Goal: Task Accomplishment & Management: Manage account settings

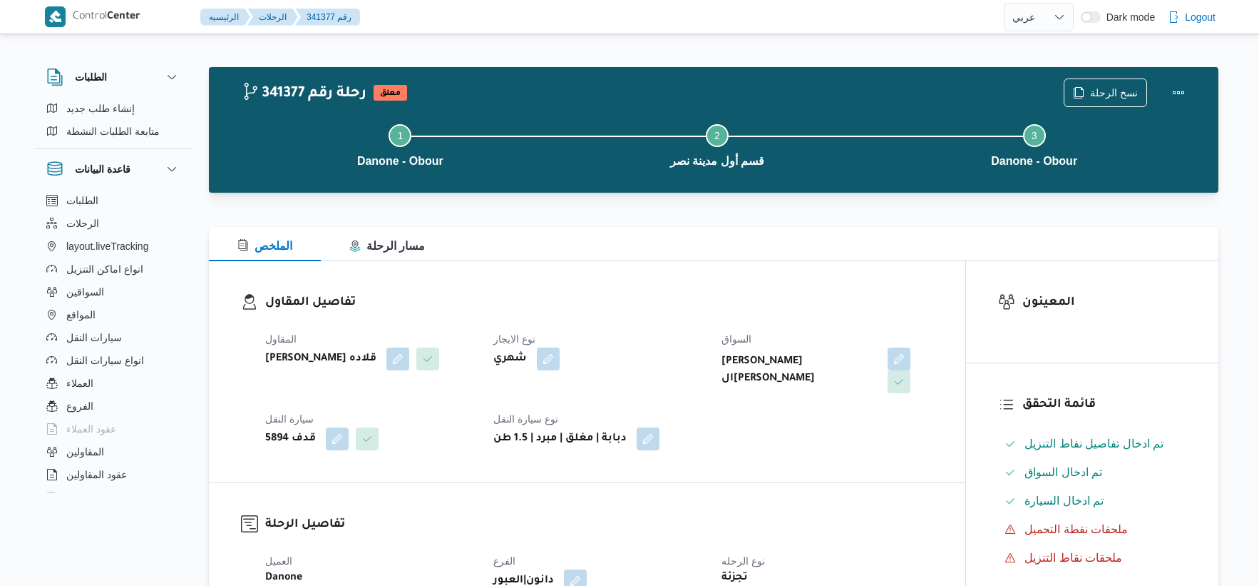
select select "ar"
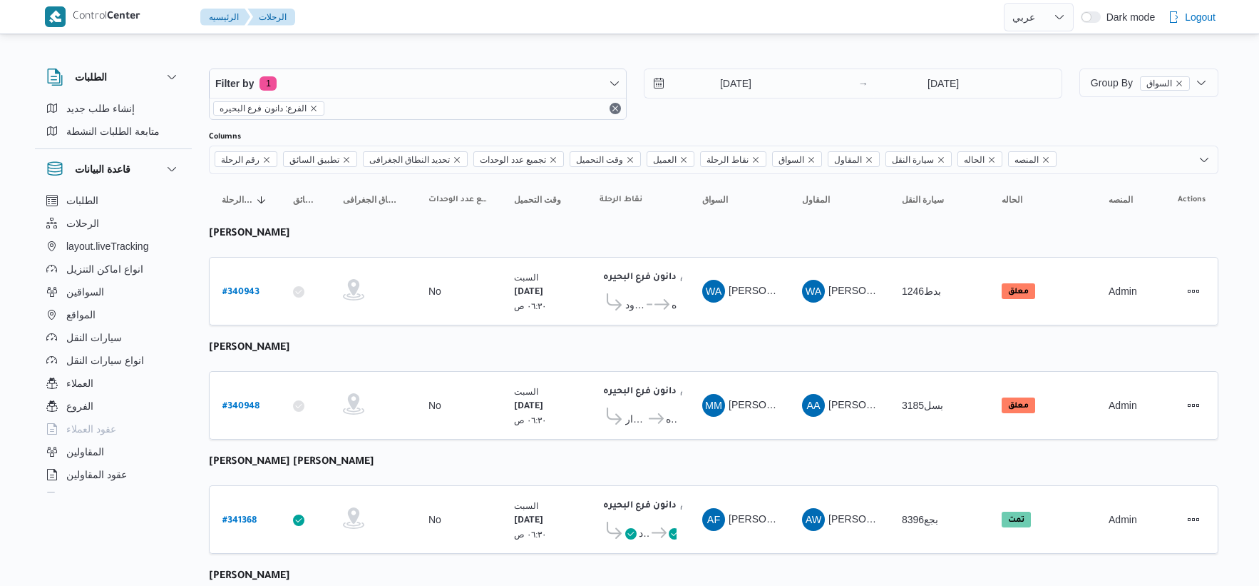
select select "ar"
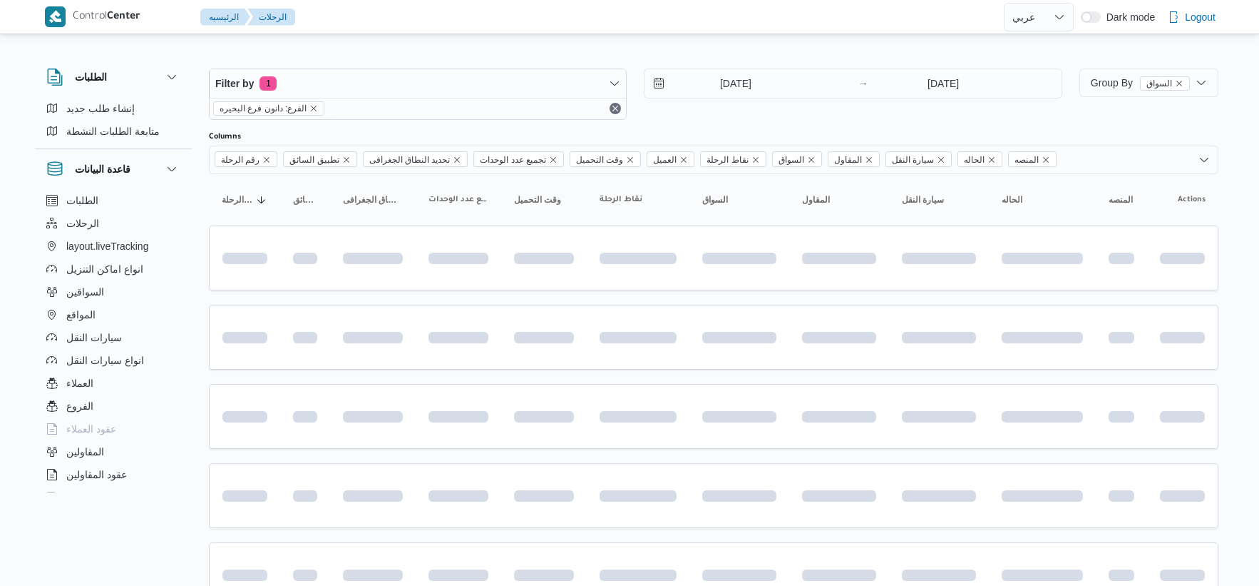
select select "ar"
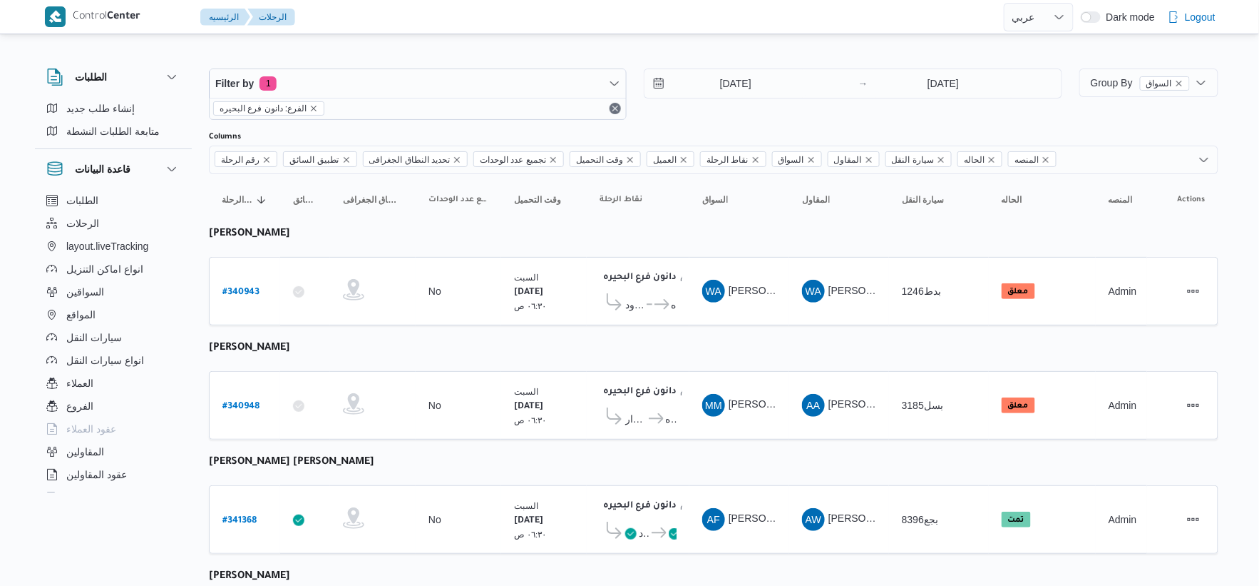
click at [742, 98] on div "4/10/2025 → 4/10/2025" at bounding box center [853, 93] width 418 height 51
click at [742, 87] on input "[DATE]" at bounding box center [726, 83] width 162 height 29
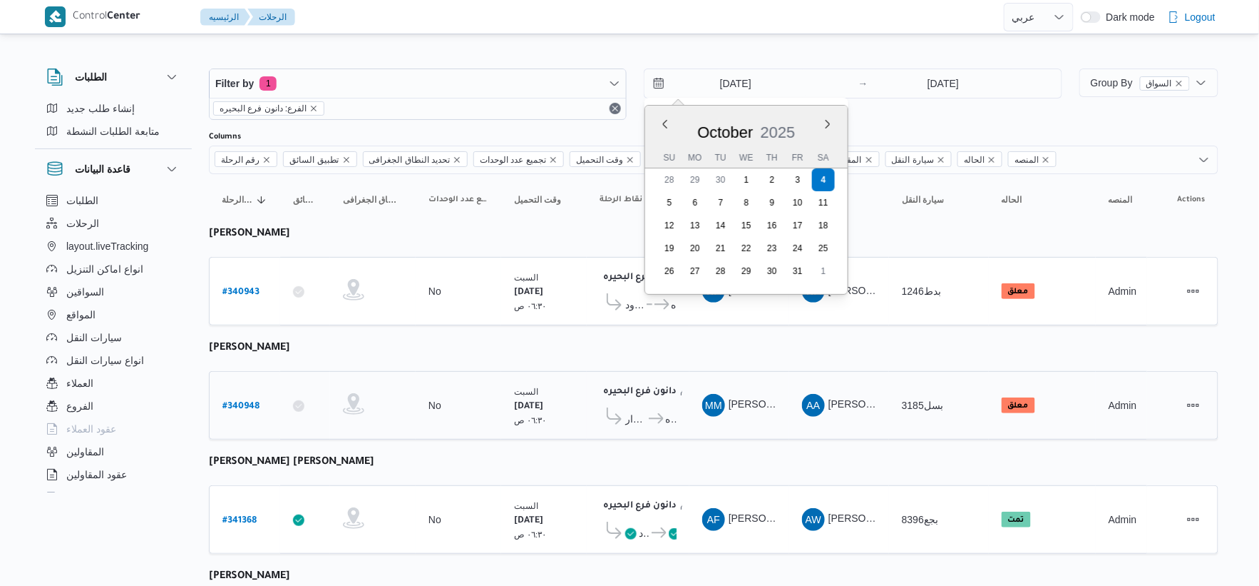
drag, startPoint x: 904, startPoint y: 400, endPoint x: 914, endPoint y: 397, distance: 9.7
click at [908, 401] on span "بسل3185" at bounding box center [922, 404] width 41 height 11
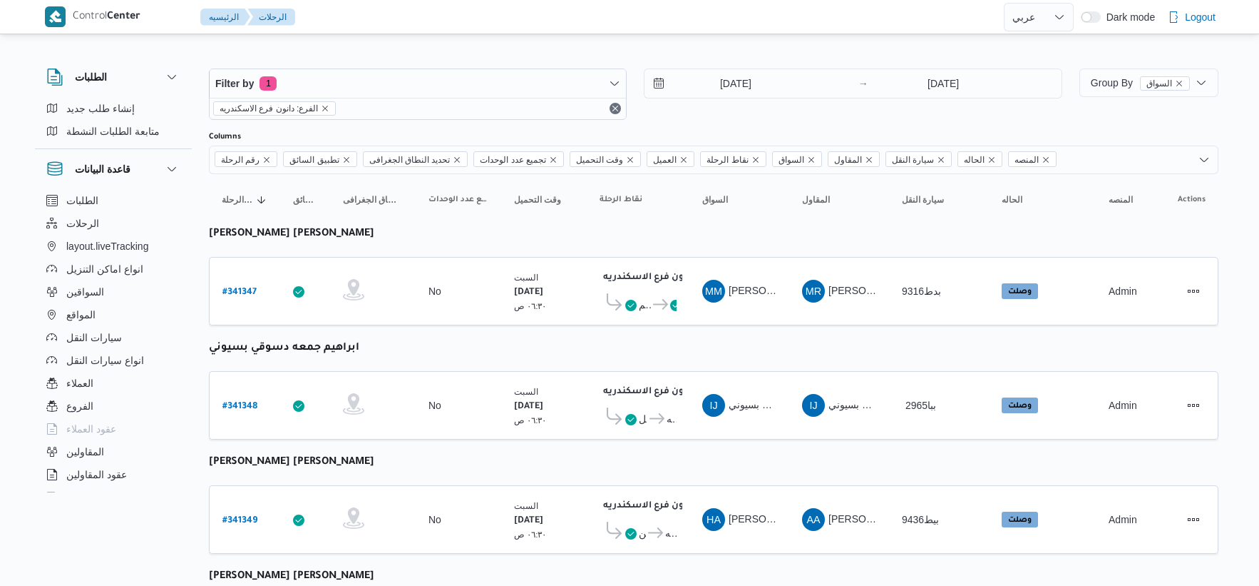
select select "ar"
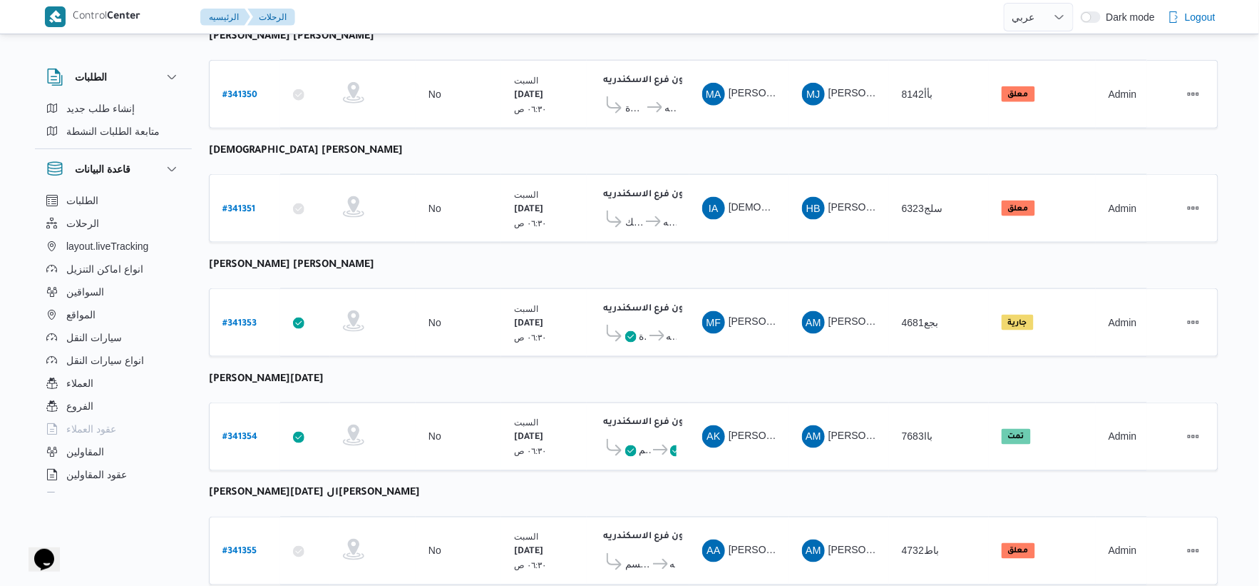
scroll to position [511, 0]
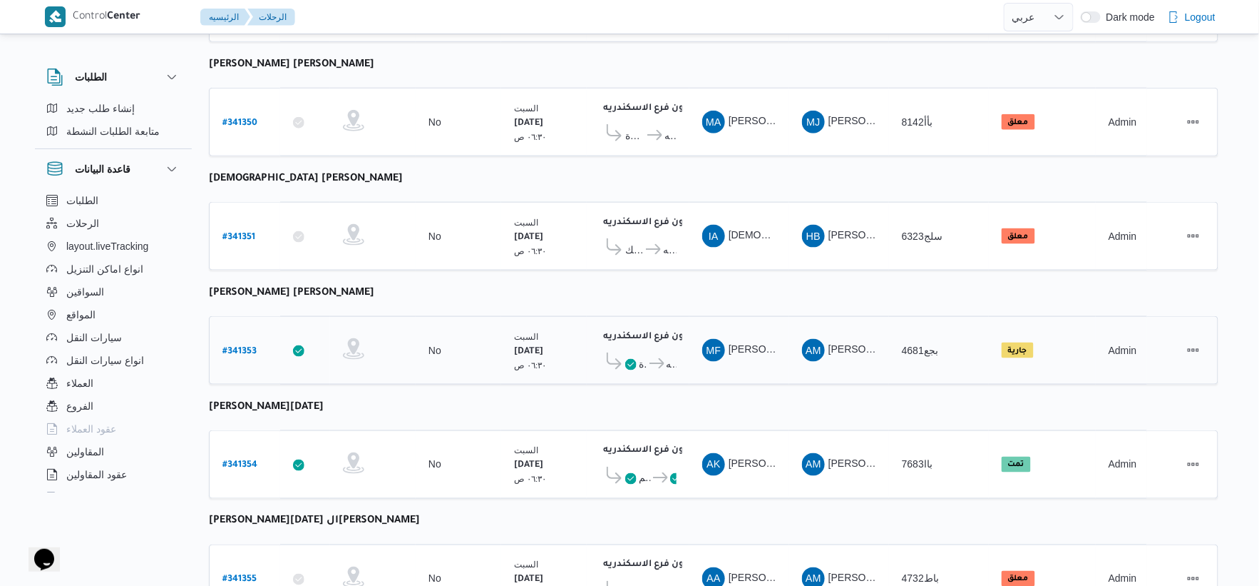
click at [247, 347] on b "# 341353" at bounding box center [240, 352] width 34 height 10
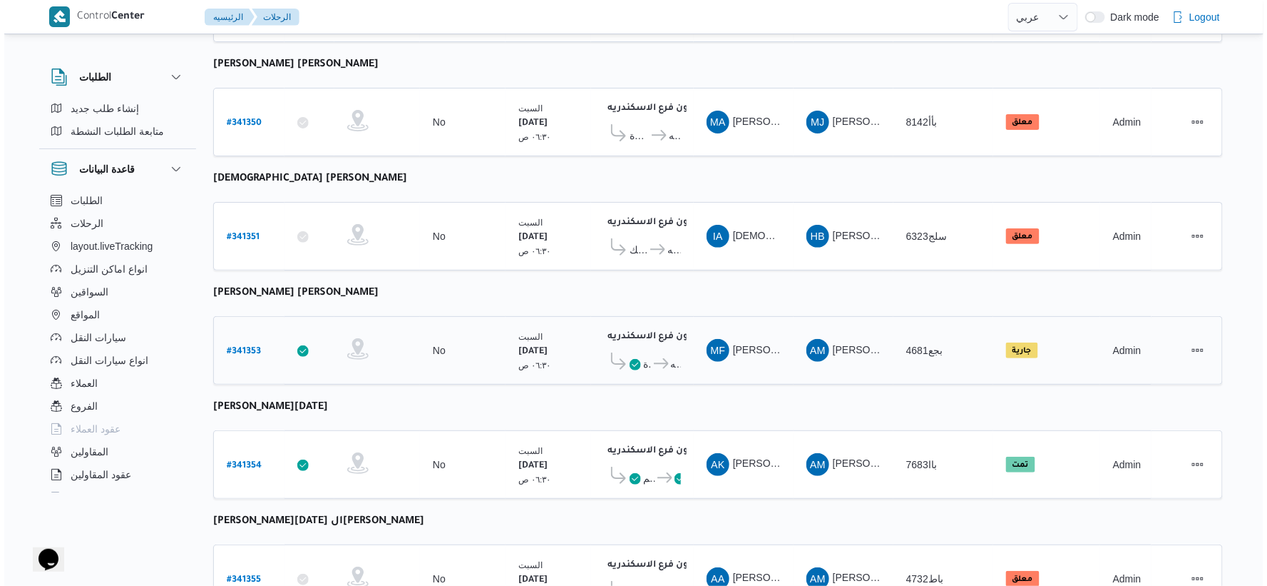
scroll to position [39, 0]
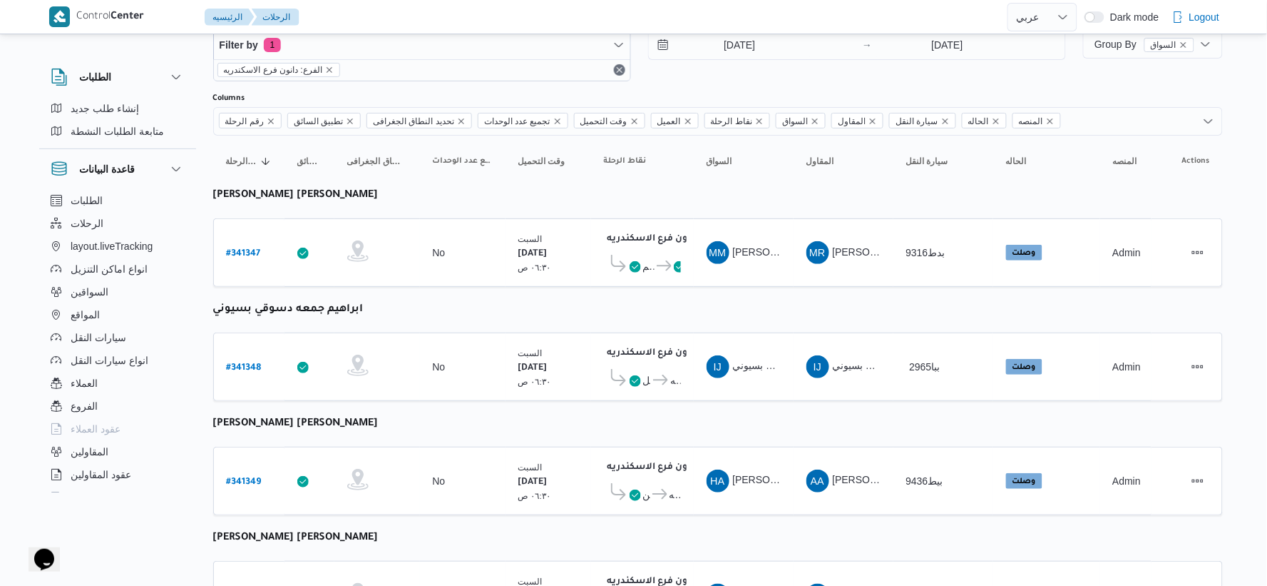
select select "ar"
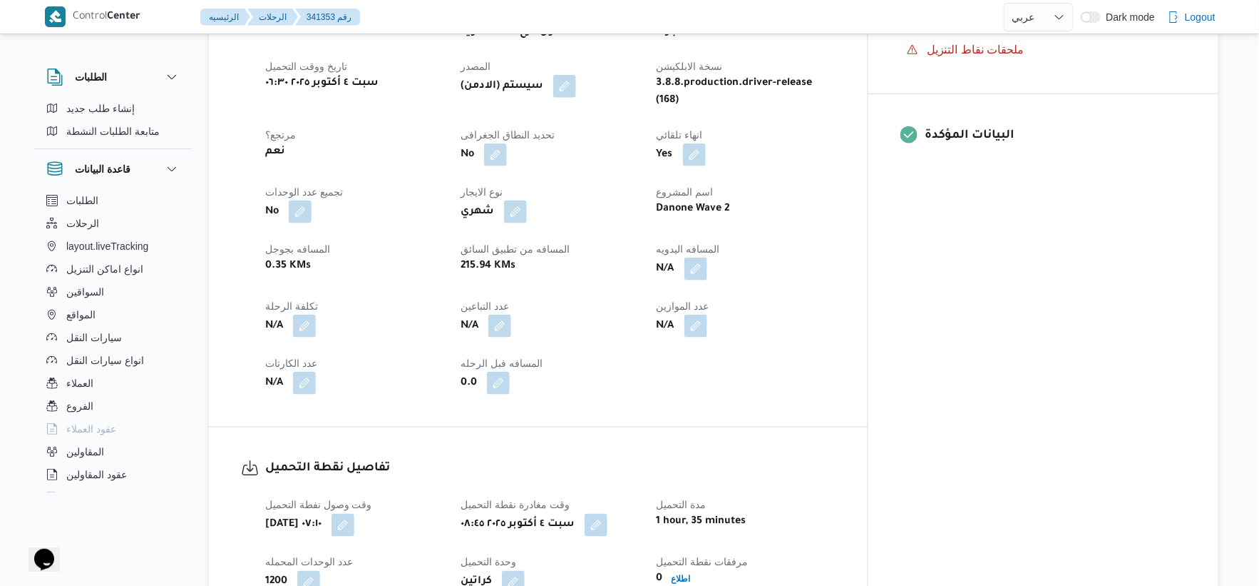
scroll to position [554, 0]
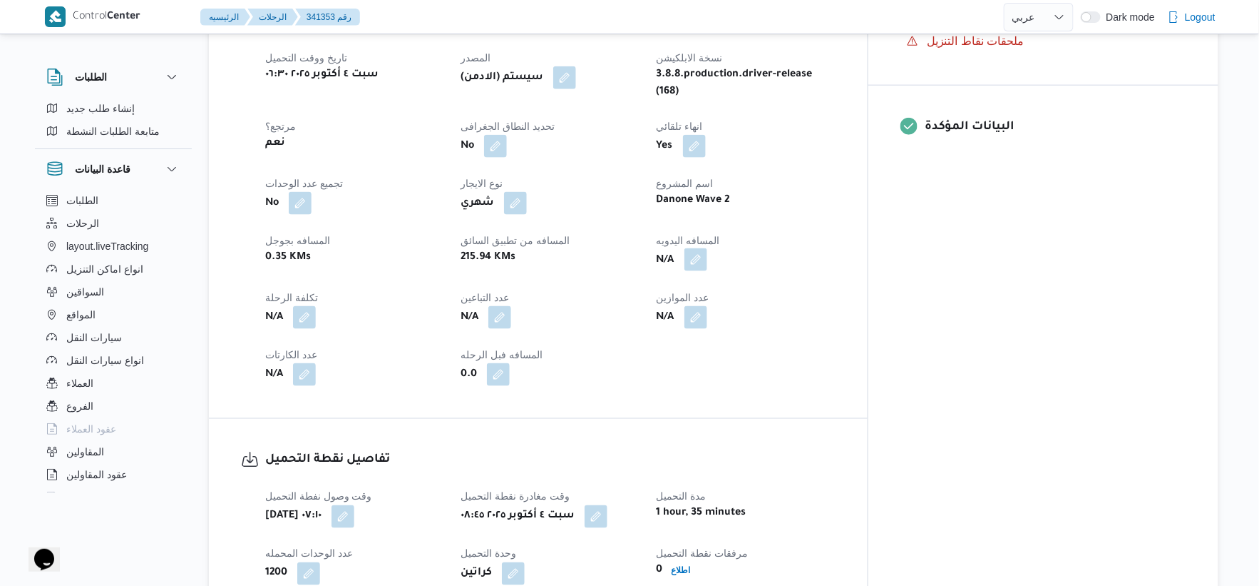
click at [707, 248] on button "button" at bounding box center [696, 259] width 23 height 23
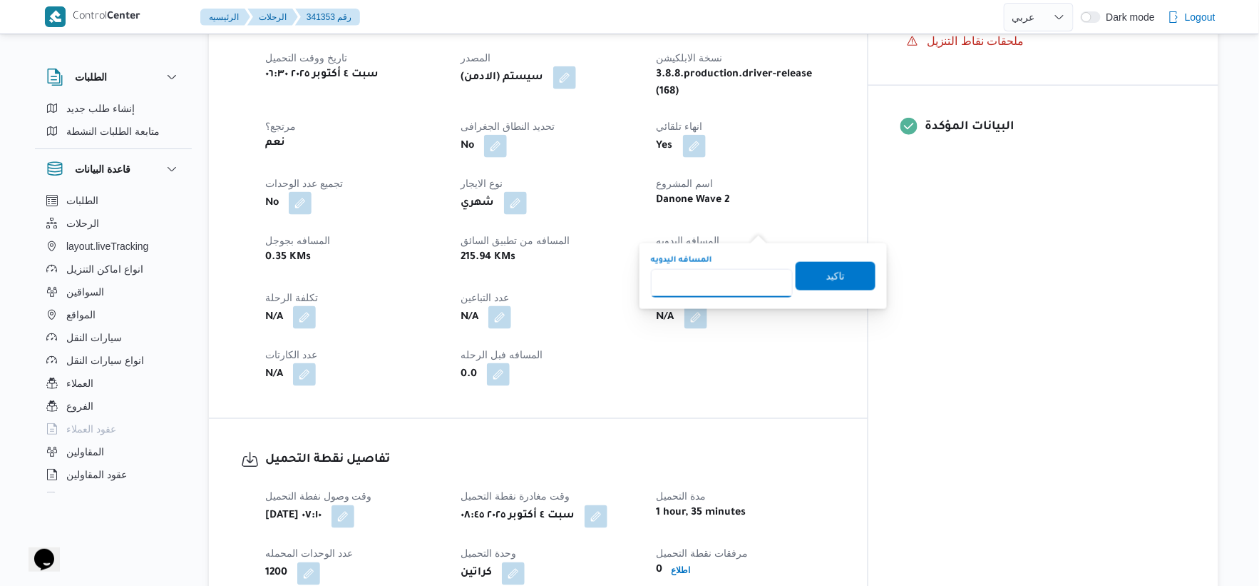
click at [740, 275] on input "المسافه اليدويه" at bounding box center [722, 283] width 142 height 29
type input "81"
click at [852, 268] on span "تاكيد" at bounding box center [836, 275] width 80 height 29
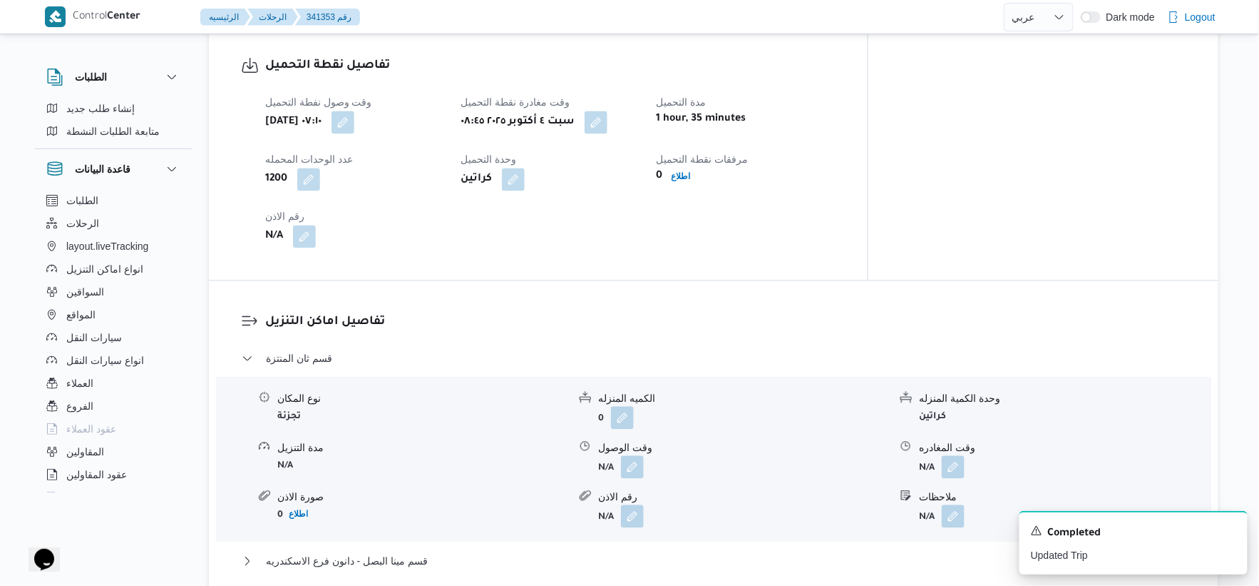
scroll to position [951, 0]
click at [459, 550] on button "قسم مينا البصل - دانون فرع الاسكندريه" at bounding box center [714, 558] width 945 height 17
click at [608, 108] on button "button" at bounding box center [596, 119] width 23 height 23
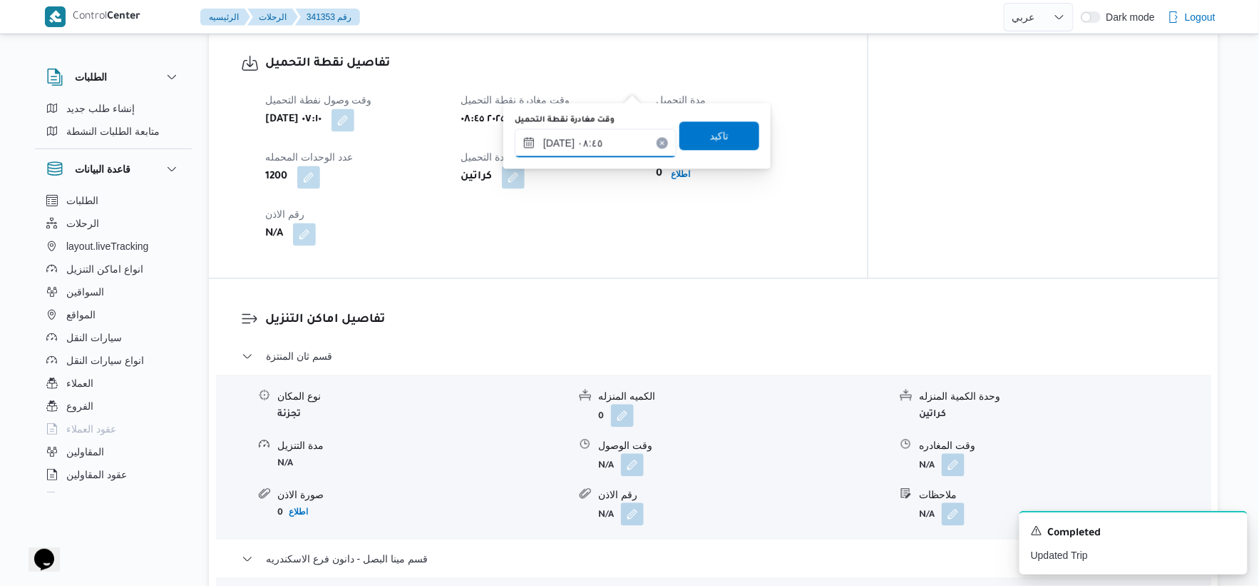
click at [593, 139] on input "[DATE] ٠٨:٤٥" at bounding box center [596, 142] width 162 height 29
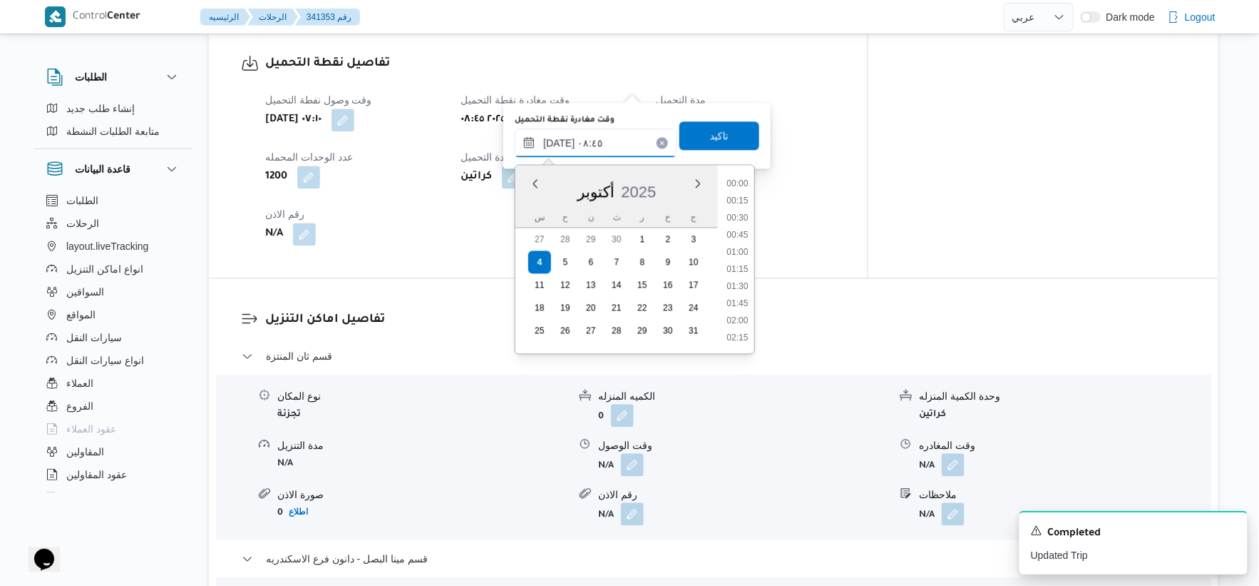
scroll to position [513, 0]
click at [739, 285] on li "09:00" at bounding box center [738, 286] width 33 height 14
type input "٠٤/١٠/٢٠٢٥ ٠٩:٠٠"
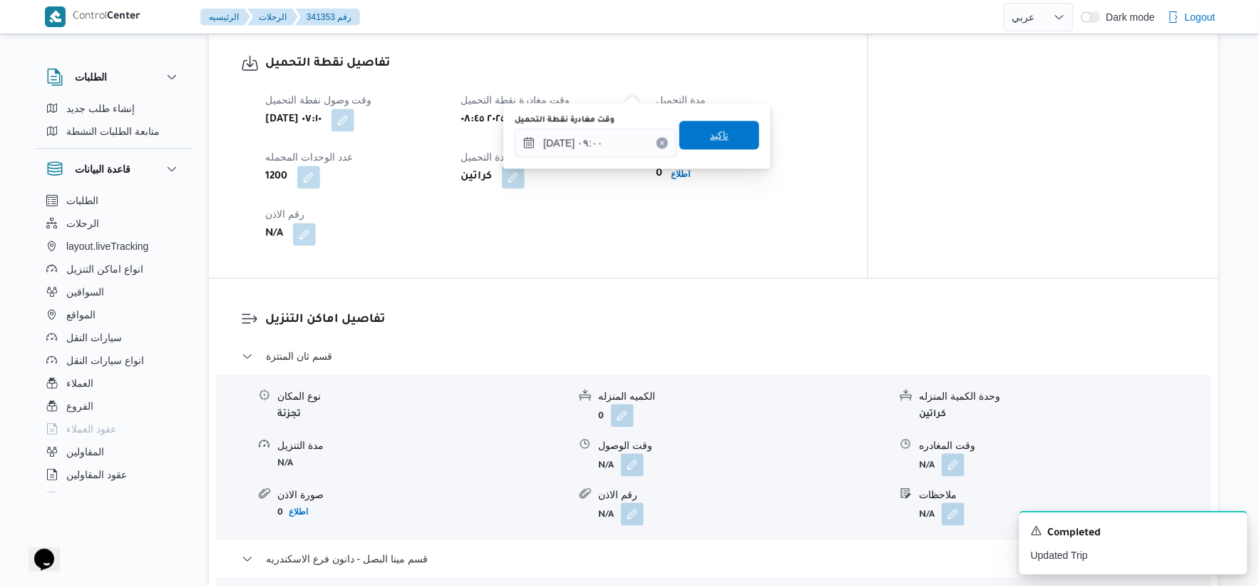
click at [716, 121] on span "تاكيد" at bounding box center [720, 135] width 80 height 29
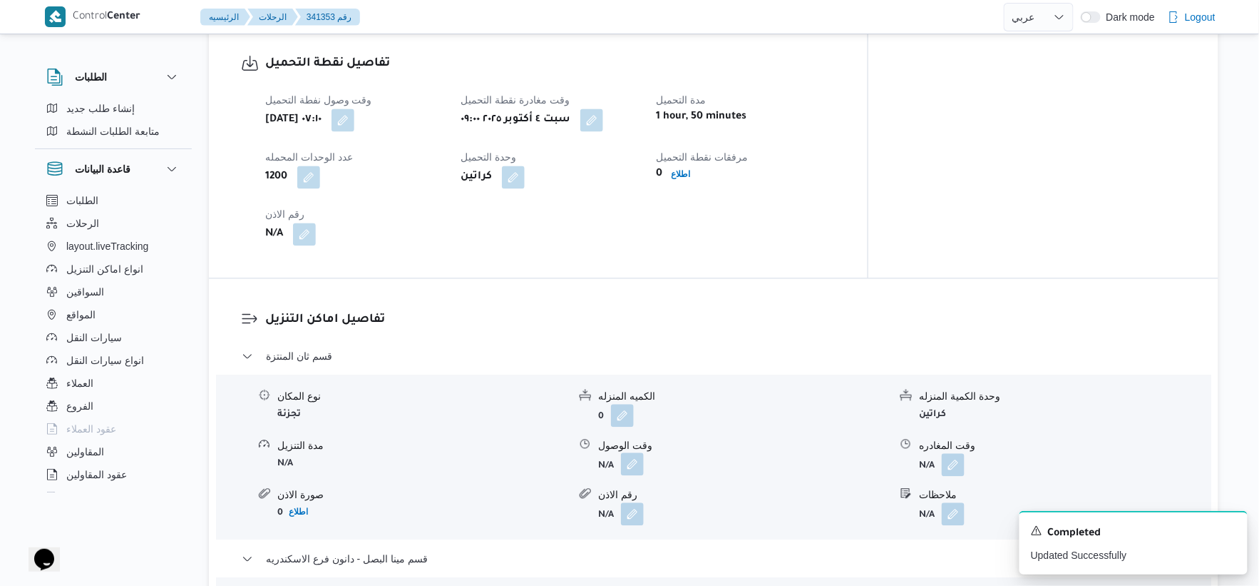
click at [628, 452] on button "button" at bounding box center [632, 463] width 23 height 23
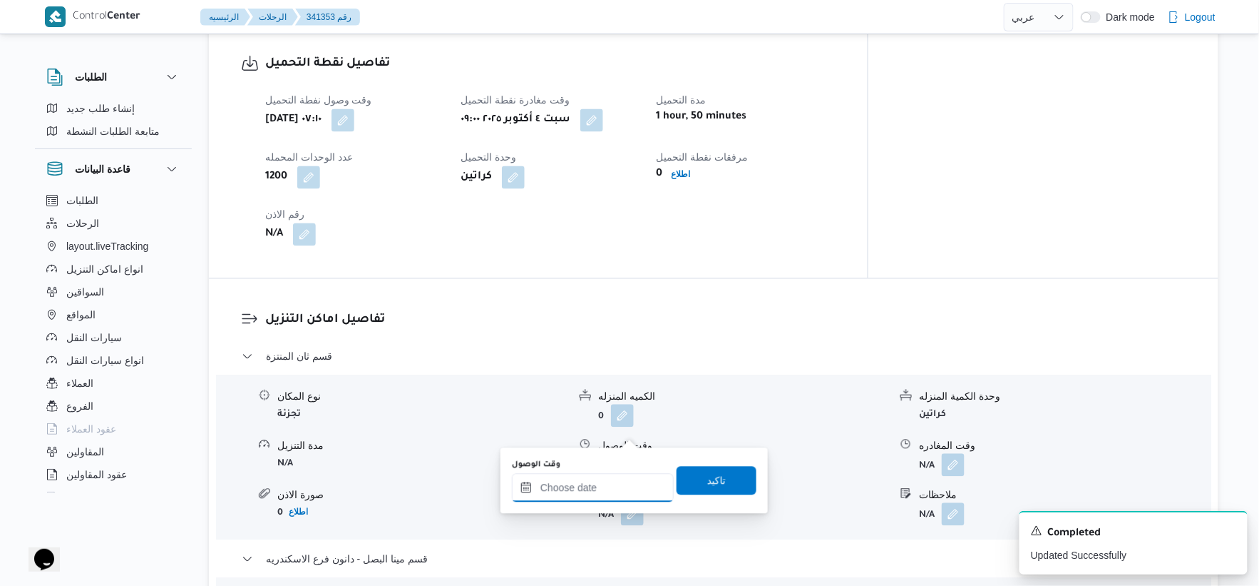
drag, startPoint x: 599, startPoint y: 491, endPoint x: 632, endPoint y: 481, distance: 34.1
click at [599, 491] on input "وقت الوصول" at bounding box center [593, 487] width 162 height 29
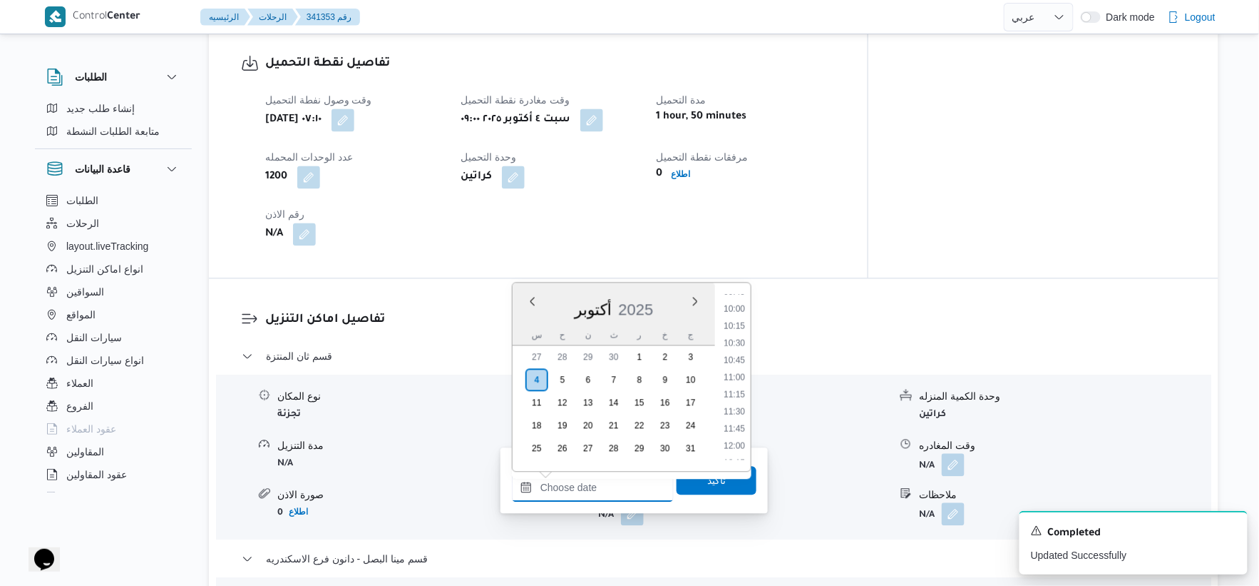
scroll to position [598, 0]
click at [744, 347] on li "09:30" at bounding box center [734, 354] width 33 height 14
type input "[DATE] ٠٩:٣٠"
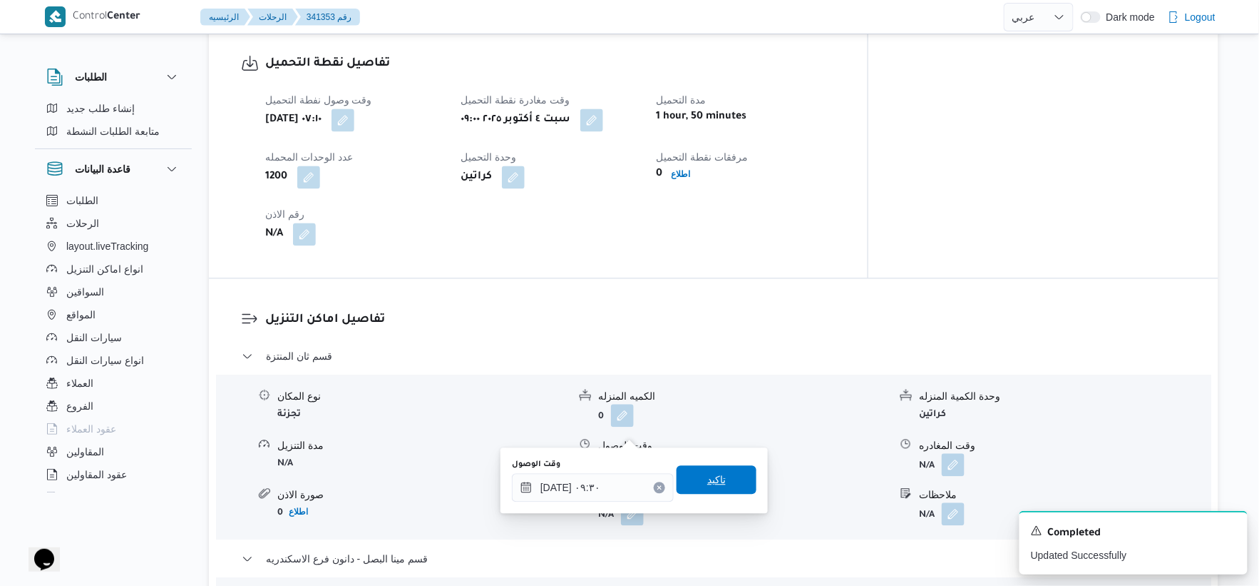
click at [721, 476] on span "تاكيد" at bounding box center [717, 479] width 80 height 29
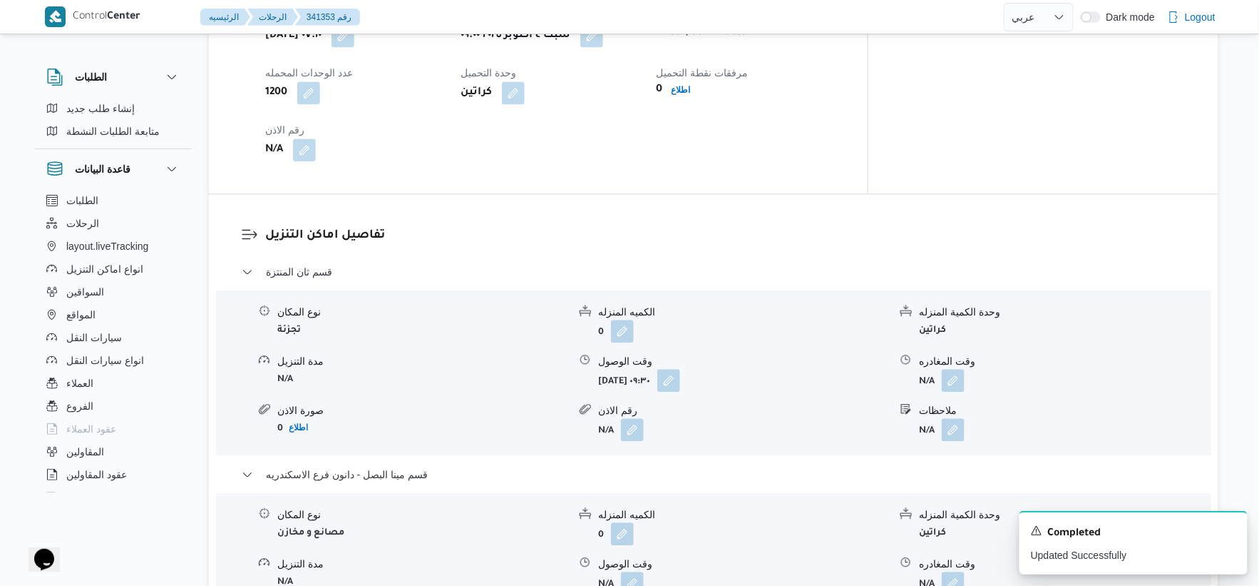
scroll to position [1188, 0]
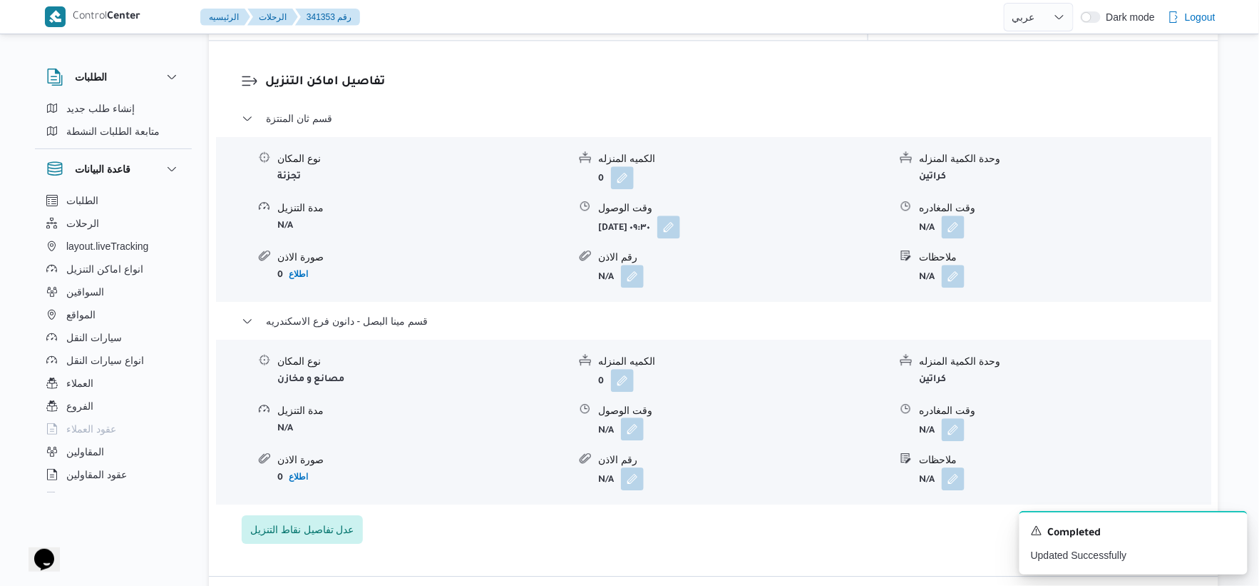
click at [636, 417] on button "button" at bounding box center [632, 428] width 23 height 23
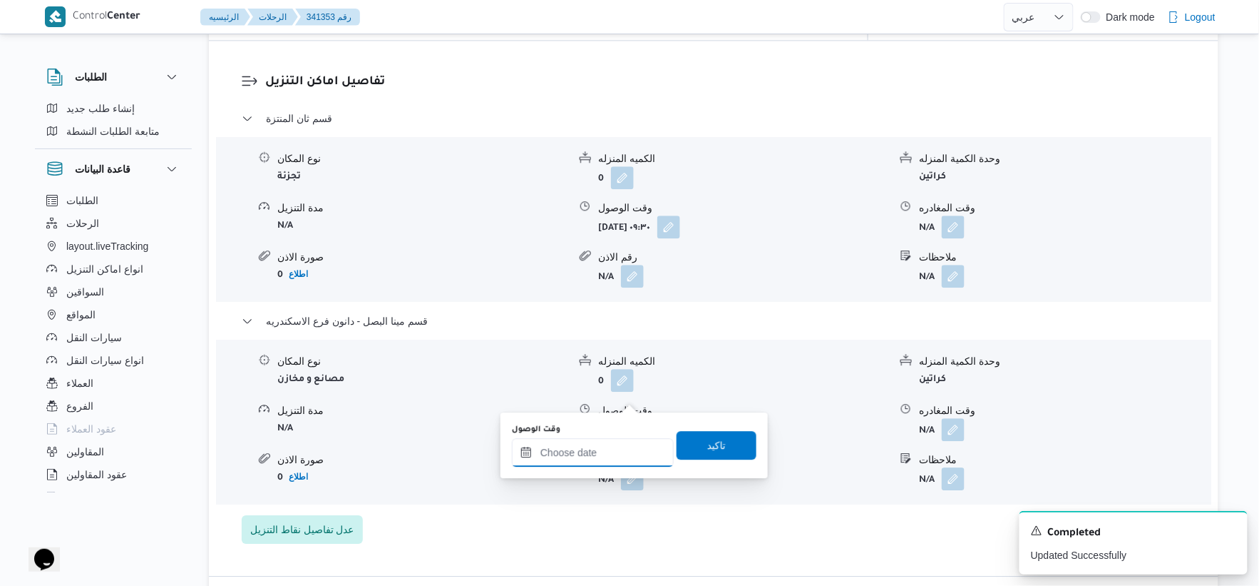
click at [617, 446] on input "وقت الوصول" at bounding box center [593, 452] width 162 height 29
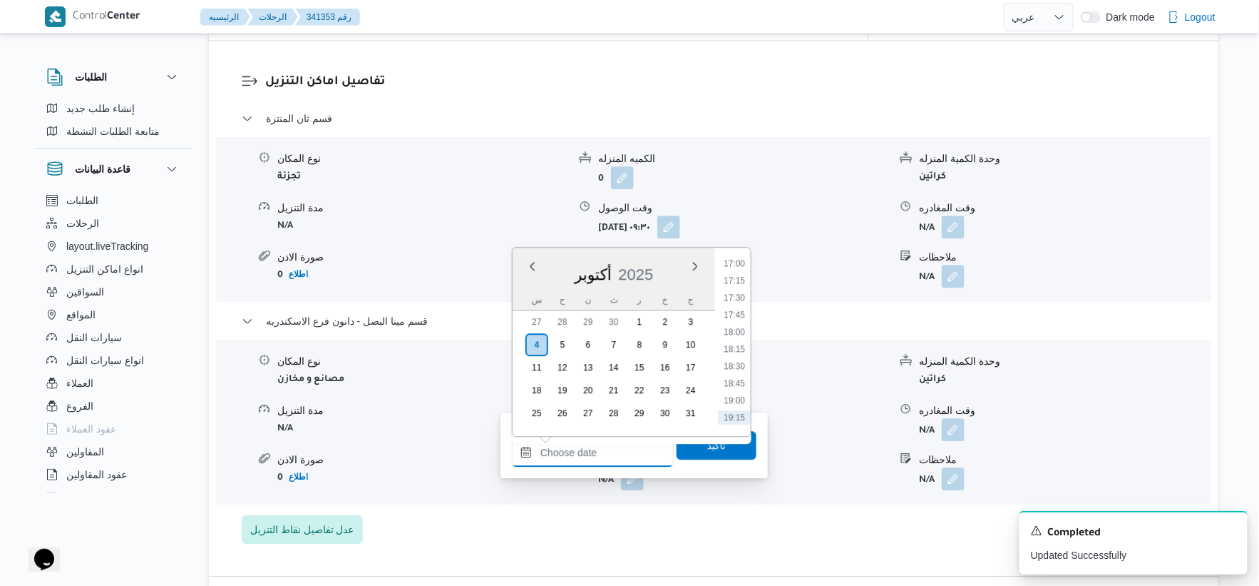
scroll to position [1073, 0]
click at [732, 285] on li "16:00" at bounding box center [734, 288] width 33 height 14
type input "٠٤/١٠/٢٠٢٥ ١٦:٠٠"
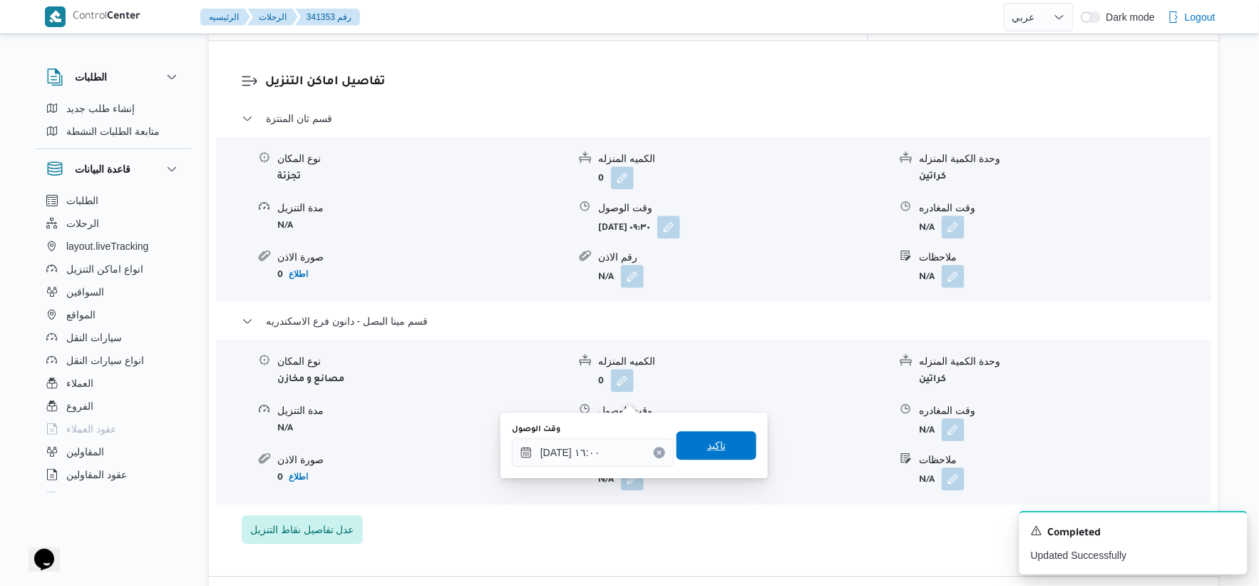
drag, startPoint x: 725, startPoint y: 444, endPoint x: 901, endPoint y: 322, distance: 214.4
click at [725, 443] on span "تاكيد" at bounding box center [717, 445] width 80 height 29
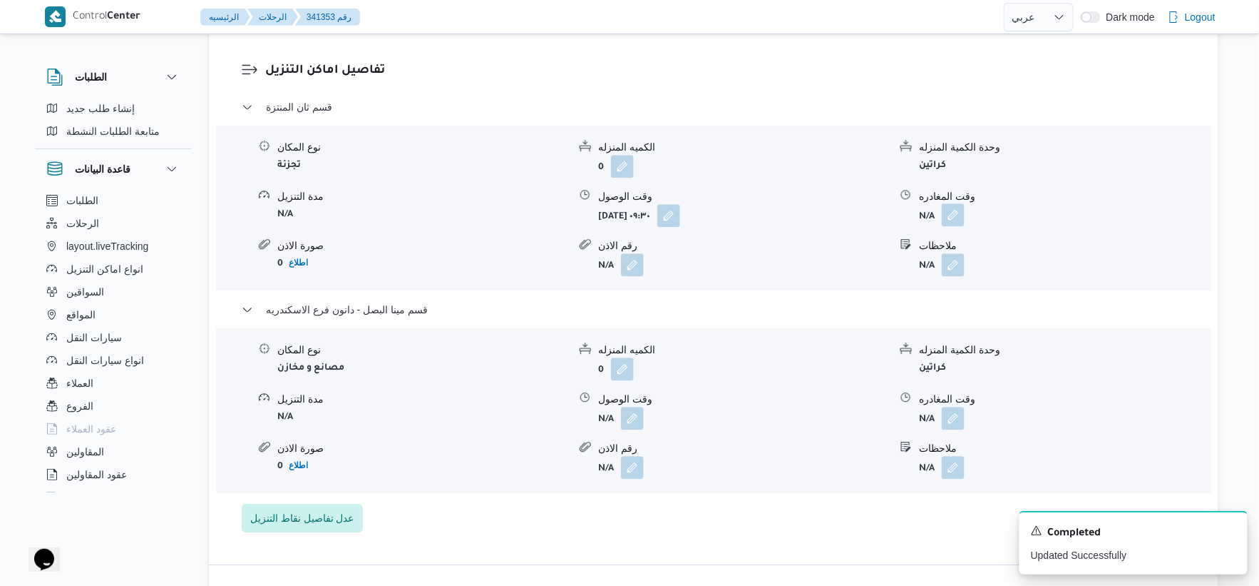
click at [963, 203] on button "button" at bounding box center [953, 214] width 23 height 23
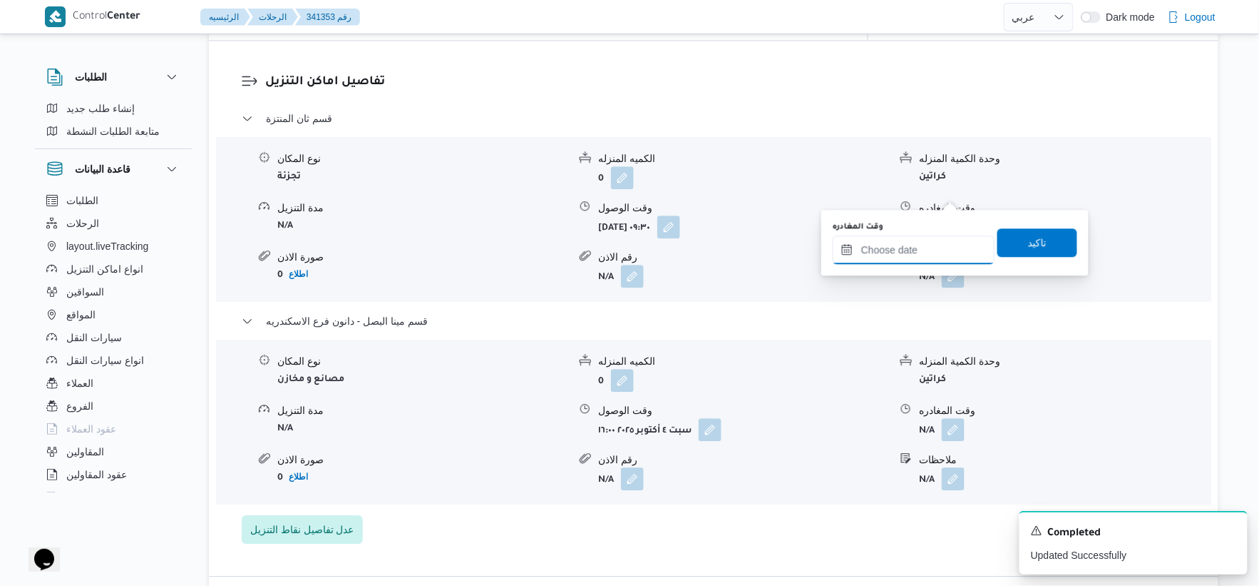
click at [934, 251] on input "وقت المغادره" at bounding box center [914, 249] width 162 height 29
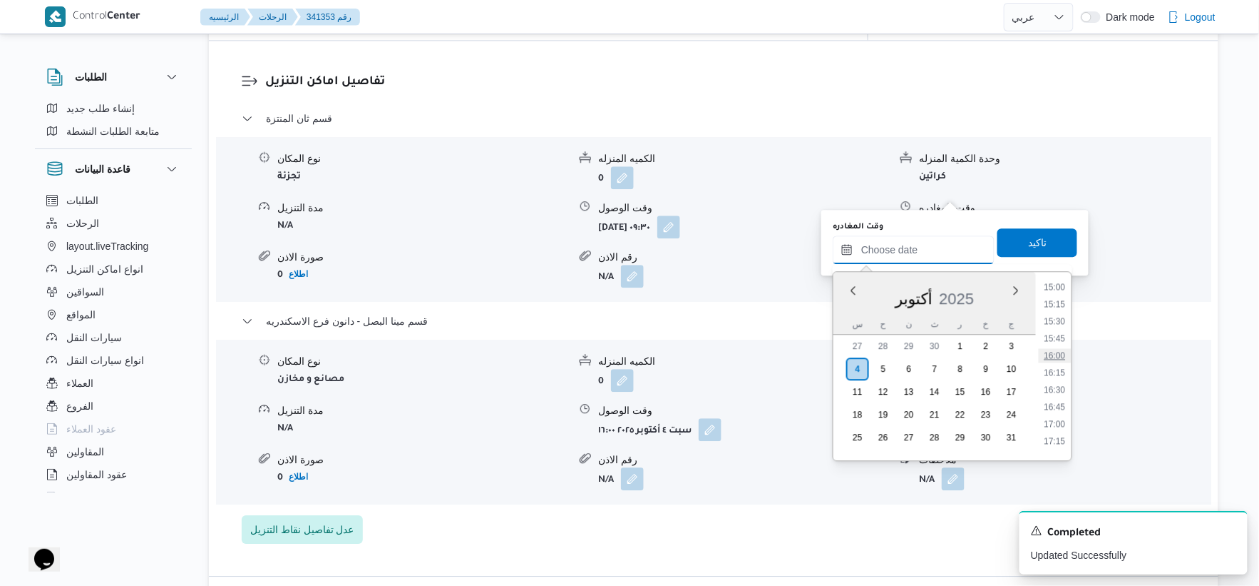
scroll to position [994, 0]
click at [1054, 355] on li "15:30" at bounding box center [1055, 357] width 33 height 14
type input "٠٤/١٠/٢٠٢٥ ١٥:٣٠"
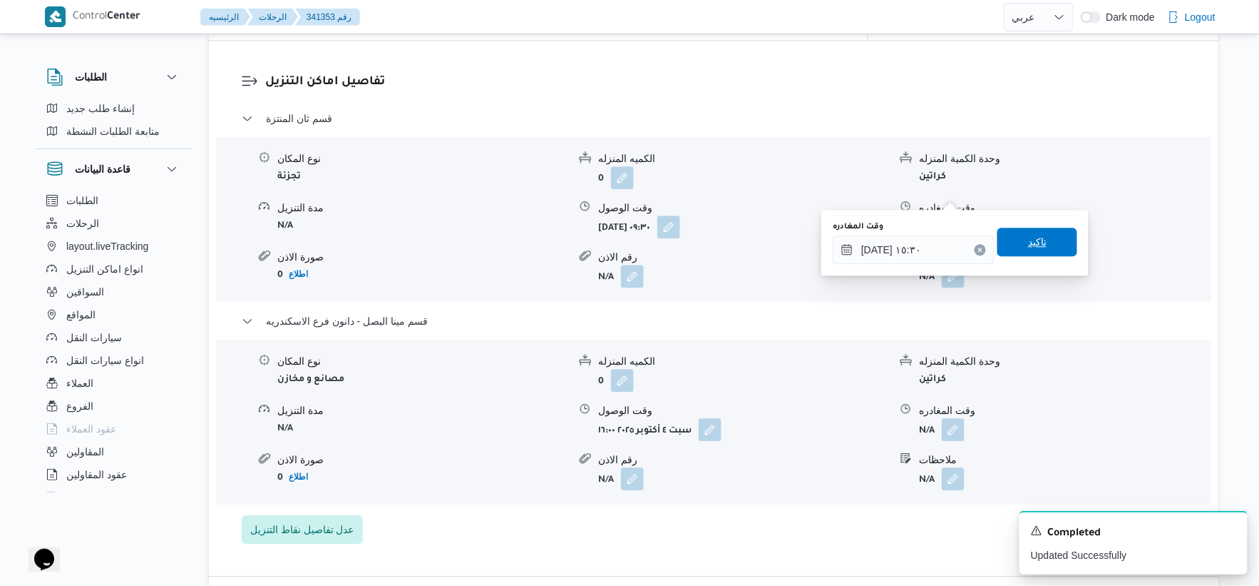
click at [1032, 239] on span "تاكيد" at bounding box center [1037, 241] width 19 height 17
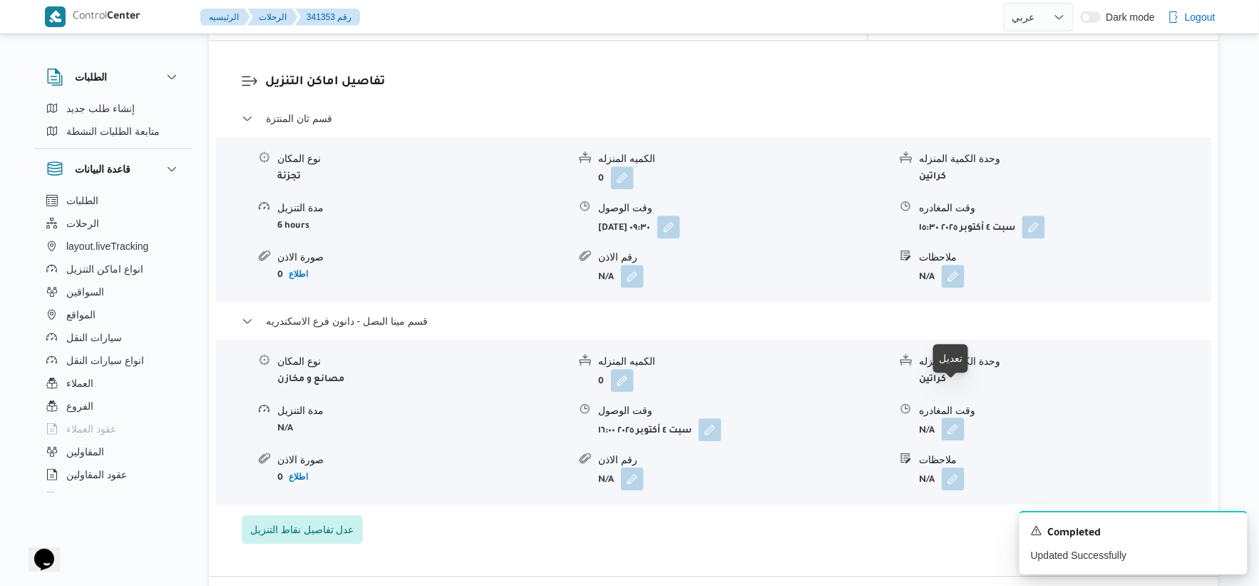
click at [952, 417] on button "button" at bounding box center [953, 428] width 23 height 23
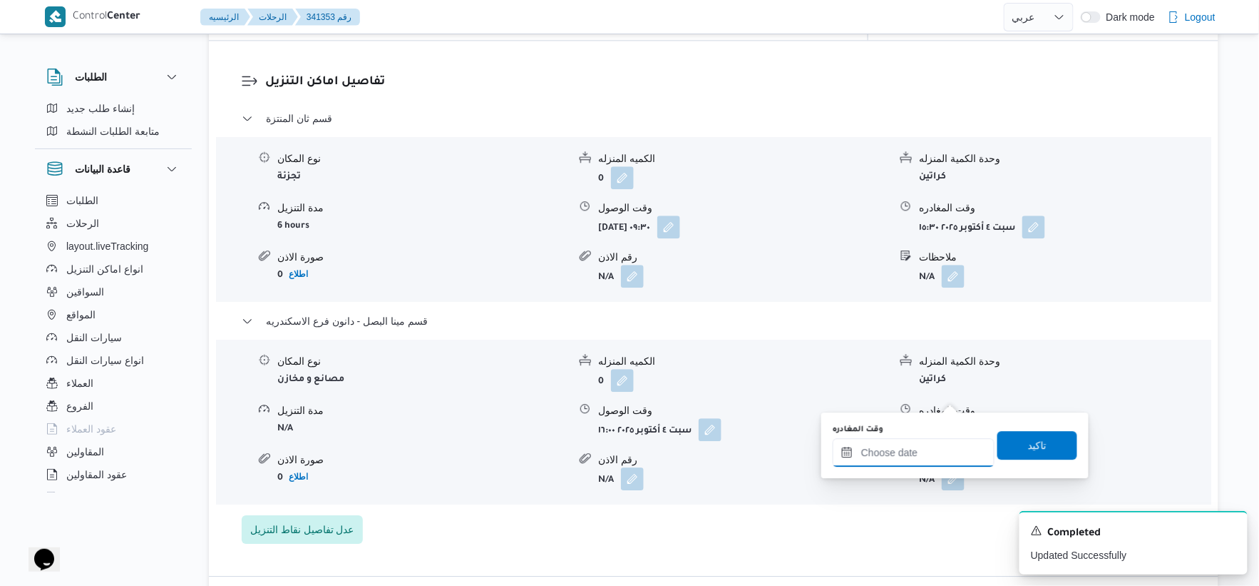
click at [908, 452] on input "وقت المغادره" at bounding box center [914, 452] width 162 height 29
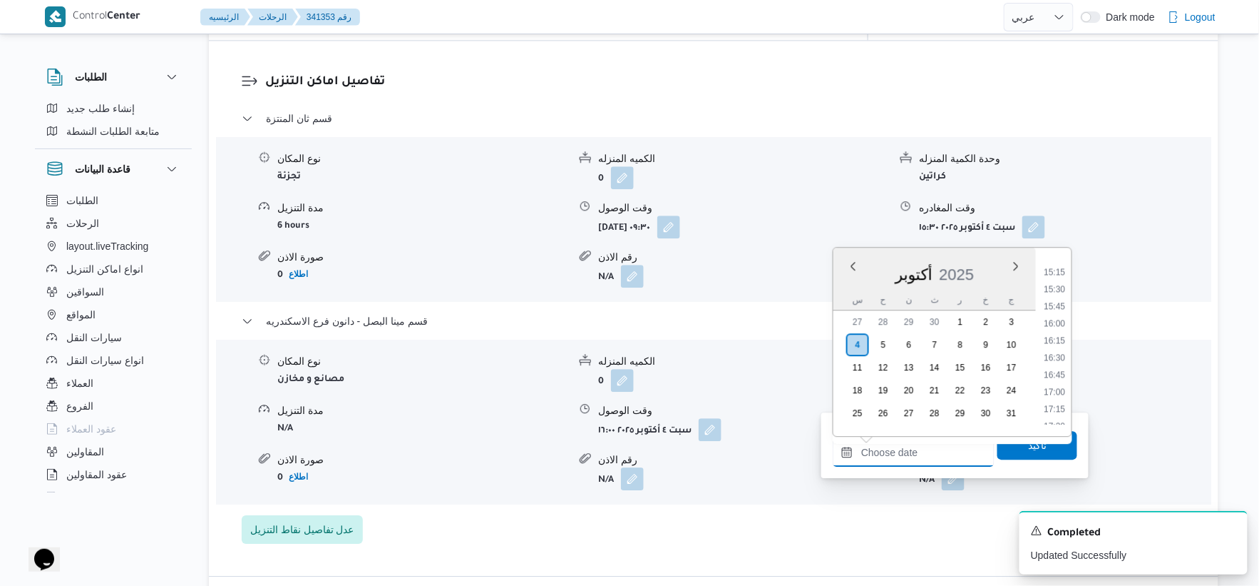
scroll to position [1073, 0]
click at [1054, 319] on li "16:30" at bounding box center [1055, 322] width 33 height 14
type input "٠٤/١٠/٢٠٢٥ ١٦:٣٠"
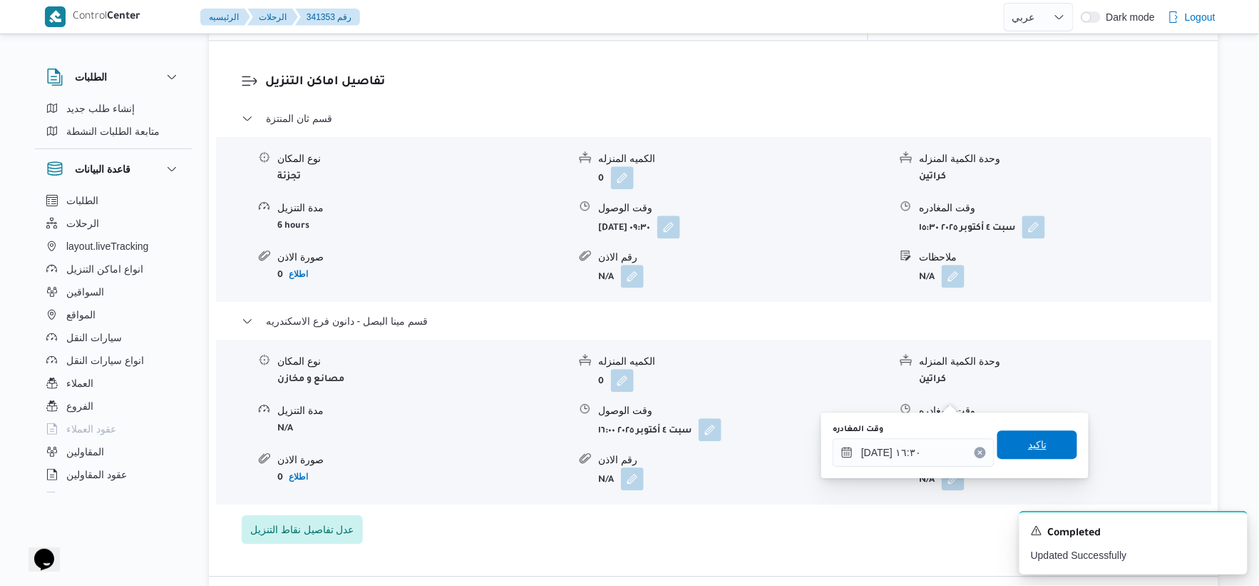
click at [1046, 431] on span "تاكيد" at bounding box center [1038, 444] width 80 height 29
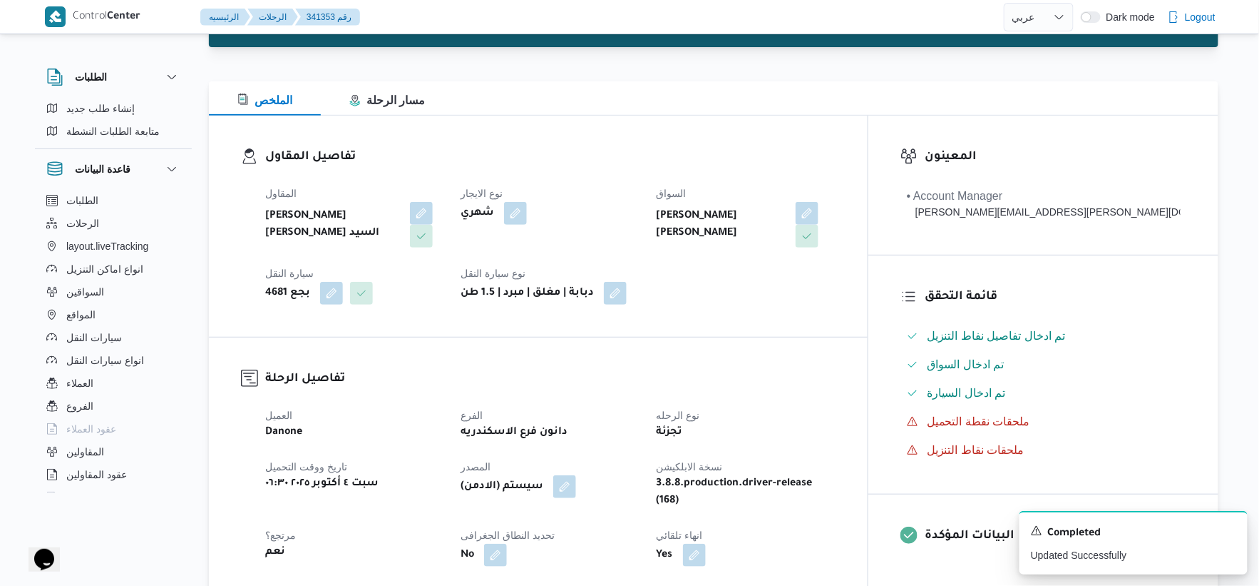
scroll to position [0, 0]
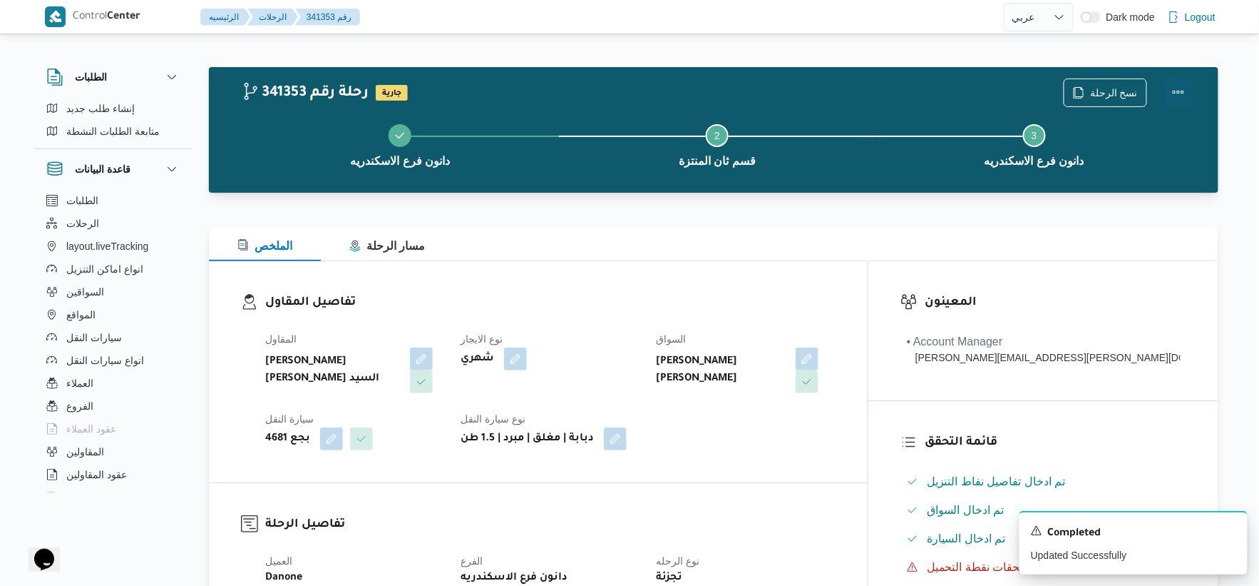
click at [1175, 86] on button "Actions" at bounding box center [1179, 92] width 29 height 29
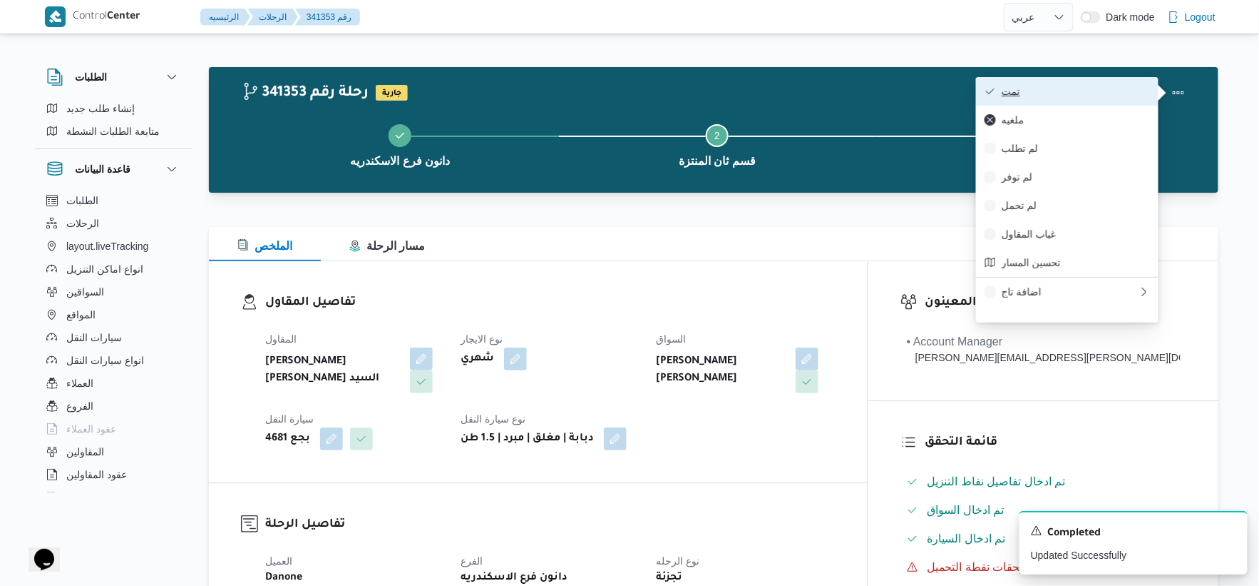
click at [1079, 86] on span "تمت" at bounding box center [1076, 91] width 148 height 11
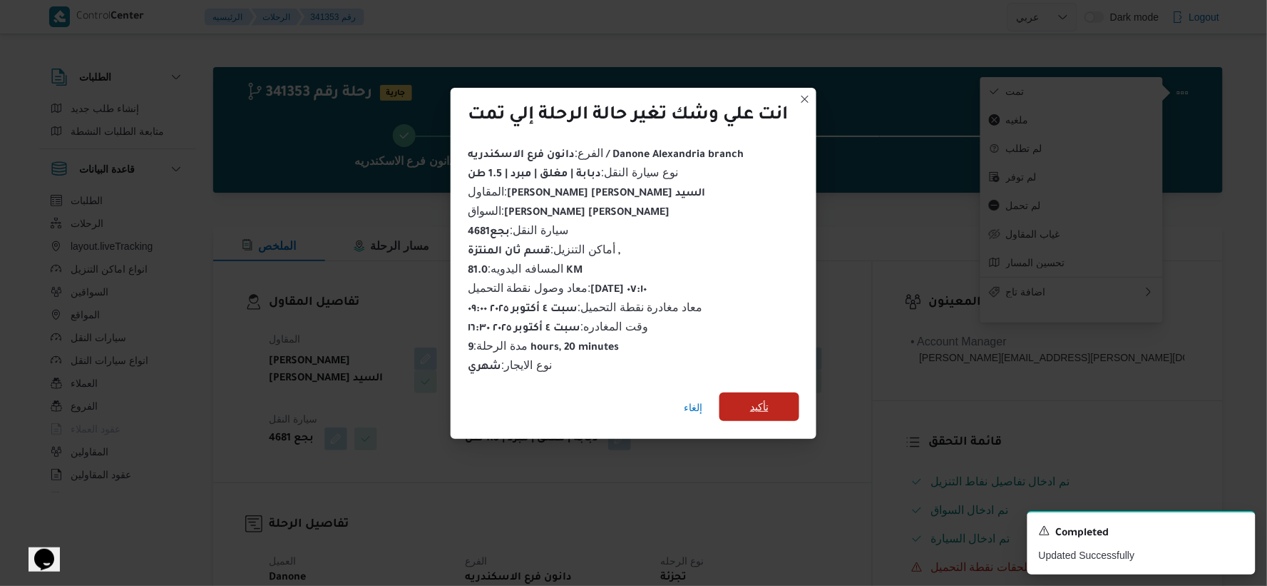
click at [792, 407] on span "تأكيد" at bounding box center [760, 406] width 80 height 29
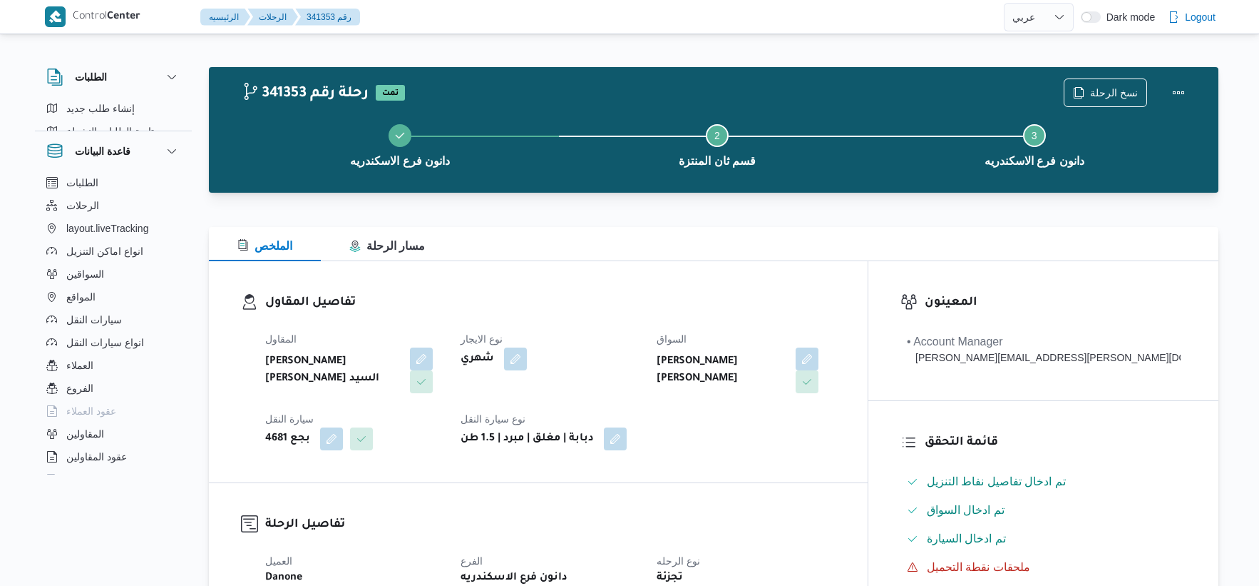
select select "ar"
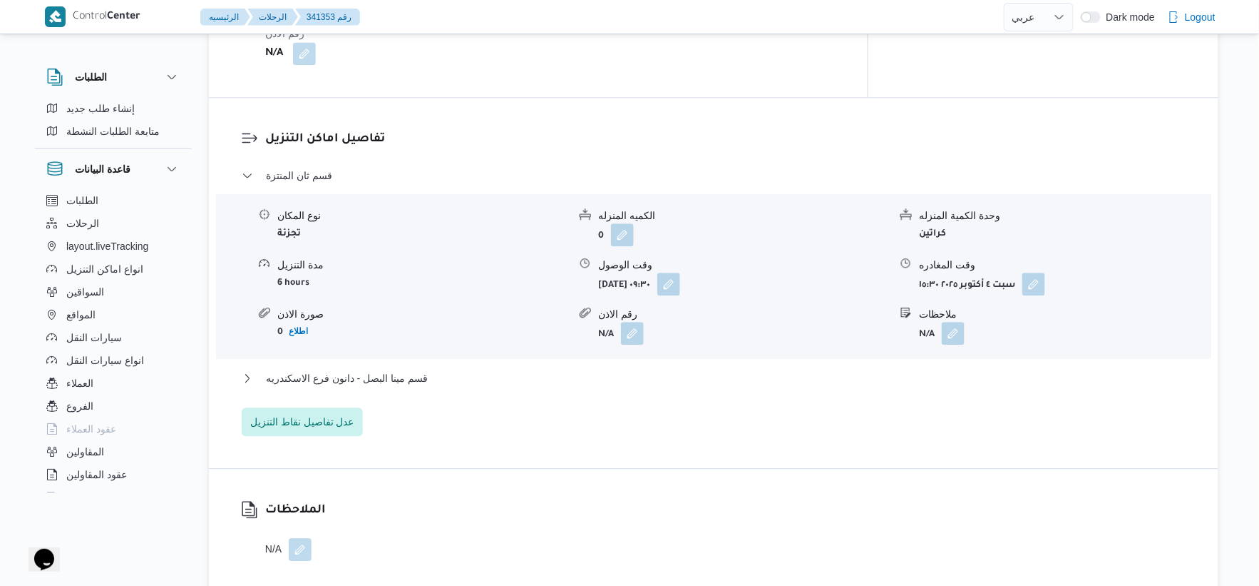
scroll to position [1109, 0]
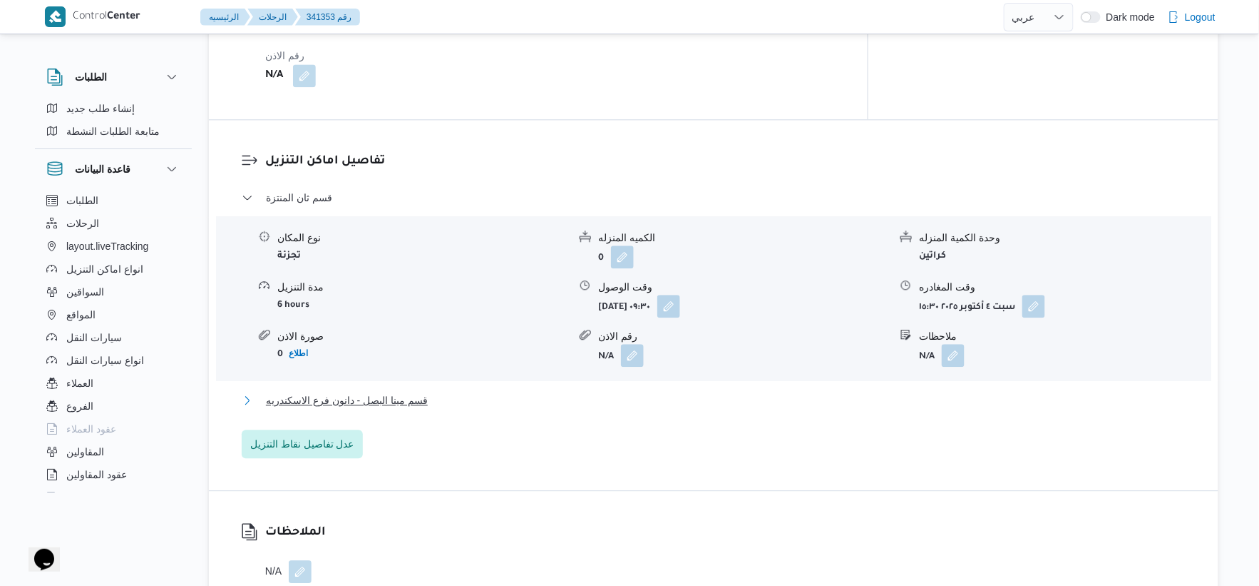
click at [450, 392] on button "قسم مينا البصل - دانون فرع الاسكندريه" at bounding box center [714, 400] width 945 height 17
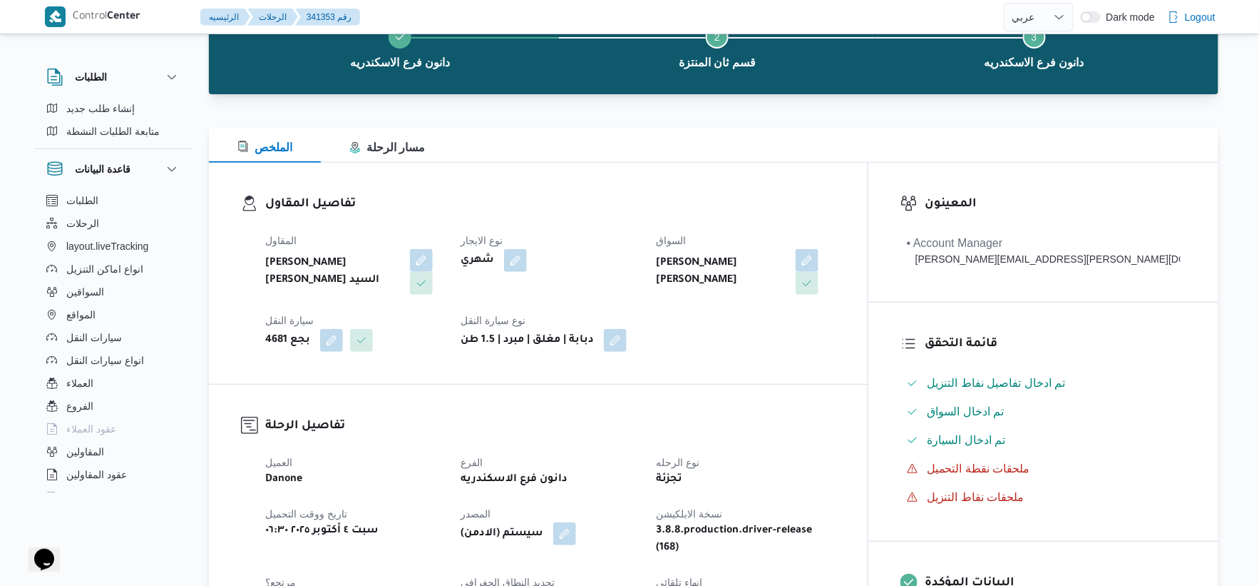
scroll to position [396, 0]
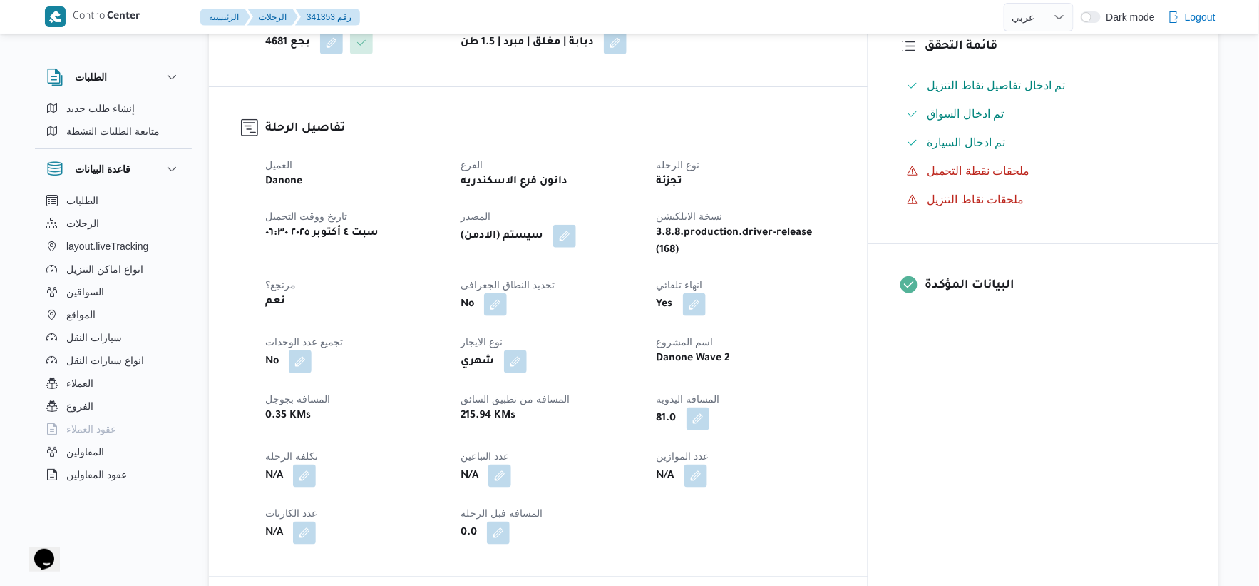
select select "ar"
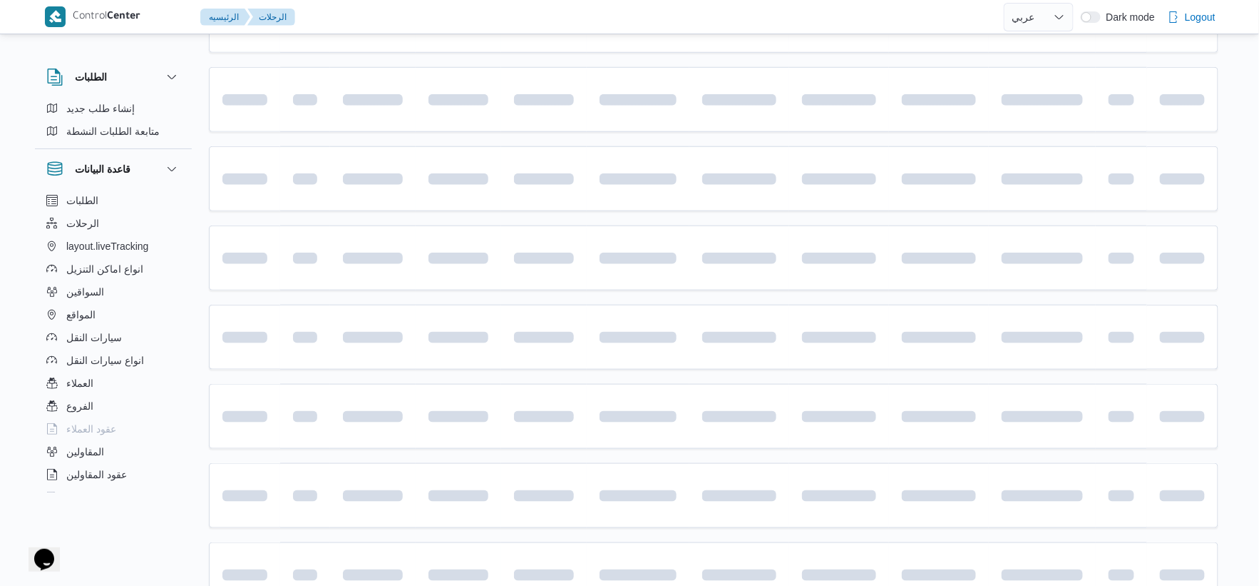
scroll to position [511, 0]
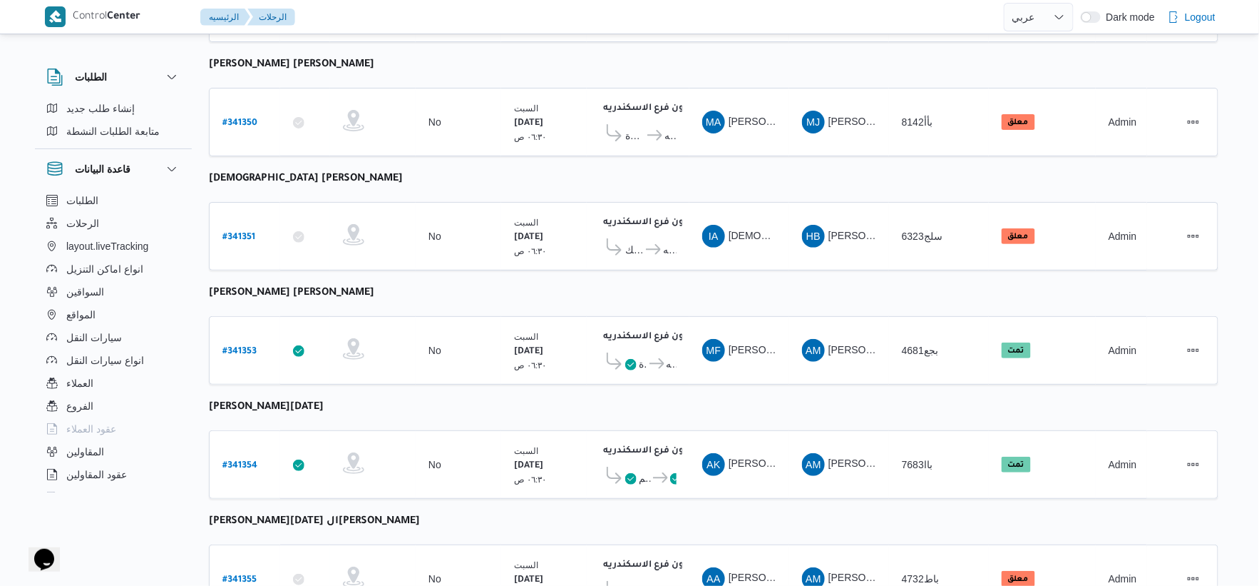
select select "ar"
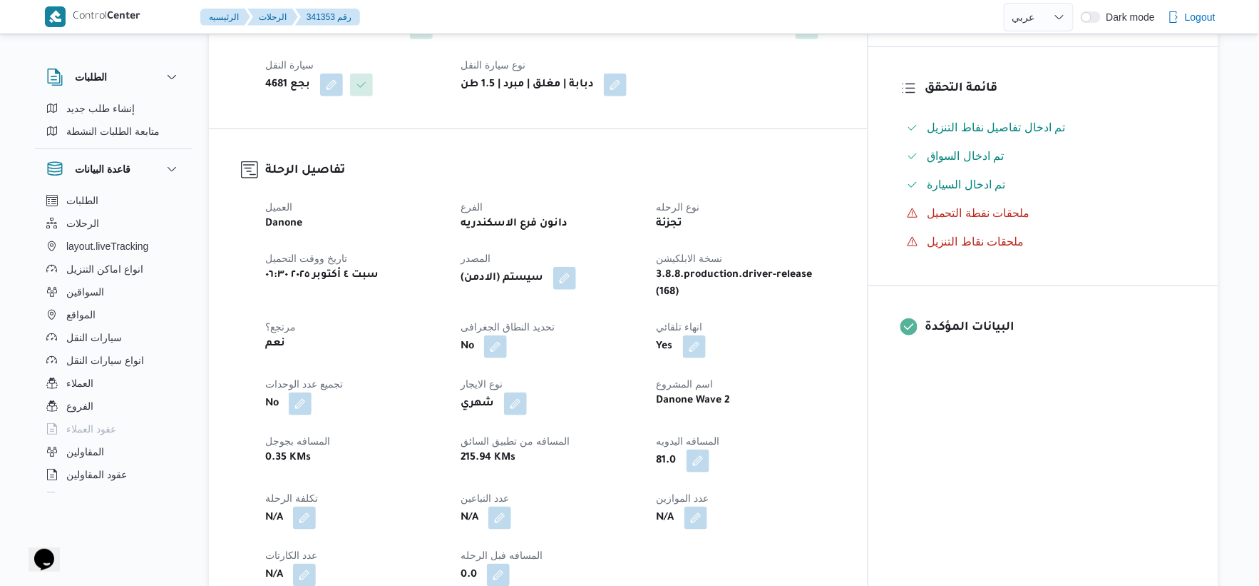
scroll to position [353, 0]
select select "ar"
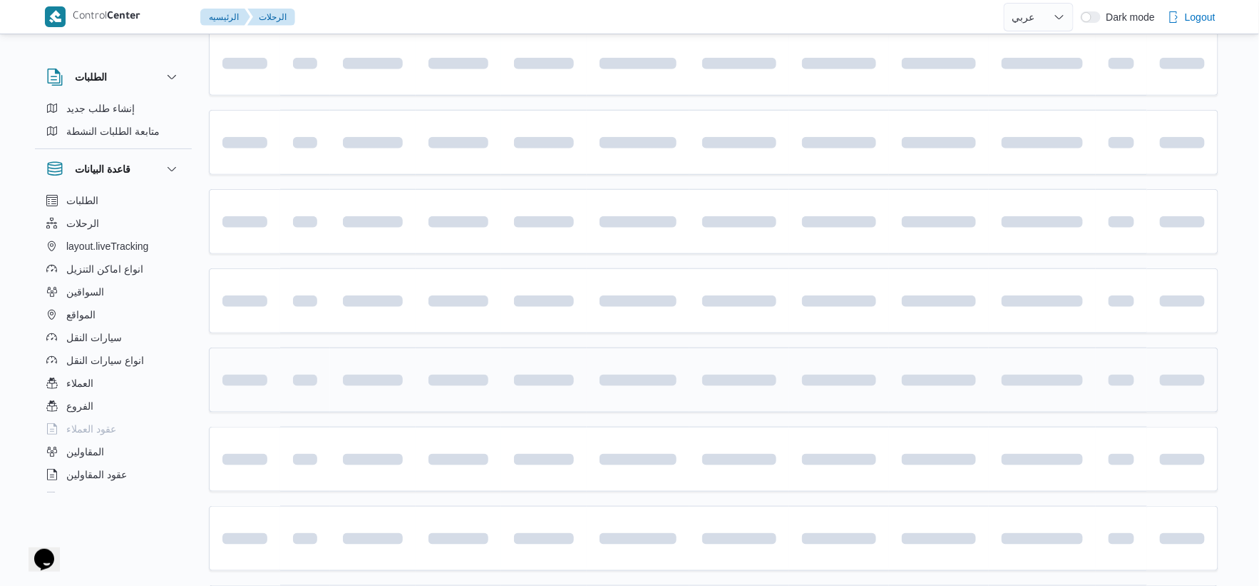
scroll to position [511, 0]
select select "ar"
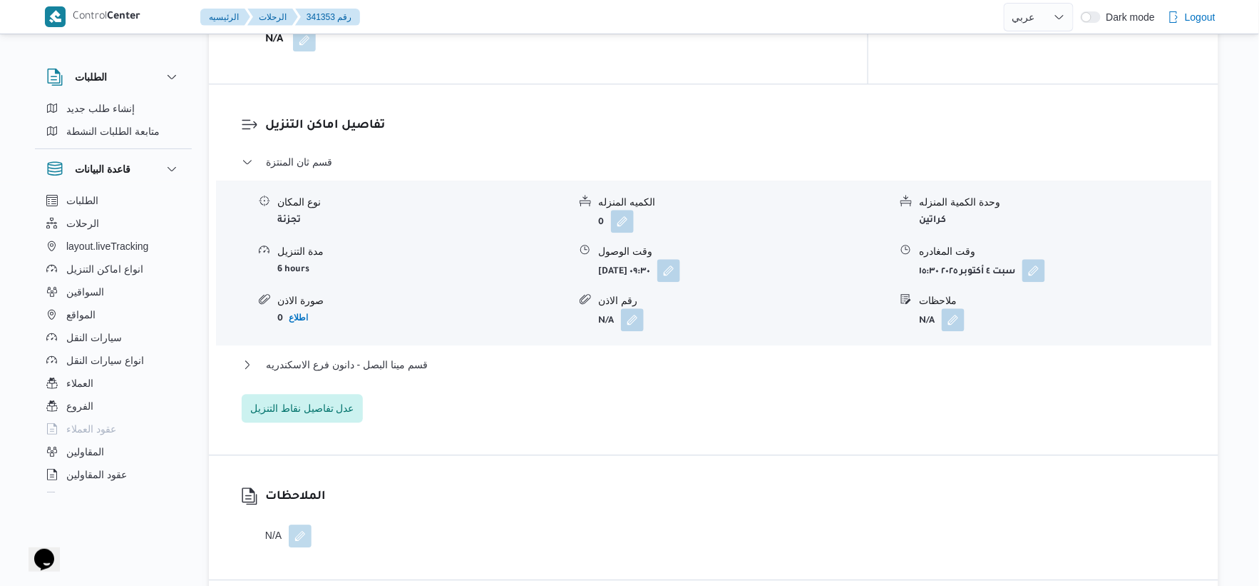
scroll to position [1145, 0]
click at [418, 355] on span "قسم مينا البصل - دانون فرع الاسكندريه" at bounding box center [347, 363] width 162 height 17
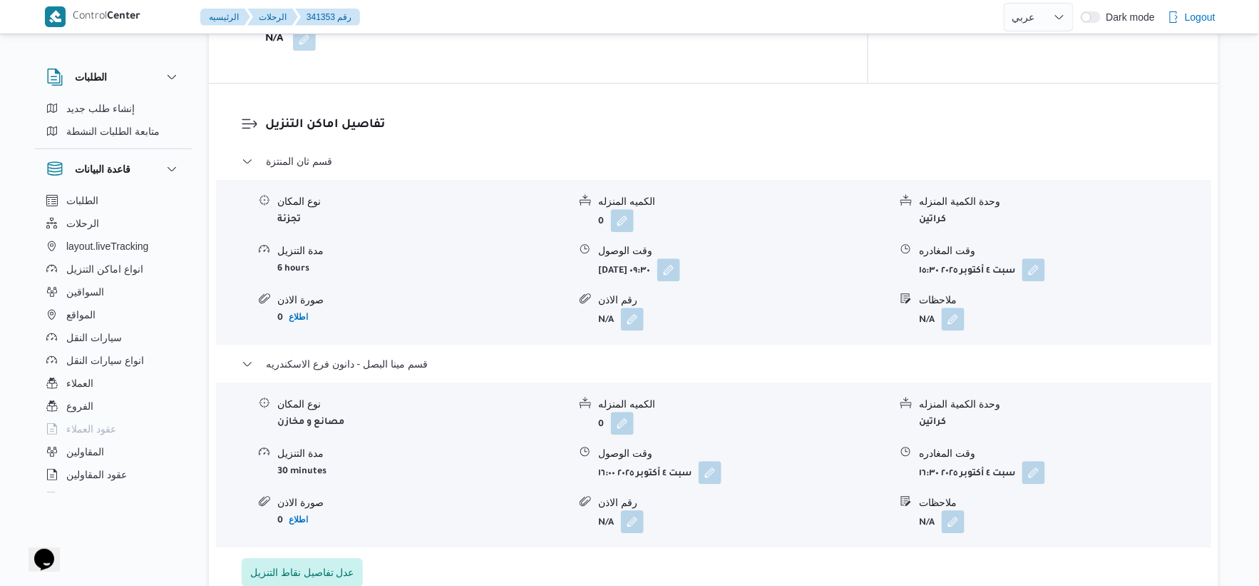
select select "ar"
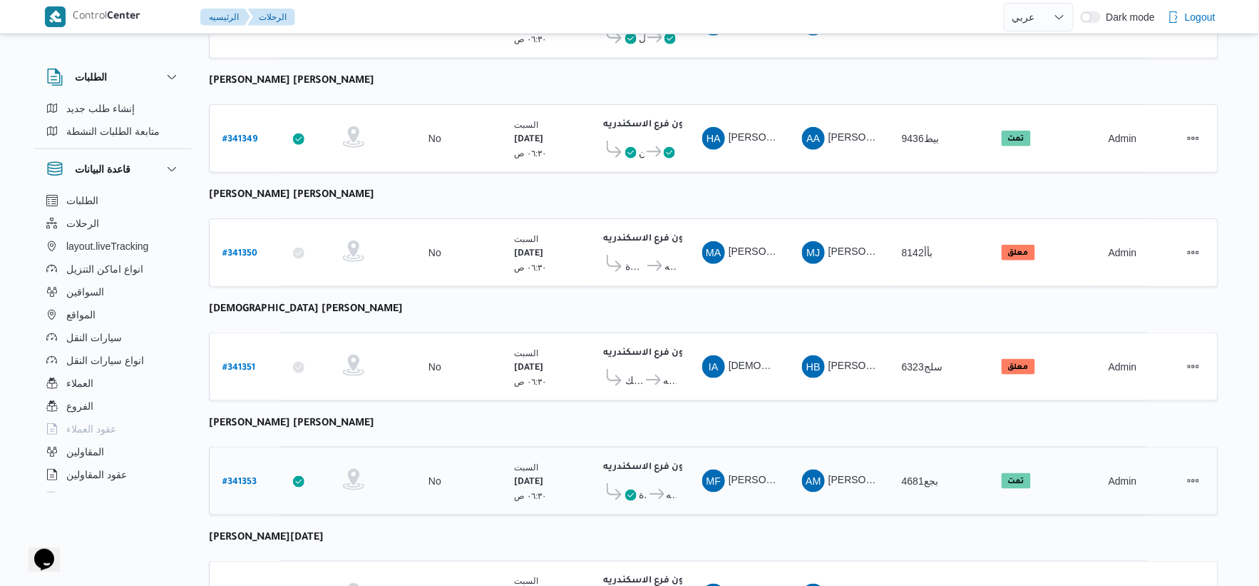
scroll to position [353, 0]
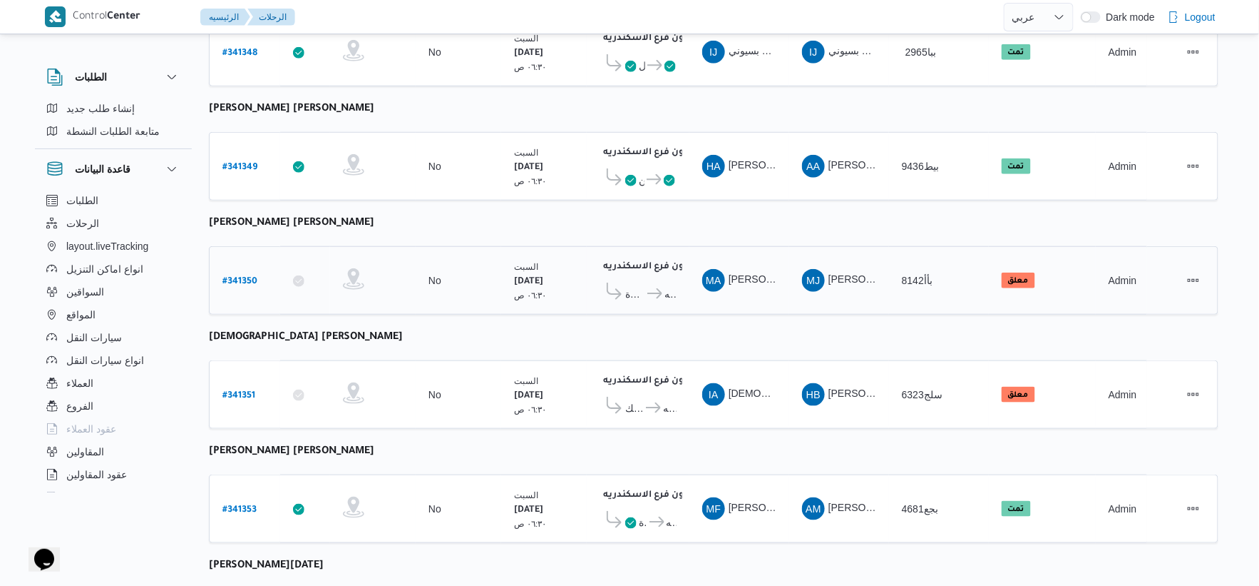
click at [247, 277] on b "# 341350" at bounding box center [240, 282] width 35 height 10
select select "ar"
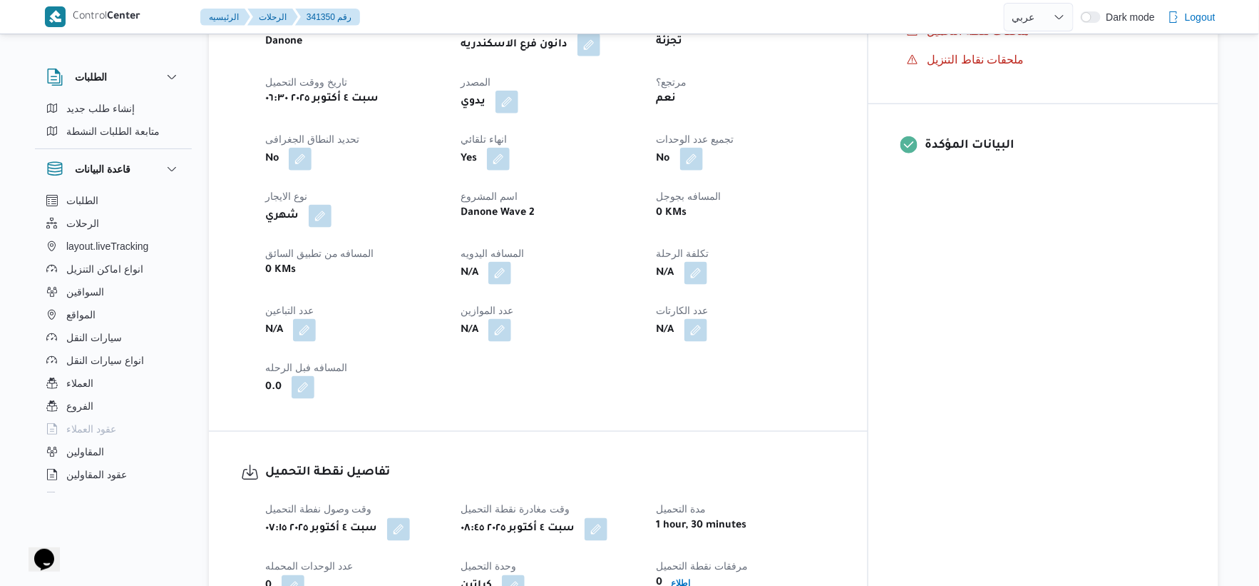
scroll to position [432, 0]
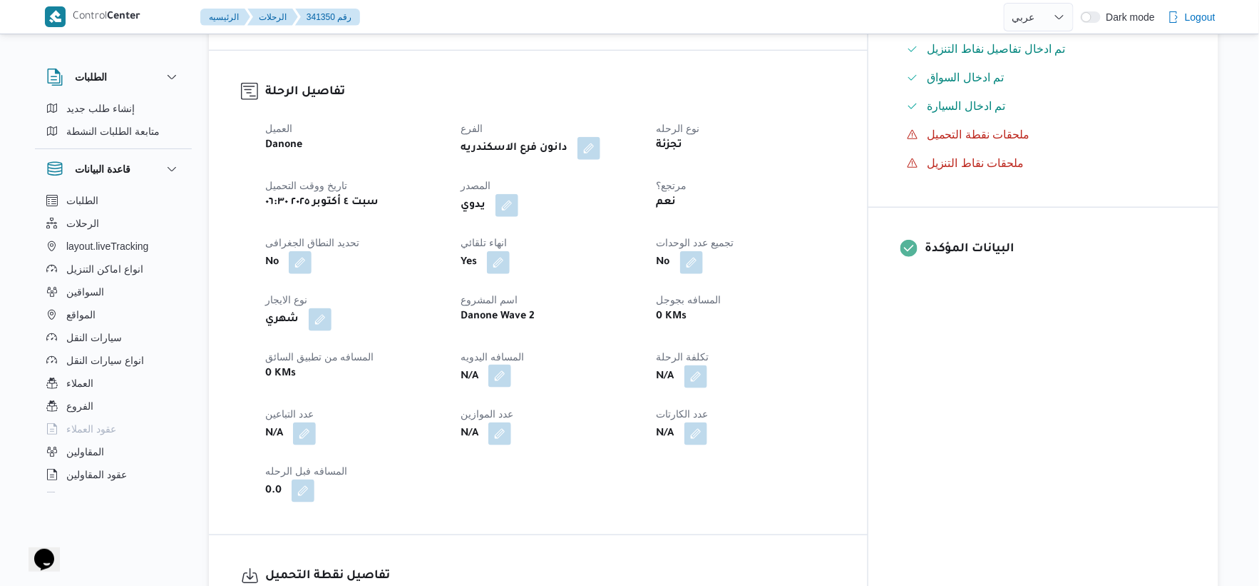
click at [511, 364] on button "button" at bounding box center [500, 375] width 23 height 23
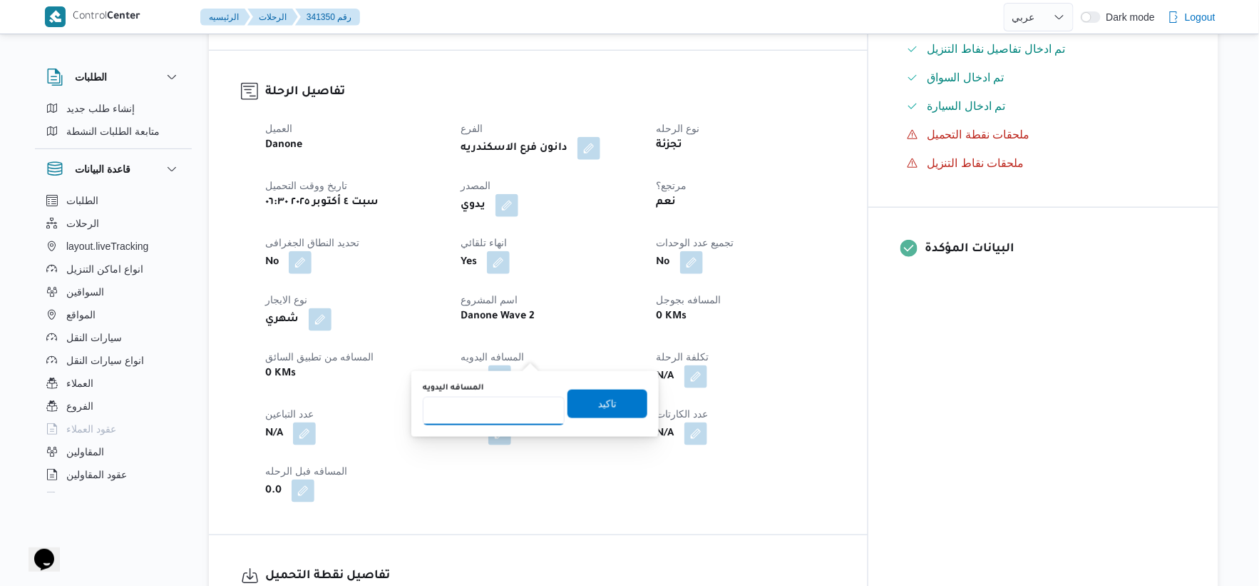
click at [505, 412] on input "المسافه اليدويه" at bounding box center [494, 411] width 142 height 29
type input "46"
click at [601, 404] on span "تاكيد" at bounding box center [607, 402] width 19 height 17
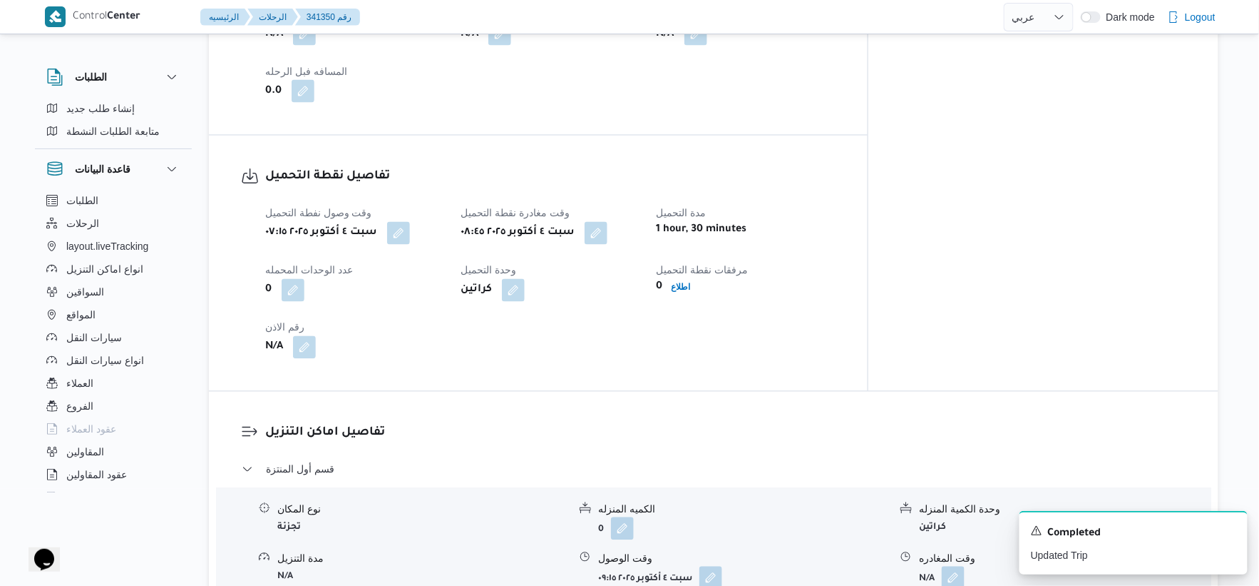
scroll to position [1066, 0]
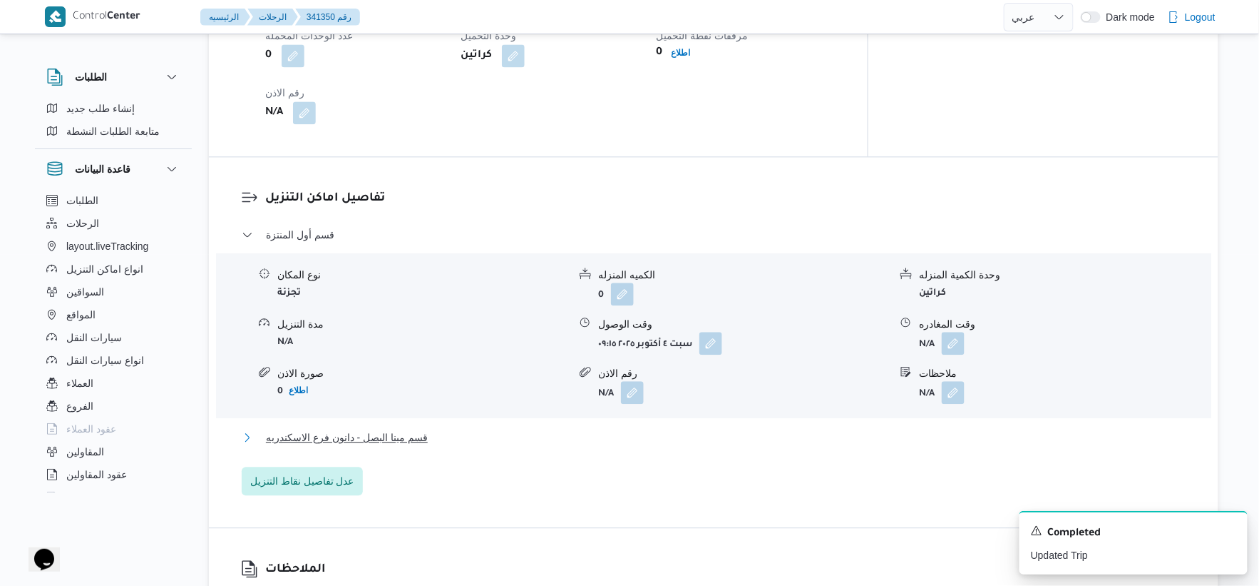
click at [442, 429] on button "قسم مينا البصل - دانون فرع الاسكندريه" at bounding box center [714, 437] width 945 height 17
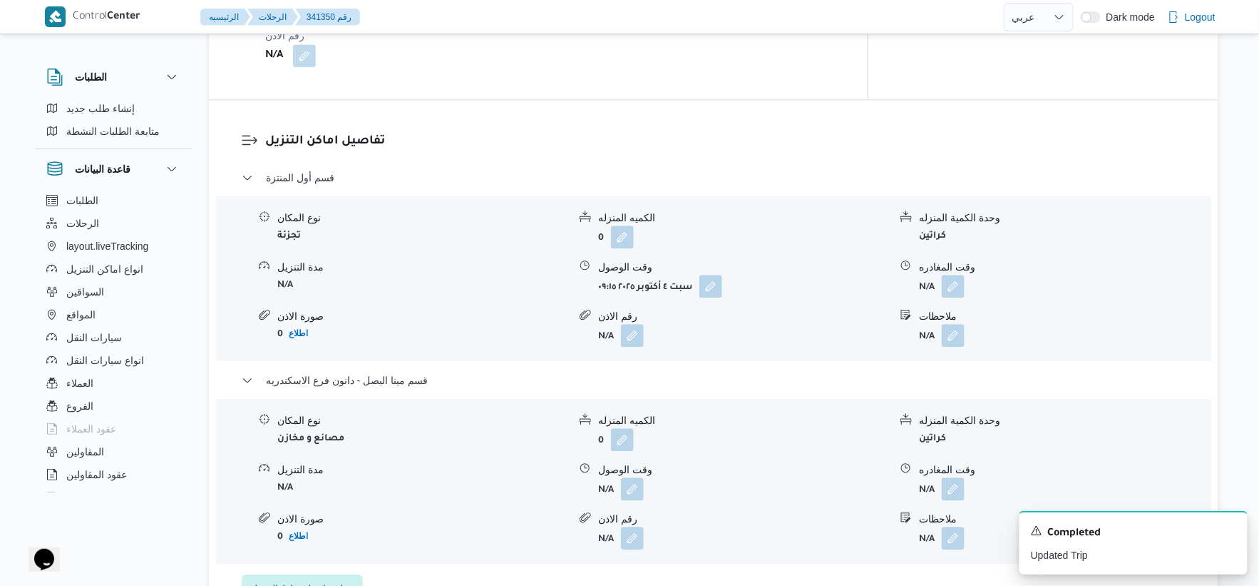
scroll to position [1145, 0]
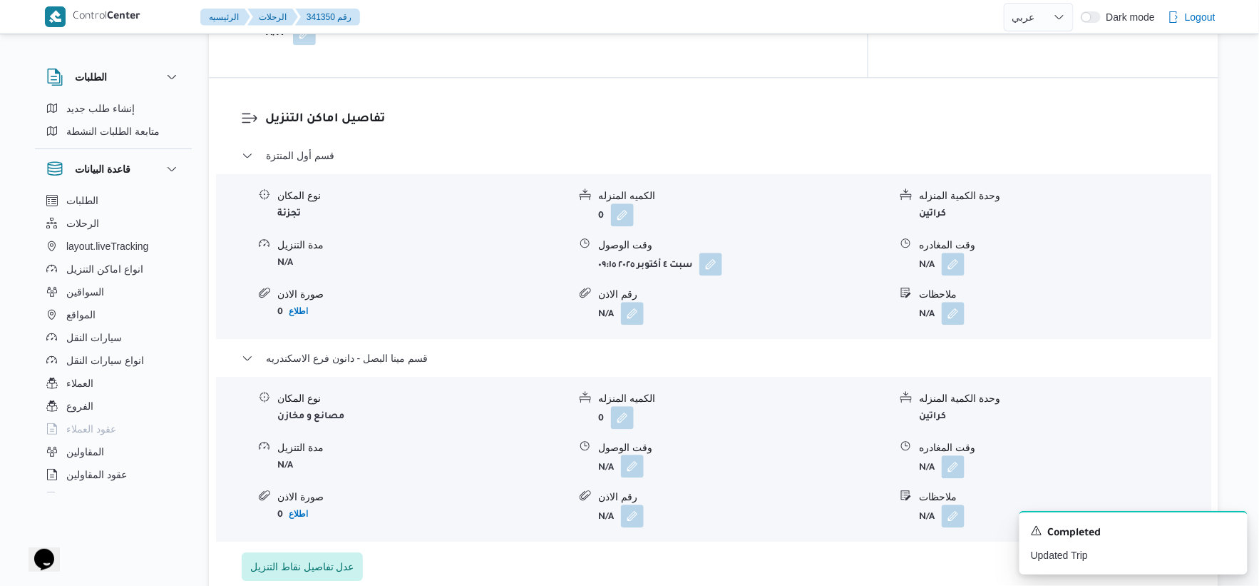
click at [635, 454] on button "button" at bounding box center [632, 465] width 23 height 23
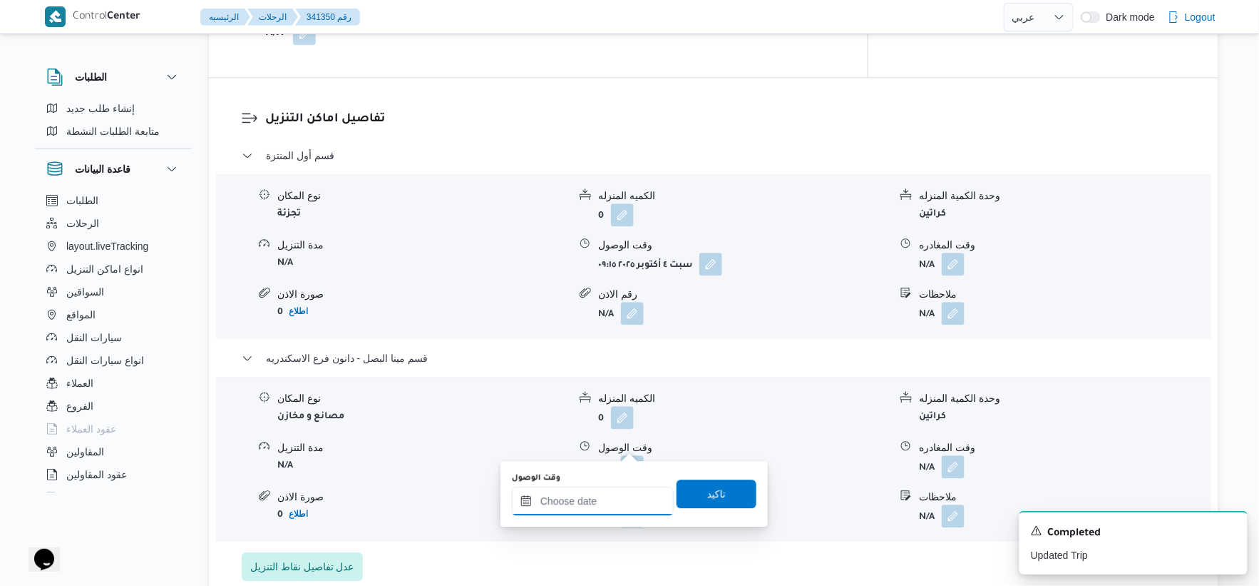
click at [603, 499] on input "وقت الوصول" at bounding box center [593, 500] width 162 height 29
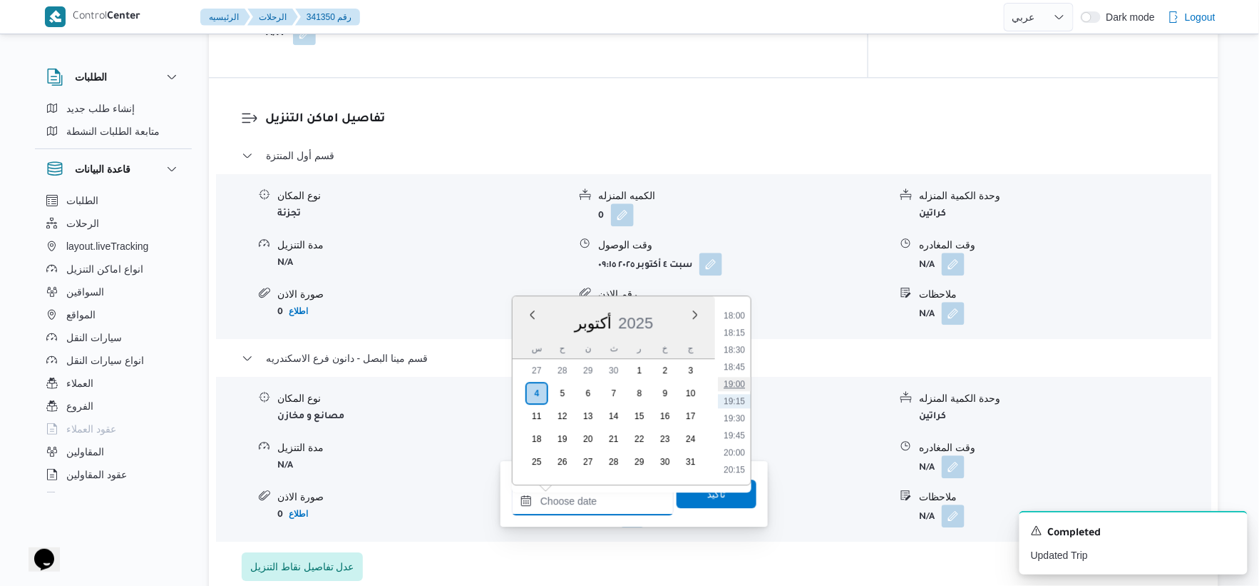
scroll to position [1152, 0]
click at [737, 359] on li "17:30" at bounding box center [734, 360] width 33 height 14
type input "٠٤/١٠/٢٠٢٥ ١٧:٣٠"
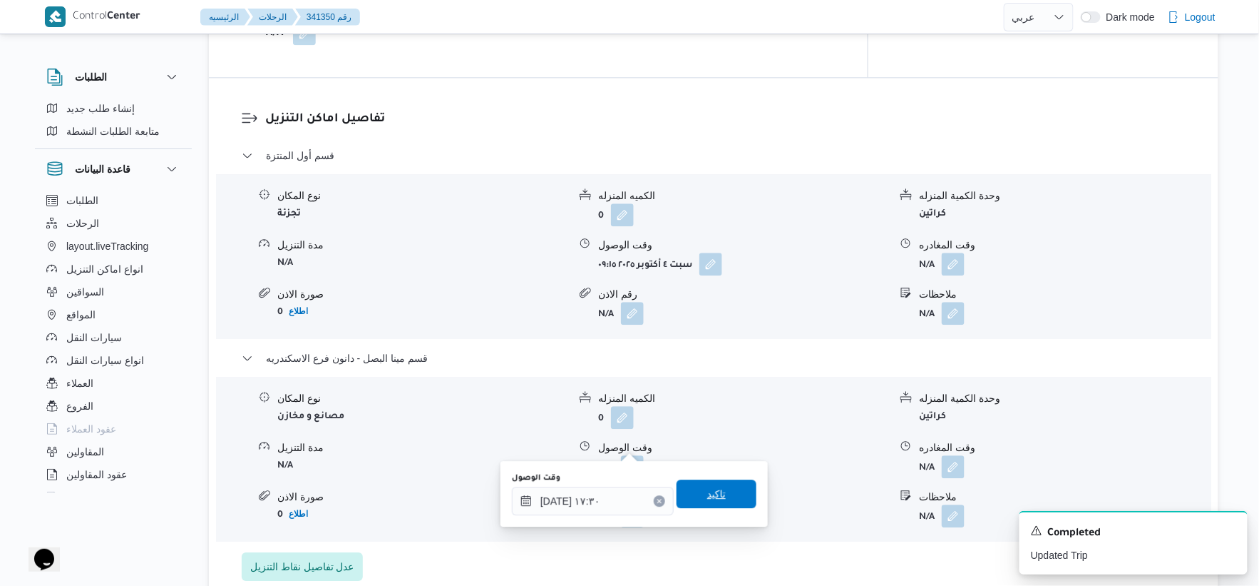
drag, startPoint x: 728, startPoint y: 485, endPoint x: 846, endPoint y: 491, distance: 117.8
click at [729, 486] on span "تاكيد" at bounding box center [717, 493] width 80 height 29
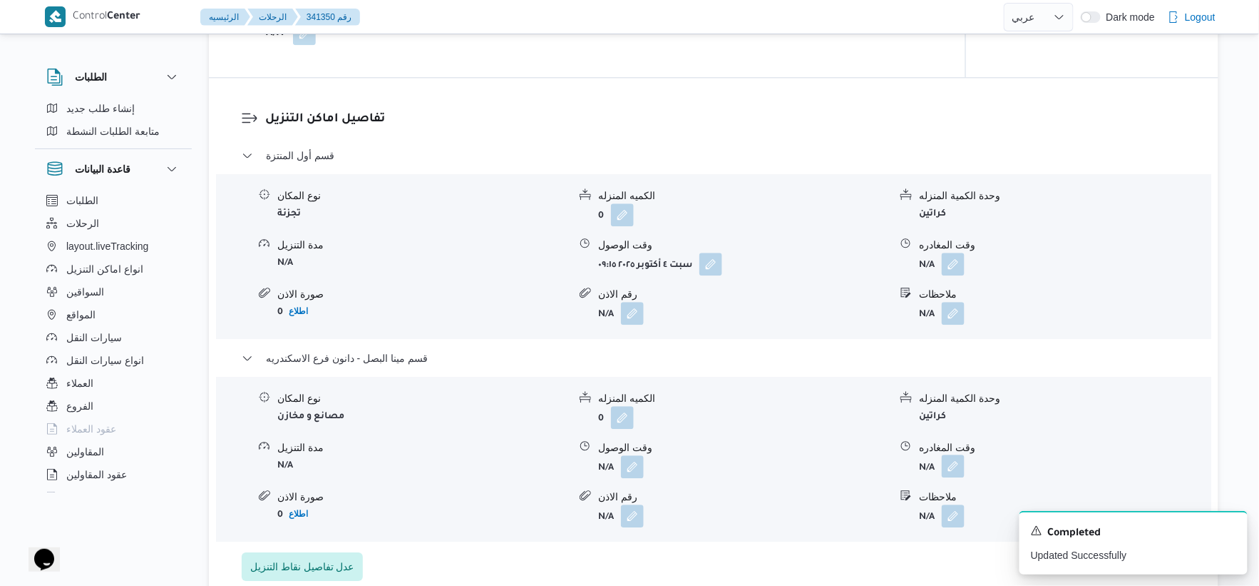
click at [951, 454] on button "button" at bounding box center [953, 465] width 23 height 23
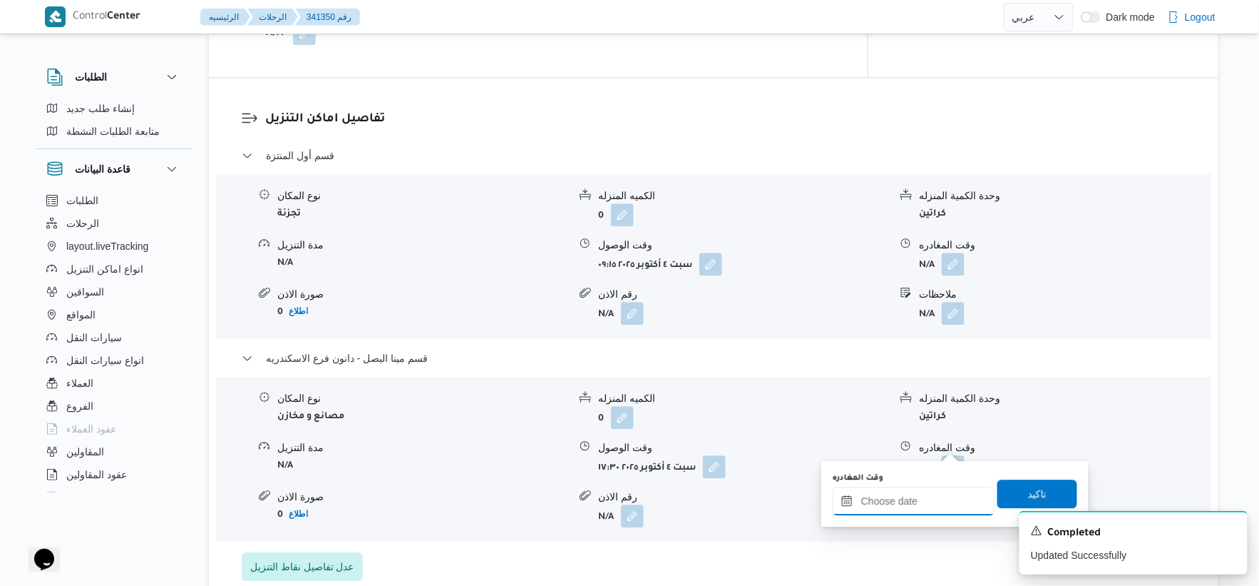
click at [944, 496] on input "وقت المغادره" at bounding box center [914, 500] width 162 height 29
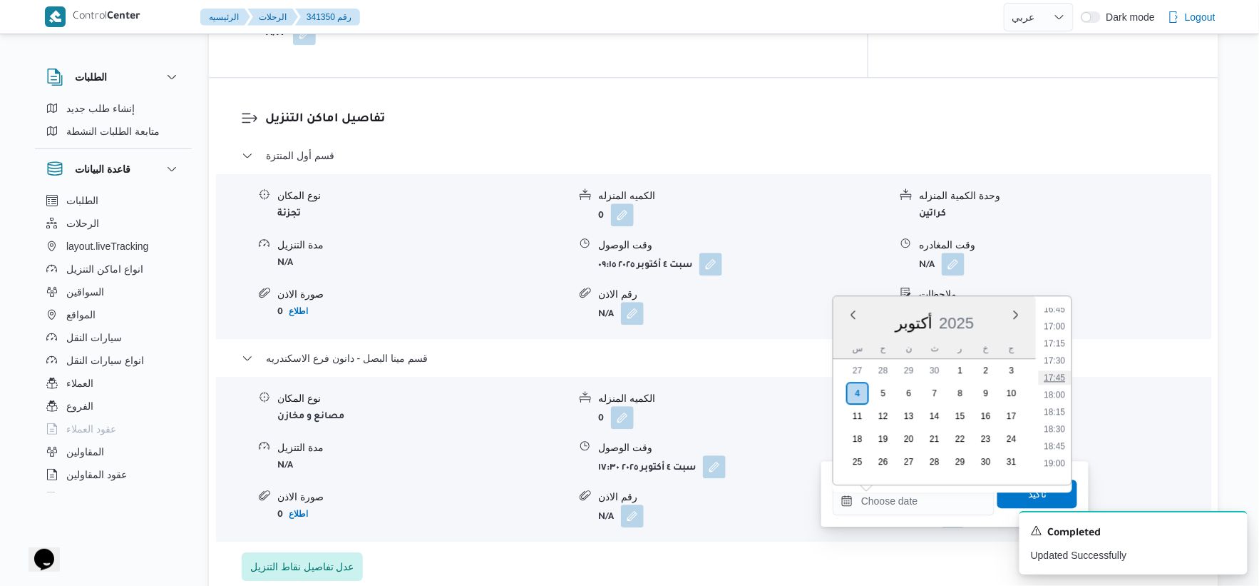
click at [1064, 372] on li "17:45" at bounding box center [1055, 377] width 33 height 14
type input "٠٤/١٠/٢٠٢٥ ١٧:٤٥"
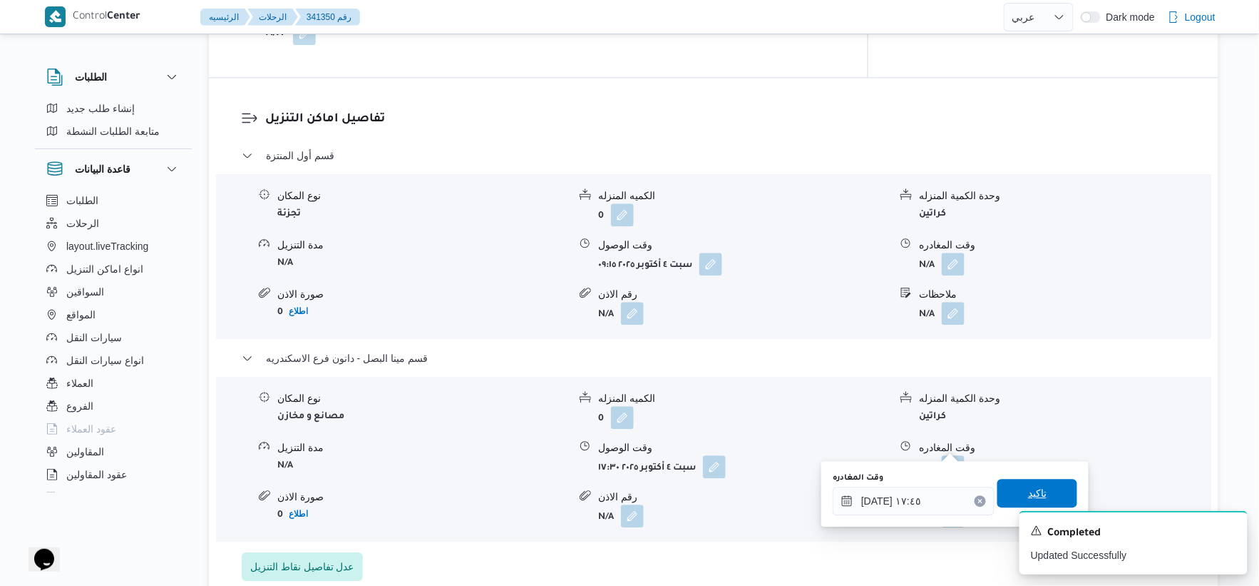
click at [1045, 481] on span "تاكيد" at bounding box center [1038, 493] width 80 height 29
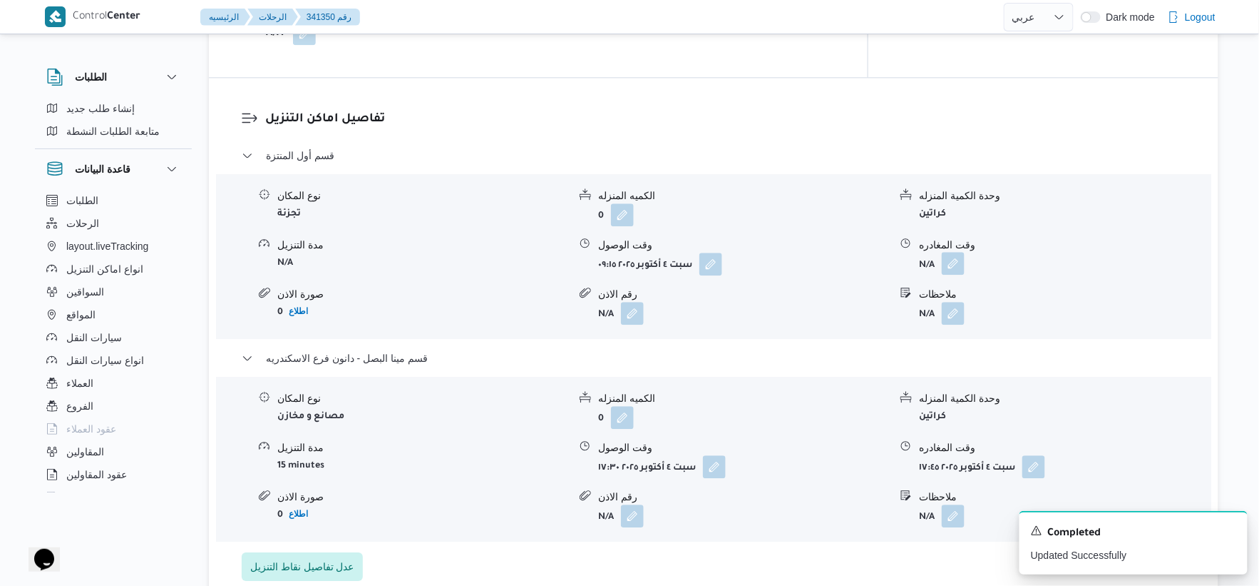
click at [950, 252] on button "button" at bounding box center [953, 263] width 23 height 23
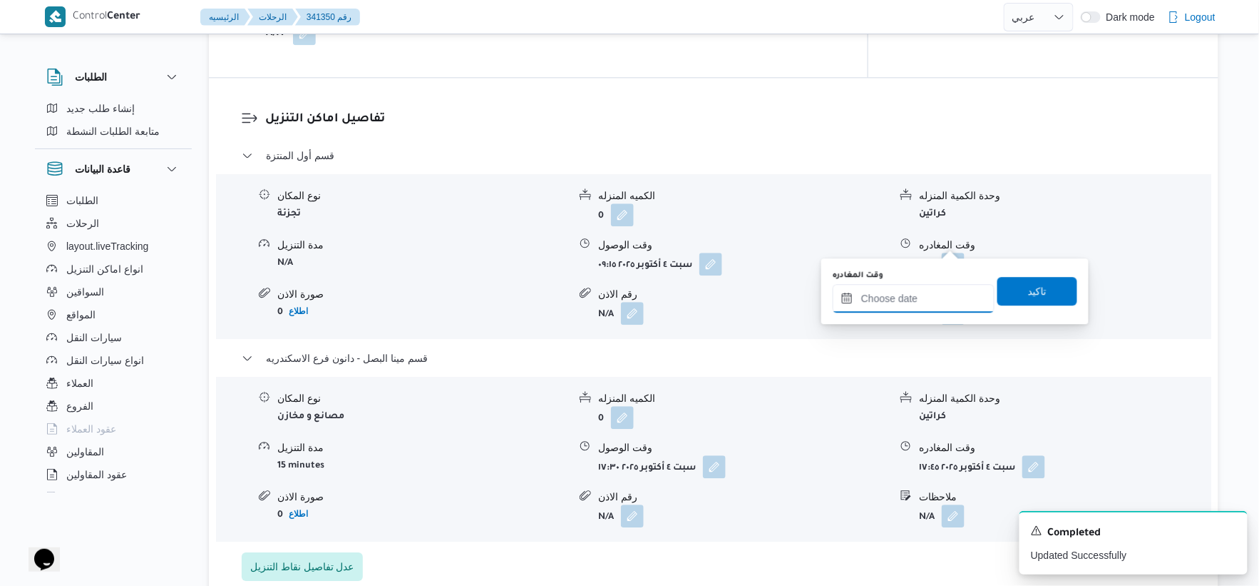
click at [929, 295] on input "وقت المغادره" at bounding box center [914, 298] width 162 height 29
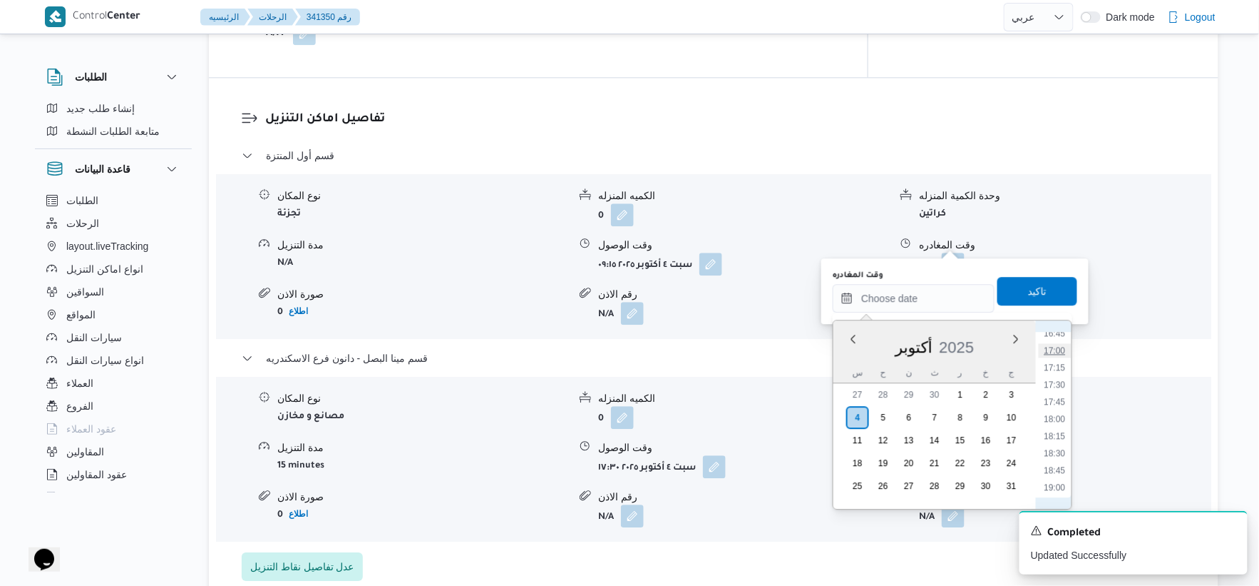
click at [1050, 346] on li "17:00" at bounding box center [1055, 350] width 33 height 14
type input "٠٤/١٠/٢٠٢٥ ١٧:٠٠"
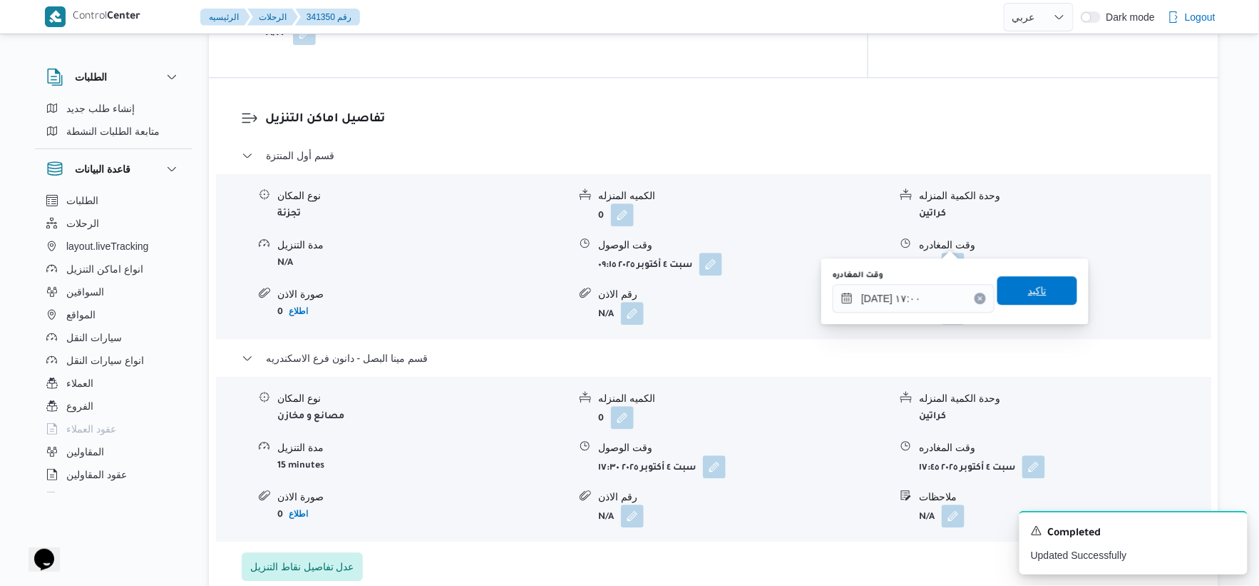
click at [1045, 286] on span "تاكيد" at bounding box center [1038, 290] width 80 height 29
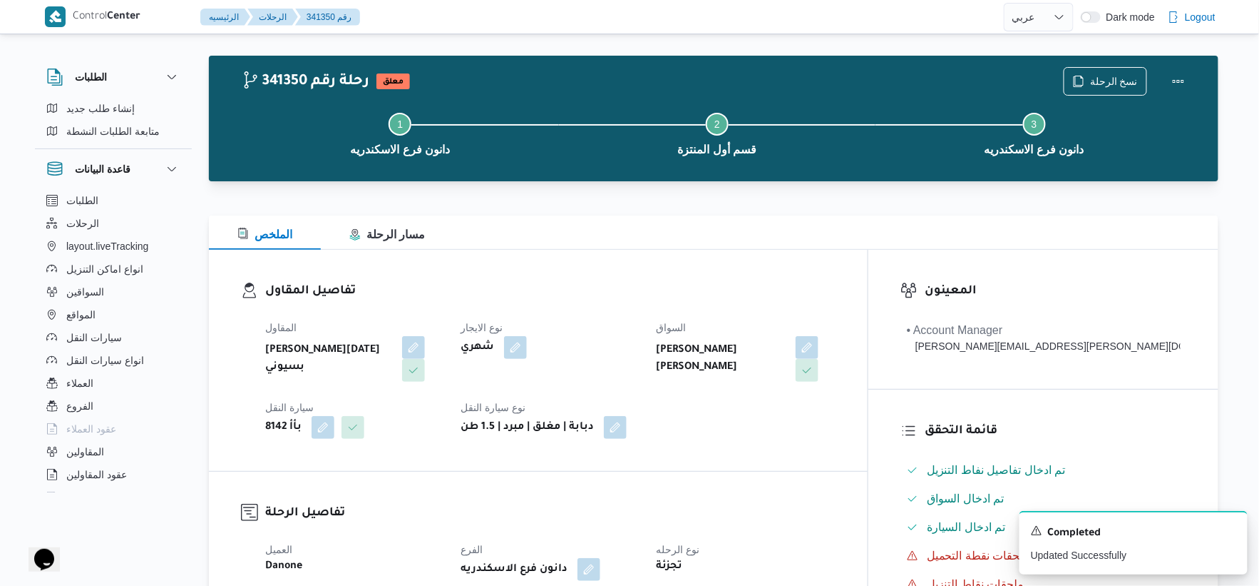
scroll to position [0, 0]
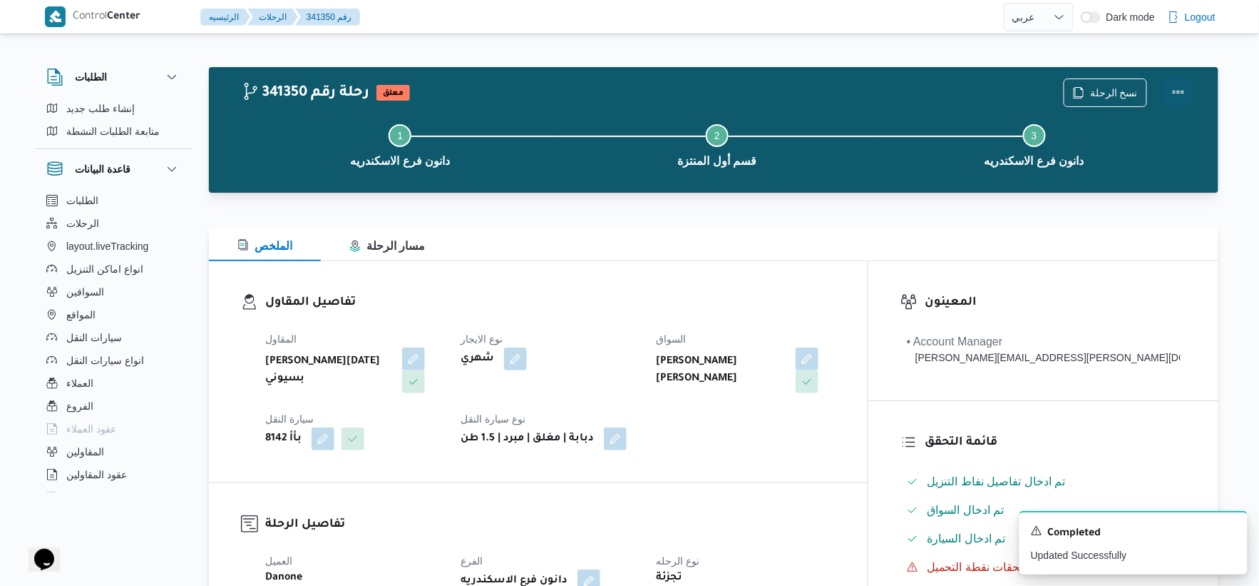
click at [1175, 91] on button "Actions" at bounding box center [1179, 92] width 29 height 29
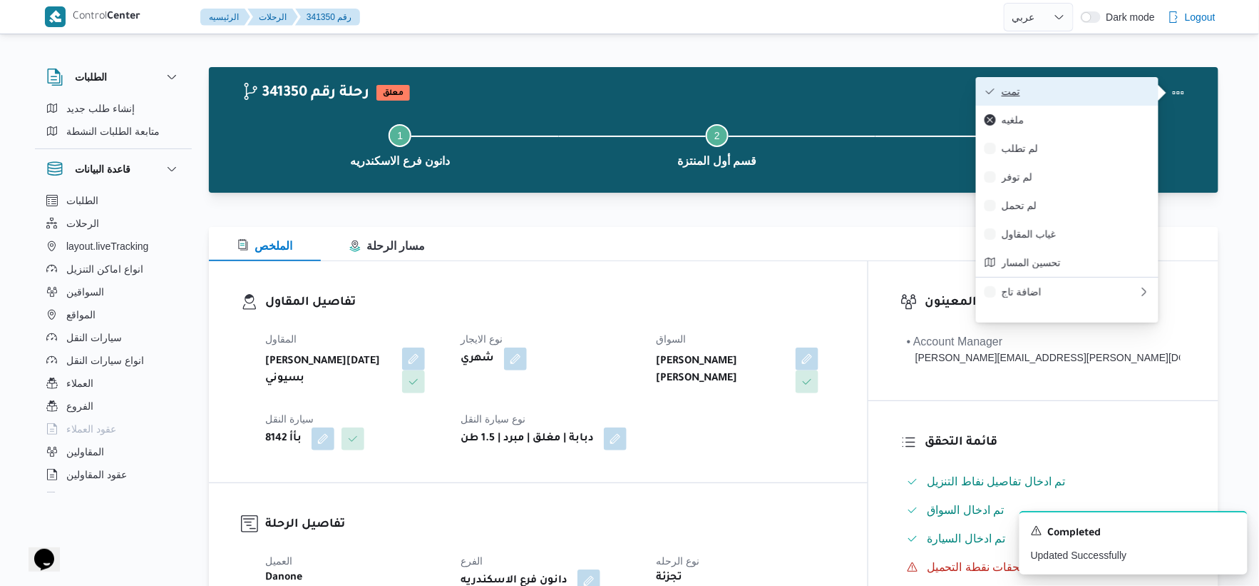
click at [1101, 89] on span "تمت" at bounding box center [1076, 91] width 148 height 11
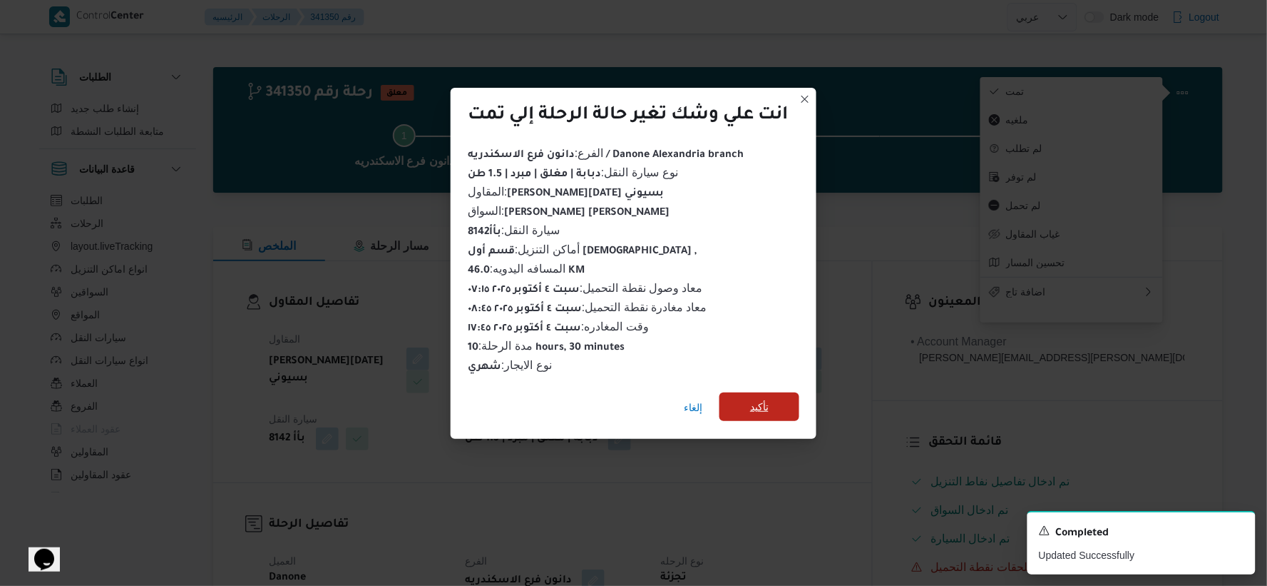
click at [753, 400] on span "تأكيد" at bounding box center [759, 406] width 19 height 17
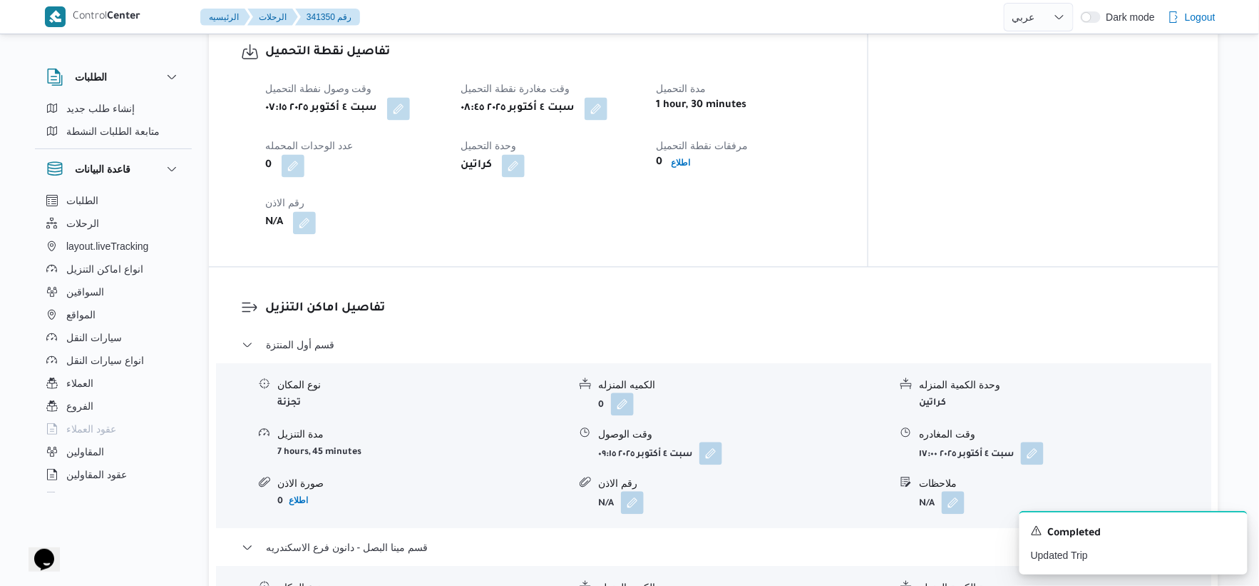
scroll to position [871, 0]
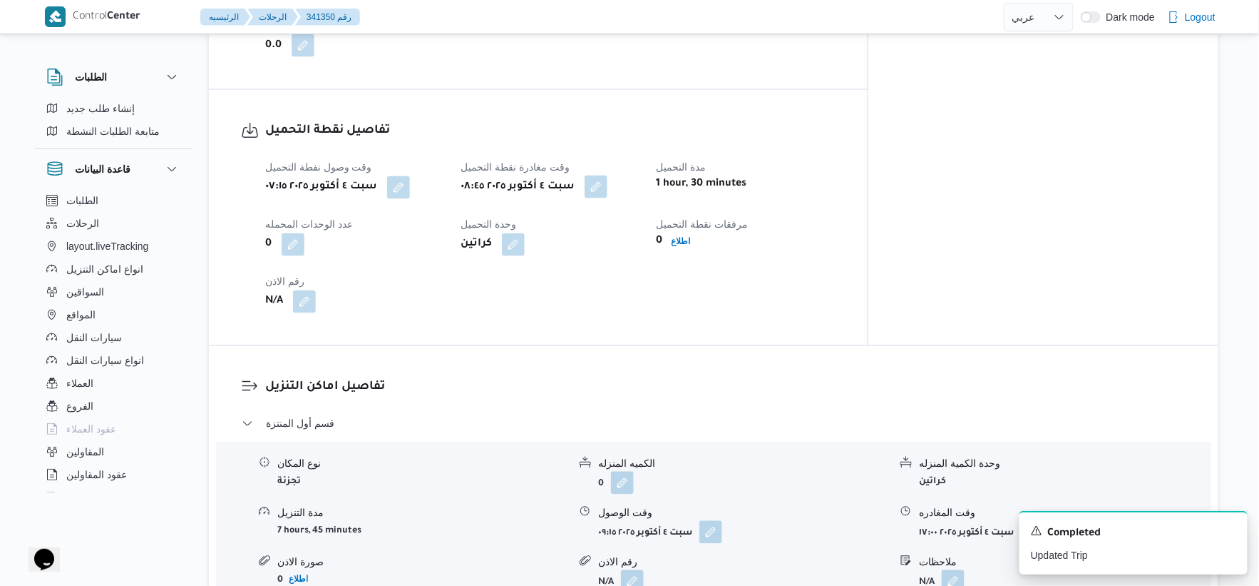
click at [608, 175] on button "button" at bounding box center [596, 186] width 23 height 23
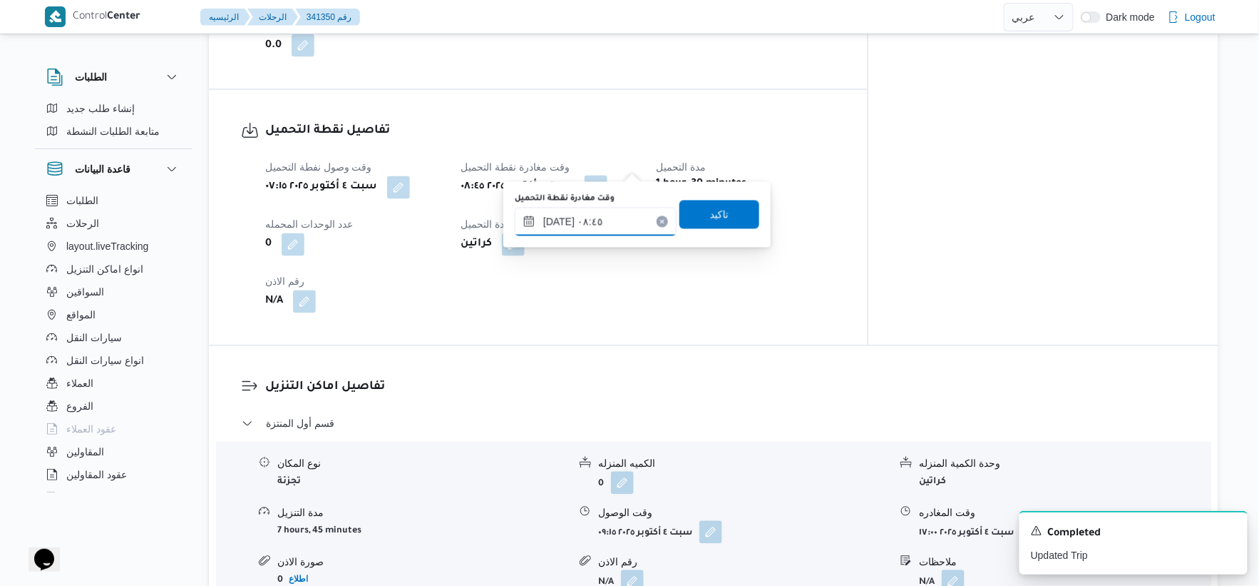
click at [615, 214] on input "٠٤/١٠/٢٠٢٥ ٠٨:٤٥" at bounding box center [596, 222] width 162 height 29
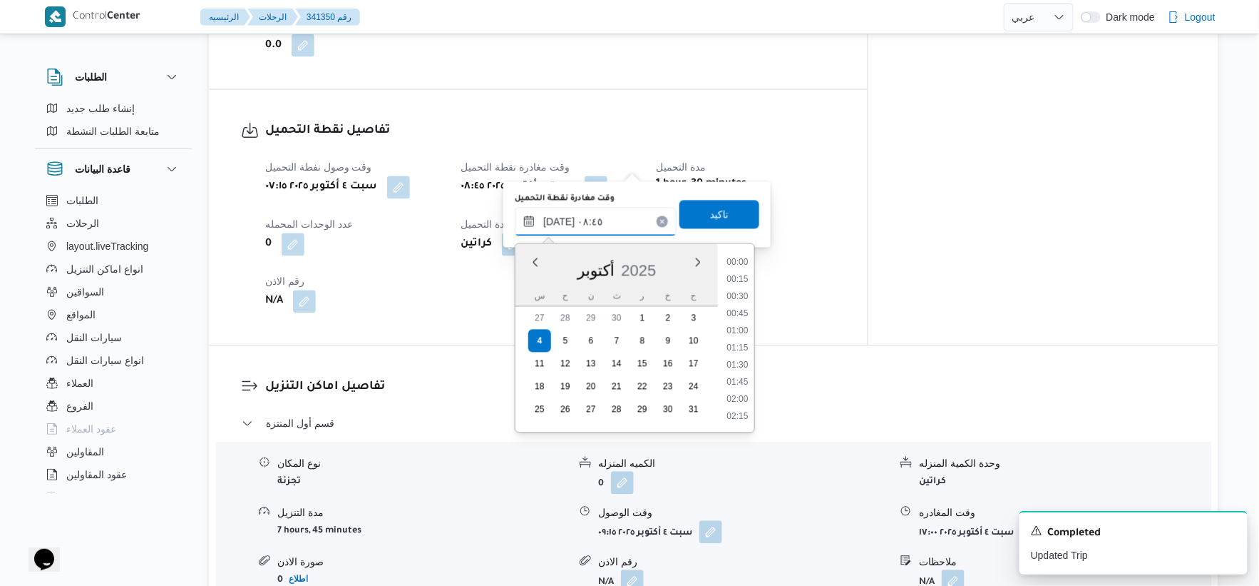
scroll to position [513, 0]
click at [740, 365] on li "09:00" at bounding box center [738, 365] width 33 height 14
type input "[DATE] ٠٩:٠٠"
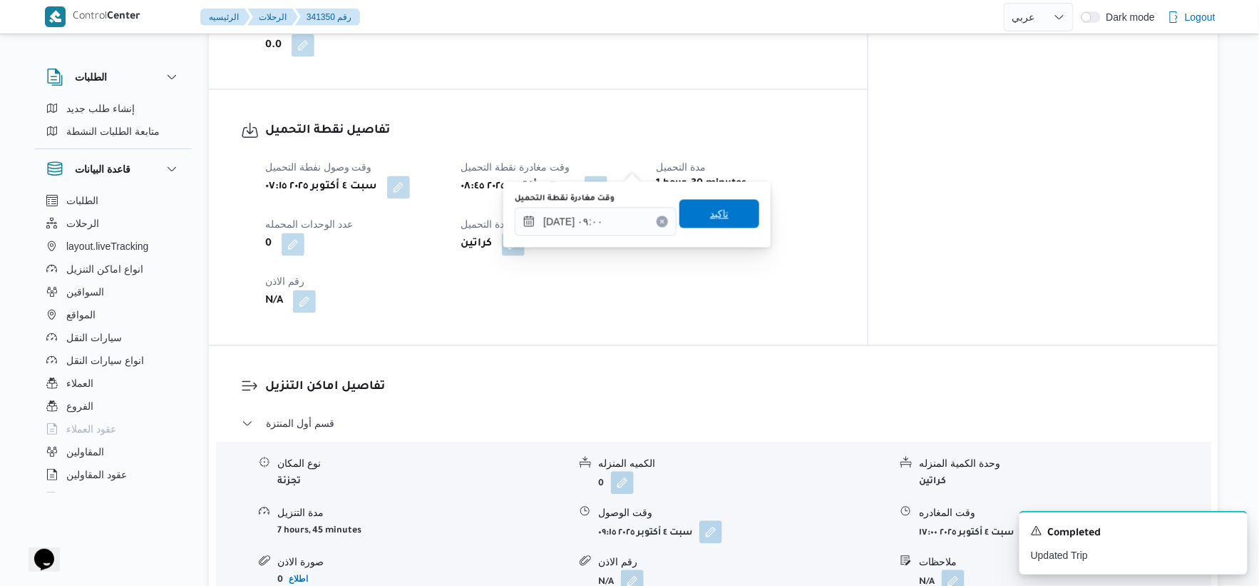
click at [730, 207] on span "تاكيد" at bounding box center [720, 214] width 80 height 29
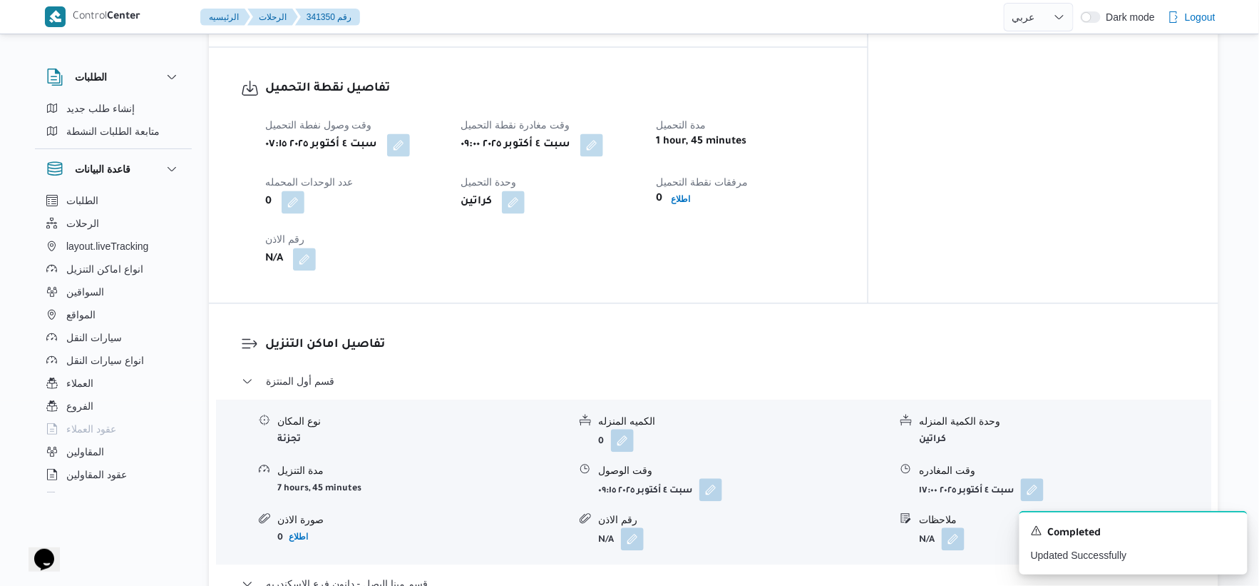
scroll to position [951, 0]
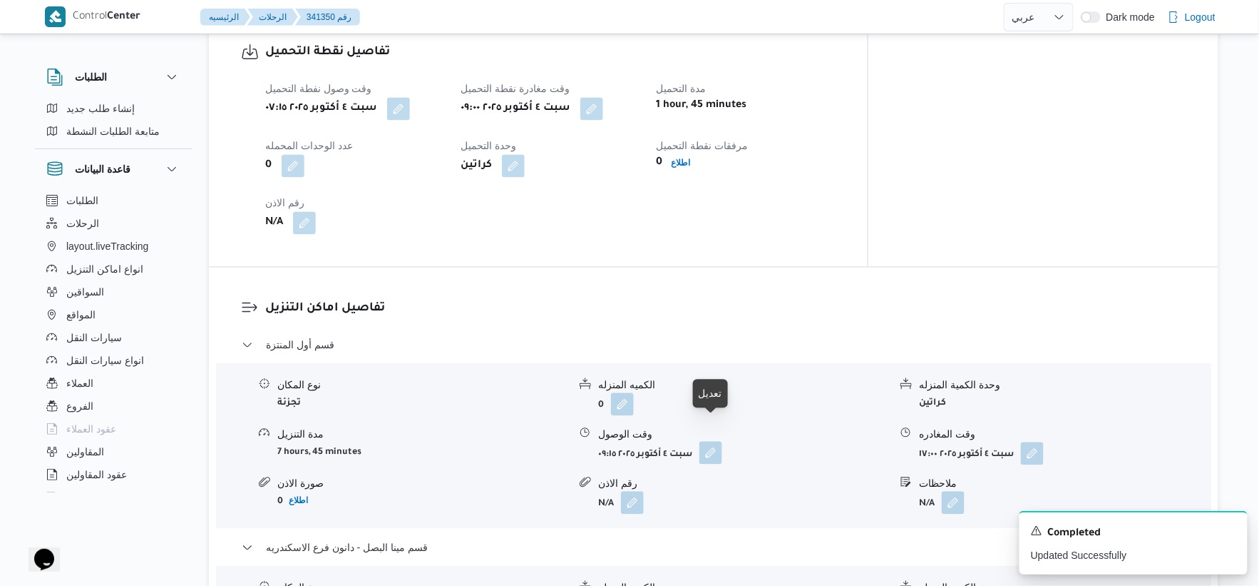
click at [706, 441] on button "button" at bounding box center [711, 452] width 23 height 23
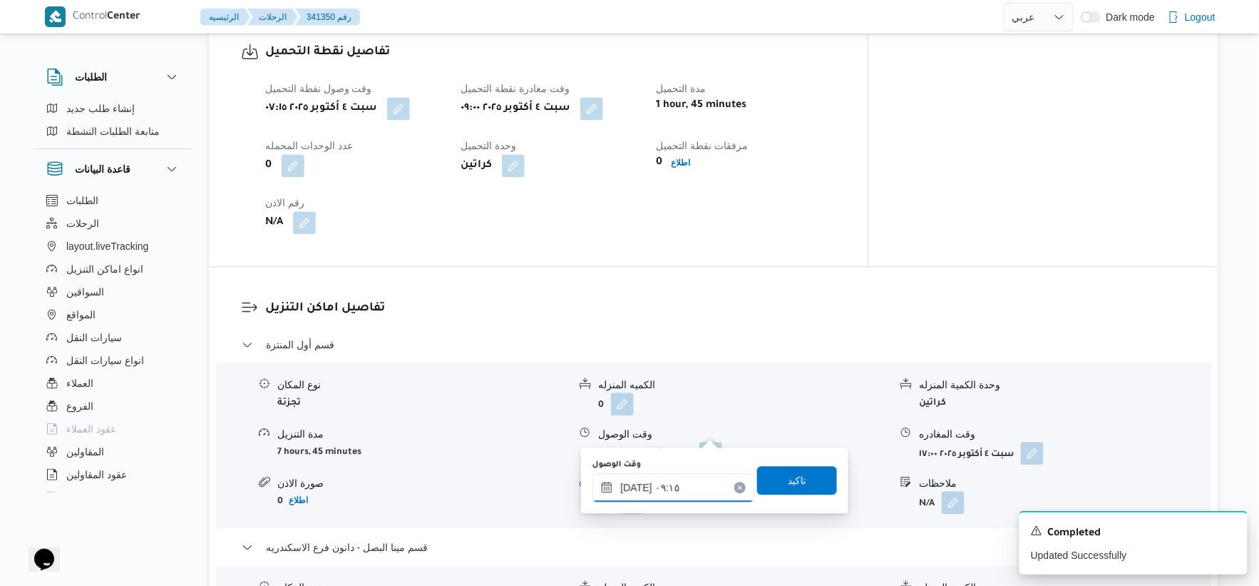
drag, startPoint x: 680, startPoint y: 494, endPoint x: 726, endPoint y: 485, distance: 47.3
click at [679, 494] on input "٠٤/١٠/٢٠٢٥ ٠٩:١٥" at bounding box center [674, 487] width 162 height 29
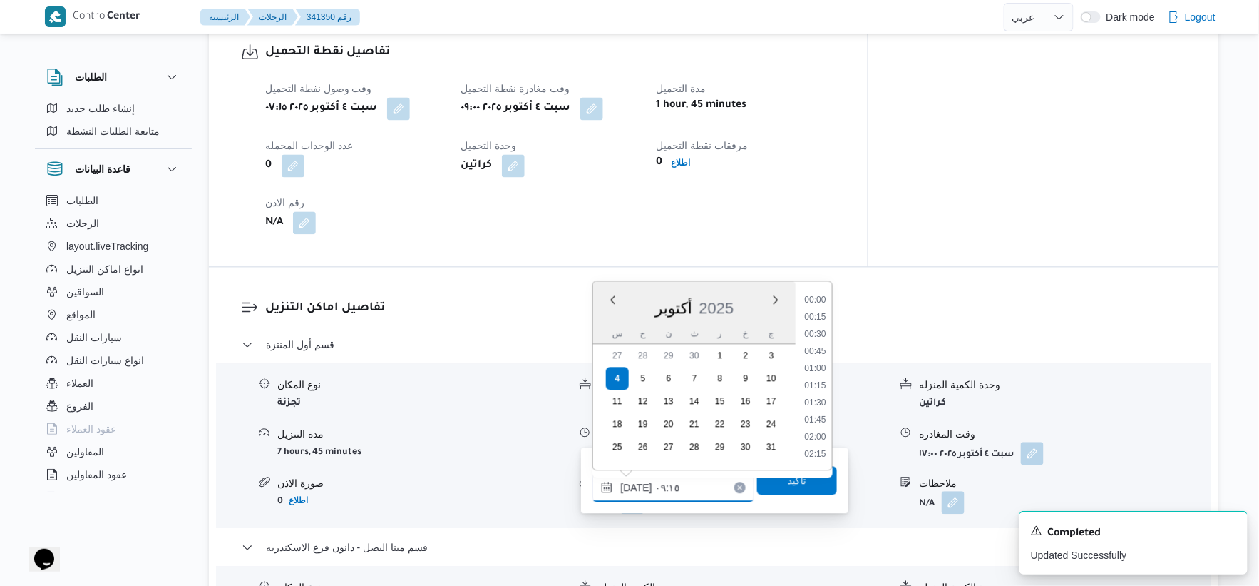
scroll to position [548, 0]
click at [818, 398] on li "09:30" at bounding box center [815, 402] width 33 height 14
type input "[DATE] ٠٩:٣٠"
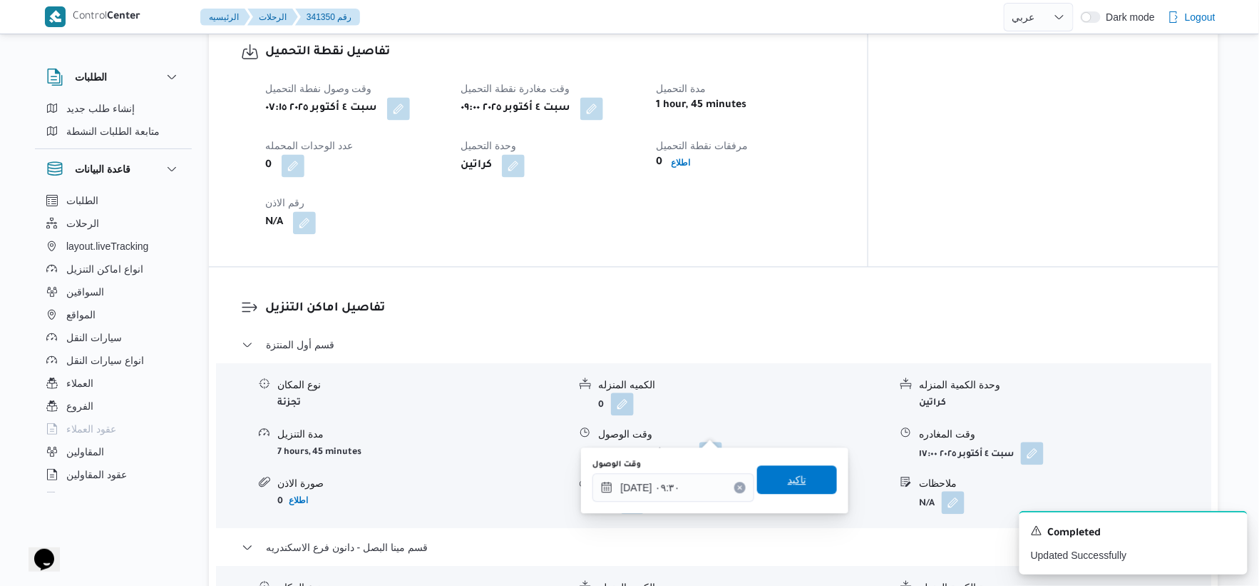
click at [799, 478] on span "تاكيد" at bounding box center [797, 479] width 80 height 29
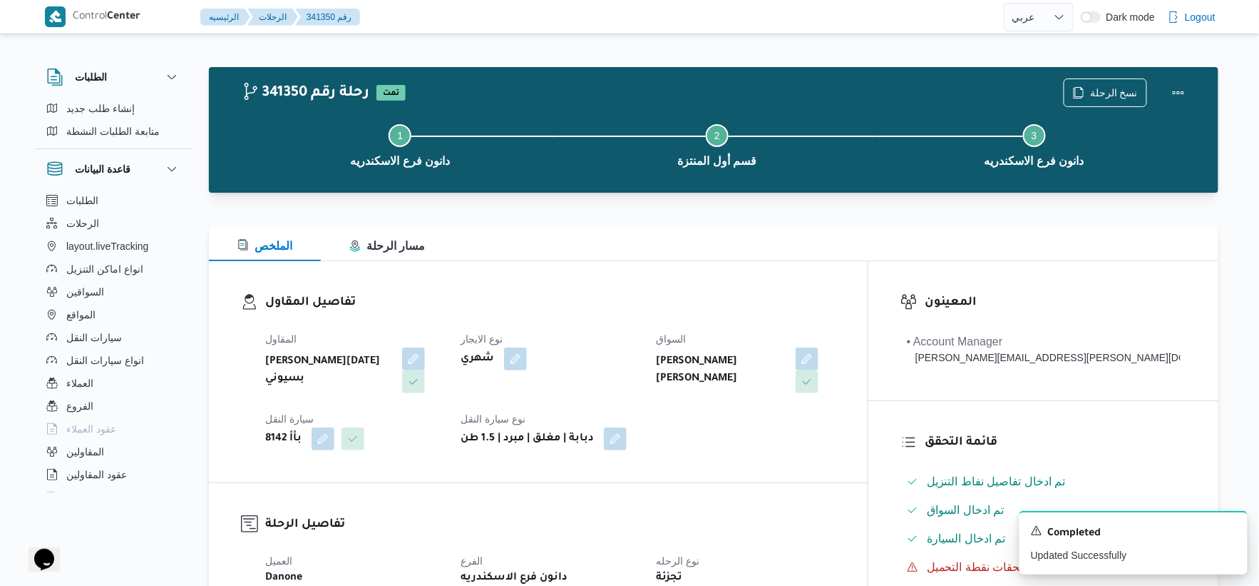
scroll to position [554, 0]
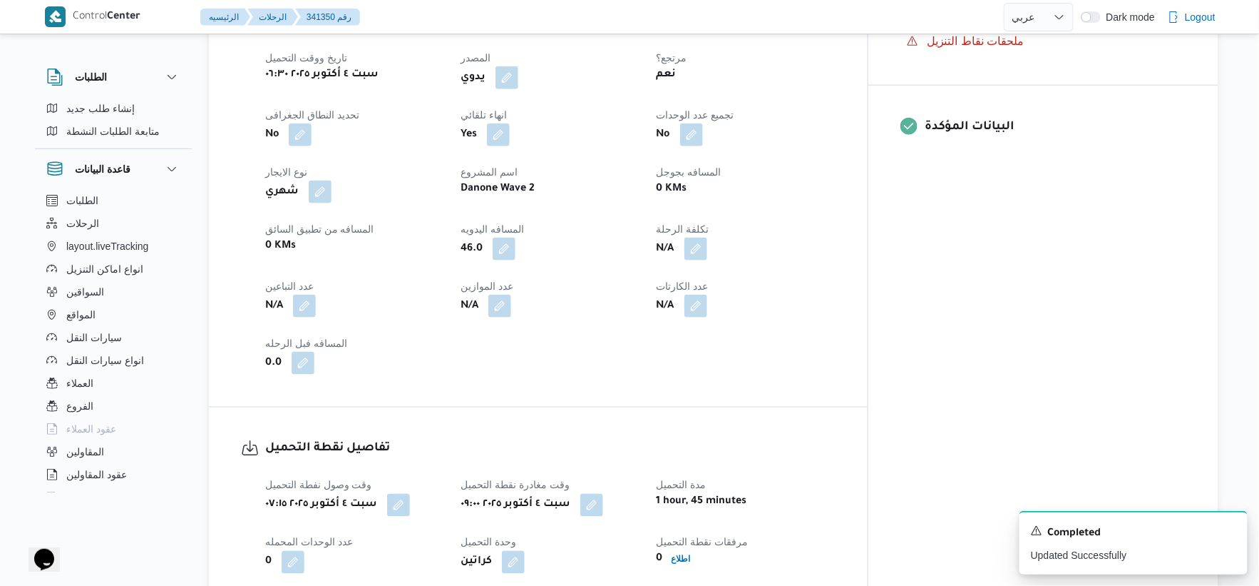
select select "ar"
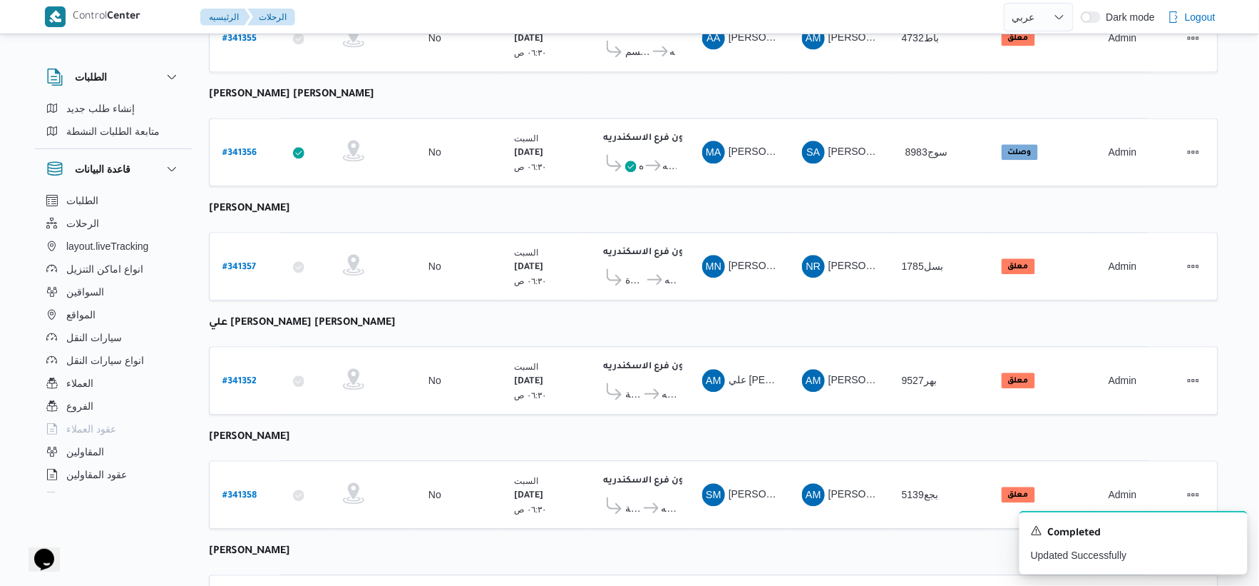
scroll to position [1145, 0]
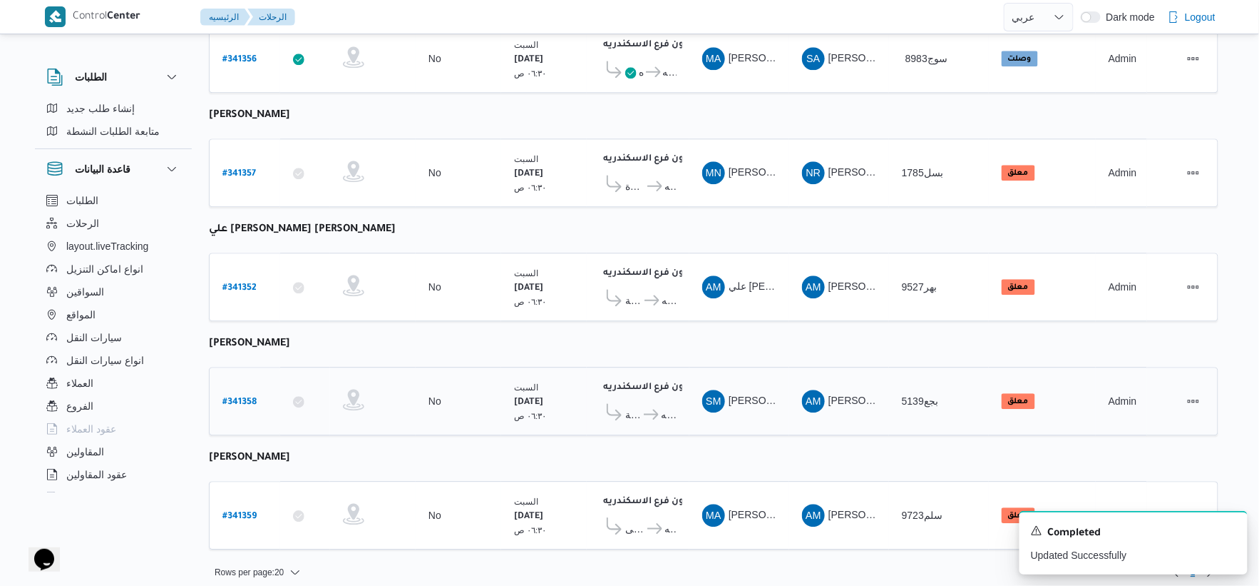
click at [245, 397] on b "# 341358" at bounding box center [240, 402] width 34 height 10
select select "ar"
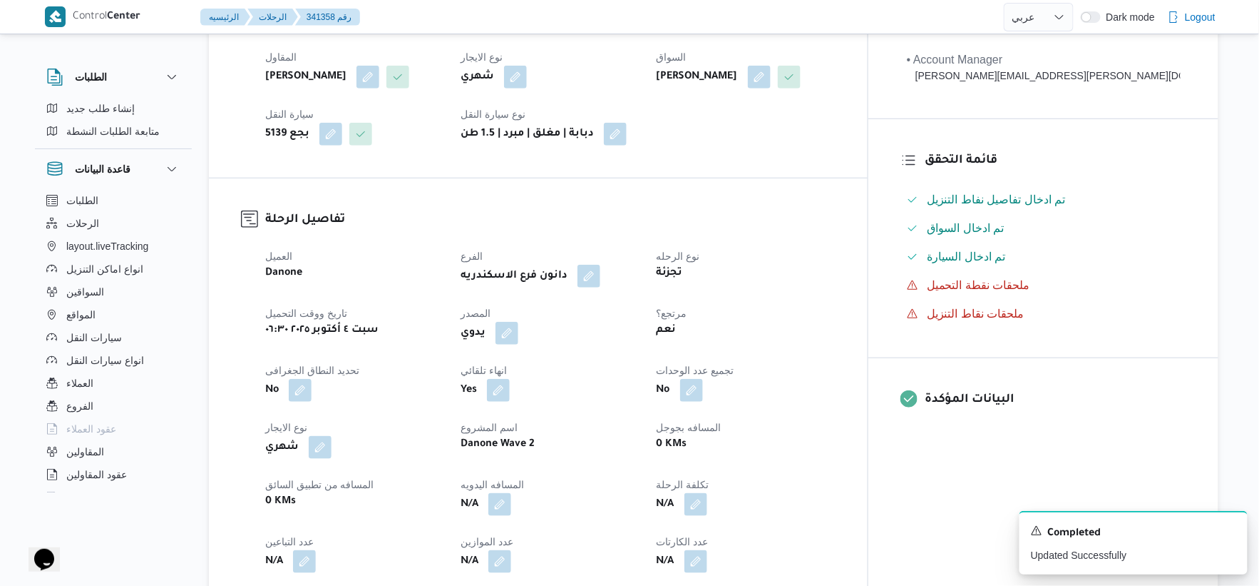
scroll to position [475, 0]
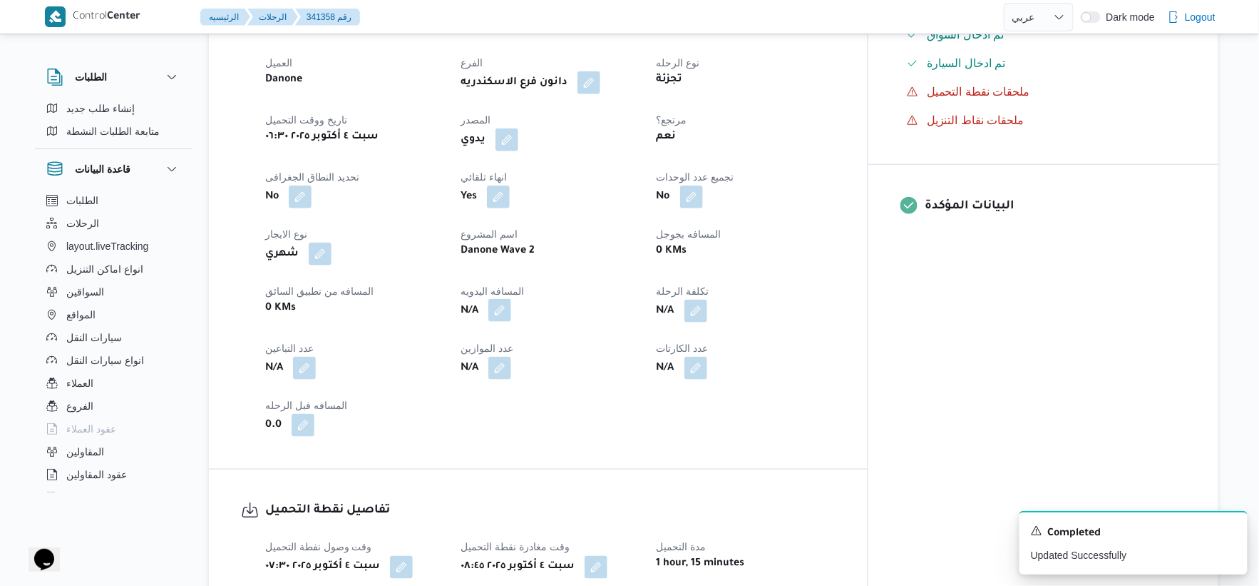
click at [511, 310] on button "button" at bounding box center [500, 310] width 23 height 23
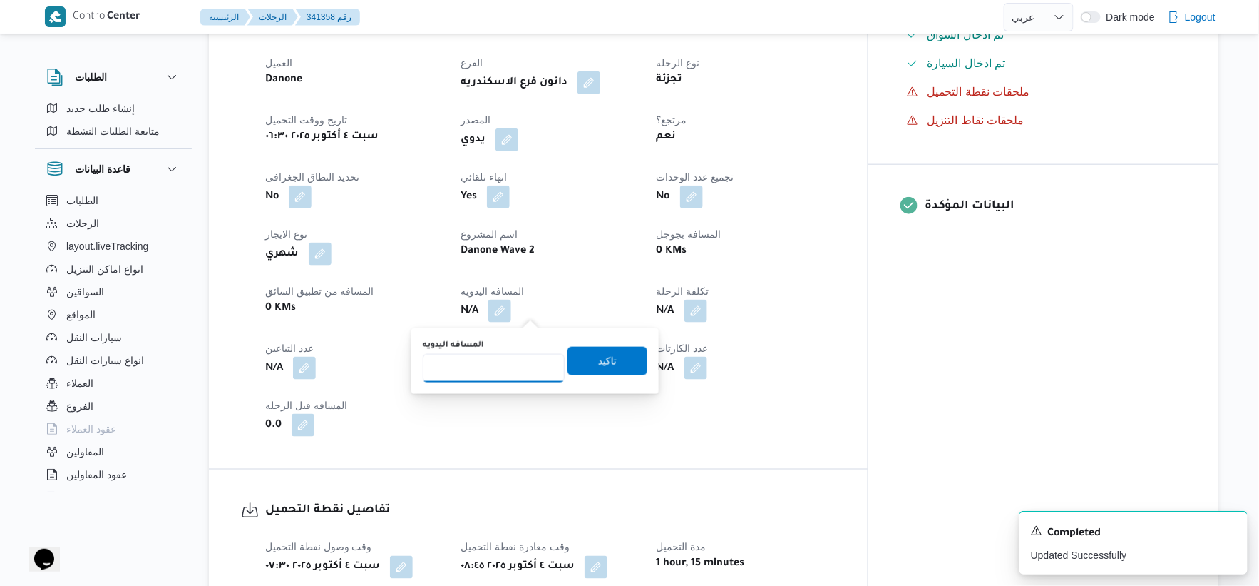
click at [494, 368] on input "المسافه اليدويه" at bounding box center [494, 368] width 142 height 29
type input "43"
click at [623, 367] on span "تاكيد" at bounding box center [608, 360] width 80 height 29
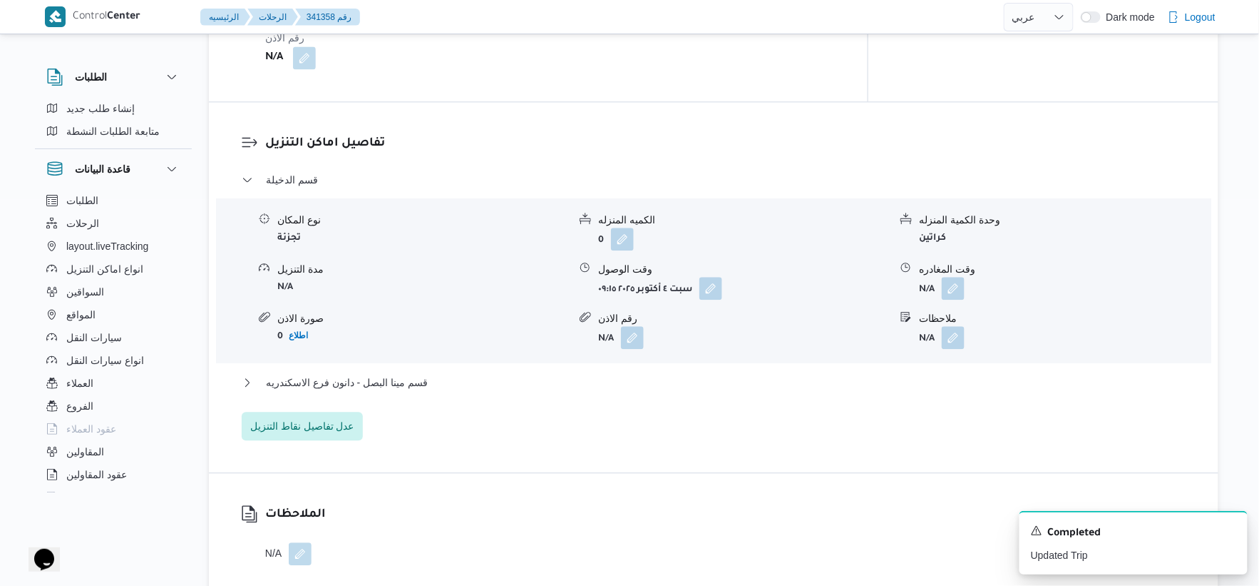
scroll to position [1109, 0]
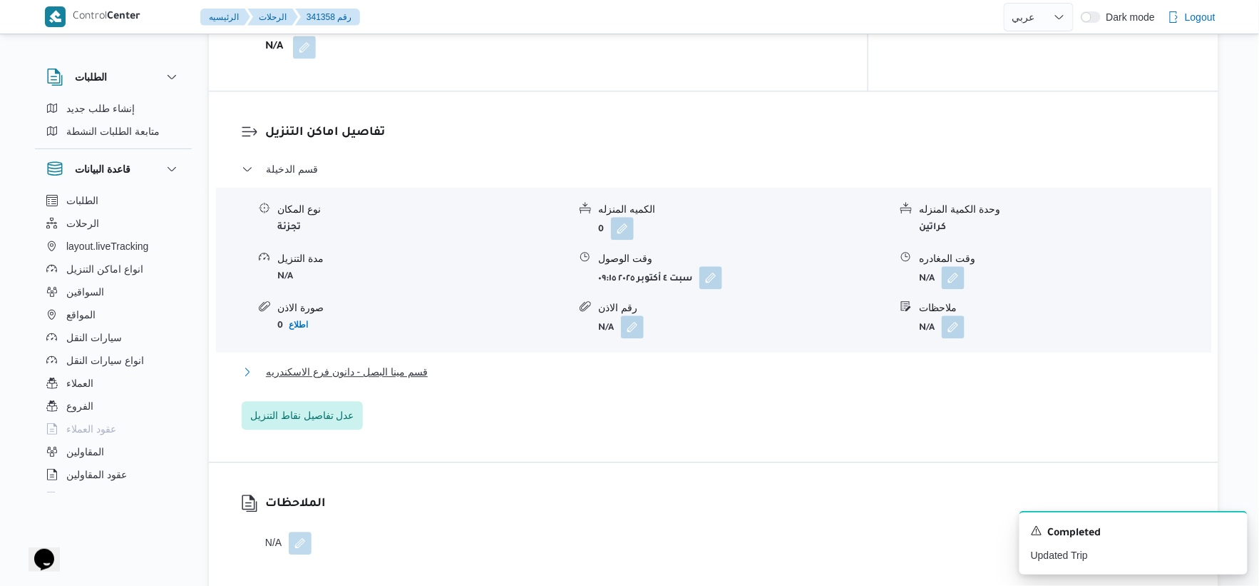
click at [426, 366] on span "قسم مينا البصل - دانون فرع الاسكندريه" at bounding box center [347, 371] width 162 height 17
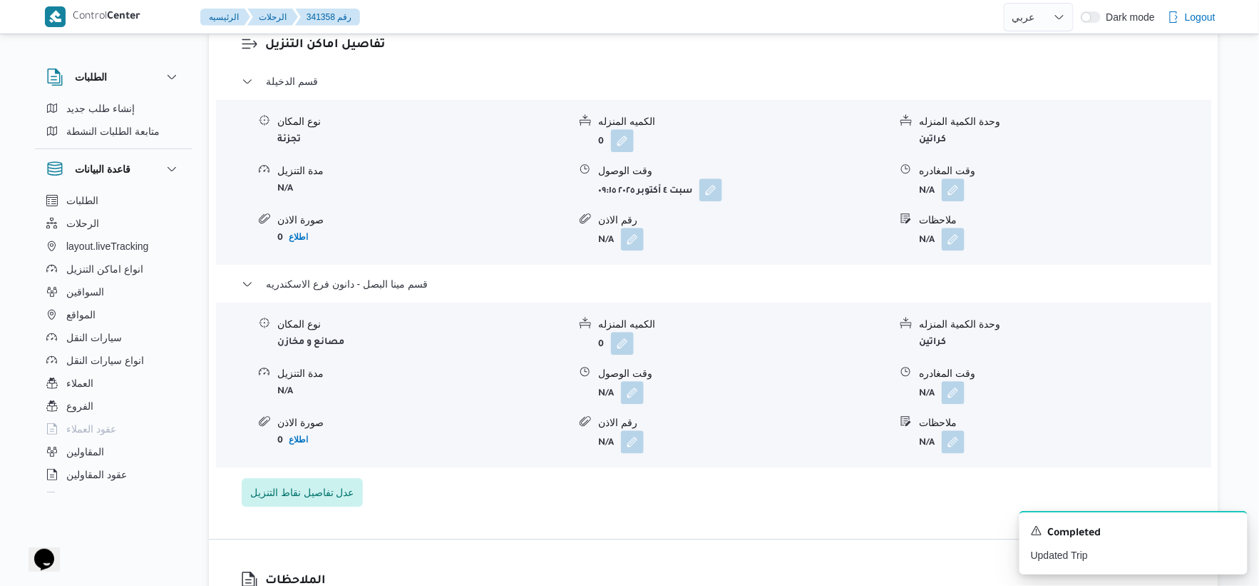
scroll to position [1188, 0]
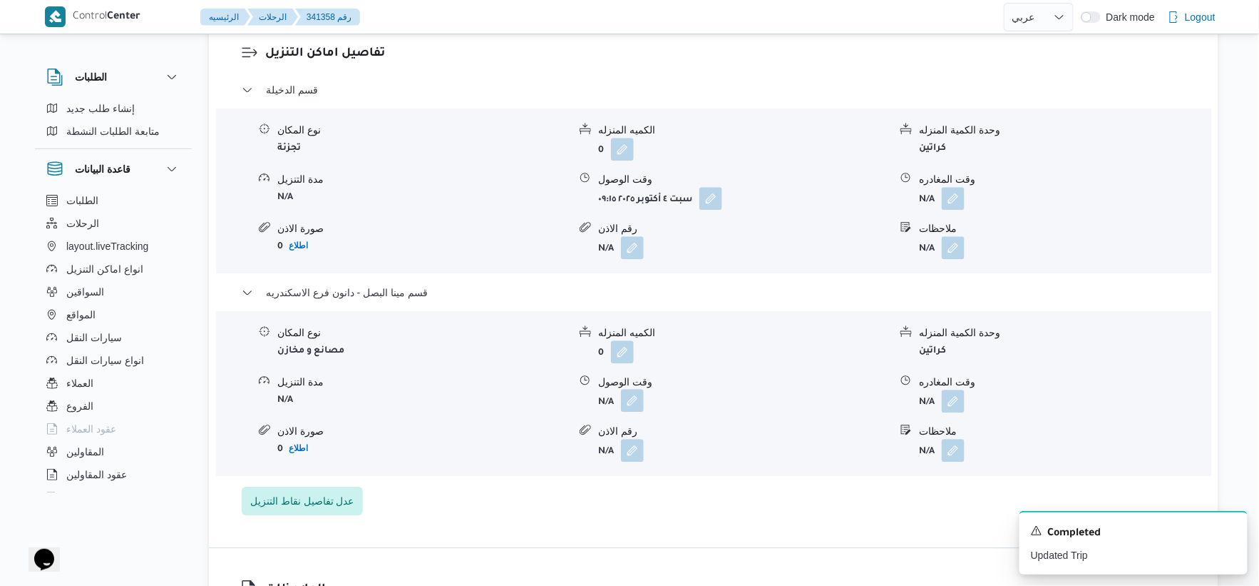
click at [625, 397] on button "button" at bounding box center [632, 400] width 23 height 23
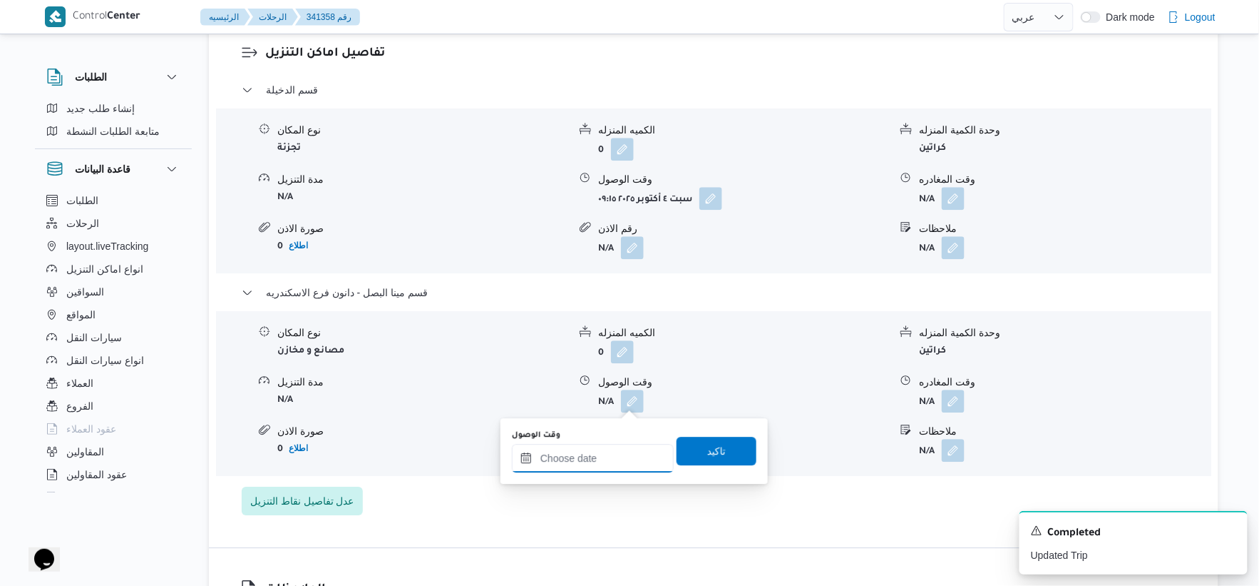
click at [616, 448] on input "وقت الوصول" at bounding box center [593, 458] width 162 height 29
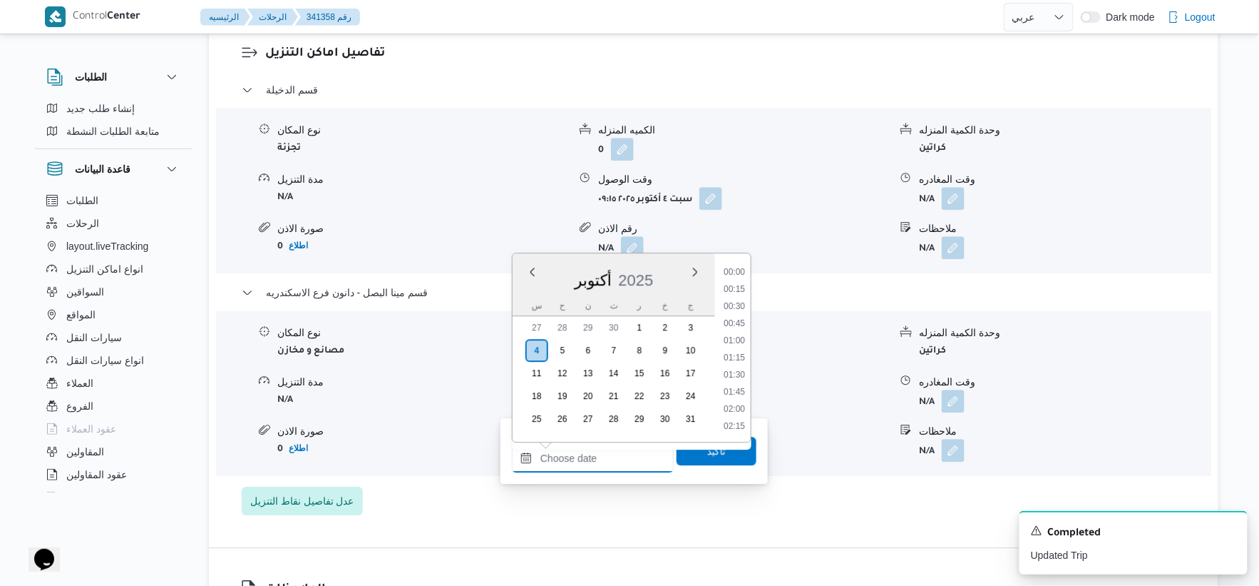
scroll to position [1232, 0]
click at [736, 282] on li "18:15" at bounding box center [734, 289] width 33 height 14
type input "٠٤/١٠/٢٠٢٥ ١٨:١٥"
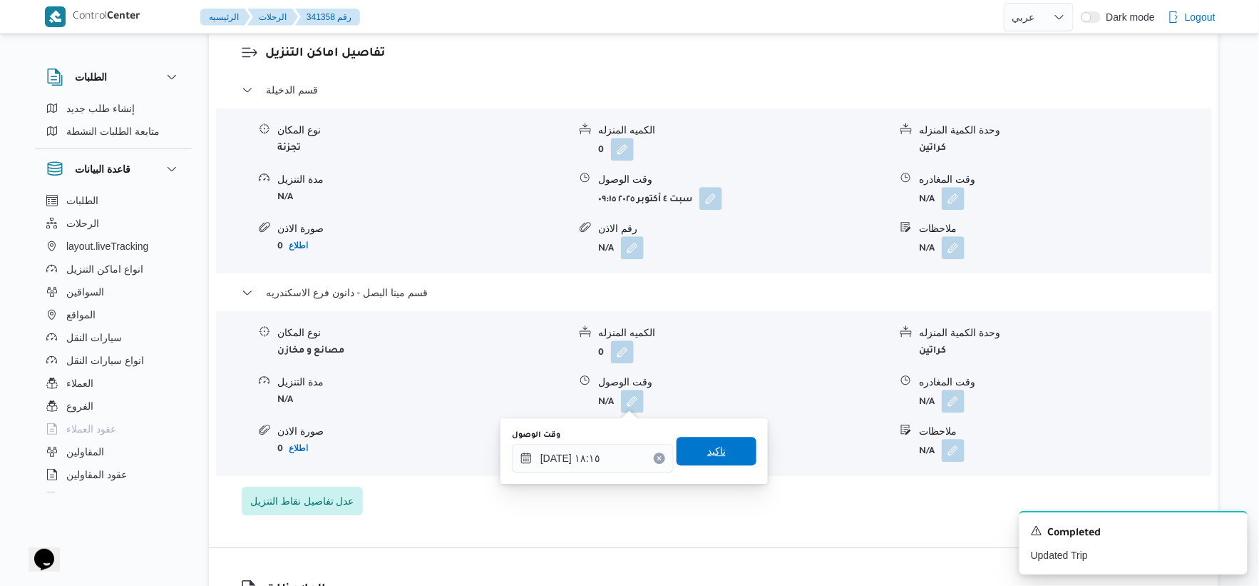
drag, startPoint x: 726, startPoint y: 445, endPoint x: 765, endPoint y: 452, distance: 39.9
click at [727, 445] on span "تاكيد" at bounding box center [717, 450] width 80 height 29
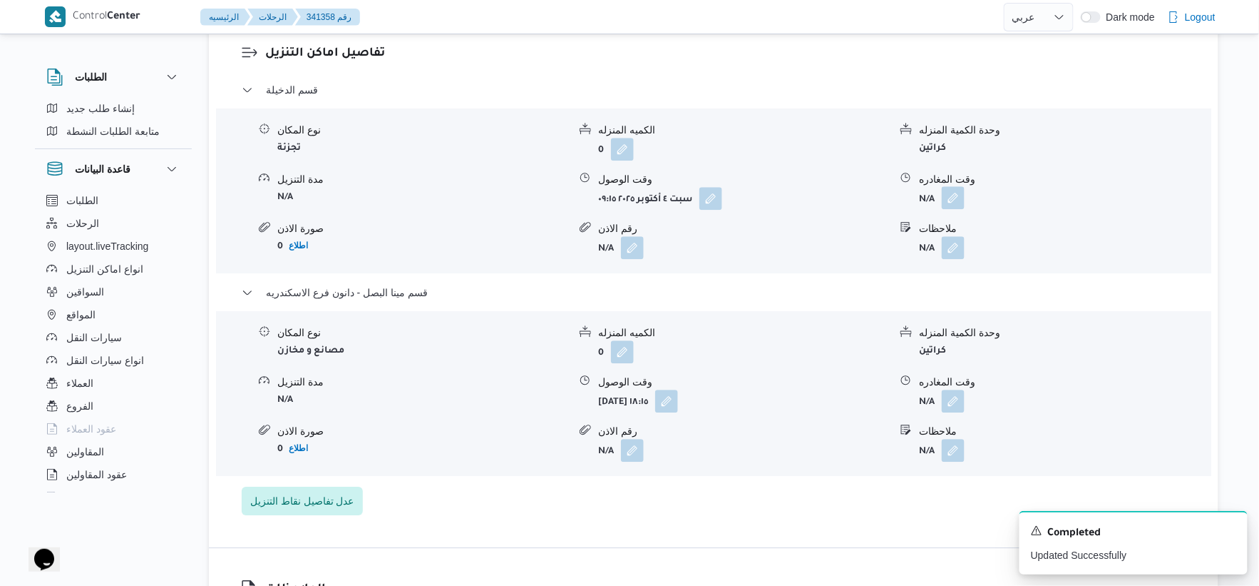
click at [961, 197] on button "button" at bounding box center [953, 197] width 23 height 23
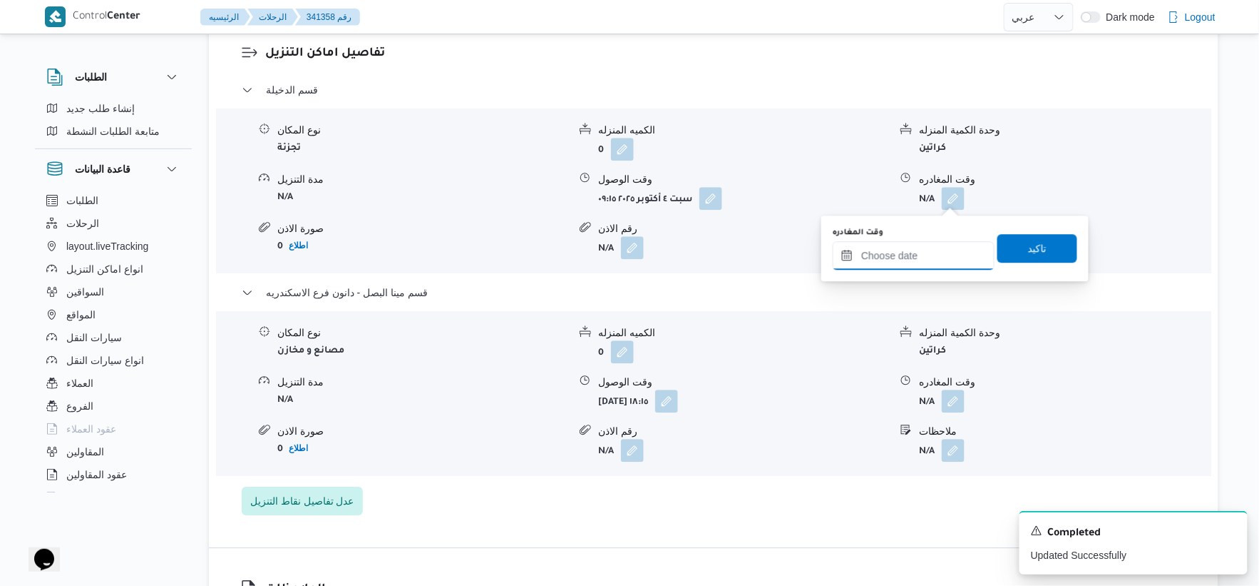
click at [936, 255] on input "وقت المغادره" at bounding box center [914, 255] width 162 height 29
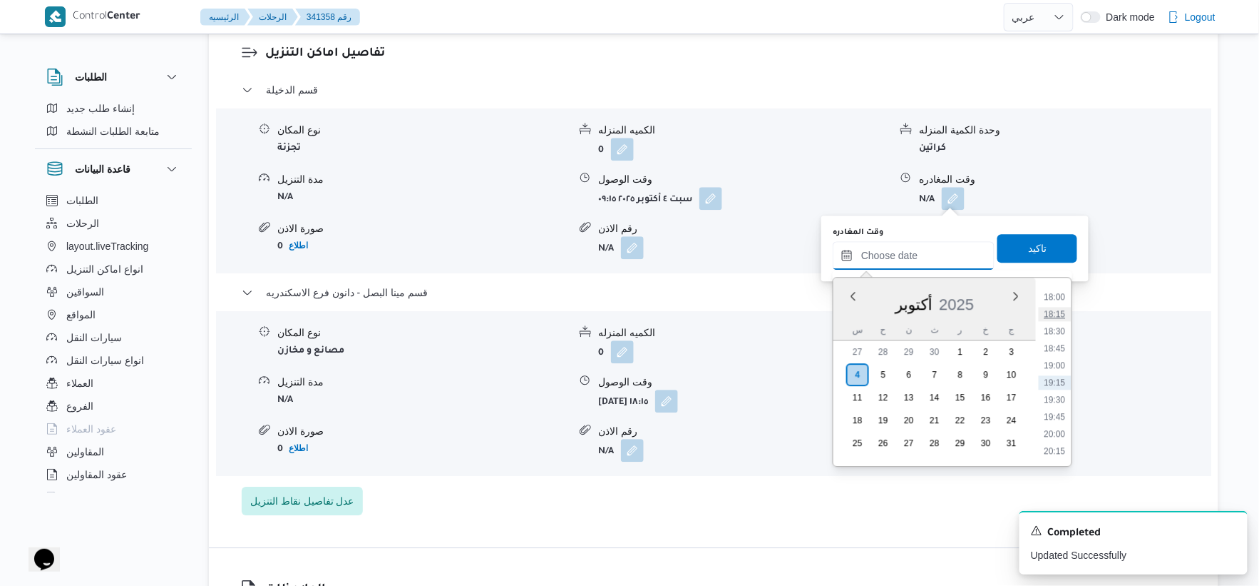
scroll to position [1152, 0]
click at [1058, 352] on li "17:45" at bounding box center [1055, 359] width 33 height 14
type input "٠٤/١٠/٢٠٢٥ ١٧:٤٥"
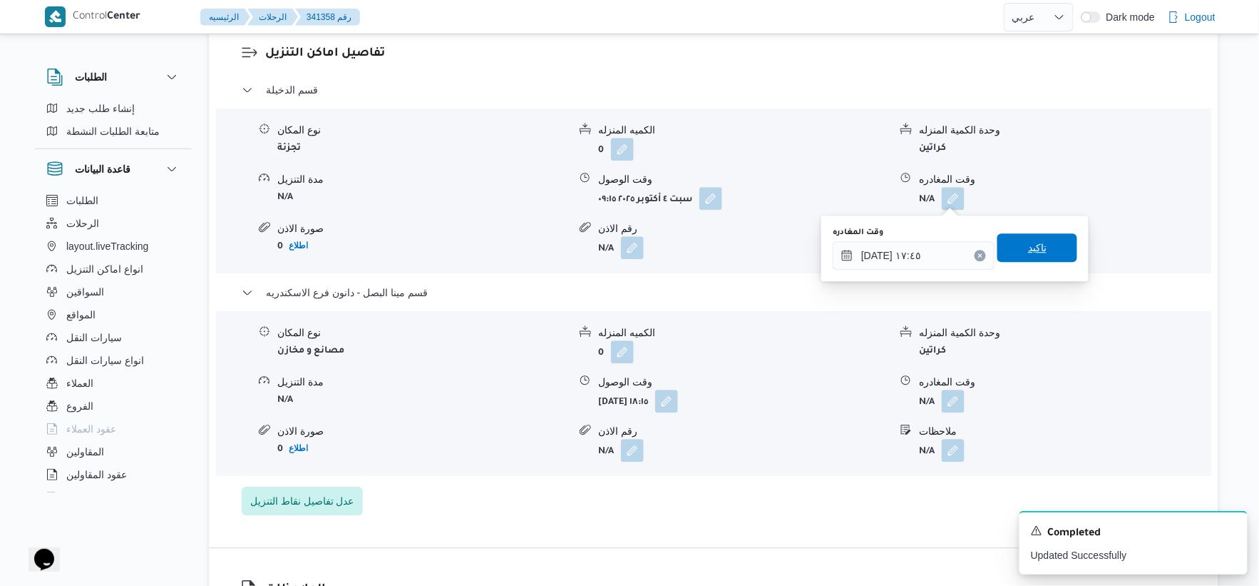
click at [1049, 245] on span "تاكيد" at bounding box center [1038, 247] width 80 height 29
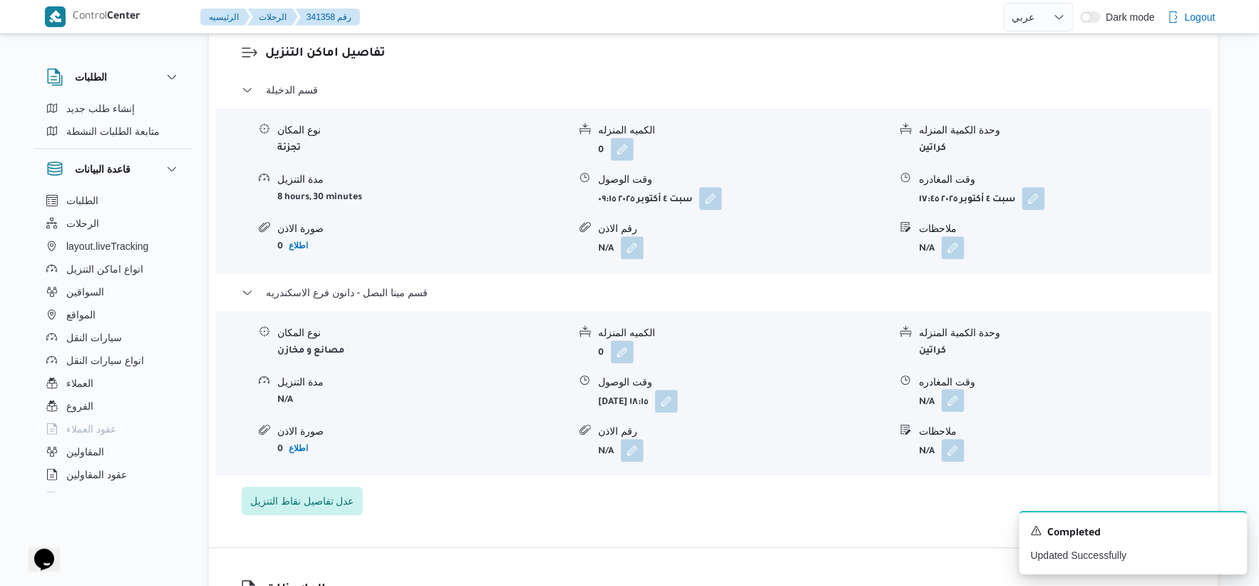
click at [959, 398] on button "button" at bounding box center [953, 400] width 23 height 23
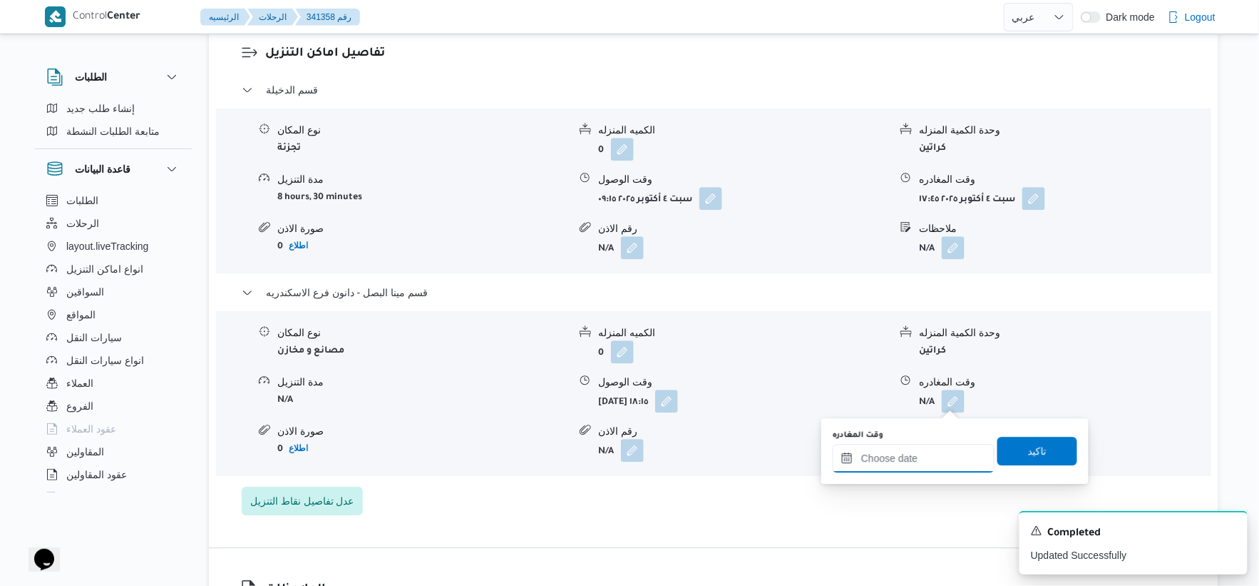
click at [939, 446] on input "وقت المغادره" at bounding box center [914, 458] width 162 height 29
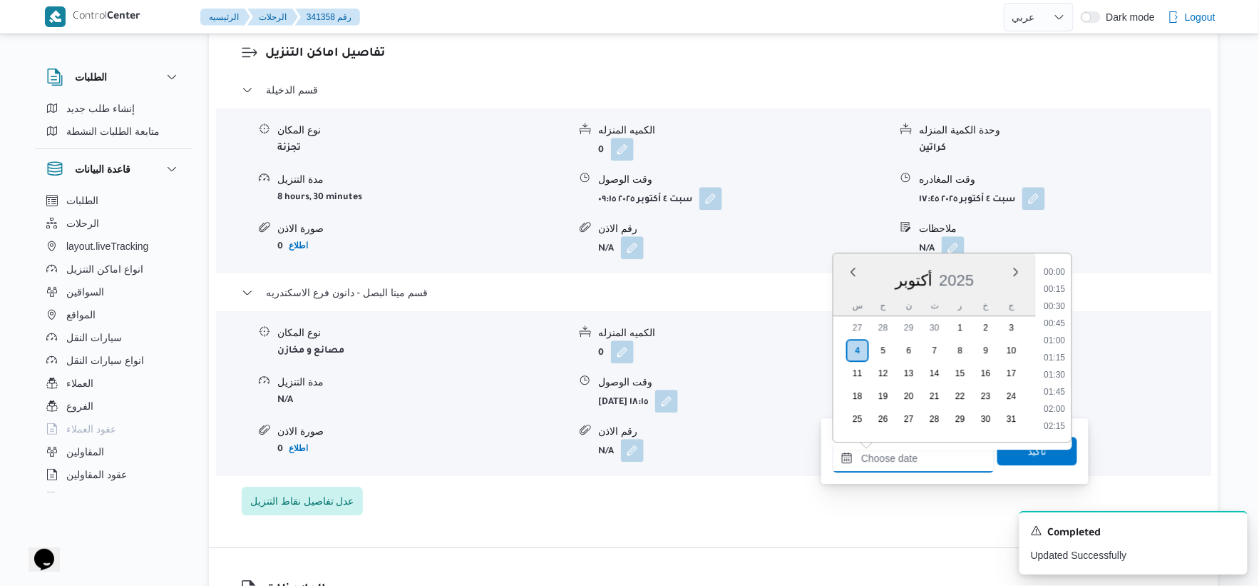
scroll to position [1232, 0]
click at [1057, 301] on li "18:30" at bounding box center [1055, 307] width 33 height 14
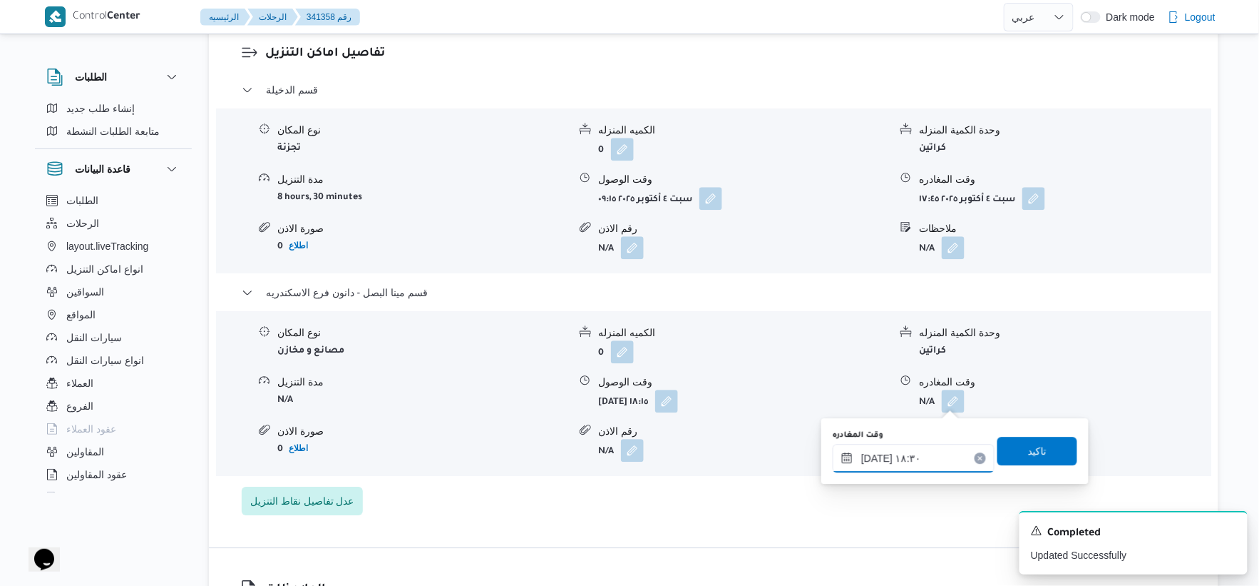
click at [871, 453] on input "٠٤/١٠/٢٠٢٥ ١٨:٣٠" at bounding box center [914, 458] width 162 height 29
click at [871, 452] on input "٠٤/١٠/٢٠٢٥ ١٨:٣٠" at bounding box center [914, 458] width 162 height 29
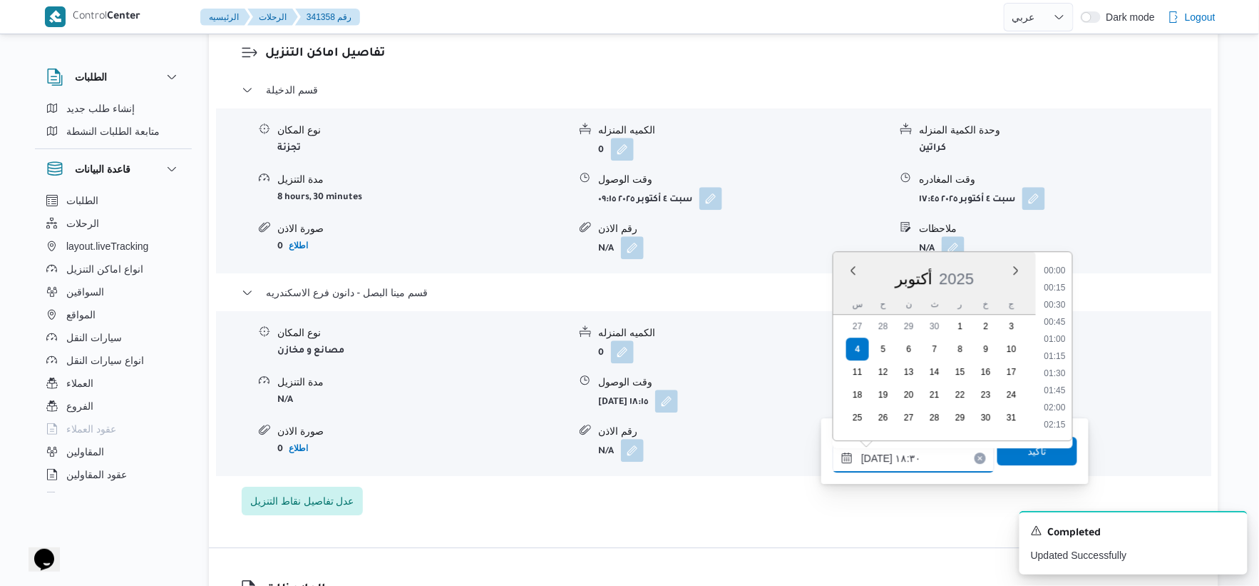
scroll to position [1180, 0]
click at [874, 455] on input "٠٤/١٠/٢٠٢٥ ١٨:٣٠" at bounding box center [914, 458] width 162 height 29
type input "٠٤/١٠/٢٠٢٥ ١٨:٤٠"
click at [1030, 444] on span "تاكيد" at bounding box center [1037, 449] width 19 height 17
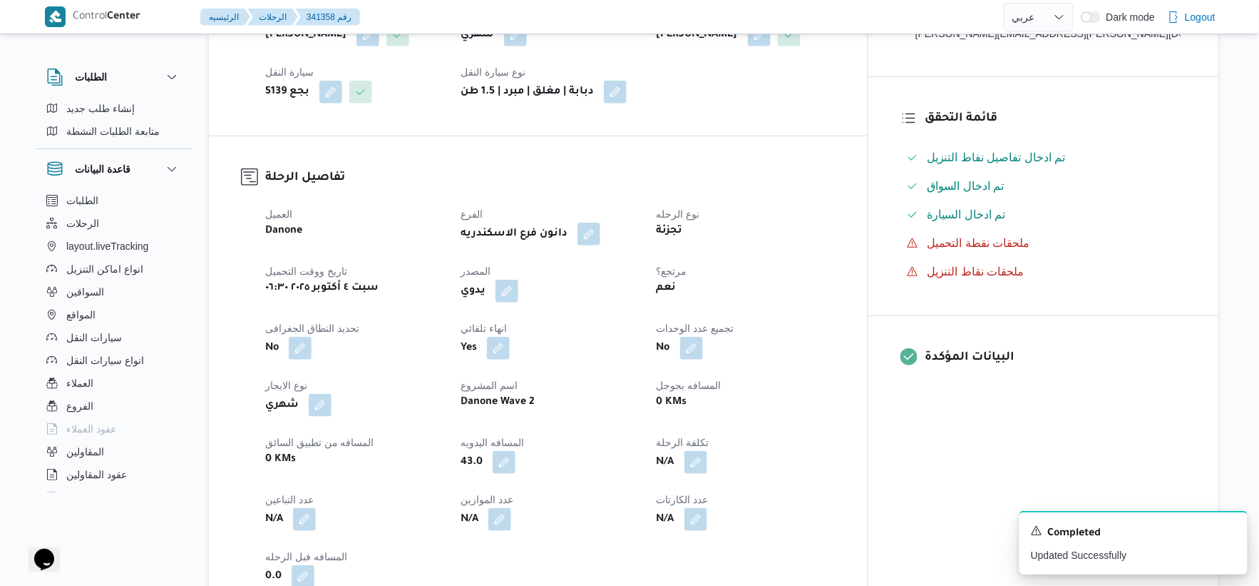
scroll to position [0, 0]
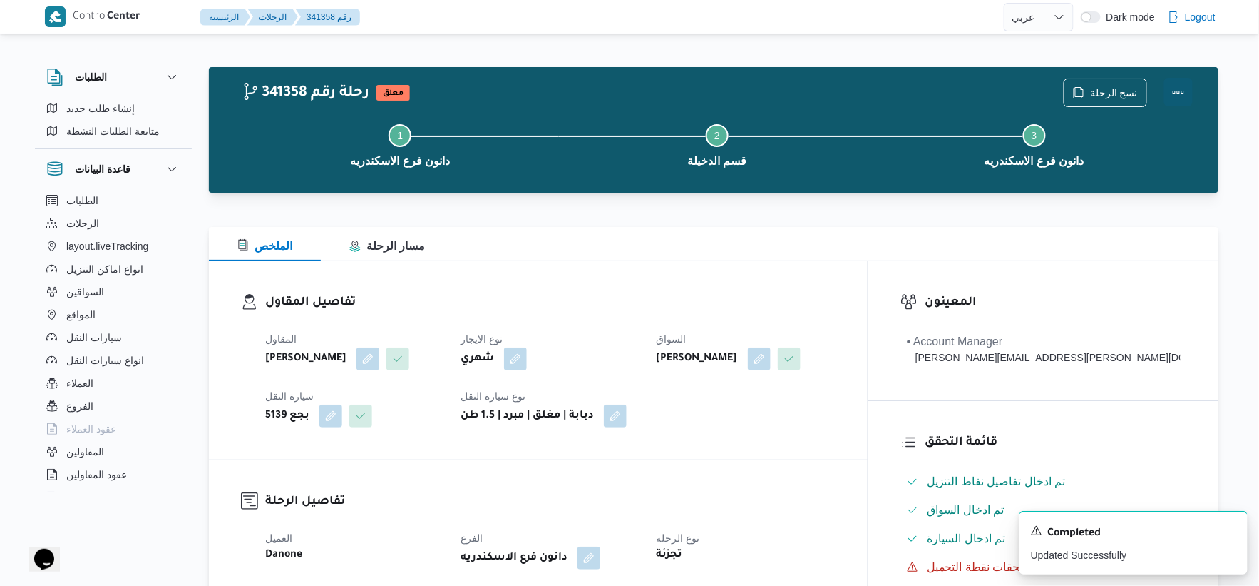
click at [1179, 91] on button "Actions" at bounding box center [1179, 92] width 29 height 29
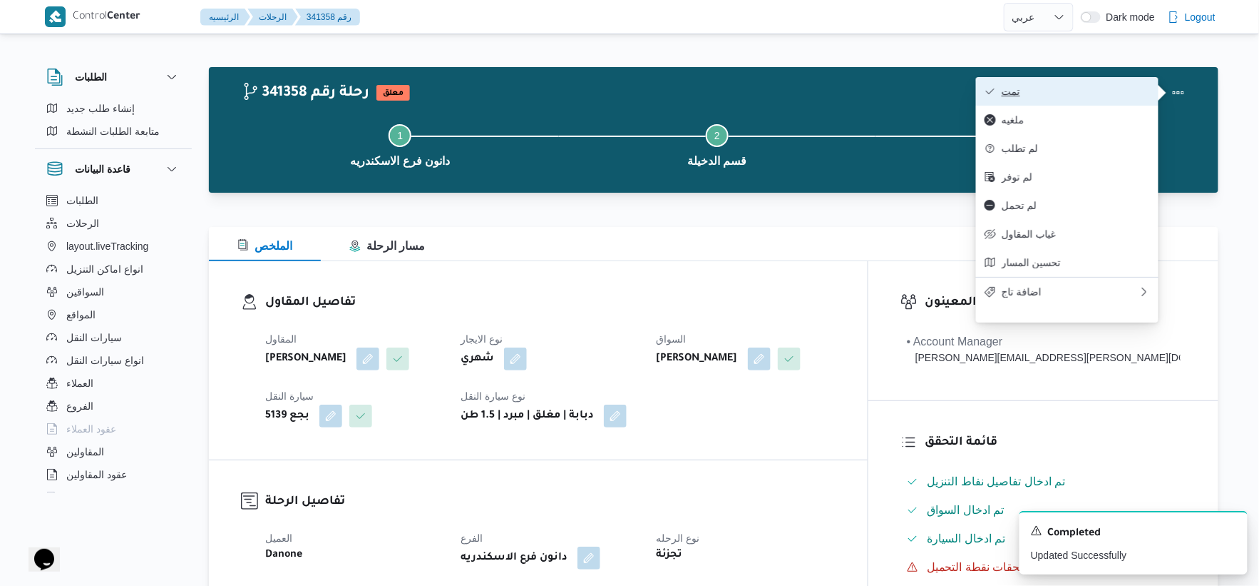
click at [1080, 86] on span "تمت" at bounding box center [1076, 91] width 148 height 11
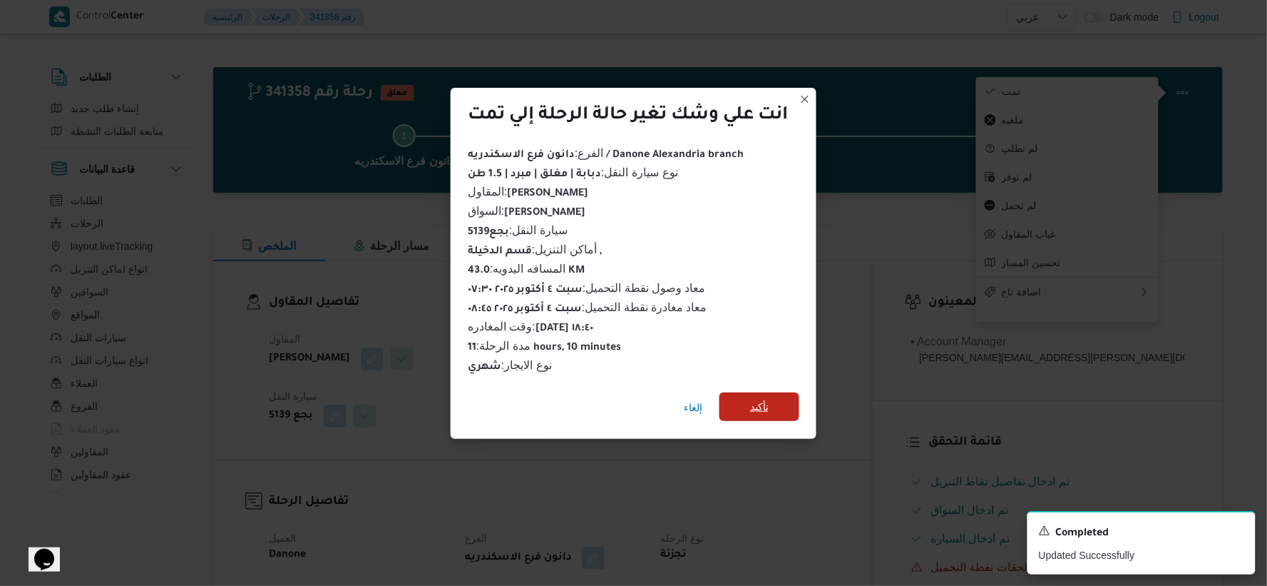
click at [750, 407] on span "تأكيد" at bounding box center [760, 406] width 80 height 29
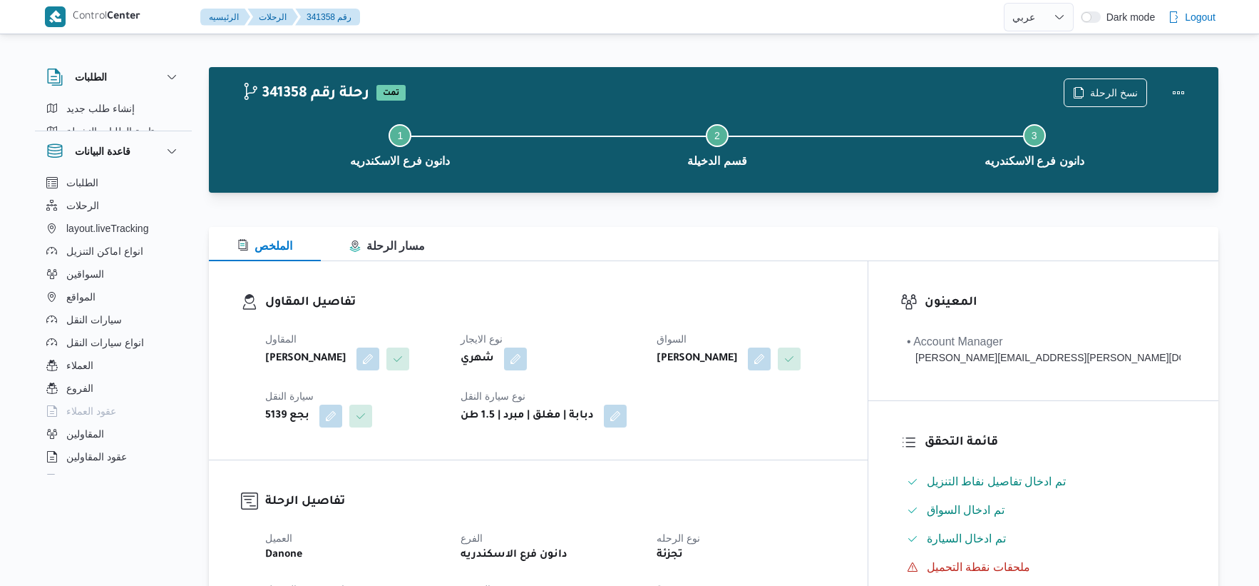
select select "ar"
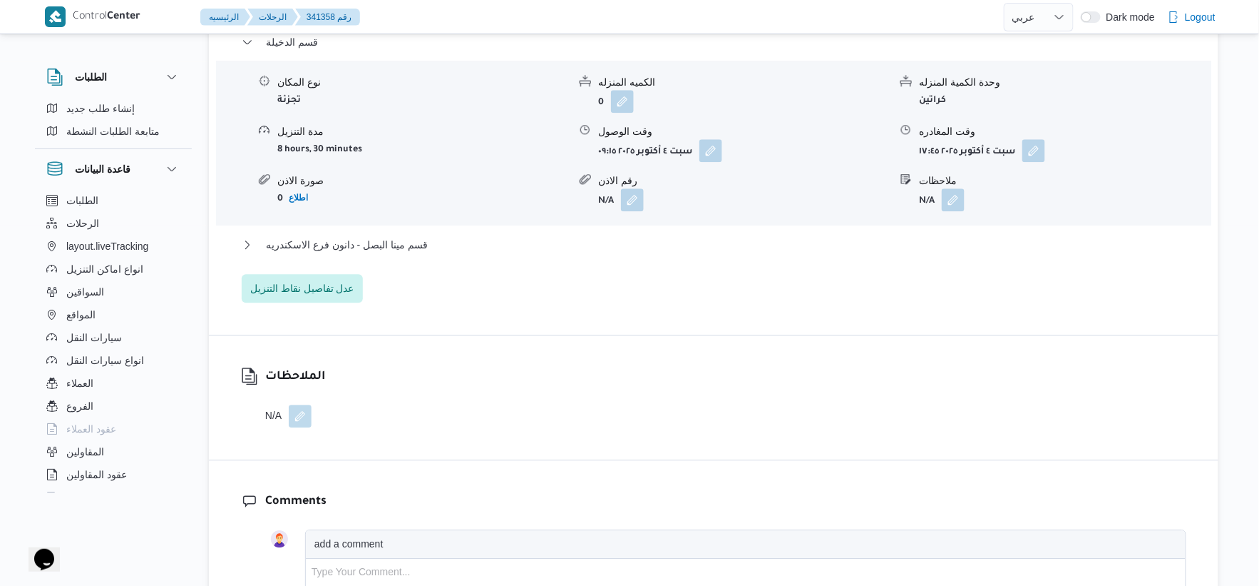
scroll to position [1267, 0]
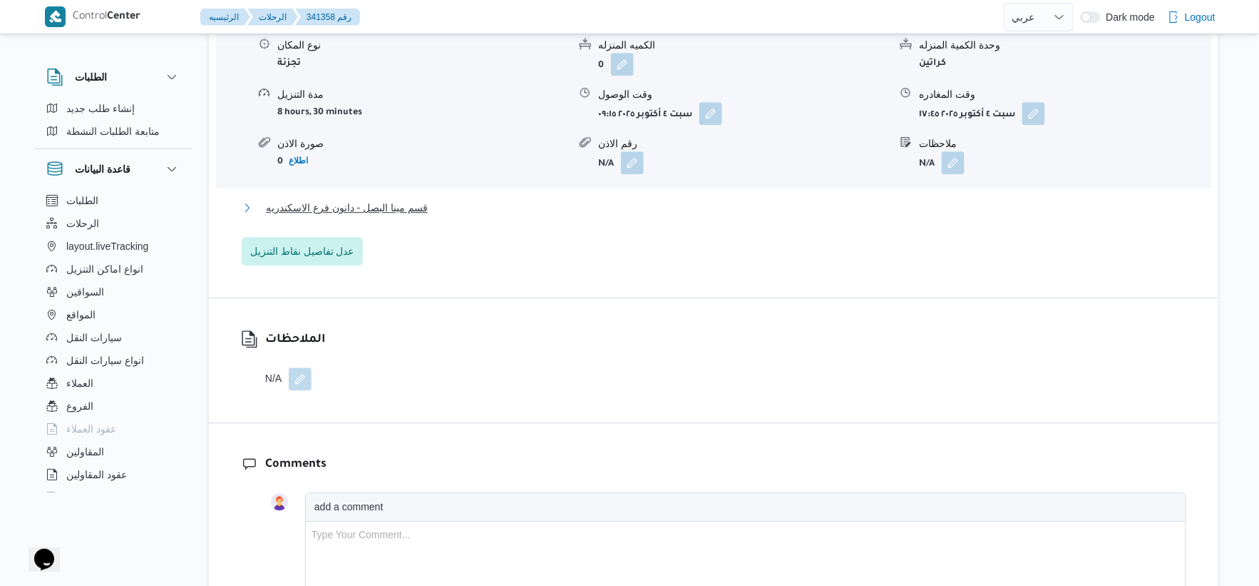
click at [440, 208] on button "قسم مينا البصل - دانون فرع الاسكندريه" at bounding box center [714, 207] width 945 height 17
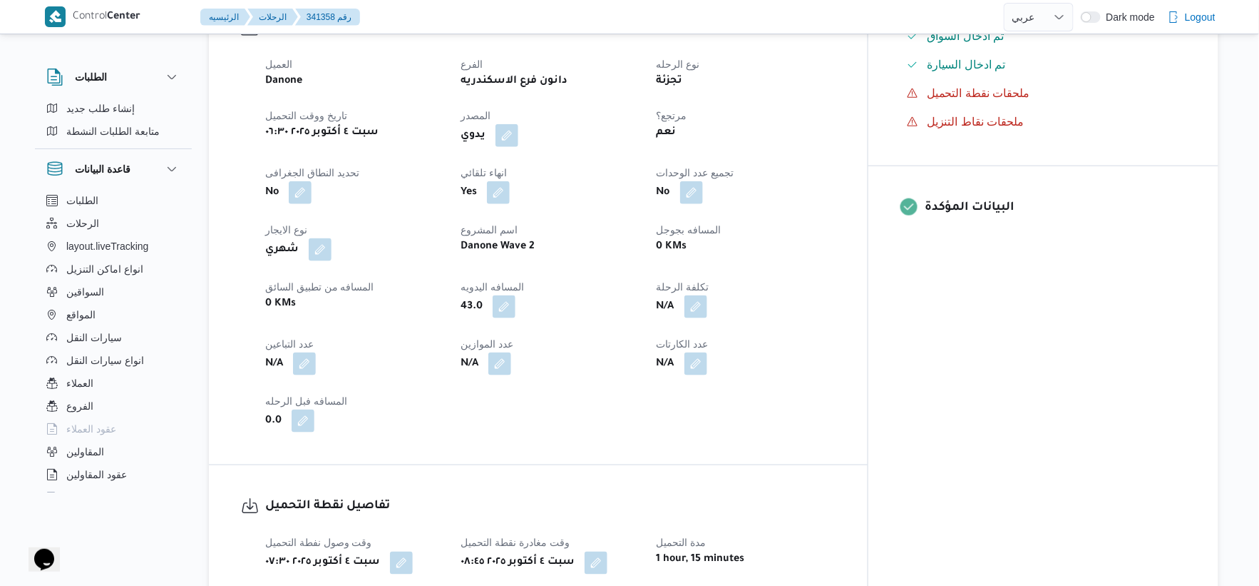
scroll to position [475, 0]
select select "ar"
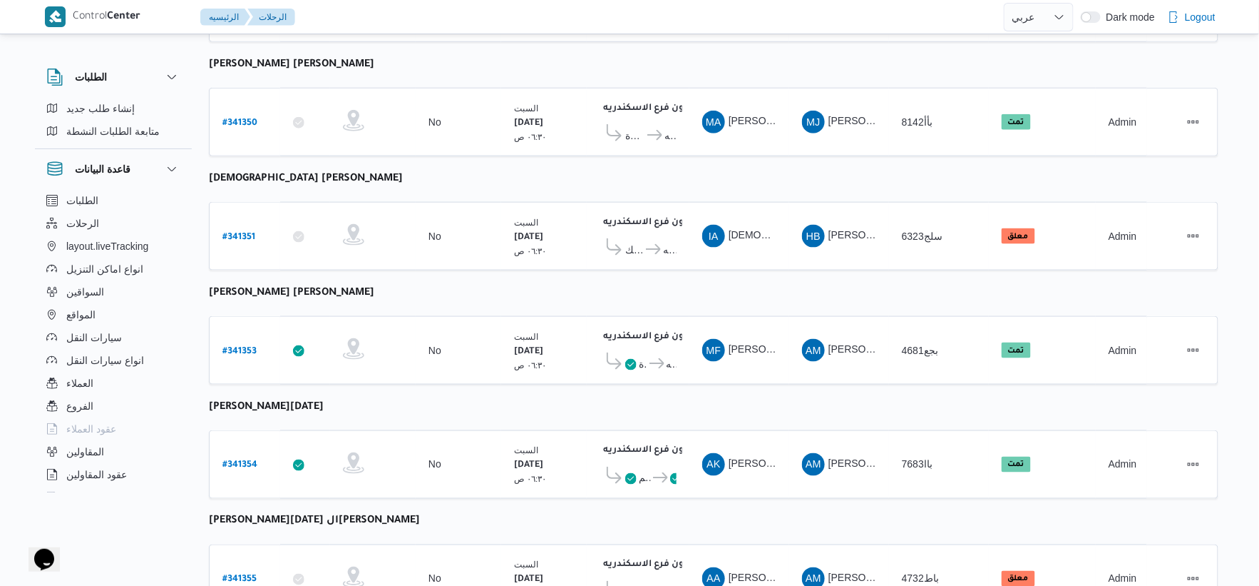
scroll to position [750, 0]
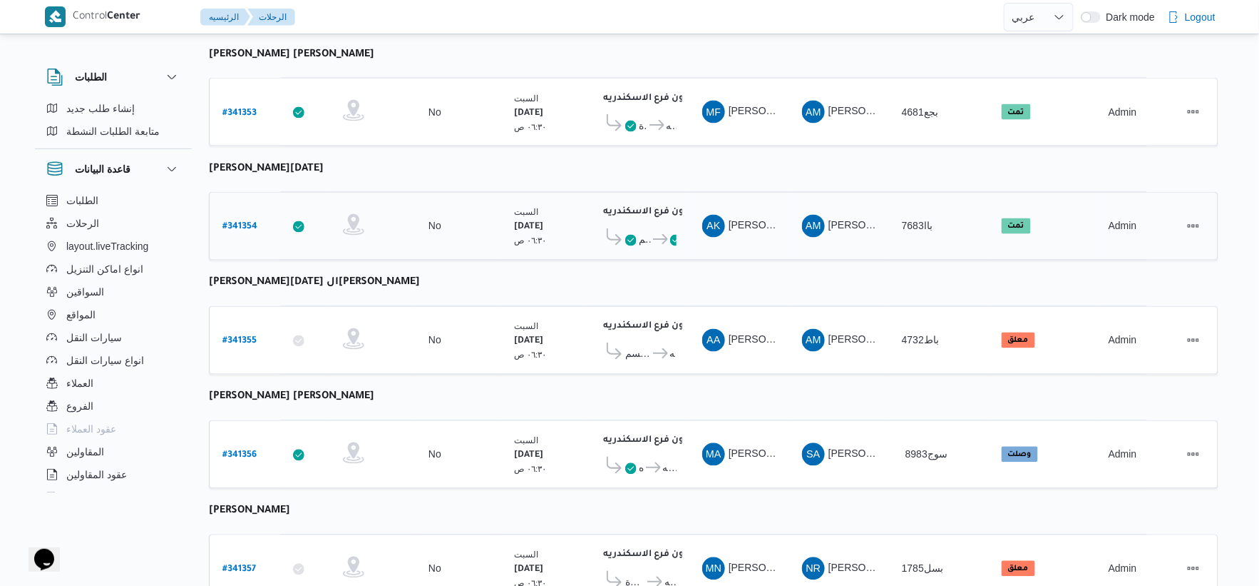
click at [245, 223] on b "# 341354" at bounding box center [240, 228] width 35 height 10
select select "ar"
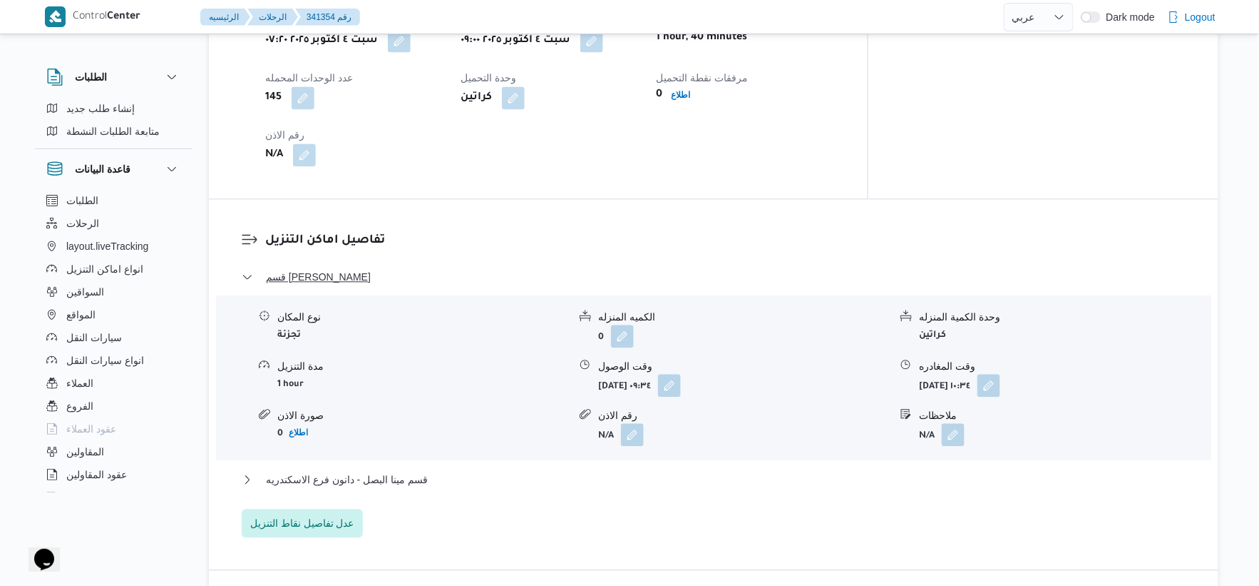
scroll to position [1109, 0]
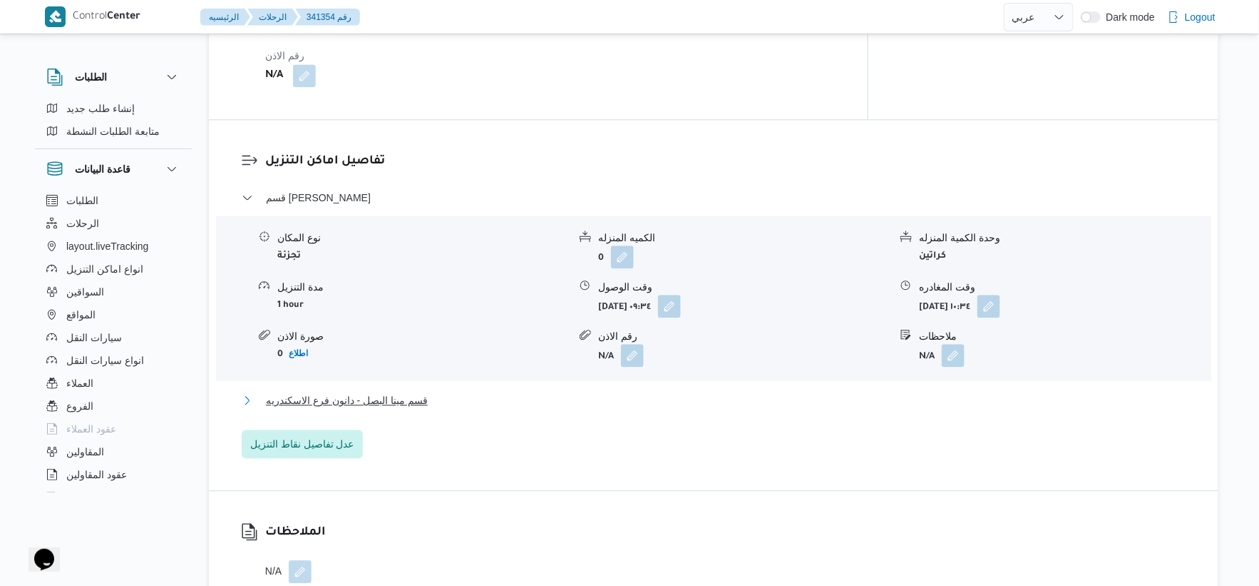
click at [394, 393] on span "قسم مينا البصل - دانون فرع الاسكندريه" at bounding box center [347, 400] width 162 height 17
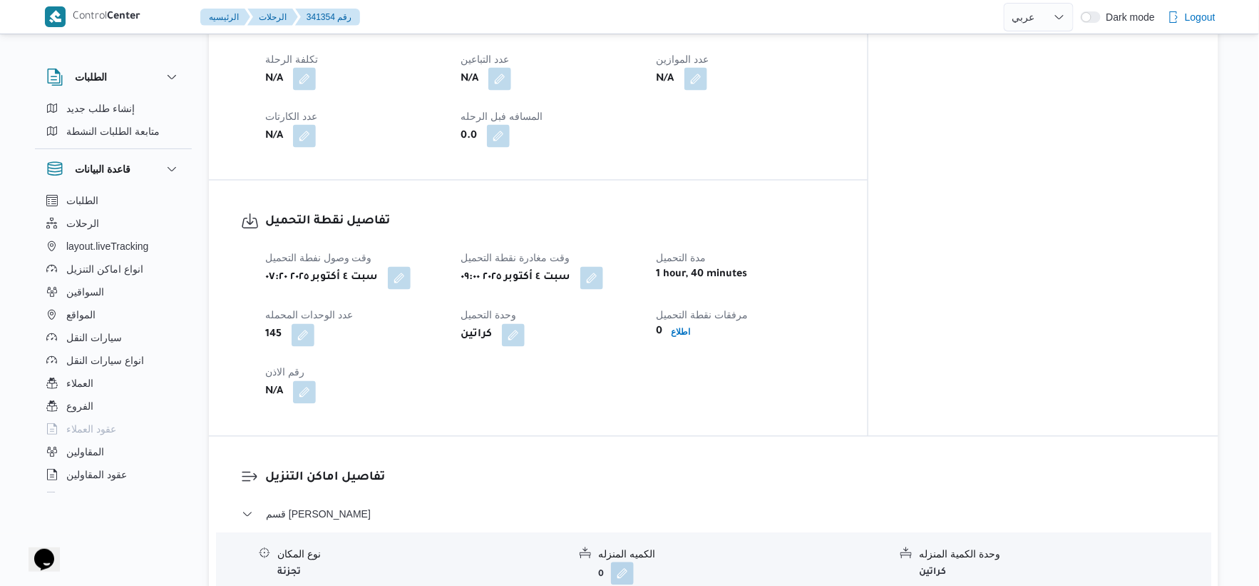
scroll to position [633, 0]
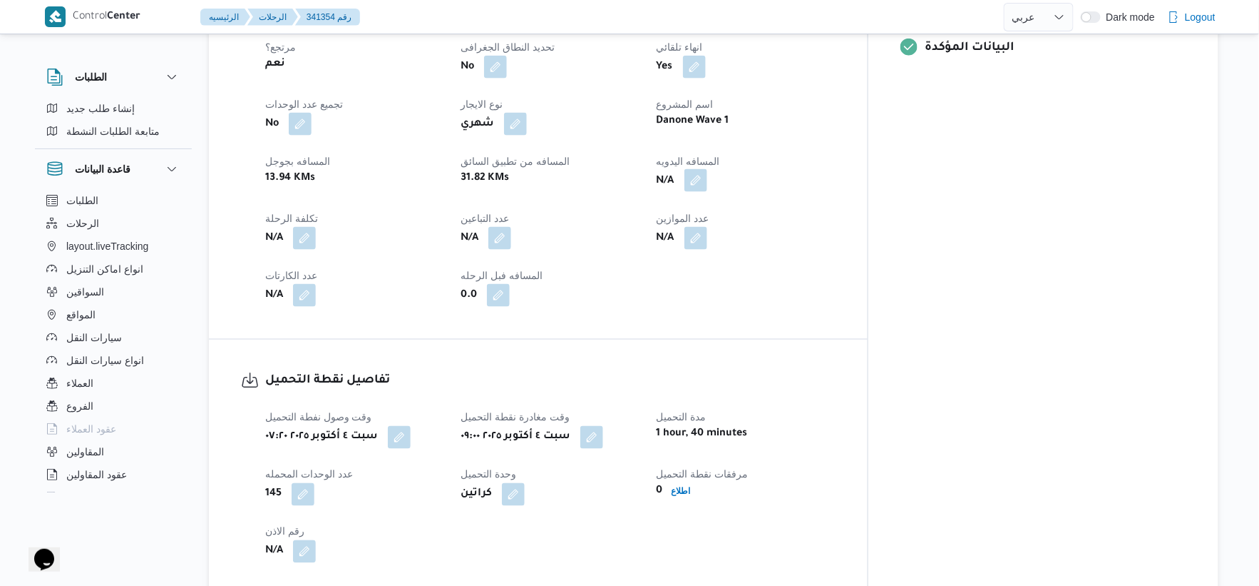
click at [707, 169] on button "button" at bounding box center [696, 180] width 23 height 23
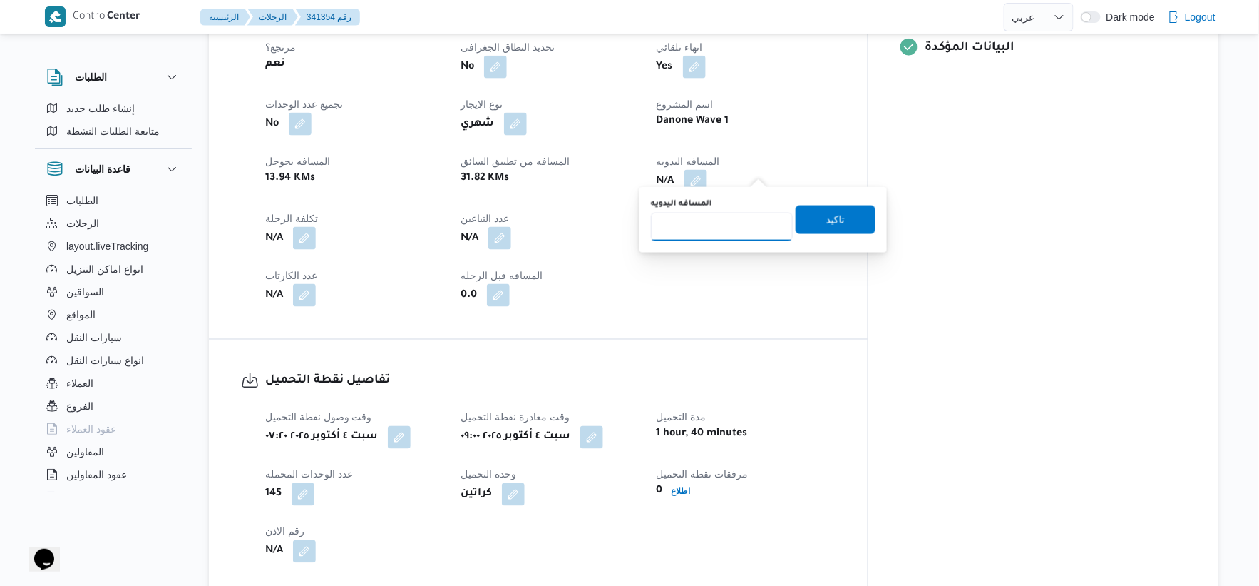
click at [724, 230] on input "المسافه اليدويه" at bounding box center [722, 227] width 142 height 29
type input "40"
click at [853, 218] on span "تاكيد" at bounding box center [836, 219] width 80 height 29
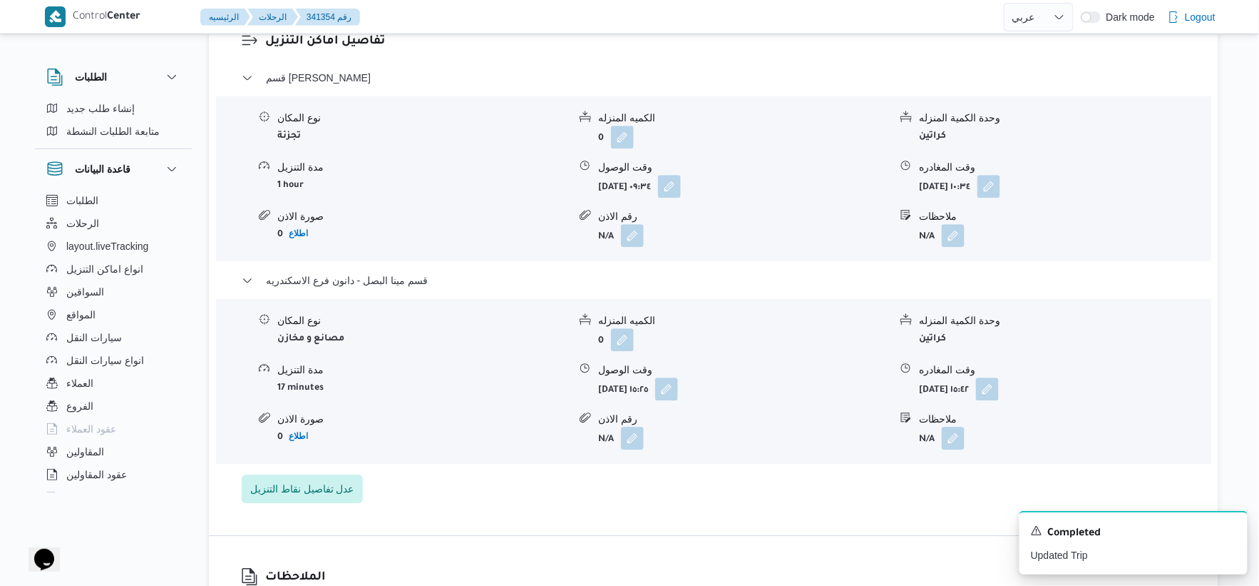
scroll to position [1267, 0]
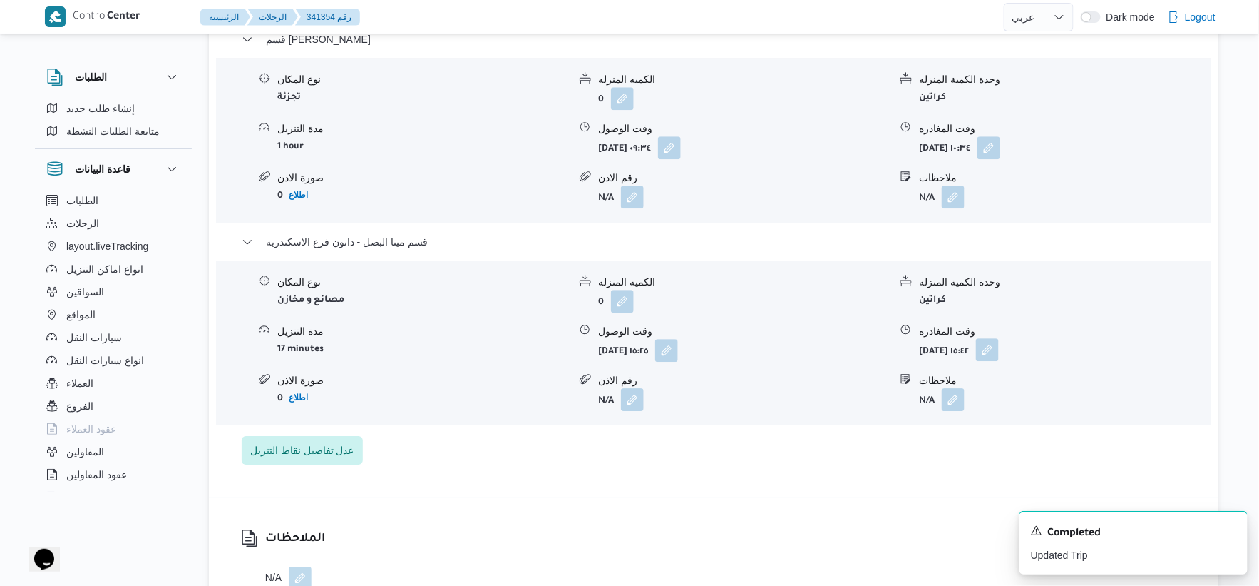
click at [999, 339] on button "button" at bounding box center [987, 349] width 23 height 23
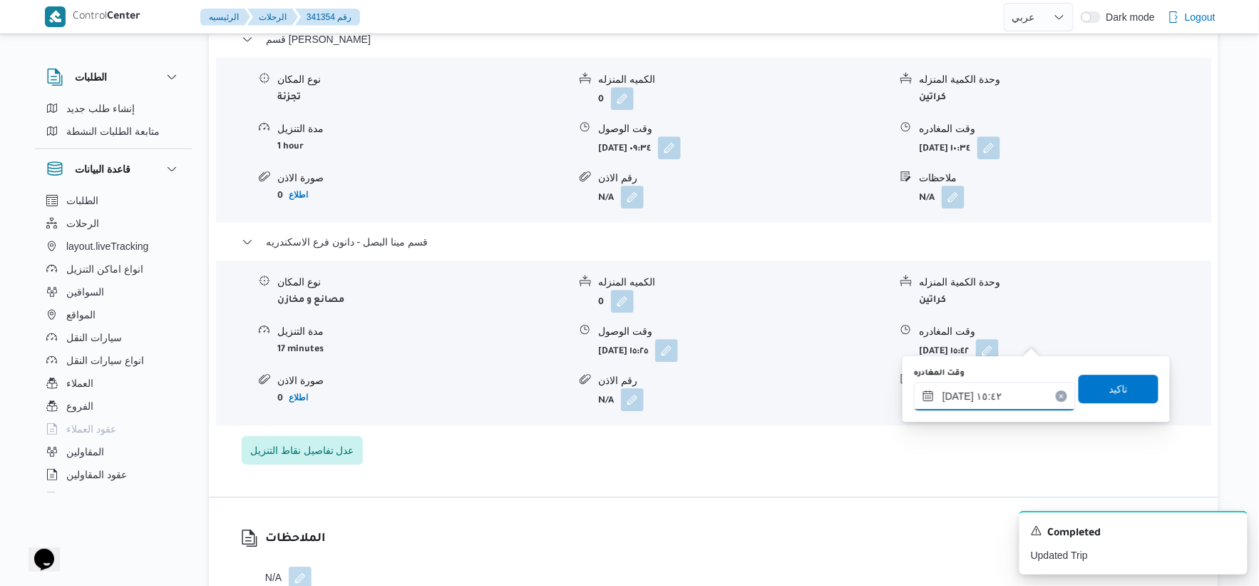
click at [1021, 405] on input "٠٤/١٠/٢٠٢٥ ١٥:٤٢" at bounding box center [995, 396] width 162 height 29
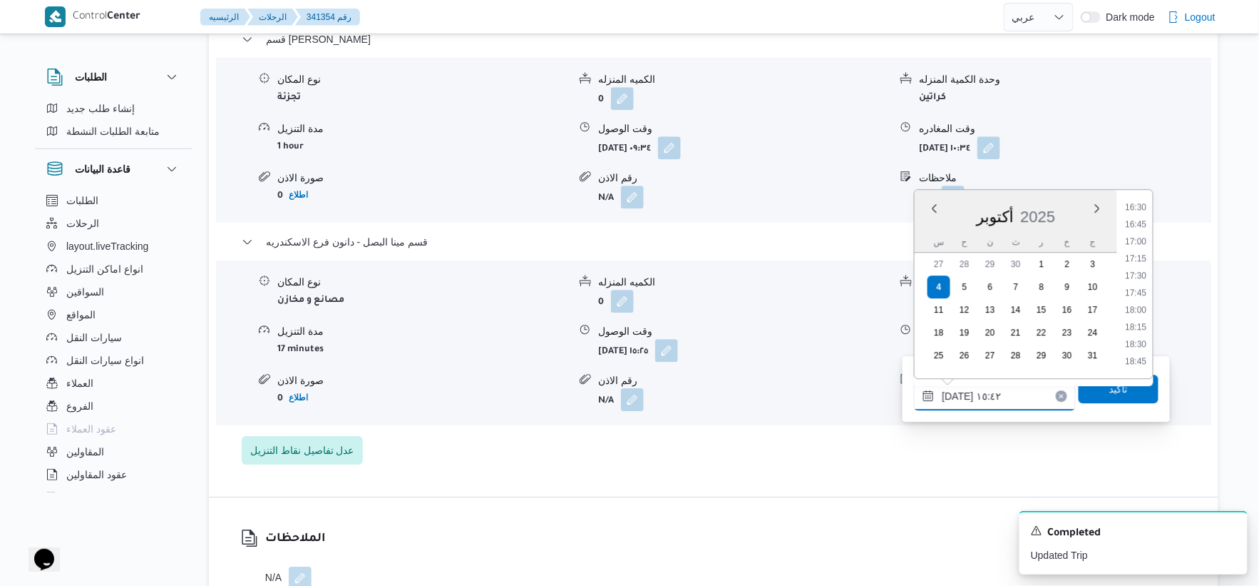
scroll to position [1134, 0]
click at [1137, 233] on li "17:00" at bounding box center [1136, 238] width 33 height 14
type input "٠٤/١٠/٢٠٢٥ ١٧:٠٠"
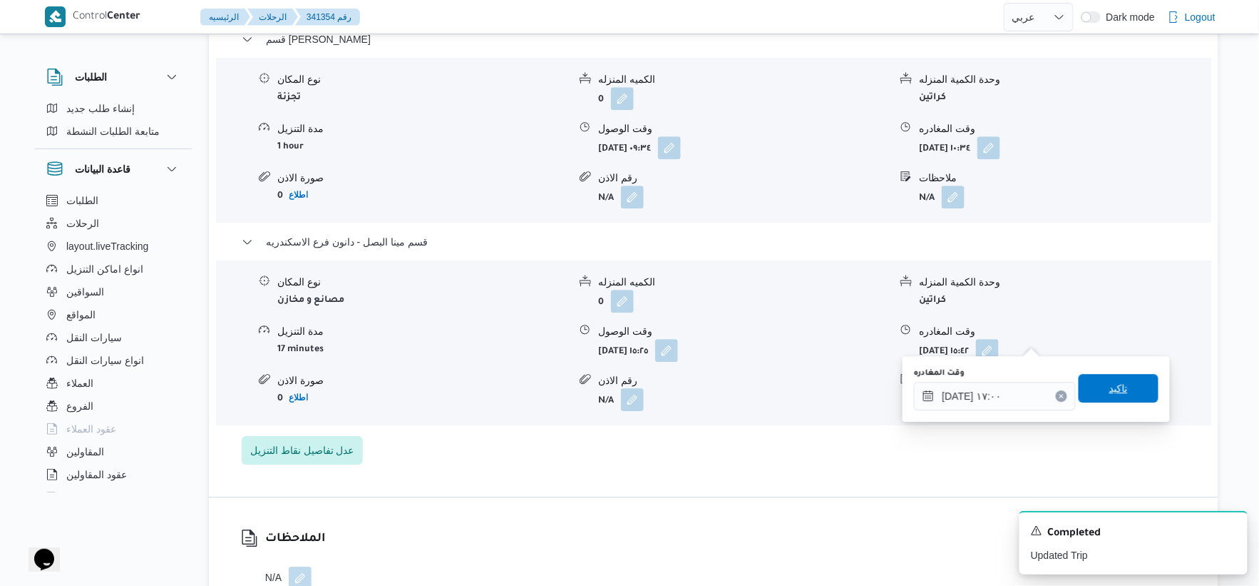
click at [1120, 387] on span "تاكيد" at bounding box center [1119, 388] width 80 height 29
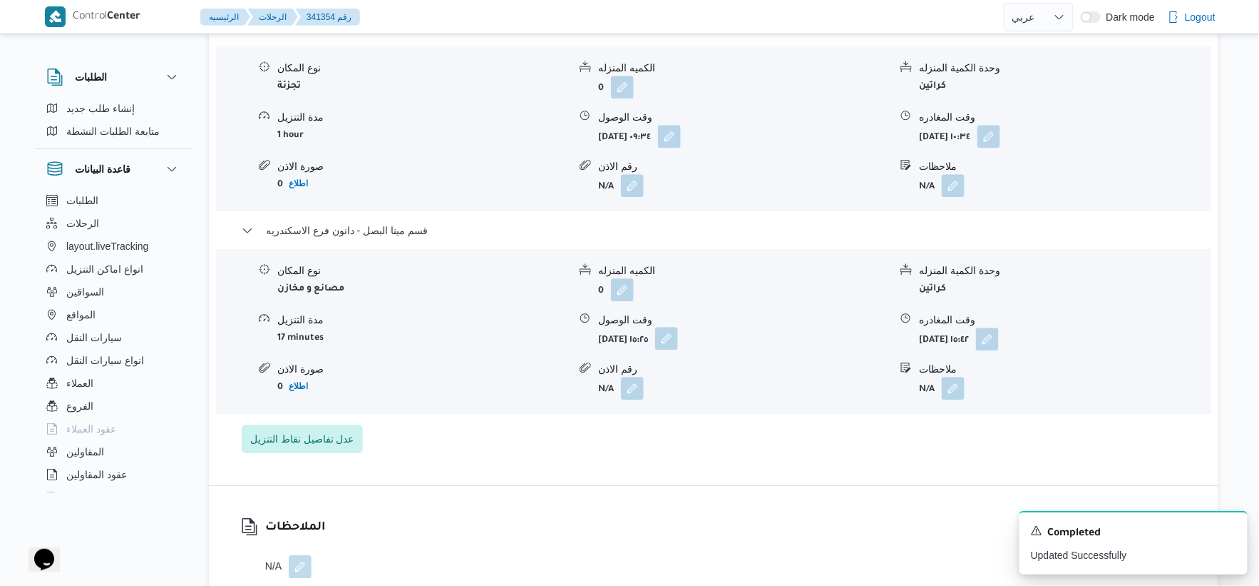
drag, startPoint x: 717, startPoint y: 339, endPoint x: 710, endPoint y: 347, distance: 10.1
click at [678, 339] on button "button" at bounding box center [666, 338] width 23 height 23
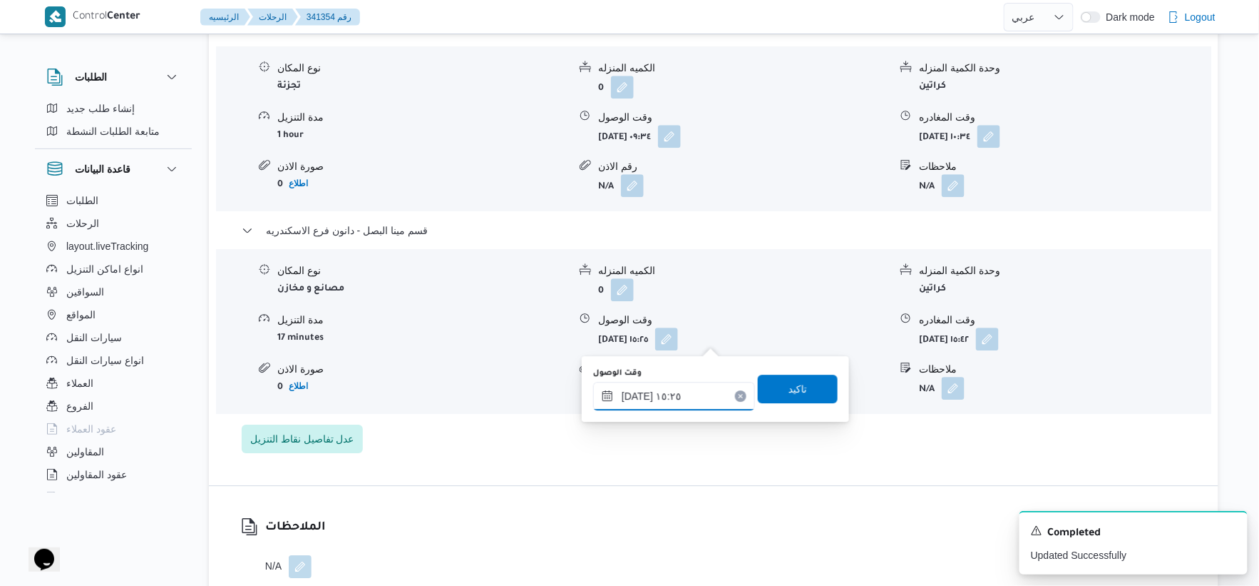
click at [695, 389] on input "٠٤/١٠/٢٠٢٥ ١٥:٢٥" at bounding box center [674, 396] width 162 height 29
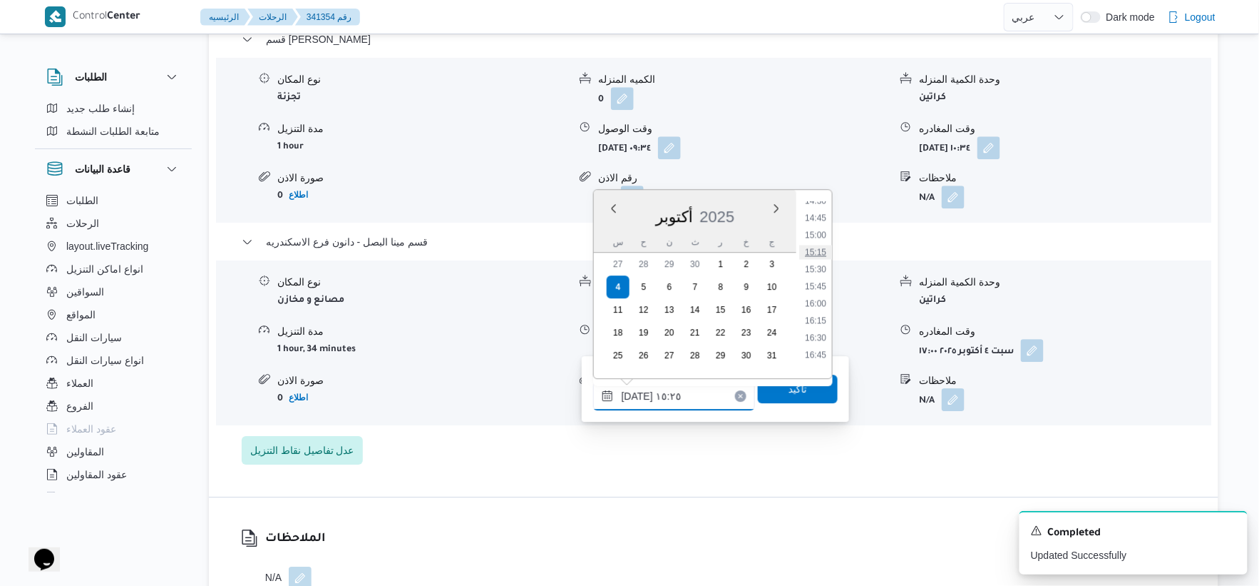
scroll to position [1038, 0]
click at [817, 300] on li "16:30" at bounding box center [815, 300] width 33 height 14
type input "٠٤/١٠/٢٠٢٥ ١٦:٣٠"
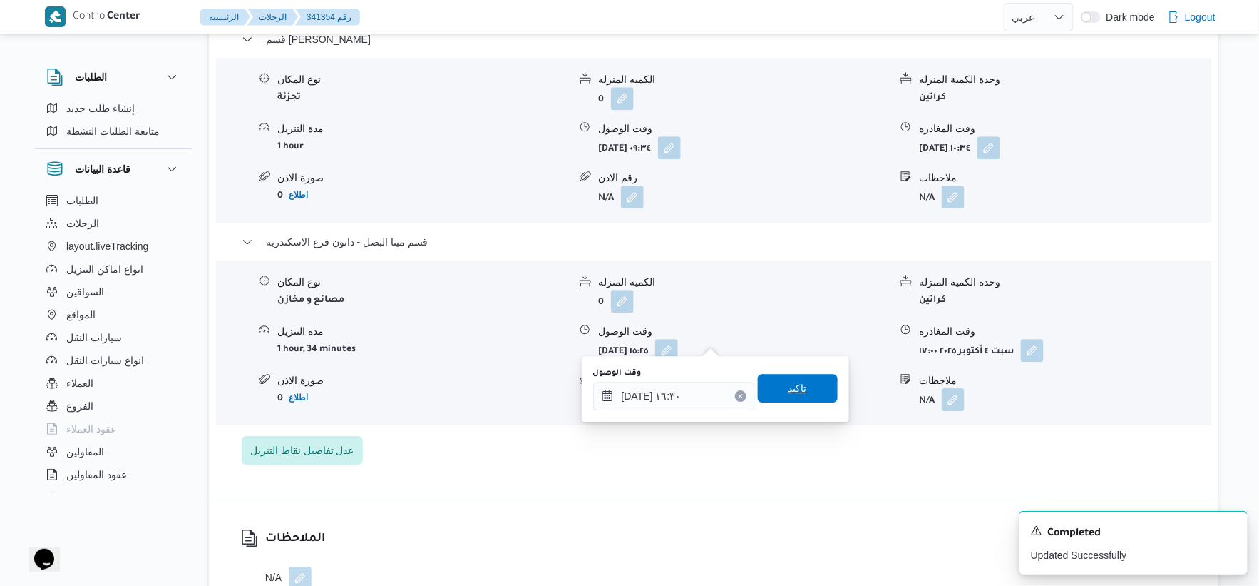
click at [802, 395] on span "تاكيد" at bounding box center [798, 388] width 80 height 29
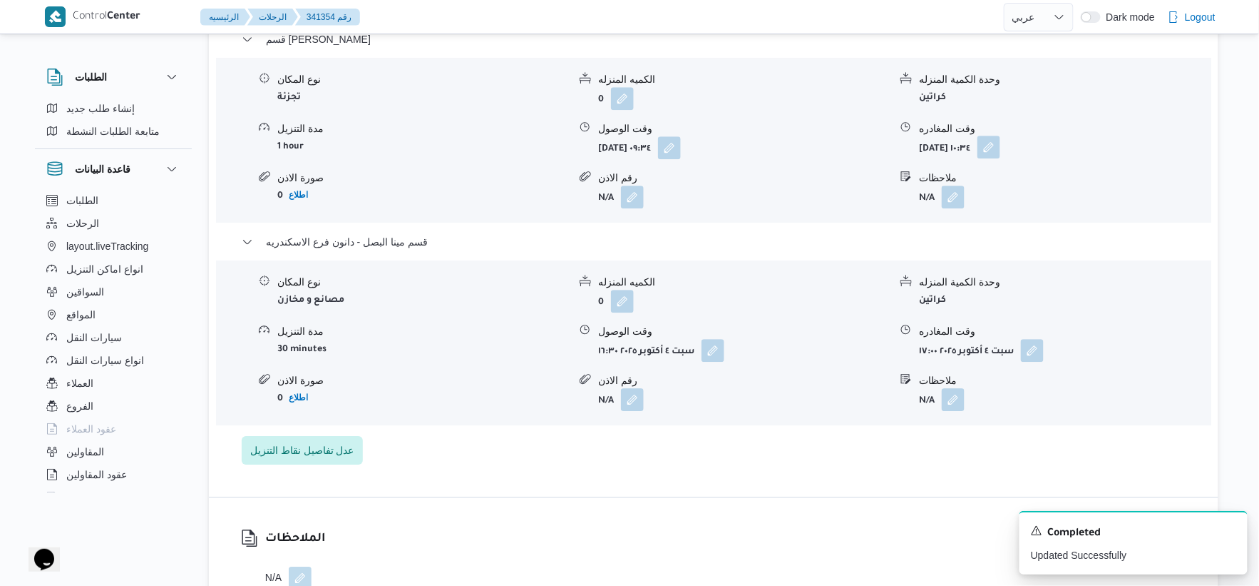
click at [1001, 139] on button "button" at bounding box center [989, 147] width 23 height 23
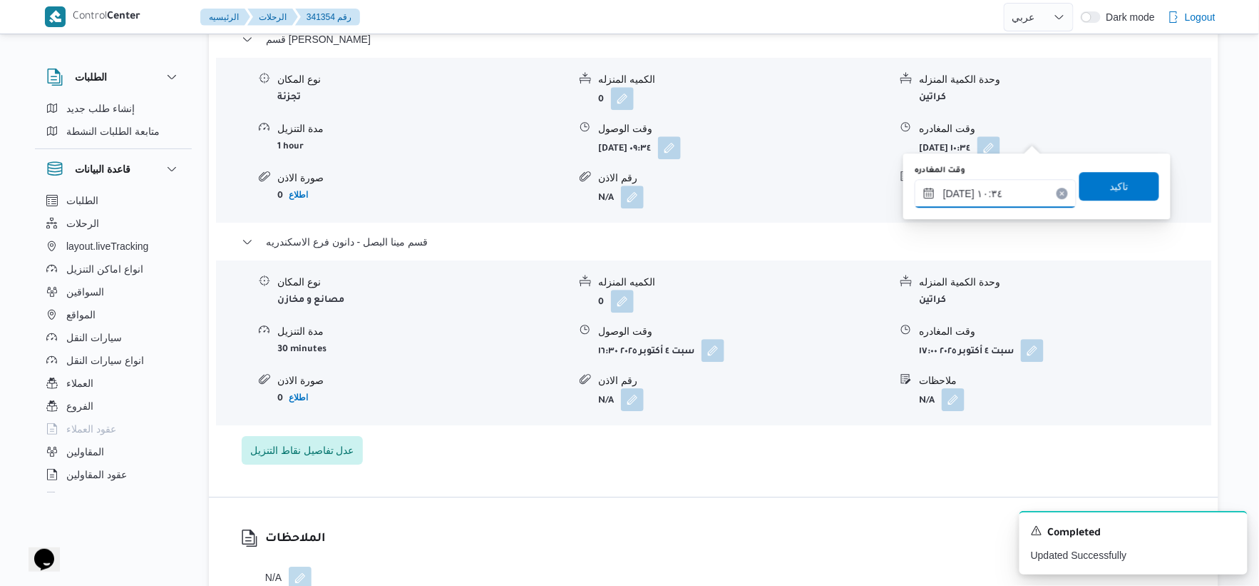
click at [1003, 193] on input "٠٤/١٠/٢٠٢٥ ١٠:٣٤" at bounding box center [996, 193] width 162 height 29
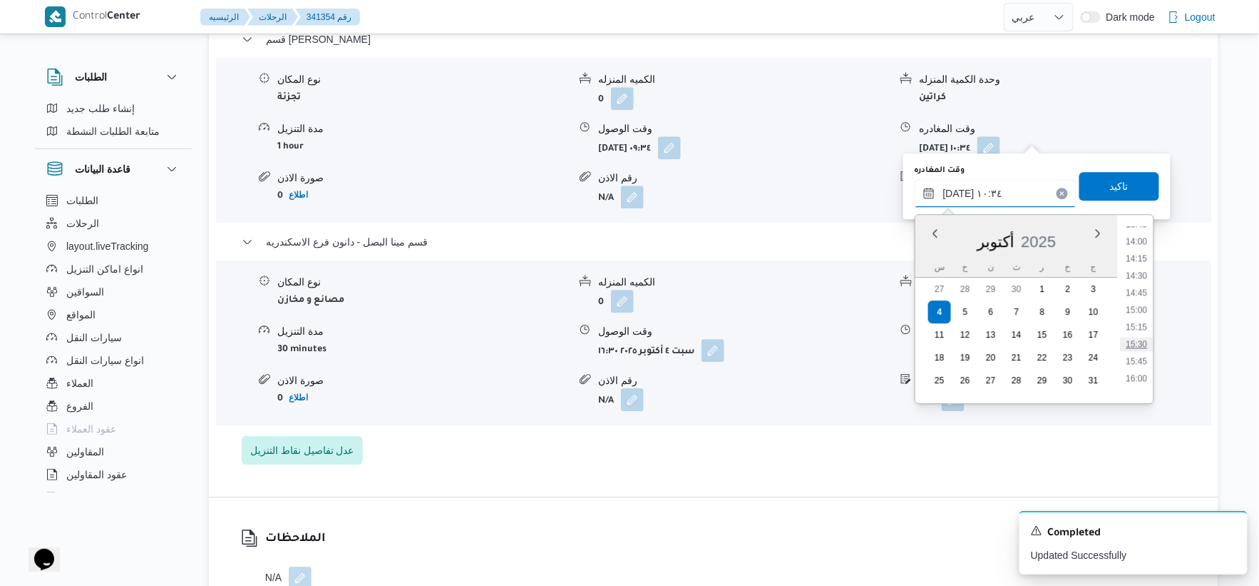
scroll to position [1030, 0]
click at [1142, 297] on li "16:00" at bounding box center [1137, 299] width 33 height 14
type input "٠٤/١٠/٢٠٢٥ ١٦:٠٠"
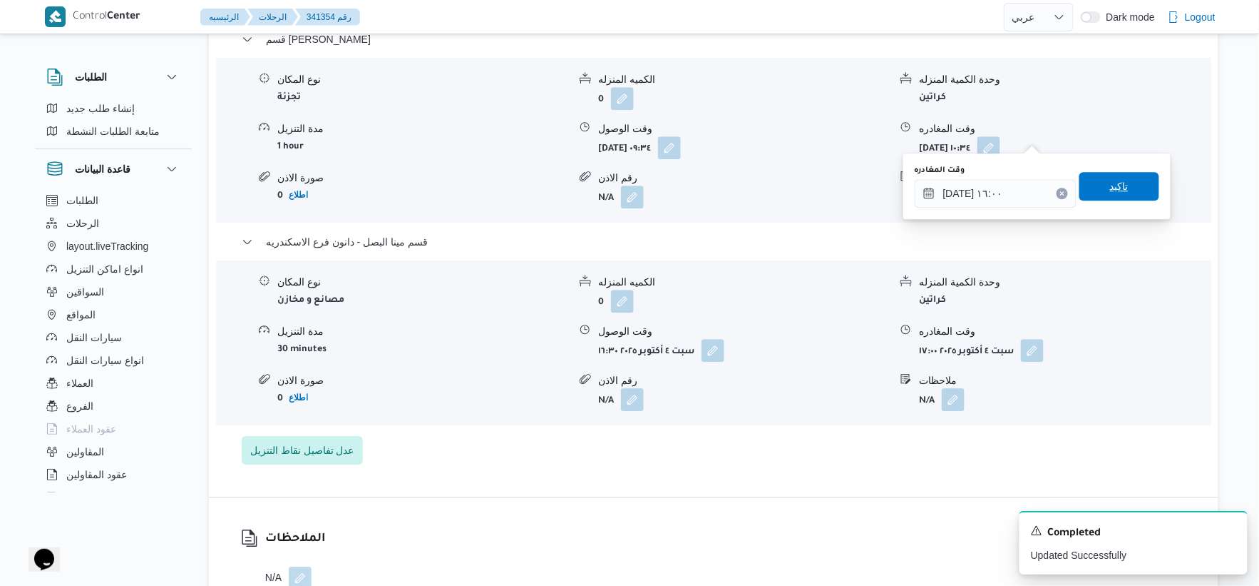
click at [1120, 190] on span "تاكيد" at bounding box center [1119, 186] width 19 height 17
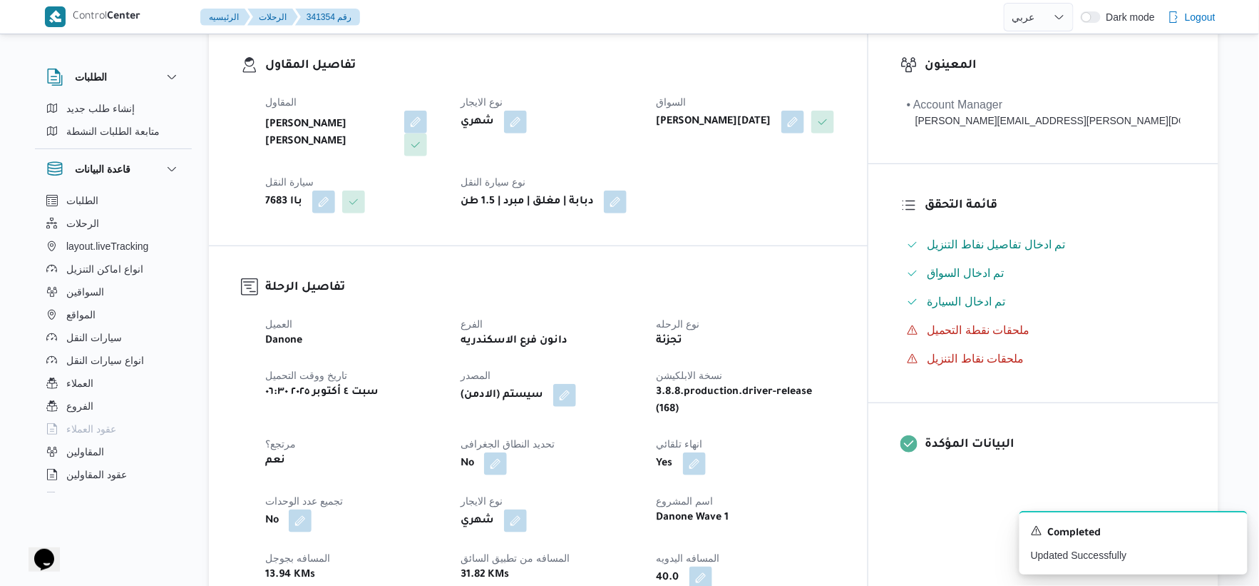
scroll to position [475, 0]
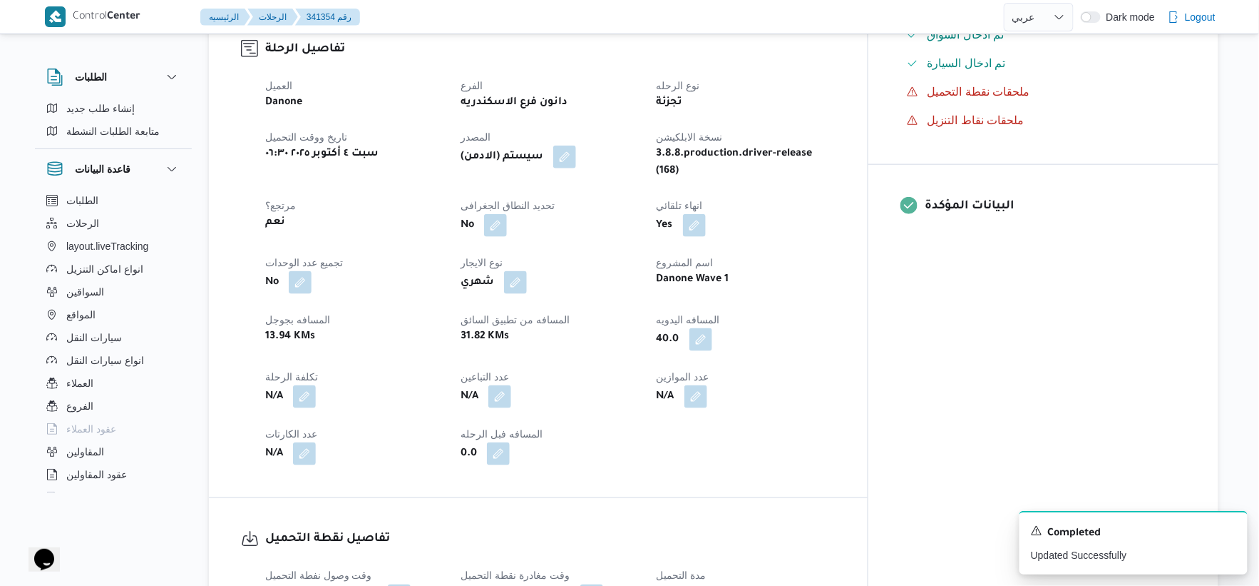
select select "ar"
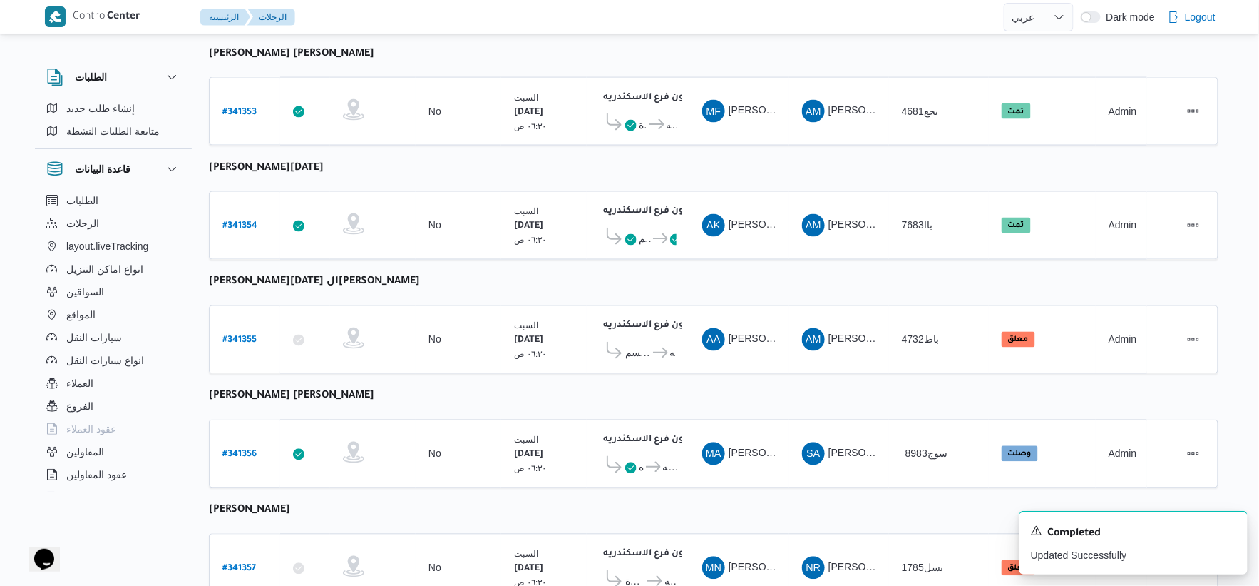
scroll to position [750, 0]
select select "ar"
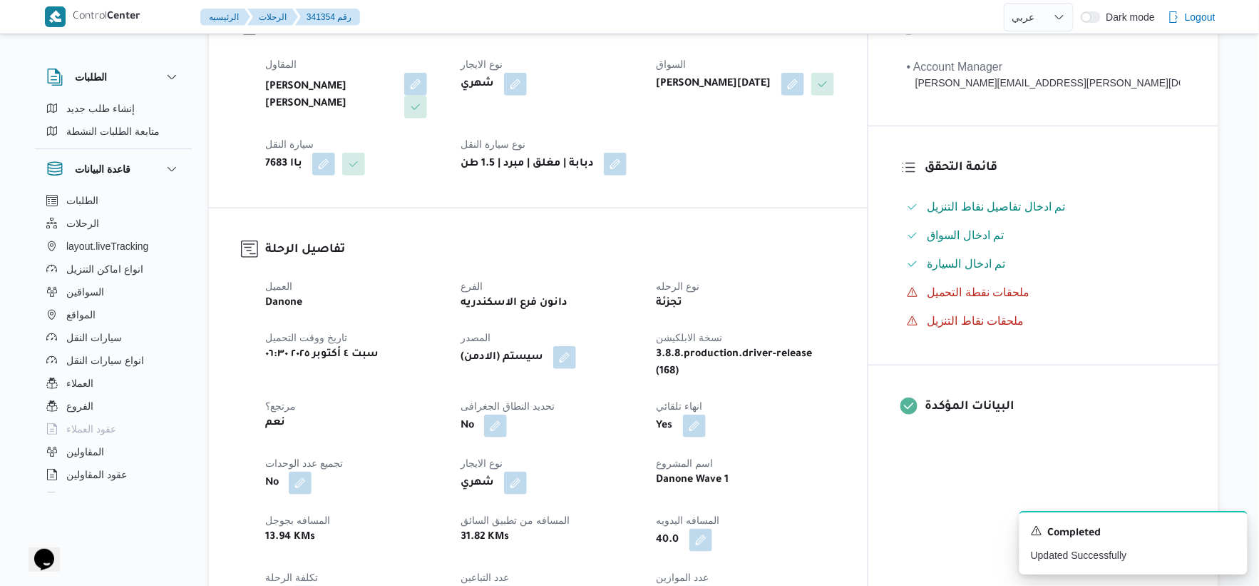
scroll to position [274, 0]
select select "ar"
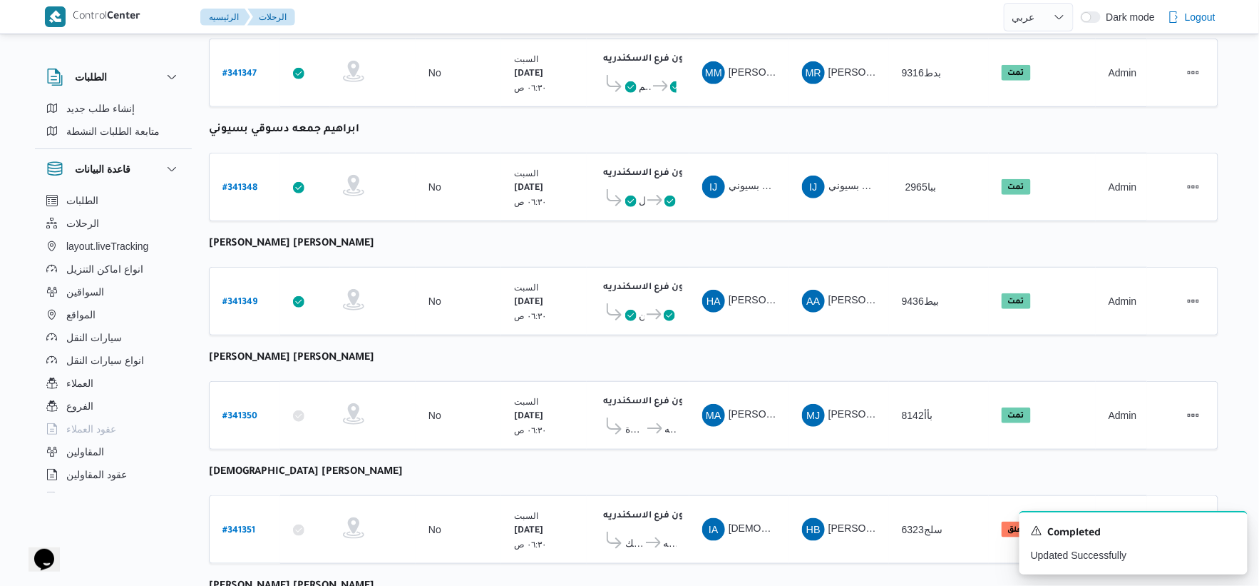
scroll to position [195, 0]
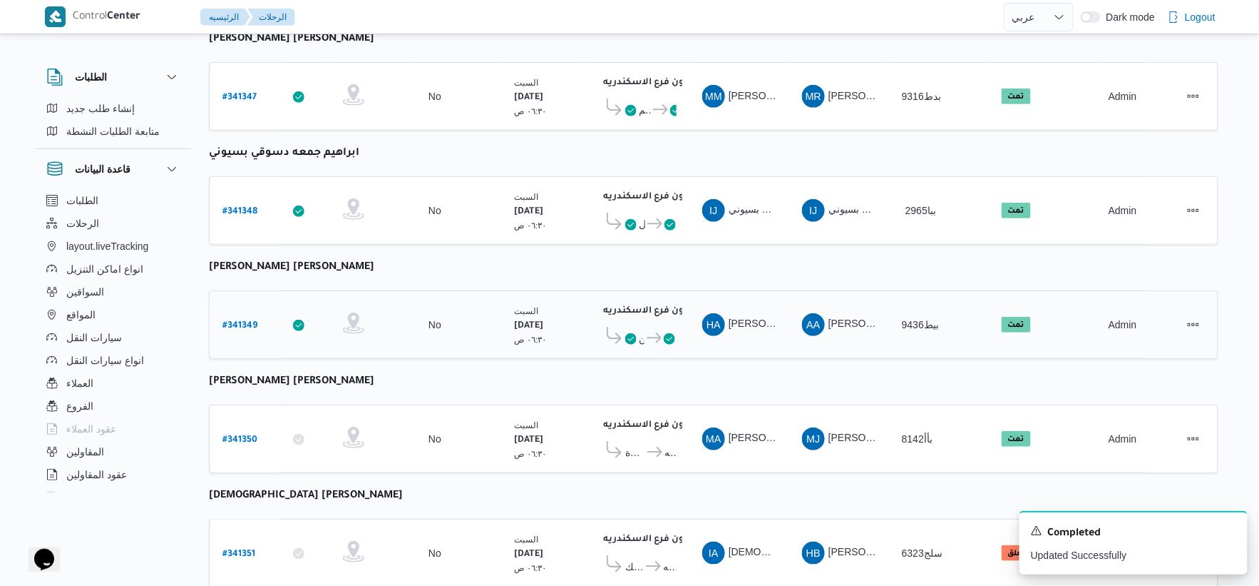
click at [247, 322] on b "# 341349" at bounding box center [240, 326] width 35 height 10
select select "ar"
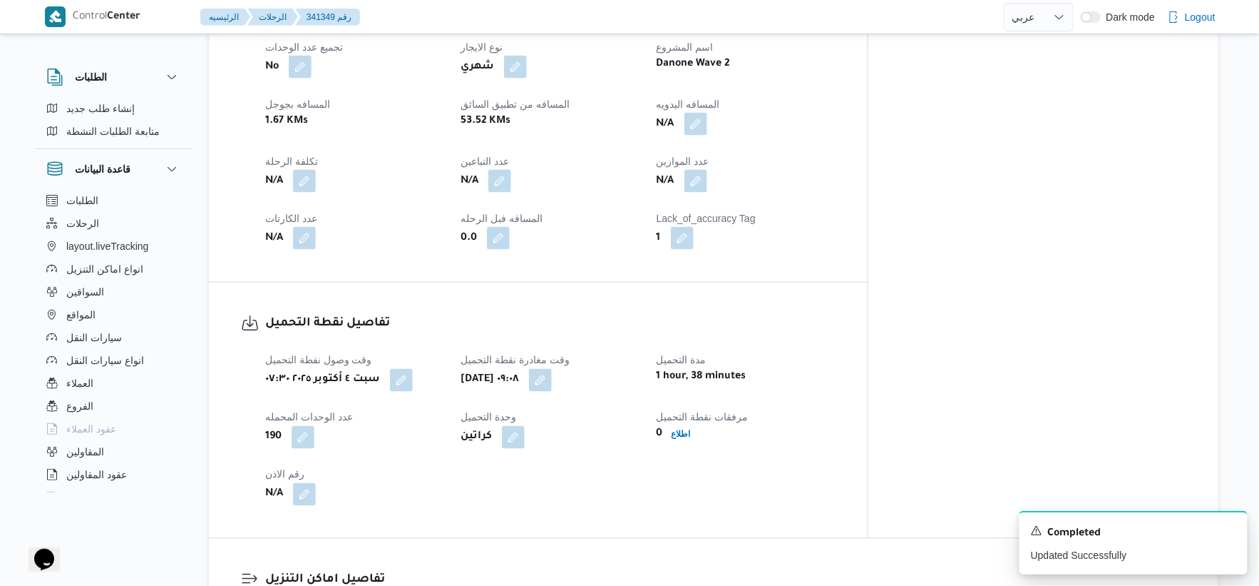
scroll to position [475, 0]
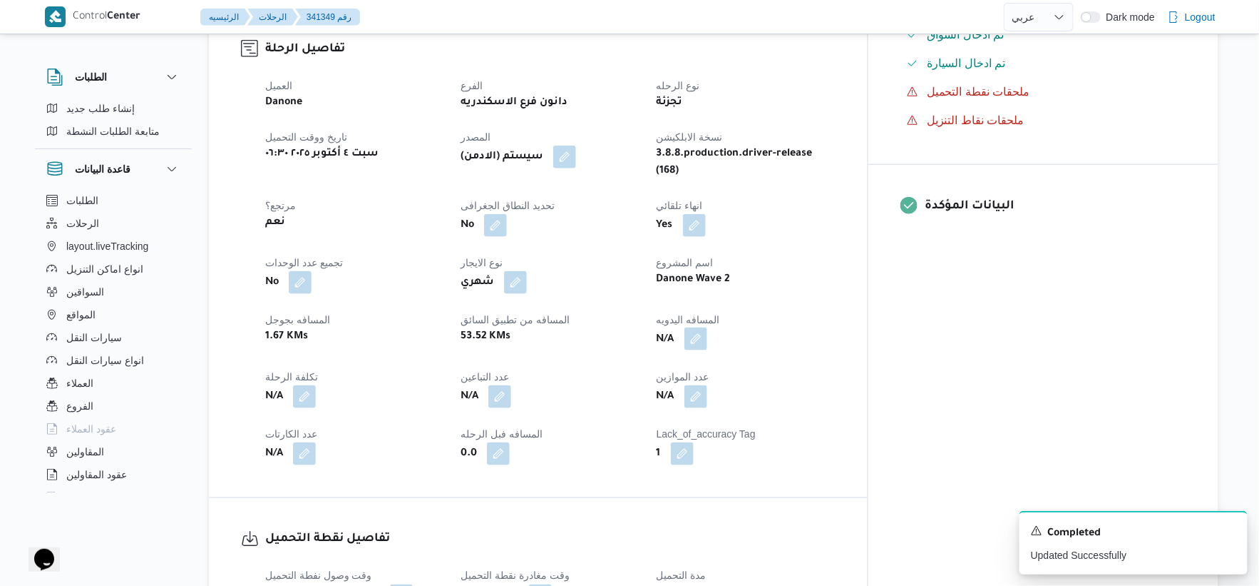
click at [707, 329] on button "button" at bounding box center [696, 338] width 23 height 23
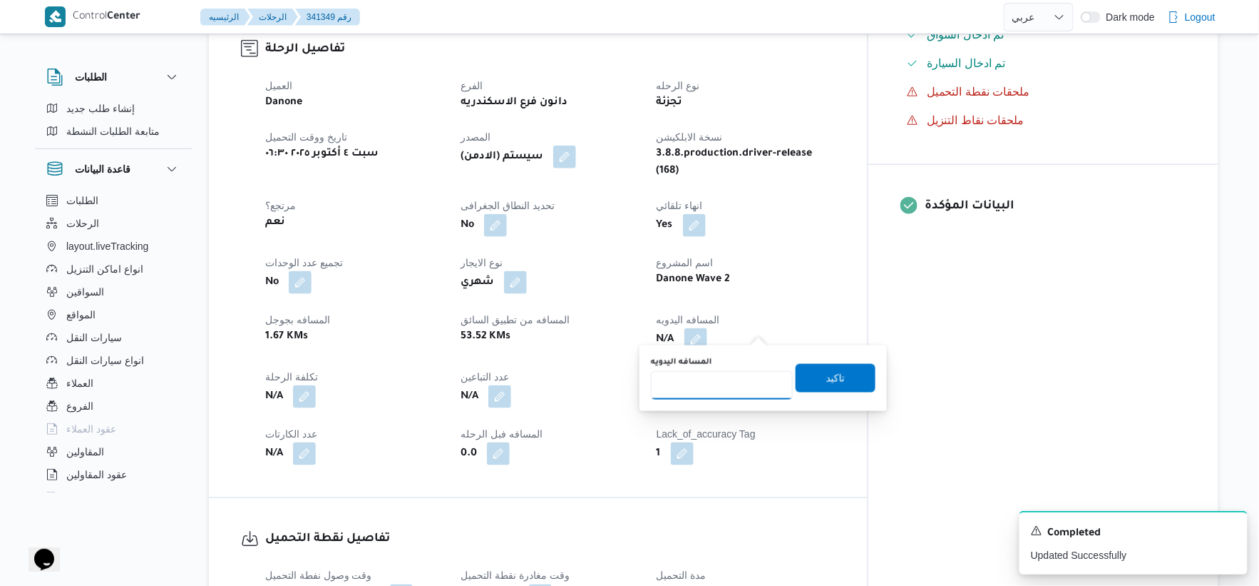
click at [725, 389] on input "المسافه اليدويه" at bounding box center [722, 385] width 142 height 29
type input "36"
click at [843, 368] on span "تاكيد" at bounding box center [836, 377] width 80 height 29
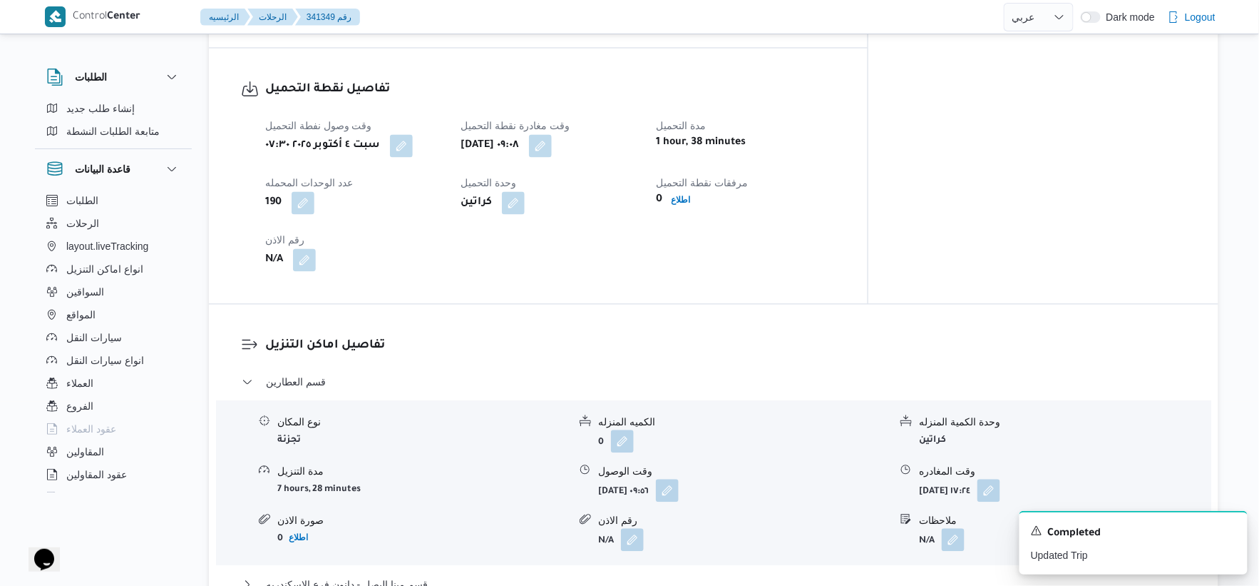
scroll to position [871, 0]
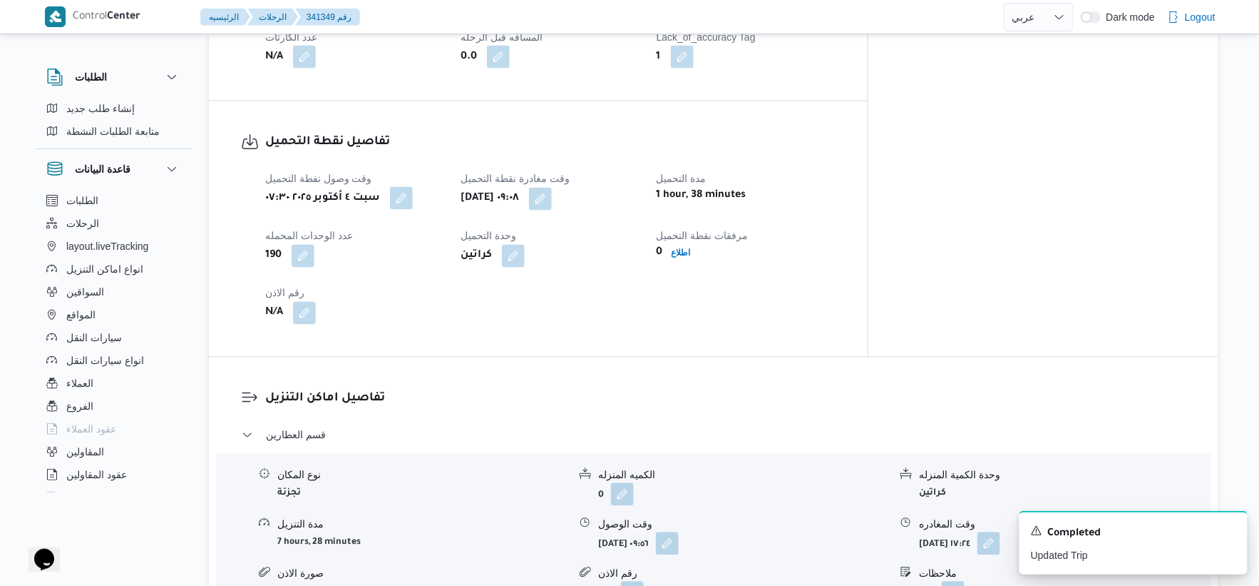
click at [411, 187] on button "button" at bounding box center [401, 198] width 23 height 23
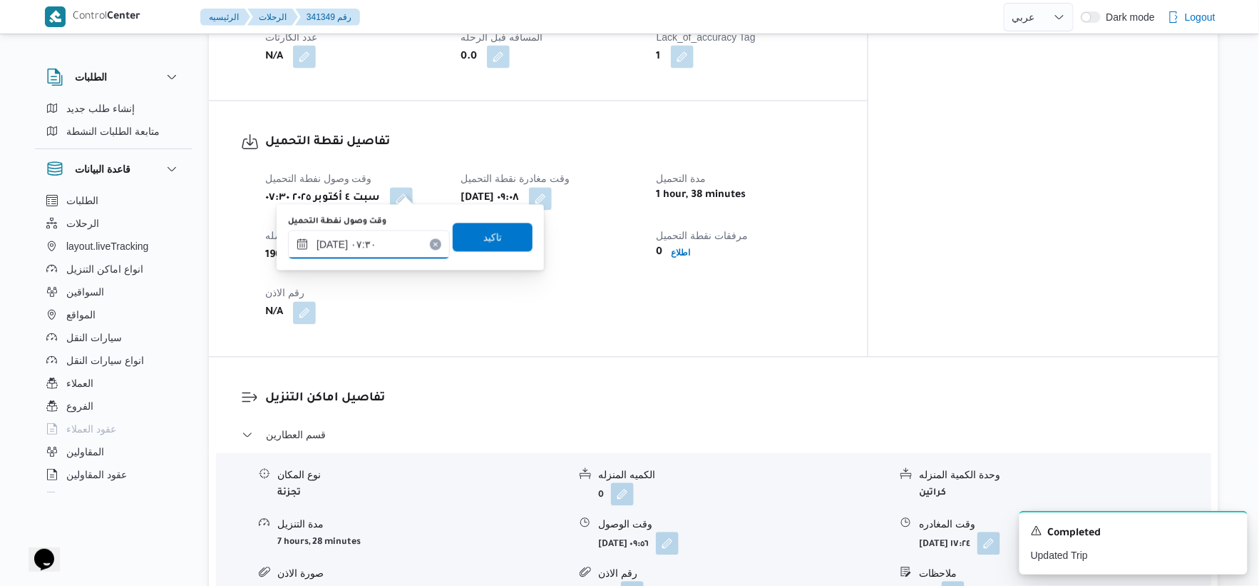
click at [374, 243] on input "٠٤/١٠/٢٠٢٥ ٠٧:٣٠" at bounding box center [369, 244] width 162 height 29
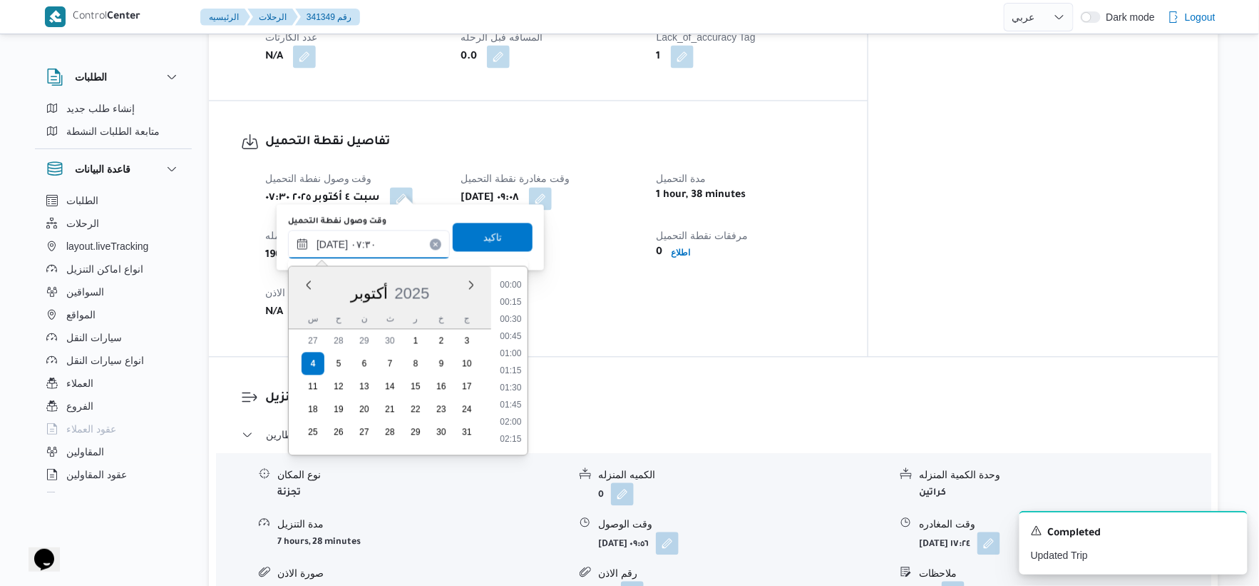
scroll to position [428, 0]
click at [510, 333] on li "07:00" at bounding box center [510, 336] width 33 height 14
type input "٠٤/١٠/٢٠٢٥ ٠٧:٠٠"
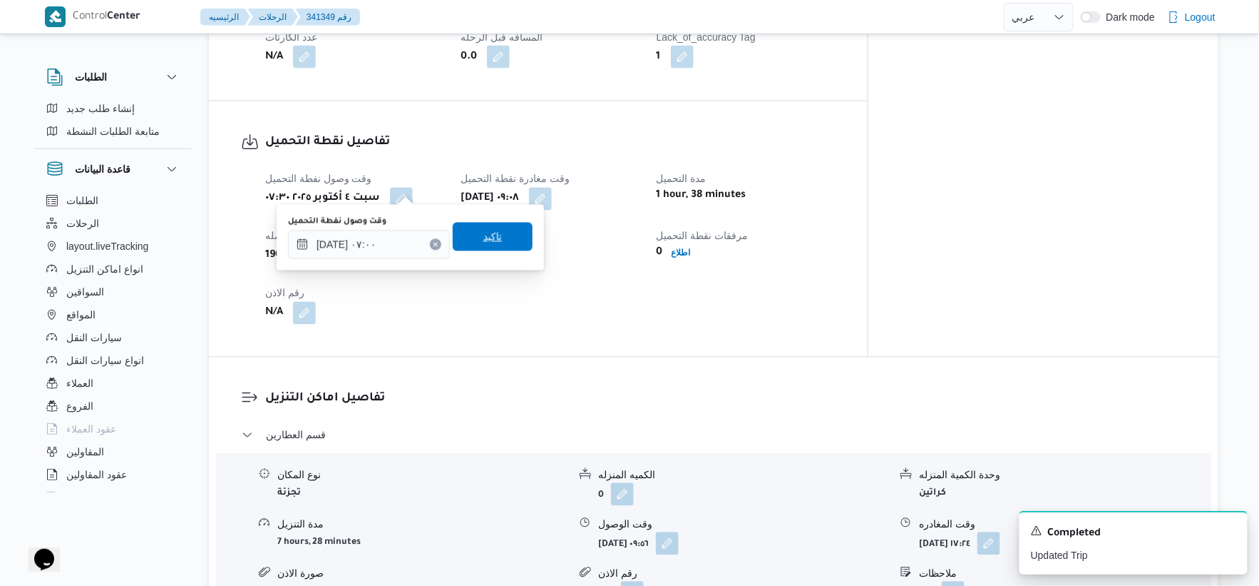
click at [484, 224] on span "تاكيد" at bounding box center [493, 237] width 80 height 29
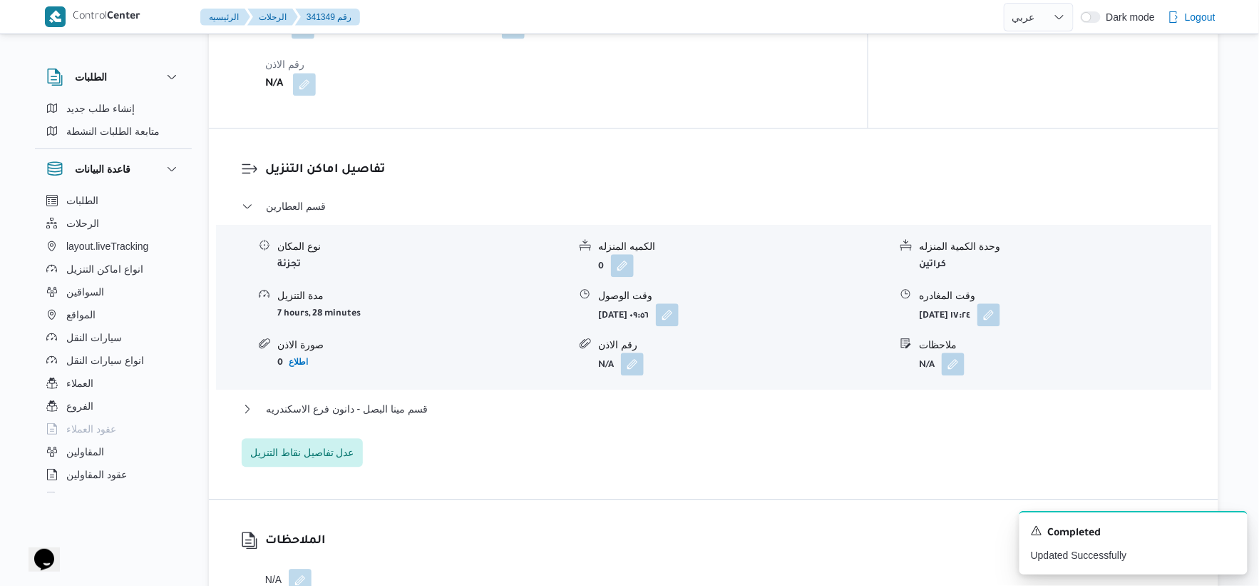
scroll to position [1109, 0]
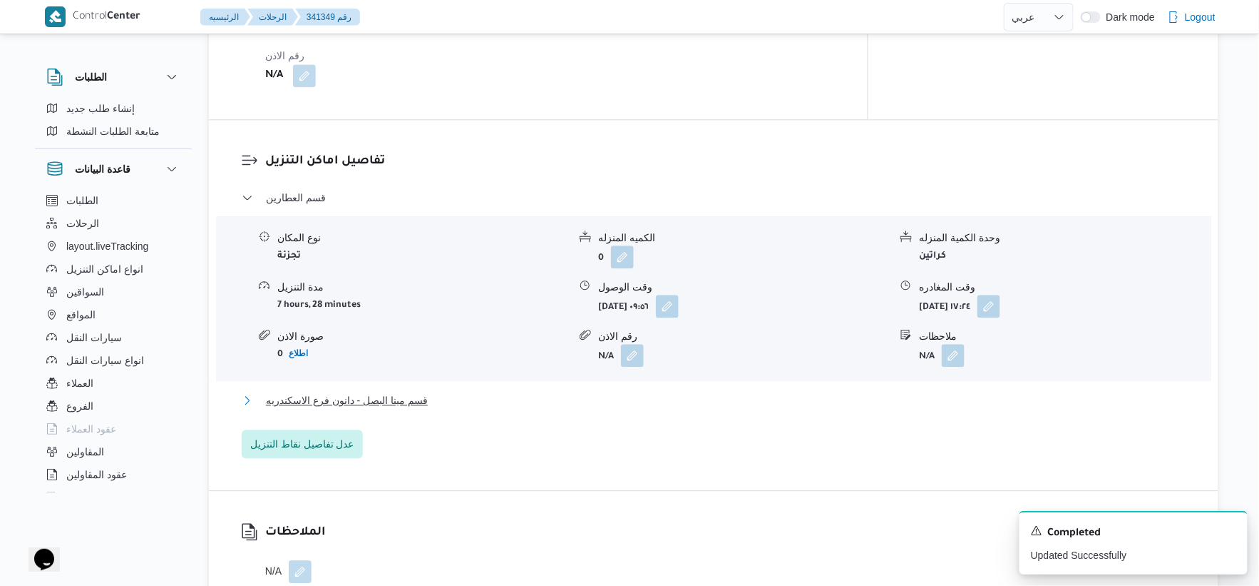
click at [403, 392] on span "قسم مينا البصل - دانون فرع الاسكندريه" at bounding box center [347, 400] width 162 height 17
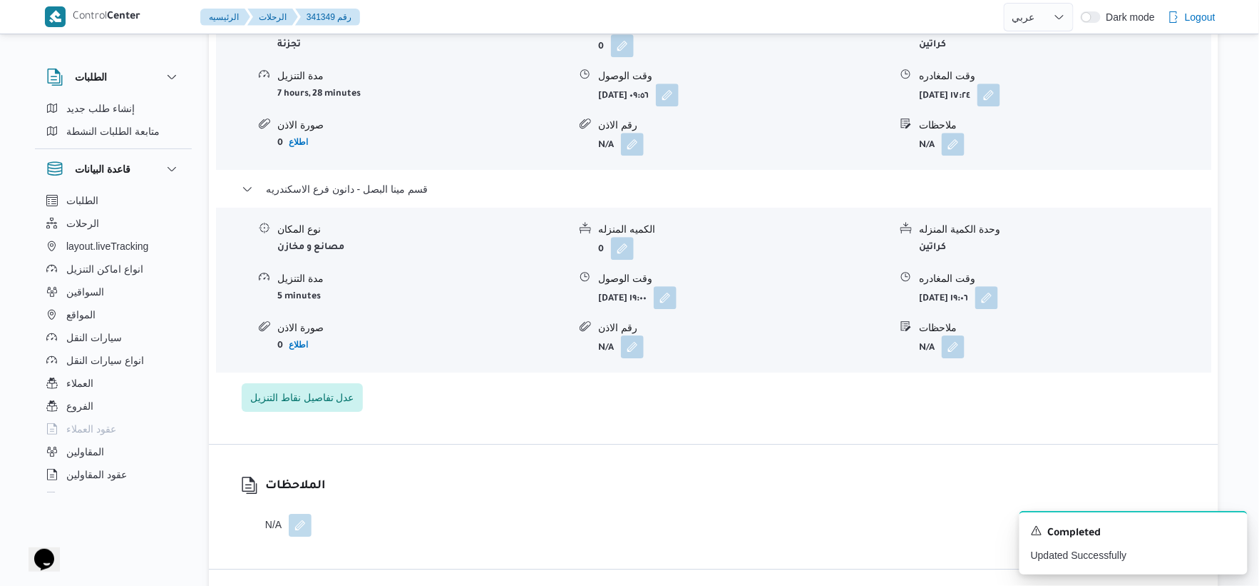
scroll to position [1426, 0]
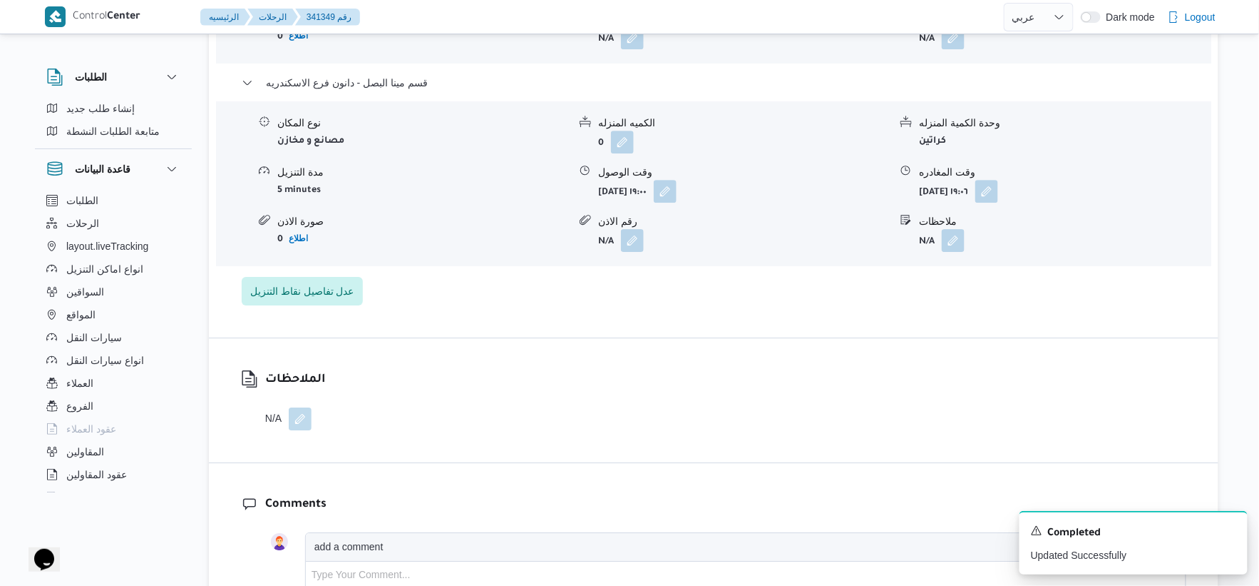
select select "ar"
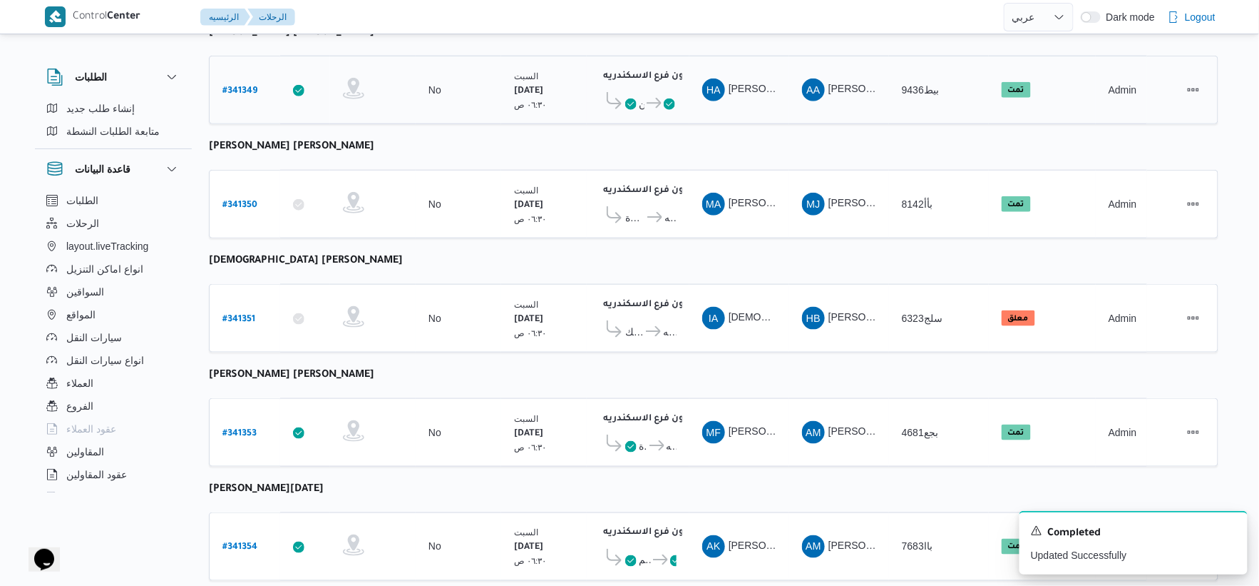
scroll to position [432, 0]
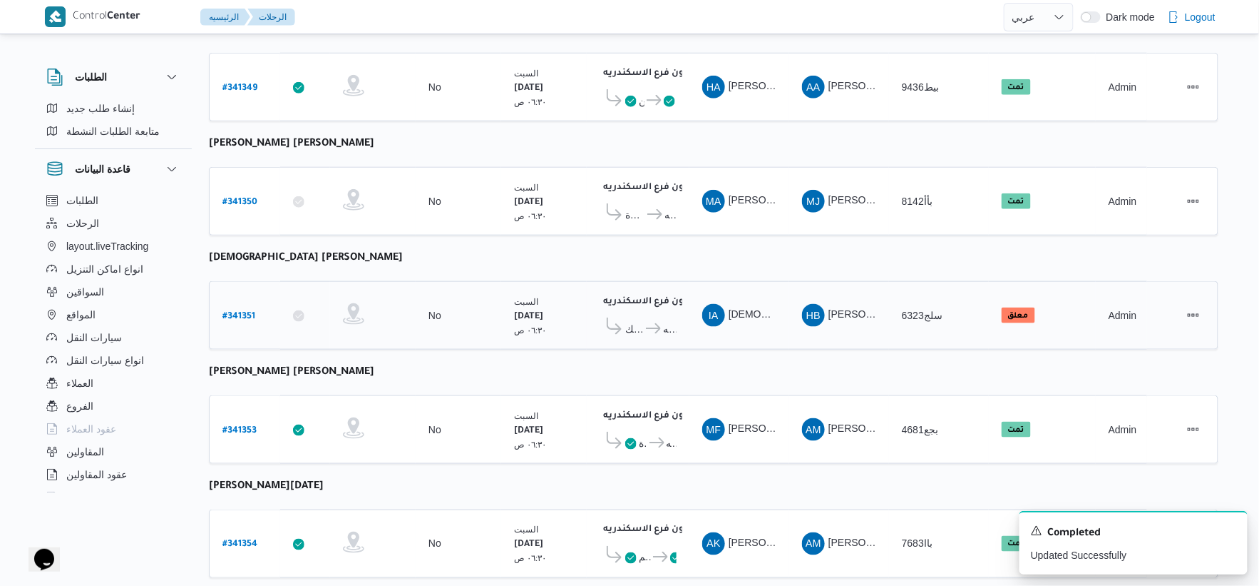
click at [240, 312] on b "# 341351" at bounding box center [239, 317] width 33 height 10
select select "ar"
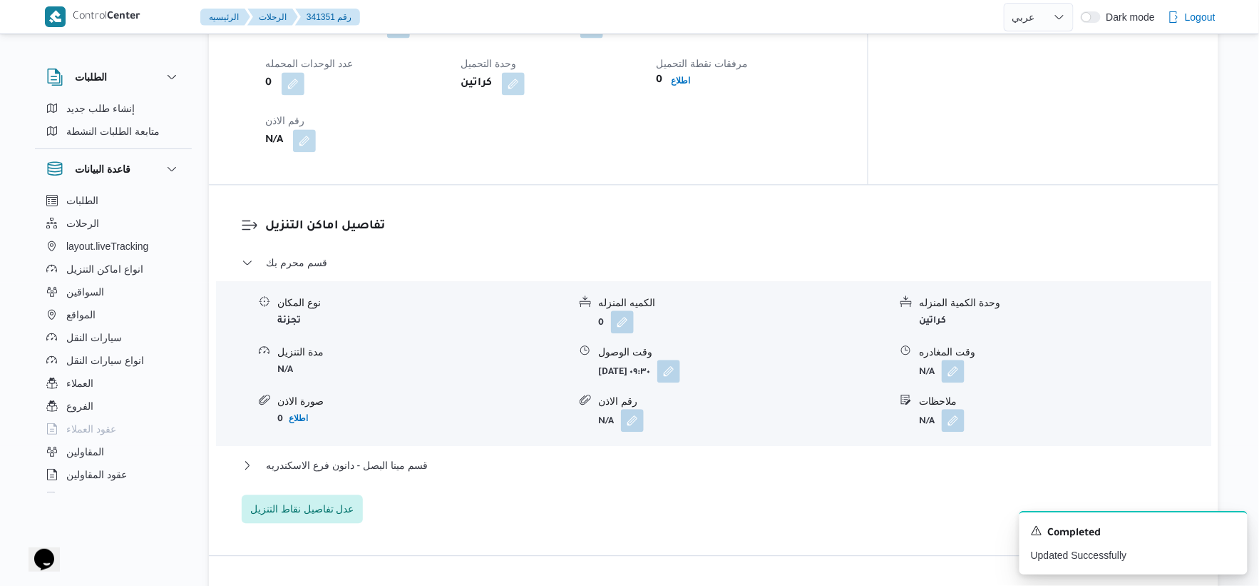
scroll to position [1066, 0]
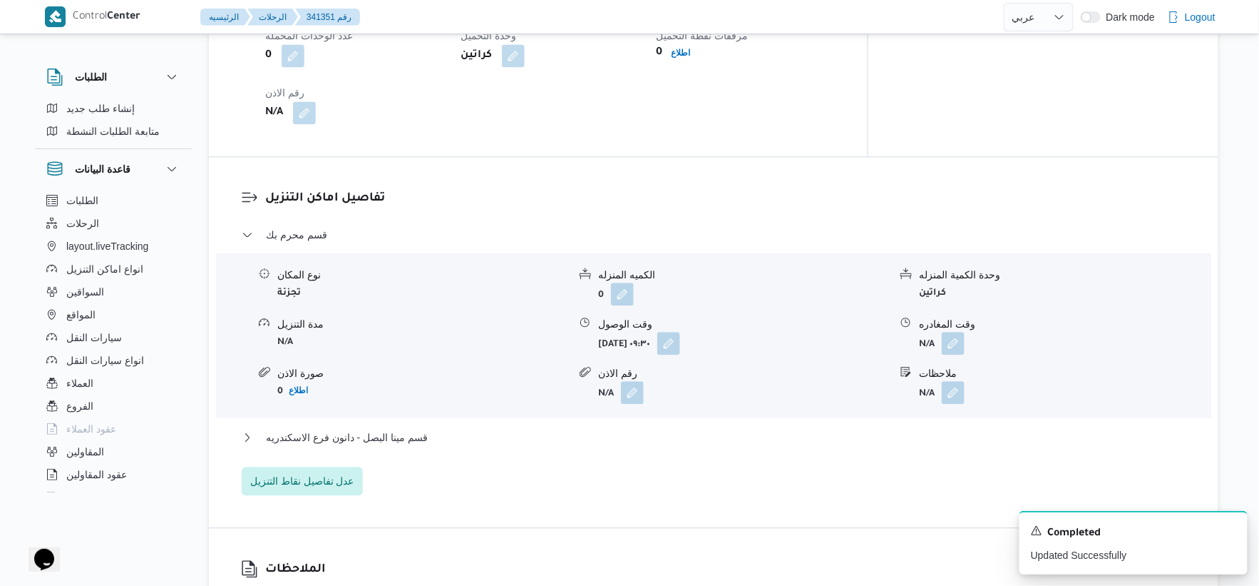
click at [484, 424] on div "قسم محرم بك نوع المكان تجزئة الكميه المنزله 0 وحدة الكمية المنزله كراتين مدة ال…" at bounding box center [714, 360] width 945 height 269
click at [487, 429] on button "قسم مينا البصل - دانون فرع الاسكندريه" at bounding box center [714, 437] width 945 height 17
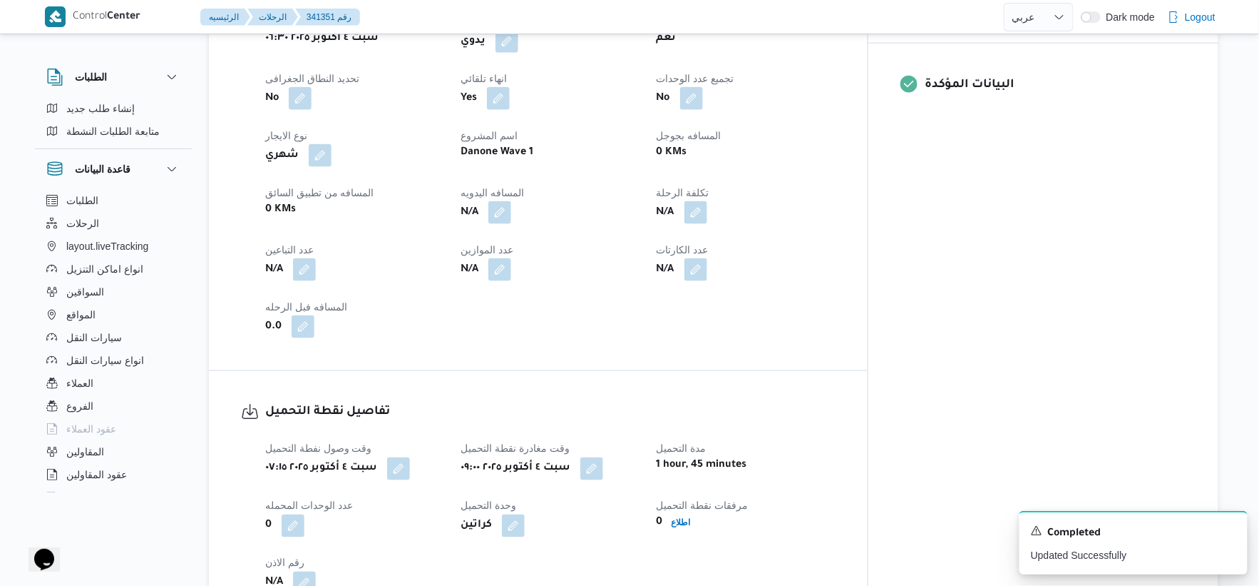
scroll to position [591, 0]
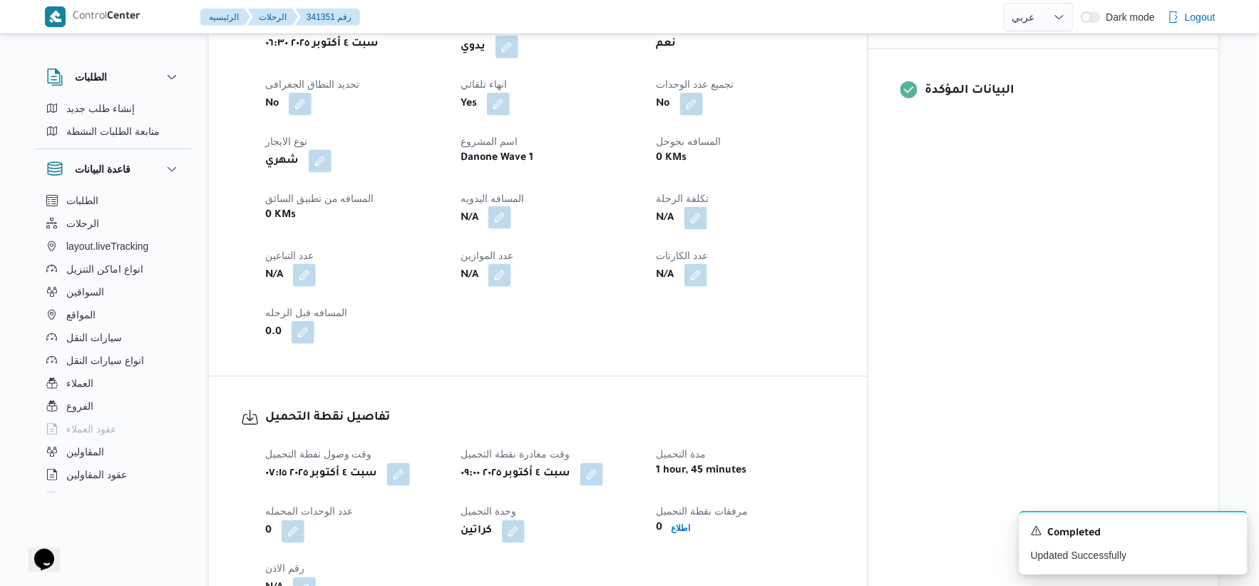
click at [511, 216] on button "button" at bounding box center [500, 217] width 23 height 23
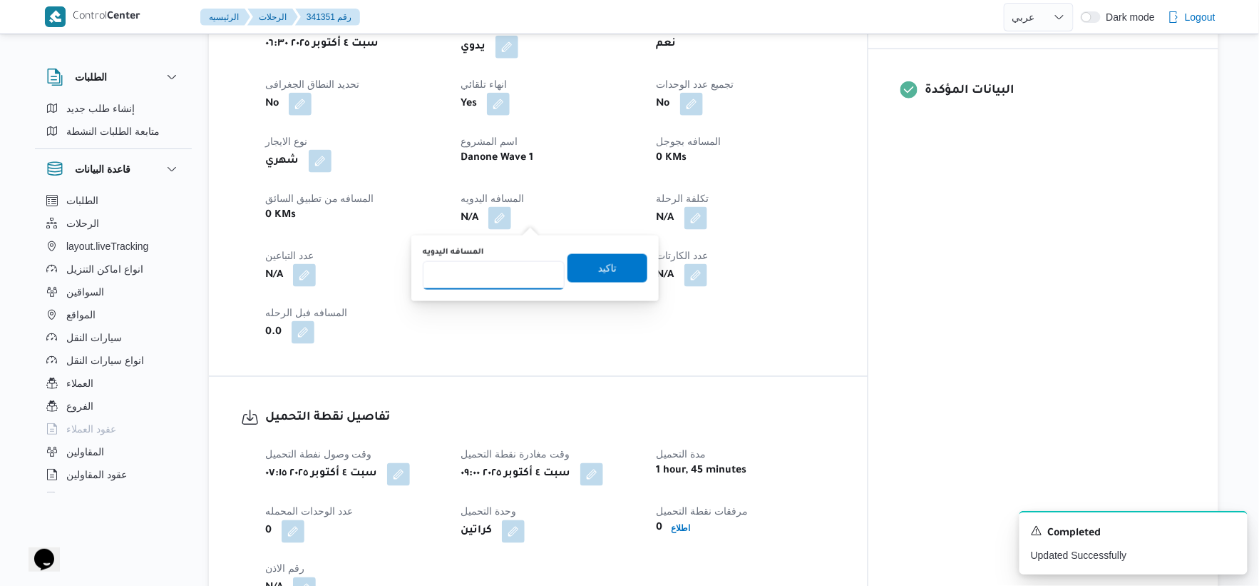
click at [480, 273] on input "المسافه اليدويه" at bounding box center [494, 275] width 142 height 29
type input "19"
click at [619, 258] on span "تاكيد" at bounding box center [608, 267] width 80 height 29
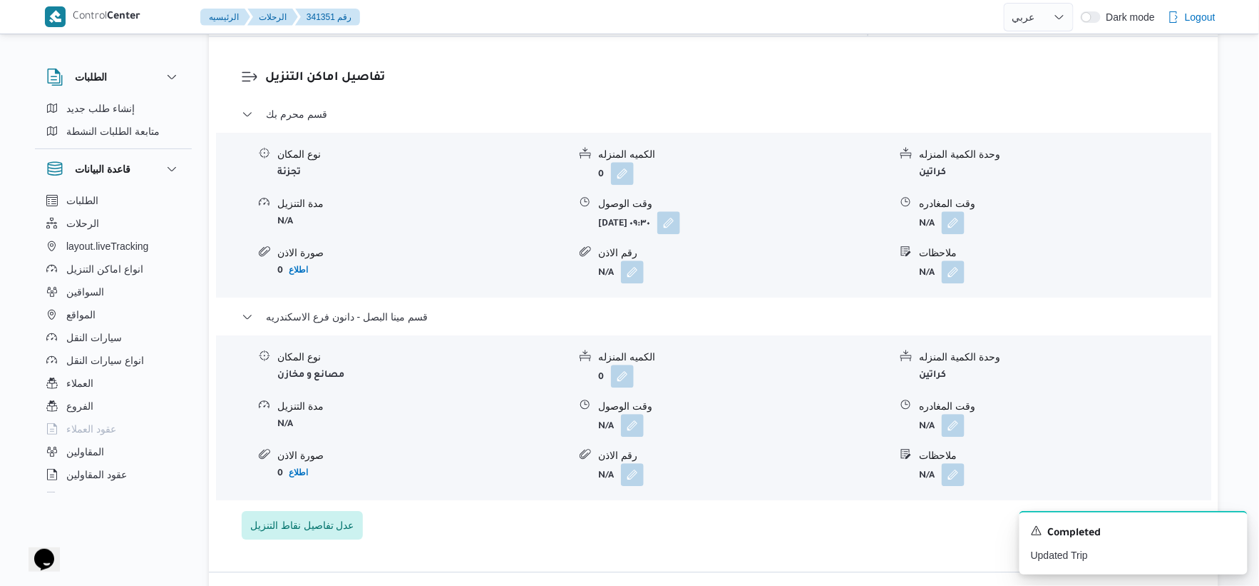
scroll to position [1188, 0]
click at [630, 426] on button "button" at bounding box center [632, 422] width 23 height 23
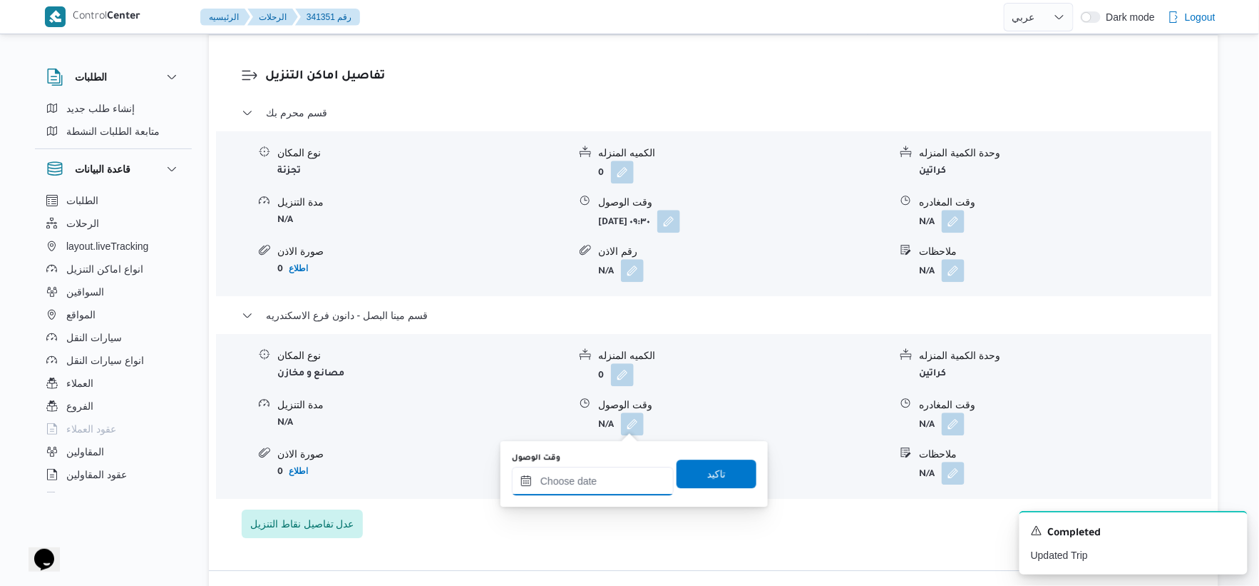
click at [610, 476] on input "وقت الوصول" at bounding box center [593, 480] width 162 height 29
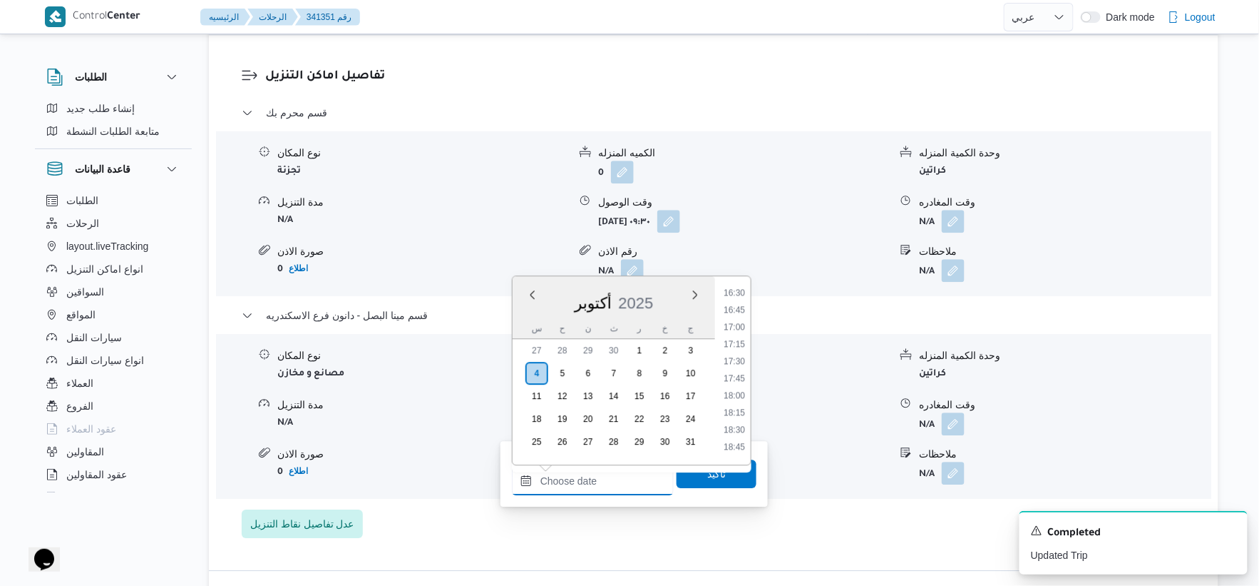
scroll to position [1091, 0]
click at [738, 365] on li "17:00" at bounding box center [734, 367] width 33 height 14
type input "٠٤/١٠/٢٠٢٥ ١٧:٠٠"
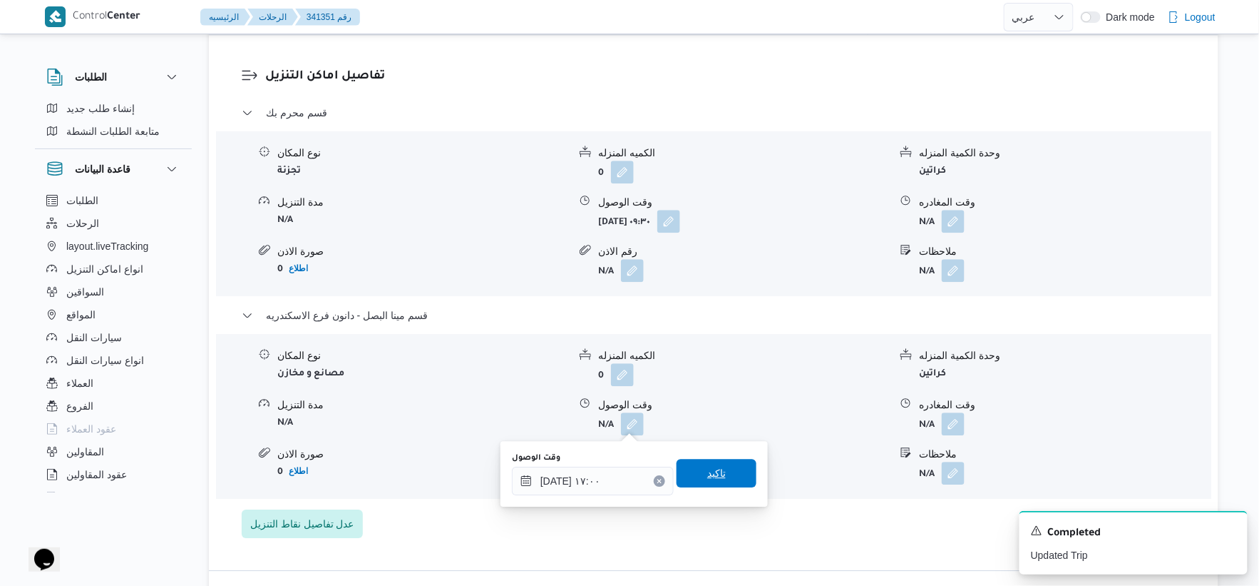
click at [719, 481] on span "تاكيد" at bounding box center [717, 473] width 80 height 29
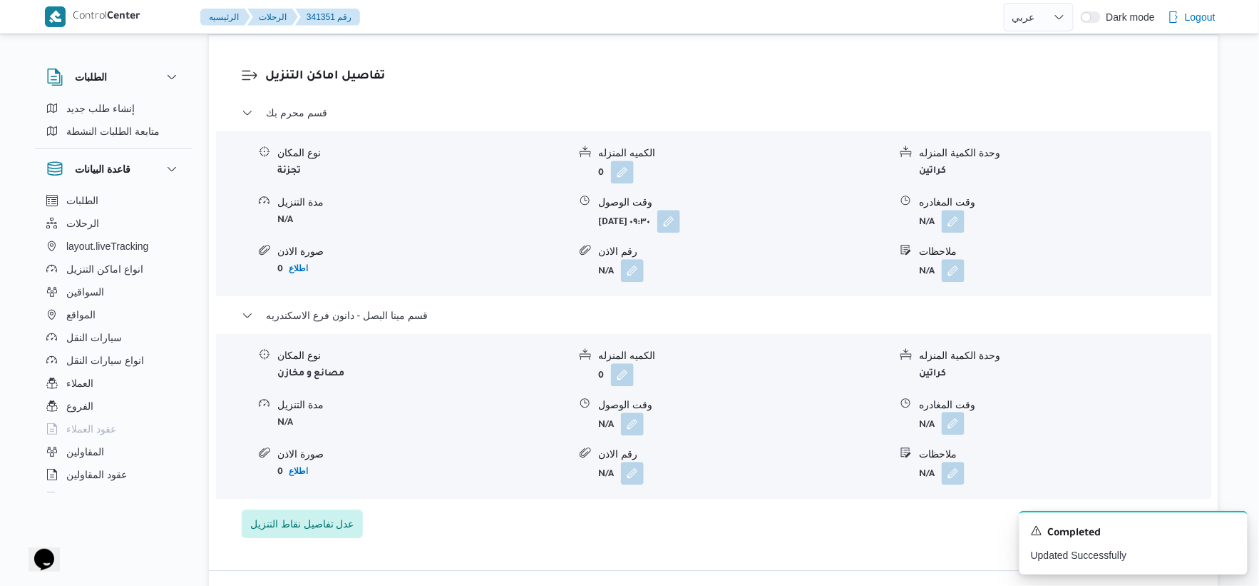
click at [963, 421] on button "button" at bounding box center [953, 422] width 23 height 23
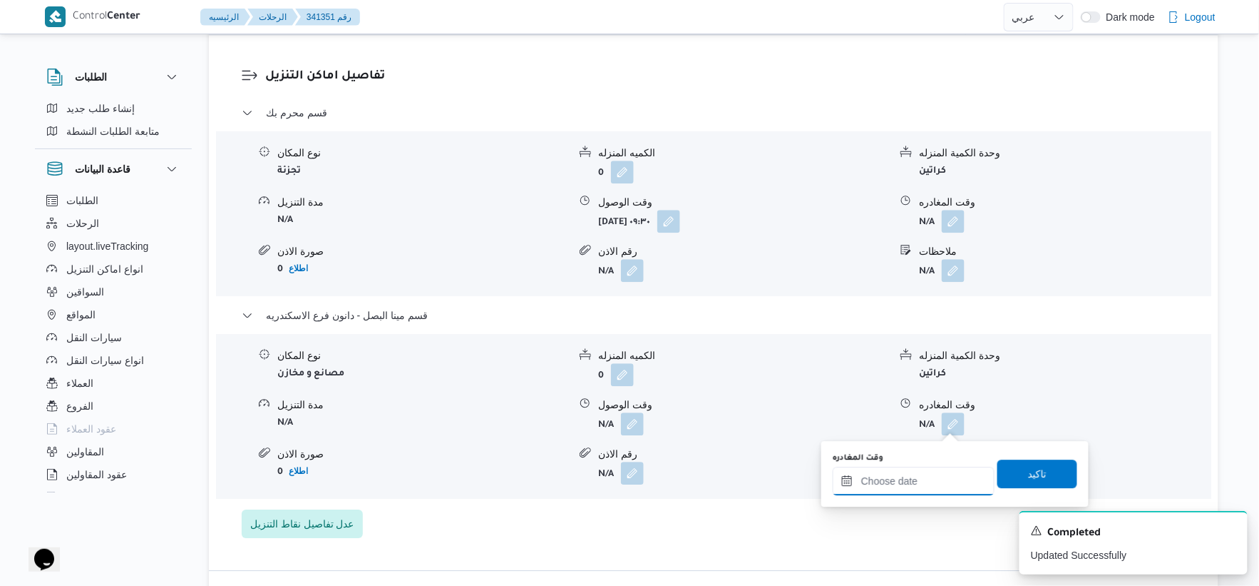
click at [946, 487] on input "وقت المغادره" at bounding box center [914, 480] width 162 height 29
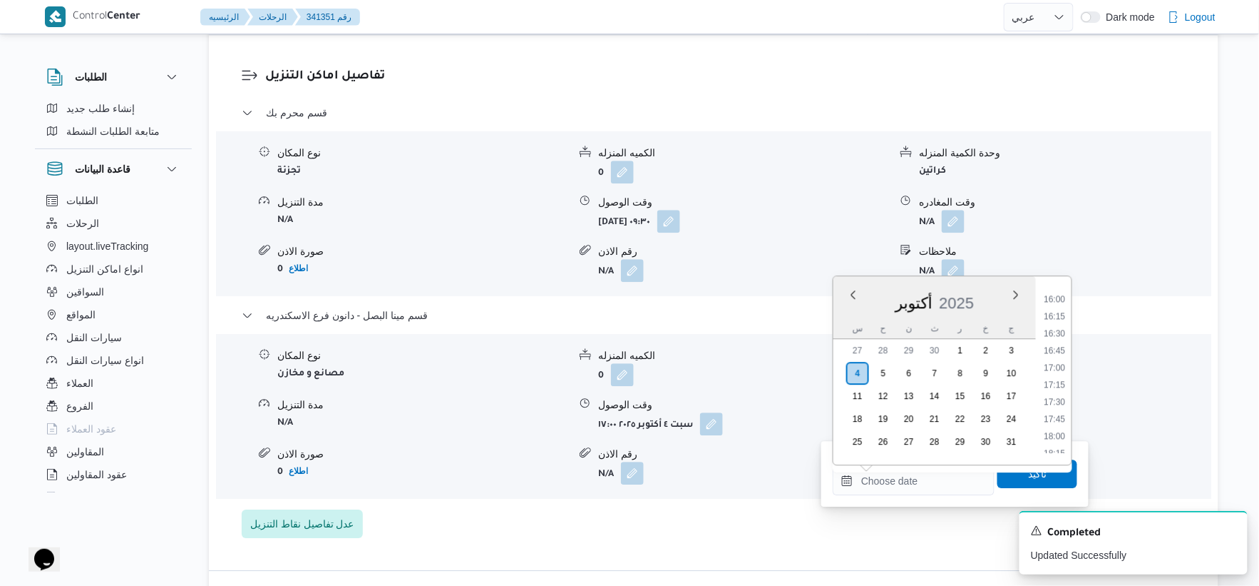
drag, startPoint x: 1056, startPoint y: 383, endPoint x: 1044, endPoint y: 450, distance: 68.1
click at [1056, 382] on li "17:15" at bounding box center [1055, 384] width 33 height 14
type input "٠٤/١٠/٢٠٢٥ ١٧:١٥"
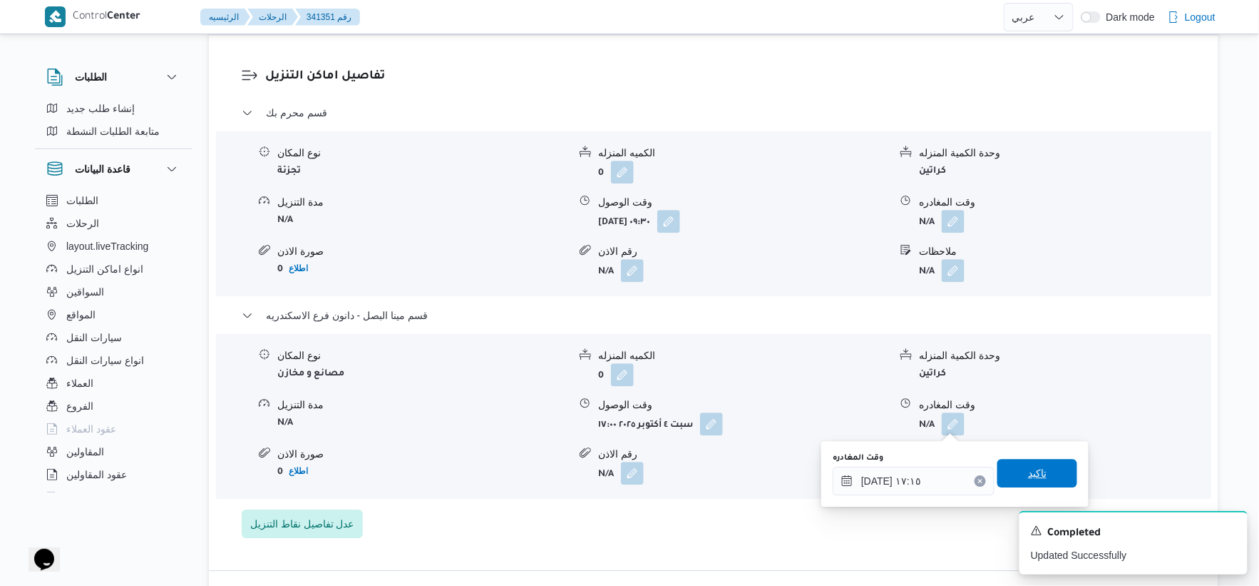
click at [1041, 459] on span "تاكيد" at bounding box center [1038, 473] width 80 height 29
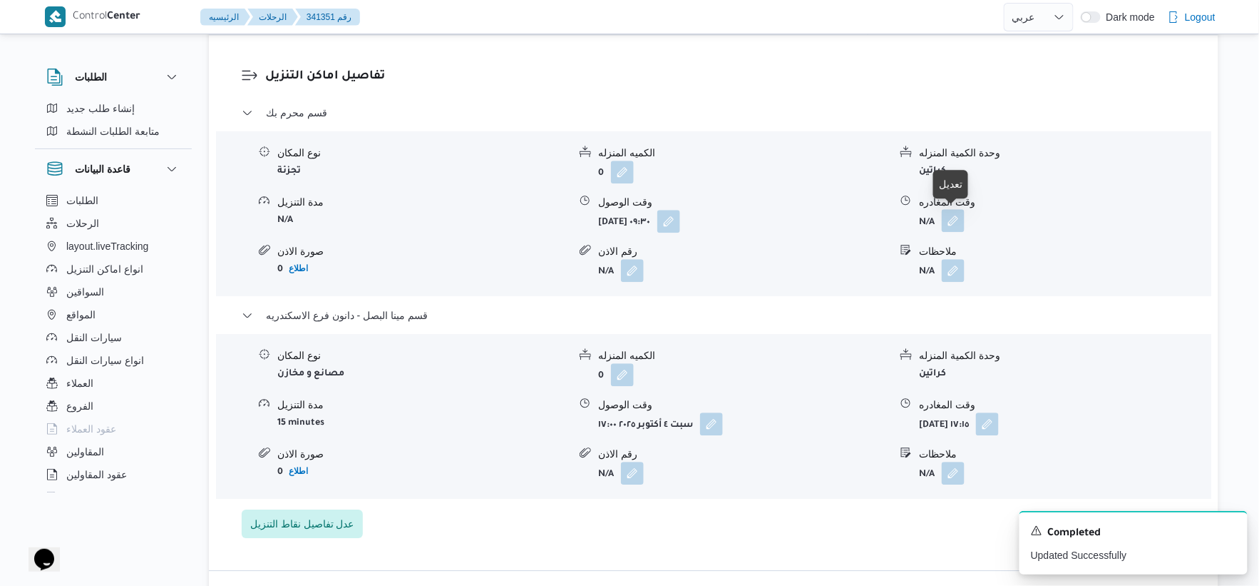
click at [958, 215] on button "button" at bounding box center [953, 220] width 23 height 23
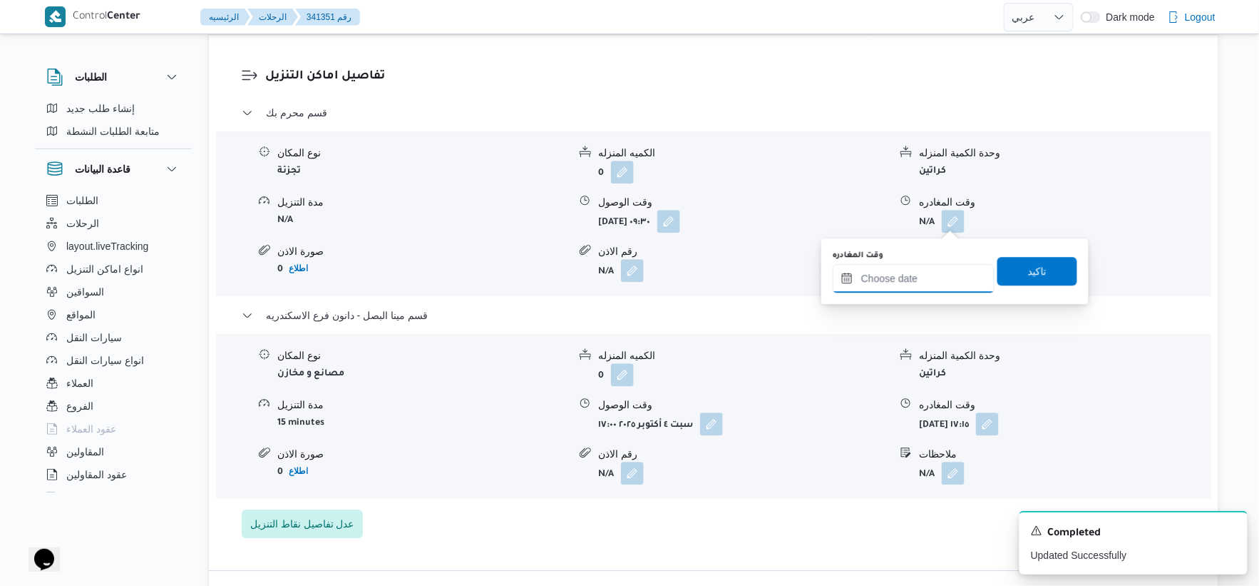
click at [931, 270] on input "وقت المغادره" at bounding box center [914, 278] width 162 height 29
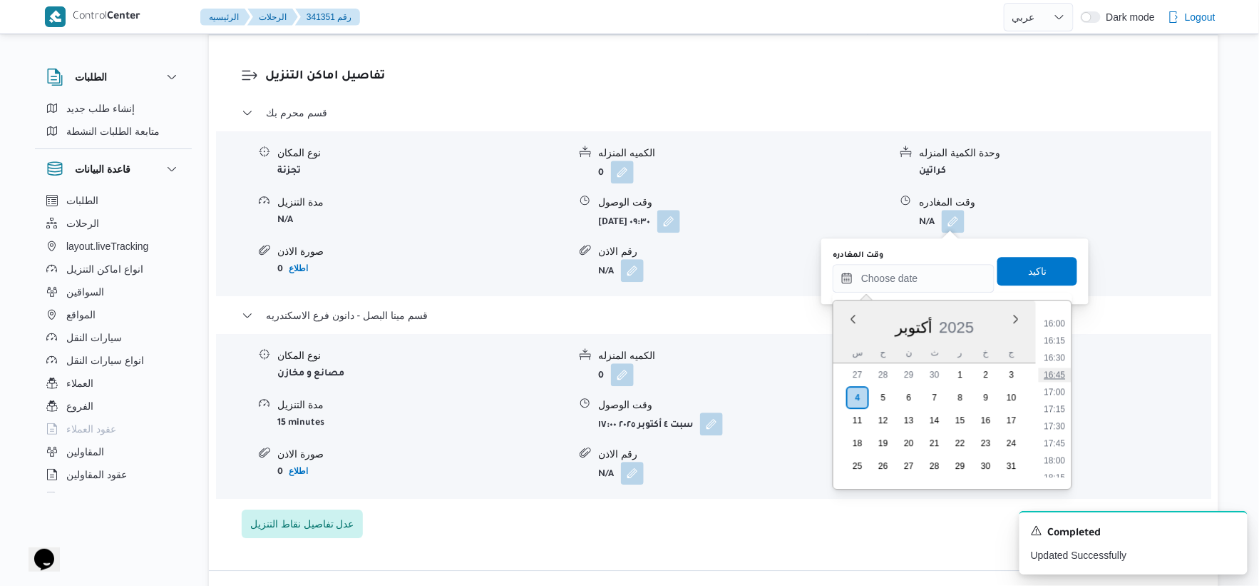
click at [1052, 374] on li "16:45" at bounding box center [1055, 374] width 33 height 14
type input "٠٤/١٠/٢٠٢٥ ١٦:٤٥"
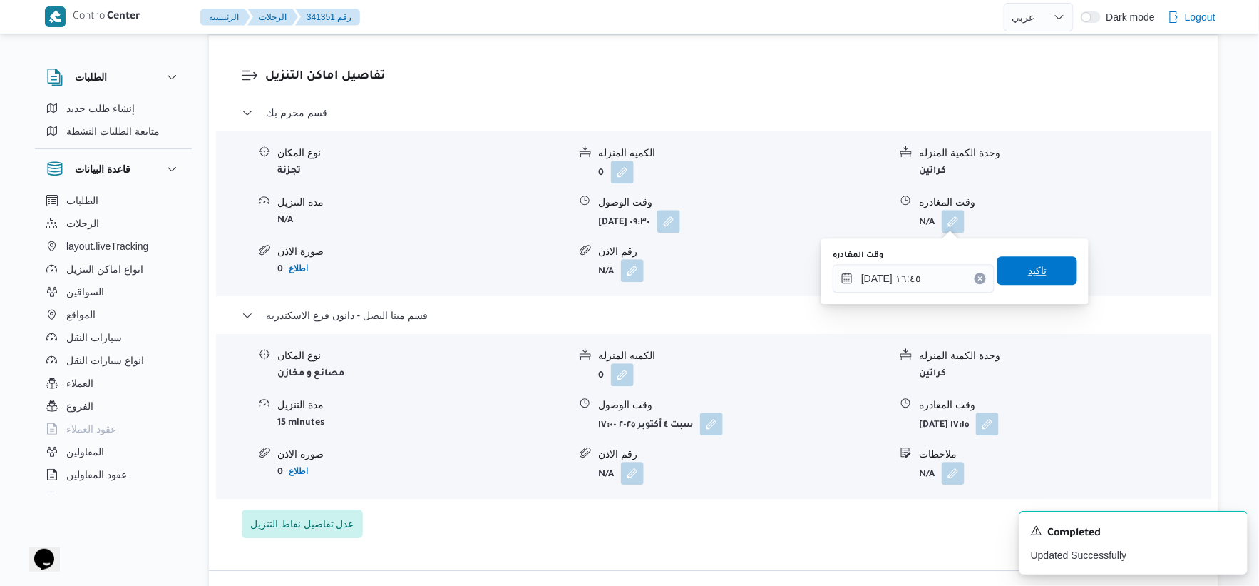
click at [1046, 278] on span "تاكيد" at bounding box center [1038, 270] width 80 height 29
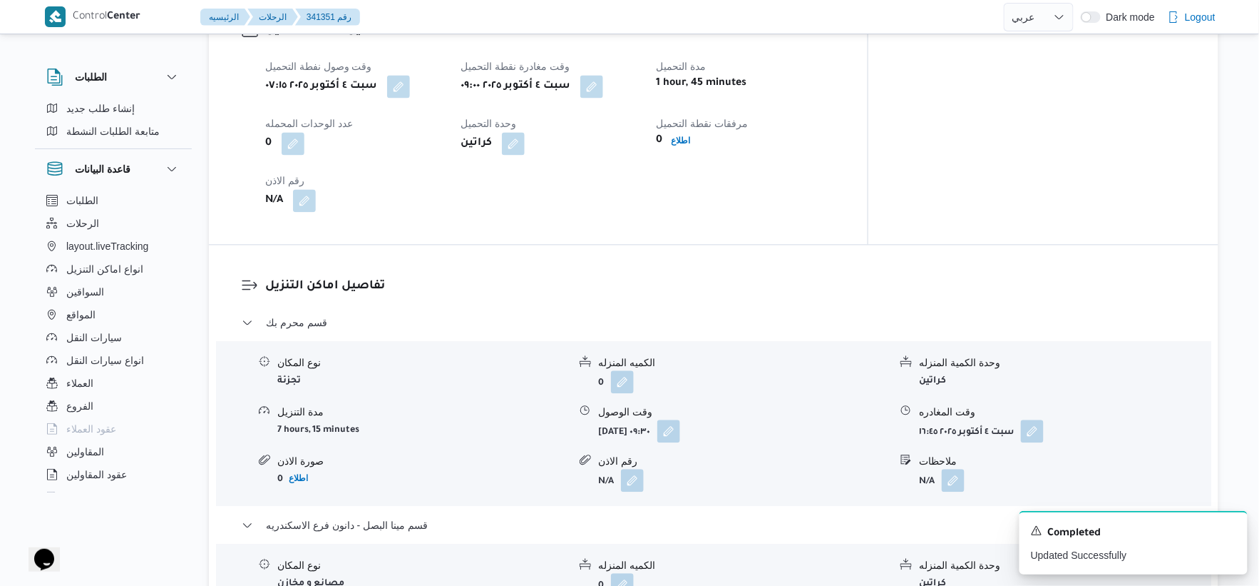
scroll to position [951, 0]
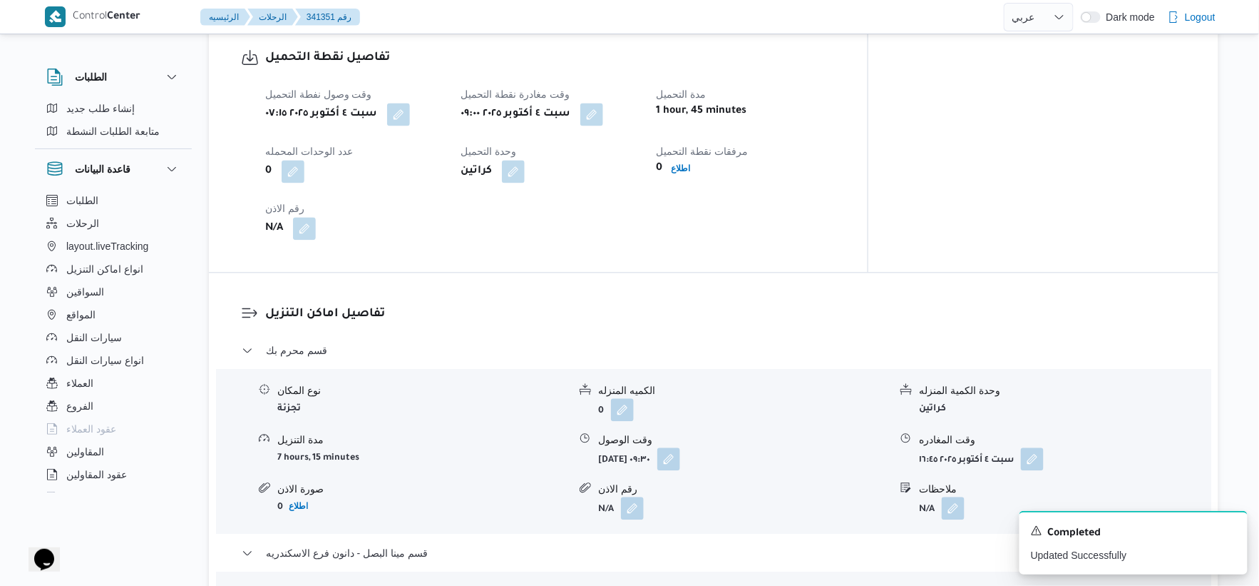
click at [727, 452] on form "[DATE] ٠٩:٣٠" at bounding box center [743, 458] width 291 height 23
click at [680, 454] on button "button" at bounding box center [669, 457] width 23 height 23
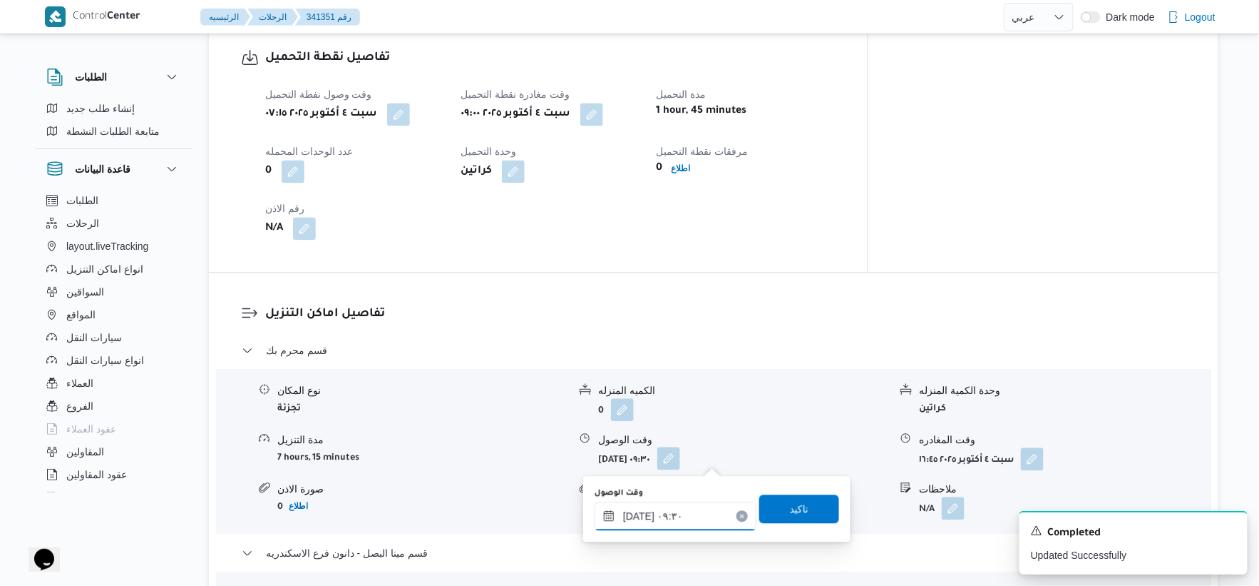
click at [685, 511] on input "[DATE] ٠٩:٣٠" at bounding box center [676, 515] width 162 height 29
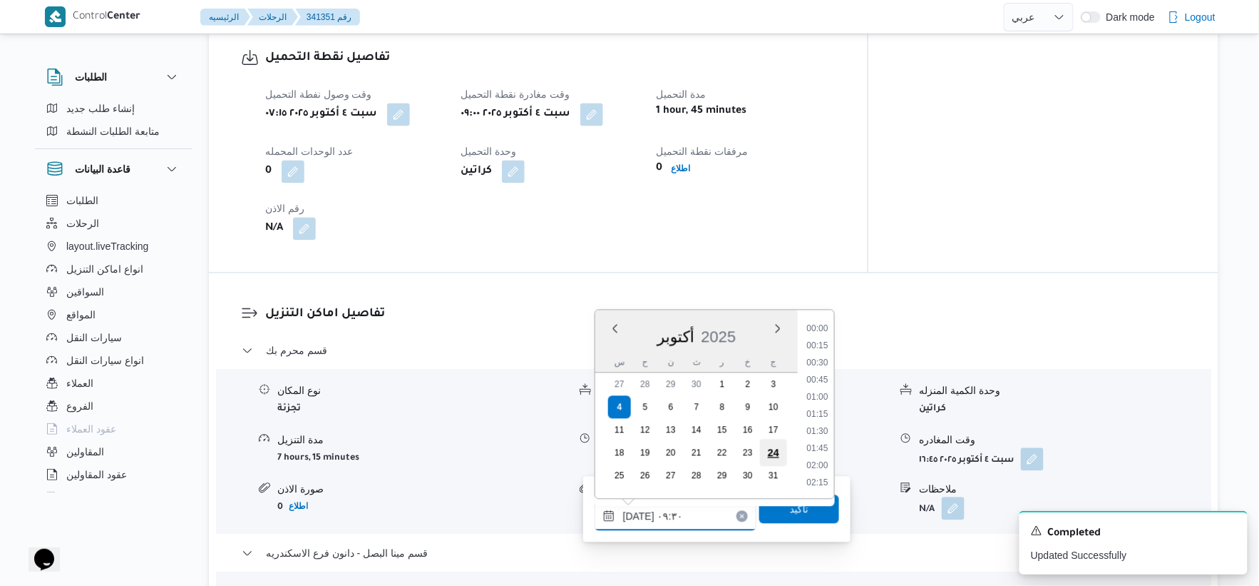
scroll to position [565, 0]
click at [814, 393] on li "09:15" at bounding box center [817, 396] width 33 height 14
type input "٠٤/١٠/٢٠٢٥ ٠٩:١٥"
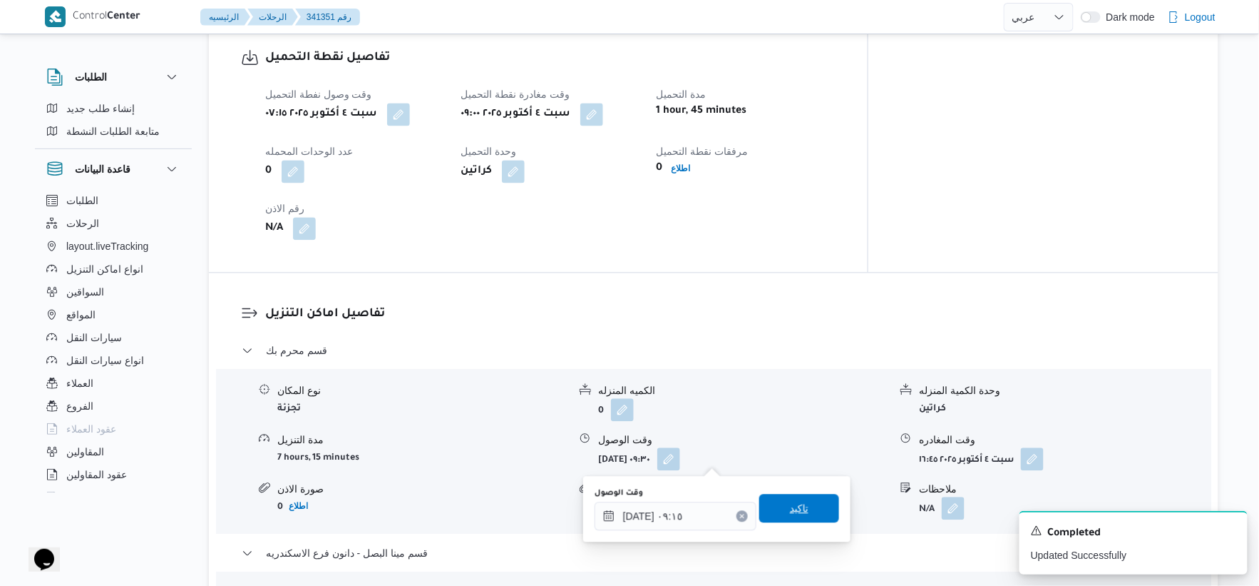
click at [801, 495] on span "تاكيد" at bounding box center [800, 508] width 80 height 29
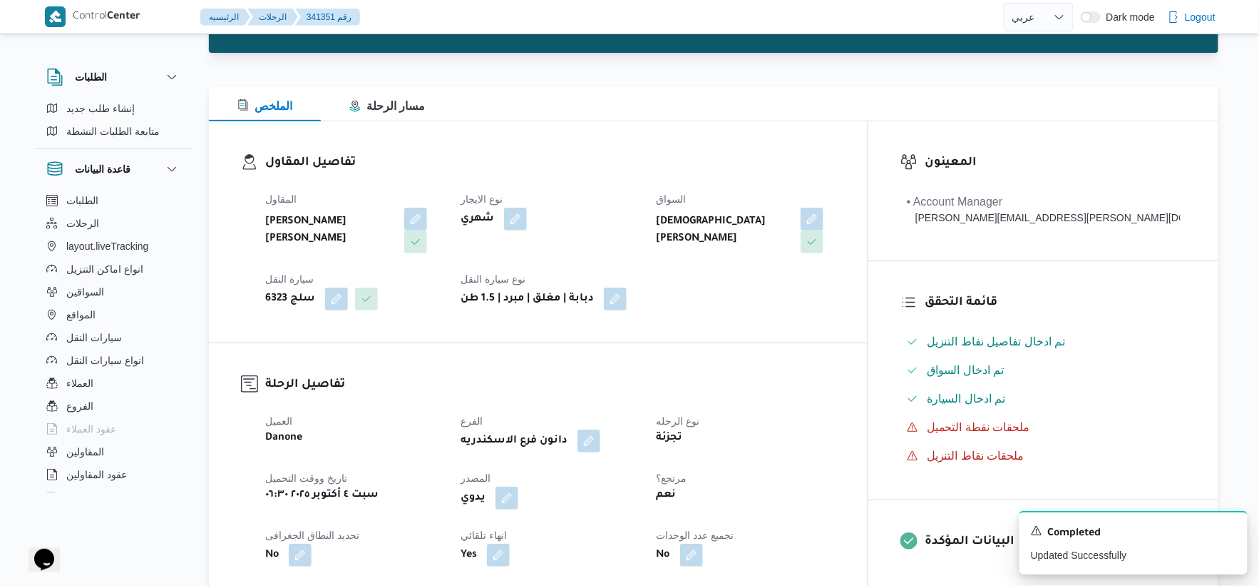
scroll to position [0, 0]
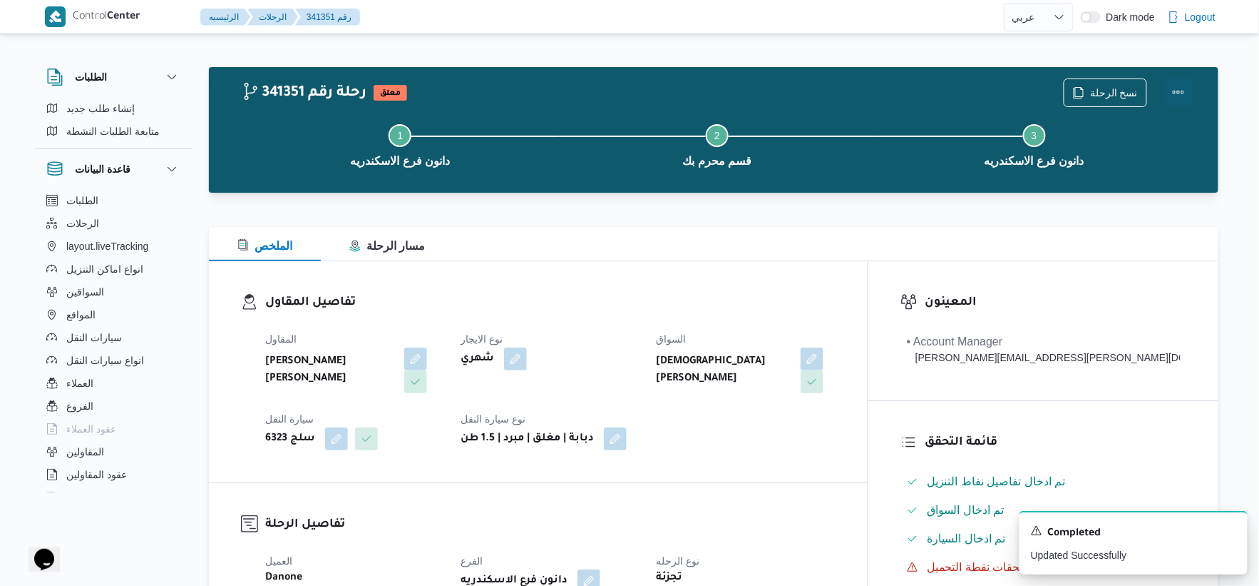
click at [1174, 89] on button "Actions" at bounding box center [1179, 92] width 29 height 29
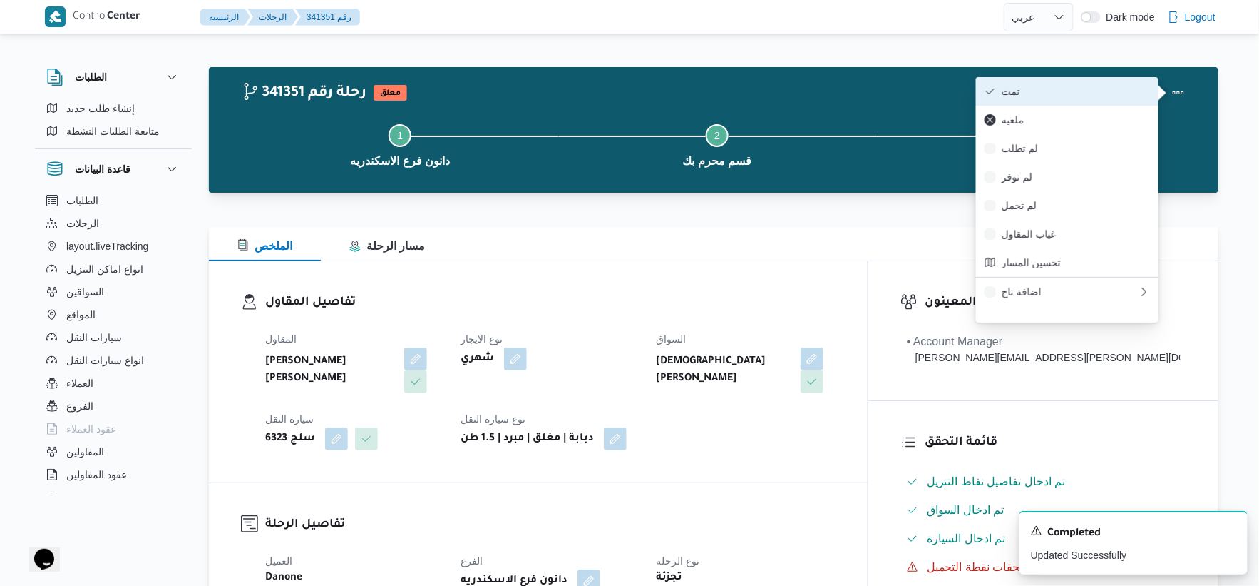
click at [1091, 80] on button "تمت" at bounding box center [1067, 91] width 183 height 29
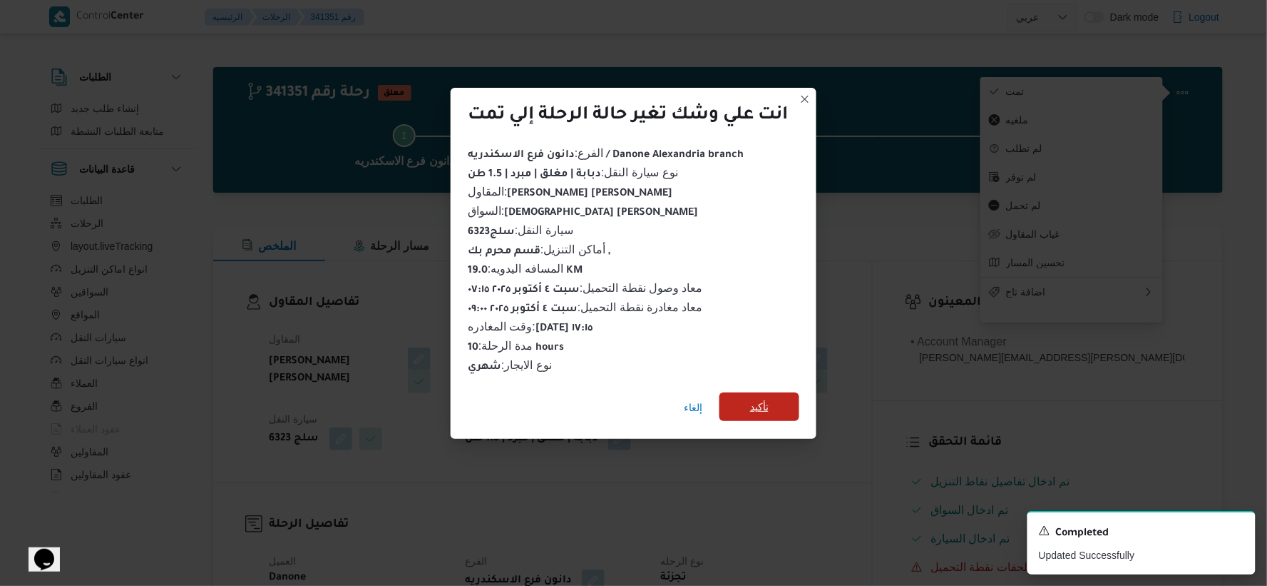
click at [760, 398] on span "تأكيد" at bounding box center [759, 406] width 19 height 17
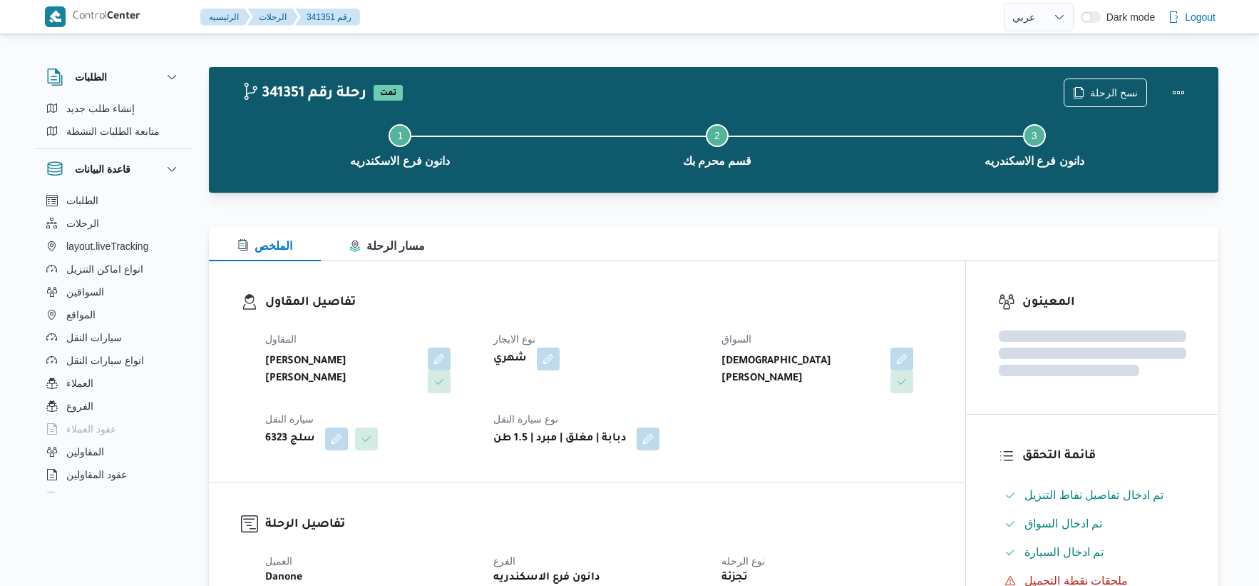
select select "ar"
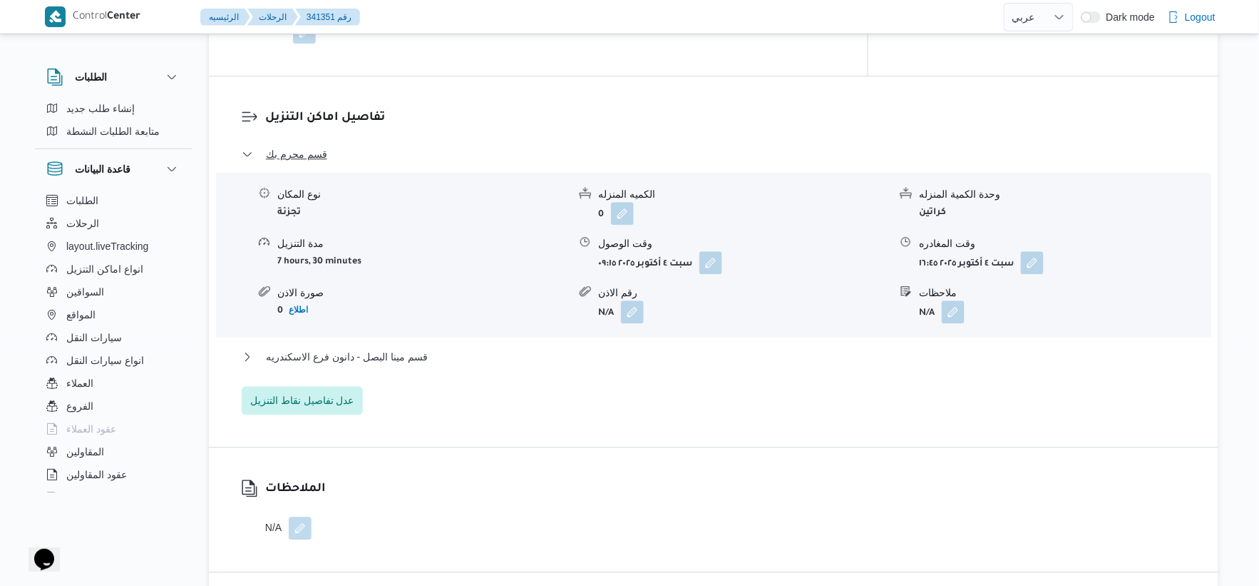
scroll to position [1267, 0]
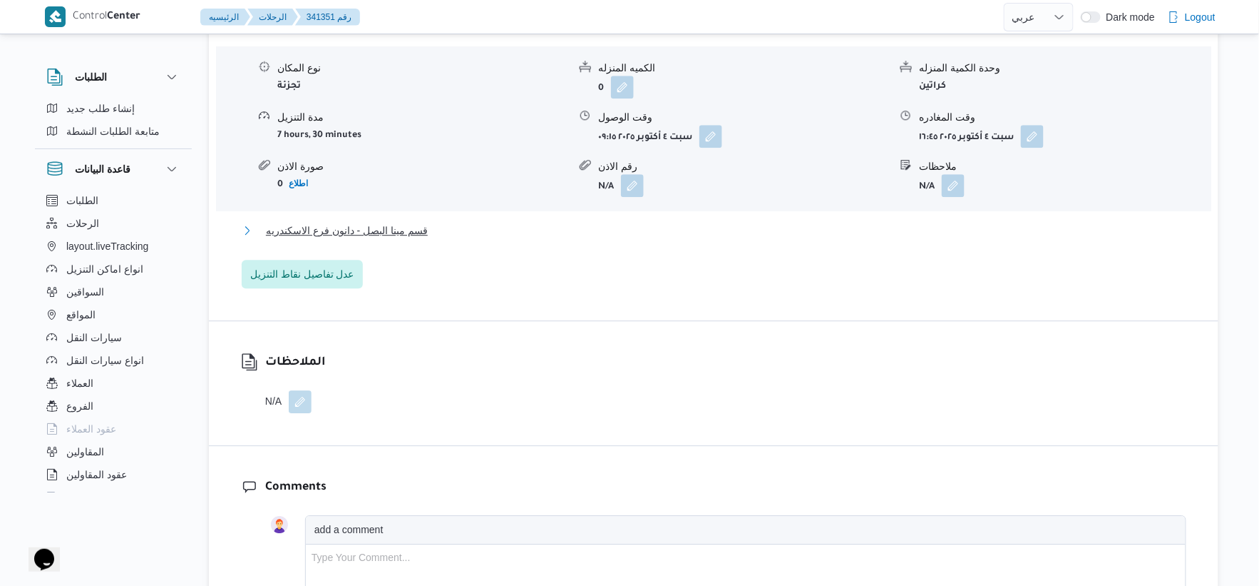
click at [442, 232] on button "قسم مينا البصل - دانون فرع الاسكندريه" at bounding box center [714, 230] width 945 height 17
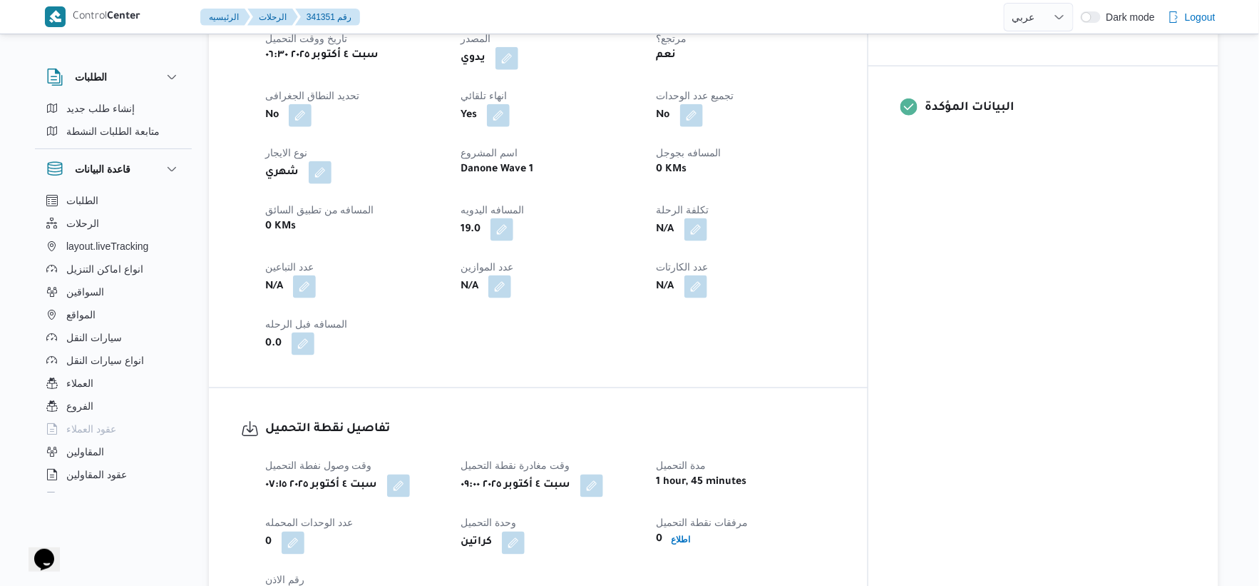
scroll to position [554, 0]
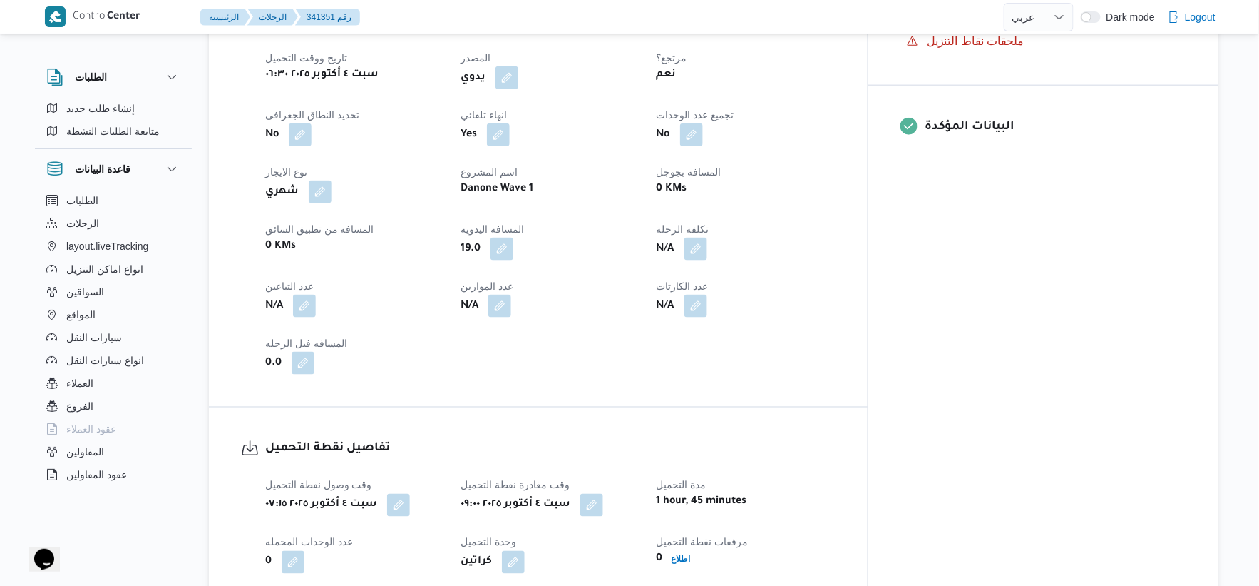
select select "ar"
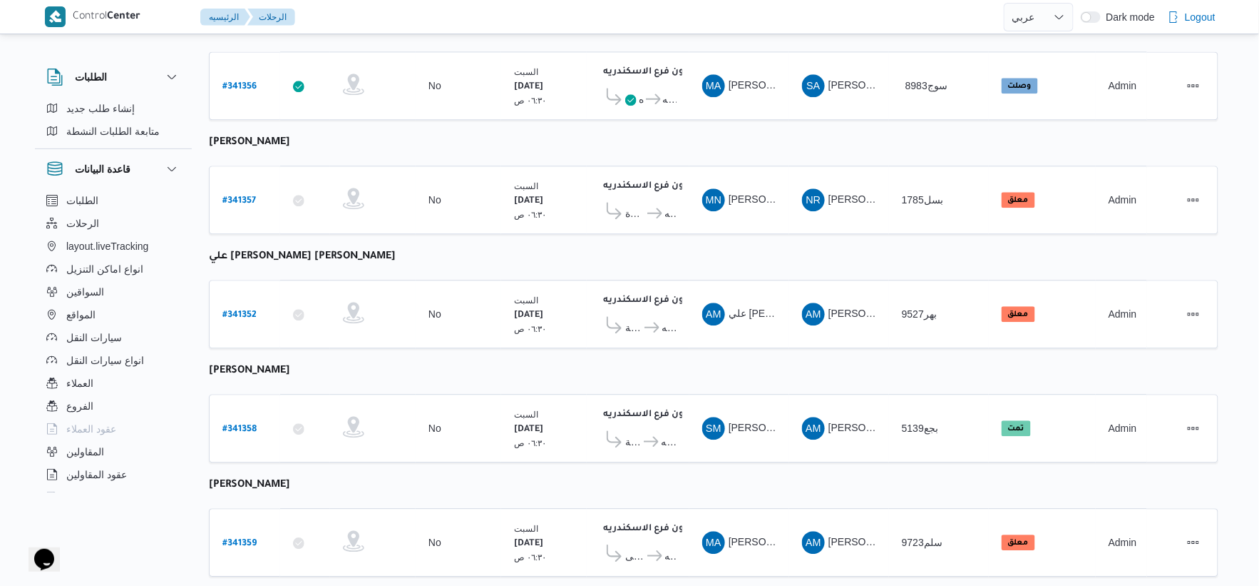
scroll to position [1145, 0]
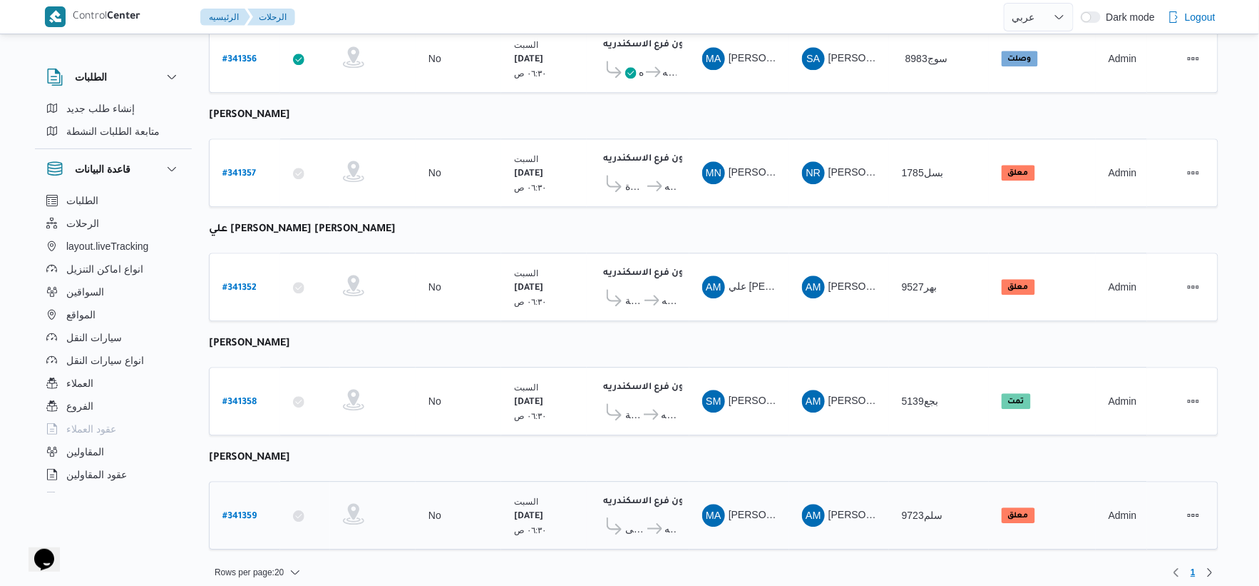
click at [234, 511] on b "# 341359" at bounding box center [240, 516] width 34 height 10
select select "ar"
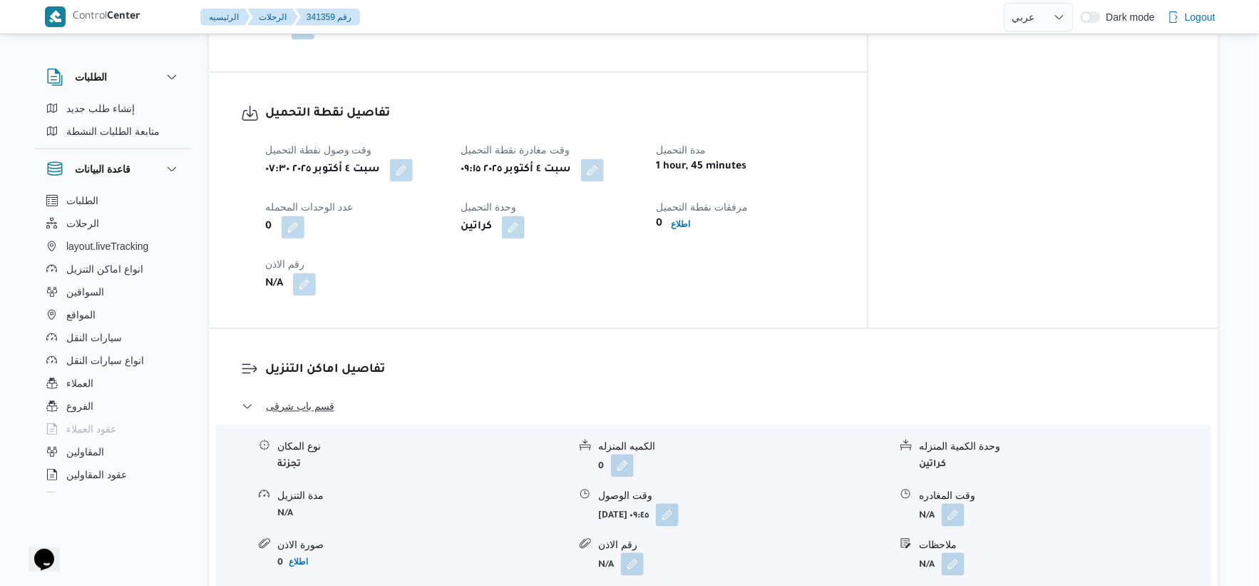
scroll to position [951, 0]
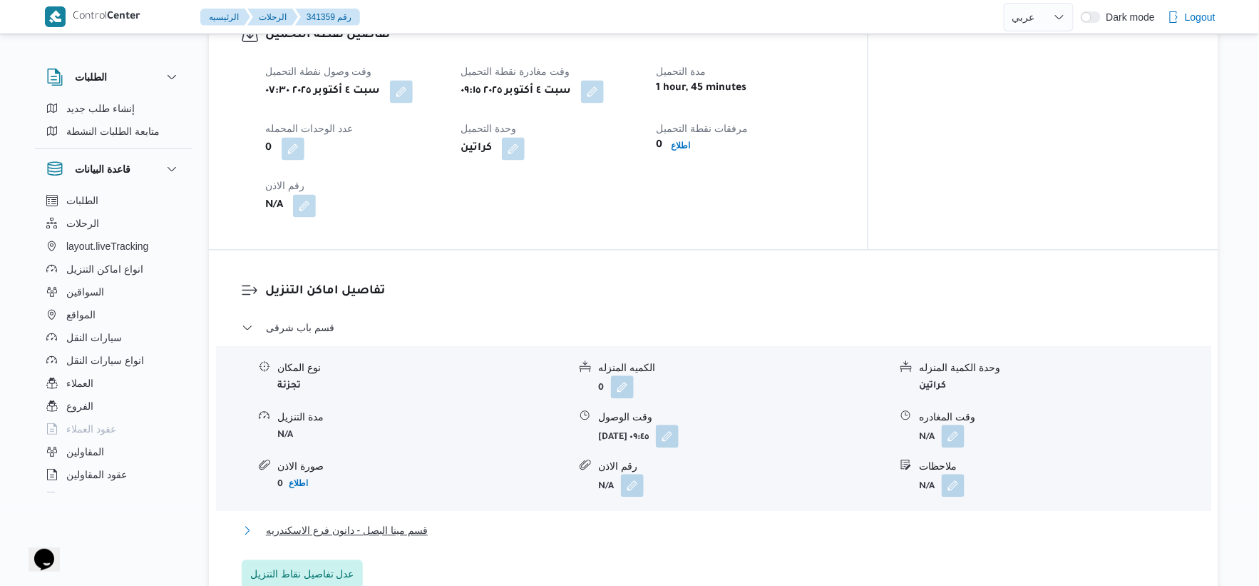
click at [438, 528] on button "قسم مينا البصل - دانون فرع الاسكندريه" at bounding box center [714, 529] width 945 height 17
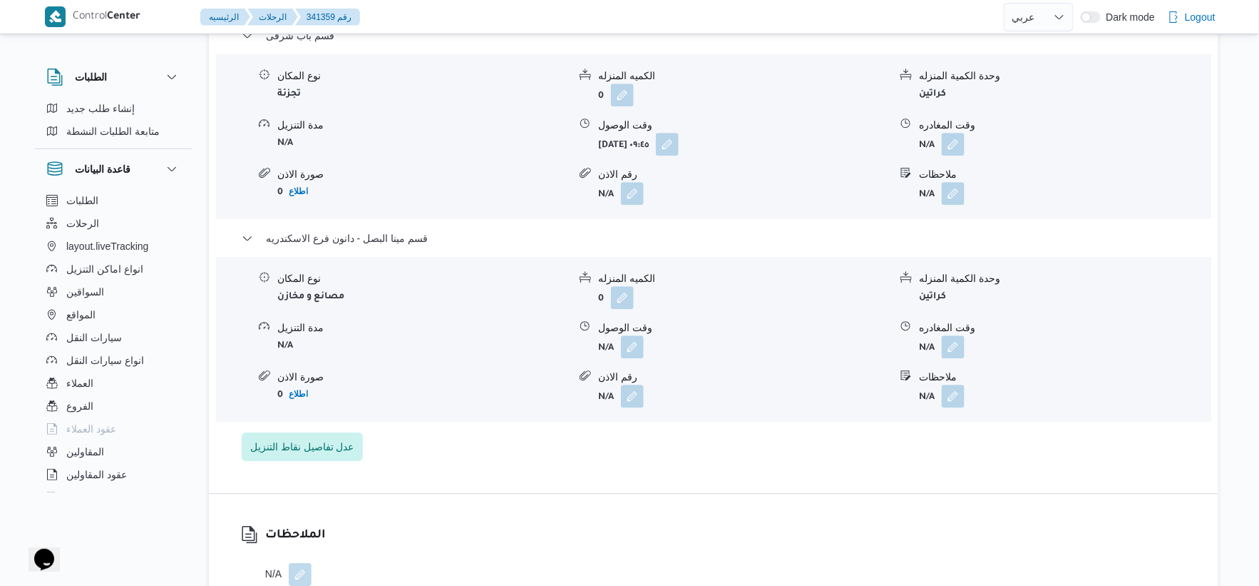
scroll to position [1346, 0]
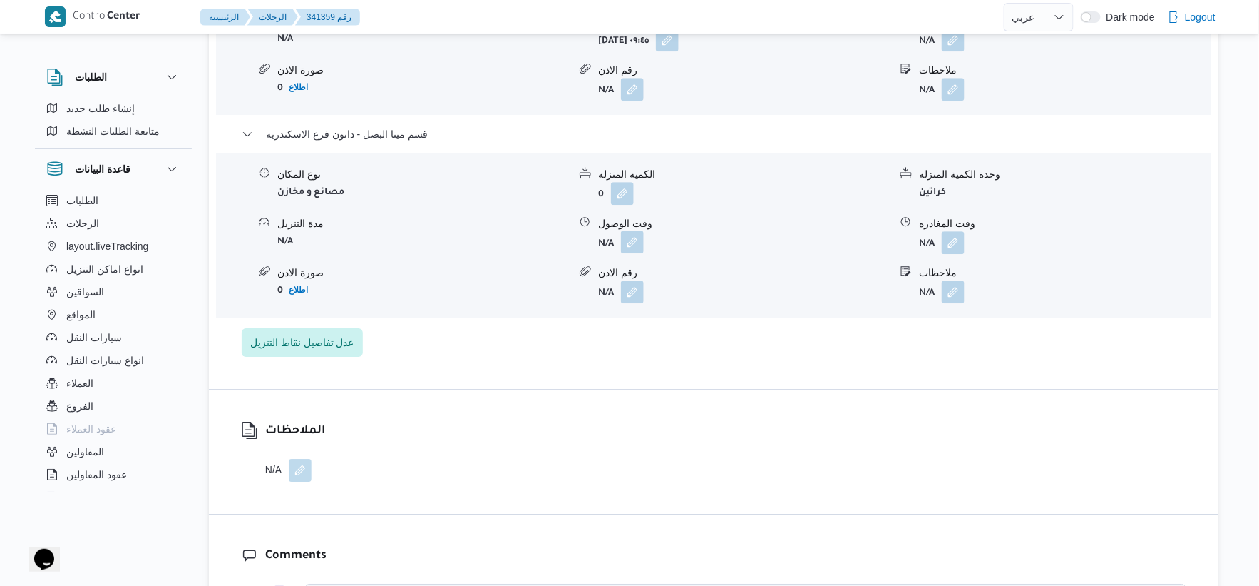
click at [632, 231] on button "button" at bounding box center [632, 241] width 23 height 23
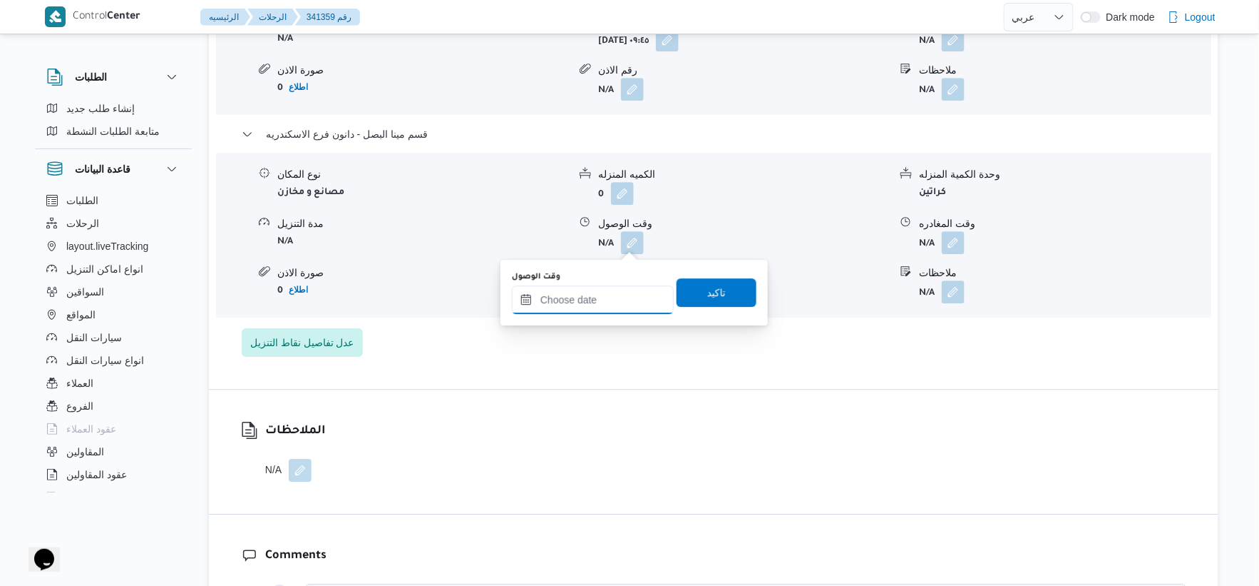
click at [617, 293] on input "وقت الوصول" at bounding box center [593, 299] width 162 height 29
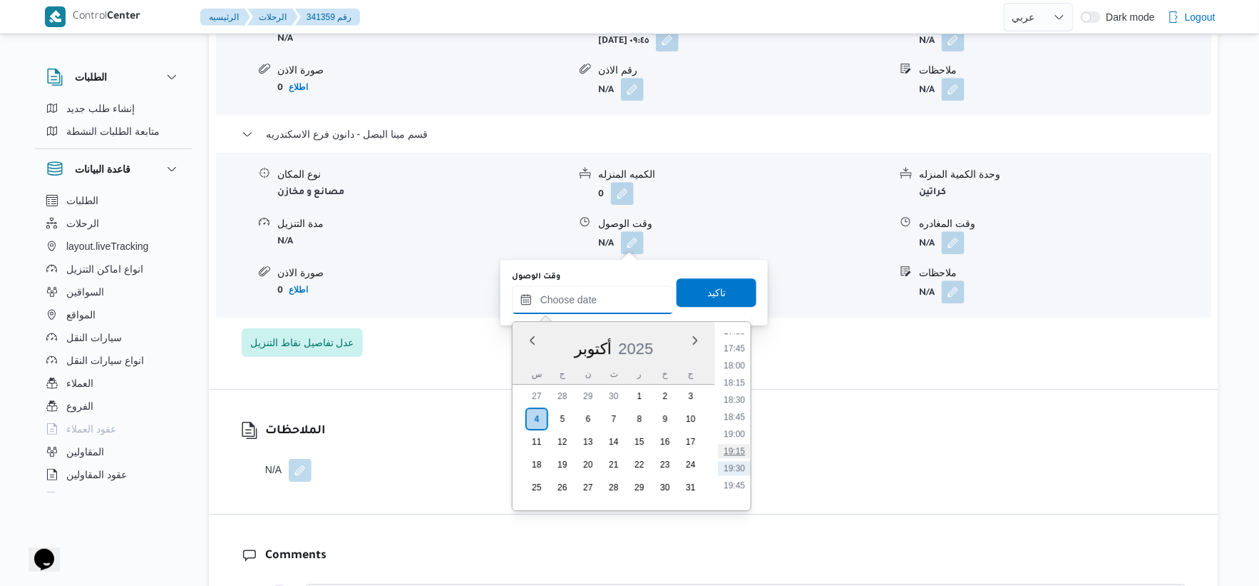
scroll to position [1170, 0]
click at [732, 404] on li "18:00" at bounding box center [734, 402] width 33 height 14
type input "[DATE] ١٨:٠٠"
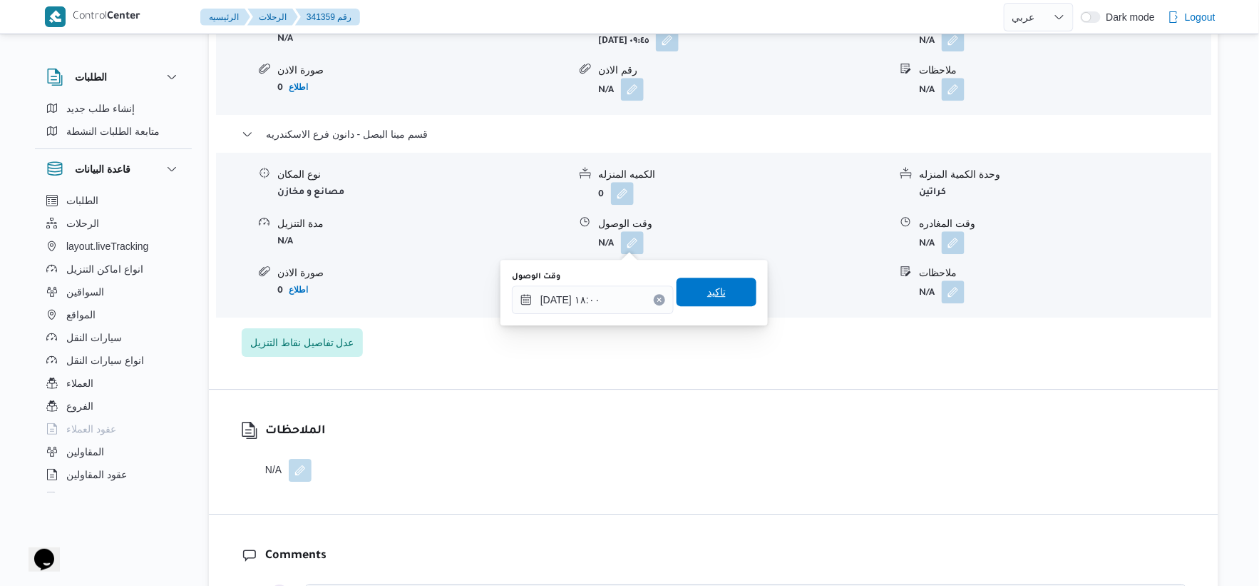
click at [732, 296] on span "تاكيد" at bounding box center [717, 291] width 80 height 29
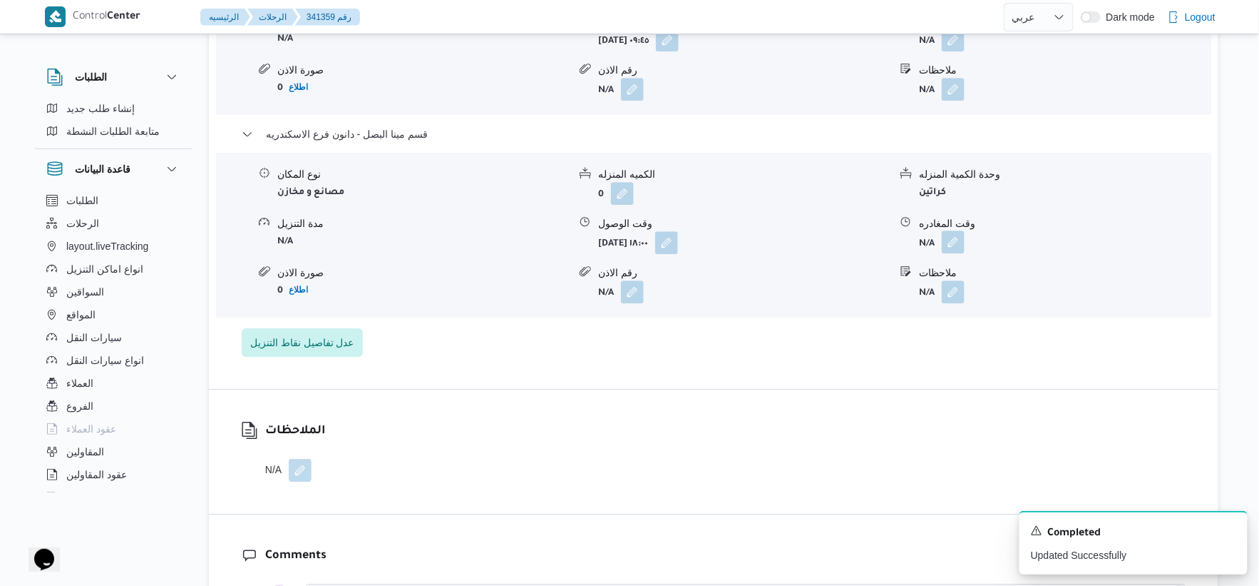
click at [958, 234] on button "button" at bounding box center [953, 241] width 23 height 23
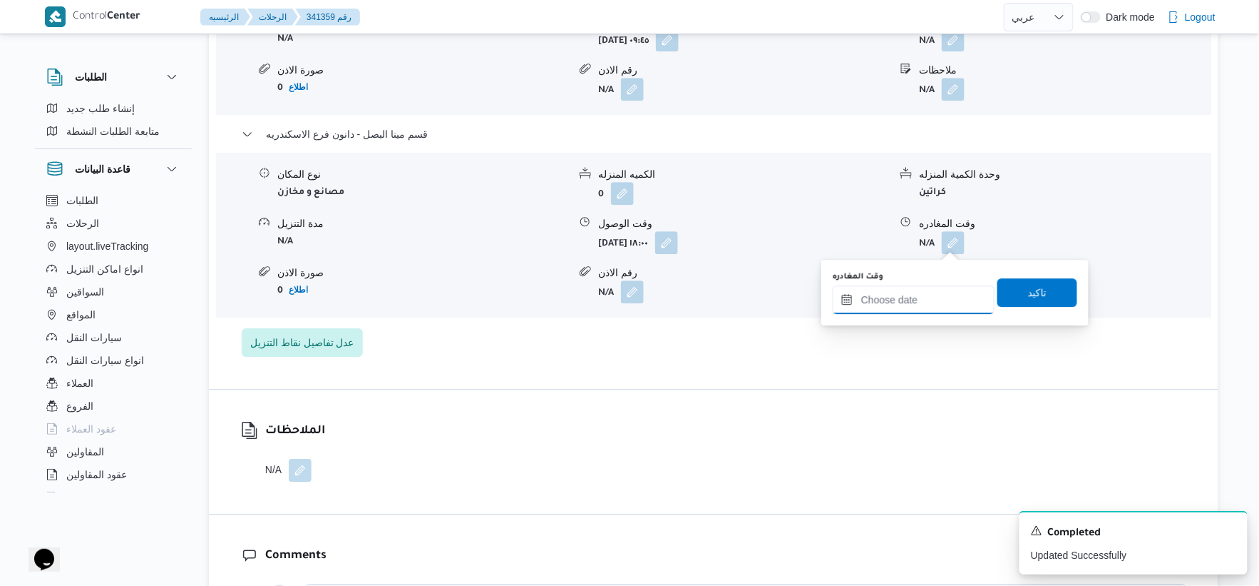
click at [914, 296] on input "وقت المغادره" at bounding box center [914, 299] width 162 height 29
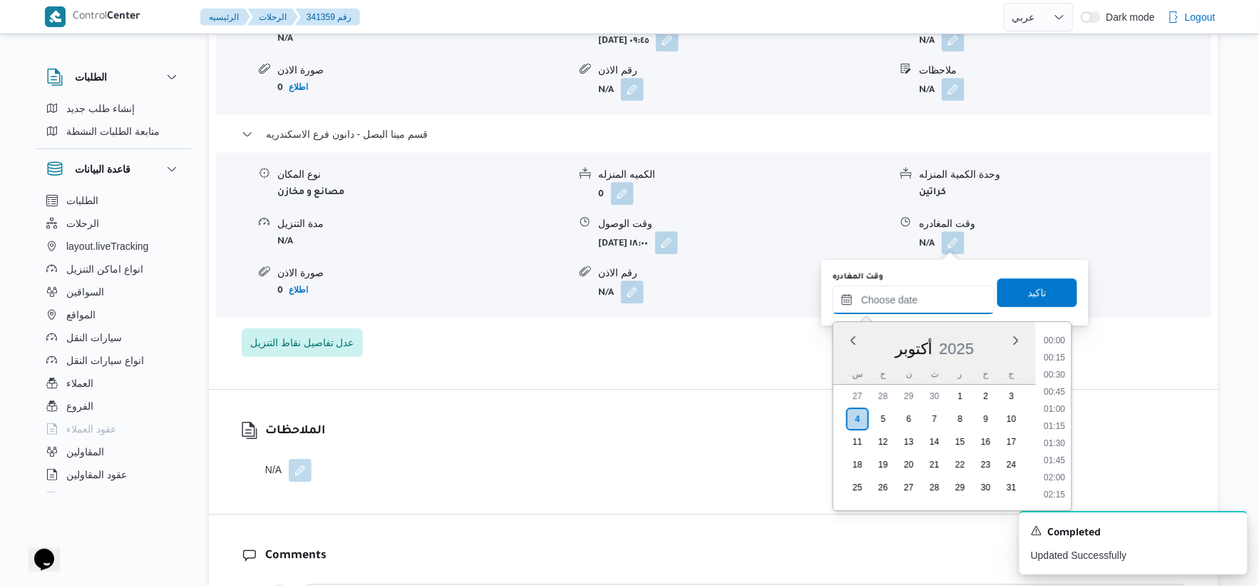
scroll to position [1249, 0]
click at [1054, 352] on li "18:30" at bounding box center [1055, 357] width 33 height 14
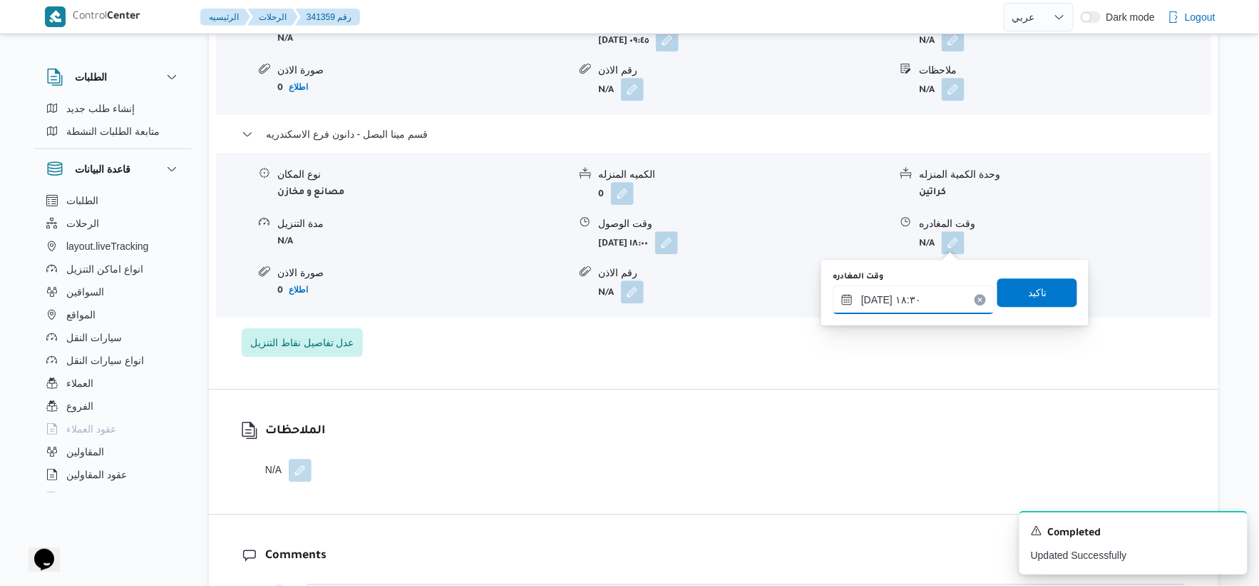
click at [874, 298] on input "٠٤/١٠/٢٠٢٥ ١٨:٣٠" at bounding box center [914, 299] width 162 height 29
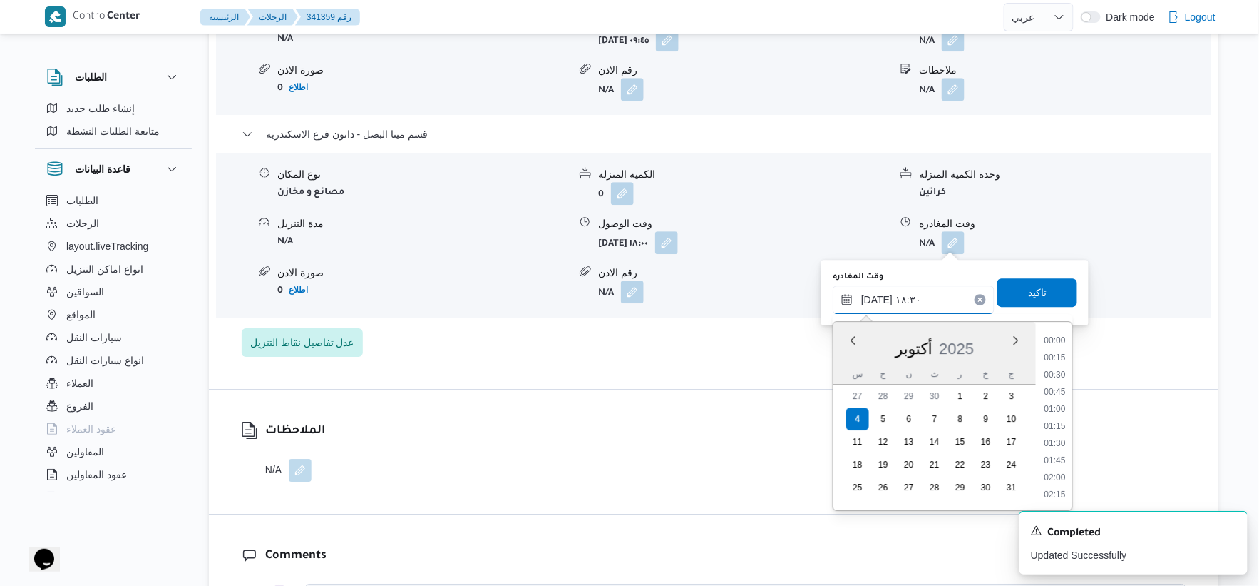
click at [874, 298] on input "٠٤/١٠/٢٠٢٥ ١٨:٣٠" at bounding box center [914, 299] width 162 height 29
type input "٠٤/١٠/٢٠٢٥ ١٨:١٠"
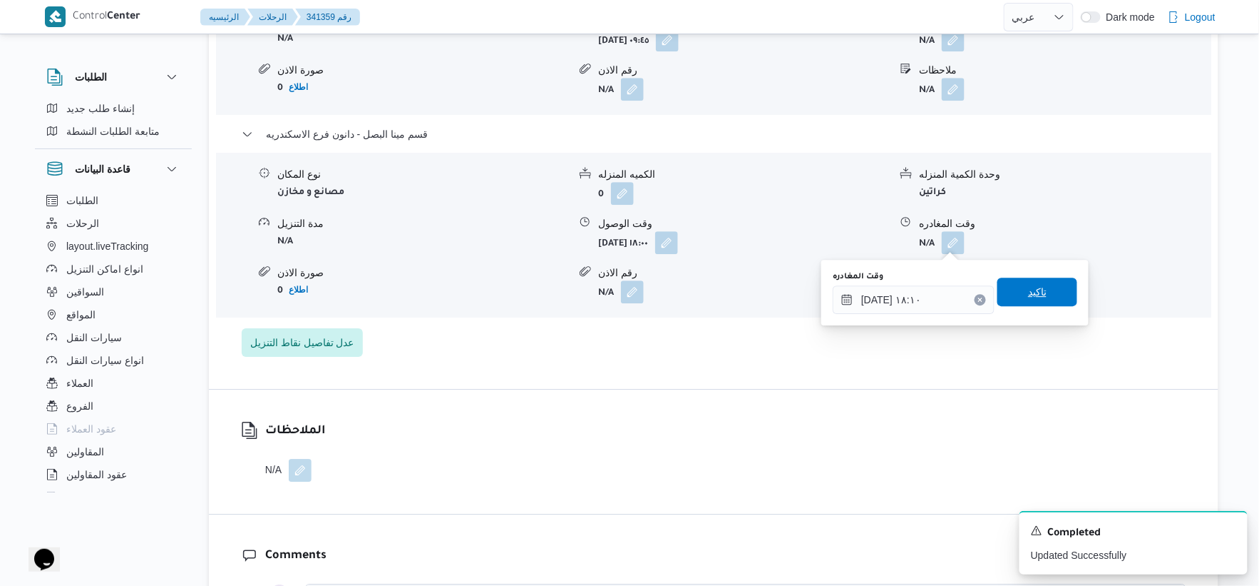
click at [1041, 300] on span "تاكيد" at bounding box center [1038, 291] width 80 height 29
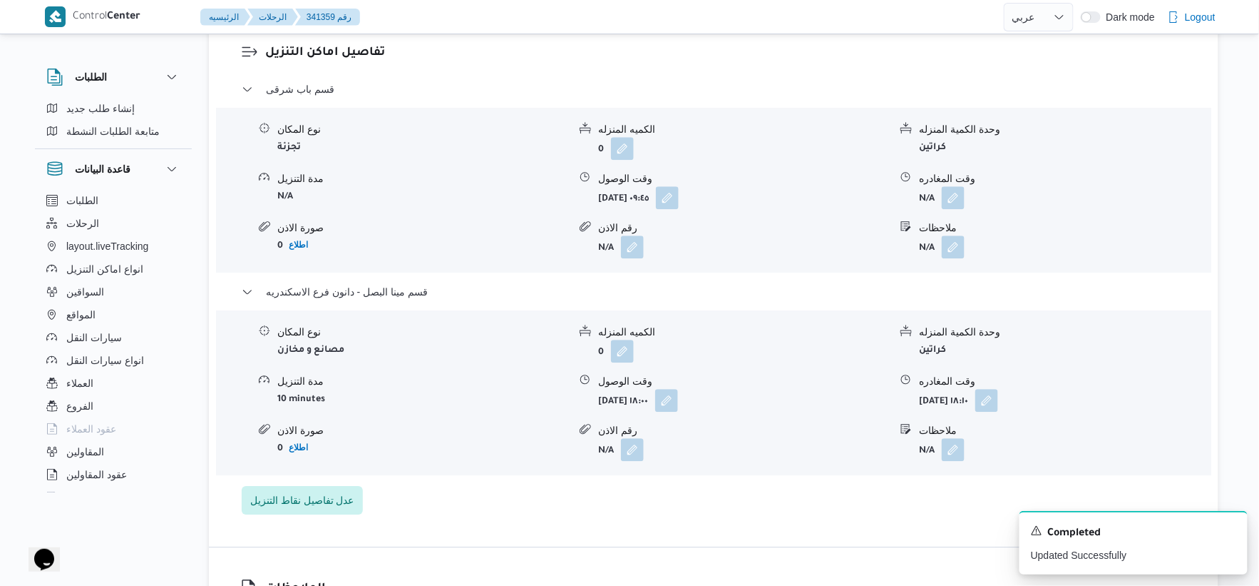
scroll to position [1188, 0]
click at [958, 195] on button "button" at bounding box center [953, 197] width 23 height 23
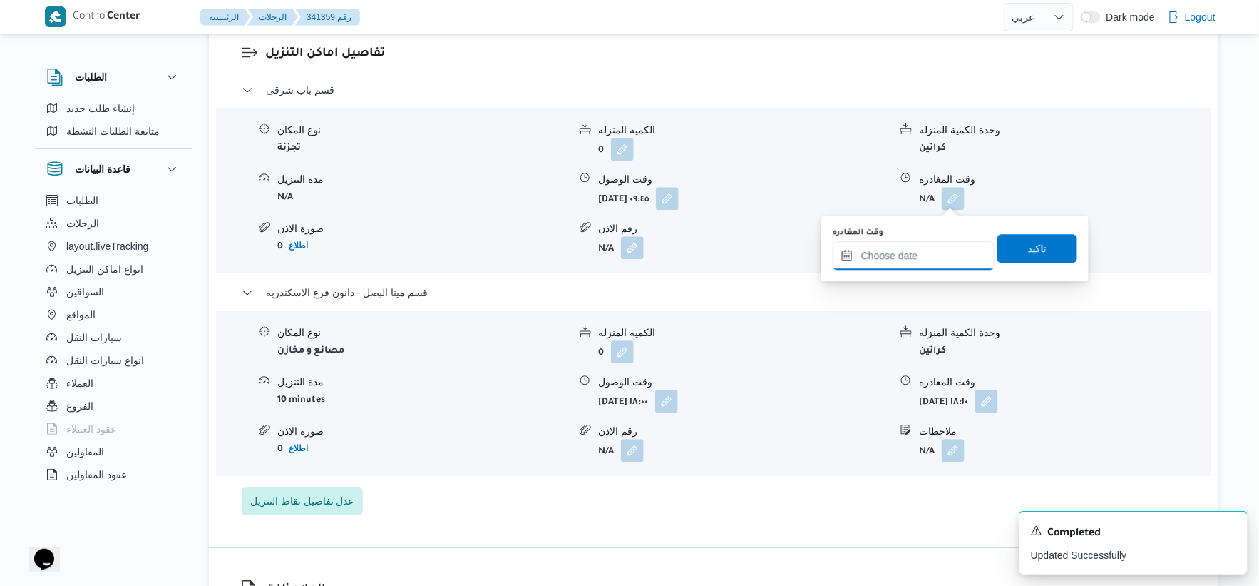
click at [924, 264] on input "وقت المغادره" at bounding box center [914, 255] width 162 height 29
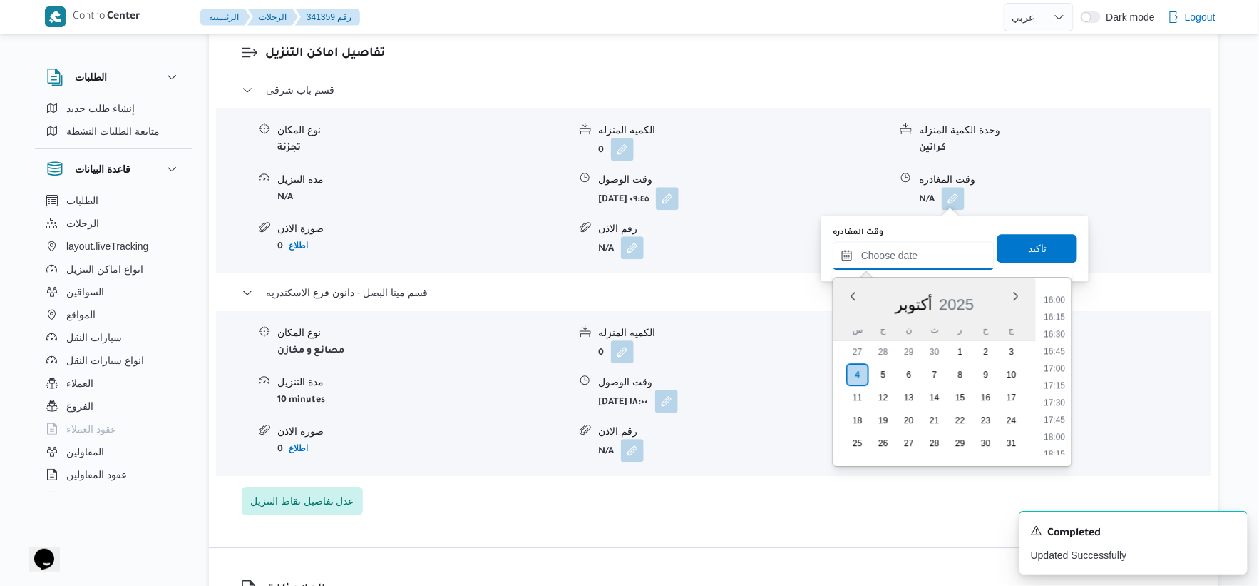
scroll to position [1091, 0]
click at [1058, 402] on li "17:30" at bounding box center [1055, 403] width 33 height 14
type input "٠٤/١٠/٢٠٢٥ ١٧:٣٠"
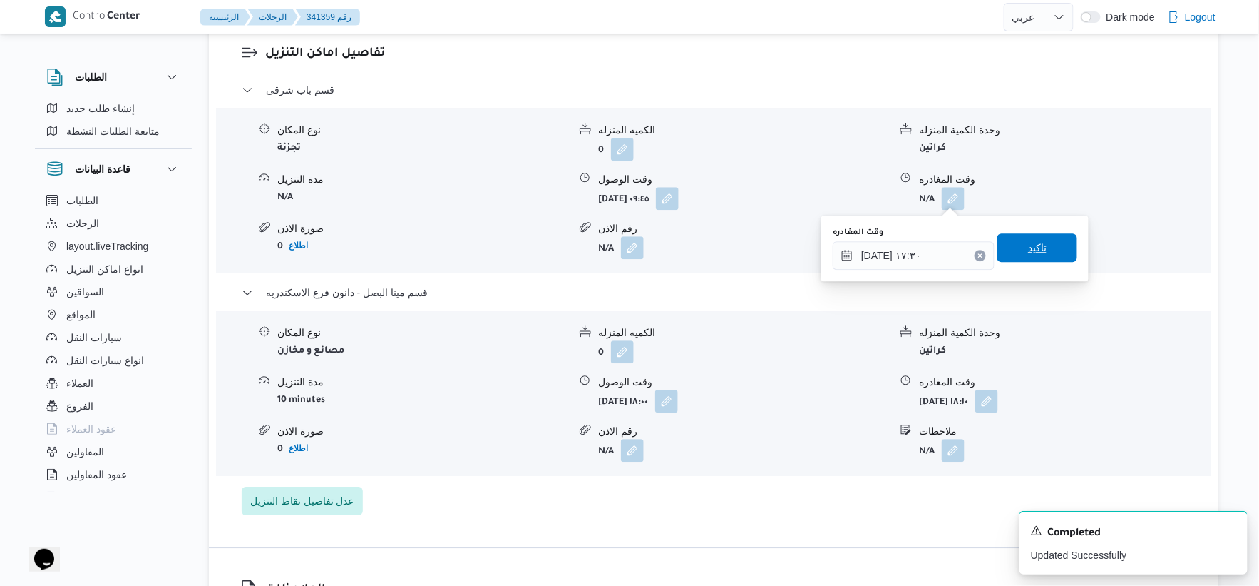
click at [1033, 243] on span "تاكيد" at bounding box center [1037, 247] width 19 height 17
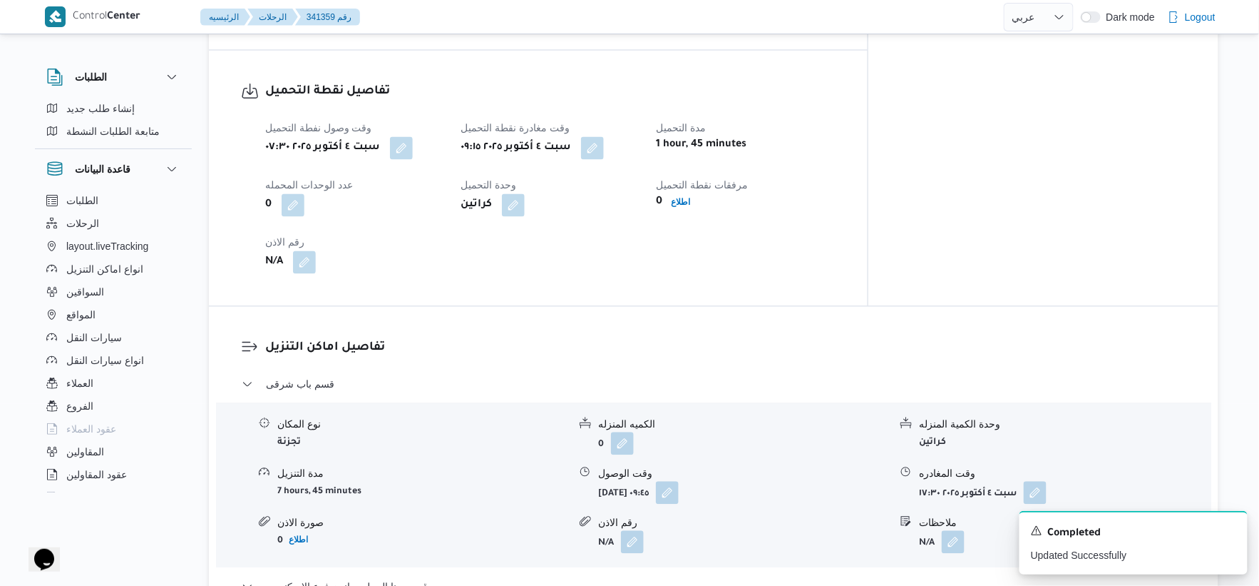
scroll to position [871, 0]
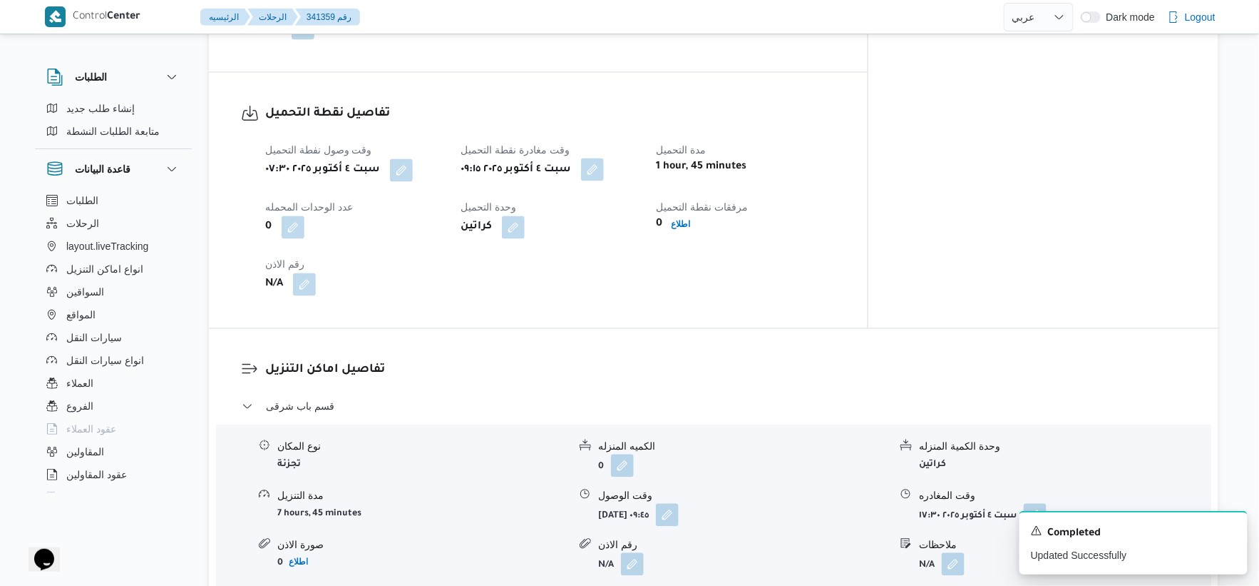
click at [604, 173] on button "button" at bounding box center [592, 169] width 23 height 23
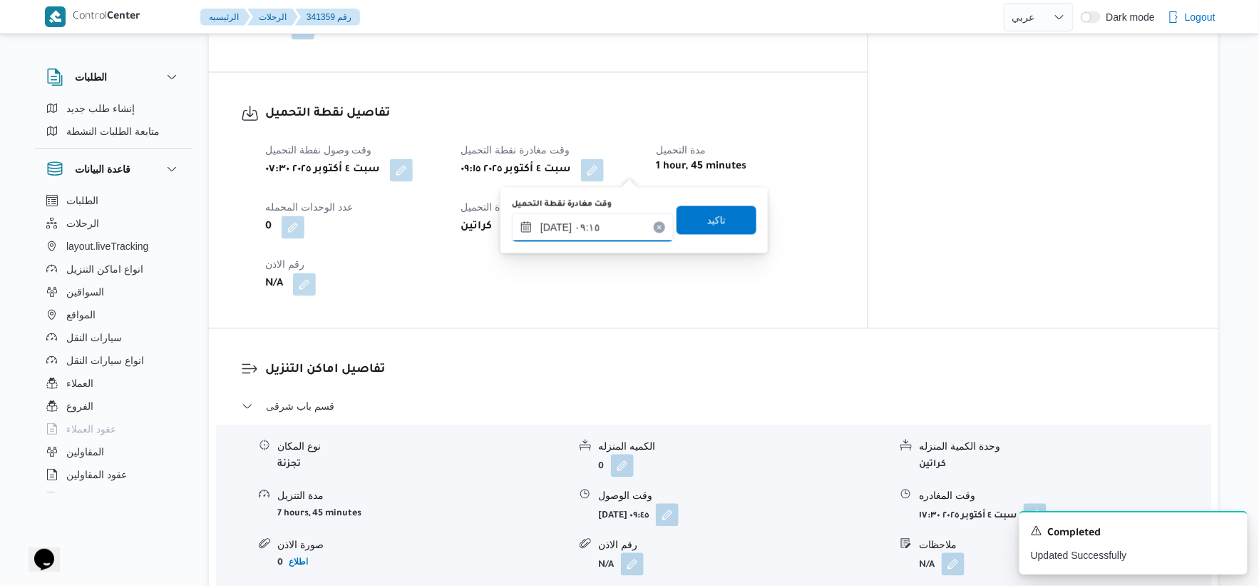
click at [610, 223] on input "٠٤/١٠/٢٠٢٥ ٠٩:١٥" at bounding box center [593, 227] width 162 height 29
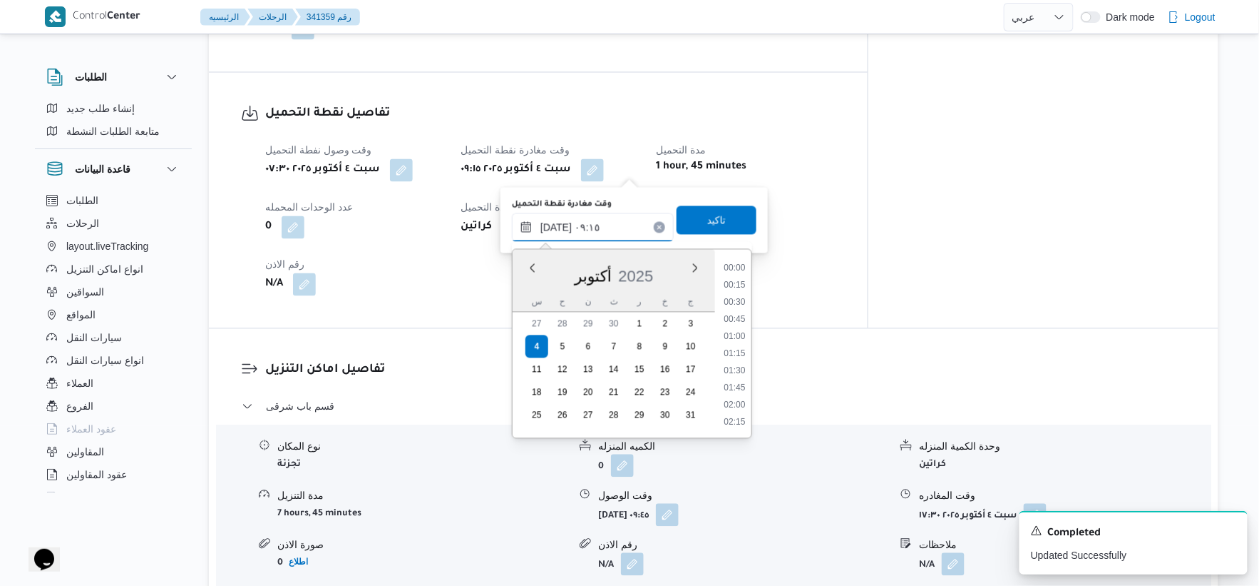
scroll to position [548, 0]
click at [735, 315] on li "08:45" at bounding box center [734, 319] width 33 height 14
type input "[DATE] ٠٨:٤٥"
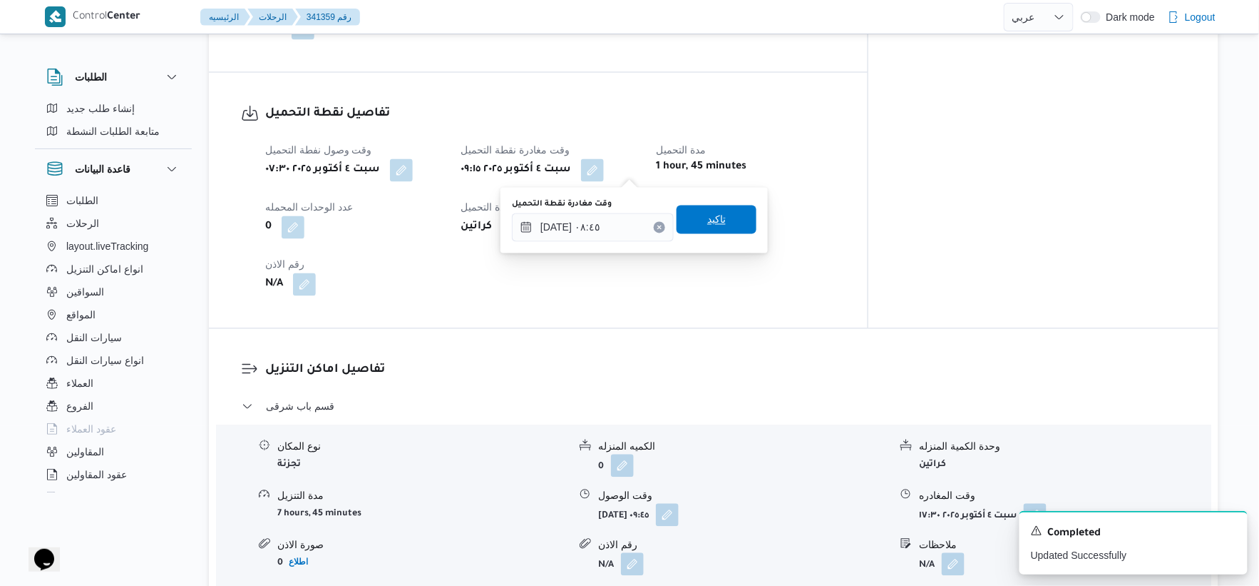
click at [725, 218] on span "تاكيد" at bounding box center [717, 219] width 80 height 29
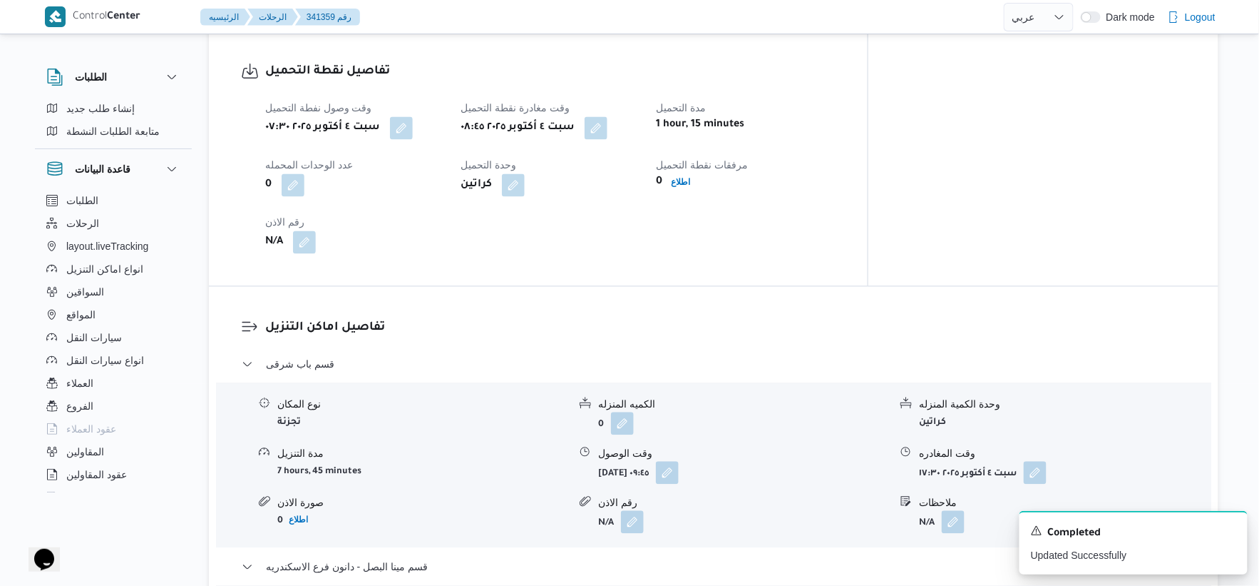
scroll to position [951, 0]
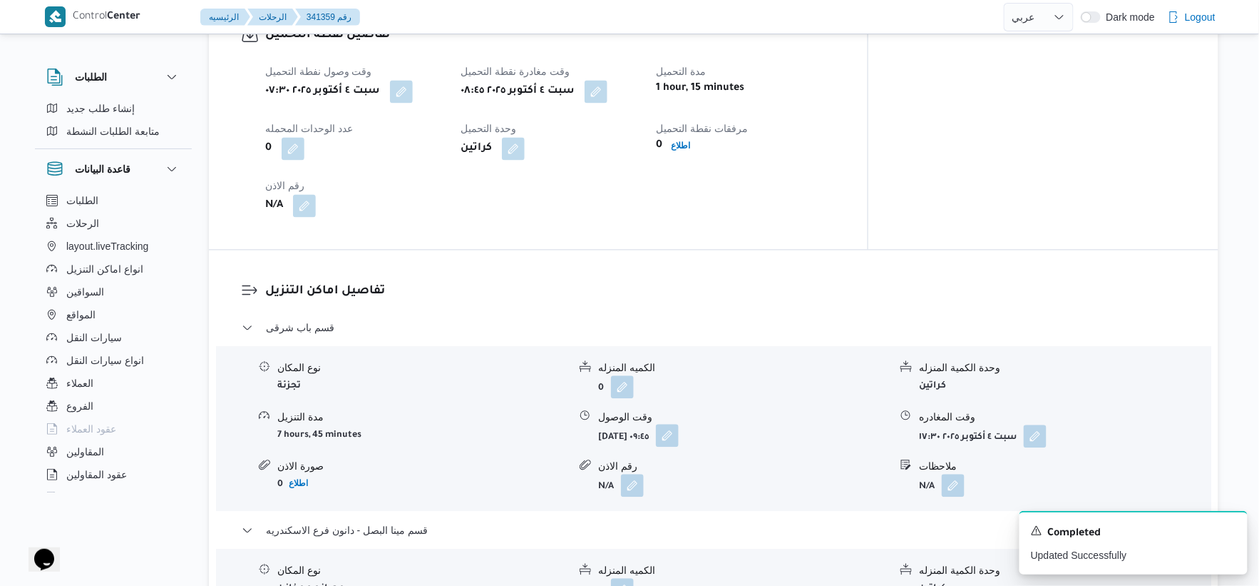
click at [679, 428] on button "button" at bounding box center [667, 435] width 23 height 23
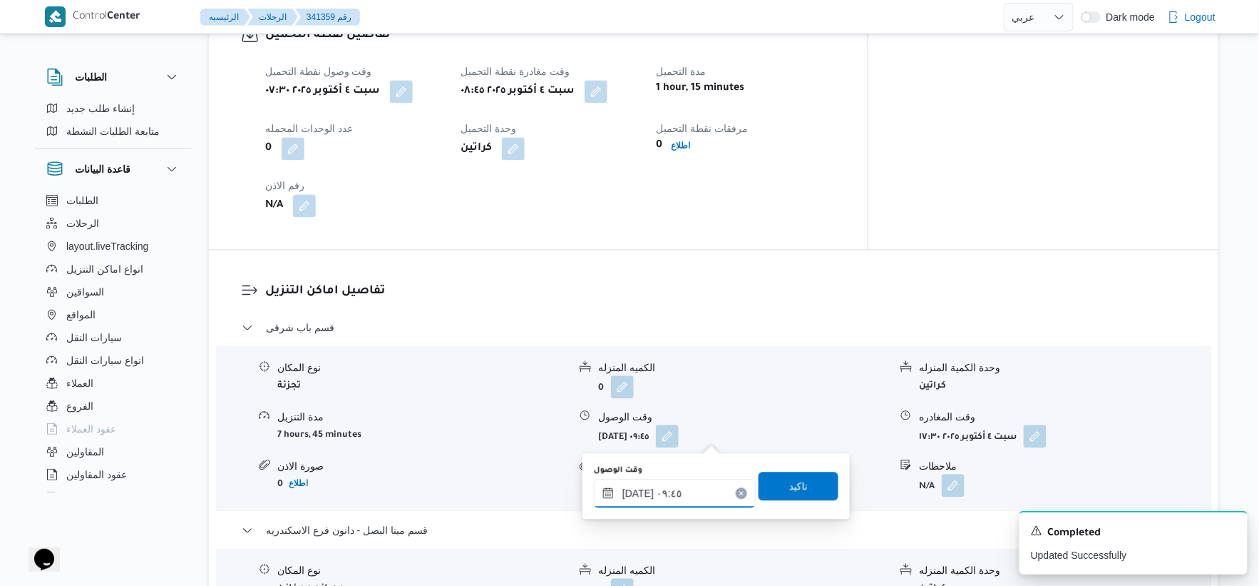
click at [692, 489] on input "[DATE] ٠٩:٤٥" at bounding box center [675, 493] width 162 height 29
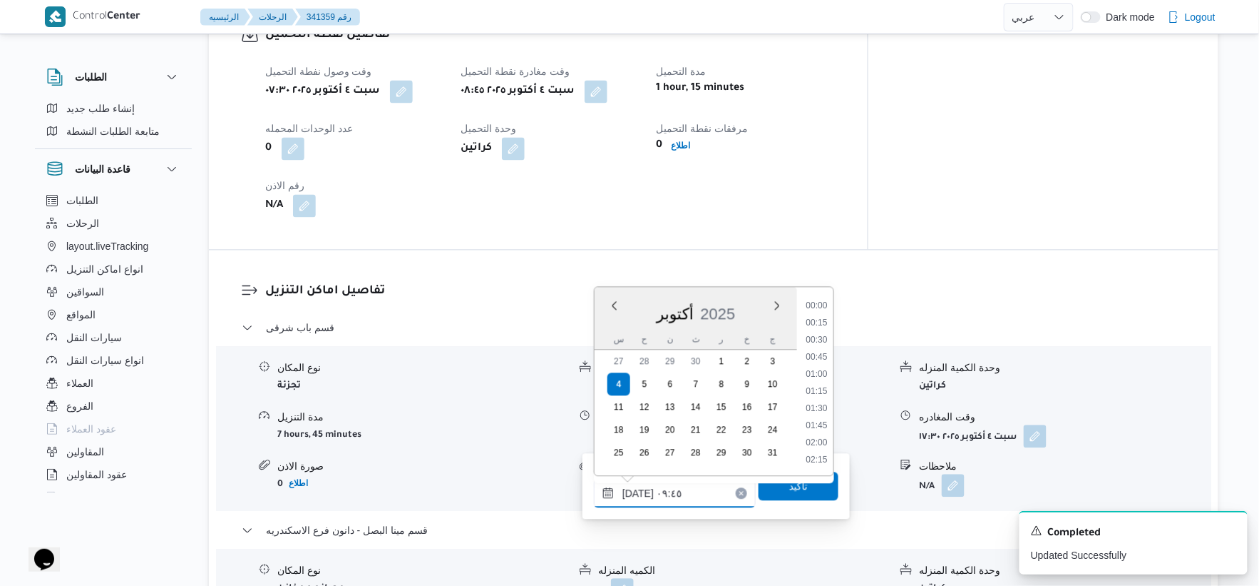
scroll to position [582, 0]
click at [820, 354] on li "09:15" at bounding box center [816, 356] width 33 height 14
type input "٠٤/١٠/٢٠٢٥ ٠٩:١٥"
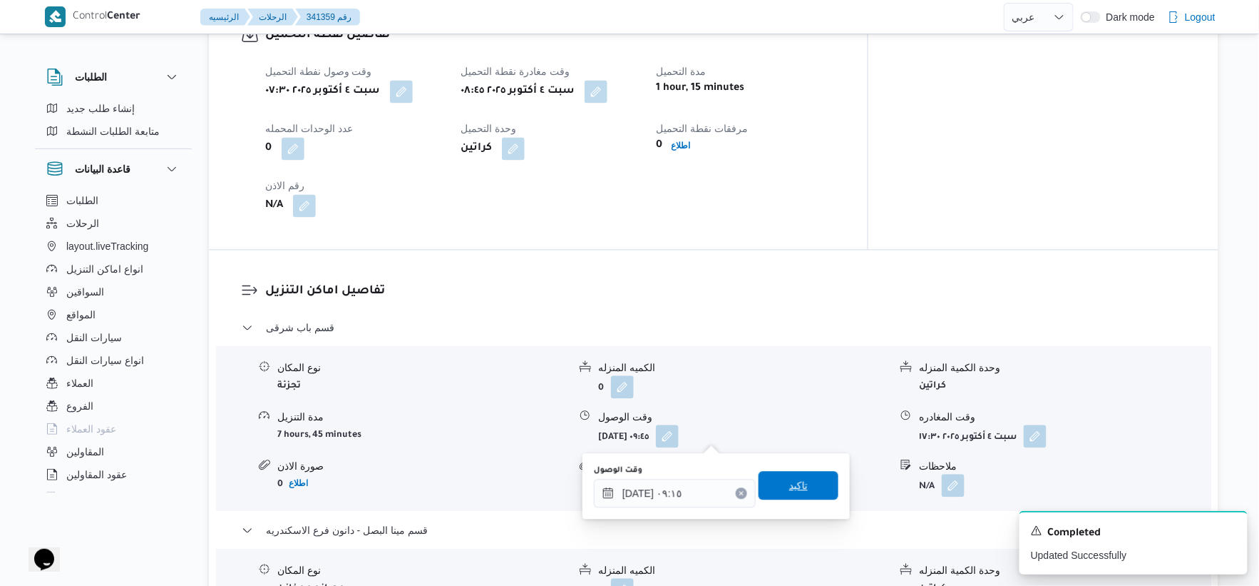
click at [795, 481] on span "تاكيد" at bounding box center [798, 484] width 19 height 17
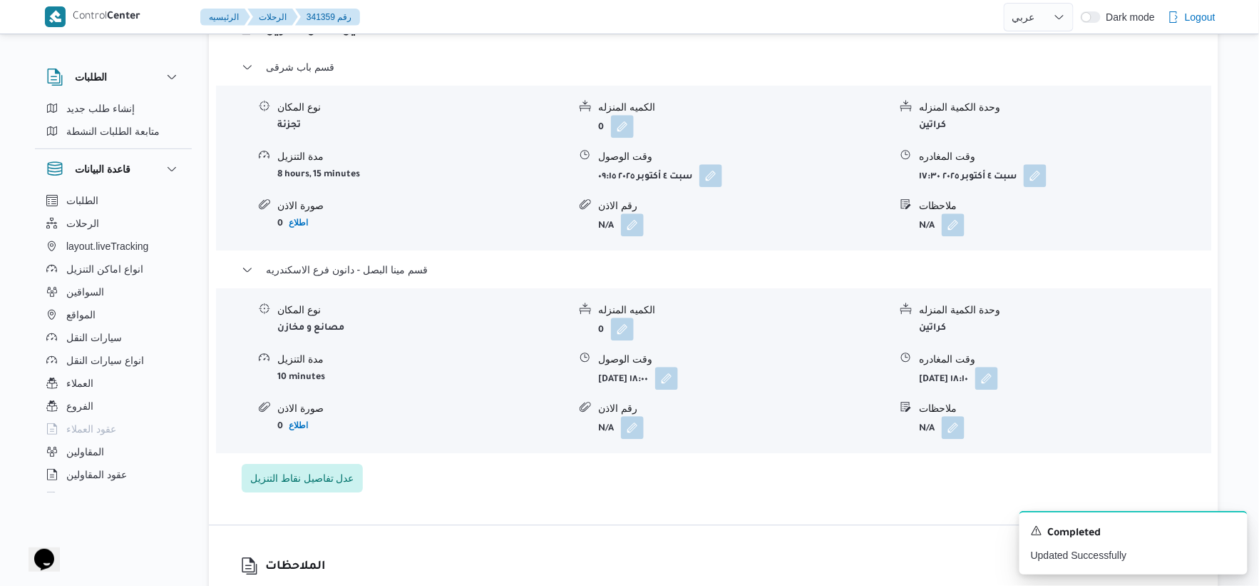
scroll to position [1222, 0]
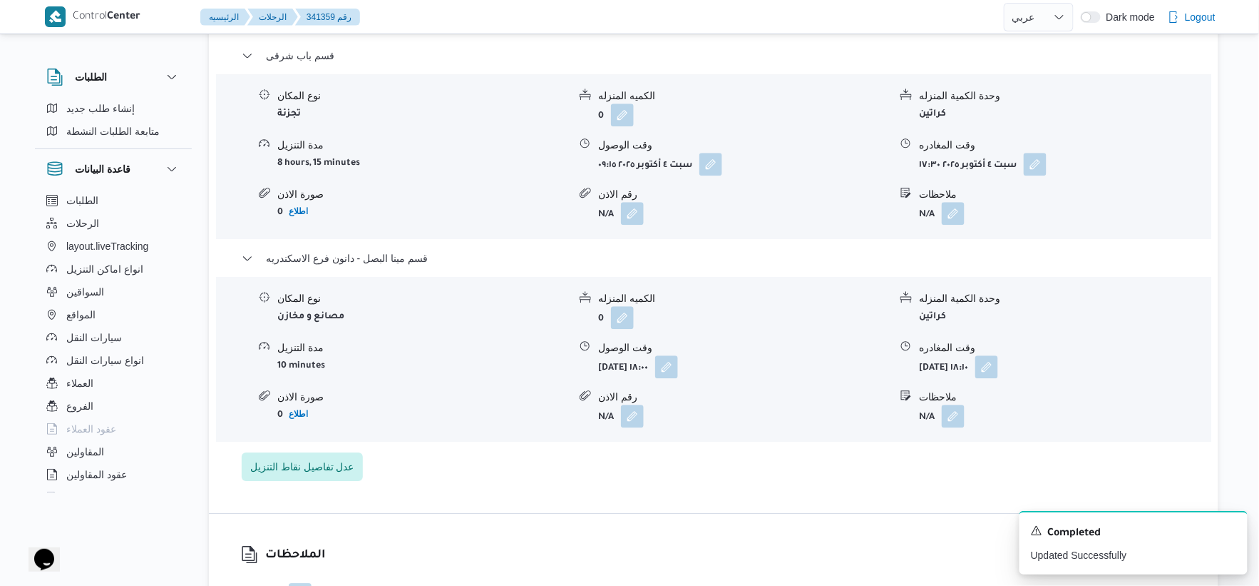
select select "ar"
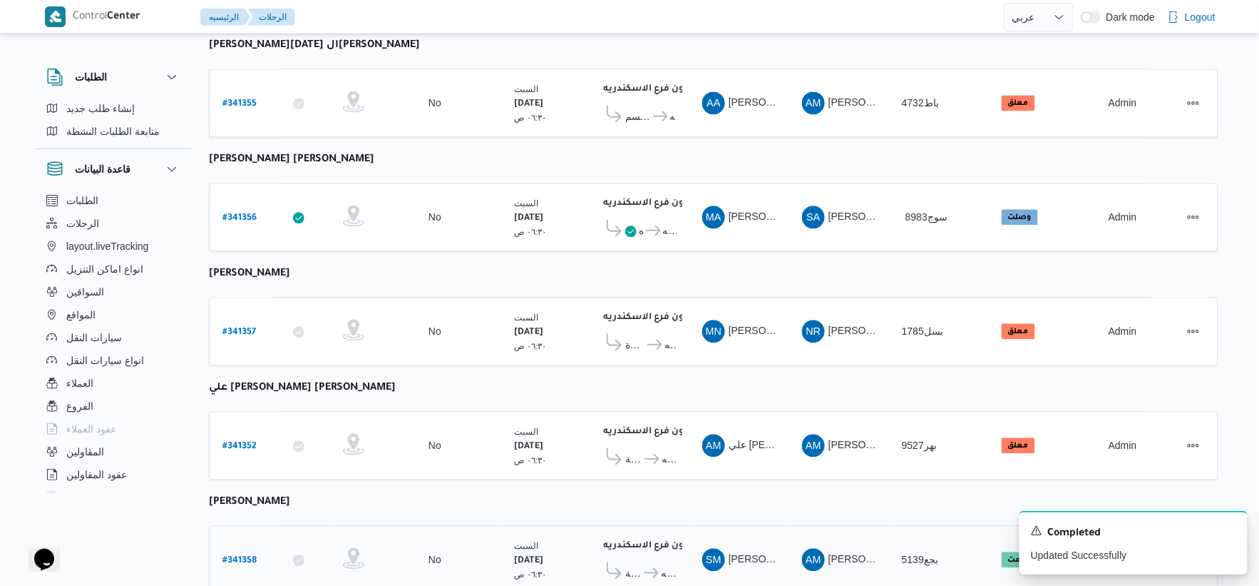
scroll to position [750, 0]
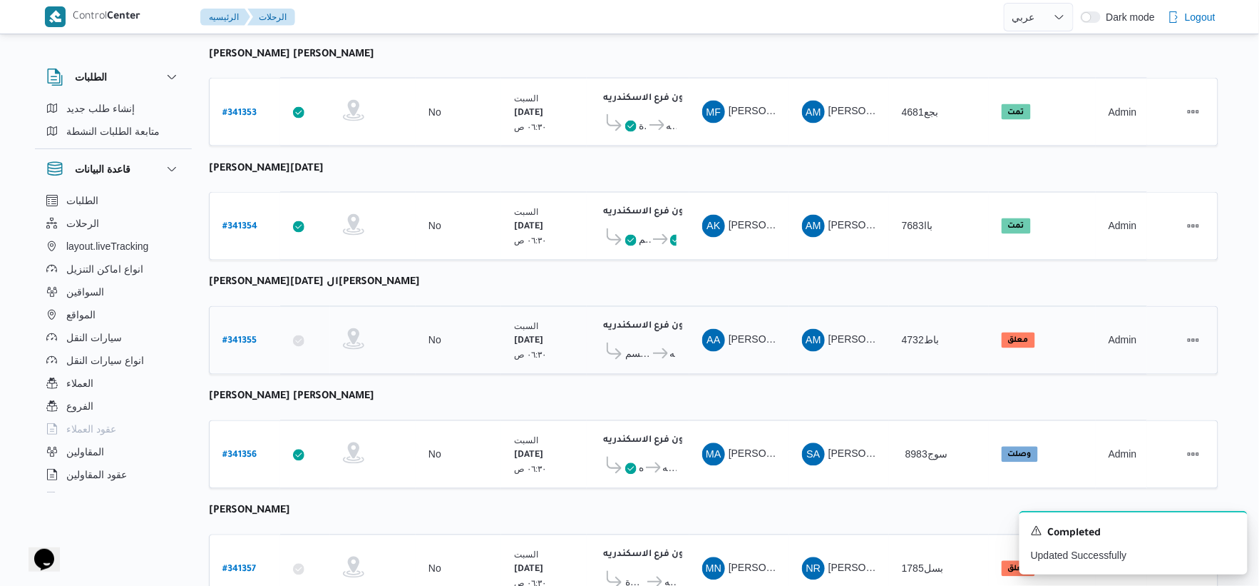
click at [245, 337] on b "# 341355" at bounding box center [240, 342] width 34 height 10
select select "ar"
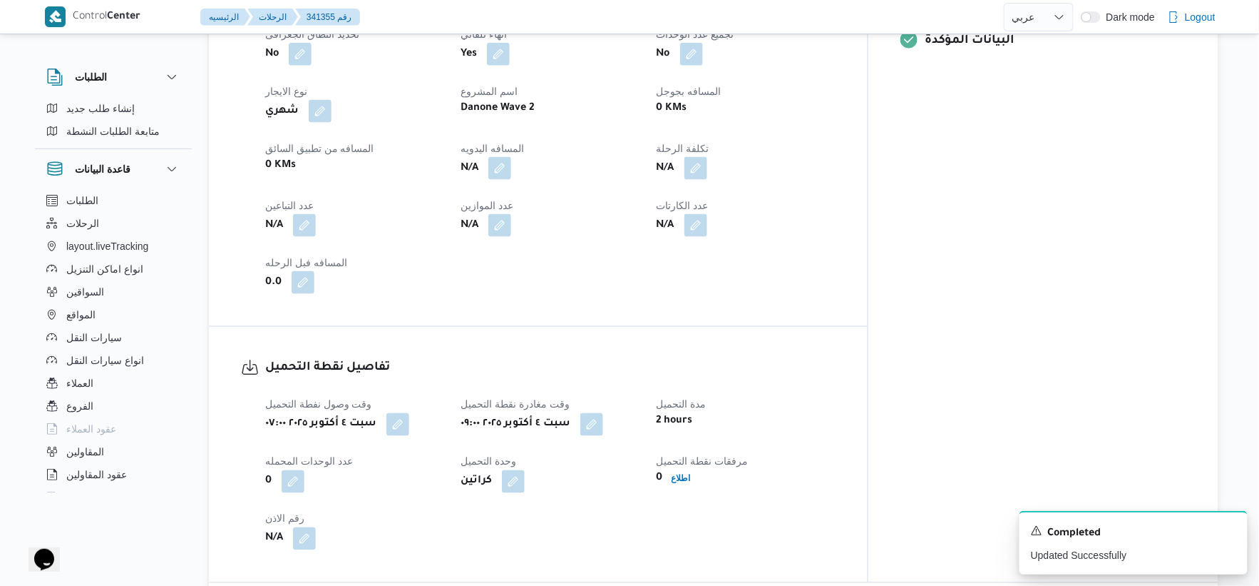
scroll to position [554, 0]
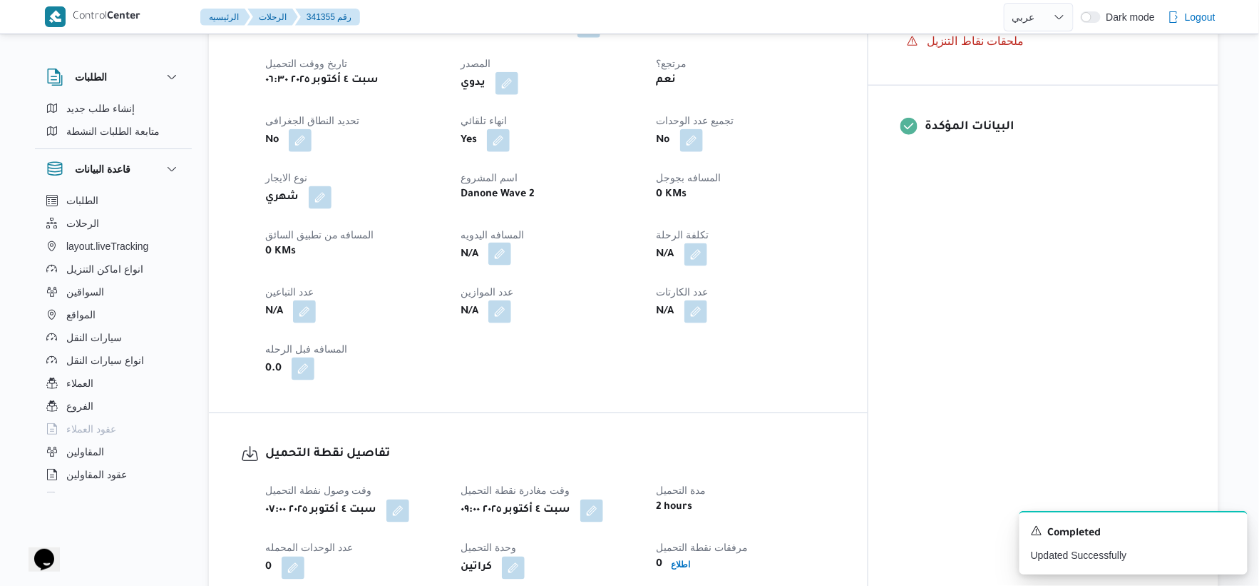
click at [511, 252] on button "button" at bounding box center [500, 253] width 23 height 23
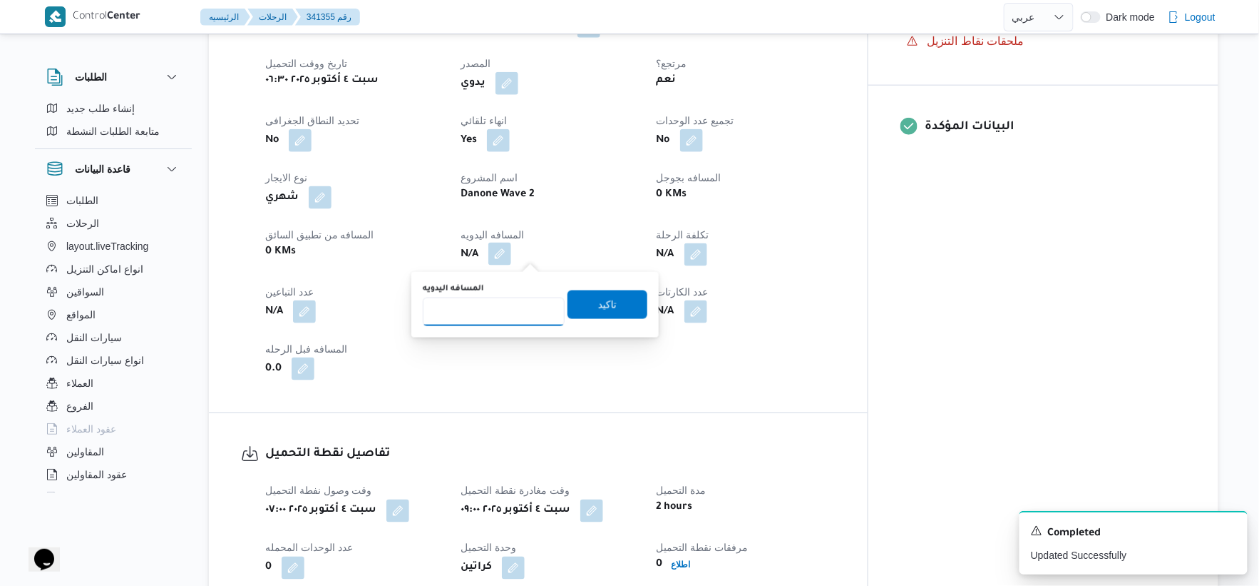
click at [508, 324] on input "المسافه اليدويه" at bounding box center [494, 311] width 142 height 29
type input "34"
click at [608, 297] on span "تاكيد" at bounding box center [608, 304] width 80 height 29
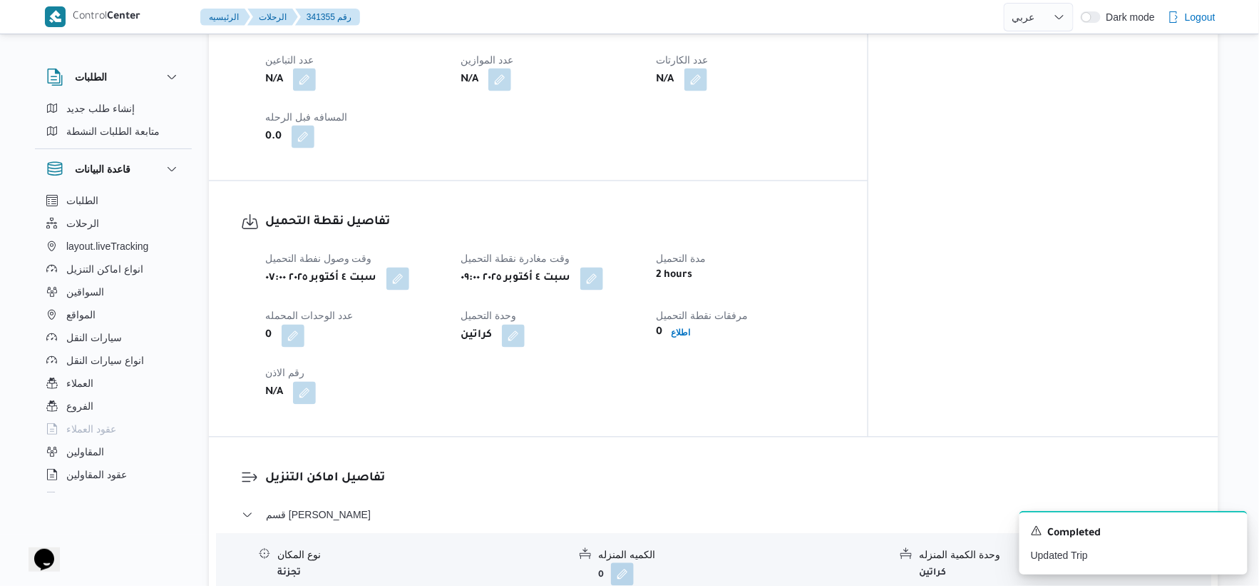
scroll to position [1109, 0]
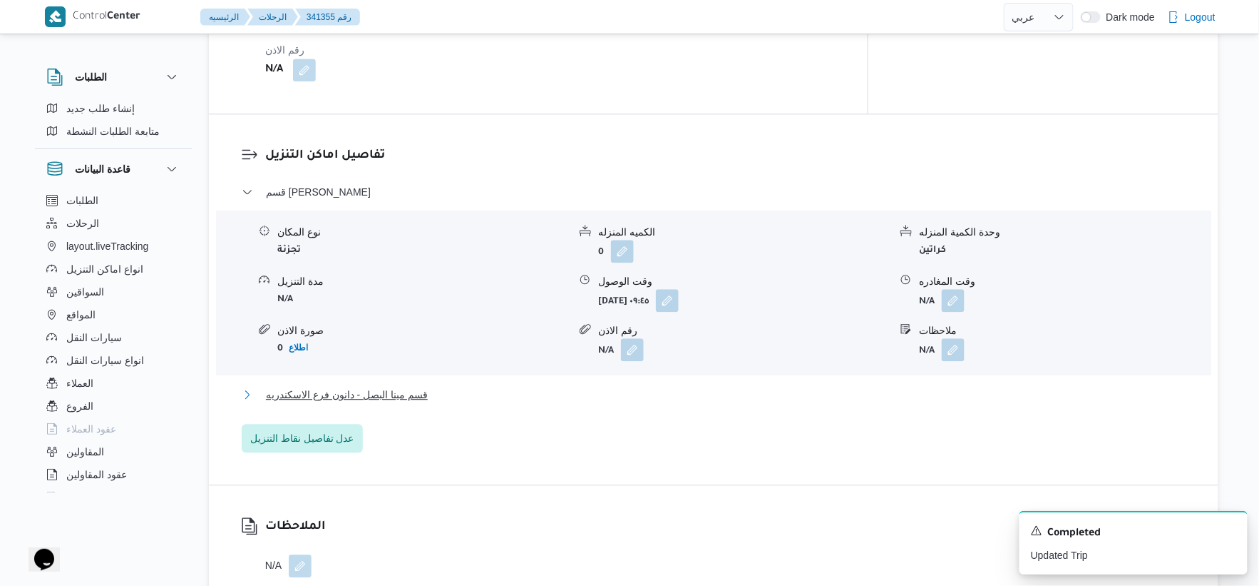
click at [415, 399] on span "قسم مينا البصل - دانون فرع الاسكندريه" at bounding box center [347, 394] width 162 height 17
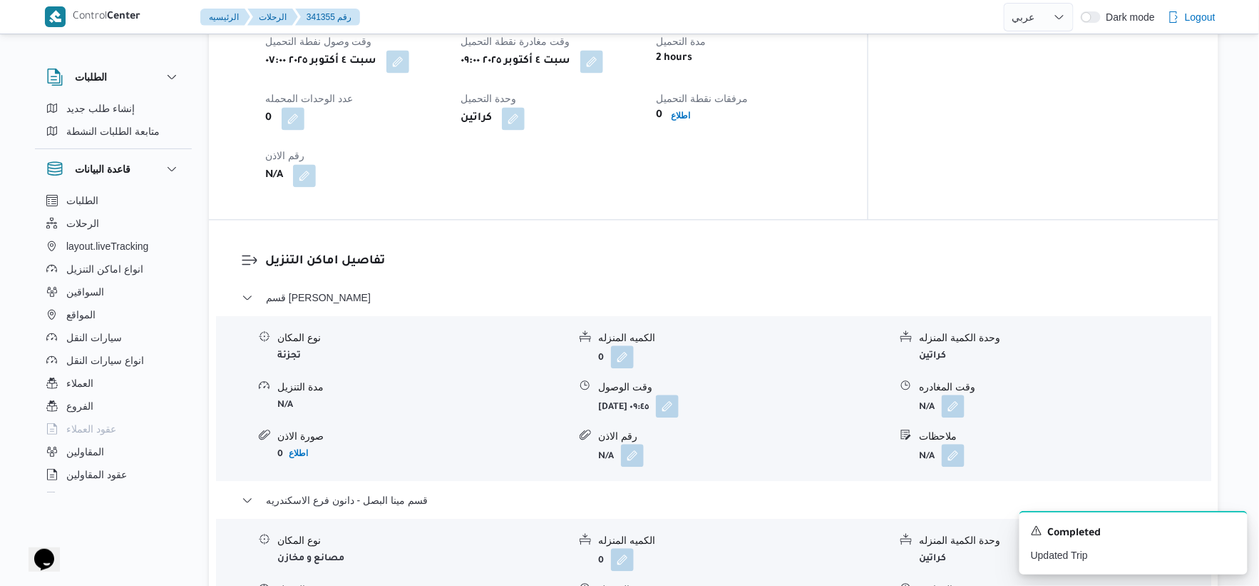
scroll to position [951, 0]
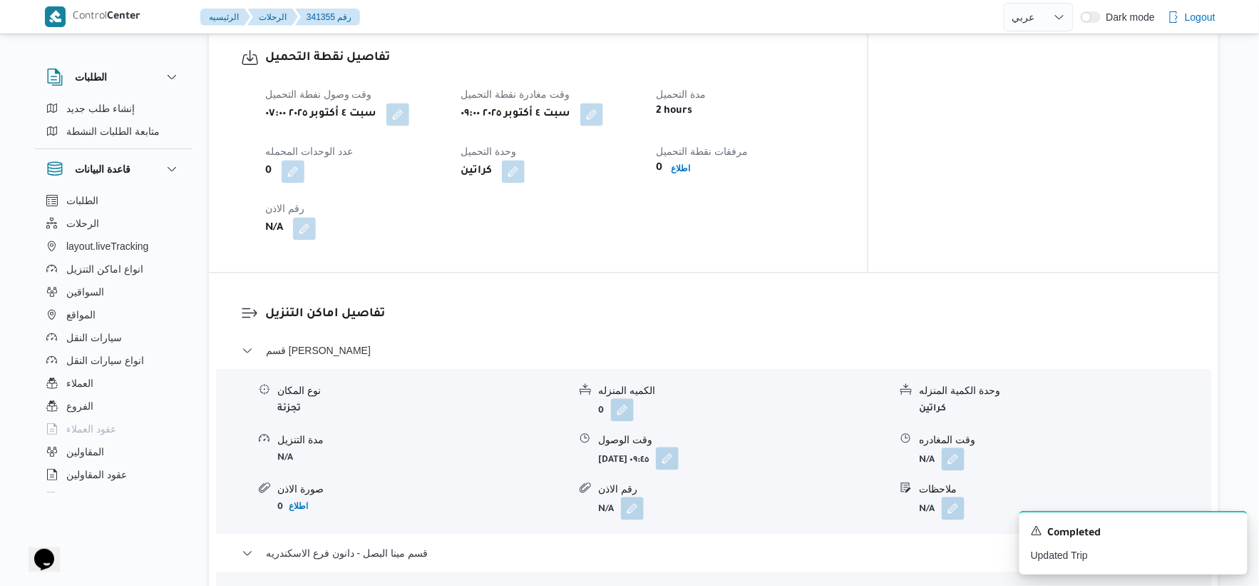
click at [679, 457] on button "button" at bounding box center [667, 457] width 23 height 23
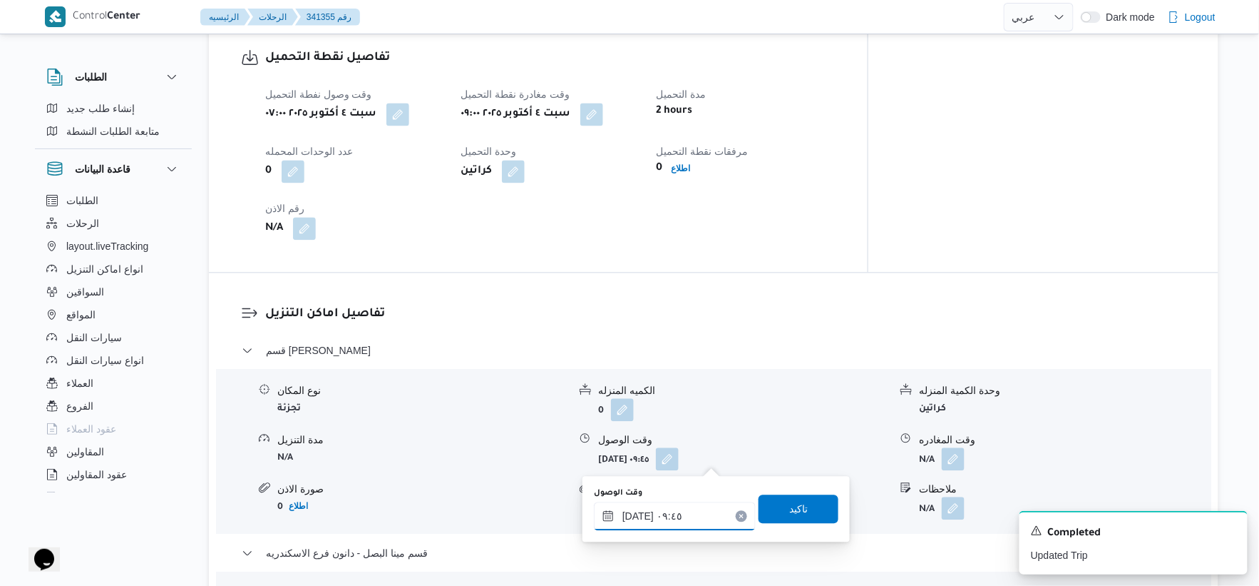
click at [675, 508] on input "[DATE] ٠٩:٤٥" at bounding box center [675, 515] width 162 height 29
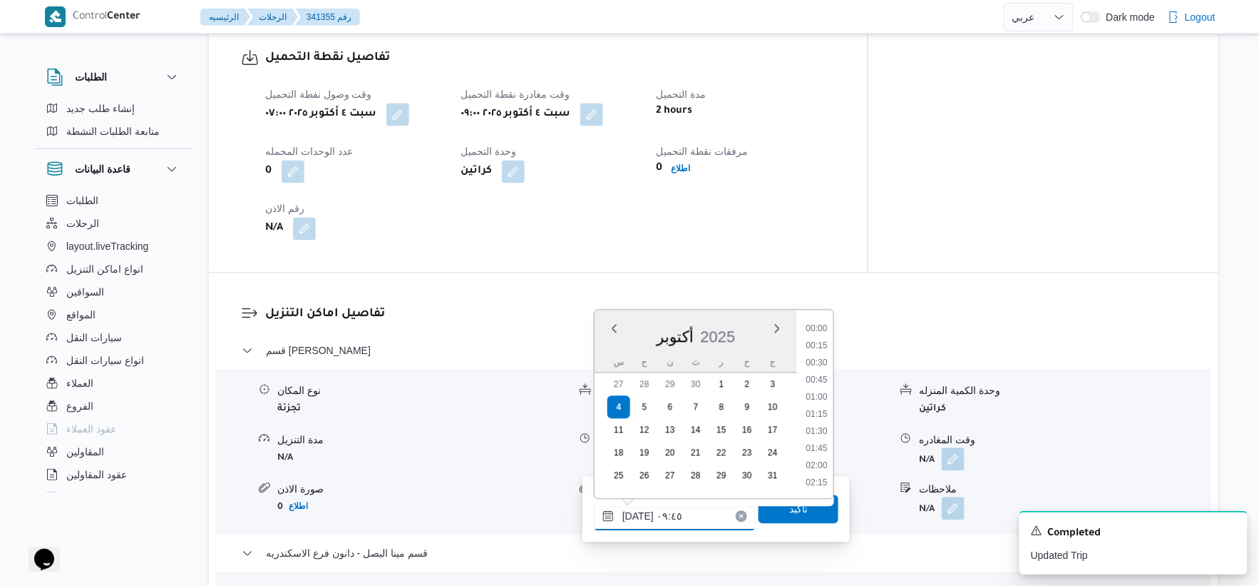
scroll to position [582, 0]
click at [821, 391] on li "09:30" at bounding box center [816, 396] width 33 height 14
type input "[DATE] ٠٩:٣٠"
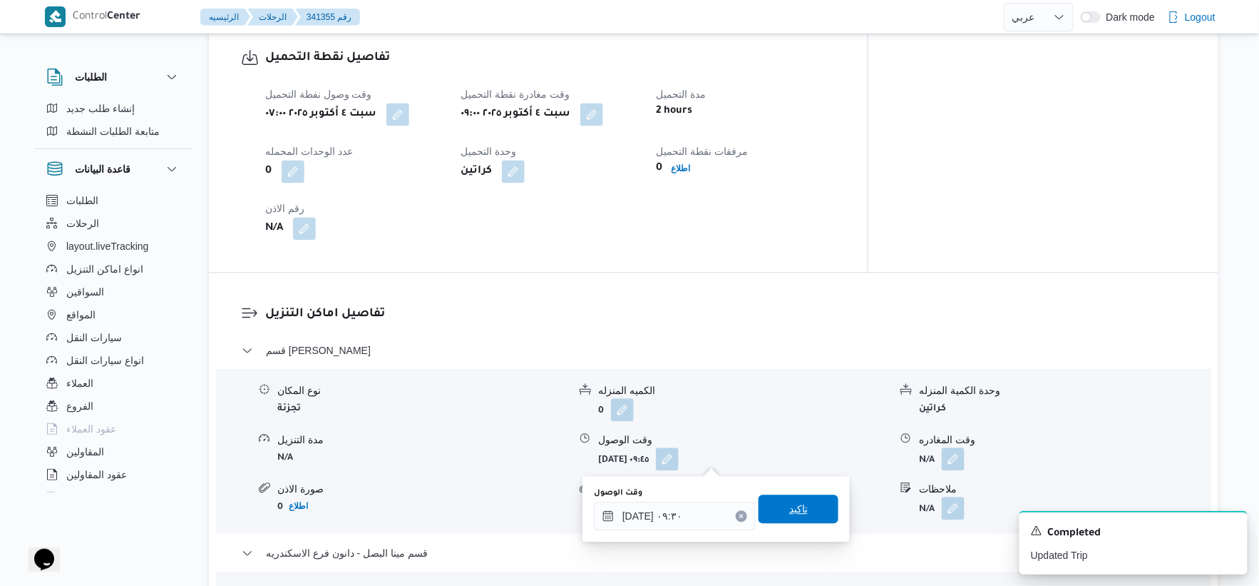
click at [809, 505] on span "تاكيد" at bounding box center [799, 508] width 80 height 29
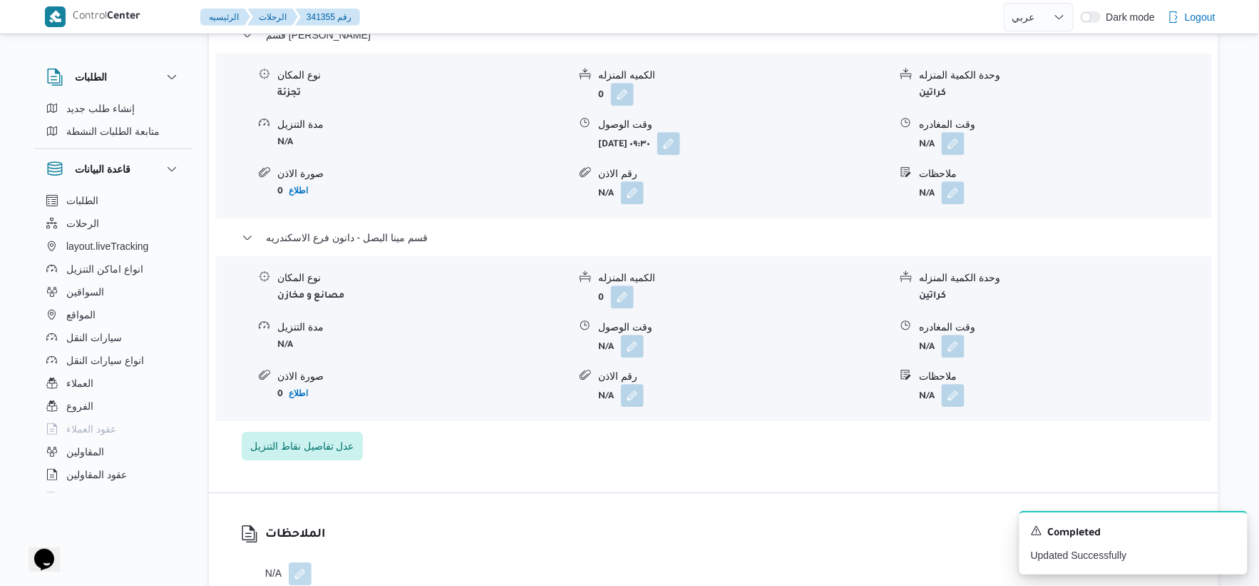
scroll to position [1267, 0]
click at [638, 341] on button "button" at bounding box center [632, 343] width 23 height 23
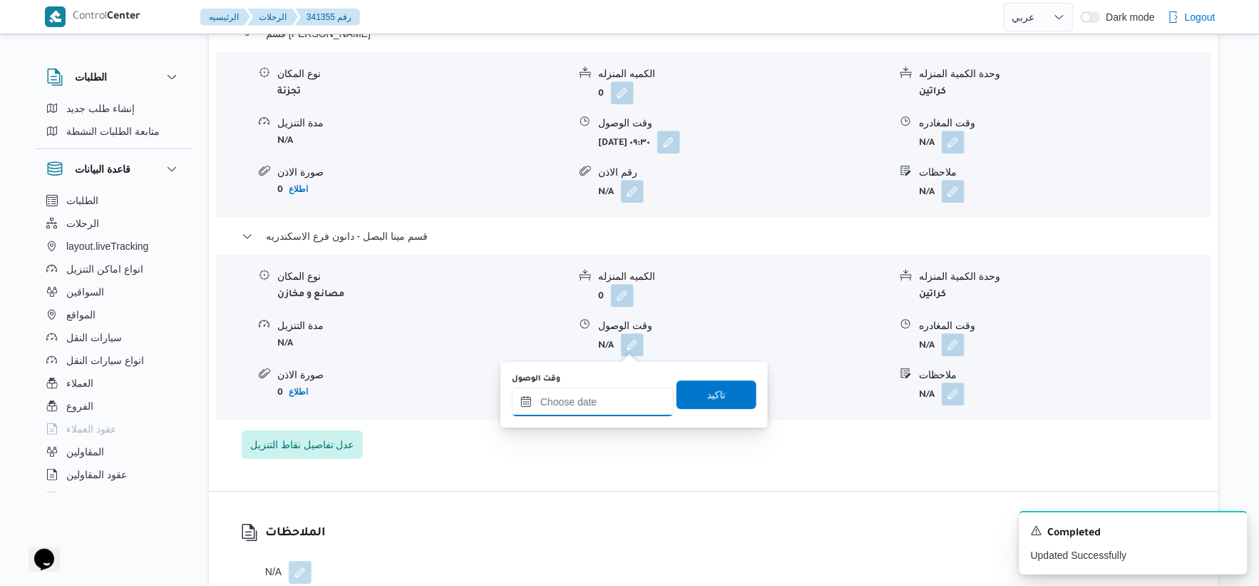
click at [599, 390] on div at bounding box center [593, 401] width 162 height 29
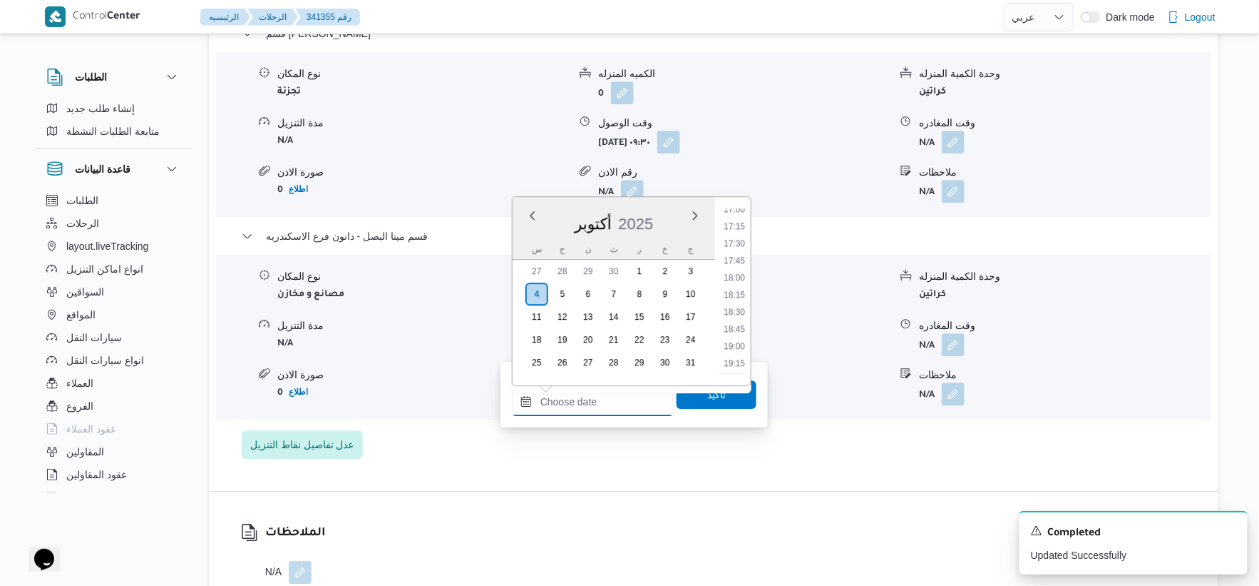
scroll to position [1091, 0]
click at [737, 319] on li "17:30" at bounding box center [734, 322] width 33 height 14
type input "٠٤/١٠/٢٠٢٥ ١٧:٣٠"
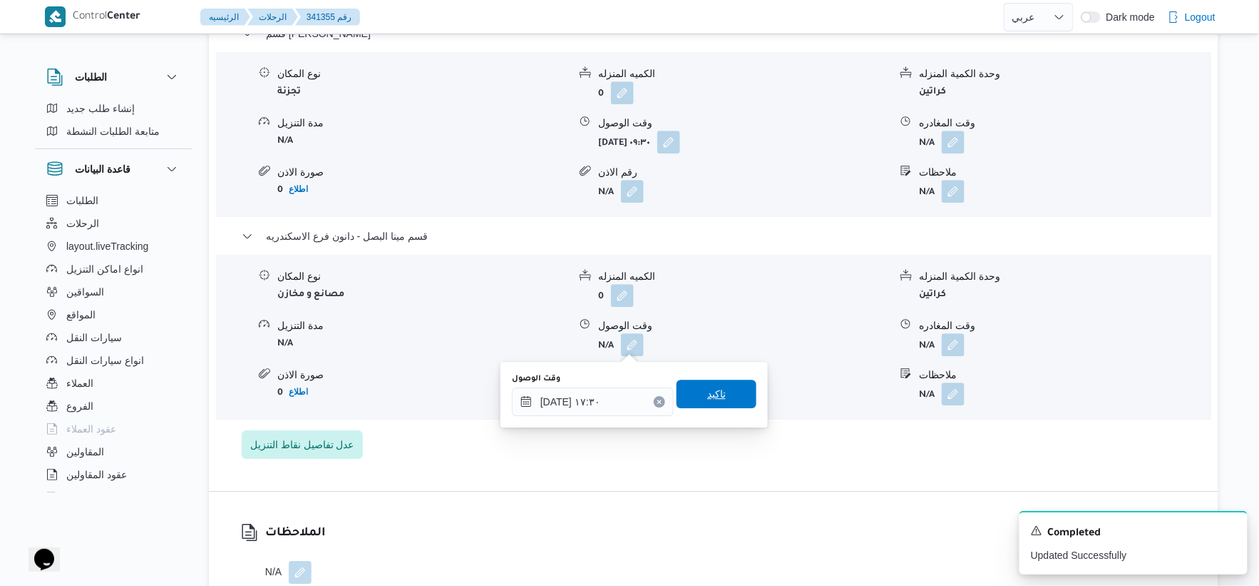
click at [722, 388] on span "تاكيد" at bounding box center [717, 393] width 80 height 29
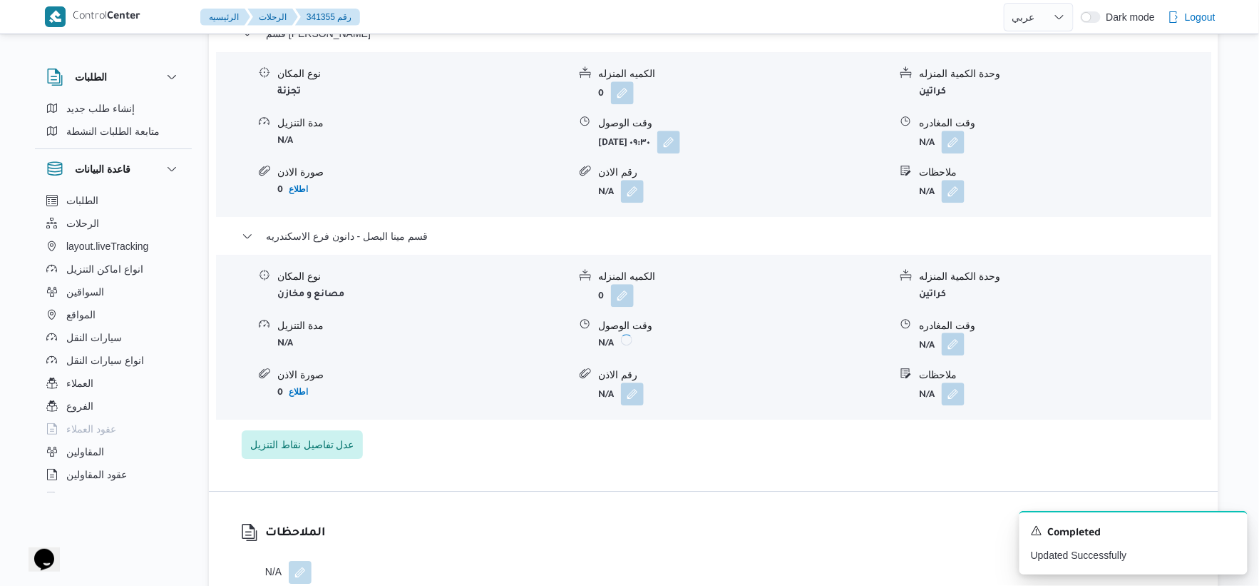
click at [953, 338] on button "button" at bounding box center [953, 343] width 23 height 23
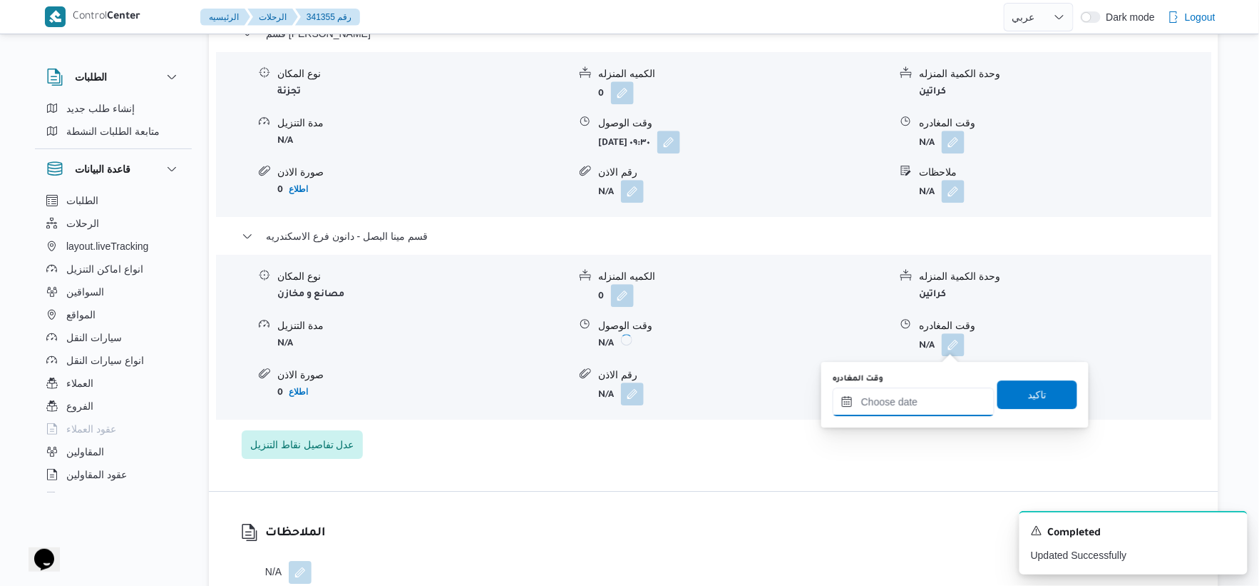
drag, startPoint x: 941, startPoint y: 394, endPoint x: 985, endPoint y: 394, distance: 43.5
click at [941, 394] on input "وقت المغادره" at bounding box center [914, 401] width 162 height 29
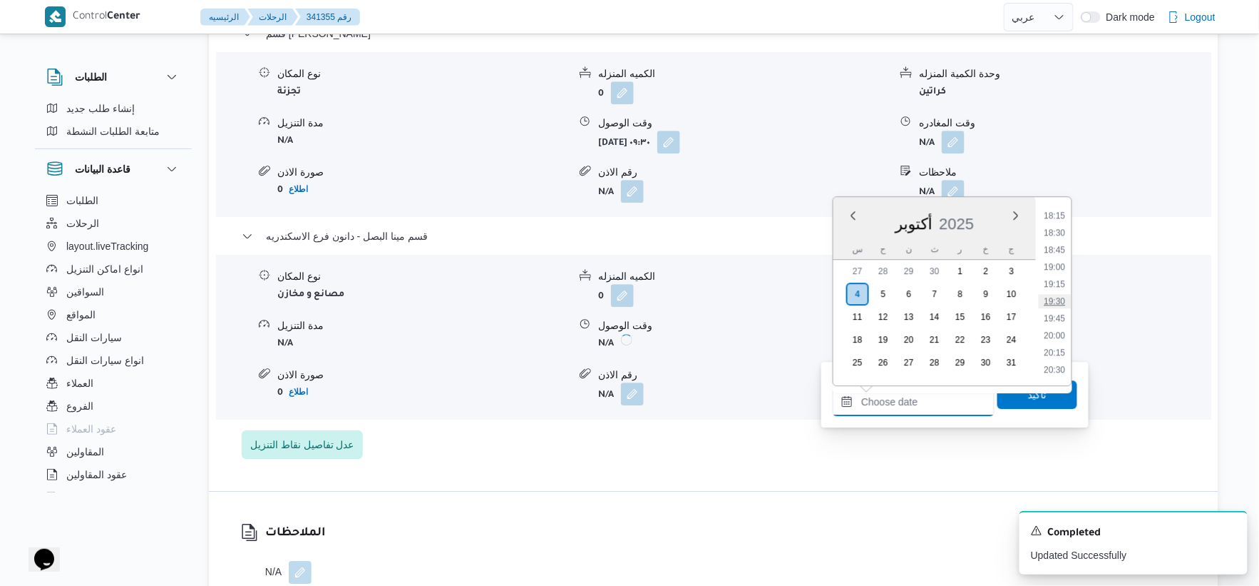
scroll to position [1170, 0]
click at [1059, 275] on li "18:00" at bounding box center [1055, 277] width 33 height 14
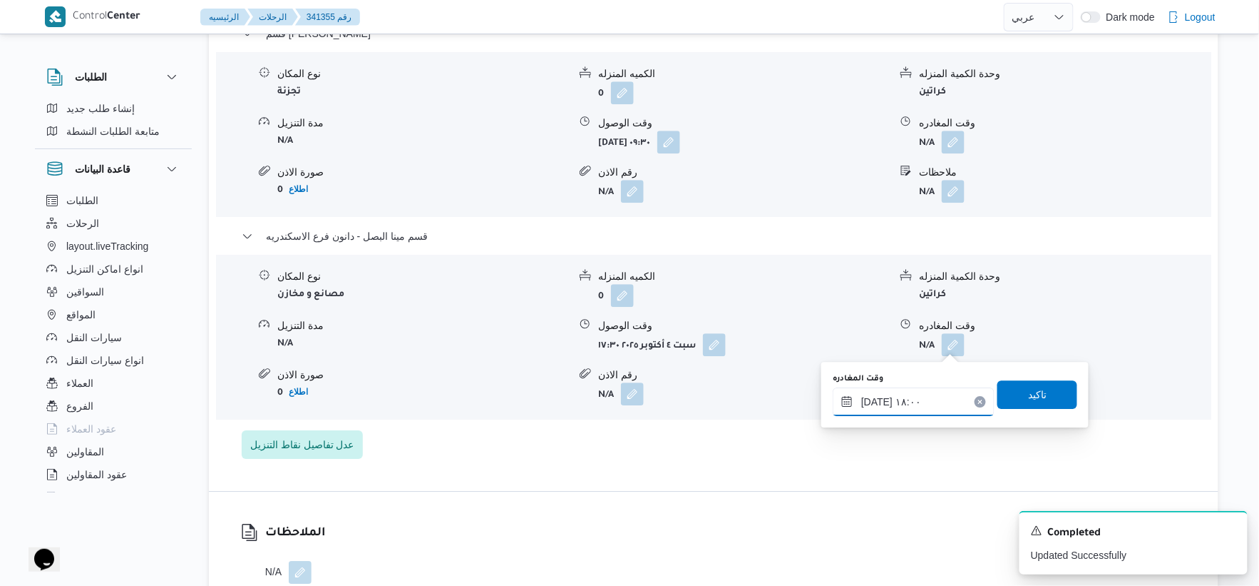
type input "٠٤/١٠/٢٠٢٥ ١٨:٠٠"
click at [1049, 393] on span "تاكيد" at bounding box center [1038, 393] width 80 height 29
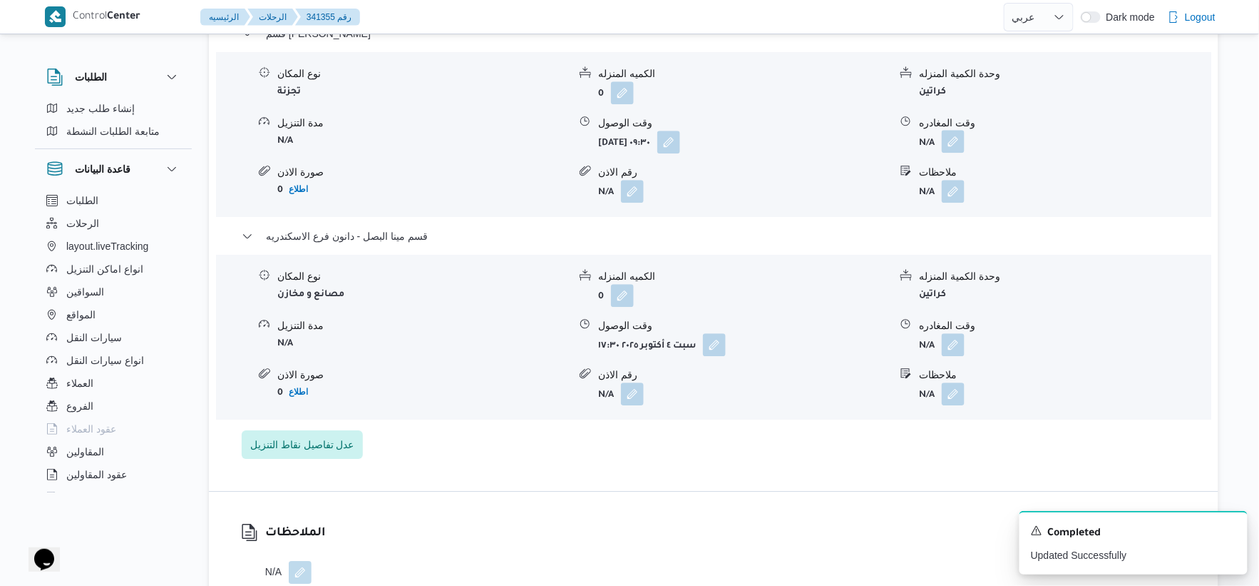
click at [956, 141] on button "button" at bounding box center [953, 141] width 23 height 23
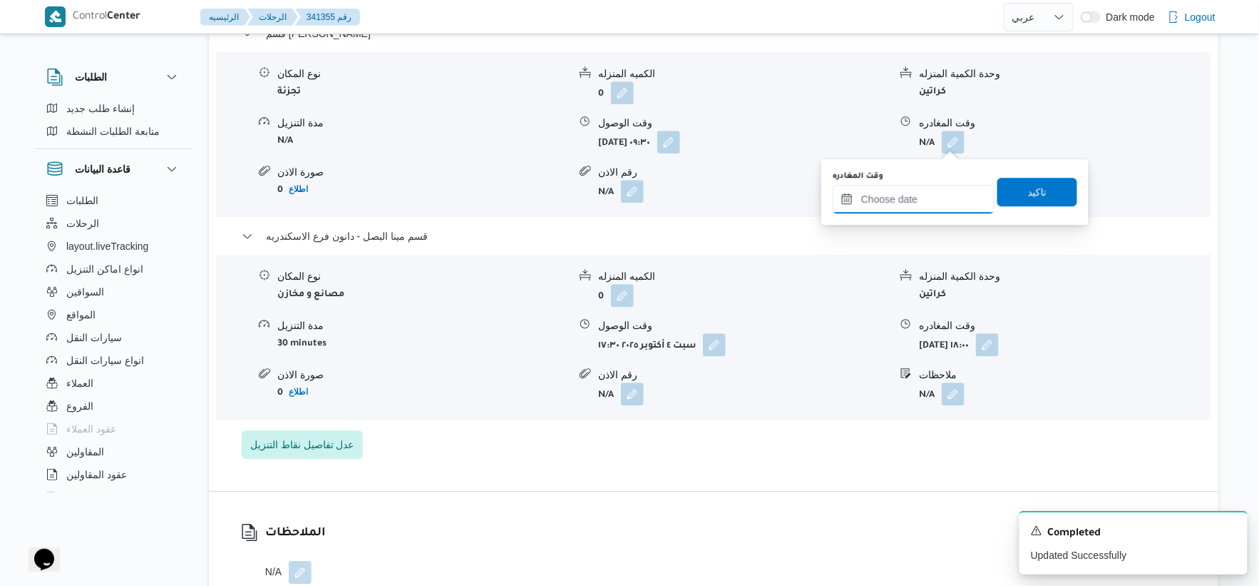
click at [934, 200] on input "وقت المغادره" at bounding box center [914, 199] width 162 height 29
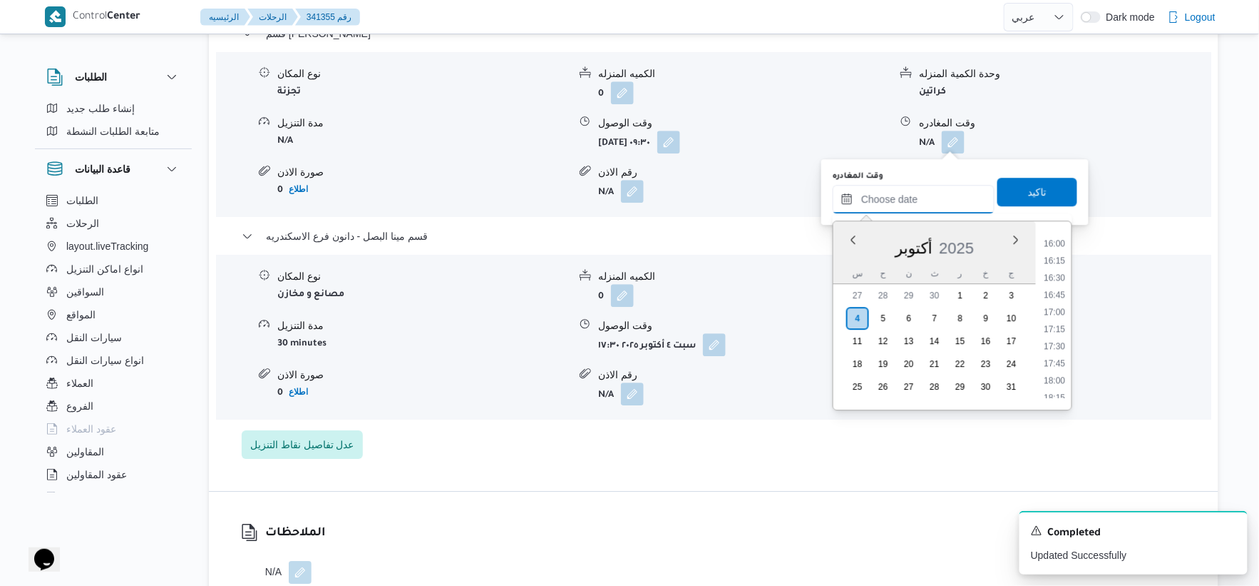
scroll to position [1091, 0]
click at [1056, 310] on li "17:00" at bounding box center [1055, 312] width 33 height 14
type input "٠٤/١٠/٢٠٢٥ ١٧:٠٠"
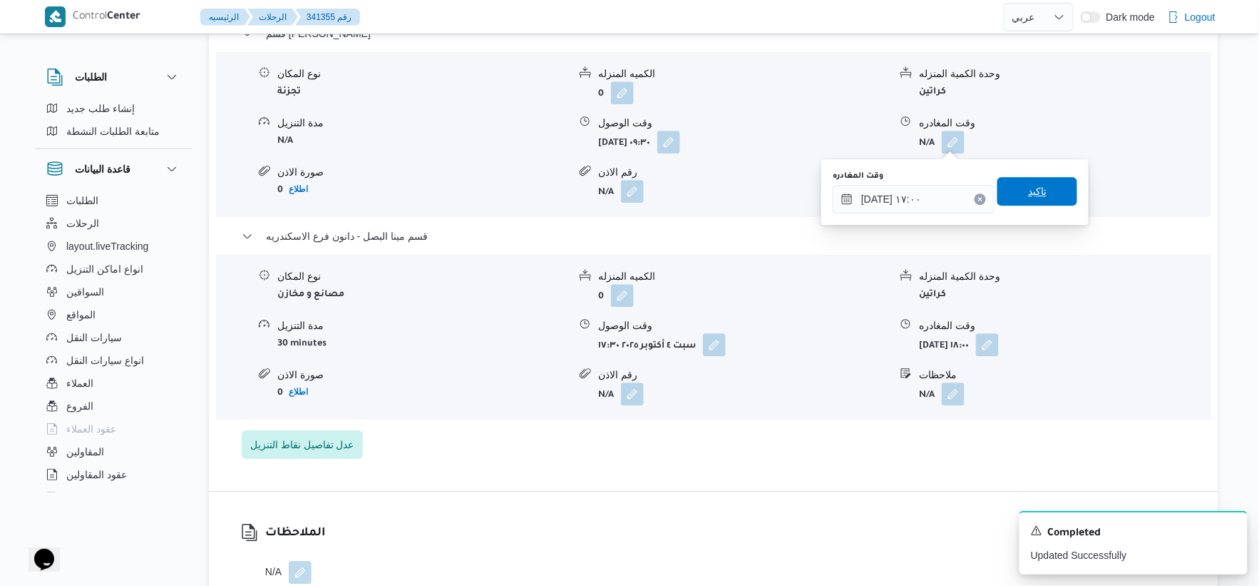
click at [1039, 191] on span "تاكيد" at bounding box center [1038, 191] width 80 height 29
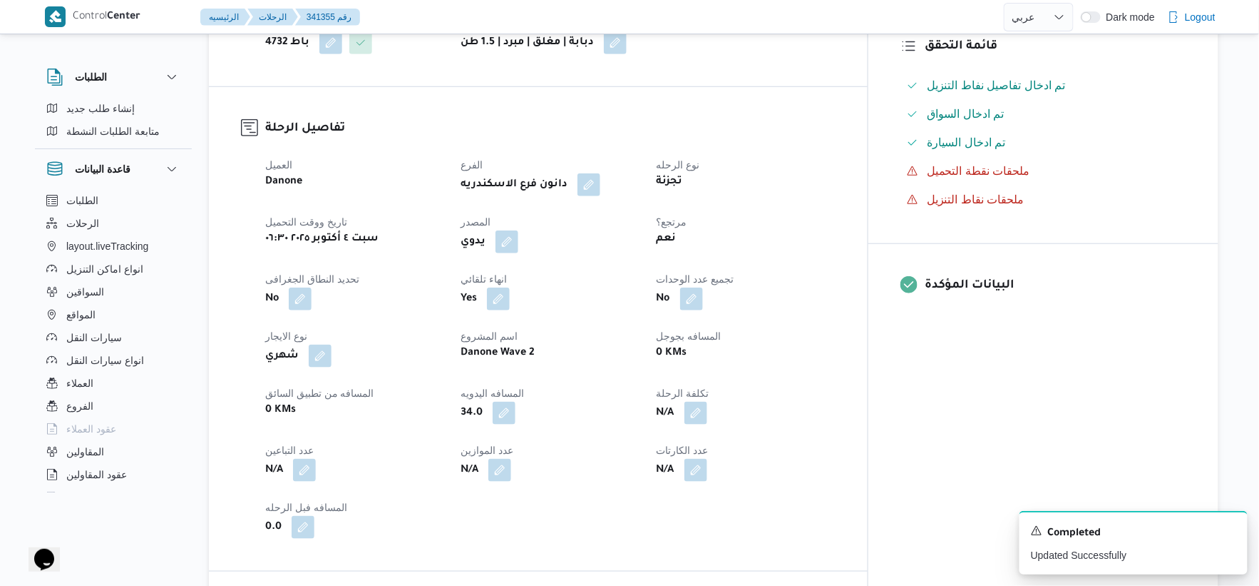
scroll to position [0, 0]
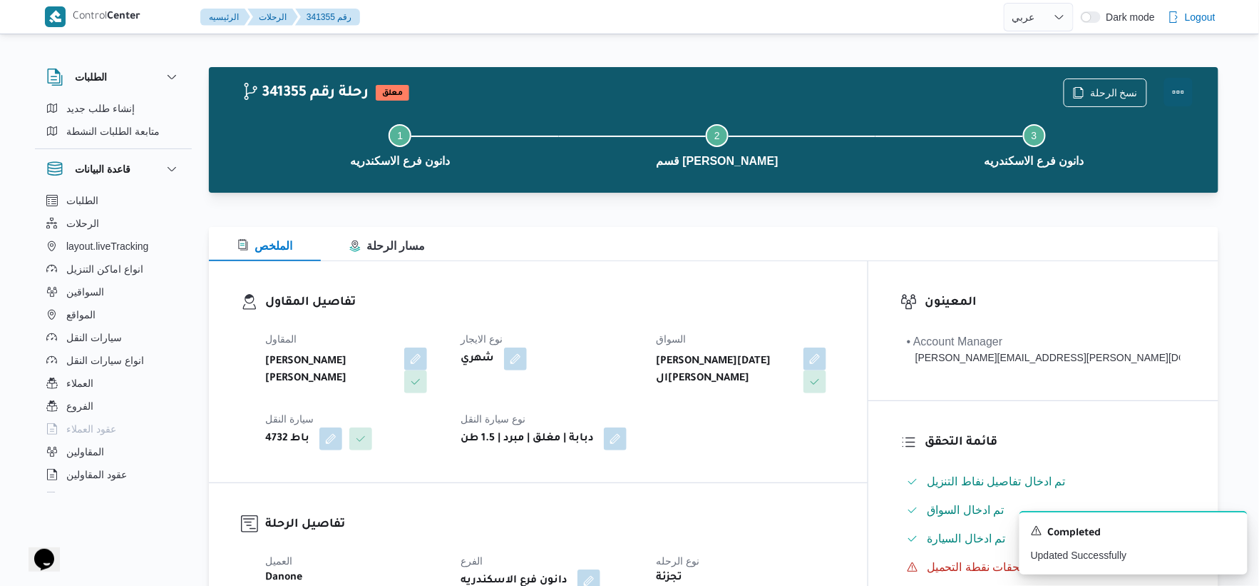
click at [1180, 88] on button "Actions" at bounding box center [1179, 92] width 29 height 29
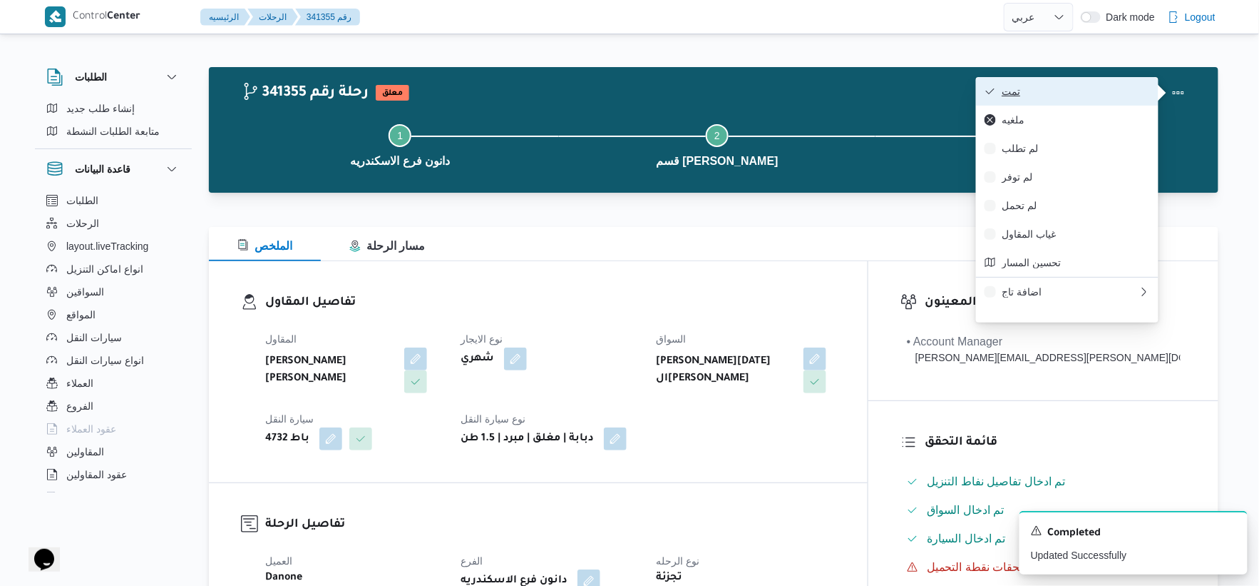
click at [1018, 91] on span "تمت" at bounding box center [1076, 91] width 148 height 11
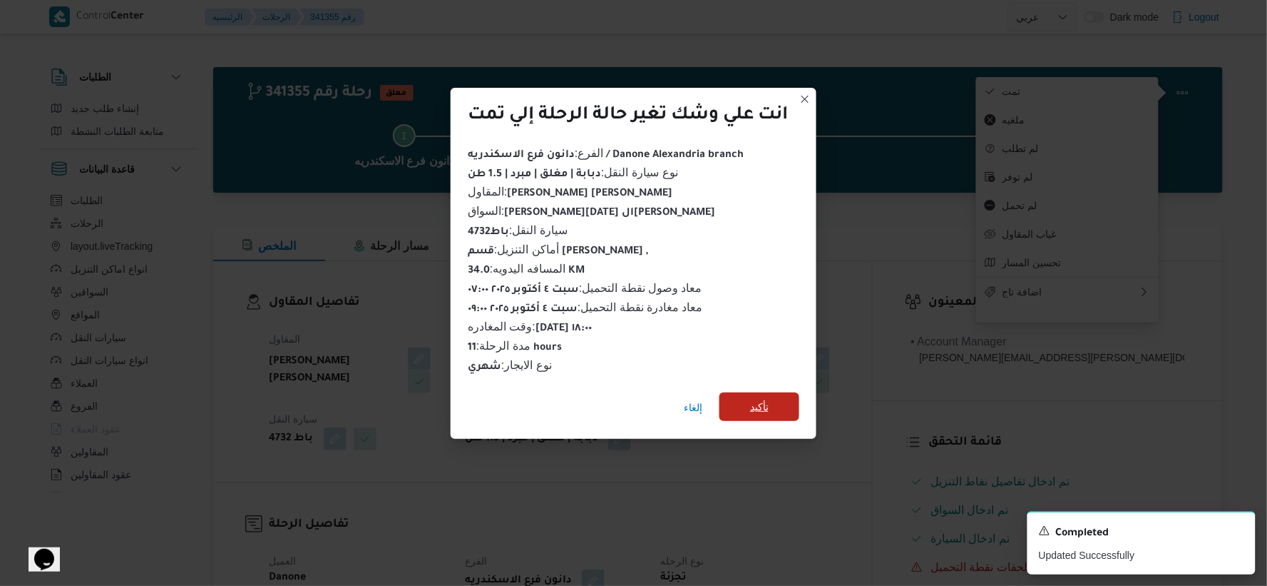
click at [769, 398] on span "تأكيد" at bounding box center [759, 406] width 19 height 17
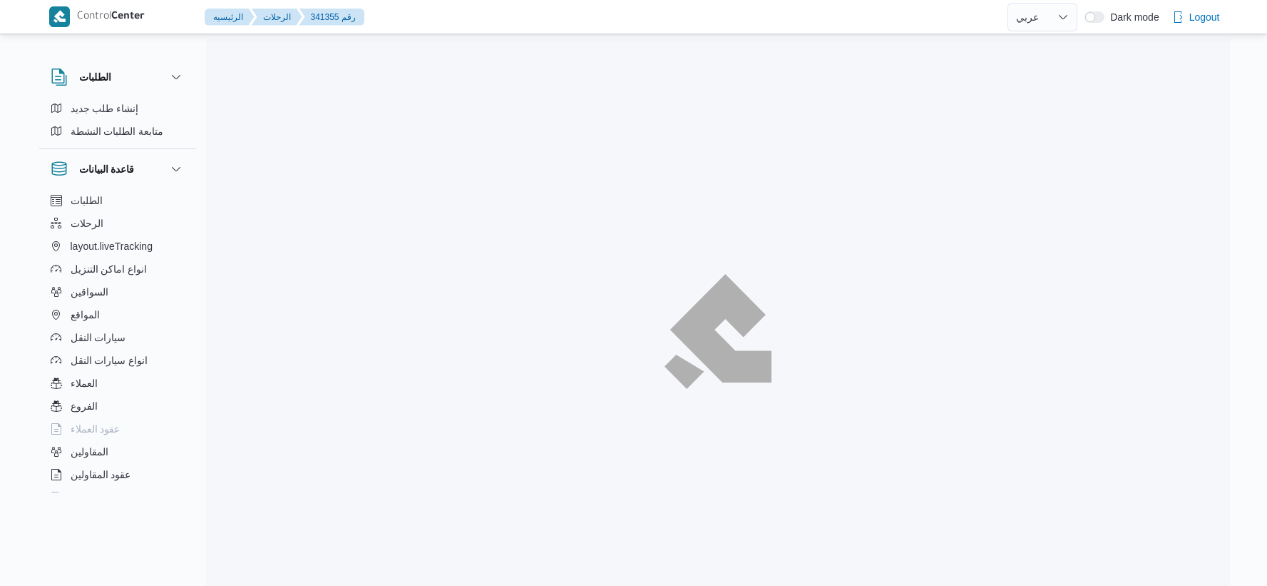
select select "ar"
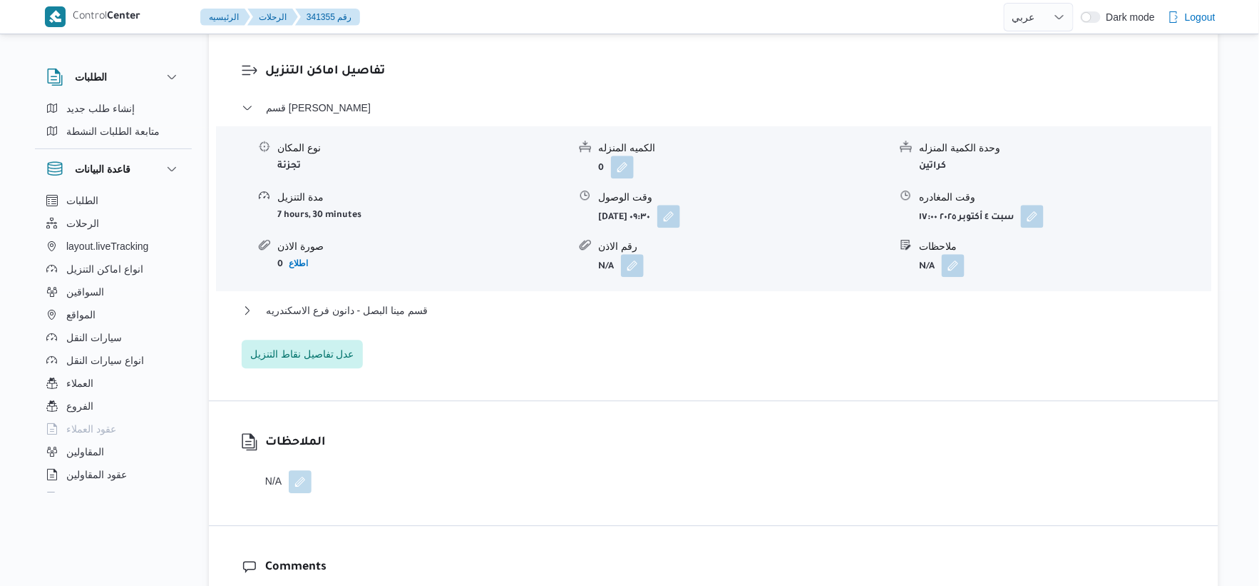
scroll to position [1188, 0]
click at [434, 309] on button "قسم مينا البصل - دانون فرع الاسكندريه" at bounding box center [714, 309] width 945 height 17
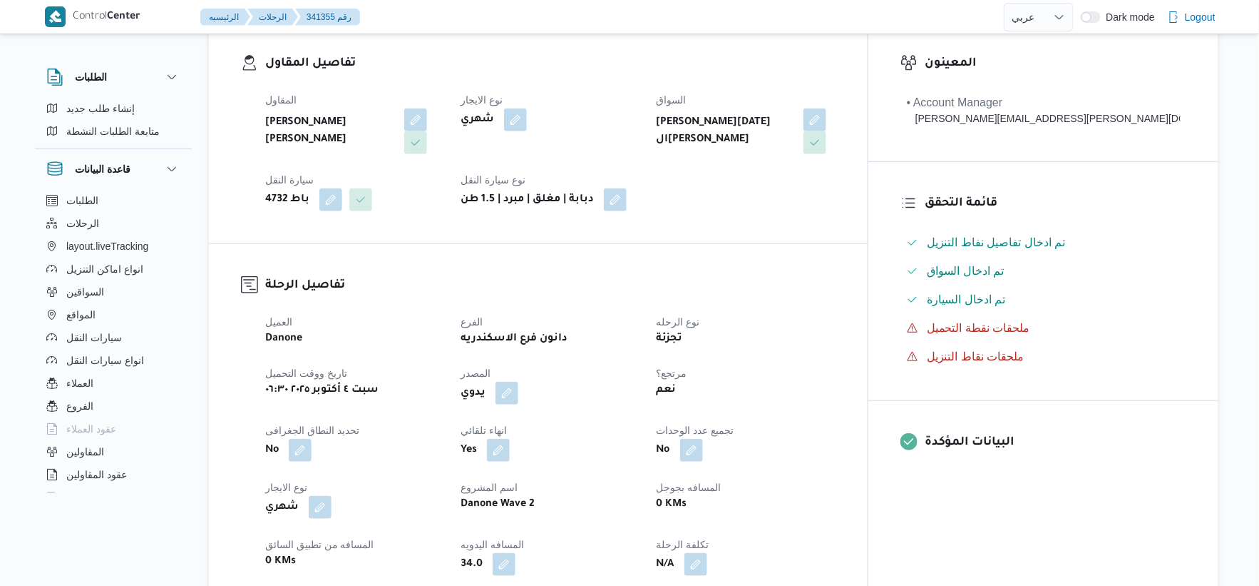
scroll to position [396, 0]
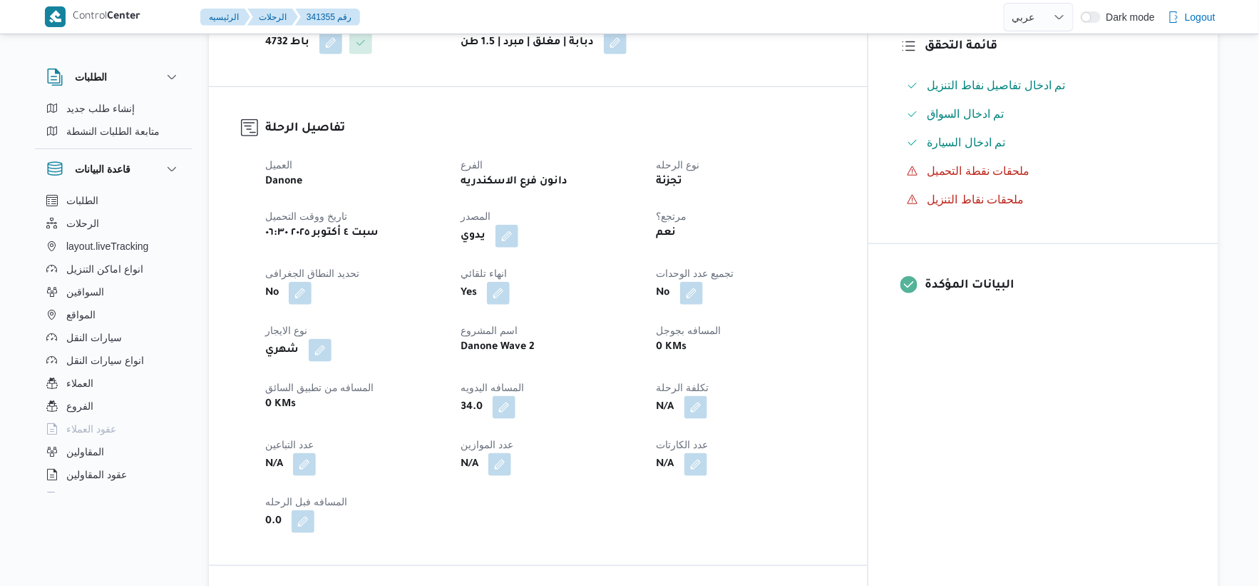
select select "ar"
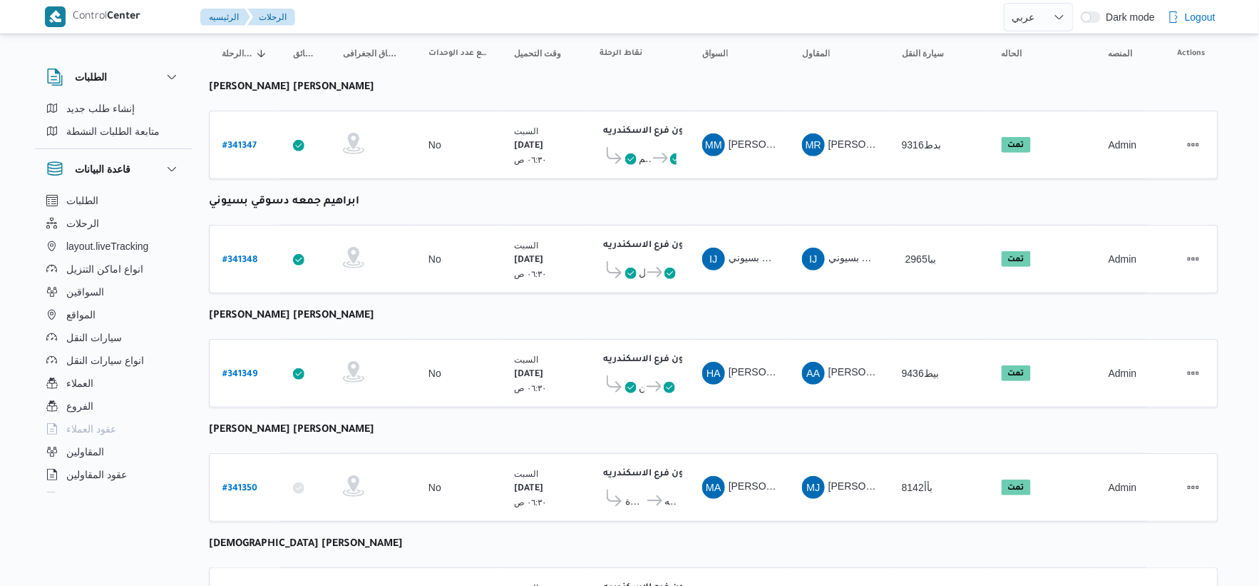
scroll to position [158, 0]
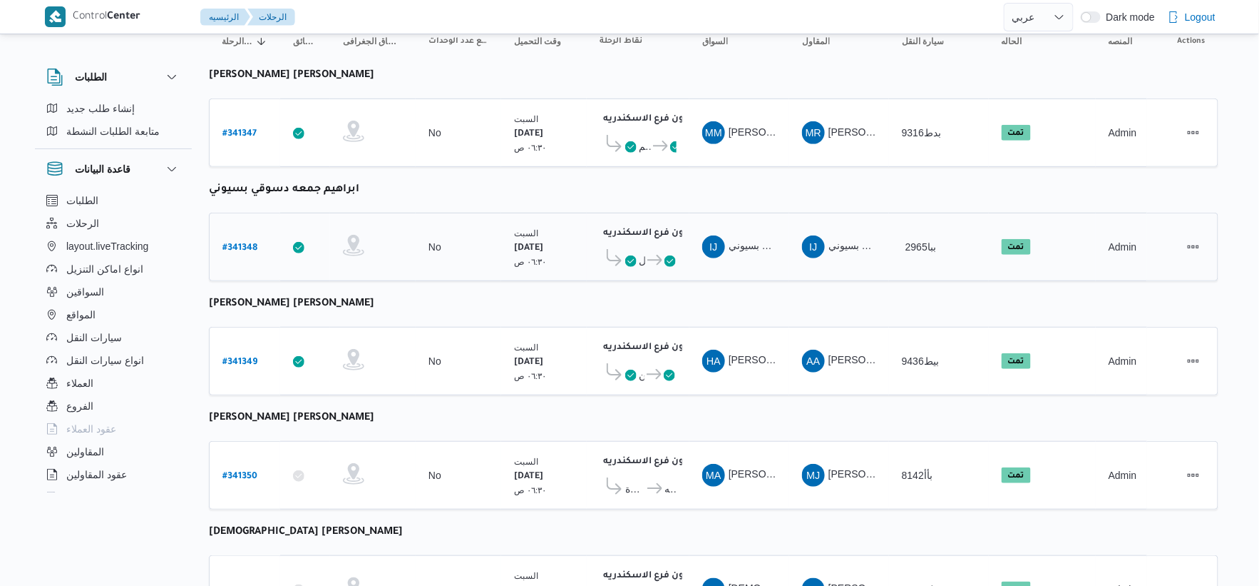
click at [242, 243] on b "# 341348" at bounding box center [240, 248] width 35 height 10
select select "ar"
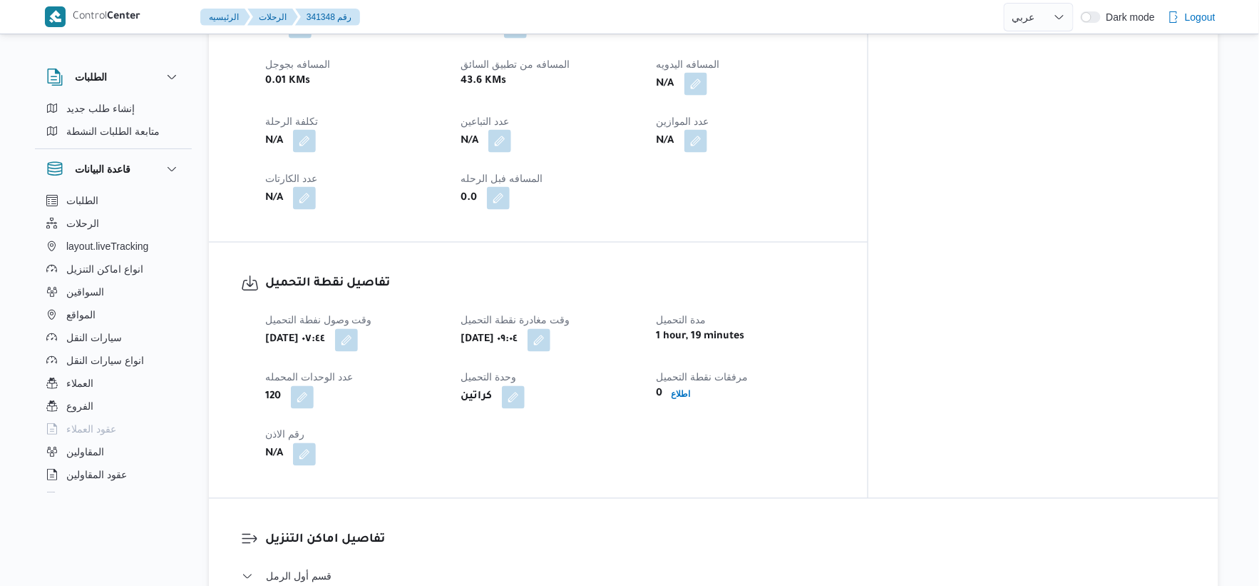
scroll to position [951, 0]
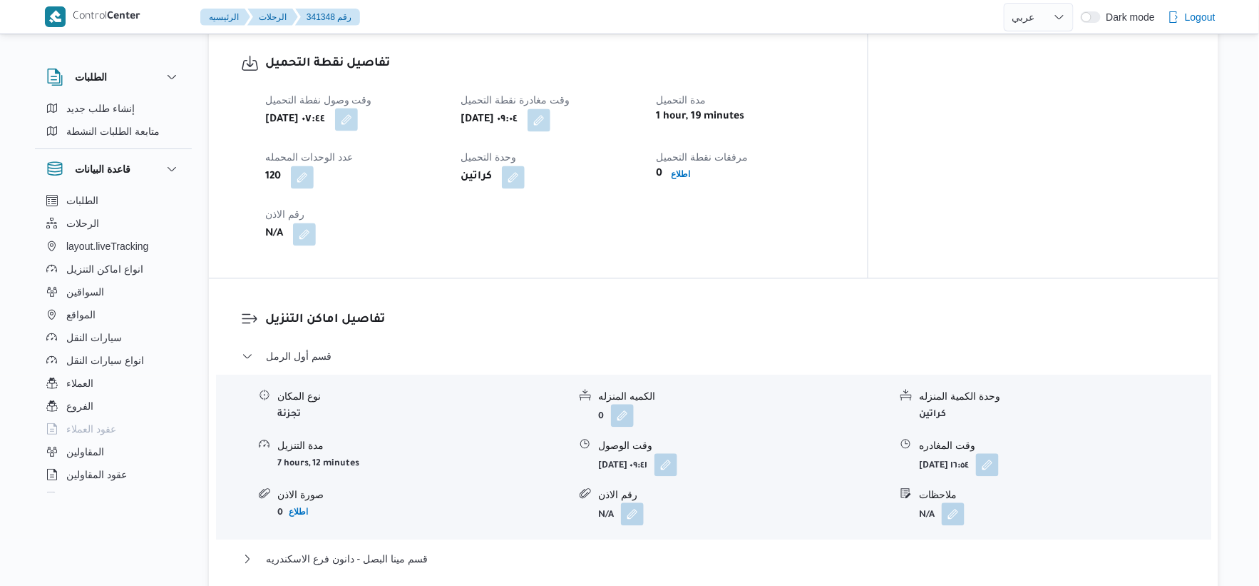
click at [358, 108] on button "button" at bounding box center [346, 119] width 23 height 23
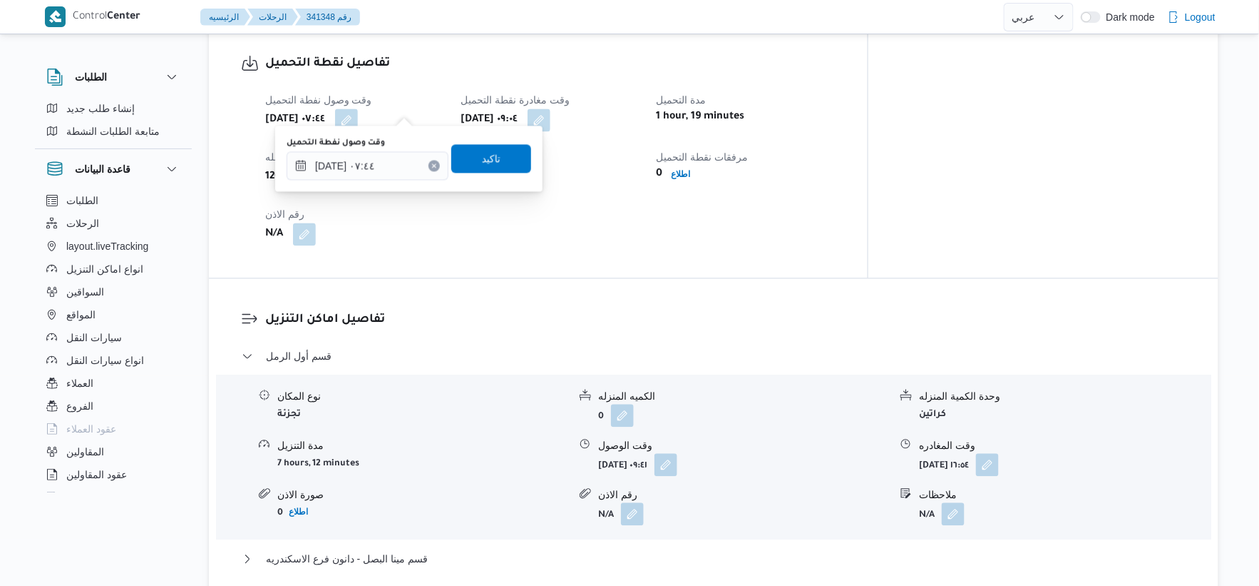
click at [398, 140] on div "وقت وصول نفطة التحميل" at bounding box center [368, 142] width 162 height 11
click at [388, 168] on input "٠٤/١٠/٢٠٢٥ ٠٧:٤٤" at bounding box center [368, 165] width 162 height 29
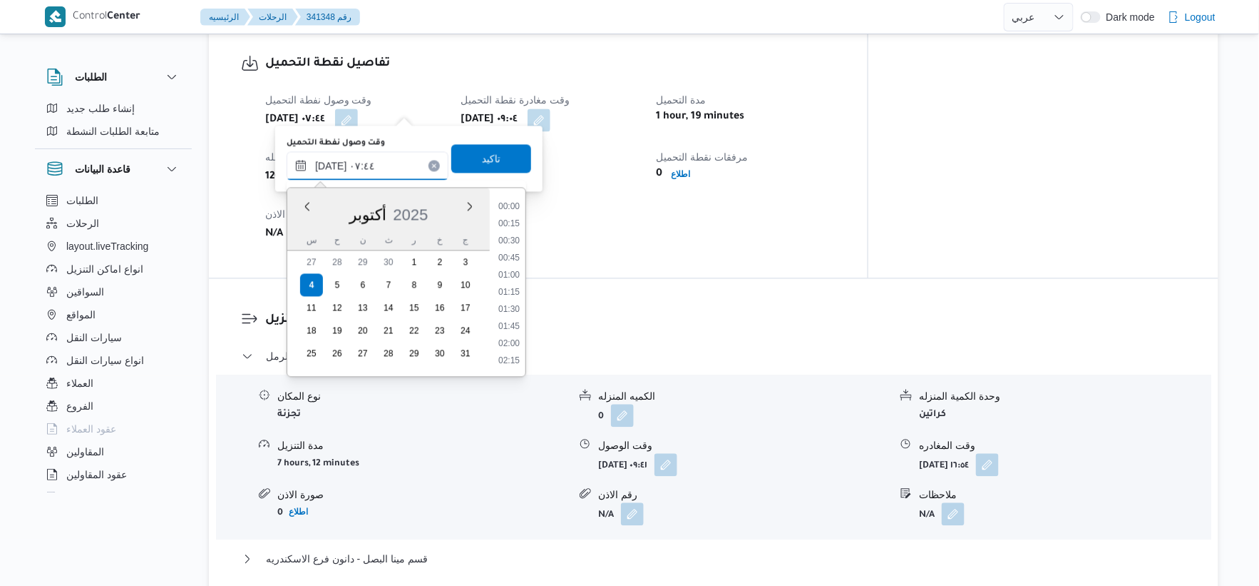
scroll to position [428, 0]
click at [511, 287] on li "07:30" at bounding box center [509, 292] width 33 height 14
type input "٠٤/١٠/٢٠٢٥ ٠٧:٣٠"
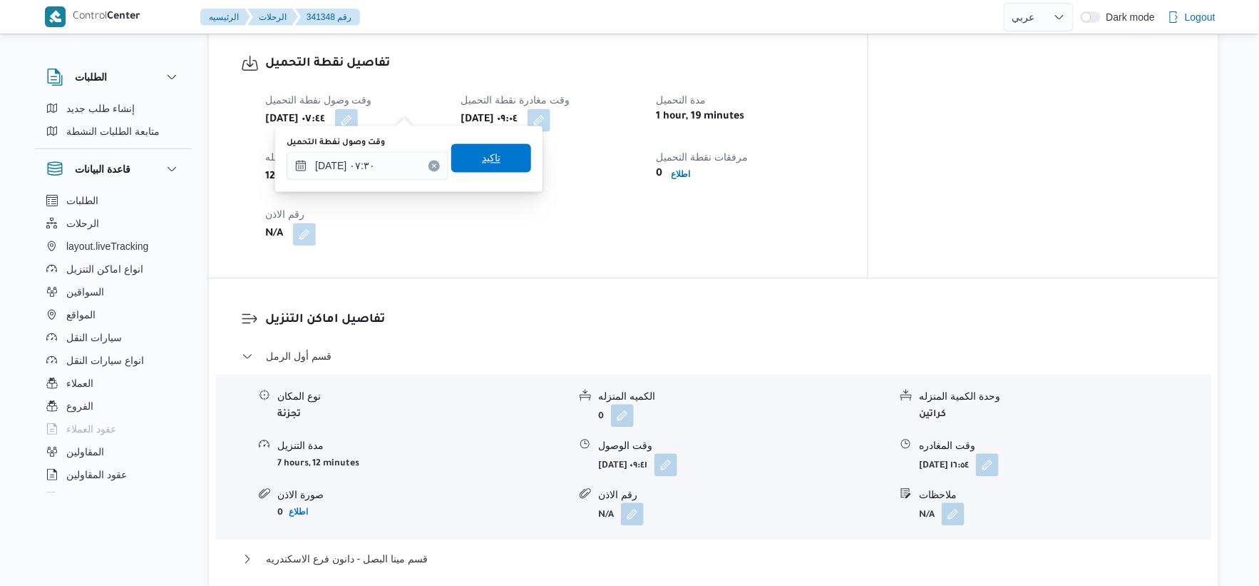
click at [501, 148] on span "تاكيد" at bounding box center [491, 157] width 80 height 29
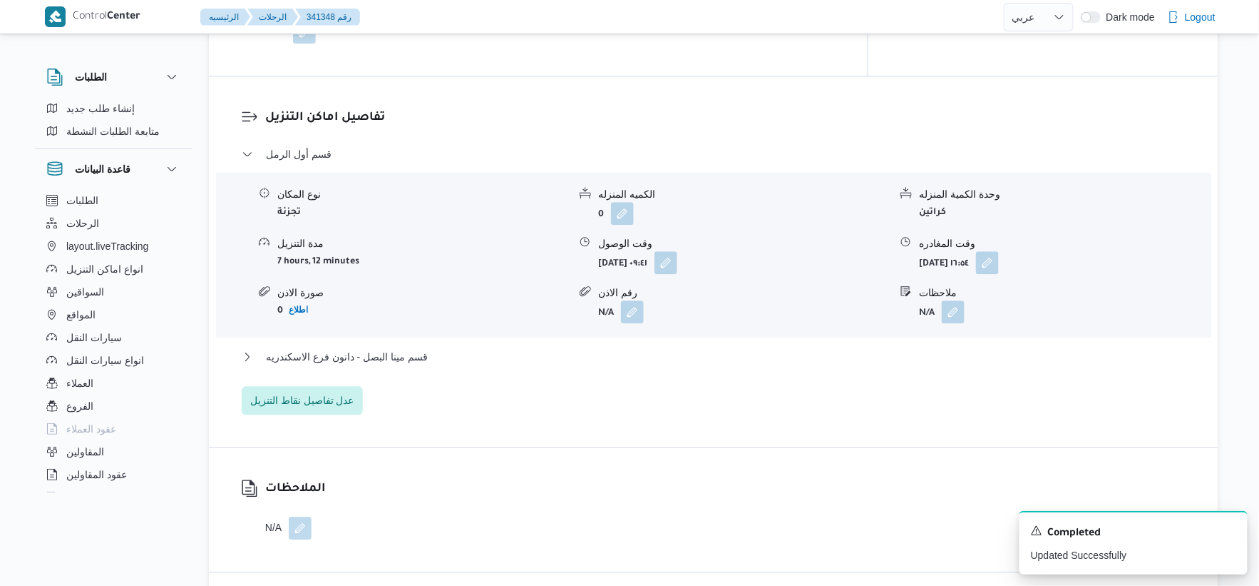
scroll to position [1188, 0]
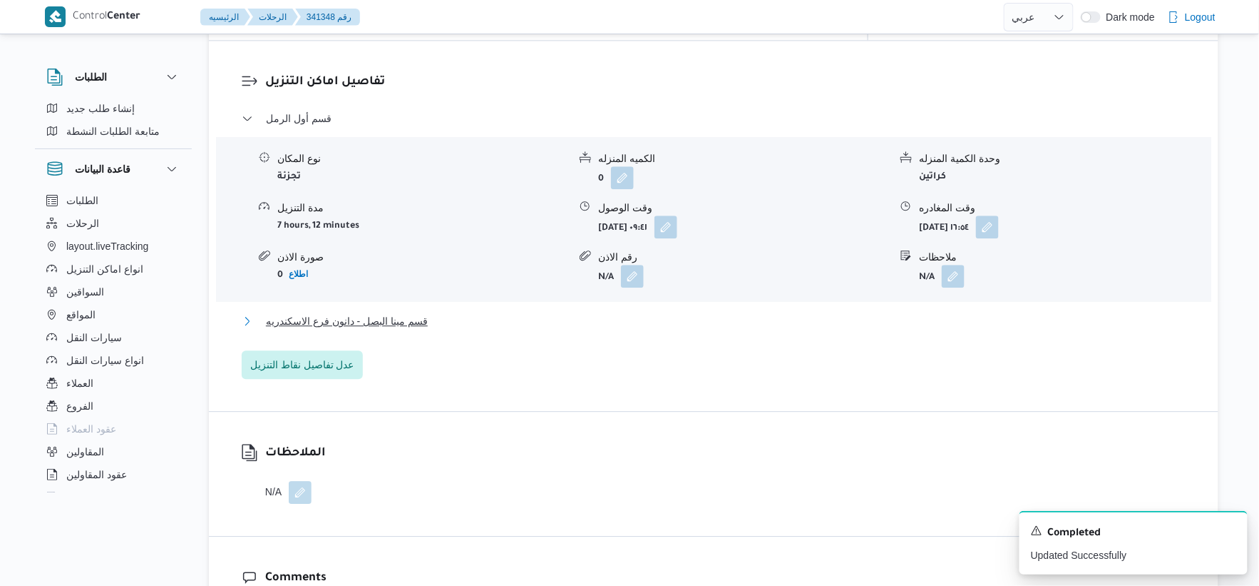
click at [461, 312] on button "قسم مينا البصل - دانون فرع الاسكندريه" at bounding box center [714, 320] width 945 height 17
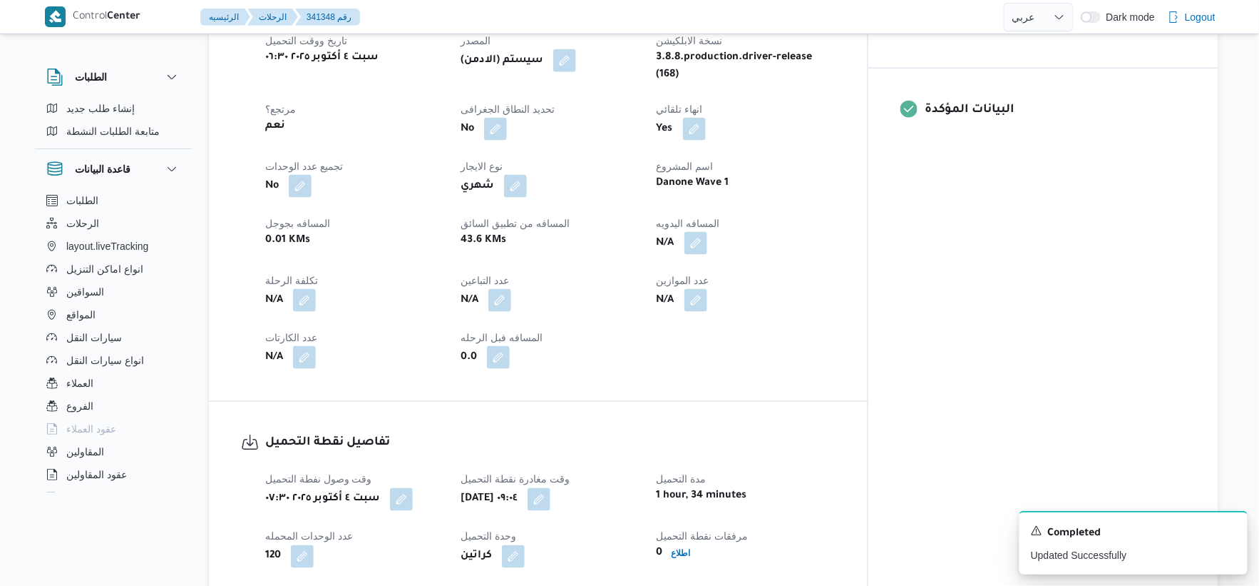
scroll to position [554, 0]
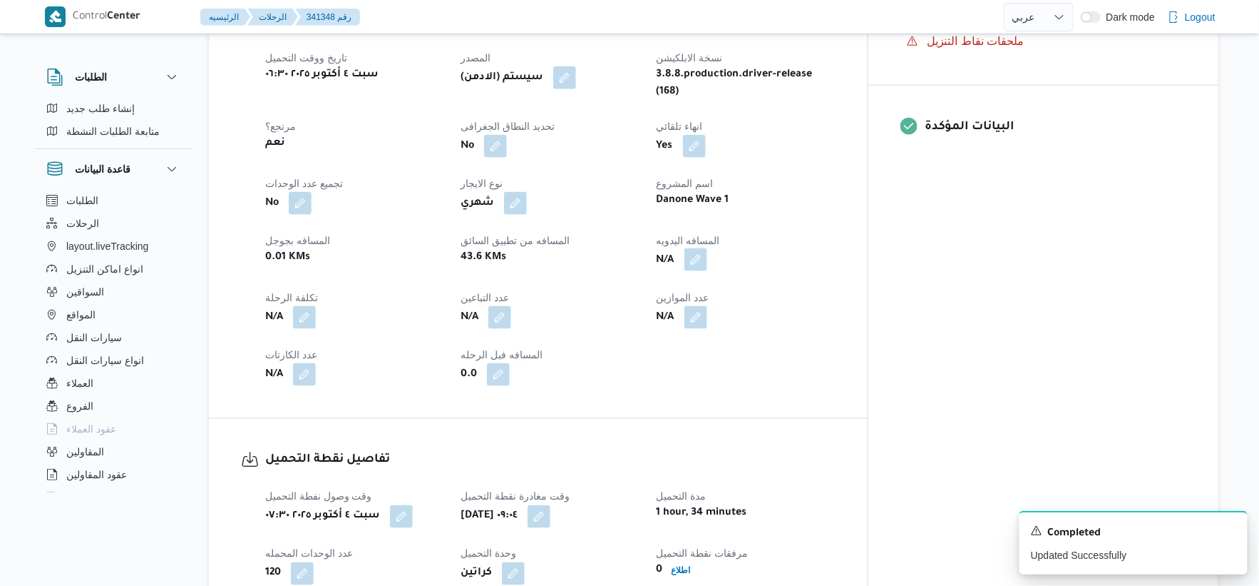
click at [707, 248] on button "button" at bounding box center [696, 259] width 23 height 23
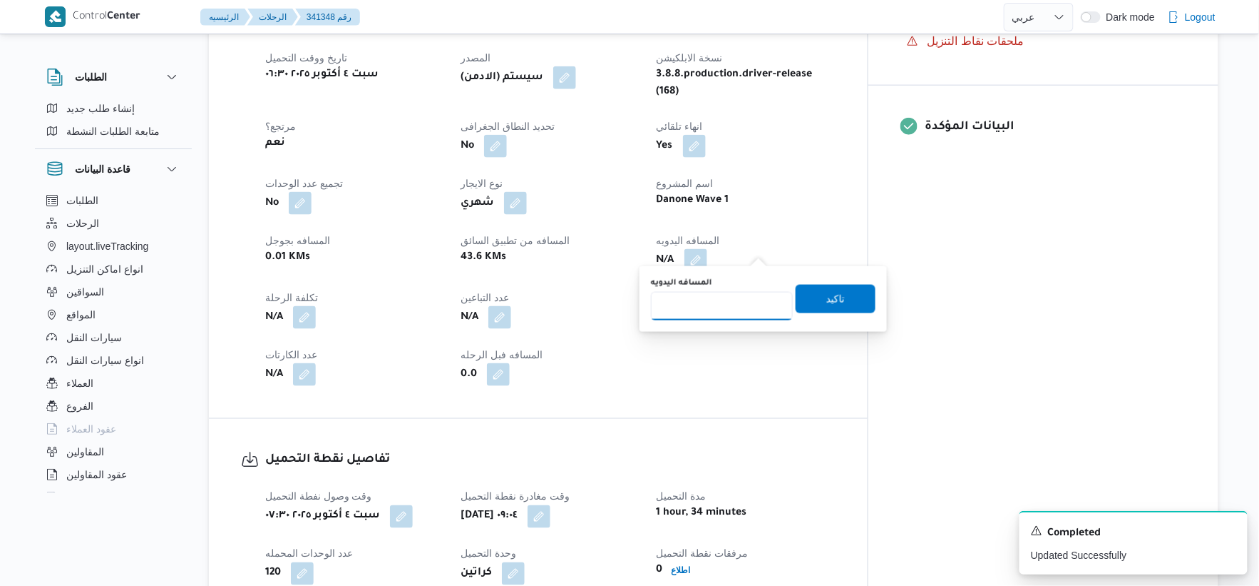
click at [725, 300] on input "المسافه اليدويه" at bounding box center [722, 306] width 142 height 29
type input "41"
click at [827, 291] on span "تاكيد" at bounding box center [836, 298] width 19 height 17
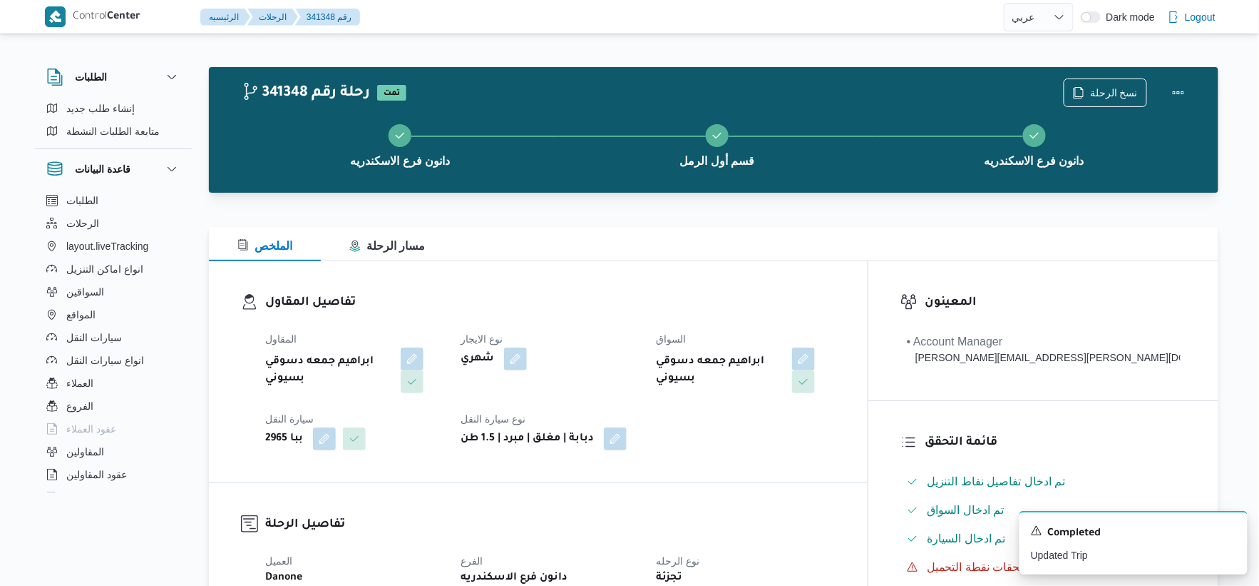
scroll to position [475, 0]
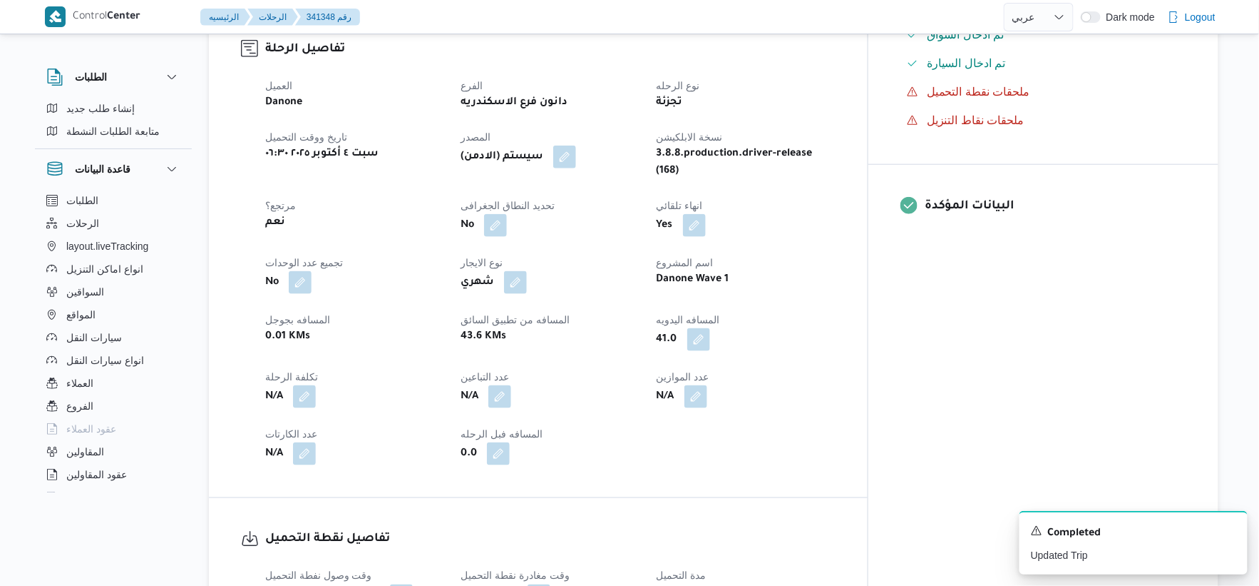
select select "ar"
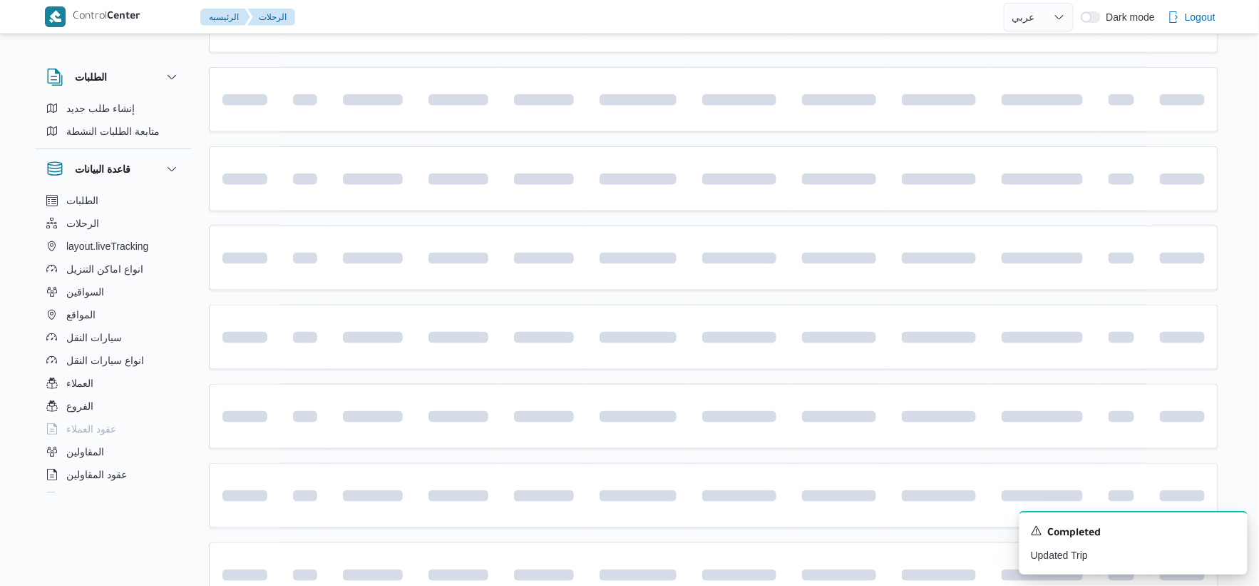
scroll to position [158, 0]
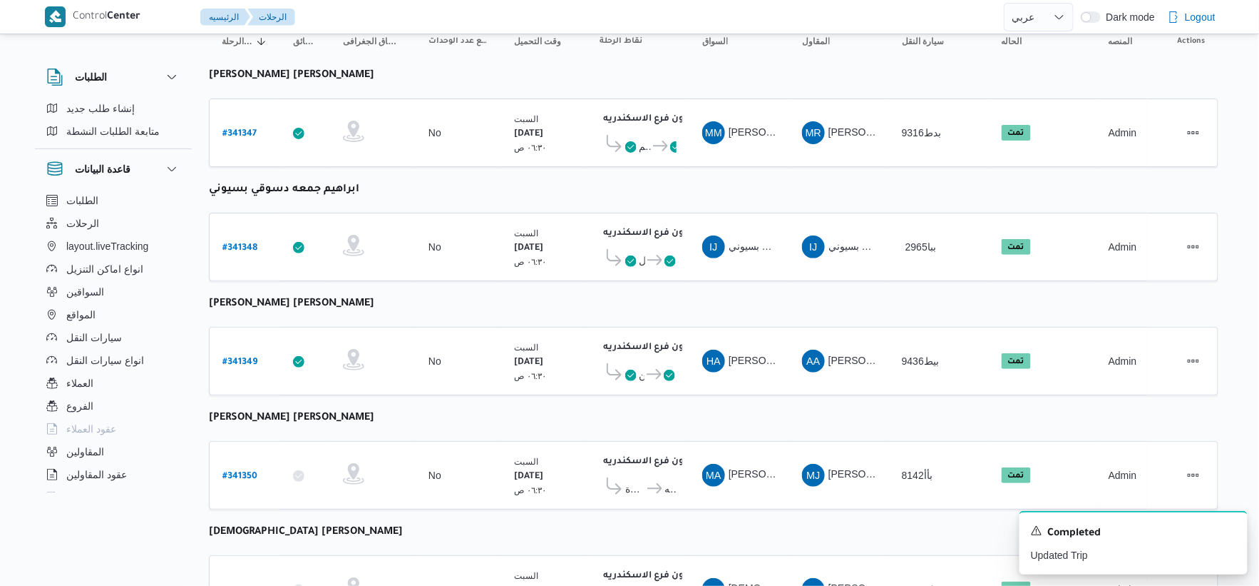
select select "ar"
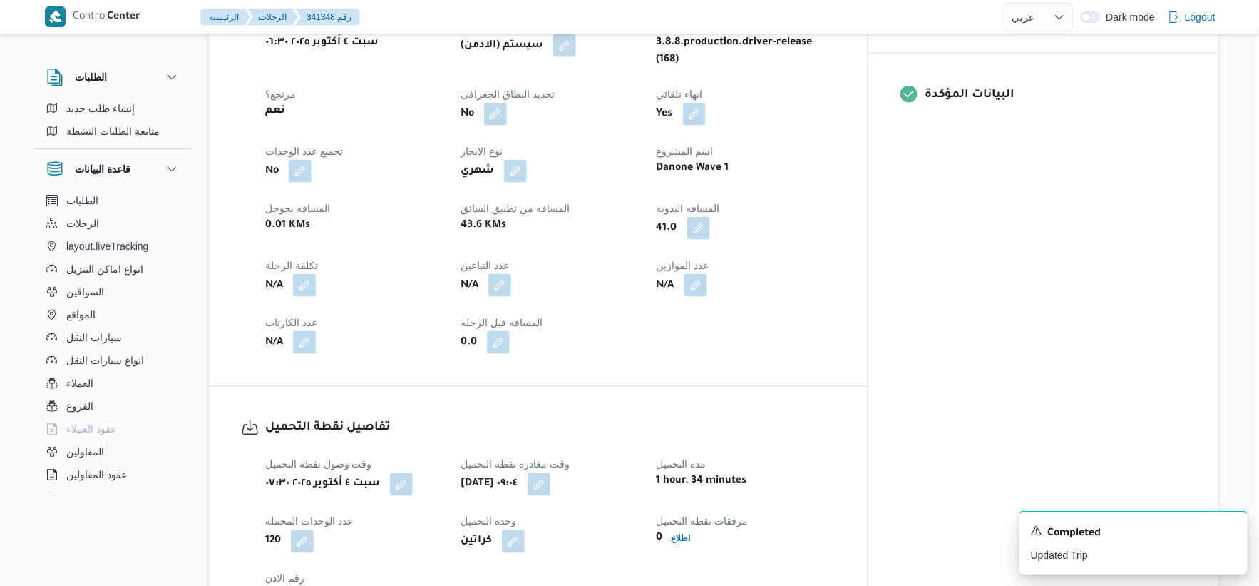
scroll to position [792, 0]
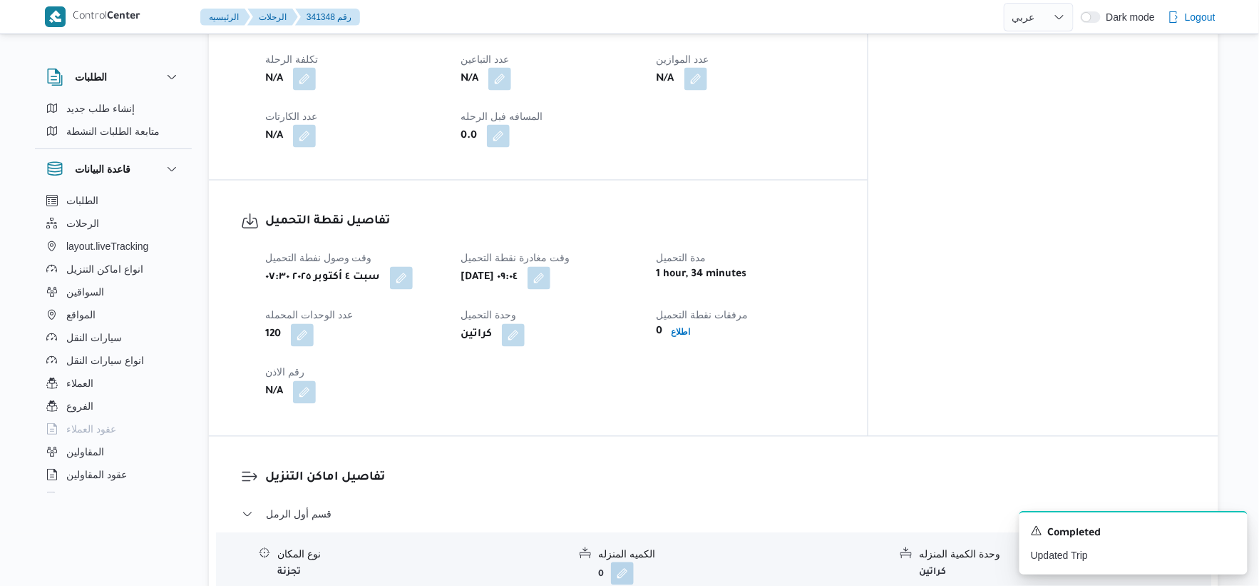
select select "ar"
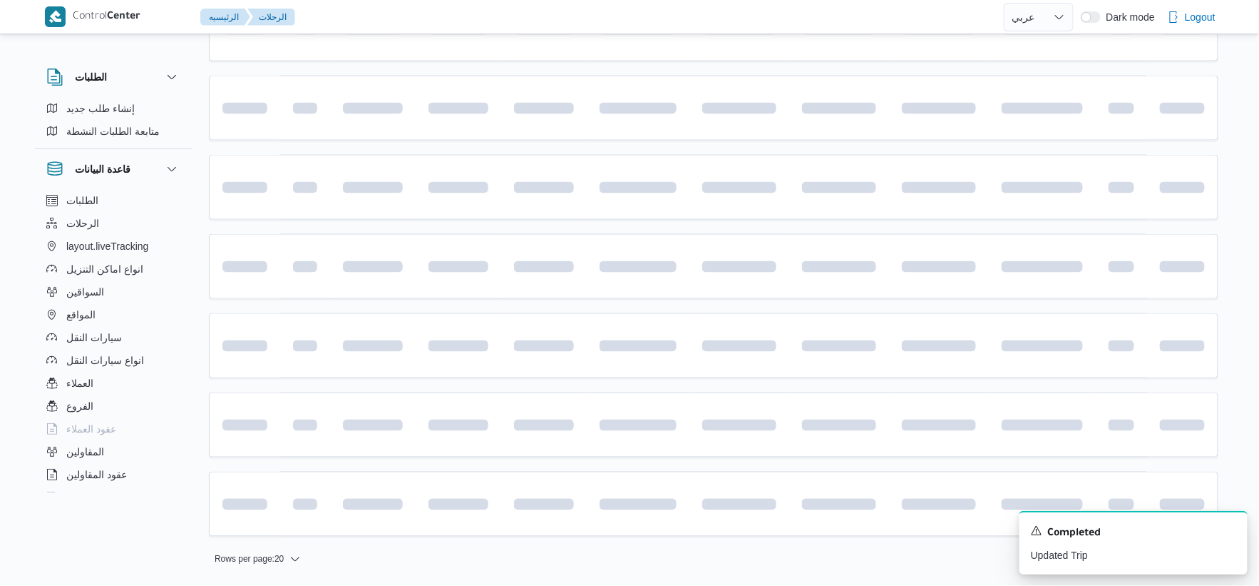
scroll to position [158, 0]
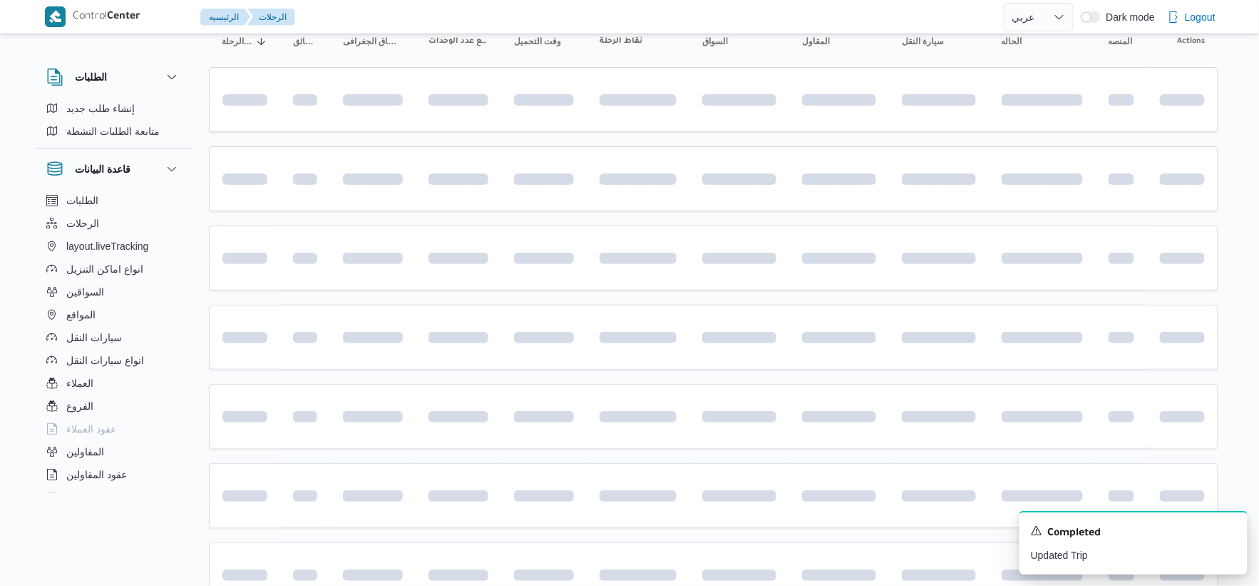
select select "ar"
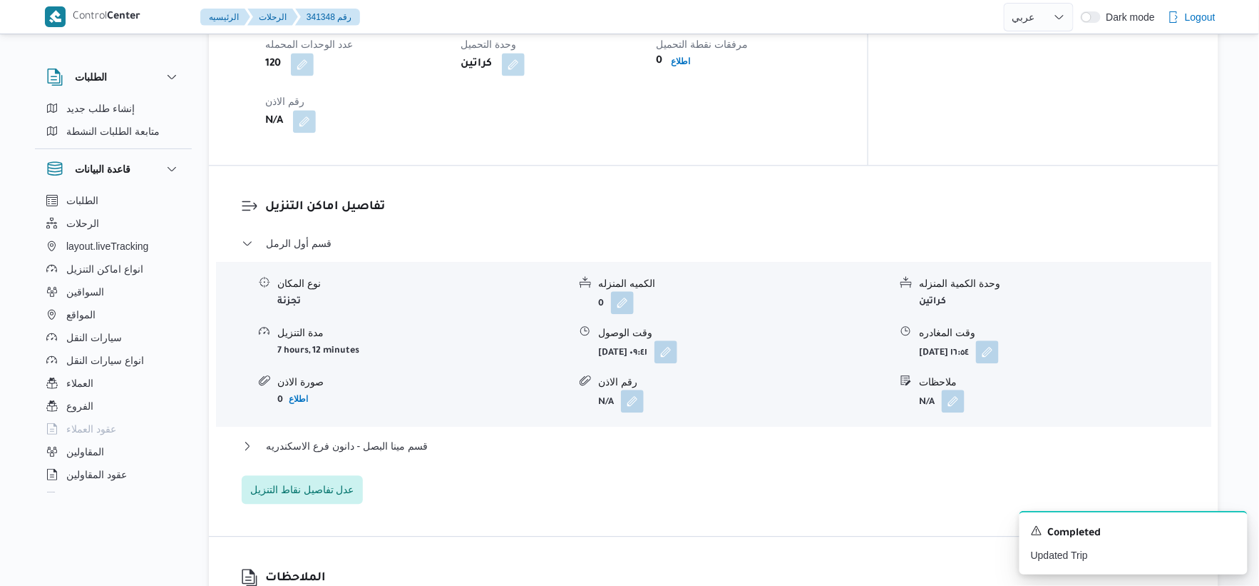
scroll to position [1267, 0]
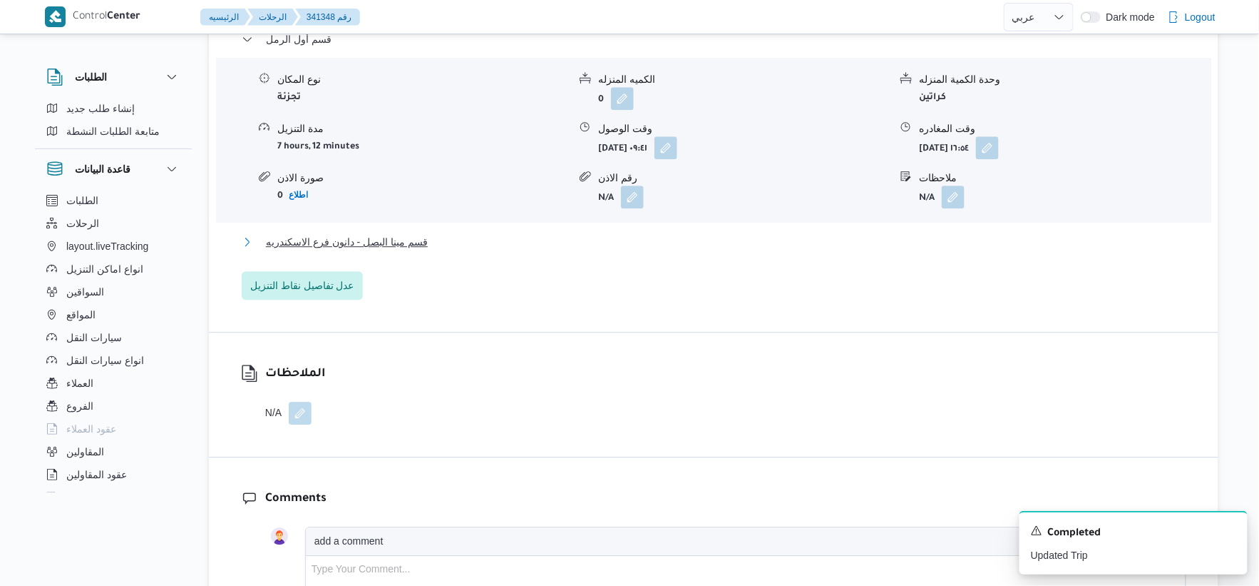
click at [424, 233] on span "قسم مينا البصل - دانون فرع الاسكندريه" at bounding box center [347, 241] width 162 height 17
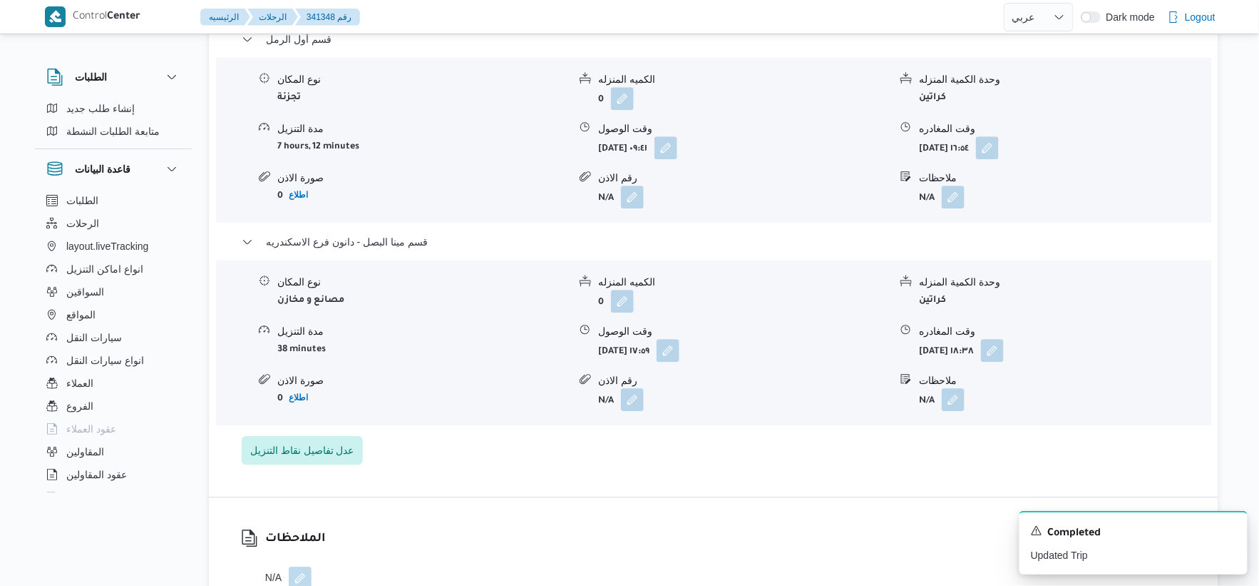
select select "ar"
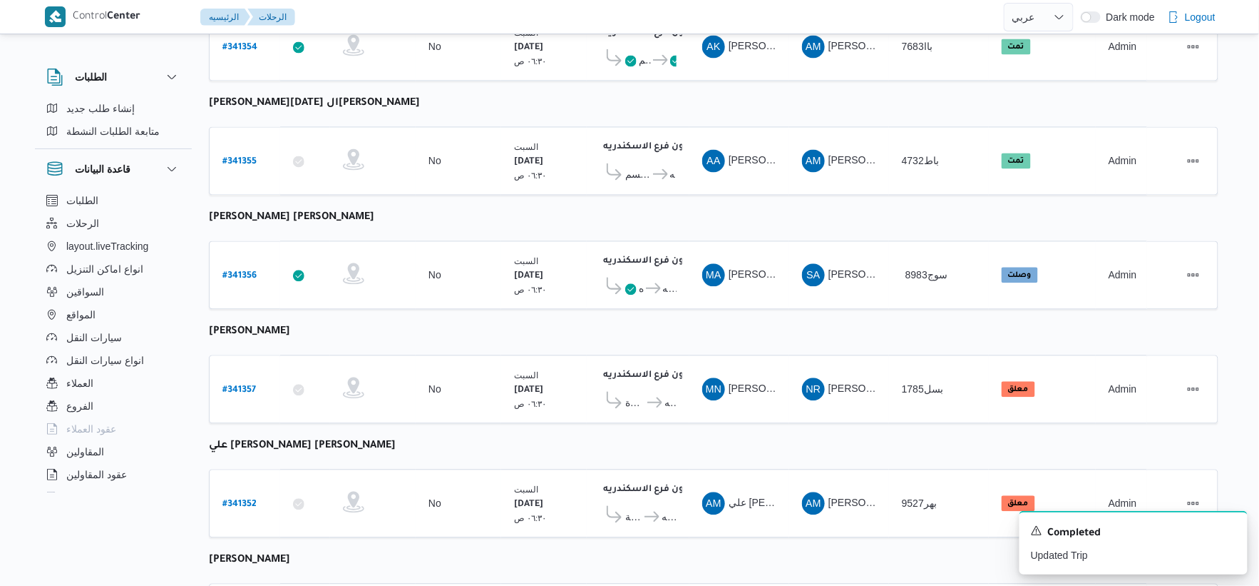
scroll to position [1145, 0]
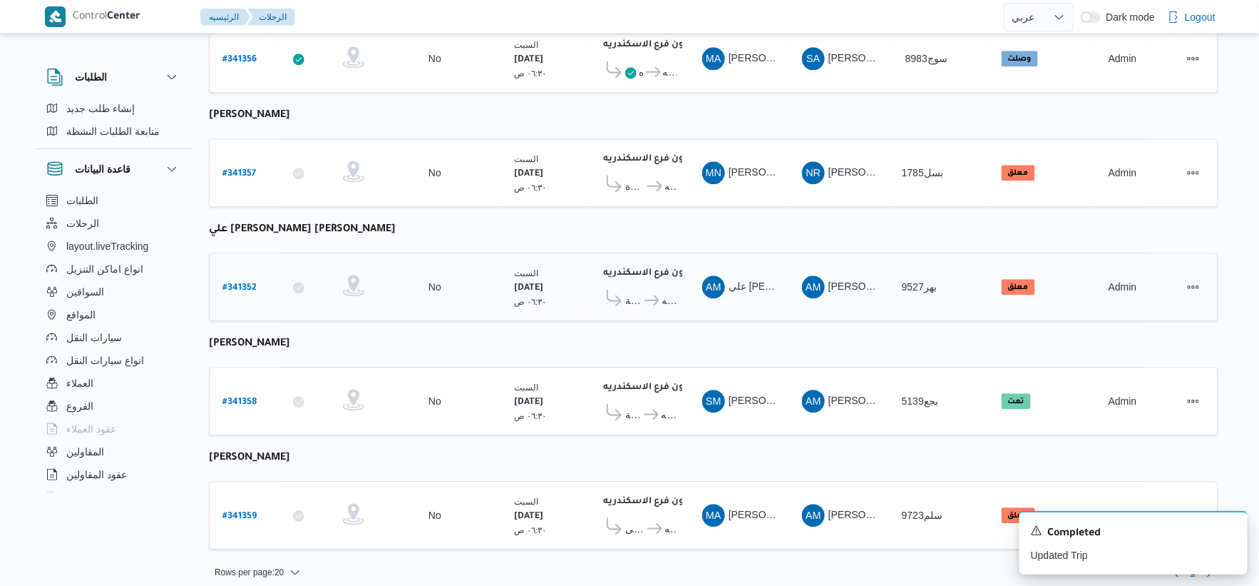
click at [250, 283] on b "# 341352" at bounding box center [240, 288] width 34 height 10
select select "ar"
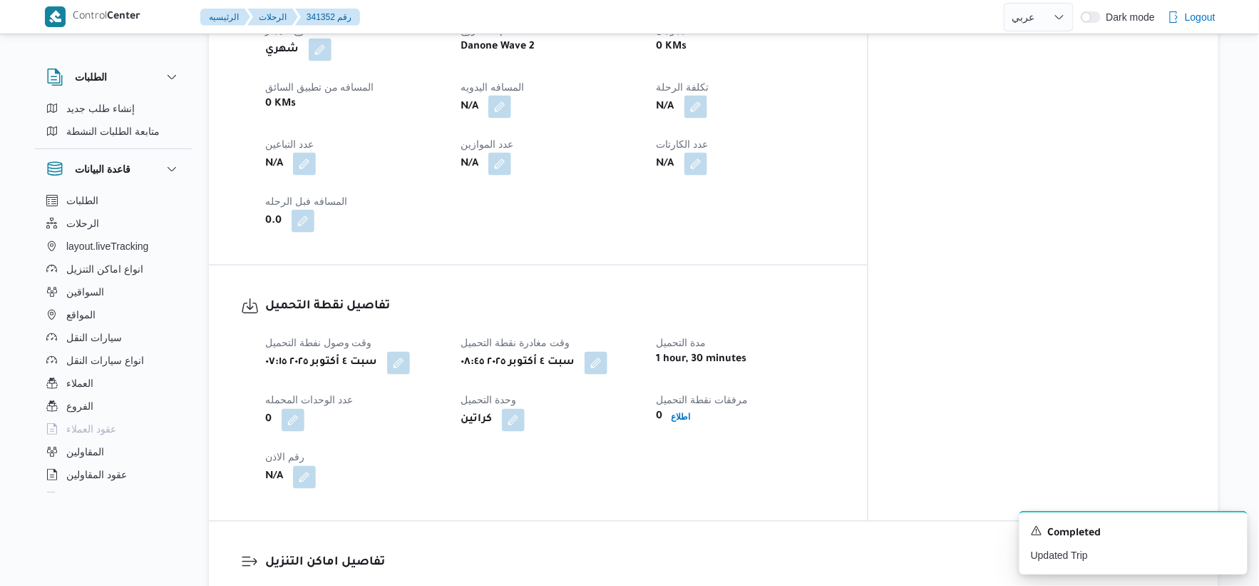
scroll to position [871, 0]
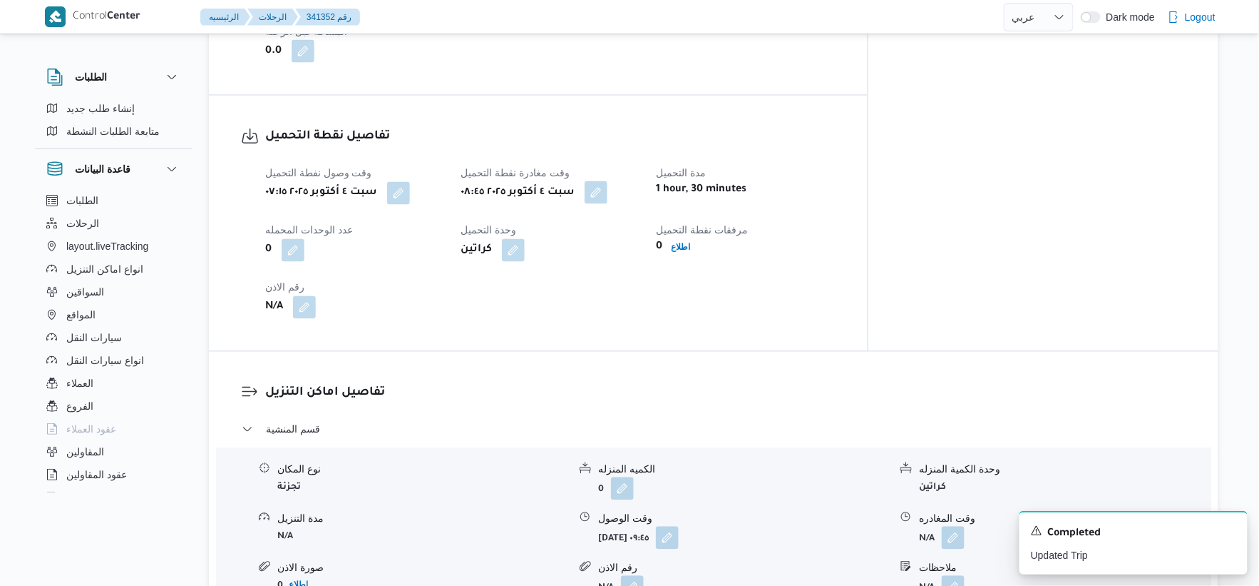
click at [608, 197] on button "button" at bounding box center [596, 192] width 23 height 23
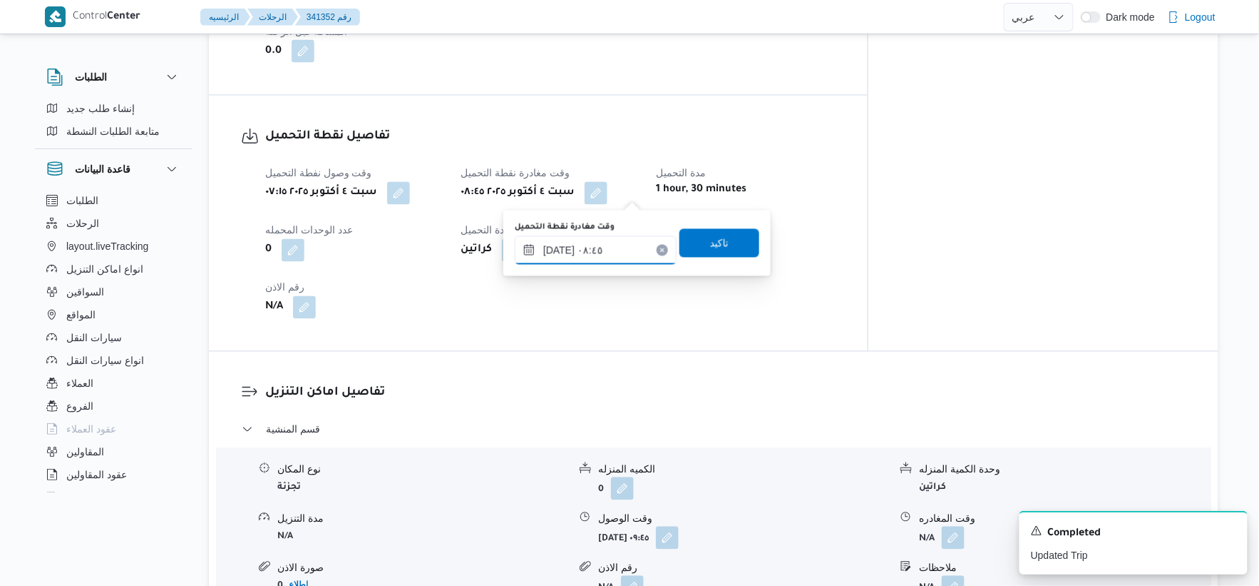
click at [614, 246] on input "[DATE] ٠٨:٤٥" at bounding box center [596, 250] width 162 height 29
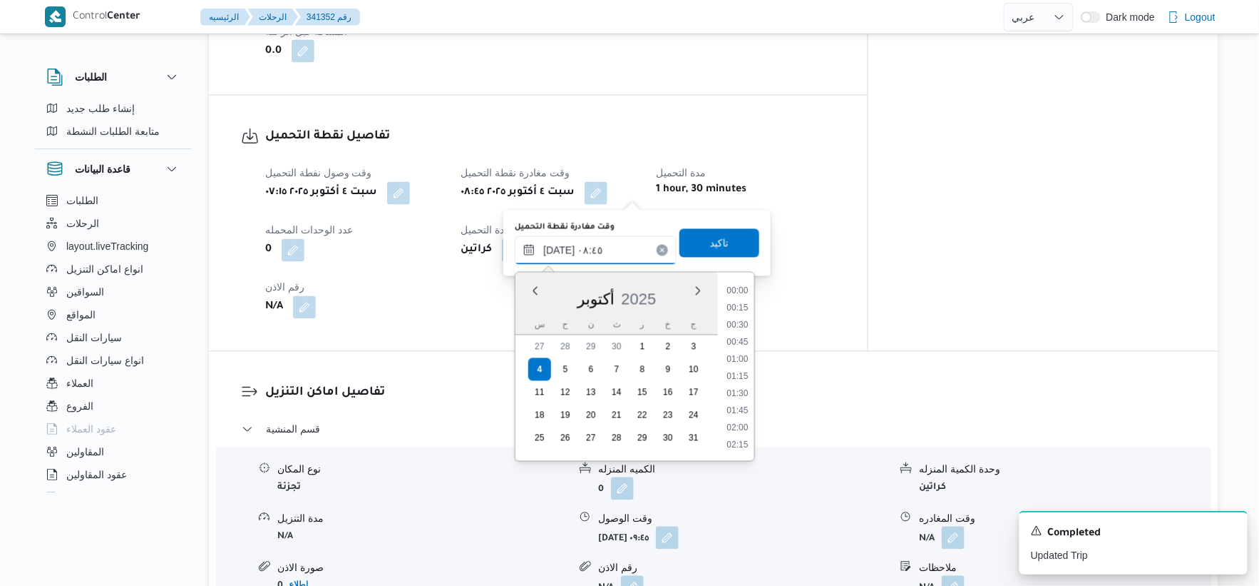
scroll to position [513, 0]
click at [740, 394] on li "09:00" at bounding box center [738, 394] width 33 height 14
type input "[DATE] ٠٩:٠٠"
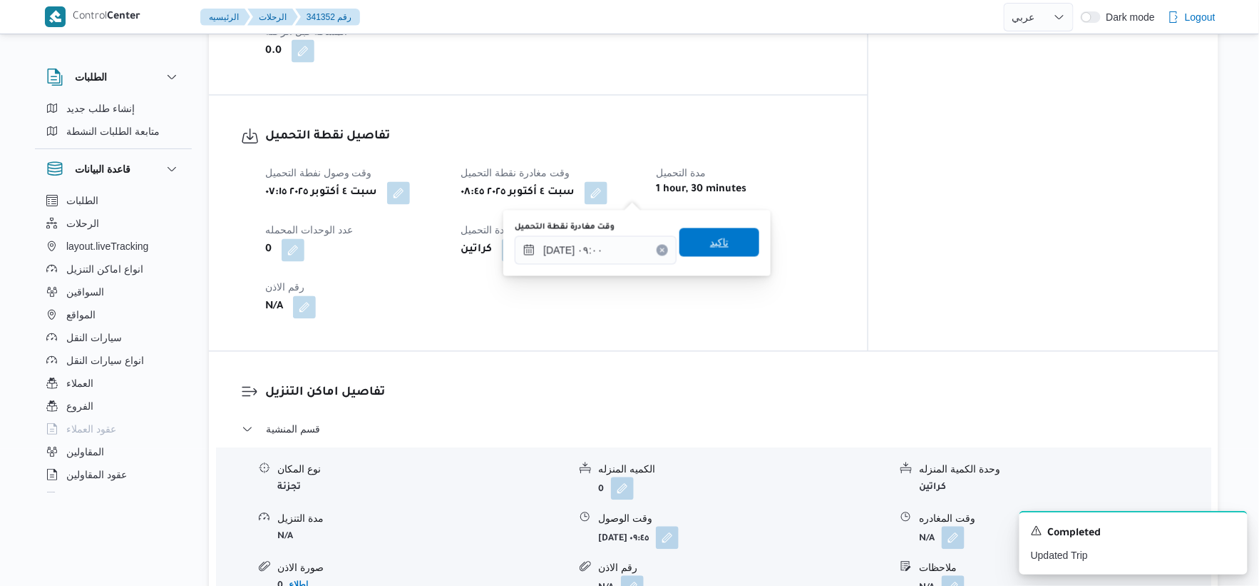
click at [722, 240] on span "تاكيد" at bounding box center [720, 242] width 80 height 29
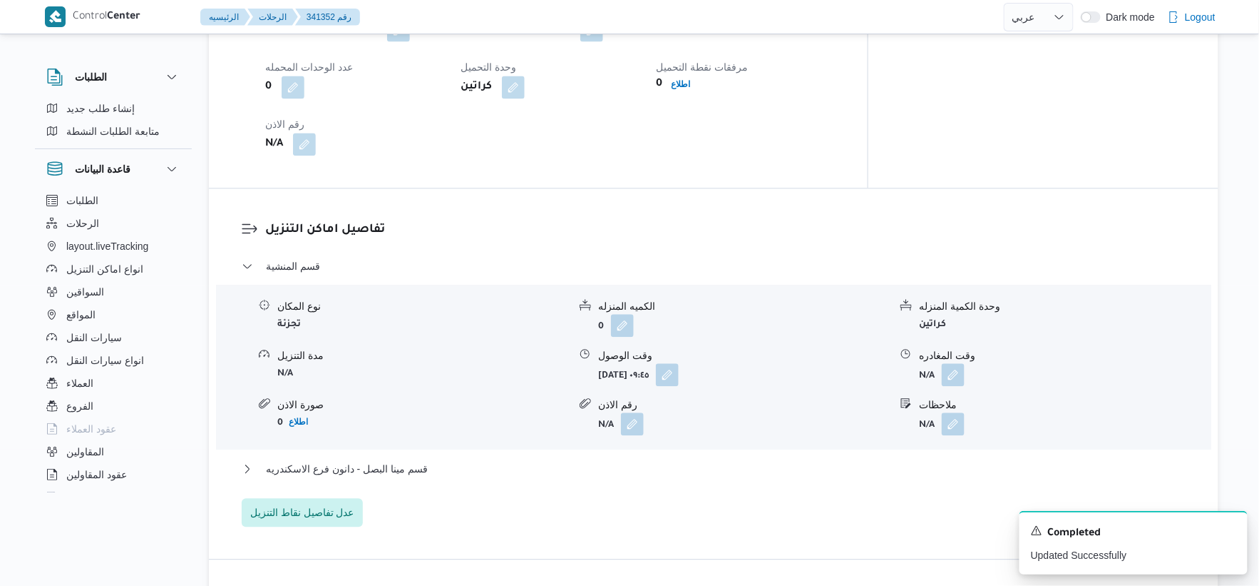
scroll to position [1030, 0]
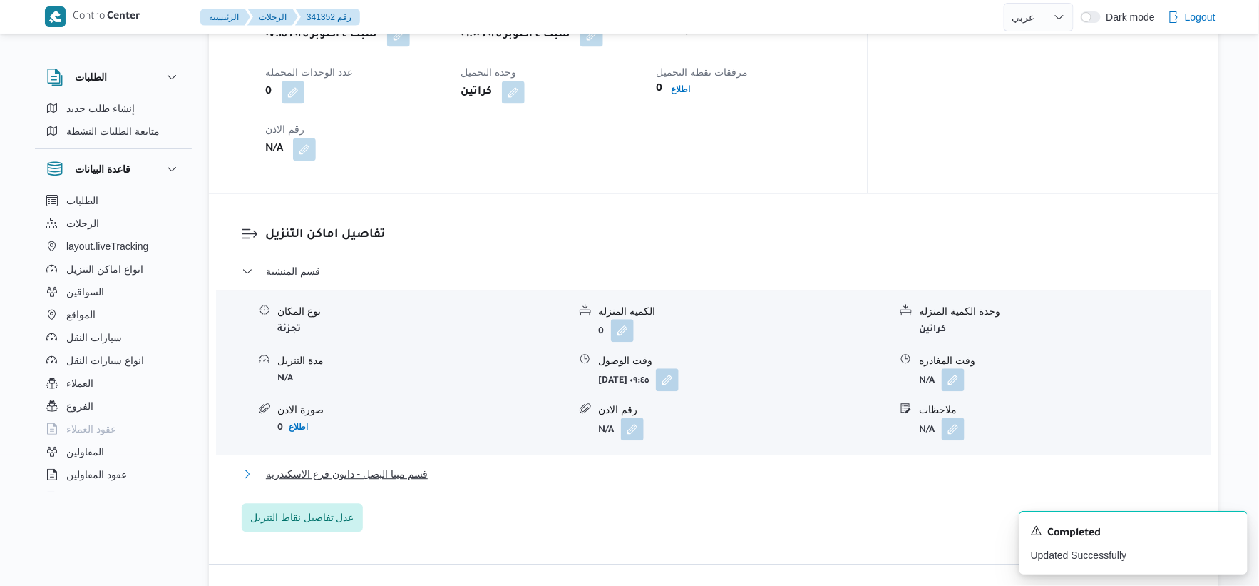
click at [439, 478] on button "قسم مينا البصل - دانون فرع الاسكندريه" at bounding box center [714, 473] width 945 height 17
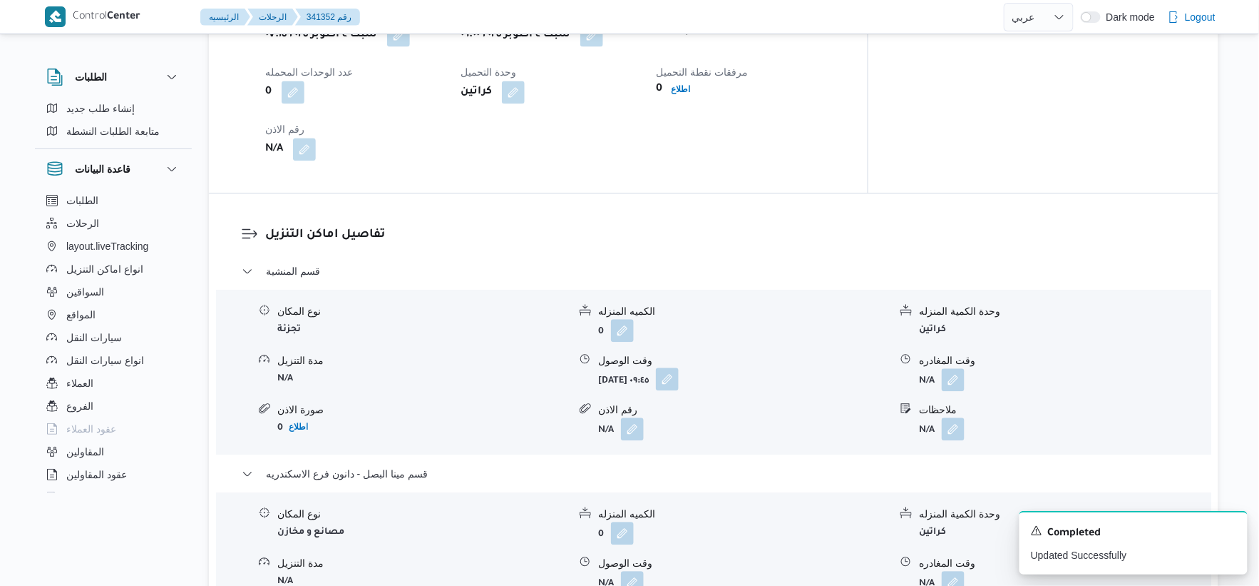
click at [679, 372] on button "button" at bounding box center [667, 378] width 23 height 23
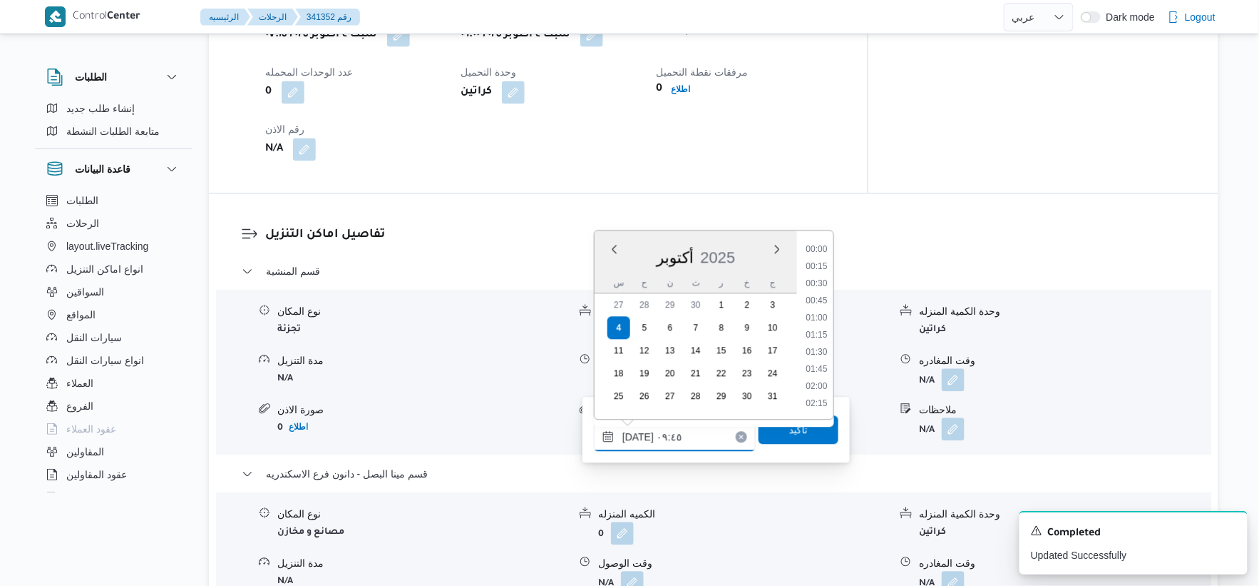
click at [690, 432] on input "٠٤/١٠/٢٠٢٥ ٠٩:٤٥" at bounding box center [675, 436] width 162 height 29
click at [812, 312] on li "09:30" at bounding box center [816, 317] width 33 height 14
type input "٠٤/١٠/٢٠٢٥ ٠٩:٣٠"
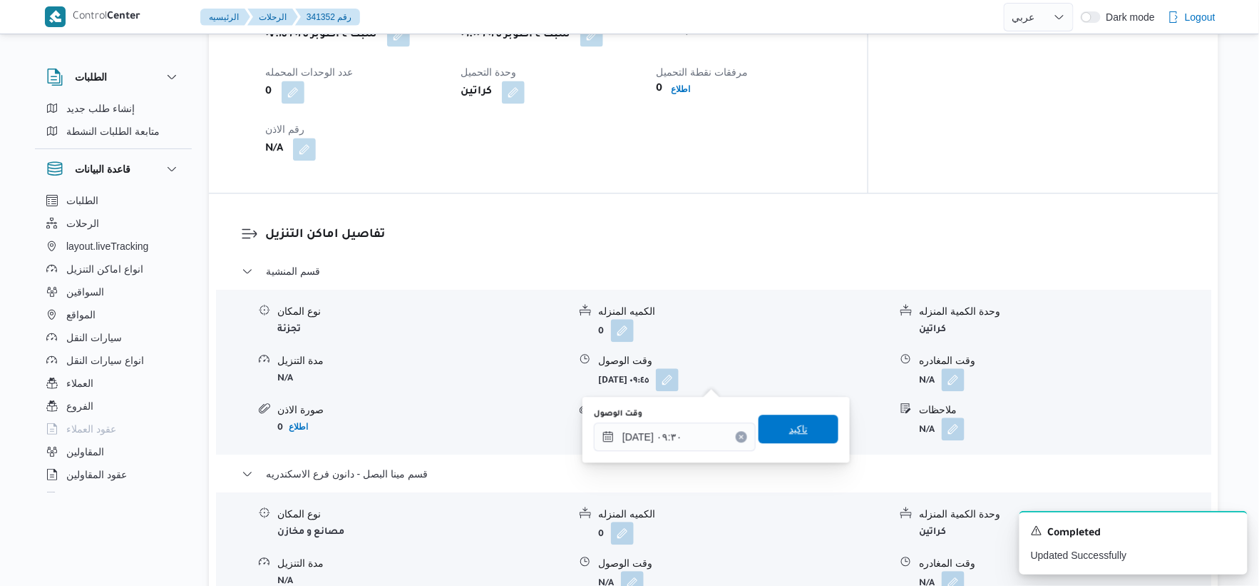
click at [811, 416] on span "تاكيد" at bounding box center [799, 428] width 80 height 29
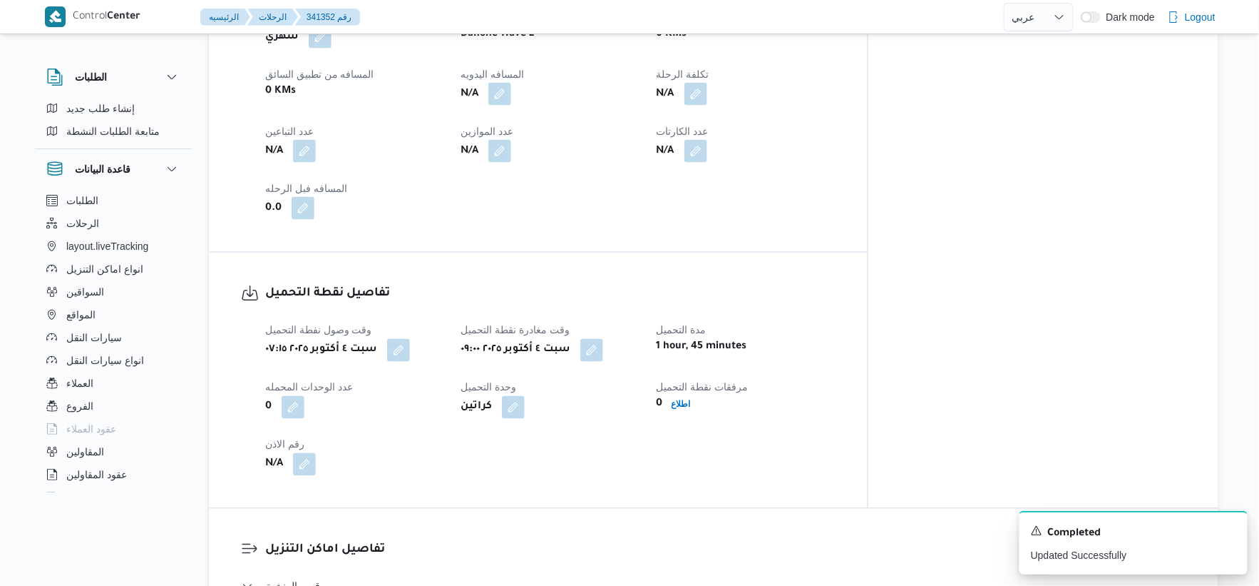
scroll to position [554, 0]
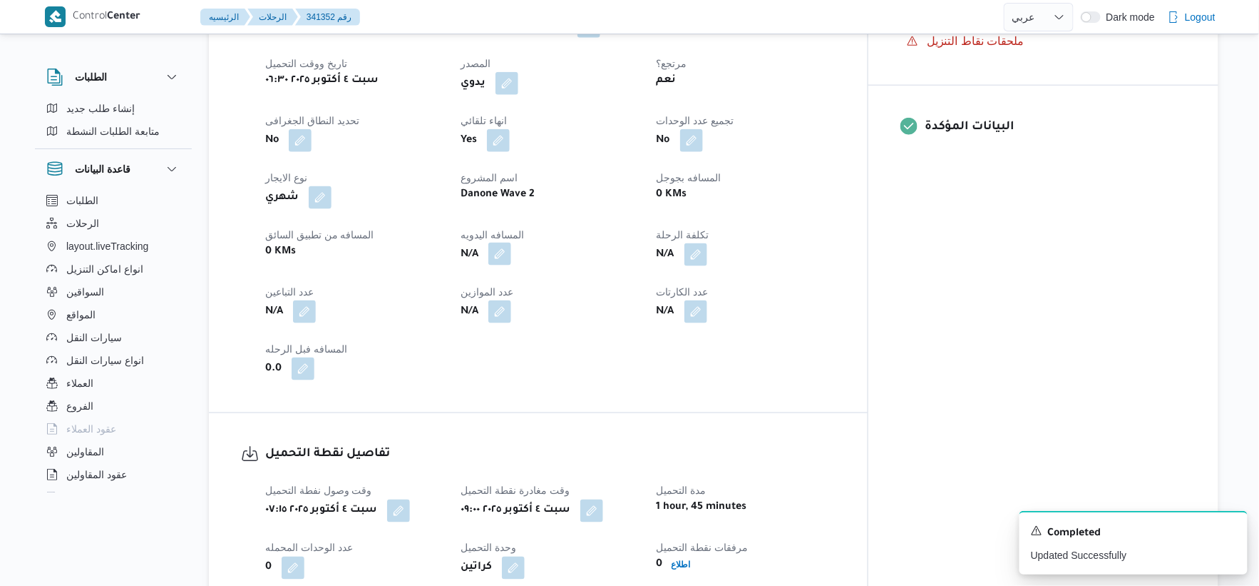
click at [511, 250] on button "button" at bounding box center [500, 253] width 23 height 23
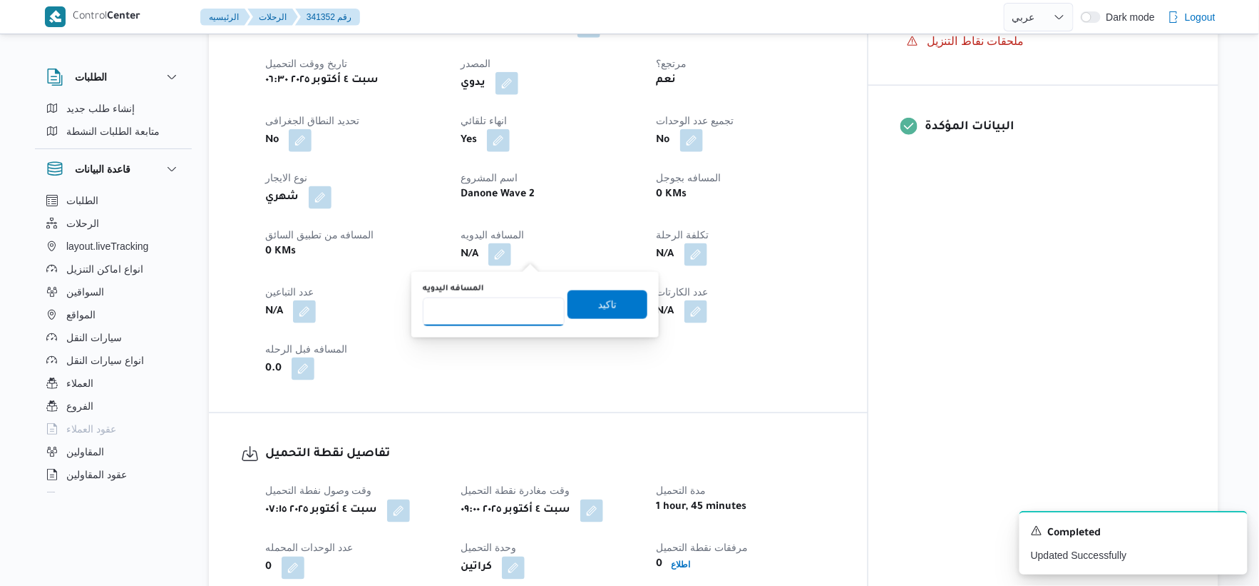
click at [489, 310] on input "المسافه اليدويه" at bounding box center [494, 311] width 142 height 29
type input "27"
click at [606, 297] on span "تاكيد" at bounding box center [607, 303] width 19 height 17
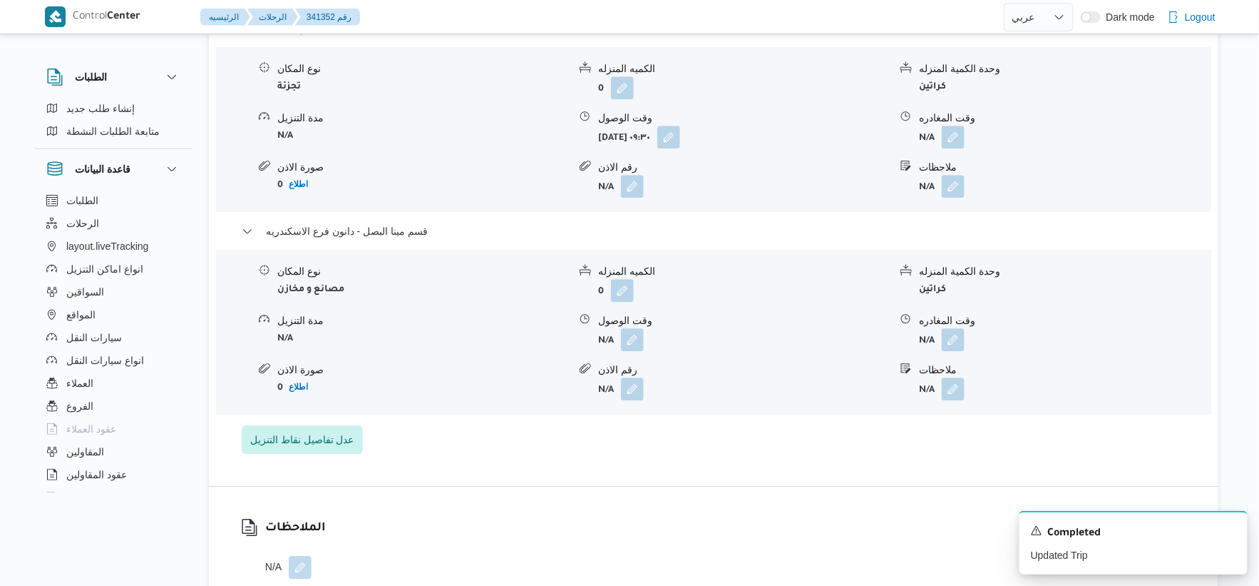
scroll to position [1346, 0]
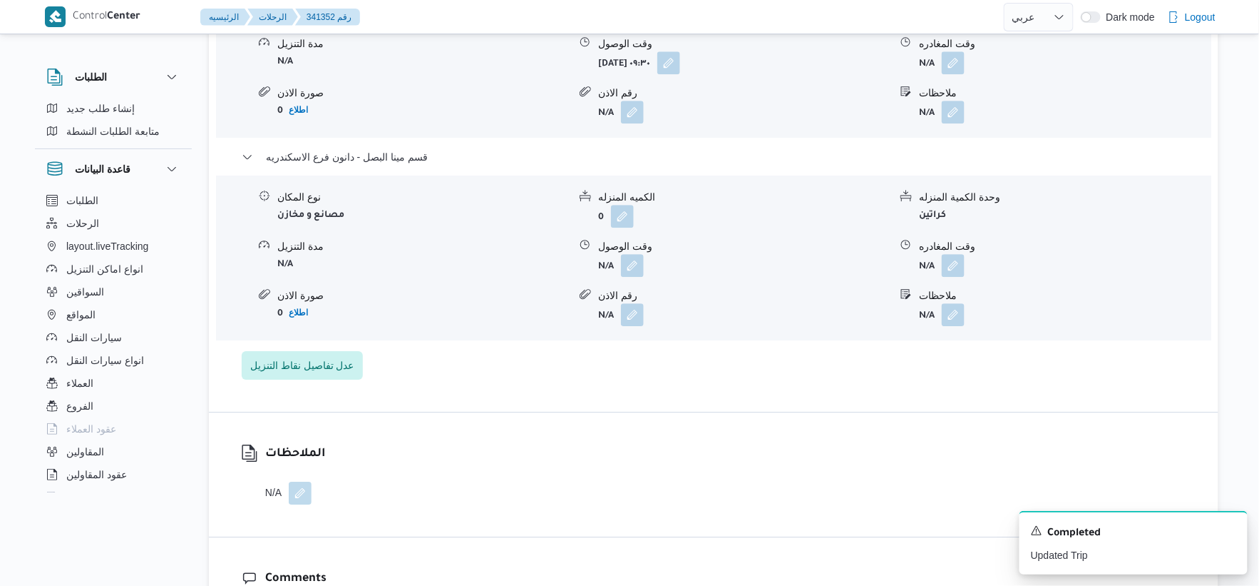
drag, startPoint x: 631, startPoint y: 265, endPoint x: 609, endPoint y: 284, distance: 29.3
click at [631, 264] on button "button" at bounding box center [632, 265] width 23 height 23
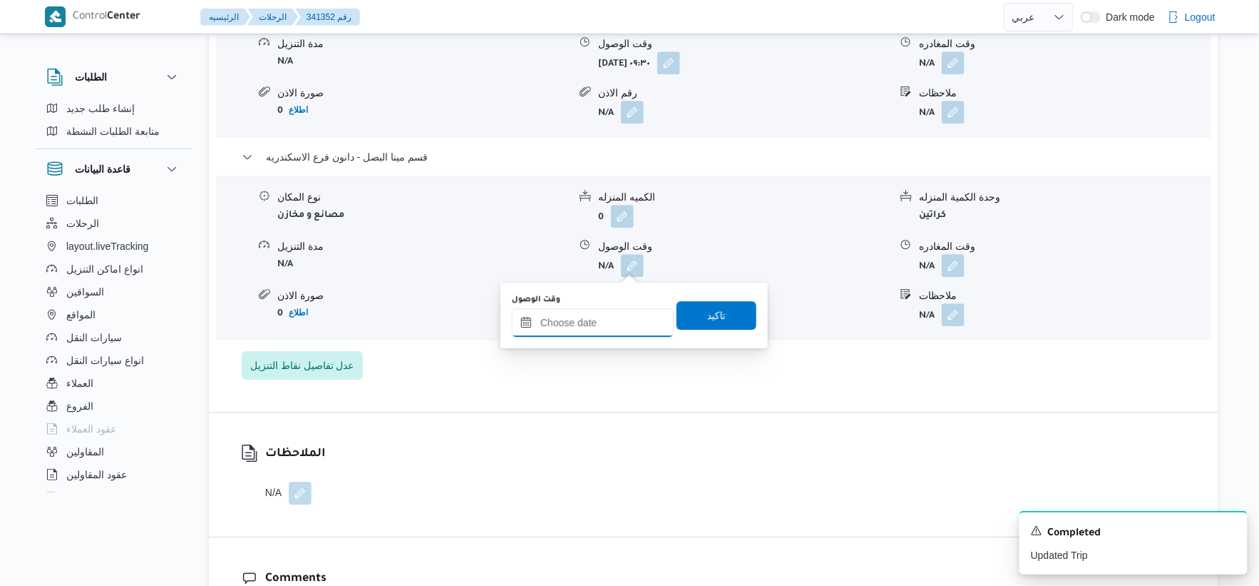
click at [592, 318] on input "وقت الوصول" at bounding box center [593, 322] width 162 height 29
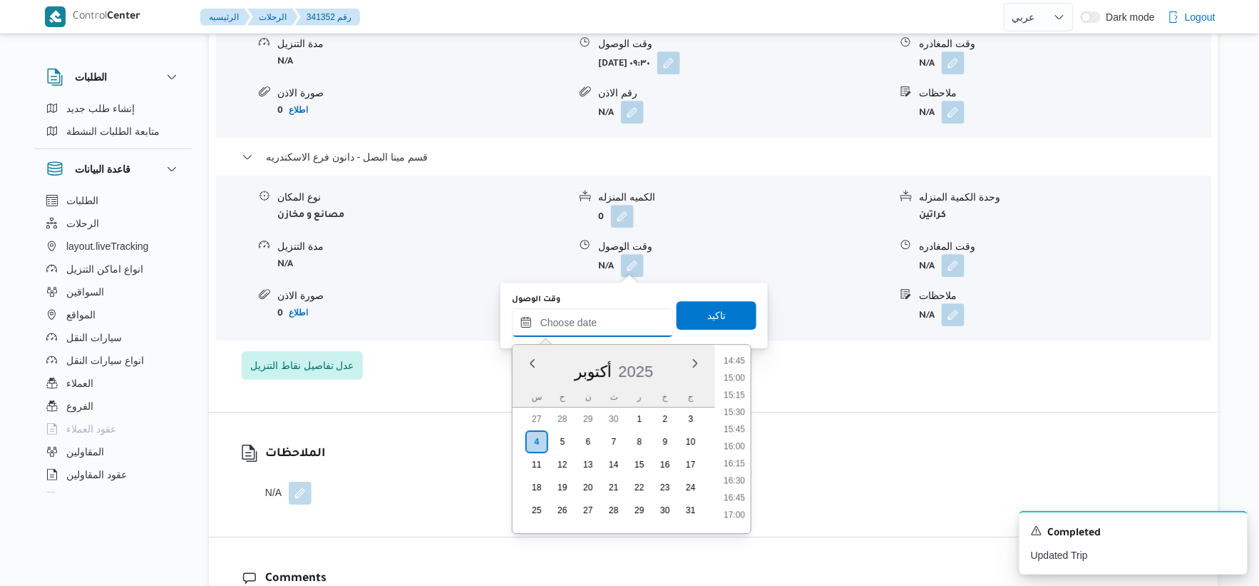
scroll to position [1011, 0]
click at [737, 426] on li "15:45" at bounding box center [734, 430] width 33 height 14
type input "٠٤/١٠/٢٠٢٥ ١٥:٤٥"
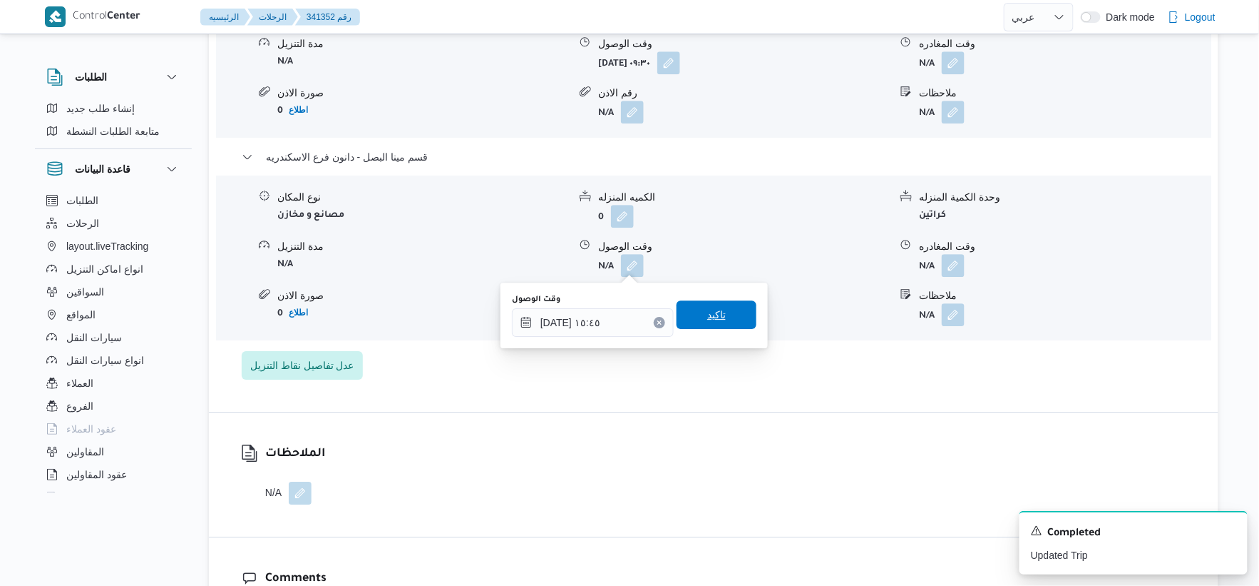
click at [730, 315] on span "تاكيد" at bounding box center [717, 314] width 80 height 29
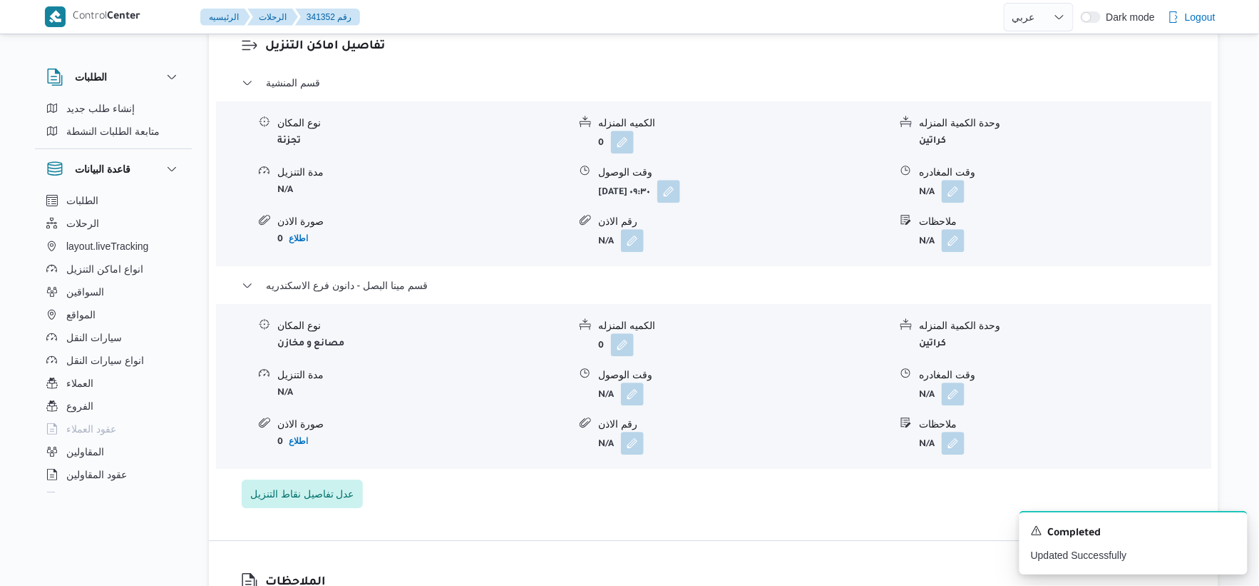
scroll to position [1188, 0]
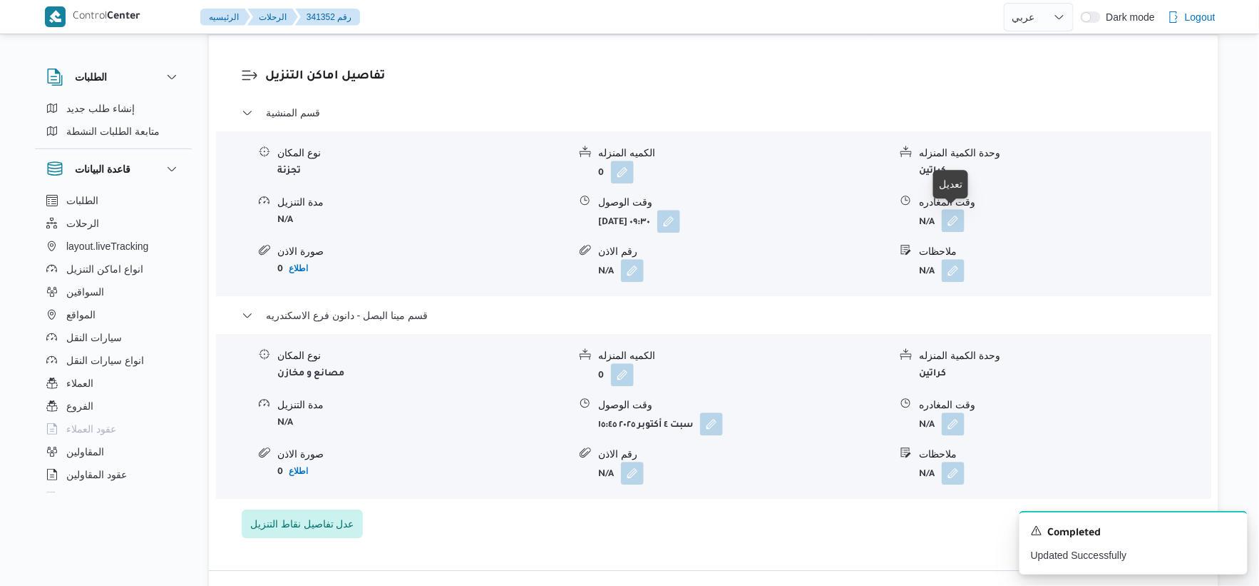
click at [959, 220] on button "button" at bounding box center [953, 220] width 23 height 23
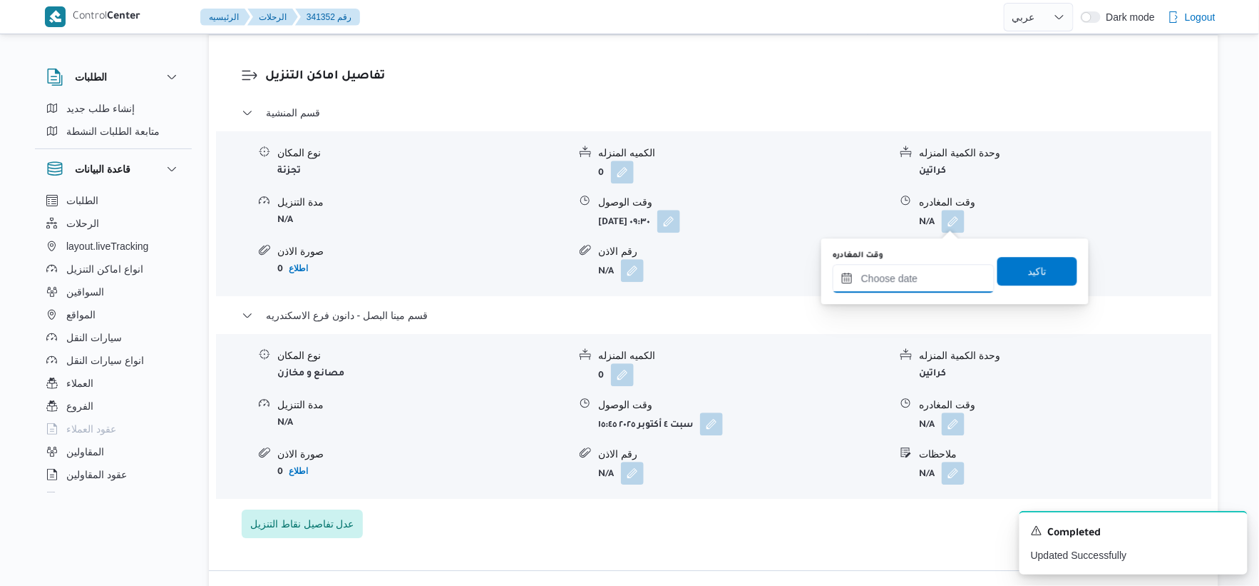
click at [944, 267] on input "وقت المغادره" at bounding box center [914, 278] width 162 height 29
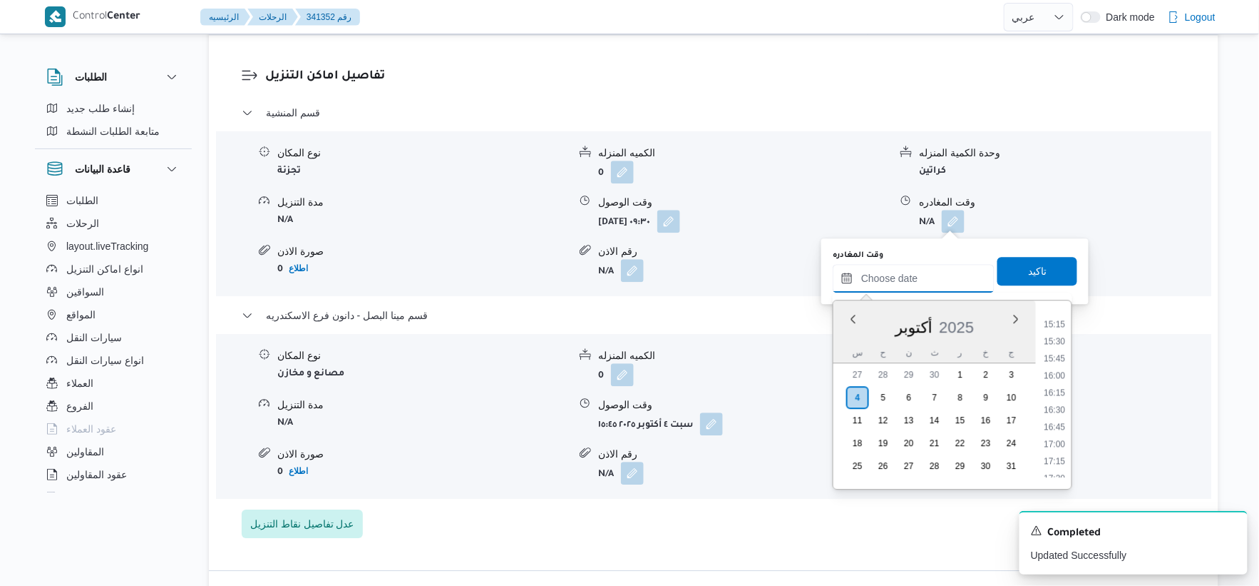
scroll to position [1011, 0]
click at [1058, 349] on li "15:15" at bounding box center [1055, 351] width 33 height 14
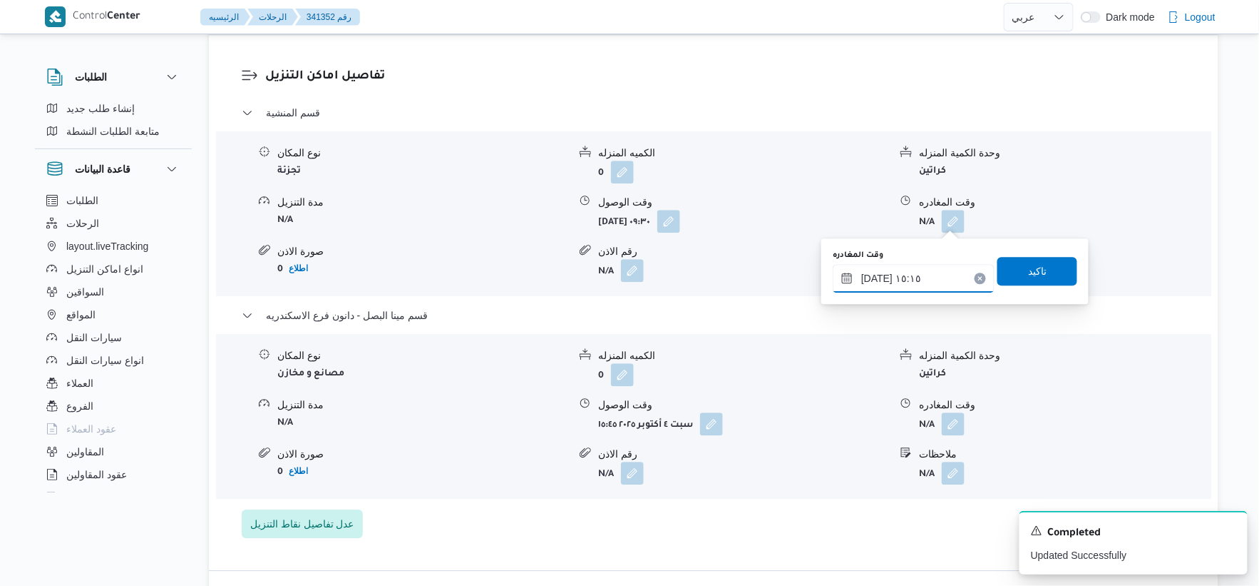
type input "٠٤/١٠/٢٠٢٥ ١٥:١٥"
click at [1049, 281] on span "تاكيد" at bounding box center [1038, 270] width 80 height 29
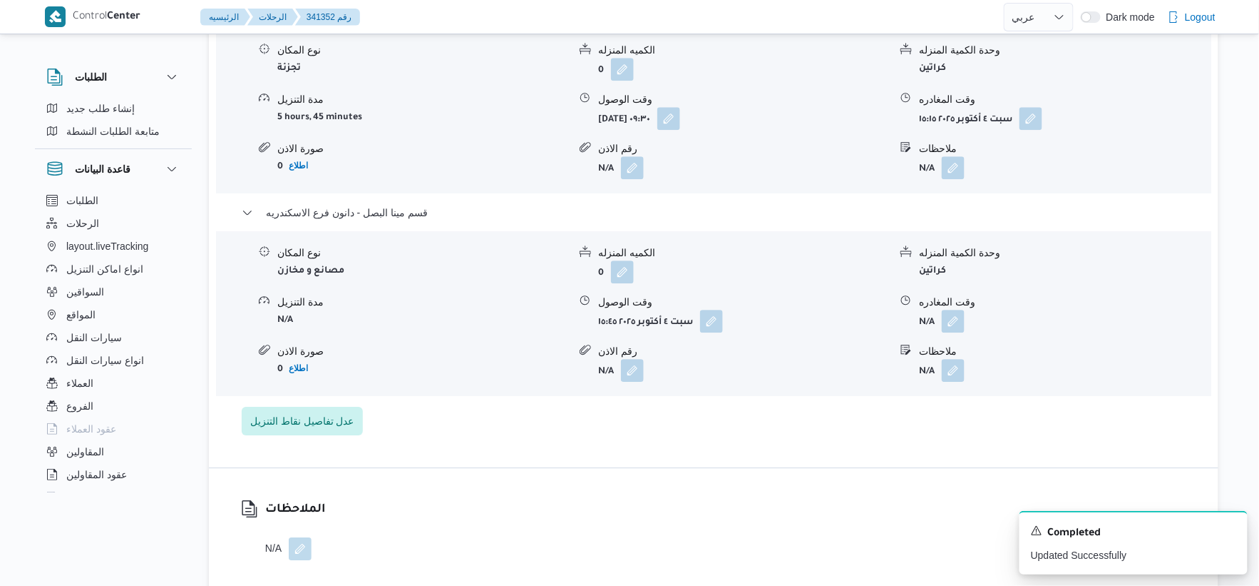
scroll to position [1426, 0]
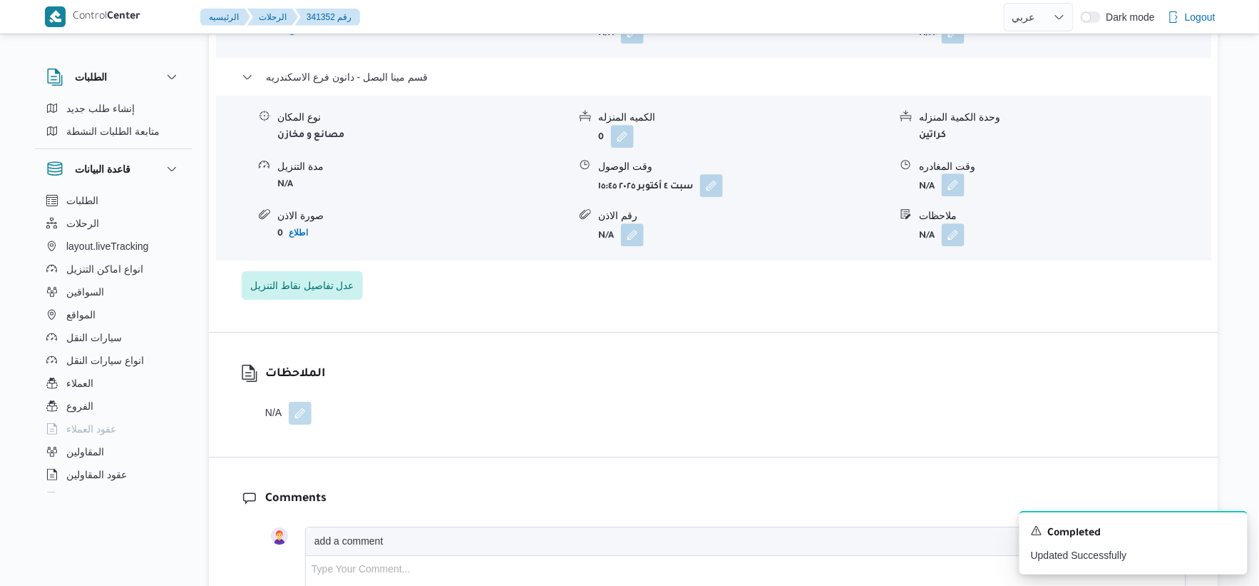
click at [952, 183] on button "button" at bounding box center [953, 184] width 23 height 23
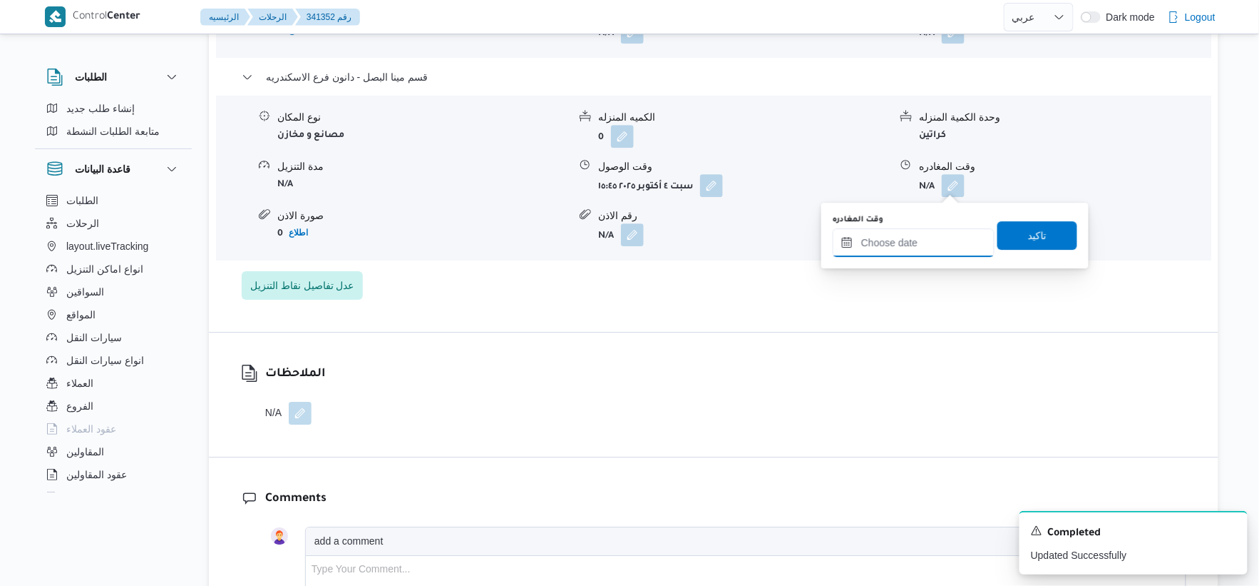
click at [934, 232] on input "وقت المغادره" at bounding box center [914, 242] width 162 height 29
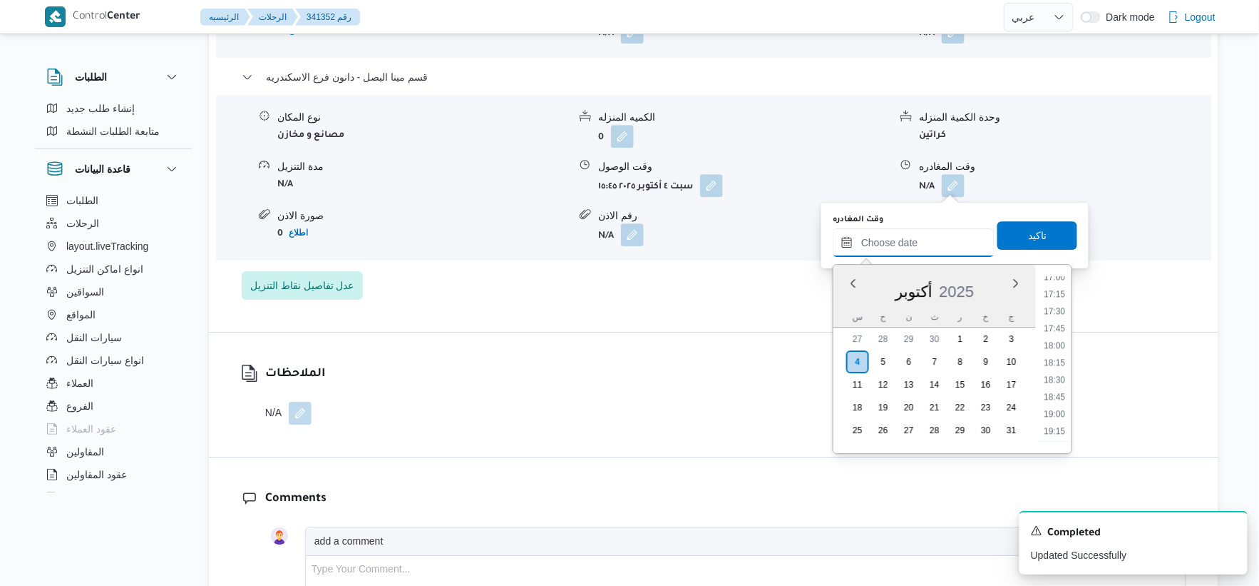
scroll to position [1091, 0]
click at [1060, 309] on li "16:15" at bounding box center [1055, 304] width 33 height 14
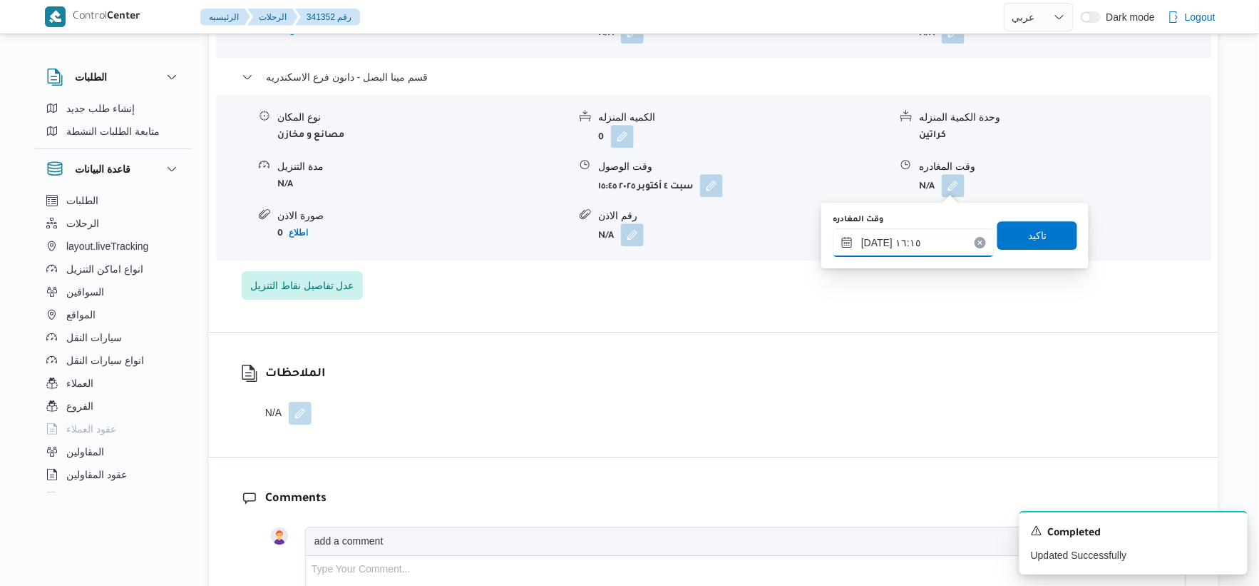
click at [872, 240] on input "٠٤/١٠/٢٠٢٥ ١٦:١٥" at bounding box center [914, 242] width 162 height 29
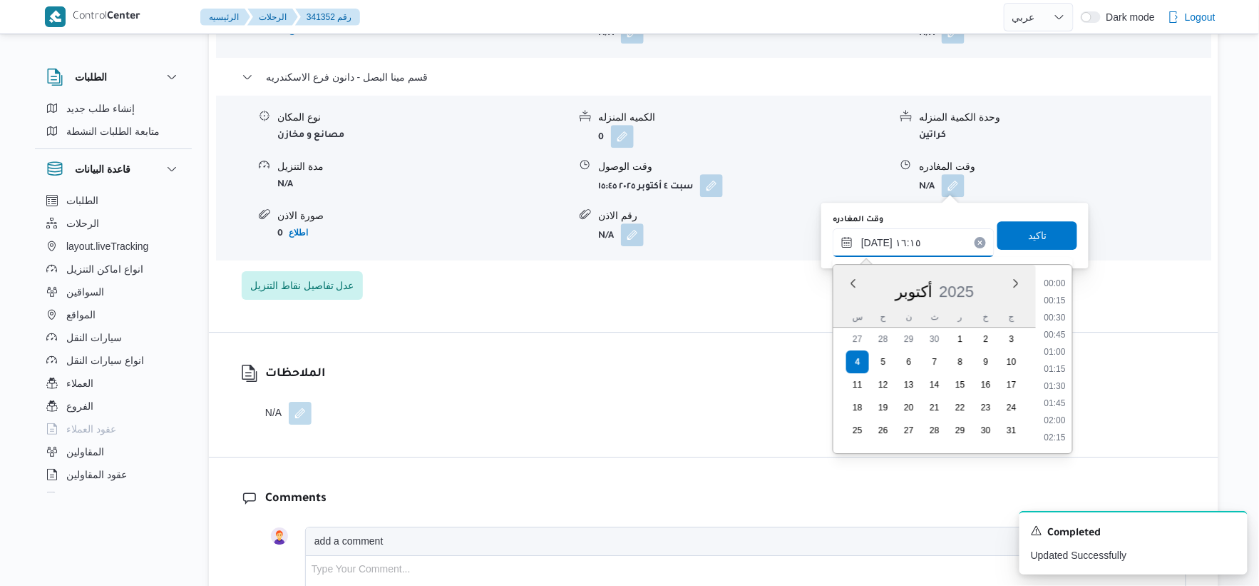
click at [872, 240] on input "٠٤/١٠/٢٠٢٥ ١٦:١٥" at bounding box center [914, 242] width 162 height 29
type input "٠٤/١٠/٢٠٢٥ ١٦:١٠"
click at [1066, 226] on span "تاكيد" at bounding box center [1038, 234] width 80 height 29
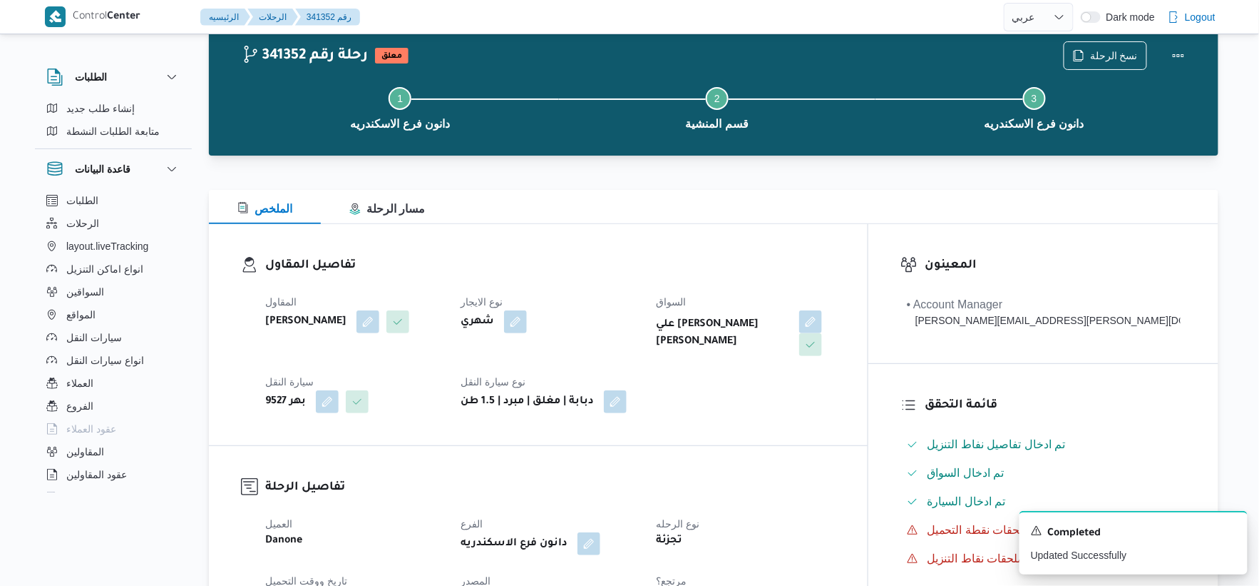
scroll to position [0, 0]
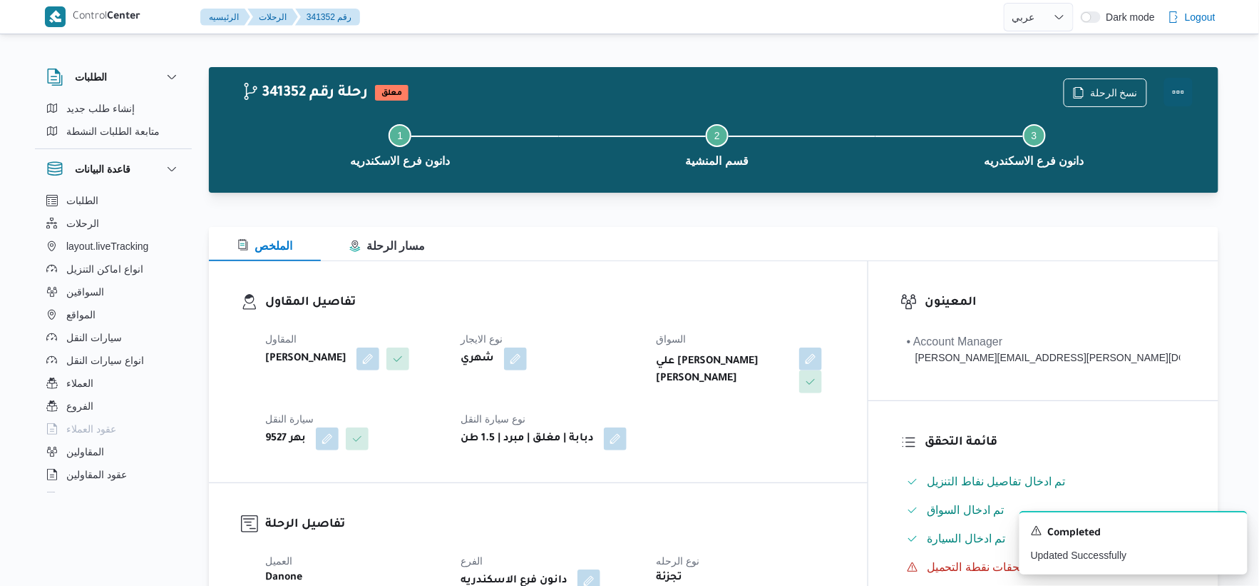
click at [1180, 88] on button "Actions" at bounding box center [1179, 92] width 29 height 29
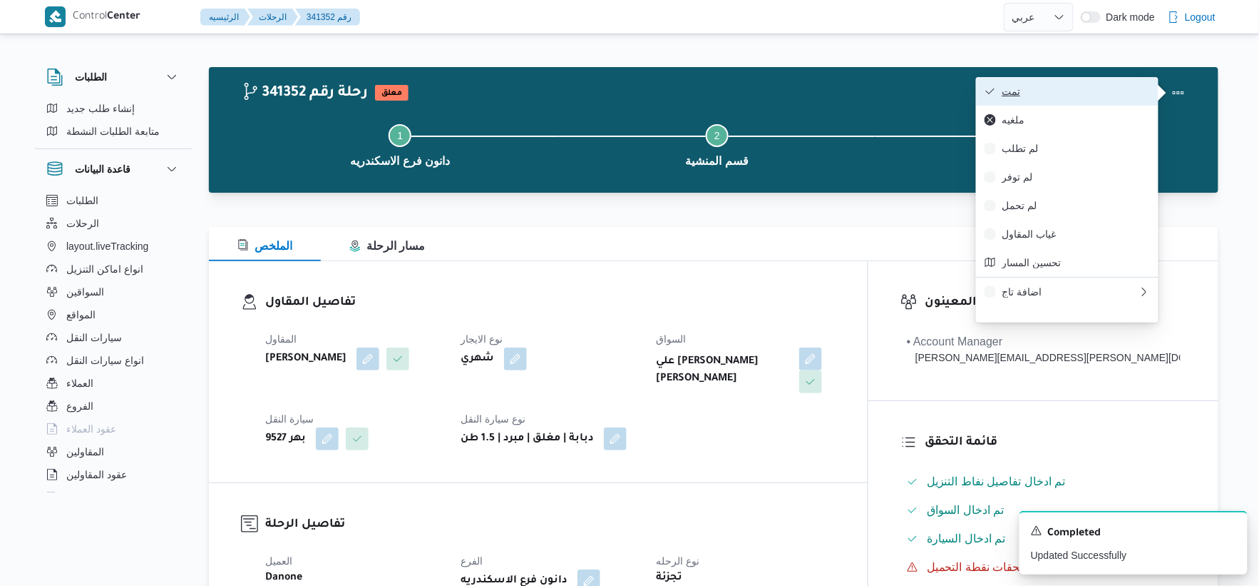
click at [1058, 88] on span "تمت" at bounding box center [1076, 91] width 148 height 11
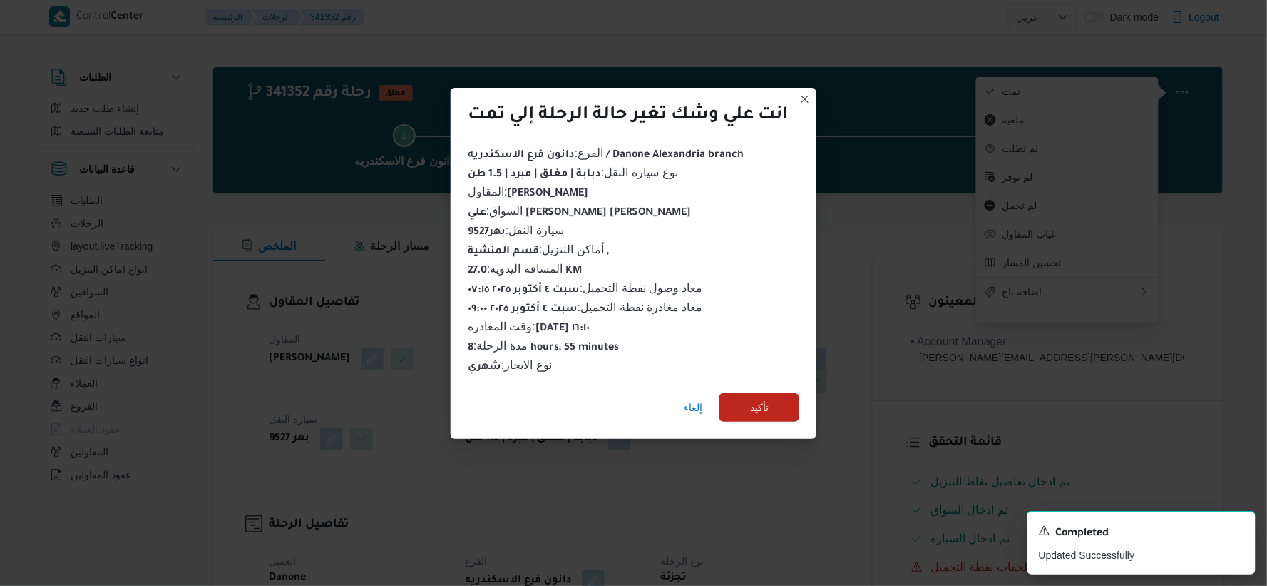
click at [764, 416] on div "إلغاء تأكيد" at bounding box center [634, 410] width 366 height 57
click at [769, 404] on span "تأكيد" at bounding box center [759, 406] width 19 height 17
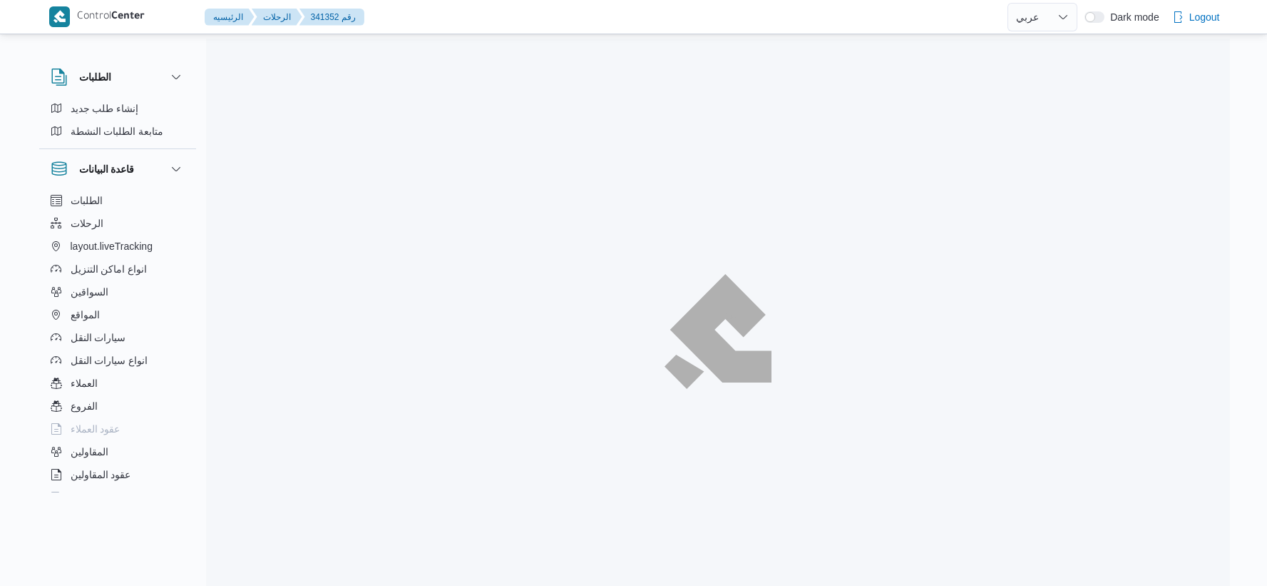
select select "ar"
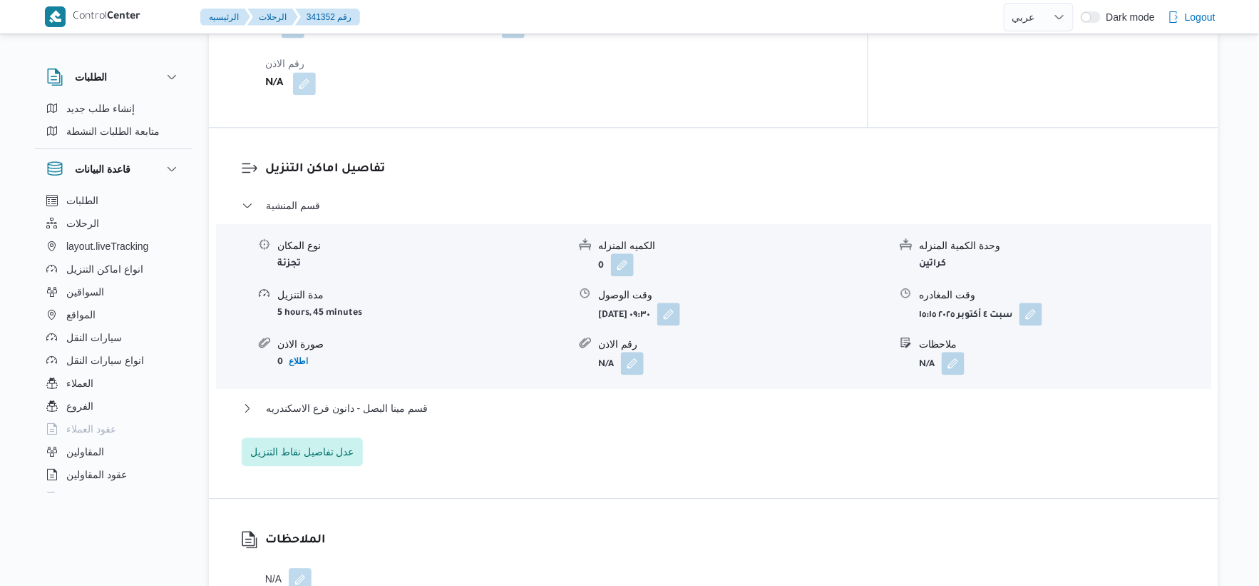
scroll to position [1109, 0]
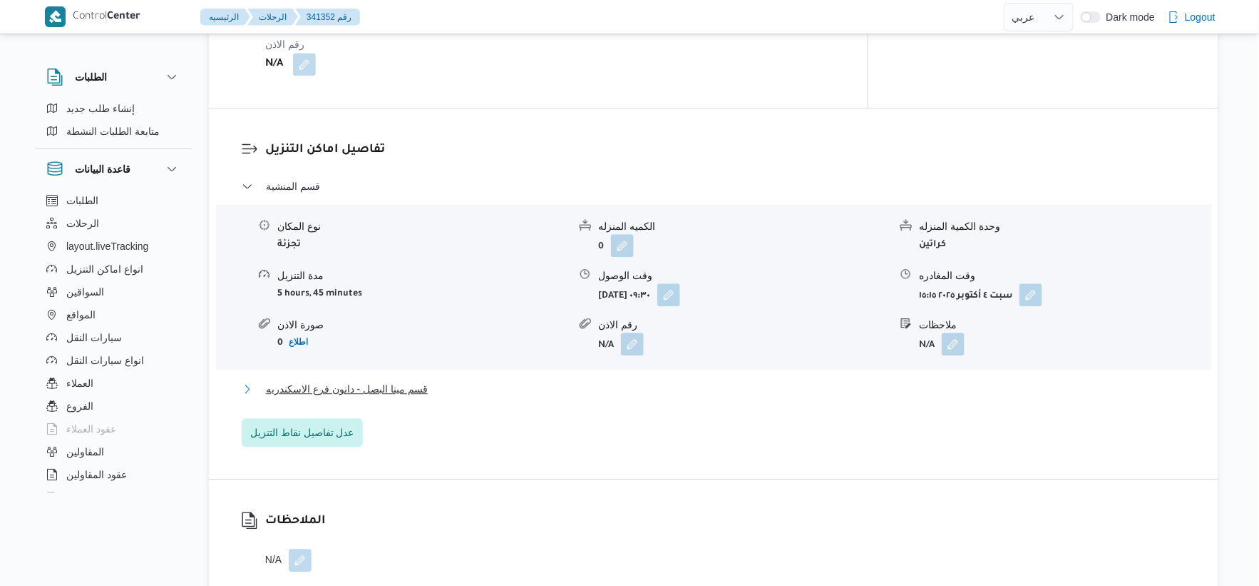
click at [461, 382] on button "قسم مينا البصل - دانون فرع الاسكندريه" at bounding box center [714, 388] width 945 height 17
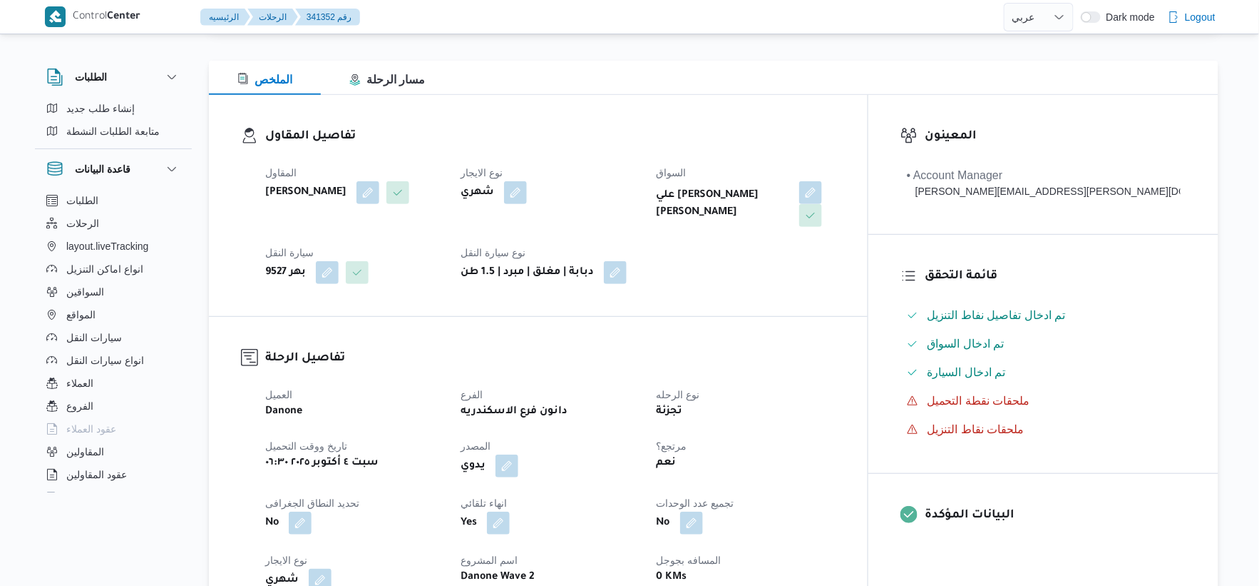
scroll to position [396, 0]
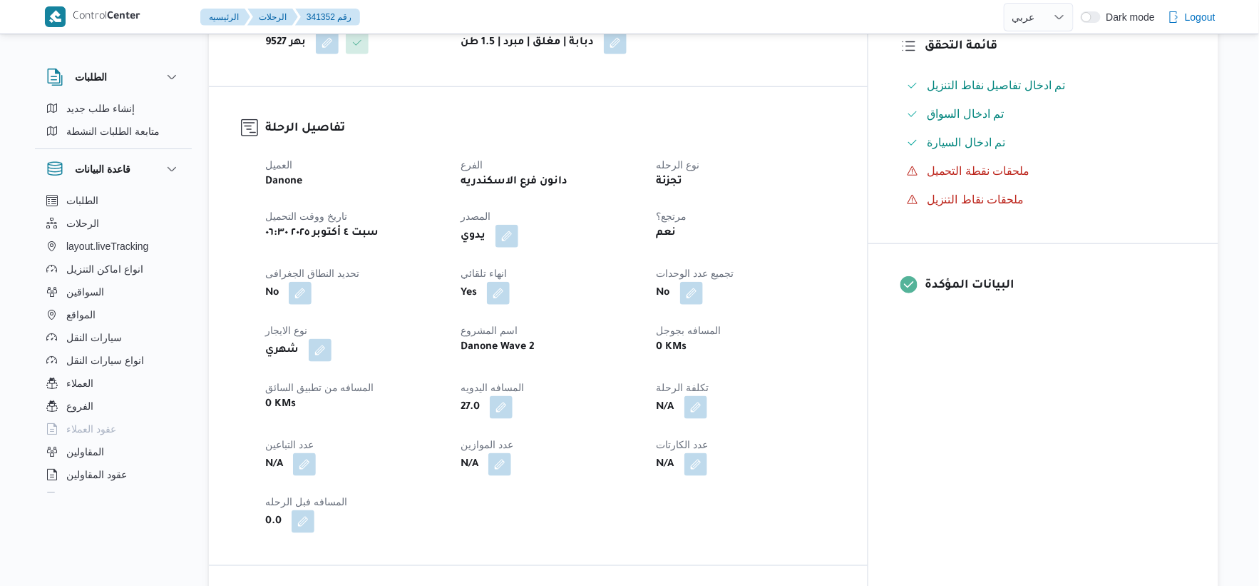
select select "ar"
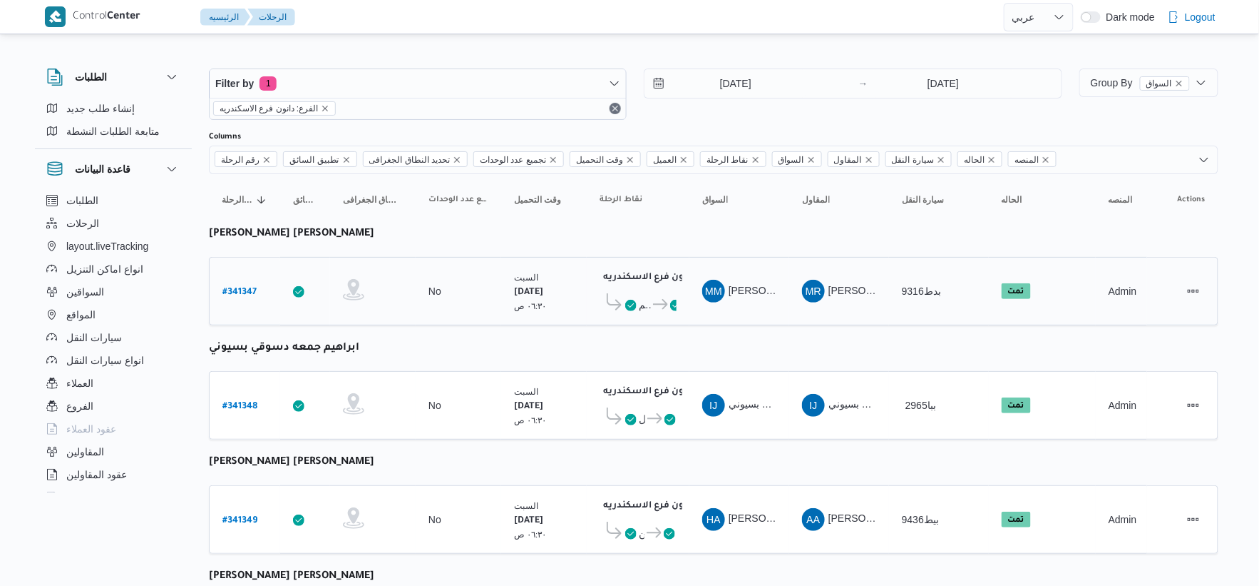
click at [245, 282] on link "# 341347" at bounding box center [240, 291] width 34 height 19
select select "ar"
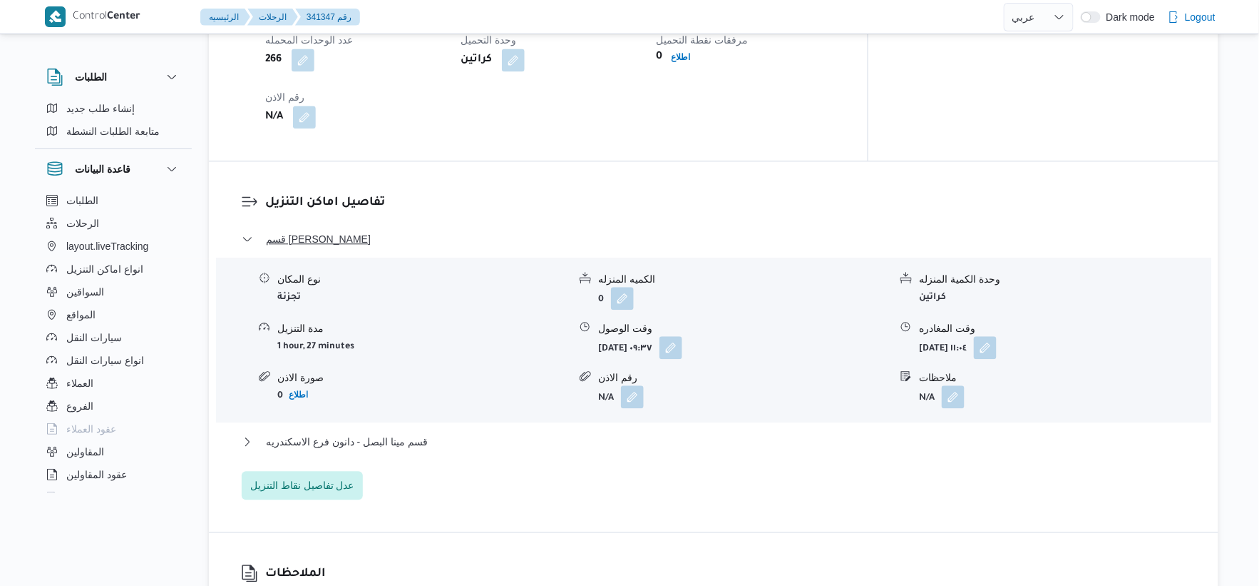
scroll to position [1109, 0]
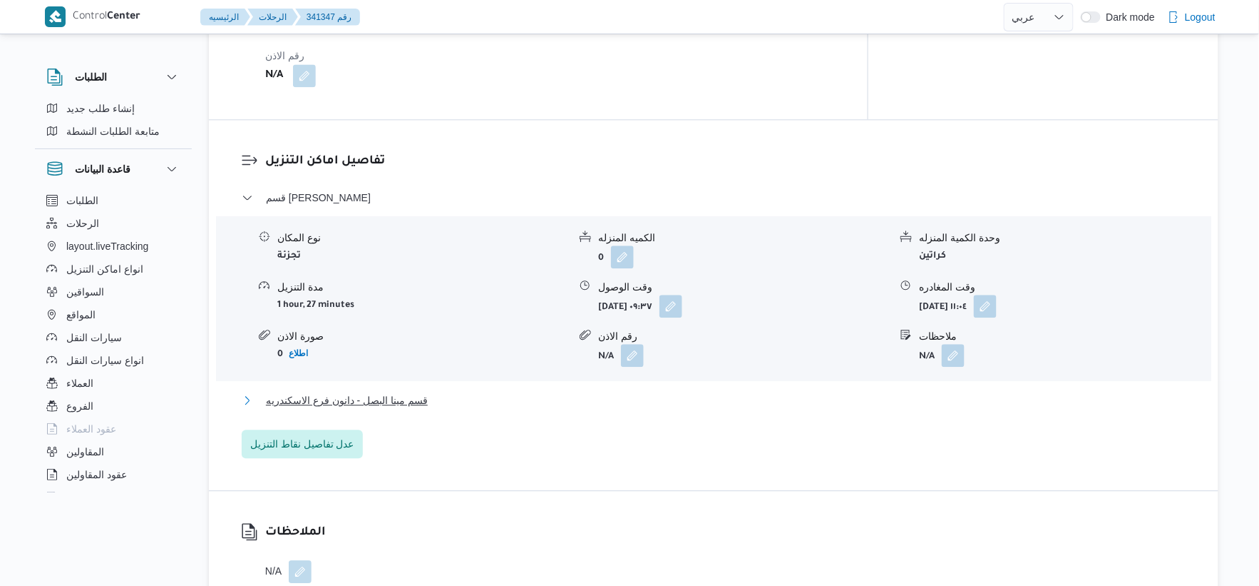
click at [409, 392] on span "قسم مينا البصل - دانون فرع الاسكندريه" at bounding box center [347, 400] width 162 height 17
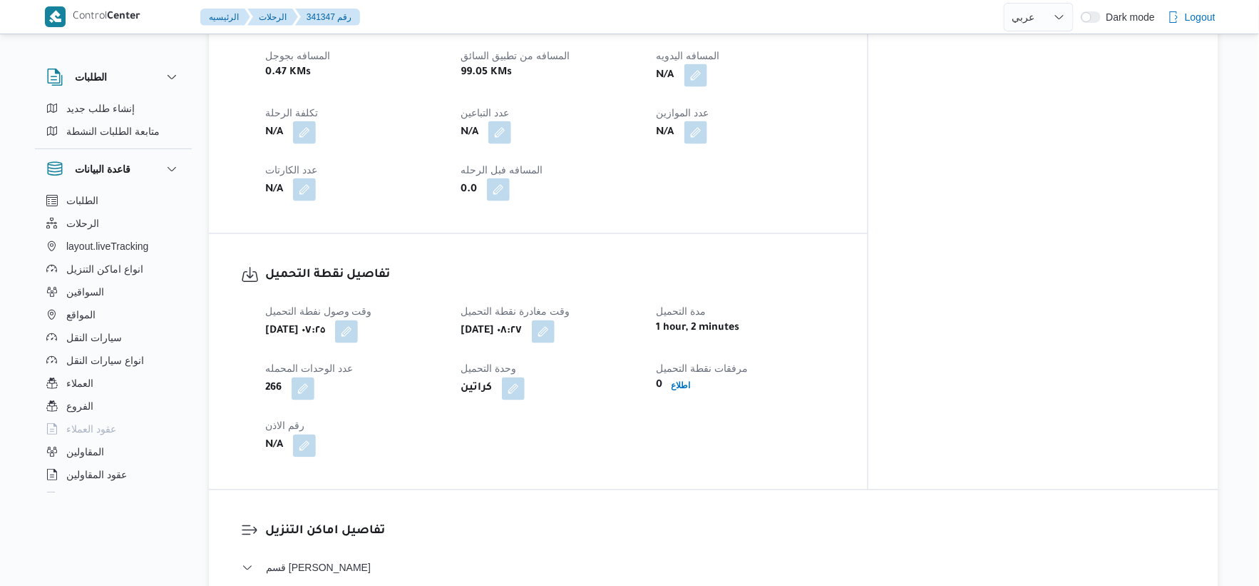
scroll to position [554, 0]
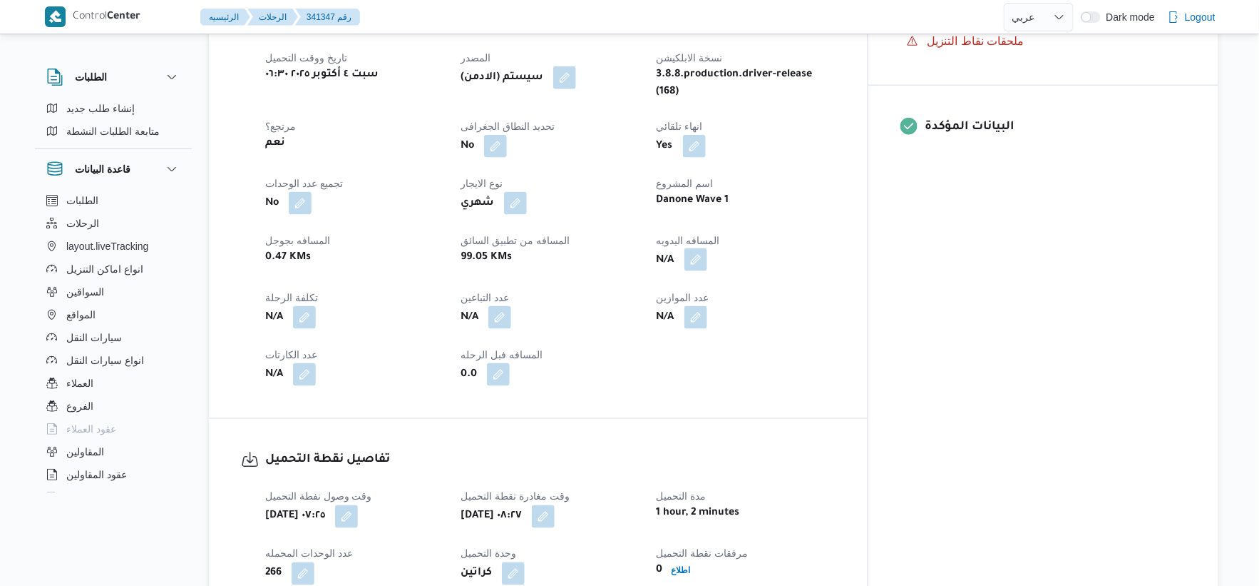
click at [707, 248] on button "button" at bounding box center [696, 259] width 23 height 23
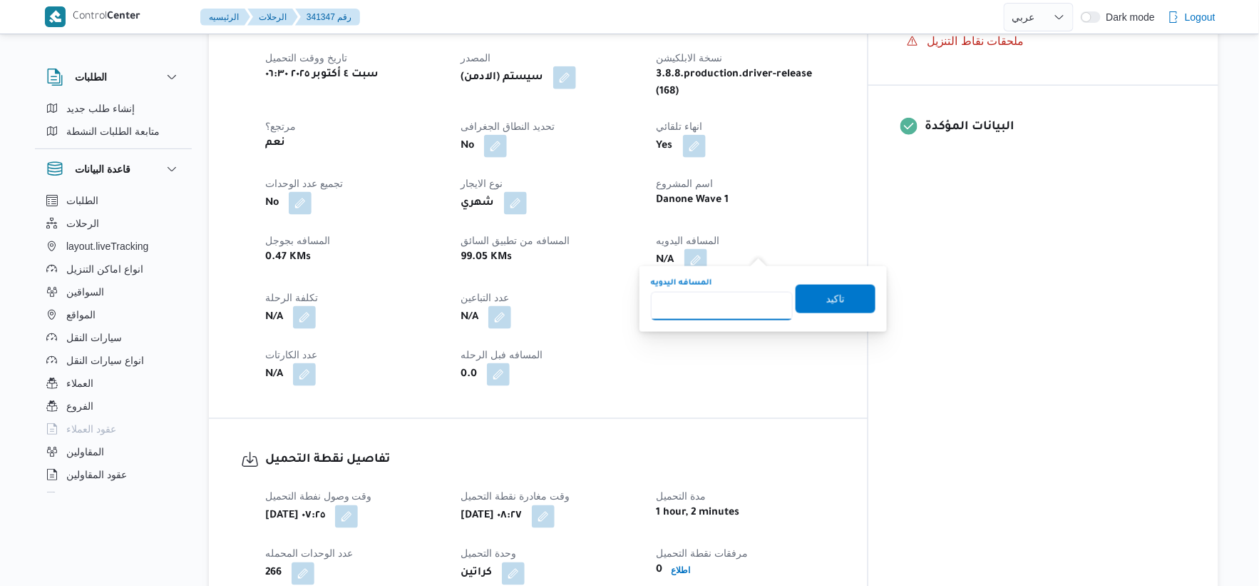
click at [728, 297] on input "المسافه اليدويه" at bounding box center [722, 306] width 142 height 29
type input "25"
click at [836, 303] on span "تاكيد" at bounding box center [836, 298] width 19 height 17
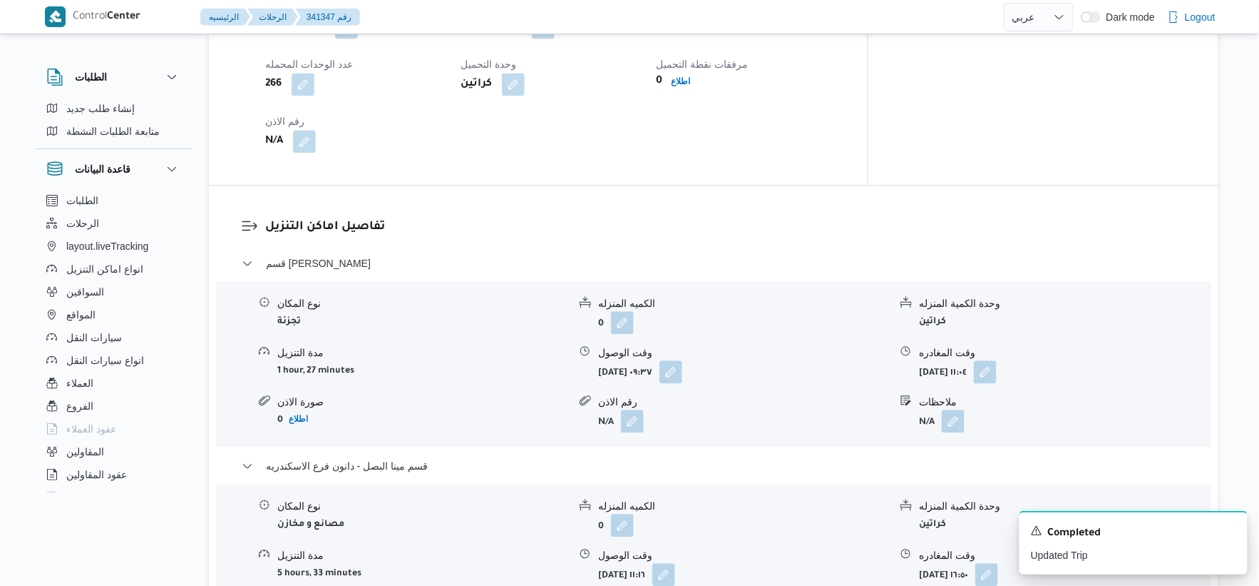
scroll to position [1267, 0]
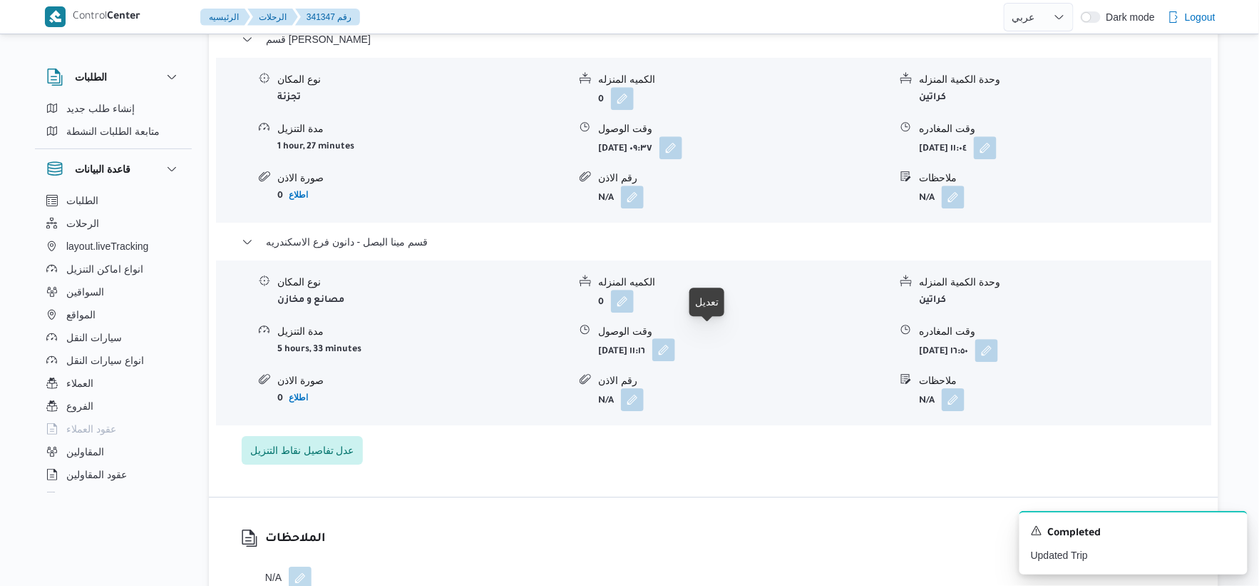
click at [675, 344] on button "button" at bounding box center [664, 349] width 23 height 23
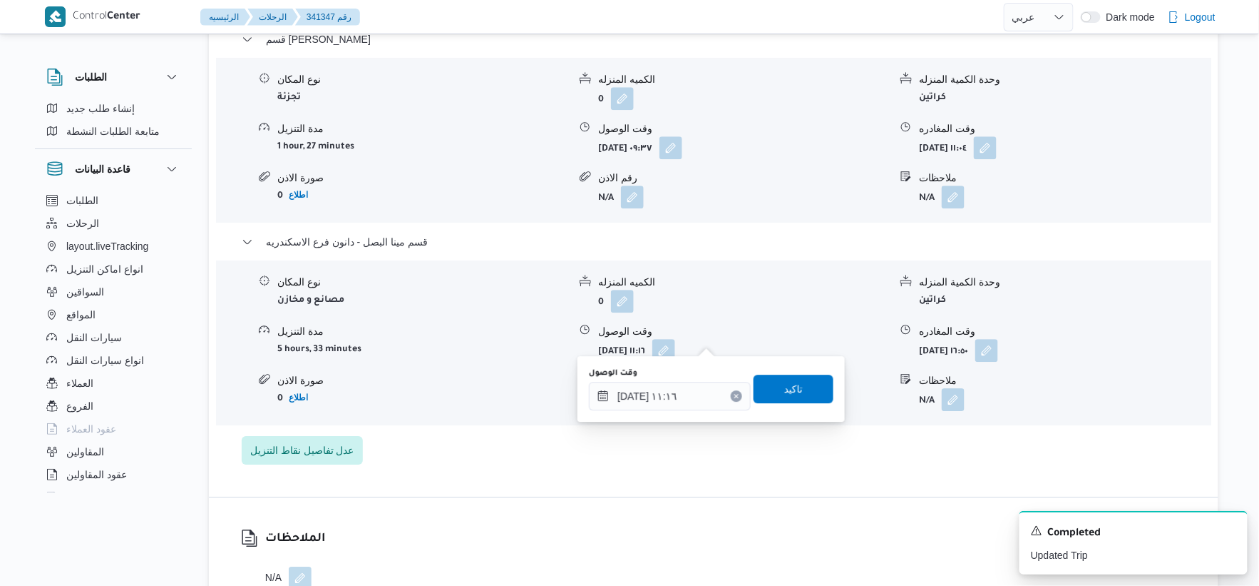
click at [689, 417] on div "You are in a dialog. To close this dialog, hit escape. وقت الوصول [DATE] ١١:١٦ …" at bounding box center [711, 389] width 267 height 66
click at [687, 403] on input "[DATE] ١١:١٦" at bounding box center [670, 396] width 162 height 29
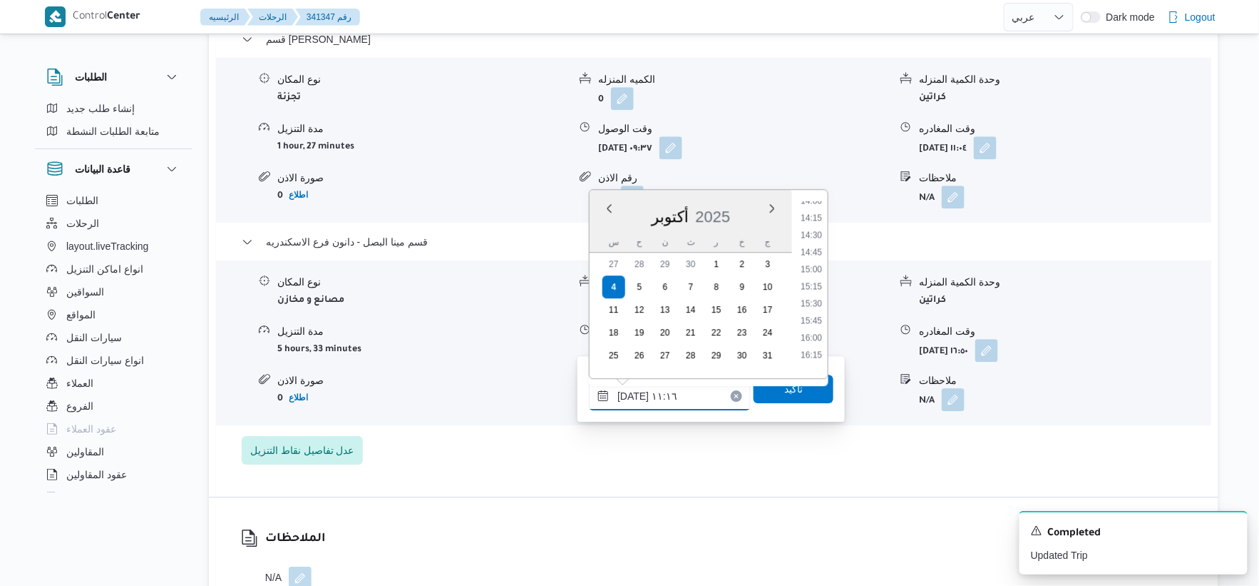
scroll to position [1001, 0]
click at [814, 304] on li "16:00" at bounding box center [811, 302] width 33 height 14
type input "[DATE] ١٦:٠٠"
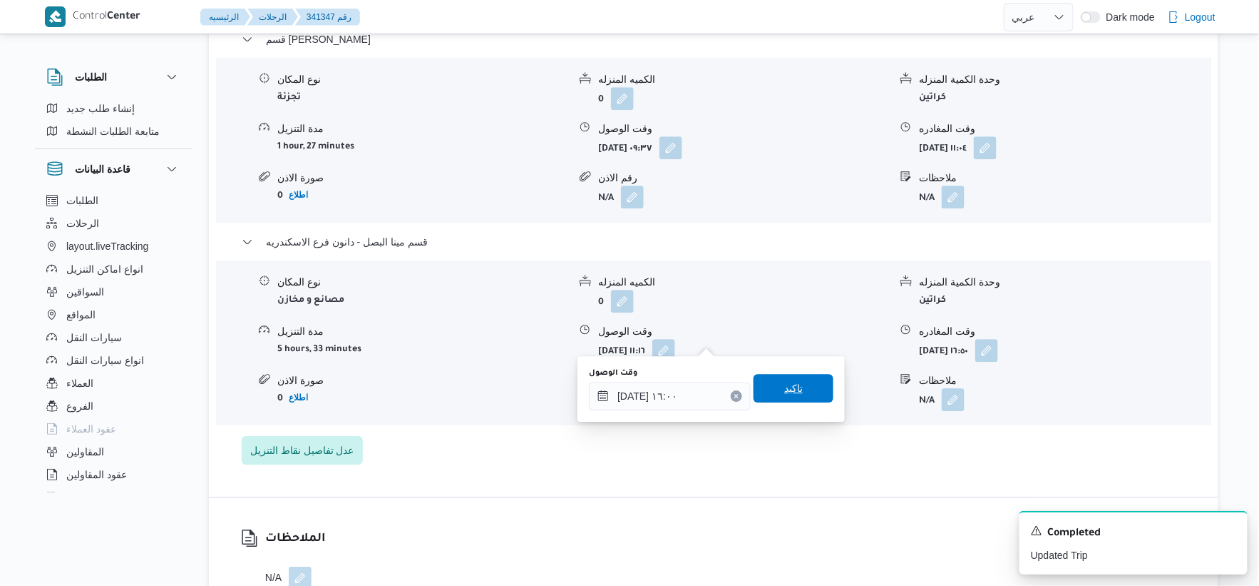
click at [804, 397] on span "تاكيد" at bounding box center [794, 388] width 80 height 29
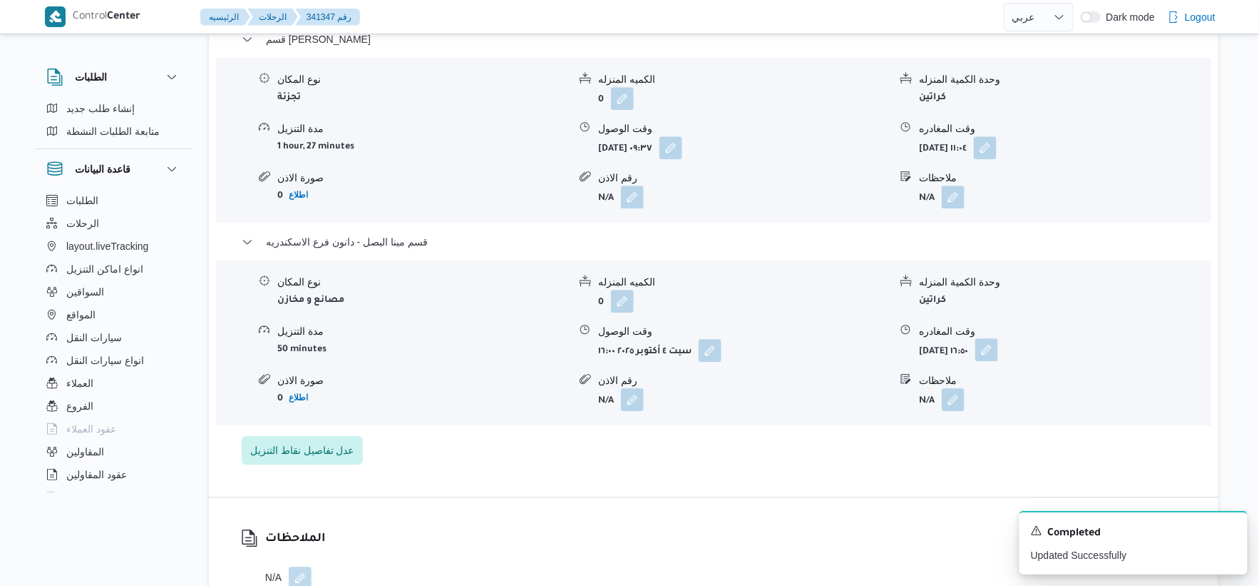
click at [998, 338] on button "button" at bounding box center [987, 349] width 23 height 23
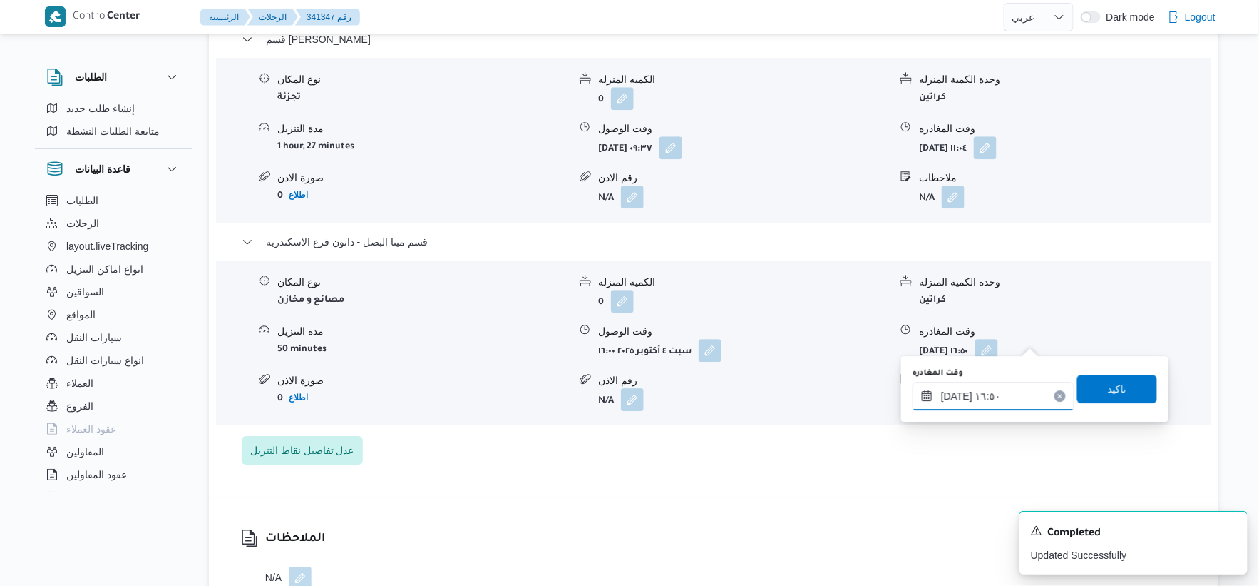
click at [1013, 399] on input "[DATE] ١٦:٥٠" at bounding box center [994, 396] width 162 height 29
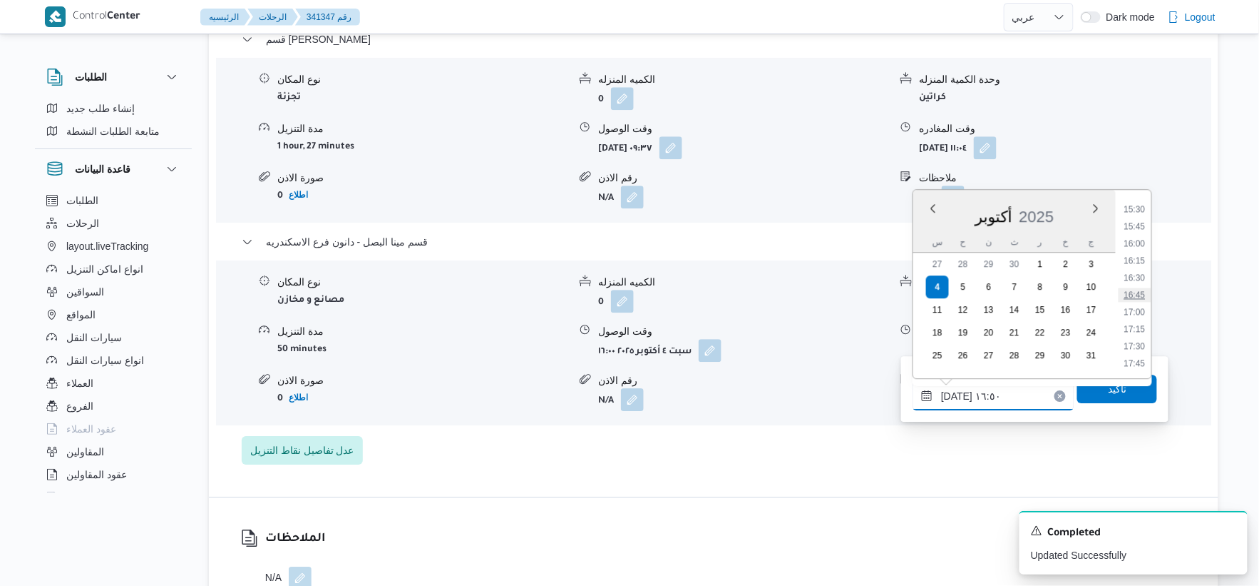
scroll to position [981, 0]
click at [1142, 337] on li "16:15" at bounding box center [1135, 339] width 33 height 14
type input "[DATE] ١٦:١٥"
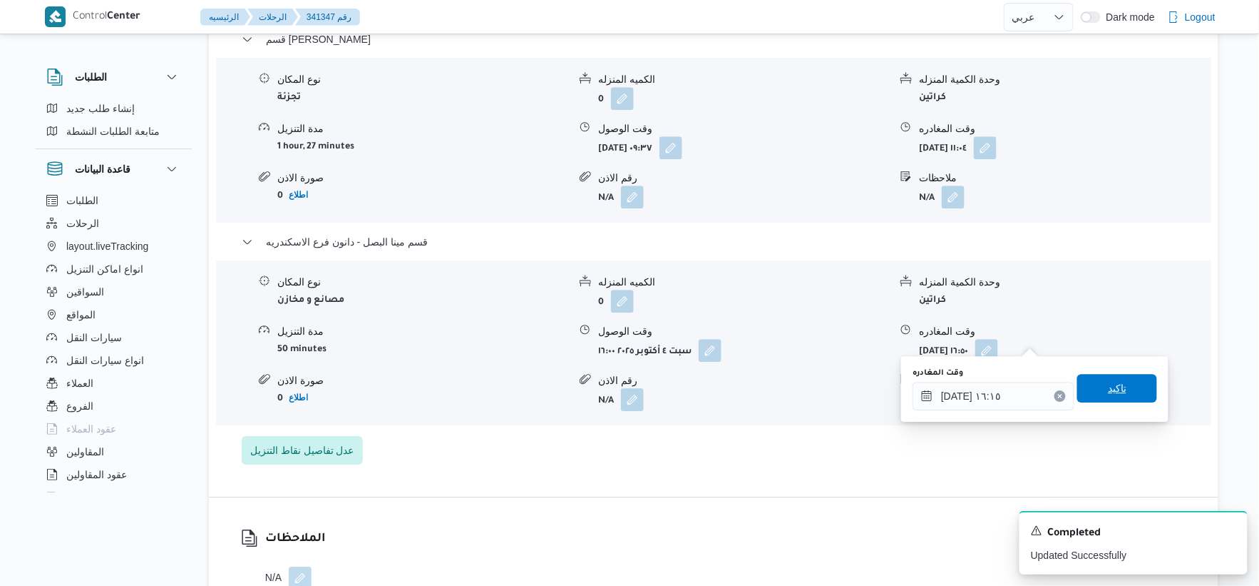
click at [1115, 375] on span "تاكيد" at bounding box center [1118, 388] width 80 height 29
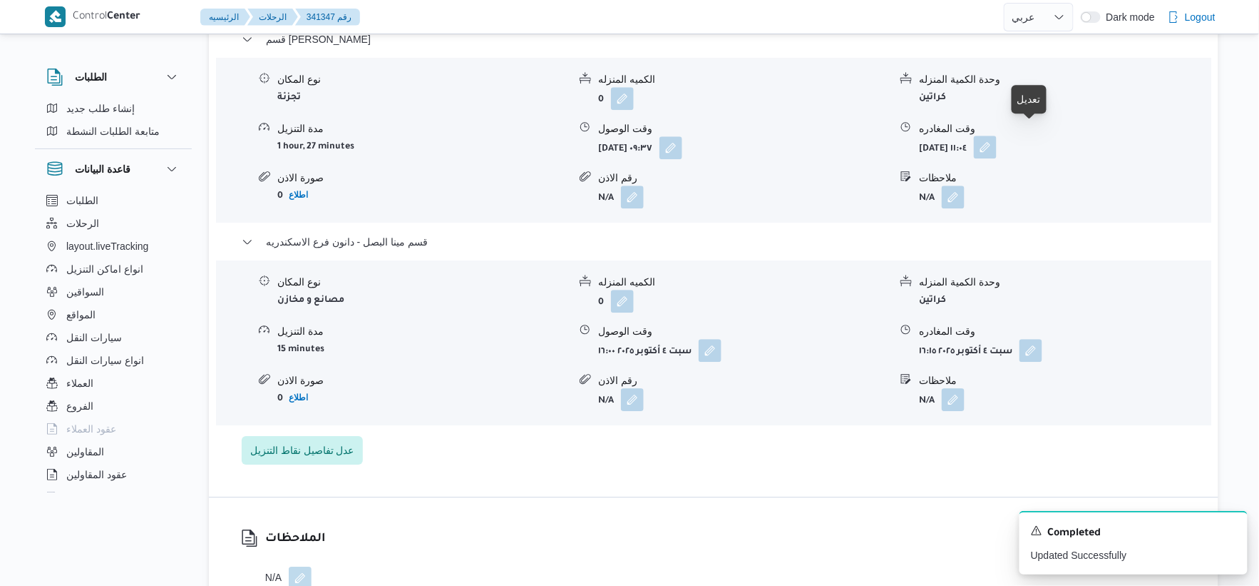
click at [997, 136] on button "button" at bounding box center [985, 147] width 23 height 23
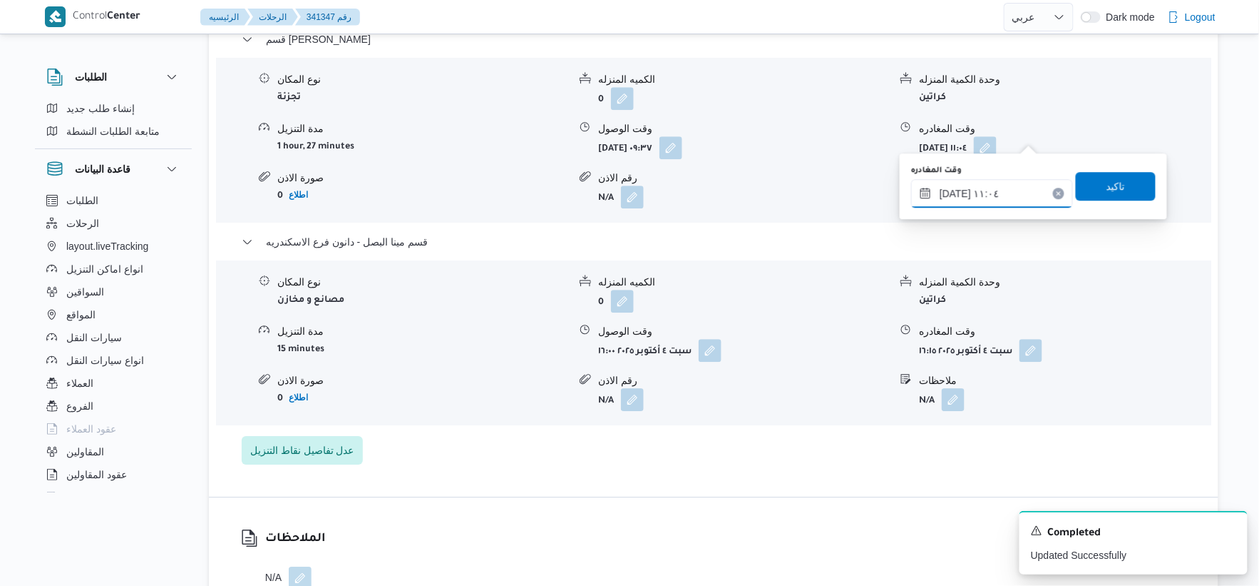
click at [1000, 194] on input "[DATE] ١١:٠٤" at bounding box center [992, 193] width 162 height 29
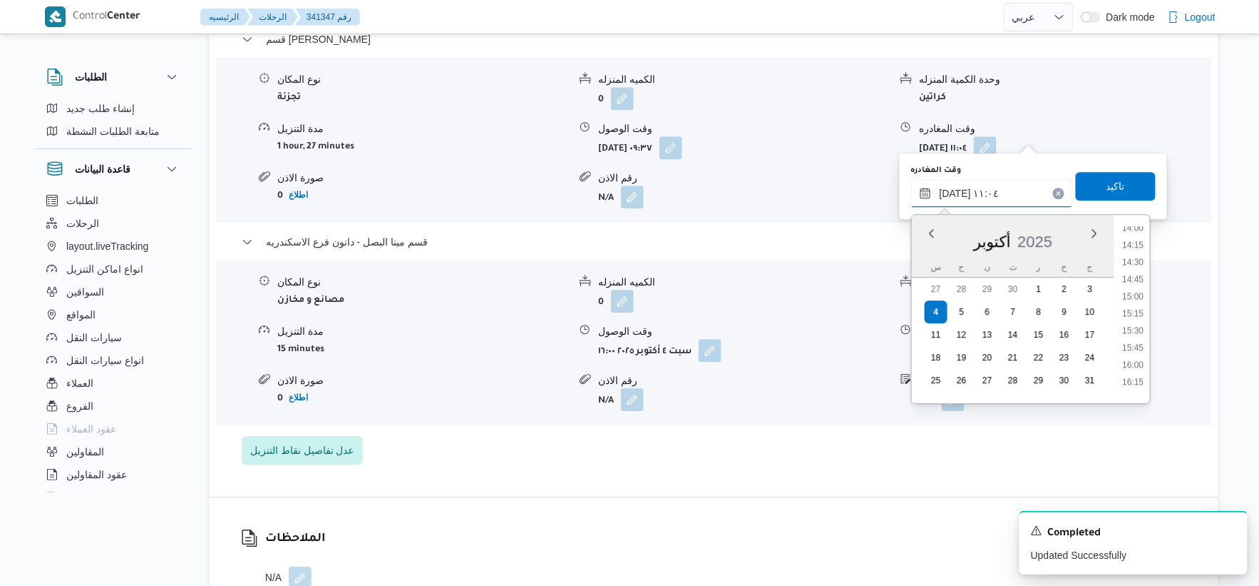
scroll to position [985, 0]
click at [1135, 305] on li "15:30" at bounding box center [1134, 309] width 33 height 14
type input "[DATE] ١٥:٣٠"
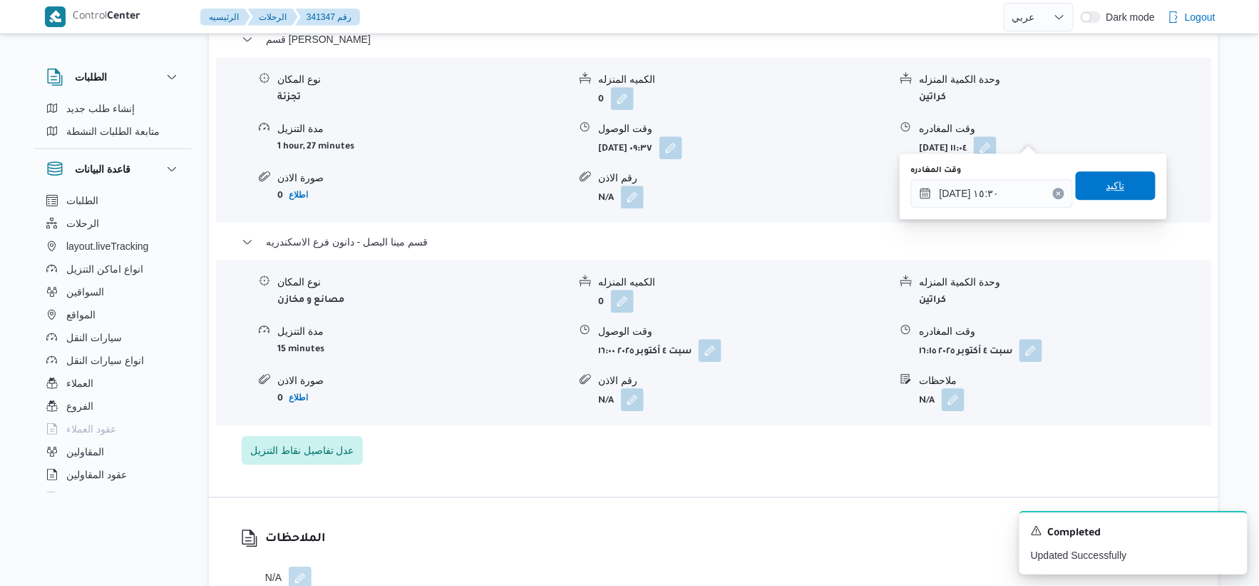
click at [1124, 183] on span "تاكيد" at bounding box center [1116, 185] width 80 height 29
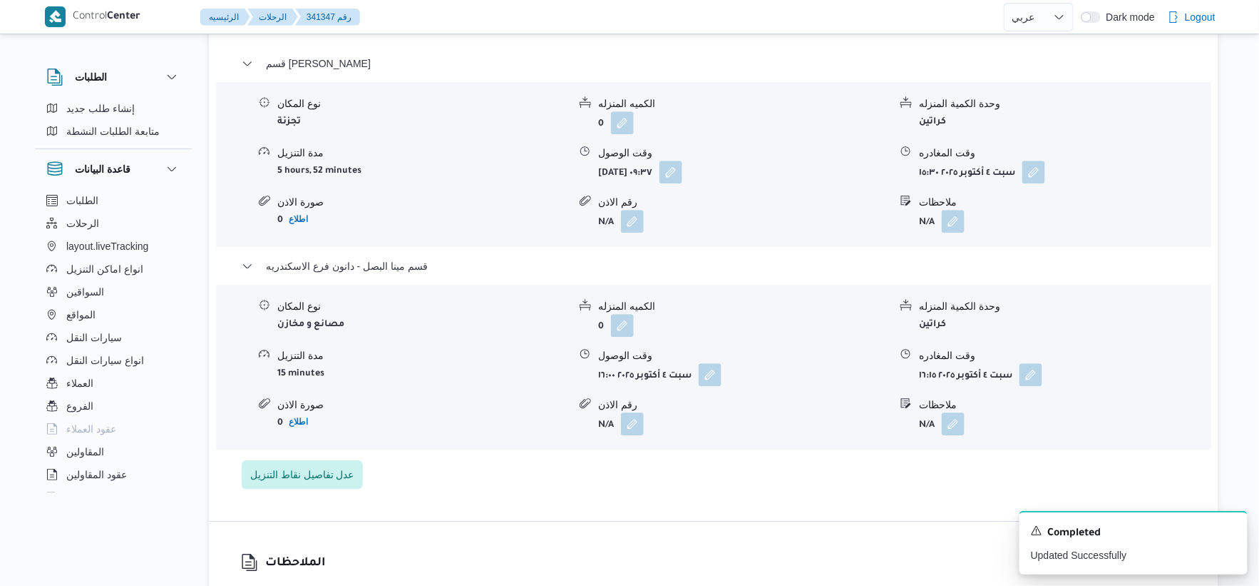
scroll to position [1267, 0]
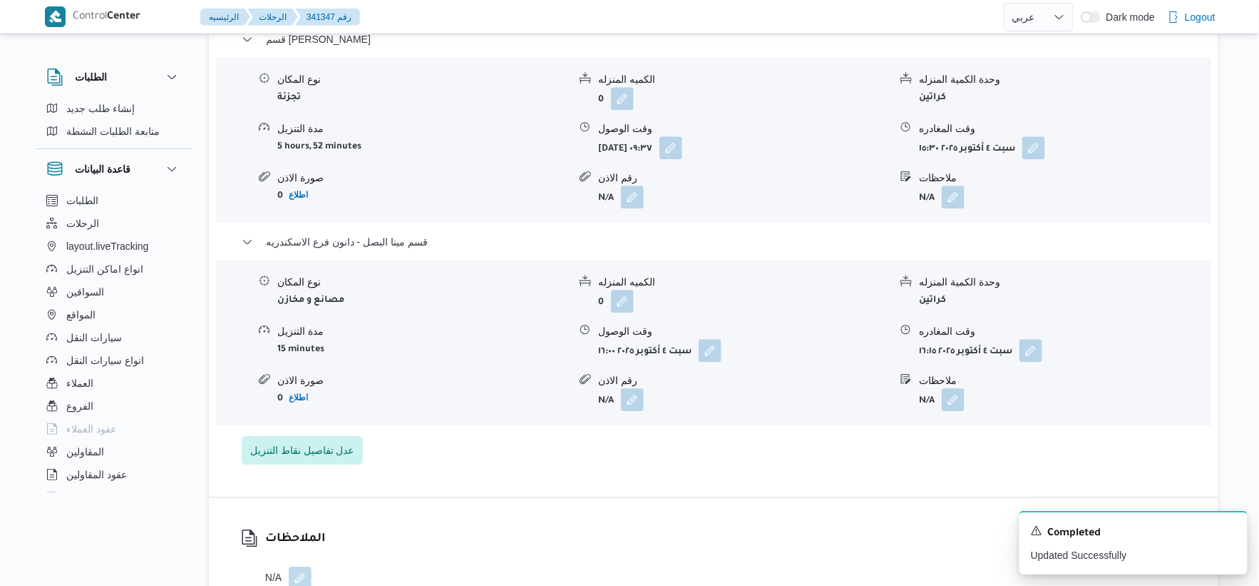
select select "ar"
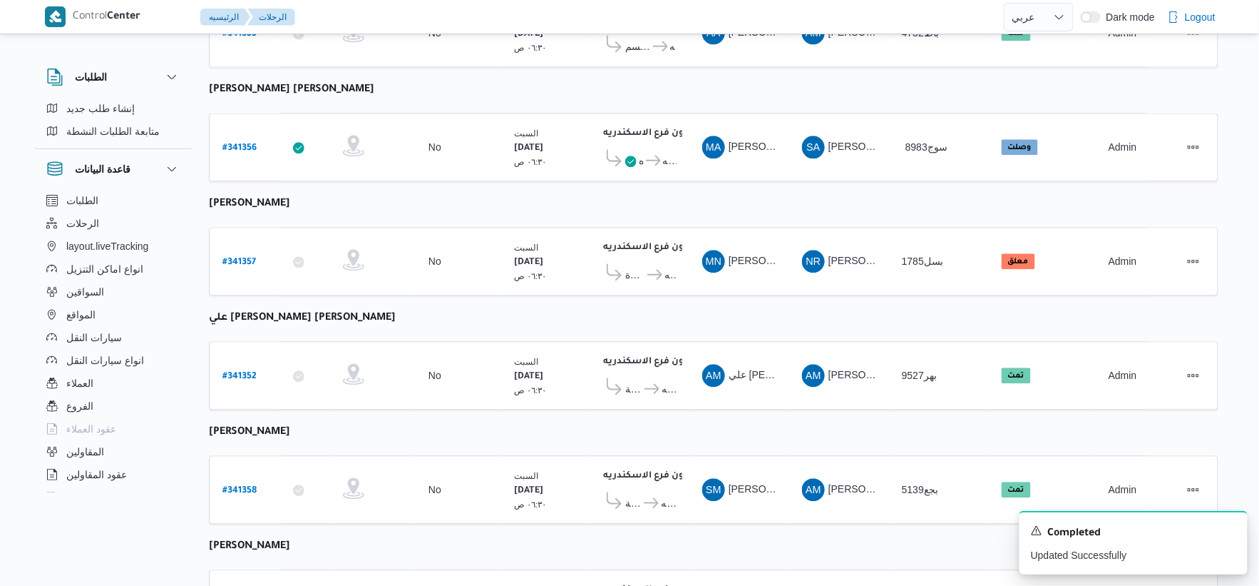
scroll to position [1145, 0]
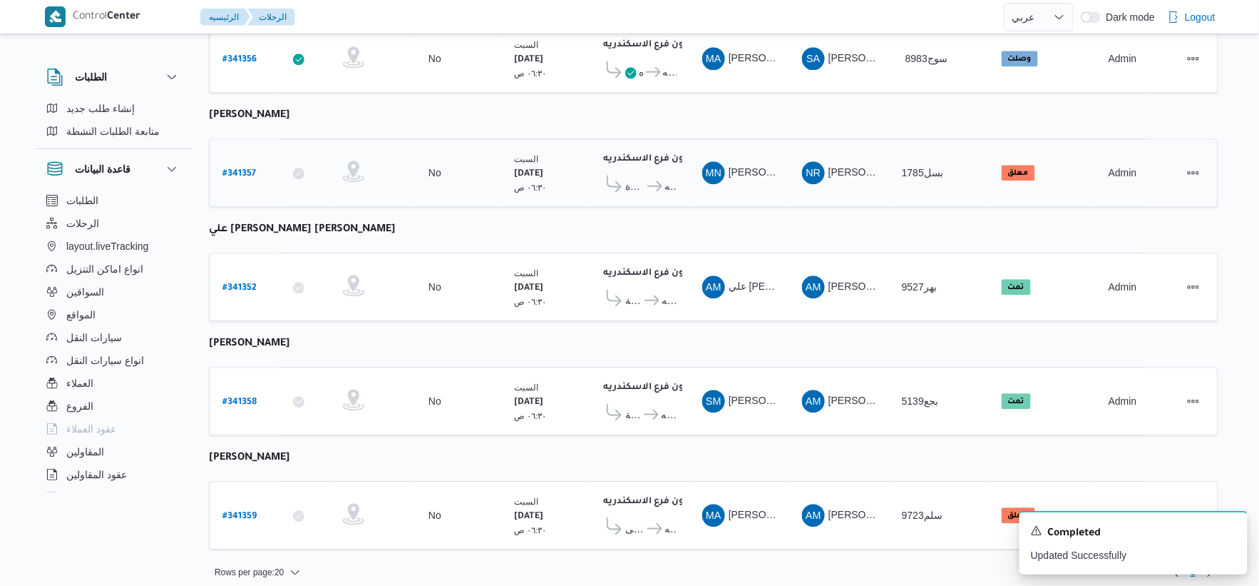
click at [233, 169] on b "# 341357" at bounding box center [240, 174] width 34 height 10
select select "ar"
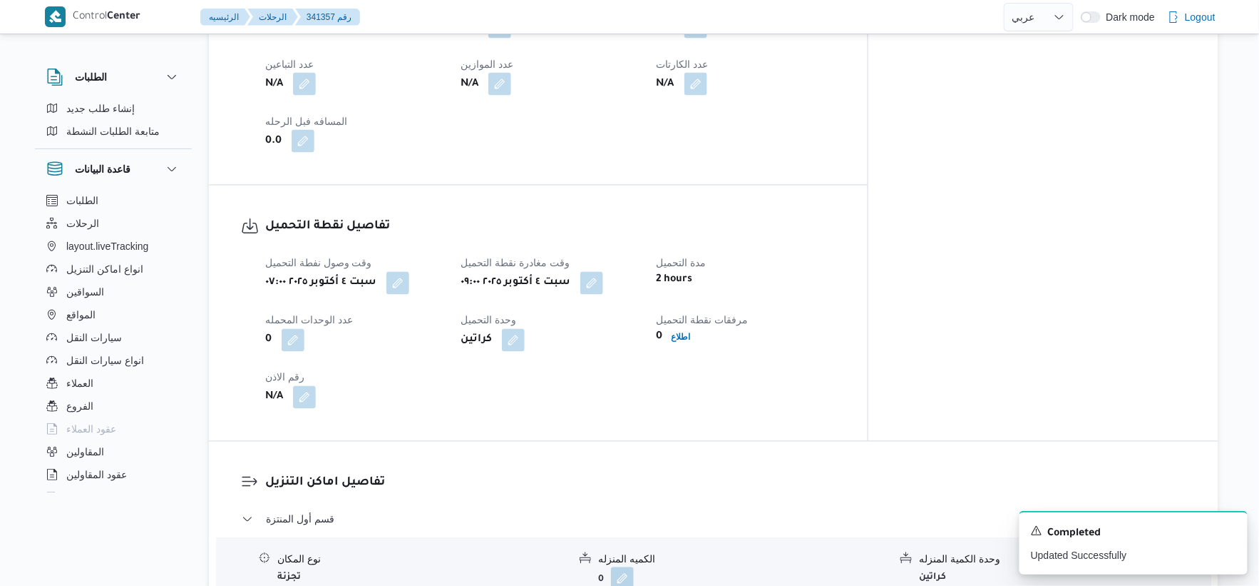
scroll to position [554, 0]
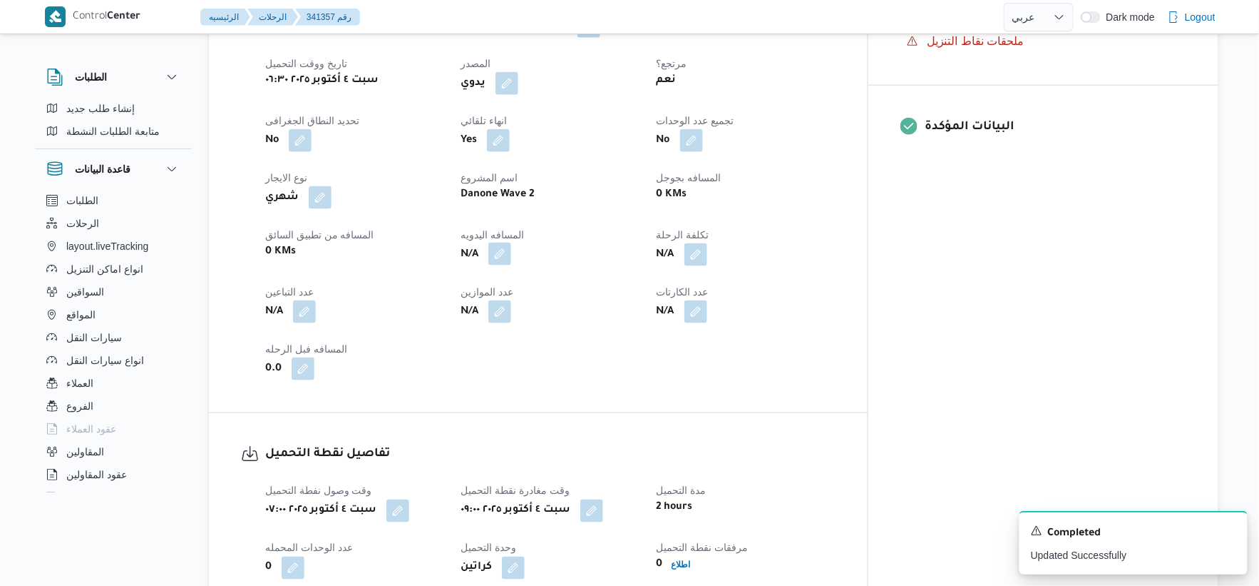
click at [511, 242] on button "button" at bounding box center [500, 253] width 23 height 23
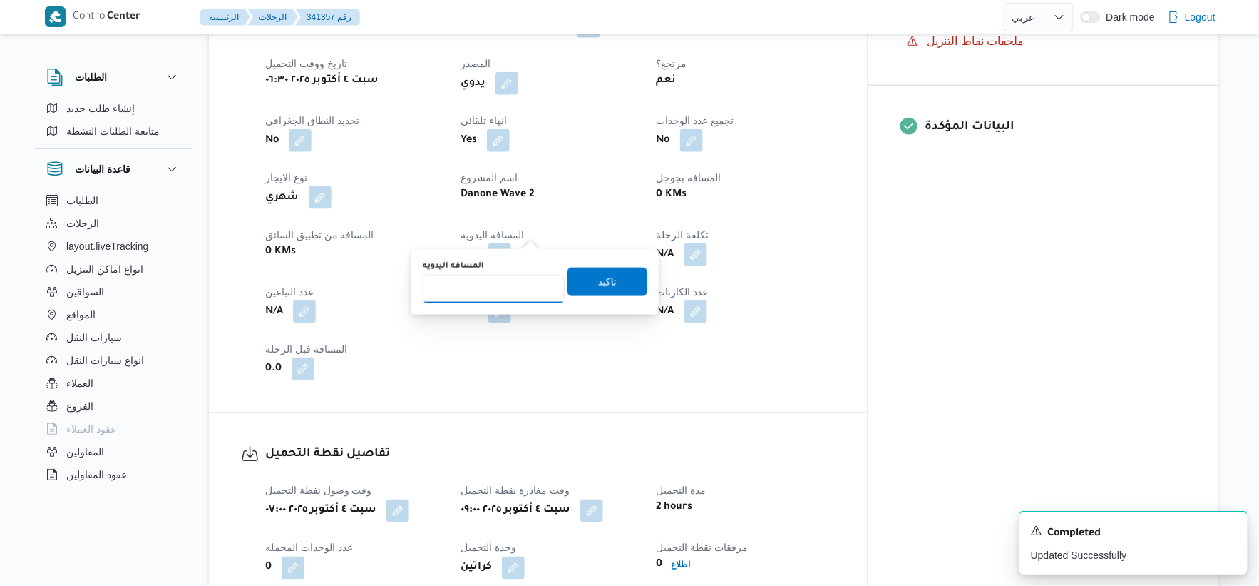
click at [481, 287] on input "المسافه اليدويه" at bounding box center [494, 289] width 142 height 29
type input "44"
click at [623, 282] on span "تاكيد" at bounding box center [608, 281] width 80 height 29
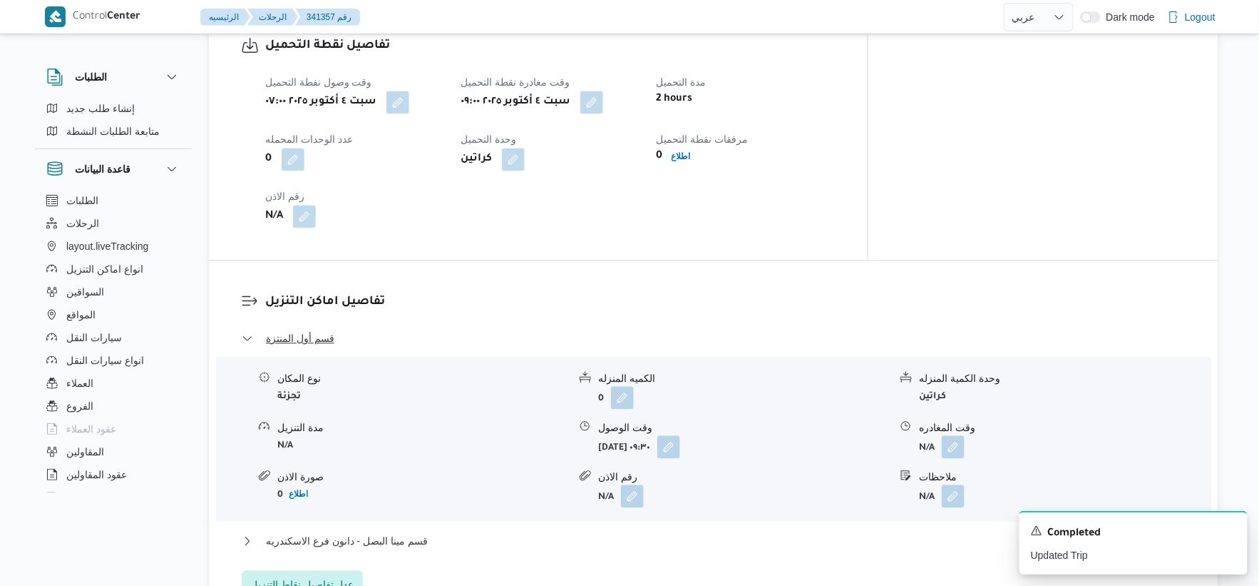
scroll to position [1188, 0]
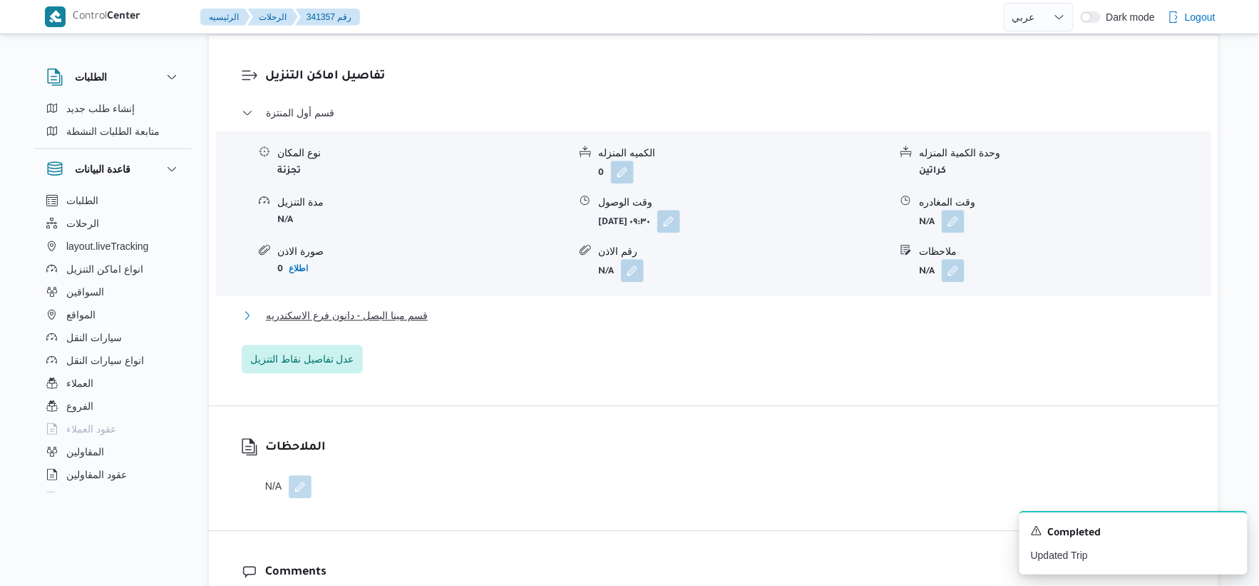
click at [496, 307] on button "قسم مينا البصل - دانون فرع الاسكندريه" at bounding box center [714, 315] width 945 height 17
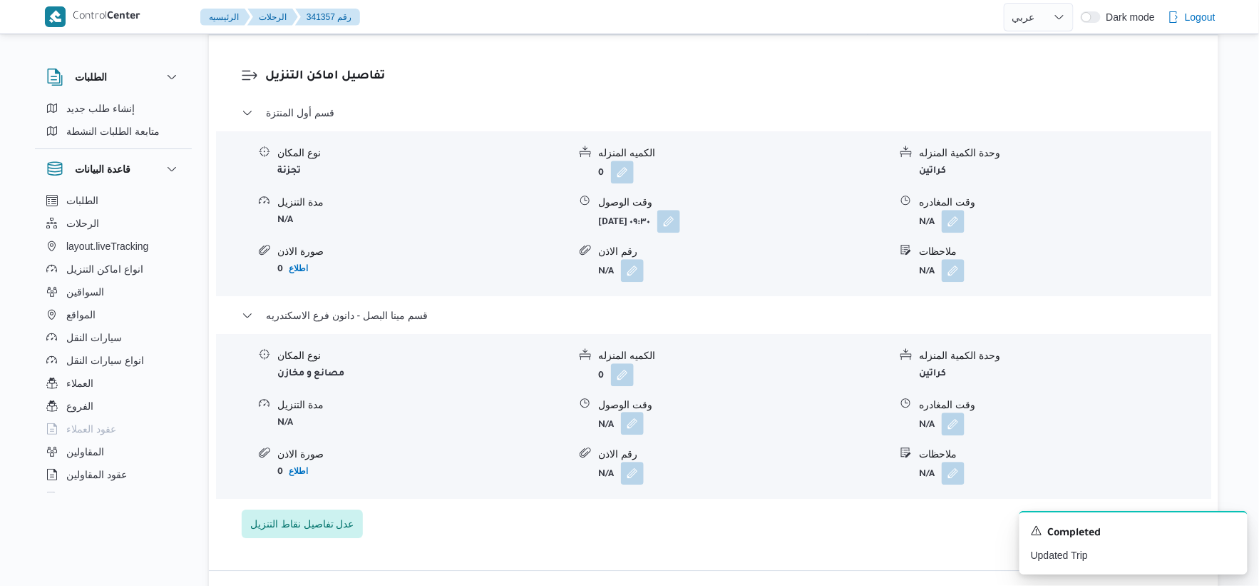
click at [635, 411] on button "button" at bounding box center [632, 422] width 23 height 23
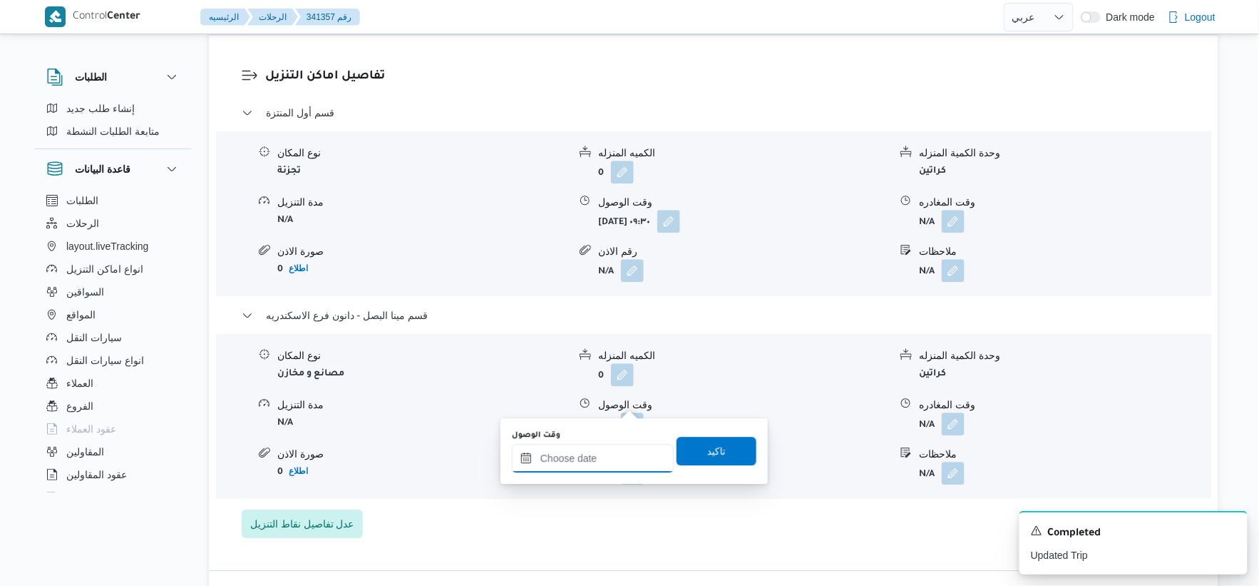
click at [609, 469] on input "وقت الوصول" at bounding box center [593, 458] width 162 height 29
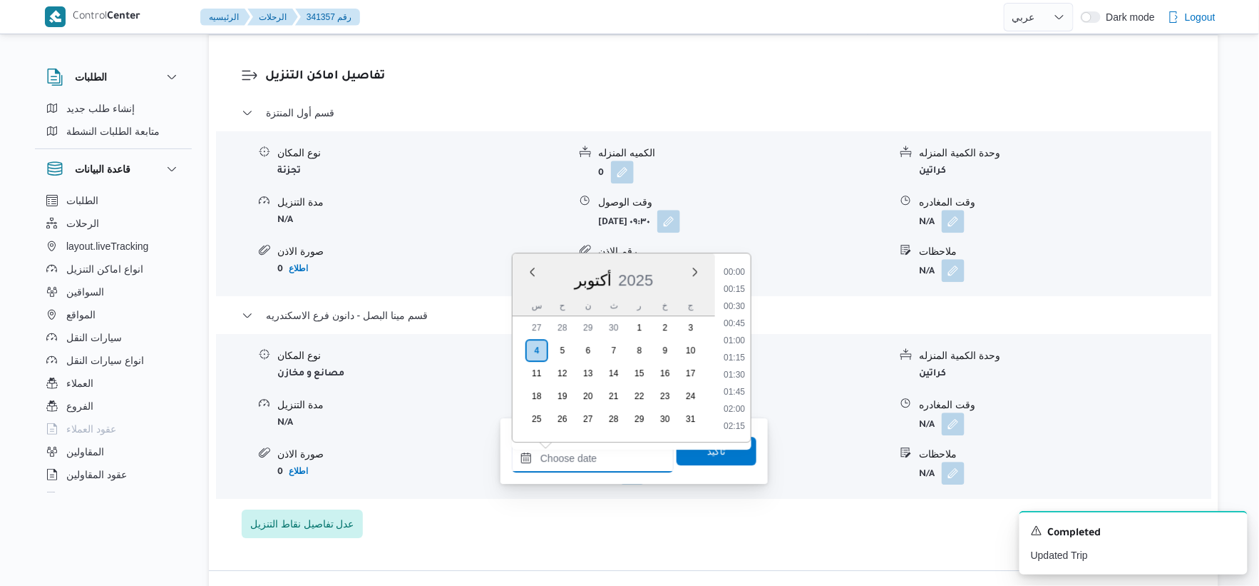
scroll to position [1266, 0]
click at [737, 302] on li "19:00" at bounding box center [734, 307] width 33 height 14
type input "[DATE] ١٩:٠٠"
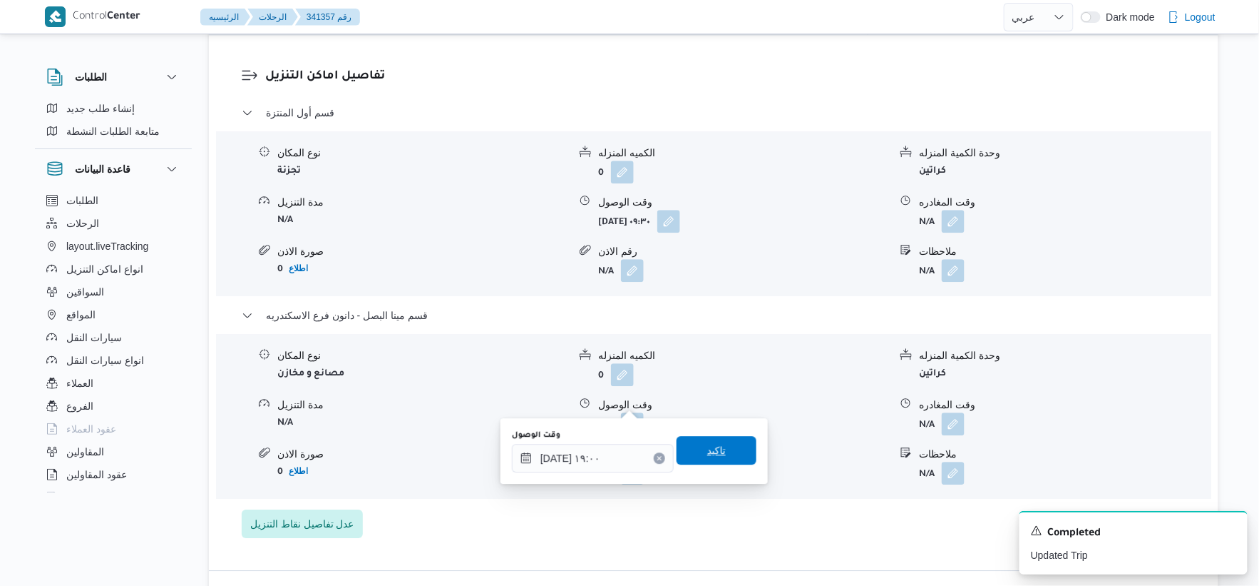
click at [725, 436] on span "تاكيد" at bounding box center [717, 450] width 80 height 29
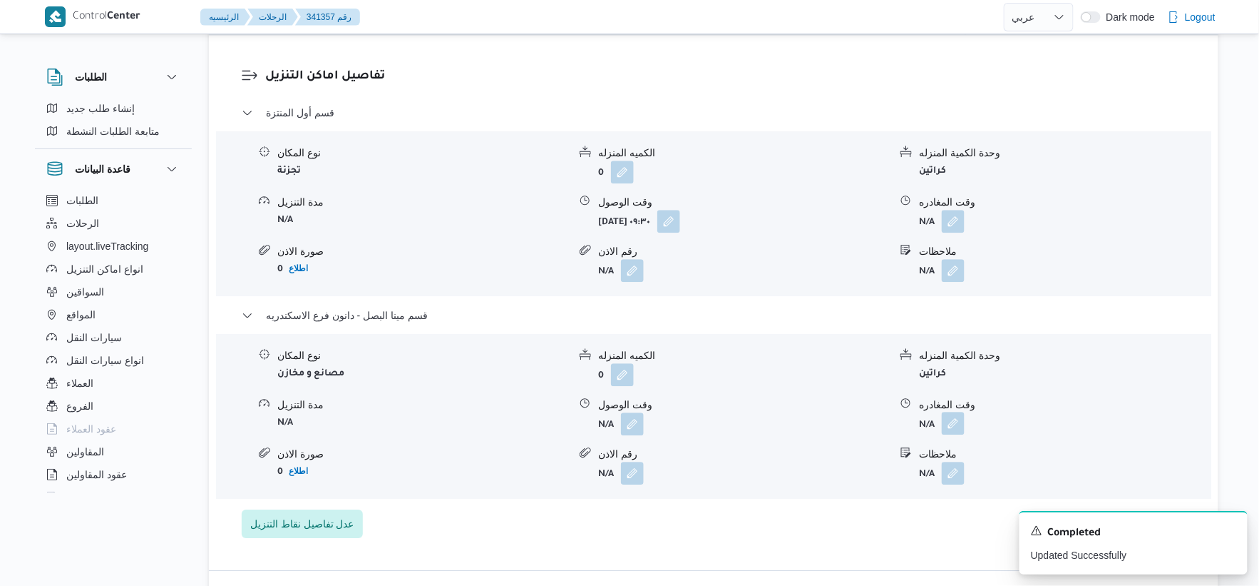
click at [957, 411] on button "button" at bounding box center [953, 422] width 23 height 23
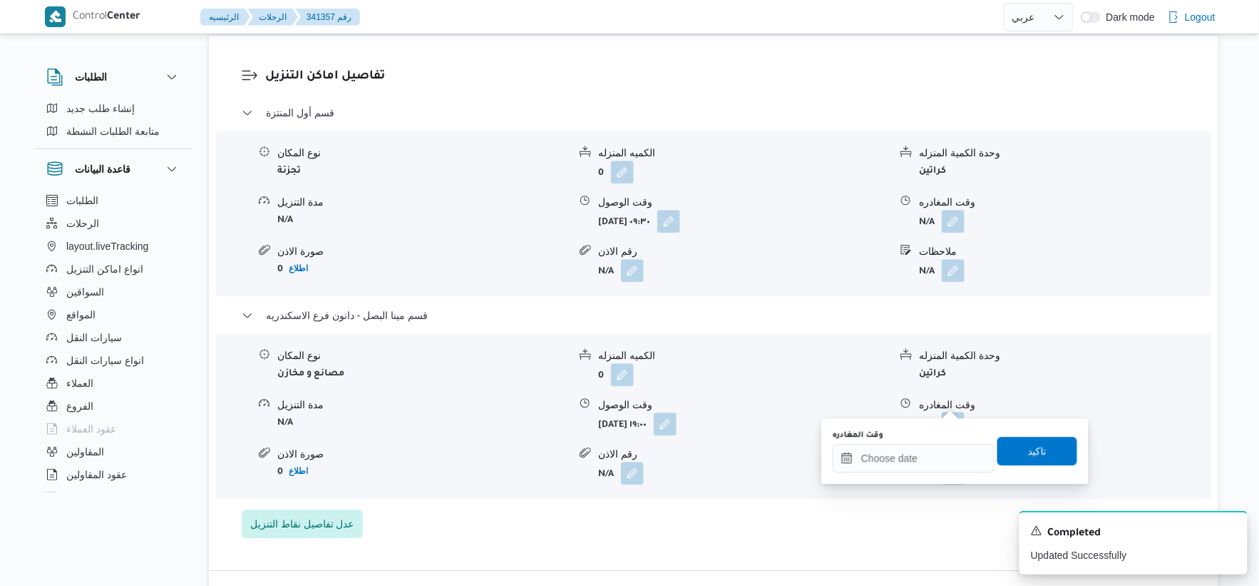
click at [936, 481] on div "You are in a dialog. To close this dialog, hit escape. وقت المغادره تاكيد" at bounding box center [955, 451] width 267 height 66
click at [937, 458] on input "وقت المغادره" at bounding box center [914, 458] width 162 height 29
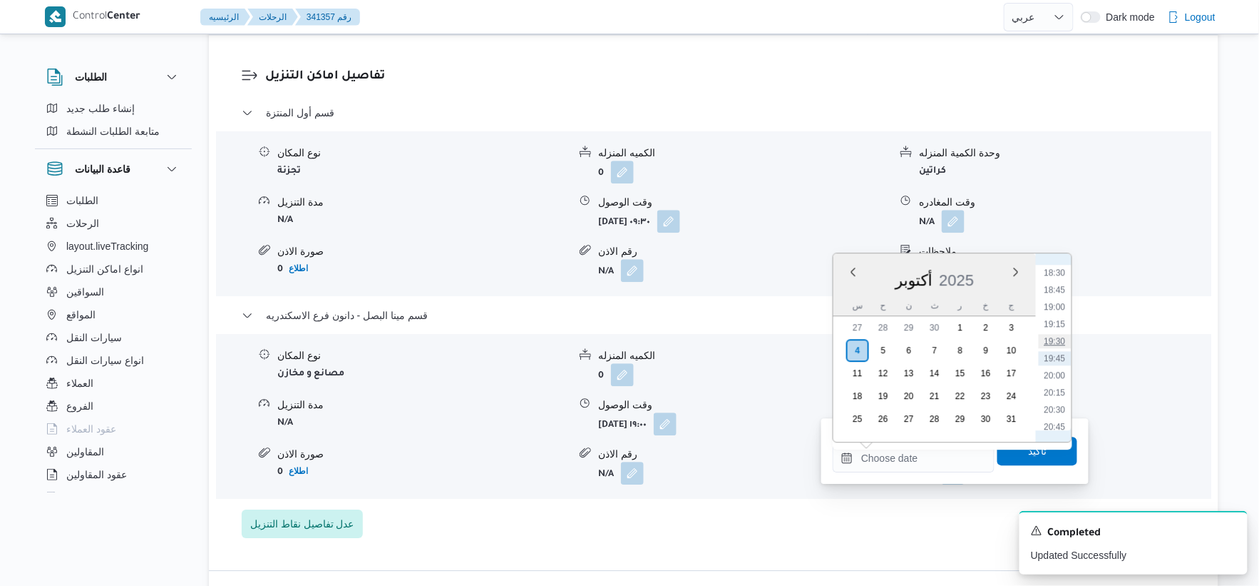
click at [1058, 337] on li "19:30" at bounding box center [1055, 341] width 33 height 14
type input "[DATE] ١٩:٣٠"
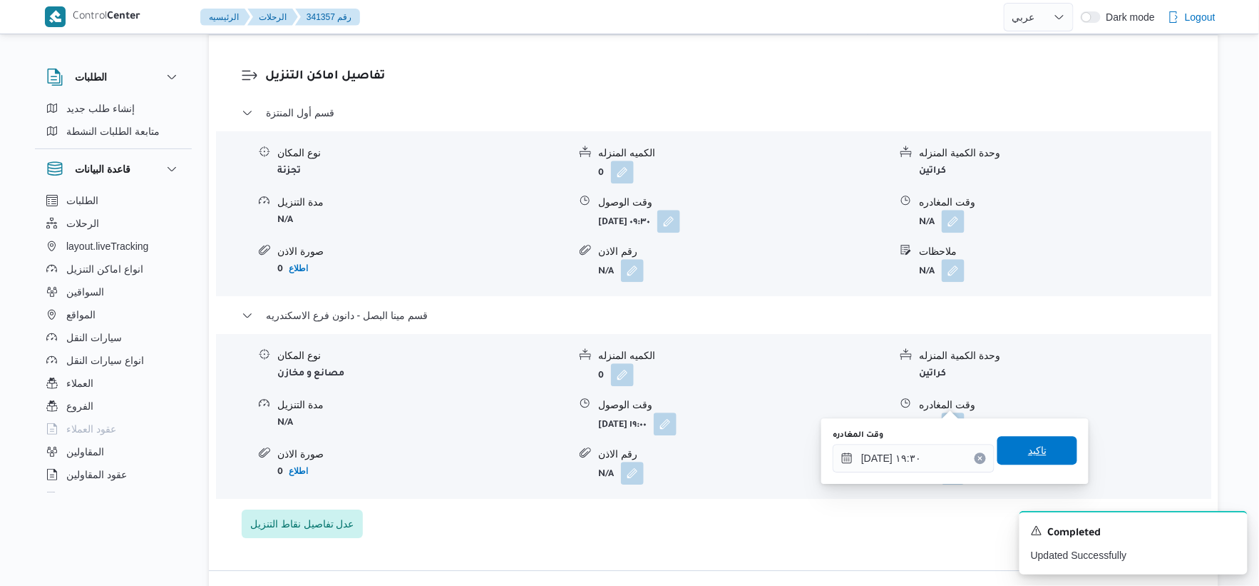
click at [1040, 452] on span "تاكيد" at bounding box center [1038, 450] width 80 height 29
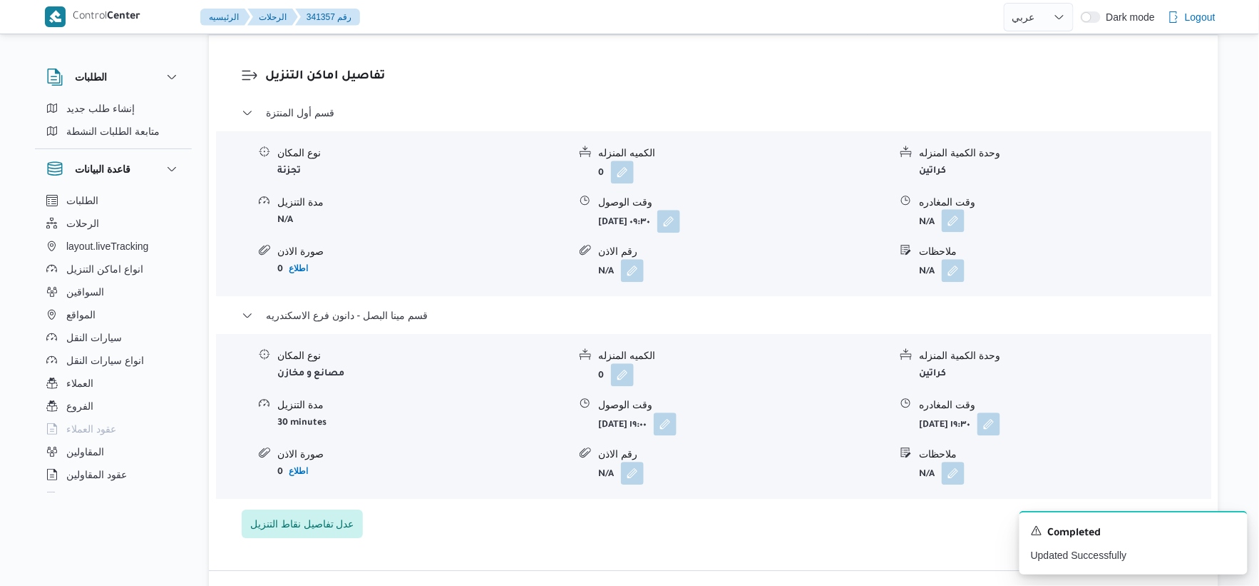
click at [957, 209] on button "button" at bounding box center [953, 220] width 23 height 23
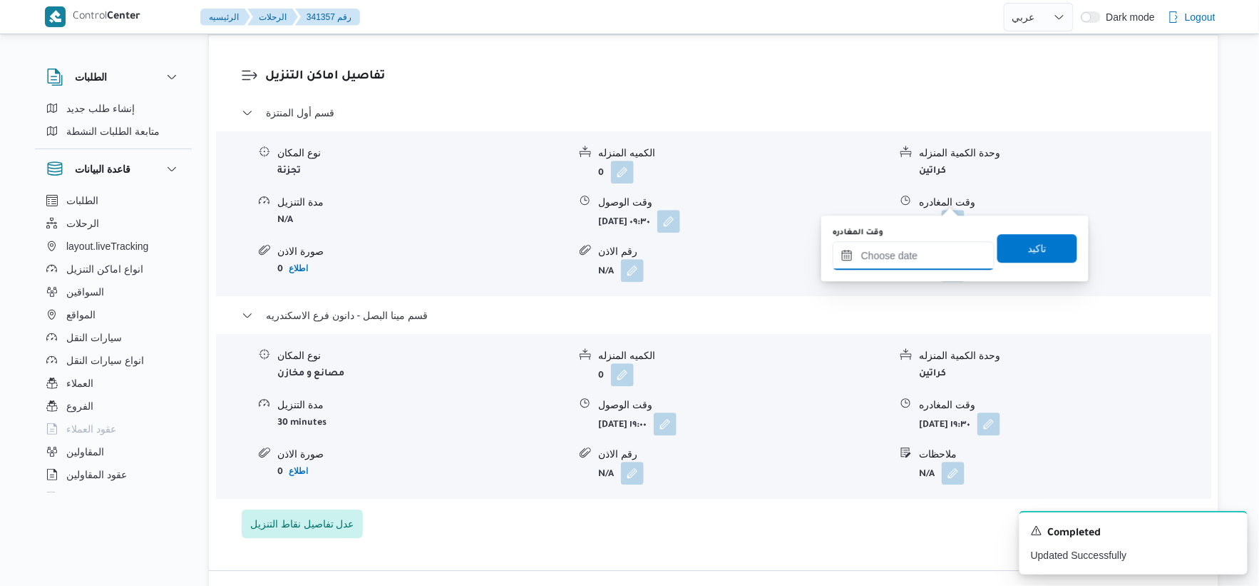
click at [944, 254] on input "وقت المغادره" at bounding box center [914, 255] width 162 height 29
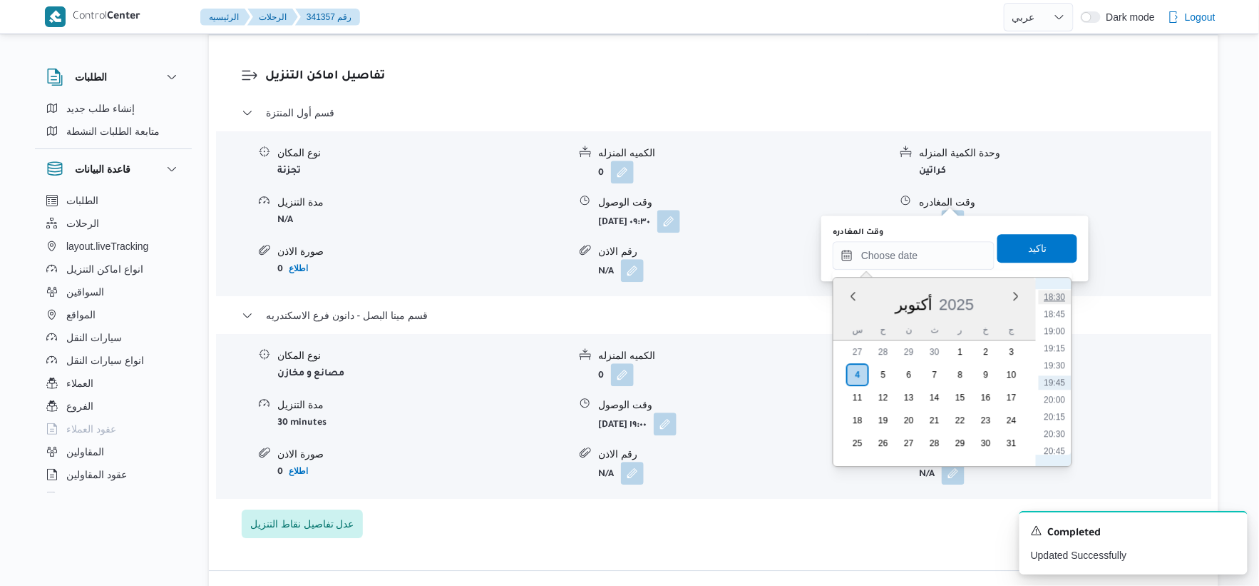
click at [1060, 290] on li "18:30" at bounding box center [1055, 297] width 33 height 14
type input "[DATE] ١٨:٣٠"
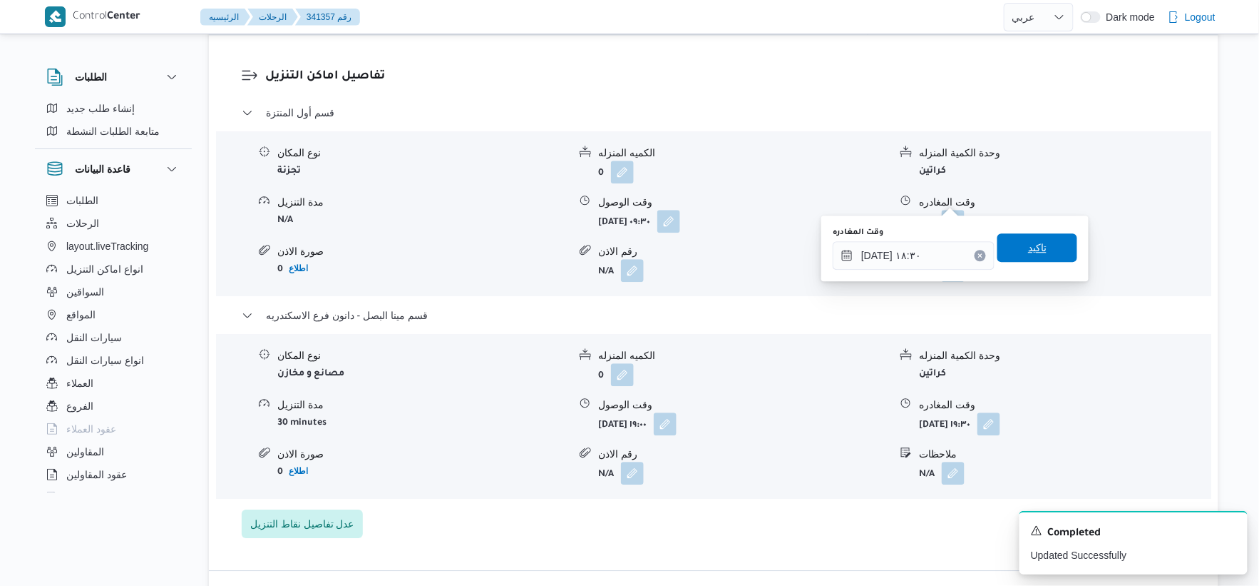
click at [1040, 248] on span "تاكيد" at bounding box center [1038, 247] width 80 height 29
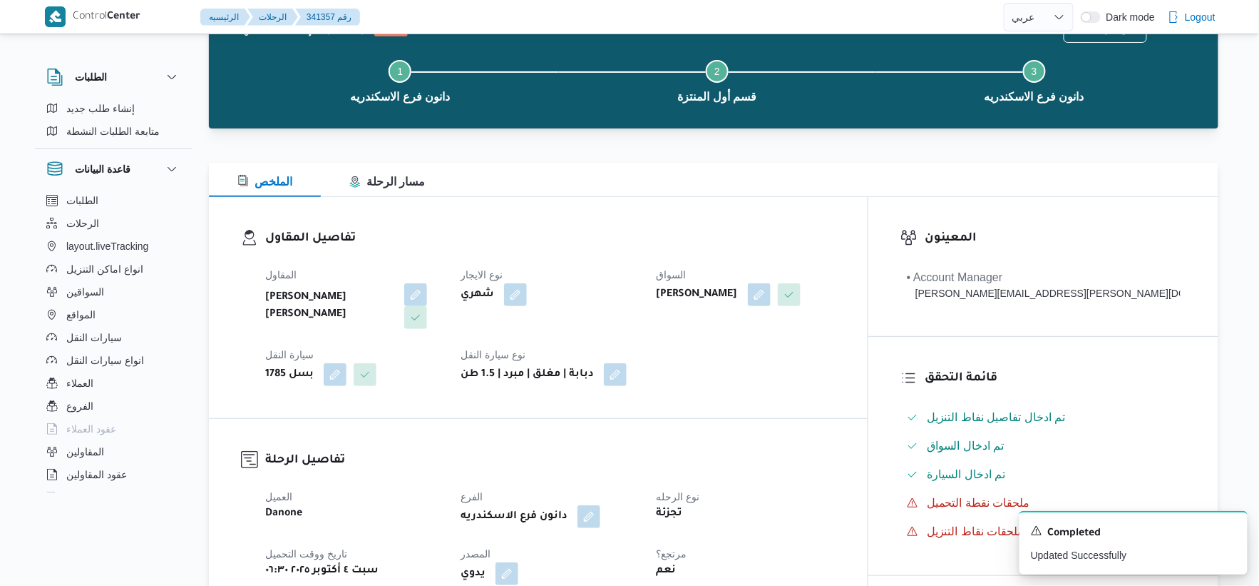
scroll to position [0, 0]
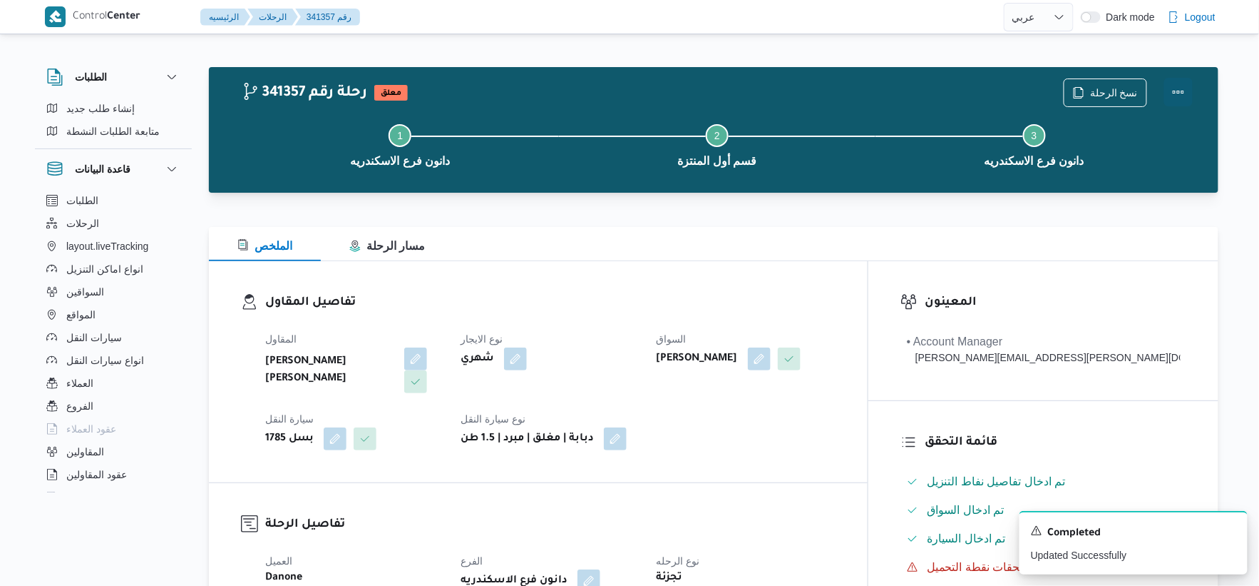
click at [1171, 88] on button "Actions" at bounding box center [1179, 92] width 29 height 29
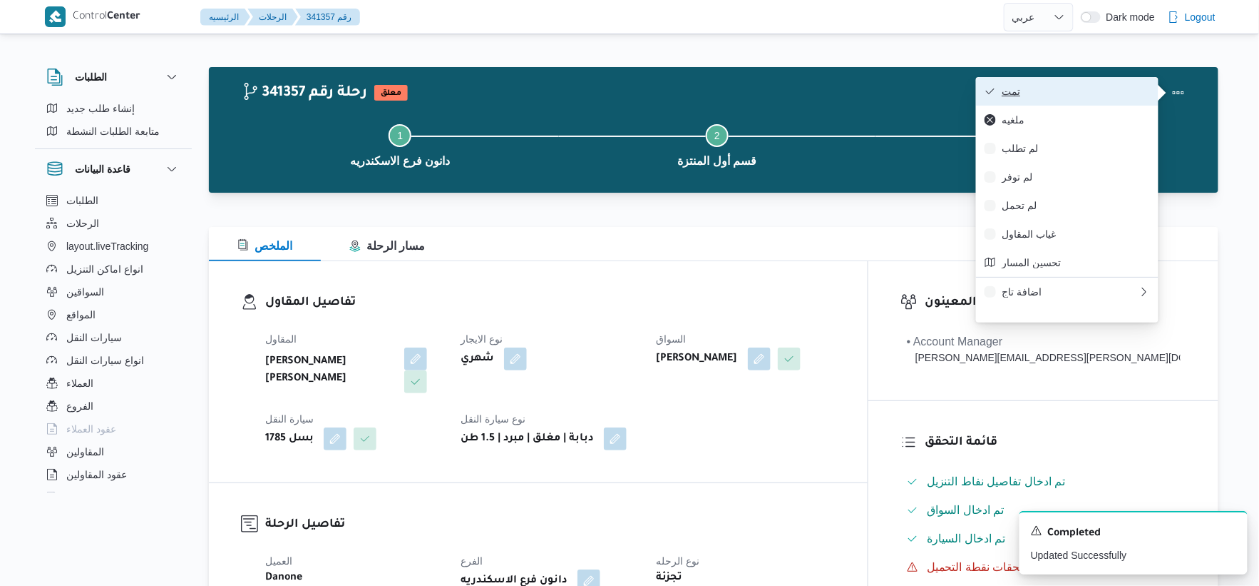
click at [1087, 88] on span "تمت" at bounding box center [1076, 91] width 148 height 11
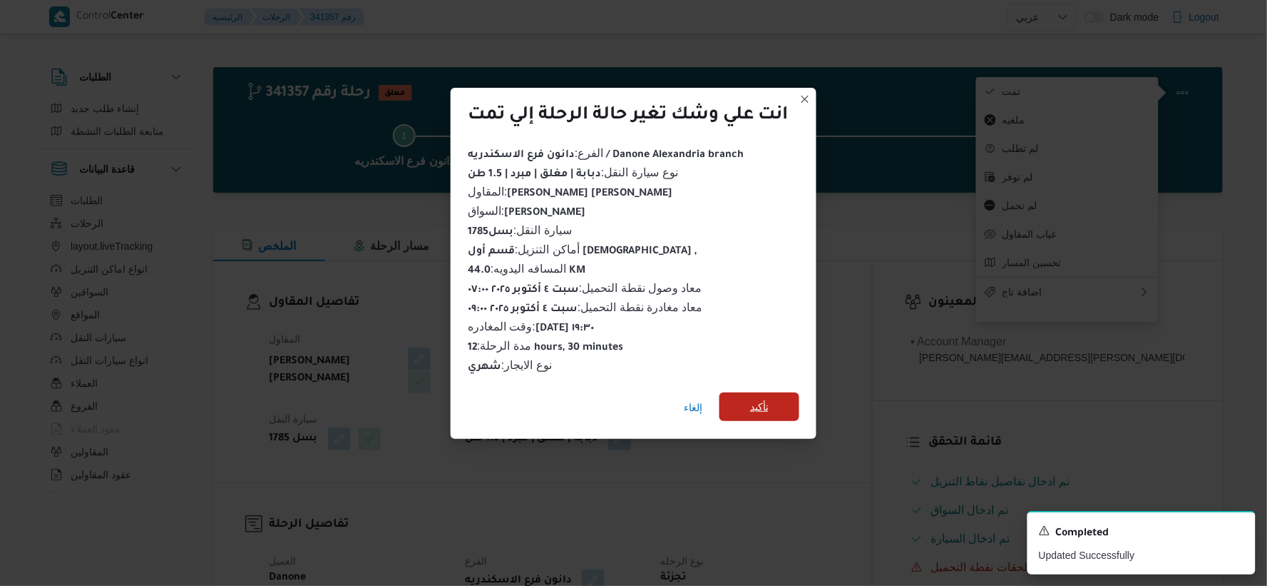
click at [767, 398] on span "تأكيد" at bounding box center [759, 406] width 19 height 17
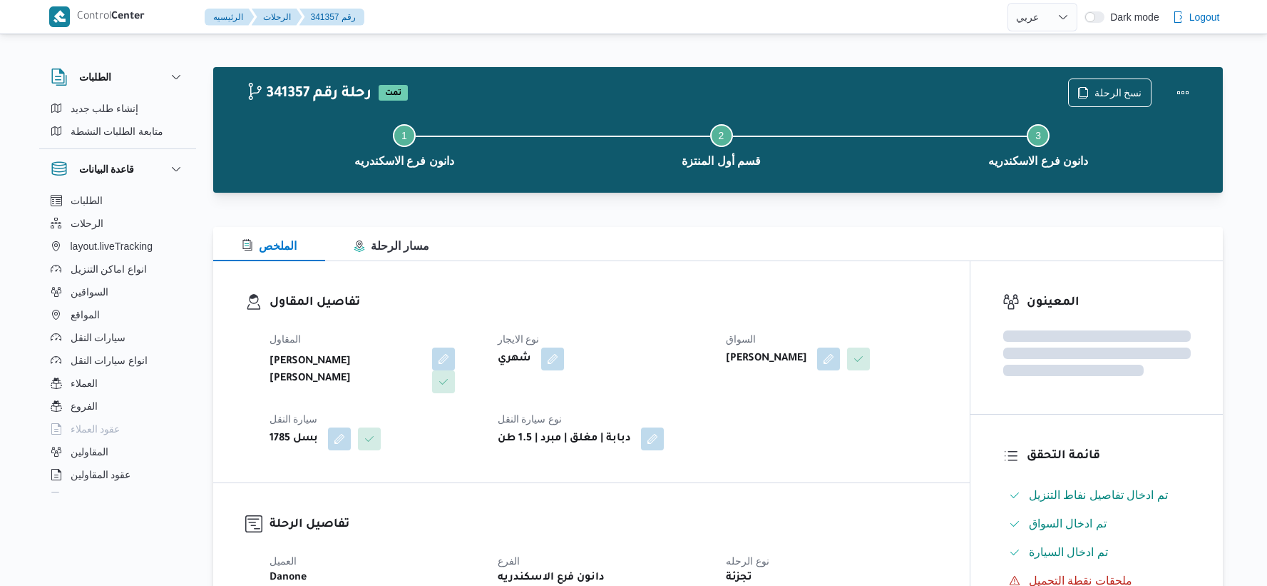
select select "ar"
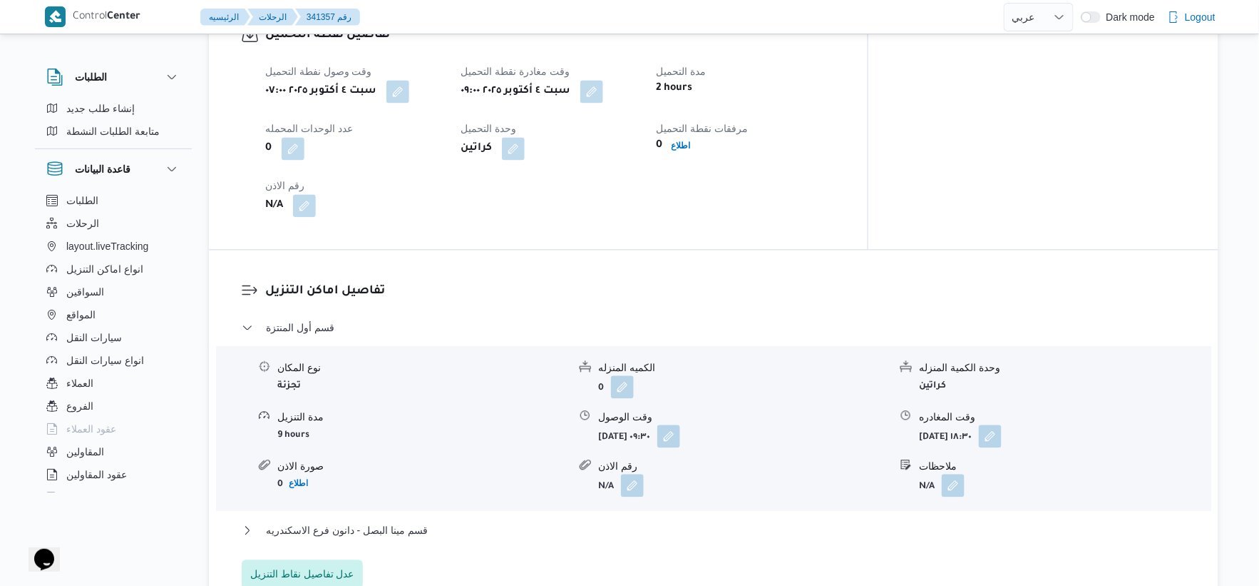
scroll to position [1030, 0]
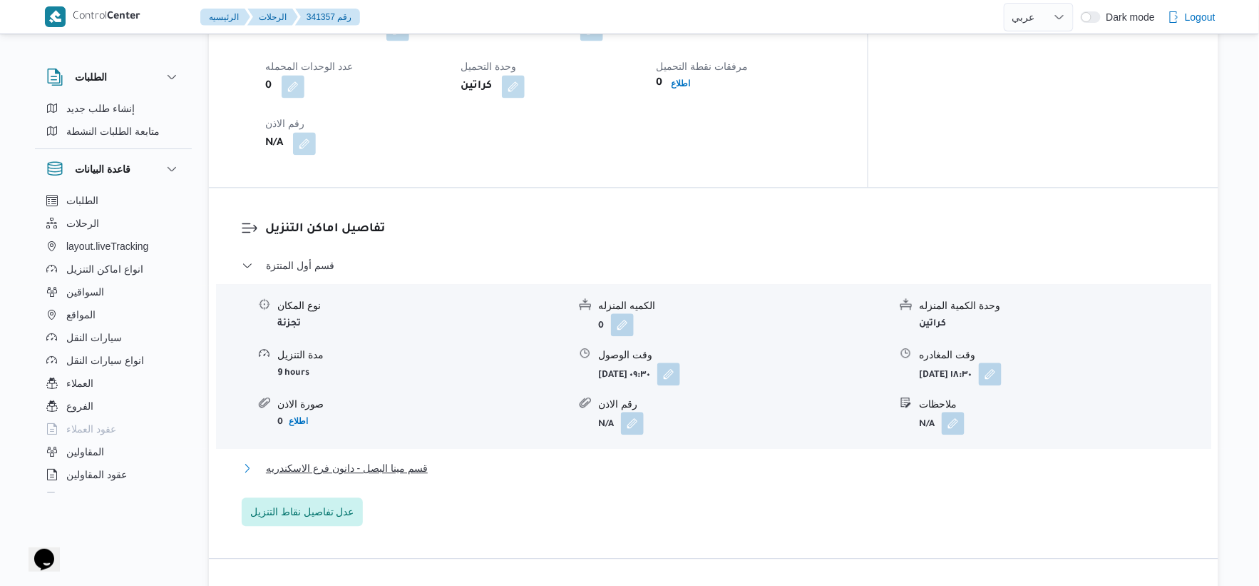
click at [419, 459] on span "قسم مينا البصل - دانون فرع الاسكندريه" at bounding box center [347, 467] width 162 height 17
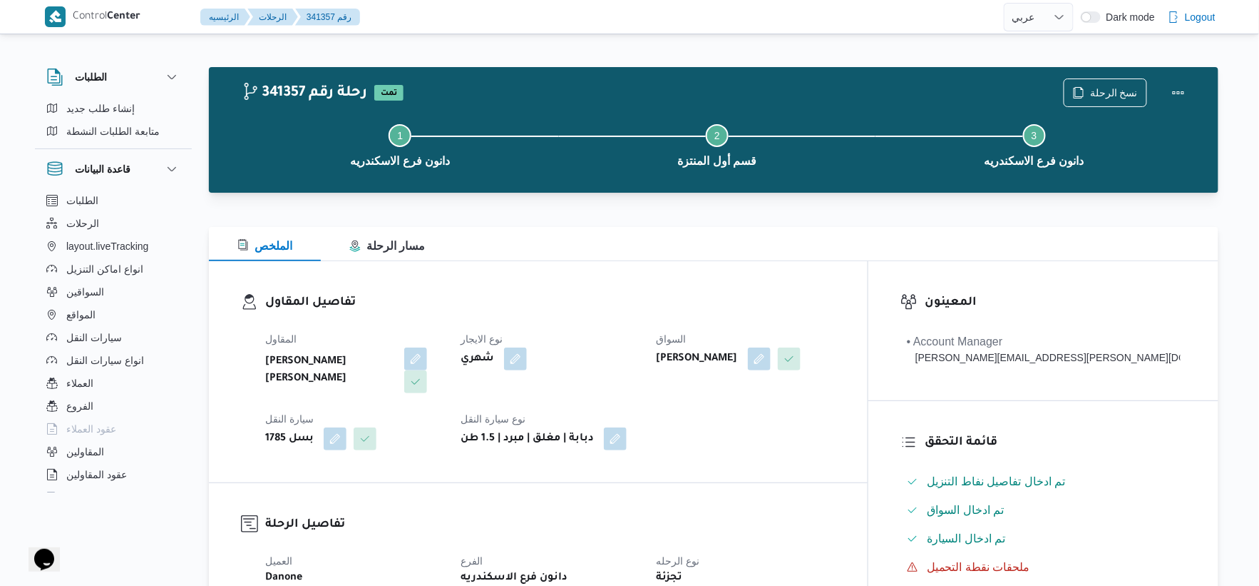
scroll to position [396, 0]
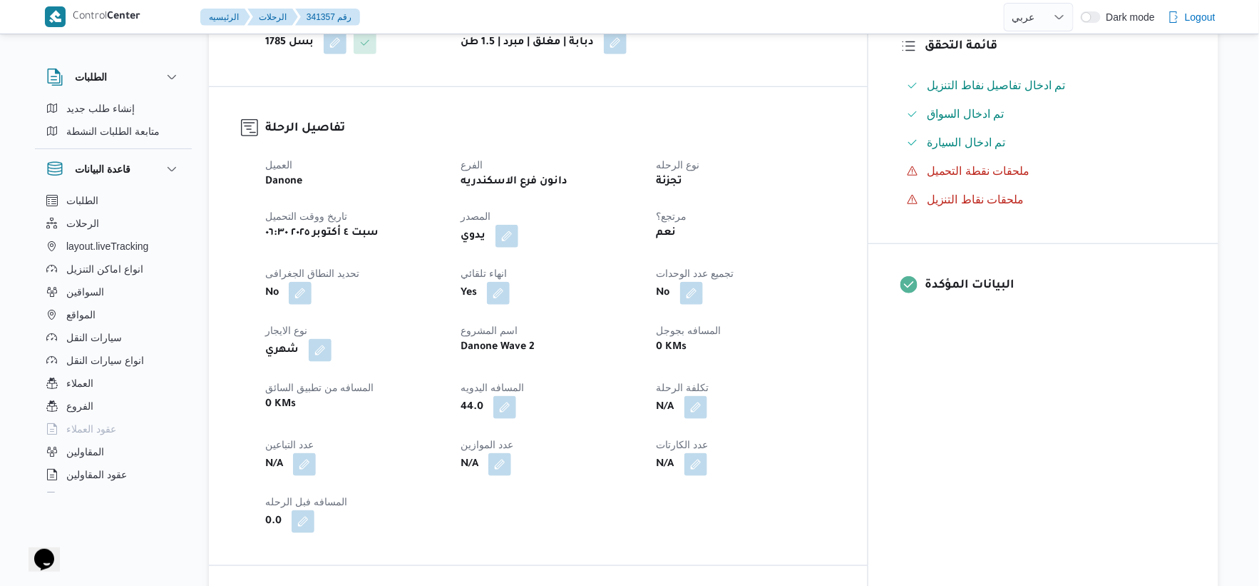
select select "ar"
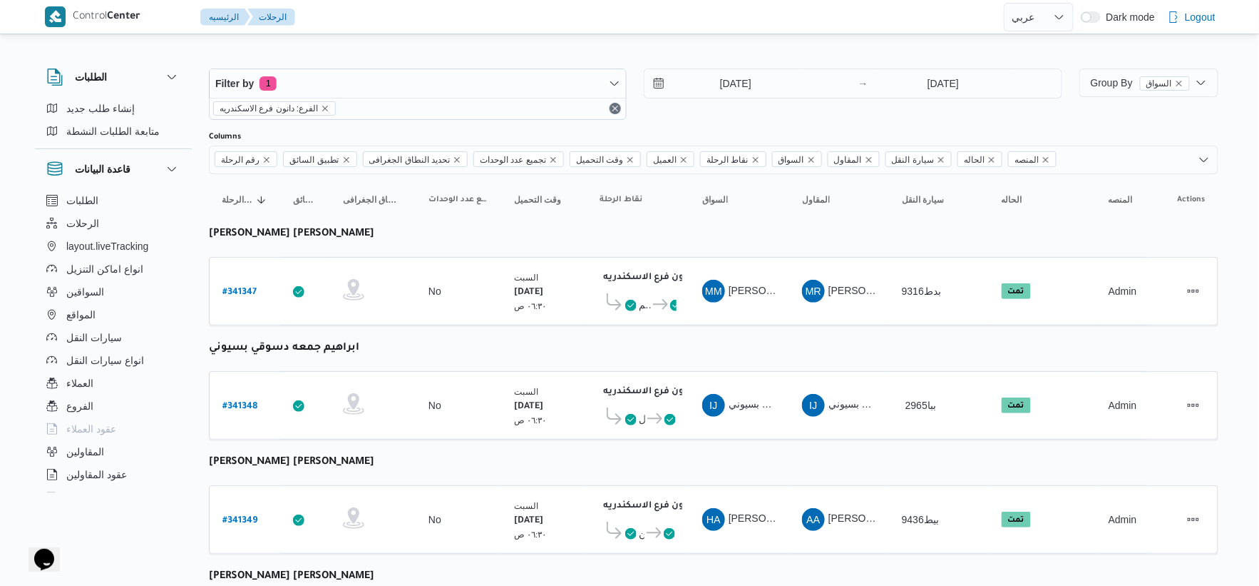
select select "ar"
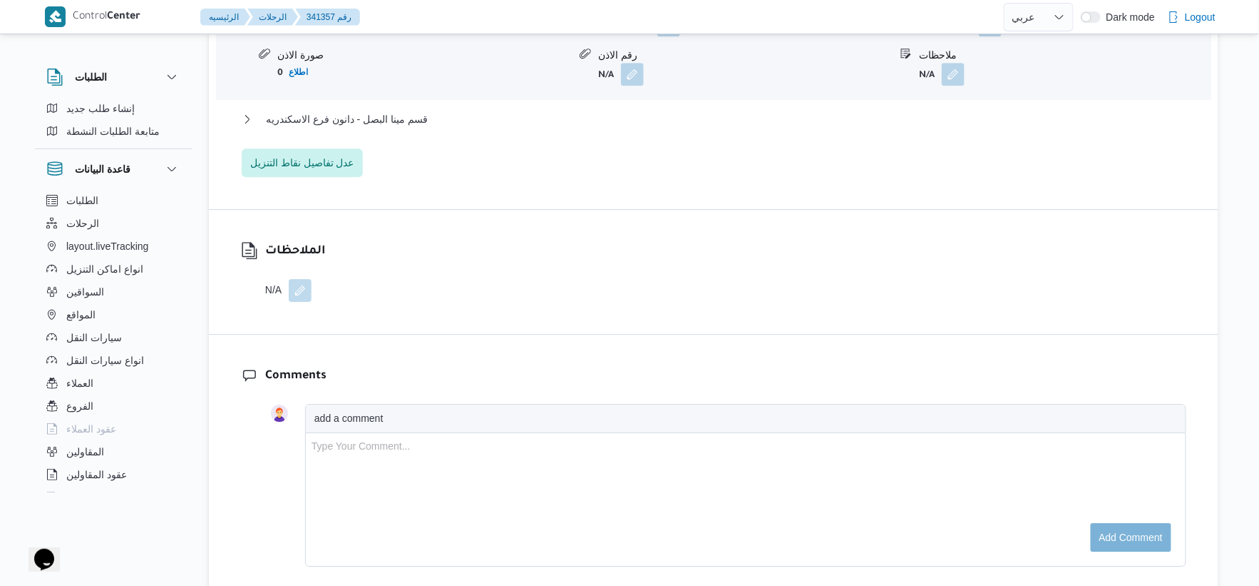
scroll to position [1386, 0]
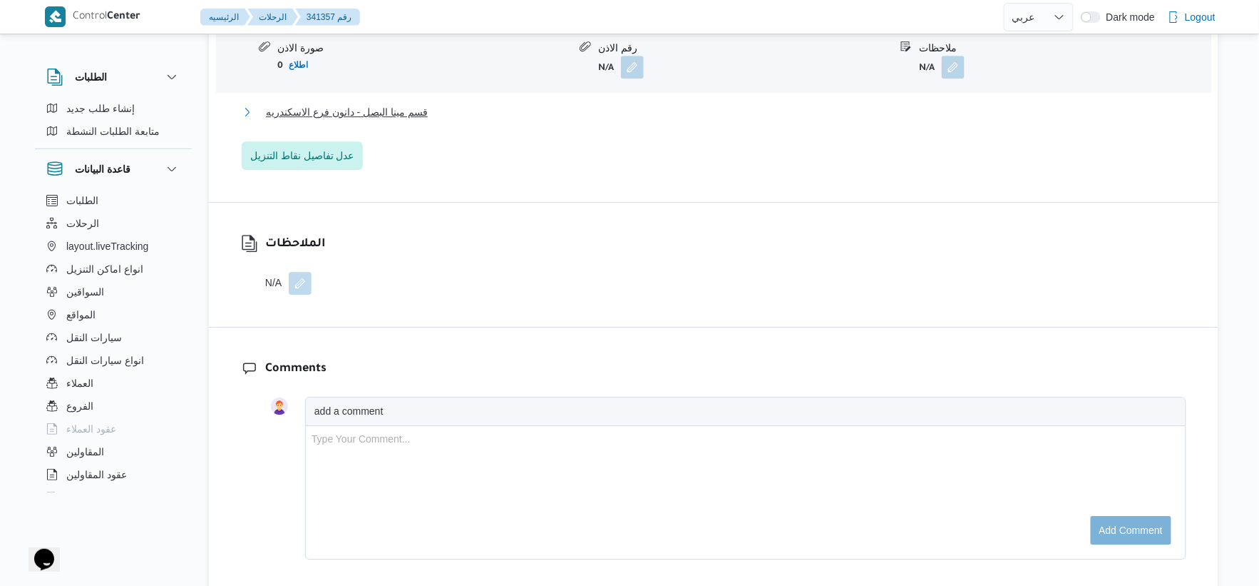
click at [394, 103] on span "قسم مينا البصل - دانون فرع الاسكندريه" at bounding box center [347, 111] width 162 height 17
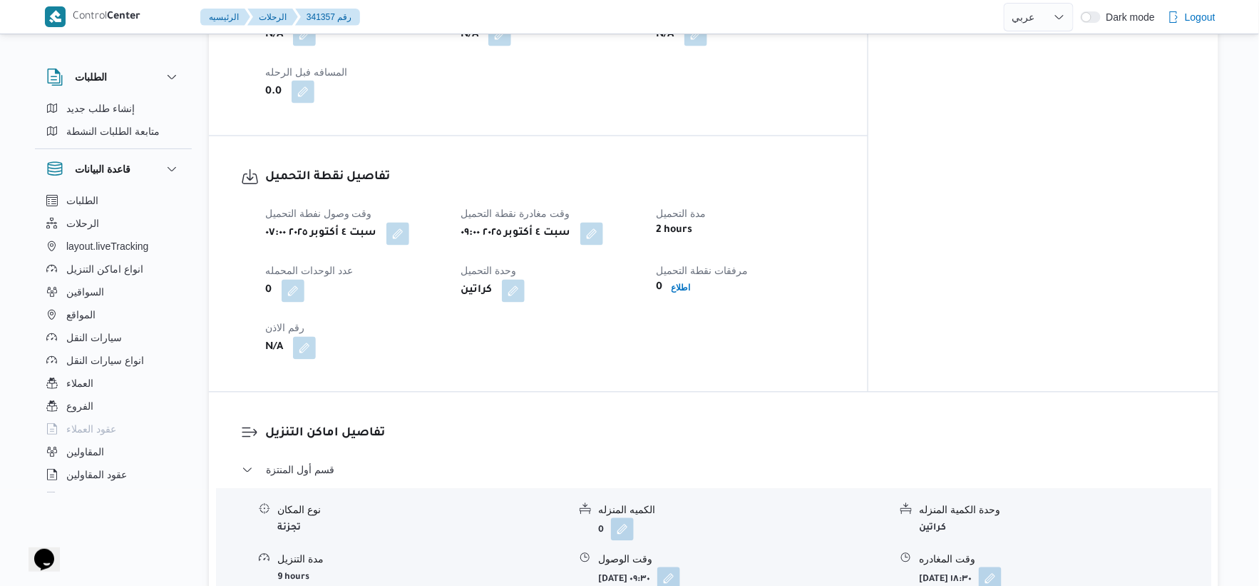
scroll to position [752, 0]
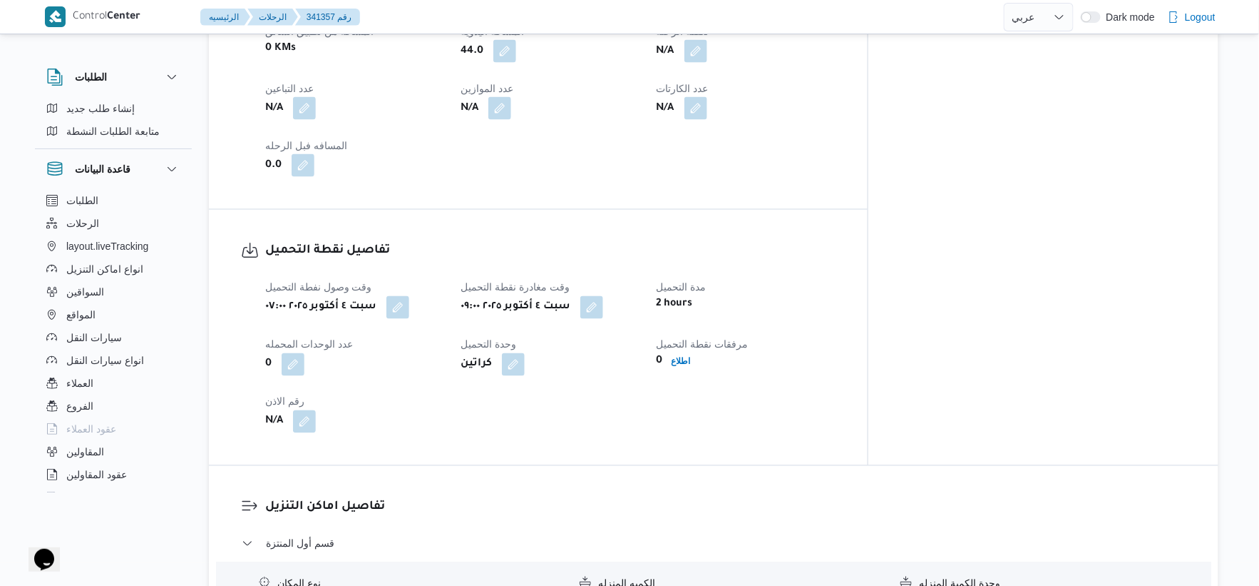
select select "ar"
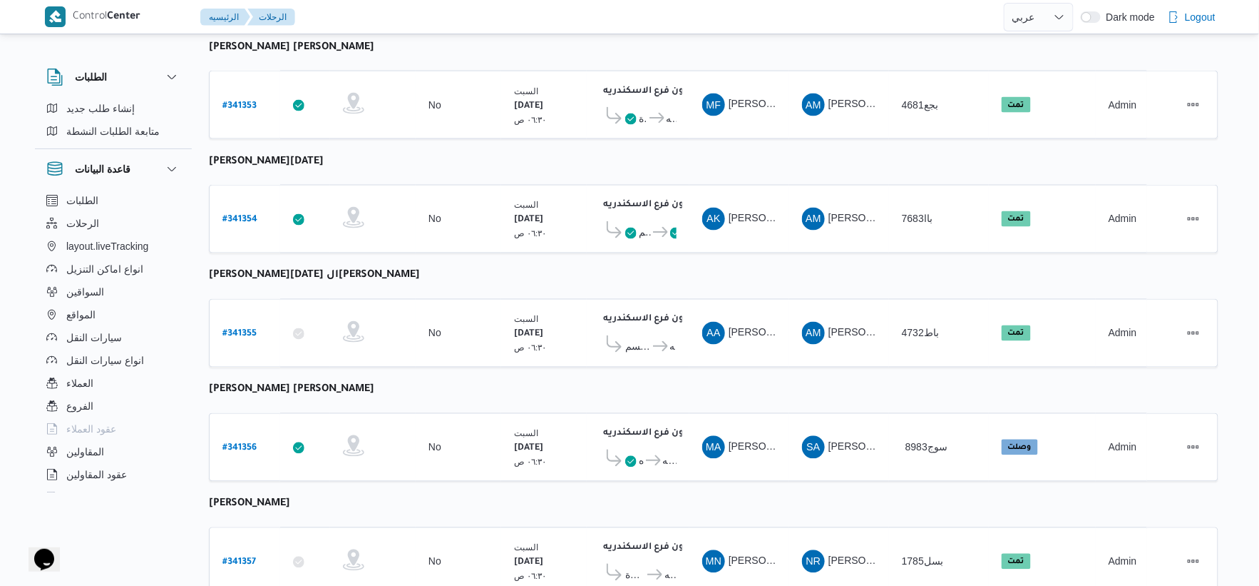
scroll to position [750, 0]
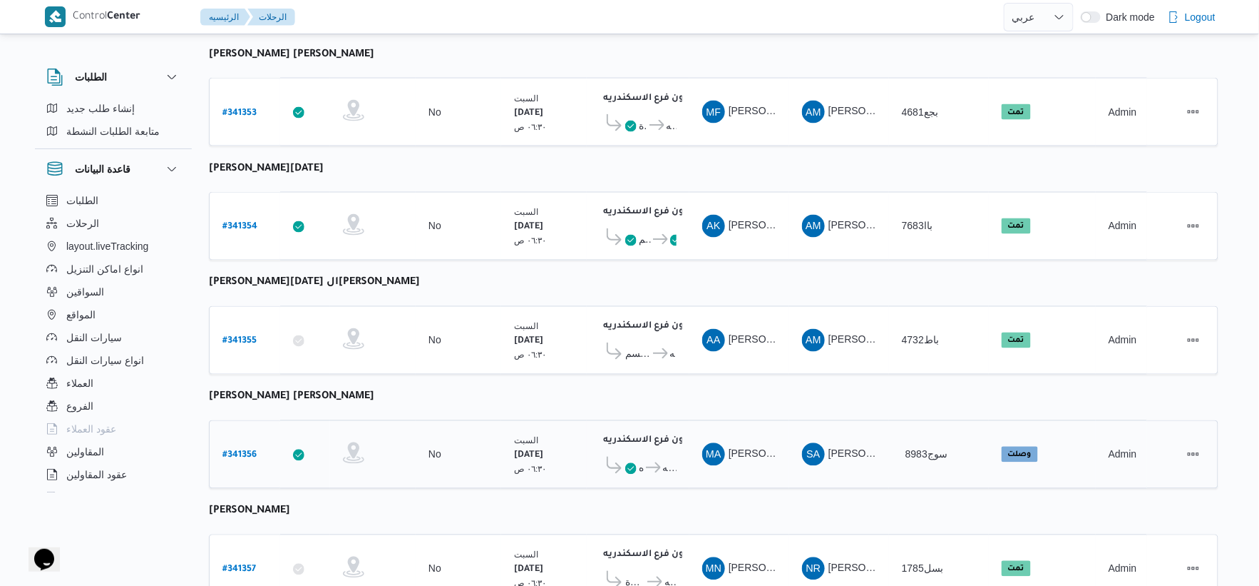
click at [237, 451] on b "# 341356" at bounding box center [240, 456] width 34 height 10
select select "ar"
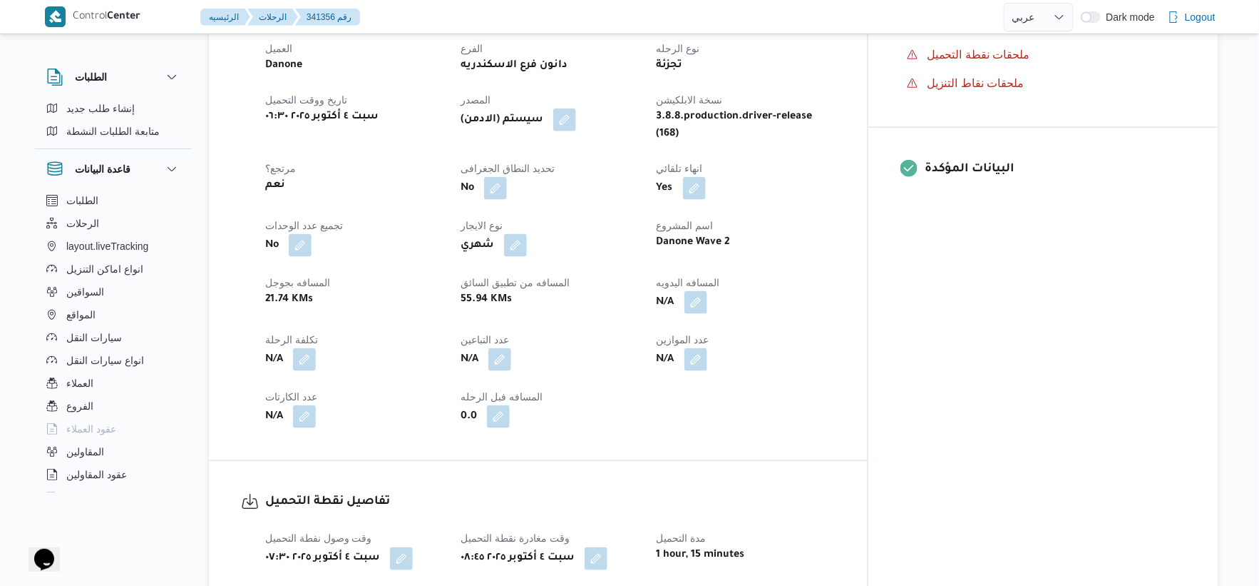
scroll to position [511, 0]
click at [707, 291] on button "button" at bounding box center [696, 302] width 23 height 23
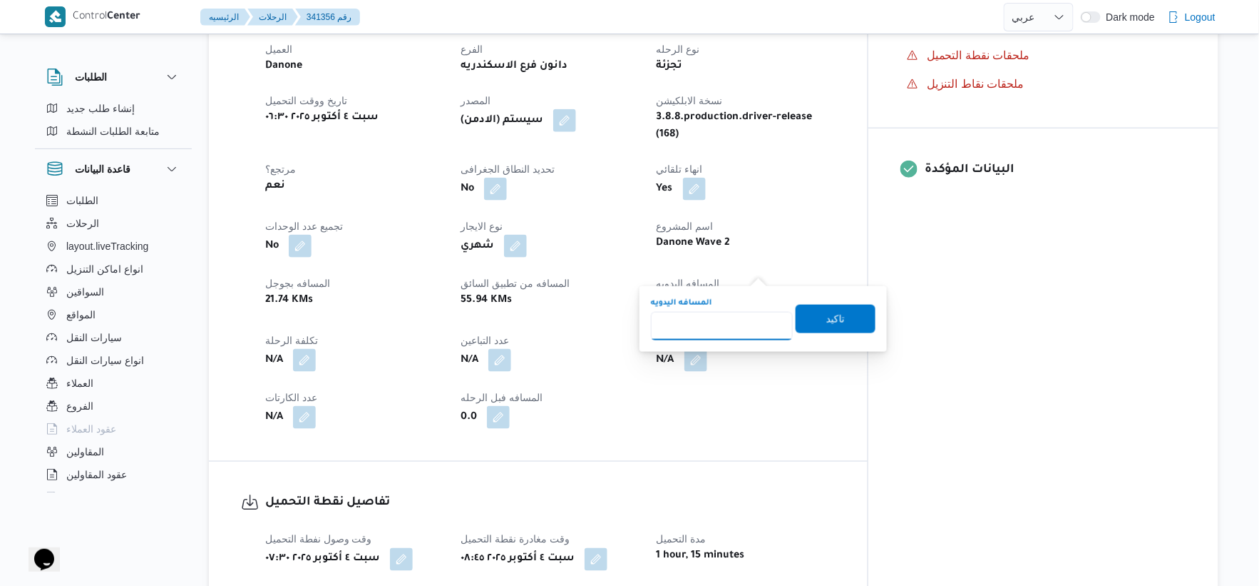
click at [727, 316] on input "المسافه اليدويه" at bounding box center [722, 326] width 142 height 29
type input "68"
click at [838, 318] on span "تاكيد" at bounding box center [836, 318] width 80 height 29
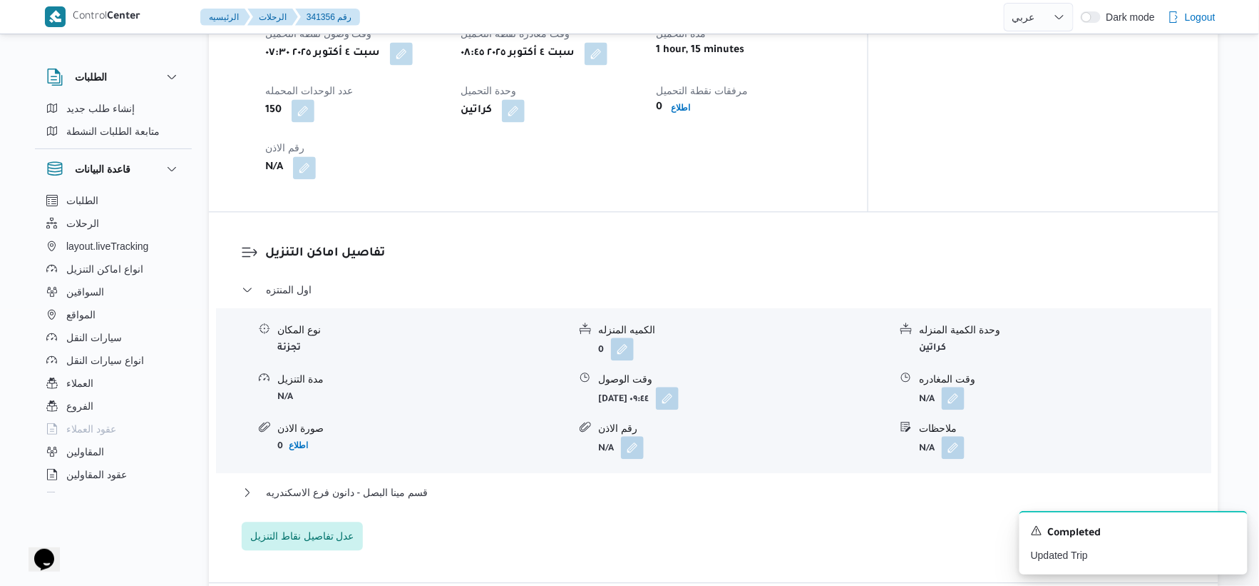
scroll to position [1145, 0]
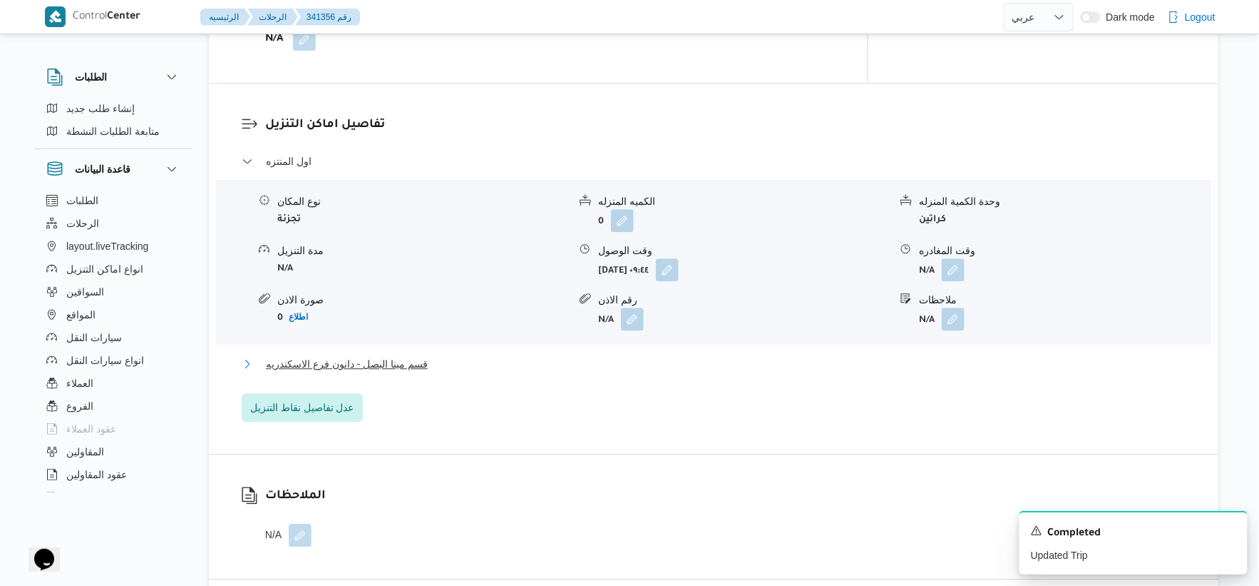
click at [421, 355] on span "قسم مينا البصل - دانون فرع الاسكندريه" at bounding box center [347, 363] width 162 height 17
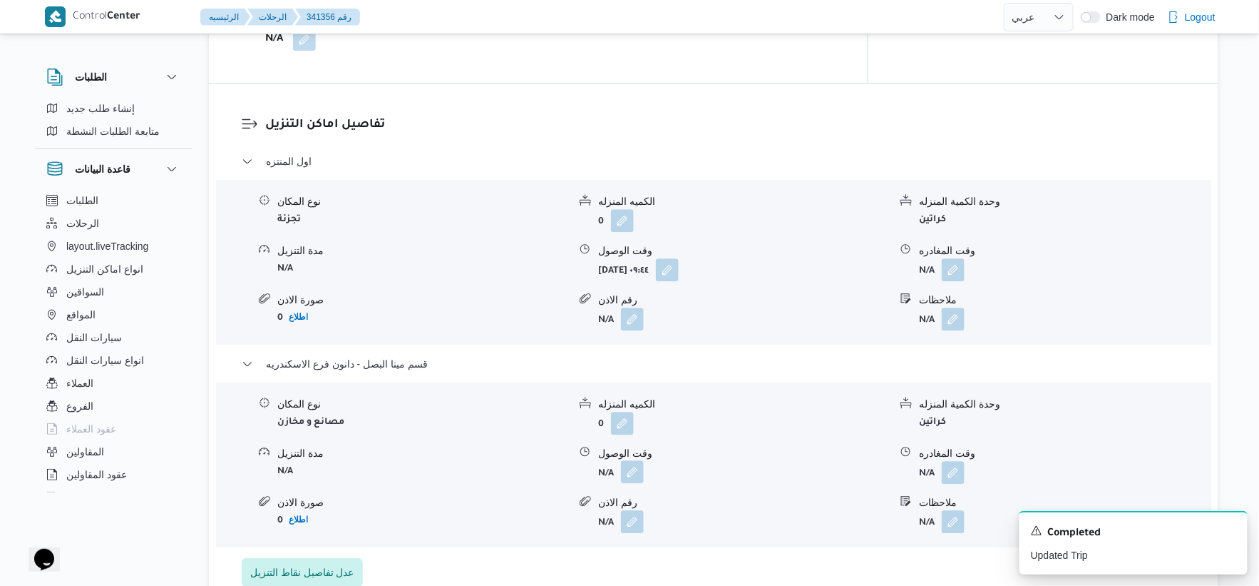
click at [642, 460] on button "button" at bounding box center [632, 471] width 23 height 23
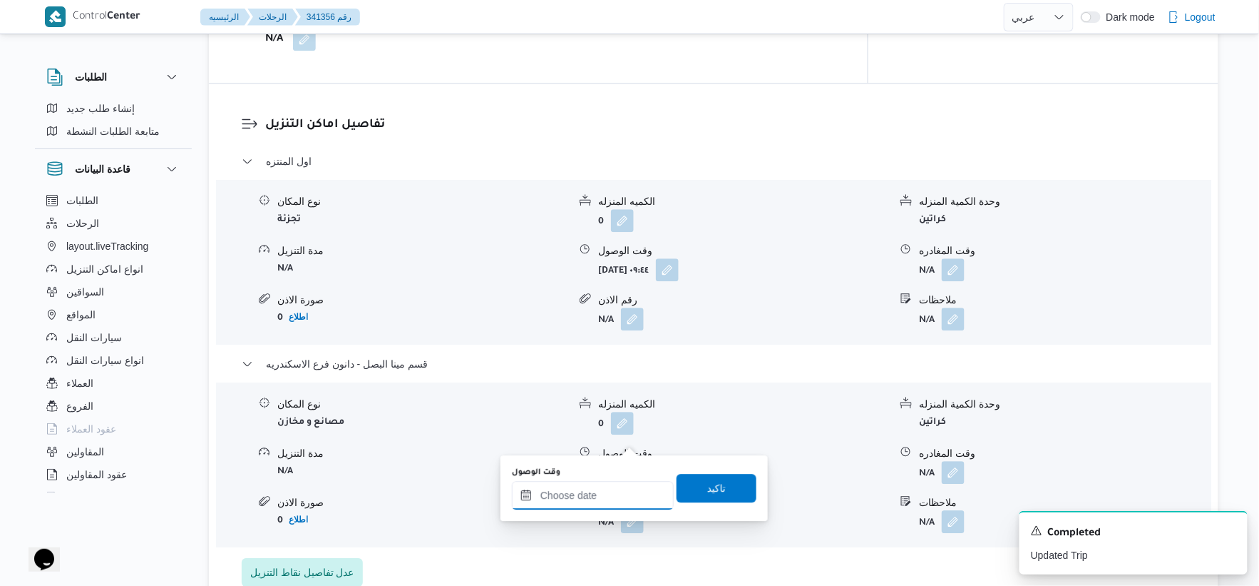
click at [612, 491] on input "وقت الوصول" at bounding box center [593, 495] width 162 height 29
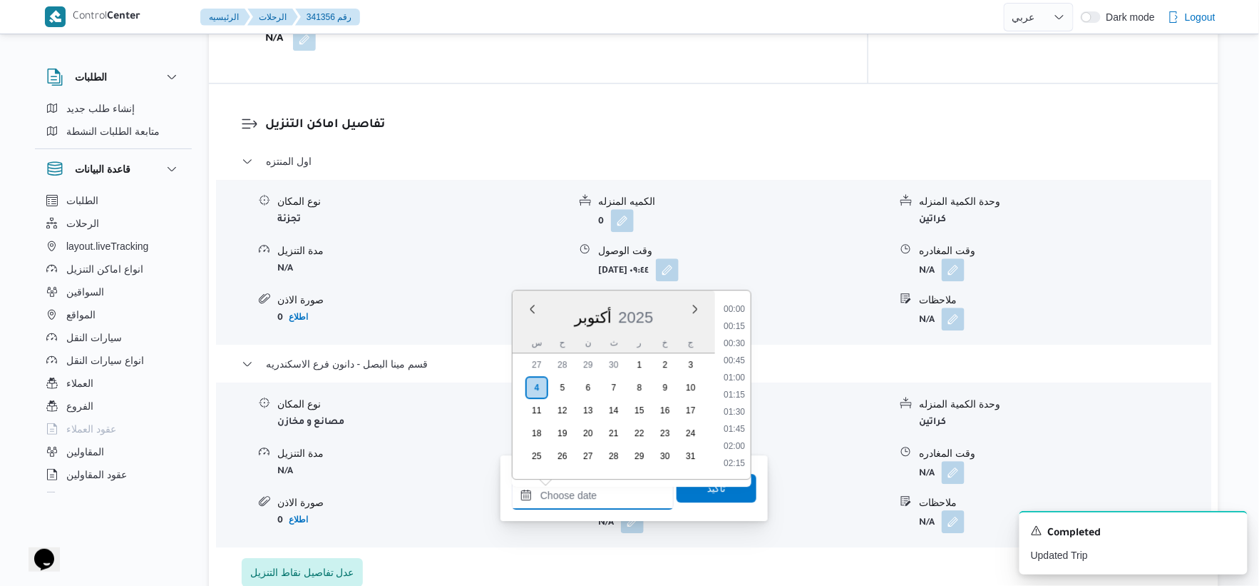
scroll to position [1266, 0]
click at [742, 359] on li "19:15" at bounding box center [734, 361] width 33 height 14
type input "[DATE] ١٩:١٥"
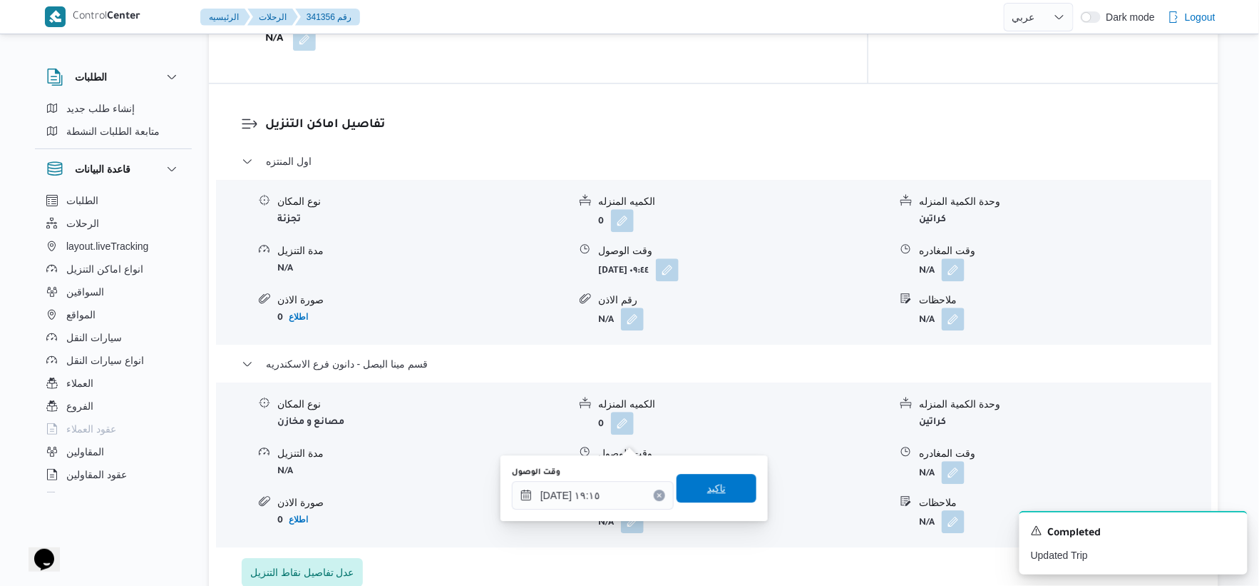
drag, startPoint x: 717, startPoint y: 486, endPoint x: 824, endPoint y: 429, distance: 120.9
click at [717, 486] on span "تاكيد" at bounding box center [717, 488] width 80 height 29
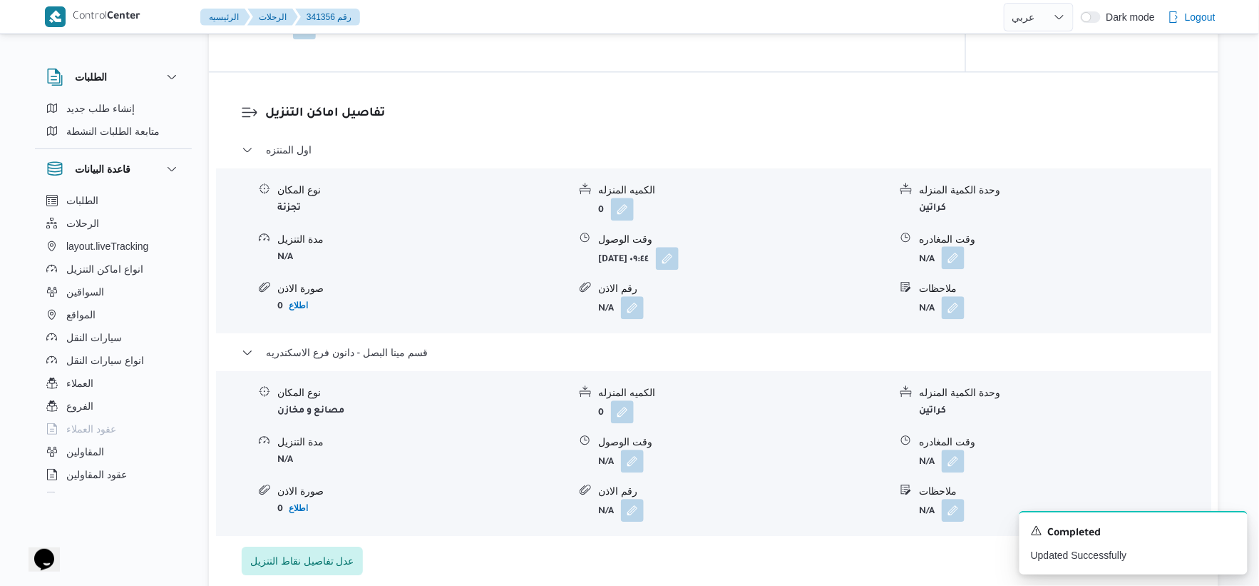
click at [959, 246] on button "button" at bounding box center [953, 257] width 23 height 23
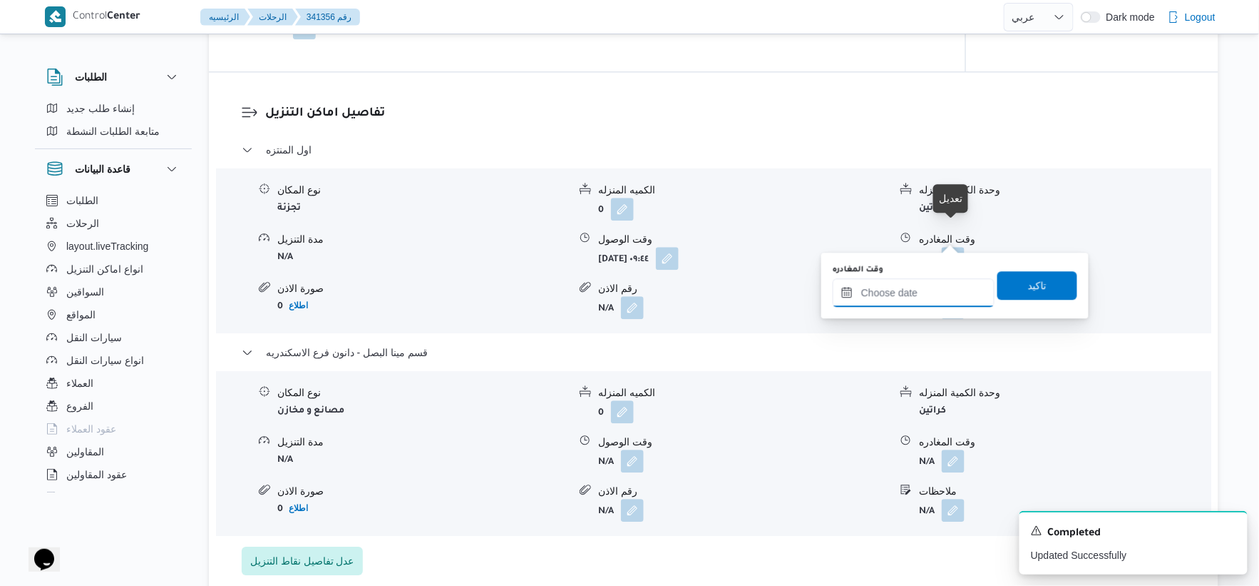
click at [929, 288] on input "وقت المغادره" at bounding box center [914, 292] width 162 height 29
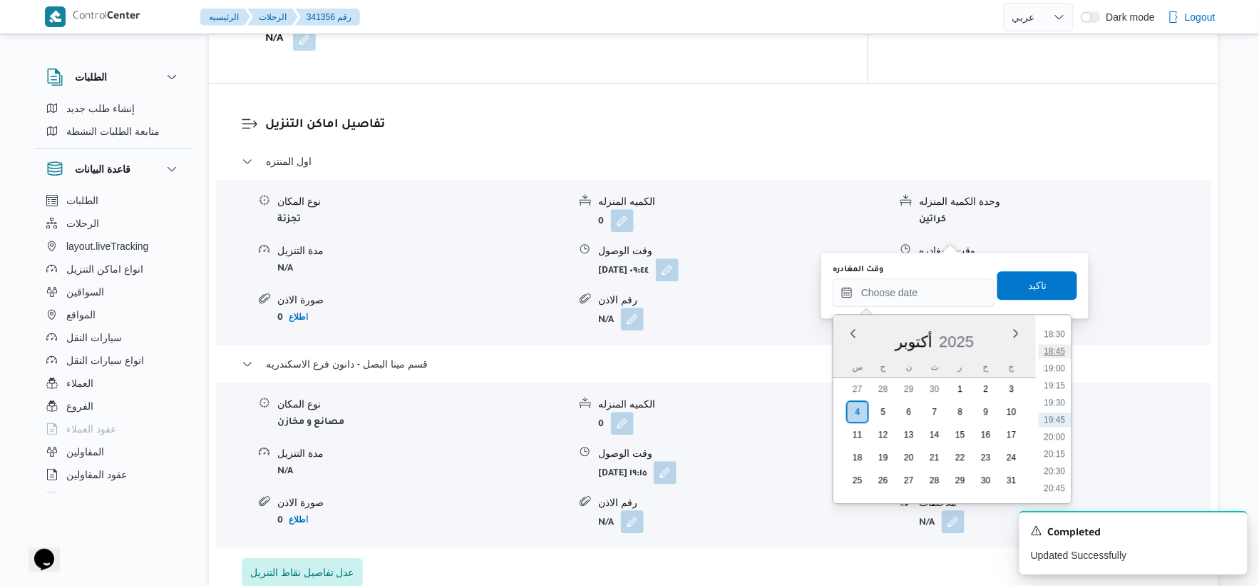
click at [1054, 348] on li "18:45" at bounding box center [1055, 351] width 33 height 14
type input "[DATE] ١٨:٤٥"
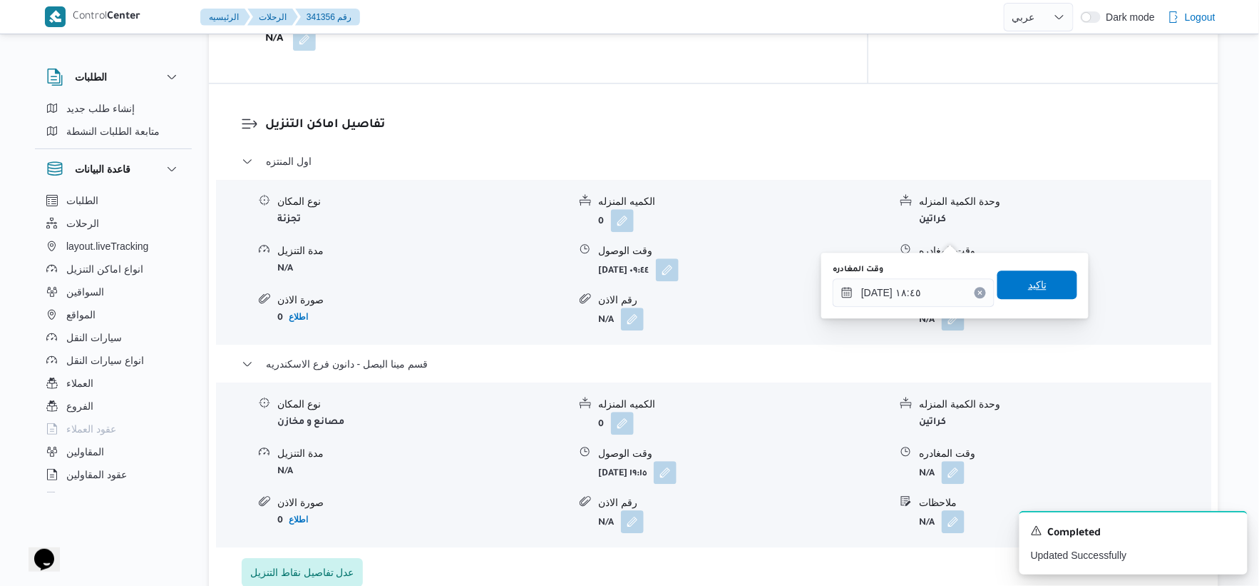
click at [1047, 275] on span "تاكيد" at bounding box center [1038, 284] width 80 height 29
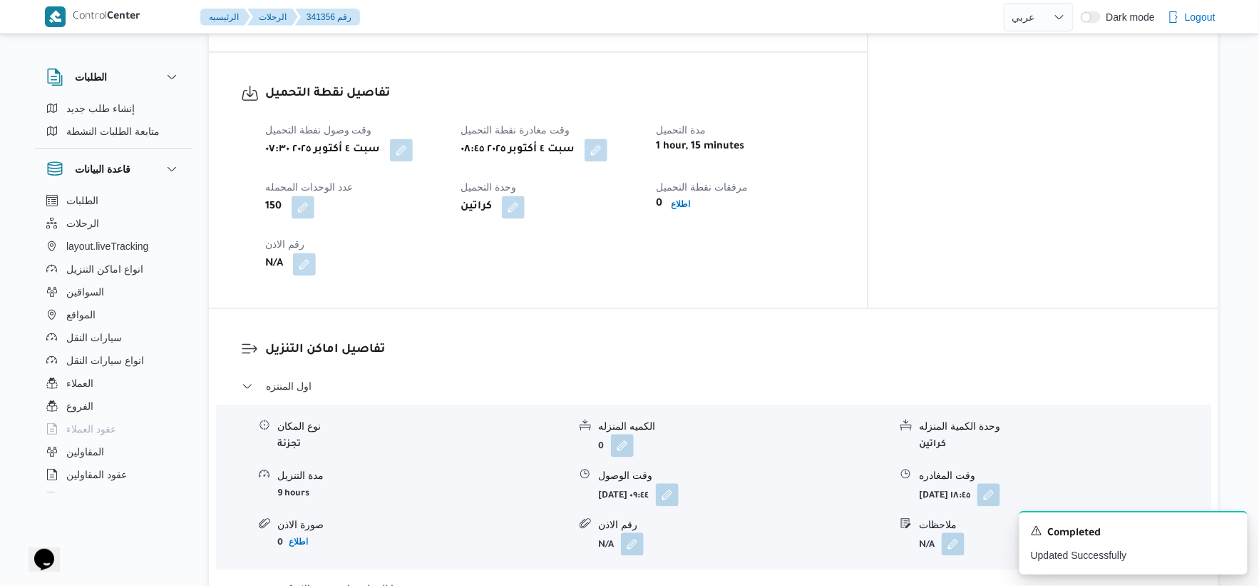
scroll to position [908, 0]
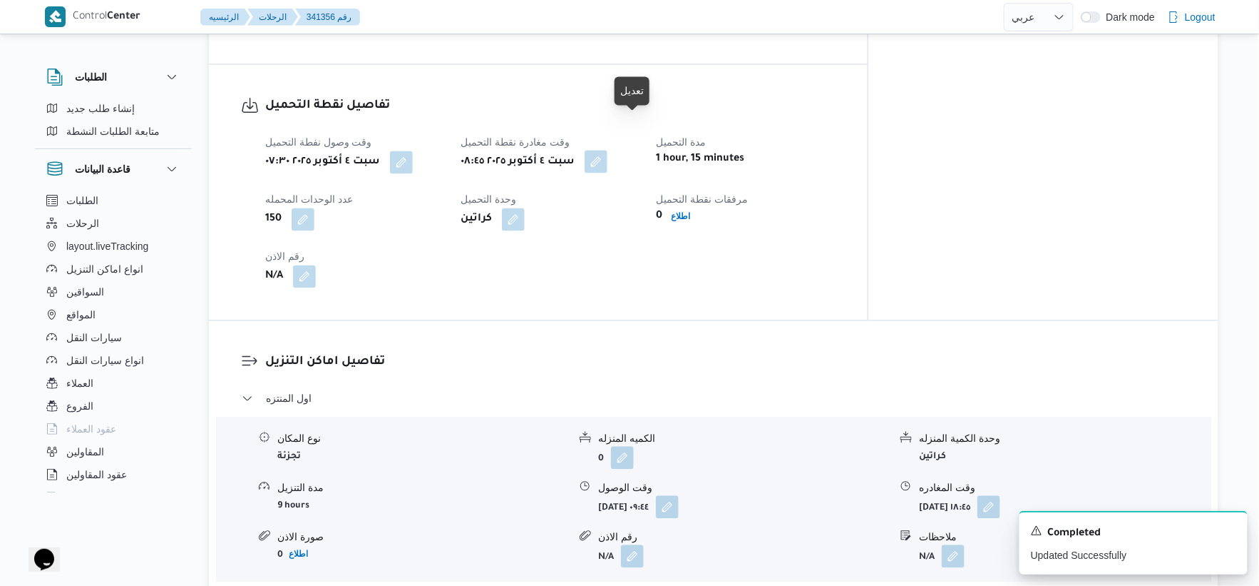
click at [608, 150] on button "button" at bounding box center [596, 161] width 23 height 23
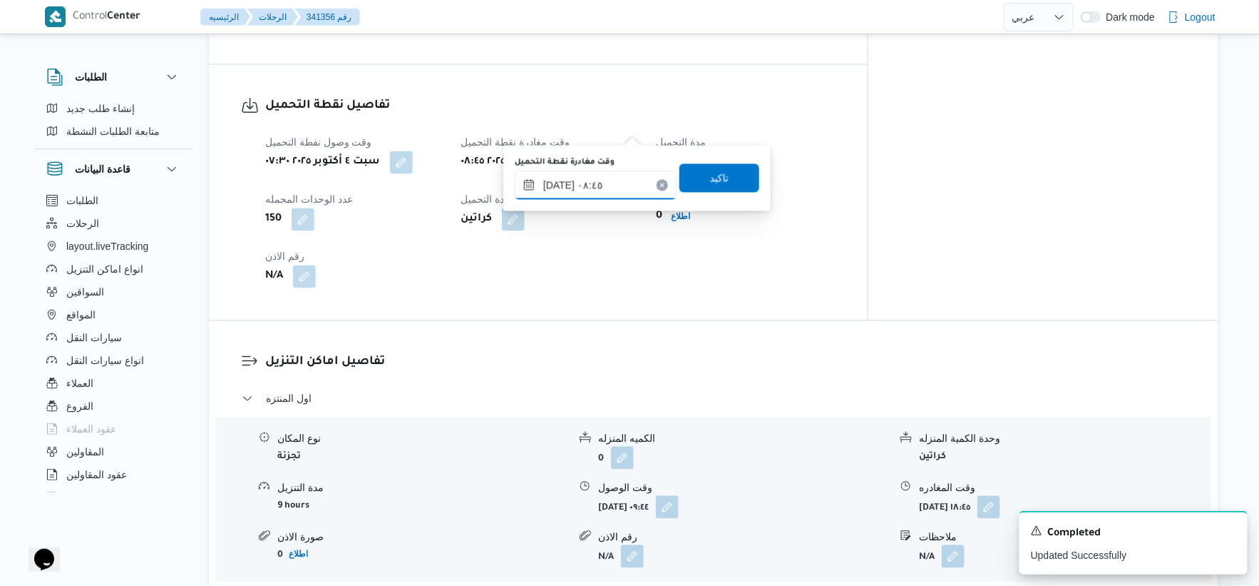
click at [613, 186] on input "[DATE] ٠٨:٤٥" at bounding box center [596, 185] width 162 height 29
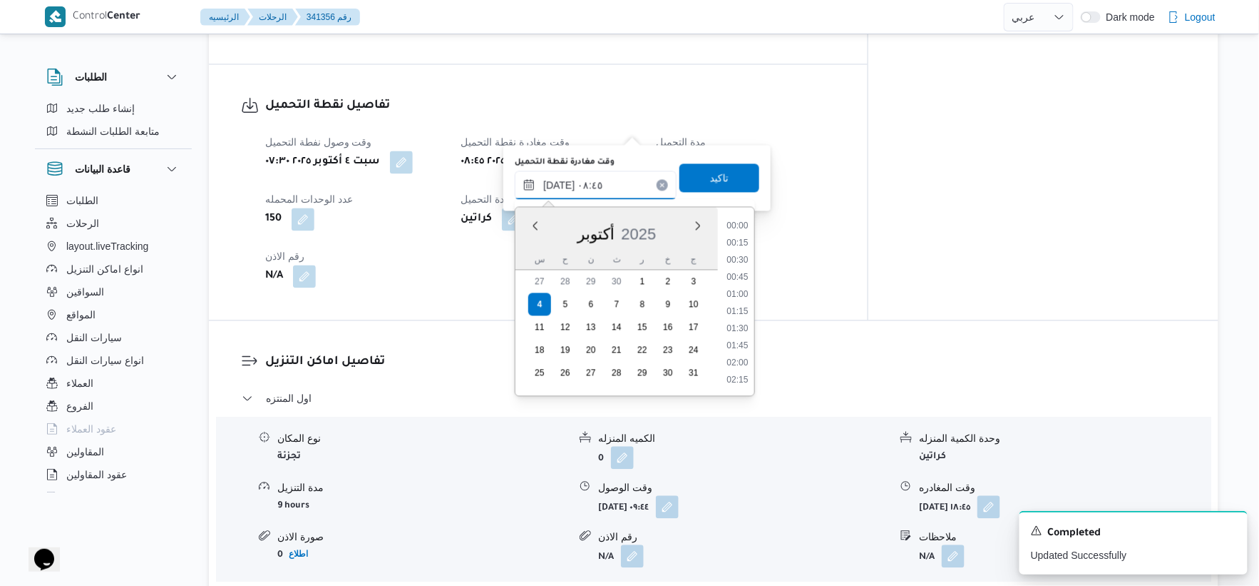
scroll to position [513, 0]
click at [746, 329] on li "09:00" at bounding box center [738, 329] width 33 height 14
type input "[DATE] ٠٩:٠٠"
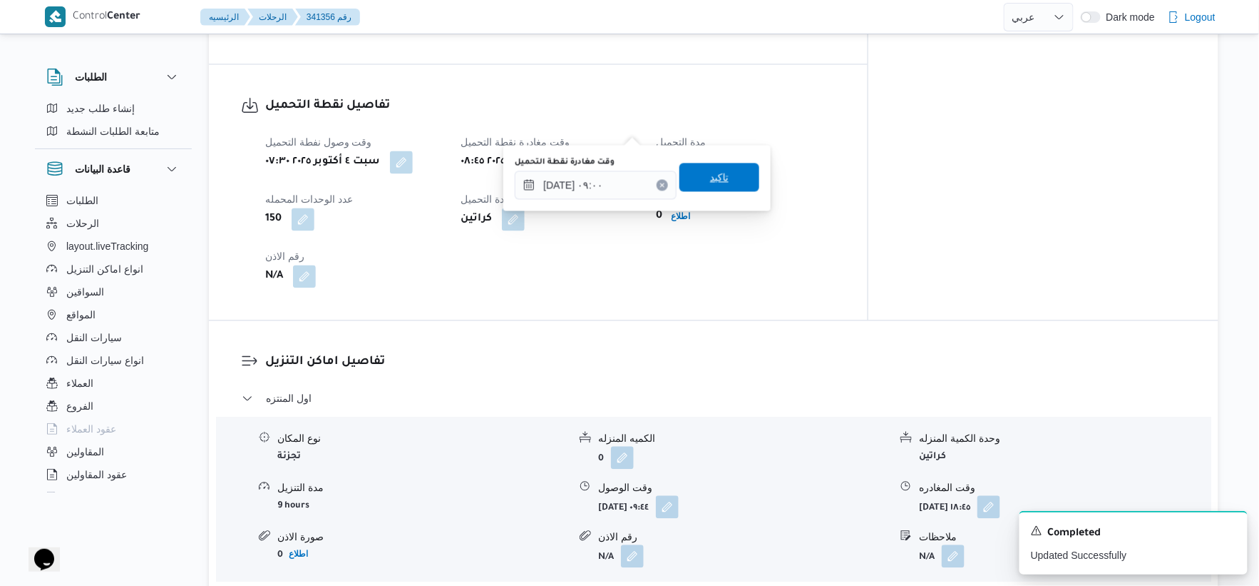
click at [730, 180] on span "تاكيد" at bounding box center [720, 177] width 80 height 29
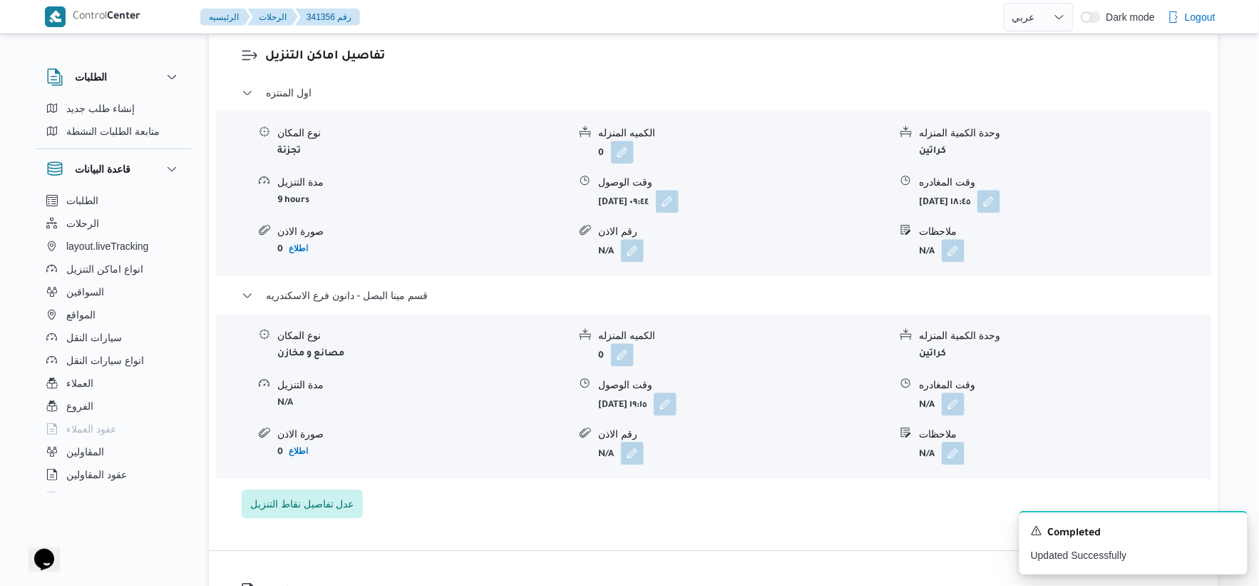
scroll to position [1225, 0]
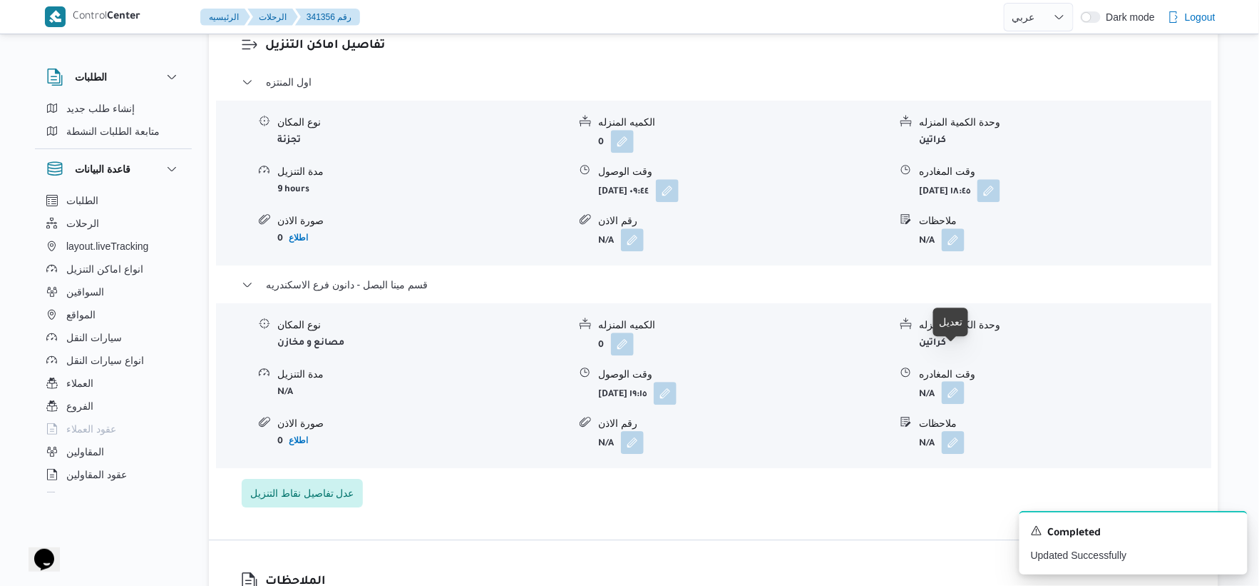
click at [950, 381] on button "button" at bounding box center [953, 392] width 23 height 23
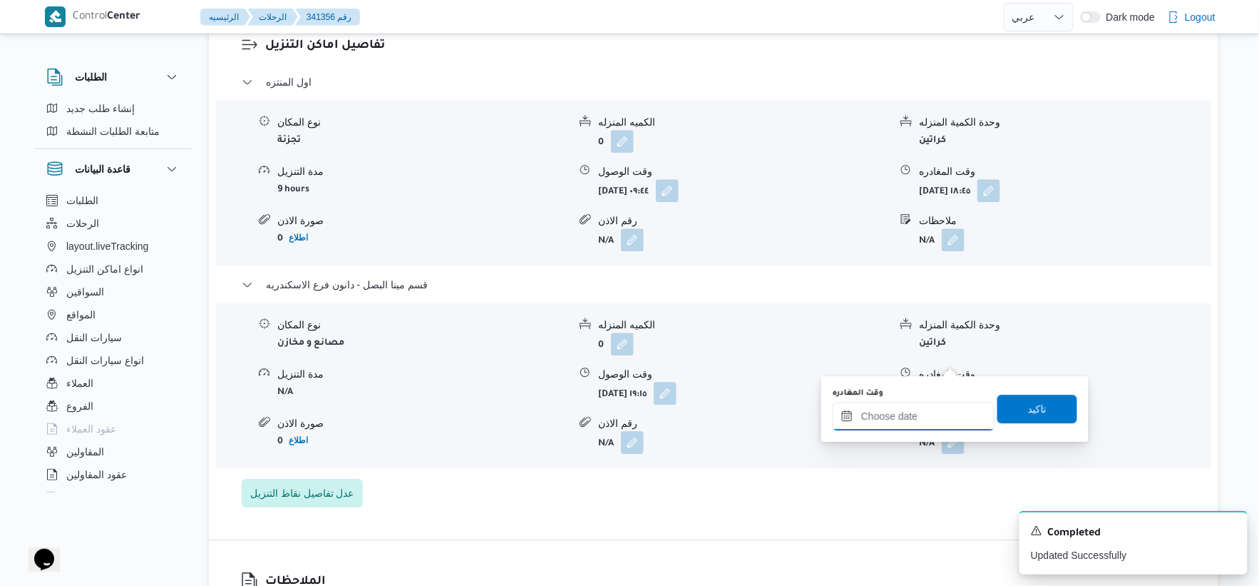
click at [931, 410] on input "وقت المغادره" at bounding box center [914, 416] width 162 height 29
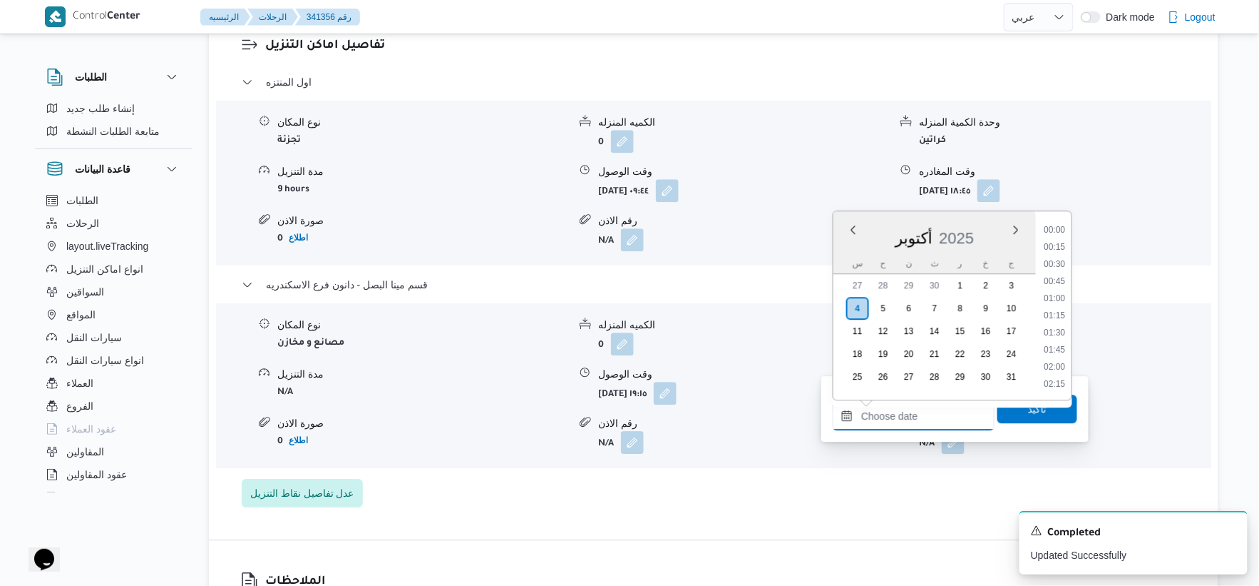
scroll to position [1266, 0]
click at [1063, 261] on li "19:00" at bounding box center [1055, 264] width 33 height 14
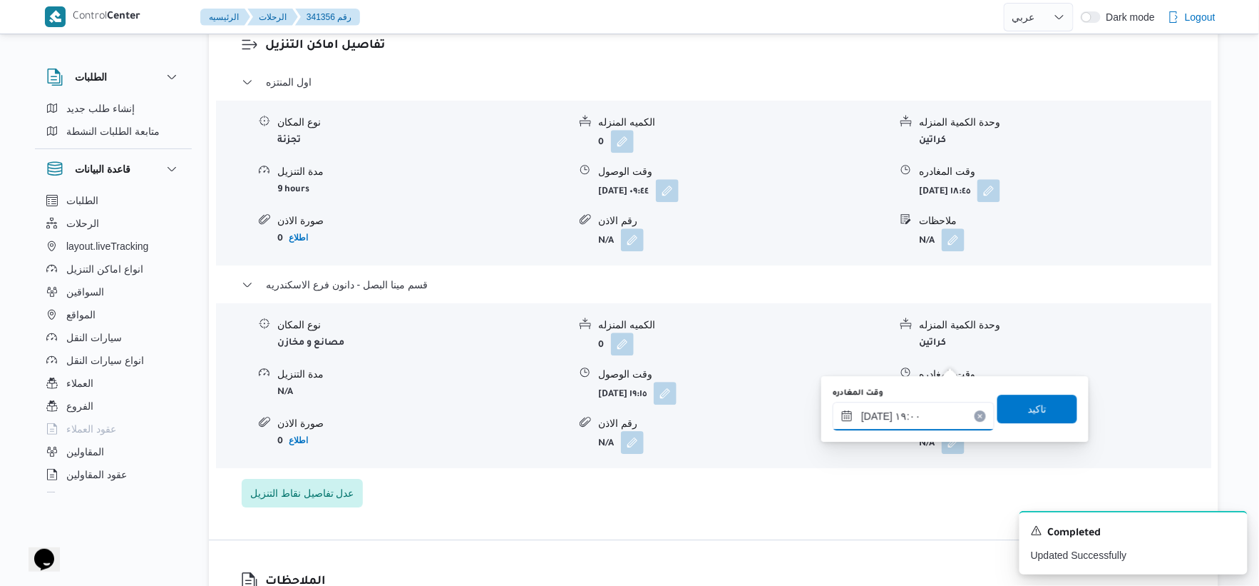
click at [874, 410] on input "[DATE] ١٩:٠٠" at bounding box center [914, 416] width 162 height 29
click at [874, 409] on input "[DATE] ١٩:٠٠" at bounding box center [914, 416] width 162 height 29
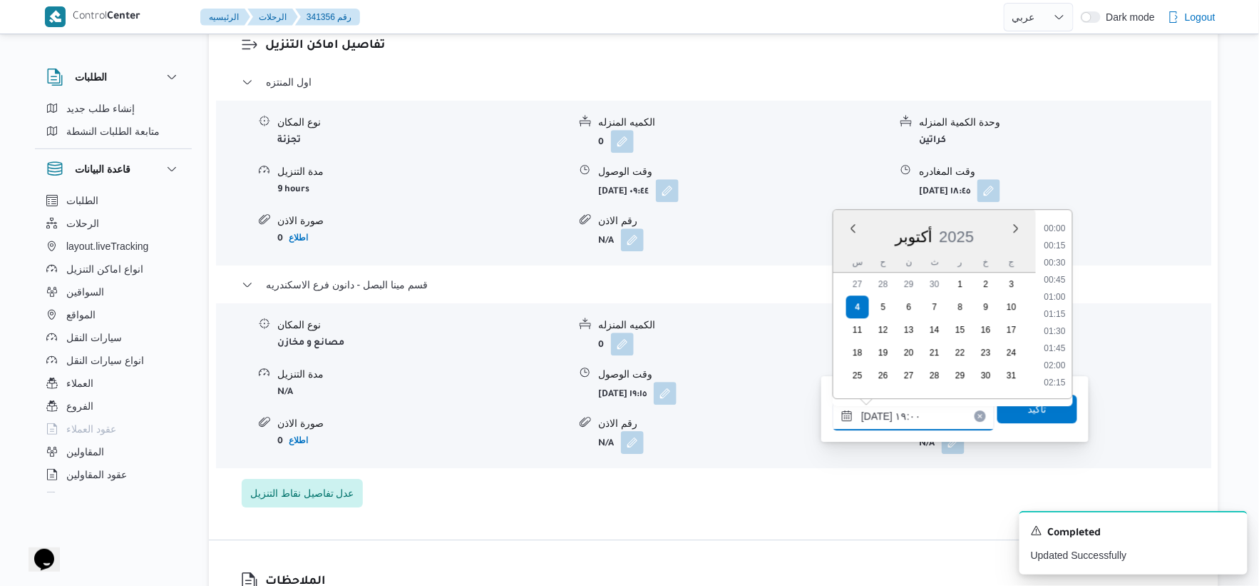
scroll to position [1215, 0]
type input "[DATE] ١٩:٤٠"
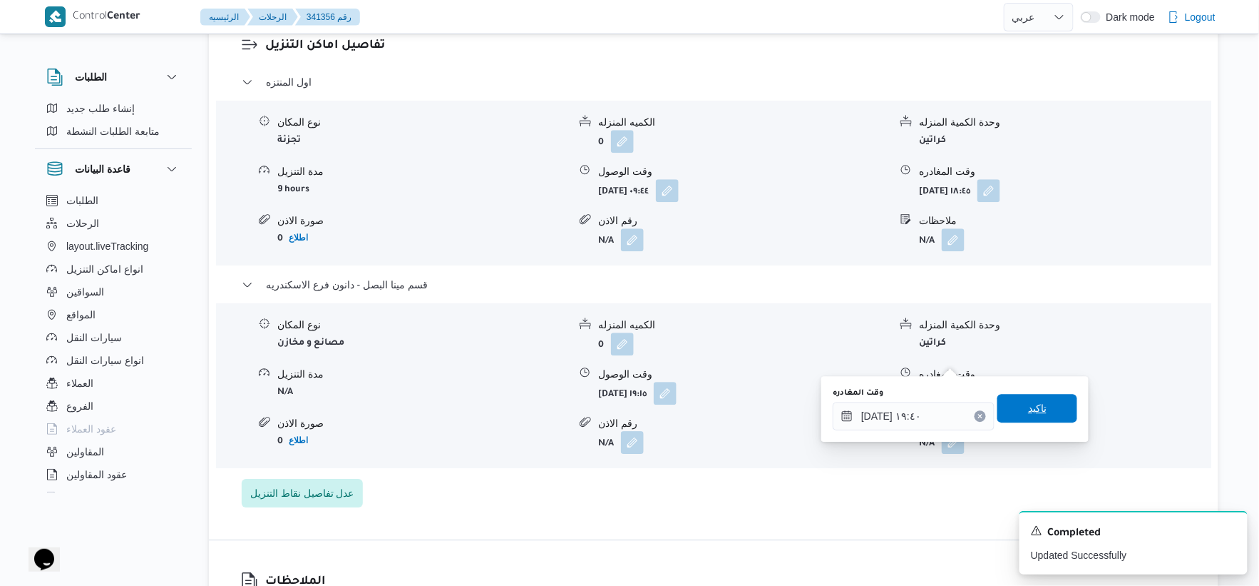
click at [1017, 409] on span "تاكيد" at bounding box center [1038, 408] width 80 height 29
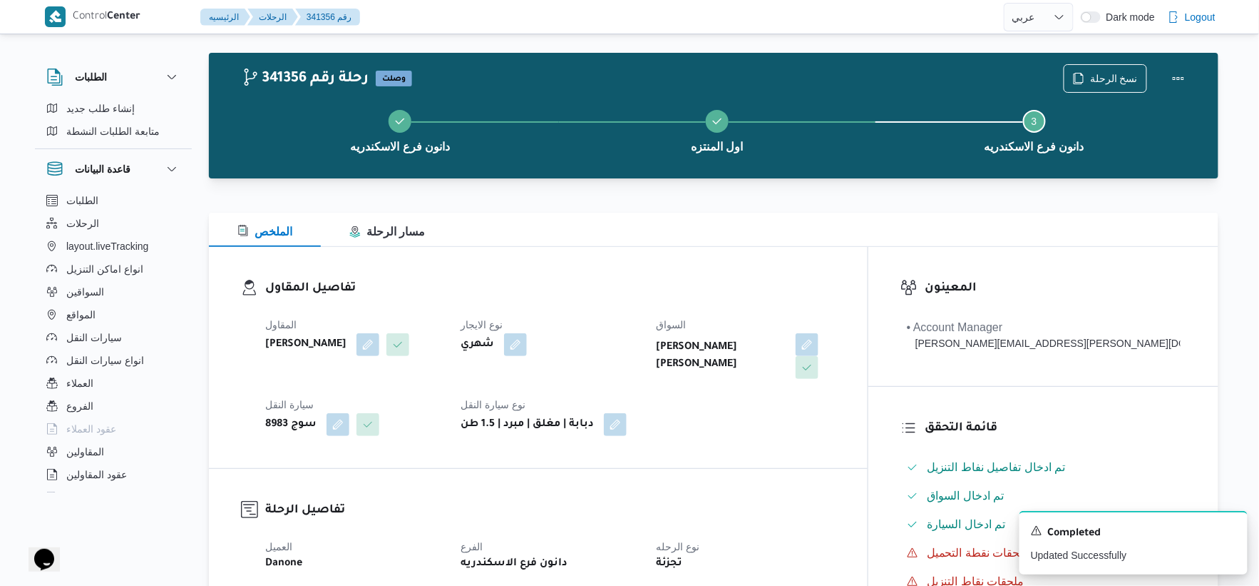
scroll to position [0, 0]
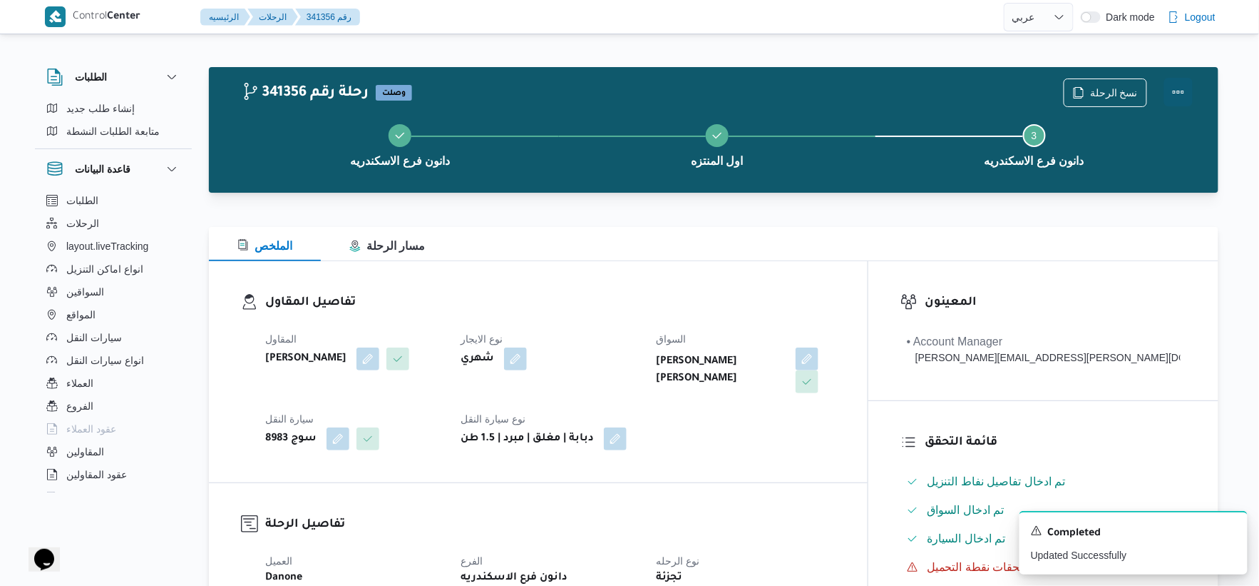
click at [1182, 90] on button "Actions" at bounding box center [1179, 92] width 29 height 29
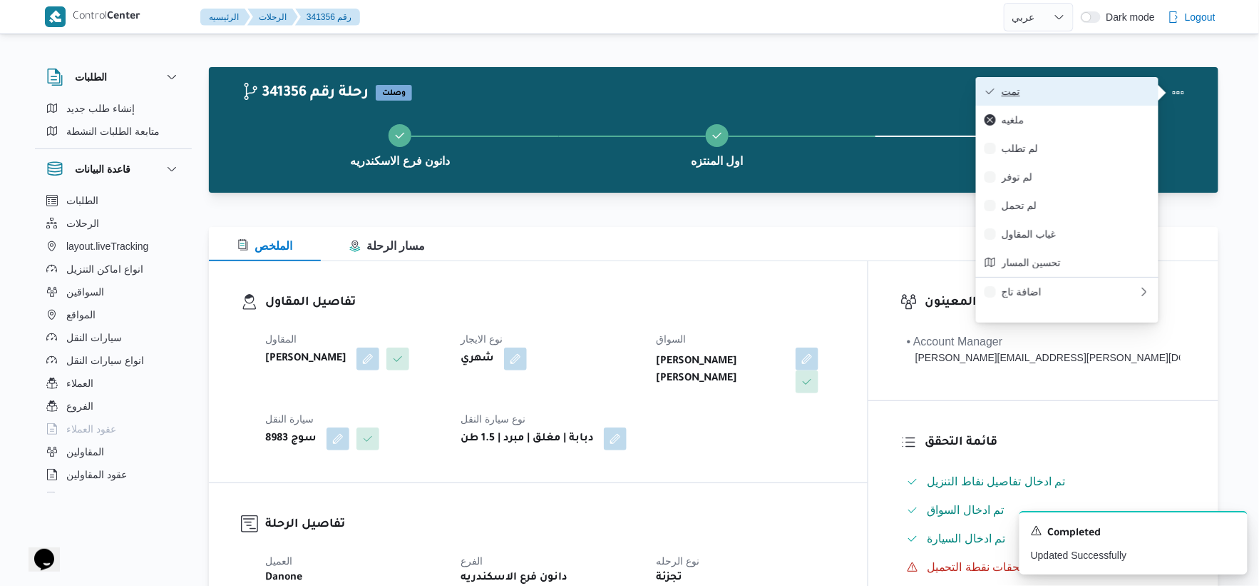
click at [1058, 86] on span "تمت" at bounding box center [1076, 91] width 148 height 11
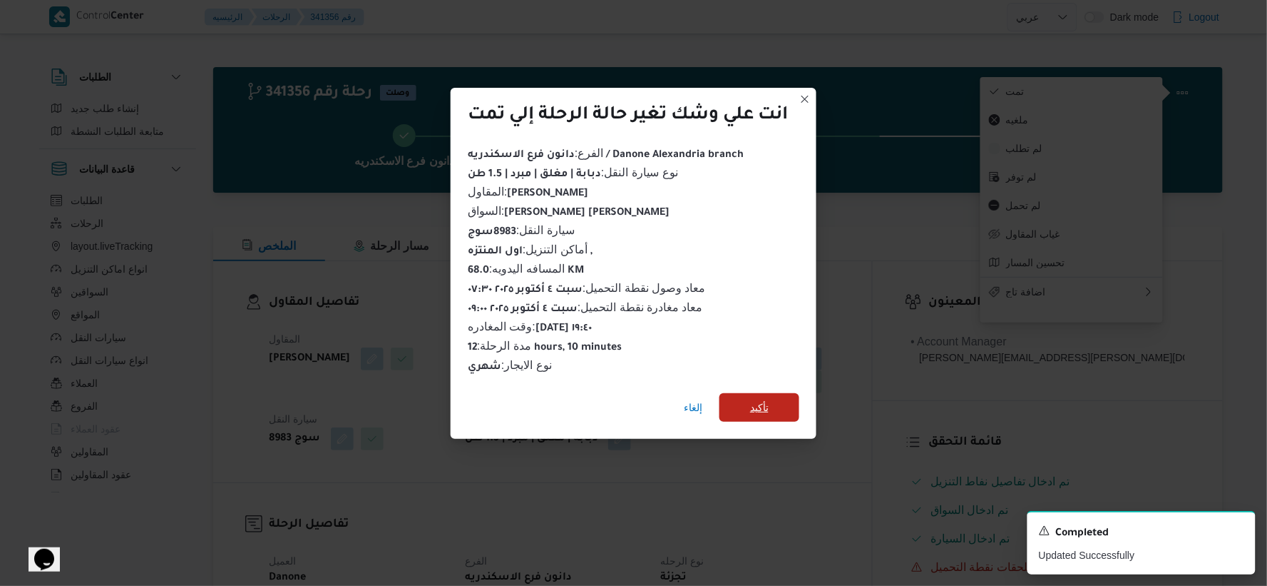
click at [789, 393] on span "تأكيد" at bounding box center [760, 407] width 80 height 29
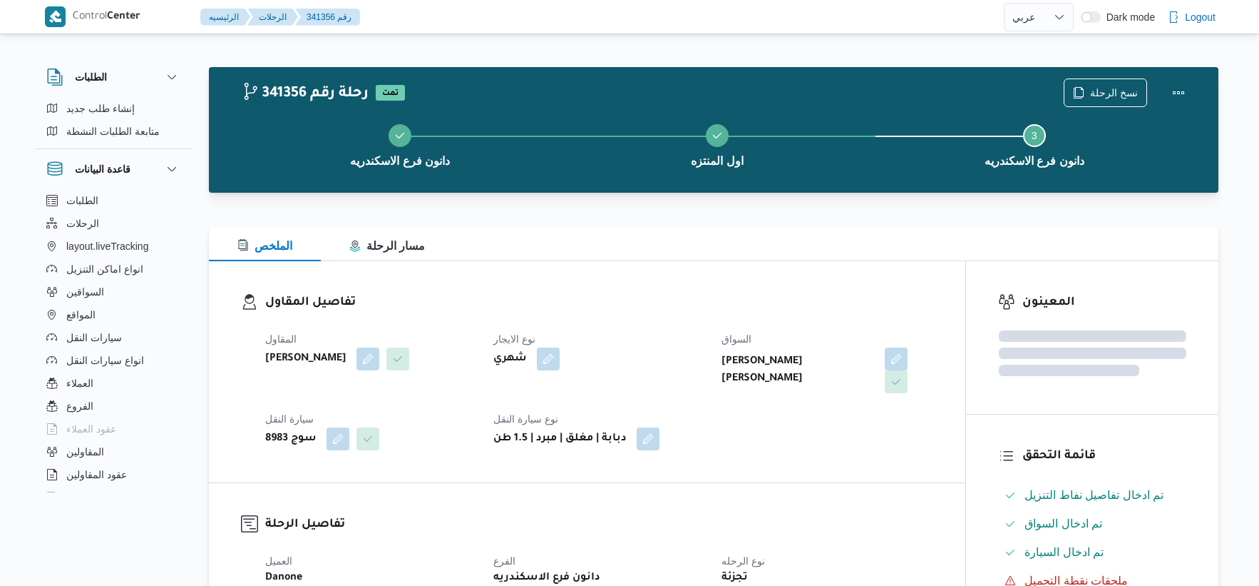
select select "ar"
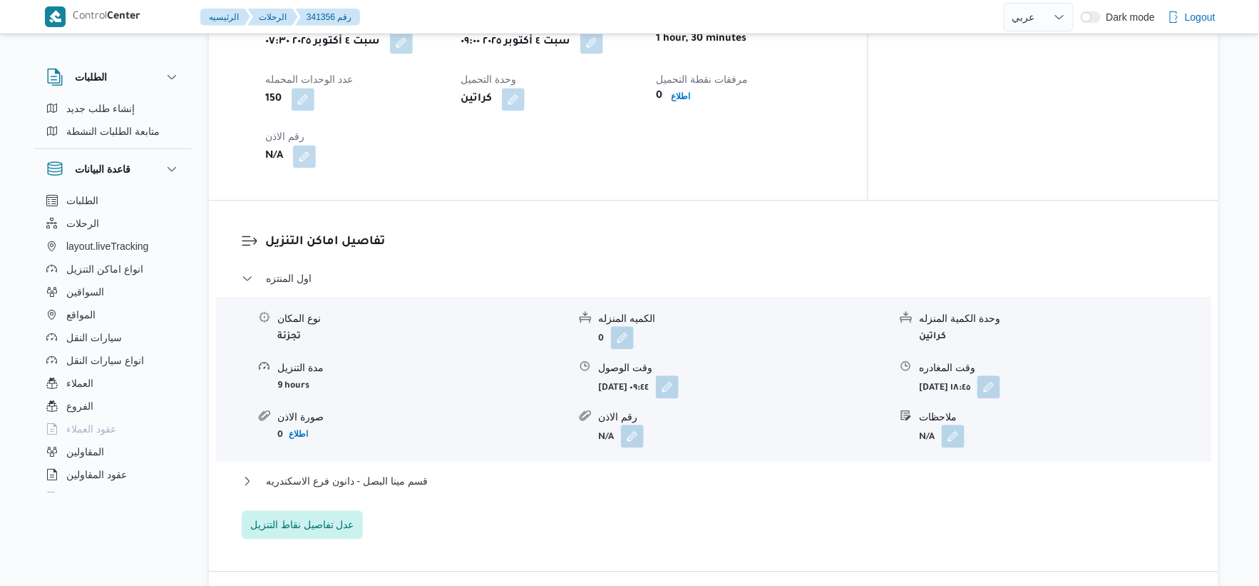
scroll to position [1030, 0]
click at [380, 471] on span "قسم مينا البصل - دانون فرع الاسكندريه" at bounding box center [347, 479] width 162 height 17
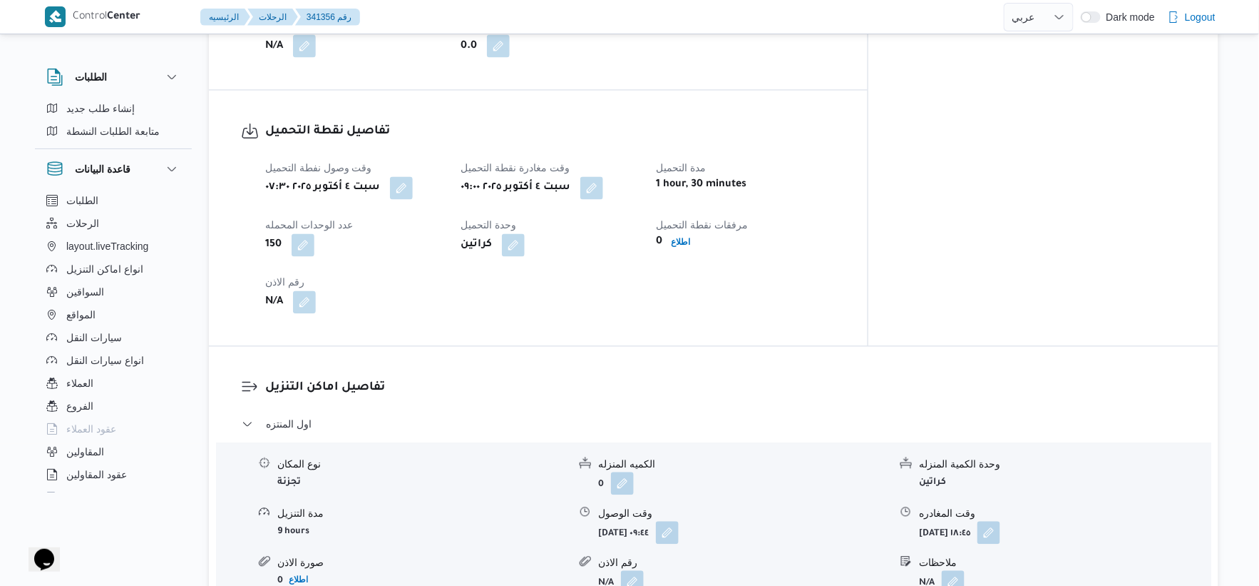
scroll to position [871, 0]
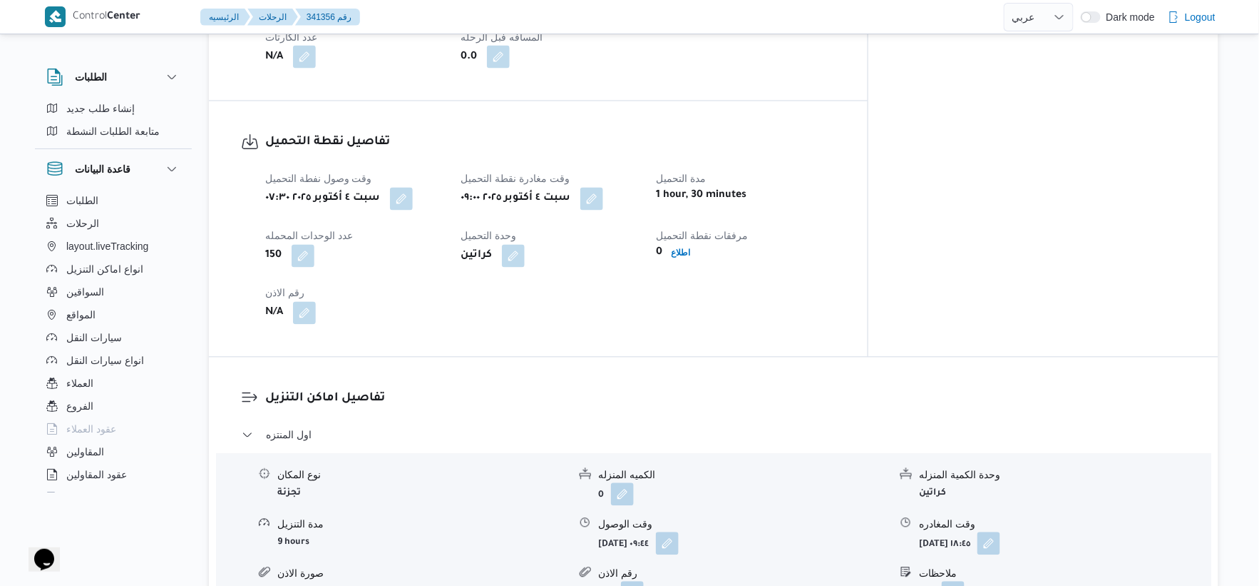
select select "ar"
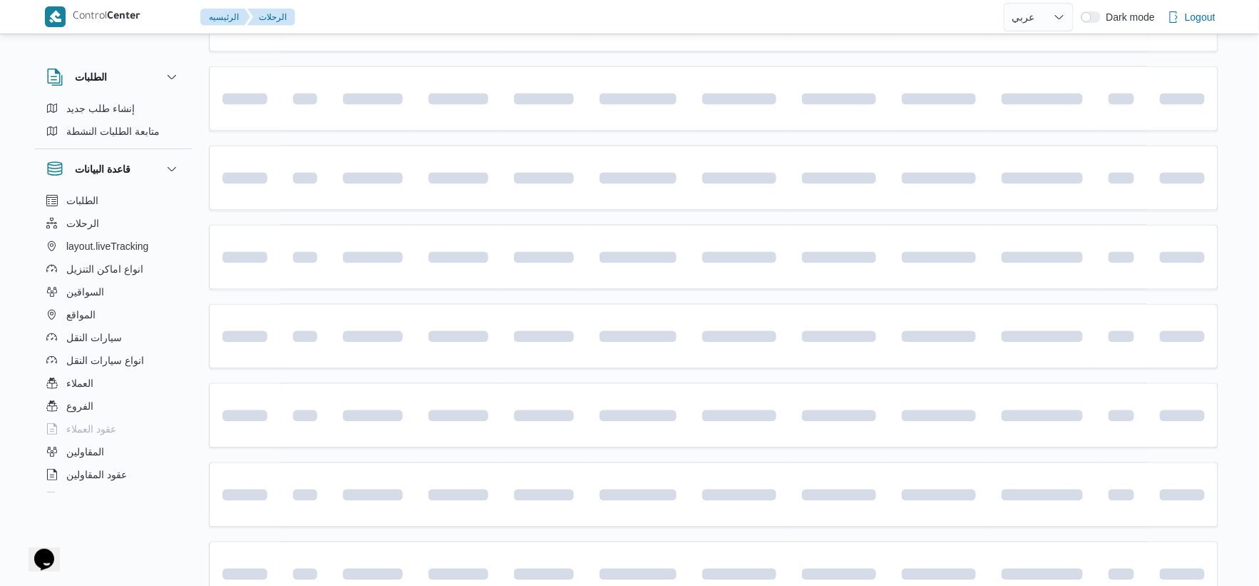
scroll to position [750, 0]
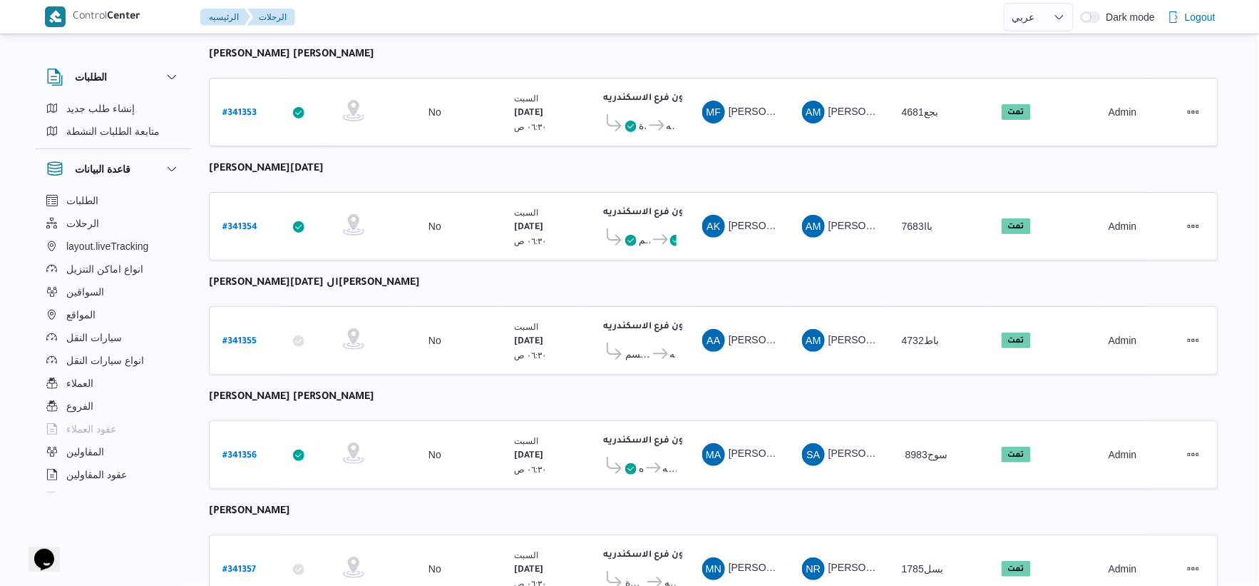
select select "ar"
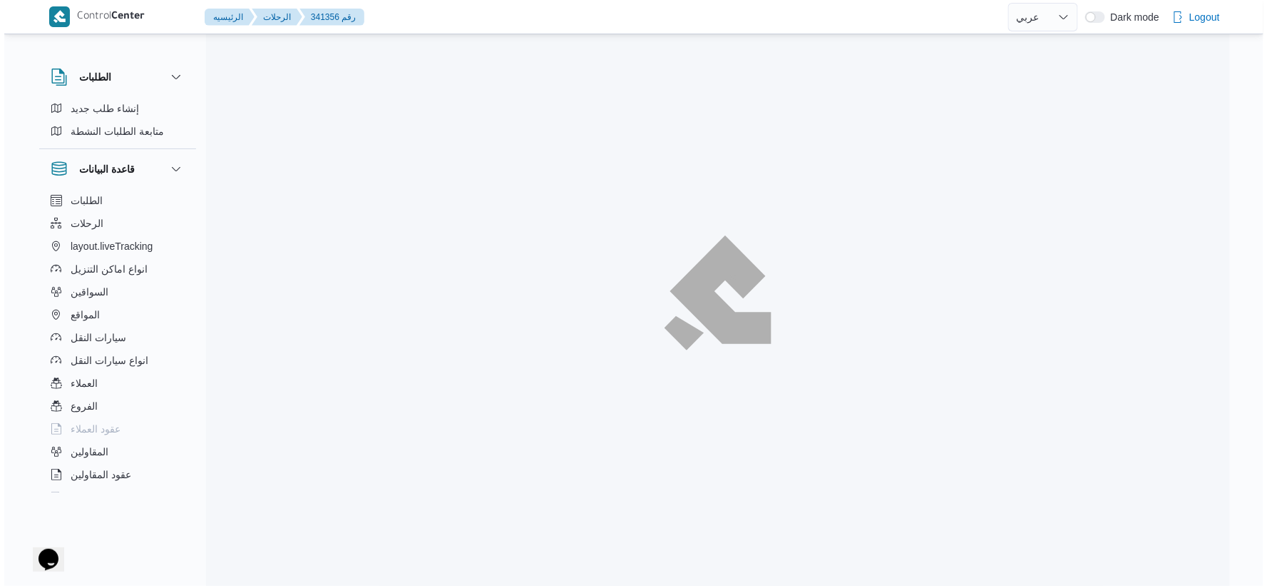
scroll to position [39, 0]
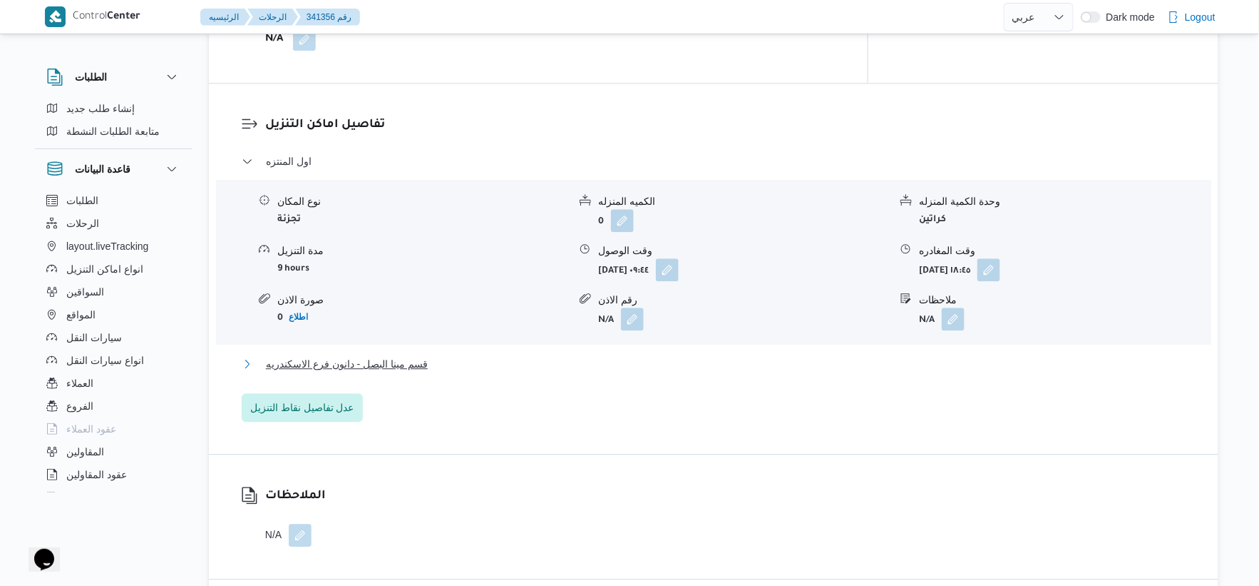
click at [452, 355] on button "قسم مينا البصل - دانون فرع الاسكندريه" at bounding box center [714, 363] width 945 height 17
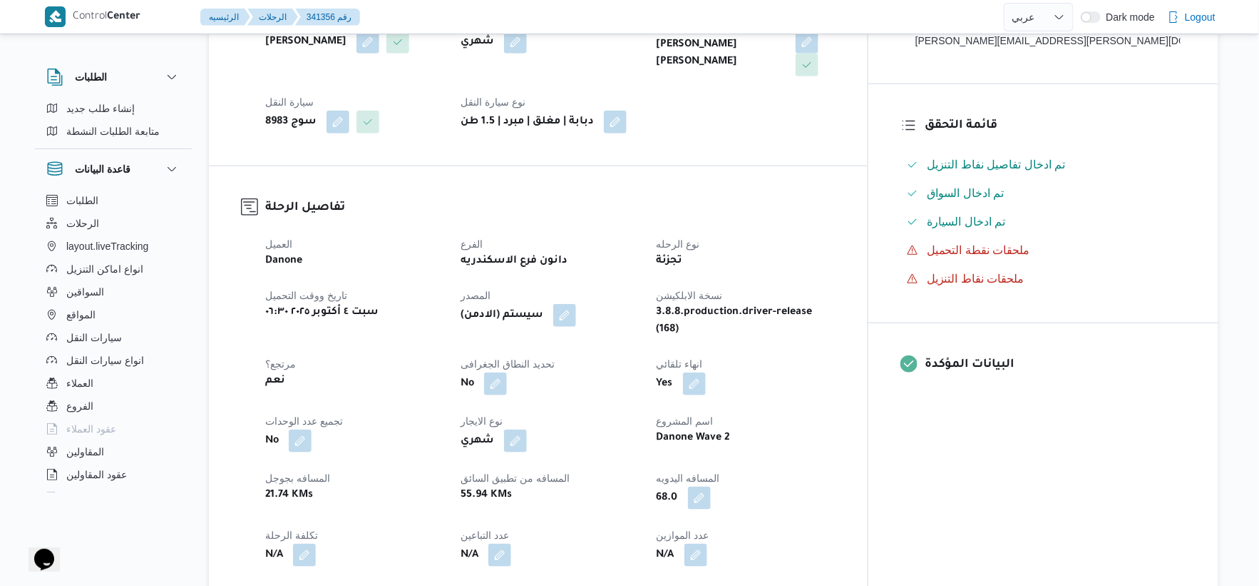
scroll to position [475, 0]
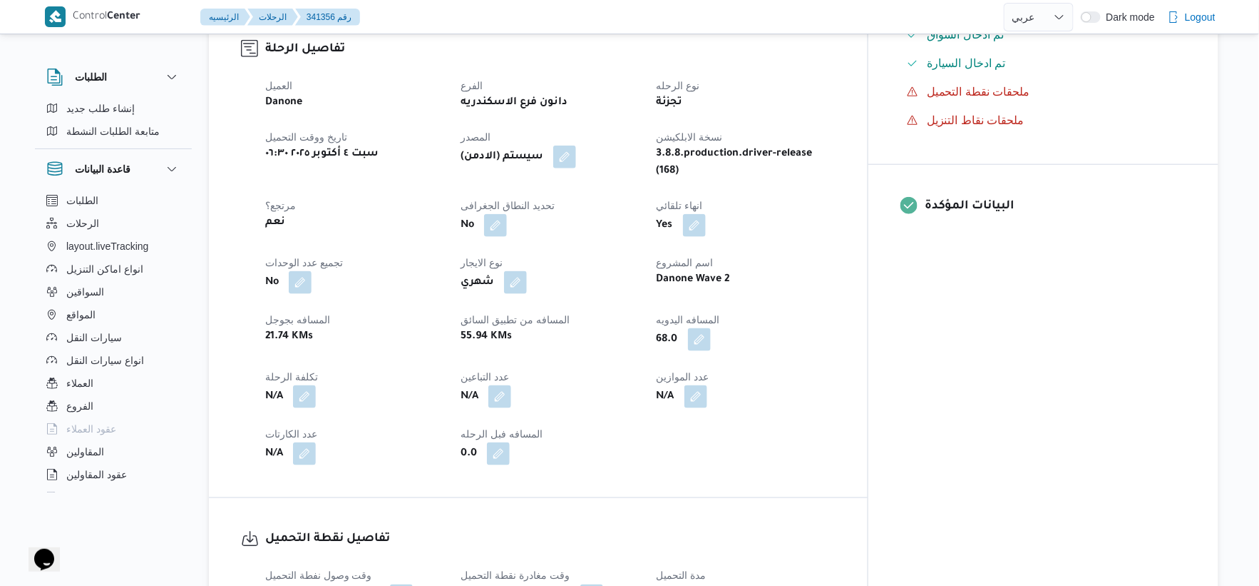
select select "ar"
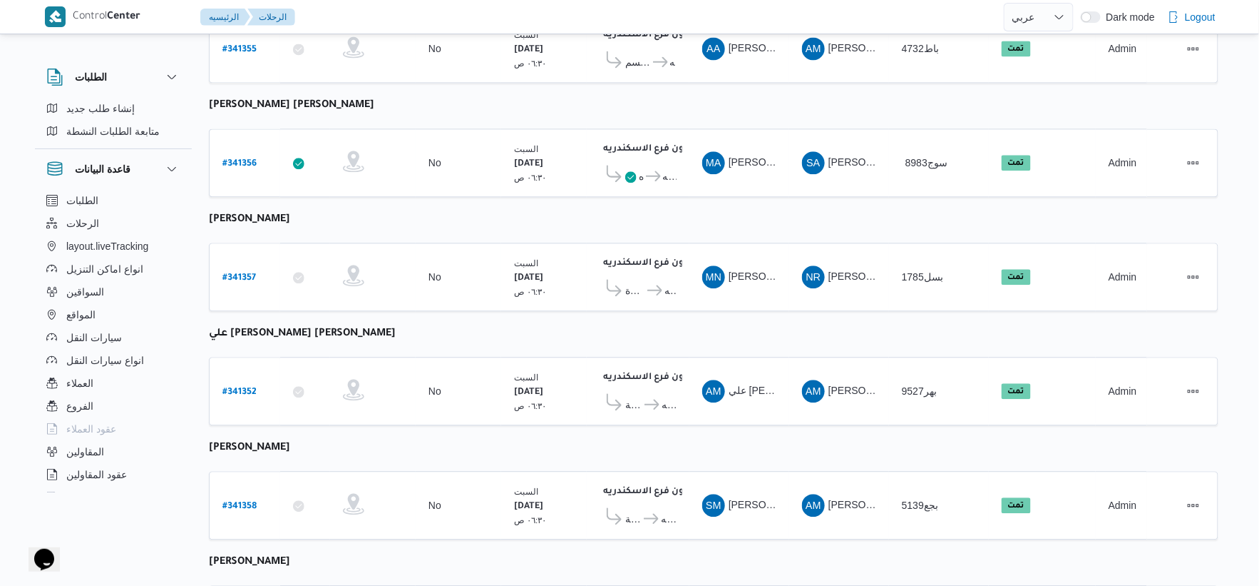
scroll to position [1145, 0]
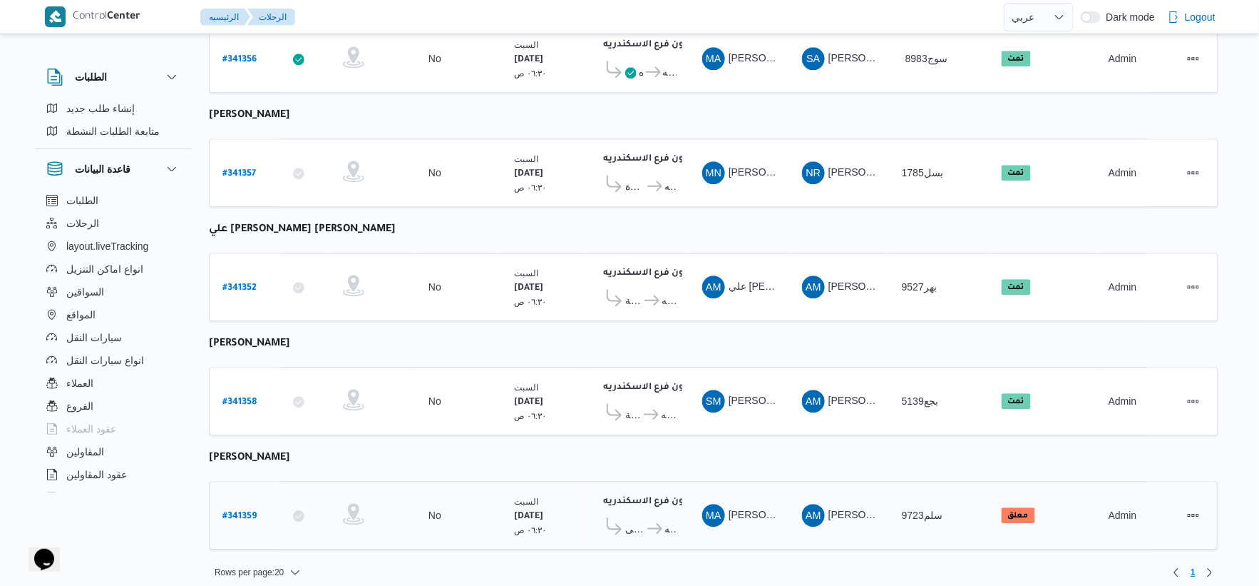
click at [637, 520] on span "قسم باب شرقى" at bounding box center [635, 528] width 20 height 17
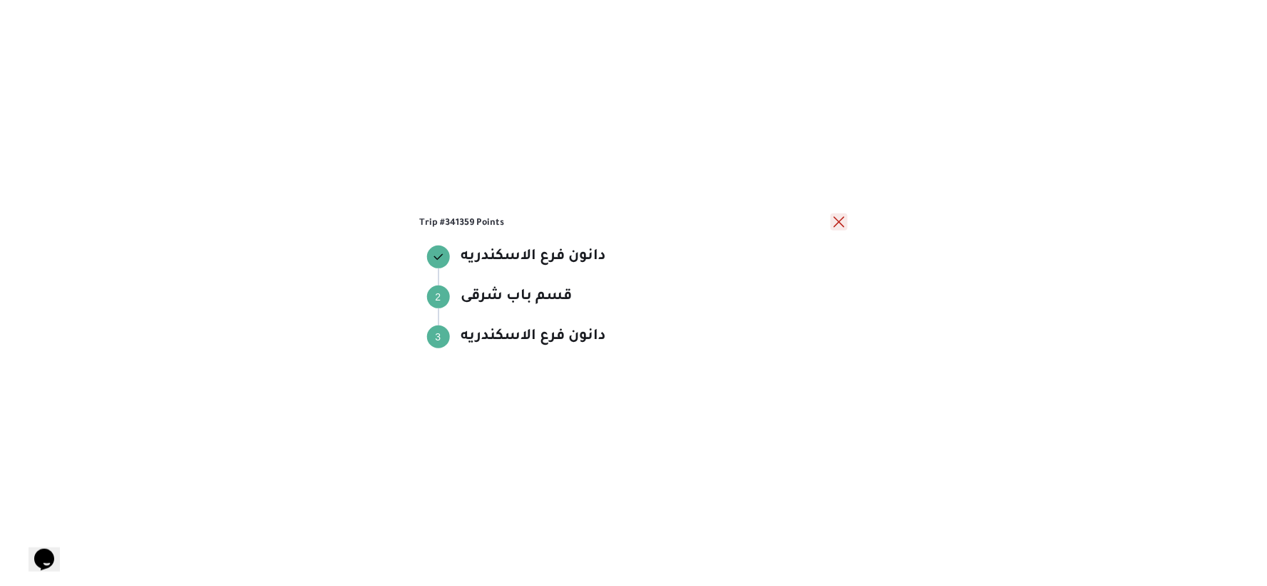
click at [838, 222] on button "close" at bounding box center [839, 221] width 17 height 17
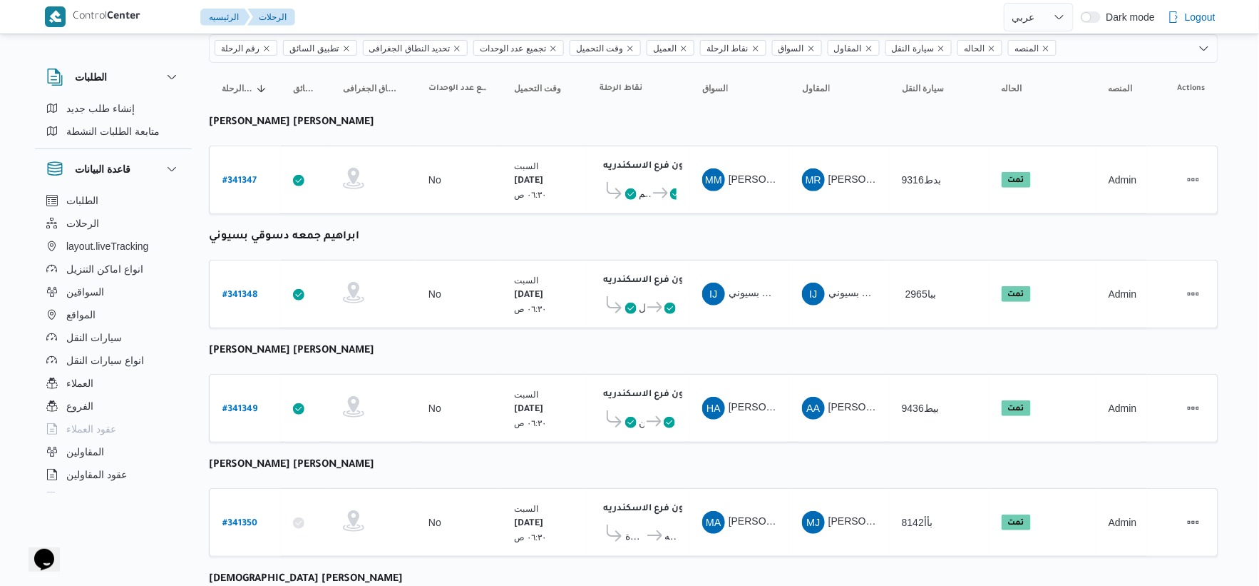
scroll to position [0, 0]
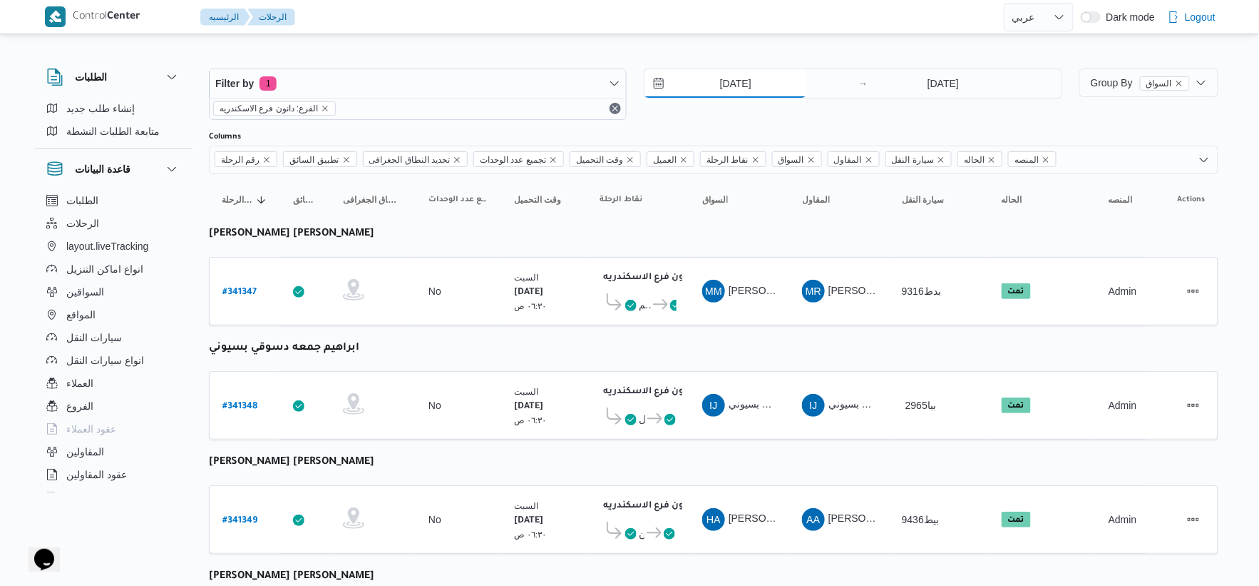
click at [769, 75] on input "[DATE]" at bounding box center [726, 83] width 162 height 29
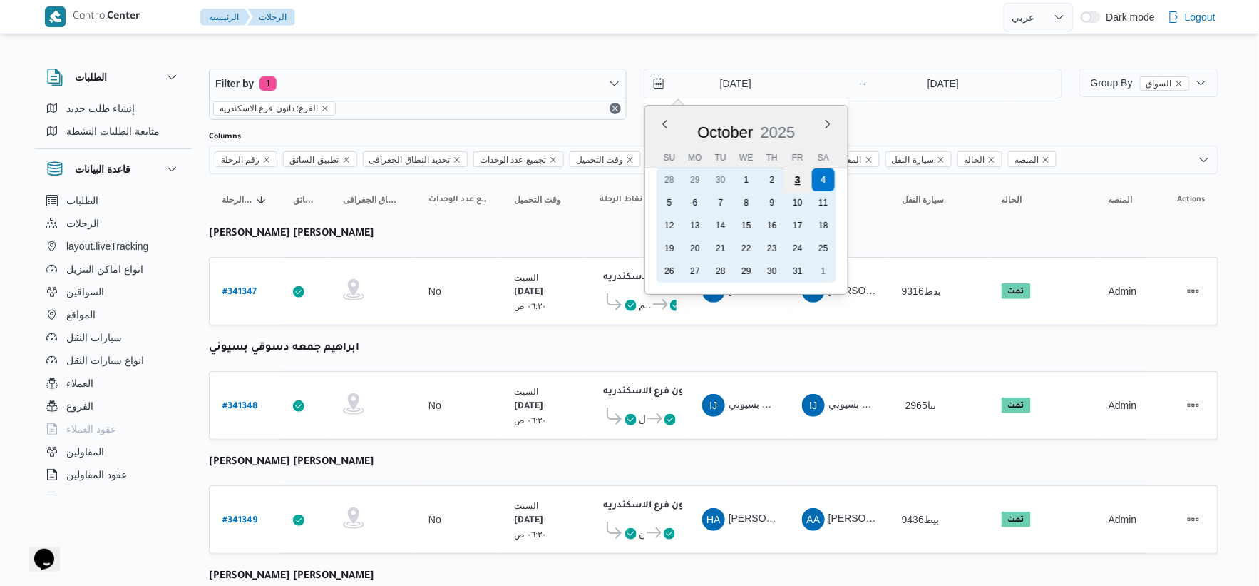
click at [799, 184] on div "3" at bounding box center [797, 179] width 27 height 27
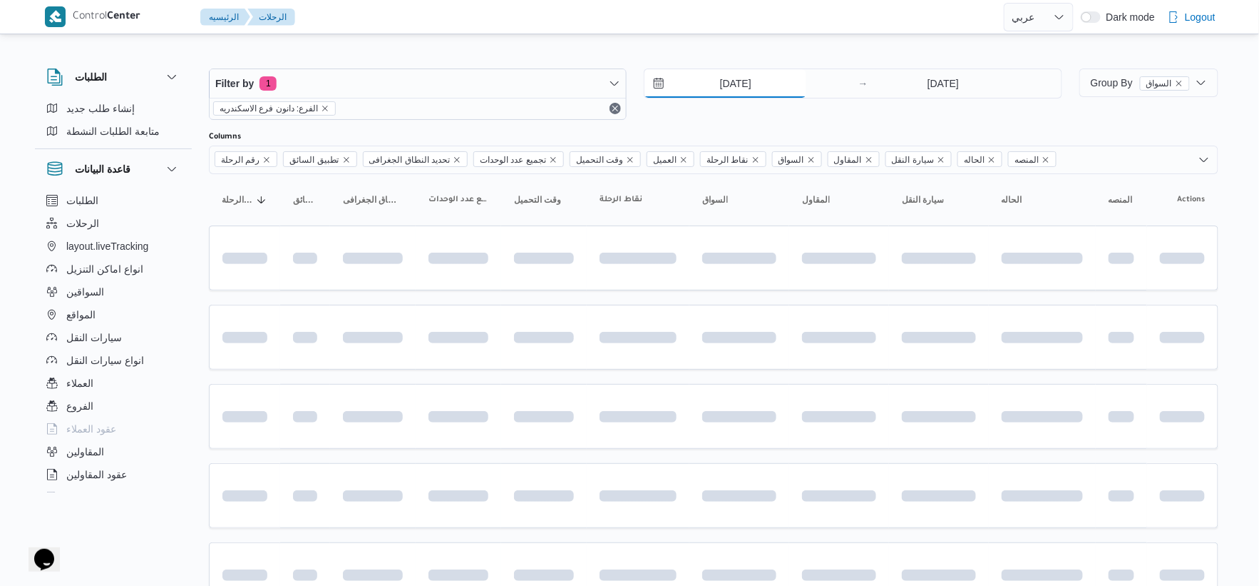
click at [726, 89] on input "[DATE]" at bounding box center [726, 83] width 162 height 29
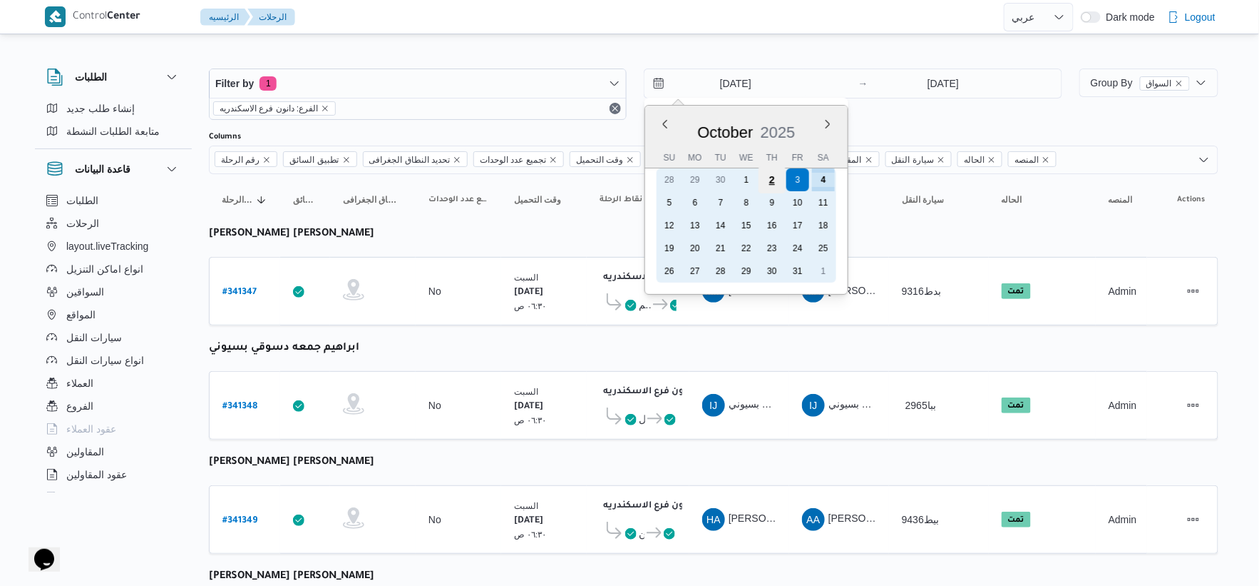
click at [772, 180] on div "2" at bounding box center [772, 179] width 27 height 27
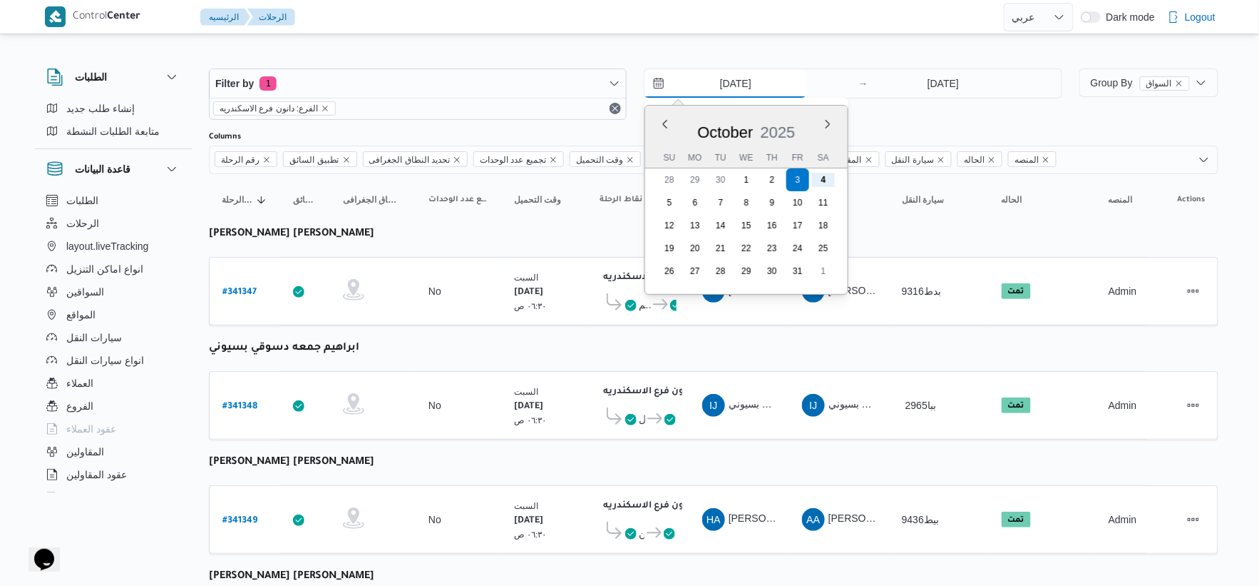
type input "[DATE]"
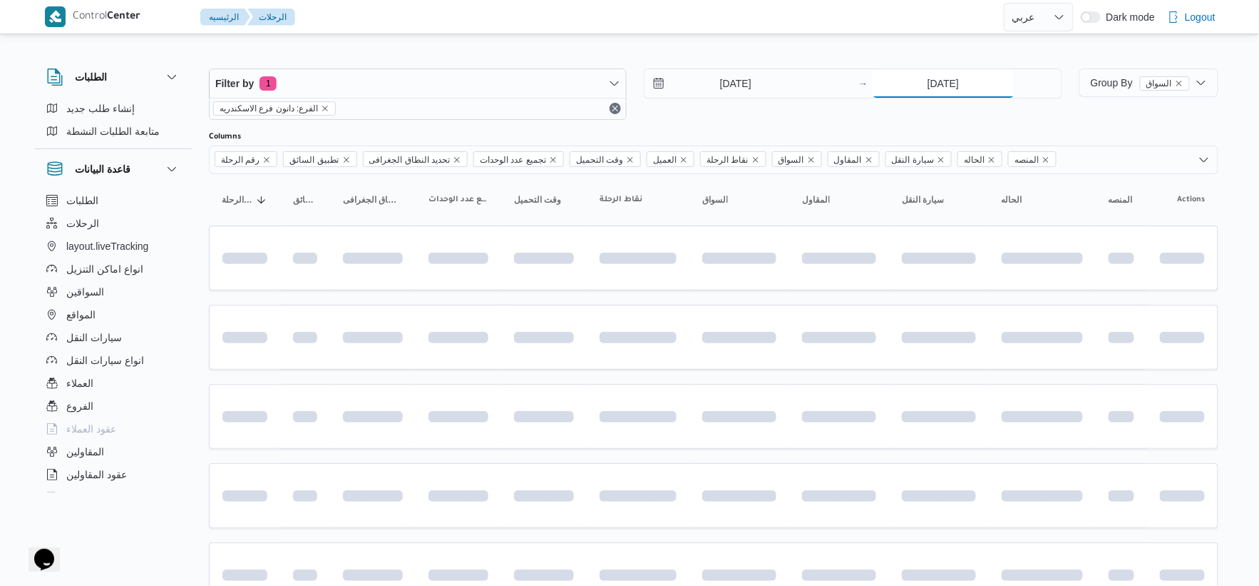
click at [934, 83] on input "[DATE]" at bounding box center [944, 83] width 142 height 29
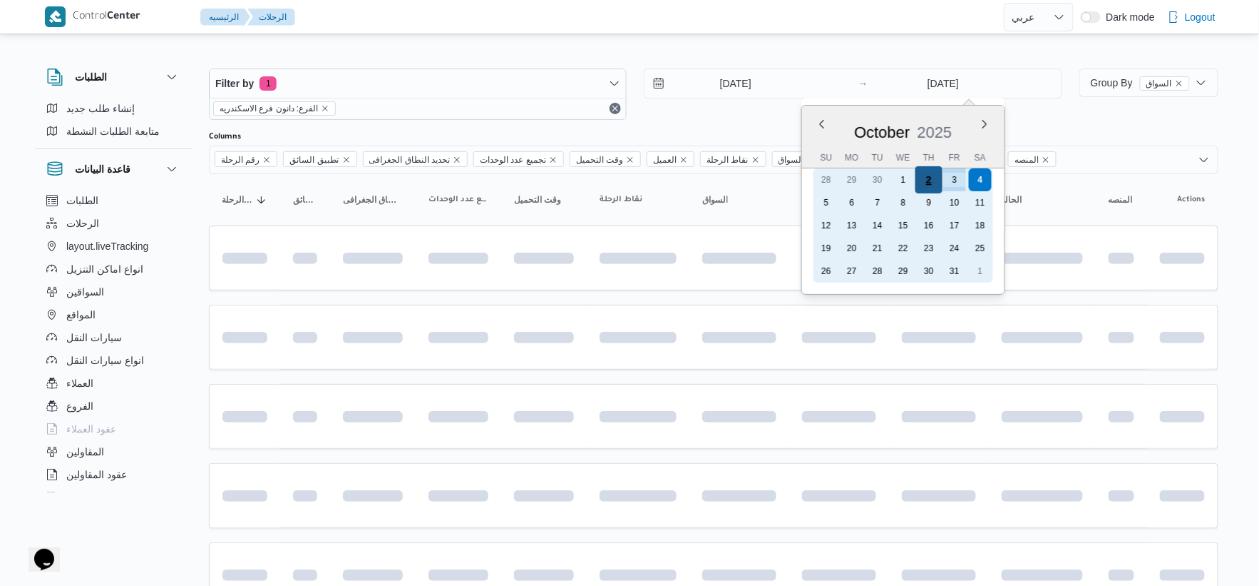
click at [928, 180] on div "2" at bounding box center [928, 179] width 27 height 27
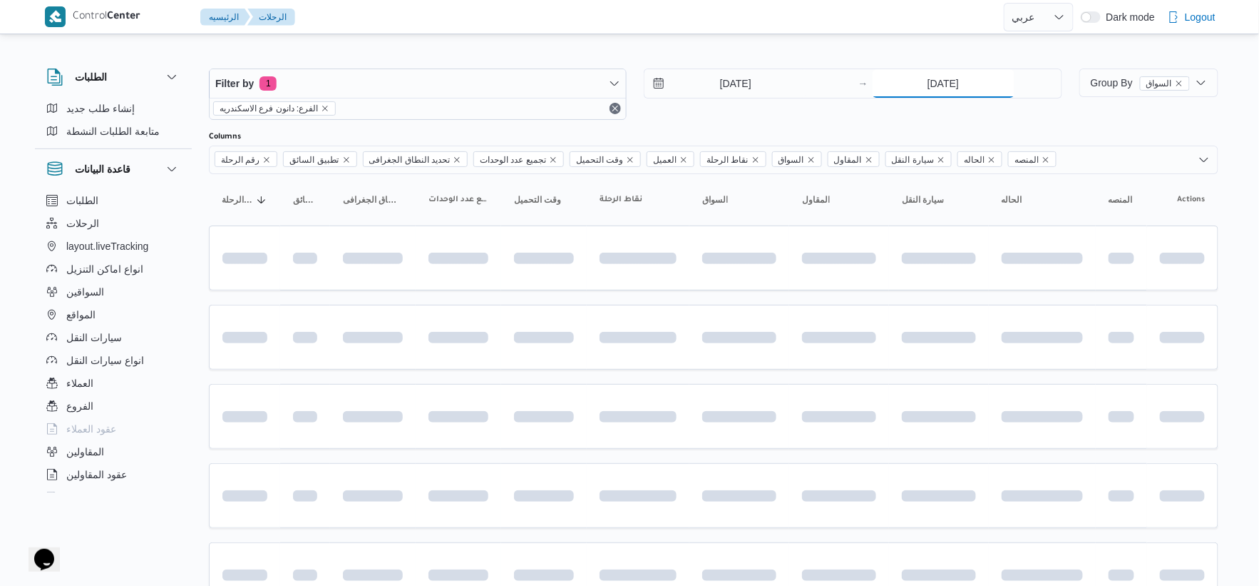
type input "[DATE]"
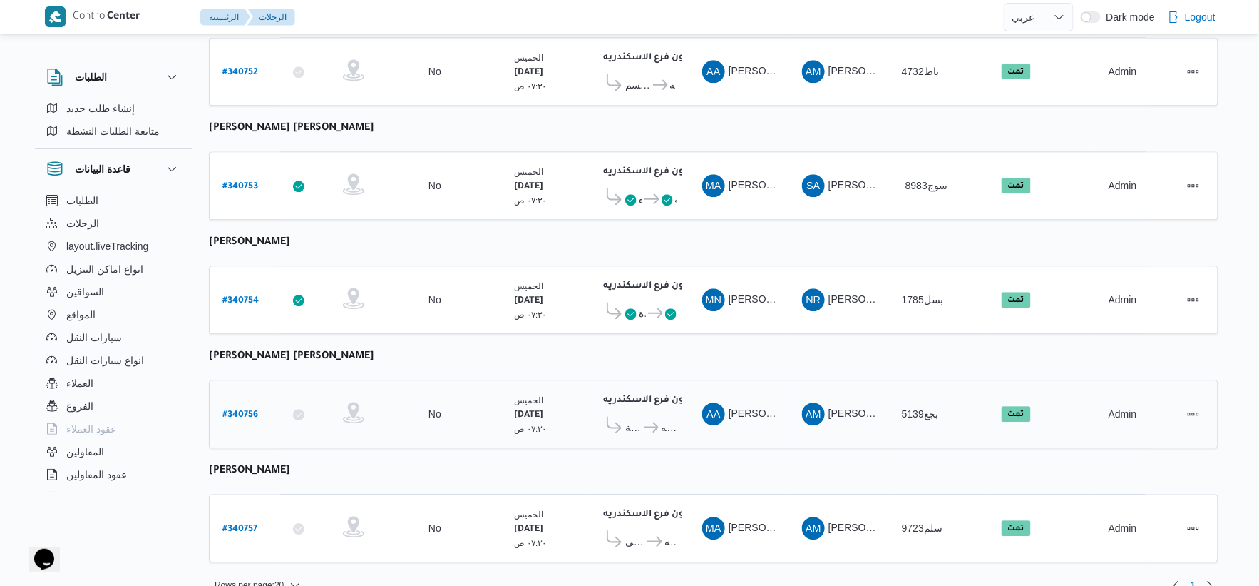
scroll to position [1145, 0]
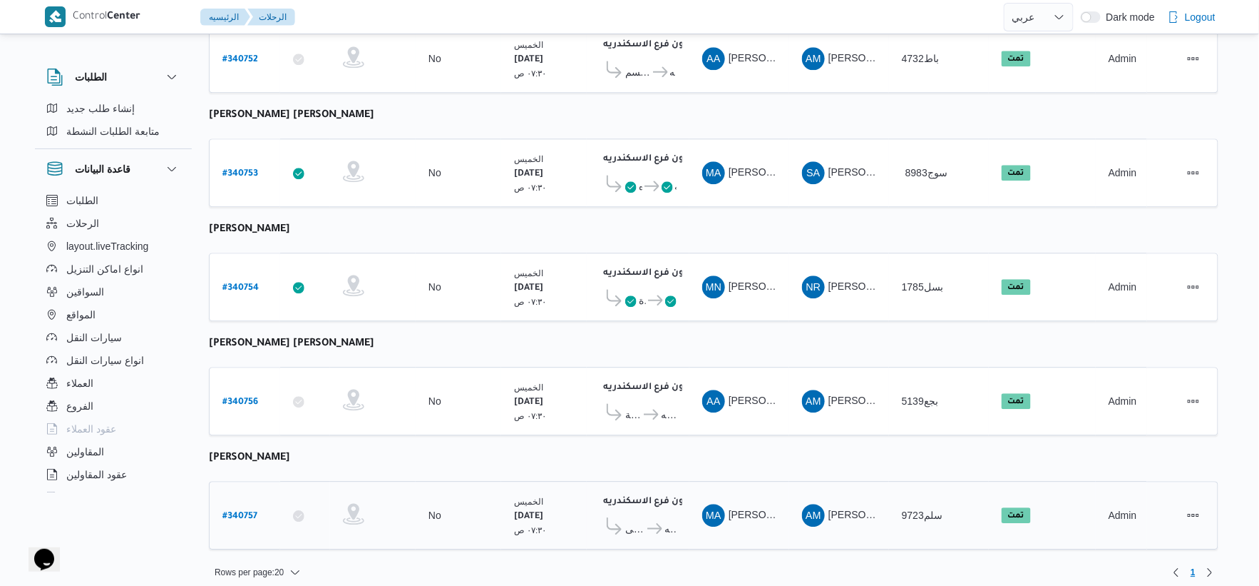
click at [240, 511] on b "# 340757" at bounding box center [240, 516] width 35 height 10
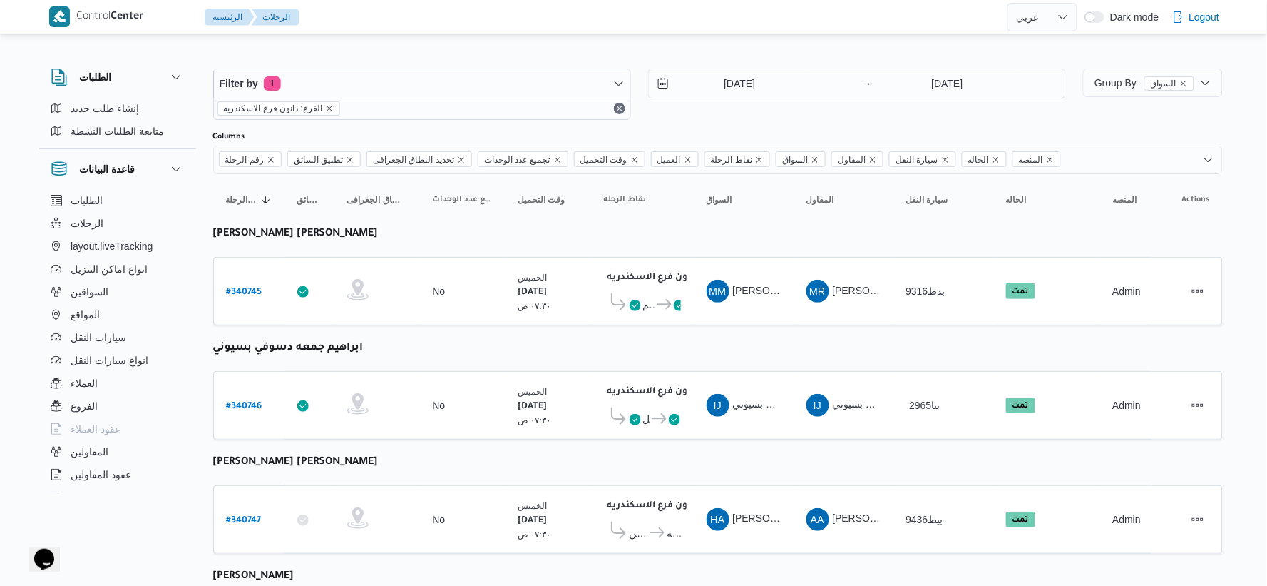
select select "ar"
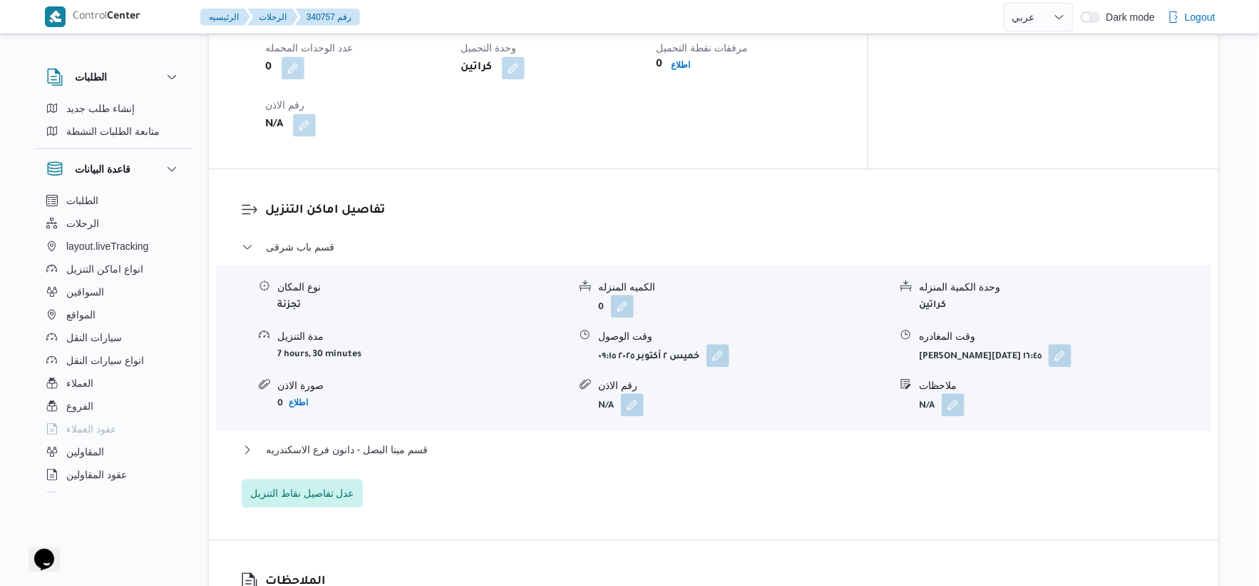
scroll to position [1030, 0]
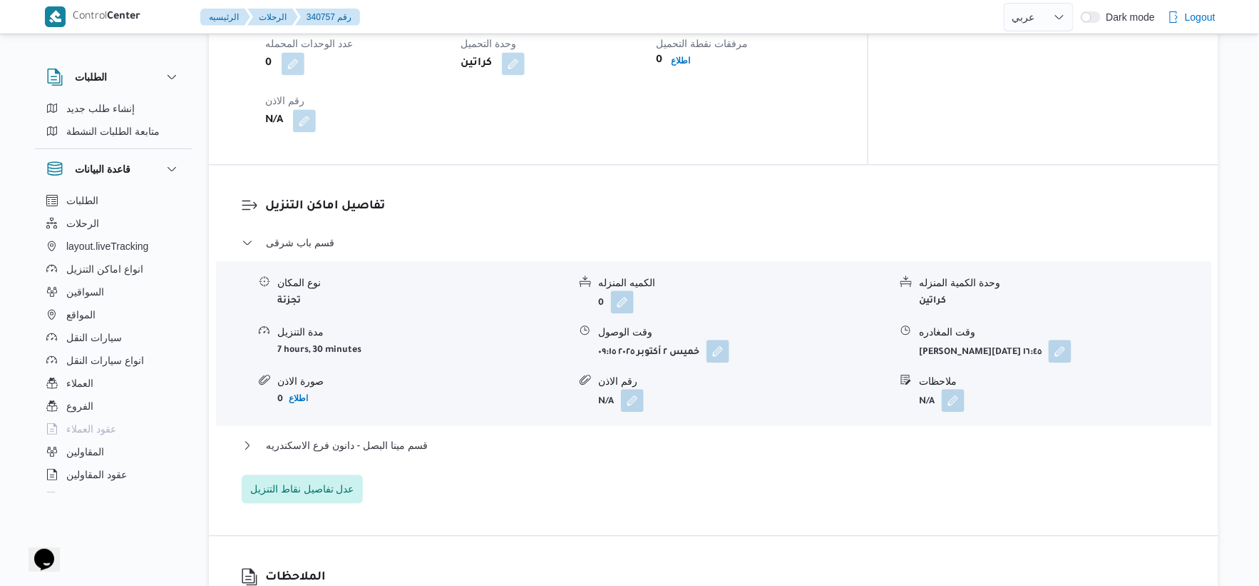
click at [461, 435] on div "قسم باب شرقى نوع المكان تجزئة الكميه المنزله 0 وحدة الكمية المنزله كراتين مدة ا…" at bounding box center [714, 368] width 945 height 269
click at [459, 442] on button "قسم مينا البصل - دانون فرع الاسكندريه" at bounding box center [714, 444] width 945 height 17
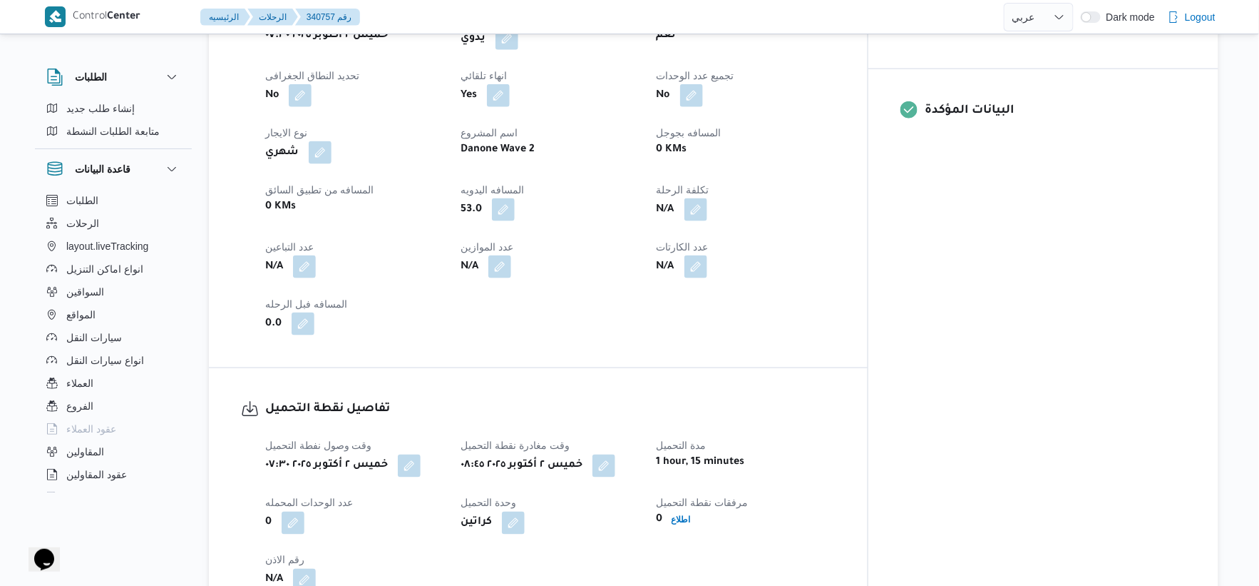
scroll to position [554, 0]
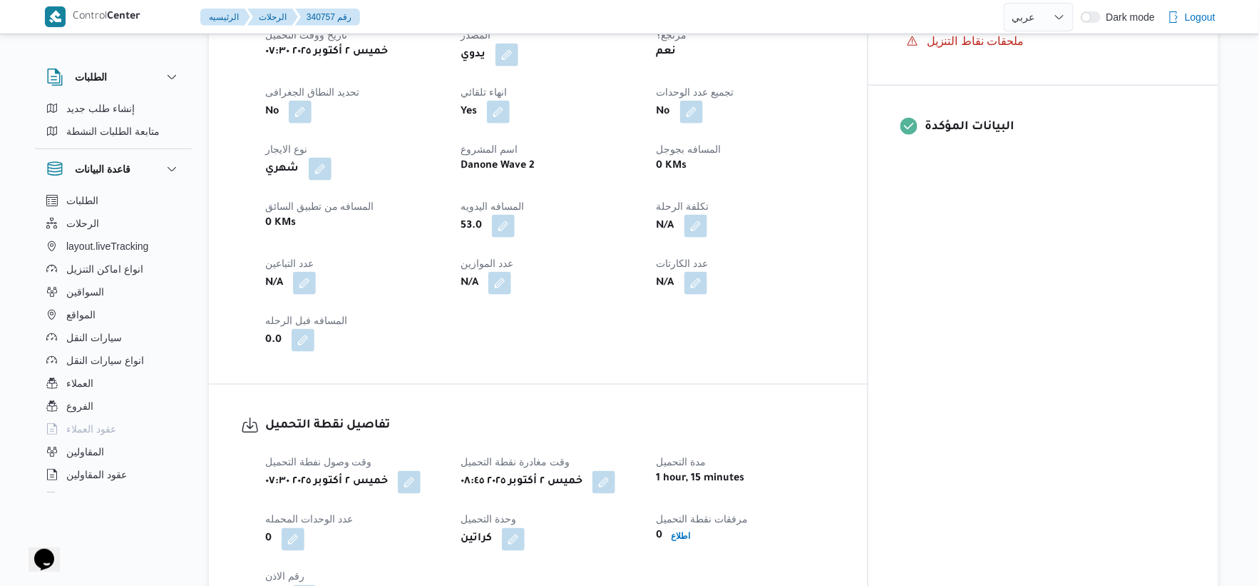
select select "ar"
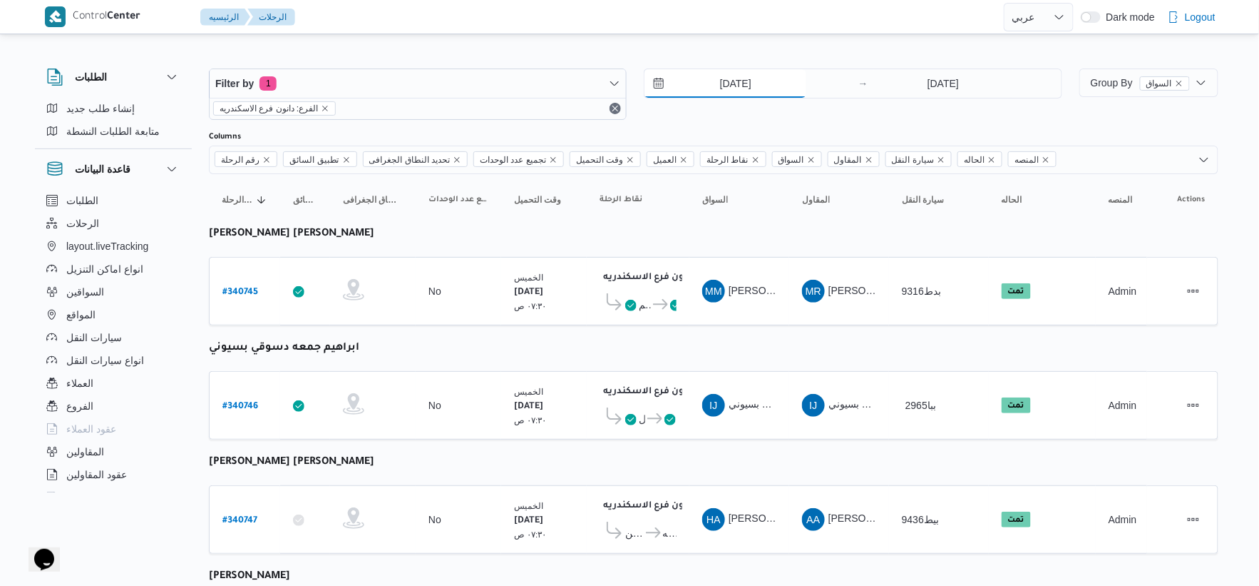
click at [742, 81] on input "[DATE]" at bounding box center [726, 83] width 162 height 29
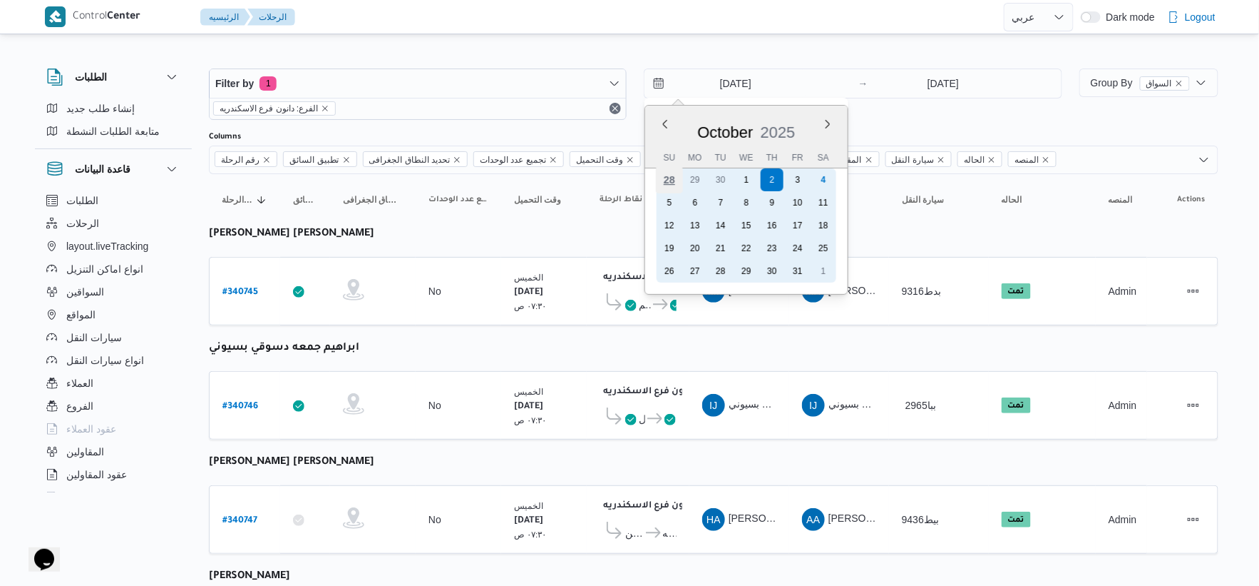
click at [672, 178] on div "28" at bounding box center [669, 179] width 27 height 27
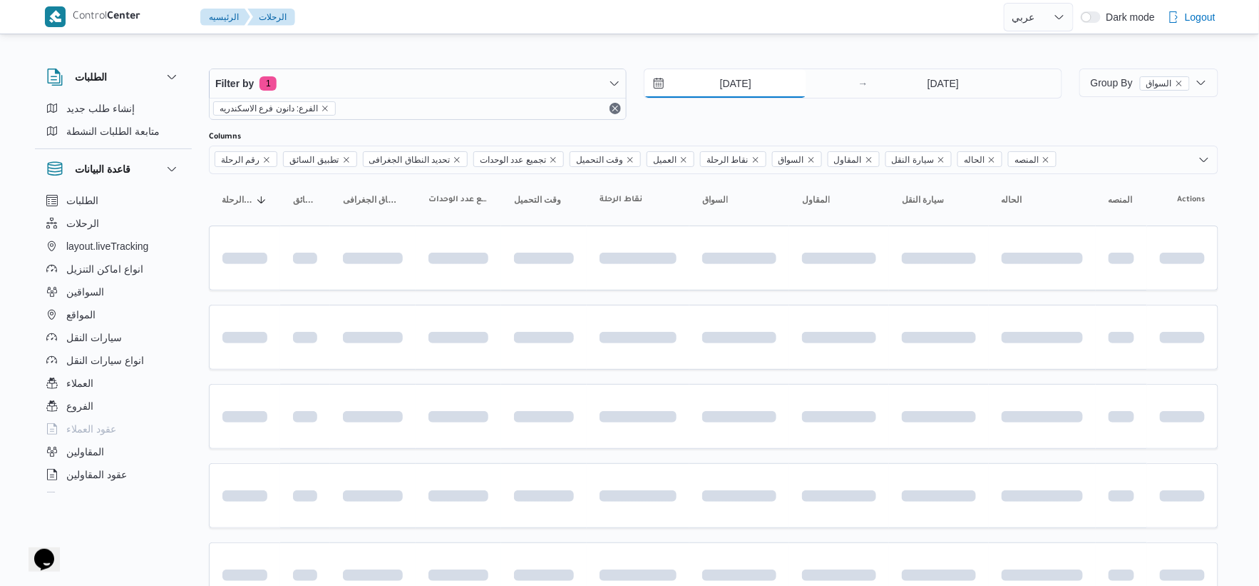
click at [725, 83] on input "[DATE]" at bounding box center [726, 83] width 162 height 29
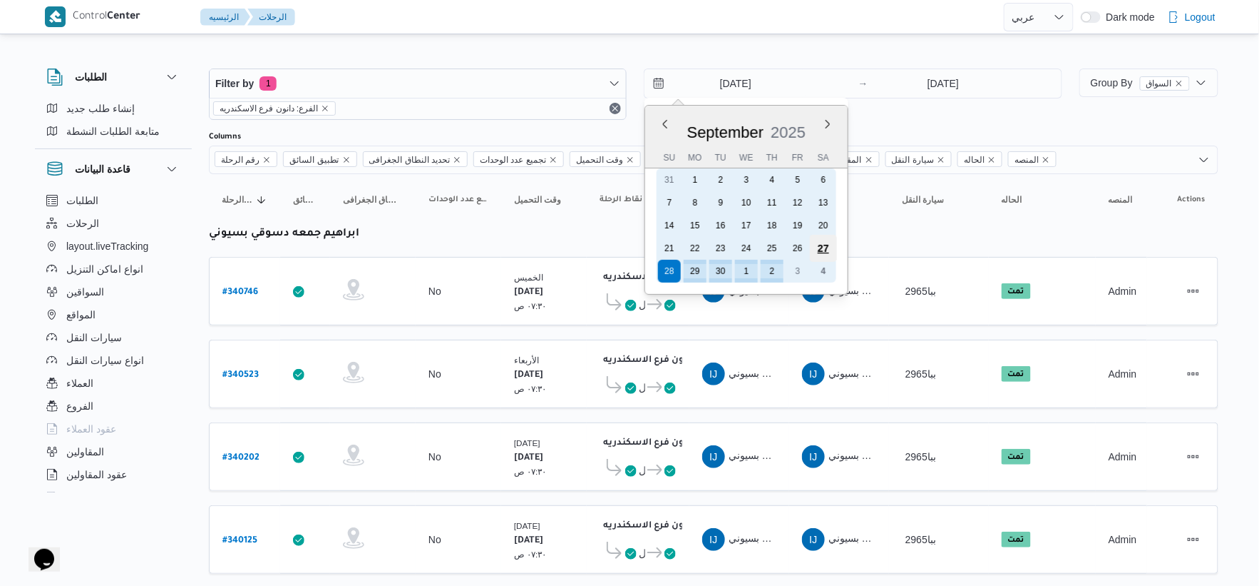
click at [832, 241] on div "27" at bounding box center [823, 248] width 27 height 27
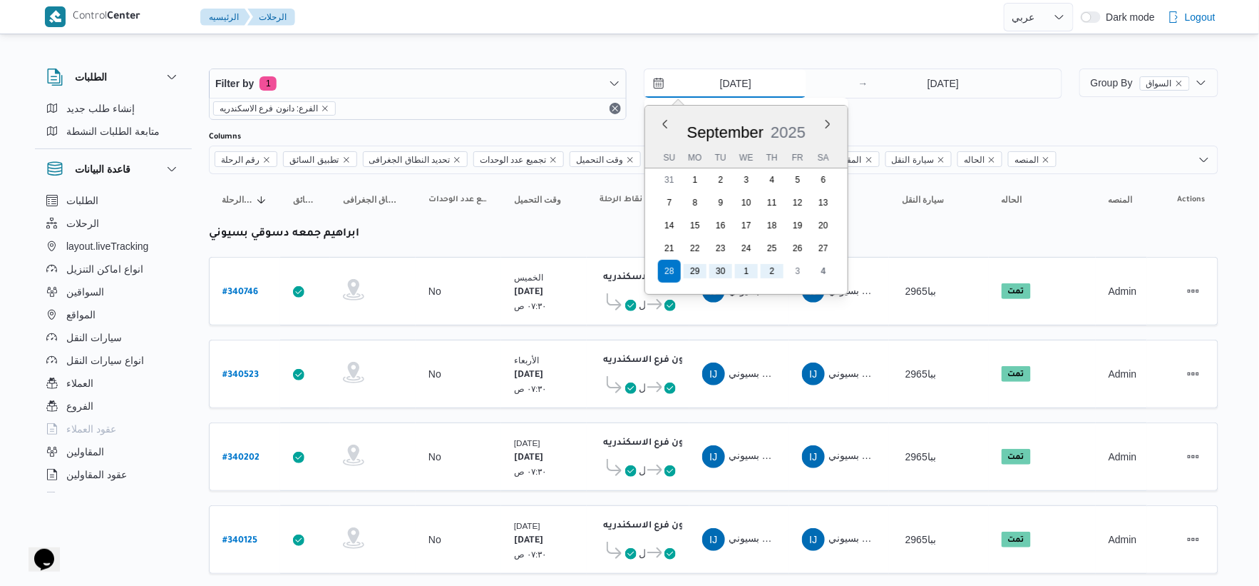
type input "[DATE]"
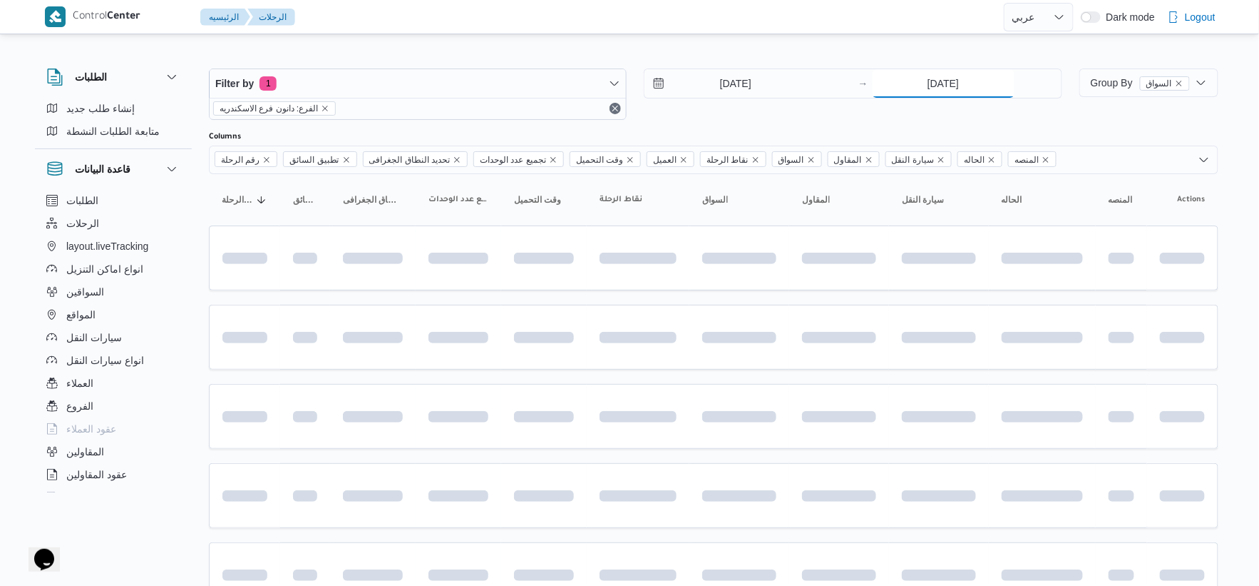
click at [956, 81] on input "[DATE]" at bounding box center [944, 83] width 142 height 29
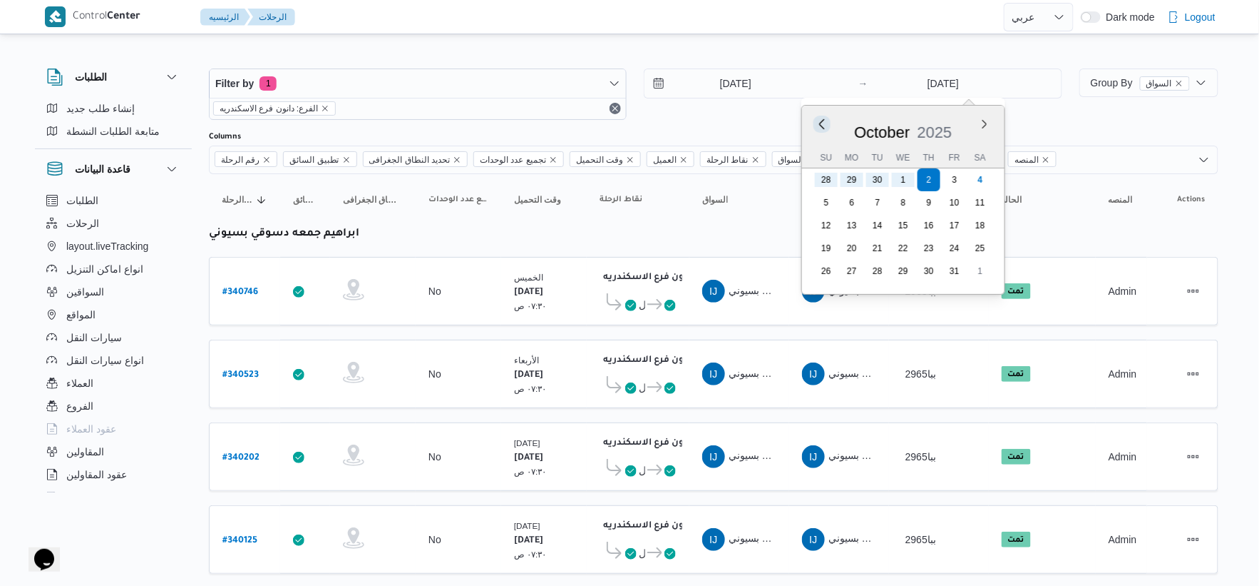
click at [824, 123] on button "Previous Month" at bounding box center [822, 124] width 14 height 14
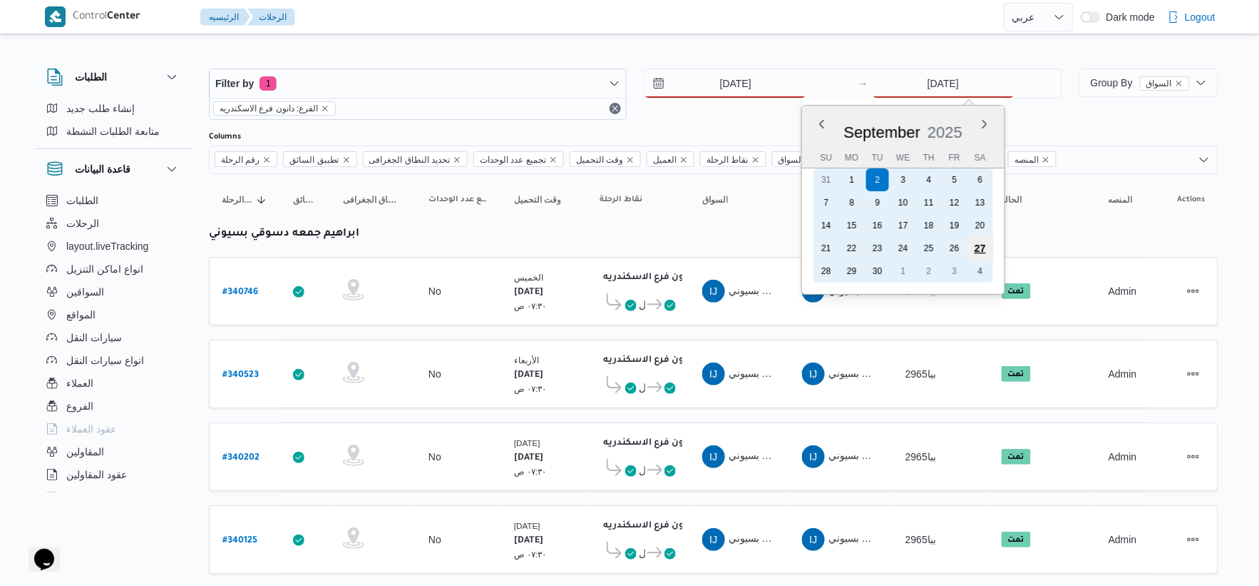
click at [974, 244] on div "27" at bounding box center [979, 248] width 27 height 27
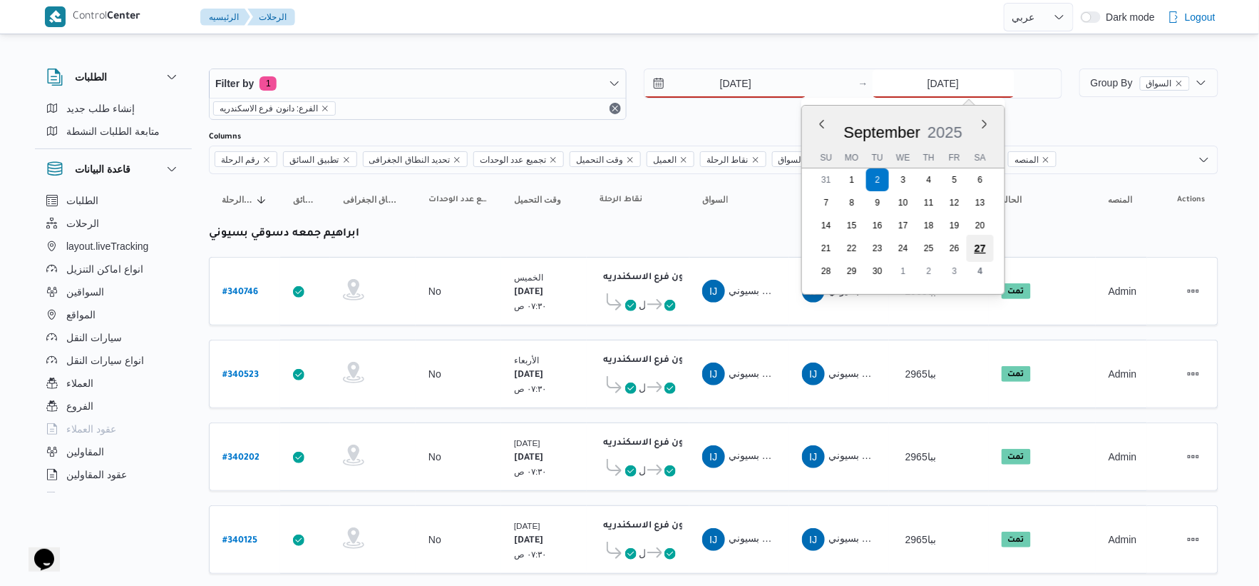
type input "[DATE]"
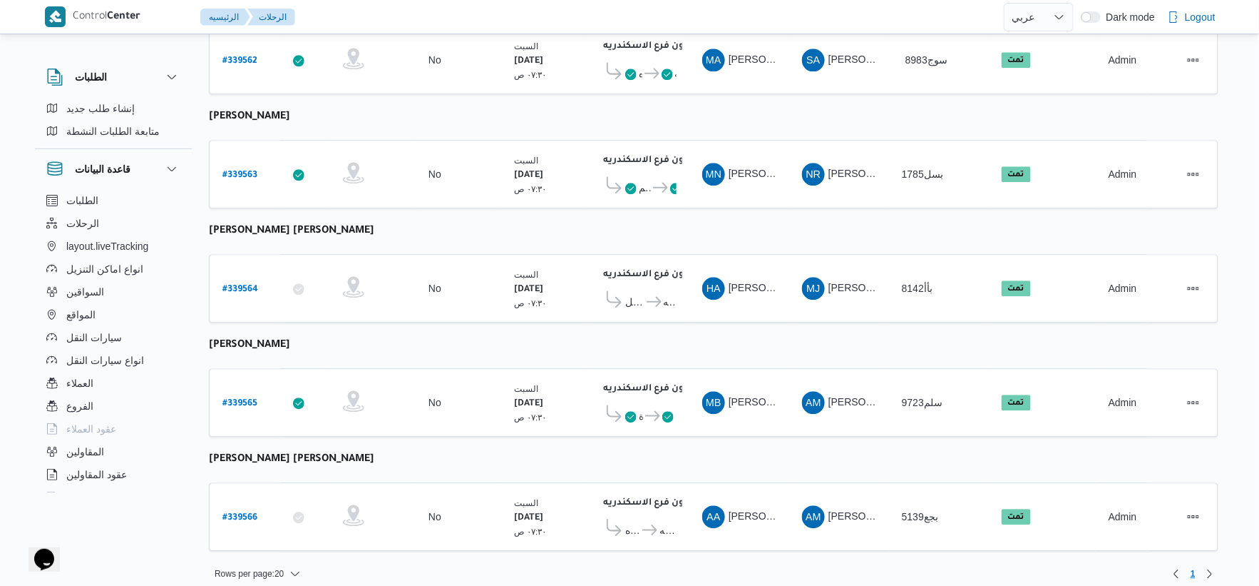
scroll to position [1145, 0]
click at [245, 511] on b "# 339566" at bounding box center [240, 516] width 35 height 10
select select "ar"
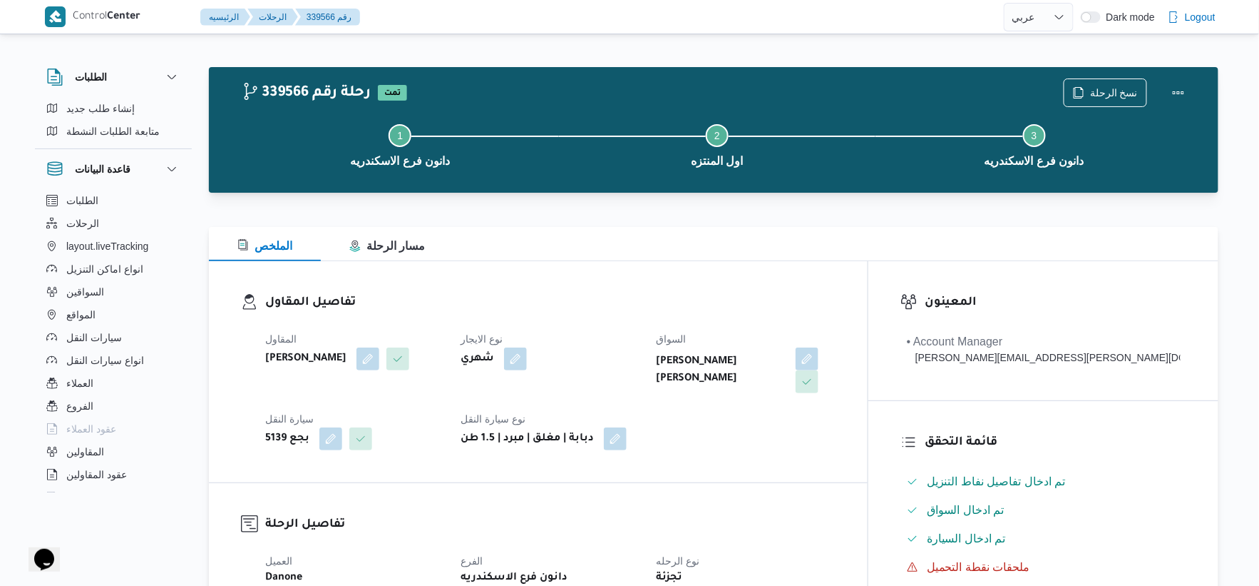
scroll to position [554, 0]
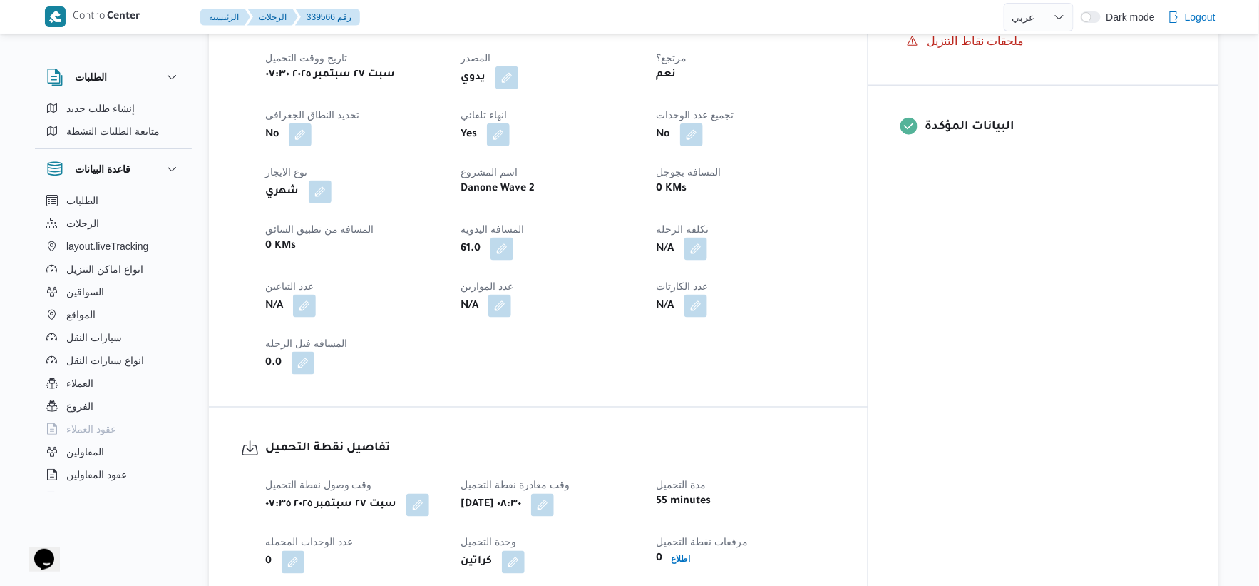
select select "ar"
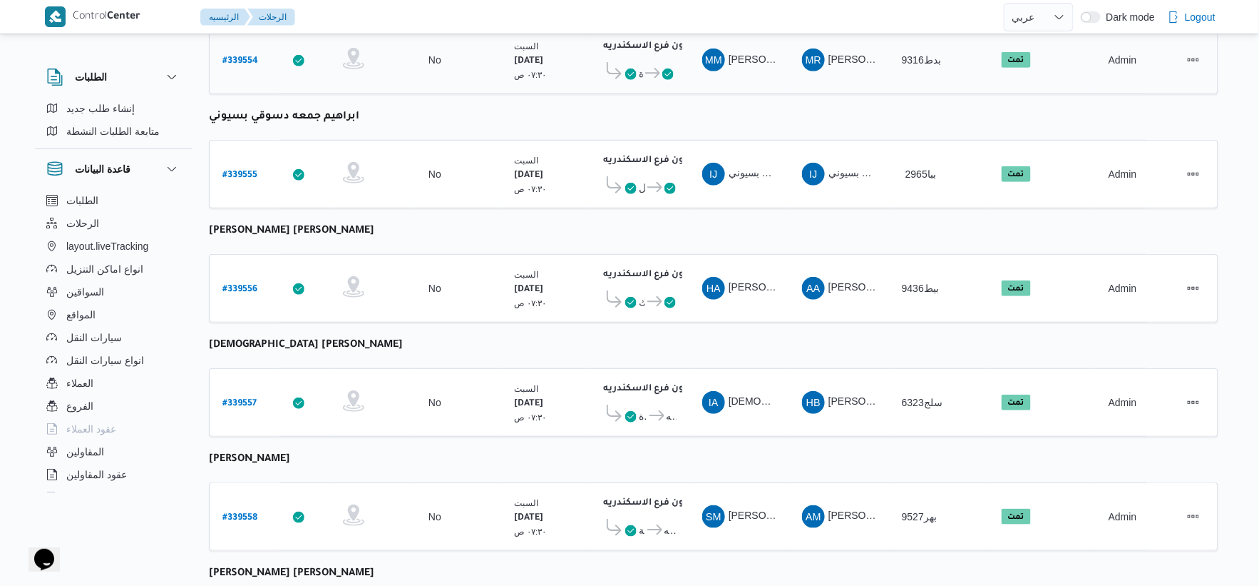
click at [745, 80] on td "السواق MM [PERSON_NAME] [PERSON_NAME]" at bounding box center [740, 60] width 100 height 68
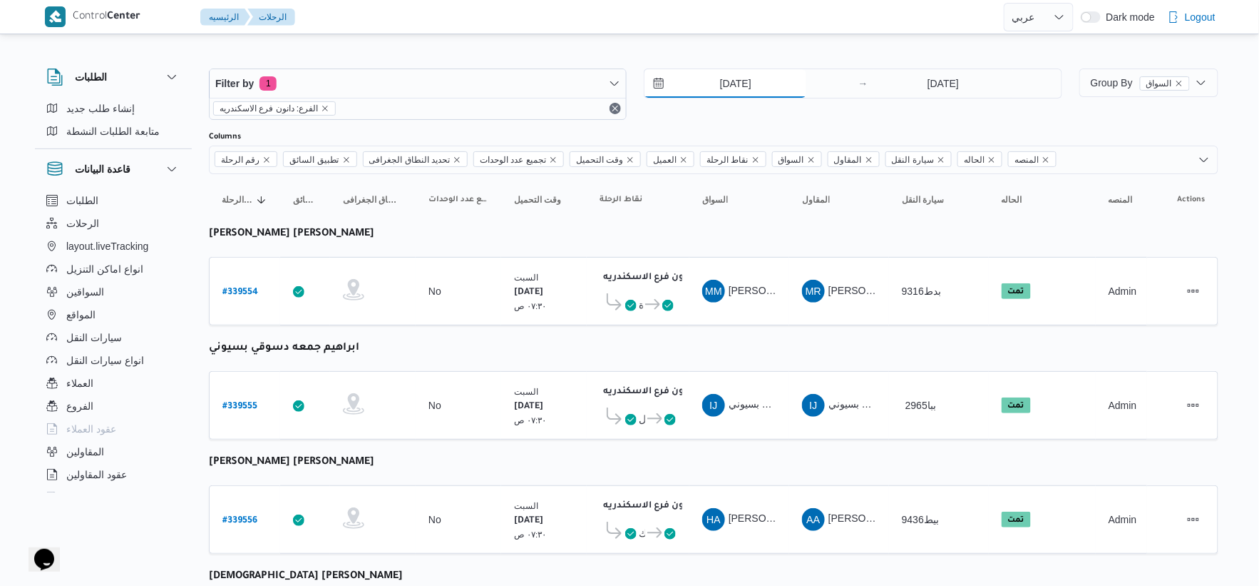
click at [760, 74] on input "[DATE]" at bounding box center [726, 83] width 162 height 29
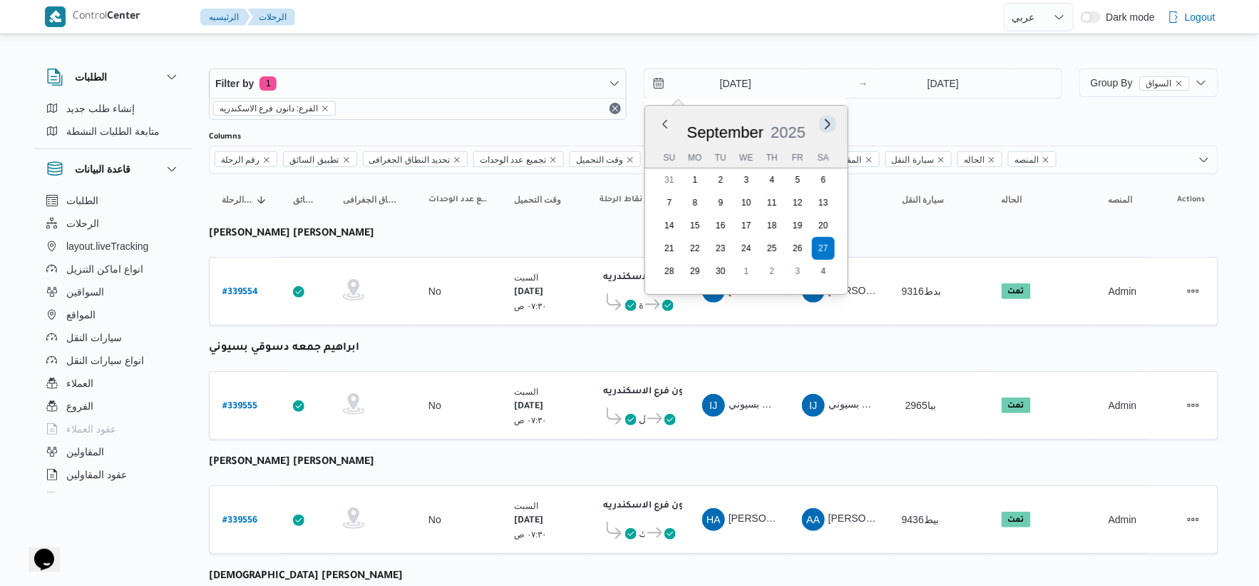
click at [826, 122] on button "Next month" at bounding box center [829, 124] width 14 height 14
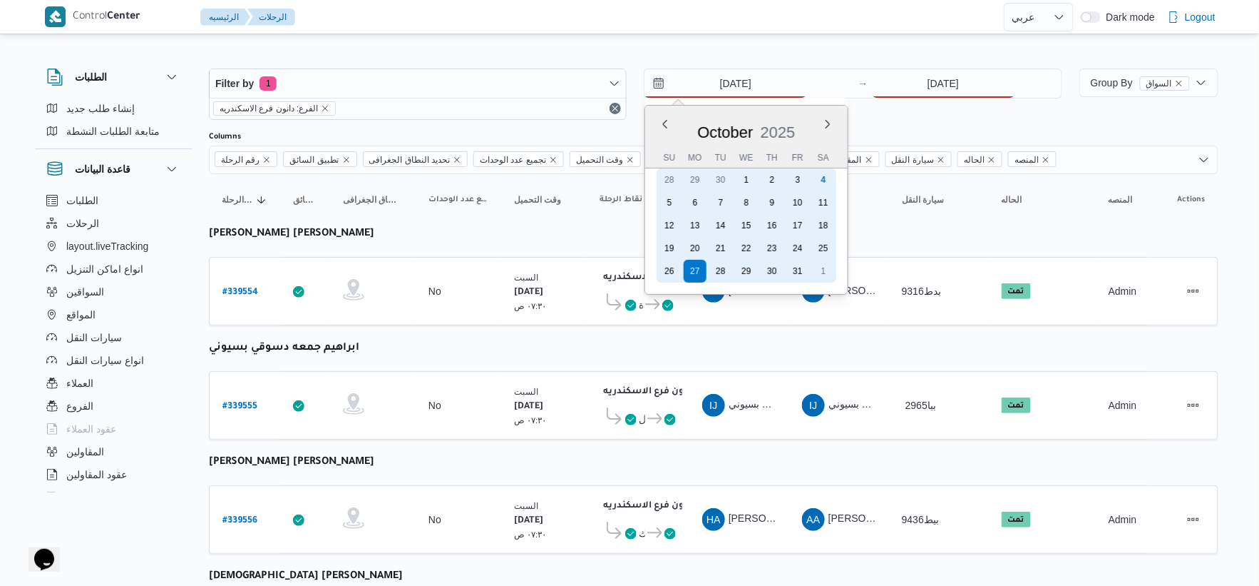
click at [827, 180] on div "4" at bounding box center [823, 179] width 23 height 23
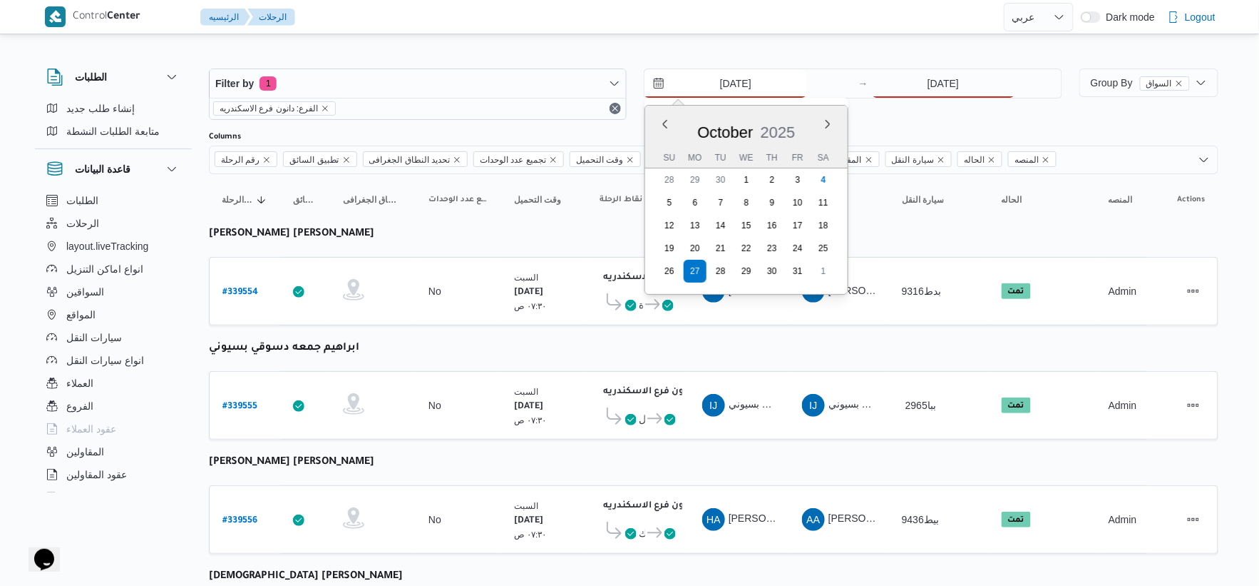
type input "[DATE]"
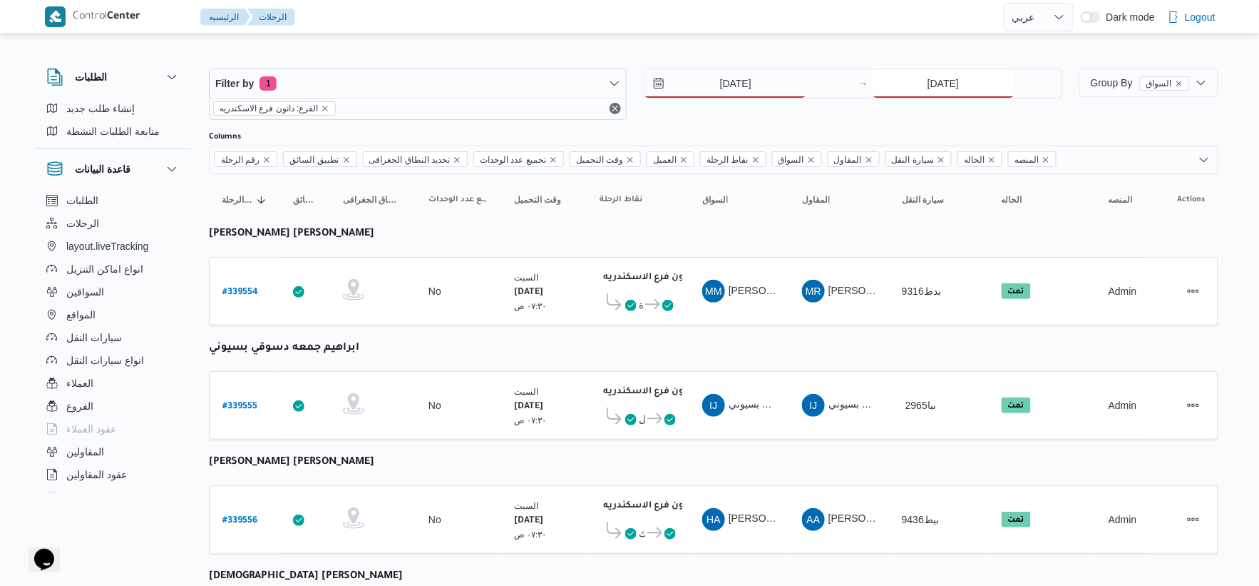
click at [927, 69] on input "[DATE]" at bounding box center [944, 83] width 142 height 29
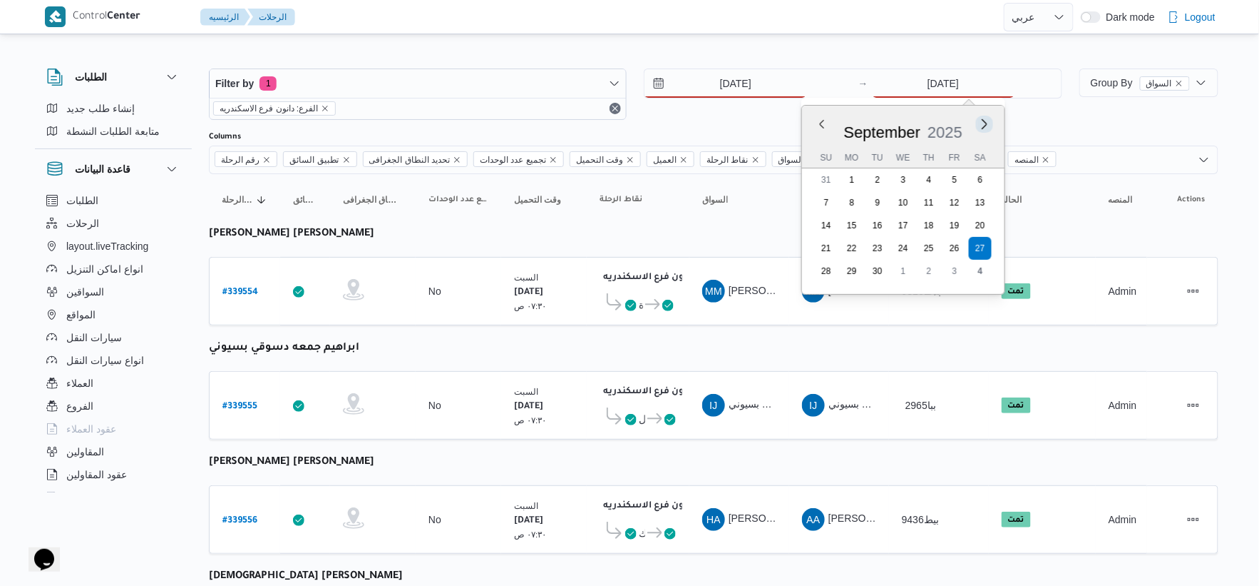
click at [986, 122] on button "Next month" at bounding box center [985, 124] width 14 height 14
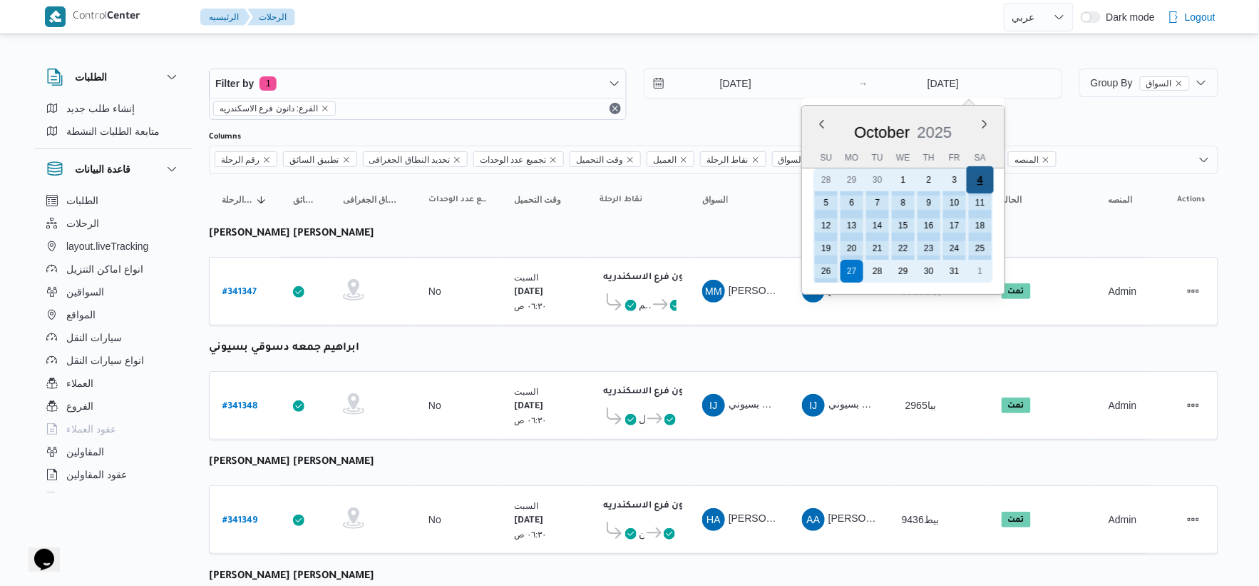
click at [978, 180] on div "4" at bounding box center [979, 179] width 27 height 27
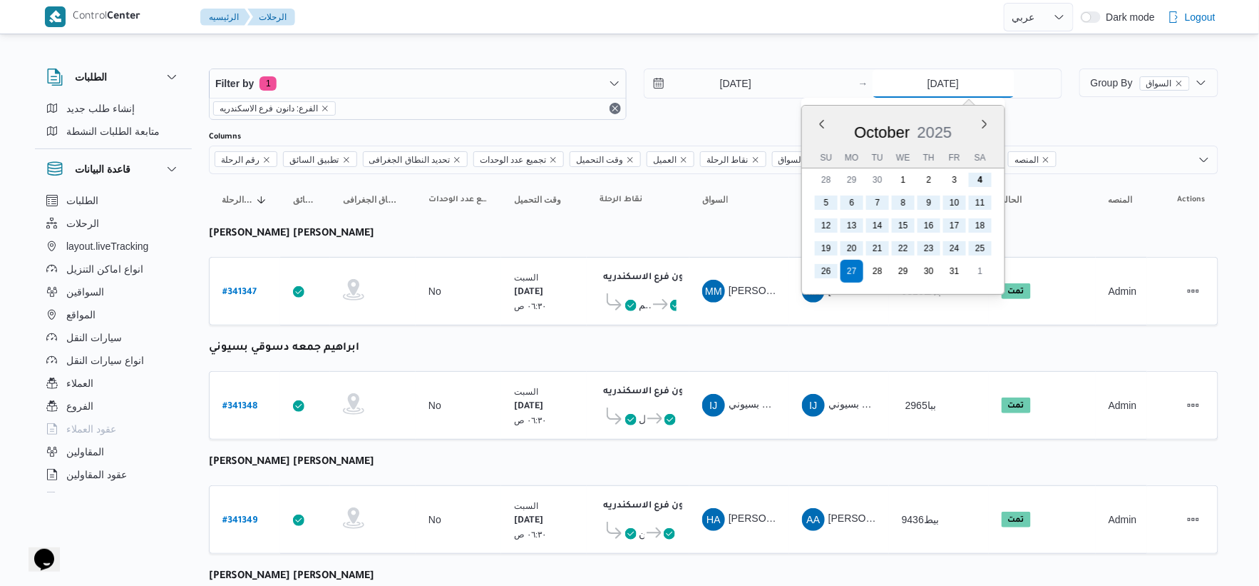
type input "[DATE]"
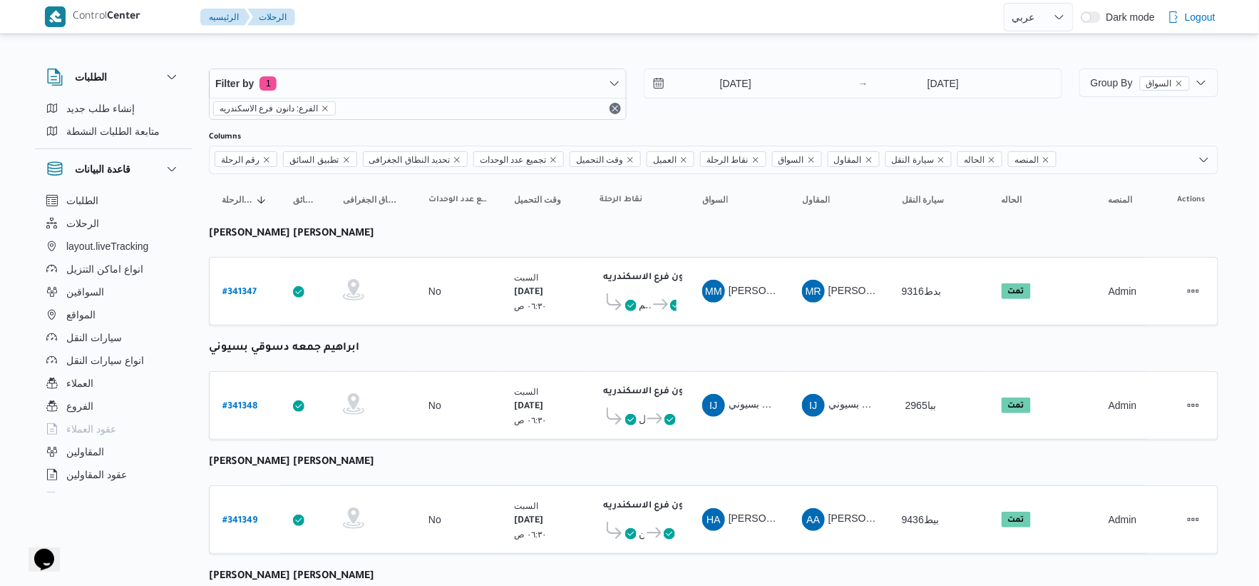
click at [737, 89] on input "[DATE]" at bounding box center [726, 83] width 162 height 29
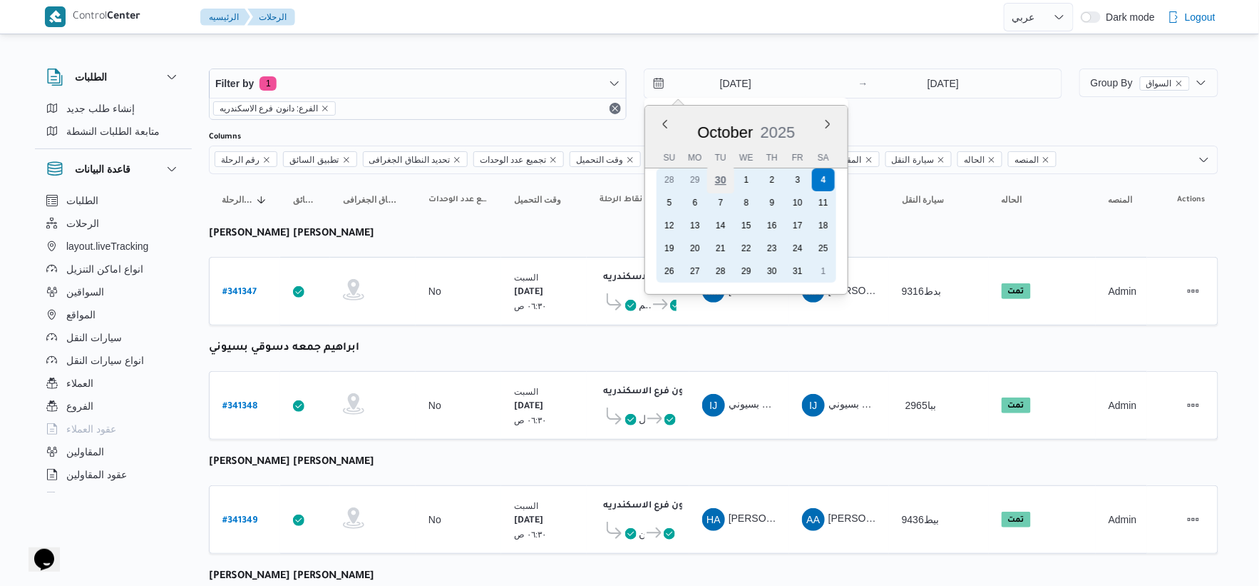
click at [719, 173] on div "30" at bounding box center [720, 179] width 27 height 27
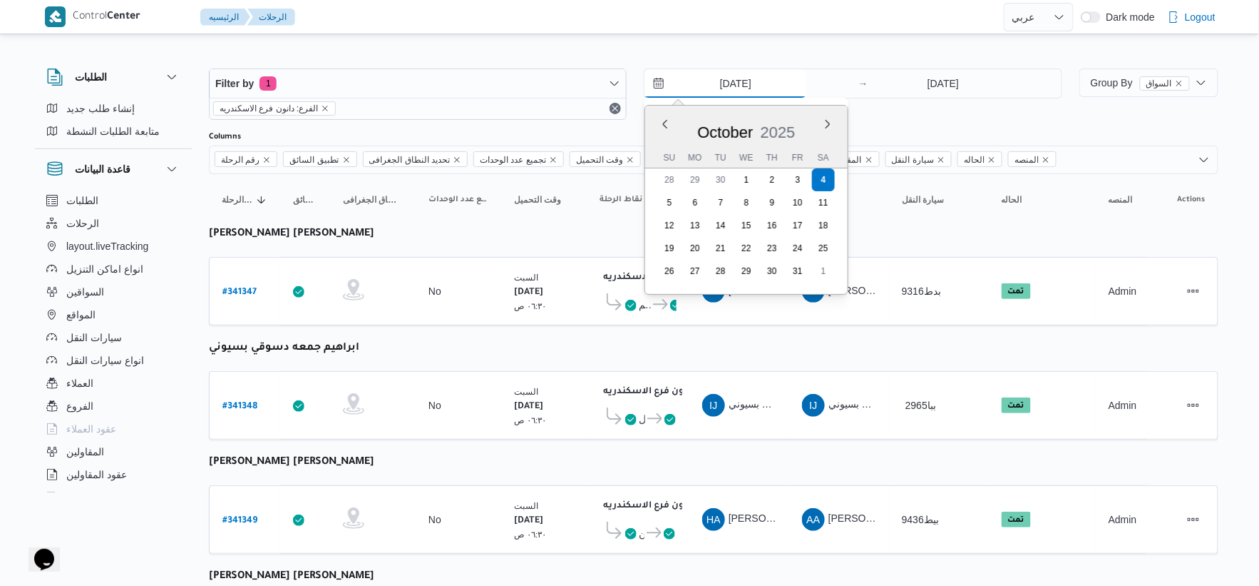
type input "[DATE]"
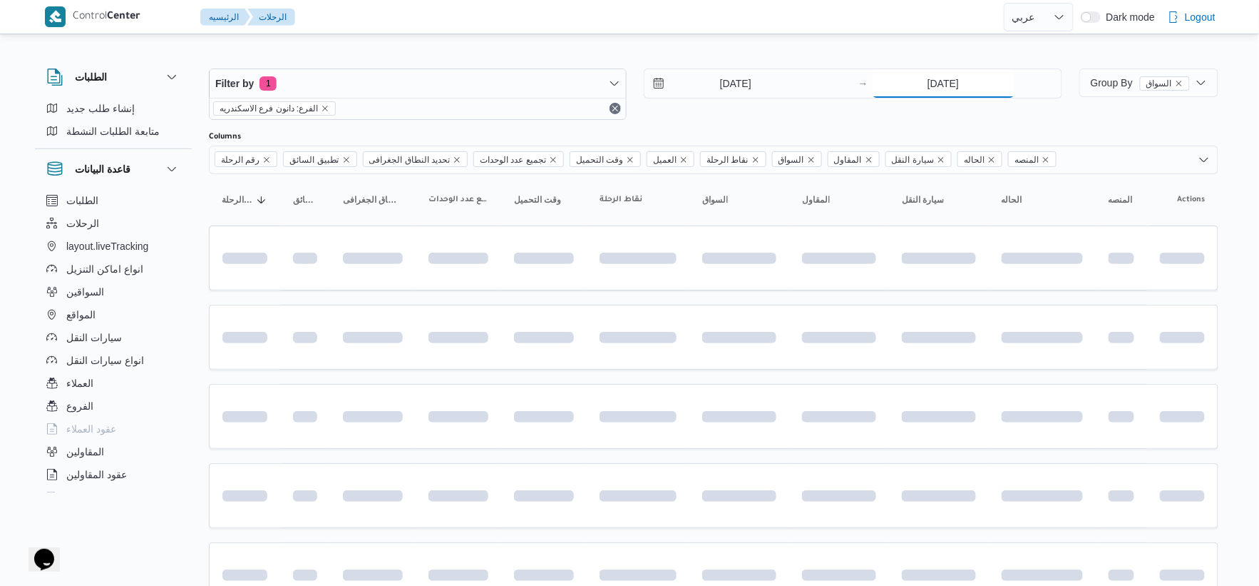
click at [944, 70] on input "[DATE]" at bounding box center [944, 83] width 142 height 29
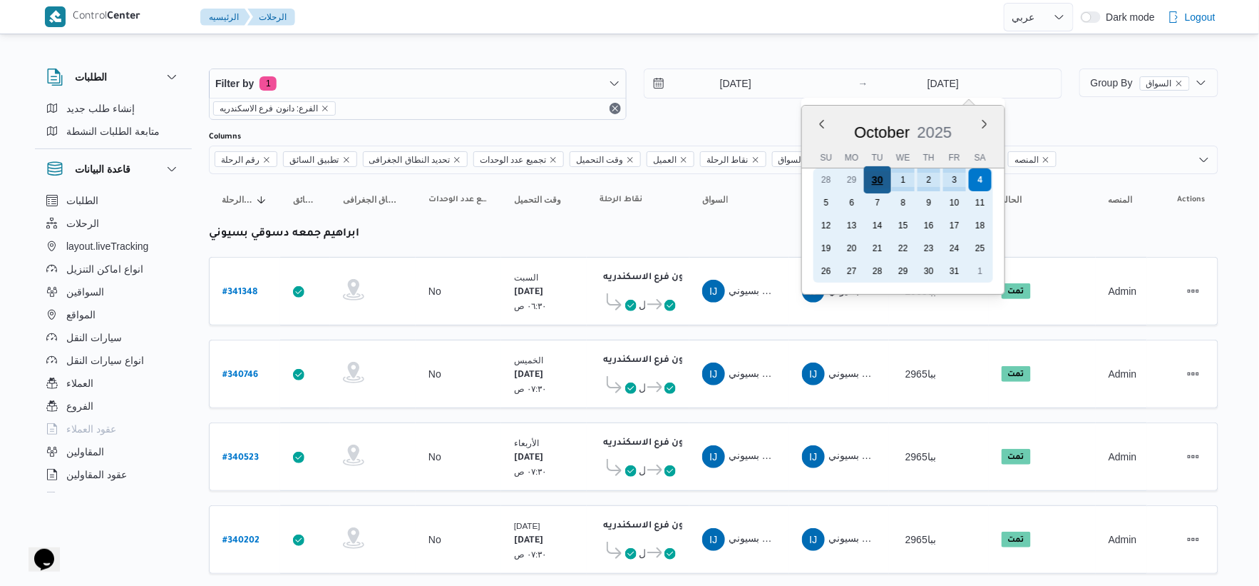
click at [882, 180] on div "30" at bounding box center [877, 179] width 27 height 27
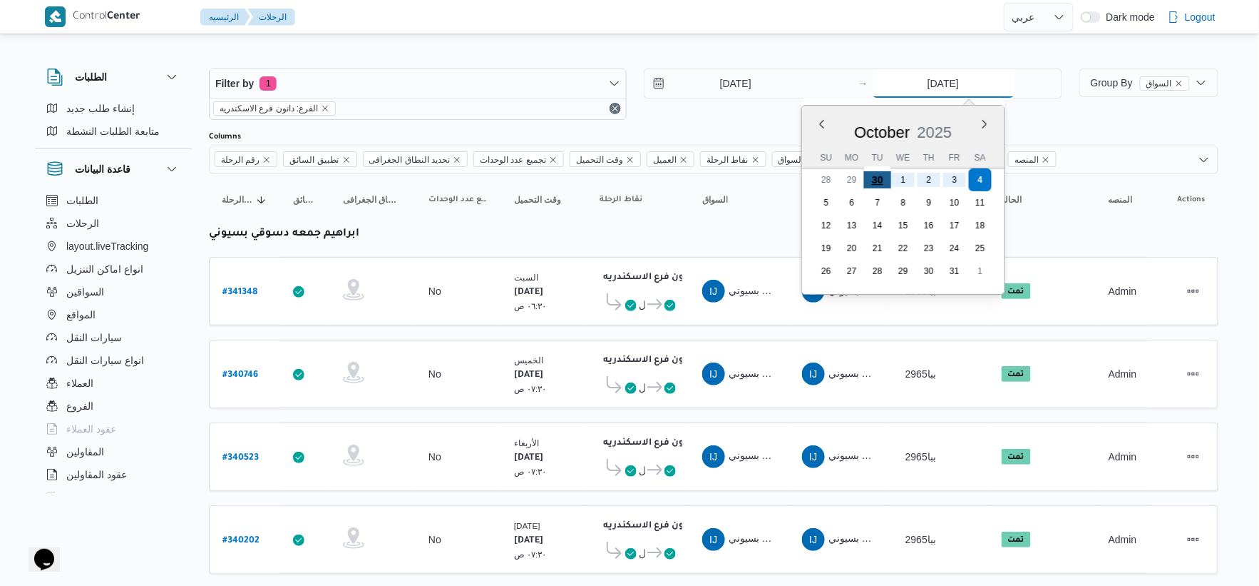
type input "[DATE]"
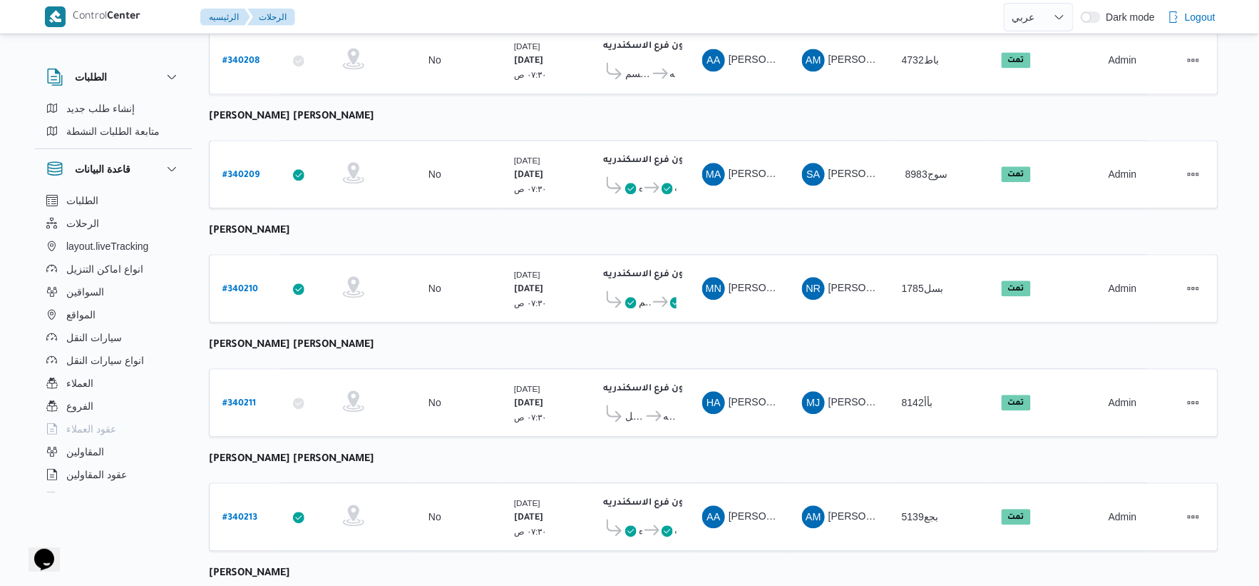
scroll to position [1145, 0]
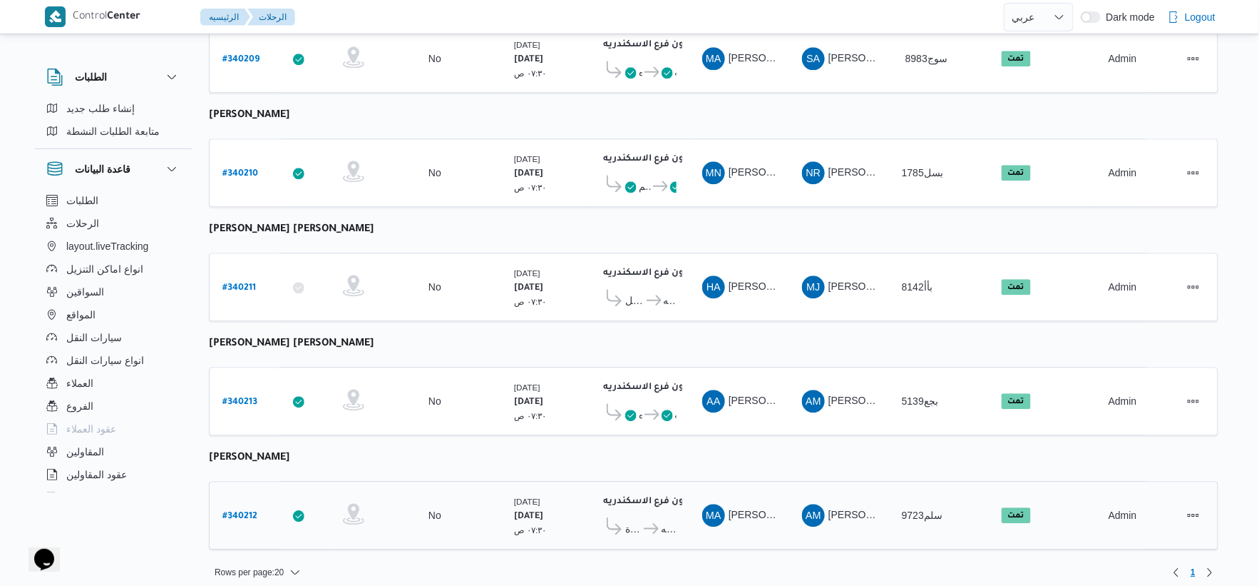
click at [244, 511] on b "# 340212" at bounding box center [240, 516] width 35 height 10
select select "ar"
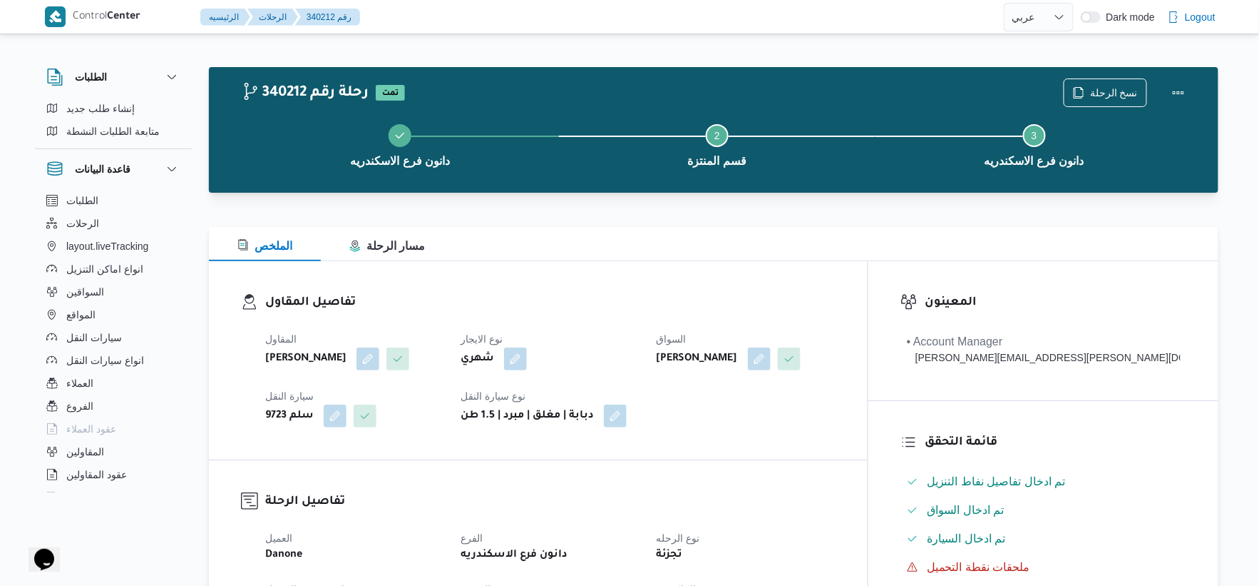
scroll to position [554, 0]
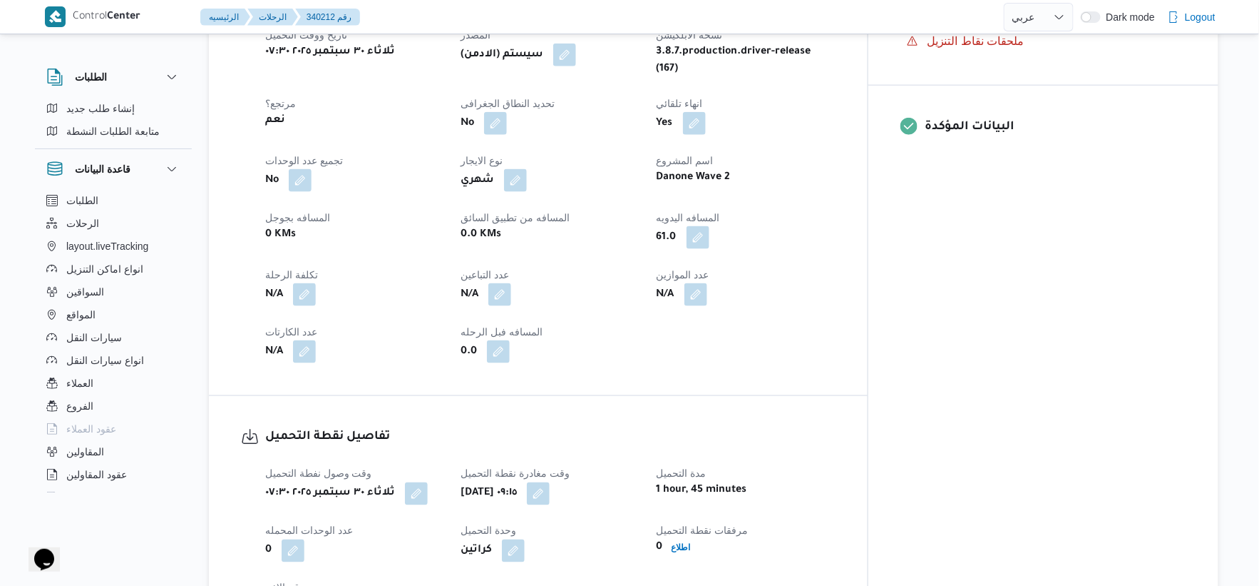
select select "ar"
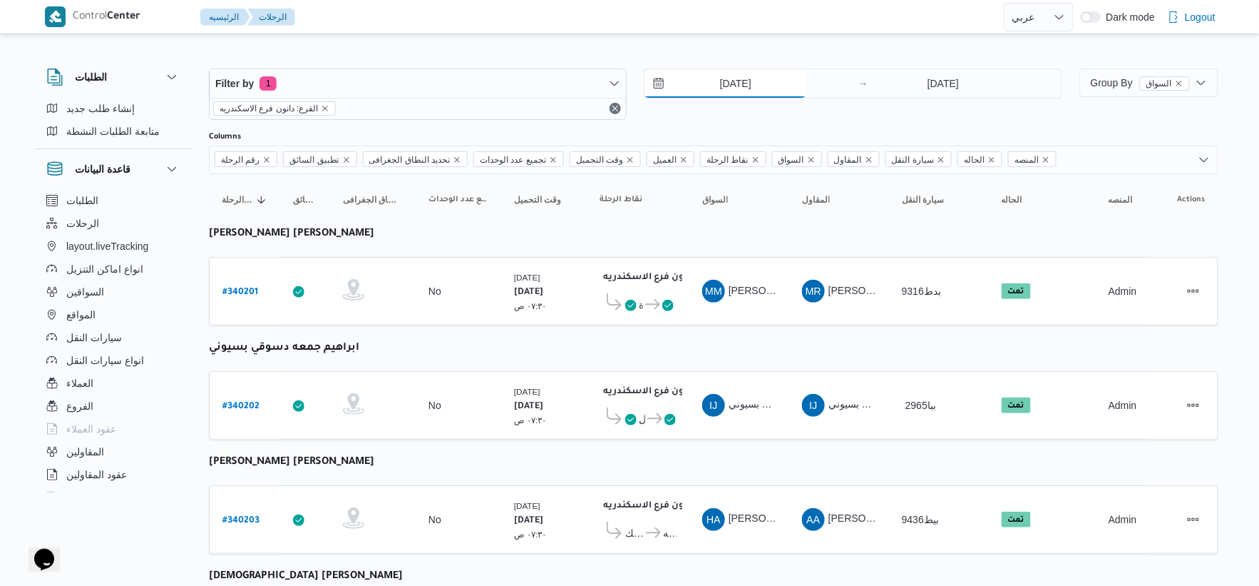
click at [771, 89] on input "[DATE]" at bounding box center [726, 83] width 162 height 29
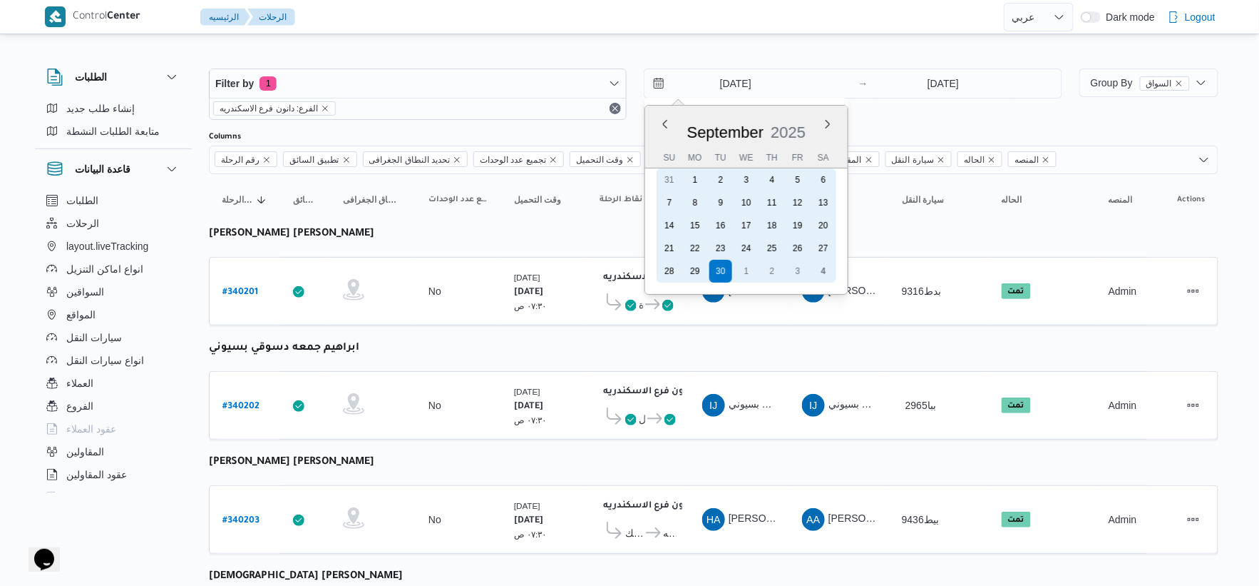
drag, startPoint x: 695, startPoint y: 262, endPoint x: 925, endPoint y: 115, distance: 272.6
click at [695, 262] on div "29" at bounding box center [695, 271] width 23 height 23
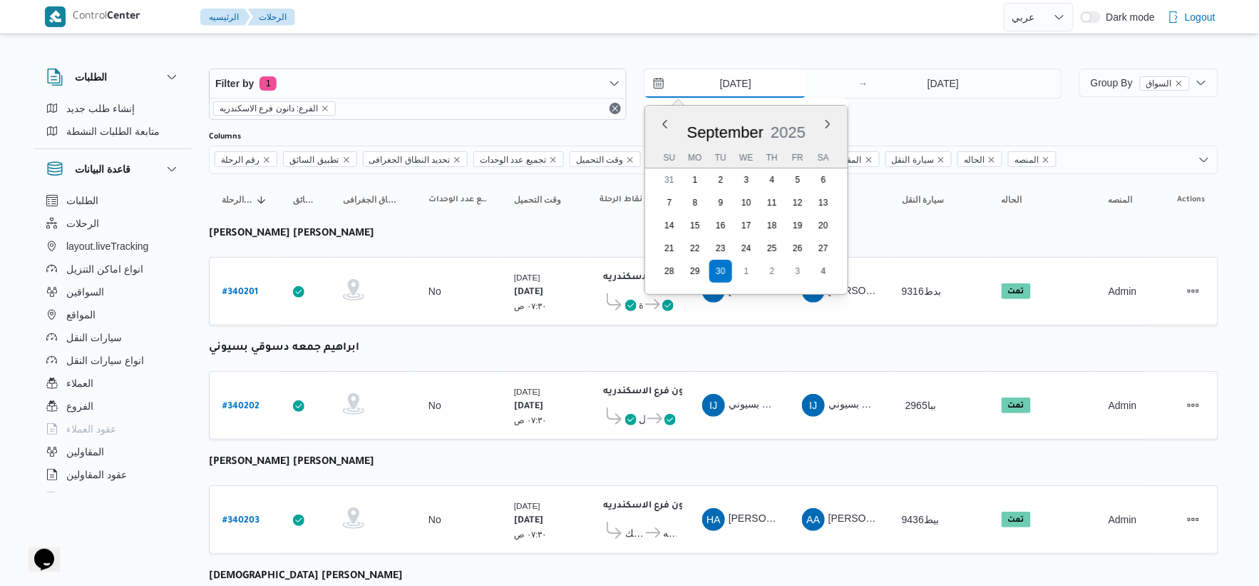
type input "[DATE]"
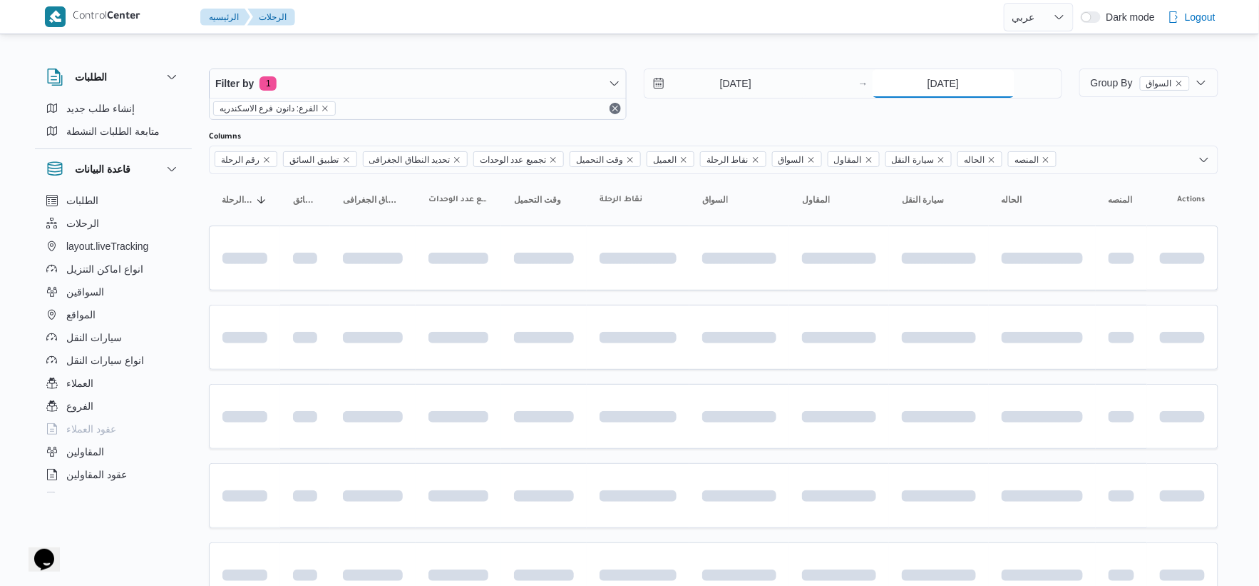
click at [938, 87] on input "[DATE]" at bounding box center [944, 83] width 142 height 29
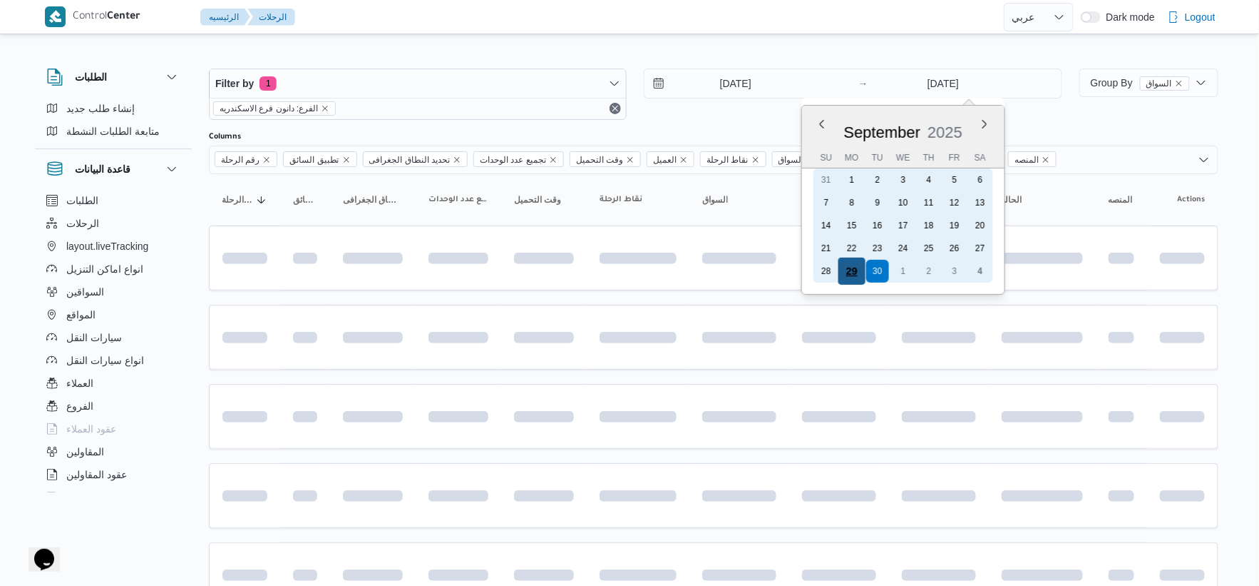
click at [856, 264] on div "29" at bounding box center [851, 270] width 27 height 27
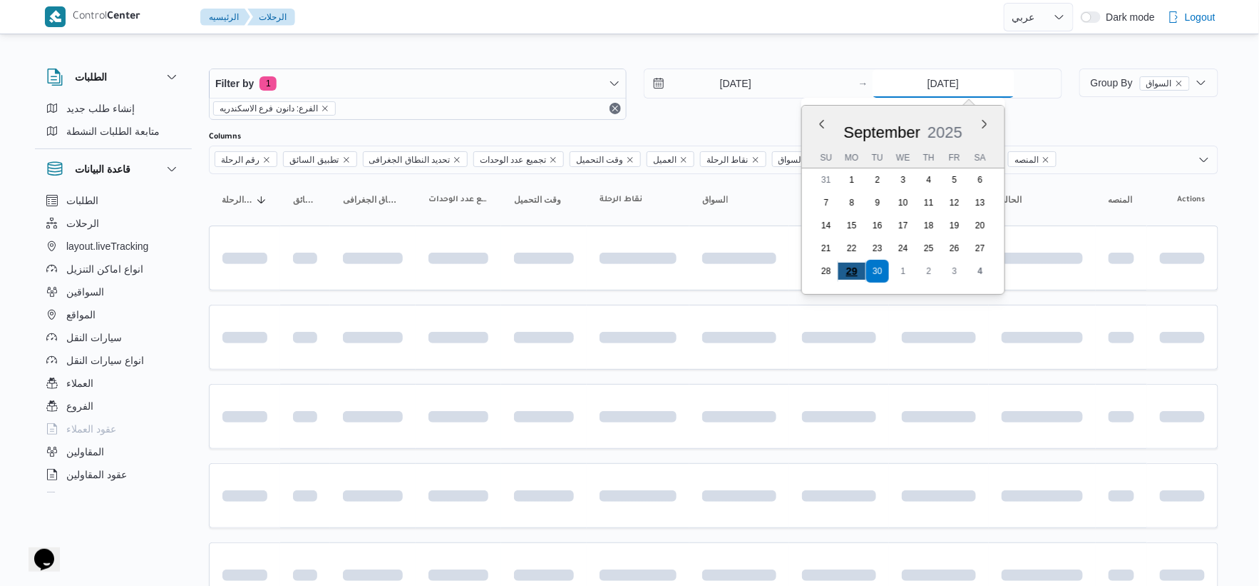
type input "[DATE]"
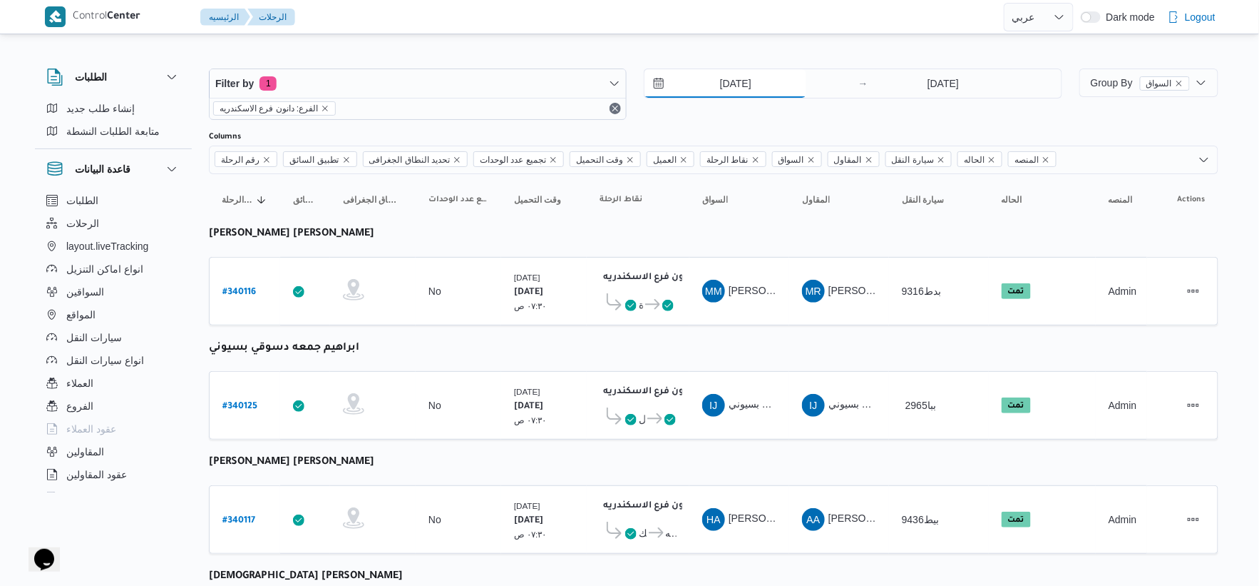
click at [763, 88] on input "[DATE]" at bounding box center [726, 83] width 162 height 29
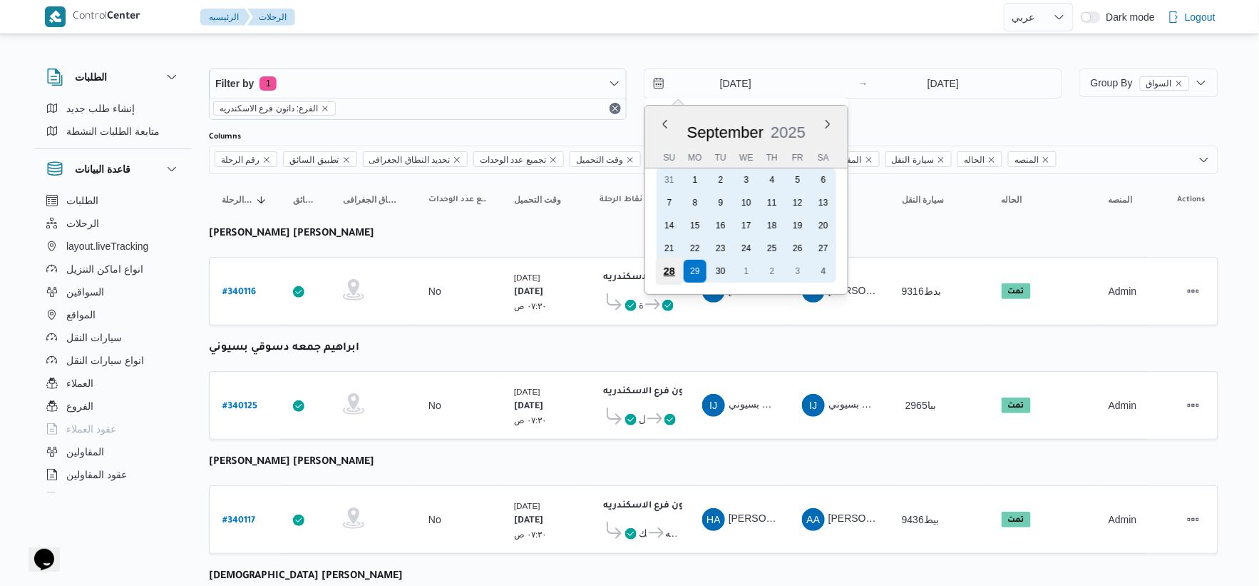
click at [671, 266] on div "28" at bounding box center [669, 270] width 27 height 27
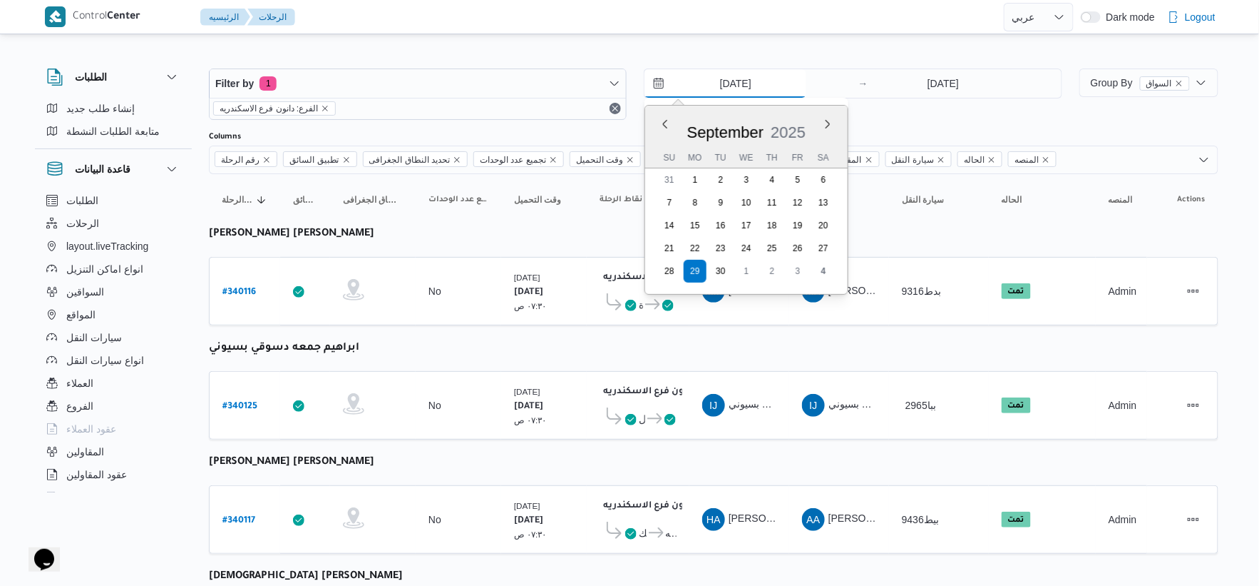
type input "[DATE]"
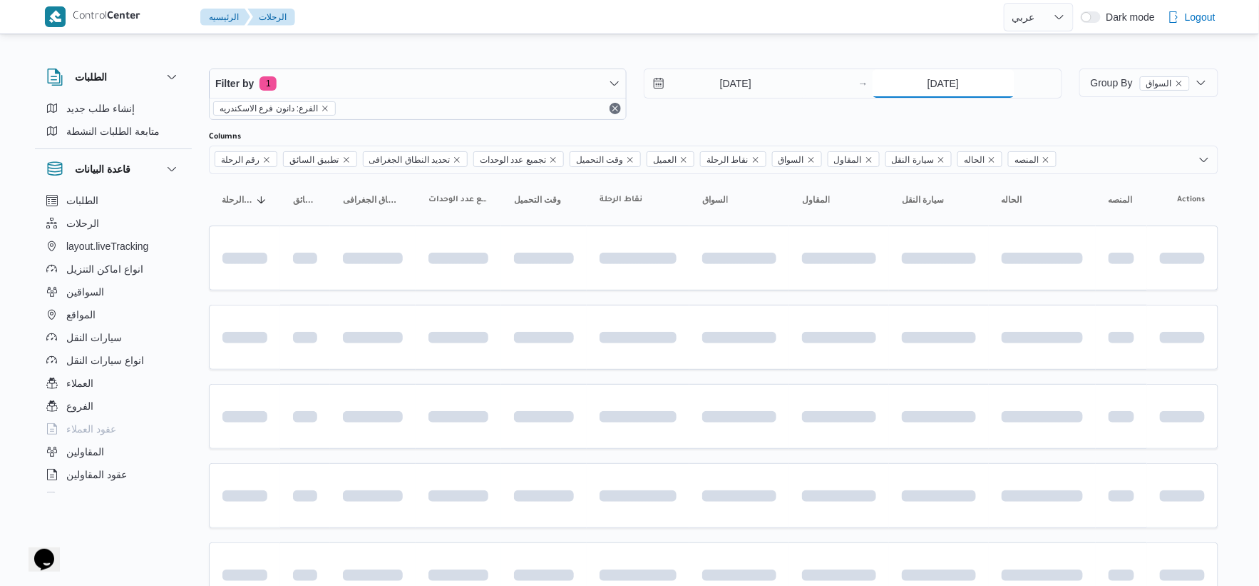
click at [946, 79] on input "[DATE]" at bounding box center [944, 83] width 142 height 29
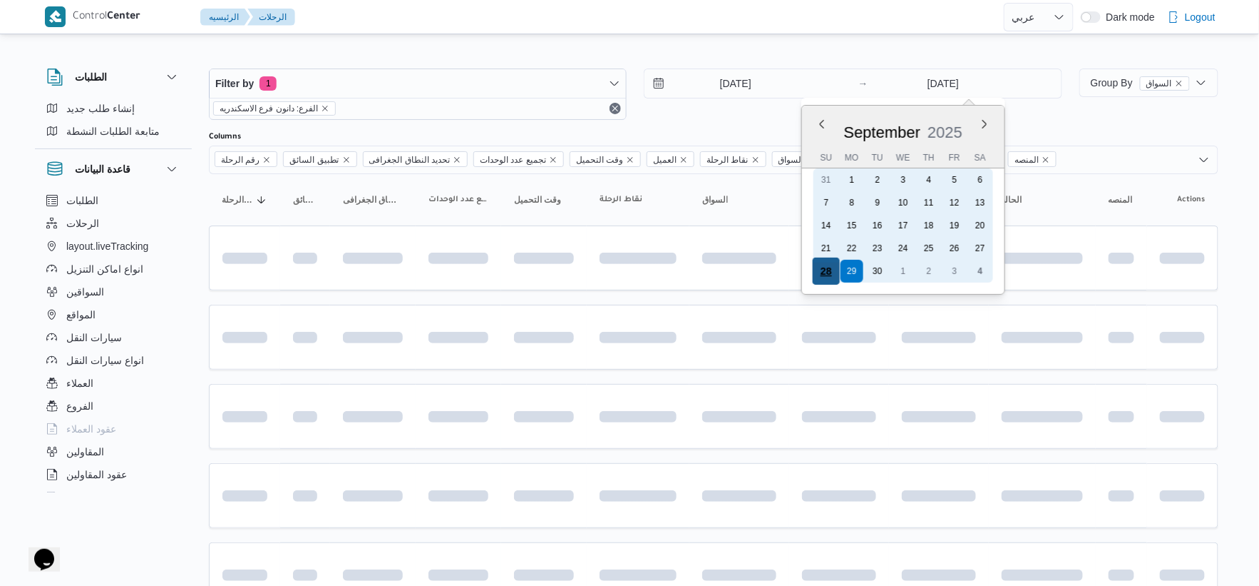
click at [819, 260] on div "28" at bounding box center [825, 270] width 27 height 27
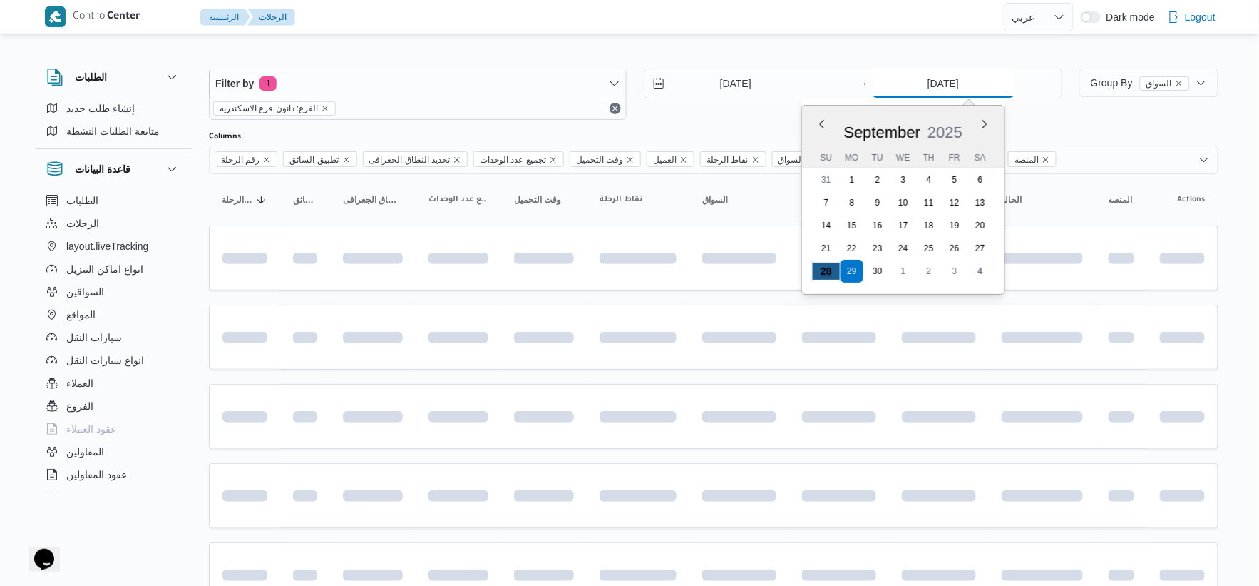
type input "[DATE]"
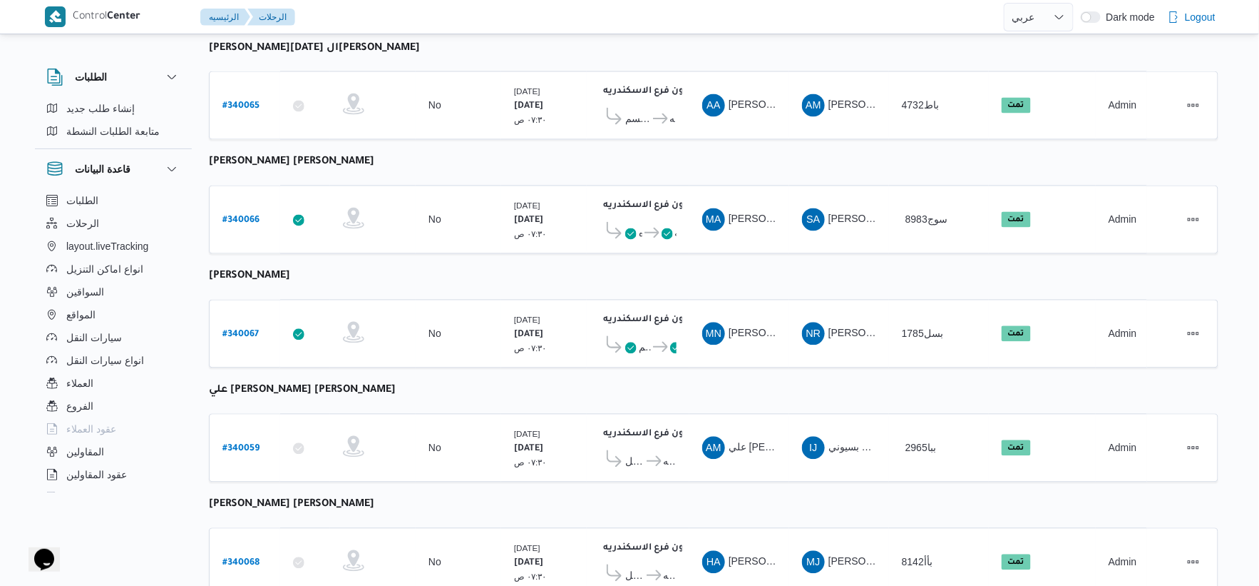
scroll to position [1145, 0]
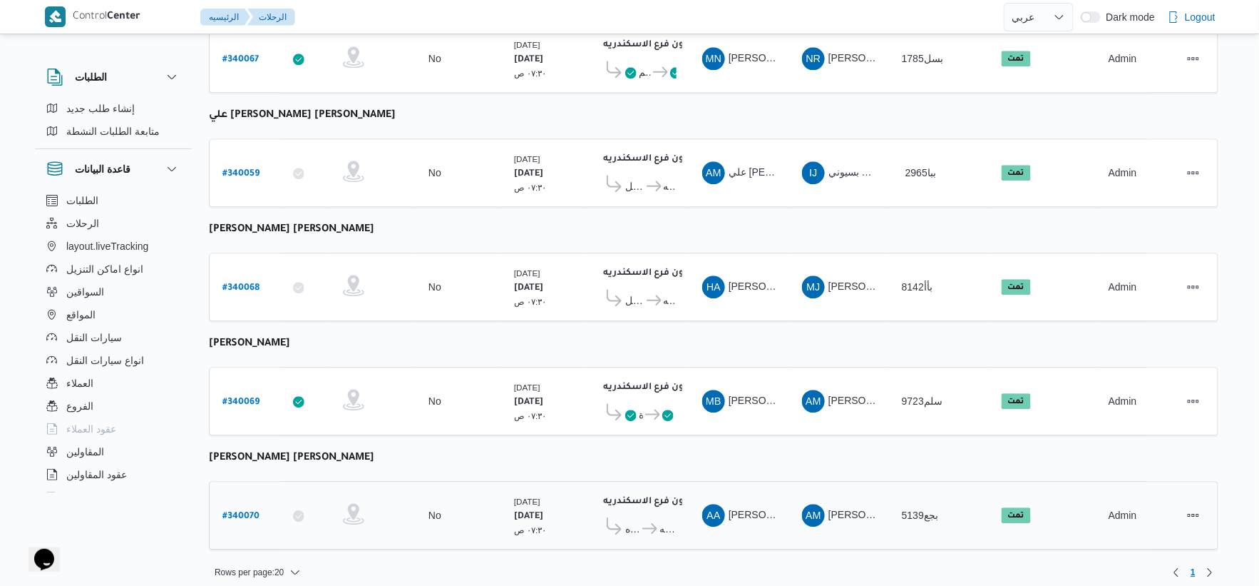
click at [242, 511] on b "# 340070" at bounding box center [241, 516] width 37 height 10
select select "ar"
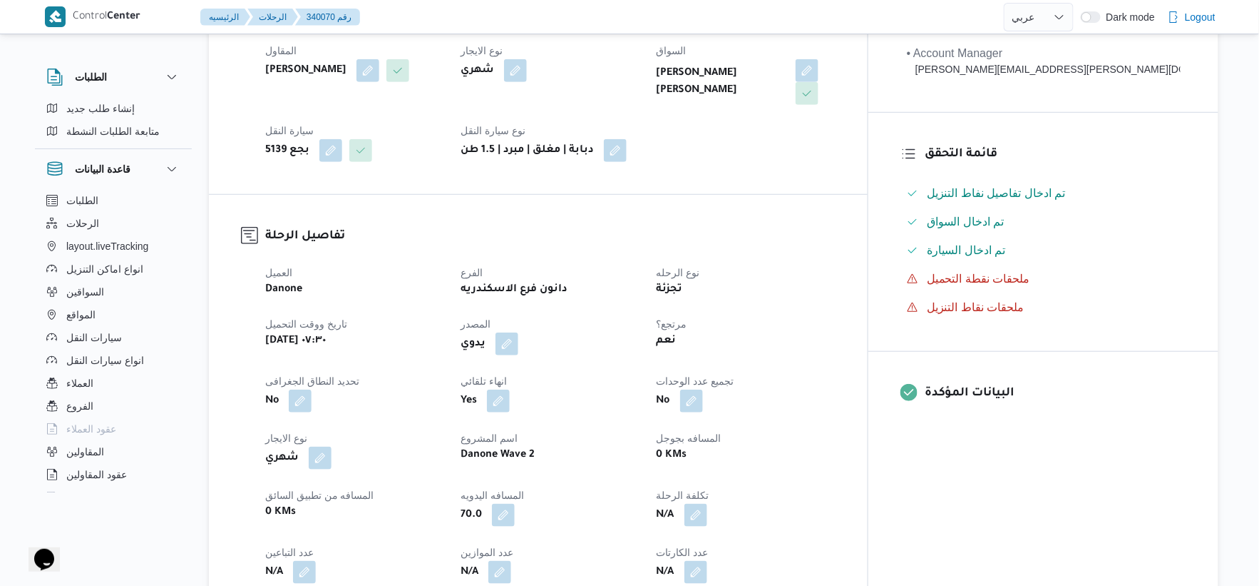
scroll to position [475, 0]
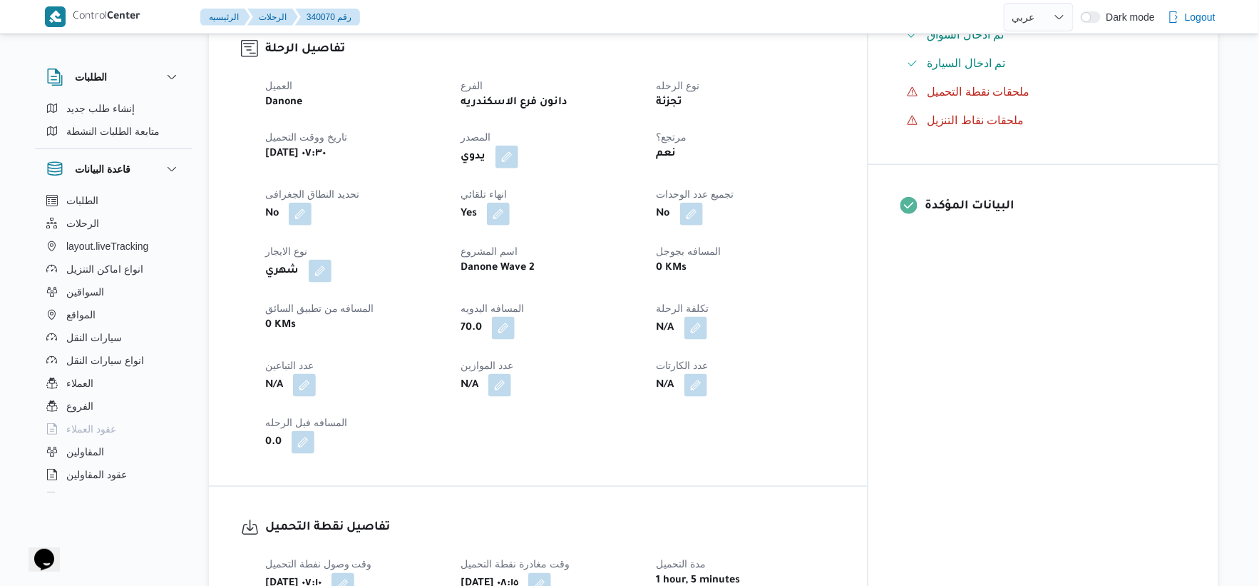
select select "ar"
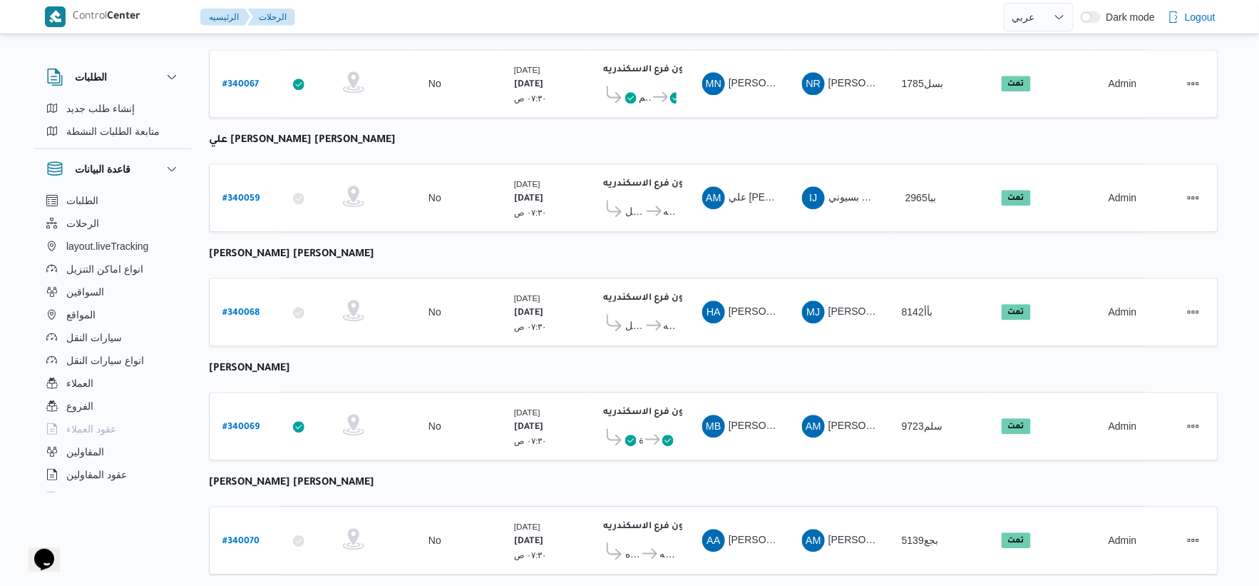
scroll to position [1145, 0]
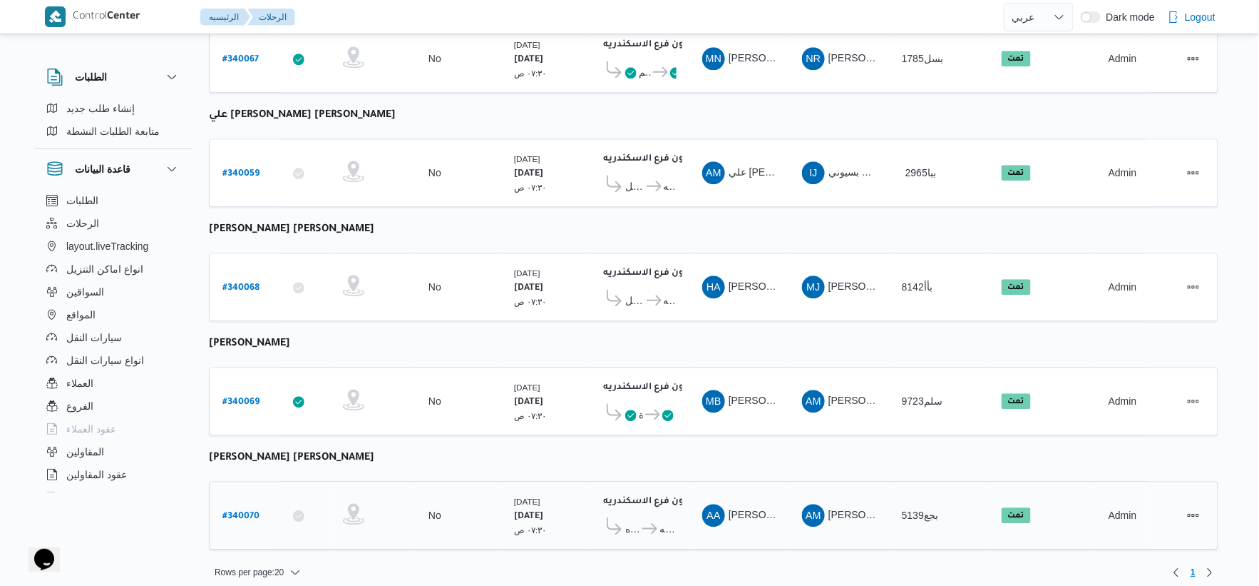
click at [645, 523] on icon at bounding box center [650, 528] width 15 height 11
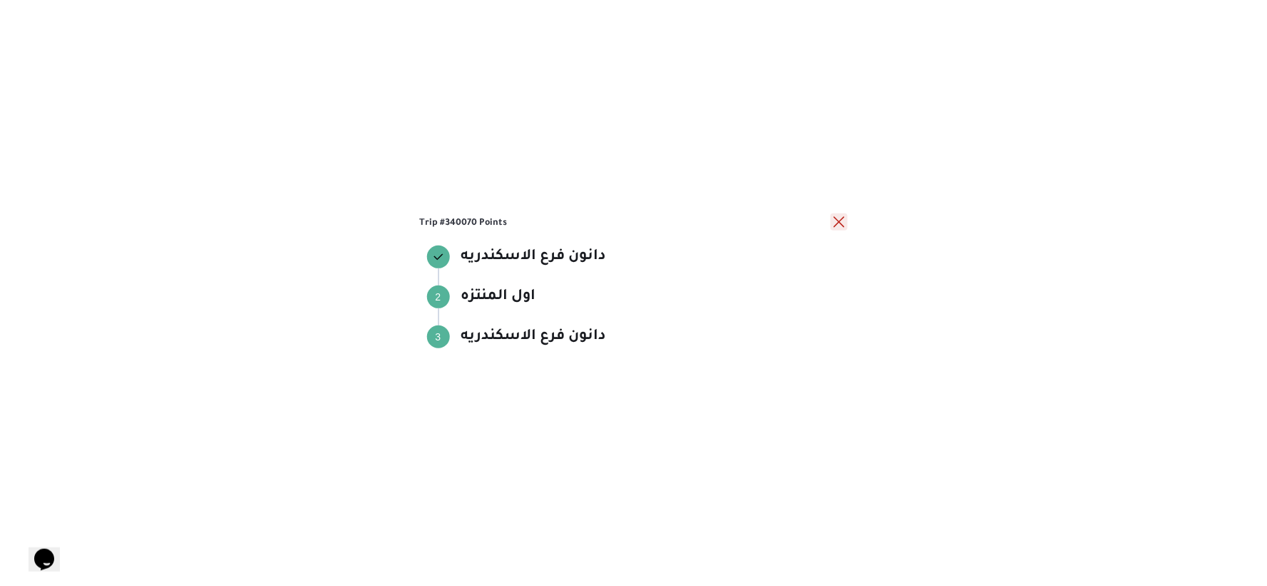
click at [836, 224] on button "close" at bounding box center [839, 221] width 17 height 17
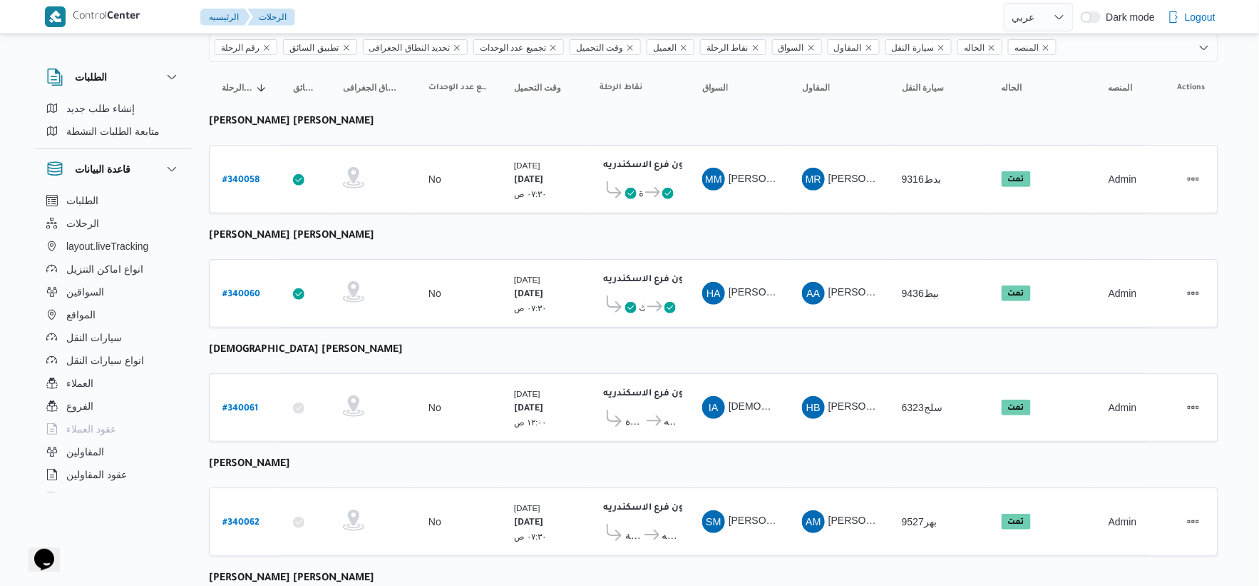
scroll to position [0, 0]
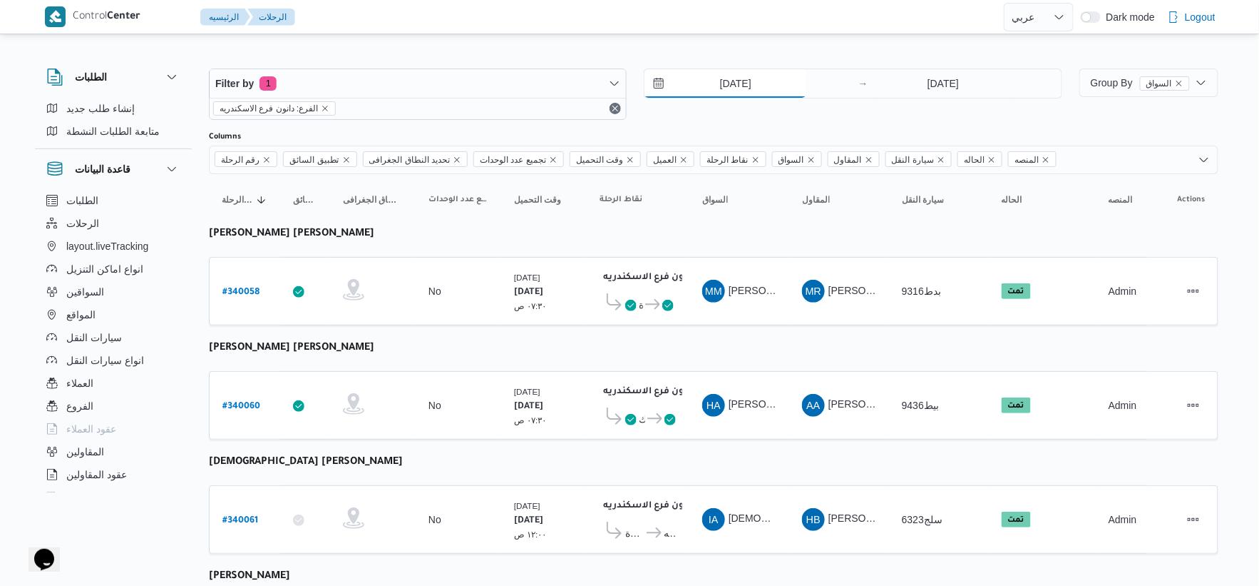
click at [759, 76] on input "[DATE]" at bounding box center [726, 83] width 162 height 29
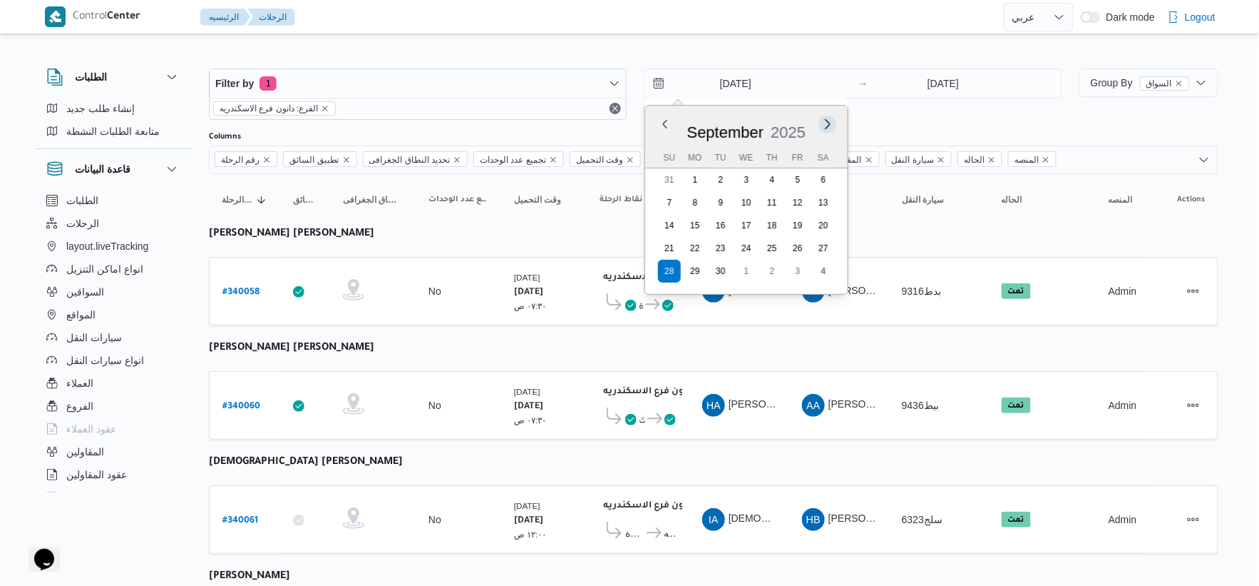
click at [828, 121] on button "Next month" at bounding box center [829, 124] width 14 height 14
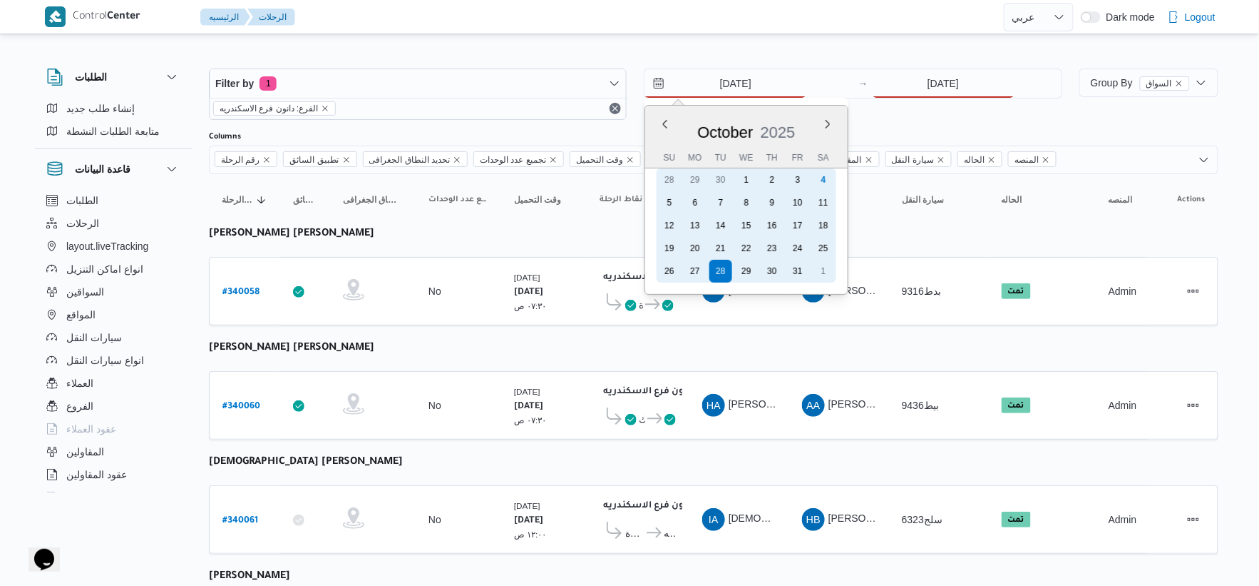
drag, startPoint x: 827, startPoint y: 177, endPoint x: 906, endPoint y: 148, distance: 84.4
click at [827, 178] on div "4" at bounding box center [823, 179] width 23 height 23
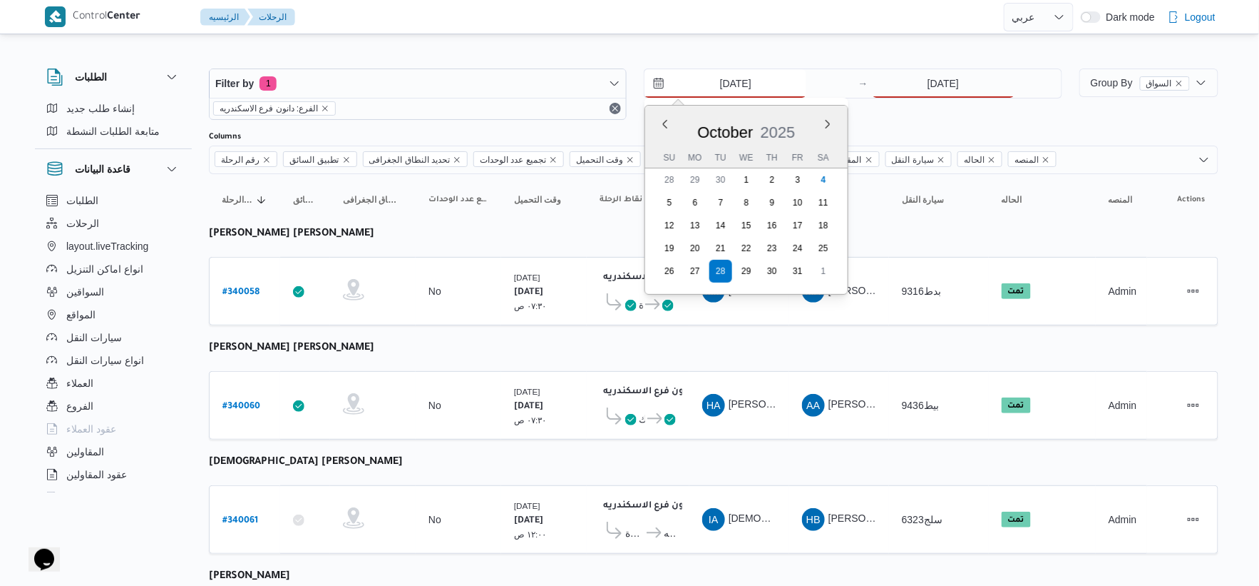
type input "[DATE]"
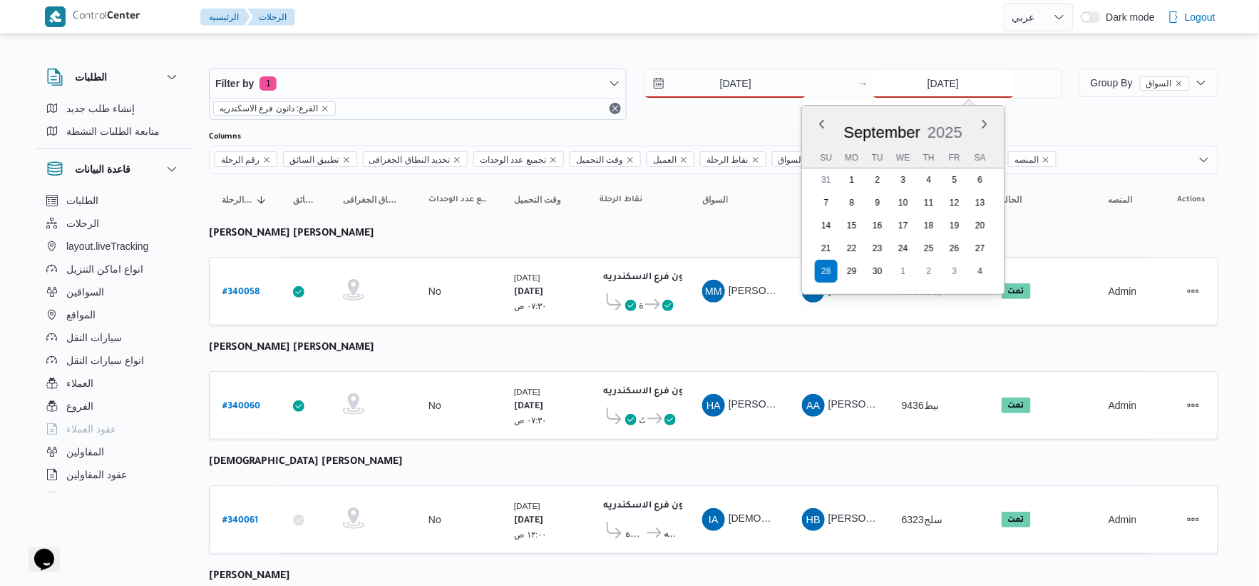
click at [930, 88] on input "[DATE]" at bounding box center [944, 83] width 142 height 29
click at [981, 120] on button "Next month" at bounding box center [985, 124] width 14 height 14
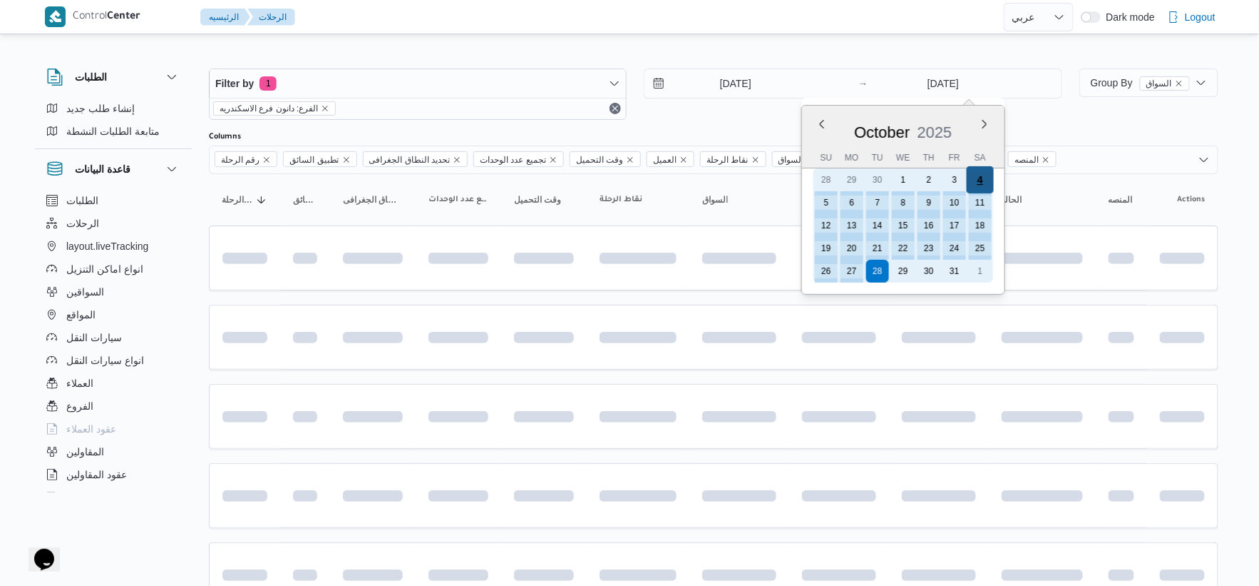
click at [980, 177] on div "4" at bounding box center [979, 179] width 27 height 27
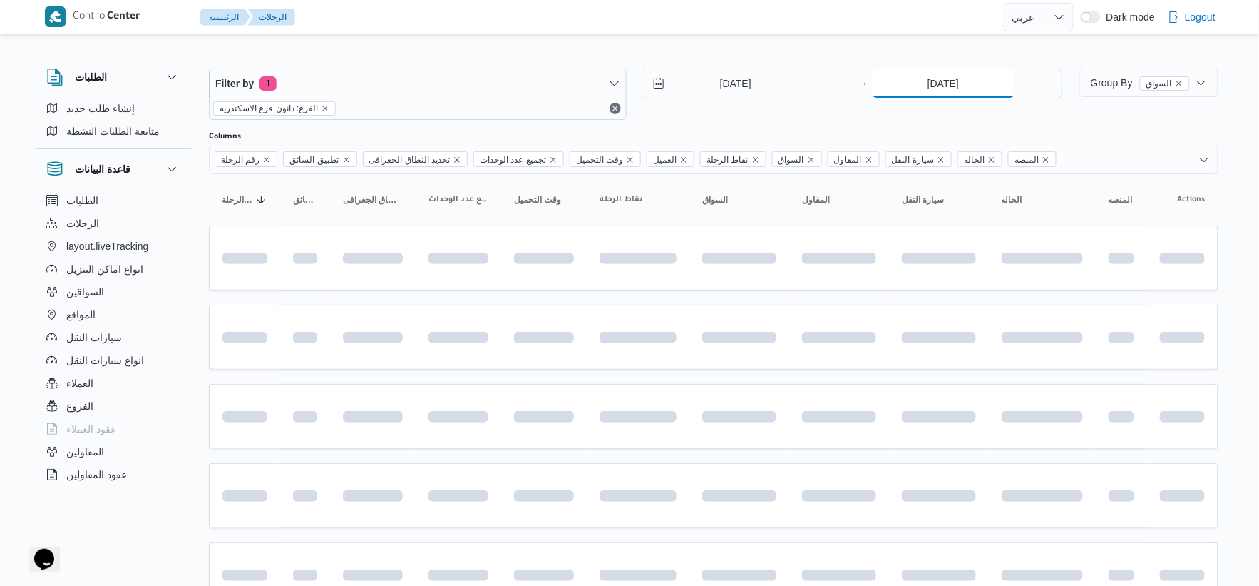
type input "[DATE]"
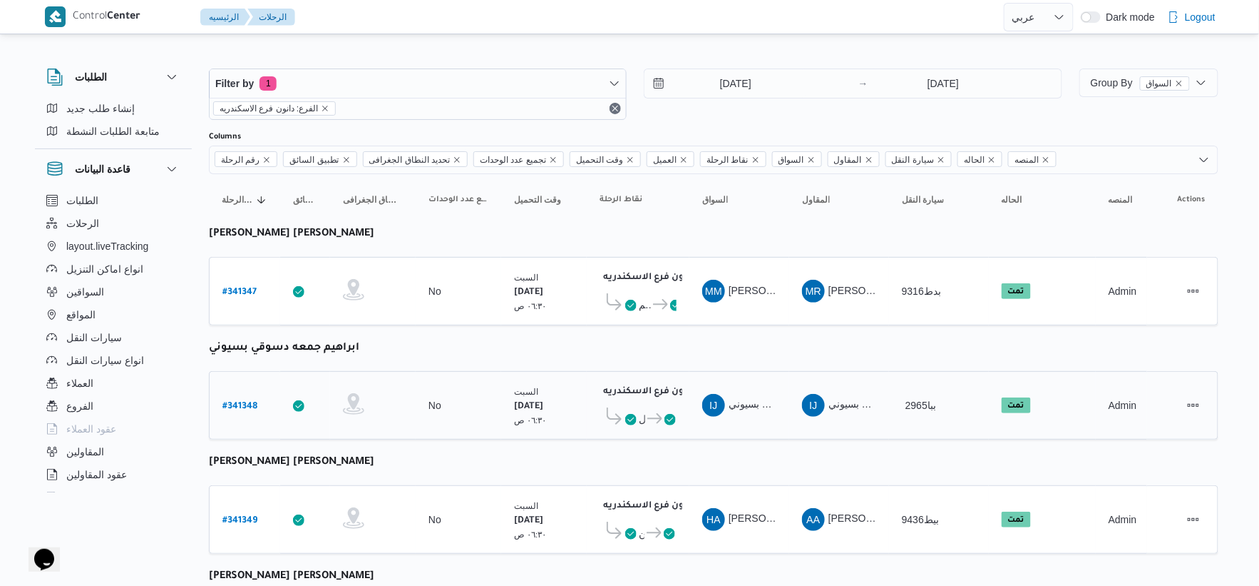
click at [600, 389] on span "دانون فرع الاسكندريه ٠٧:٤٨ م" at bounding box center [663, 389] width 126 height 11
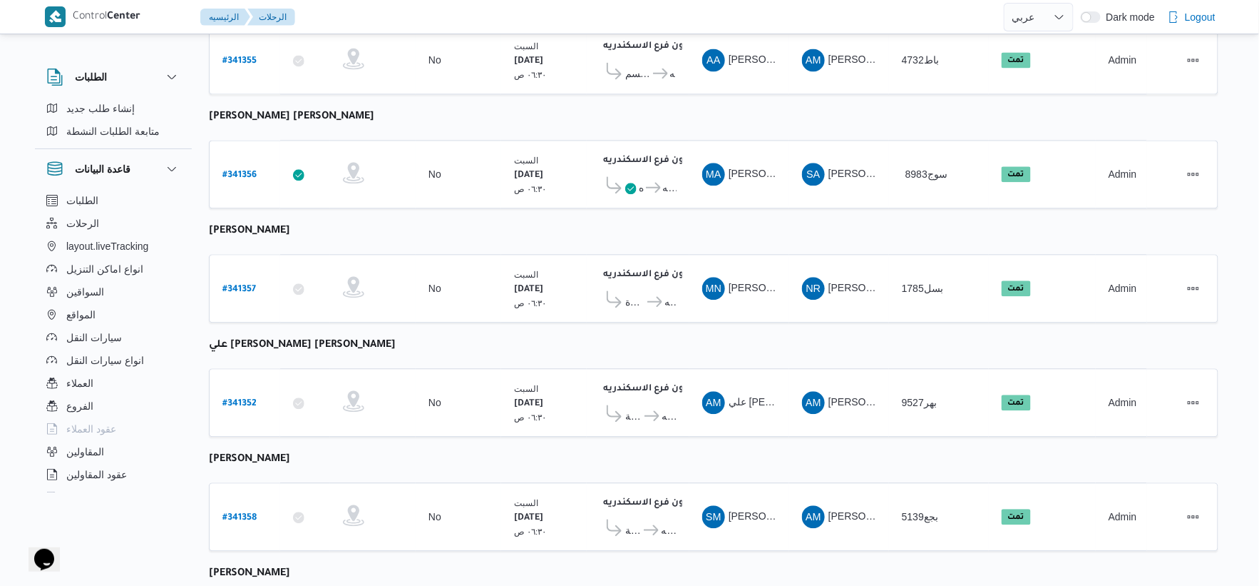
scroll to position [1145, 0]
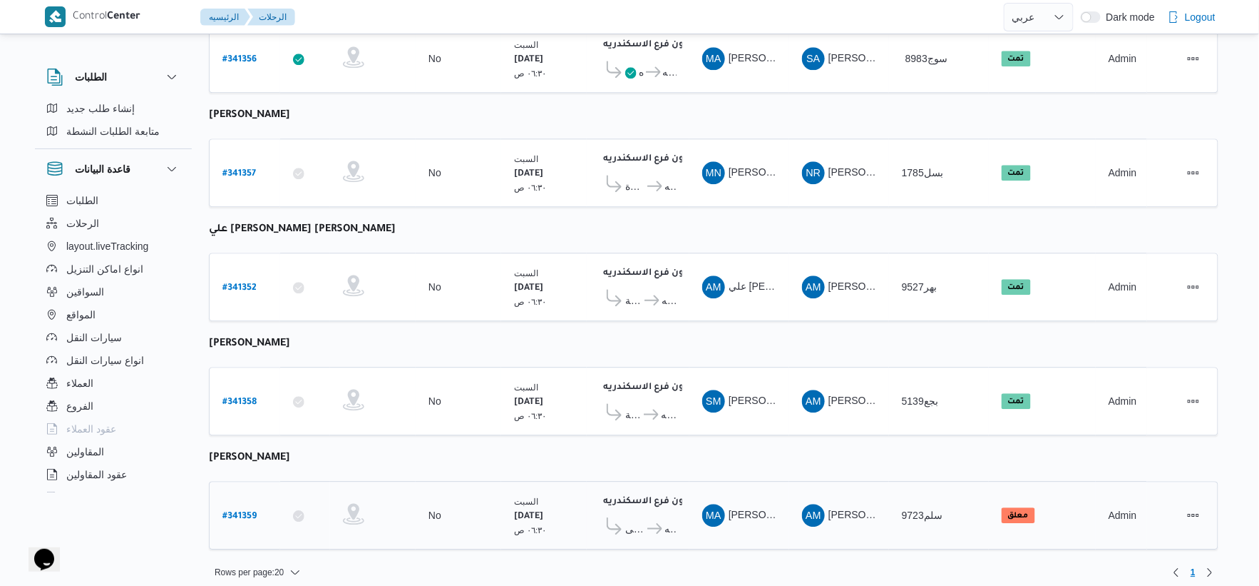
click at [244, 511] on b "# 341359" at bounding box center [240, 516] width 34 height 10
select select "ar"
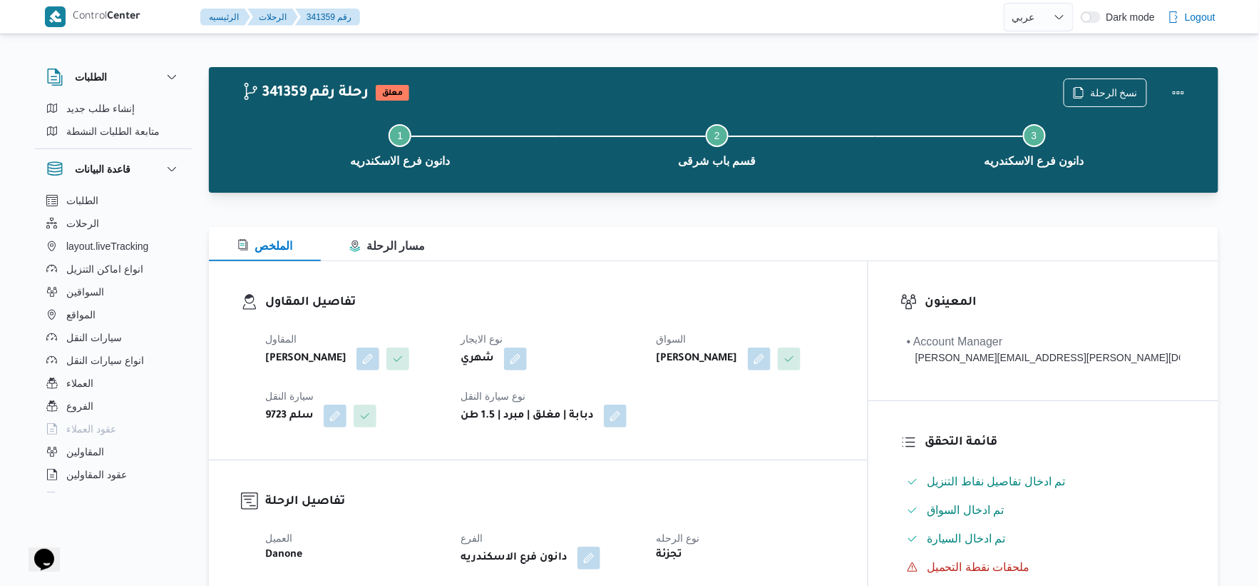
scroll to position [554, 0]
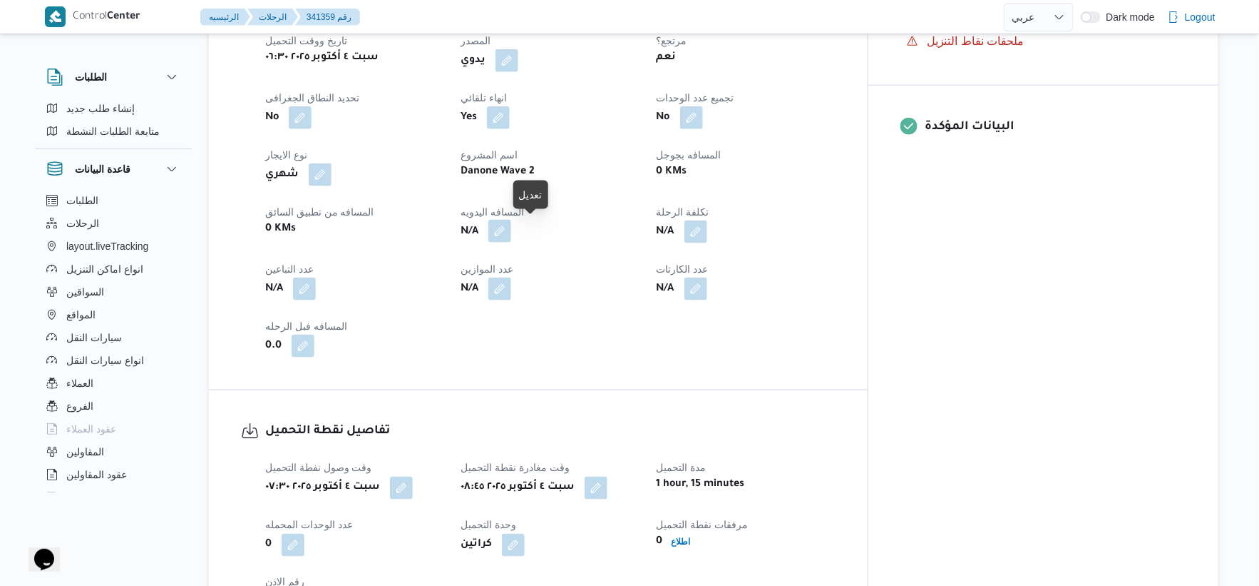
click at [511, 232] on button "button" at bounding box center [500, 231] width 23 height 23
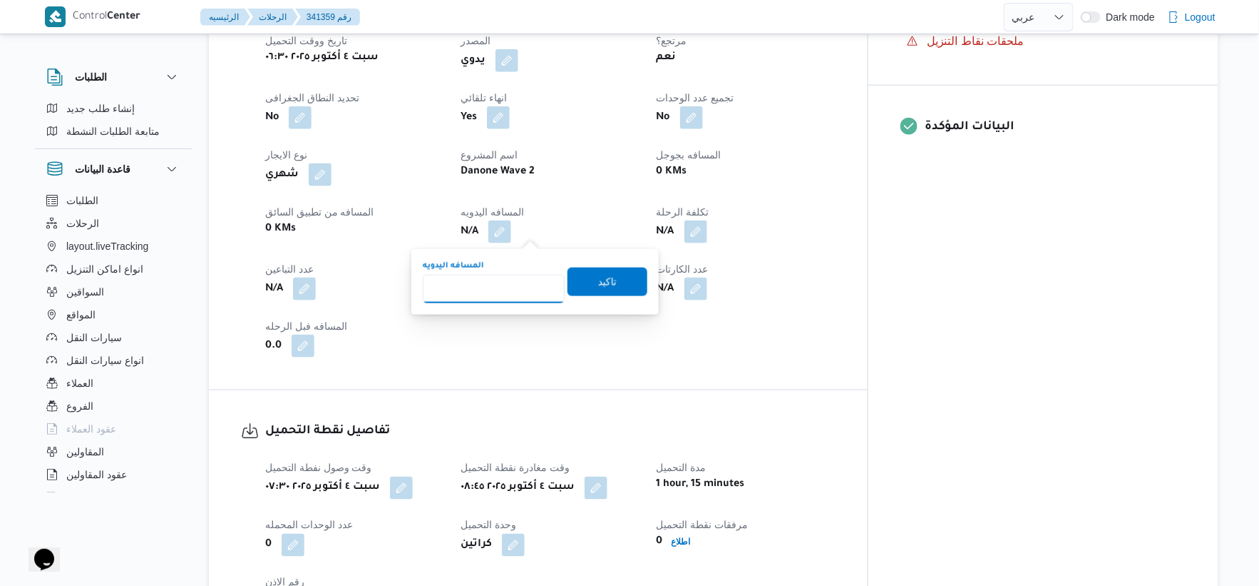
click at [496, 291] on input "المسافه اليدويه" at bounding box center [494, 289] width 142 height 29
type input "53"
click at [614, 278] on span "تاكيد" at bounding box center [608, 281] width 80 height 29
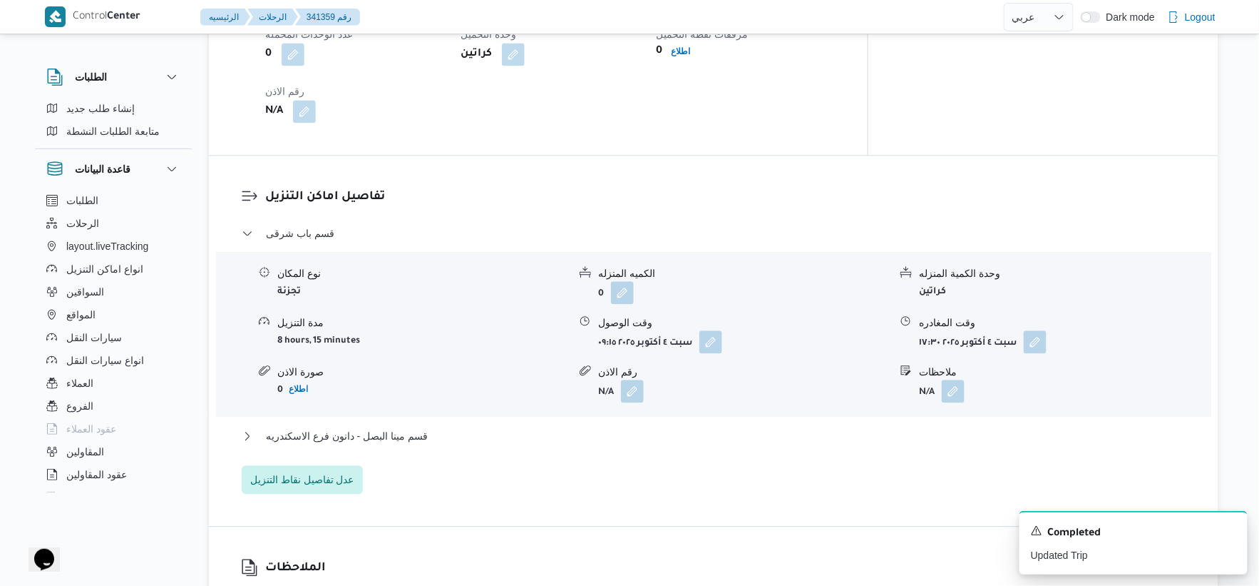
scroll to position [1188, 0]
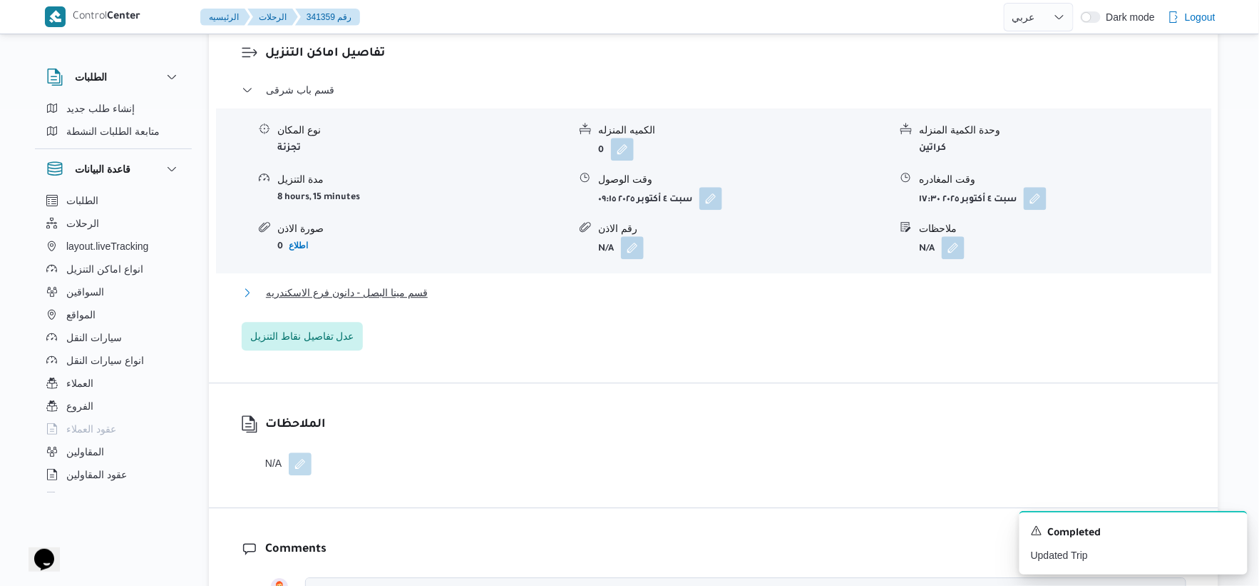
click at [412, 294] on span "قسم مينا البصل - دانون فرع الاسكندريه" at bounding box center [347, 292] width 162 height 17
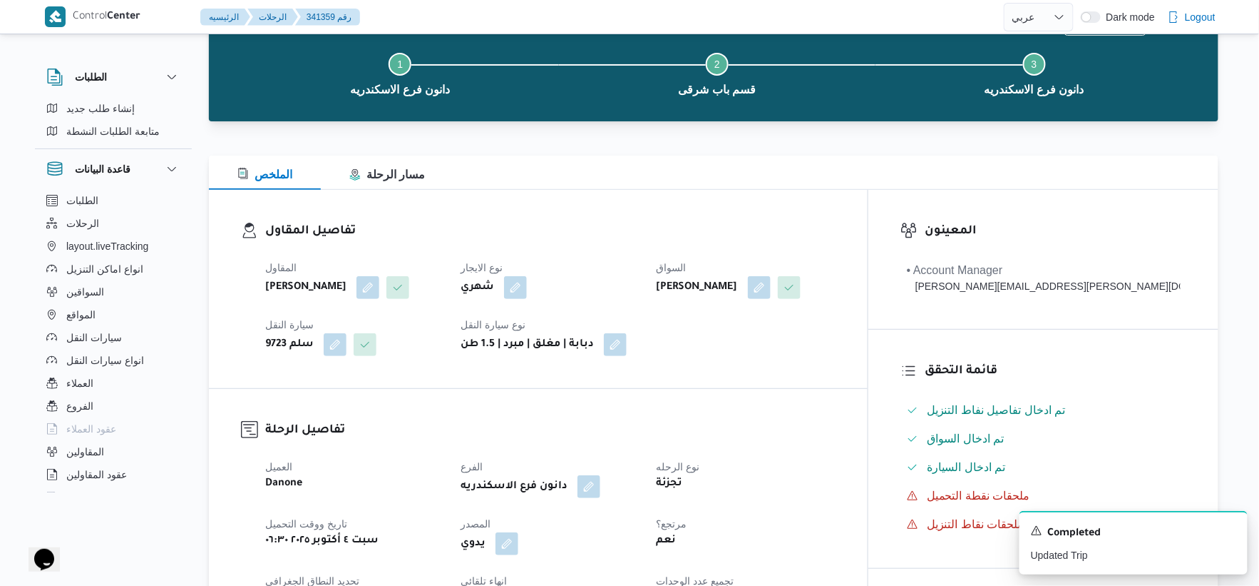
scroll to position [0, 0]
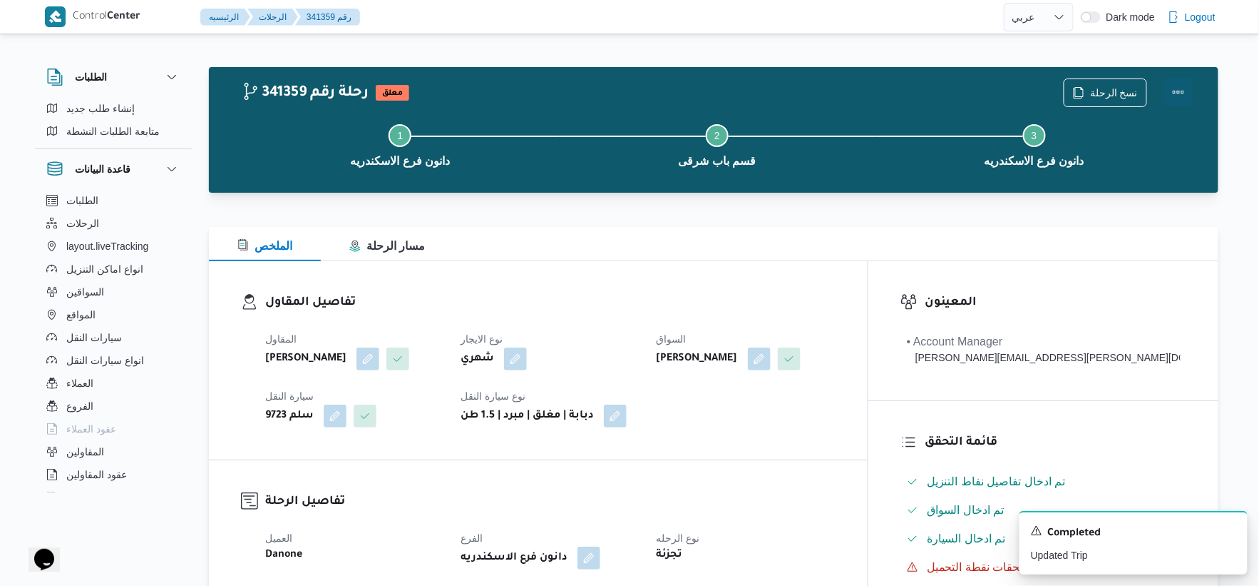
click at [1185, 83] on button "Actions" at bounding box center [1179, 92] width 29 height 29
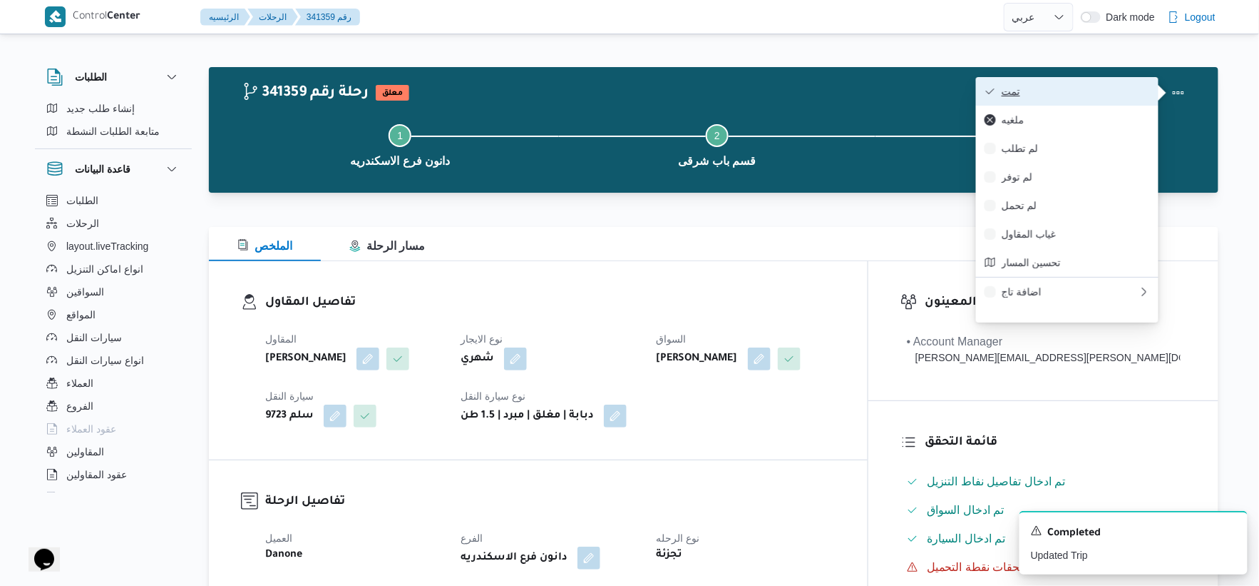
click at [1124, 94] on span "تمت" at bounding box center [1076, 91] width 148 height 11
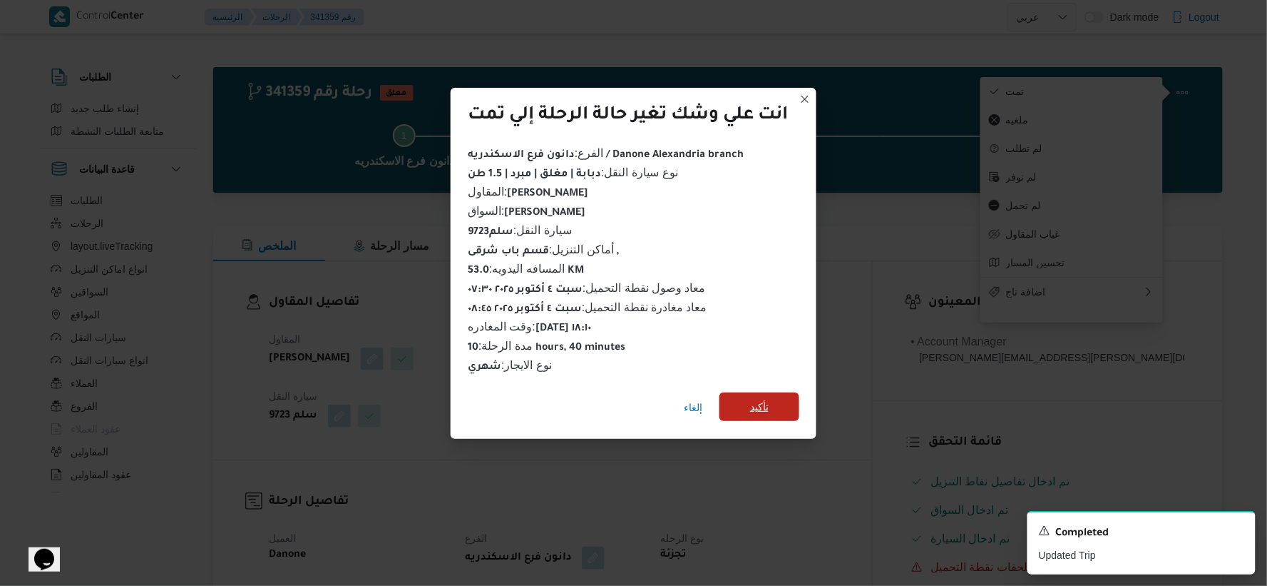
click at [773, 409] on span "تأكيد" at bounding box center [760, 406] width 80 height 29
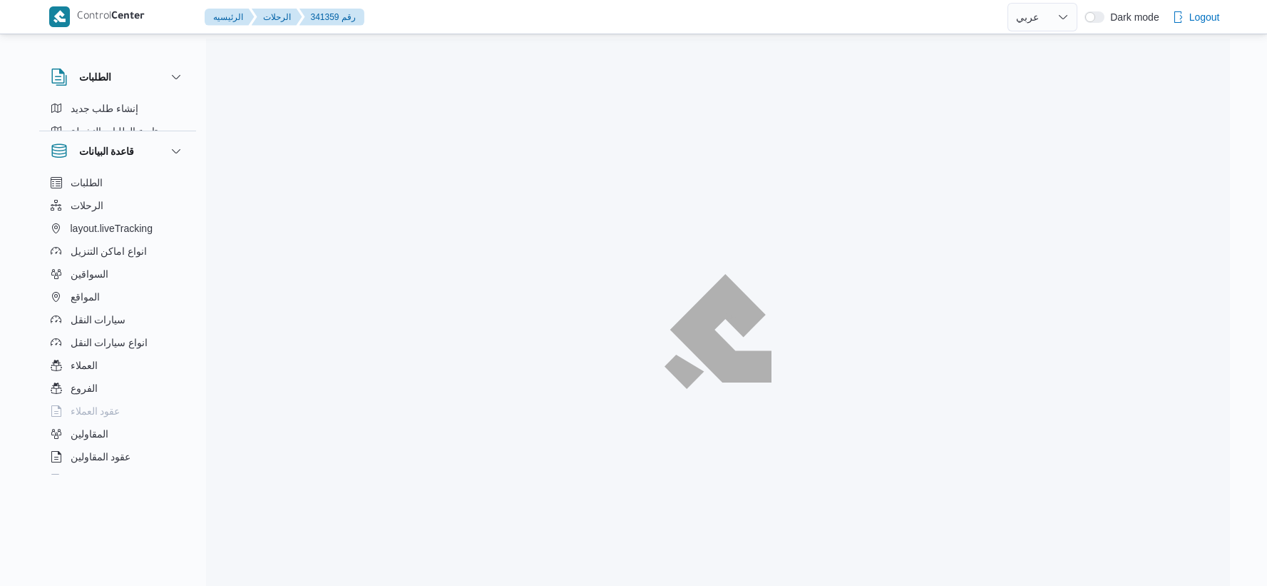
select select "ar"
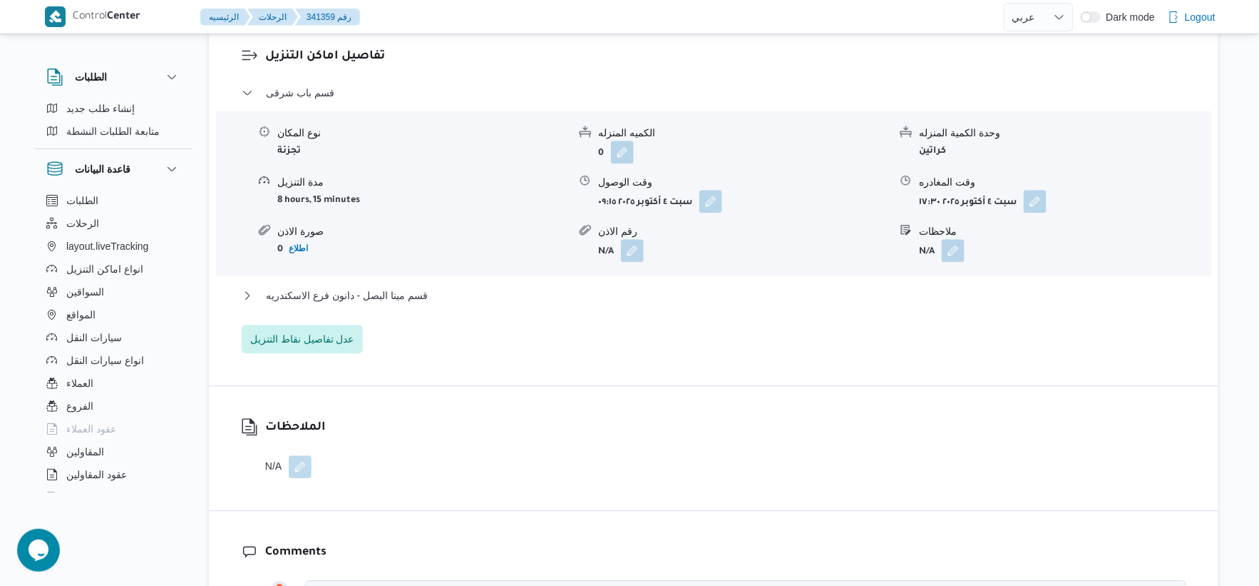
scroll to position [1188, 0]
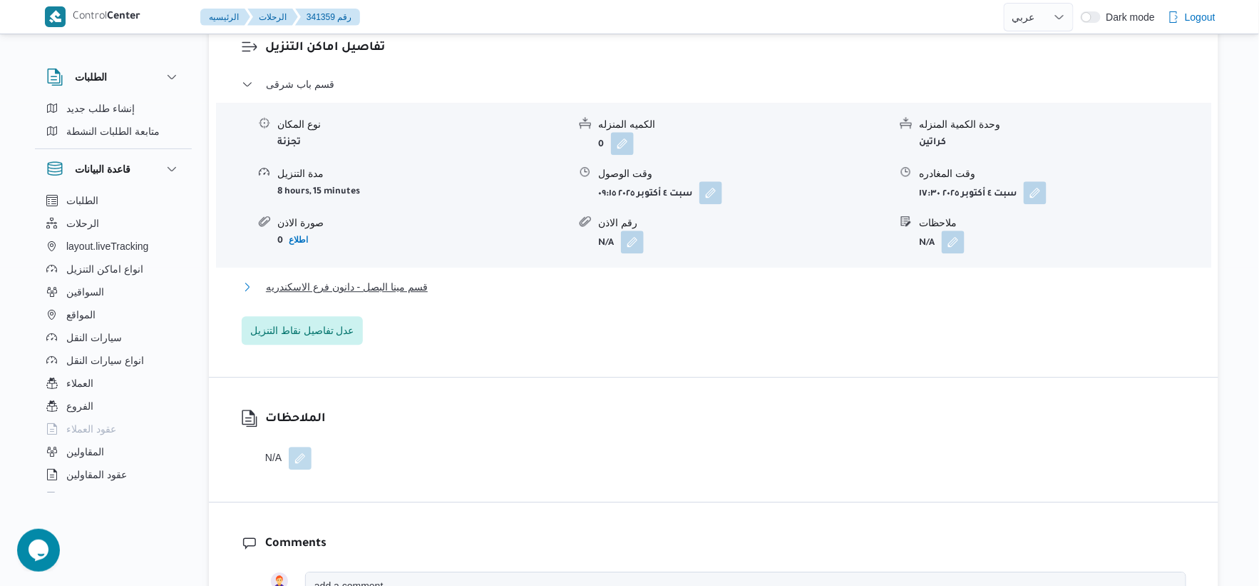
click at [409, 290] on span "قسم مينا البصل - دانون فرع الاسكندريه" at bounding box center [347, 286] width 162 height 17
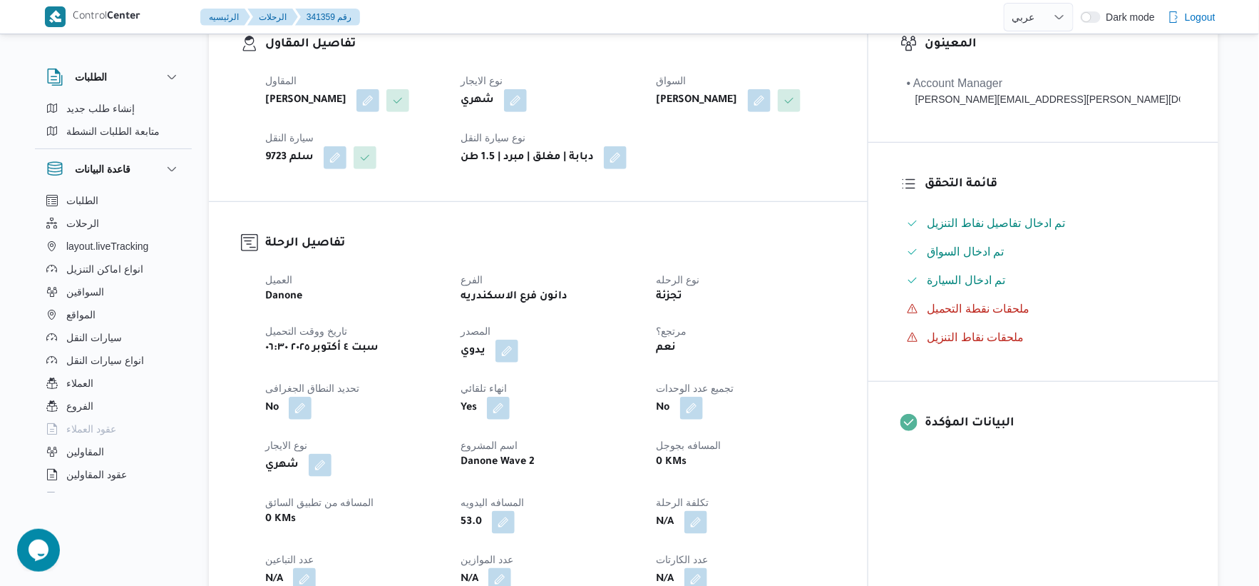
scroll to position [475, 0]
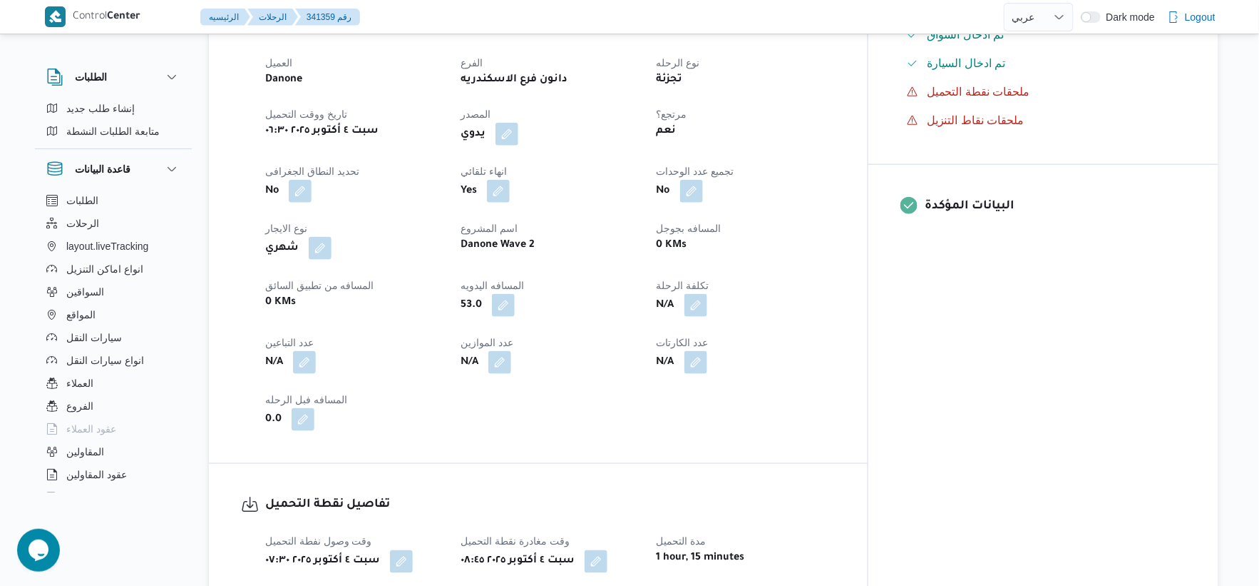
select select "ar"
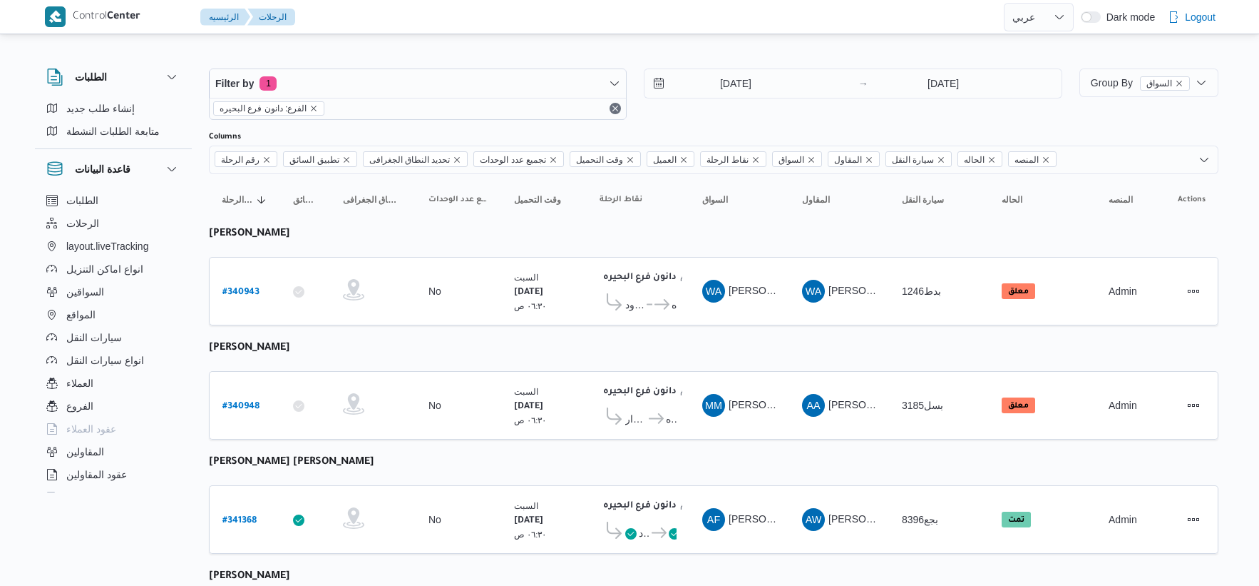
select select "ar"
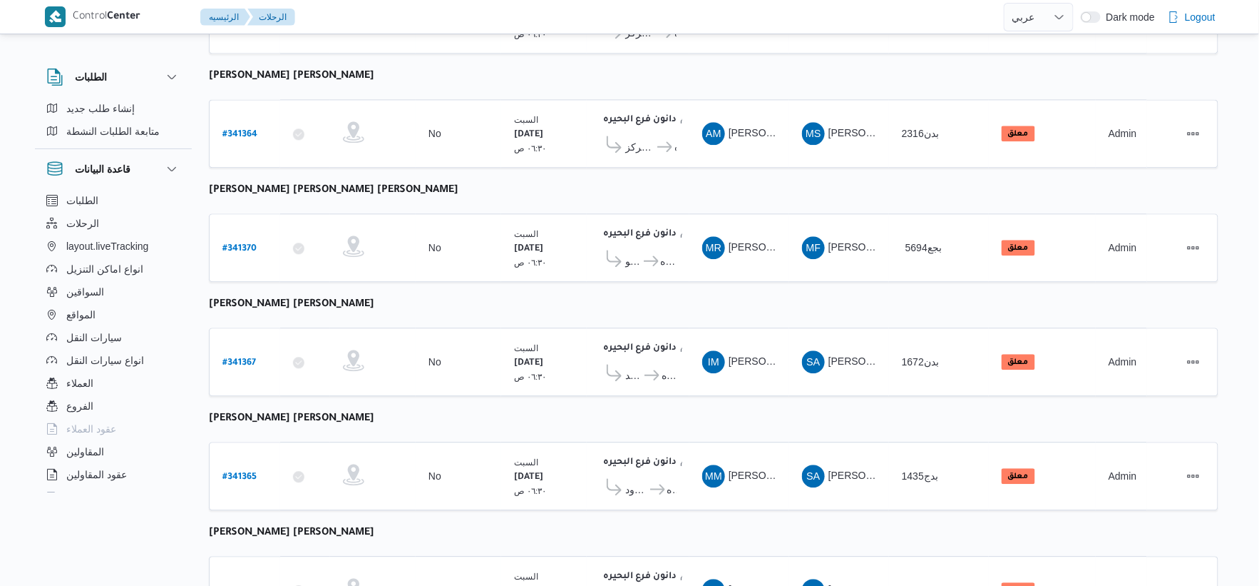
scroll to position [1145, 0]
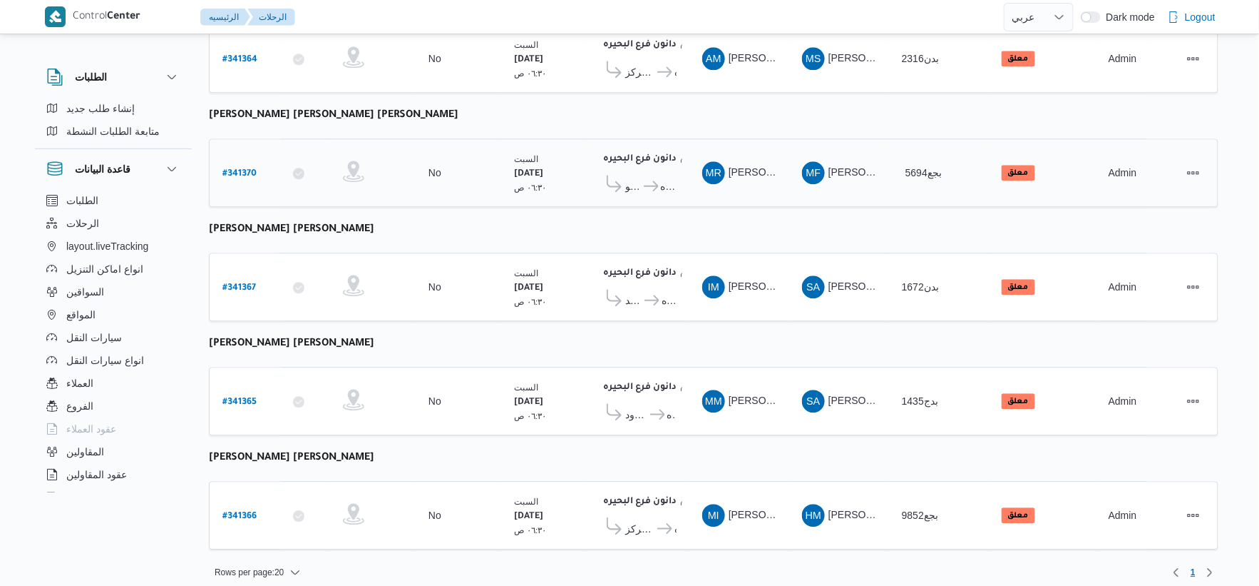
click at [243, 169] on b "# 341370" at bounding box center [240, 174] width 34 height 10
select select "ar"
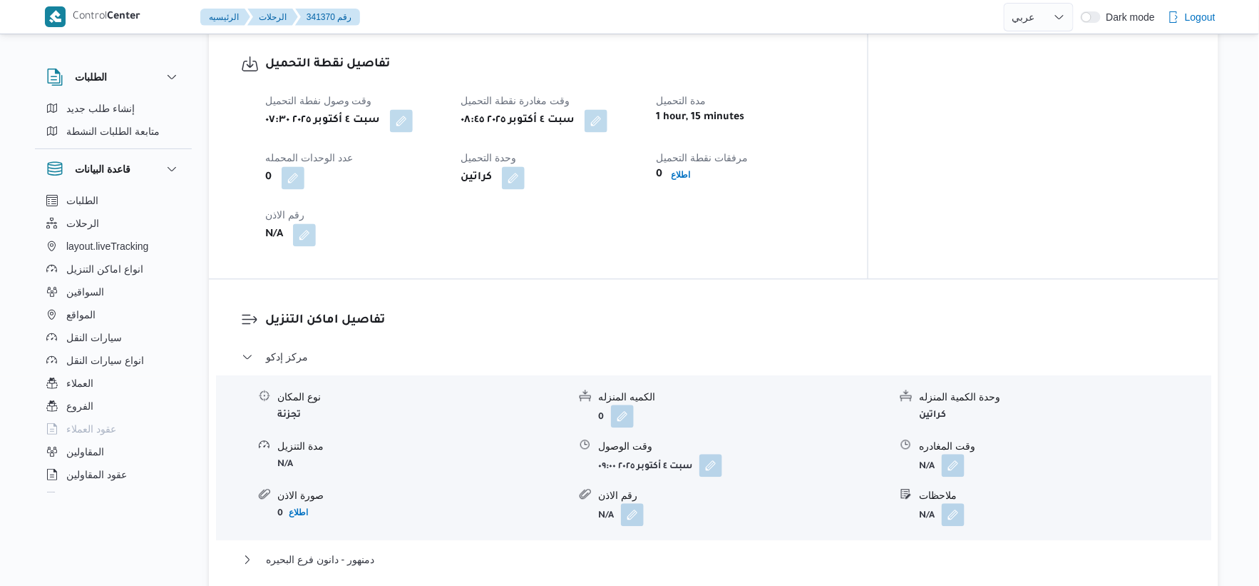
scroll to position [951, 0]
click at [608, 110] on button "button" at bounding box center [596, 119] width 23 height 23
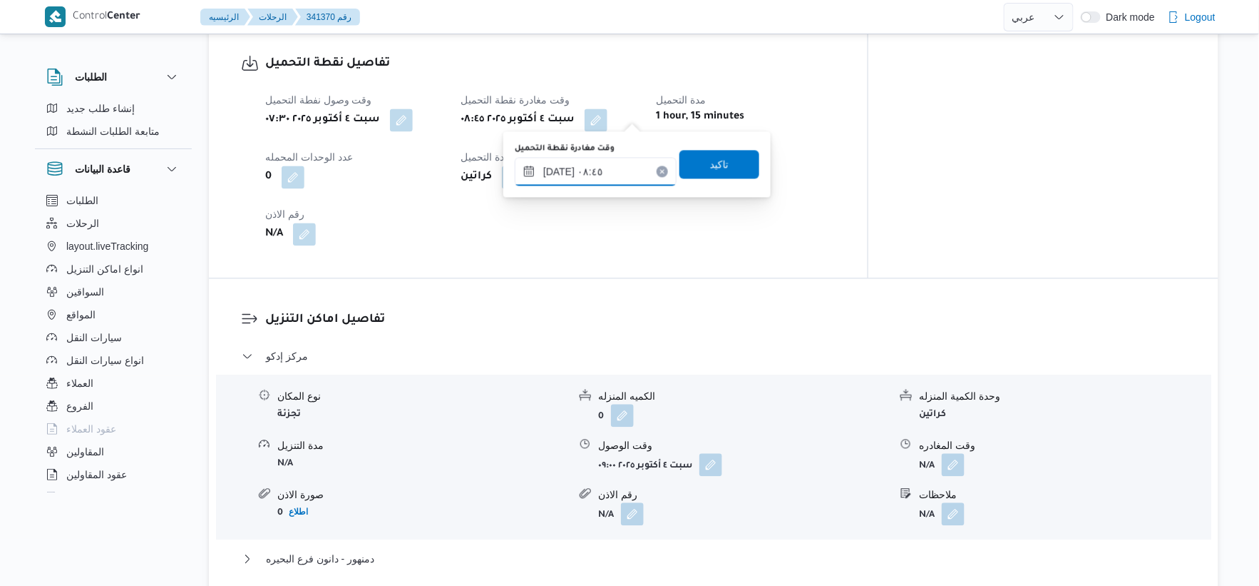
click at [601, 161] on input "[DATE] ٠٨:٤٥" at bounding box center [596, 171] width 162 height 29
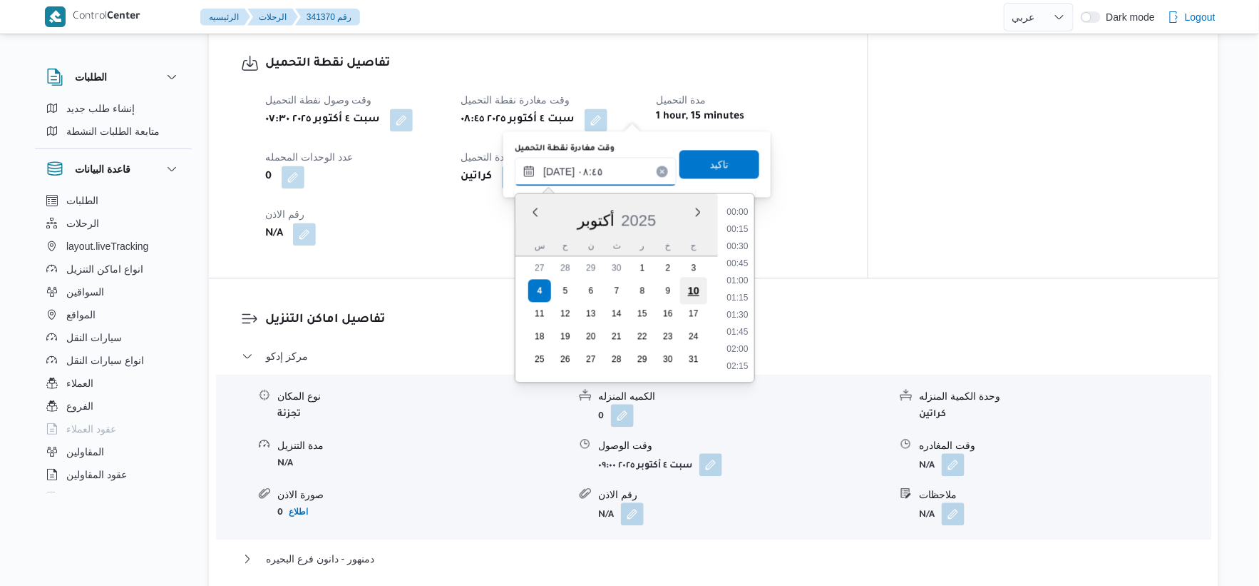
scroll to position [513, 0]
click at [736, 281] on li "08:30" at bounding box center [738, 280] width 33 height 14
type input "[DATE] ٠٨:٣٠"
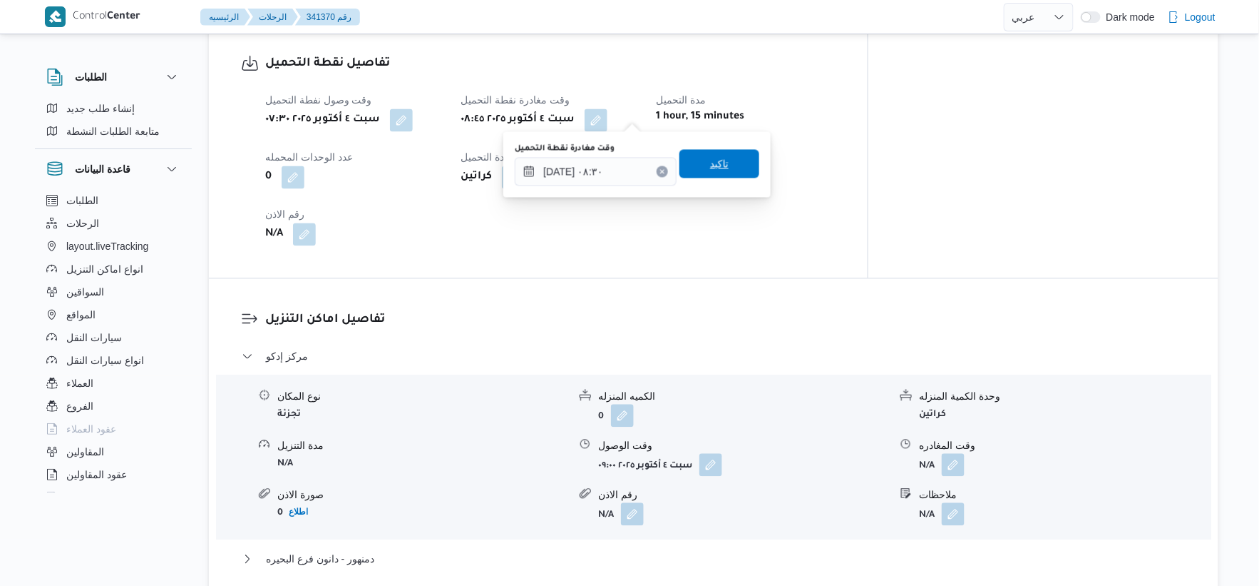
click at [709, 152] on span "تاكيد" at bounding box center [720, 163] width 80 height 29
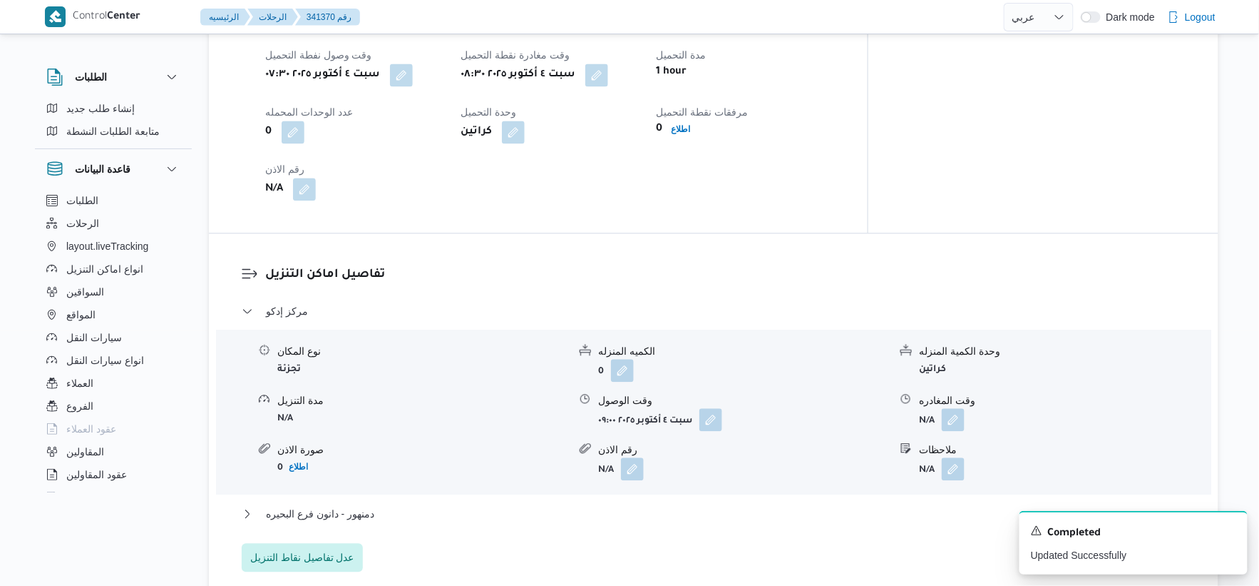
scroll to position [1030, 0]
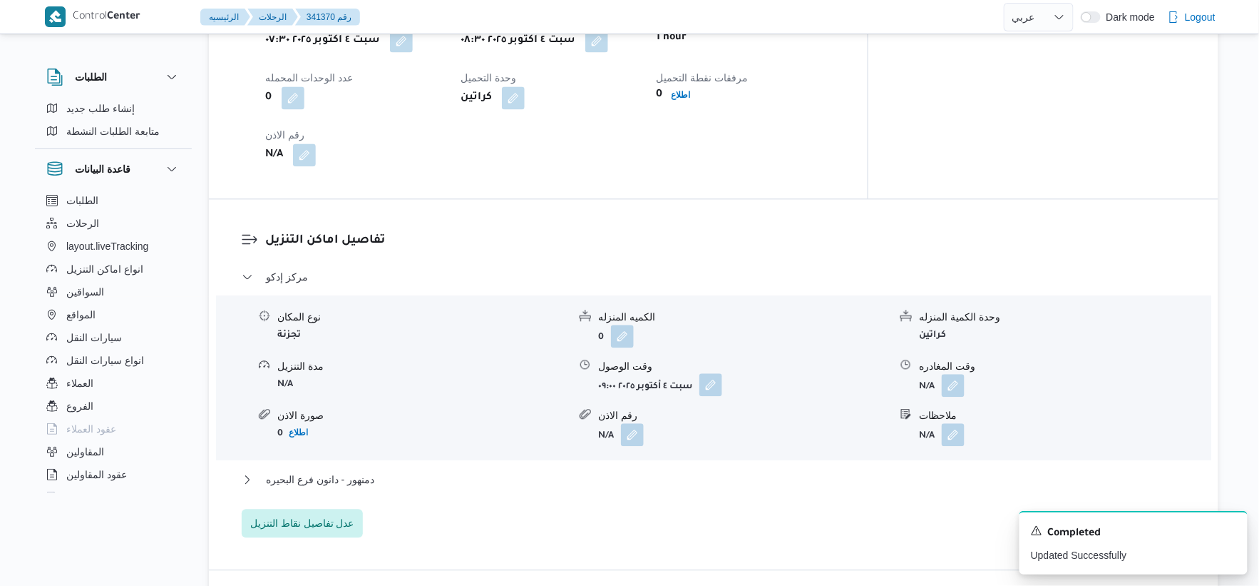
click at [710, 374] on button "button" at bounding box center [711, 384] width 23 height 23
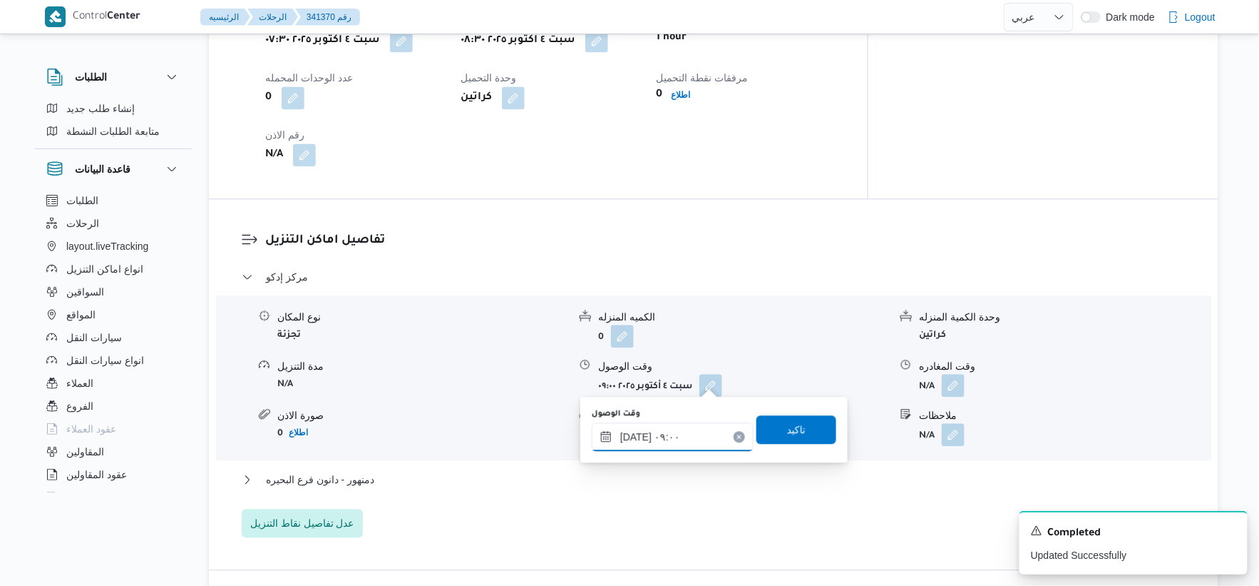
click at [686, 434] on input "[DATE] ٠٩:٠٠" at bounding box center [673, 436] width 162 height 29
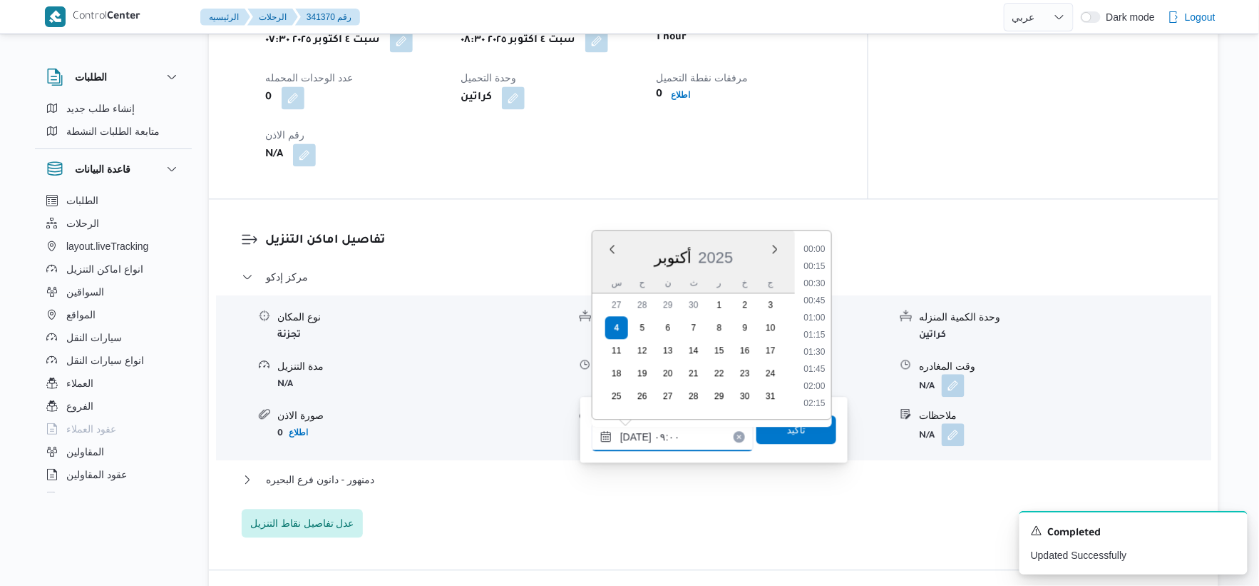
scroll to position [531, 0]
click at [820, 396] on li "10:00" at bounding box center [814, 403] width 33 height 14
type input "٠٤/١٠/٢٠٢٥ ١٠:٠٠"
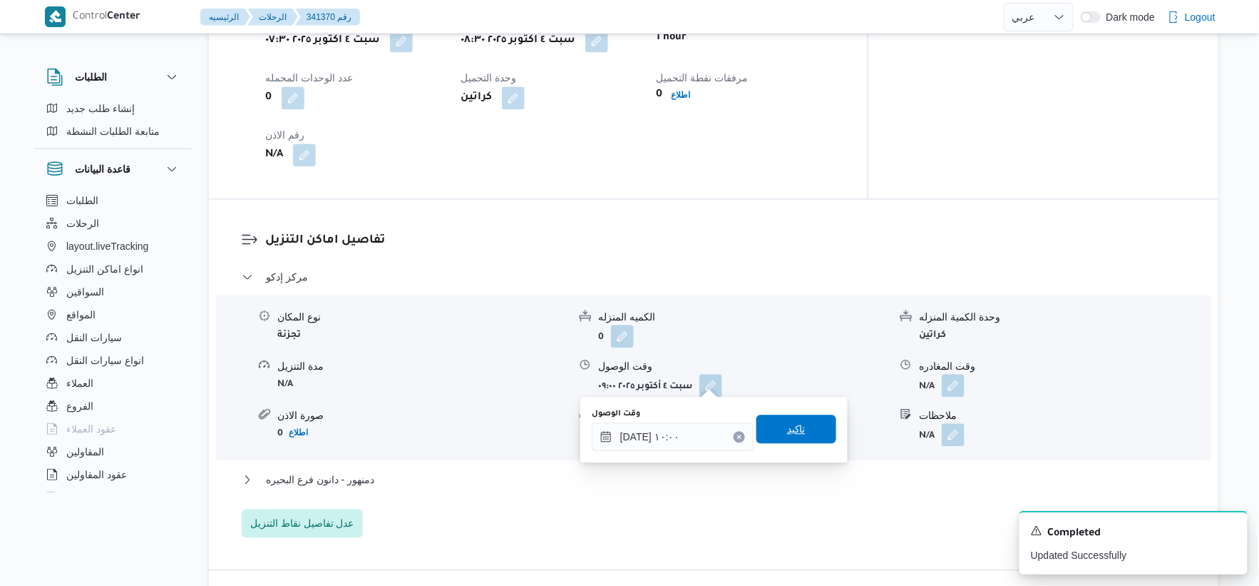
click at [802, 431] on span "تاكيد" at bounding box center [797, 428] width 80 height 29
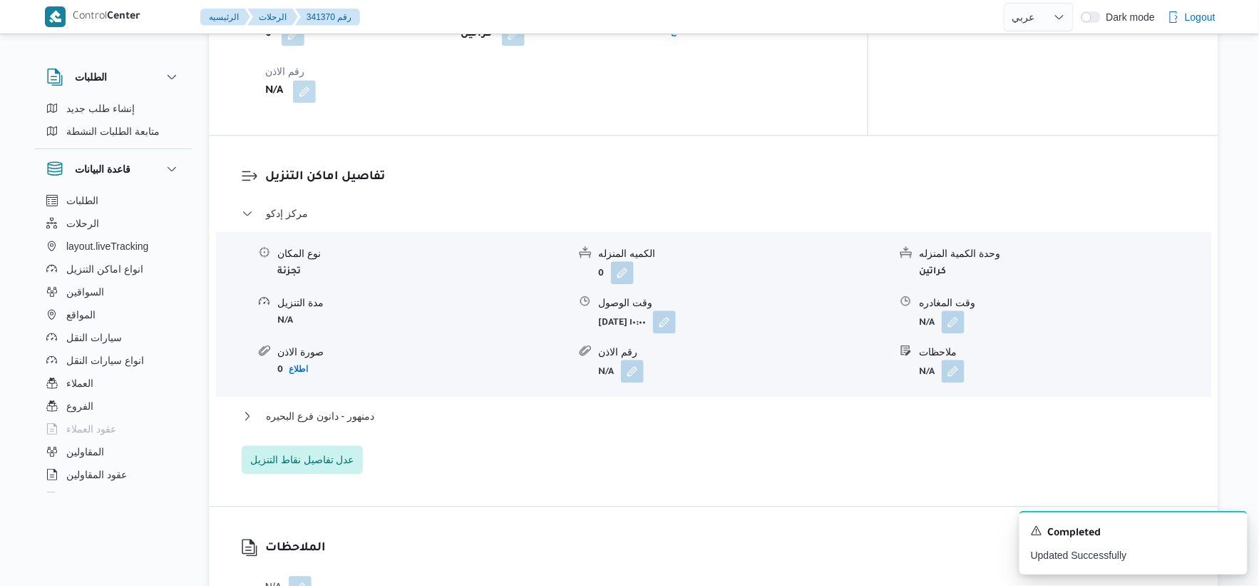
scroll to position [1267, 0]
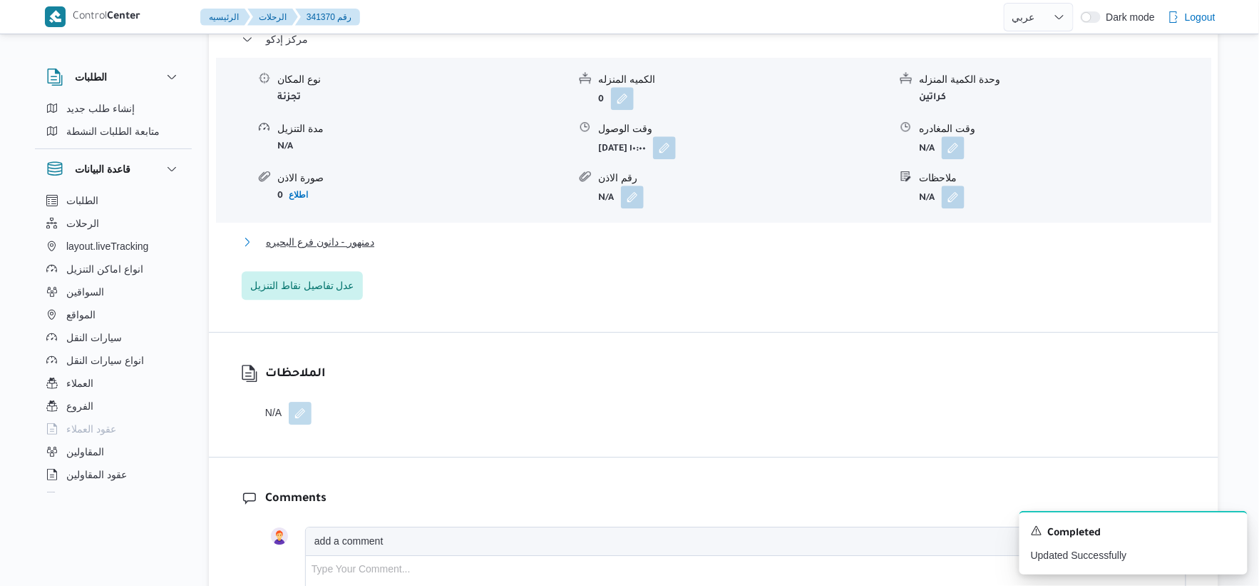
click at [380, 233] on button "دمنهور - دانون فرع البحيره" at bounding box center [714, 241] width 945 height 17
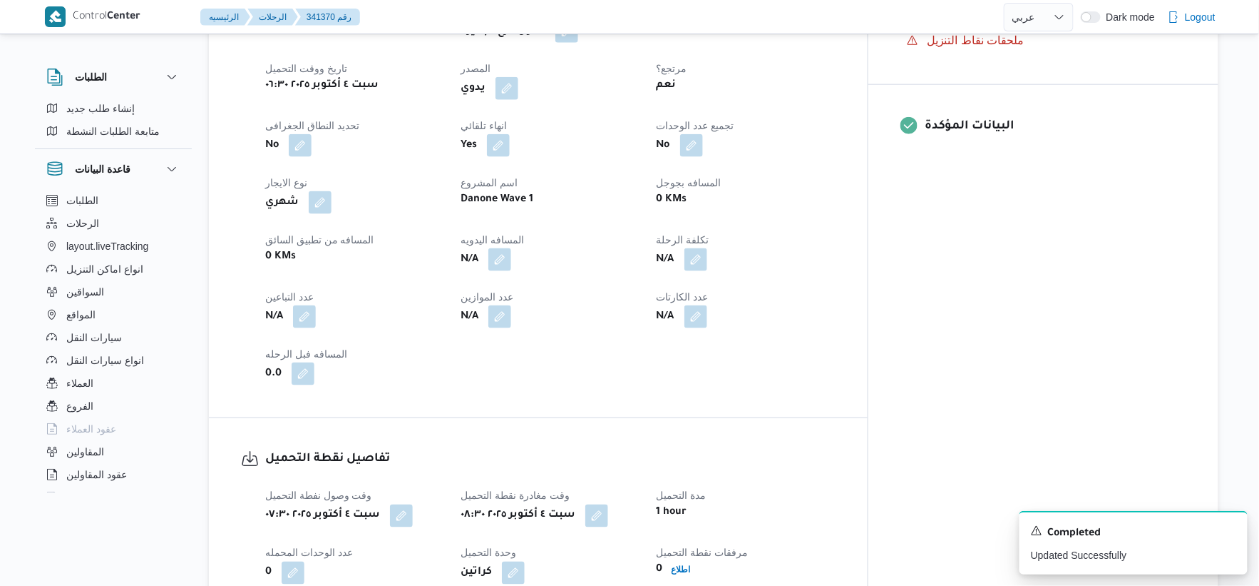
scroll to position [554, 0]
click at [511, 251] on button "button" at bounding box center [500, 259] width 23 height 23
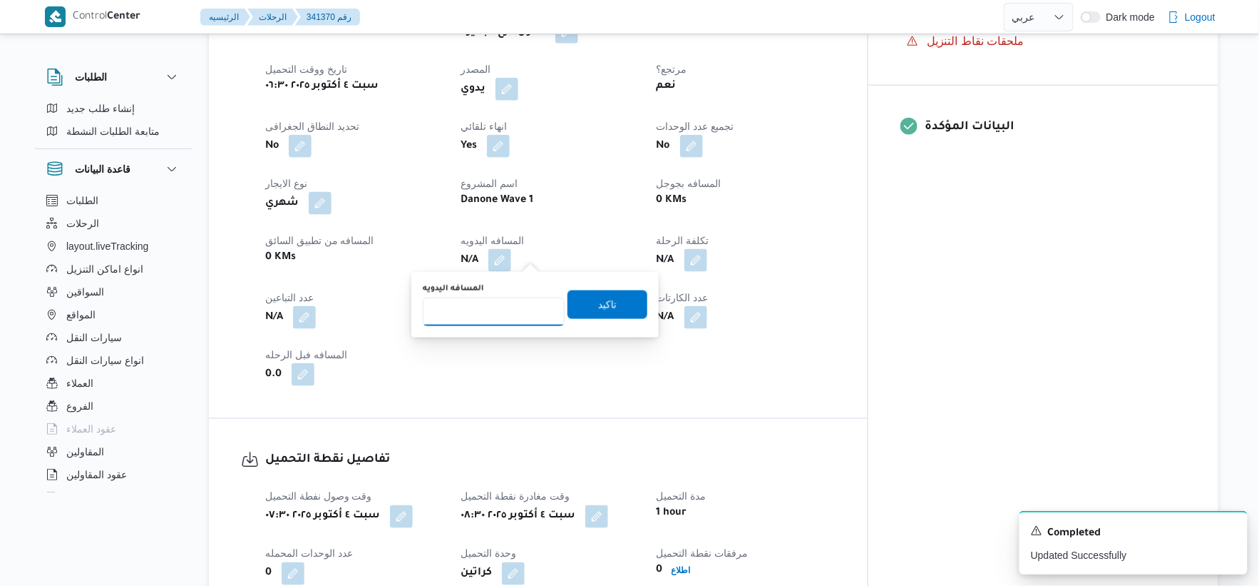
click at [517, 312] on input "المسافه اليدويه" at bounding box center [494, 311] width 142 height 29
type input "154"
click at [625, 300] on span "تاكيد" at bounding box center [608, 304] width 80 height 29
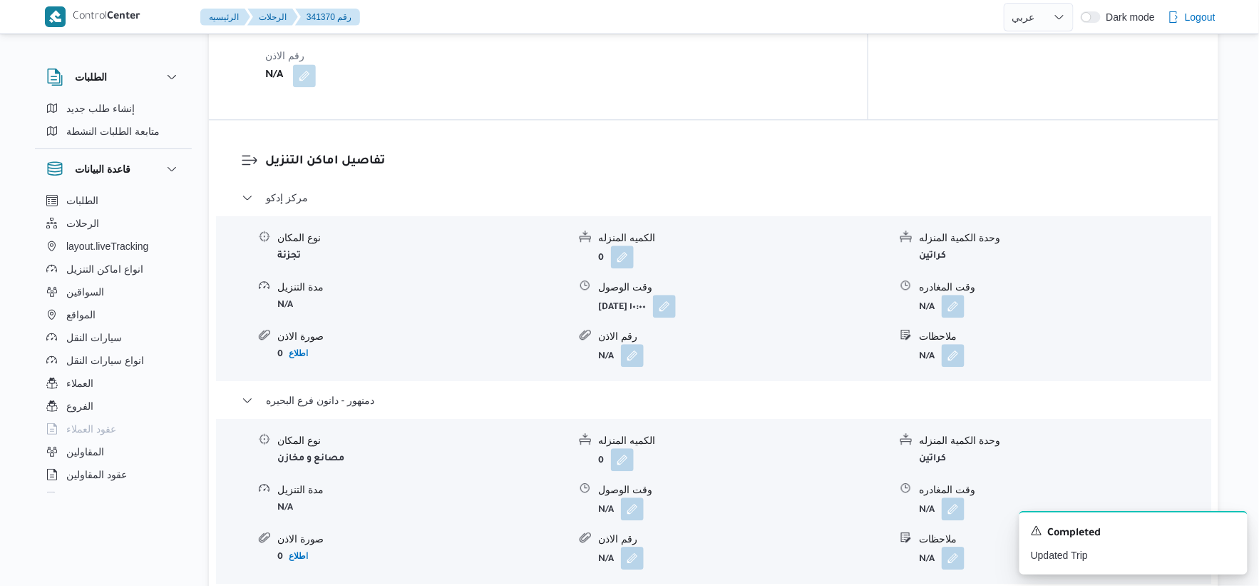
scroll to position [1267, 0]
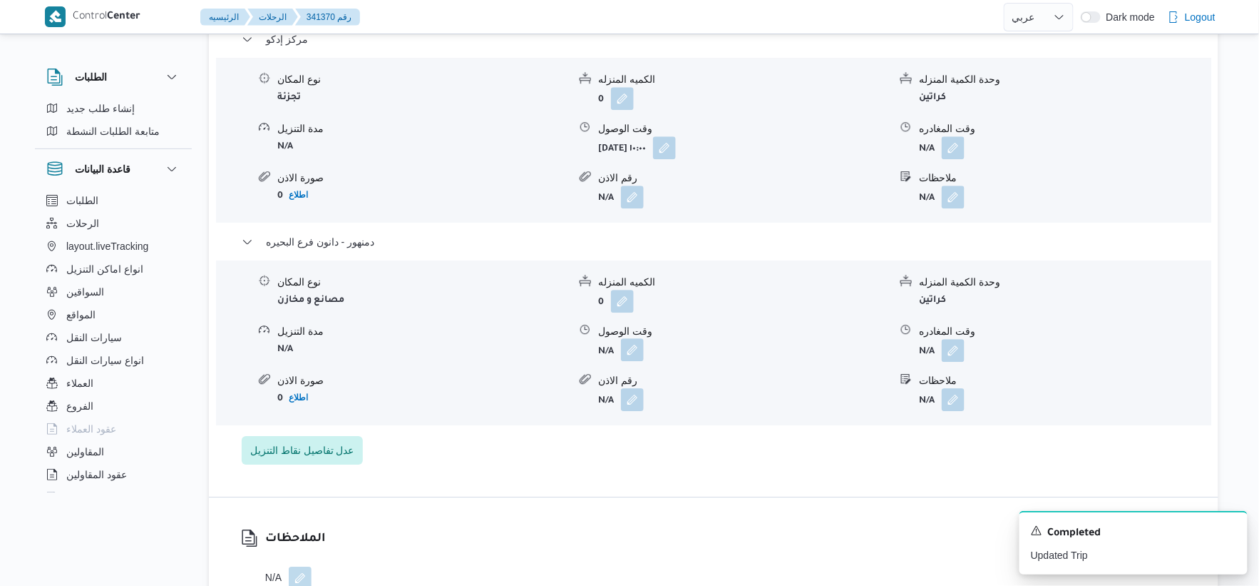
click at [623, 339] on button "button" at bounding box center [632, 349] width 23 height 23
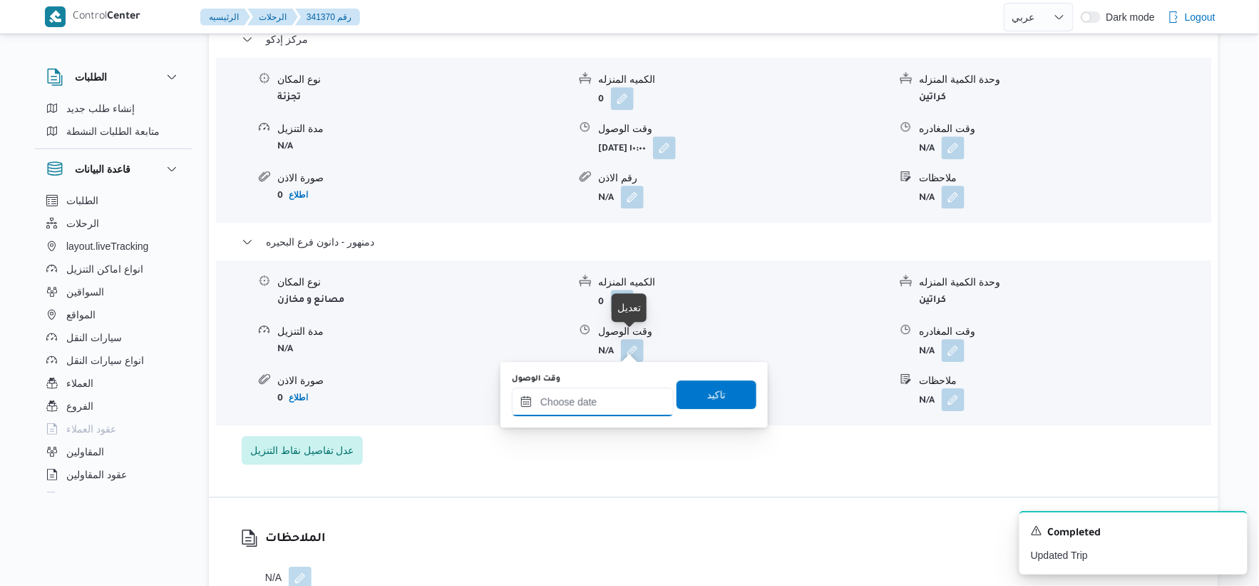
click at [625, 387] on input "وقت الوصول" at bounding box center [593, 401] width 162 height 29
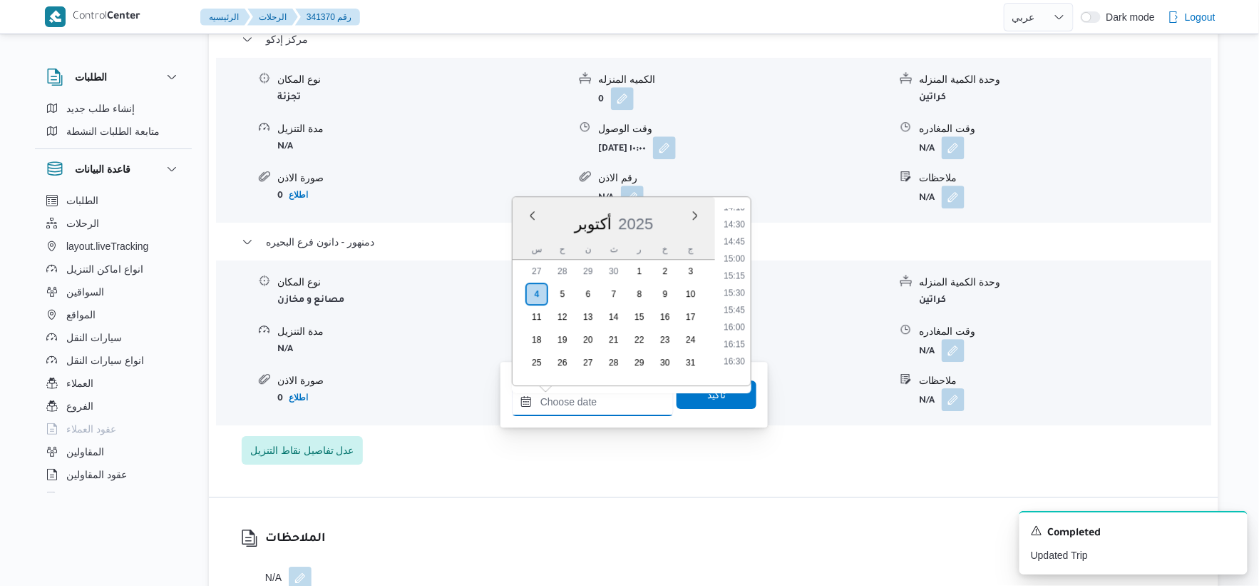
scroll to position [1063, 0]
click at [738, 247] on li "16:00" at bounding box center [734, 247] width 33 height 14
type input "[DATE] ١٦:٠٠"
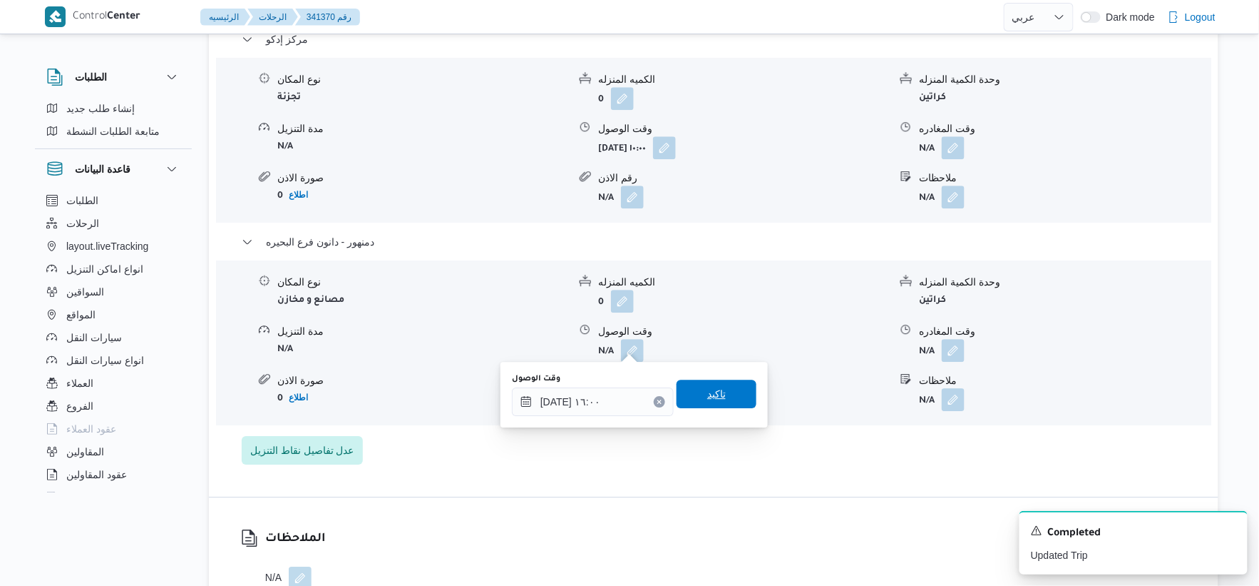
click at [732, 397] on span "تاكيد" at bounding box center [717, 393] width 80 height 29
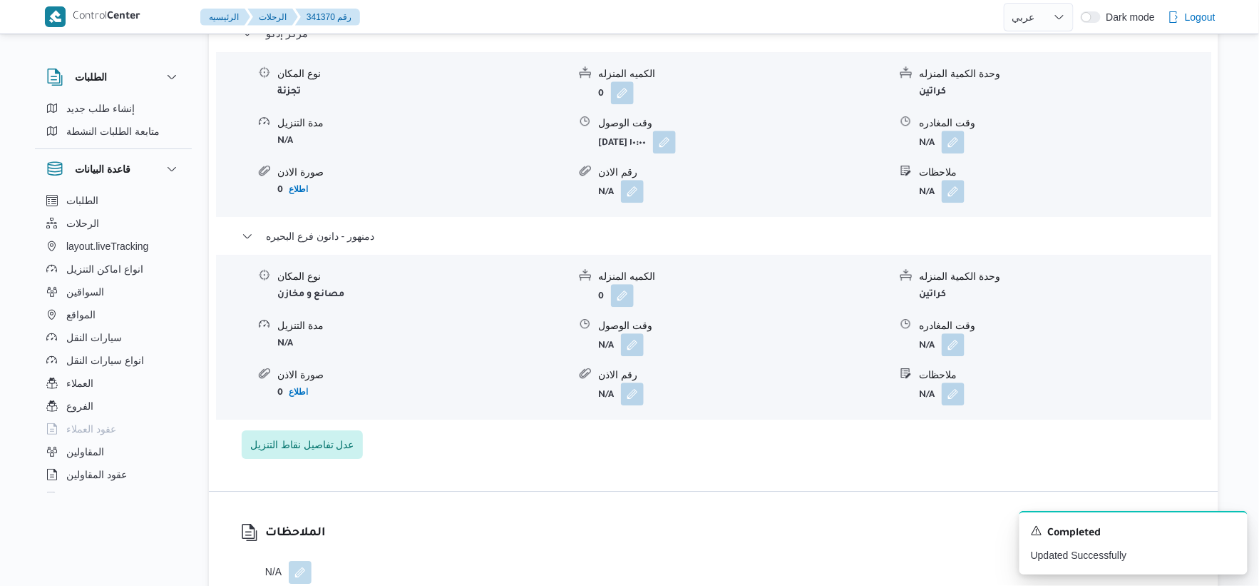
click at [966, 342] on form "N/A" at bounding box center [1064, 344] width 291 height 23
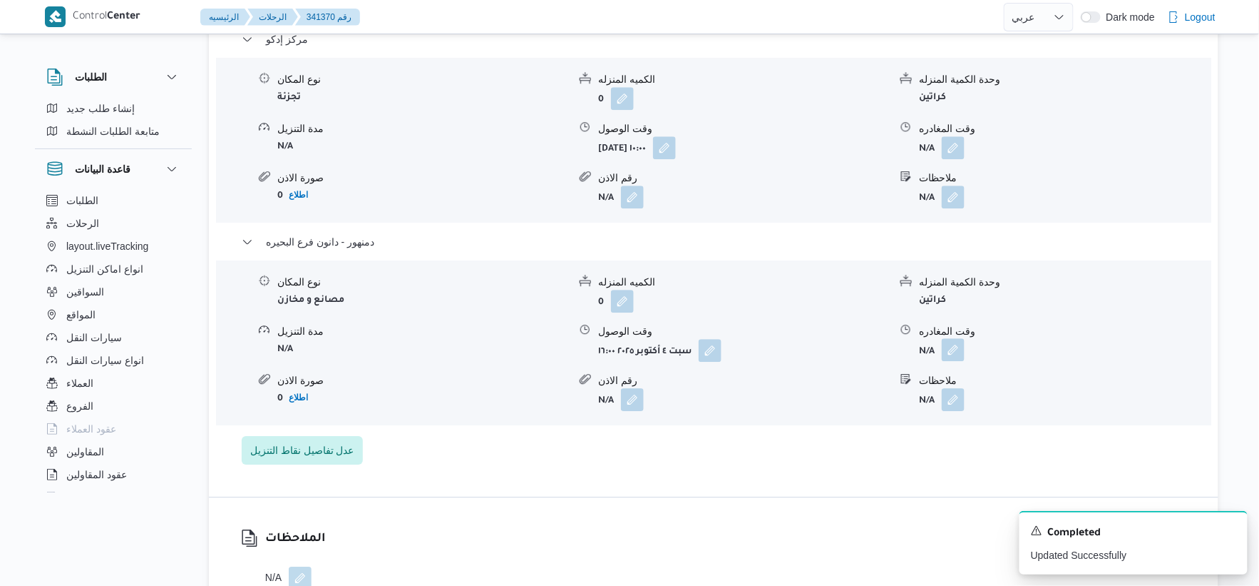
click at [963, 344] on button "button" at bounding box center [953, 349] width 23 height 23
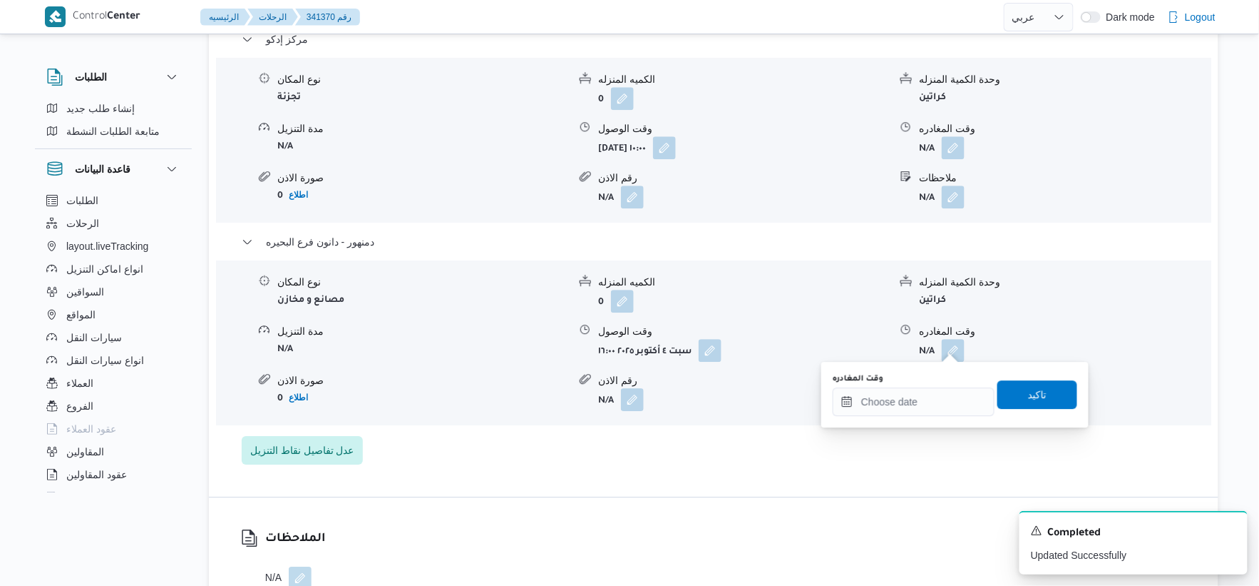
click at [949, 425] on body "Control Center الرئيسيه الرحلات 341370 رقم English عربي Dark mode Logout الطلبا…" at bounding box center [629, 143] width 1259 height 2821
click at [951, 403] on input "وقت المغادره" at bounding box center [914, 401] width 162 height 29
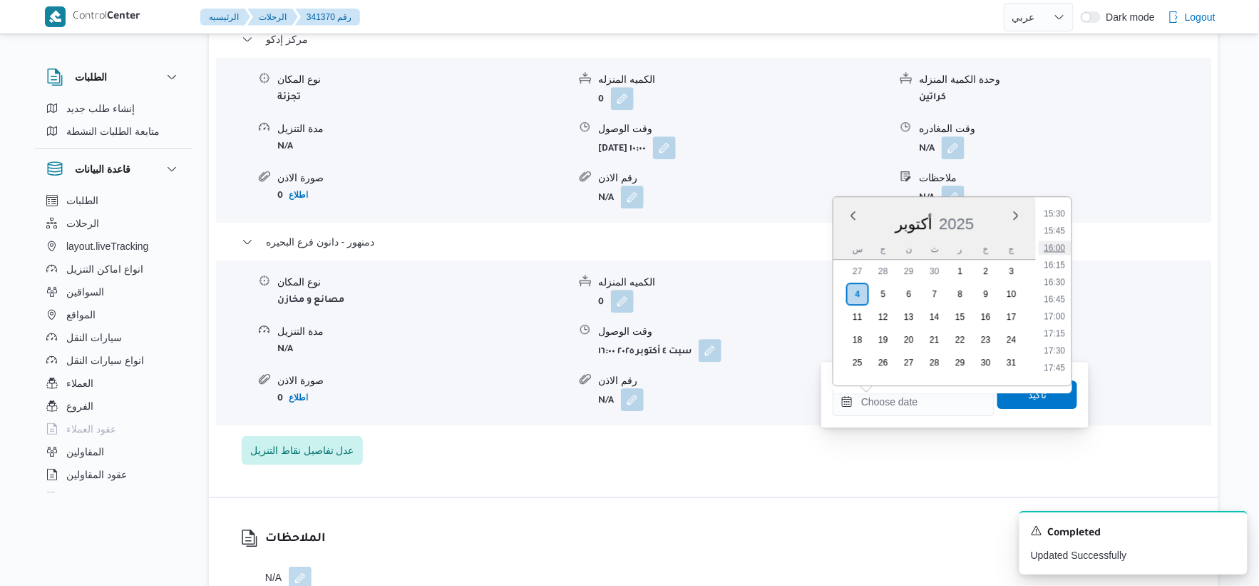
click at [1059, 248] on li "16:00" at bounding box center [1055, 247] width 33 height 14
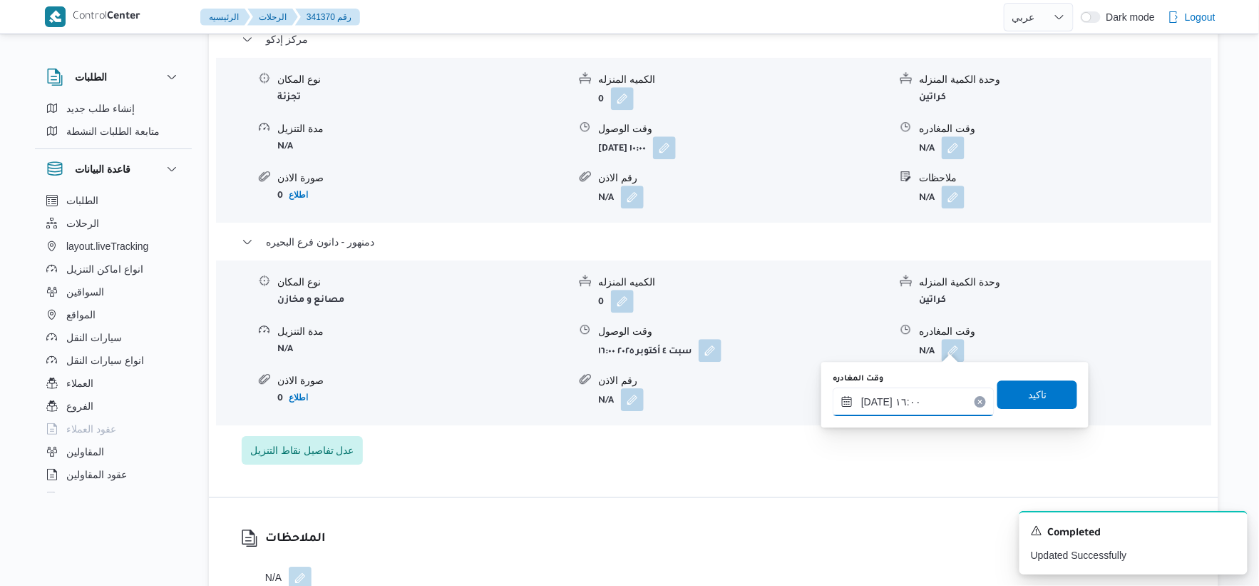
click at [873, 399] on input "[DATE] ١٦:٠٠" at bounding box center [914, 401] width 162 height 29
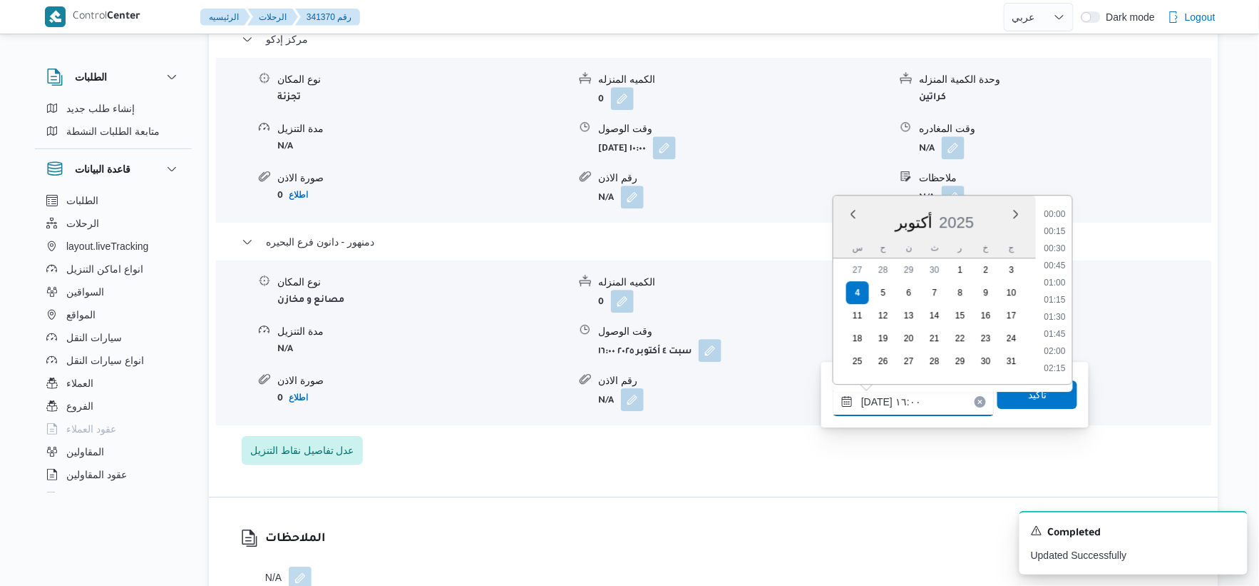
scroll to position [1009, 0]
type input "٠٤/١٠/٢٠٢٥ ١٦:١٣"
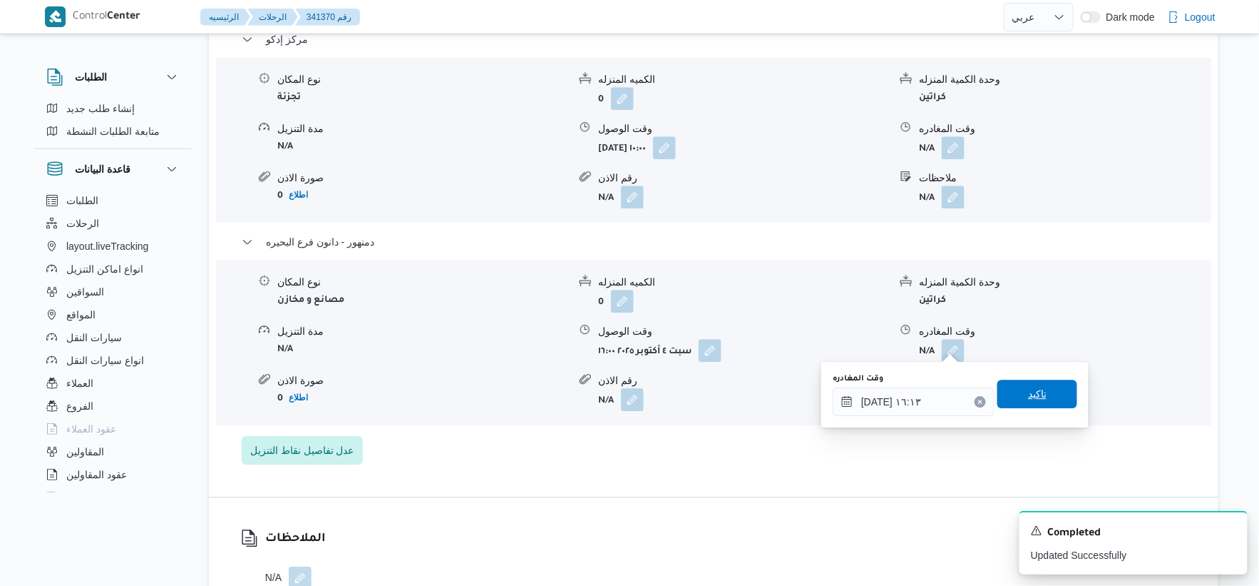
click at [1042, 395] on span "تاكيد" at bounding box center [1038, 393] width 80 height 29
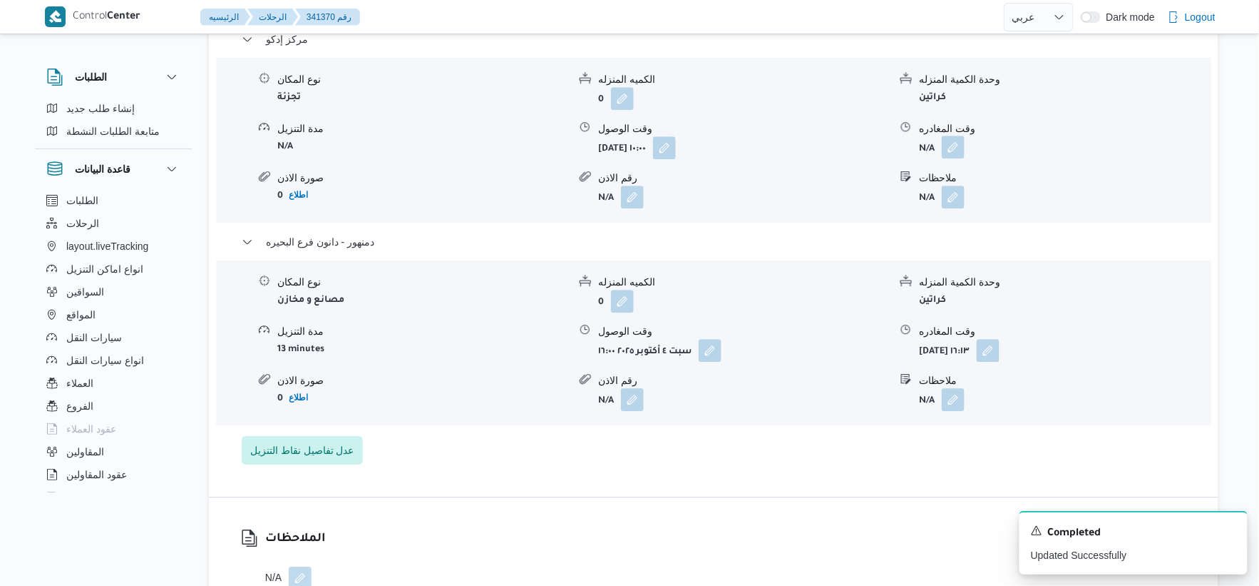
click at [953, 145] on button "button" at bounding box center [953, 147] width 23 height 23
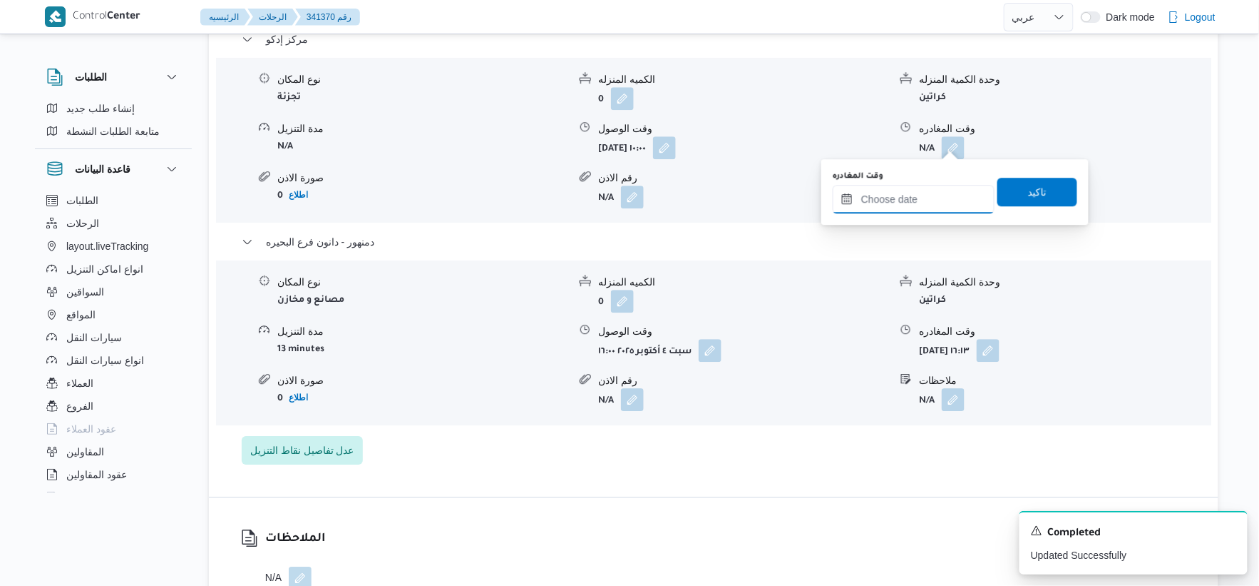
click at [941, 194] on input "وقت المغادره" at bounding box center [914, 199] width 162 height 29
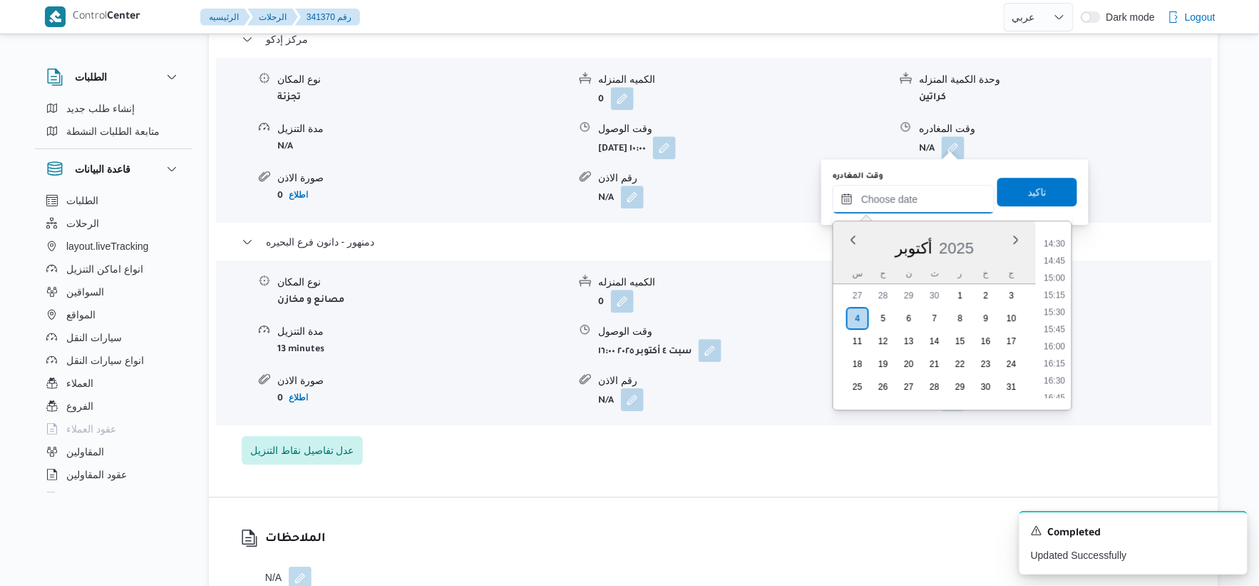
scroll to position [984, 0]
click at [1056, 280] on li "15:00" at bounding box center [1055, 282] width 33 height 14
type input "٠٤/١٠/٢٠٢٥ ١٥:٠٠"
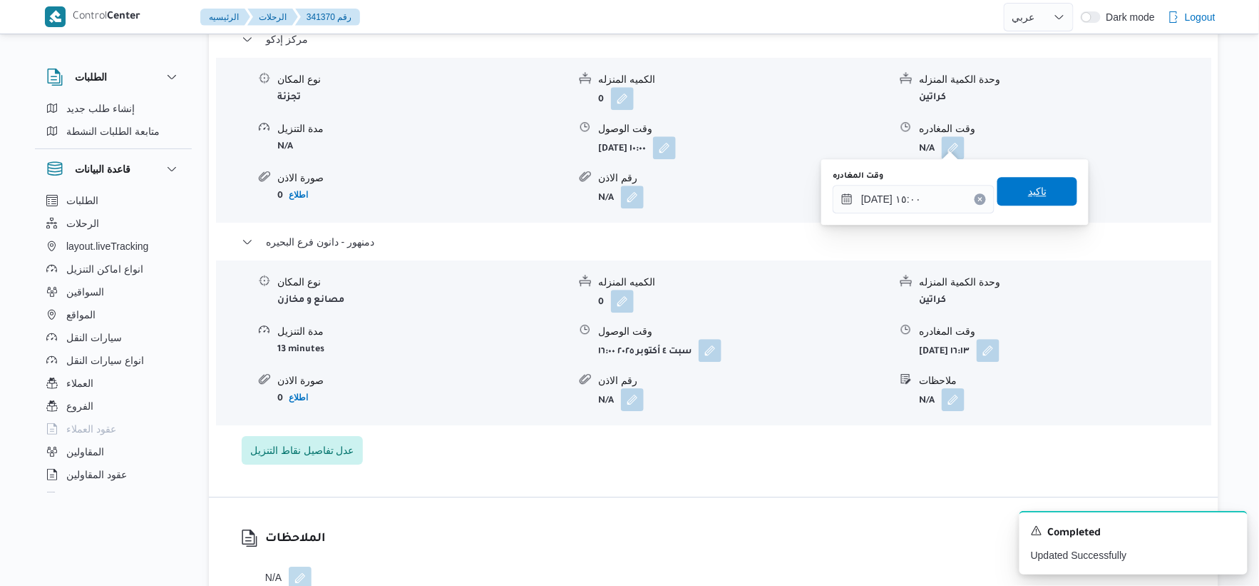
click at [1037, 191] on span "تاكيد" at bounding box center [1037, 191] width 19 height 17
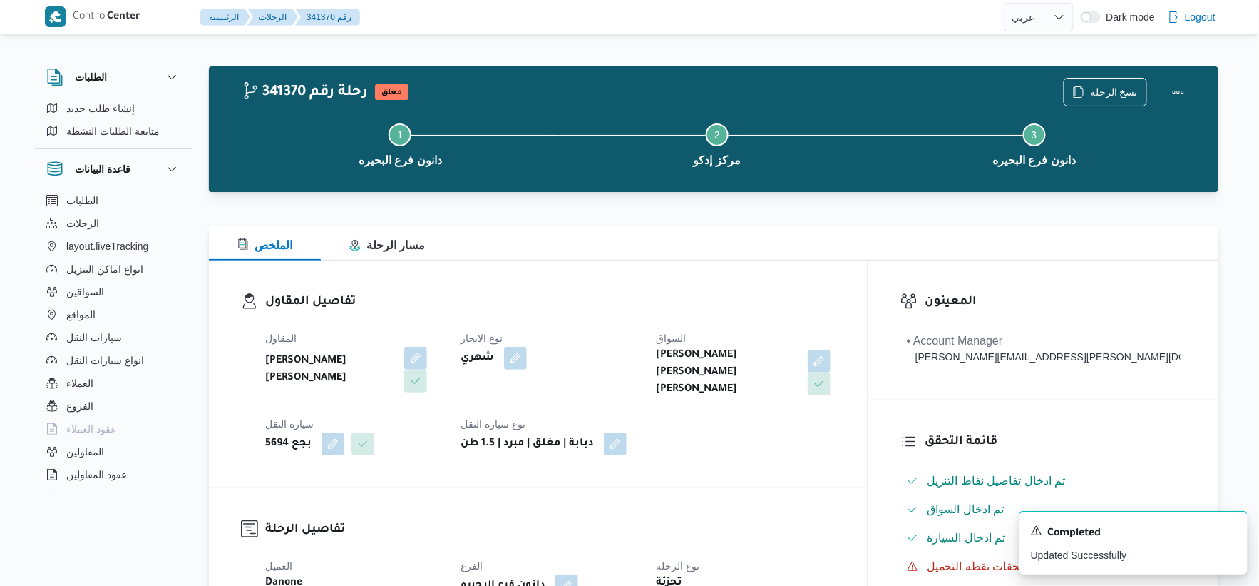
scroll to position [0, 0]
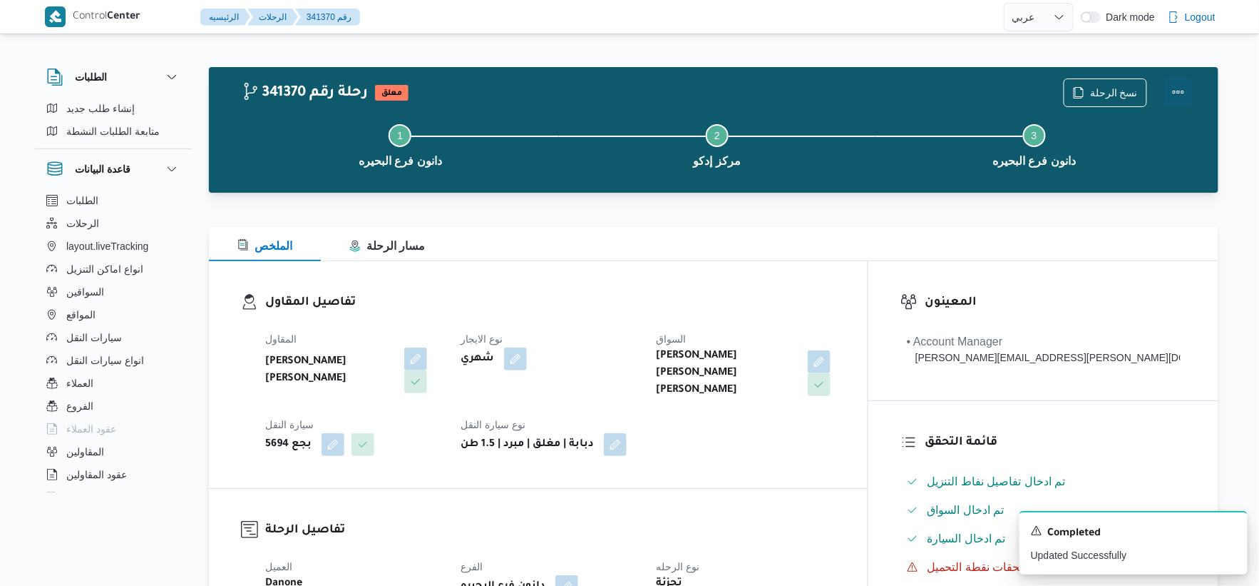
click at [1188, 93] on button "Actions" at bounding box center [1179, 92] width 29 height 29
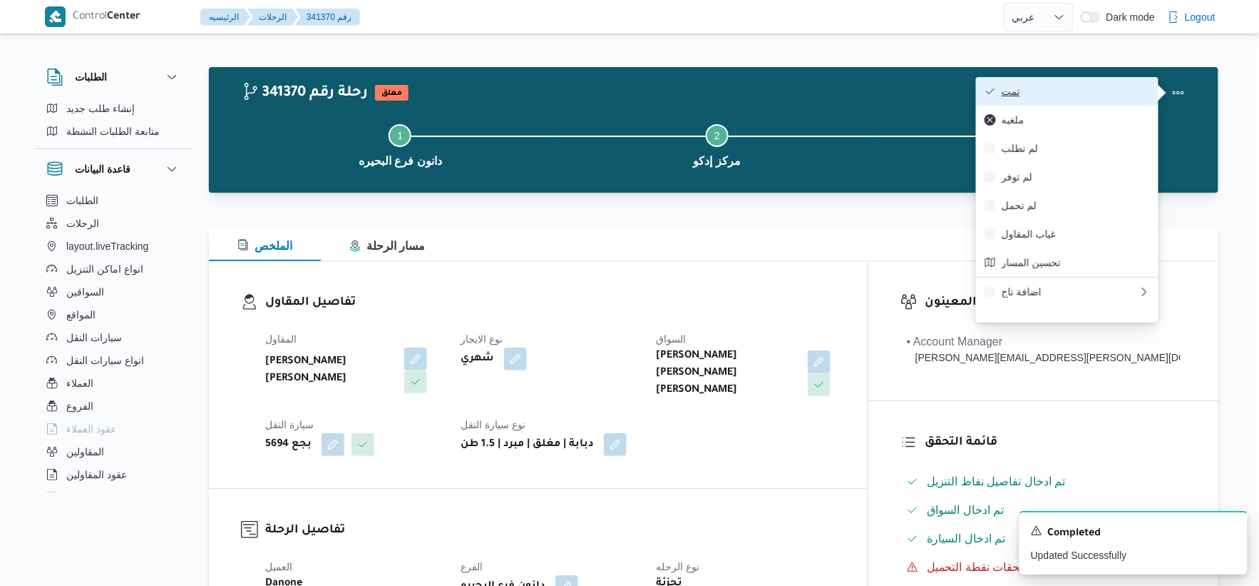
click at [1070, 95] on span "تمت" at bounding box center [1076, 91] width 148 height 11
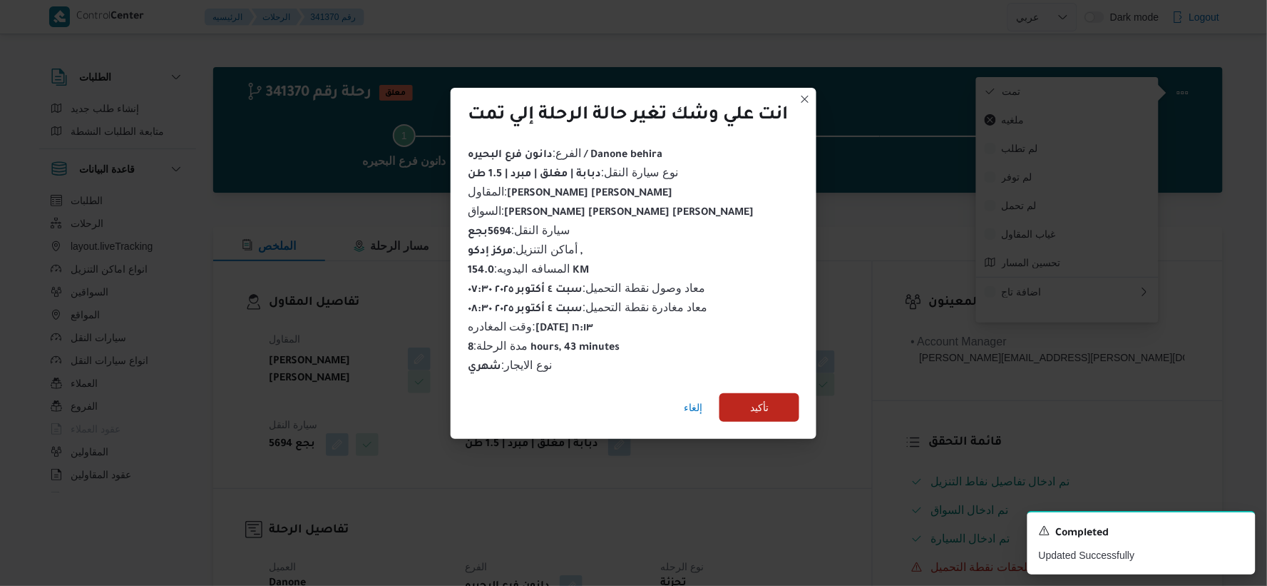
click at [742, 383] on div "إلغاء تأكيد" at bounding box center [634, 410] width 366 height 57
click at [751, 392] on span "تأكيد" at bounding box center [760, 406] width 80 height 29
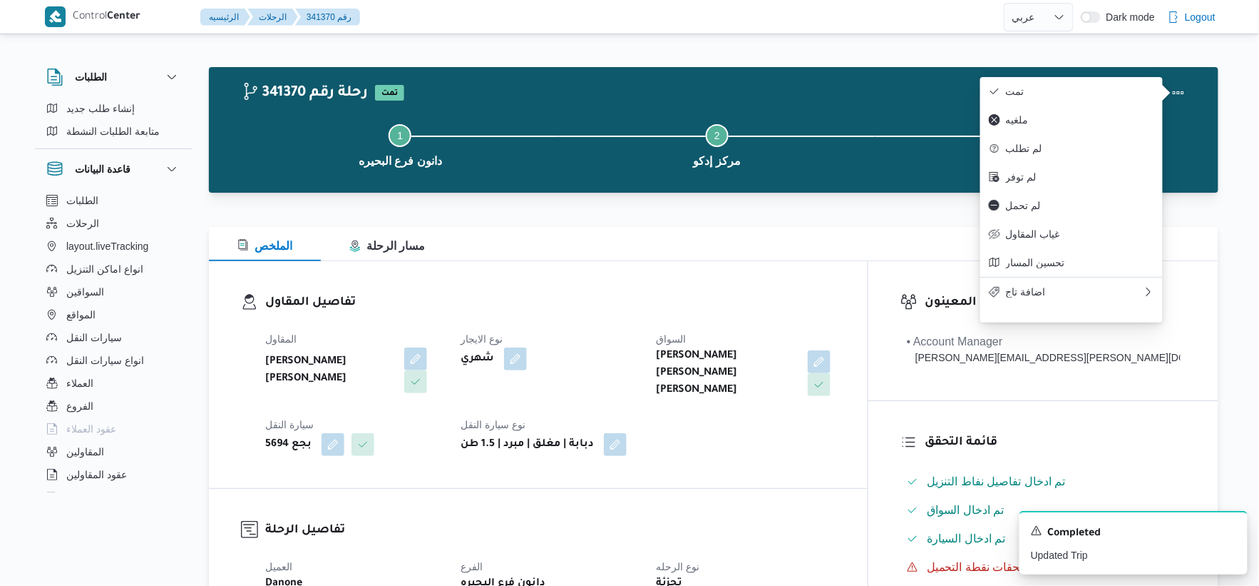
click at [778, 399] on div "المقاول محمد فوزي احمد خطاب نوع الايجار شهري السواق محمد رجب سيف النصر سعد علام…" at bounding box center [551, 393] width 588 height 143
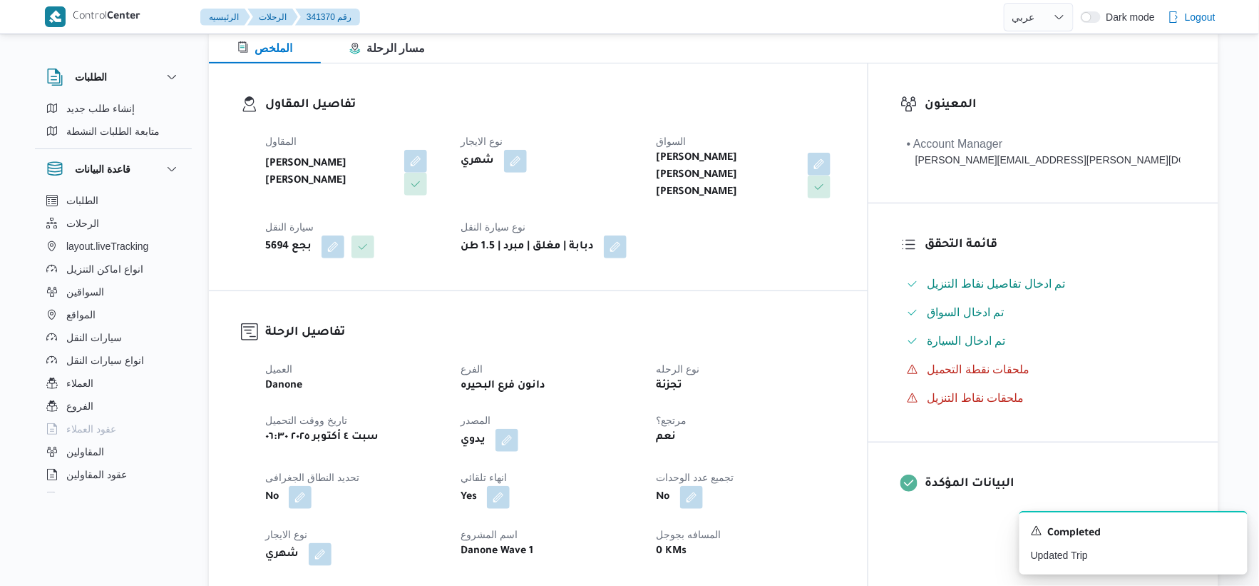
scroll to position [475, 0]
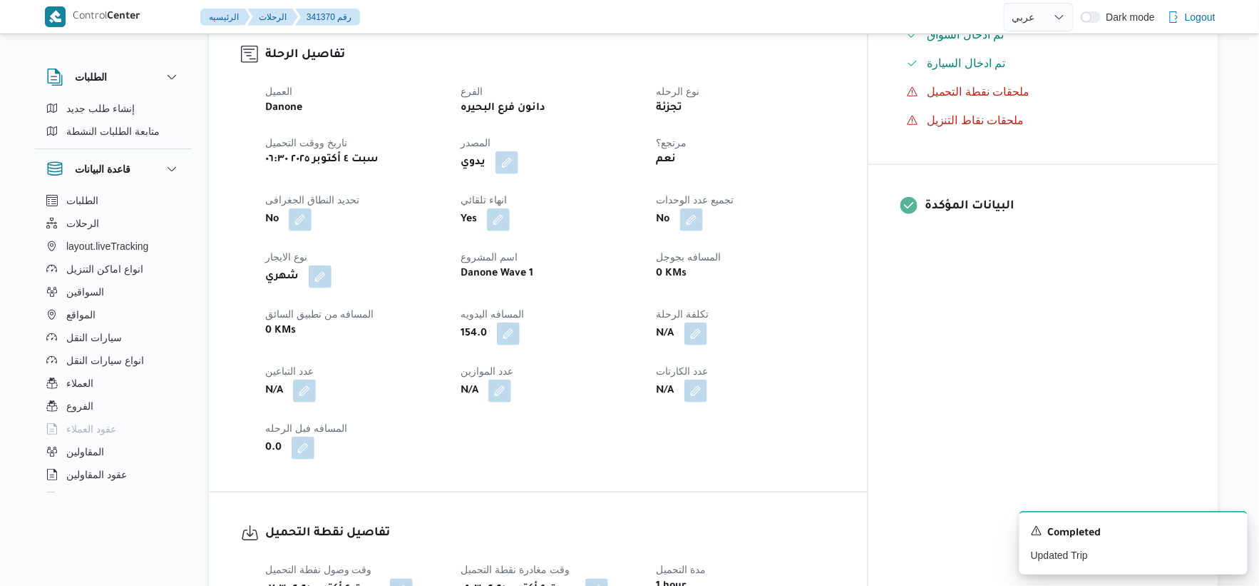
select select "ar"
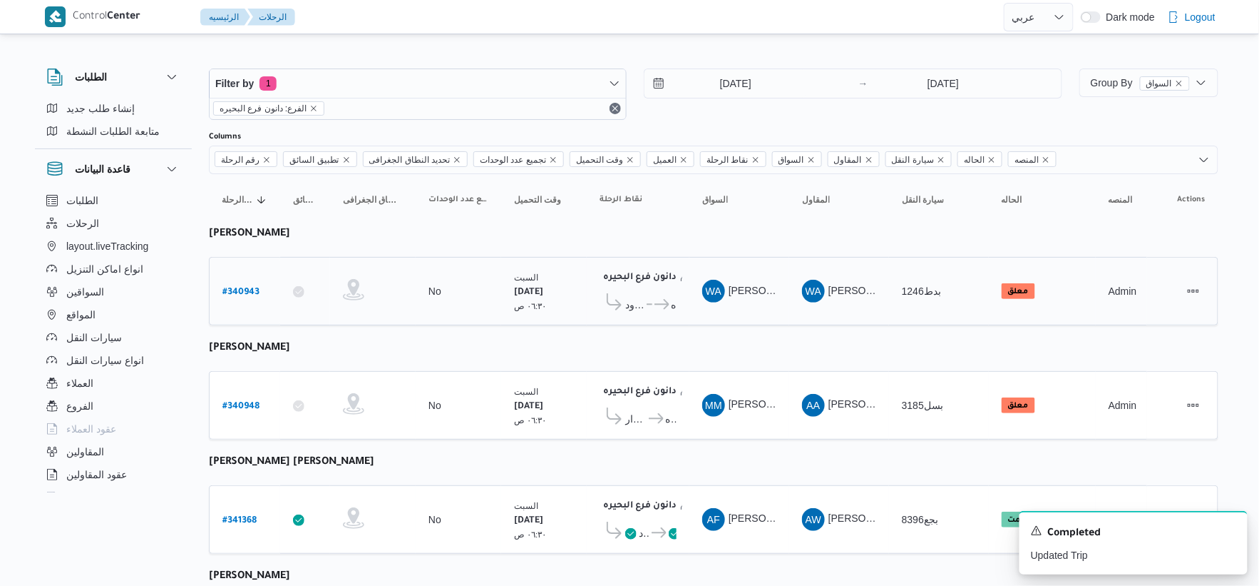
click at [248, 295] on b "# 340943" at bounding box center [241, 292] width 37 height 10
select select "ar"
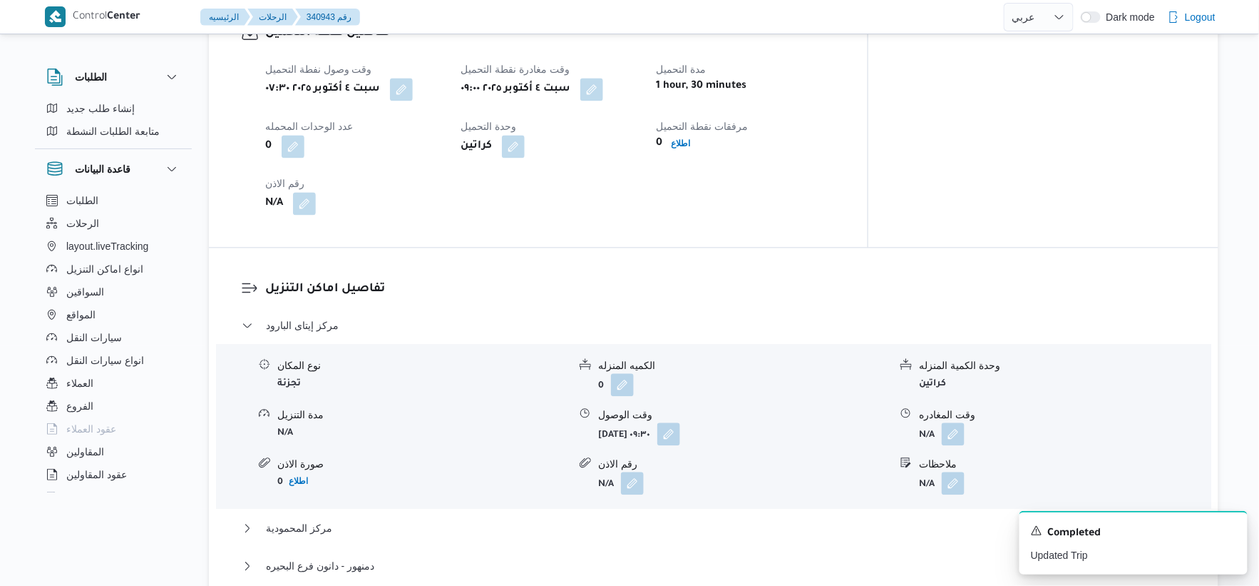
scroll to position [951, 0]
click at [603, 96] on button "button" at bounding box center [592, 90] width 23 height 23
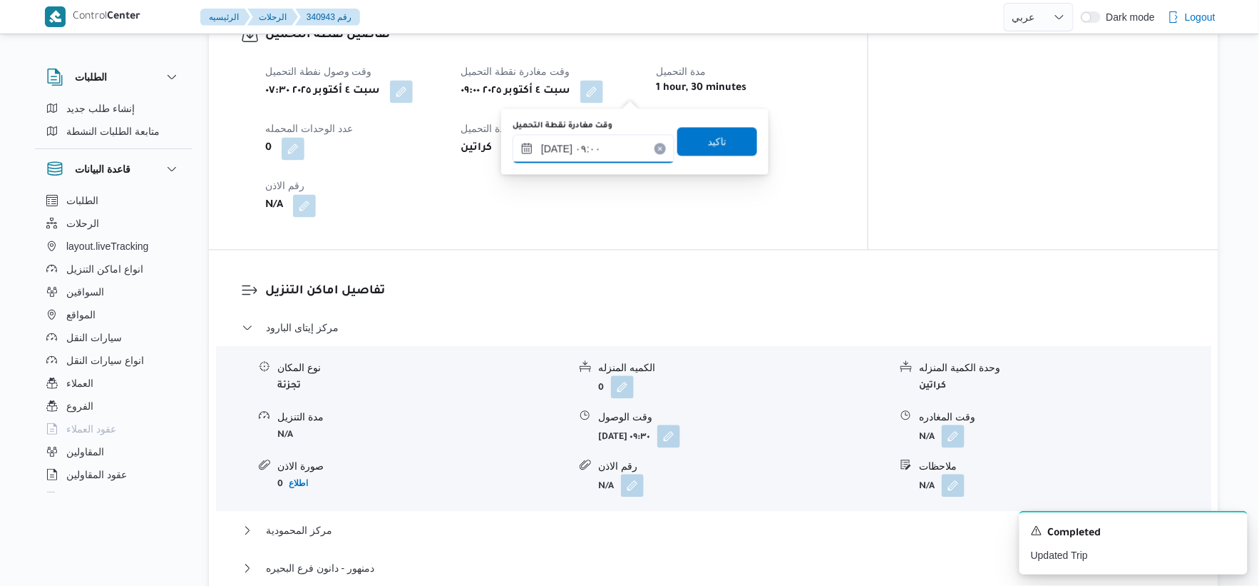
click at [617, 140] on input "[DATE] ٠٩:٠٠" at bounding box center [594, 148] width 162 height 29
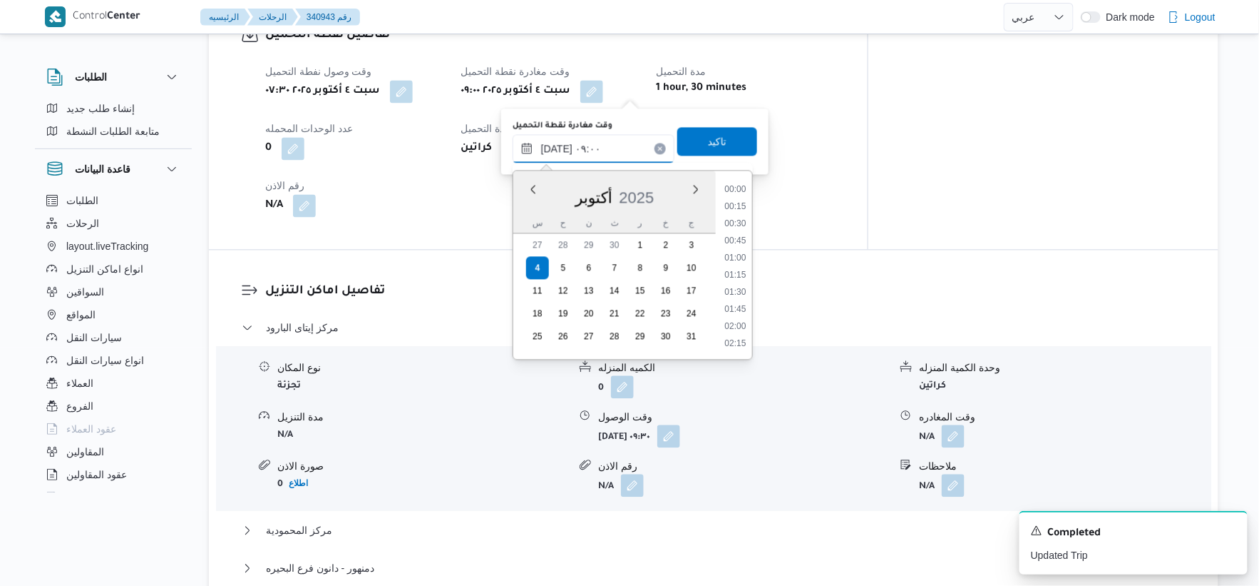
scroll to position [531, 0]
click at [740, 252] on li "08:45" at bounding box center [735, 257] width 33 height 14
type input "[DATE] ٠٨:٤٥"
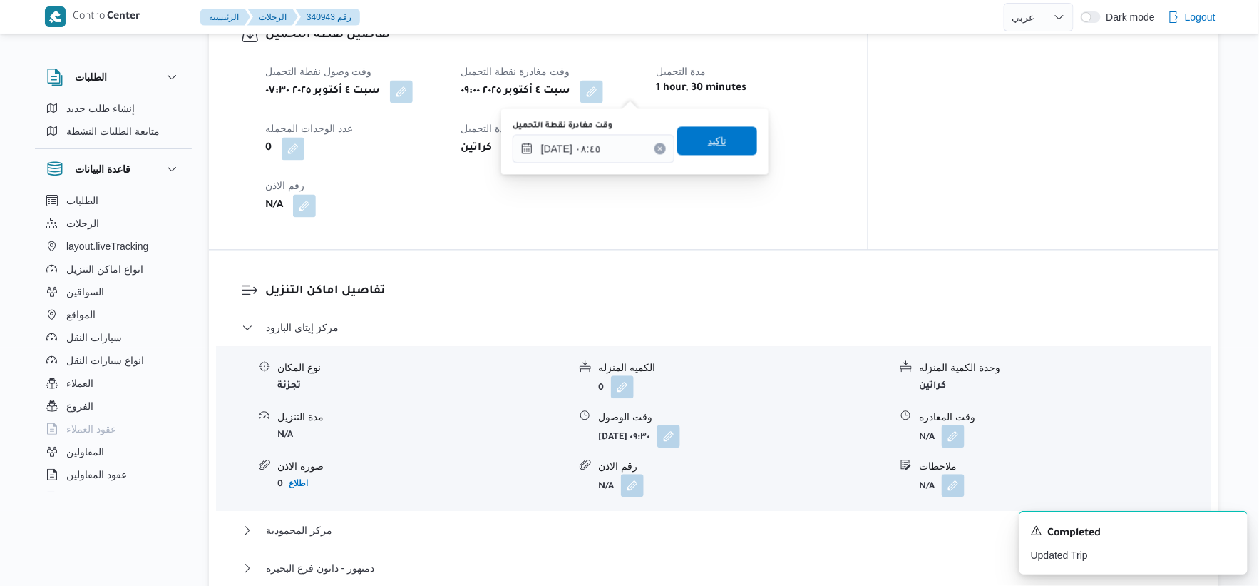
click at [717, 133] on span "تاكيد" at bounding box center [717, 140] width 19 height 17
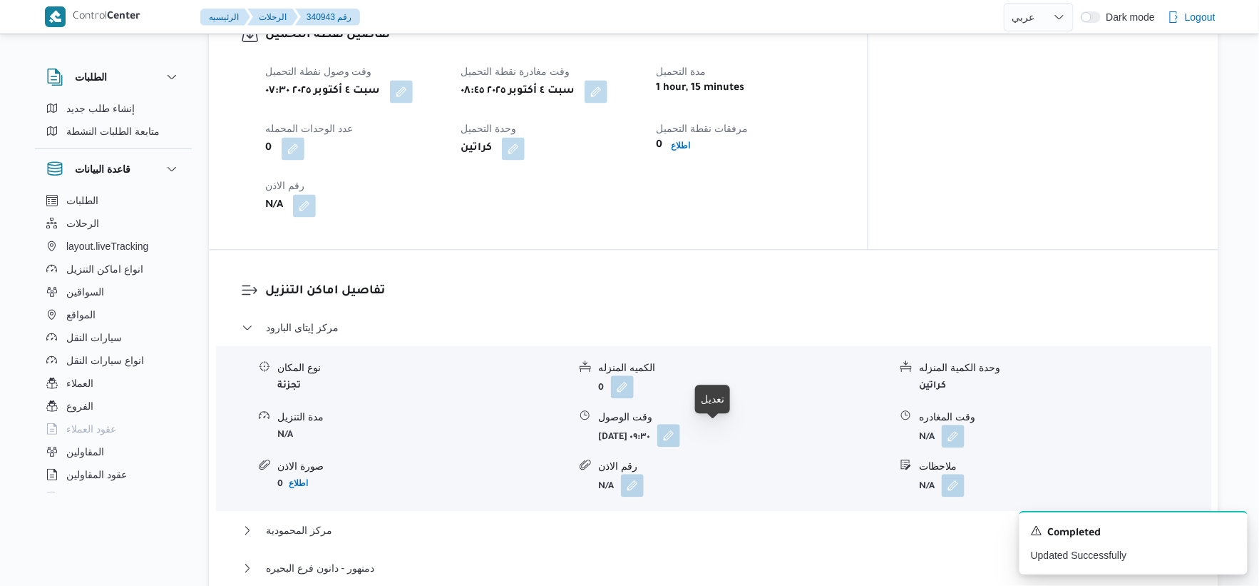
click at [680, 437] on button "button" at bounding box center [669, 435] width 23 height 23
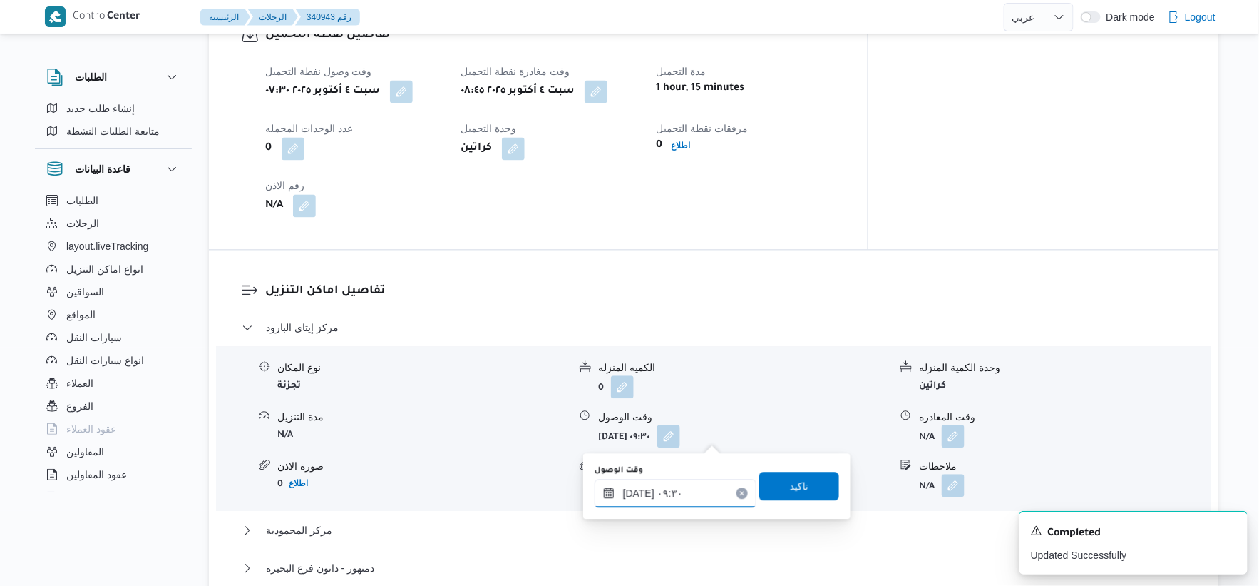
click at [678, 481] on input "[DATE] ٠٩:٣٠" at bounding box center [676, 493] width 162 height 29
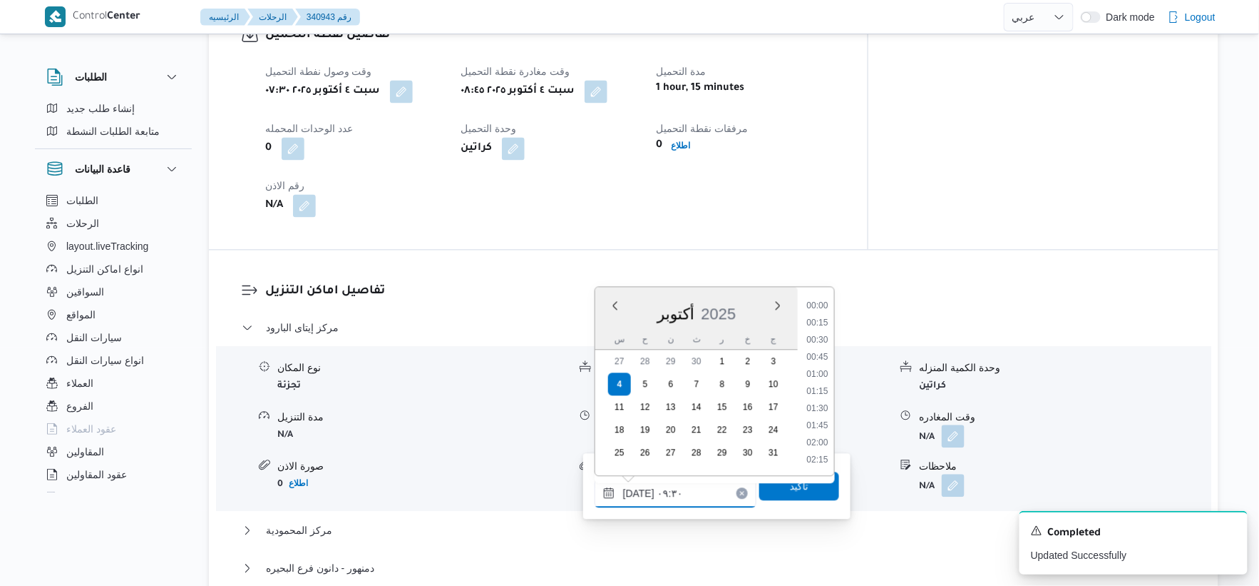
scroll to position [565, 0]
click at [824, 372] on li "09:15" at bounding box center [817, 374] width 33 height 14
type input "٠٤/١٠/٢٠٢٥ ٠٩:١٥"
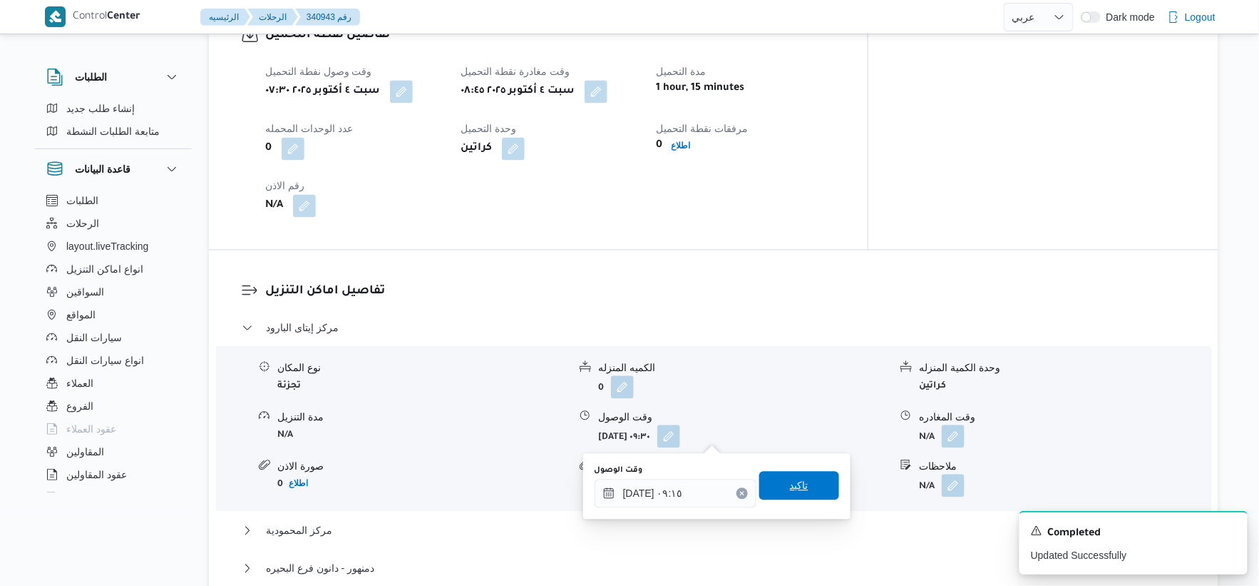
click at [807, 480] on span "تاكيد" at bounding box center [800, 485] width 80 height 29
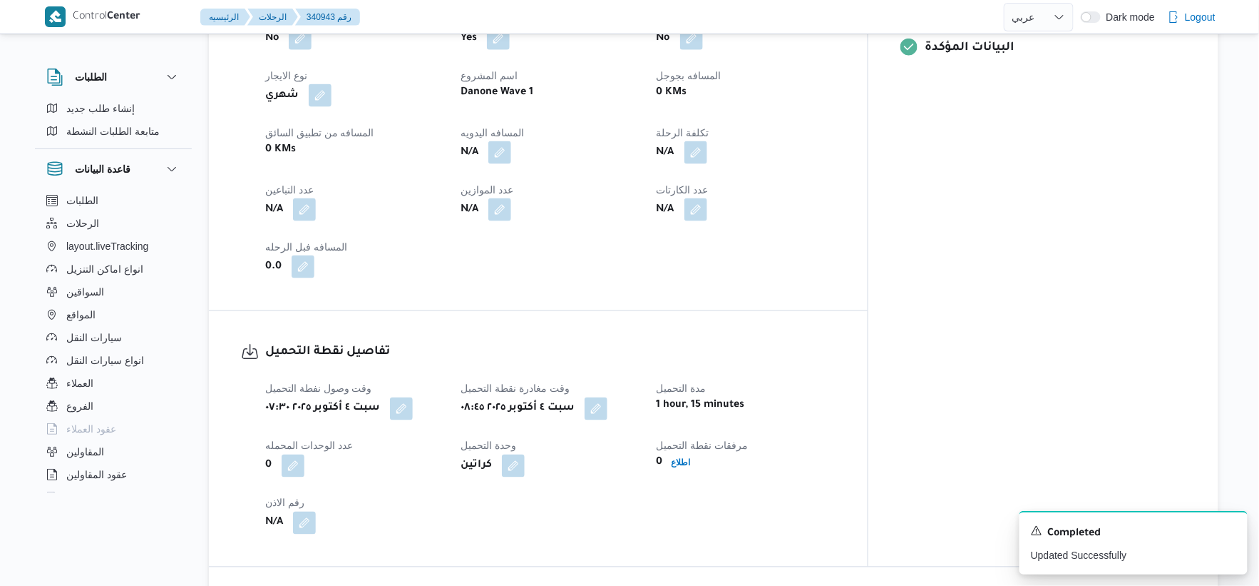
scroll to position [396, 0]
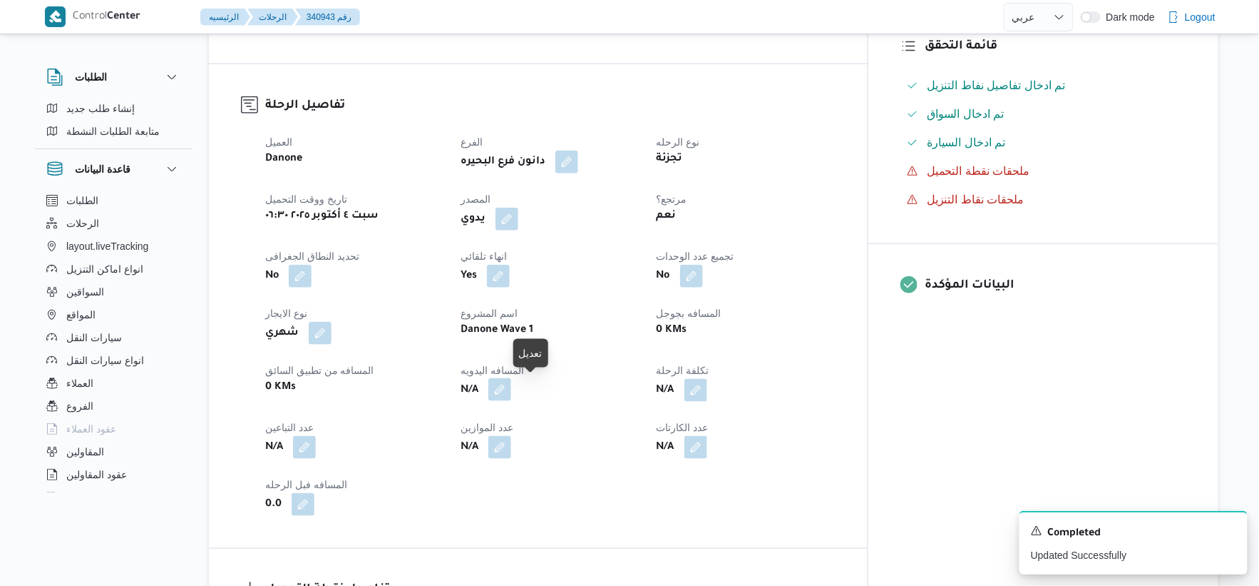
click at [511, 393] on button "button" at bounding box center [500, 389] width 23 height 23
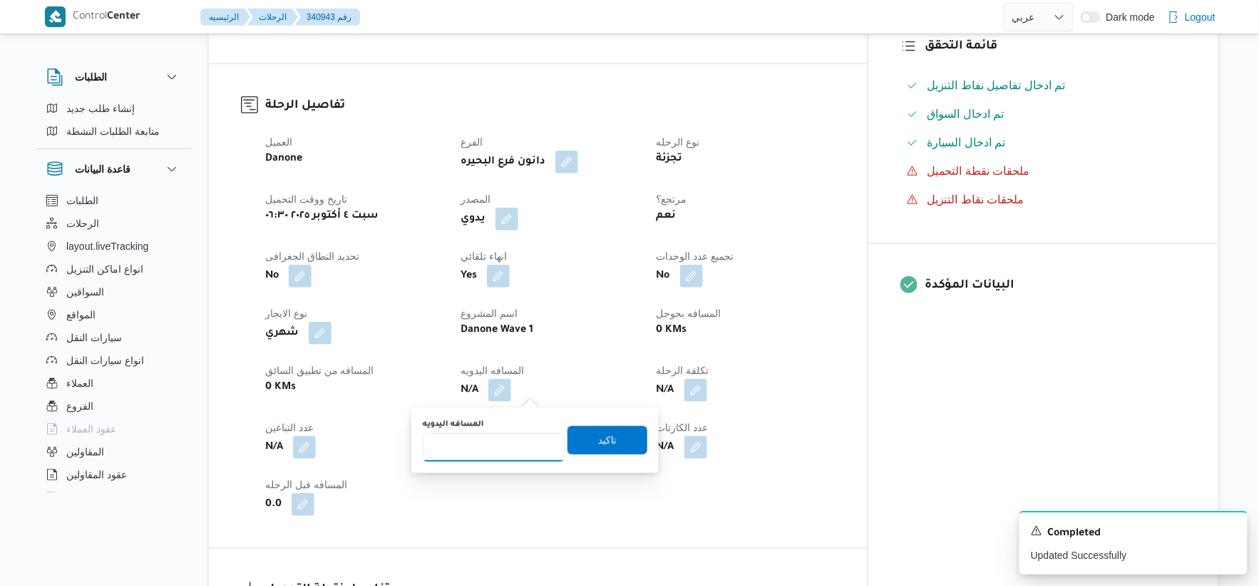
click at [497, 439] on input "المسافه اليدويه" at bounding box center [494, 447] width 142 height 29
type input "152"
click at [613, 433] on span "تاكيد" at bounding box center [608, 439] width 80 height 29
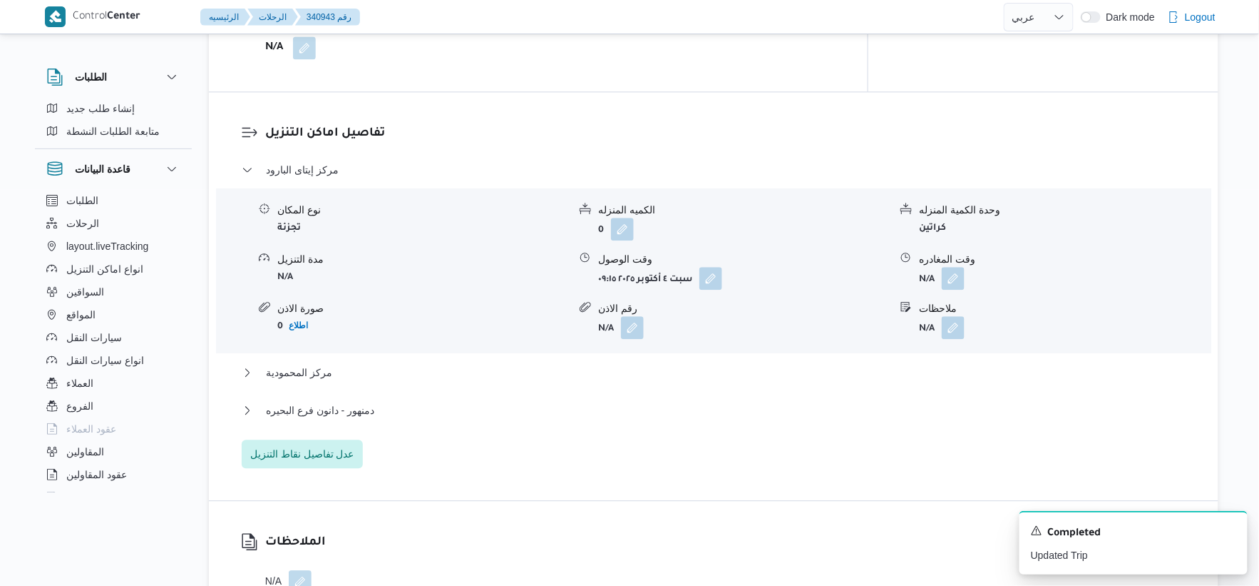
scroll to position [1109, 0]
click at [383, 407] on button "دمنهور - دانون فرع البحيره" at bounding box center [714, 409] width 945 height 17
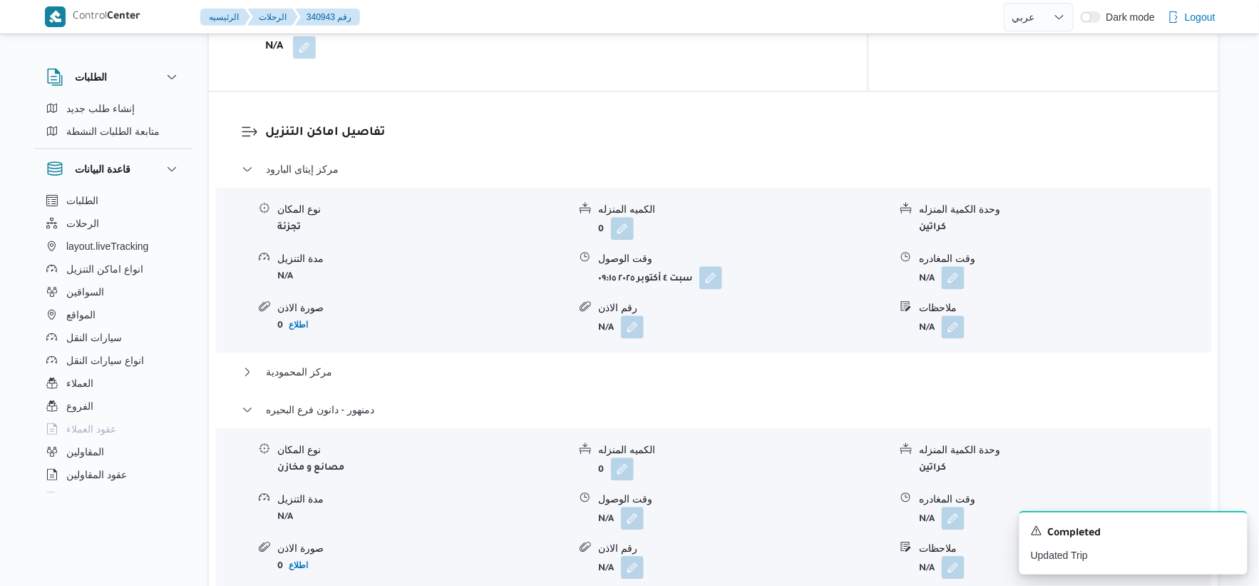
click at [349, 381] on div "مركز المحمودية" at bounding box center [714, 376] width 945 height 27
click at [354, 373] on button "مركز المحمودية" at bounding box center [714, 371] width 945 height 17
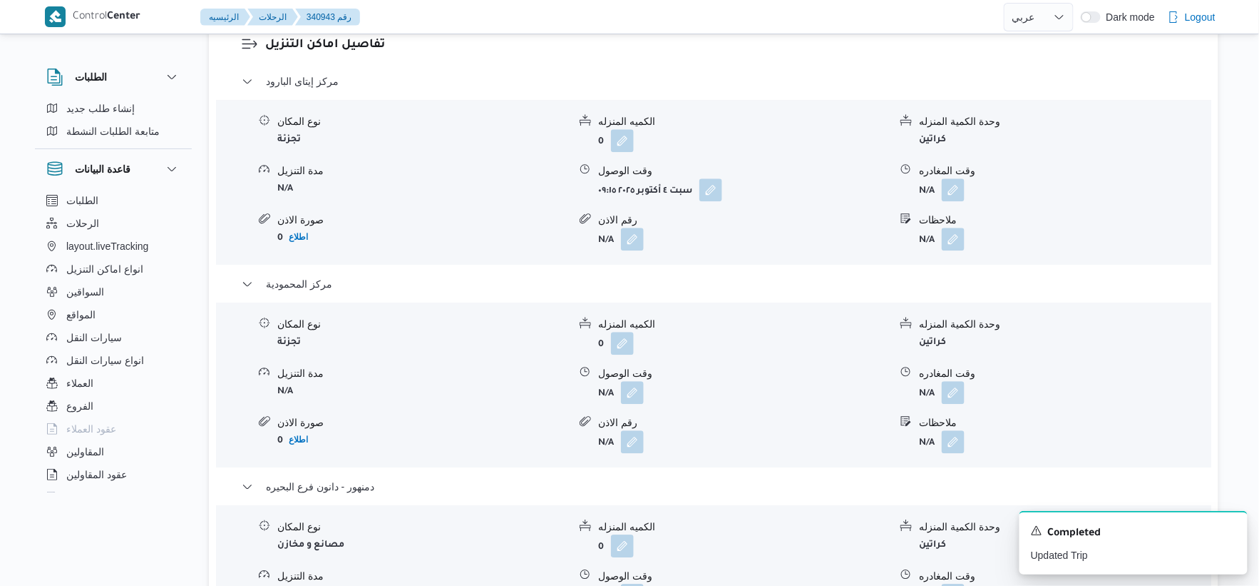
scroll to position [1346, 0]
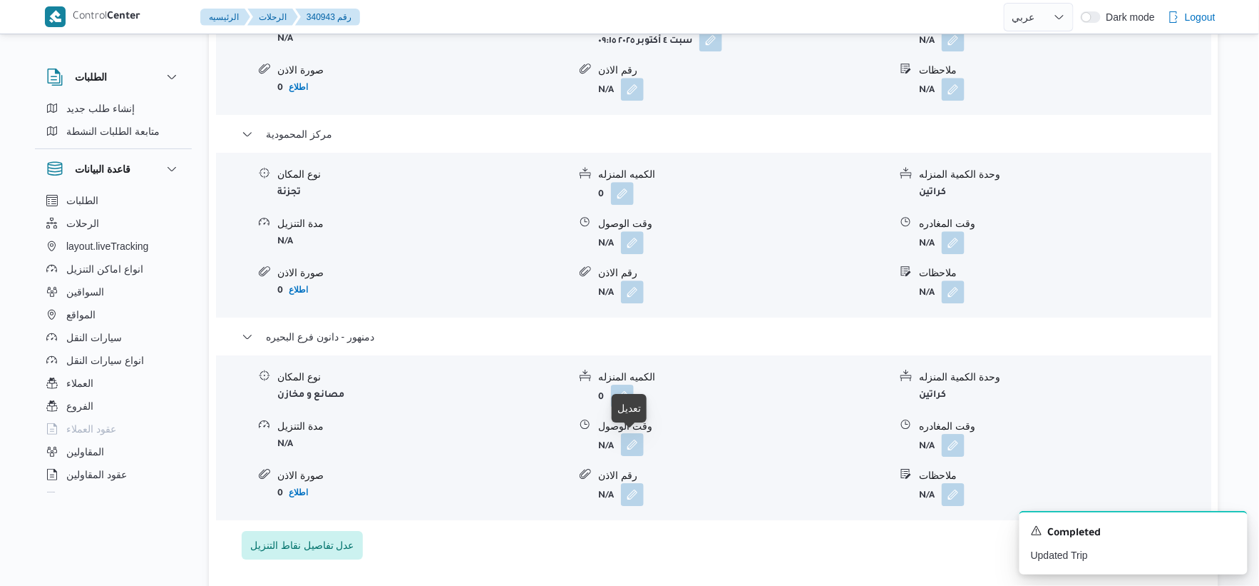
click at [624, 441] on button "button" at bounding box center [632, 444] width 23 height 23
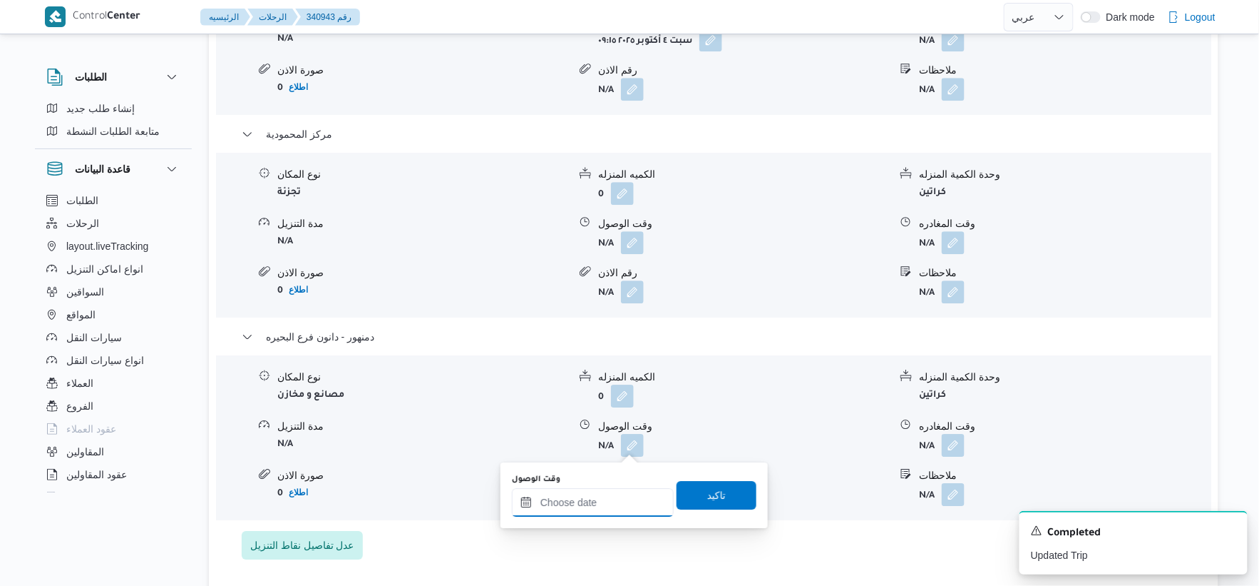
click at [635, 491] on div at bounding box center [593, 502] width 162 height 29
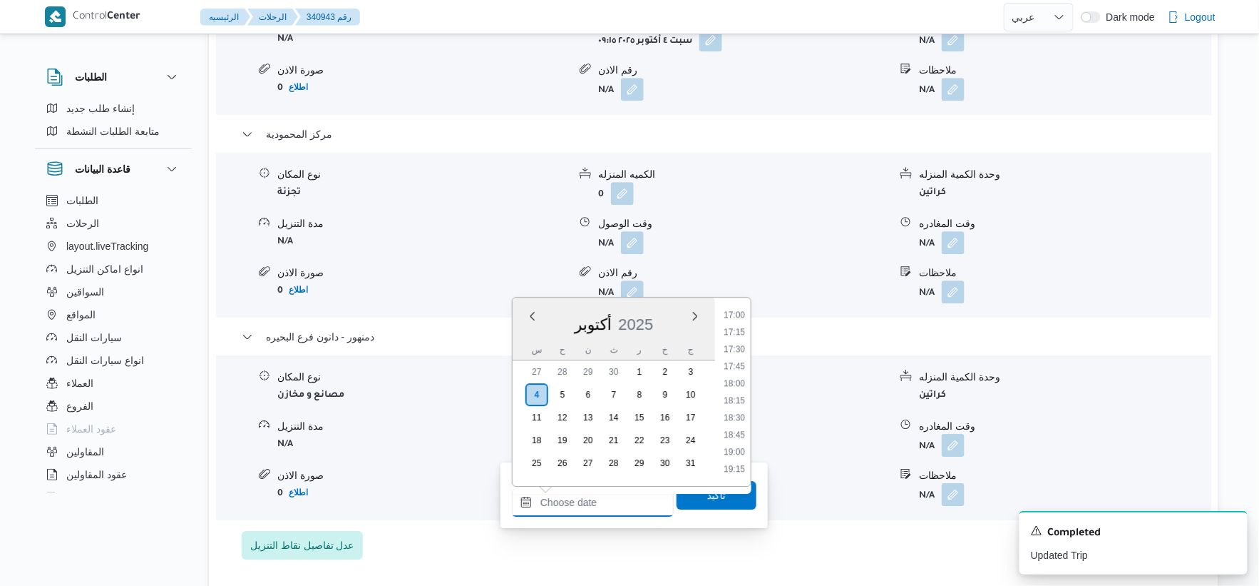
scroll to position [1142, 0]
click at [735, 330] on li "17:00" at bounding box center [734, 337] width 33 height 14
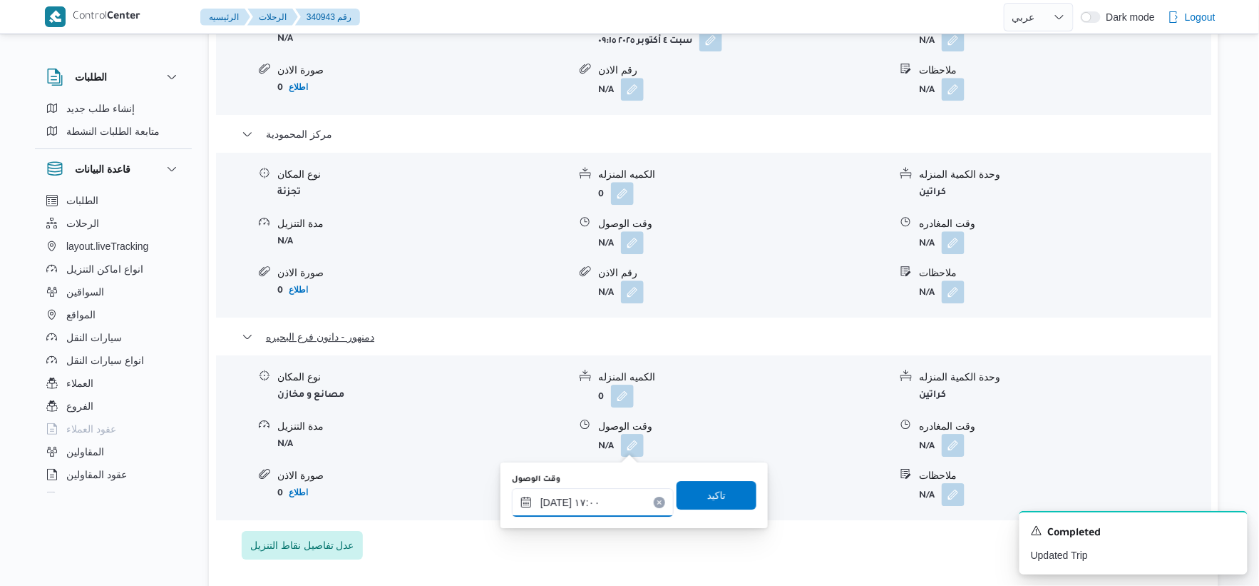
type input "٠٤/١٠/٢٠٢٥ ١٧:٠٠"
click at [739, 490] on span "تاكيد" at bounding box center [717, 494] width 80 height 29
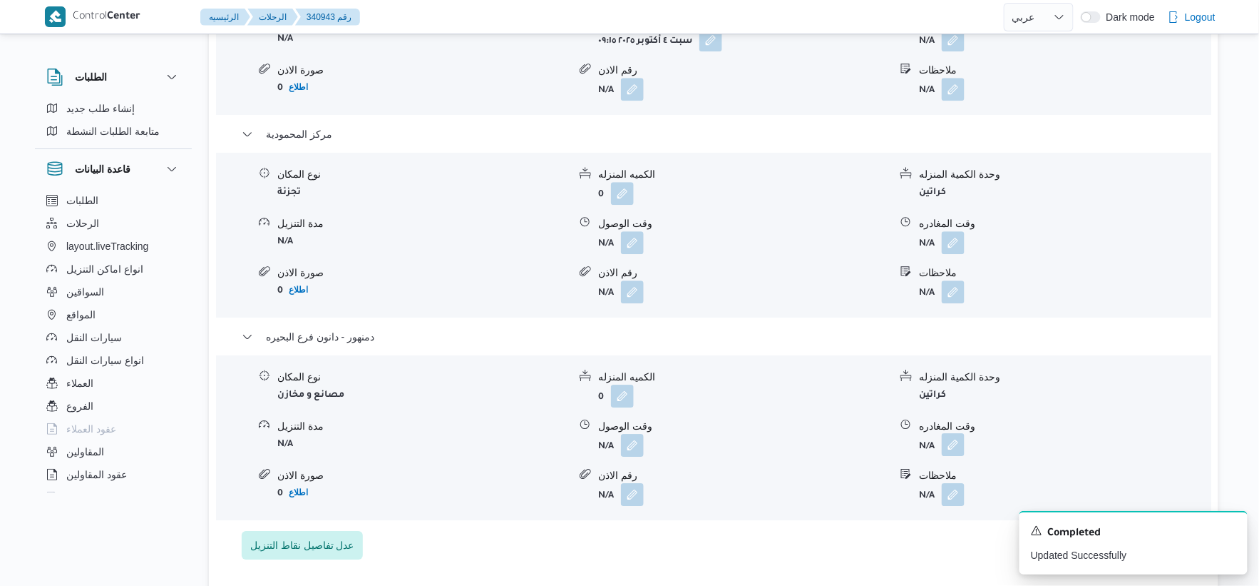
click at [960, 446] on button "button" at bounding box center [953, 444] width 23 height 23
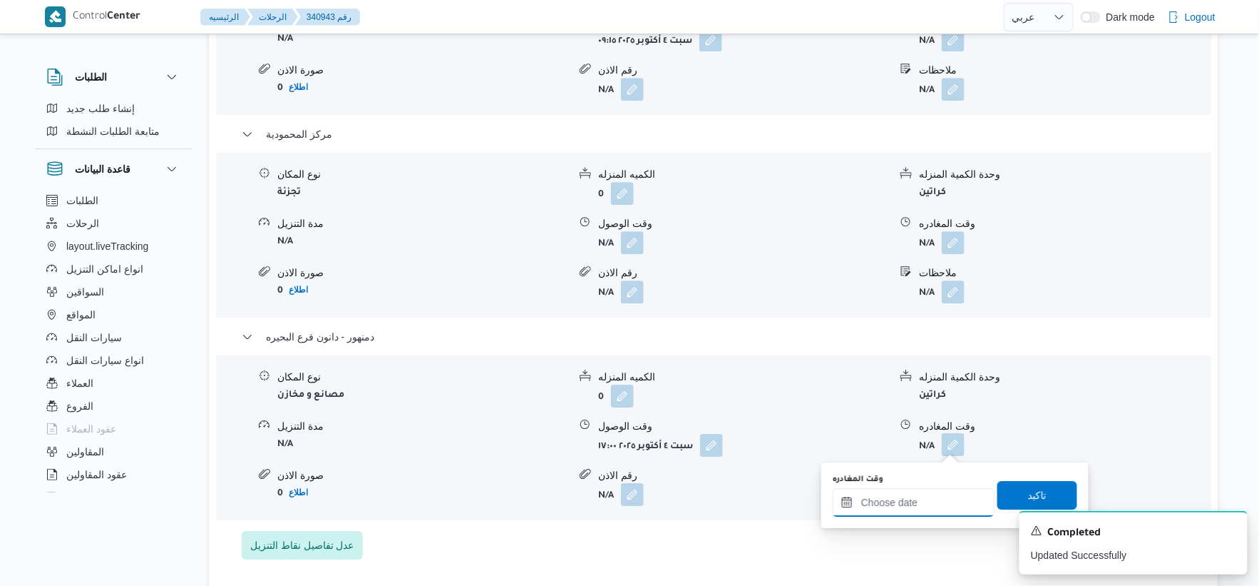
click at [945, 498] on input "وقت المغادره" at bounding box center [914, 502] width 162 height 29
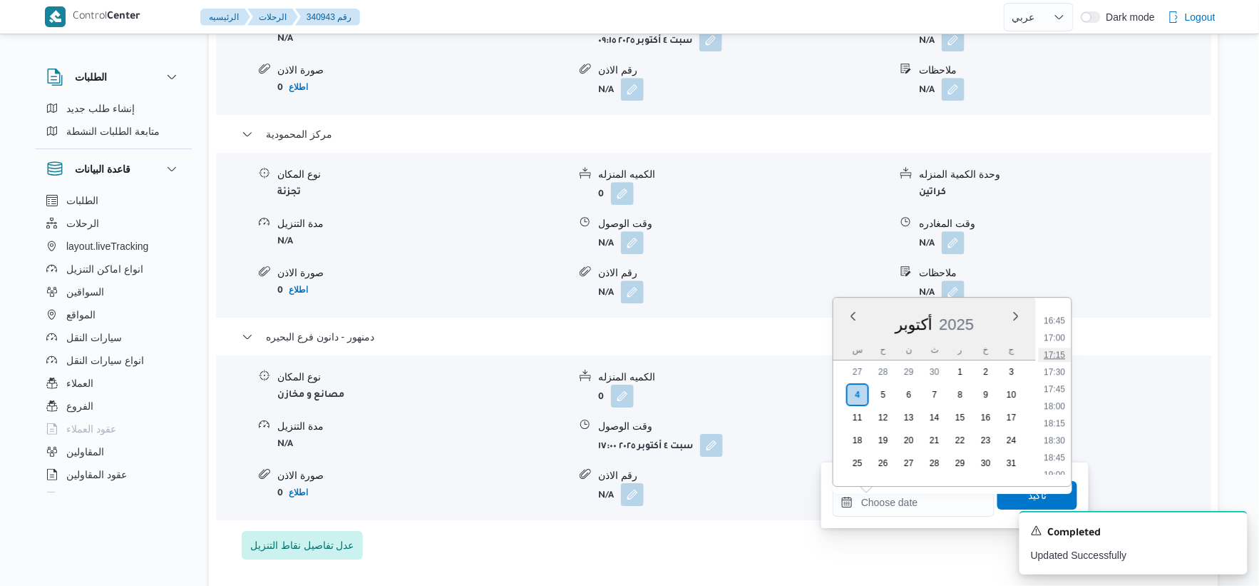
click at [1058, 352] on li "17:15" at bounding box center [1055, 354] width 33 height 14
type input "٠٤/١٠/٢٠٢٥ ١٧:١٥"
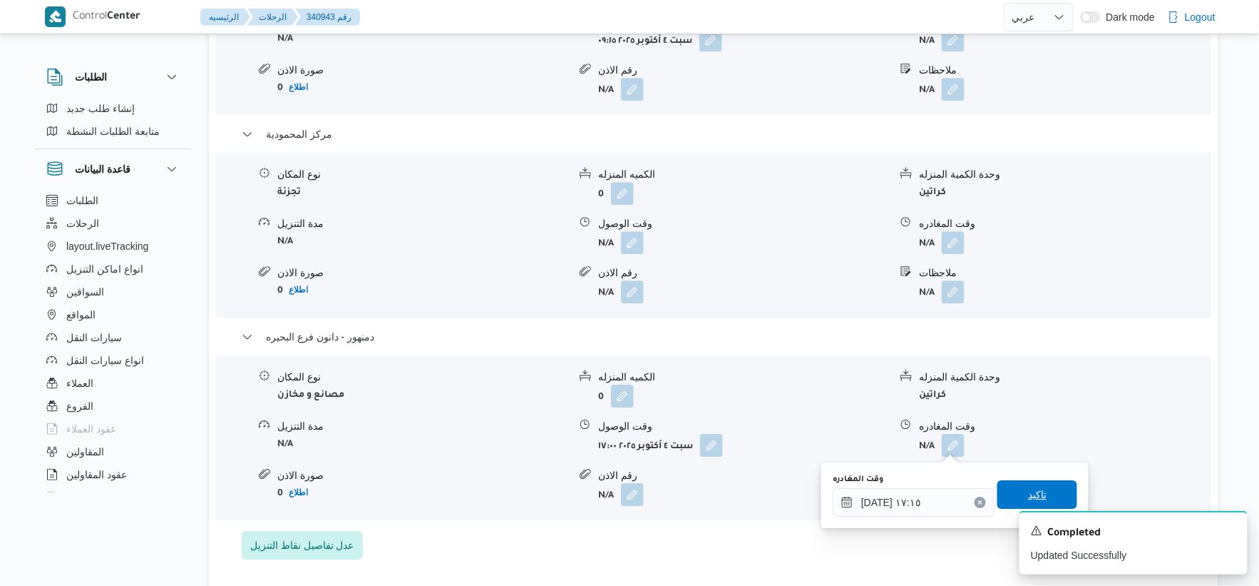
click at [1048, 485] on span "تاكيد" at bounding box center [1038, 494] width 80 height 29
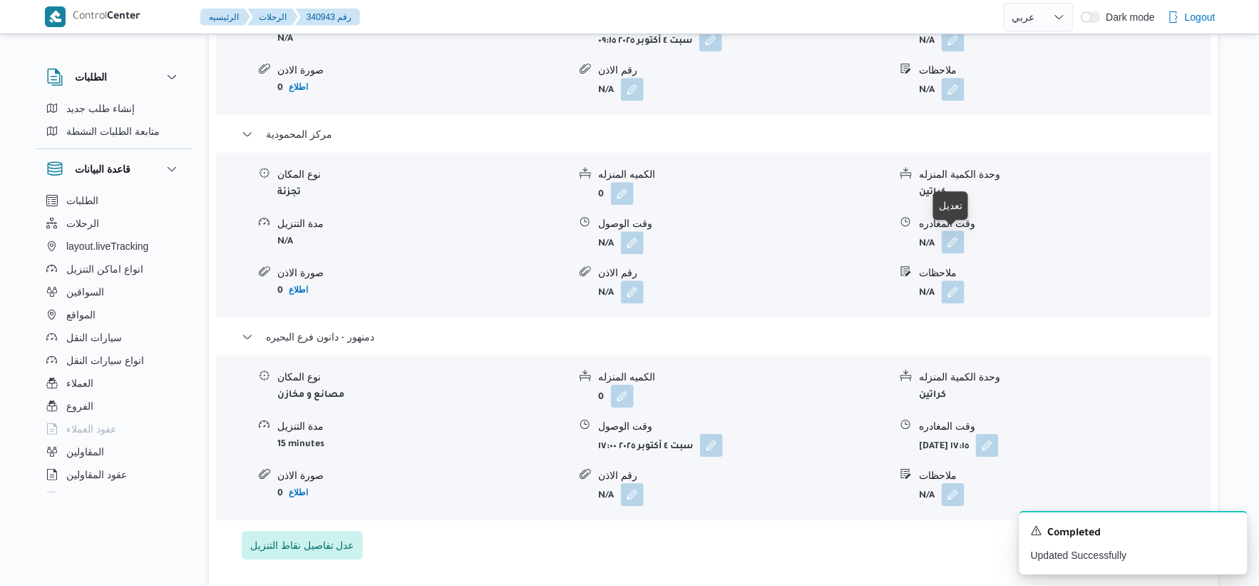
click at [951, 241] on button "button" at bounding box center [953, 241] width 23 height 23
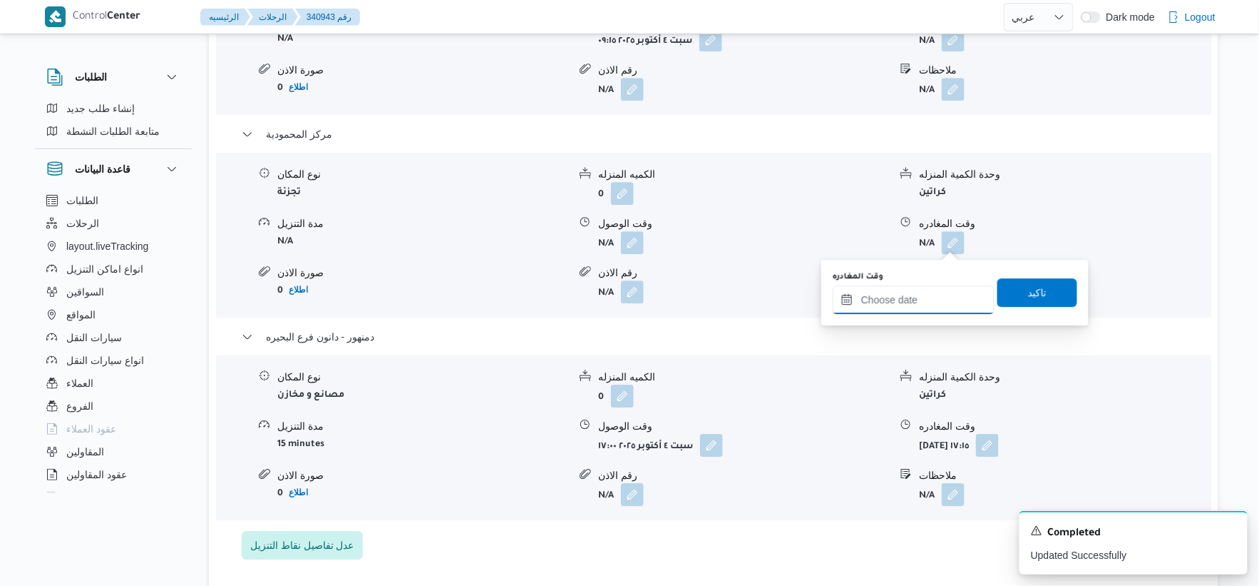
click at [915, 307] on input "وقت المغادره" at bounding box center [914, 299] width 162 height 29
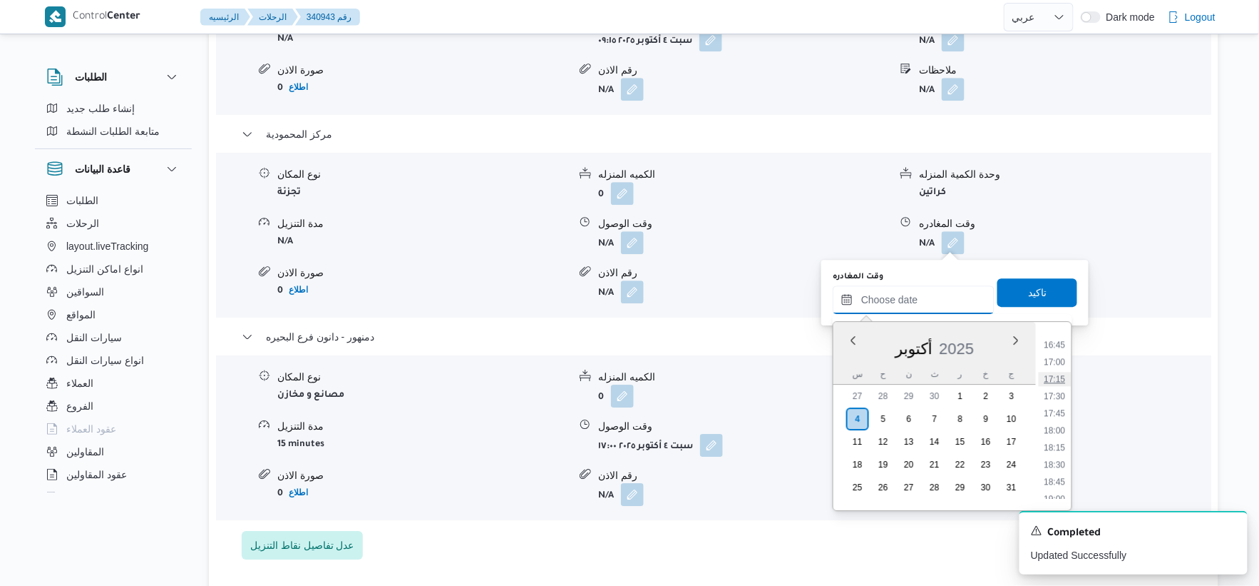
scroll to position [1063, 0]
click at [1053, 399] on li "16:30" at bounding box center [1055, 406] width 33 height 14
type input "[DATE] ١٦:٣٠"
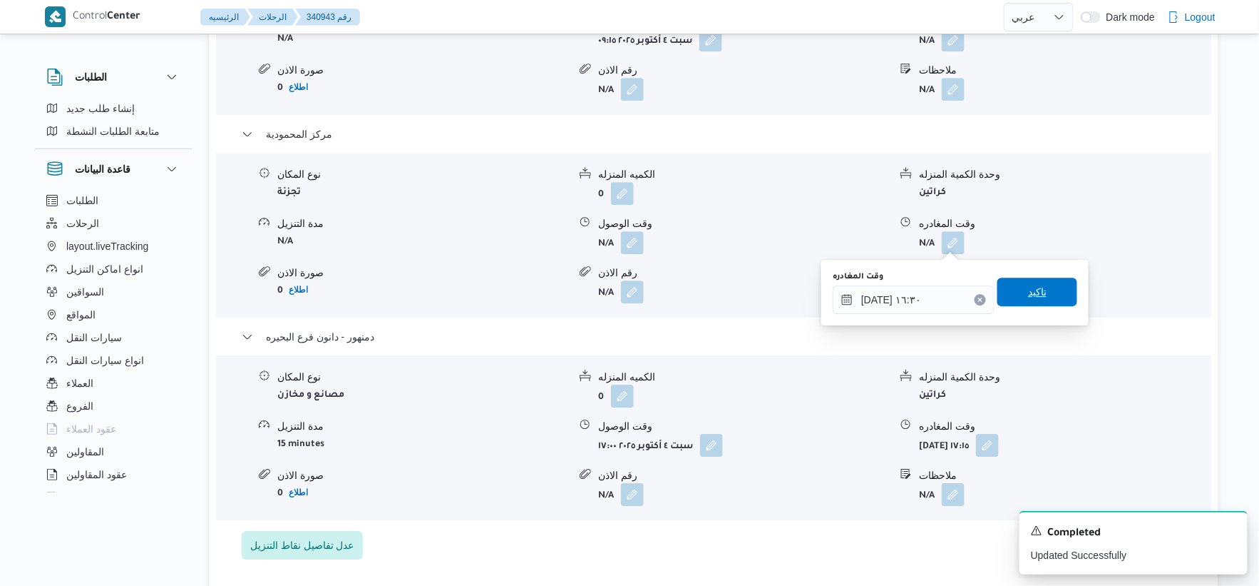
click at [1034, 290] on span "تاكيد" at bounding box center [1037, 291] width 19 height 17
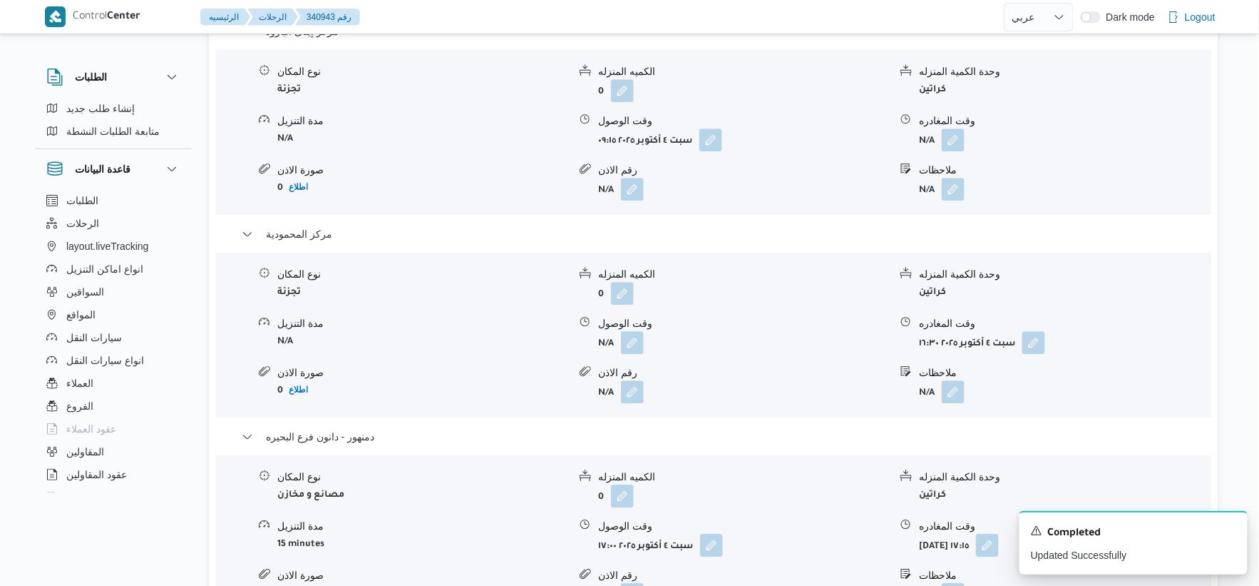
scroll to position [1267, 0]
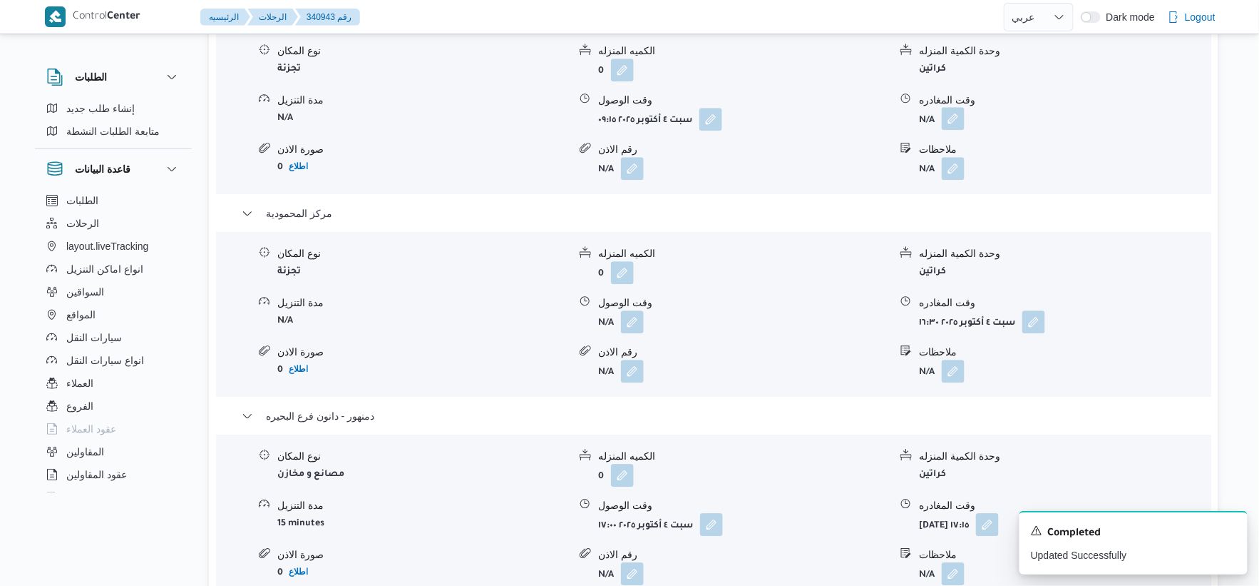
click at [954, 118] on button "button" at bounding box center [953, 118] width 23 height 23
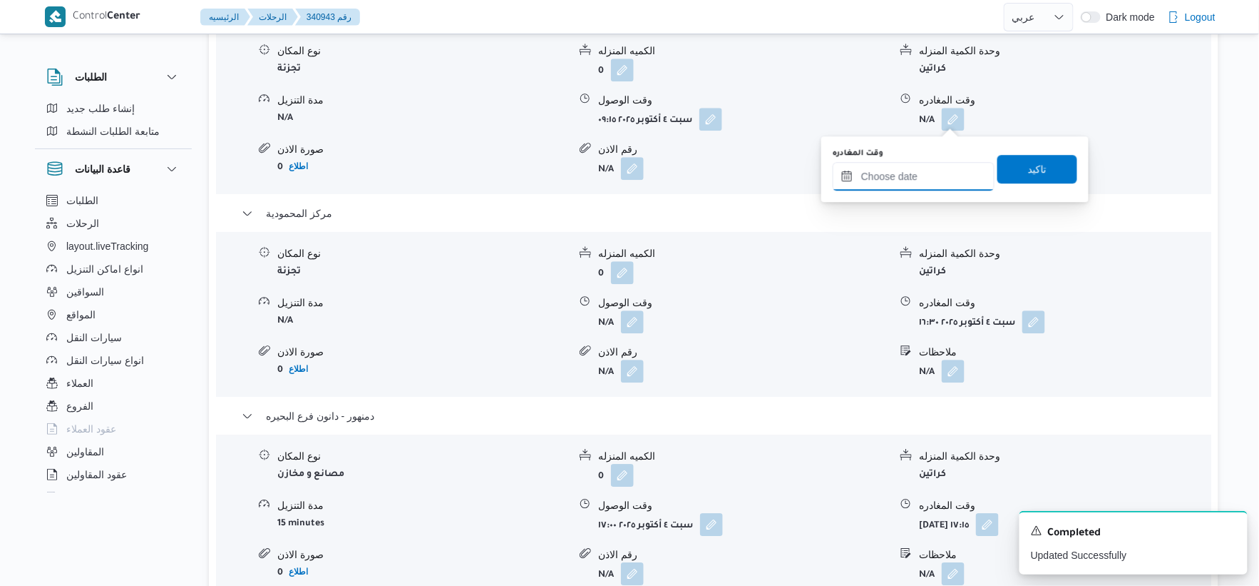
click at [930, 174] on input "وقت المغادره" at bounding box center [914, 176] width 162 height 29
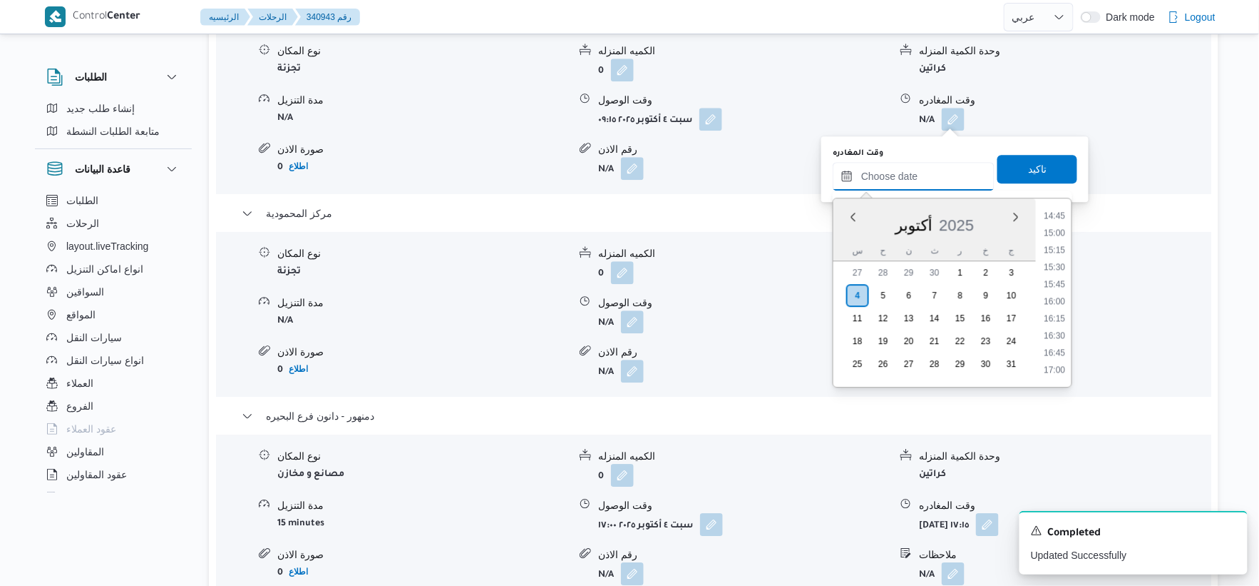
scroll to position [984, 0]
click at [1057, 225] on li "14:30" at bounding box center [1055, 225] width 33 height 14
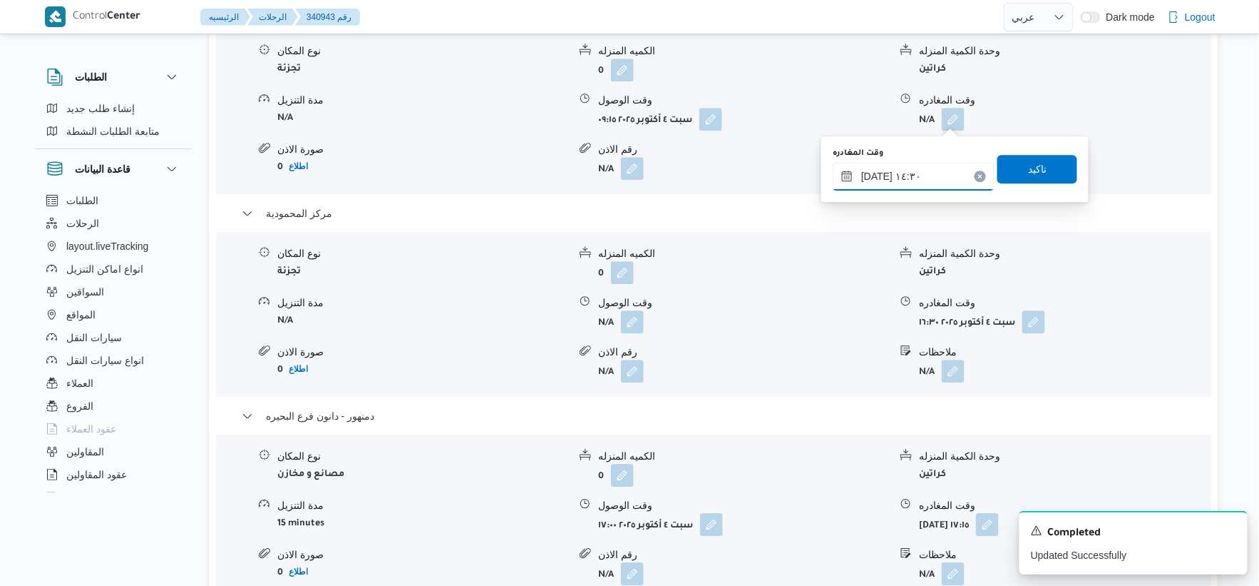
click at [926, 175] on input "٠٤/١٠/٢٠٢٥ ١٤:٣٠" at bounding box center [914, 176] width 162 height 29
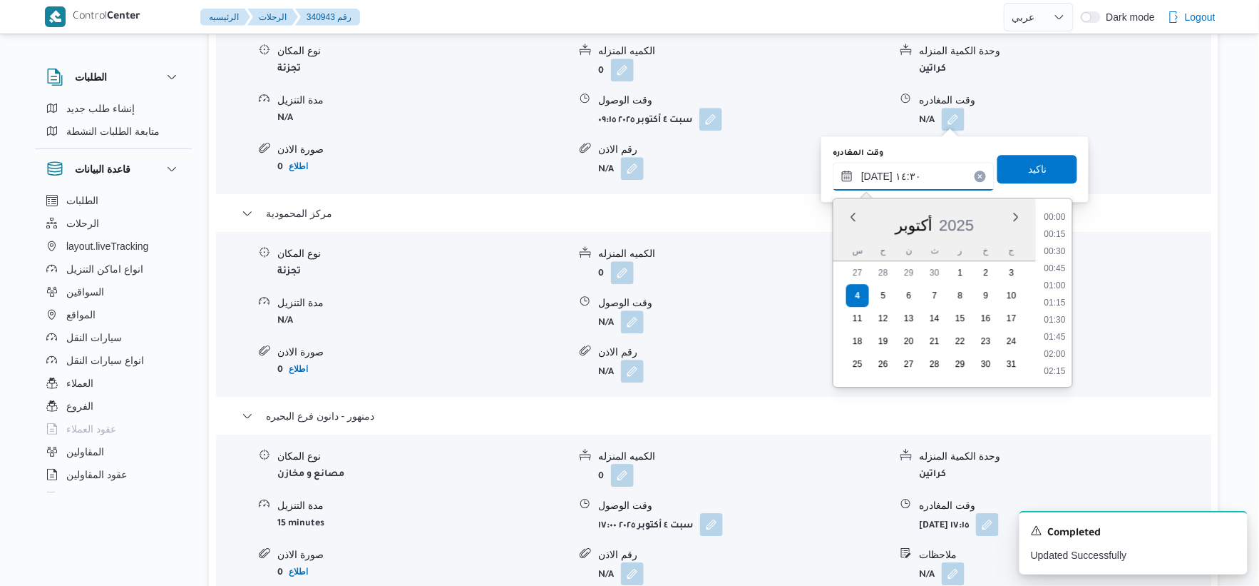
scroll to position [907, 0]
click at [1056, 264] on li "14:00" at bounding box center [1055, 268] width 33 height 14
type input "٠٤/١٠/٢٠٢٥ ١٤:٠٠"
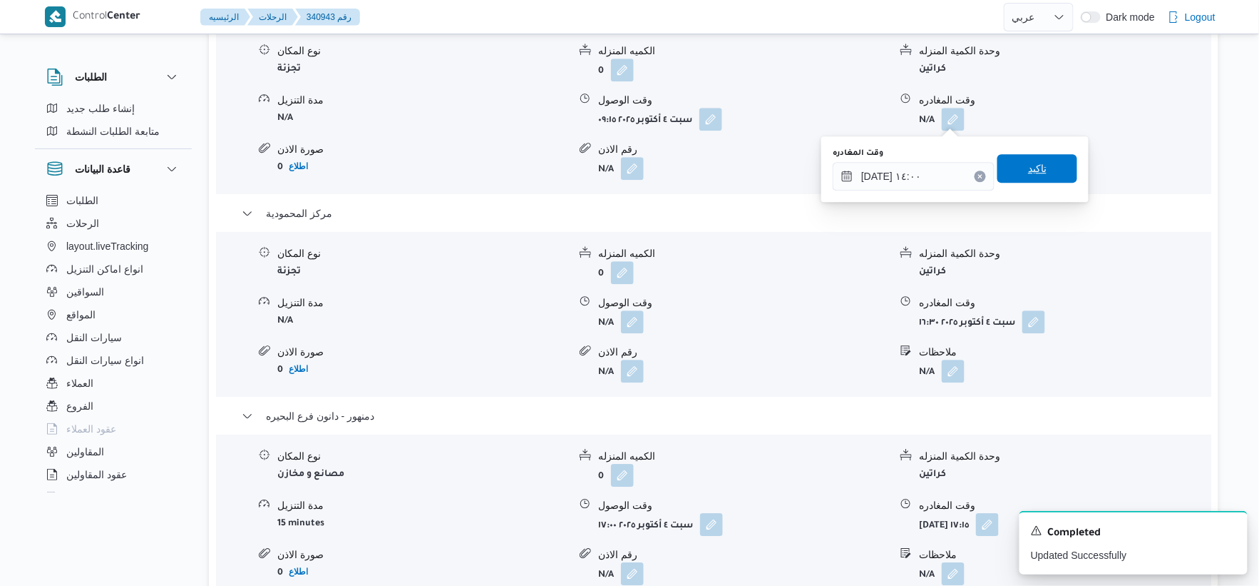
click at [1034, 165] on span "تاكيد" at bounding box center [1037, 168] width 19 height 17
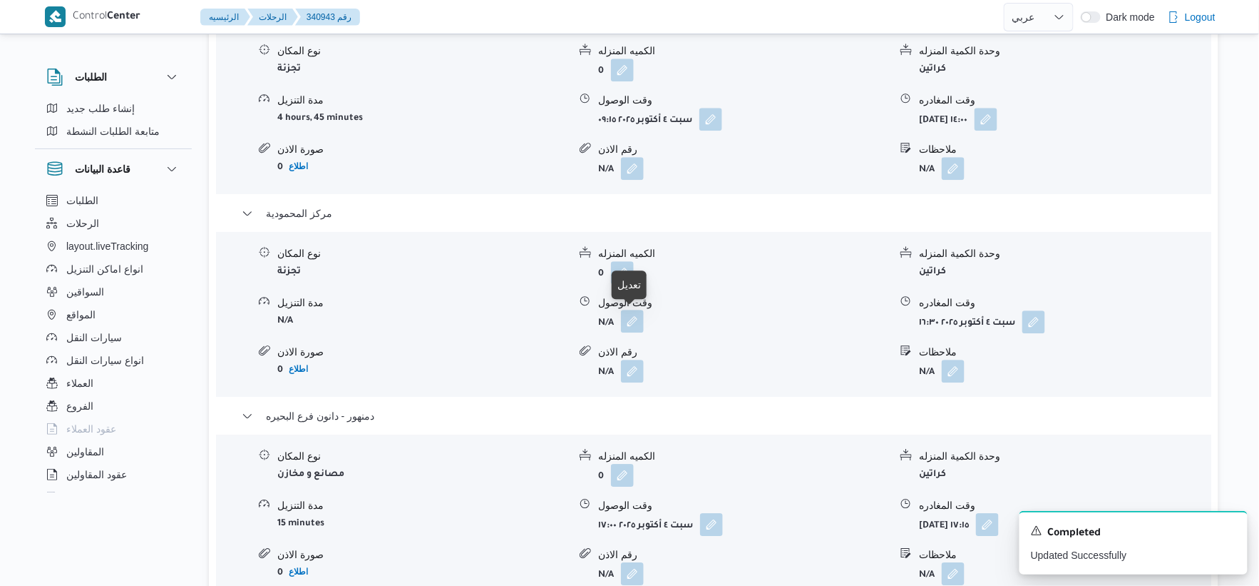
click at [632, 317] on button "button" at bounding box center [632, 321] width 23 height 23
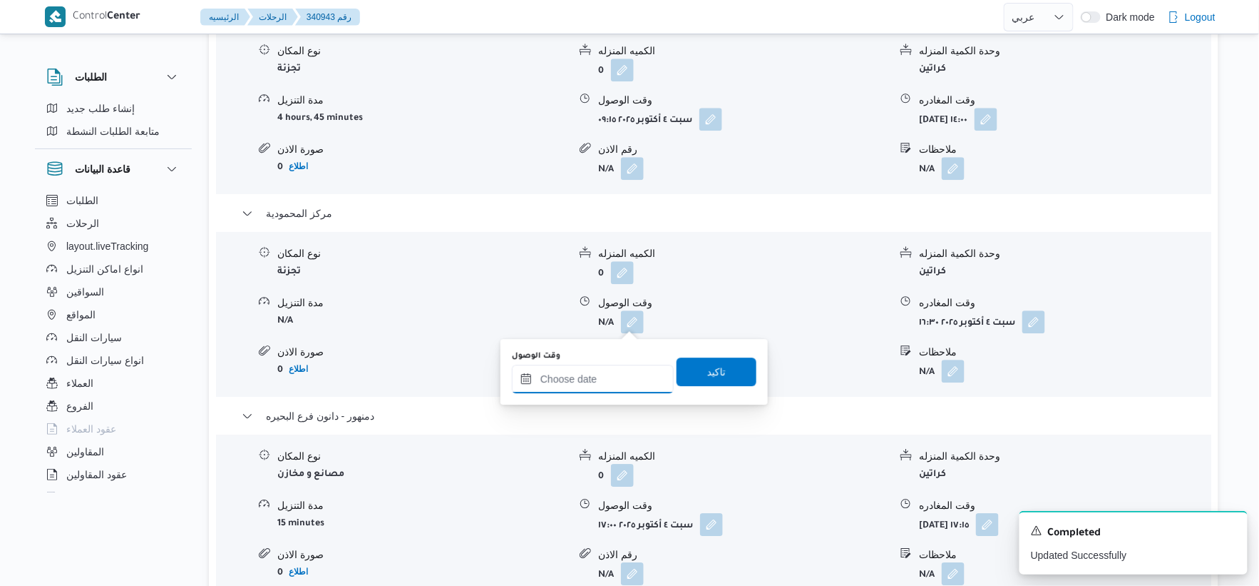
drag, startPoint x: 619, startPoint y: 372, endPoint x: 629, endPoint y: 367, distance: 11.2
click at [619, 372] on input "وقت الوصول" at bounding box center [593, 378] width 162 height 29
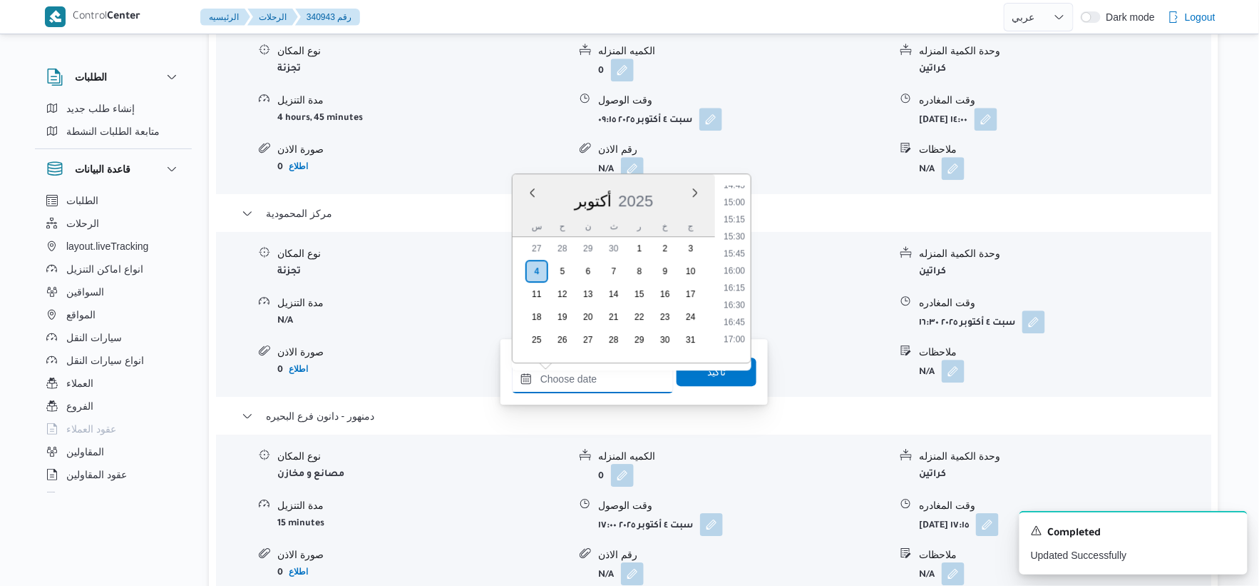
scroll to position [984, 0]
click at [735, 200] on li "14:30" at bounding box center [734, 201] width 33 height 14
type input "٠٤/١٠/٢٠٢٥ ١٤:٣٠"
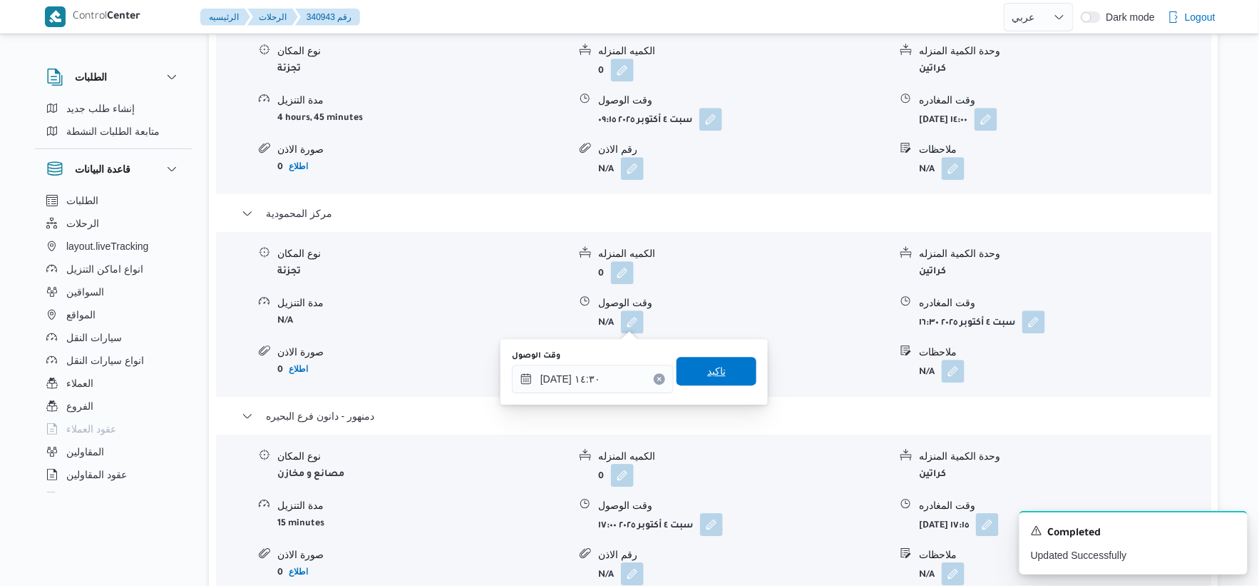
click at [723, 366] on span "تاكيد" at bounding box center [717, 371] width 80 height 29
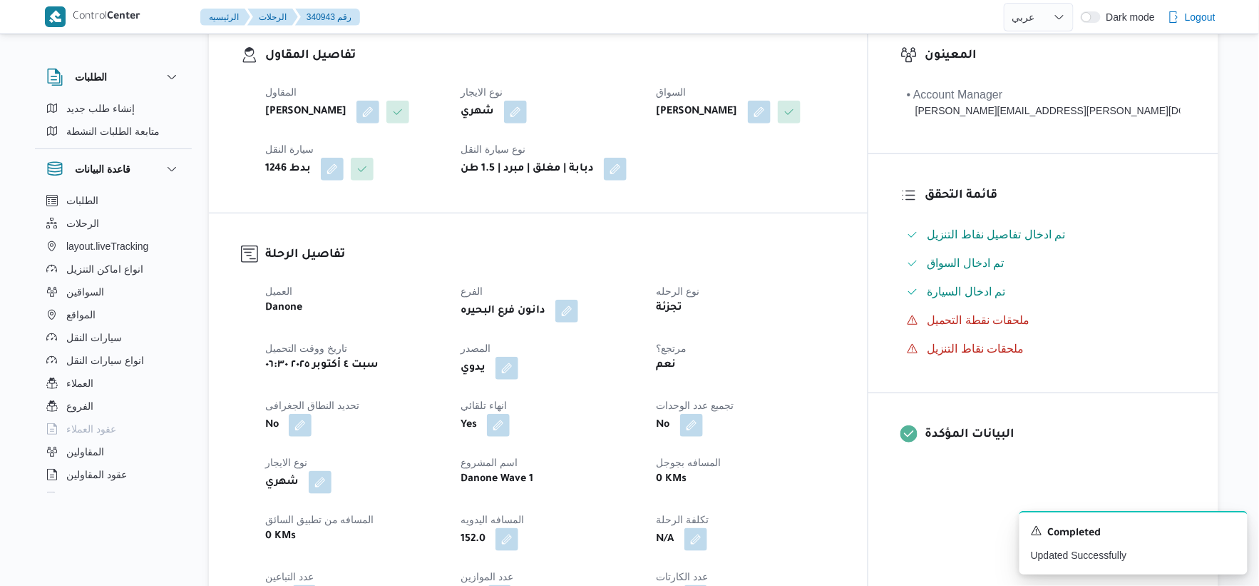
scroll to position [0, 0]
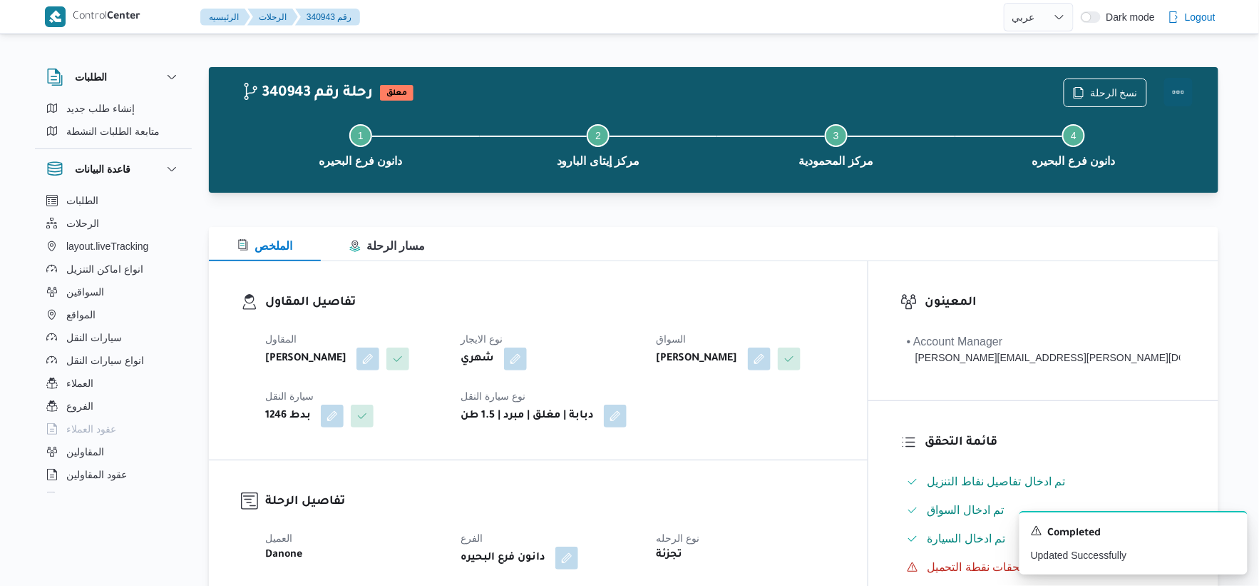
click at [1173, 90] on button "Actions" at bounding box center [1179, 92] width 29 height 29
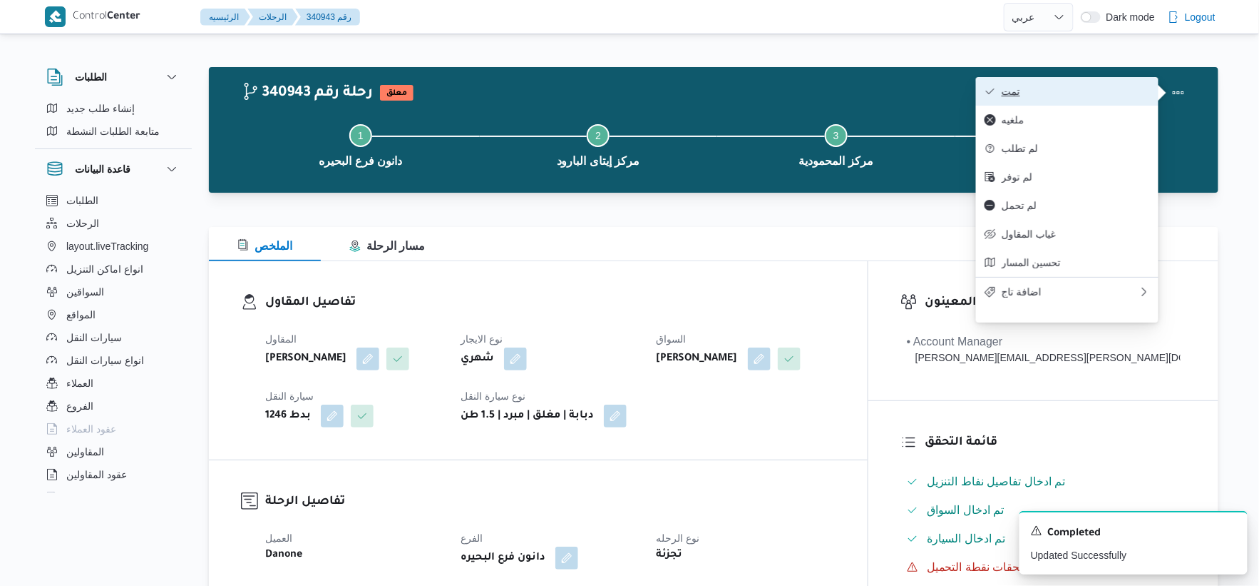
click at [1068, 83] on button "تمت" at bounding box center [1067, 91] width 183 height 29
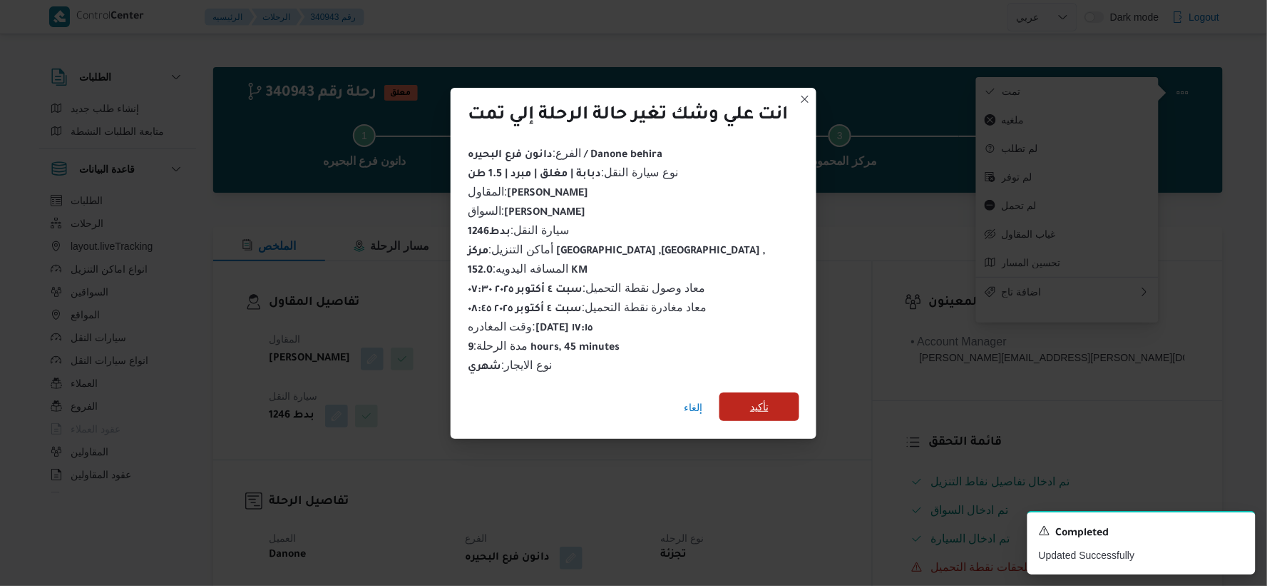
click at [776, 402] on span "تأكيد" at bounding box center [760, 406] width 80 height 29
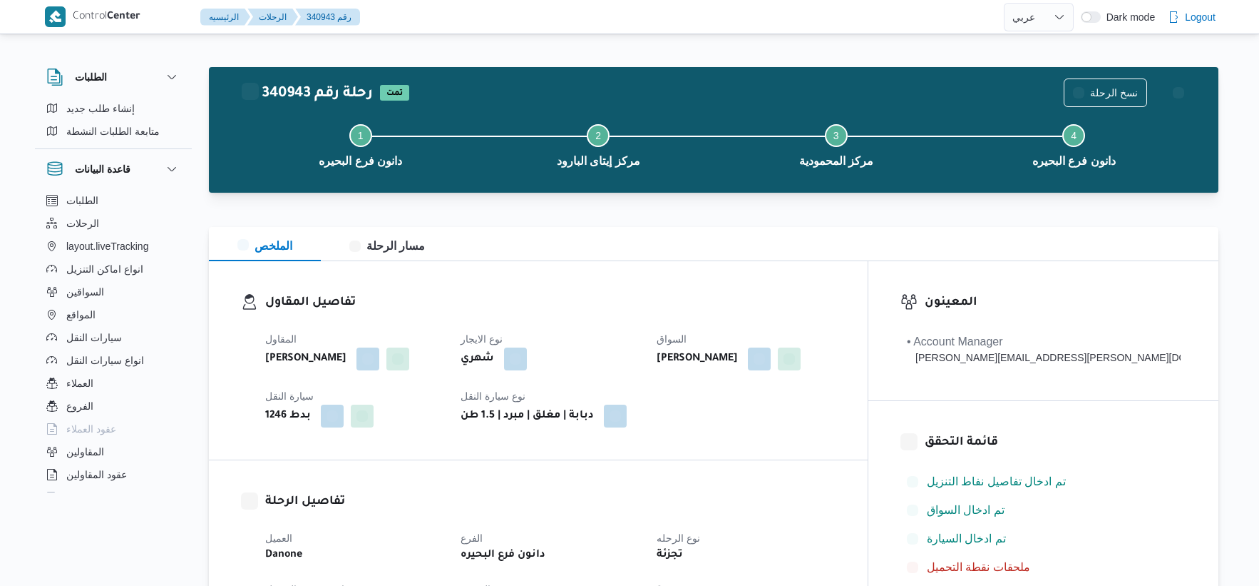
select select "ar"
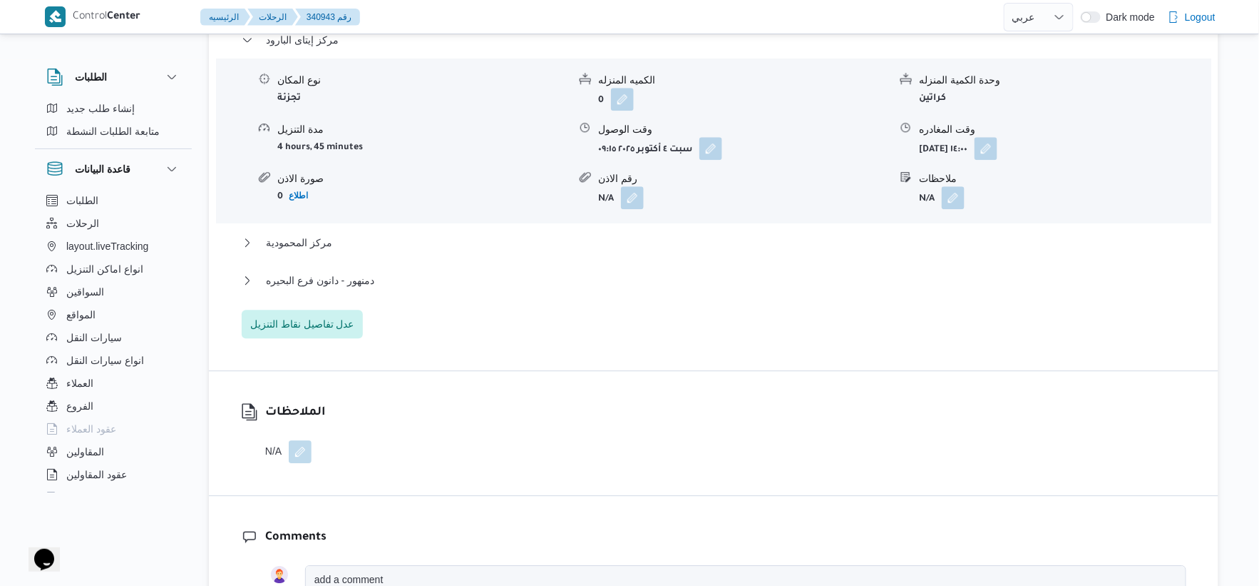
scroll to position [1267, 0]
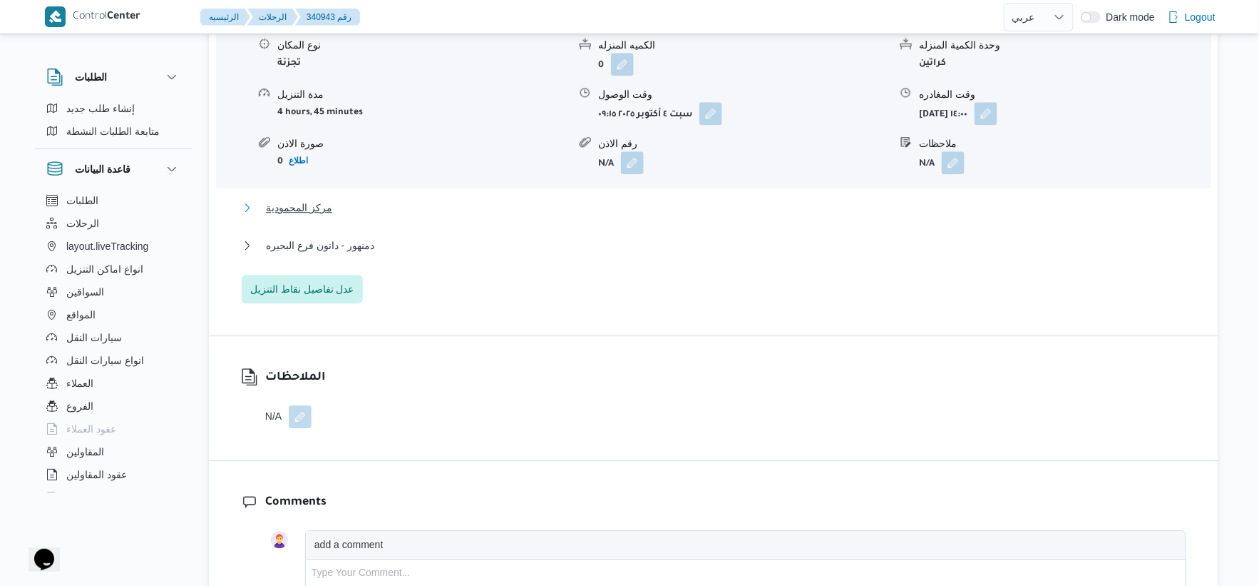
click at [319, 209] on span "مركز المحمودية" at bounding box center [299, 207] width 66 height 17
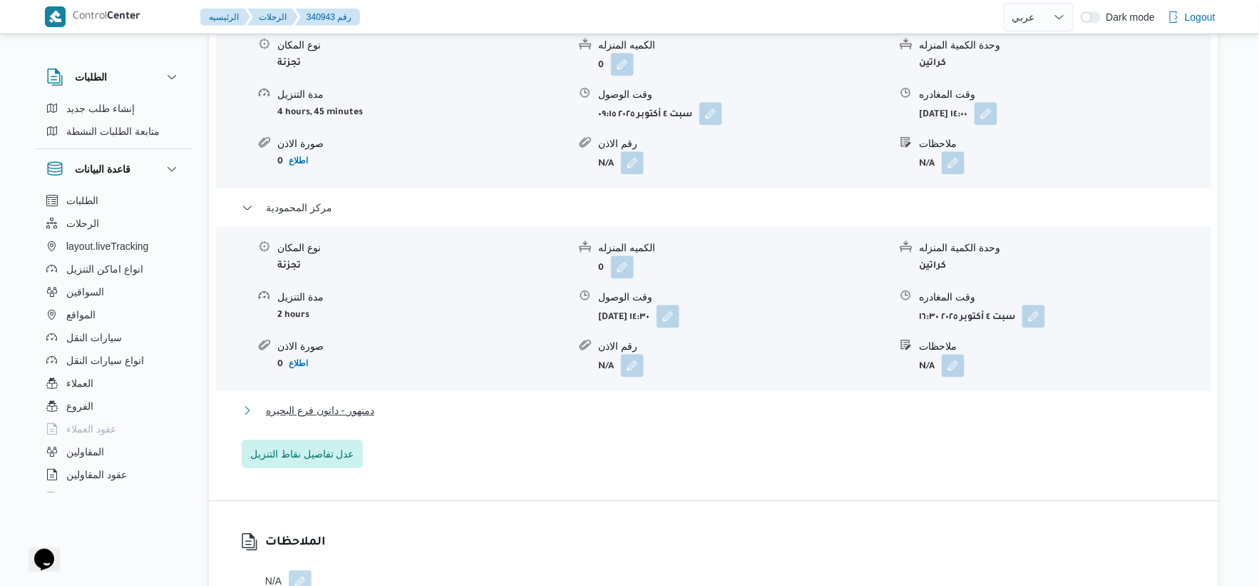
click at [386, 414] on button "دمنهور - دانون فرع البحيره" at bounding box center [714, 410] width 945 height 17
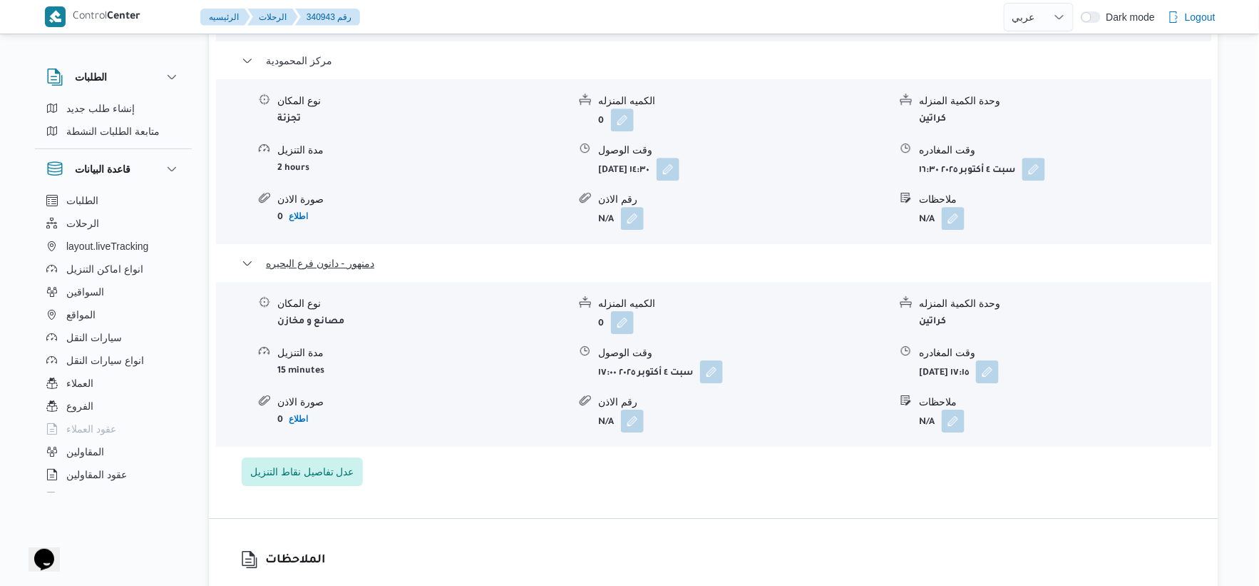
scroll to position [1426, 0]
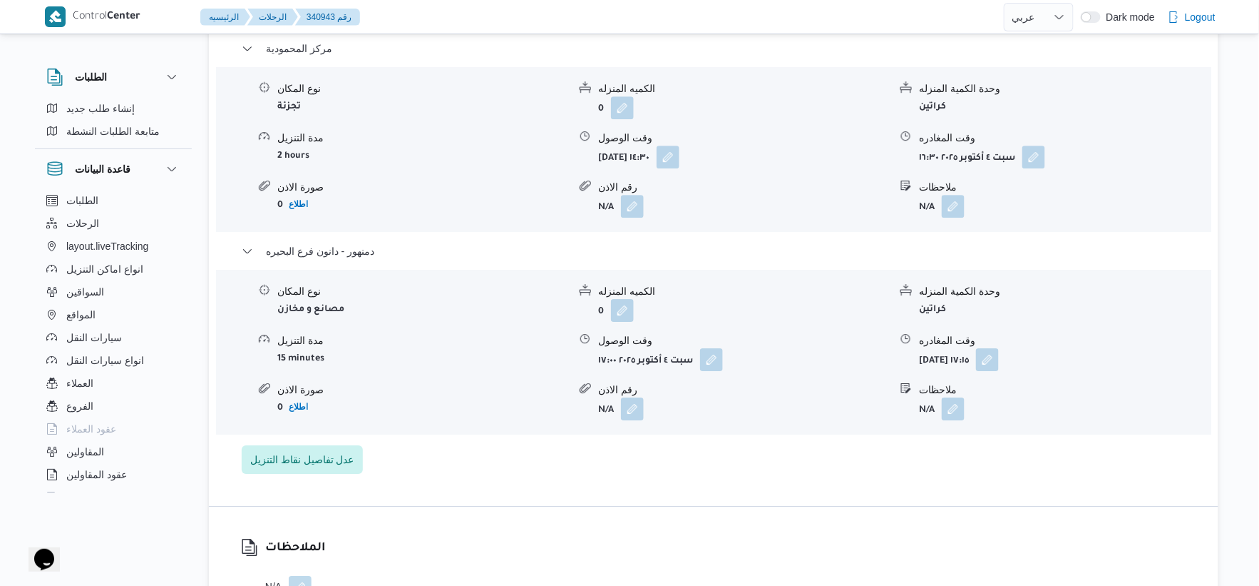
select select "ar"
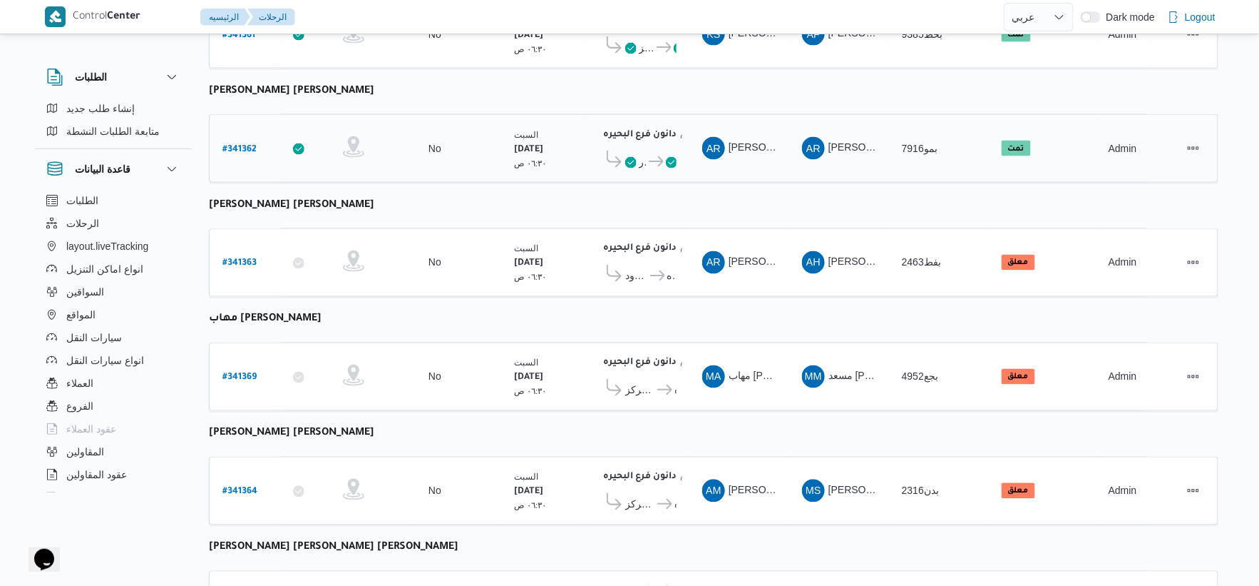
click at [237, 145] on b "# 341362" at bounding box center [240, 150] width 34 height 10
select select "ar"
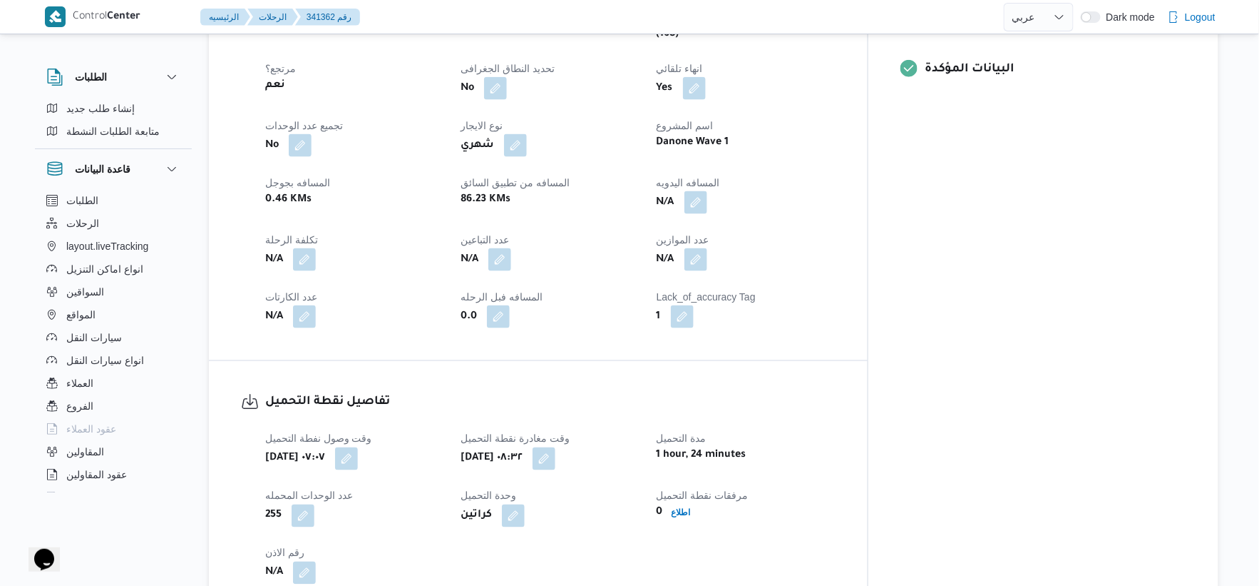
scroll to position [633, 0]
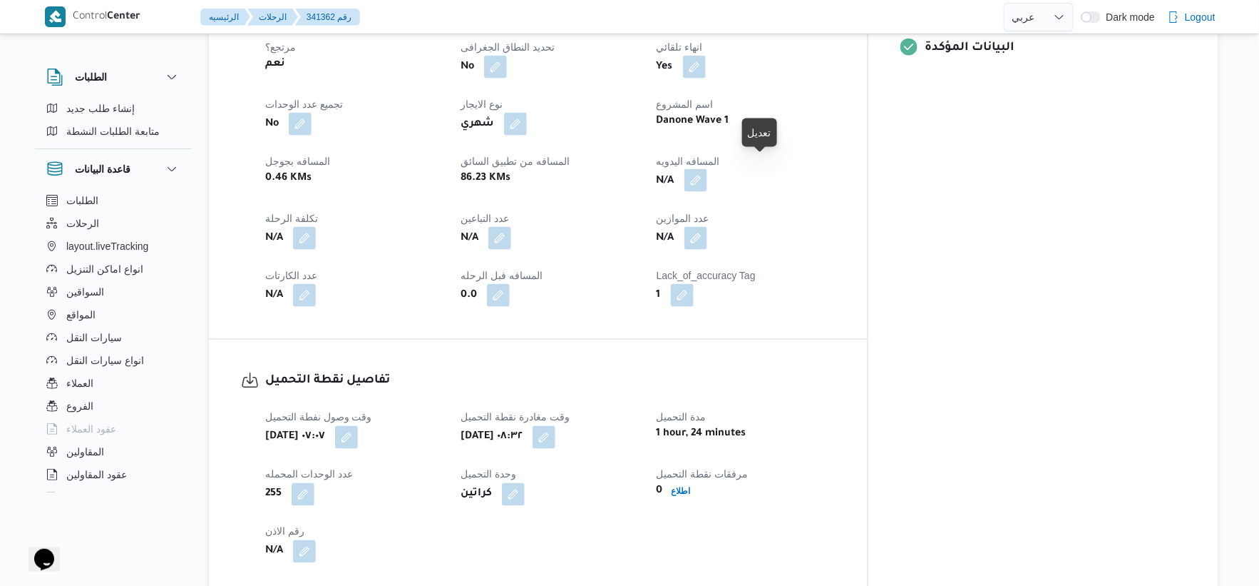
click at [707, 169] on button "button" at bounding box center [696, 180] width 23 height 23
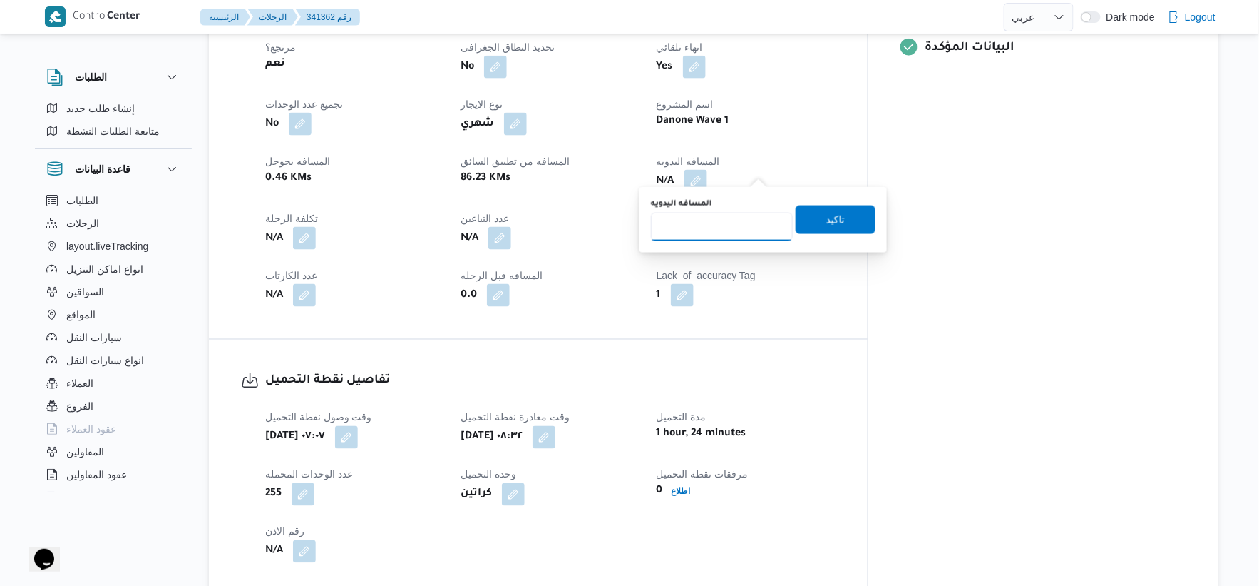
click at [717, 222] on input "المسافه اليدويه" at bounding box center [722, 227] width 142 height 29
type input "103"
click at [843, 218] on span "تاكيد" at bounding box center [836, 219] width 80 height 29
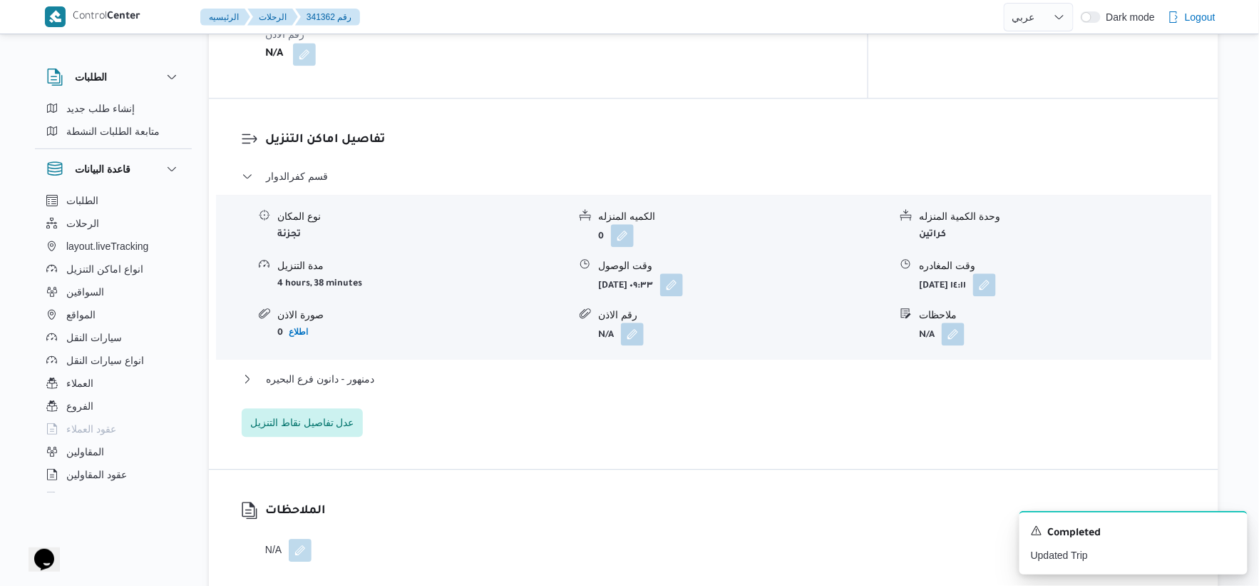
scroll to position [1267, 0]
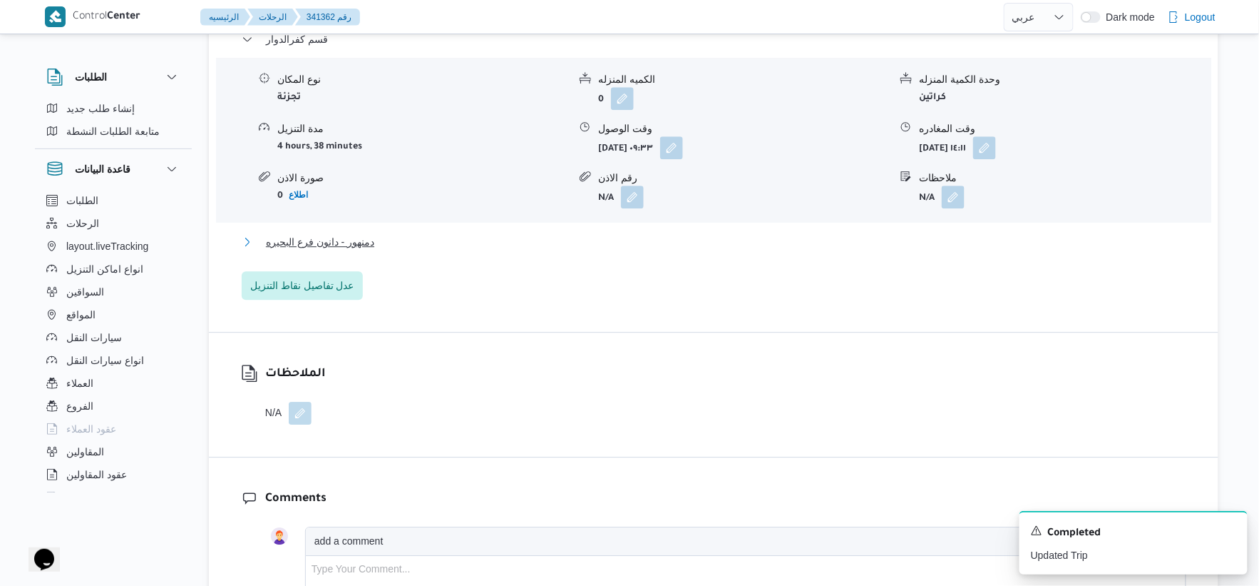
click at [404, 233] on button "دمنهور - دانون فرع البحيره" at bounding box center [714, 241] width 945 height 17
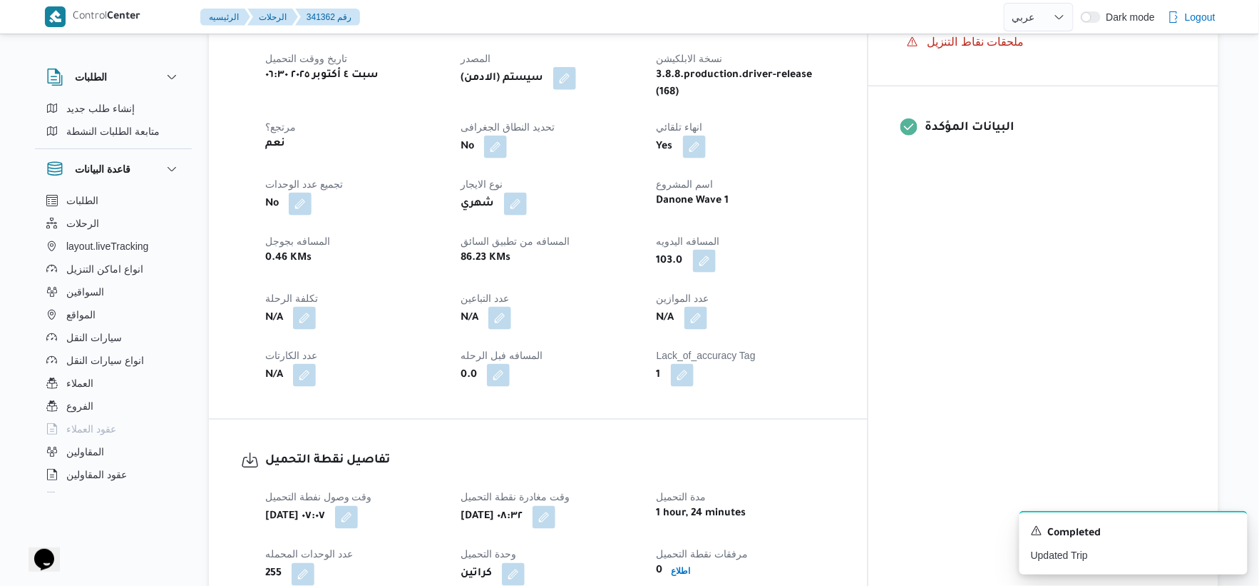
scroll to position [554, 0]
select select "ar"
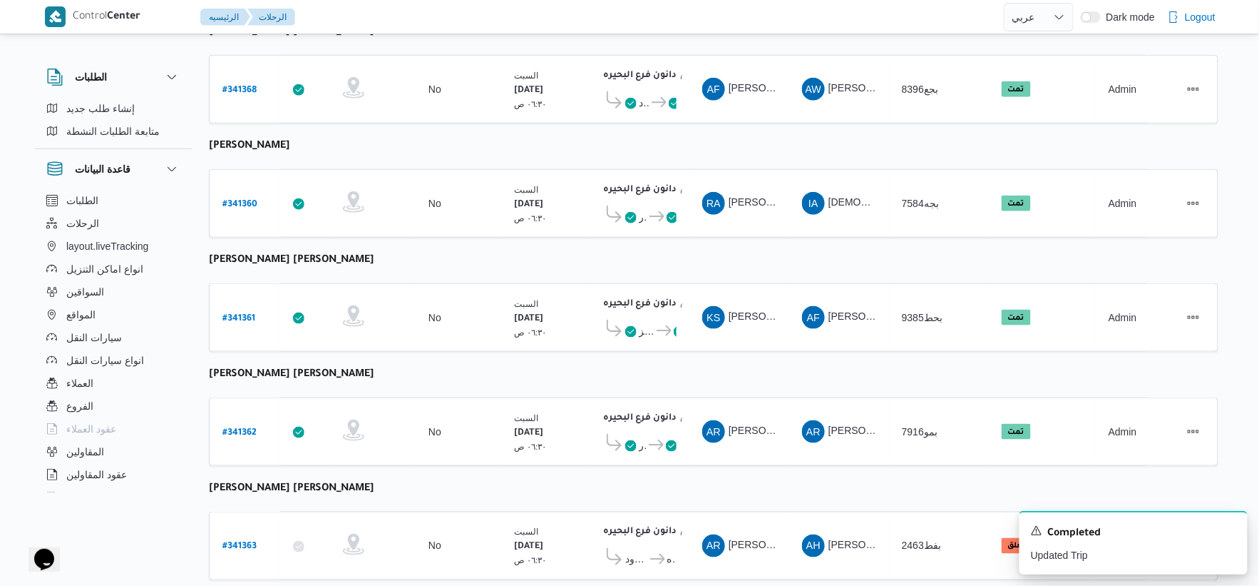
scroll to position [353, 0]
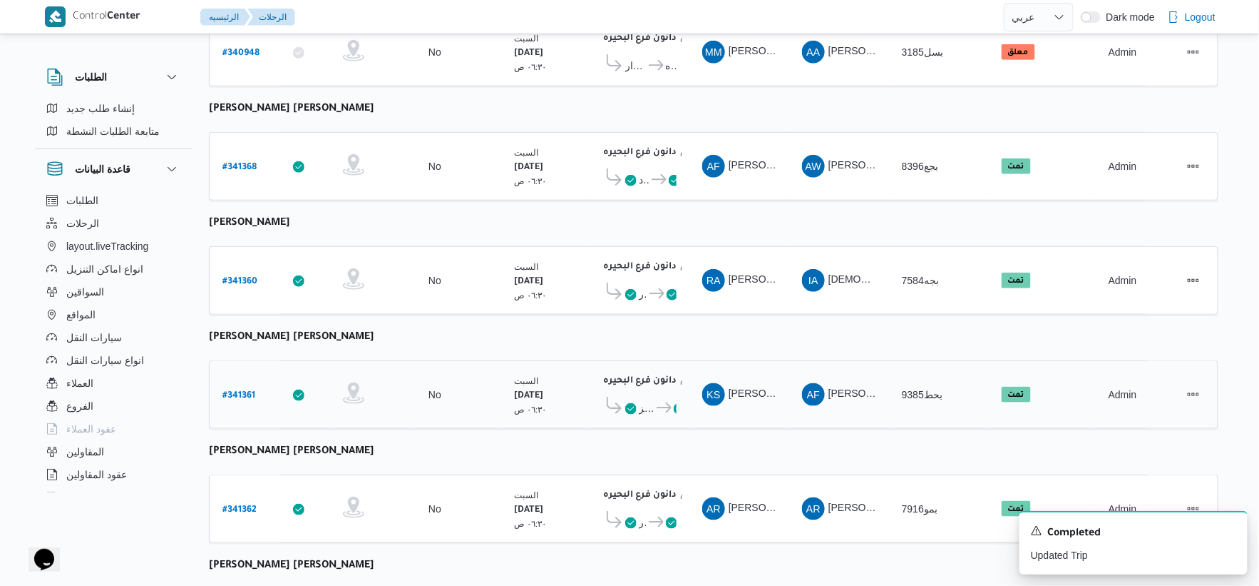
click at [248, 391] on b "# 341361" at bounding box center [239, 396] width 33 height 10
select select "ar"
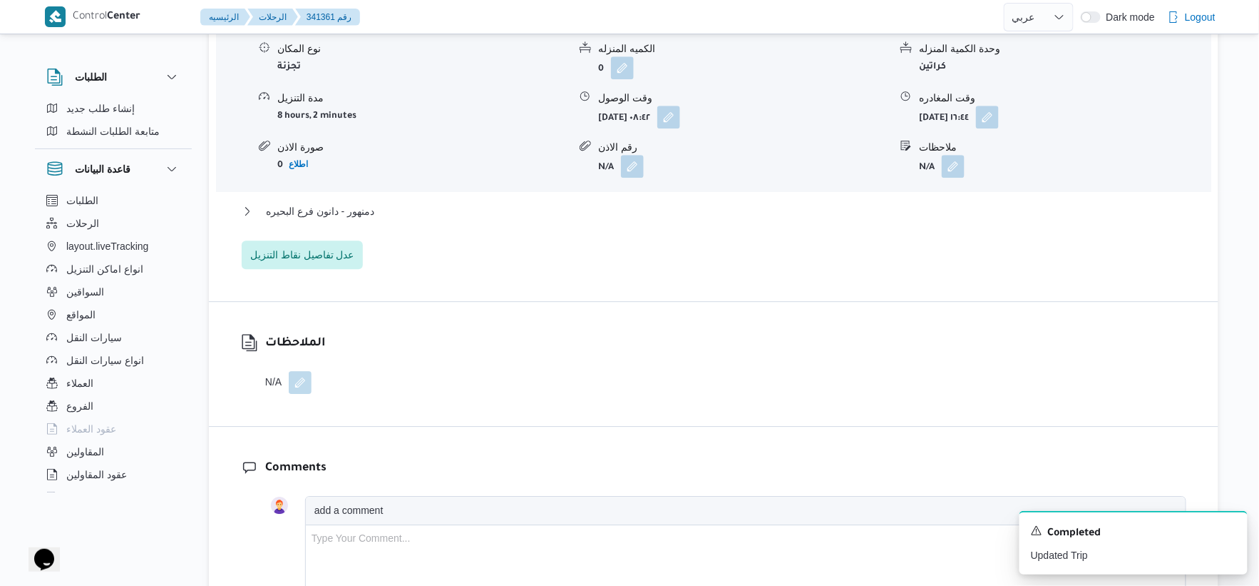
scroll to position [1304, 0]
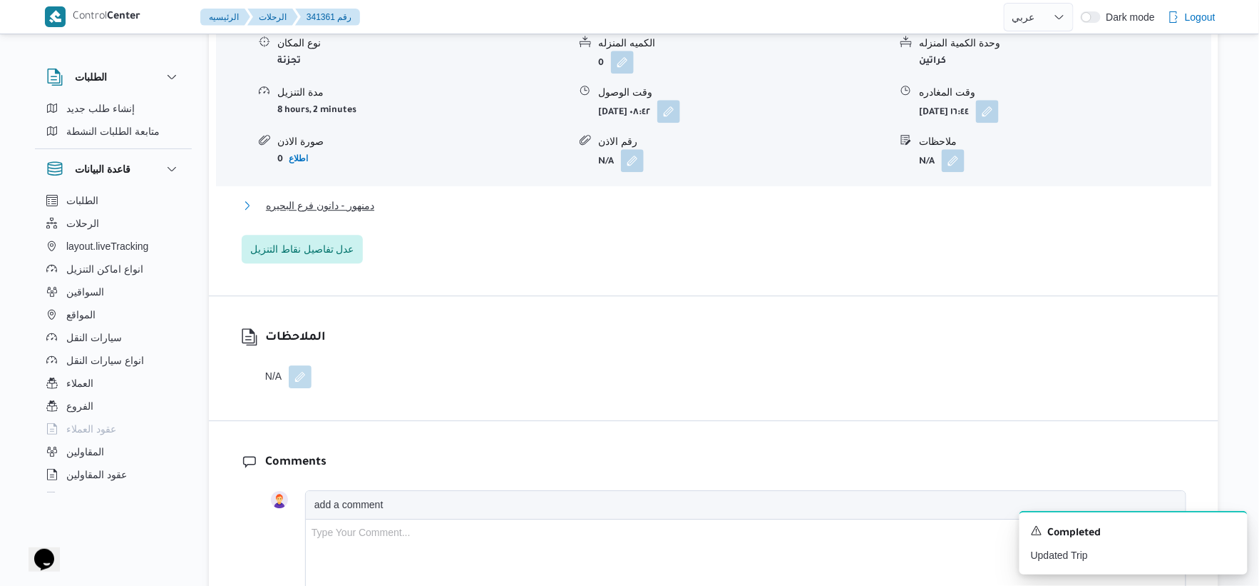
click at [371, 198] on span "دمنهور - دانون فرع البحيره" at bounding box center [320, 205] width 108 height 17
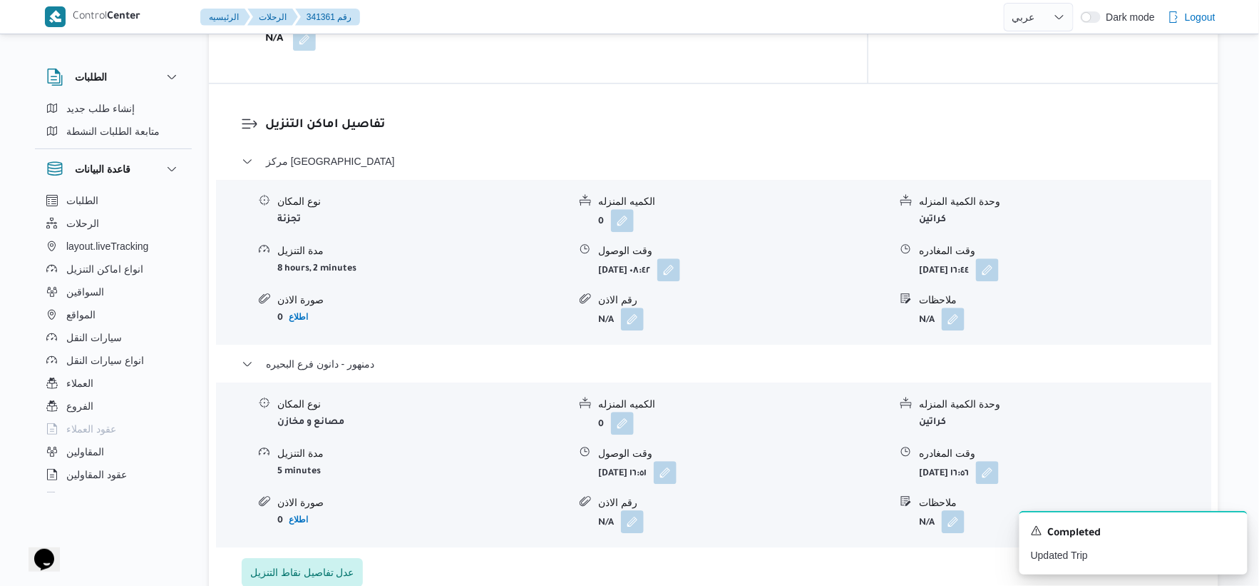
scroll to position [670, 0]
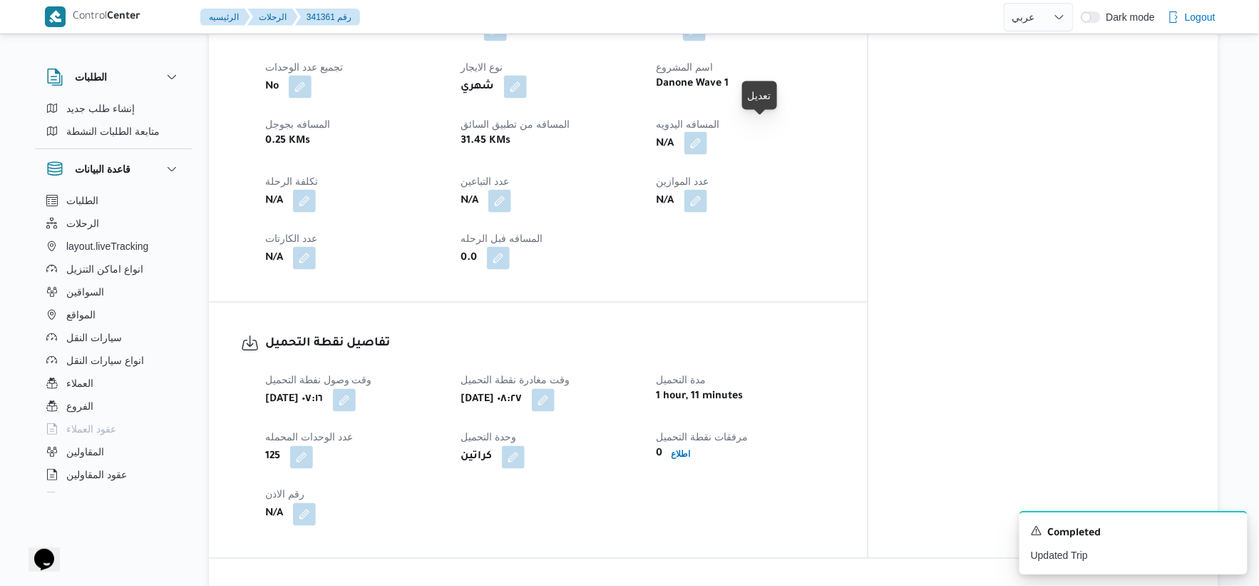
click at [707, 132] on button "button" at bounding box center [696, 143] width 23 height 23
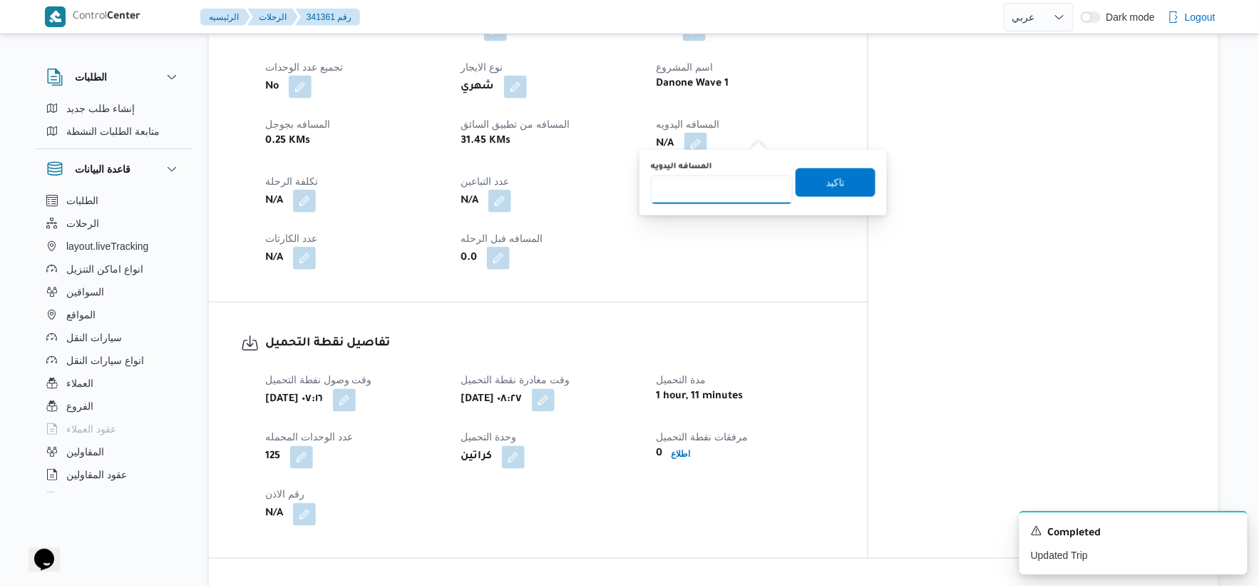
click at [725, 194] on input "المسافه اليدويه" at bounding box center [722, 189] width 142 height 29
type input "33"
click at [842, 173] on span "تاكيد" at bounding box center [836, 182] width 80 height 29
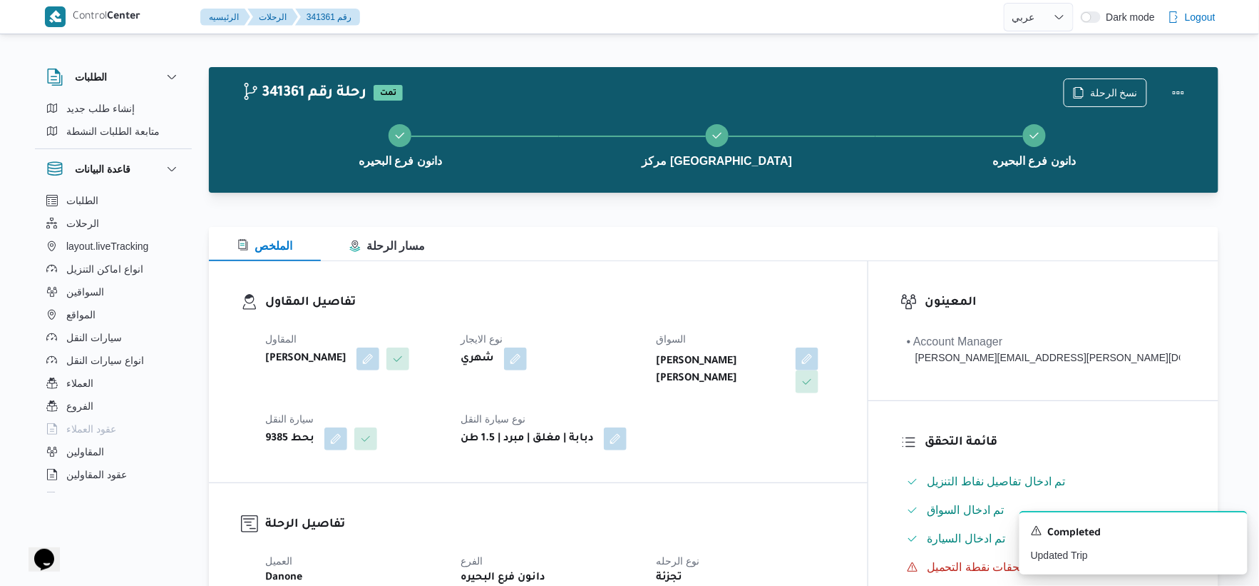
scroll to position [475, 0]
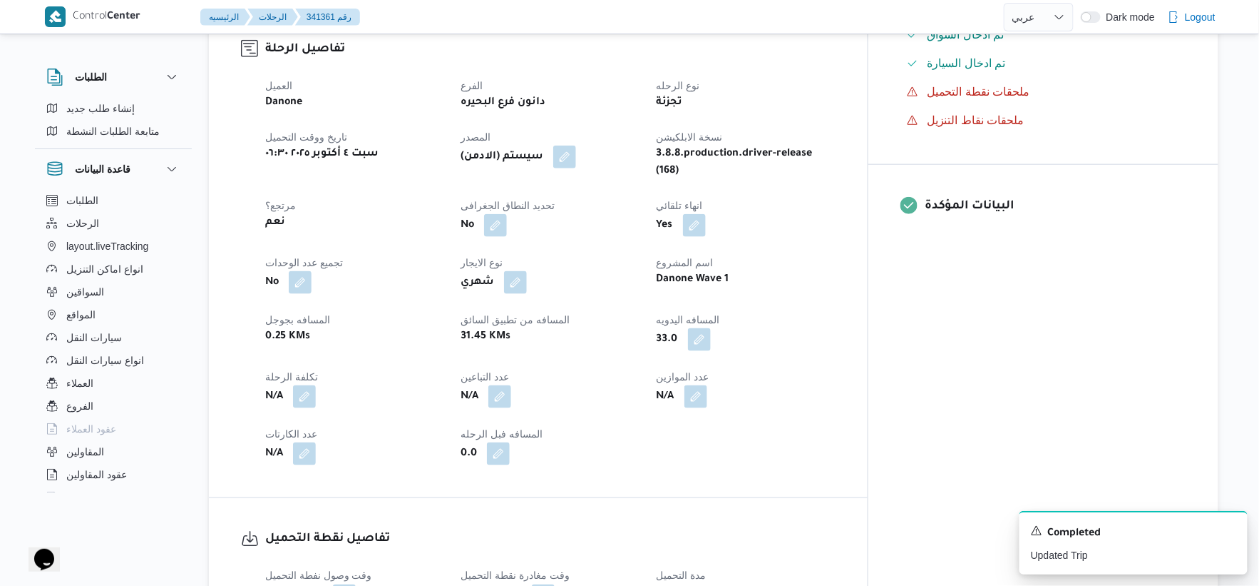
select select "ar"
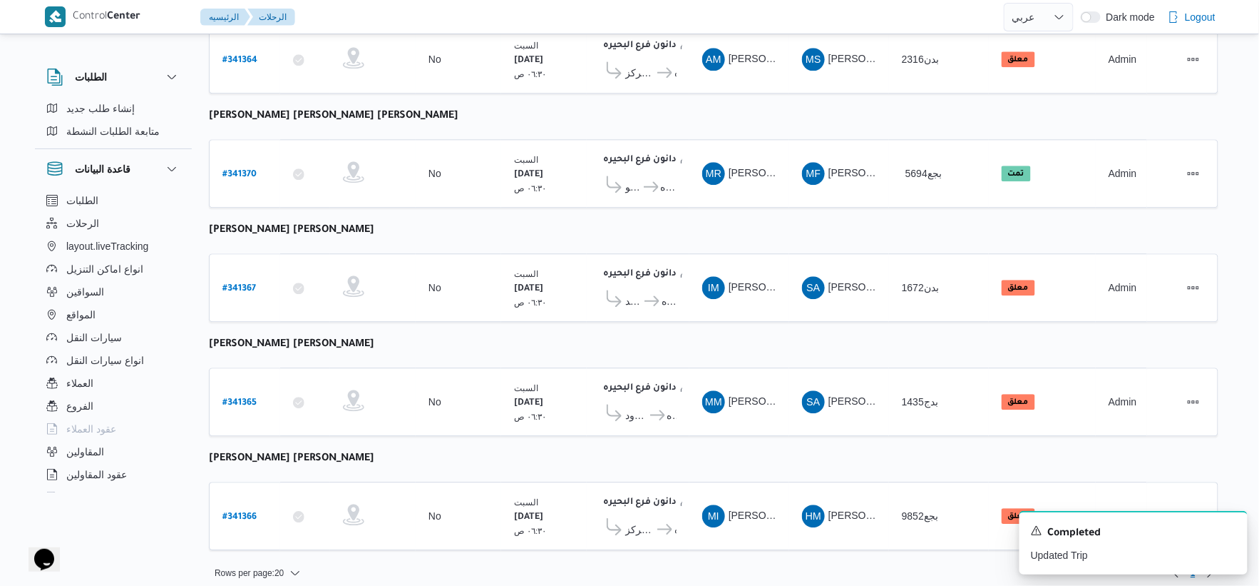
scroll to position [1145, 0]
click at [234, 397] on b "# 341365" at bounding box center [240, 402] width 34 height 10
select select "ar"
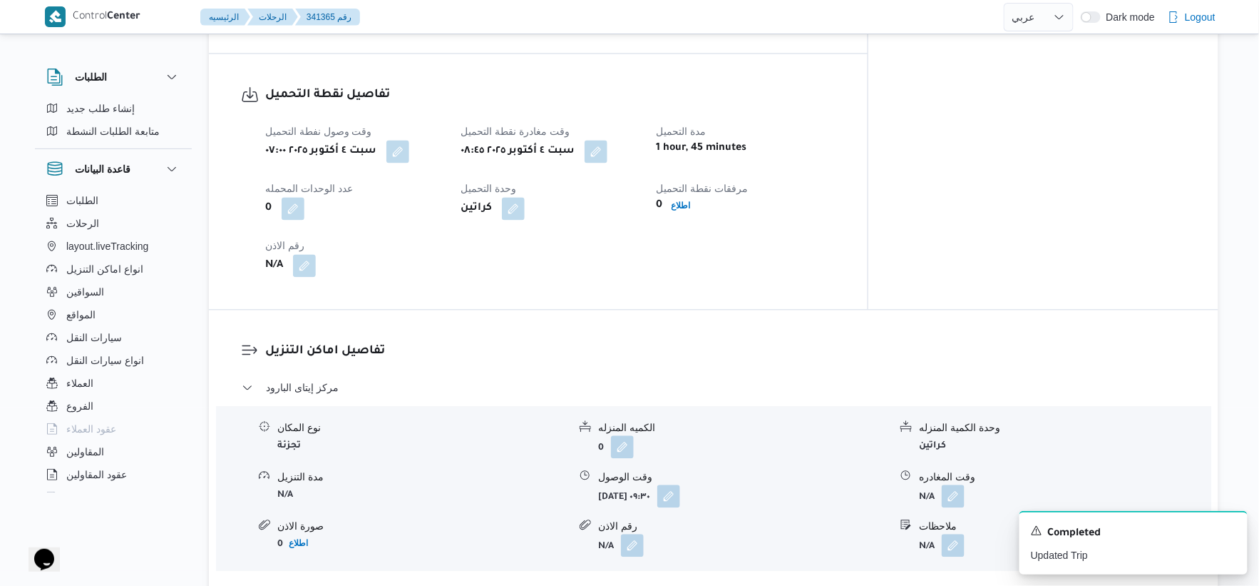
scroll to position [951, 0]
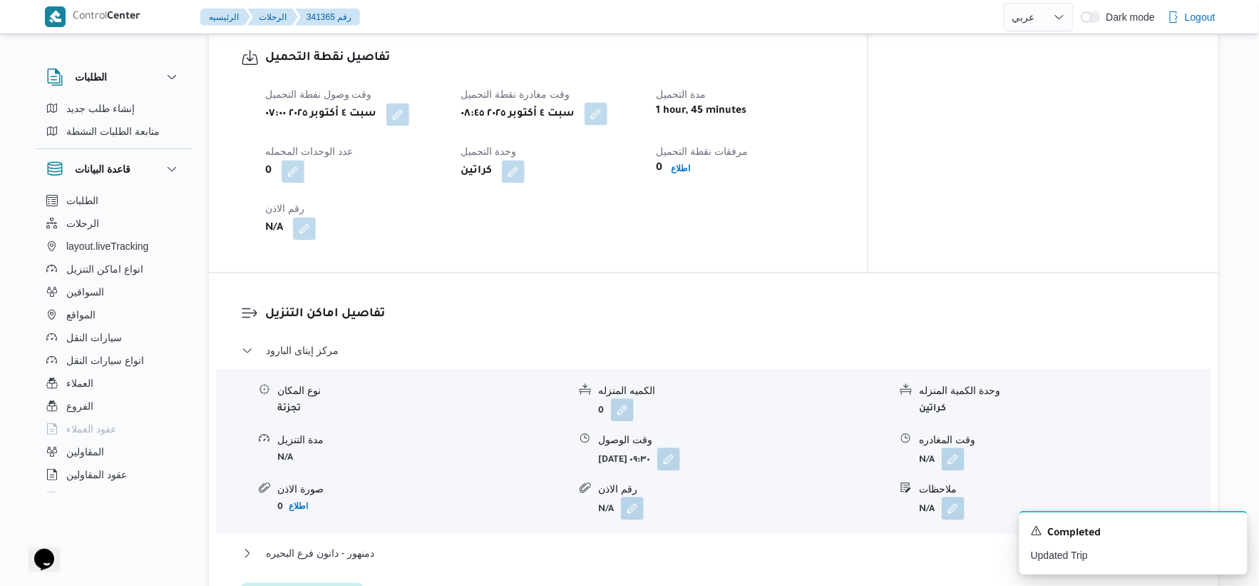
click at [608, 116] on button "button" at bounding box center [596, 113] width 23 height 23
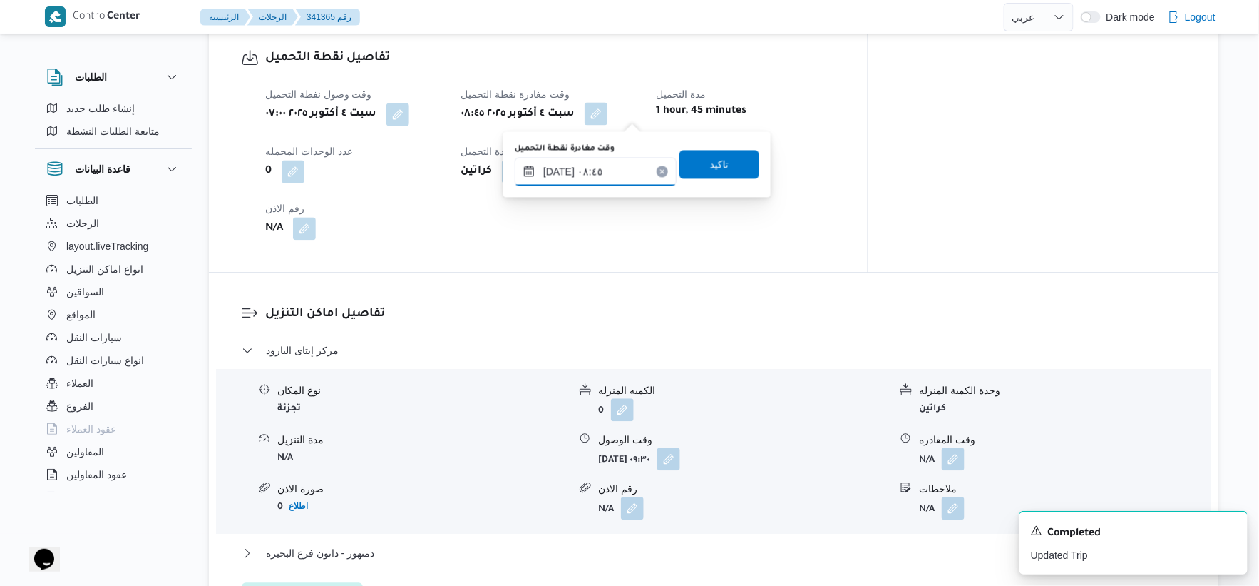
click at [617, 164] on input "٠٤/١٠/٢٠٢٥ ٠٨:٤٥" at bounding box center [596, 171] width 162 height 29
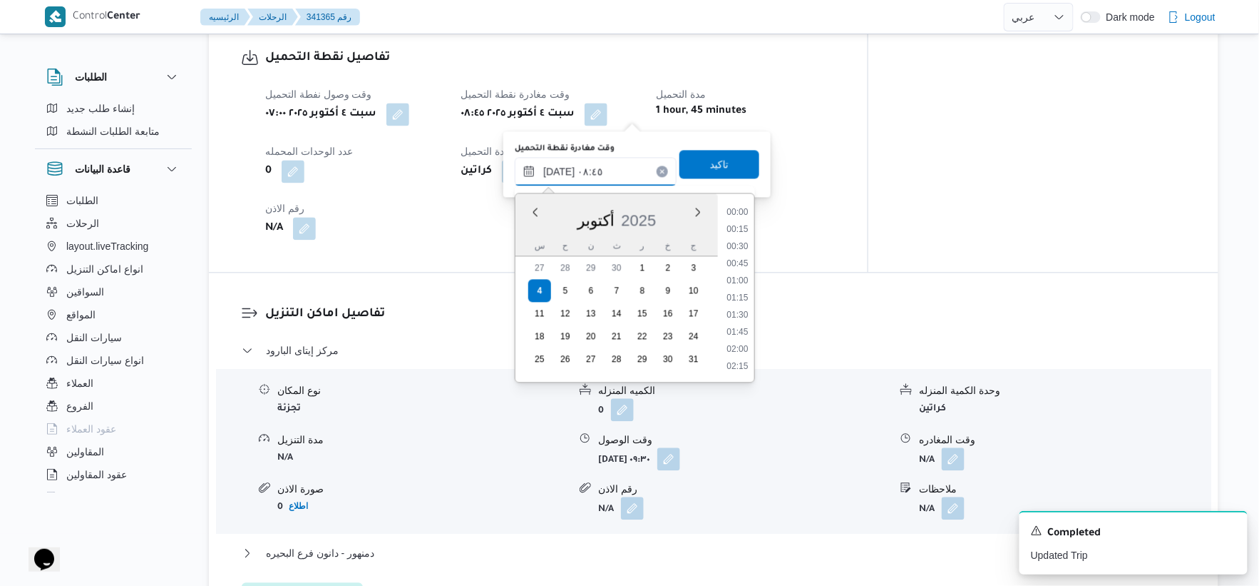
scroll to position [513, 0]
click at [732, 280] on li "08:30" at bounding box center [738, 280] width 33 height 14
type input "٠٤/١٠/٢٠٢٥ ٠٨:٣٠"
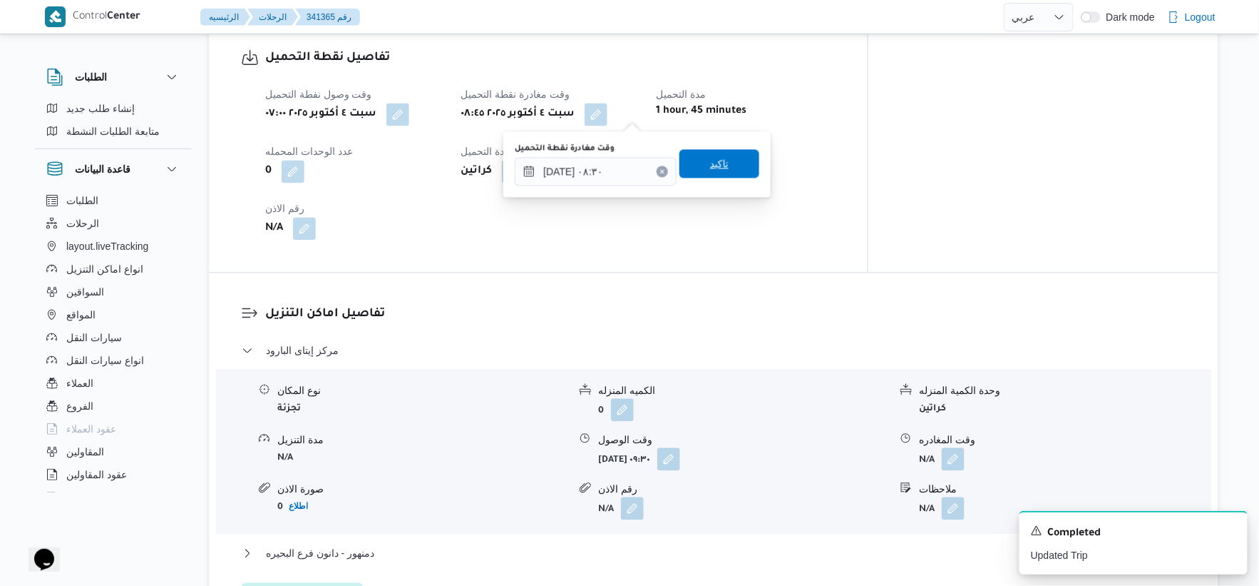
click at [723, 168] on span "تاكيد" at bounding box center [720, 163] width 80 height 29
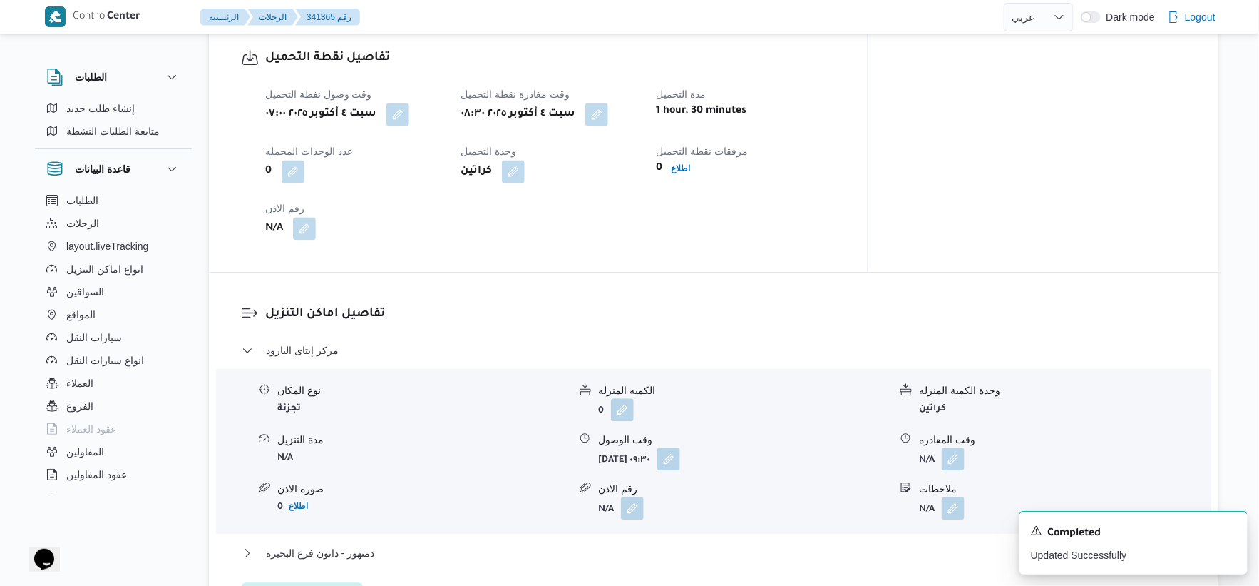
scroll to position [1030, 0]
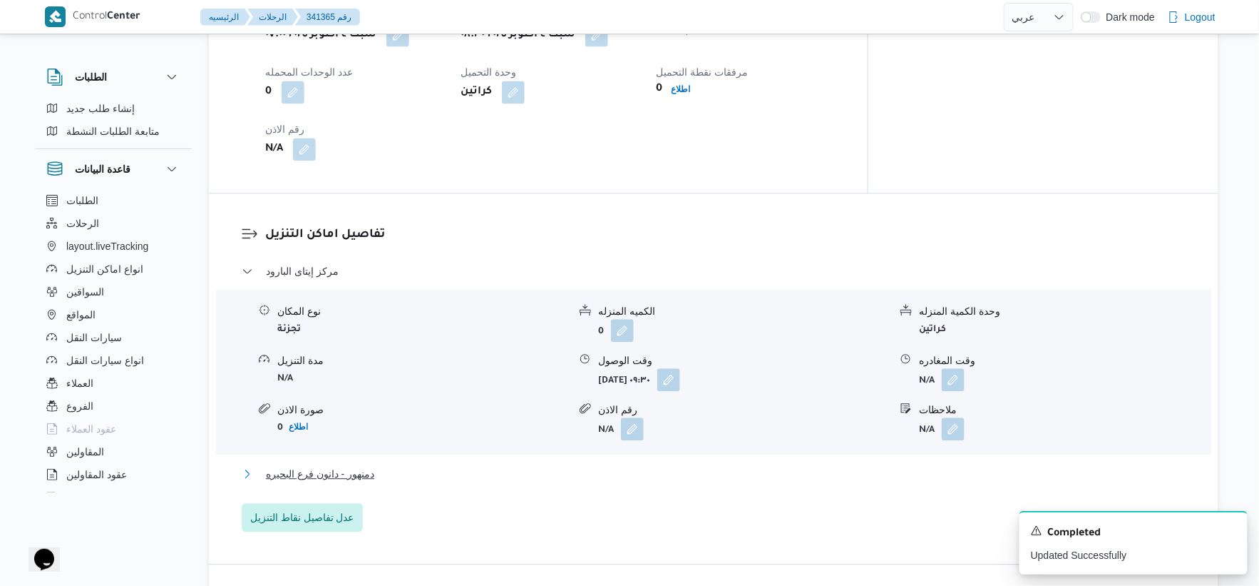
click at [368, 472] on span "دمنهور - دانون فرع البحيره" at bounding box center [320, 473] width 108 height 17
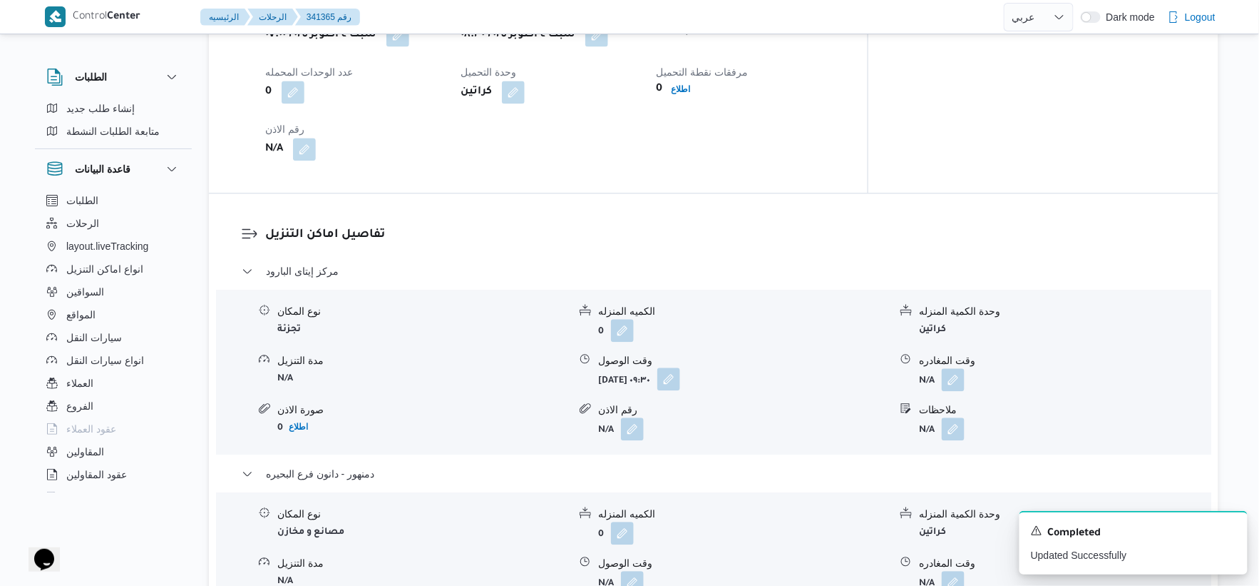
click at [680, 374] on button "button" at bounding box center [669, 378] width 23 height 23
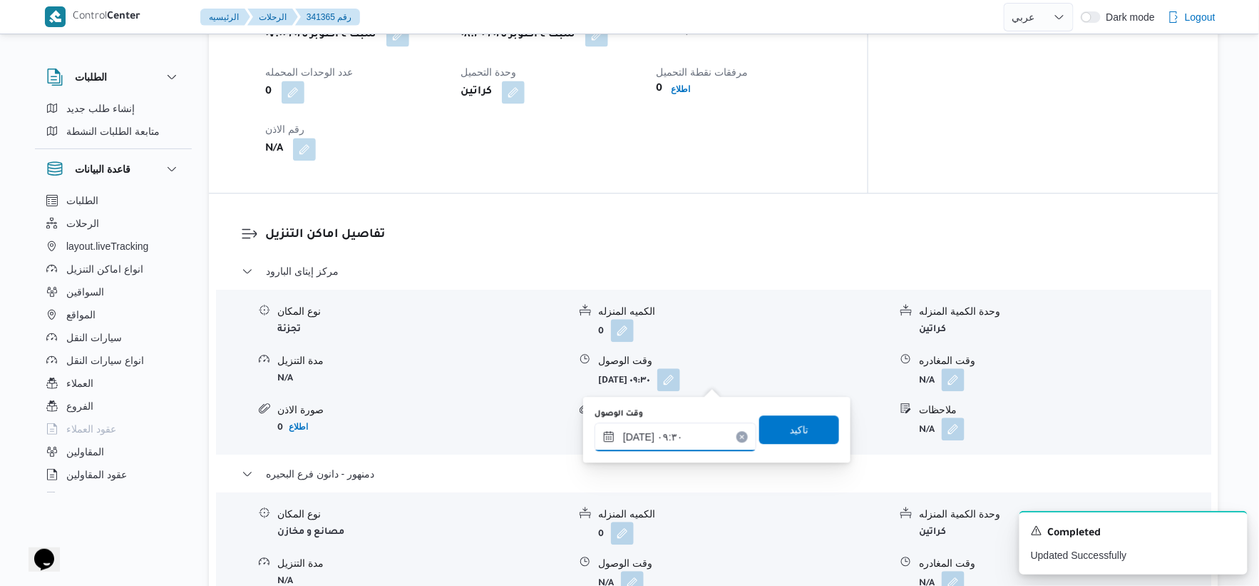
click at [697, 441] on input "[DATE] ٠٩:٣٠" at bounding box center [676, 436] width 162 height 29
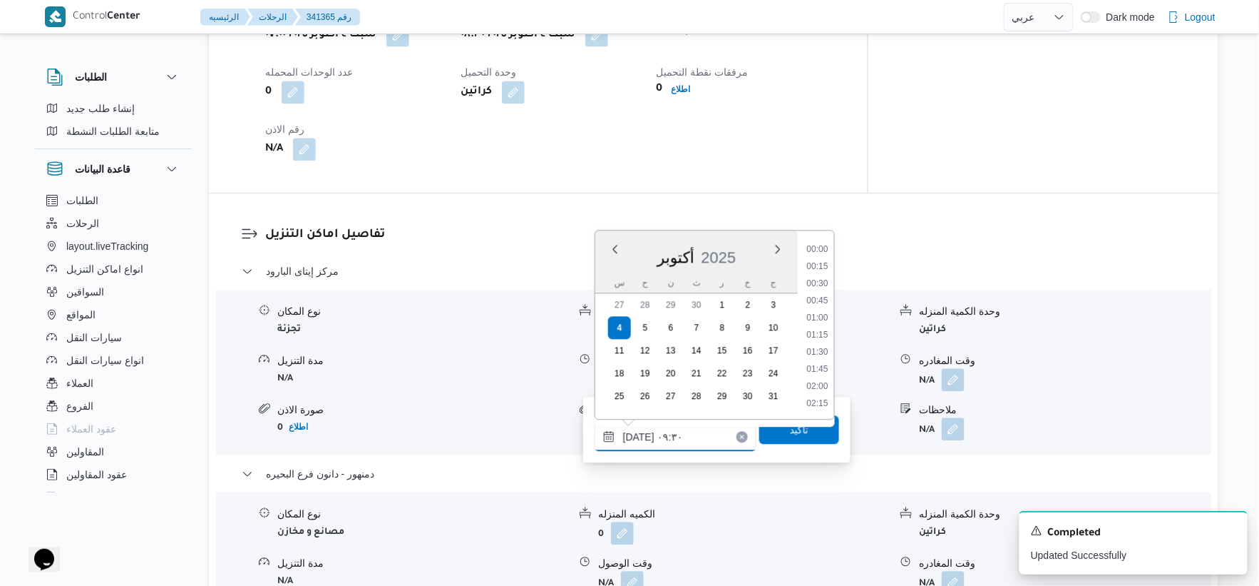
scroll to position [565, 0]
click at [816, 298] on li "09:00" at bounding box center [817, 300] width 33 height 14
type input "[DATE] ٠٩:٠٠"
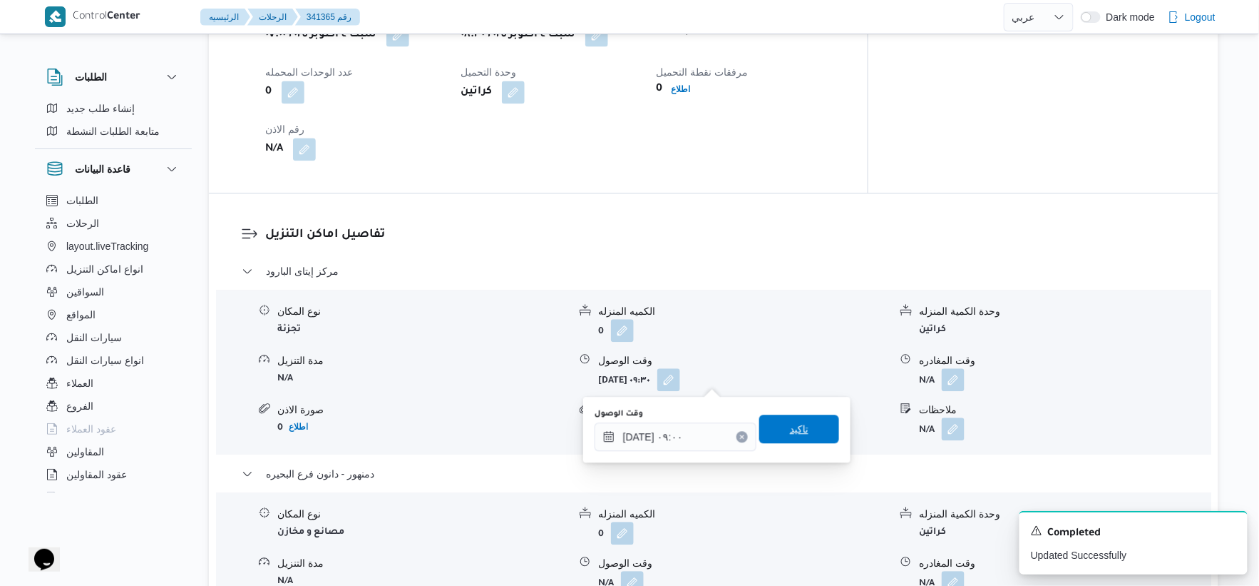
click at [797, 426] on span "تاكيد" at bounding box center [799, 428] width 19 height 17
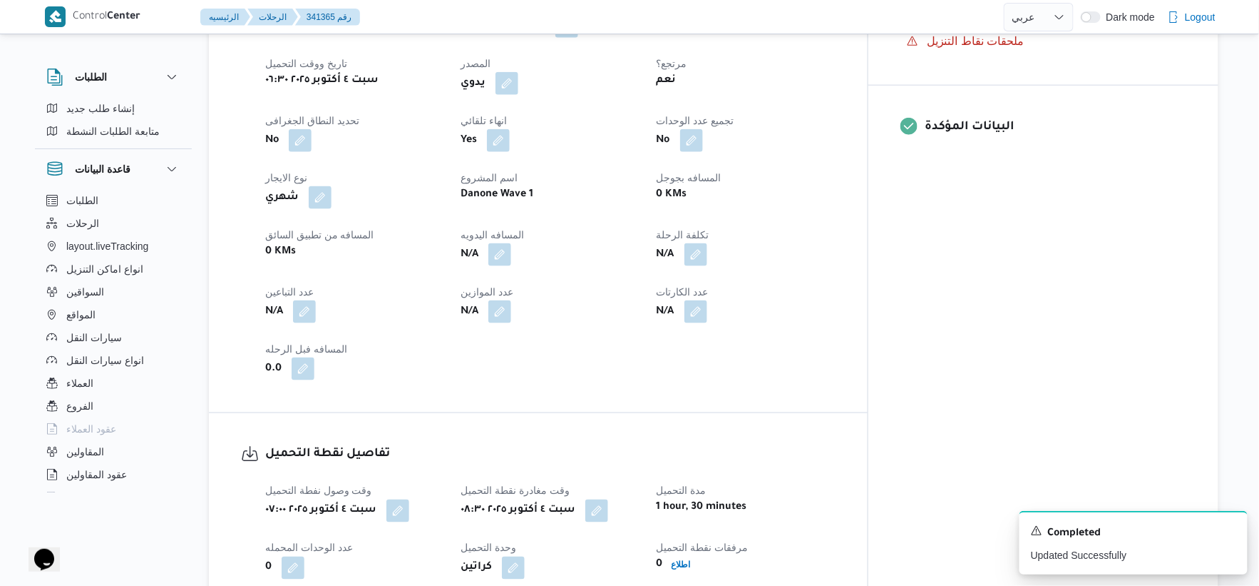
scroll to position [475, 0]
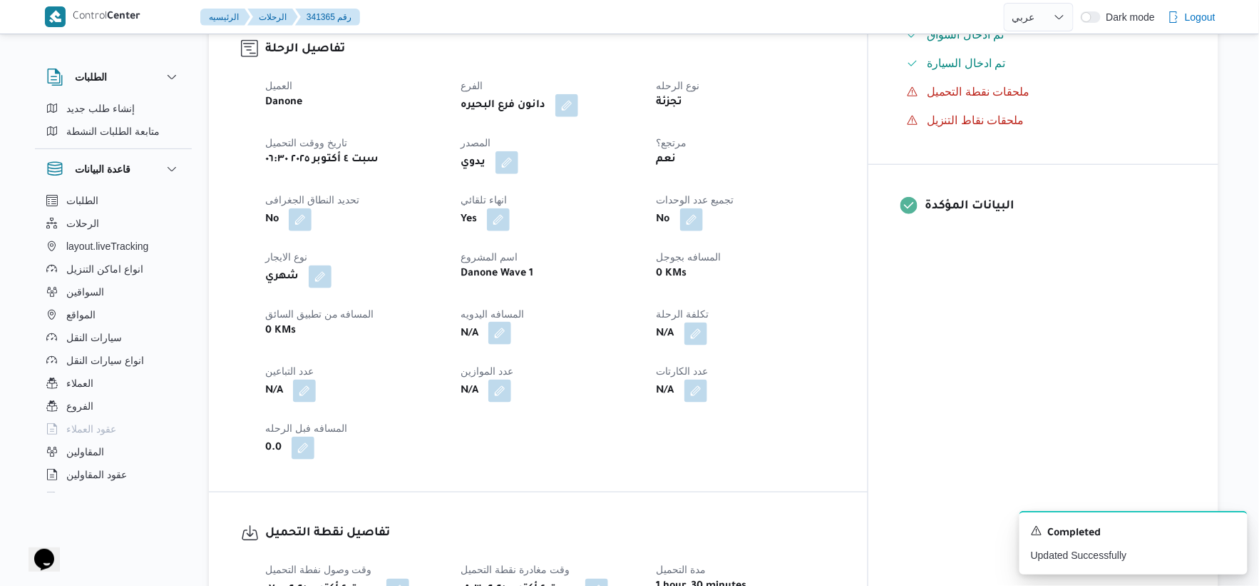
click at [511, 339] on button "button" at bounding box center [500, 333] width 23 height 23
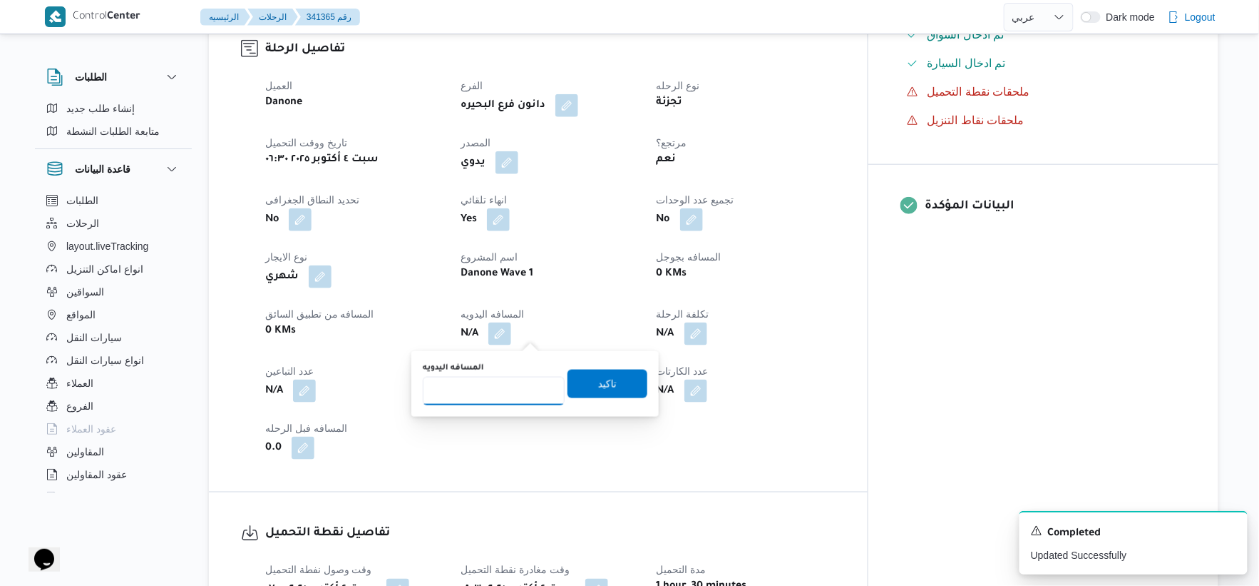
click at [482, 394] on input "المسافه اليدويه" at bounding box center [494, 391] width 142 height 29
type input "59"
click at [616, 385] on span "تاكيد" at bounding box center [608, 383] width 80 height 29
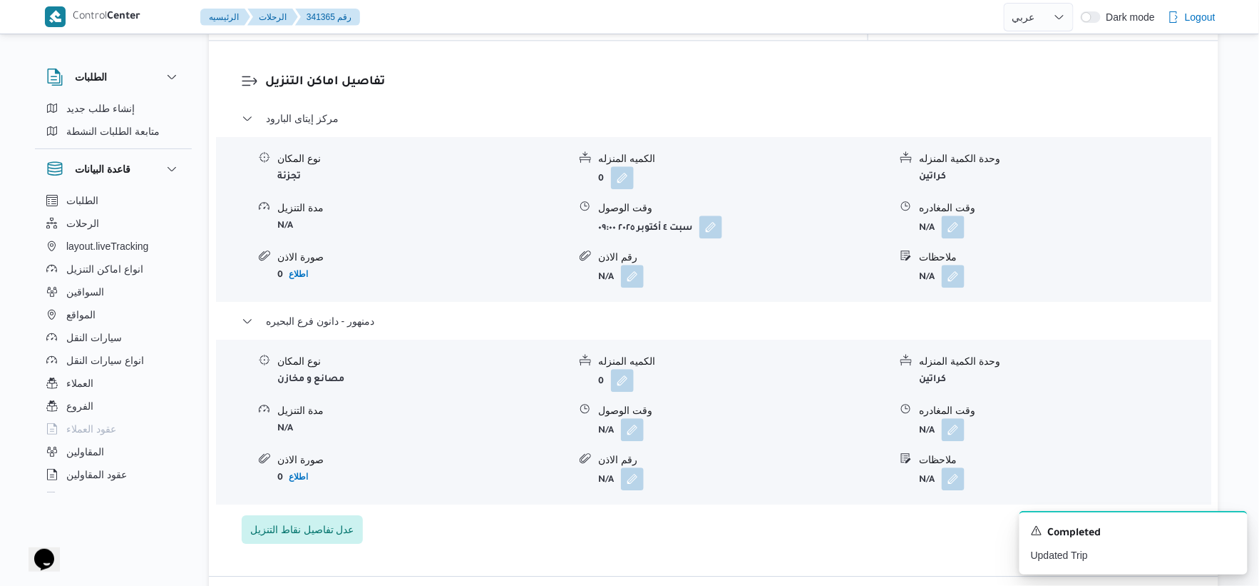
scroll to position [1188, 0]
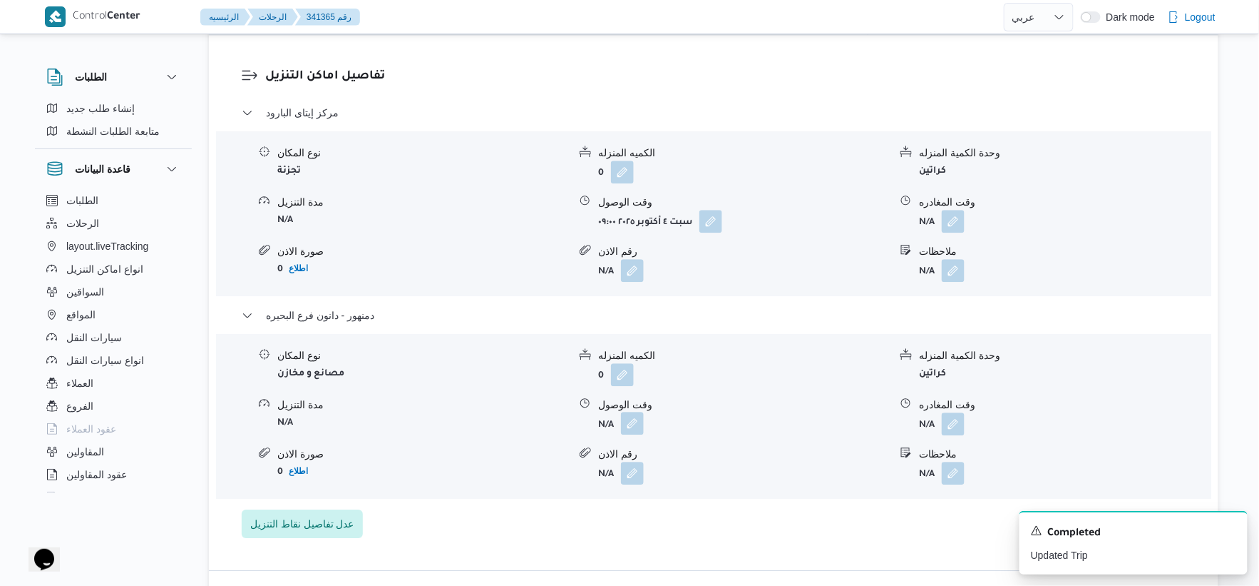
click at [624, 418] on button "button" at bounding box center [632, 422] width 23 height 23
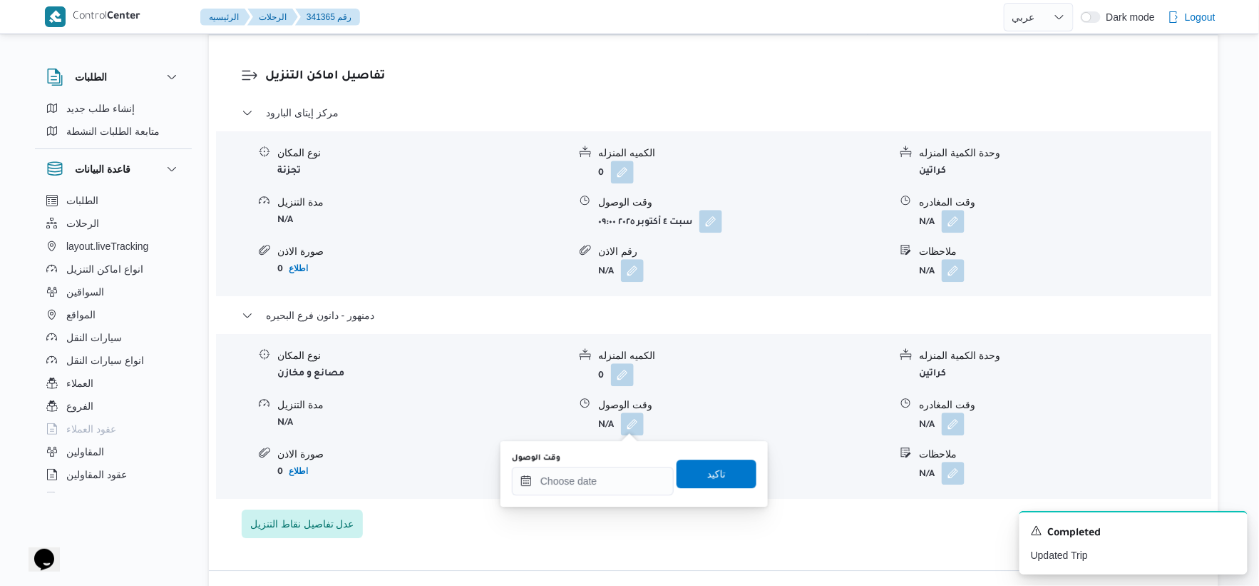
click at [626, 462] on div "وقت الوصول" at bounding box center [593, 473] width 162 height 43
click at [633, 469] on input "وقت الوصول" at bounding box center [593, 480] width 162 height 29
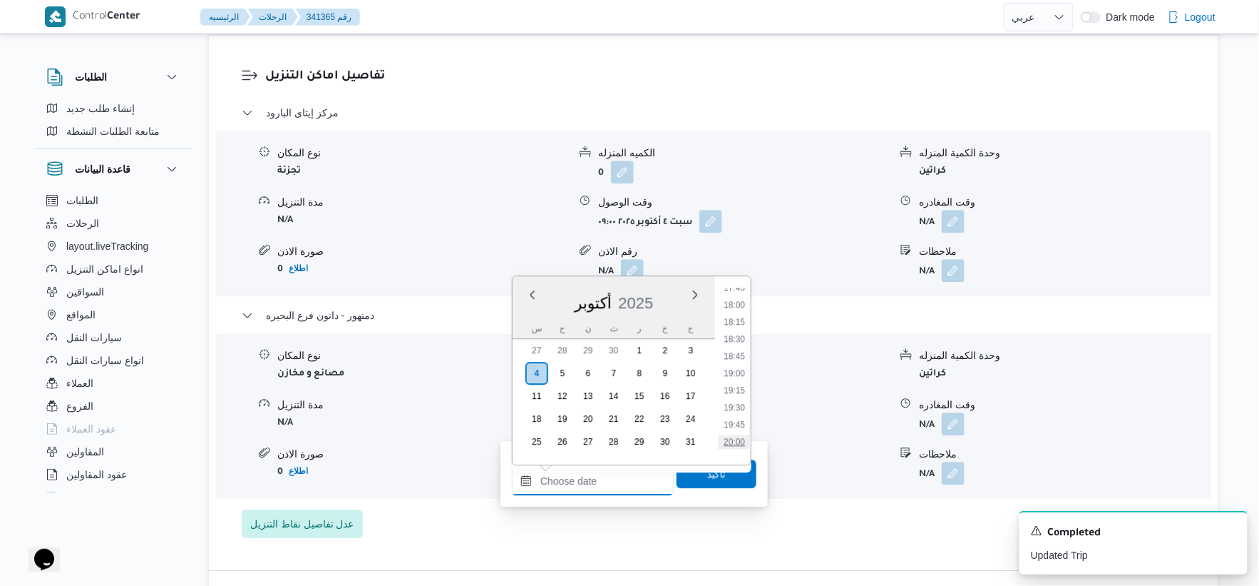
scroll to position [1080, 0]
click at [744, 309] on li "16:00" at bounding box center [734, 310] width 33 height 14
type input "[DATE] ١٦:٠٠"
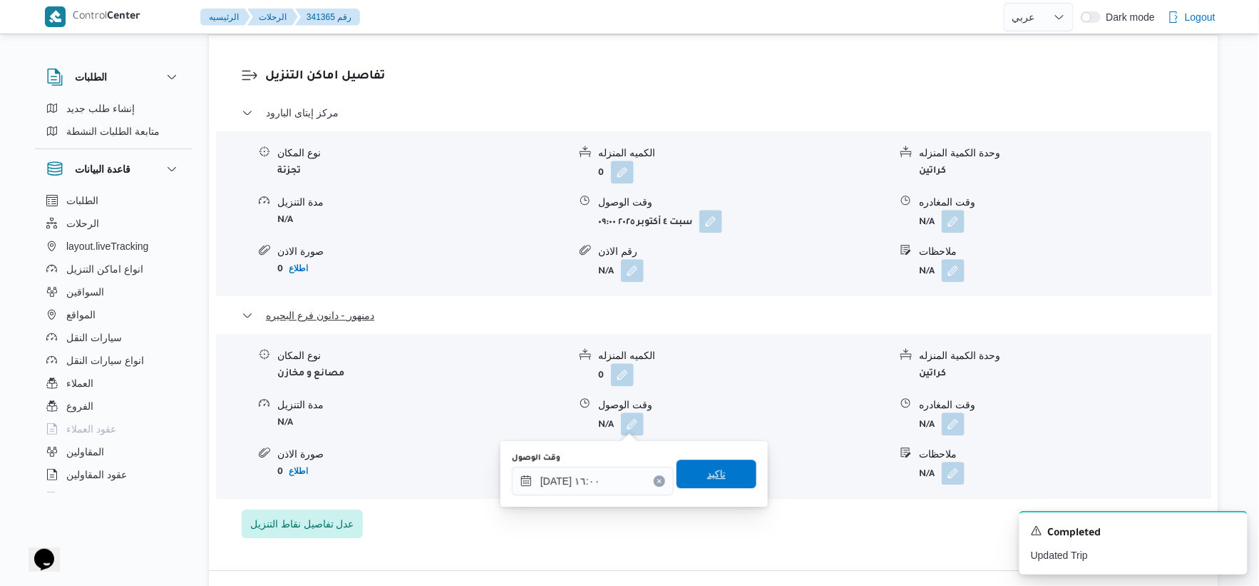
drag, startPoint x: 720, startPoint y: 469, endPoint x: 926, endPoint y: 310, distance: 259.3
click at [726, 467] on span "تاكيد" at bounding box center [717, 473] width 80 height 29
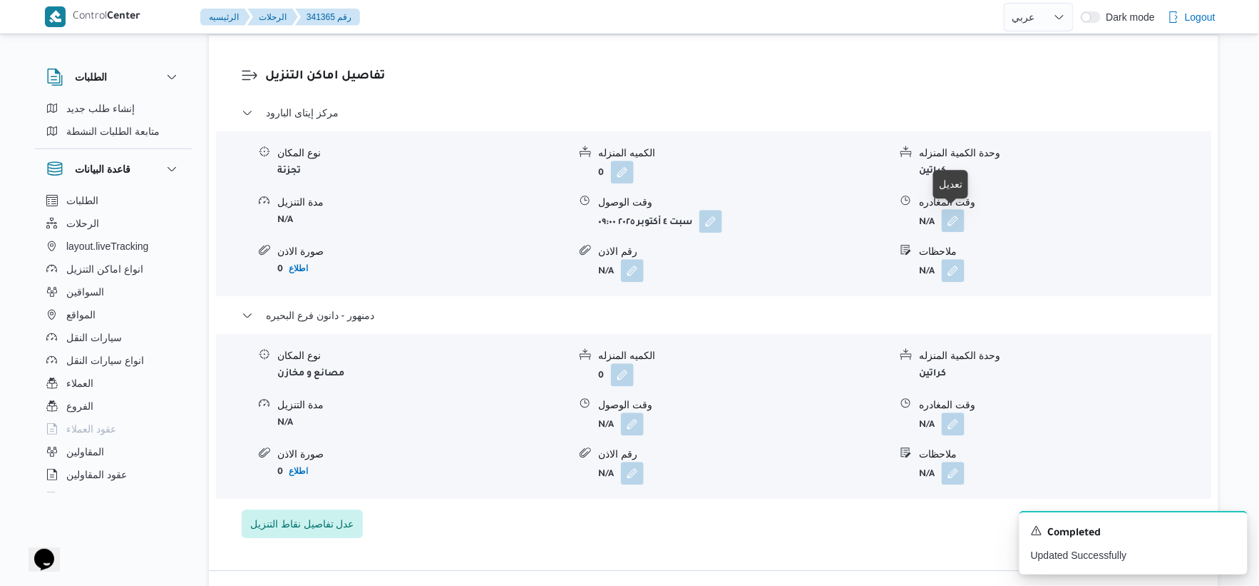
click at [958, 216] on button "button" at bounding box center [953, 220] width 23 height 23
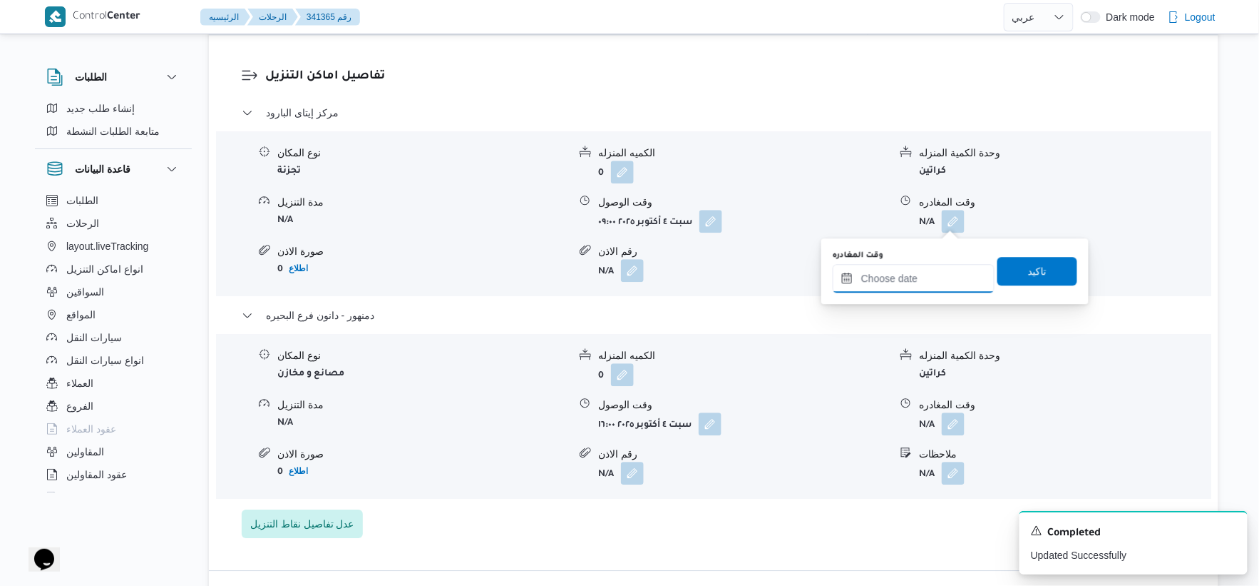
click at [937, 275] on input "وقت المغادره" at bounding box center [914, 278] width 162 height 29
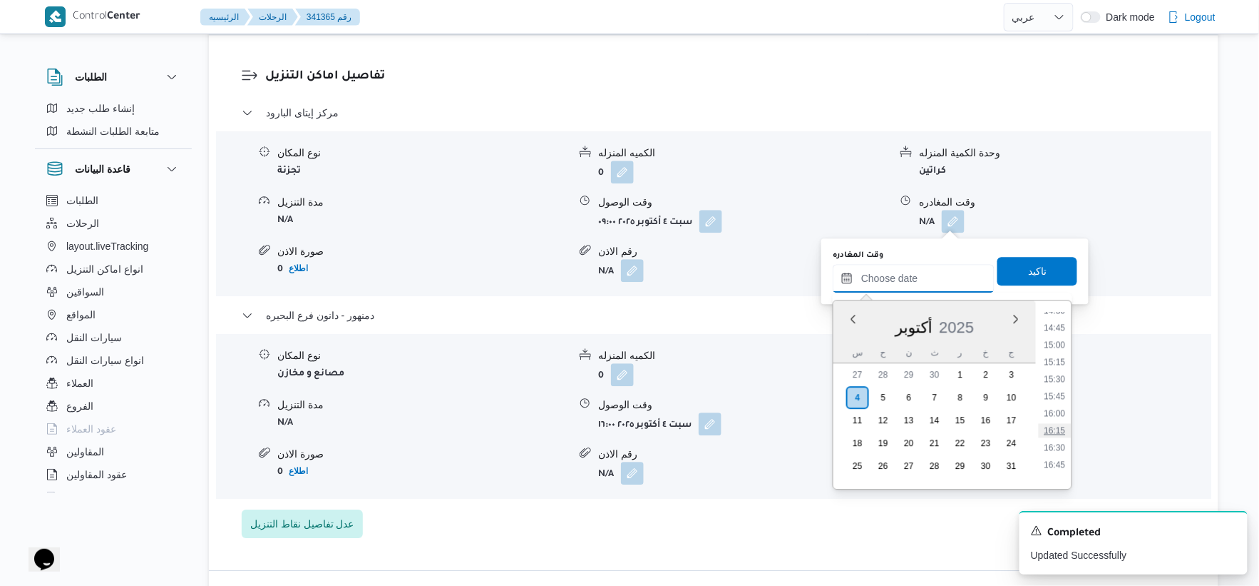
scroll to position [1001, 0]
click at [1058, 379] on li "15:30" at bounding box center [1055, 379] width 33 height 14
type input "٠٤/١٠/٢٠٢٥ ١٥:٣٠"
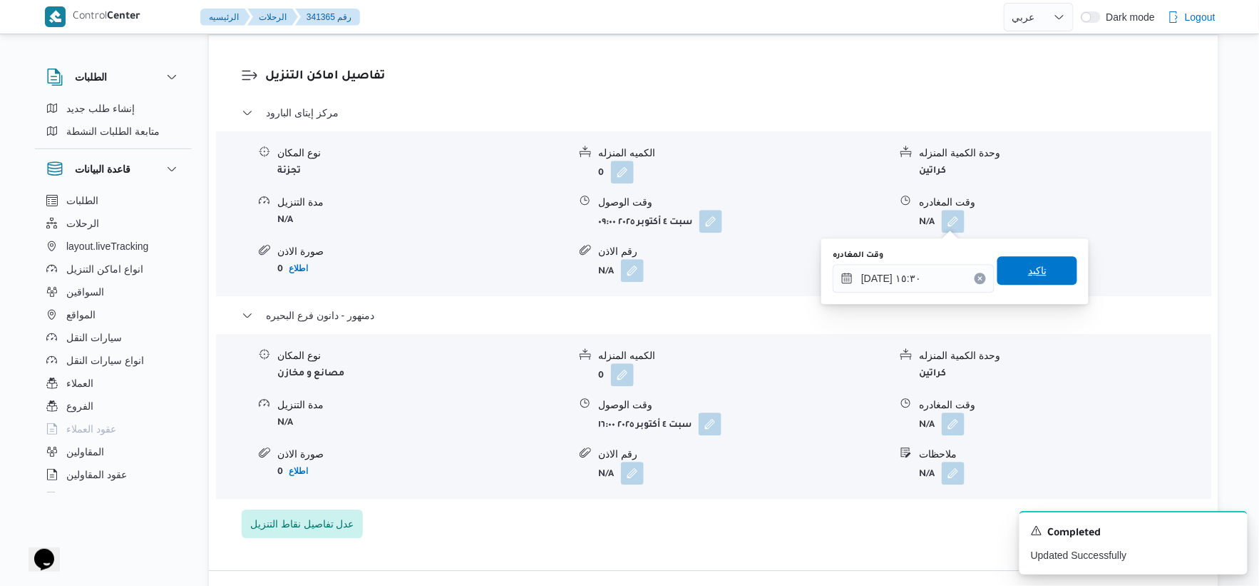
click at [1040, 258] on span "تاكيد" at bounding box center [1038, 270] width 80 height 29
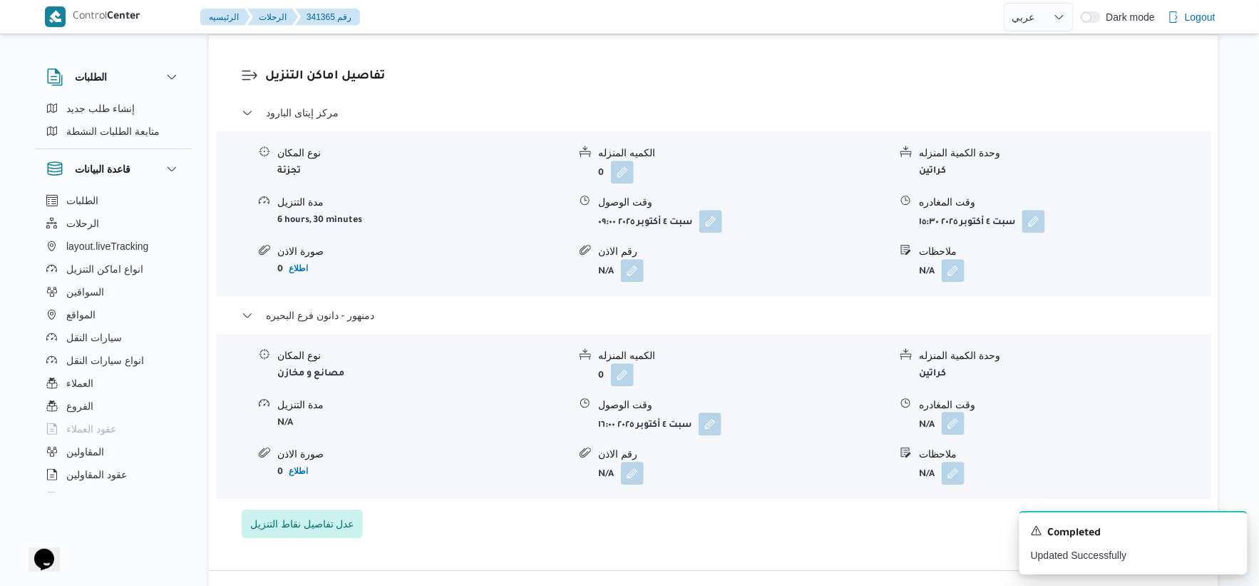
click at [959, 421] on button "button" at bounding box center [953, 422] width 23 height 23
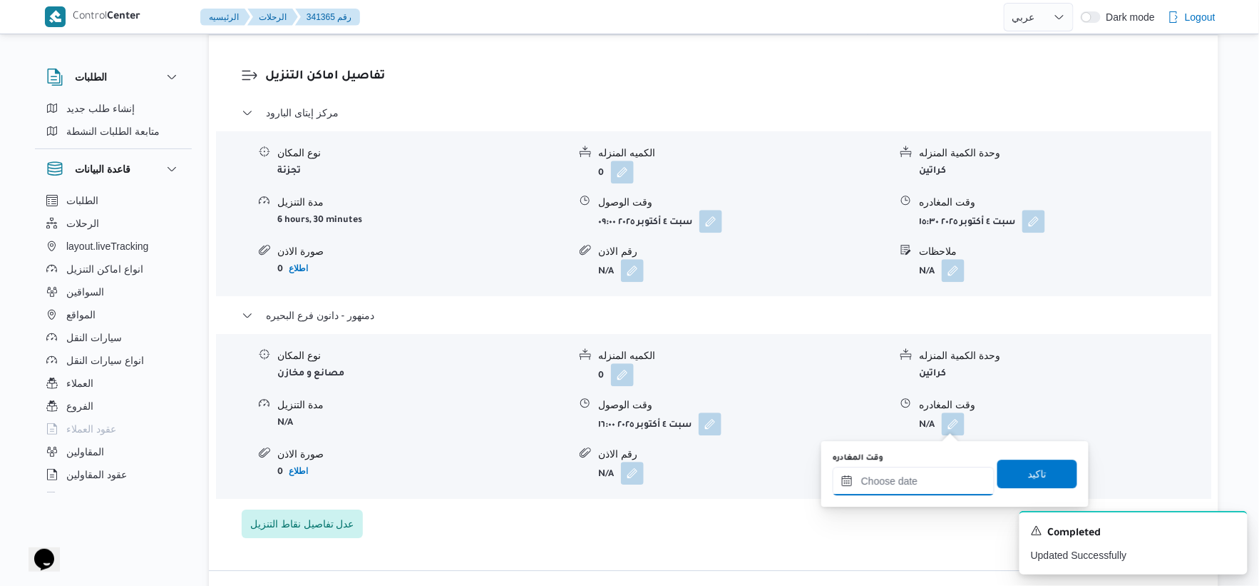
click at [946, 489] on input "وقت المغادره" at bounding box center [914, 480] width 162 height 29
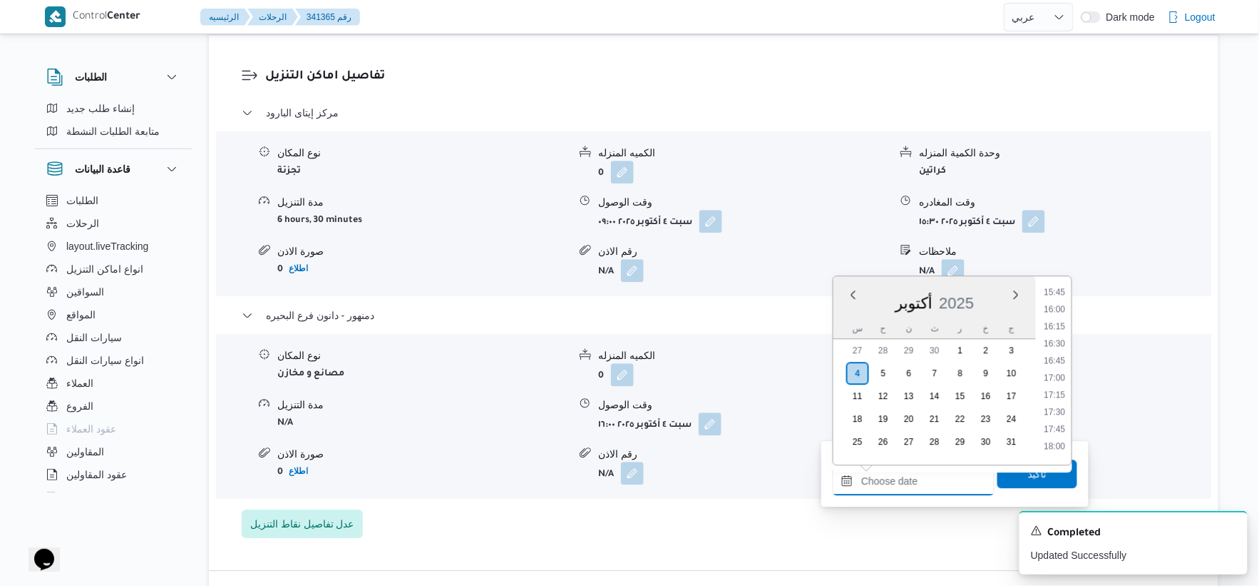
scroll to position [1080, 0]
click at [1052, 337] on li "16:30" at bounding box center [1055, 344] width 33 height 14
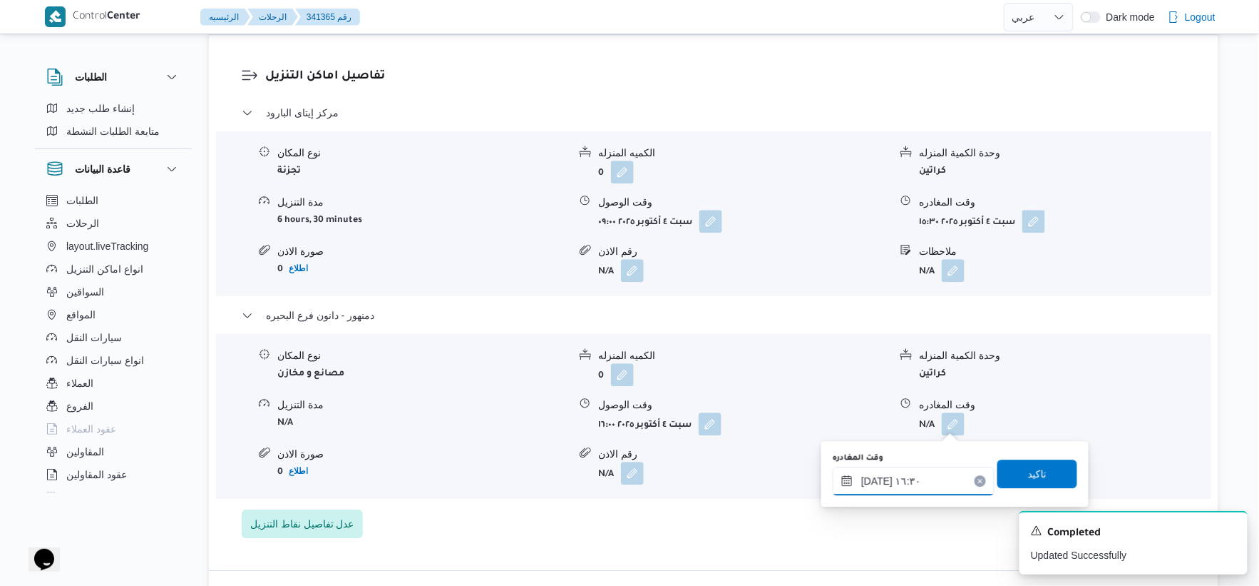
click at [874, 480] on input "٠٤/١٠/٢٠٢٥ ١٦:٣٠" at bounding box center [914, 480] width 162 height 29
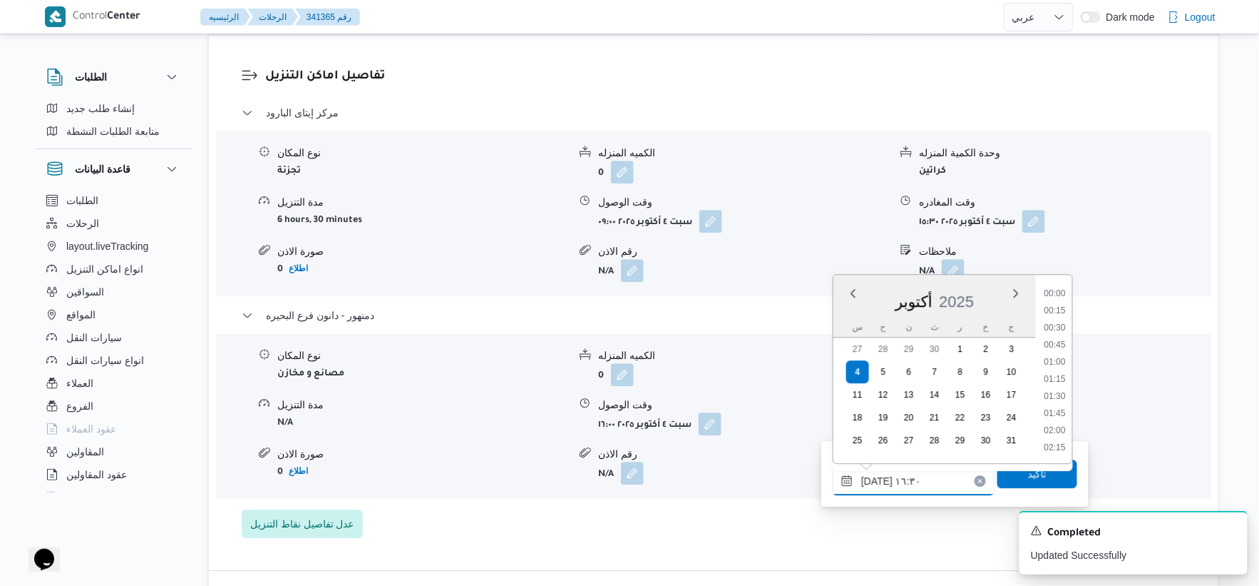
scroll to position [1043, 0]
type input "٠٤/١٠/٢٠٢٥ ١٦:٠٥"
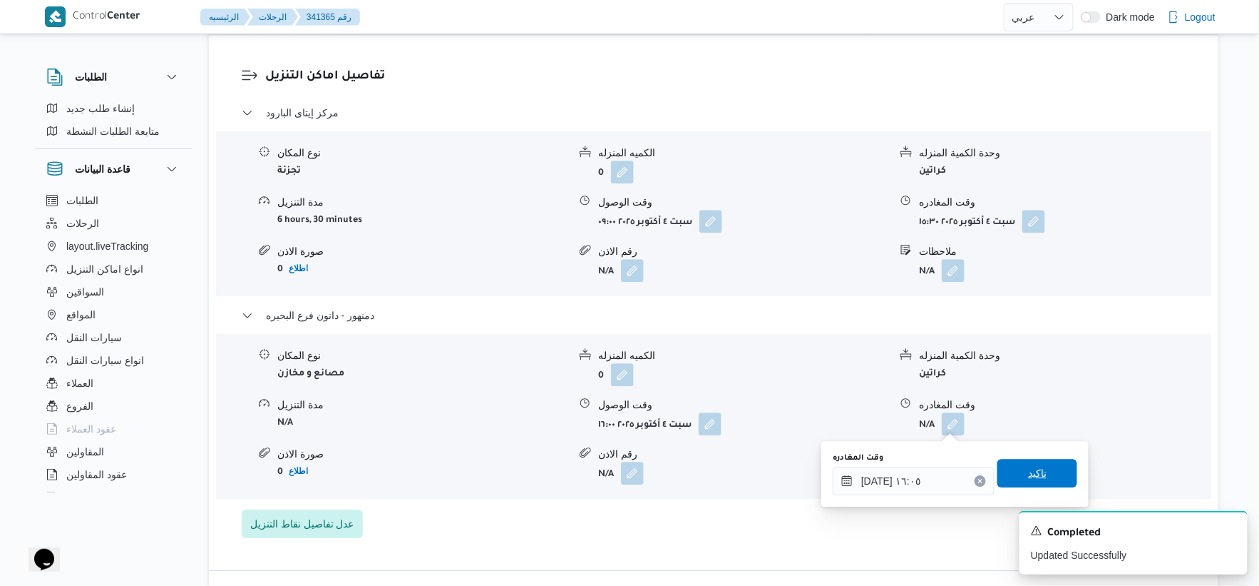
click at [1042, 478] on span "تاكيد" at bounding box center [1038, 473] width 80 height 29
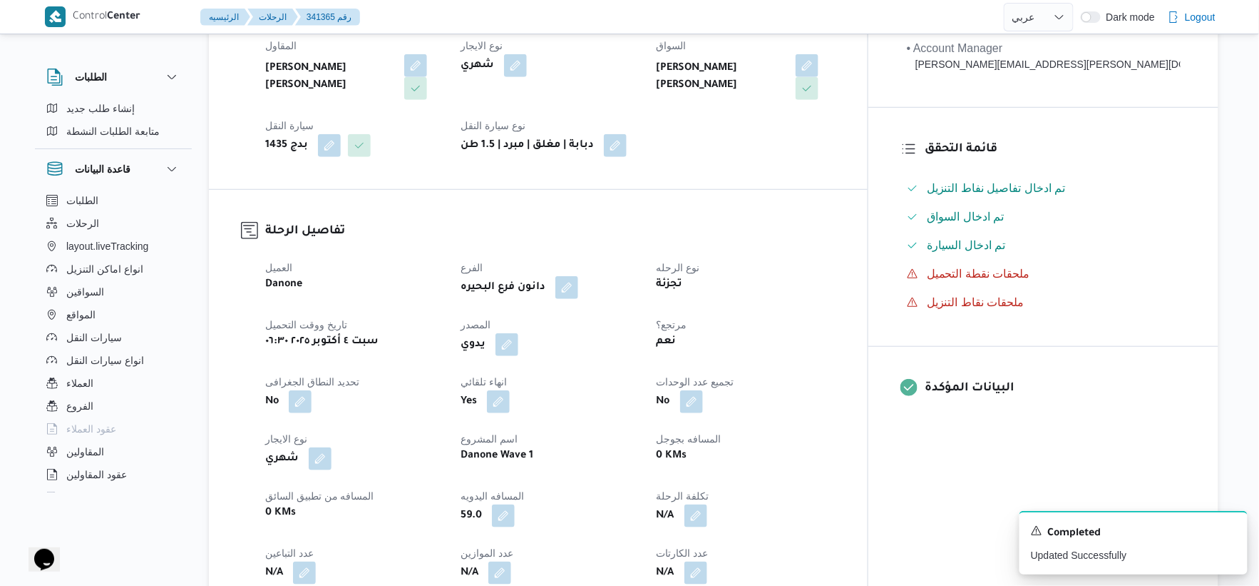
scroll to position [0, 0]
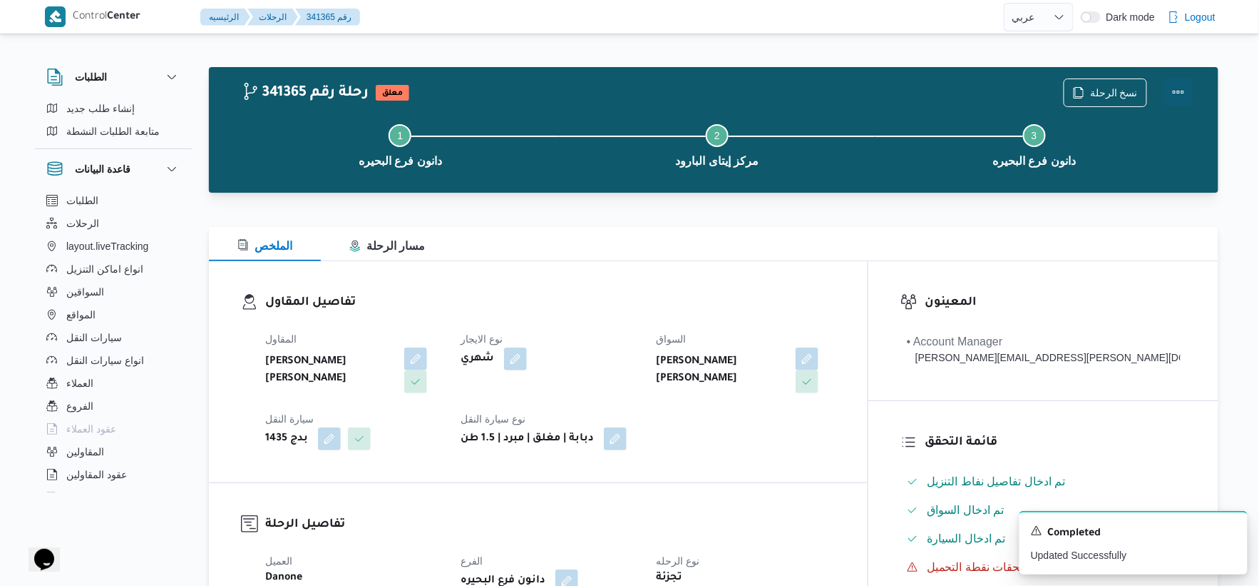
click at [1182, 90] on button "Actions" at bounding box center [1179, 92] width 29 height 29
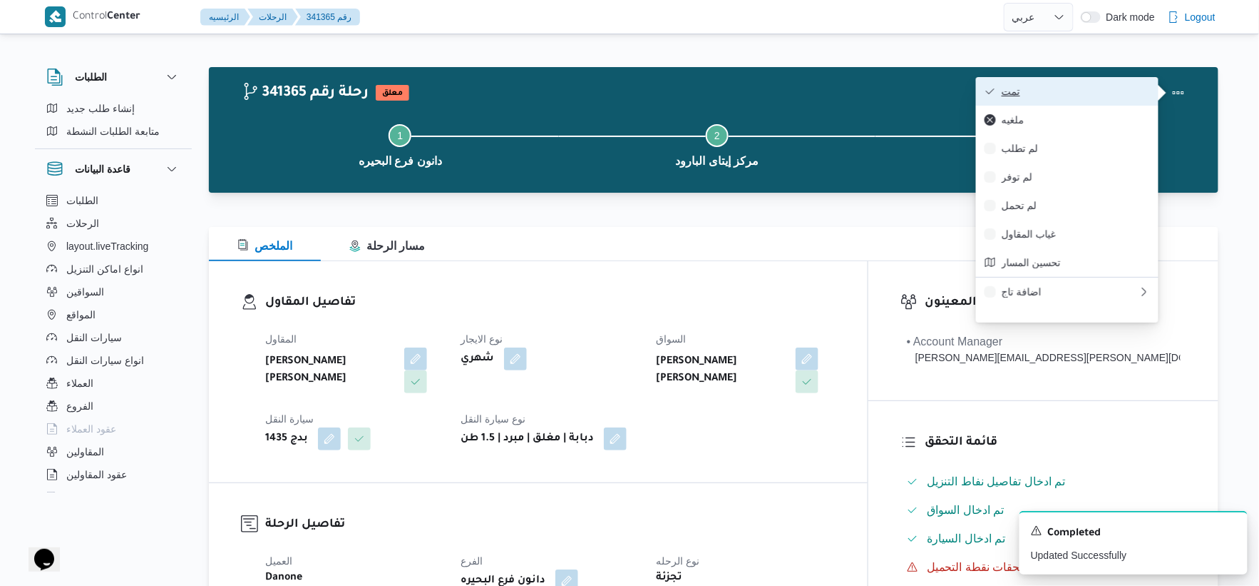
click at [1090, 90] on span "تمت" at bounding box center [1076, 91] width 148 height 11
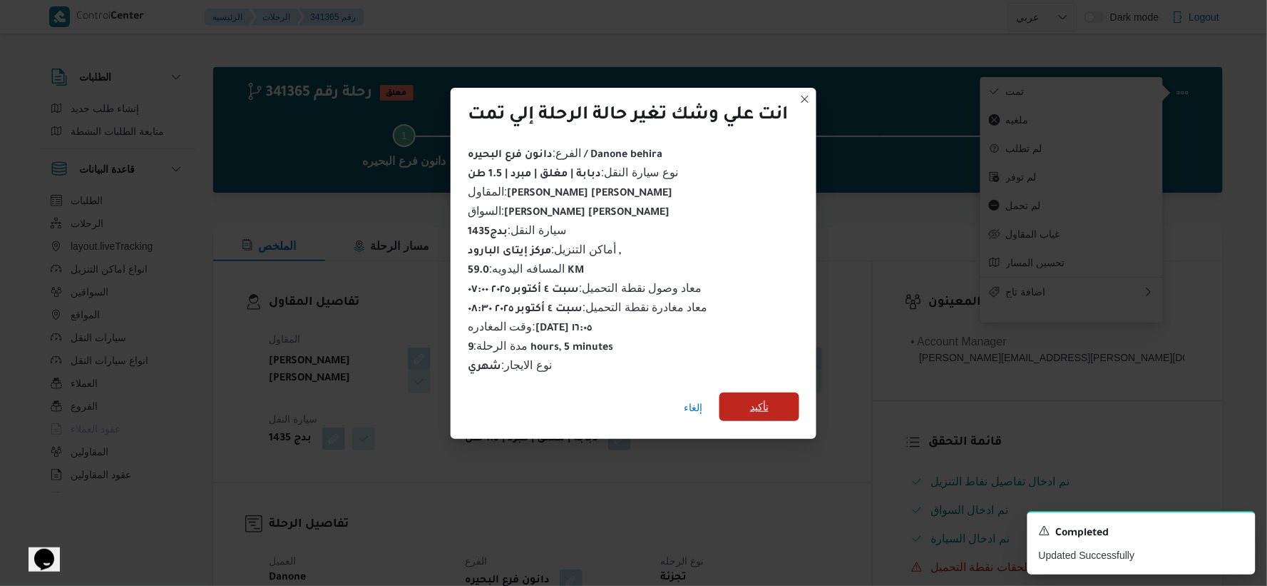
click at [766, 398] on span "تأكيد" at bounding box center [759, 406] width 19 height 17
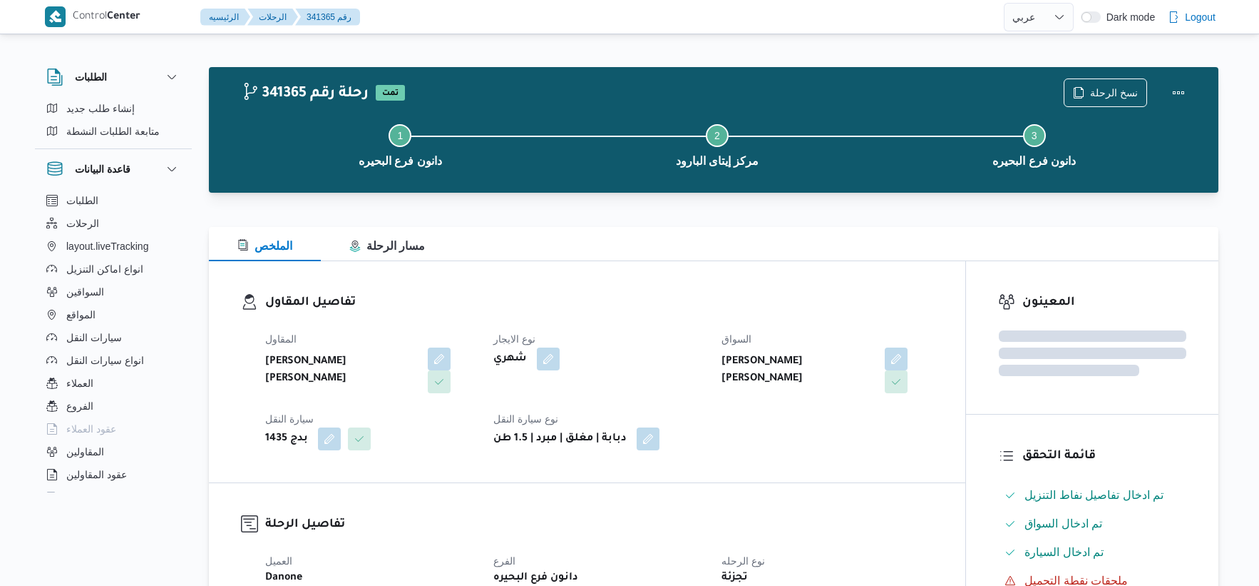
select select "ar"
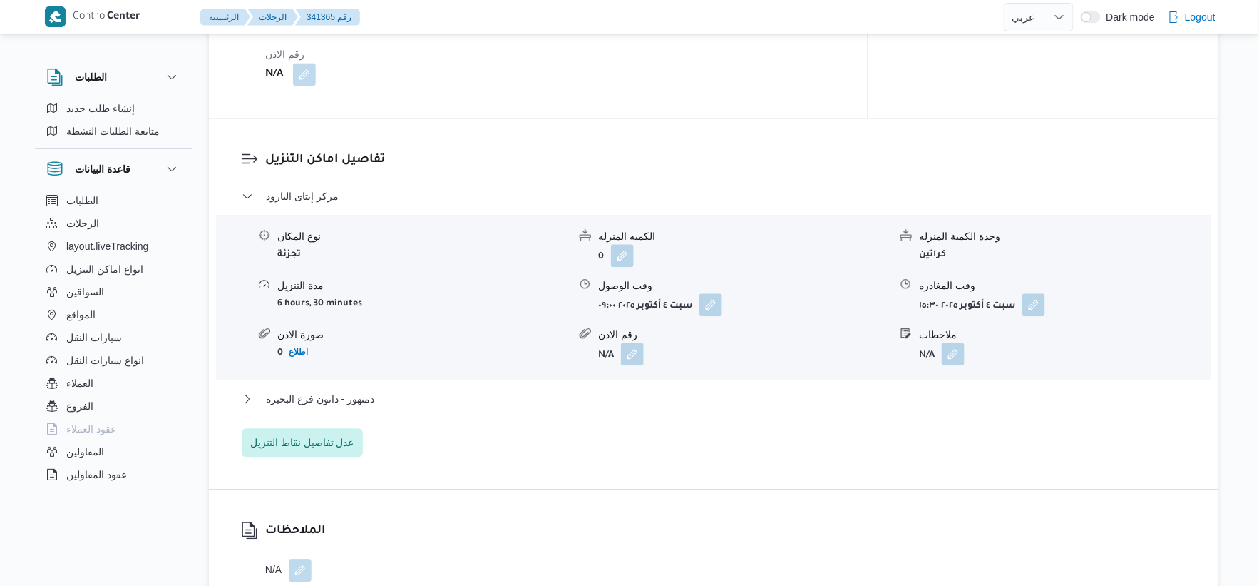
scroll to position [1346, 0]
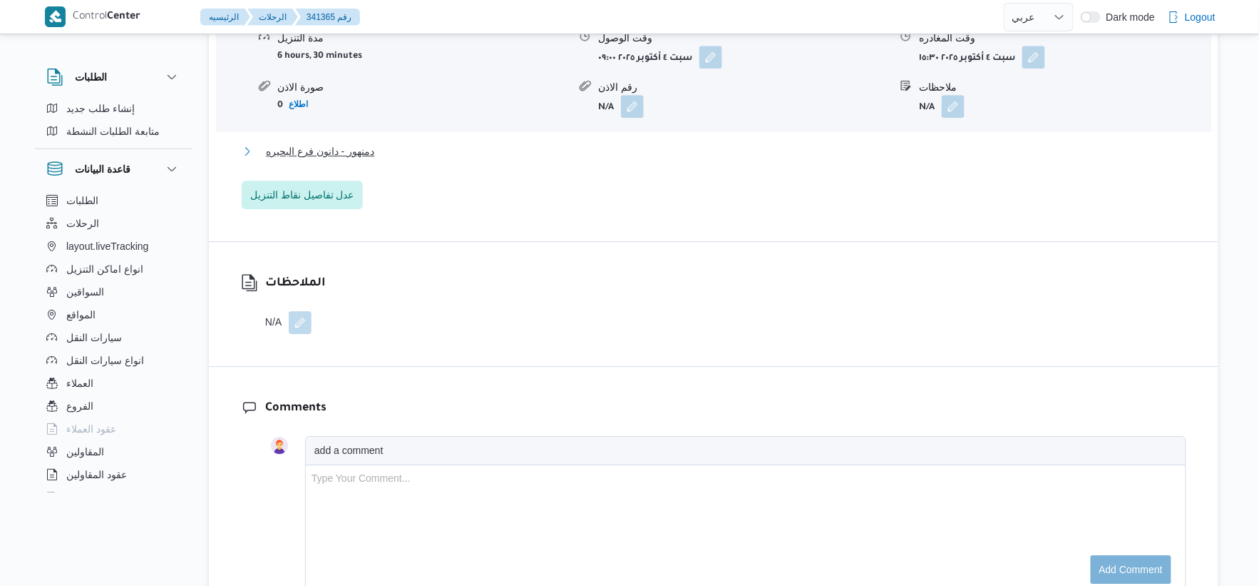
click at [359, 157] on span "دمنهور - دانون فرع البحيره" at bounding box center [320, 151] width 108 height 17
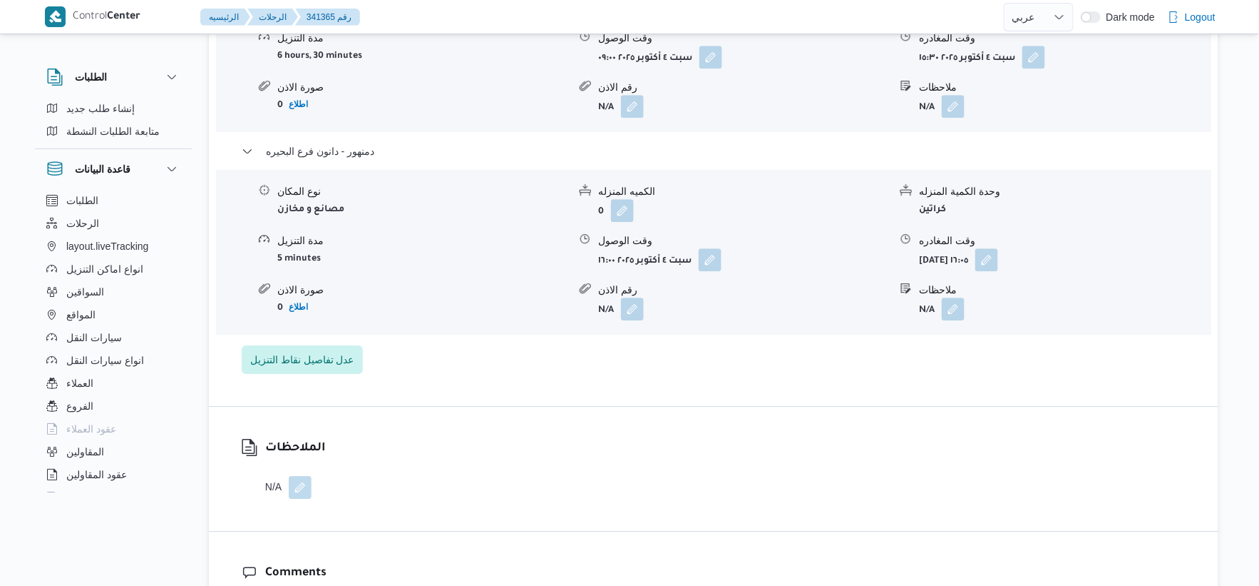
click at [451, 332] on div "نوع المكان مصانع و مخازن الكميه المنزله 0 وحدة الكمية المنزله كراتين مدة التنزي…" at bounding box center [713, 252] width 1007 height 162
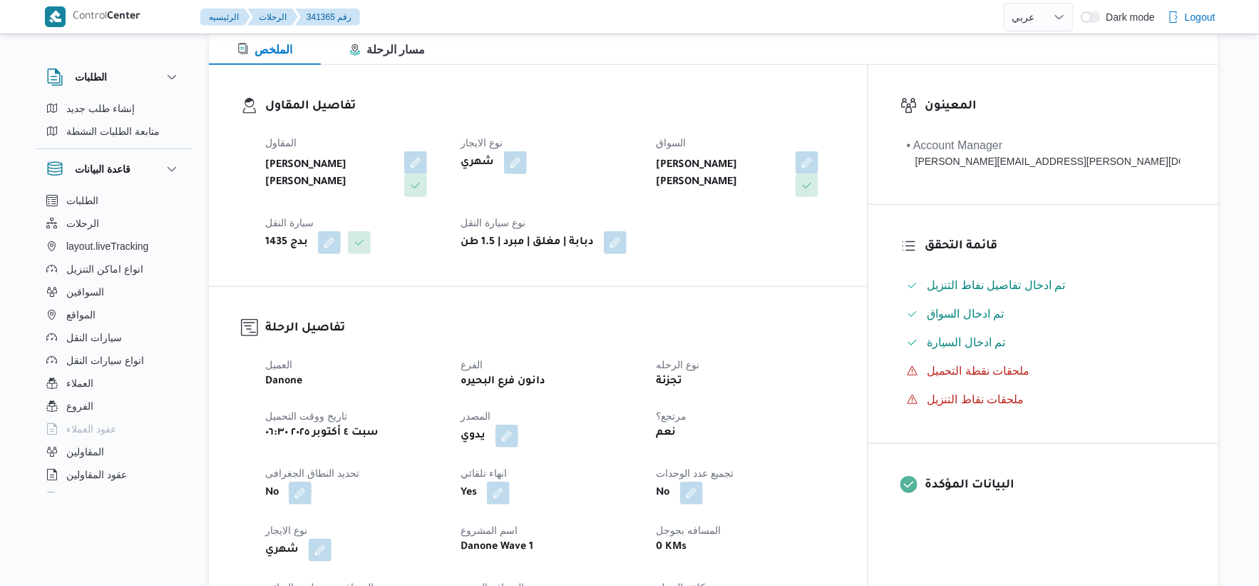
scroll to position [396, 0]
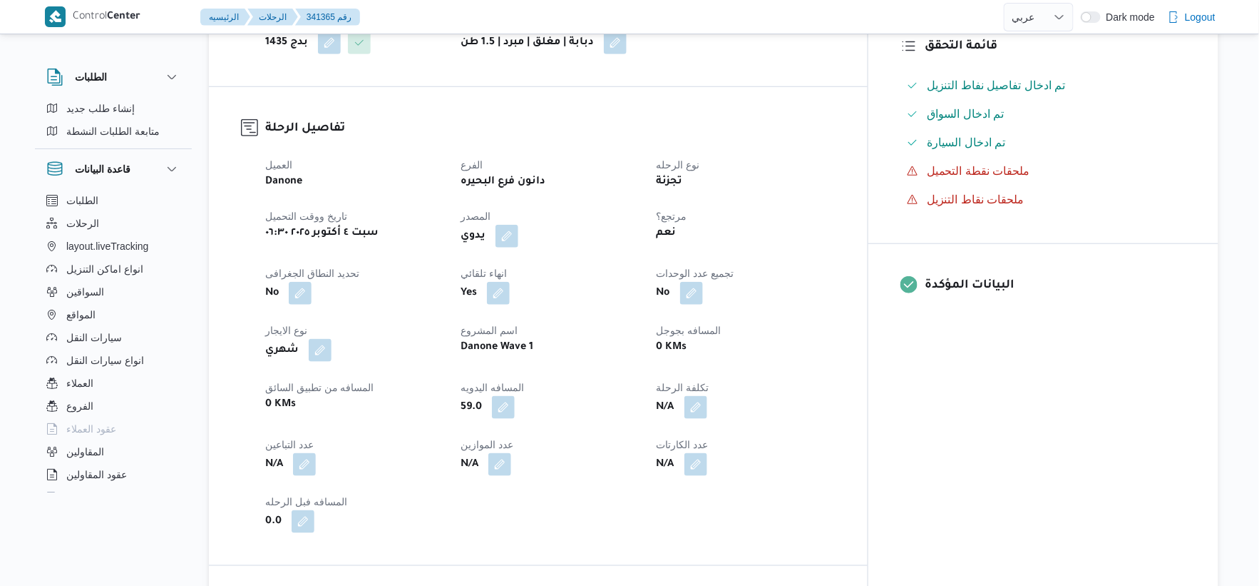
select select "ar"
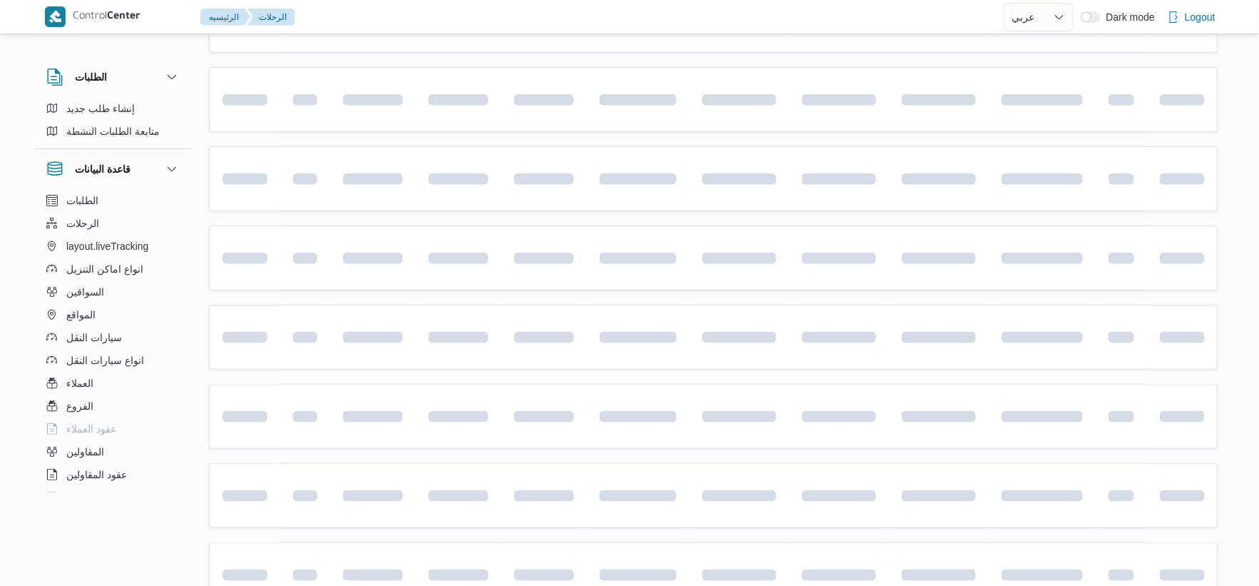
scroll to position [1145, 0]
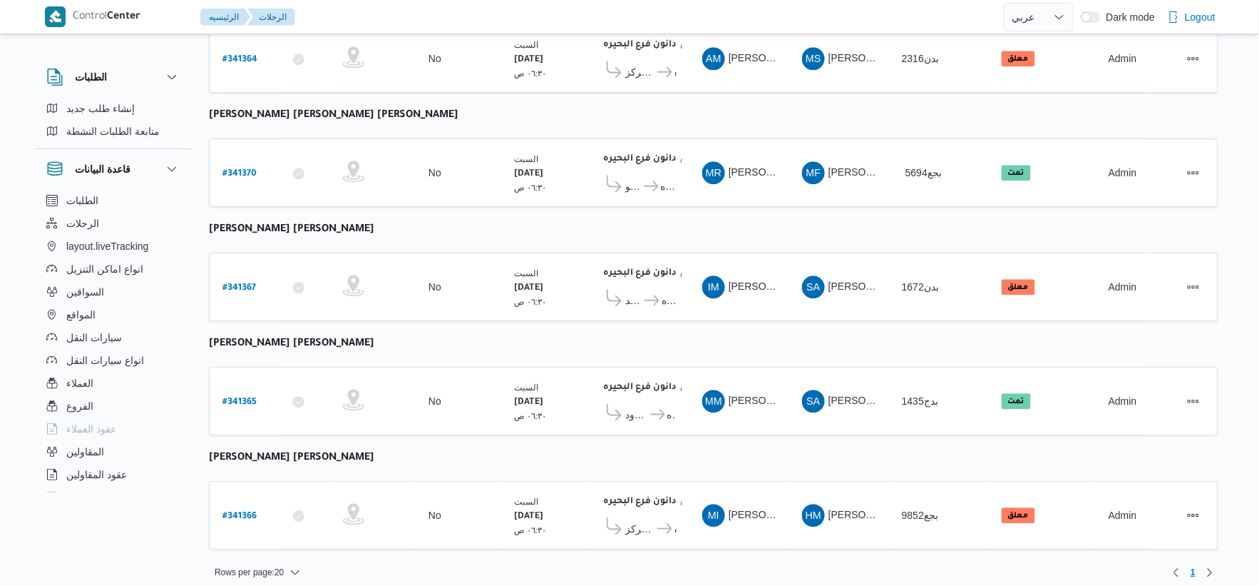
select select "ar"
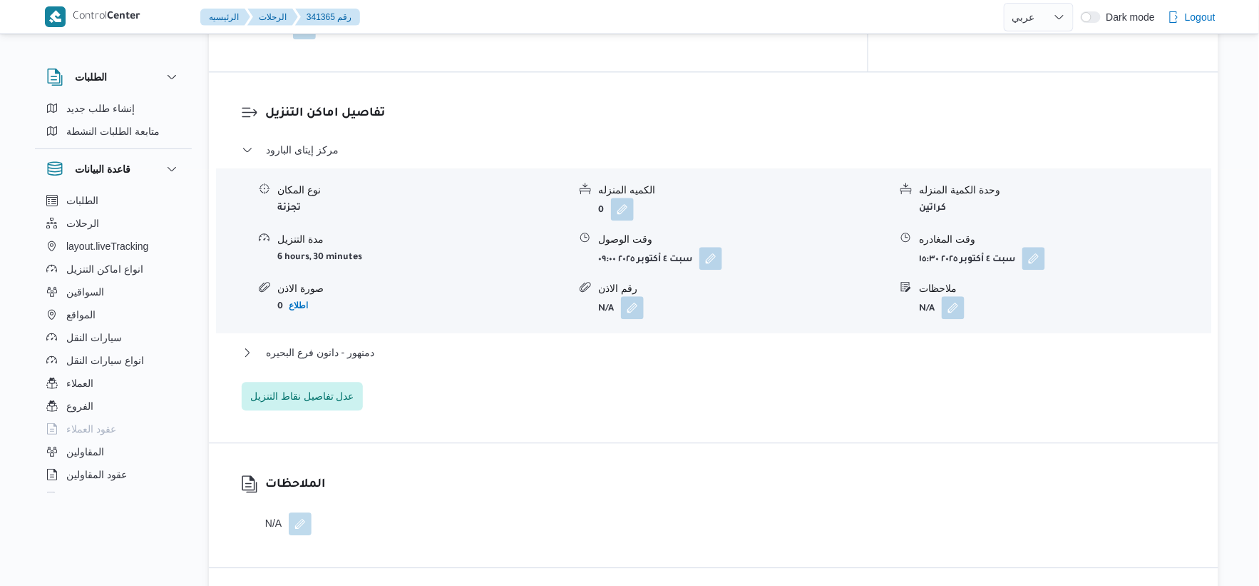
scroll to position [1304, 0]
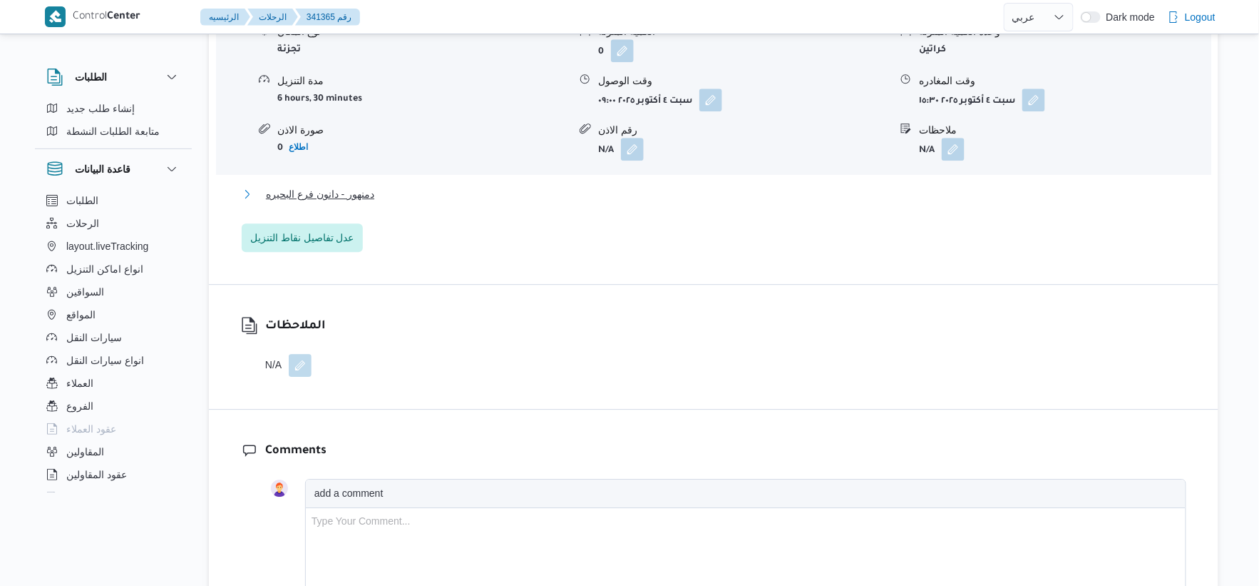
click at [347, 190] on span "دمنهور - دانون فرع البحيره" at bounding box center [320, 193] width 108 height 17
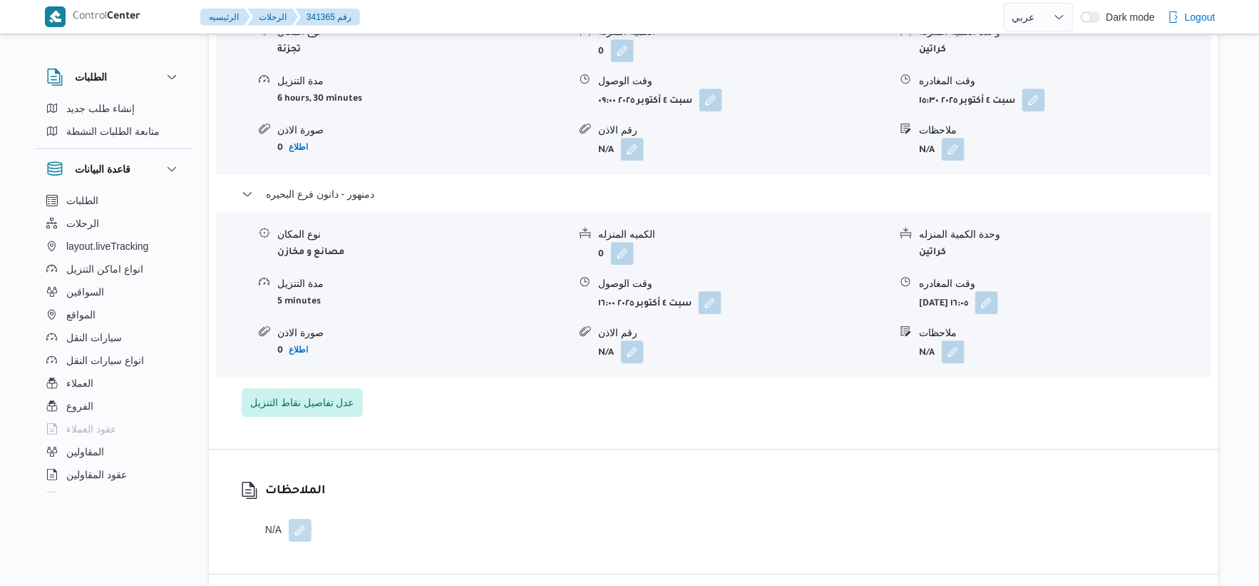
select select "ar"
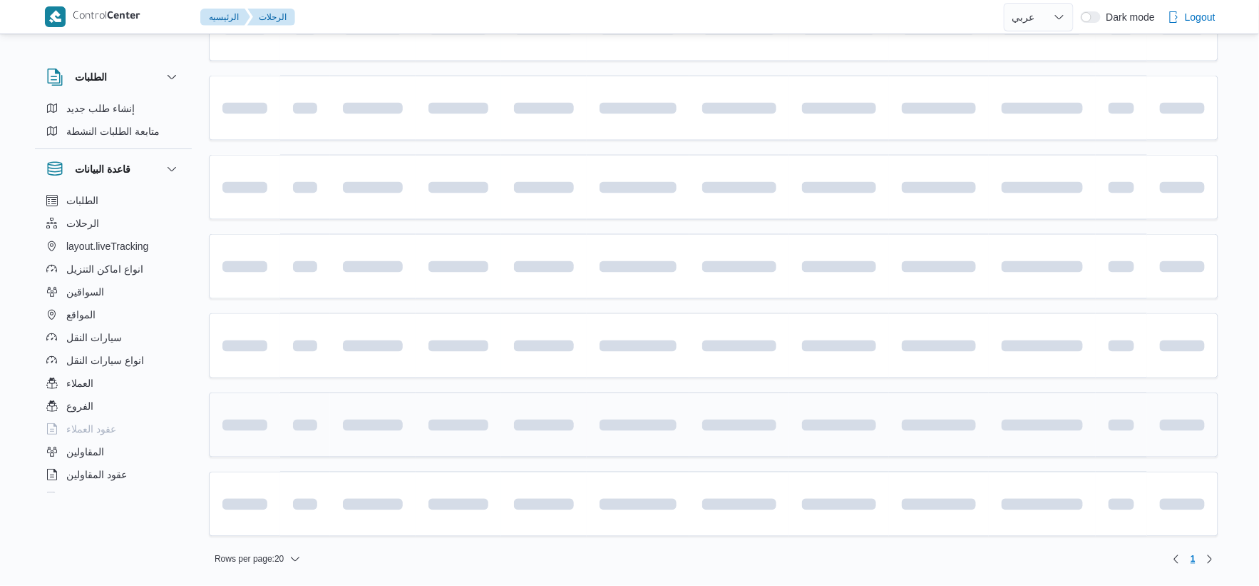
scroll to position [706, 0]
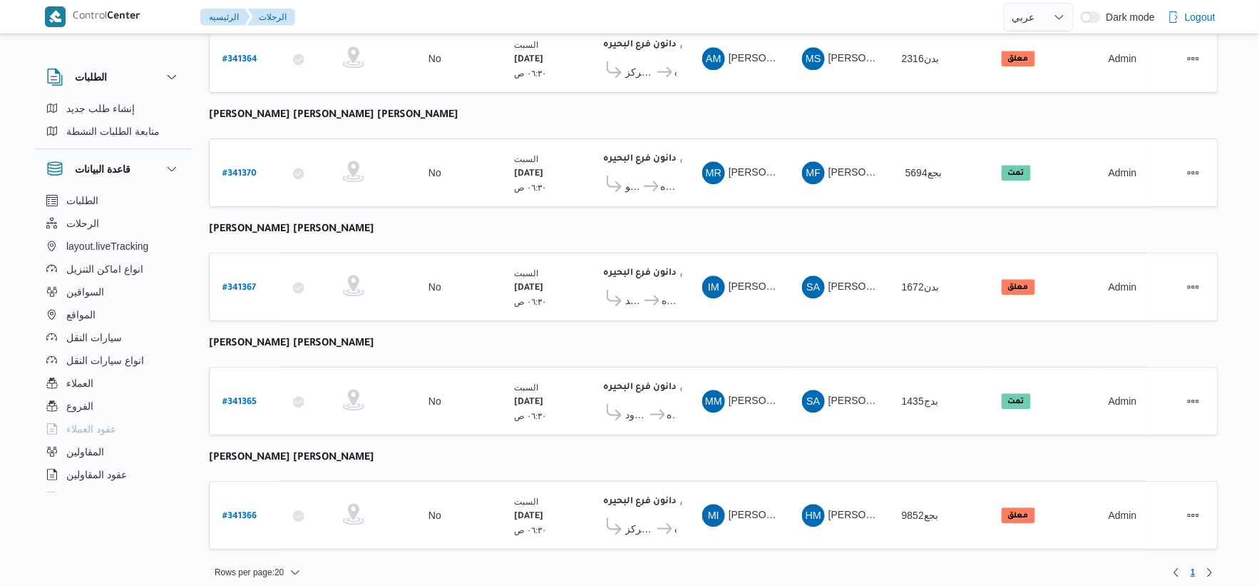
select select "ar"
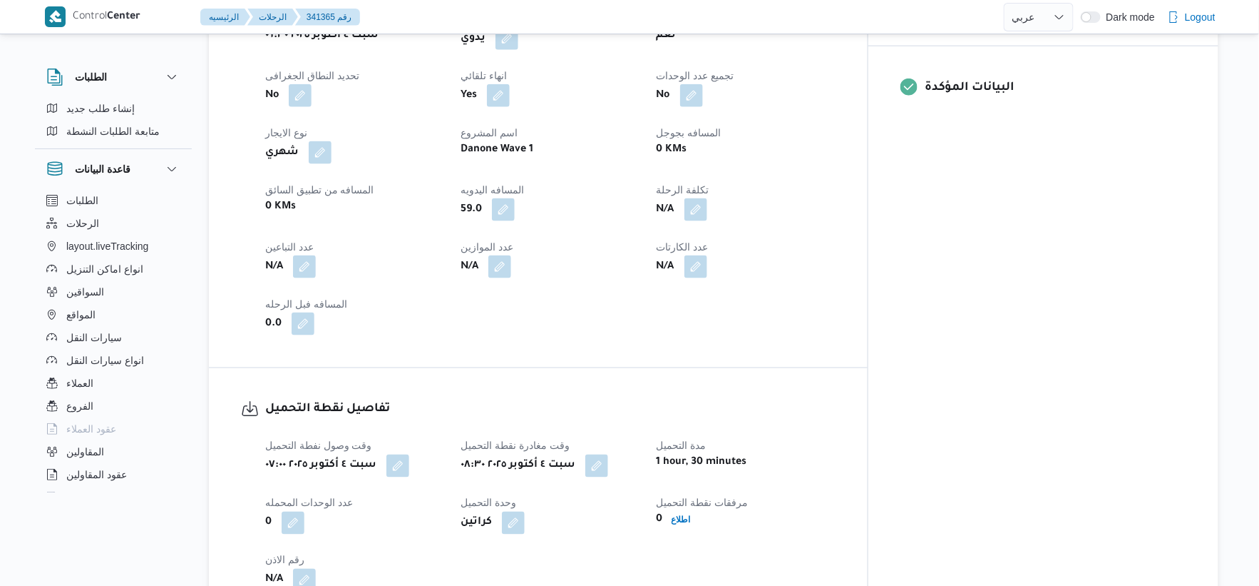
scroll to position [591, 0]
select select "ar"
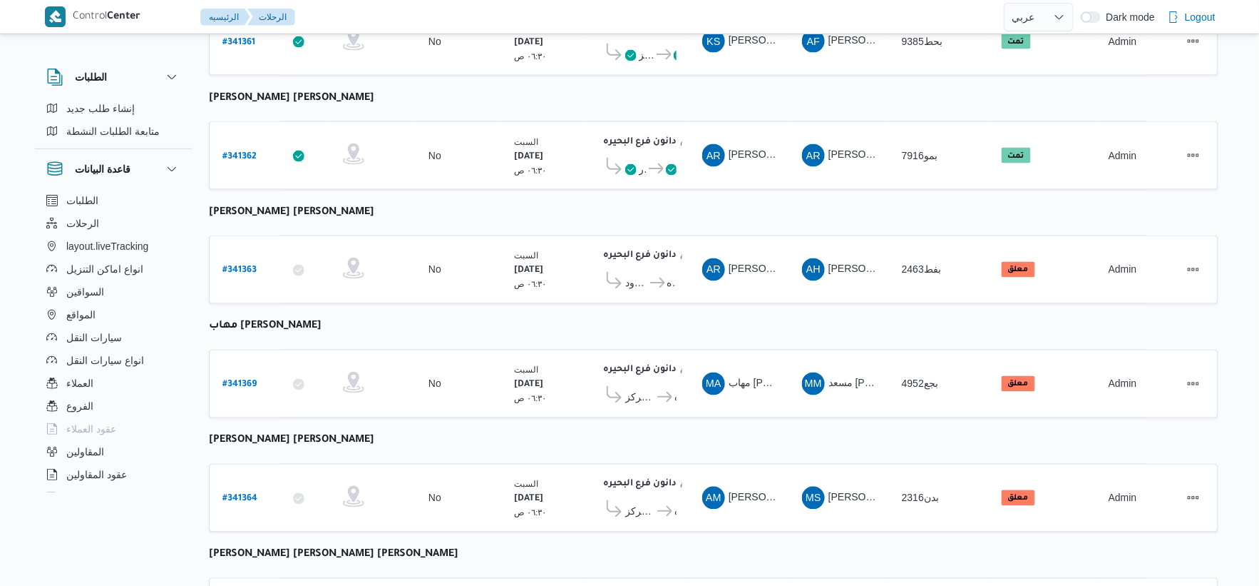
scroll to position [937, 0]
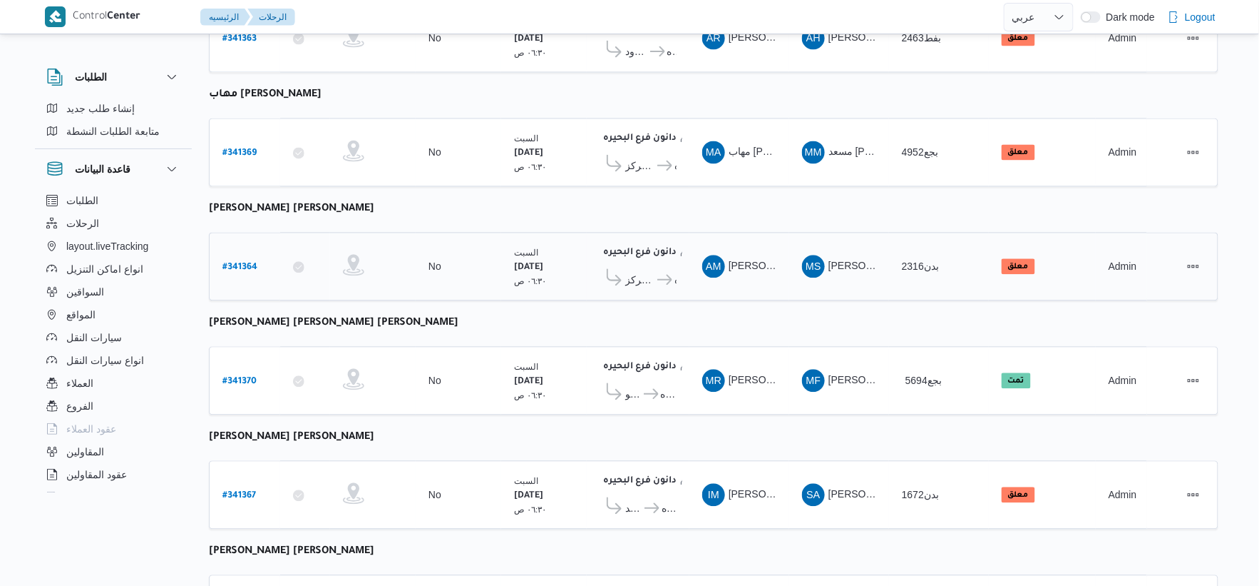
click at [247, 257] on link "# 341364" at bounding box center [240, 266] width 35 height 19
select select "ar"
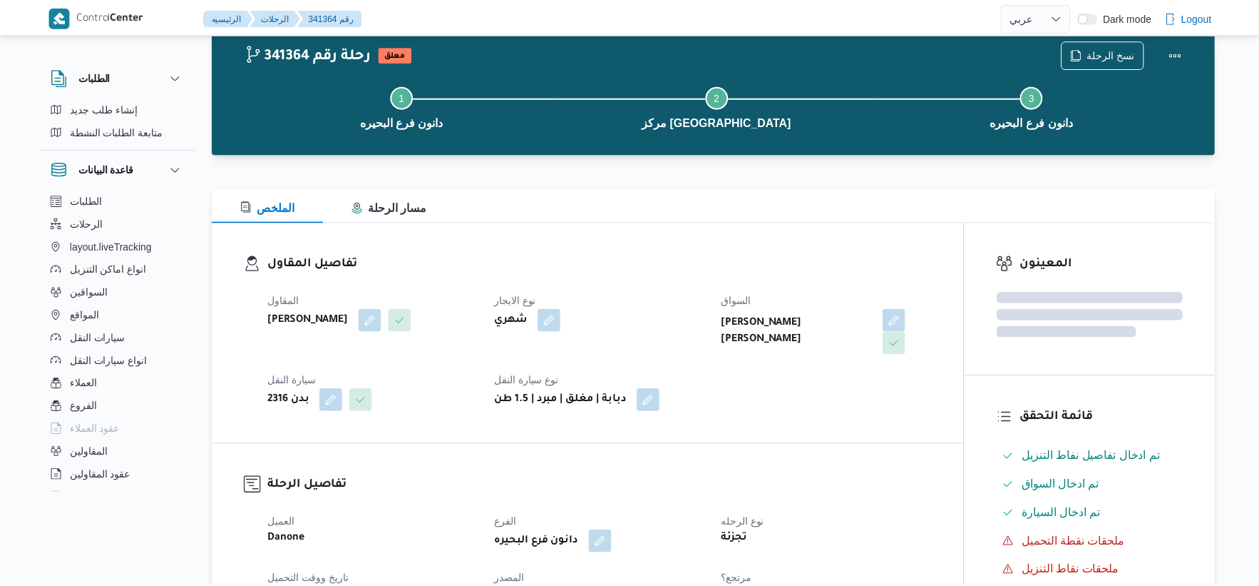
scroll to position [937, 0]
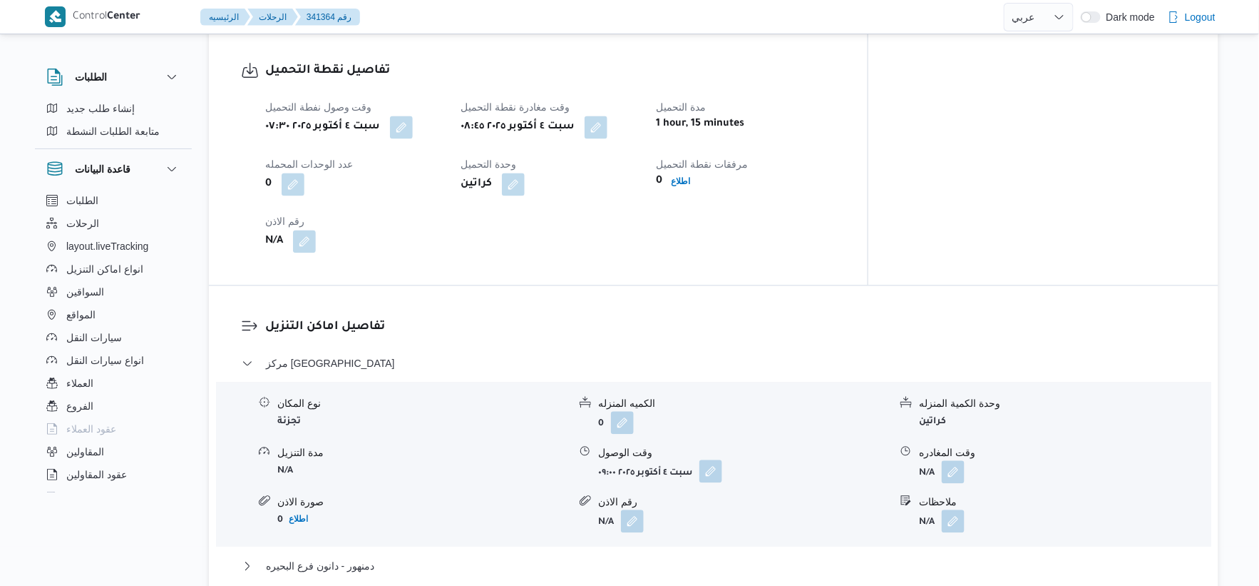
click at [707, 469] on button "button" at bounding box center [711, 471] width 23 height 23
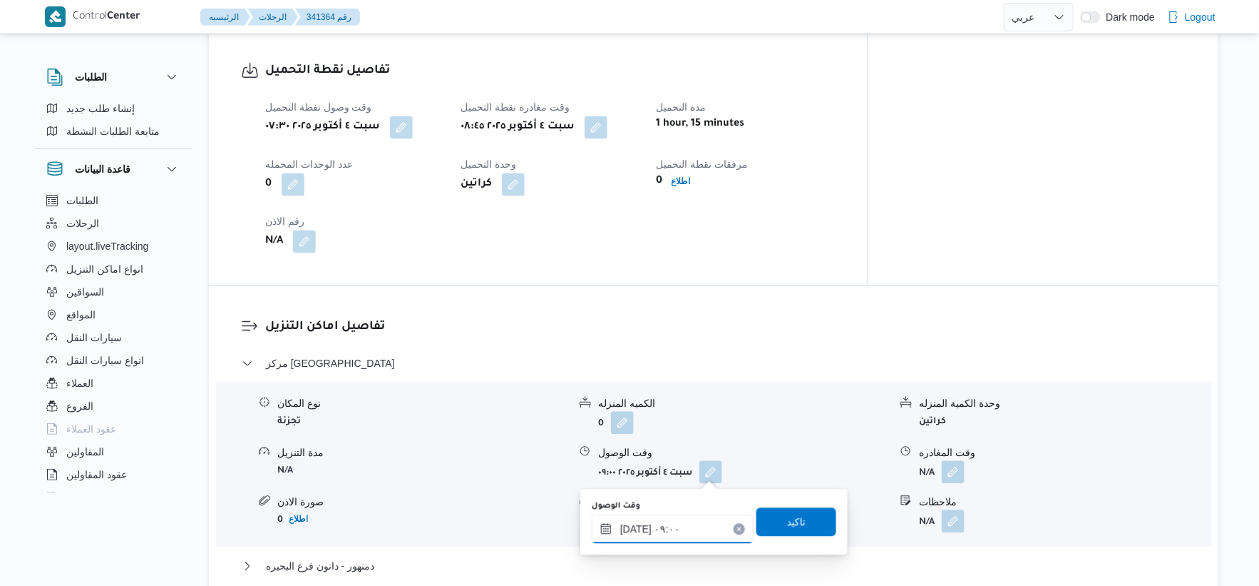
click at [681, 518] on input "[DATE] ٠٩:٠٠" at bounding box center [673, 529] width 162 height 29
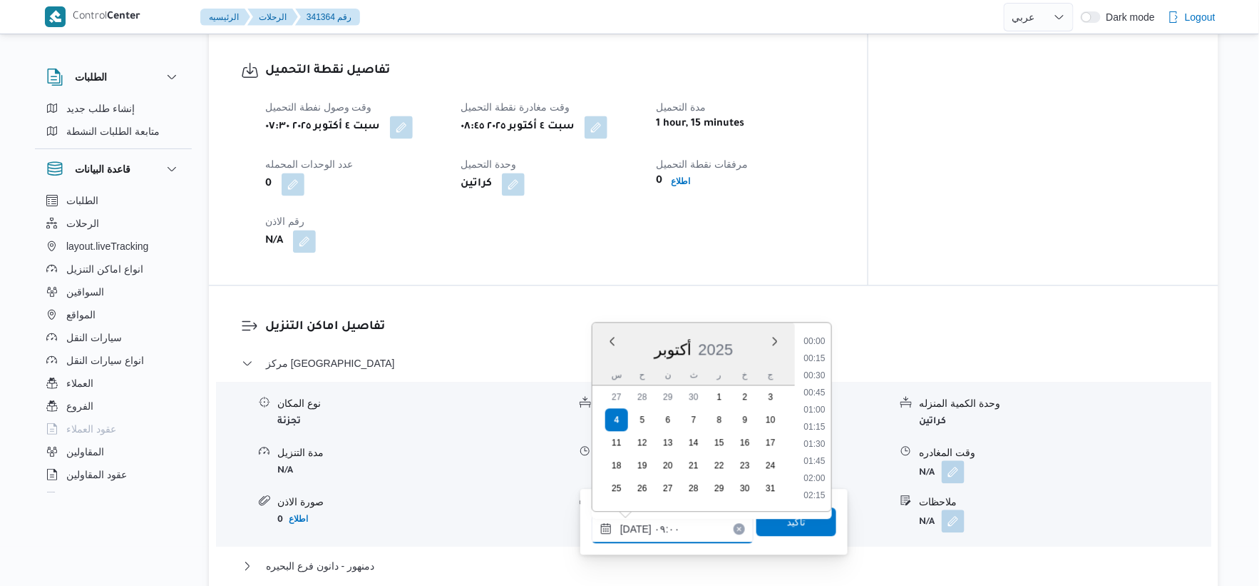
scroll to position [531, 0]
click at [821, 460] on li "09:30" at bounding box center [814, 461] width 33 height 14
type input "[DATE] ٠٩:٣٠"
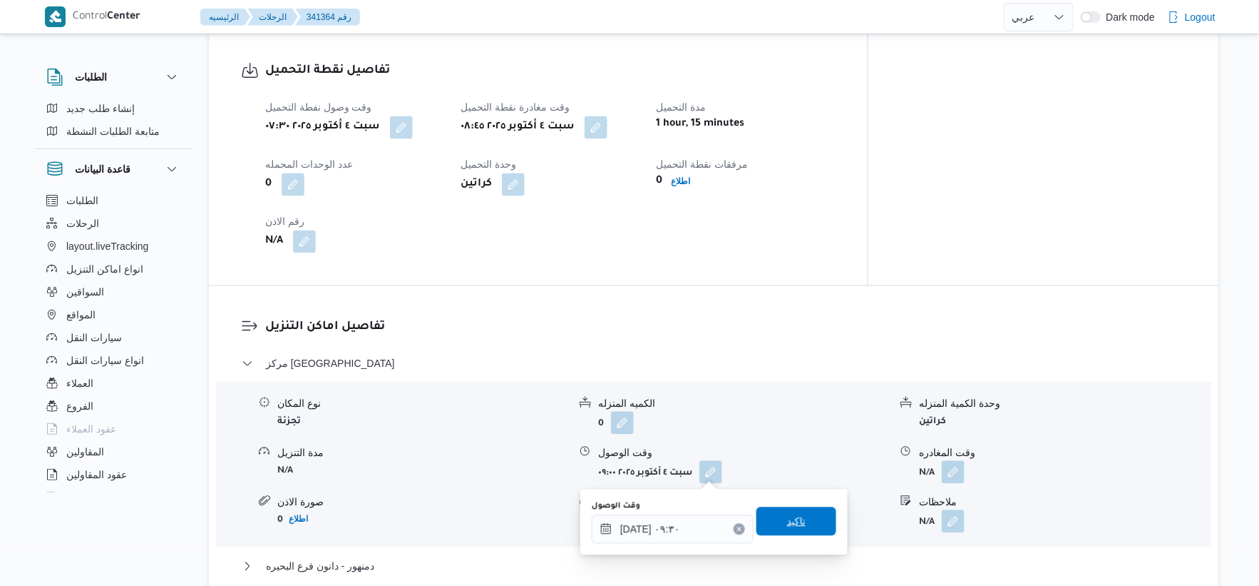
click at [811, 517] on span "تاكيد" at bounding box center [797, 521] width 80 height 29
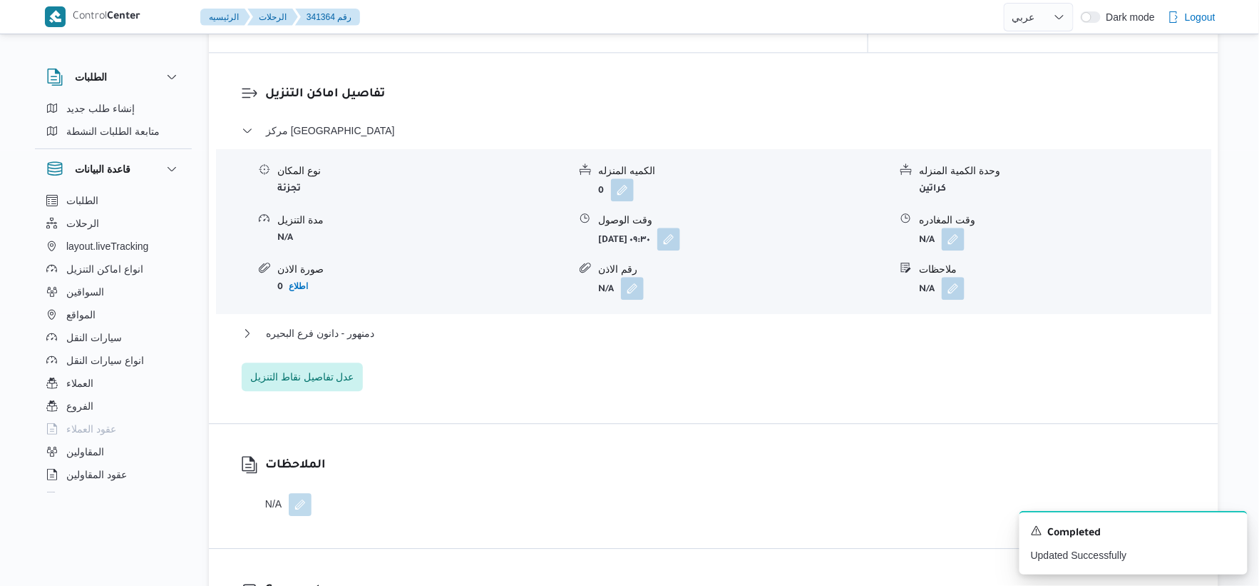
scroll to position [1175, 0]
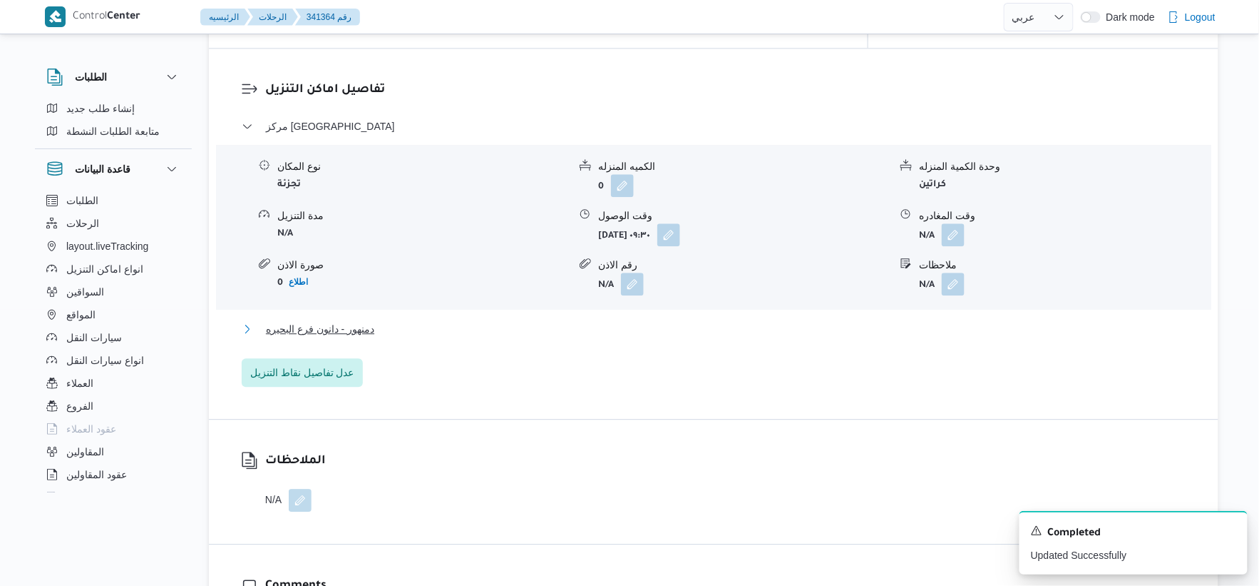
click at [439, 329] on button "دمنهور - دانون فرع البحيره" at bounding box center [714, 328] width 945 height 17
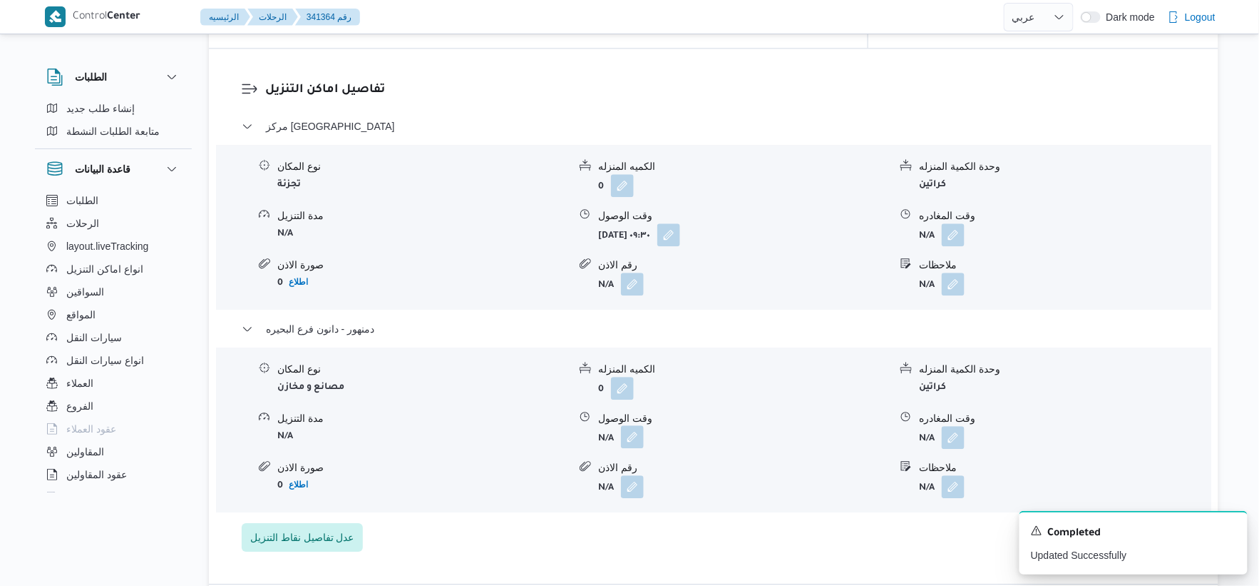
click at [628, 426] on button "button" at bounding box center [632, 436] width 23 height 23
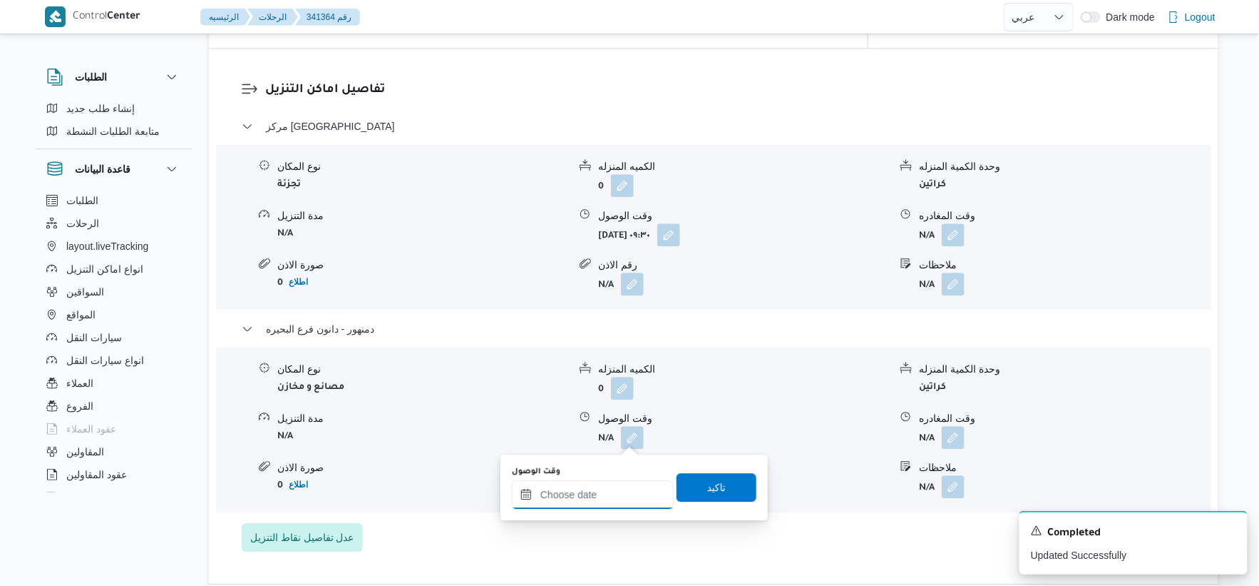
drag, startPoint x: 622, startPoint y: 491, endPoint x: 643, endPoint y: 484, distance: 22.6
click at [622, 491] on input "وقت الوصول" at bounding box center [593, 494] width 162 height 29
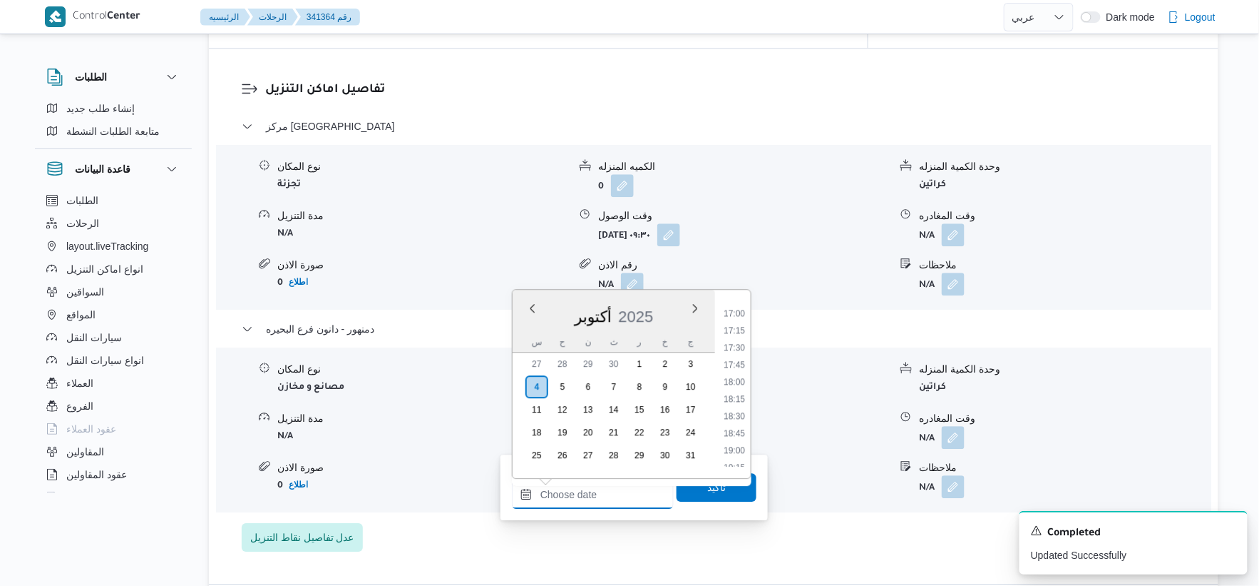
scroll to position [1080, 0]
click at [737, 318] on li "16:00" at bounding box center [734, 324] width 33 height 14
type input "[DATE] ١٦:٠٠"
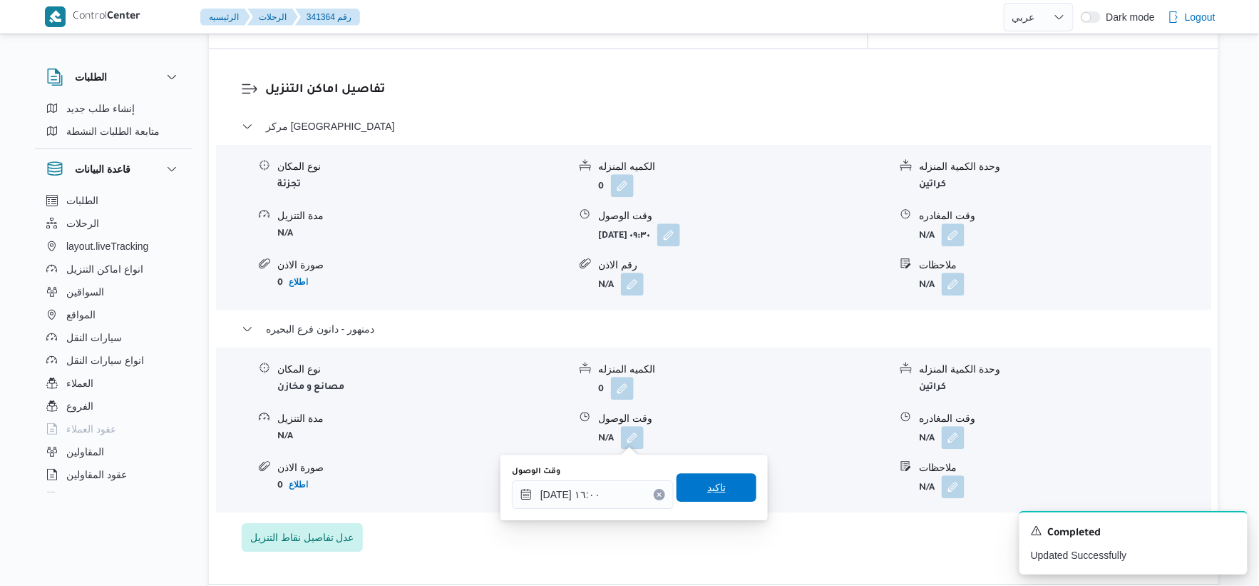
drag, startPoint x: 732, startPoint y: 488, endPoint x: 832, endPoint y: 414, distance: 124.0
click at [733, 487] on span "تاكيد" at bounding box center [717, 487] width 80 height 29
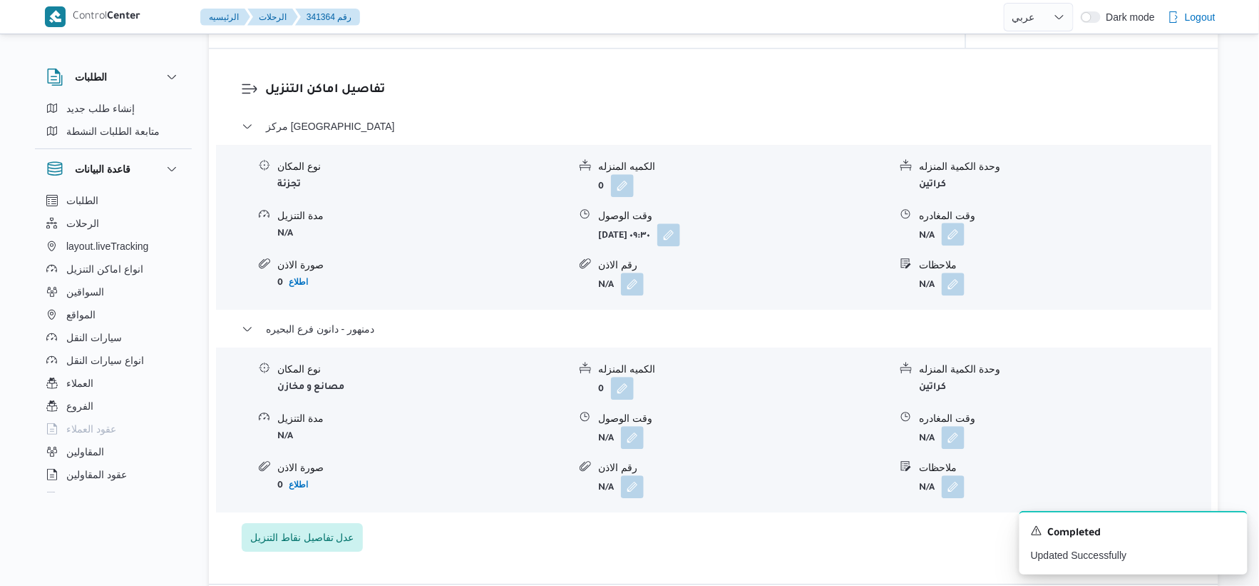
click at [963, 223] on span at bounding box center [950, 234] width 30 height 23
click at [952, 232] on button "button" at bounding box center [953, 234] width 23 height 23
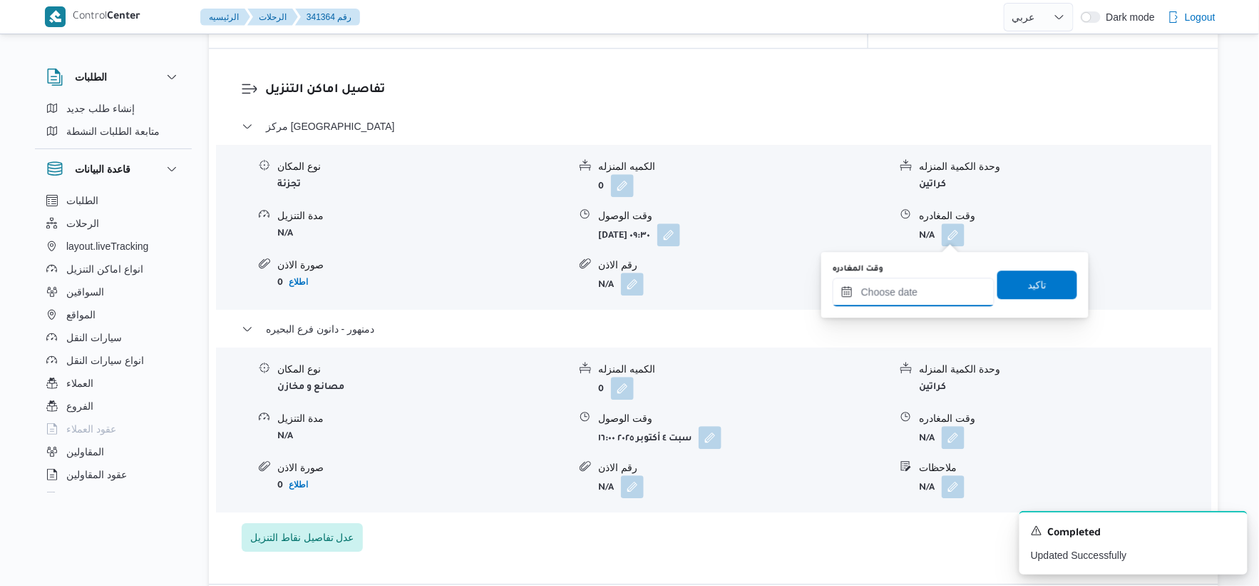
drag, startPoint x: 920, startPoint y: 285, endPoint x: 946, endPoint y: 300, distance: 29.4
click at [920, 285] on input "وقت المغادره" at bounding box center [914, 291] width 162 height 29
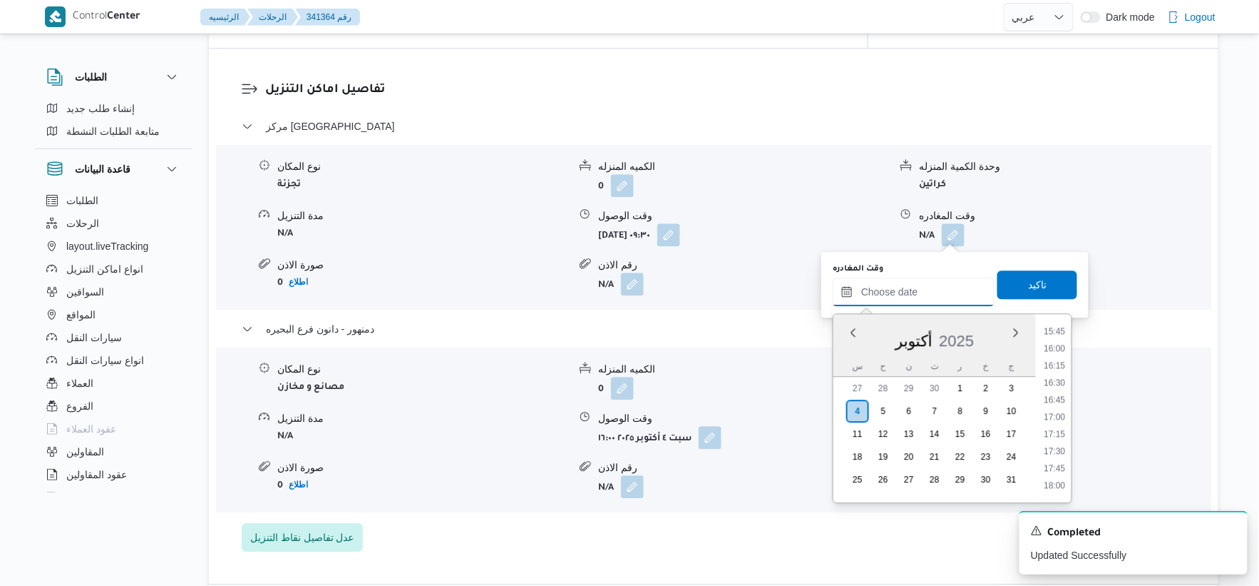
scroll to position [1001, 0]
click at [1059, 389] on li "15:30" at bounding box center [1055, 393] width 33 height 14
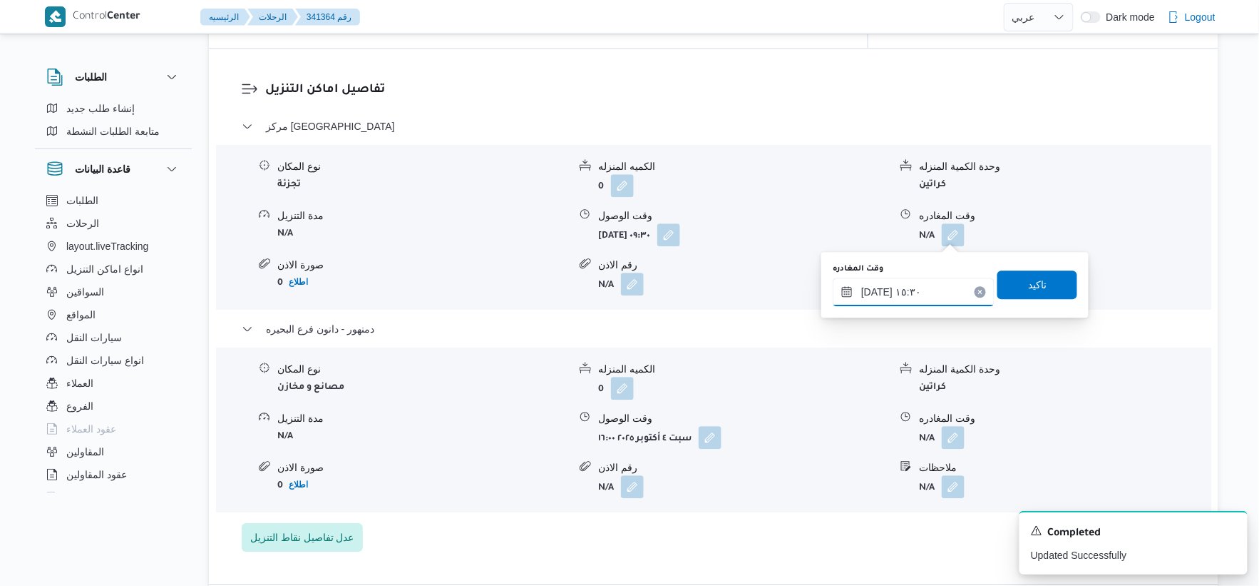
type input "[DATE] ١٥:٣٠"
click at [1038, 280] on span "تاكيد" at bounding box center [1038, 284] width 80 height 29
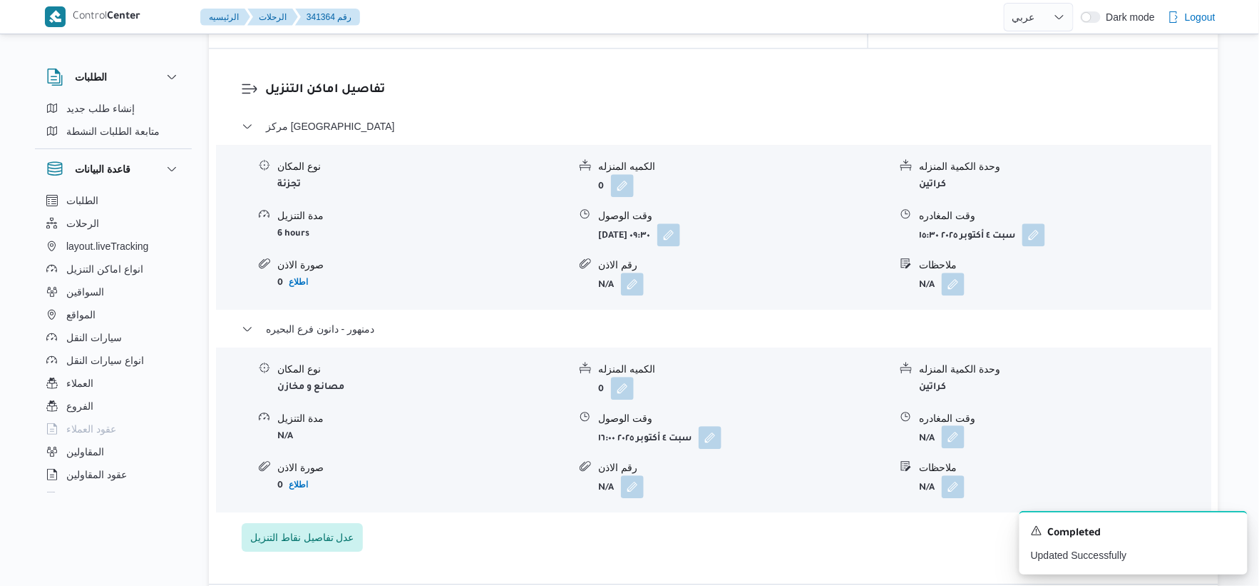
click at [958, 434] on button "button" at bounding box center [953, 436] width 23 height 23
click at [929, 507] on div "وقت المغادره تاكيد" at bounding box center [955, 487] width 247 height 46
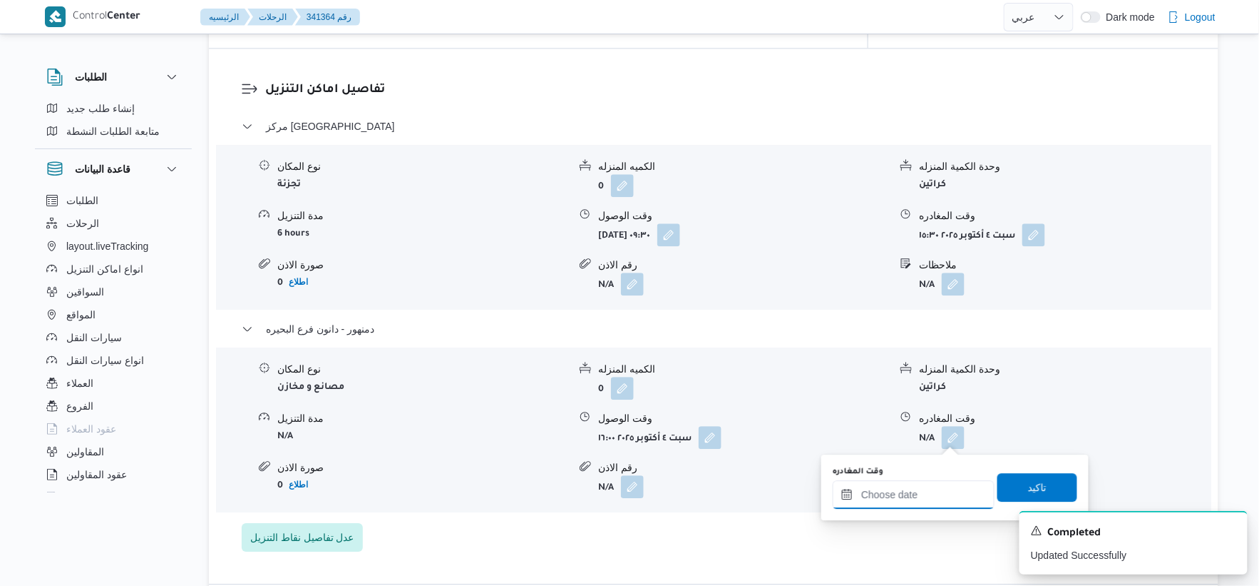
click at [940, 482] on input "وقت المغادره" at bounding box center [914, 494] width 162 height 29
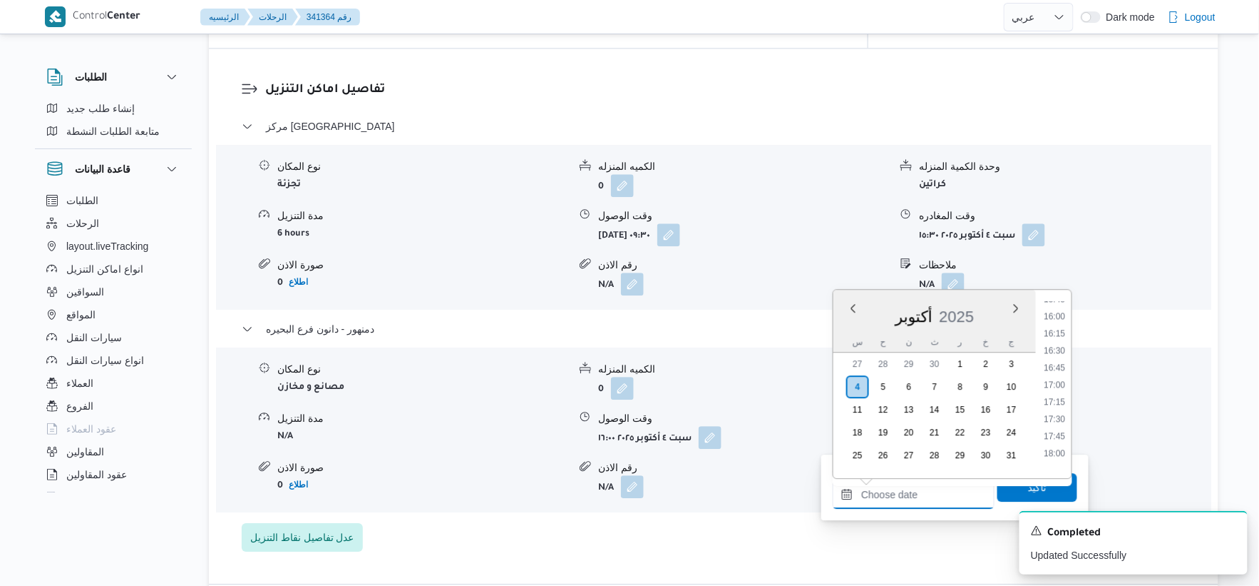
scroll to position [1080, 0]
click at [1063, 359] on li "16:30" at bounding box center [1055, 358] width 33 height 14
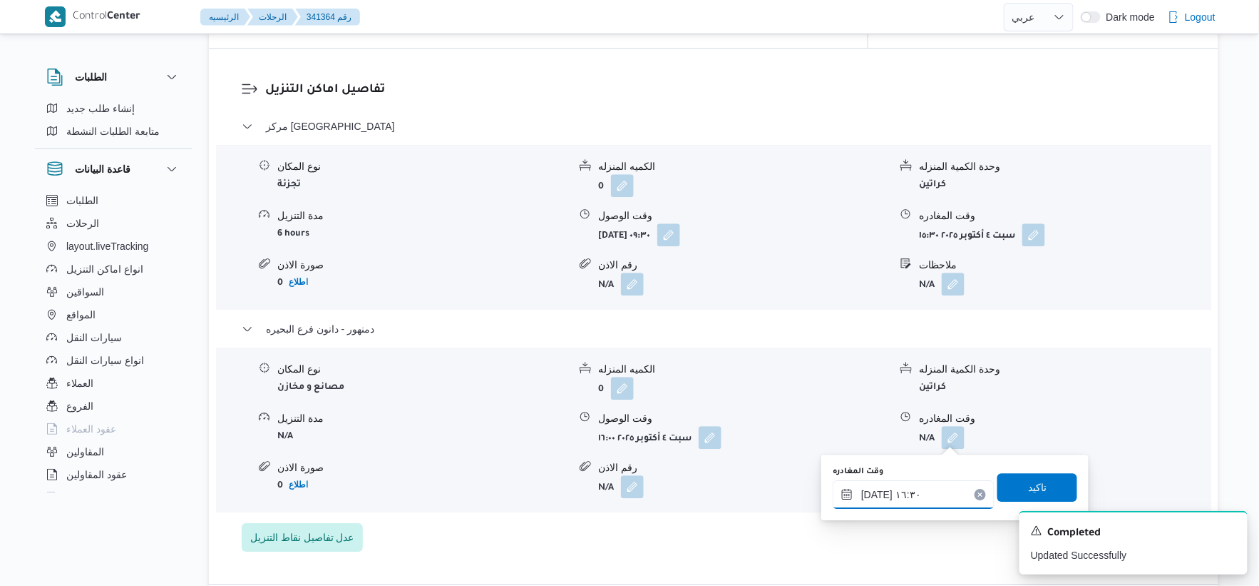
click at [874, 492] on input "[DATE] ١٦:٣٠" at bounding box center [914, 494] width 162 height 29
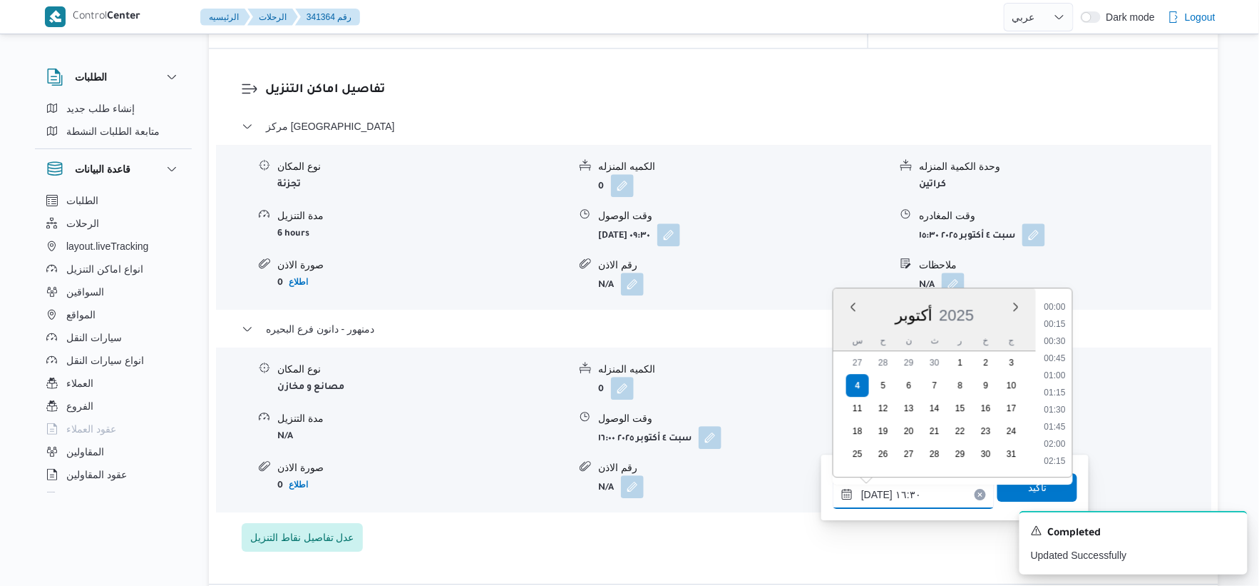
click at [874, 492] on input "[DATE] ١٦:٣٠" at bounding box center [914, 494] width 162 height 29
type input "[DATE] ١٦:٠٥"
click at [1032, 485] on span "تاكيد" at bounding box center [1037, 486] width 19 height 17
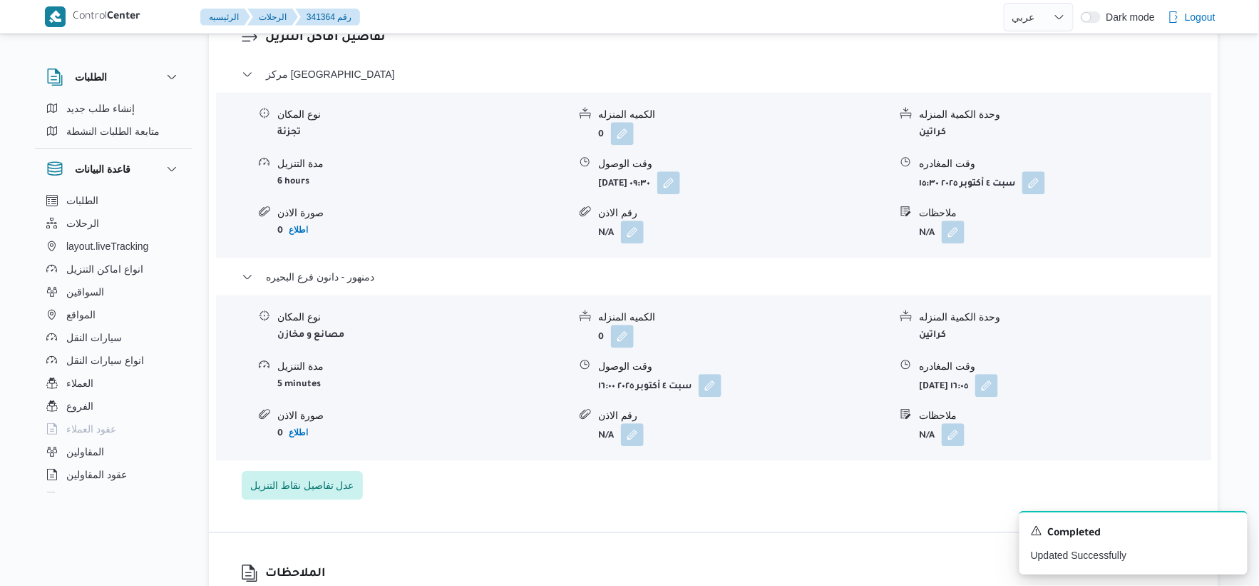
scroll to position [1254, 0]
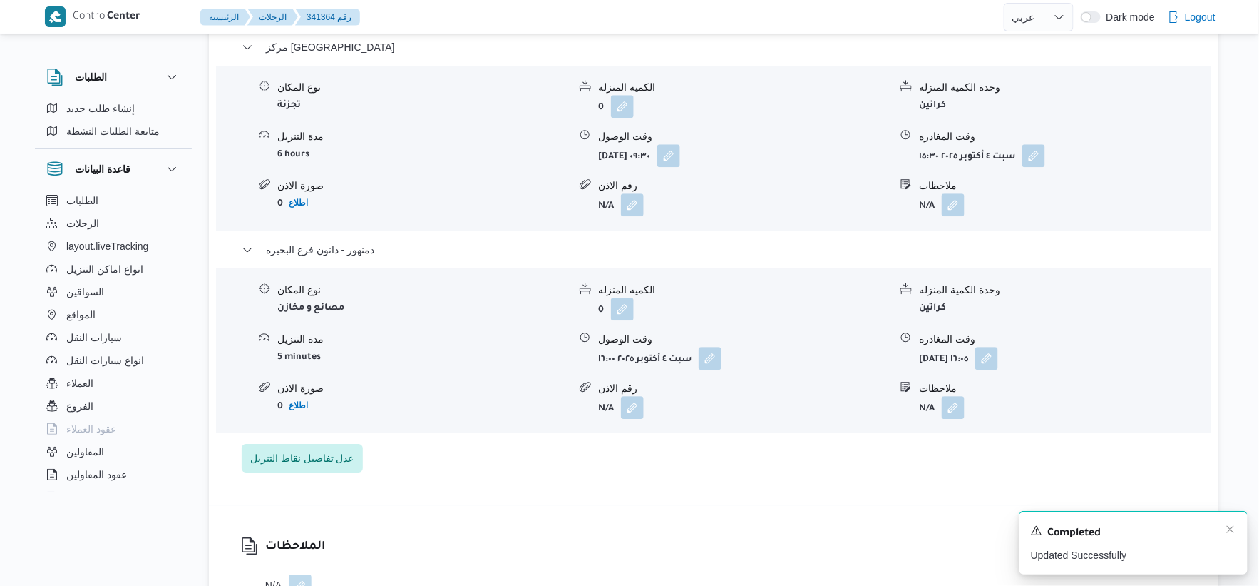
click at [1230, 523] on div "A new notification appears Completed Updated Successfully" at bounding box center [1134, 542] width 228 height 63
click at [1230, 528] on icon "Dismiss toast" at bounding box center [1230, 528] width 11 height 11
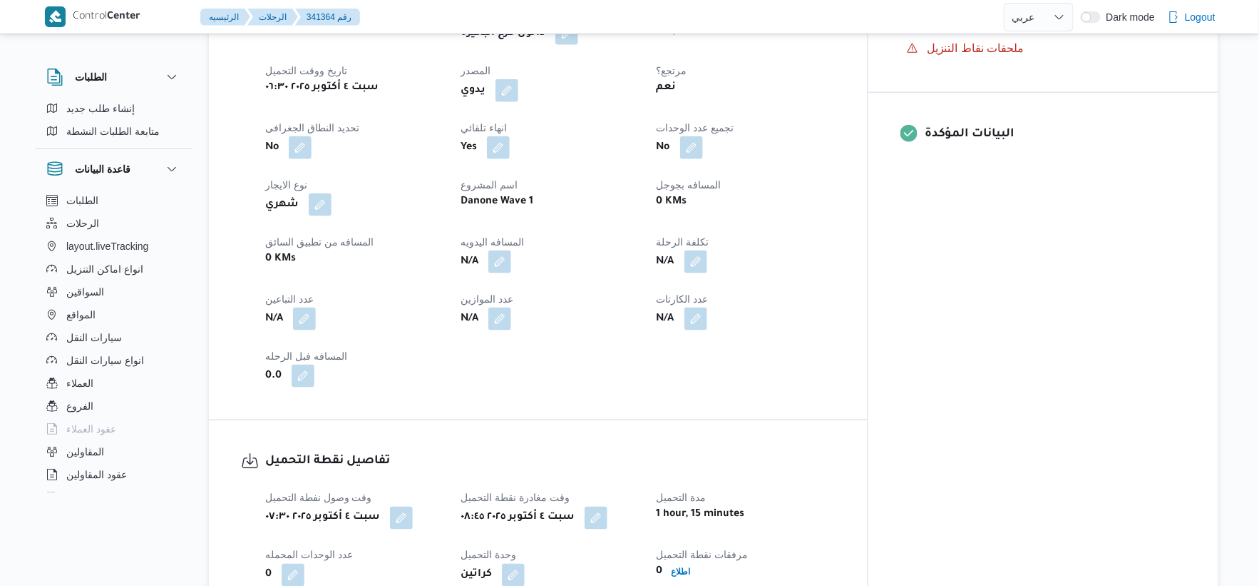
scroll to position [541, 0]
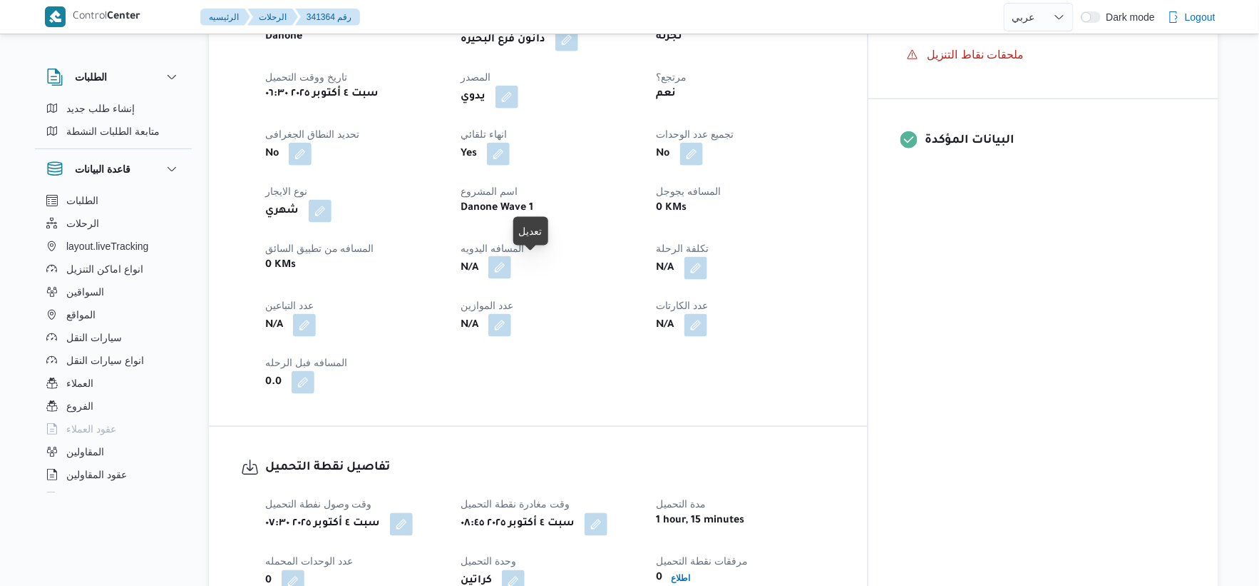
click at [511, 258] on button "button" at bounding box center [500, 267] width 23 height 23
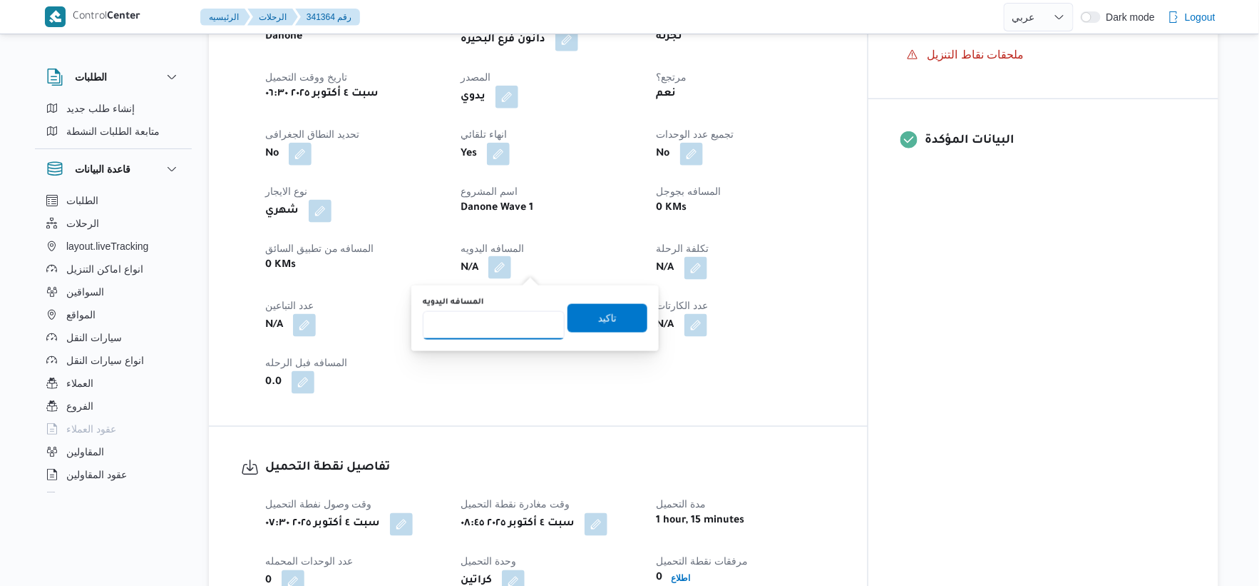
click at [496, 329] on input "المسافه اليدويه" at bounding box center [494, 325] width 142 height 29
type input "125"
click at [599, 330] on span "تاكيد" at bounding box center [608, 317] width 80 height 29
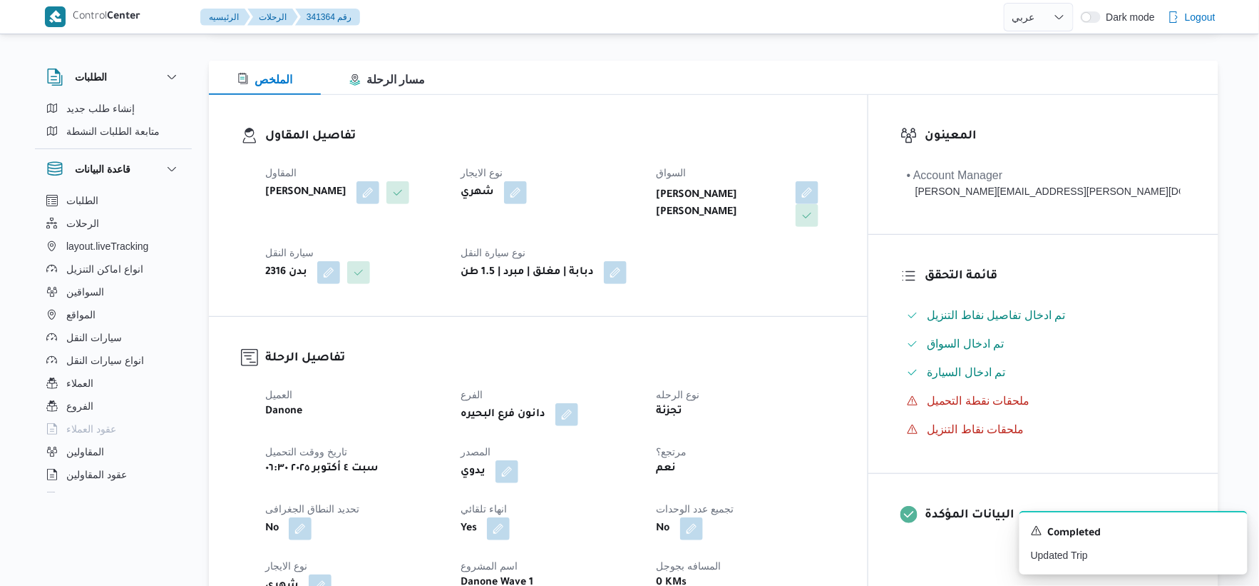
scroll to position [0, 0]
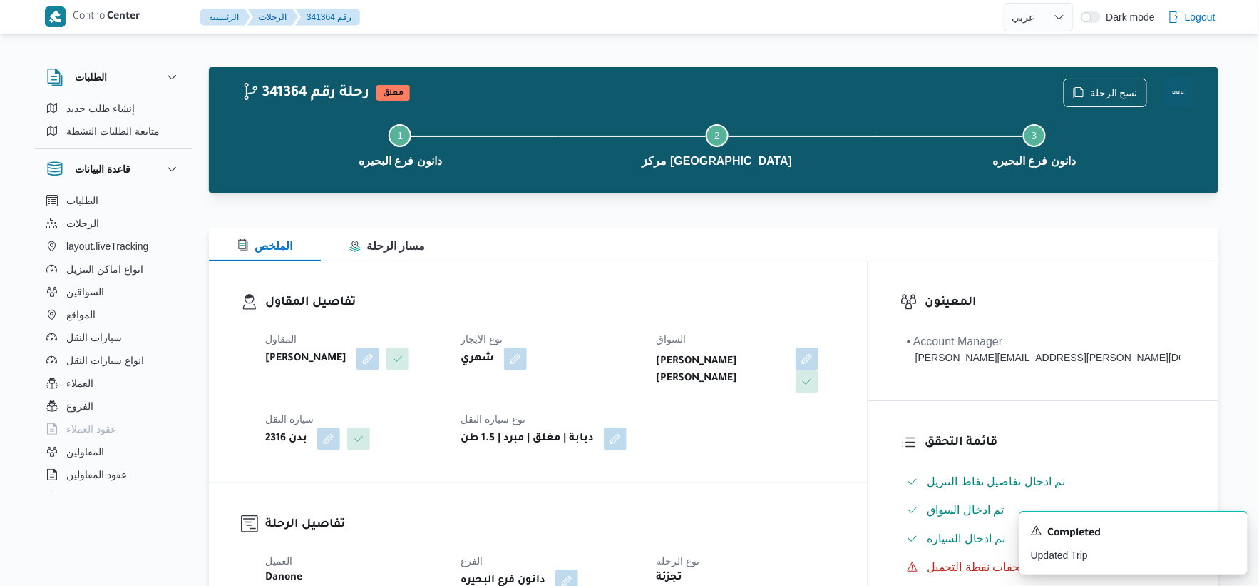
click at [1184, 93] on button "Actions" at bounding box center [1179, 92] width 29 height 29
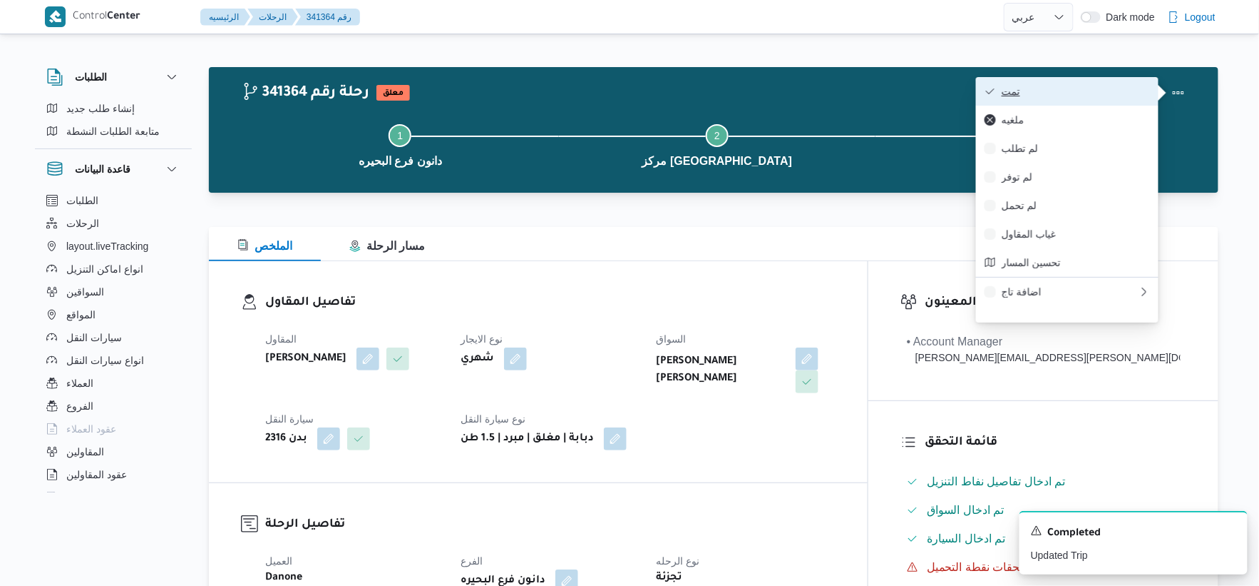
click at [1051, 95] on span "تمت" at bounding box center [1076, 91] width 148 height 11
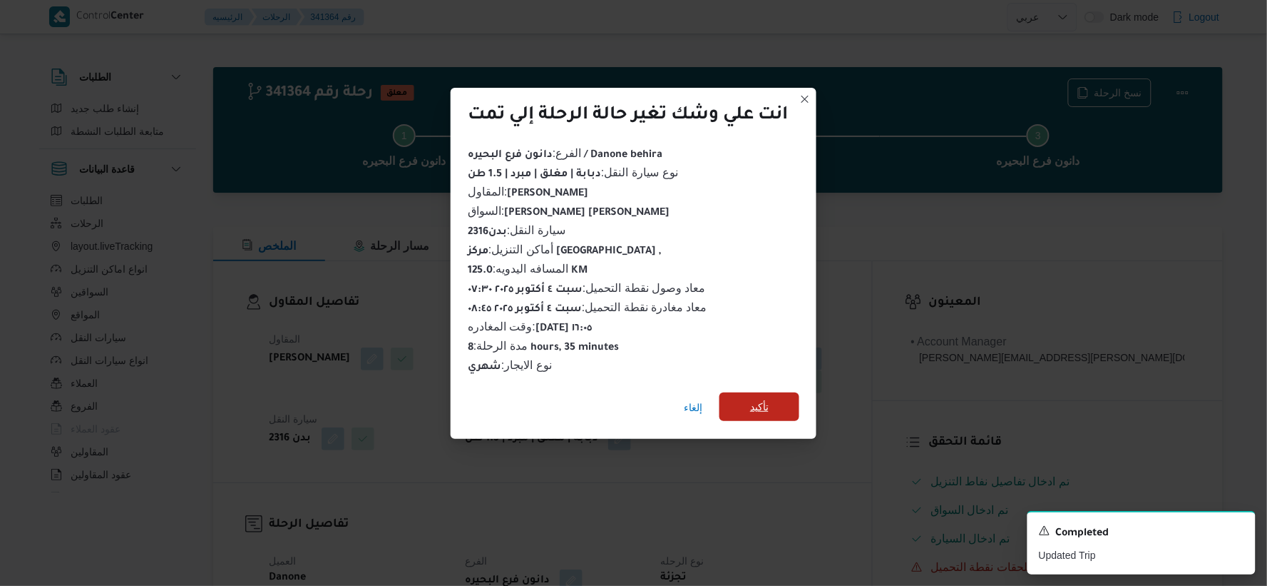
click at [761, 404] on span "تأكيد" at bounding box center [759, 406] width 19 height 17
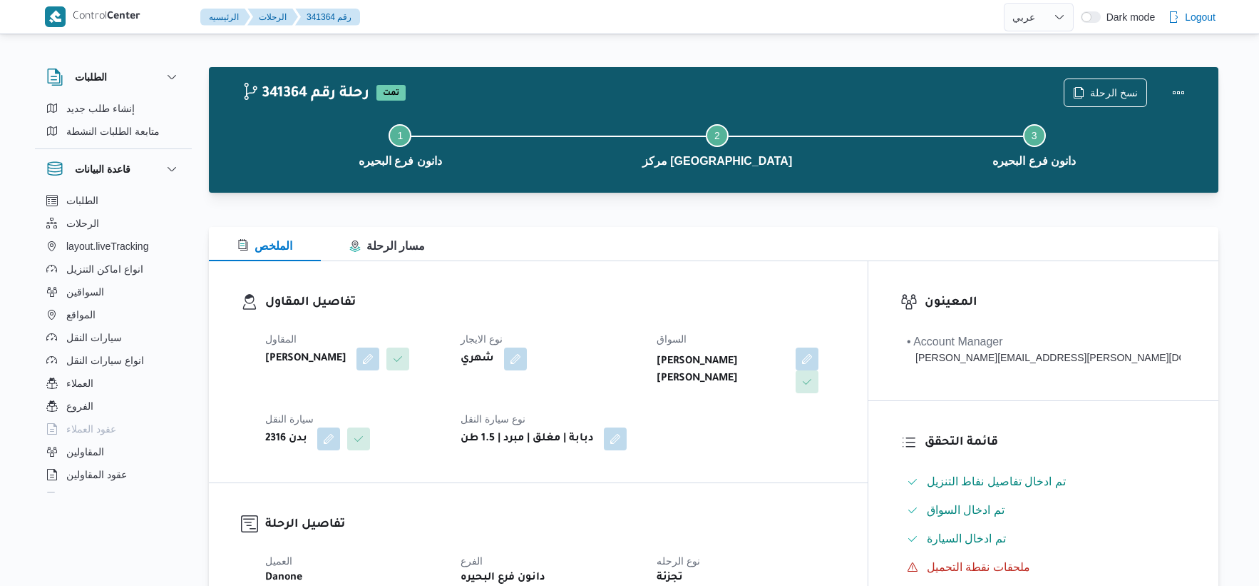
select select "ar"
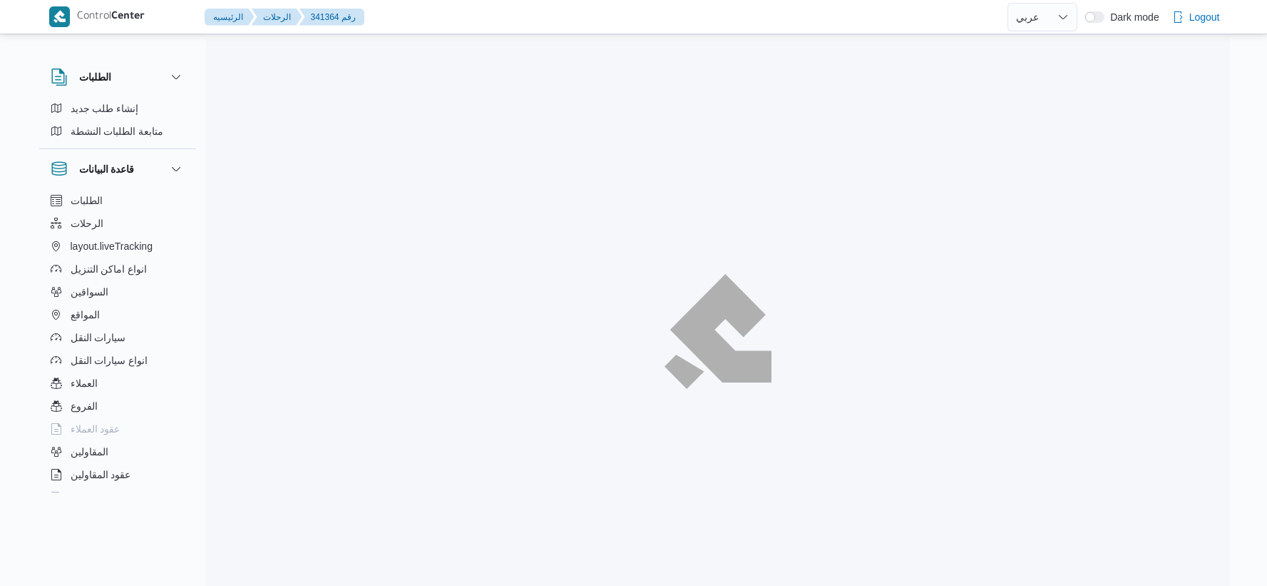
select select "ar"
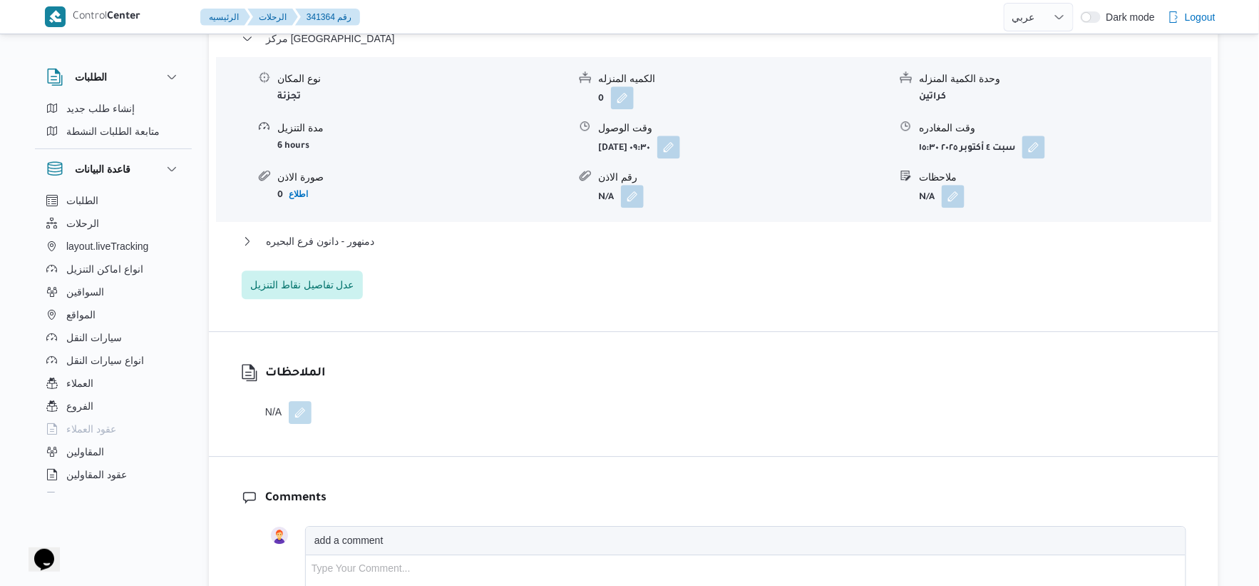
scroll to position [1267, 0]
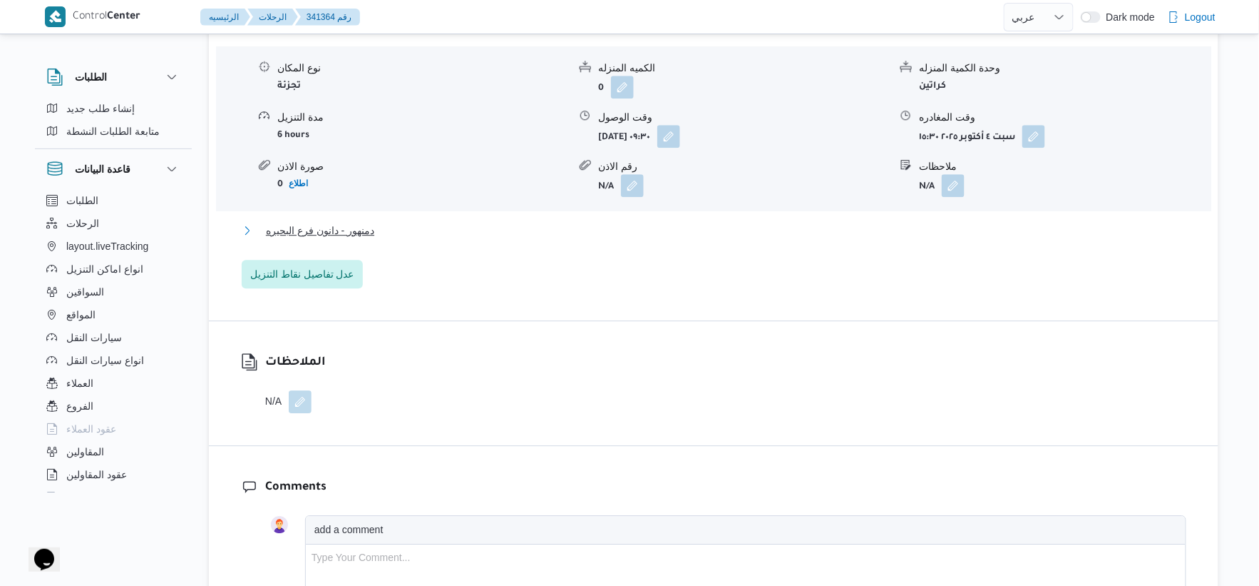
click at [409, 236] on button "دمنهور - دانون فرع البحيره" at bounding box center [714, 230] width 945 height 17
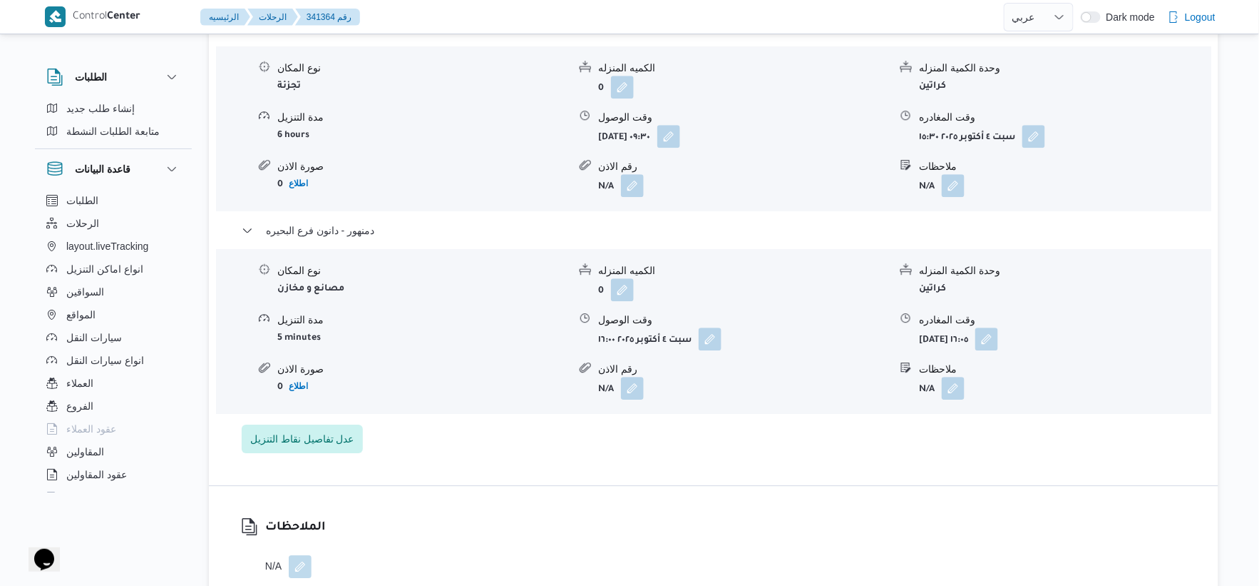
select select "ar"
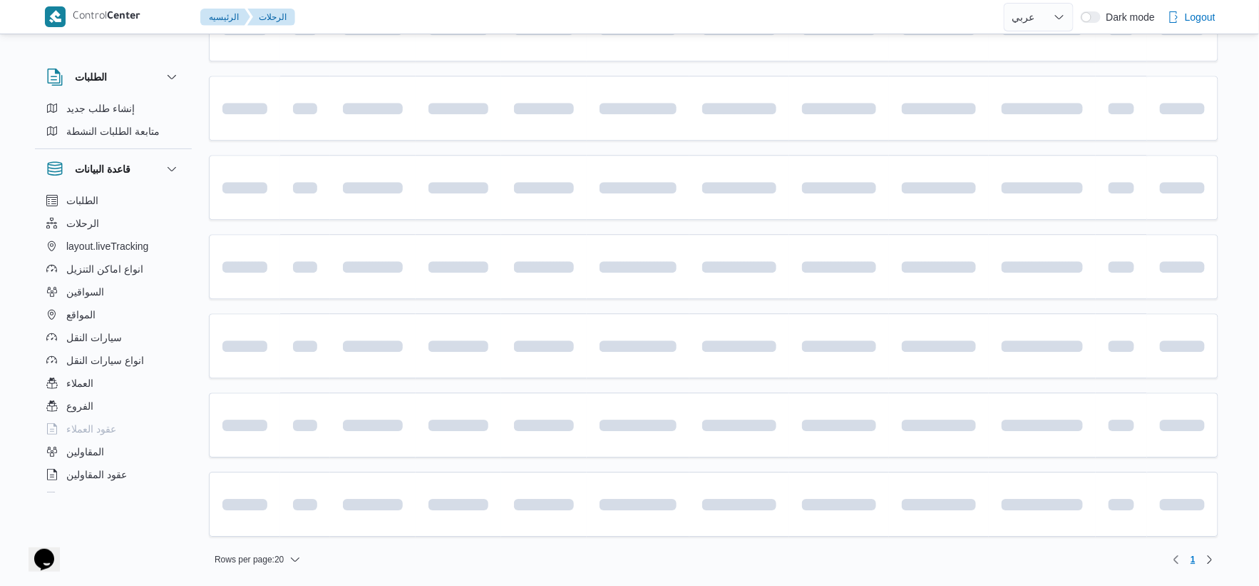
scroll to position [937, 0]
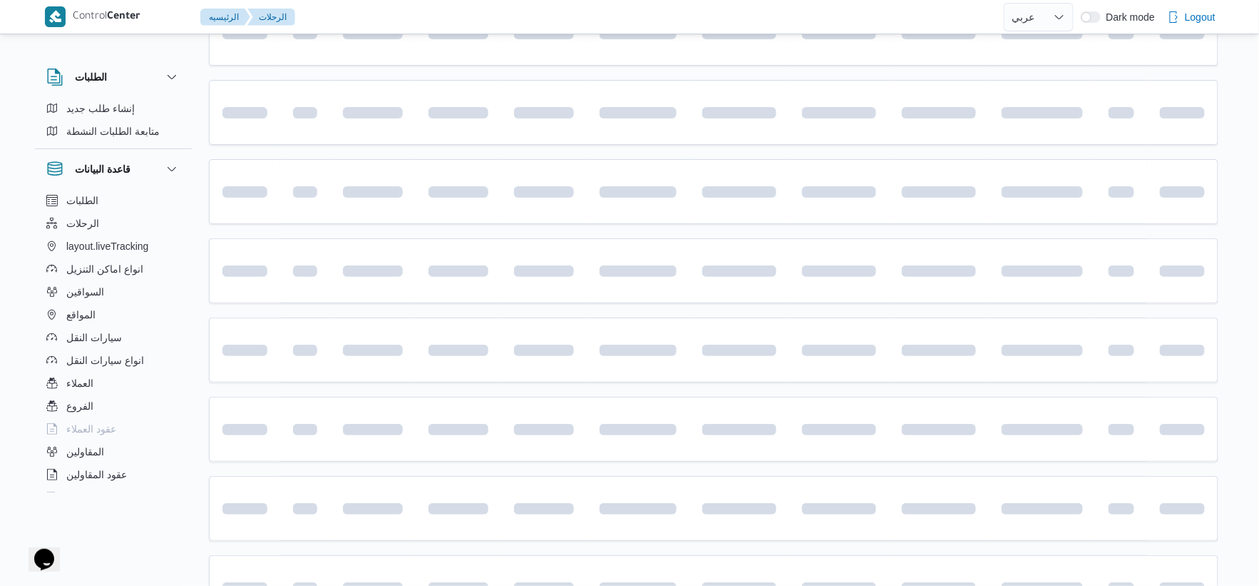
select select "ar"
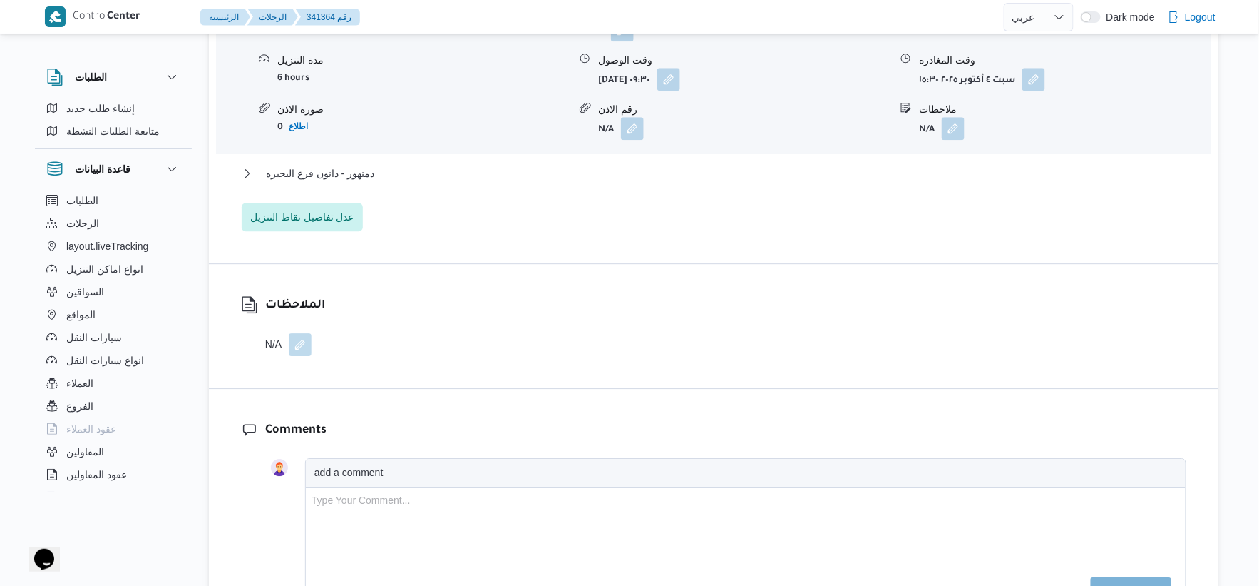
scroll to position [1413, 0]
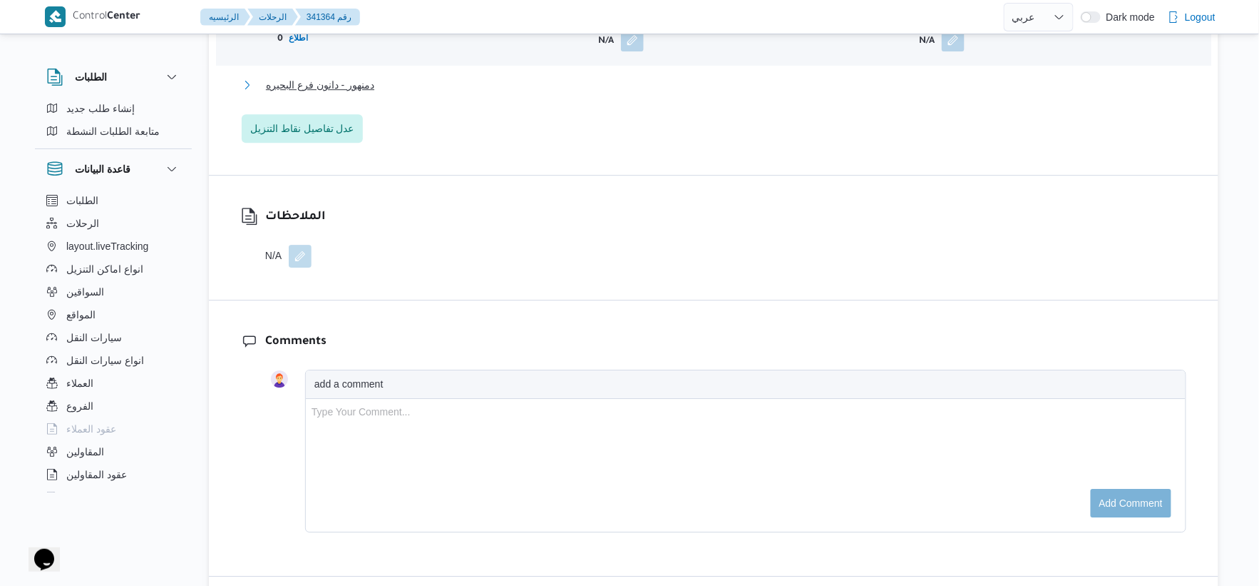
click at [367, 88] on span "دمنهور - دانون فرع البحيره" at bounding box center [320, 84] width 108 height 17
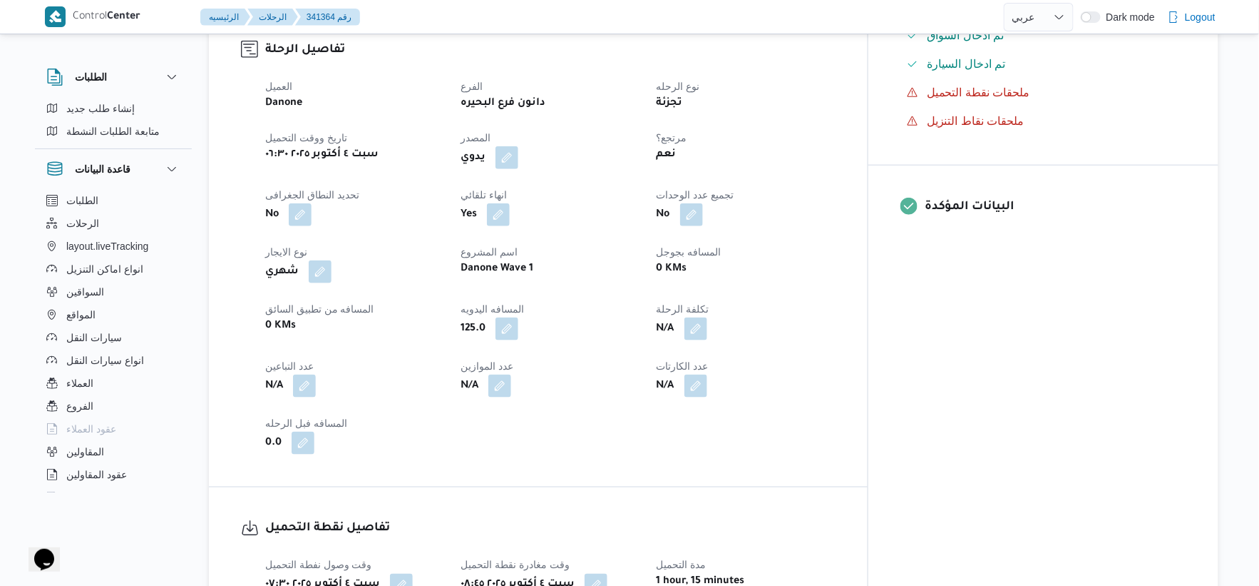
scroll to position [475, 0]
select select "ar"
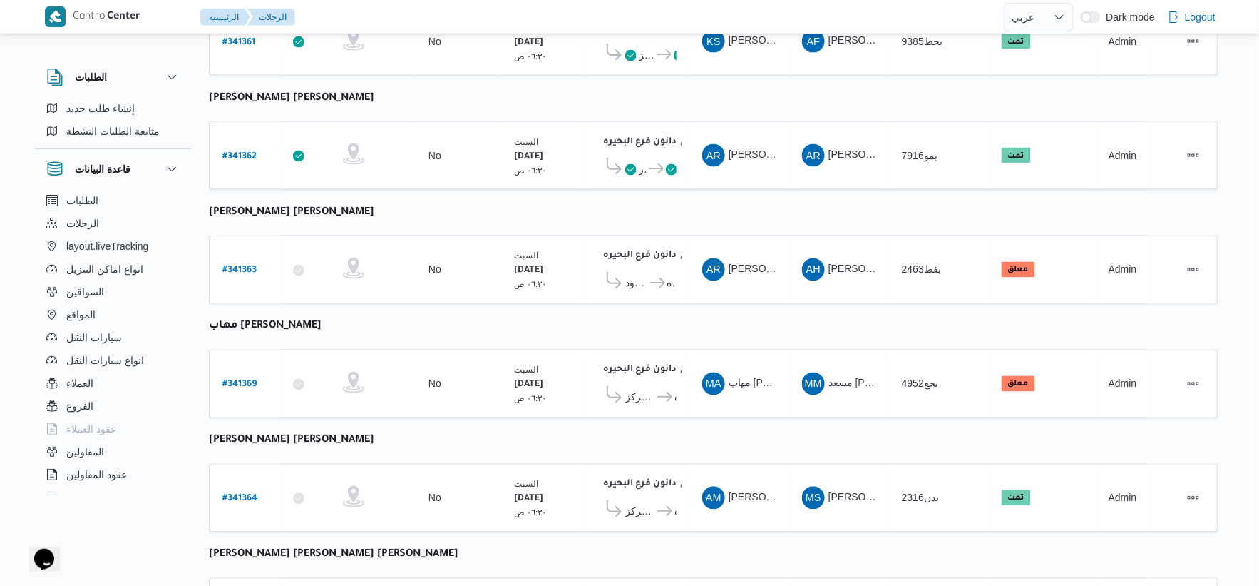
scroll to position [937, 0]
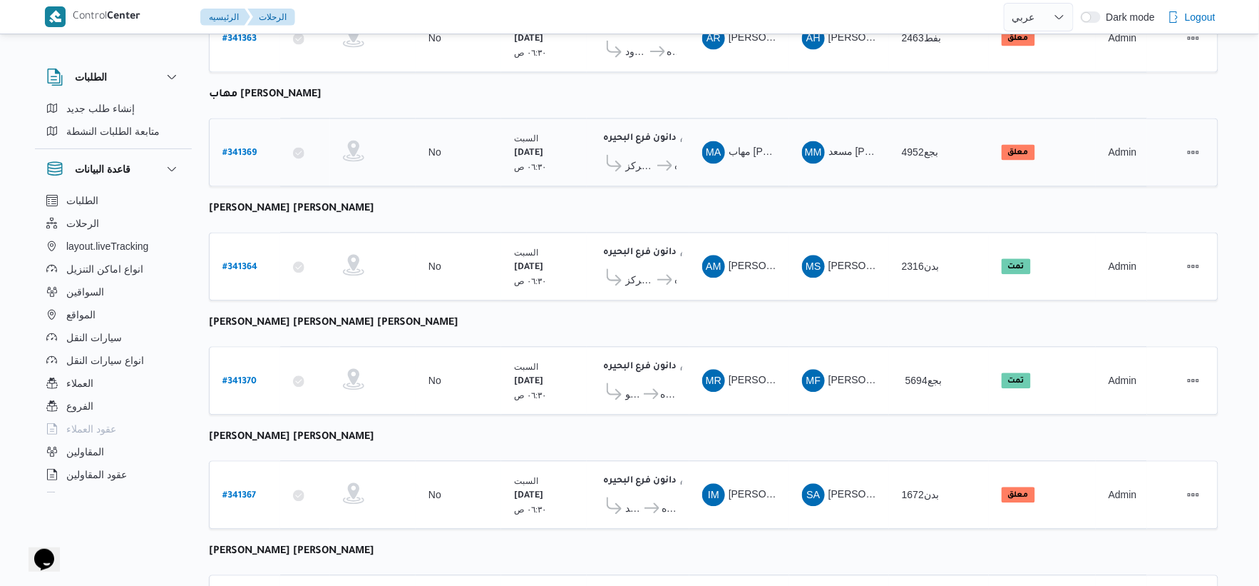
click at [246, 149] on b "# 341369" at bounding box center [240, 154] width 34 height 10
select select "ar"
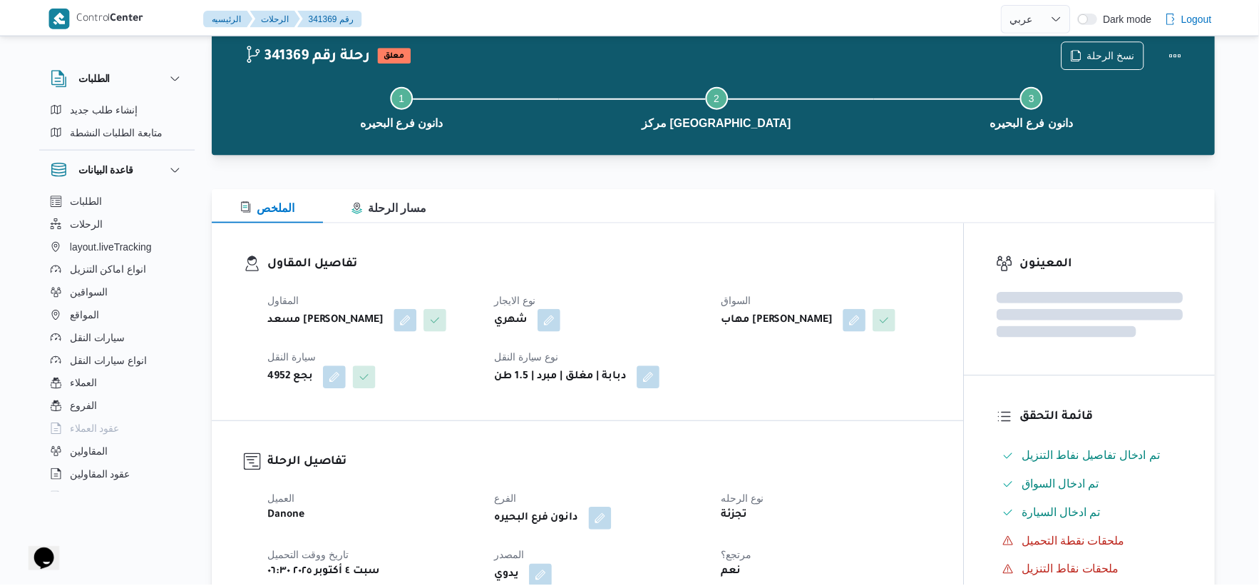
scroll to position [937, 0]
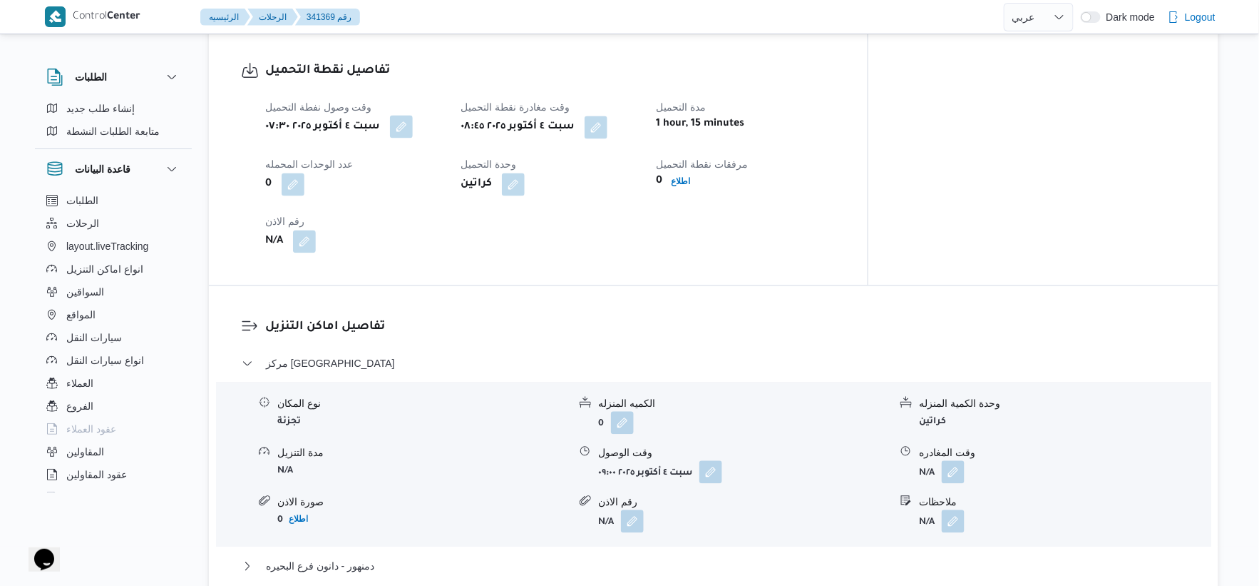
click at [409, 129] on button "button" at bounding box center [401, 127] width 23 height 23
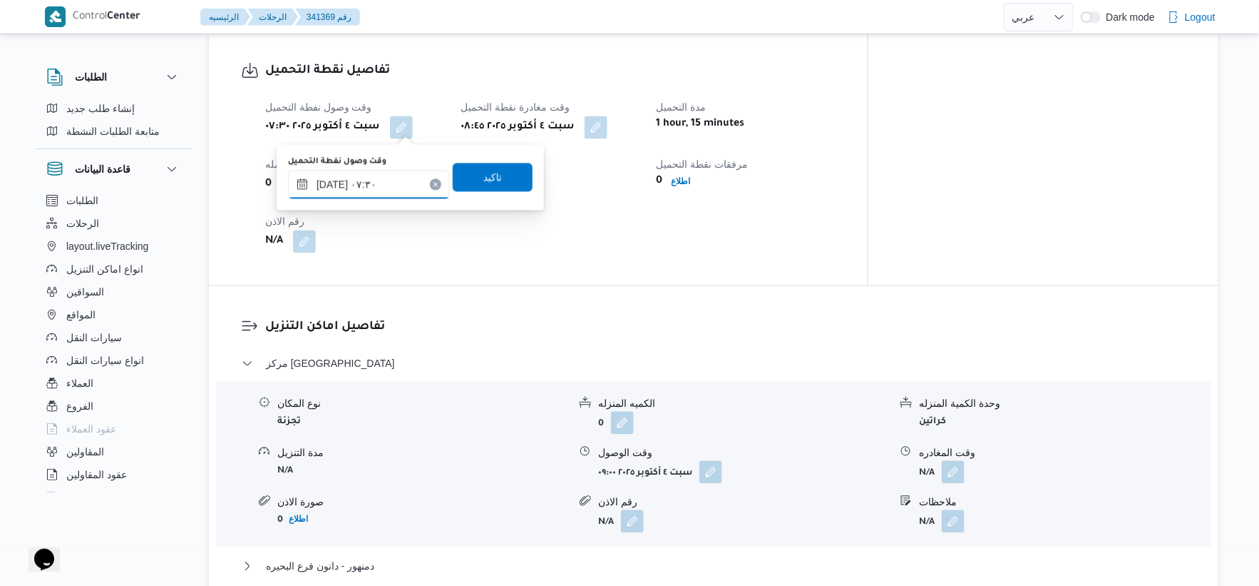
click at [335, 185] on input "[DATE] ٠٧:٣٠" at bounding box center [369, 184] width 162 height 29
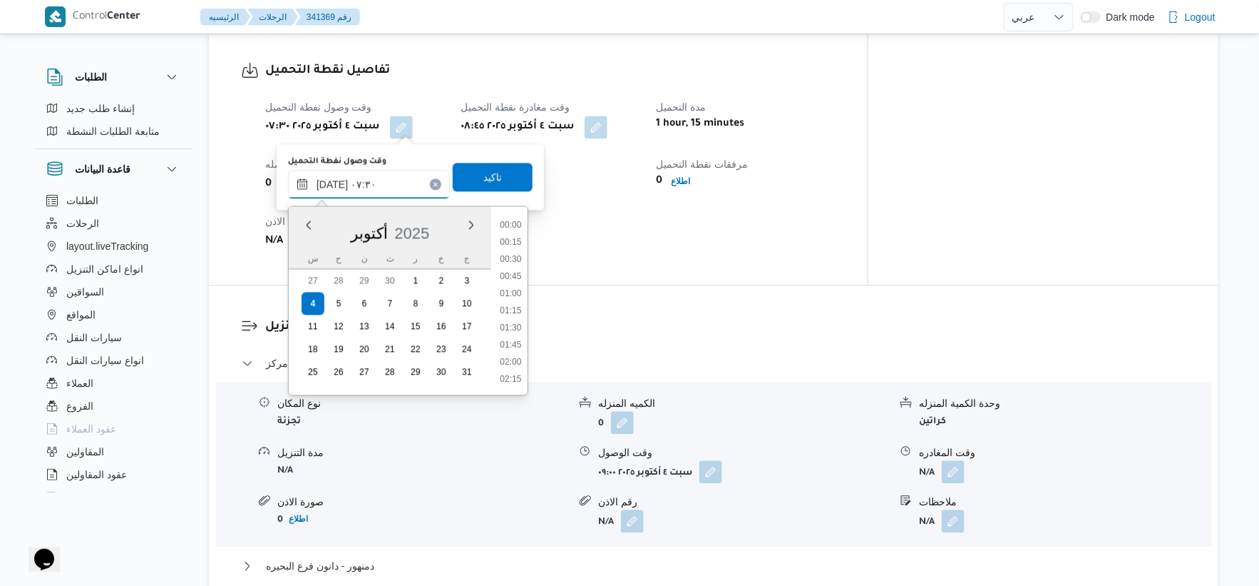
click at [335, 185] on input "[DATE] ٠٧:٣٠" at bounding box center [369, 184] width 162 height 29
type input "[DATE] ٠٧:١٩"
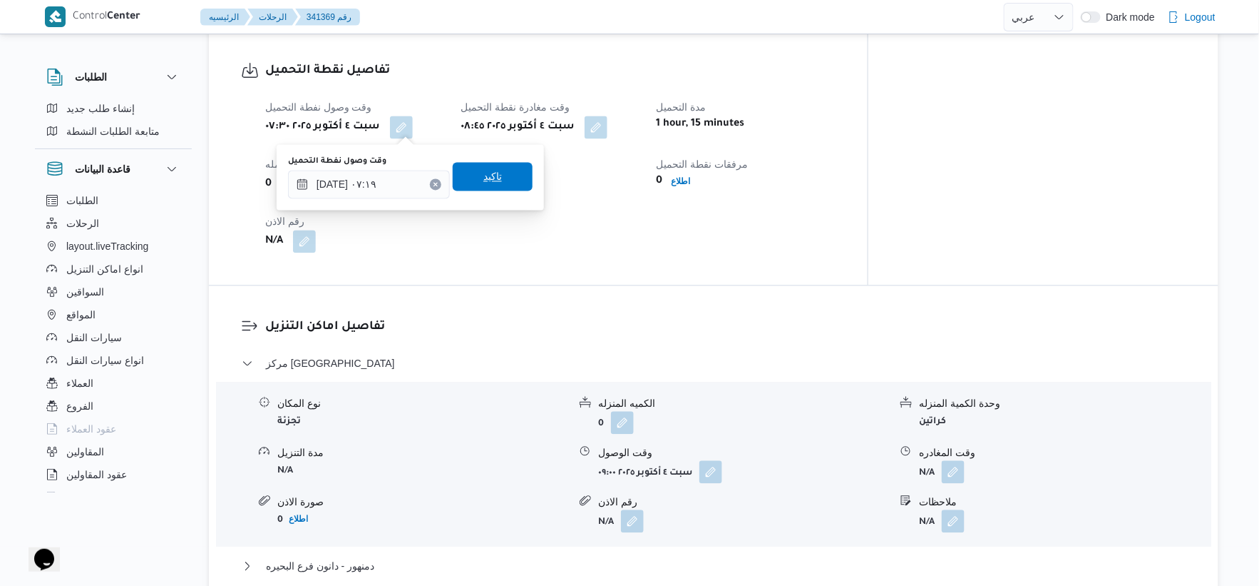
click at [497, 168] on span "تاكيد" at bounding box center [493, 177] width 80 height 29
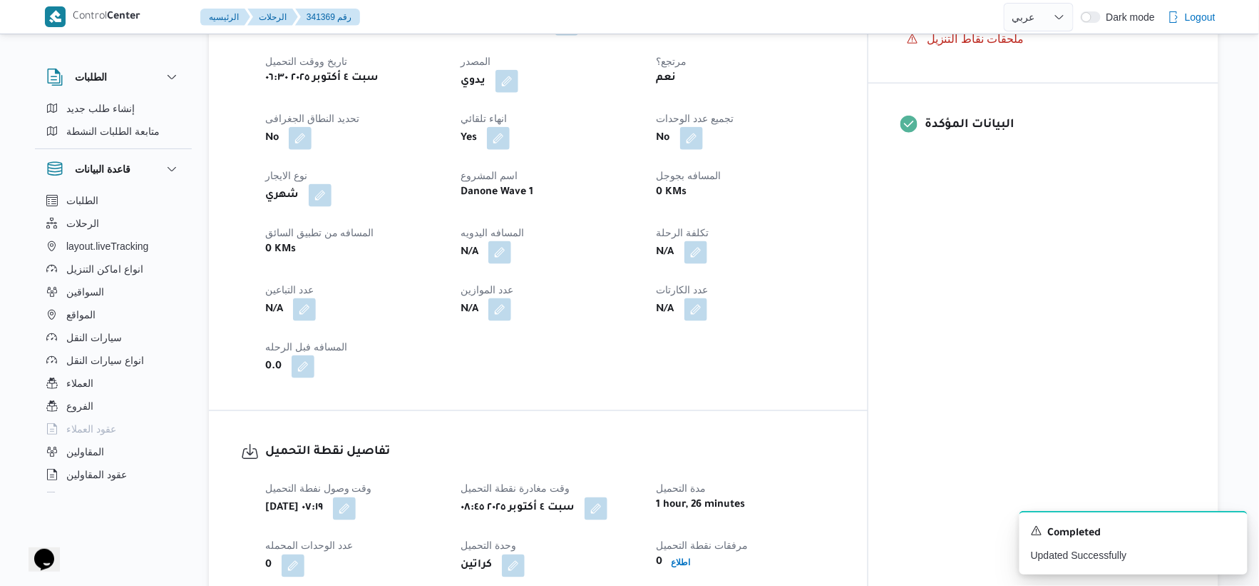
scroll to position [554, 0]
click at [511, 251] on button "button" at bounding box center [500, 253] width 23 height 23
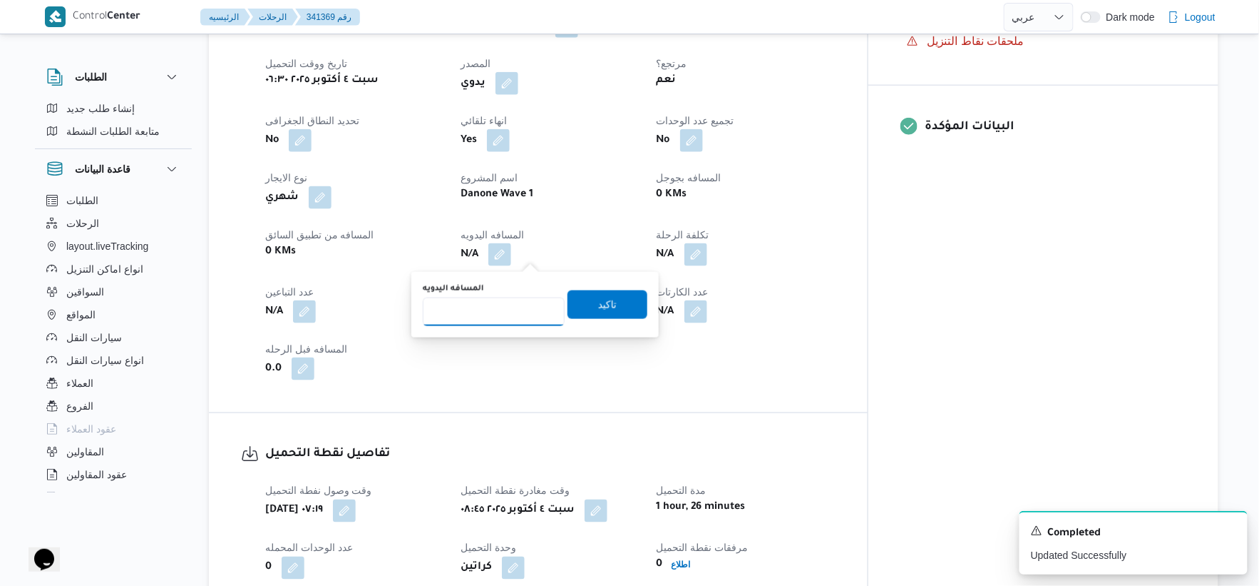
click at [474, 315] on input "المسافه اليدويه" at bounding box center [494, 311] width 142 height 29
type input "26"
click at [606, 295] on span "تاكيد" at bounding box center [607, 303] width 19 height 17
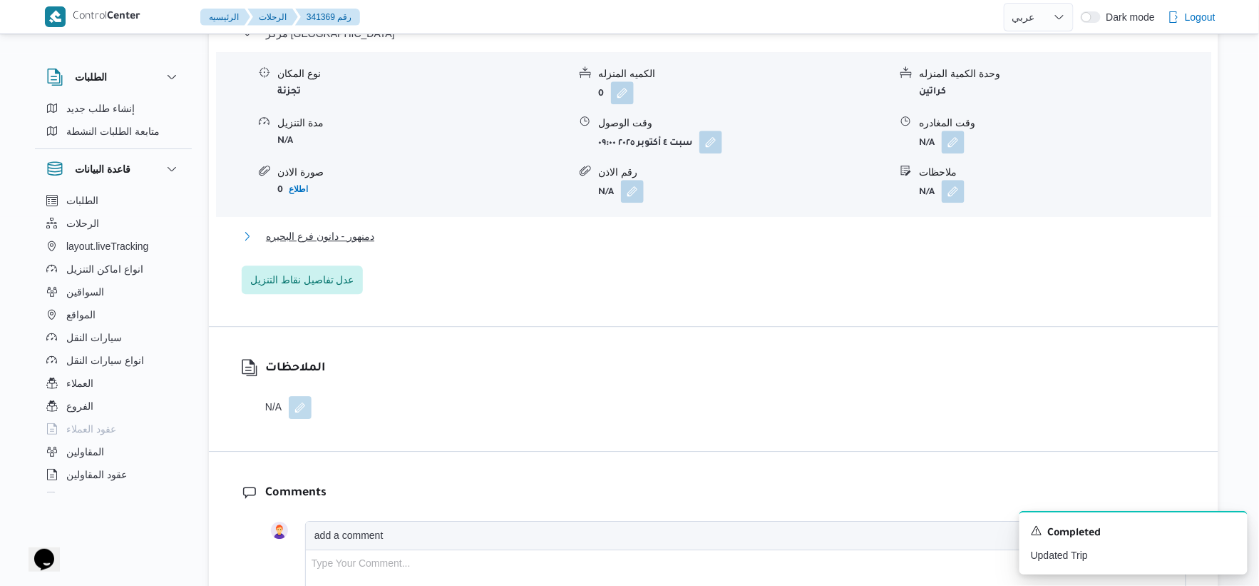
click at [428, 235] on button "دمنهور - دانون فرع البحيره" at bounding box center [714, 236] width 945 height 17
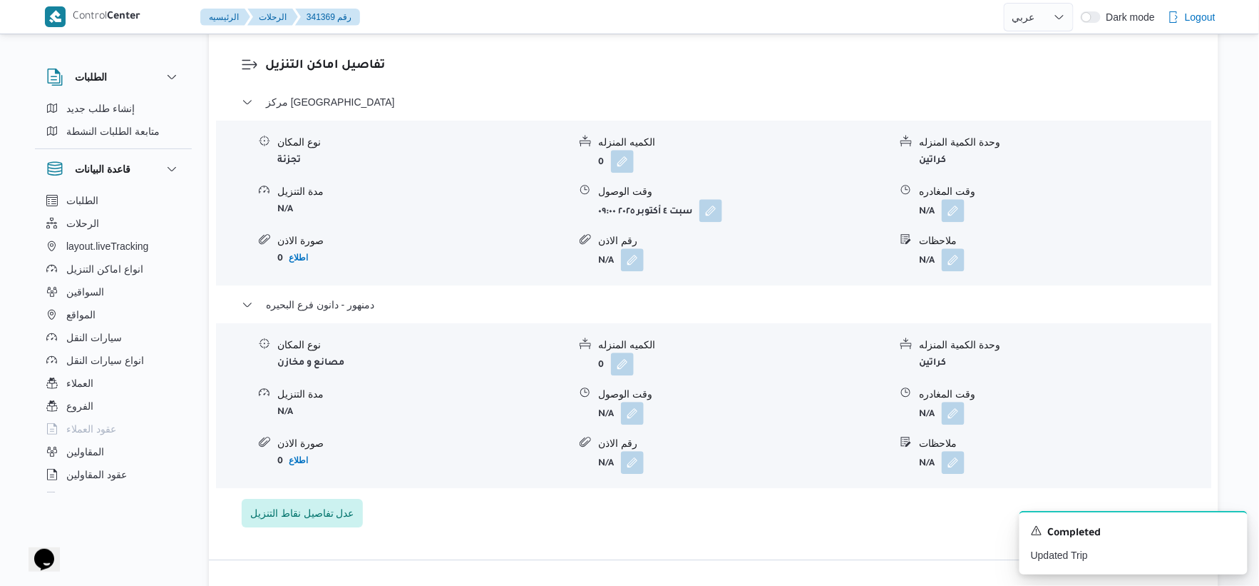
scroll to position [1267, 0]
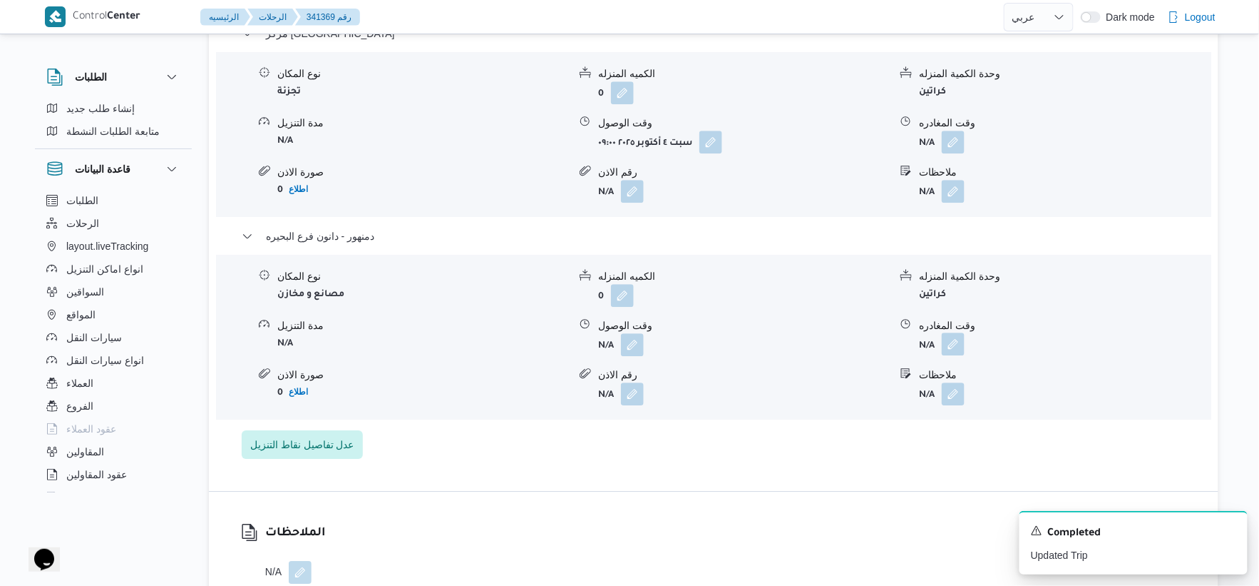
click at [958, 347] on button "button" at bounding box center [953, 343] width 23 height 23
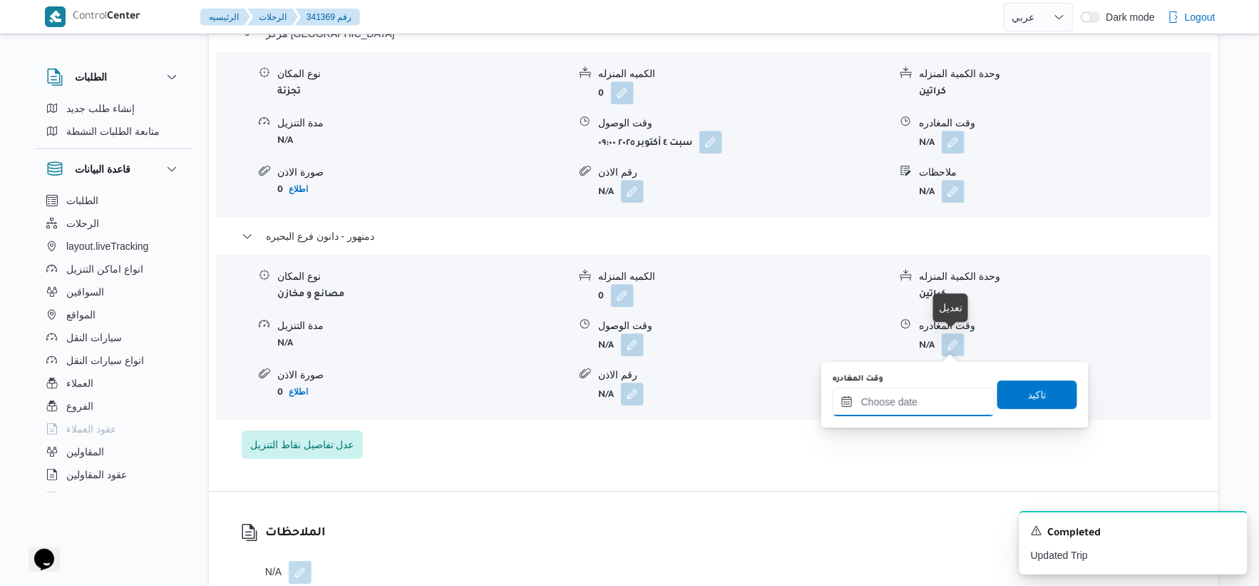
click at [936, 404] on input "وقت المغادره" at bounding box center [914, 401] width 162 height 29
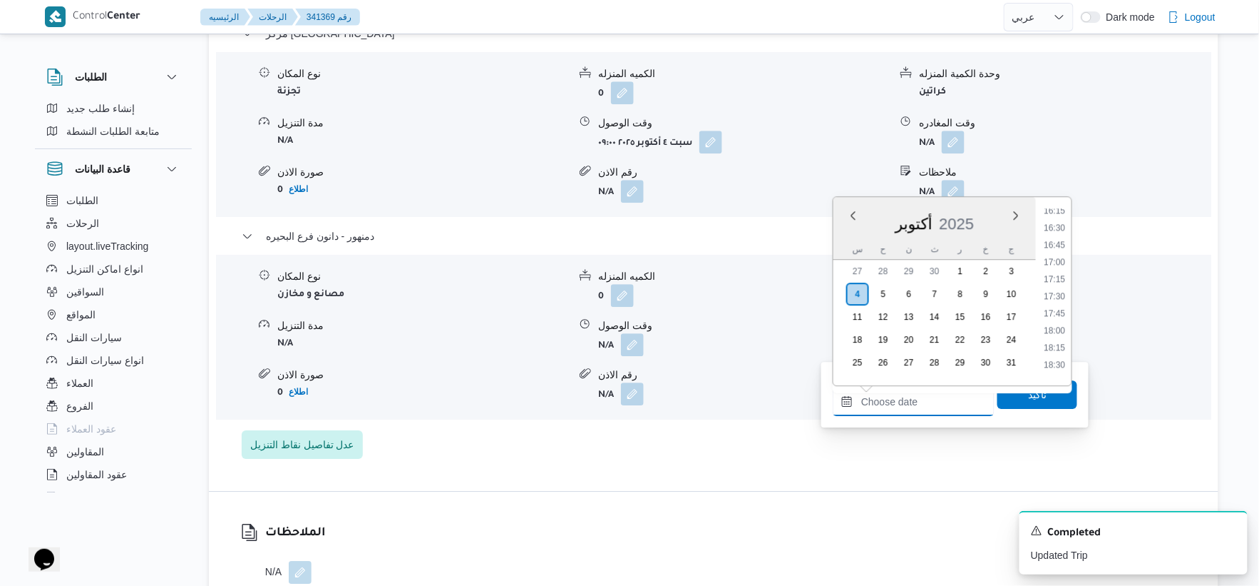
scroll to position [1080, 0]
click at [1058, 226] on li "16:00" at bounding box center [1055, 231] width 33 height 14
type input "[DATE] ١٦:٠٠"
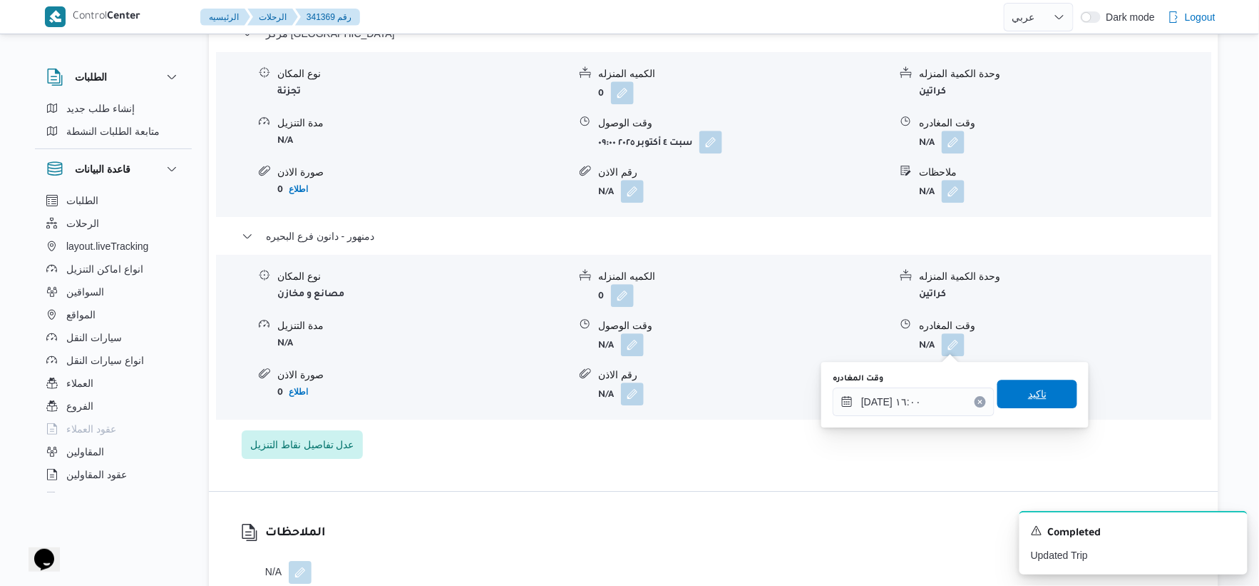
click at [1039, 395] on span "تاكيد" at bounding box center [1038, 393] width 80 height 29
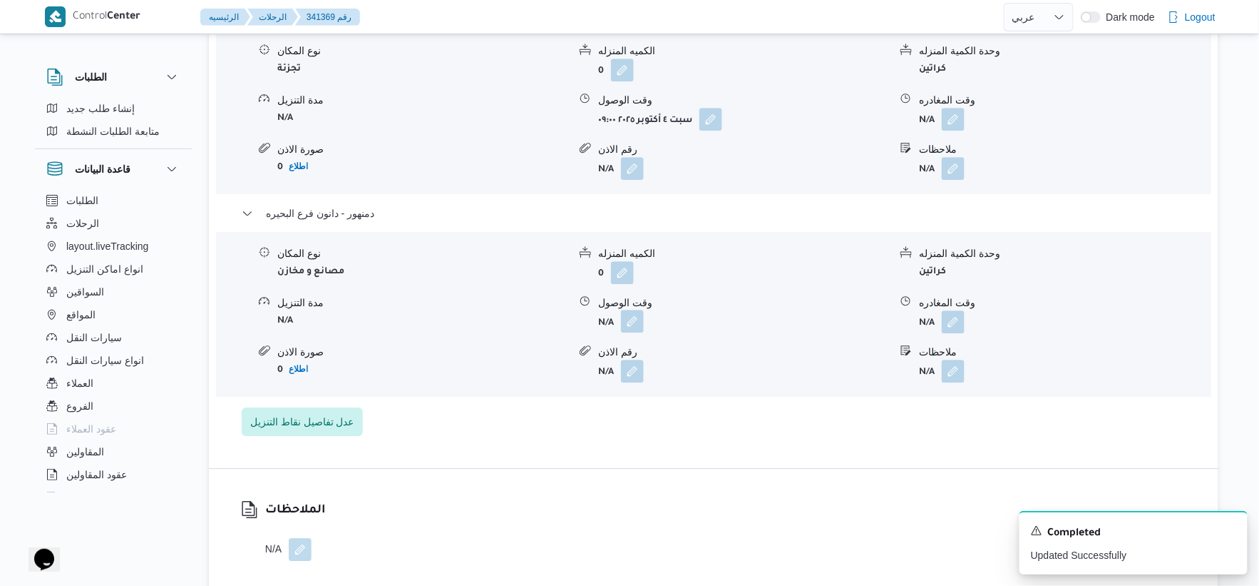
click at [632, 332] on button "button" at bounding box center [632, 321] width 23 height 23
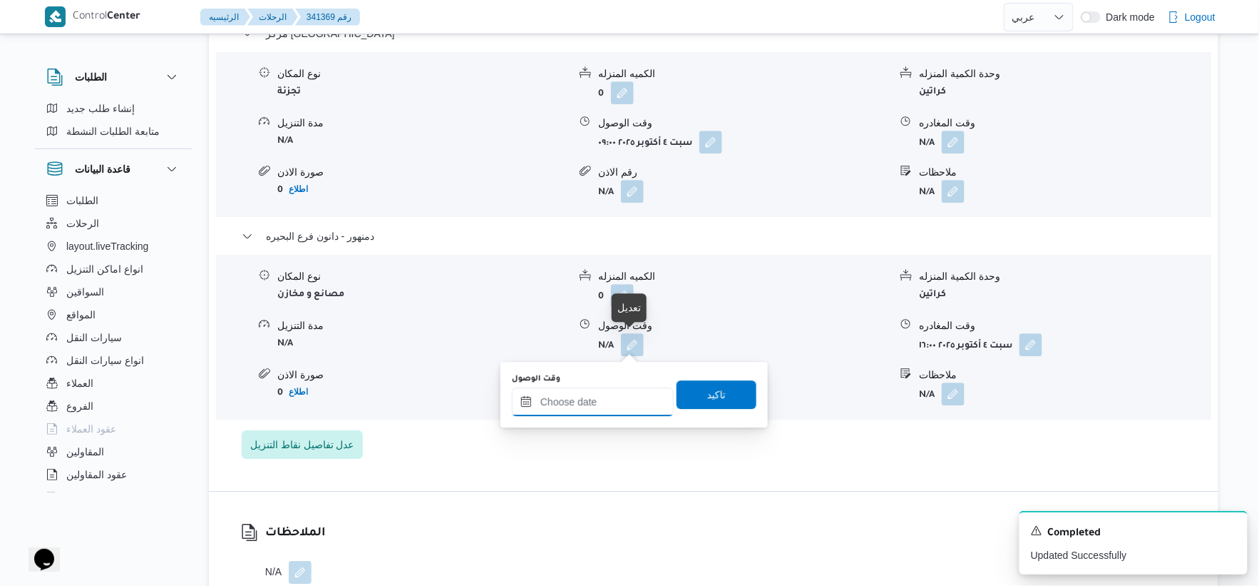
click at [619, 396] on input "وقت الوصول" at bounding box center [593, 401] width 162 height 29
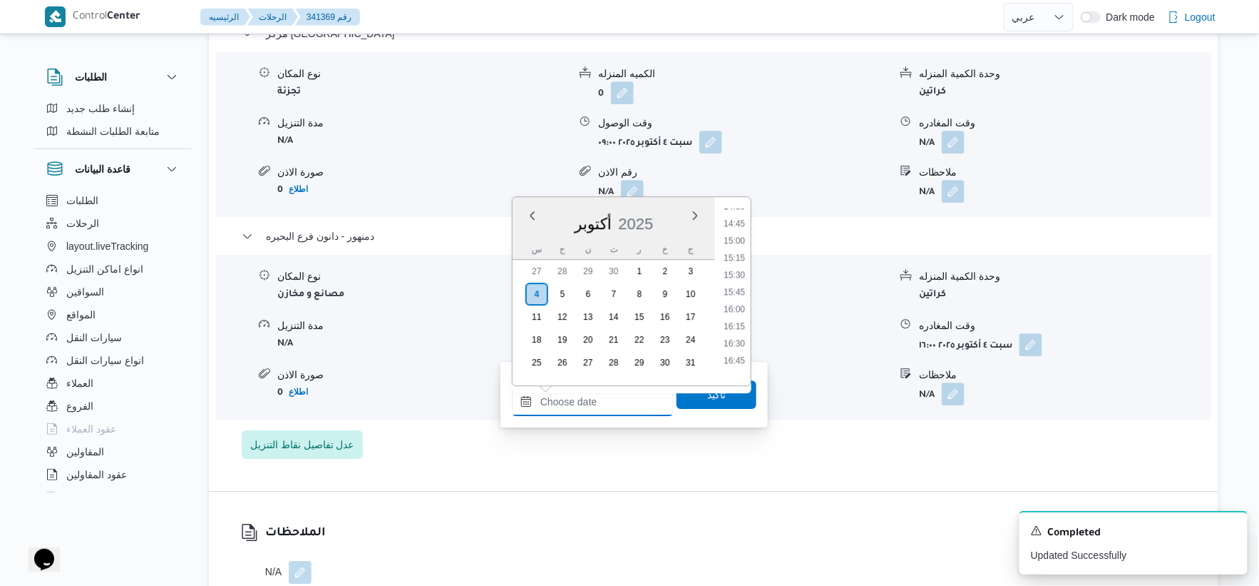
scroll to position [1001, 0]
click at [737, 294] on li "15:45" at bounding box center [734, 293] width 33 height 14
type input "[DATE] ١٥:٤٥"
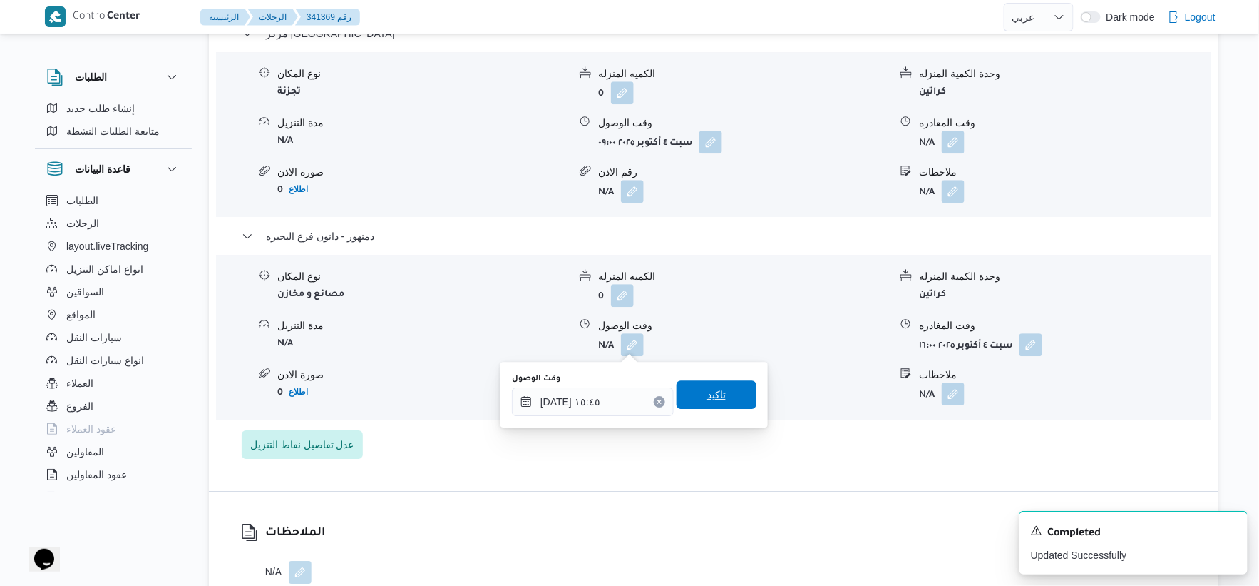
click at [721, 399] on span "تاكيد" at bounding box center [717, 394] width 80 height 29
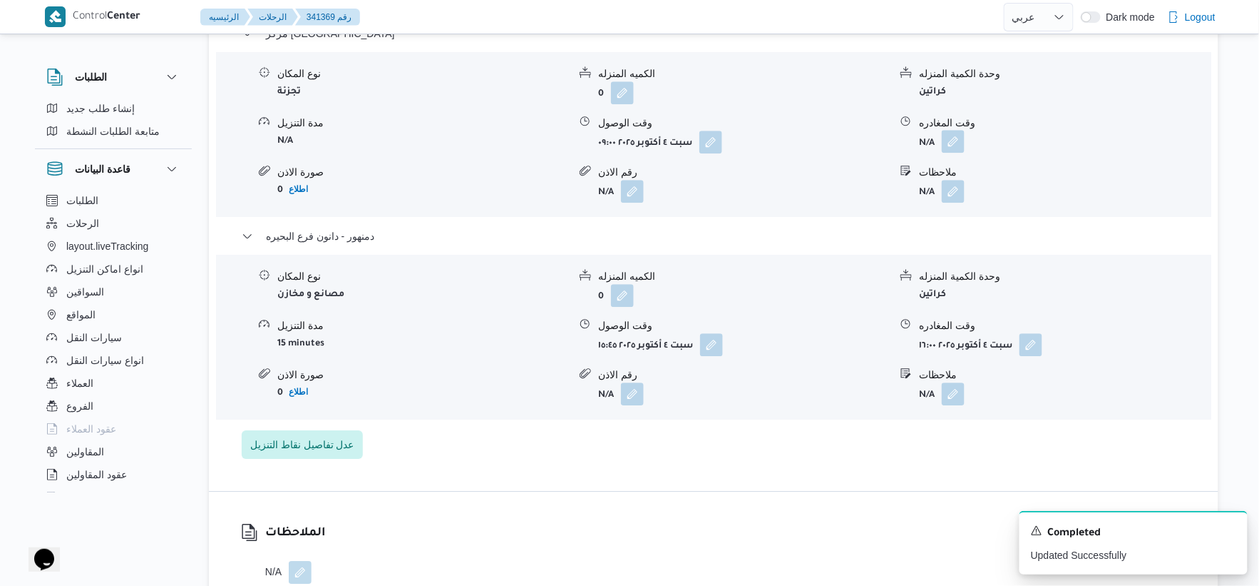
click at [956, 141] on button "button" at bounding box center [953, 141] width 23 height 23
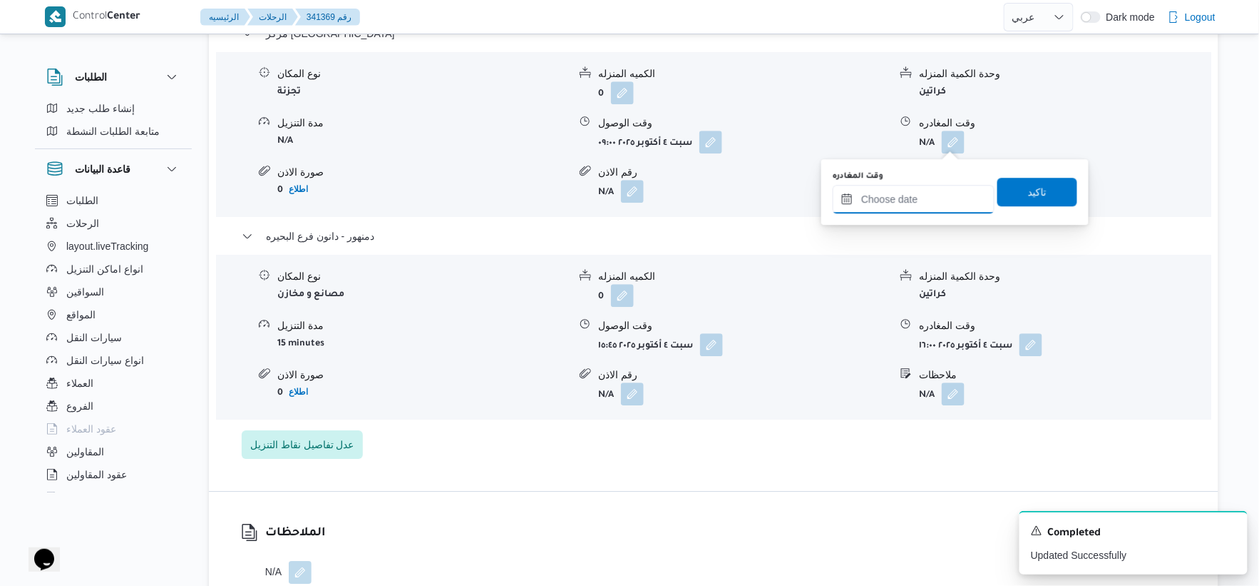
click at [923, 195] on input "وقت المغادره" at bounding box center [914, 199] width 162 height 29
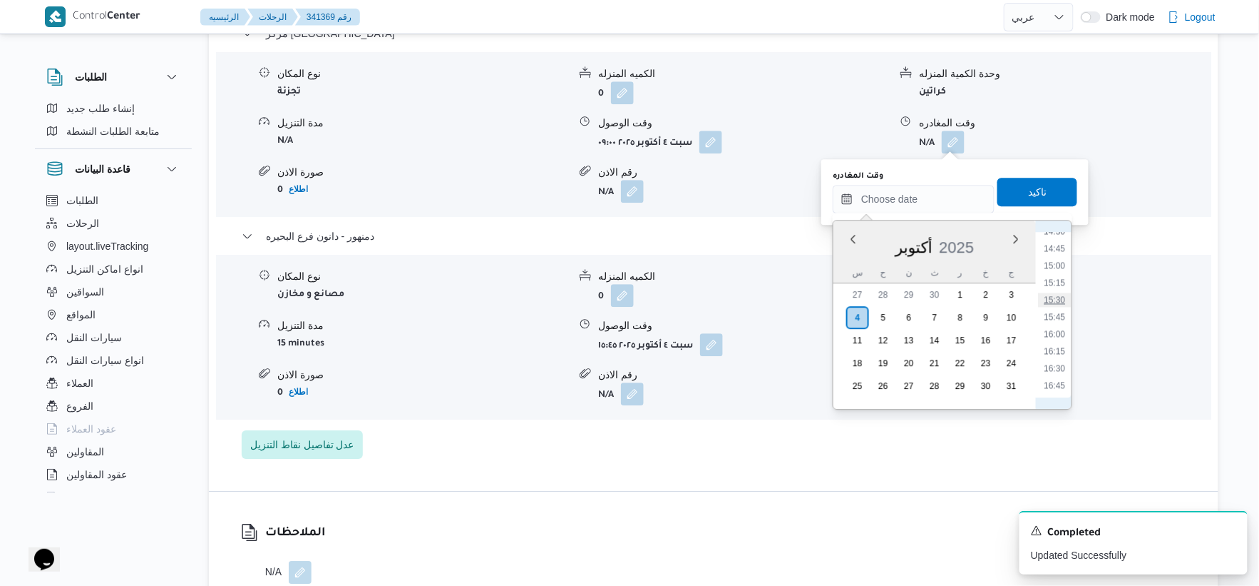
click at [1060, 300] on li "15:30" at bounding box center [1055, 299] width 33 height 14
type input "[DATE] ١٥:٣٠"
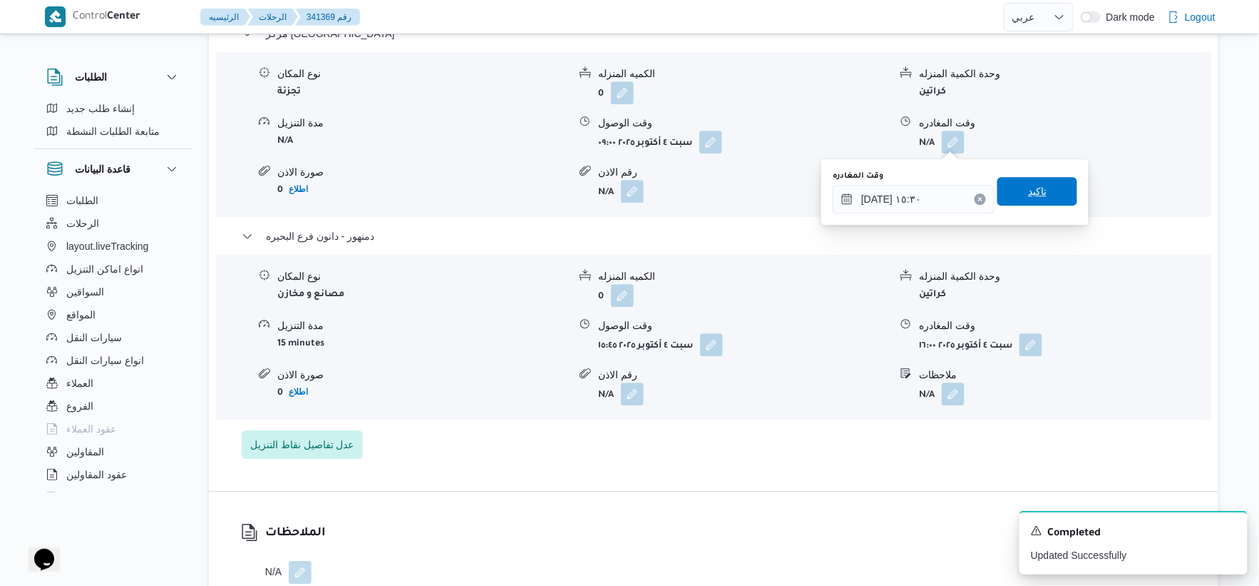
click at [1039, 183] on span "تاكيد" at bounding box center [1038, 191] width 80 height 29
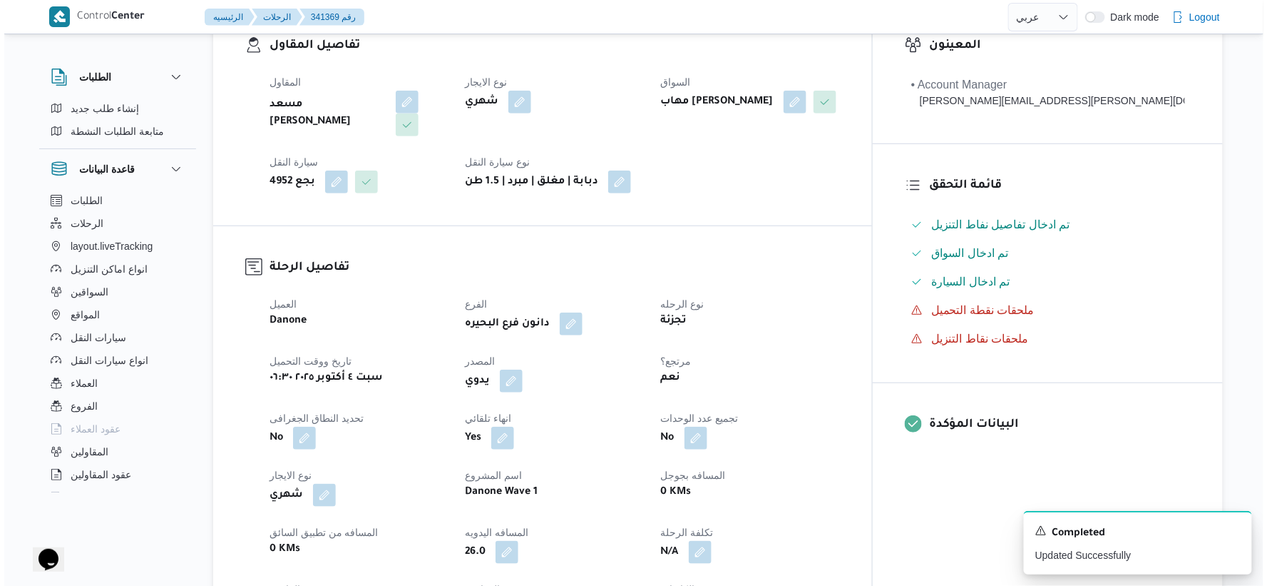
scroll to position [0, 0]
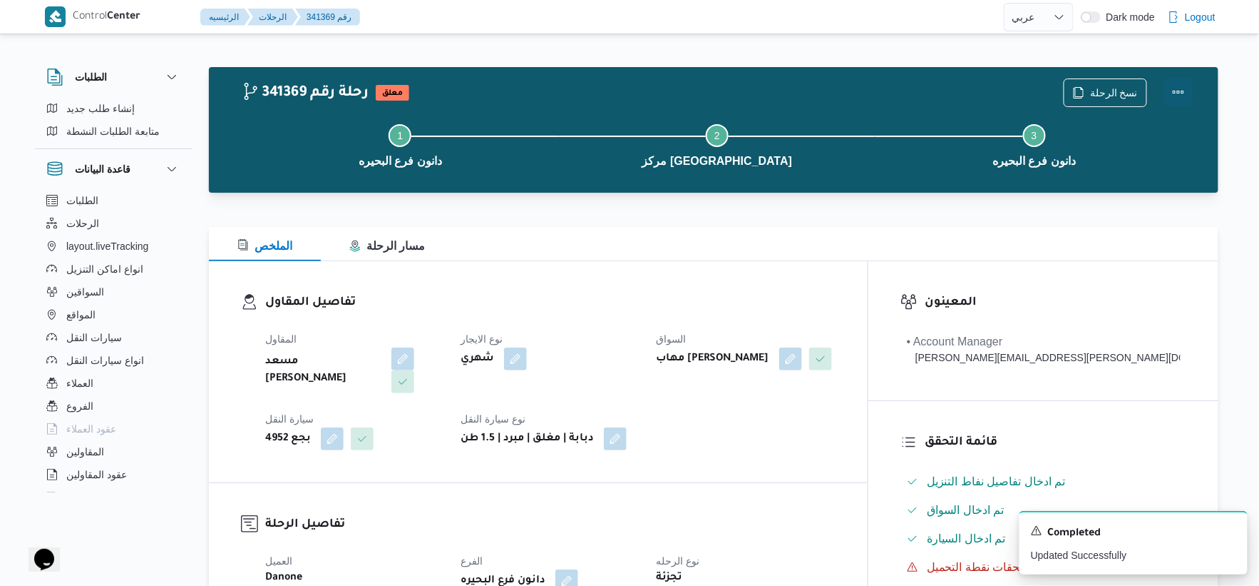
click at [1180, 87] on button "Actions" at bounding box center [1179, 92] width 29 height 29
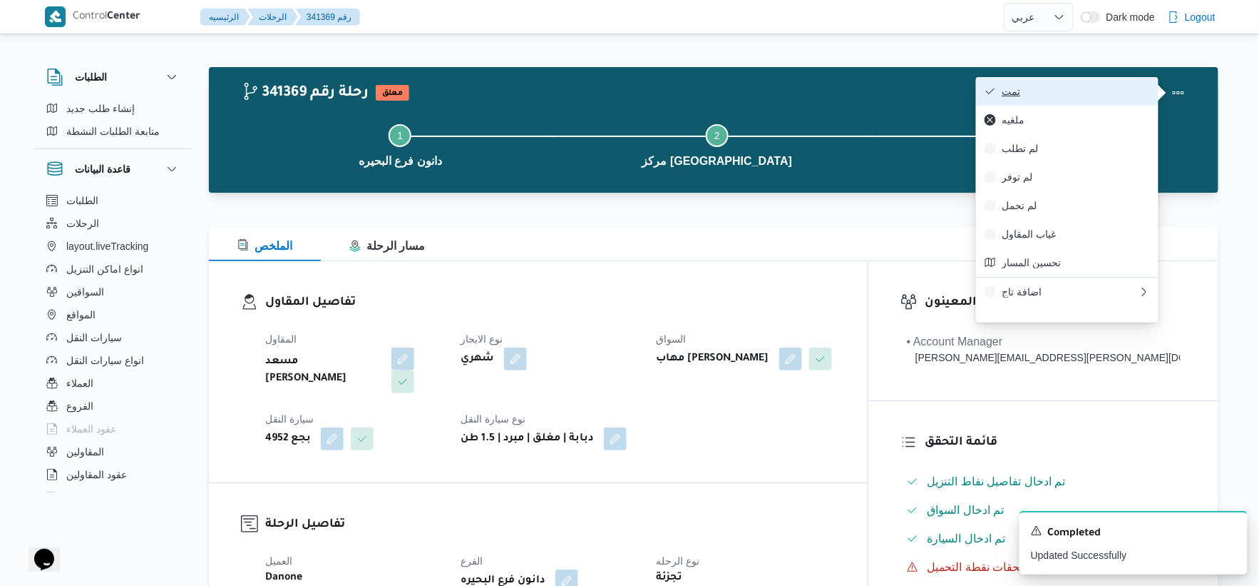
click at [1059, 91] on span "تمت" at bounding box center [1076, 91] width 148 height 11
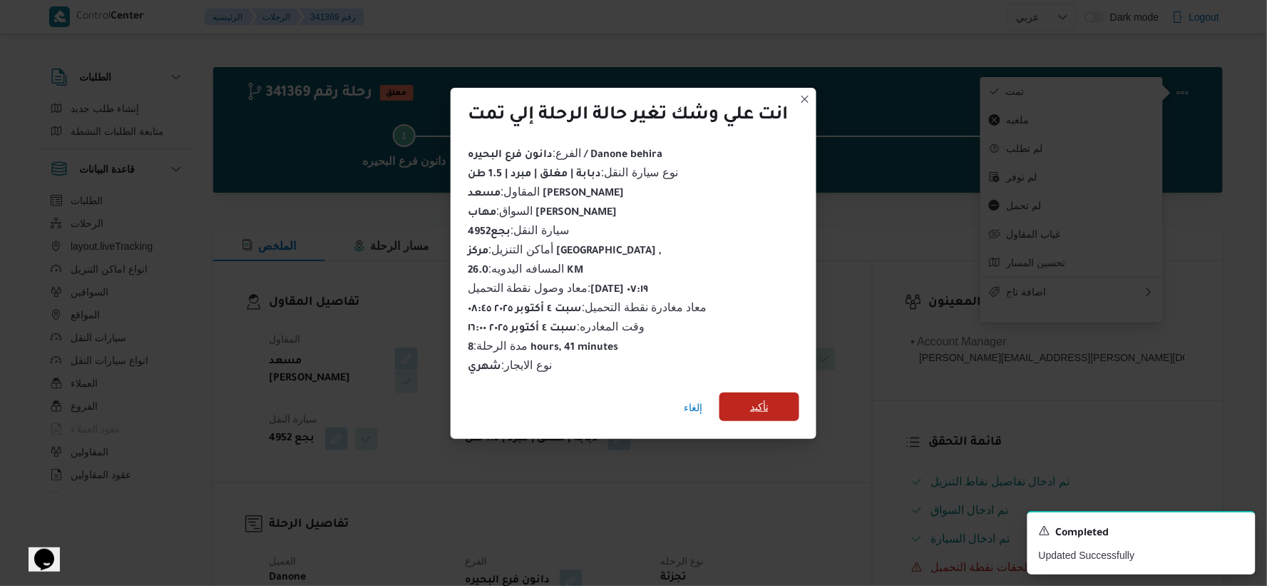
click at [747, 409] on span "تأكيد" at bounding box center [760, 406] width 80 height 29
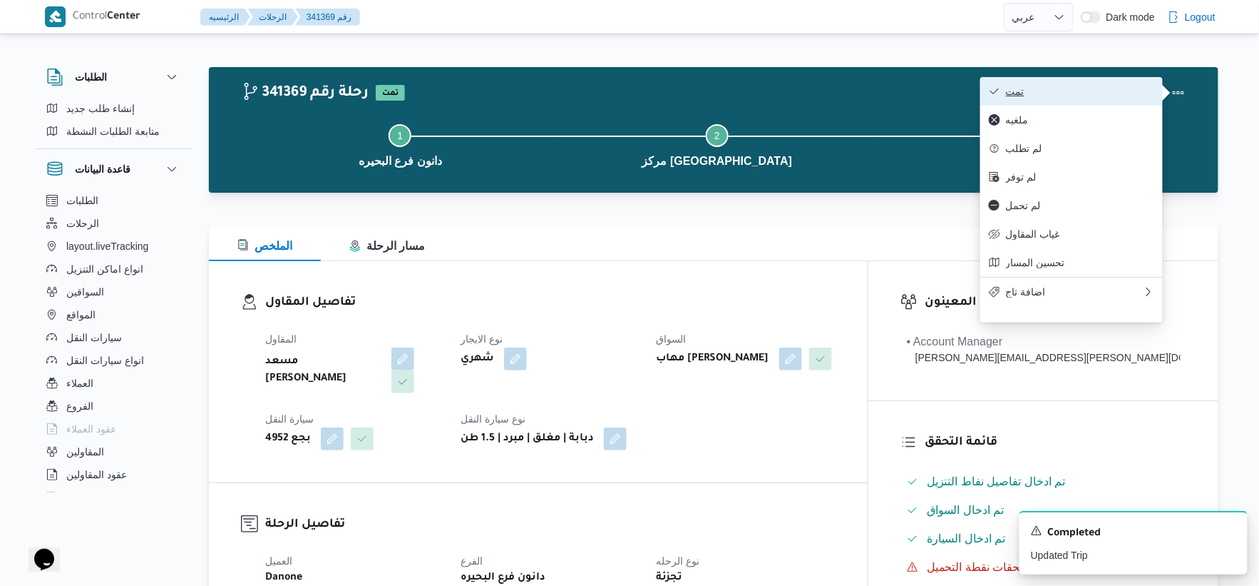
click at [981, 77] on button "تمت" at bounding box center [1072, 91] width 183 height 29
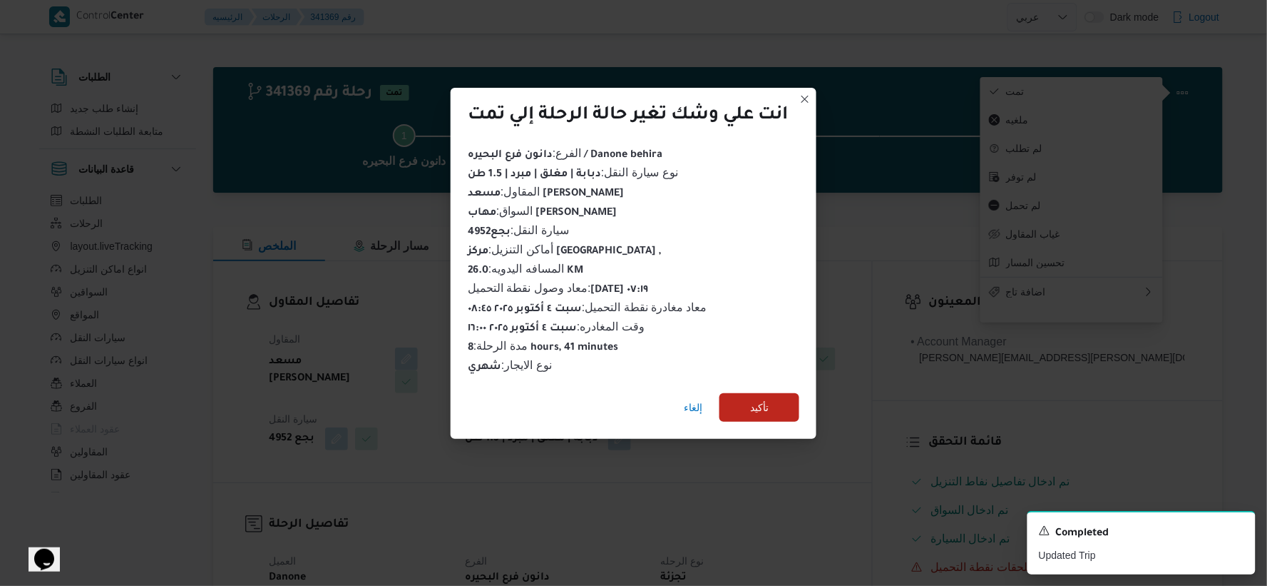
click at [573, 385] on div "إلغاء تأكيد" at bounding box center [634, 410] width 366 height 57
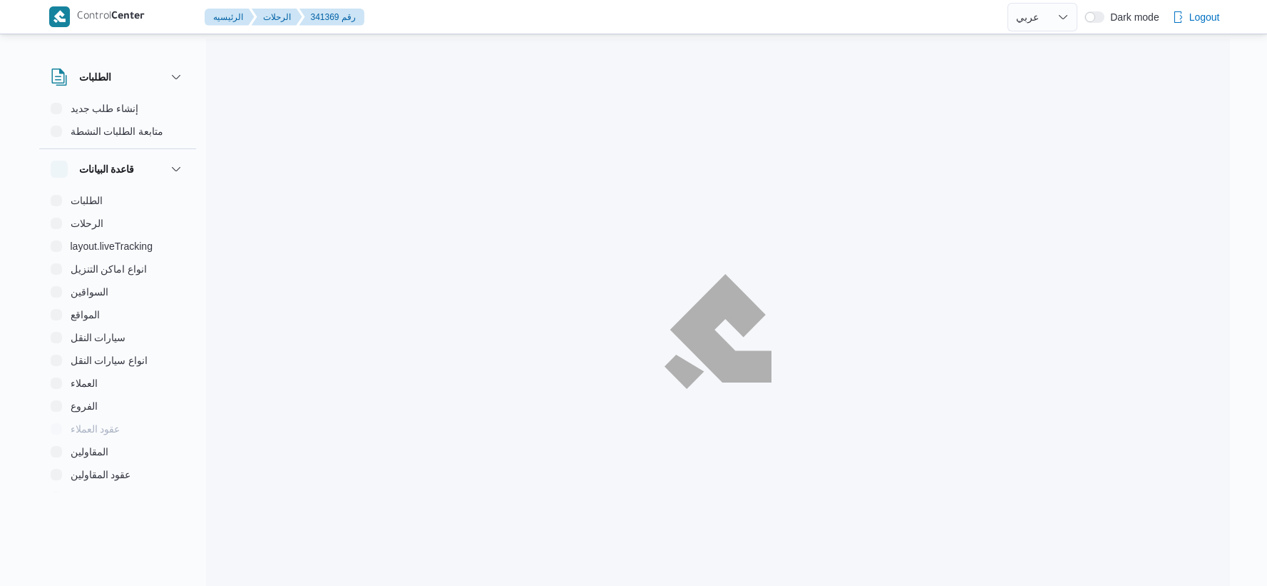
select select "ar"
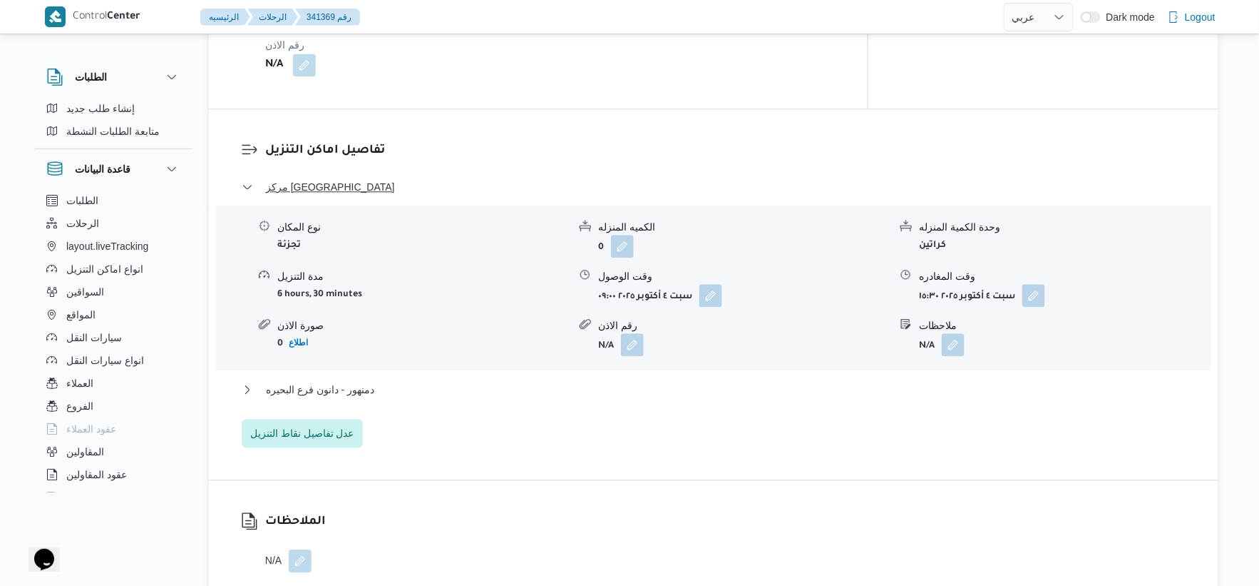
scroll to position [1109, 0]
click at [344, 387] on span "دمنهور - دانون فرع البحيره" at bounding box center [320, 388] width 108 height 17
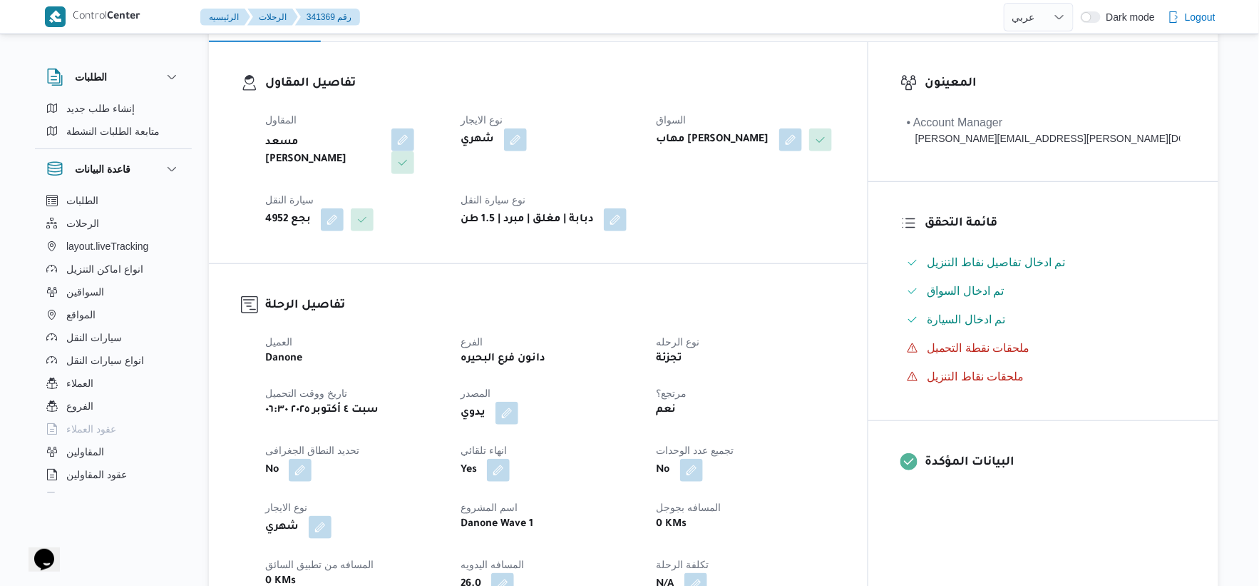
scroll to position [475, 0]
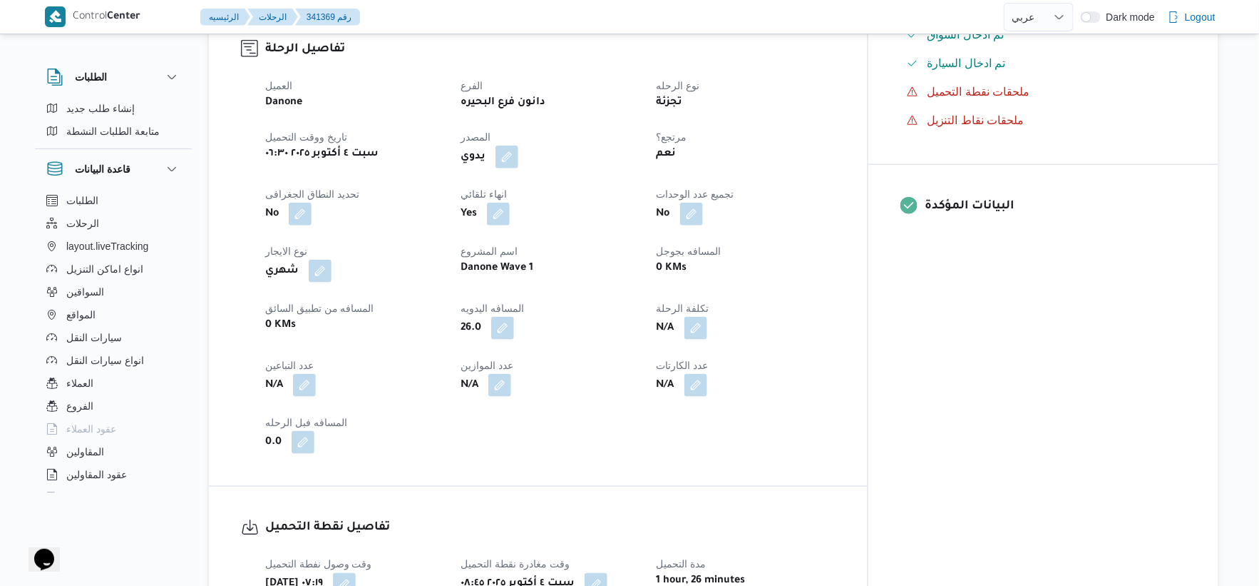
select select "ar"
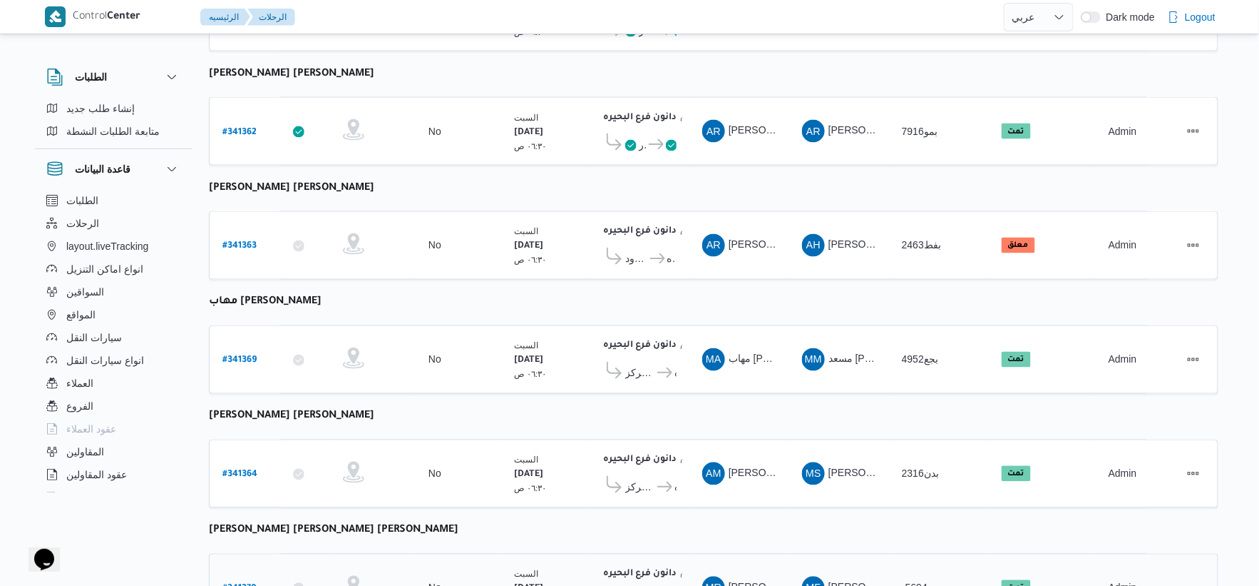
scroll to position [750, 0]
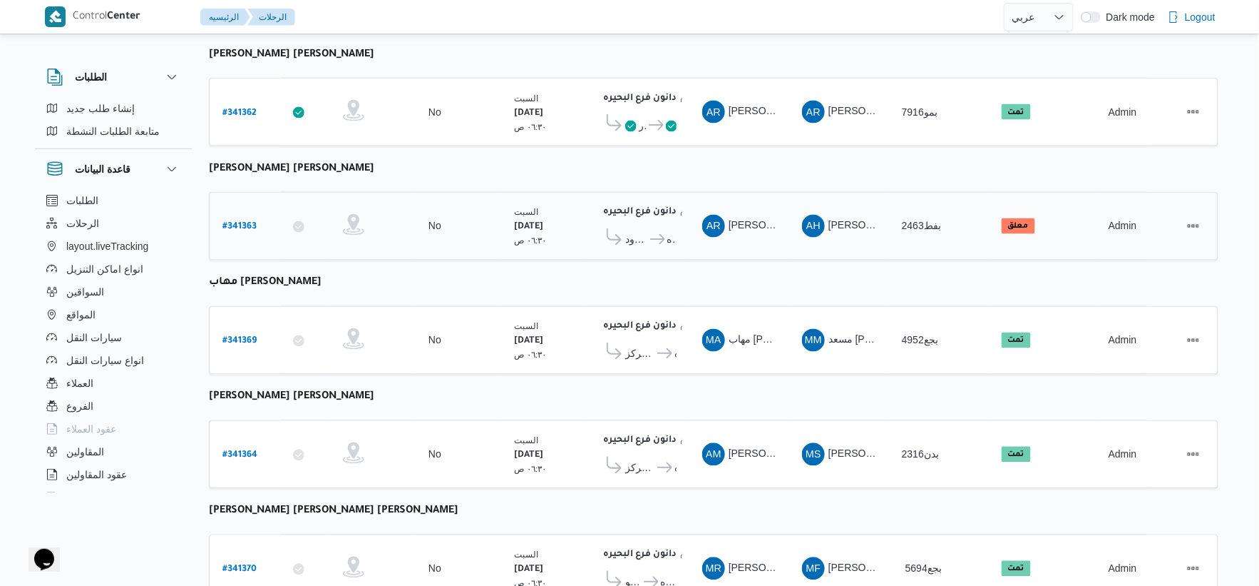
click at [248, 223] on b "# 341363" at bounding box center [240, 228] width 34 height 10
select select "ar"
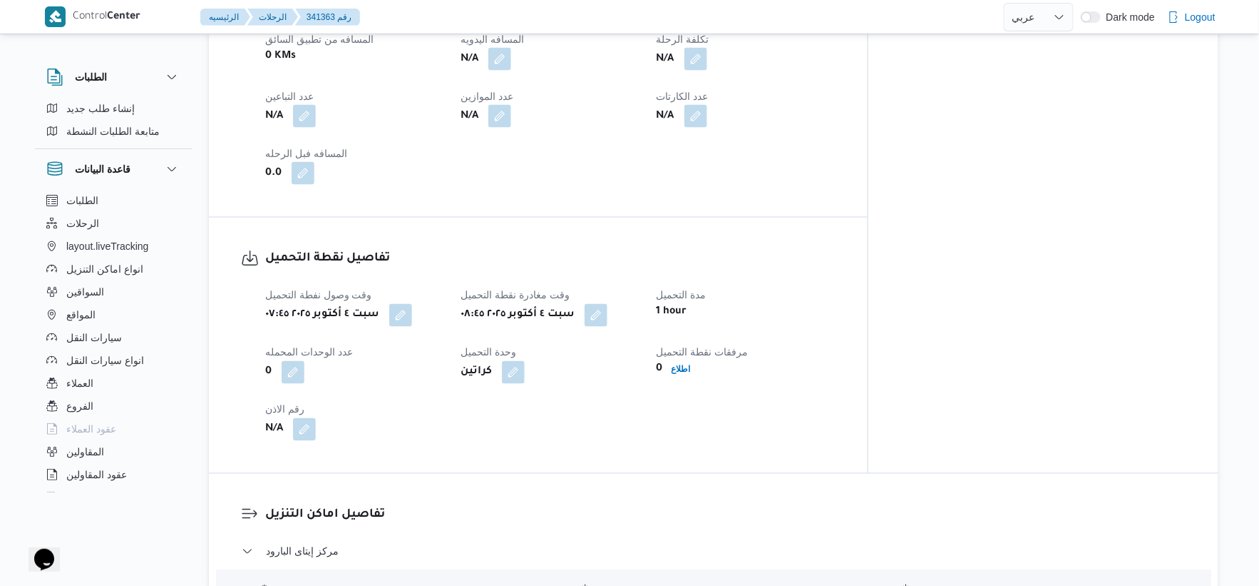
scroll to position [1261, 0]
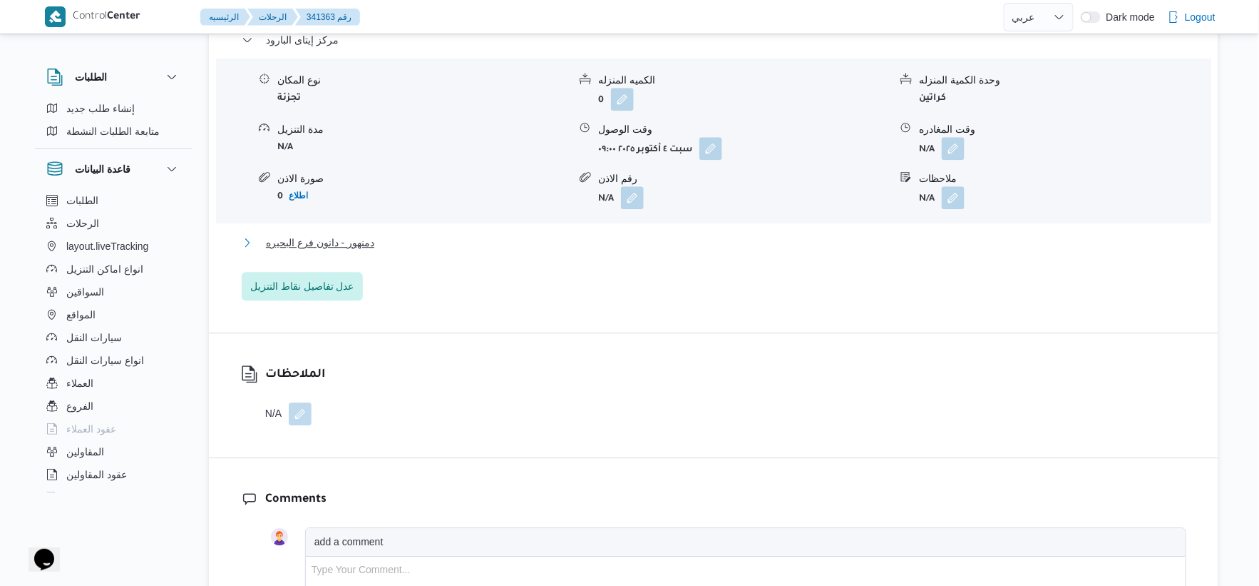
click at [362, 238] on span "دمنهور - دانون فرع البحيره" at bounding box center [320, 242] width 108 height 17
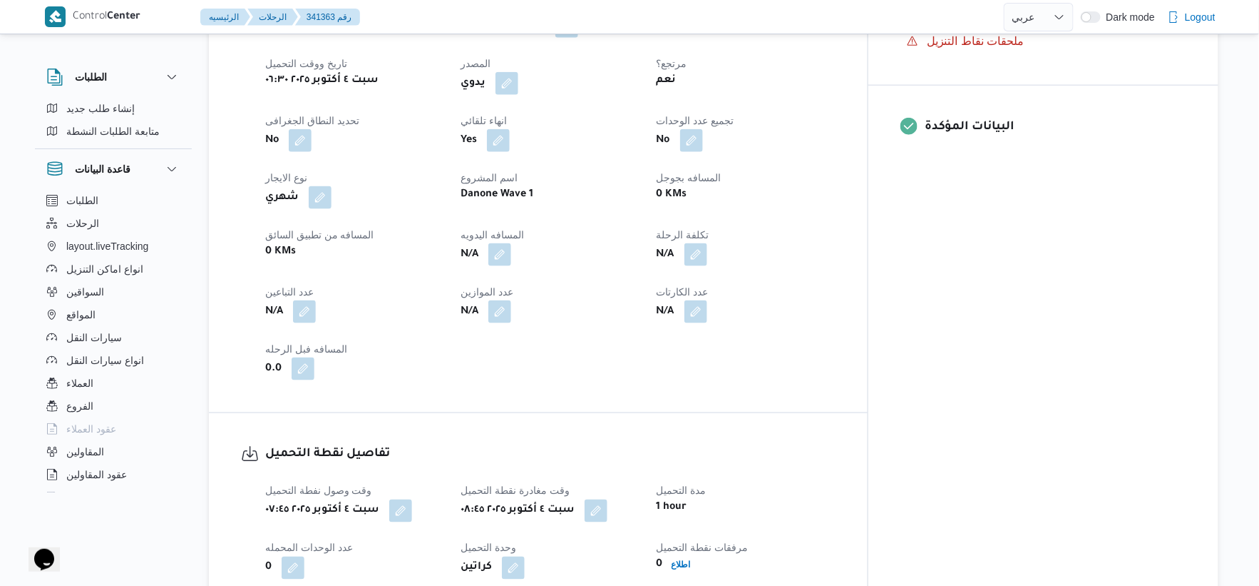
scroll to position [951, 0]
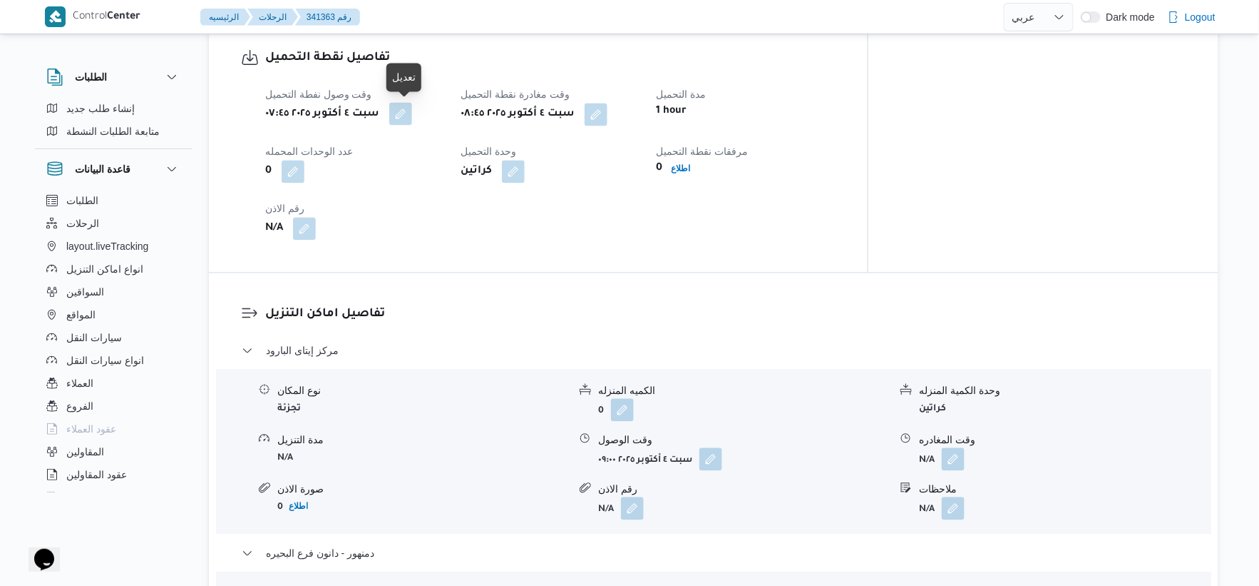
click at [408, 110] on button "button" at bounding box center [400, 113] width 23 height 23
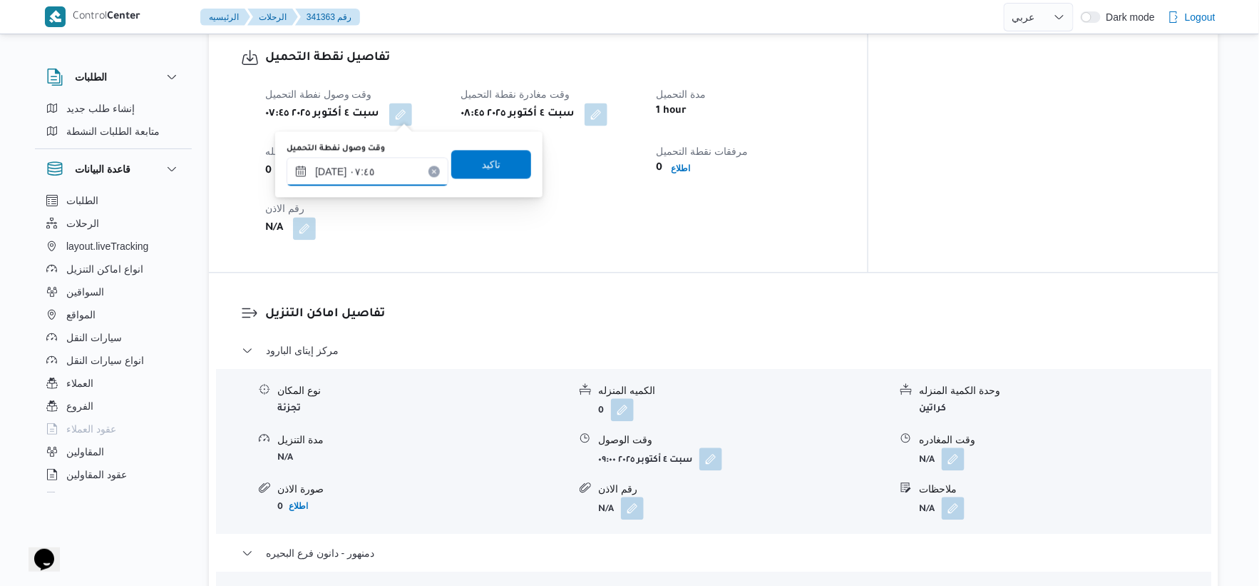
click at [335, 171] on input "[DATE] ٠٧:٤٥" at bounding box center [368, 171] width 162 height 29
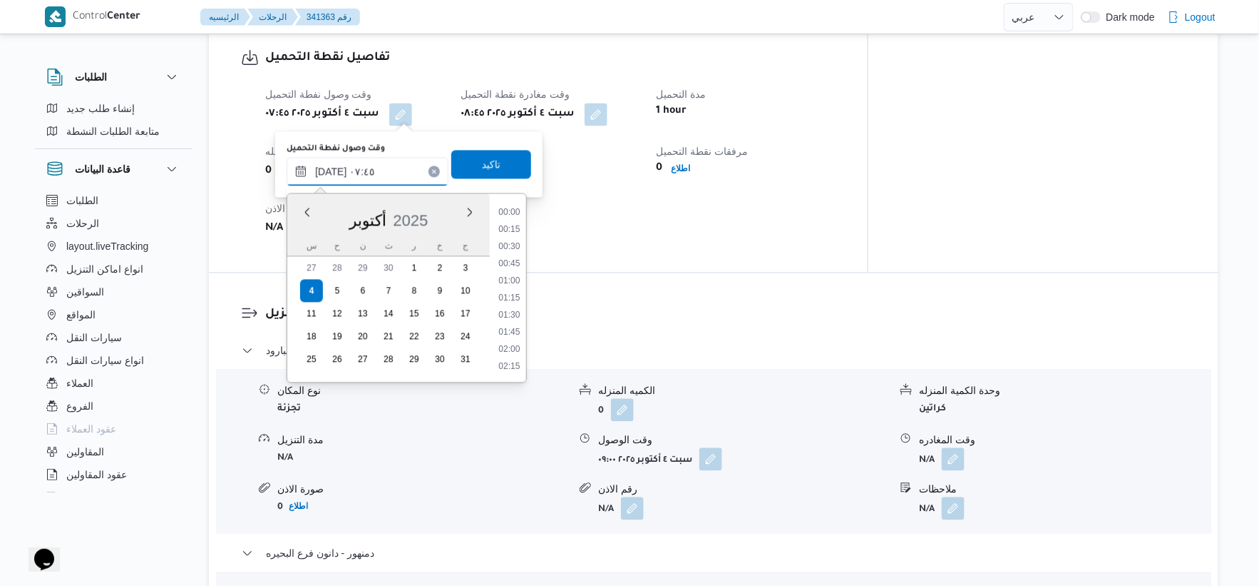
click at [335, 171] on input "[DATE] ٠٧:٤٥" at bounding box center [368, 171] width 162 height 29
type input "[DATE] ٠٧:٢٠"
click at [500, 162] on span "تاكيد" at bounding box center [491, 163] width 80 height 29
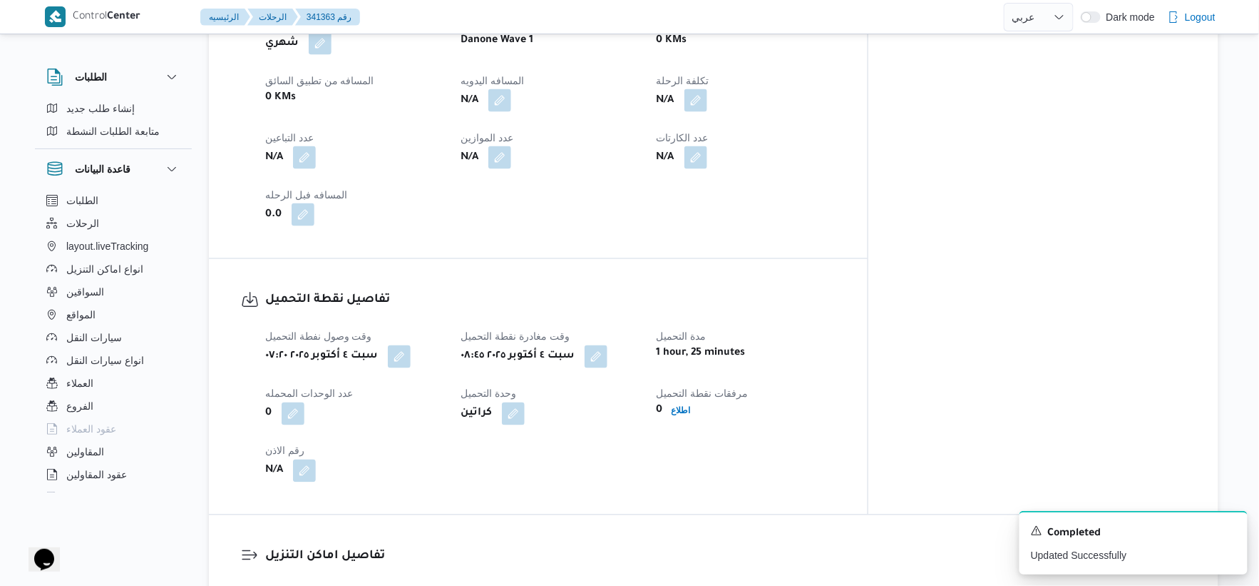
scroll to position [475, 0]
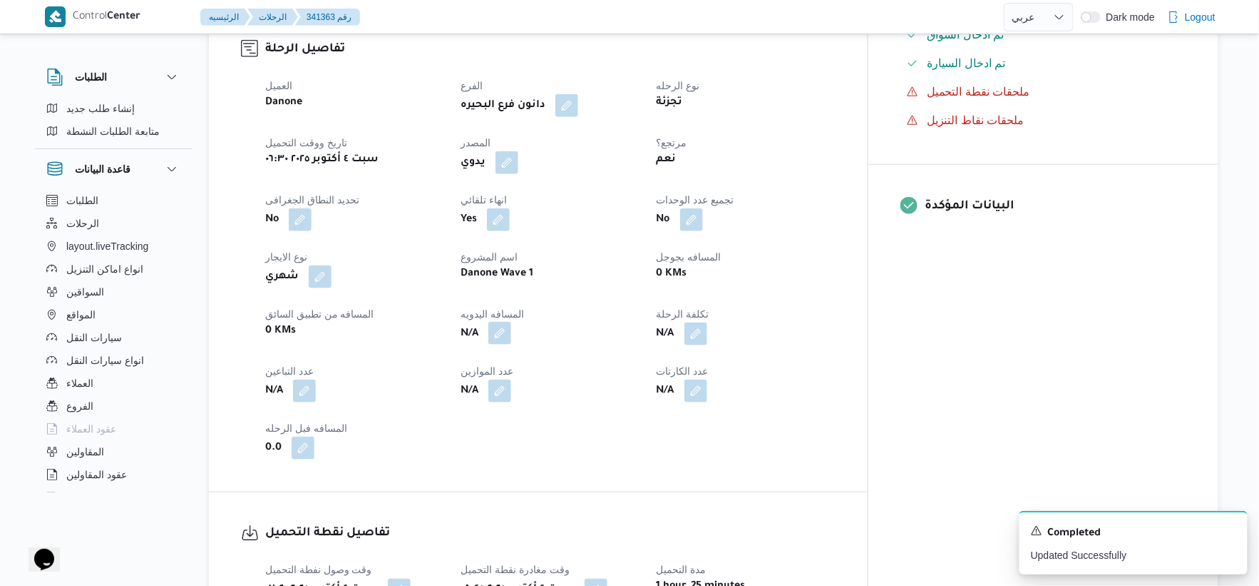
click at [511, 325] on button "button" at bounding box center [500, 333] width 23 height 23
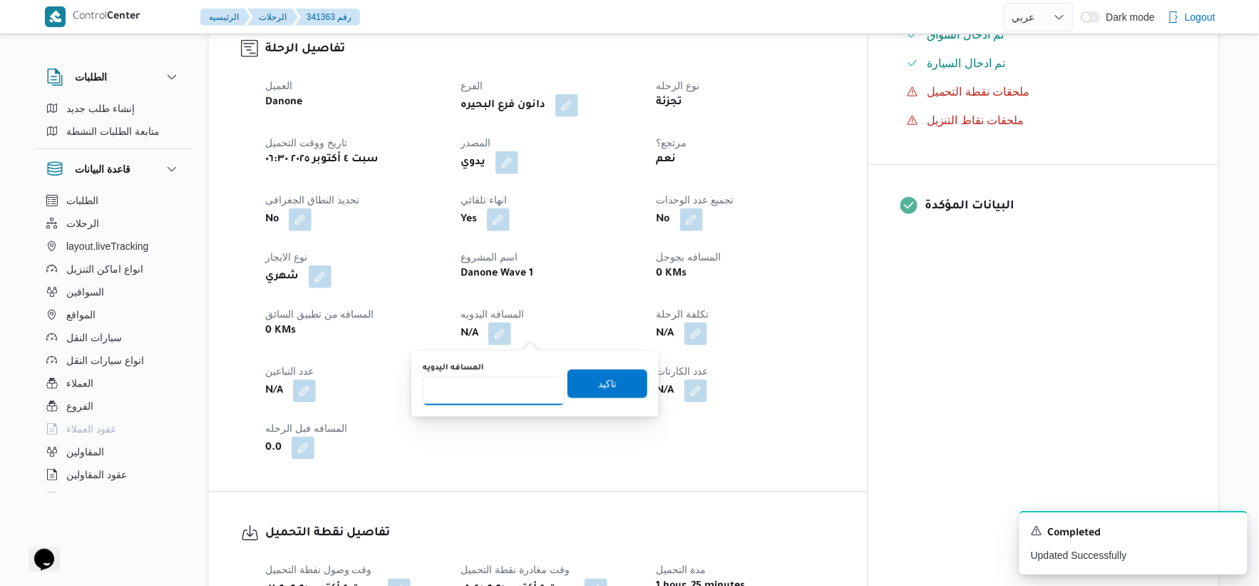
click at [504, 389] on input "المسافه اليدويه" at bounding box center [494, 391] width 142 height 29
type input "75"
click at [606, 389] on span "تاكيد" at bounding box center [607, 382] width 19 height 17
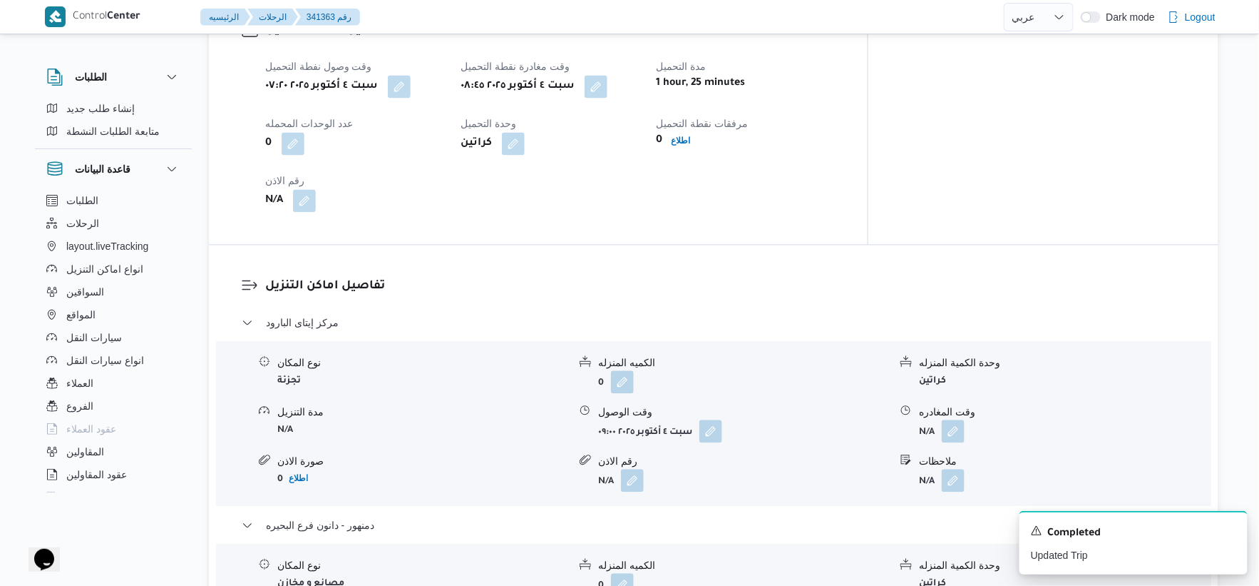
scroll to position [951, 0]
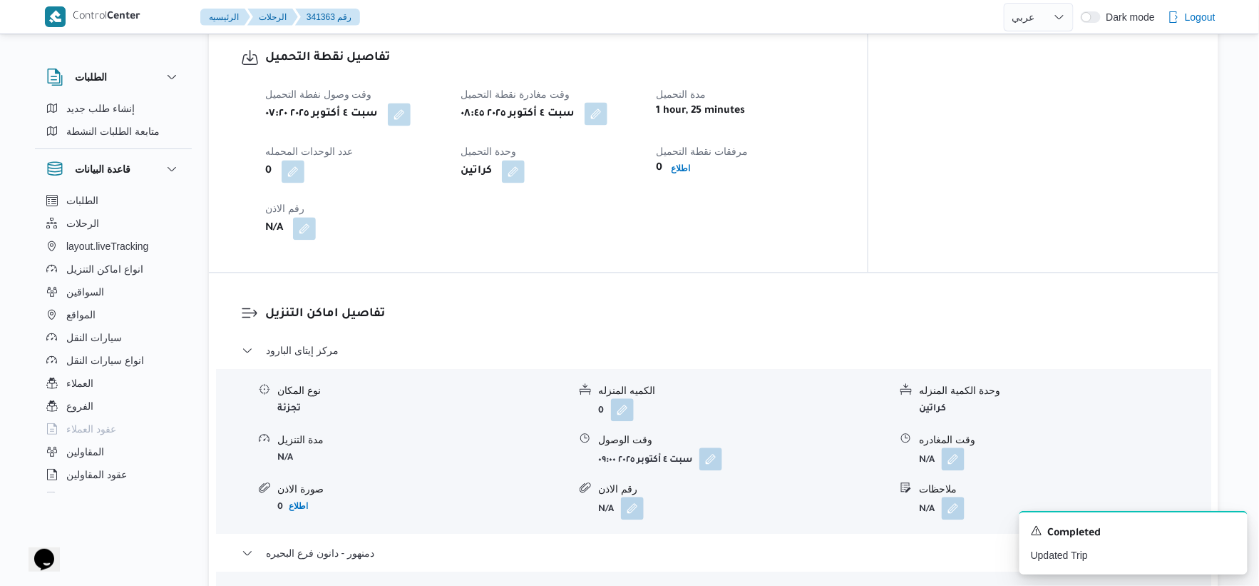
click at [608, 110] on button "button" at bounding box center [596, 113] width 23 height 23
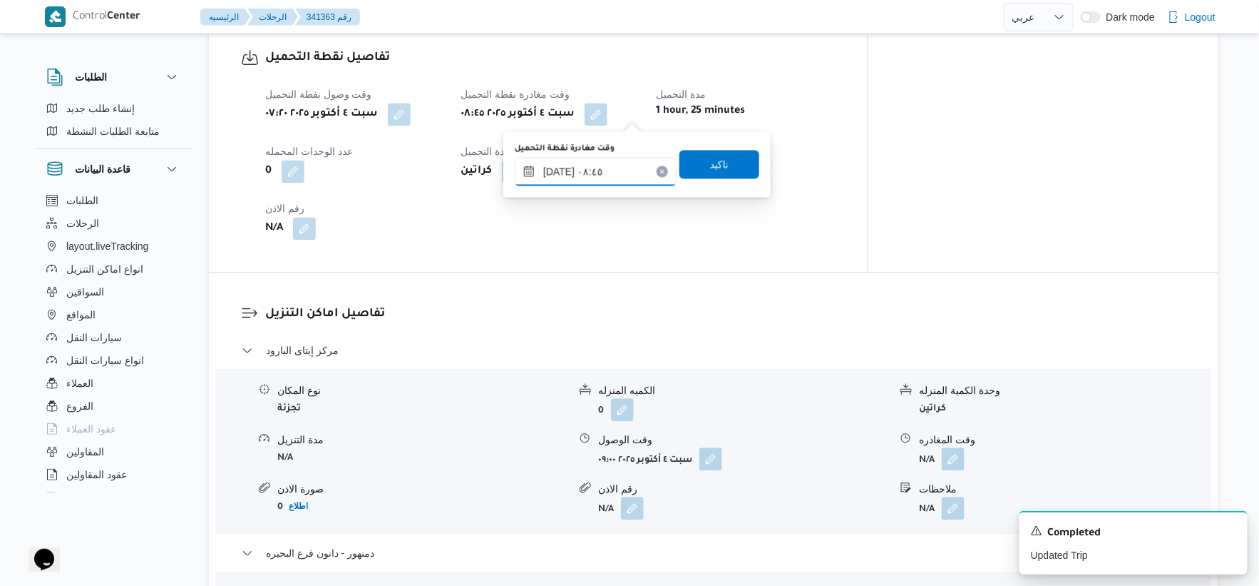
click at [621, 180] on input "[DATE] ٠٨:٤٥" at bounding box center [596, 171] width 162 height 29
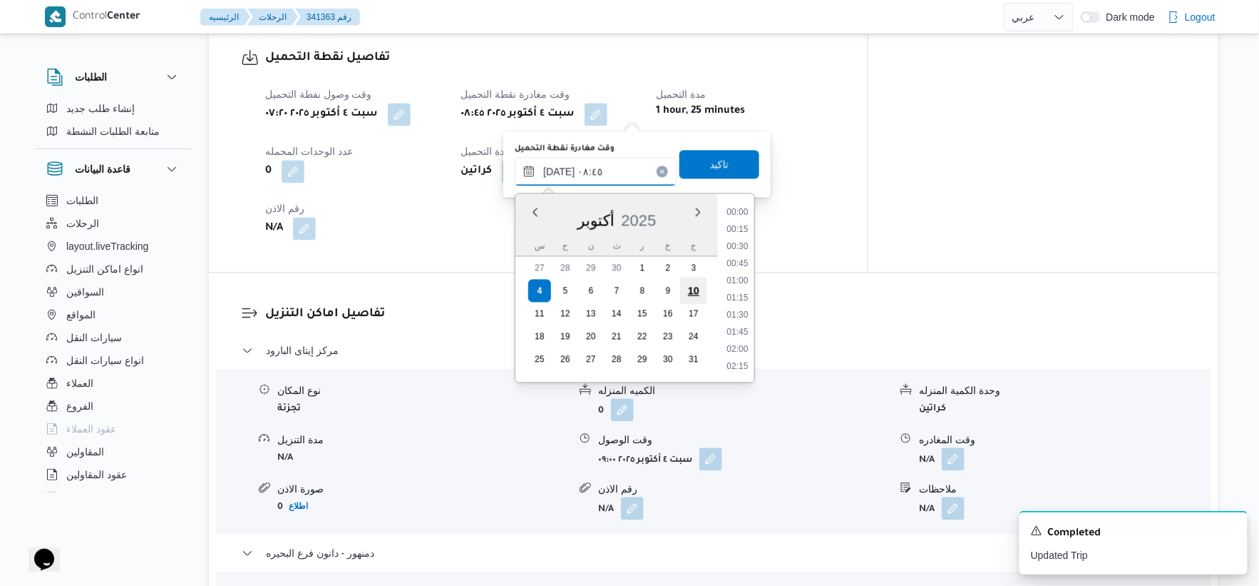
scroll to position [513, 0]
click at [732, 278] on li "08:30" at bounding box center [738, 280] width 33 height 14
type input "[DATE] ٠٨:٣٠"
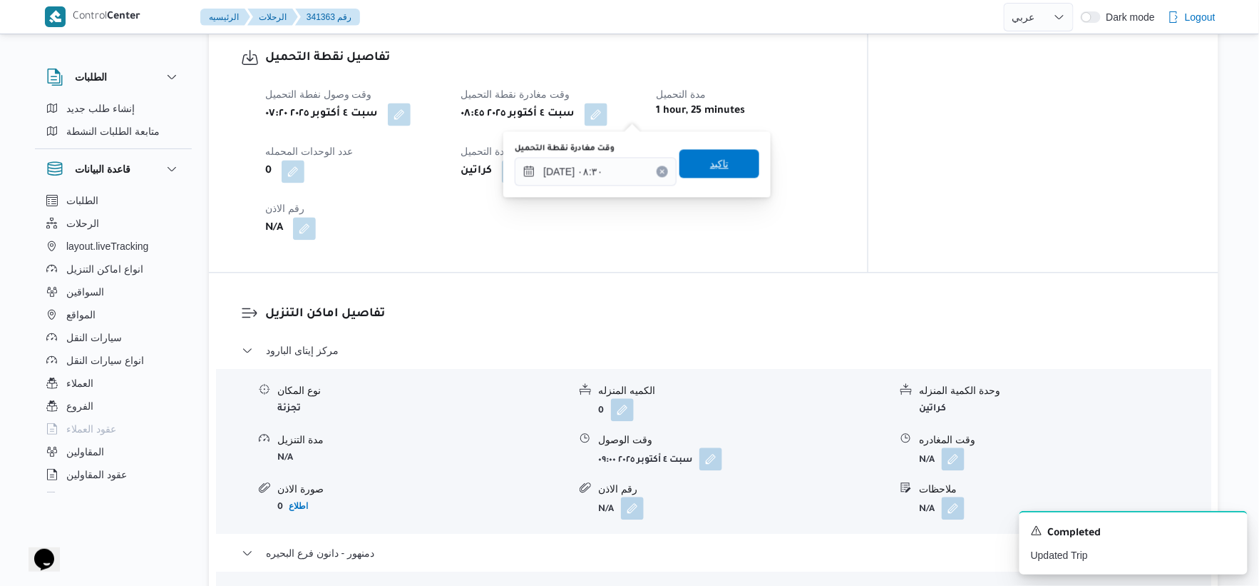
click at [732, 154] on span "تاكيد" at bounding box center [720, 163] width 80 height 29
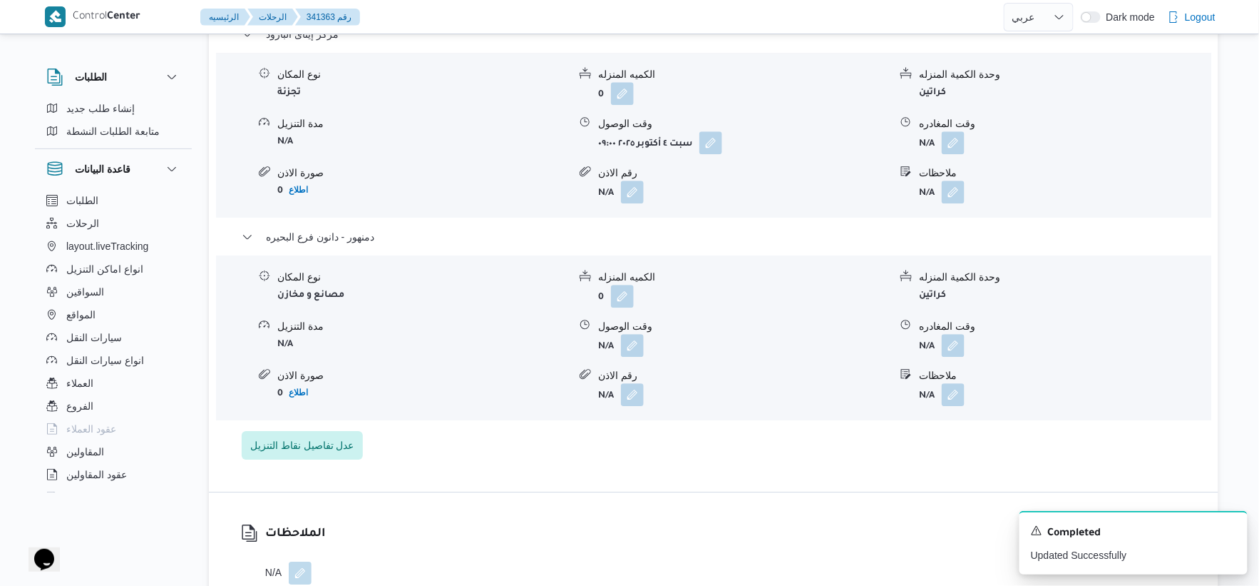
scroll to position [1267, 0]
click at [636, 334] on button "button" at bounding box center [632, 343] width 23 height 23
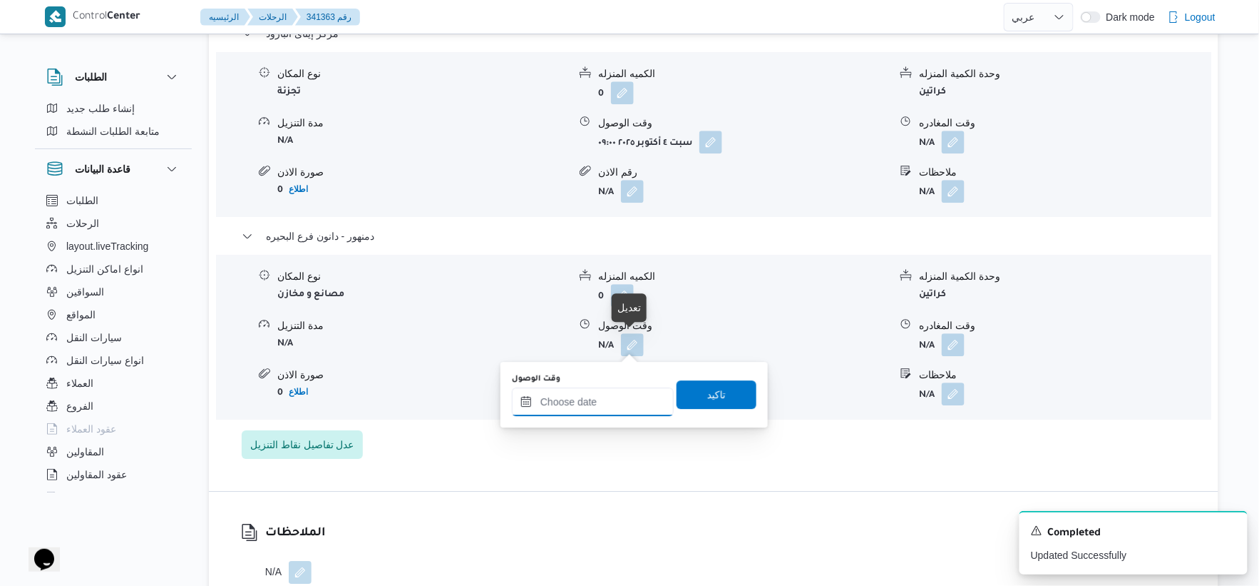
drag, startPoint x: 616, startPoint y: 395, endPoint x: 625, endPoint y: 389, distance: 10.7
click at [616, 395] on input "وقت الوصول" at bounding box center [593, 401] width 162 height 29
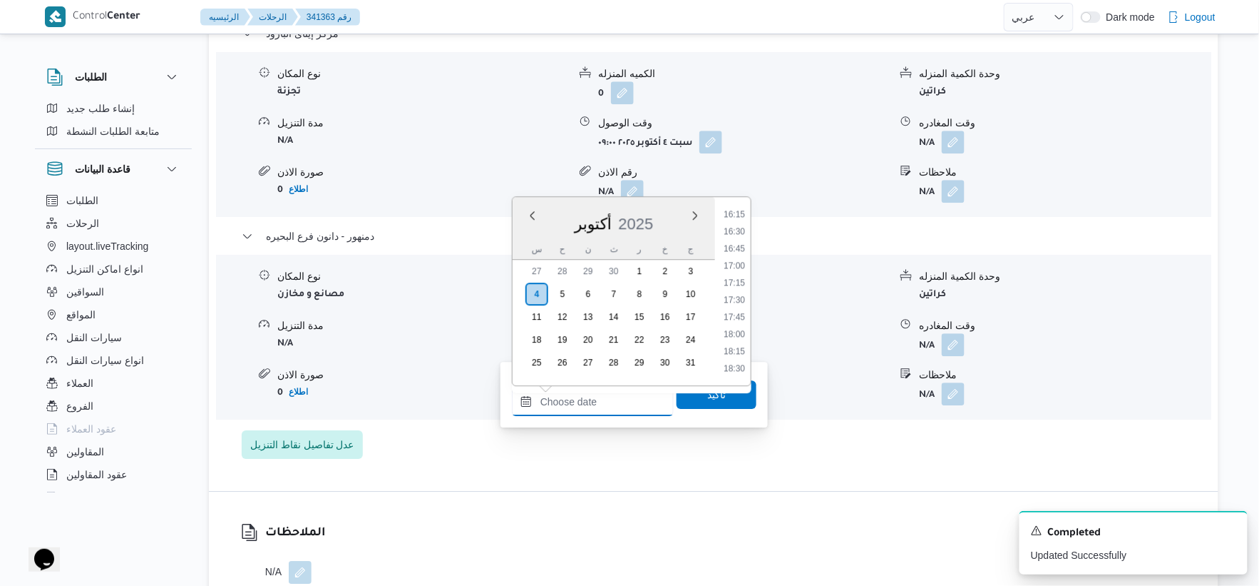
scroll to position [1035, 0]
click at [737, 261] on li "15:45" at bounding box center [734, 259] width 33 height 14
type input "[DATE] ١٥:٤٥"
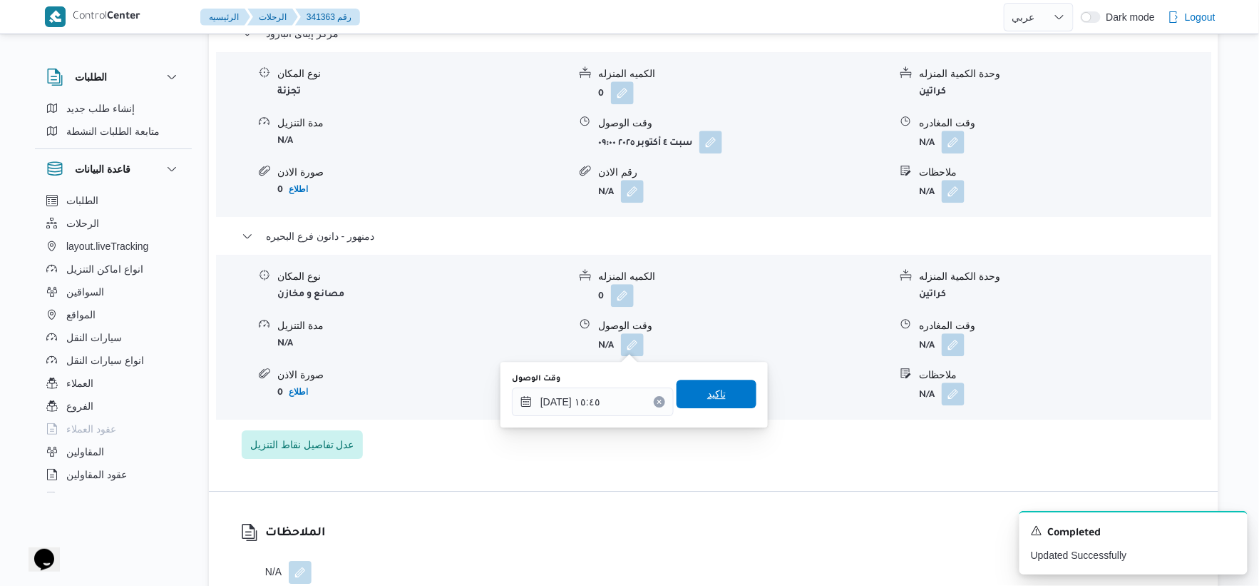
click at [732, 389] on span "تاكيد" at bounding box center [717, 393] width 80 height 29
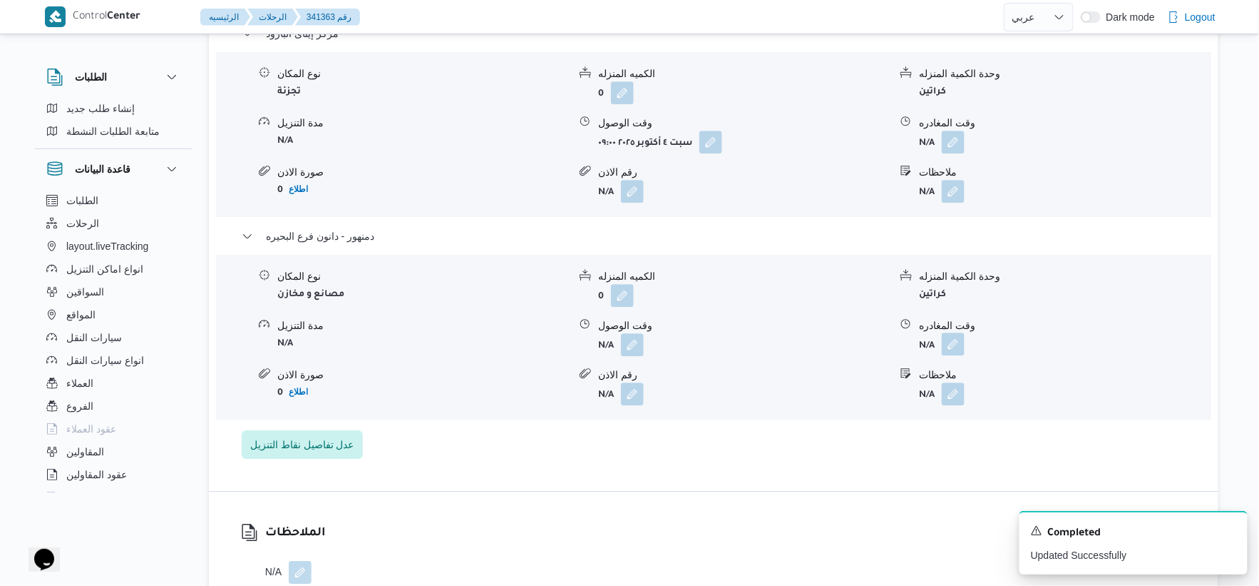
click at [958, 345] on button "button" at bounding box center [953, 343] width 23 height 23
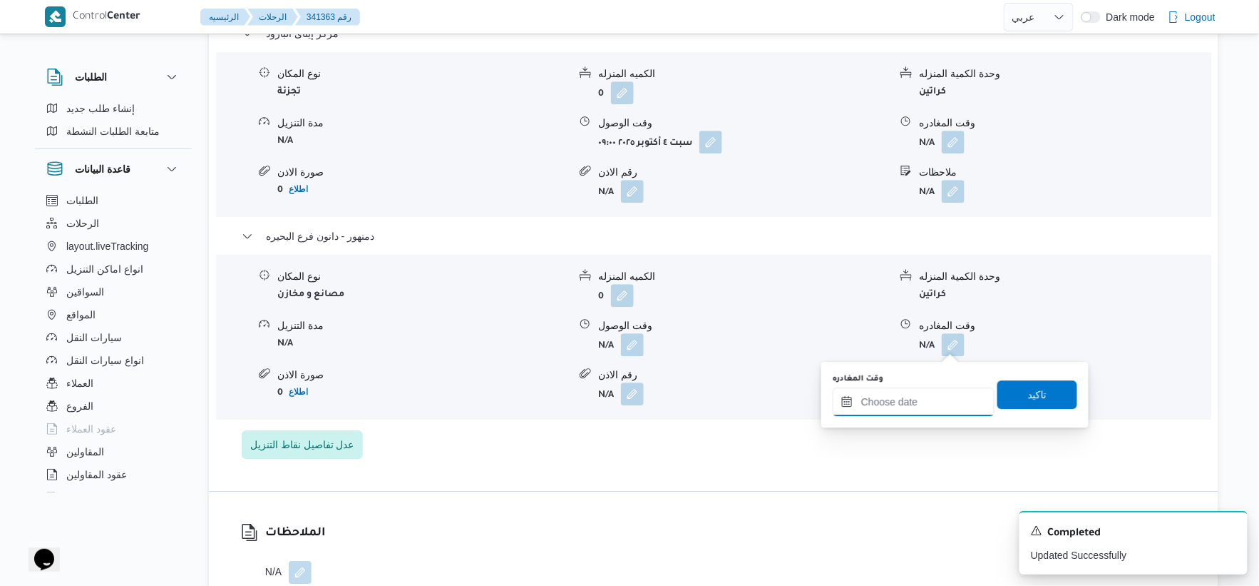
click at [946, 394] on input "وقت المغادره" at bounding box center [914, 401] width 162 height 29
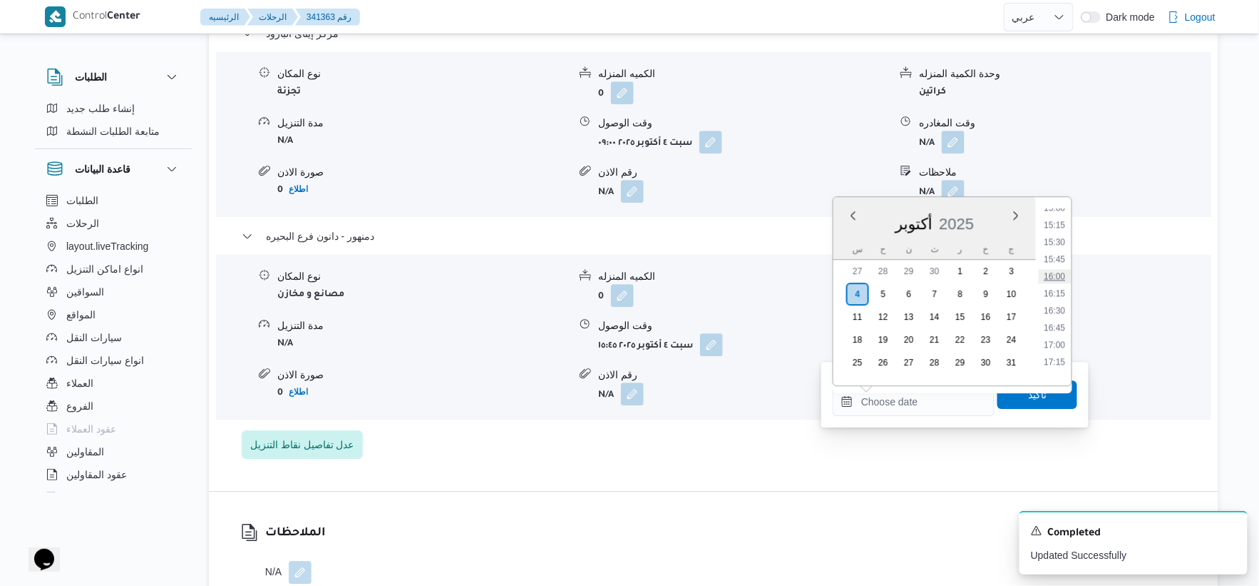
click at [1051, 275] on li "16:00" at bounding box center [1055, 276] width 33 height 14
type input "[DATE] ١٦:٠٠"
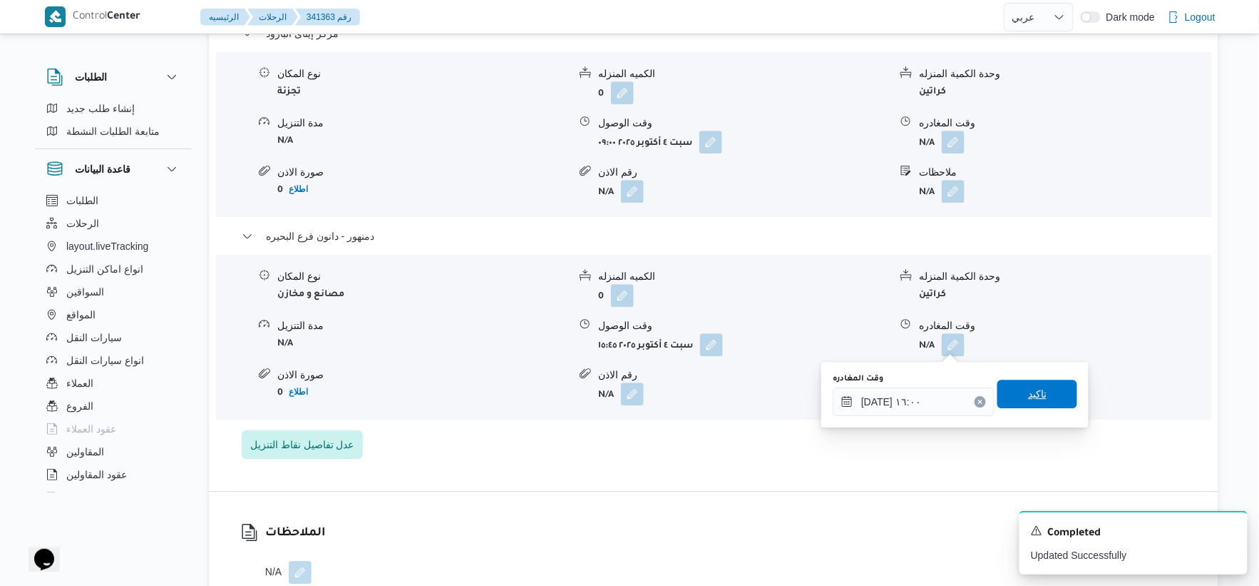
click at [1044, 379] on span "تاكيد" at bounding box center [1038, 393] width 80 height 29
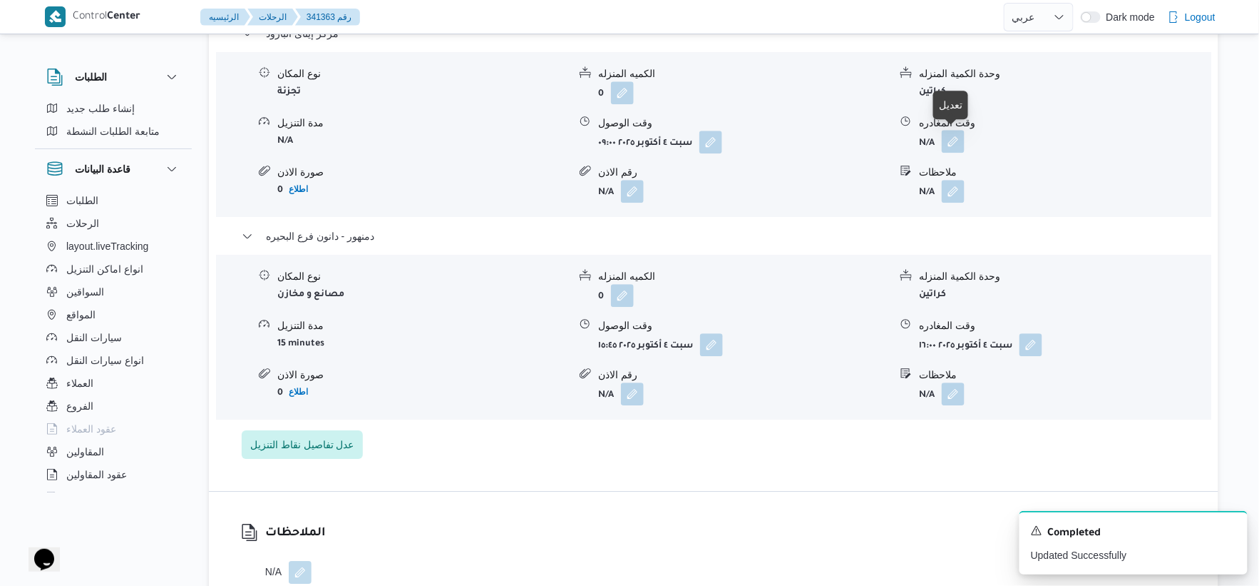
click at [961, 143] on button "button" at bounding box center [953, 141] width 23 height 23
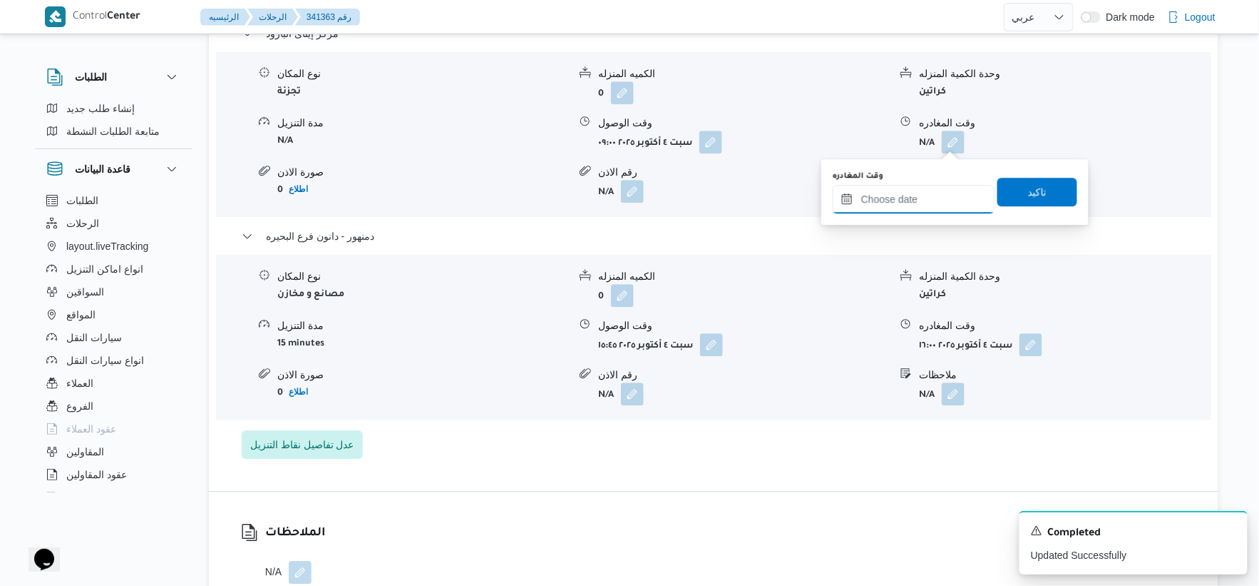
click at [924, 196] on input "وقت المغادره" at bounding box center [914, 199] width 162 height 29
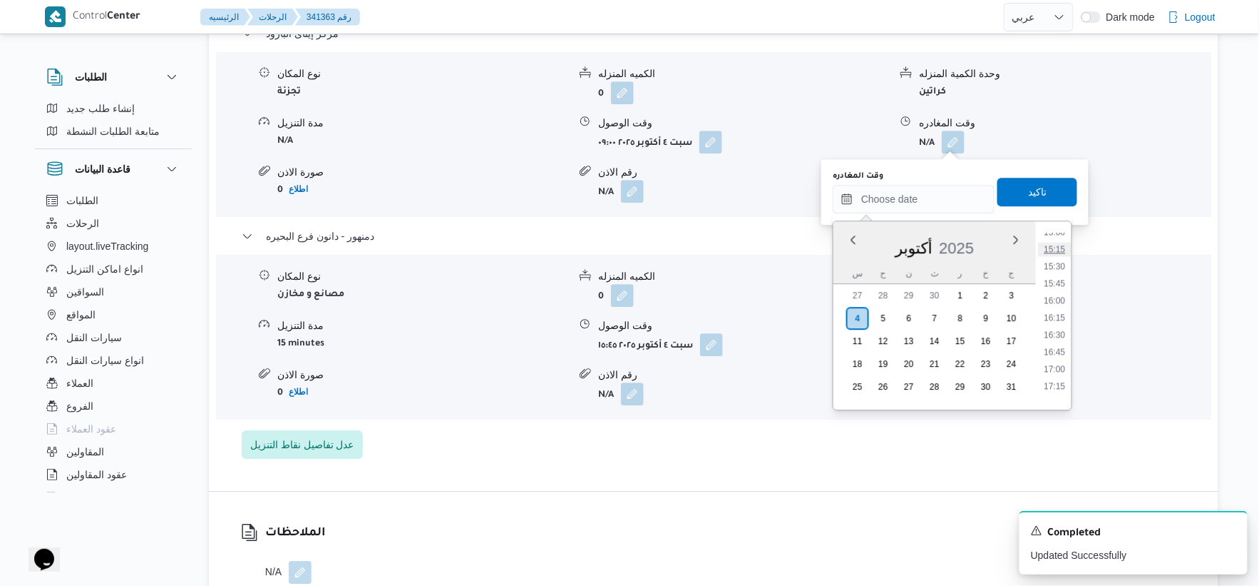
click at [1058, 244] on li "15:15" at bounding box center [1055, 249] width 33 height 14
type input "[DATE] ١٥:١٥"
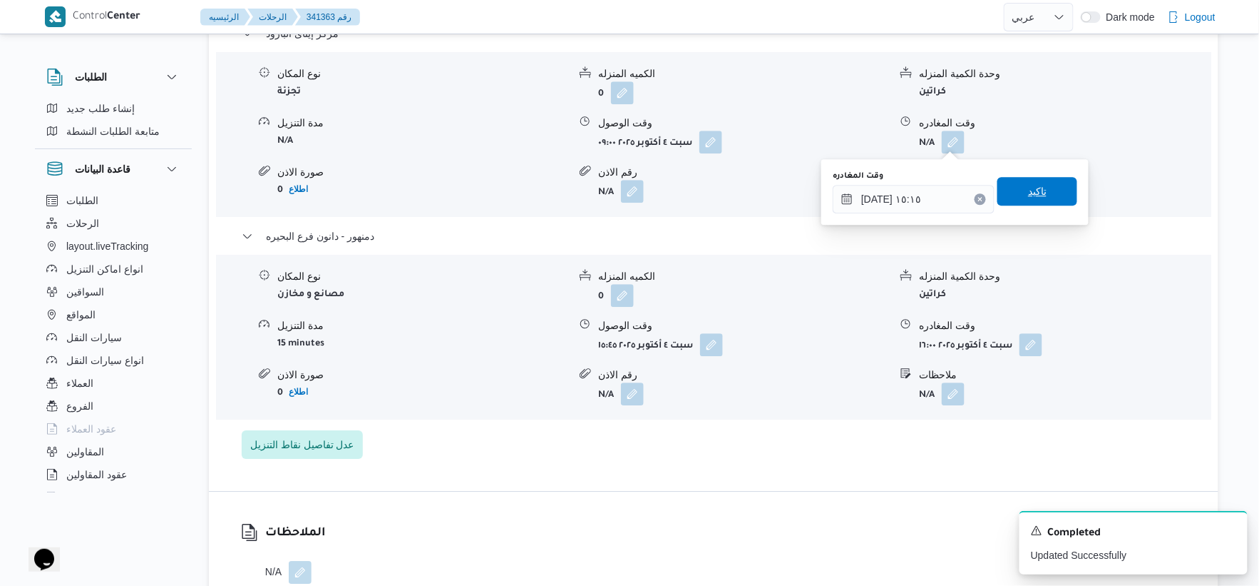
click at [1039, 181] on span "تاكيد" at bounding box center [1038, 191] width 80 height 29
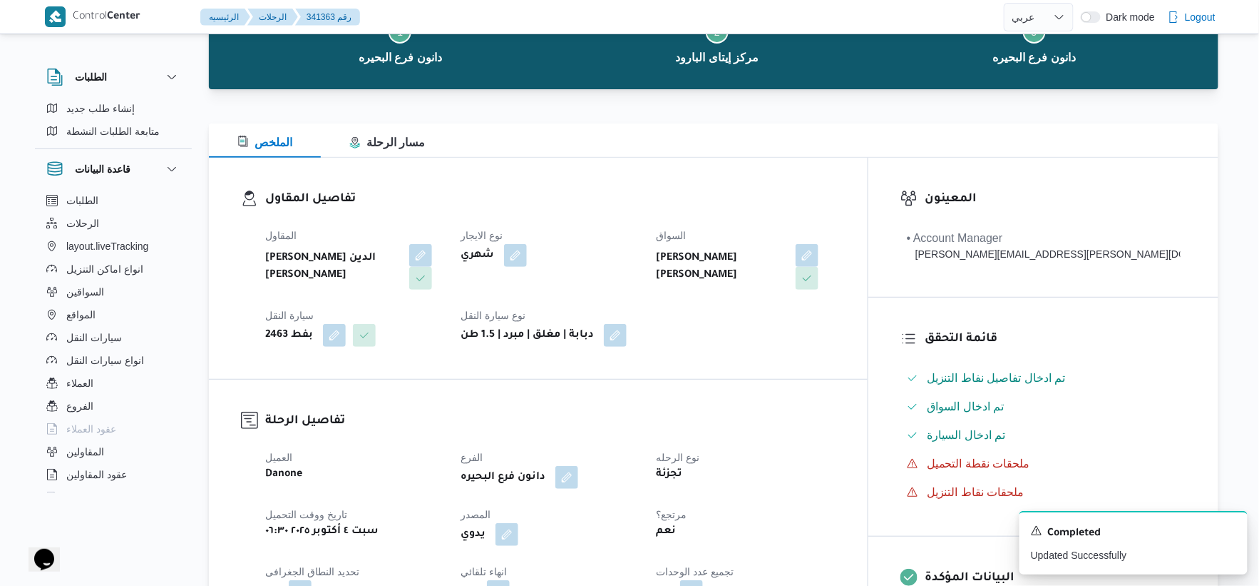
scroll to position [0, 0]
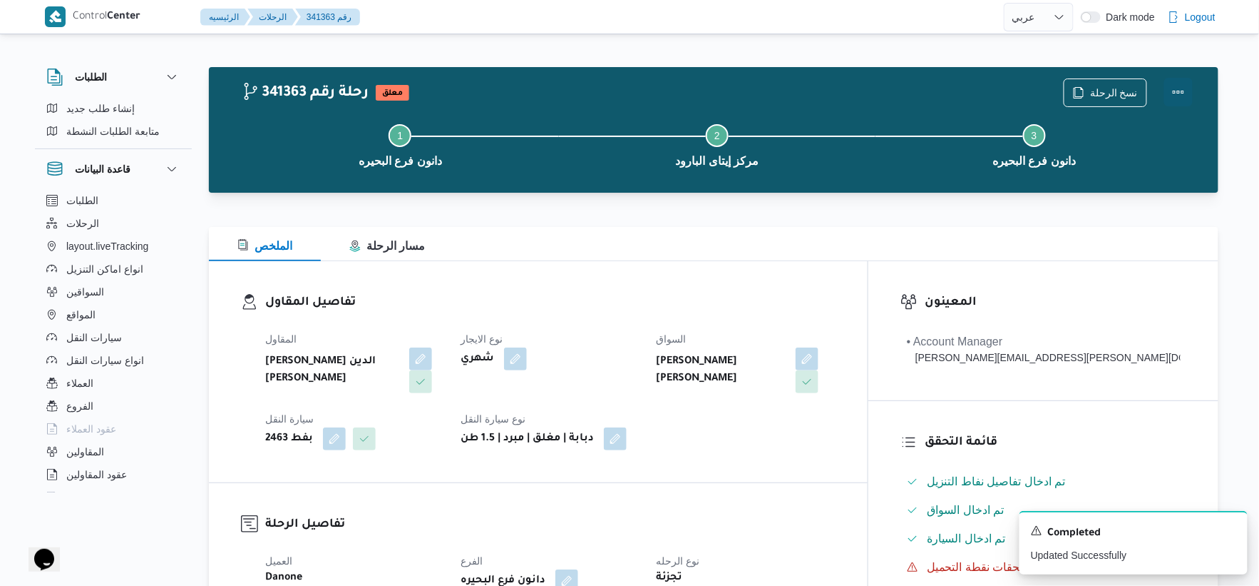
click at [1175, 87] on button "Actions" at bounding box center [1179, 92] width 29 height 29
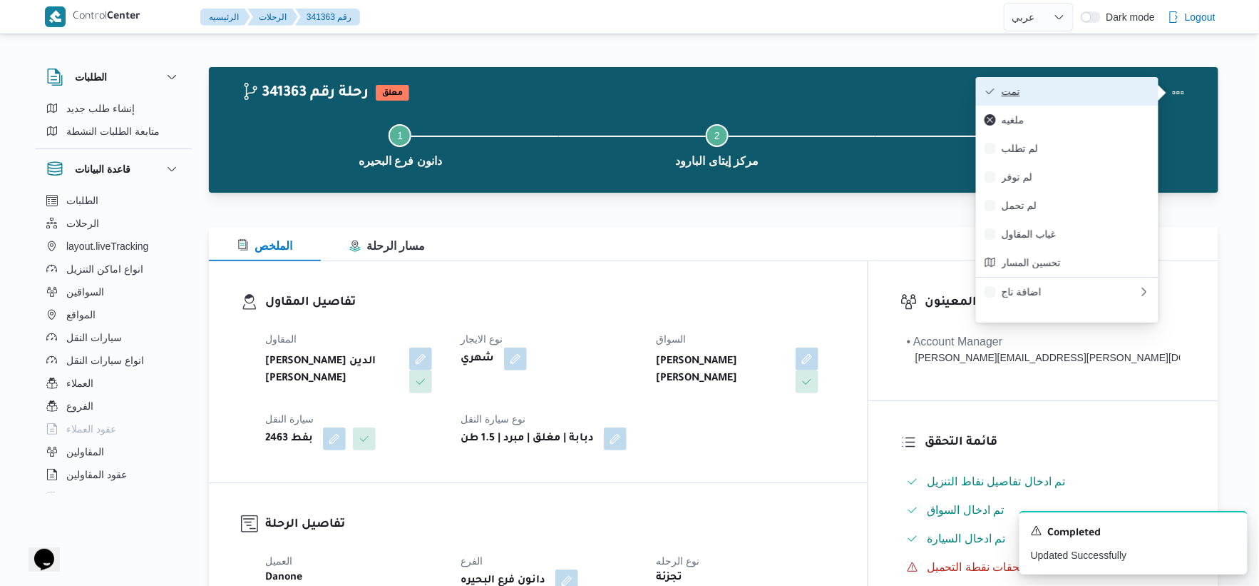
click at [1077, 90] on span "تمت" at bounding box center [1076, 91] width 148 height 11
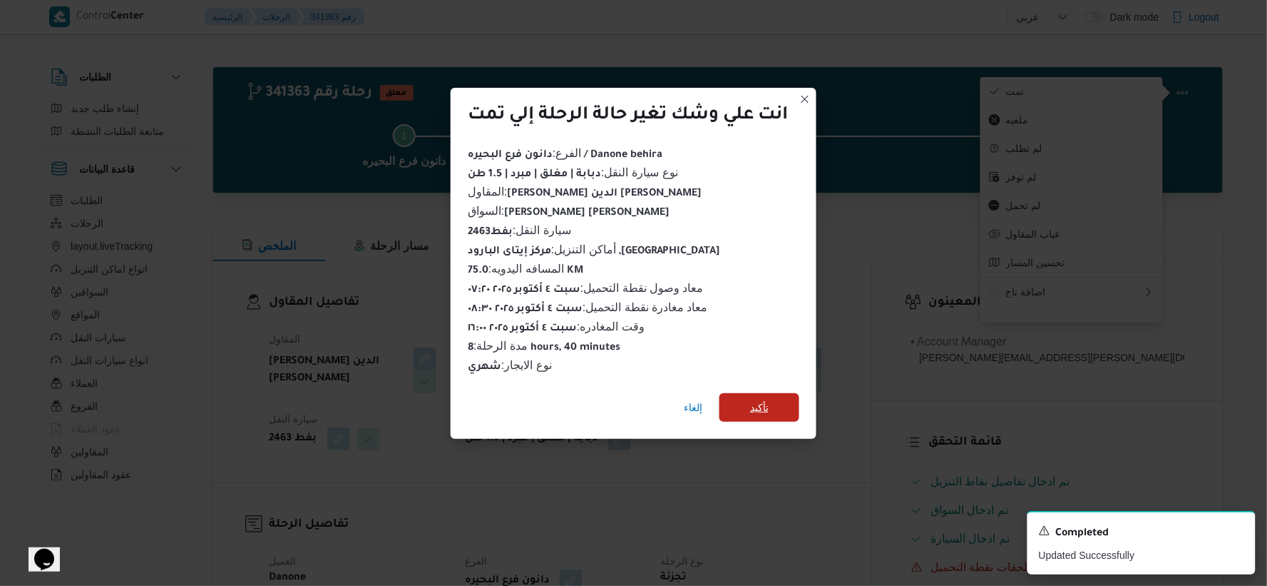
click at [743, 393] on span "تأكيد" at bounding box center [760, 407] width 80 height 29
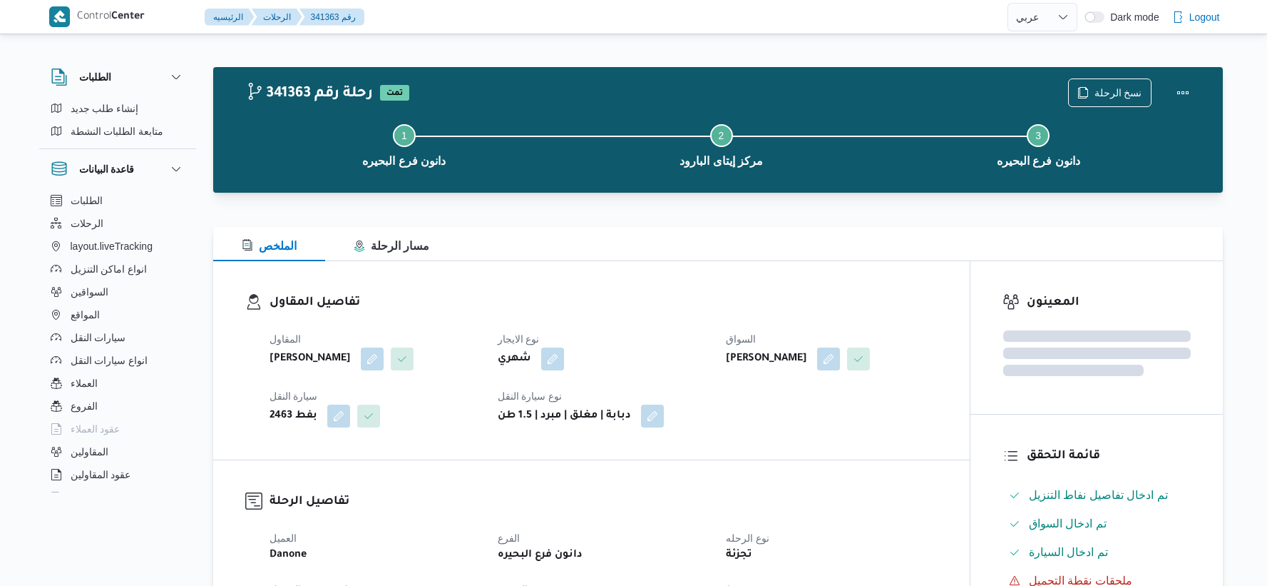
select select "ar"
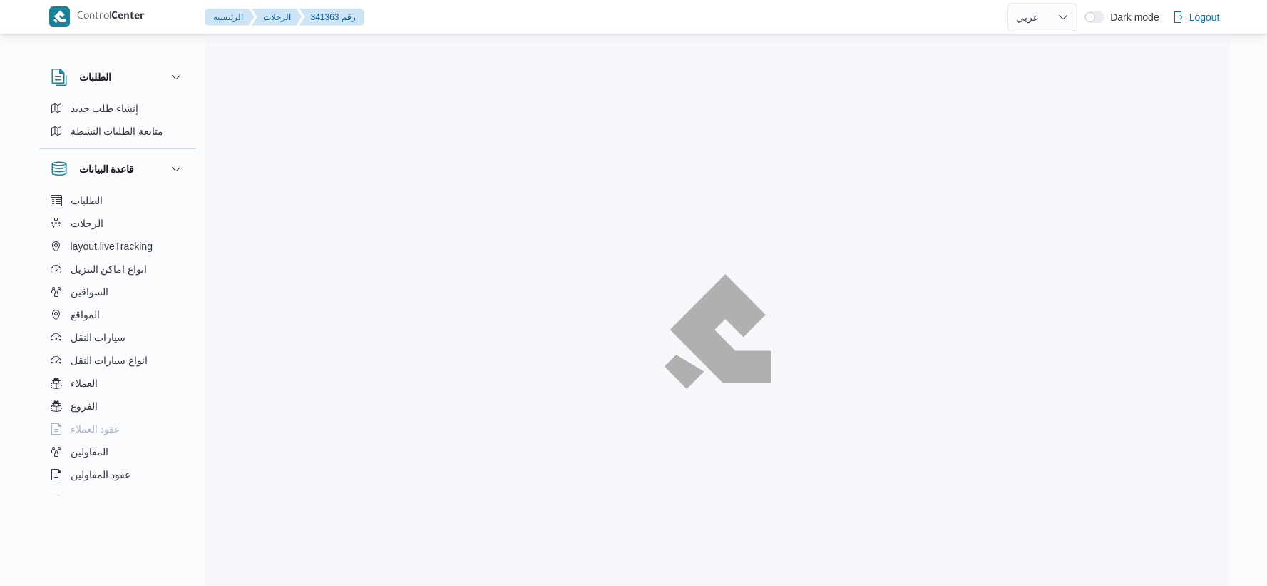
select select "ar"
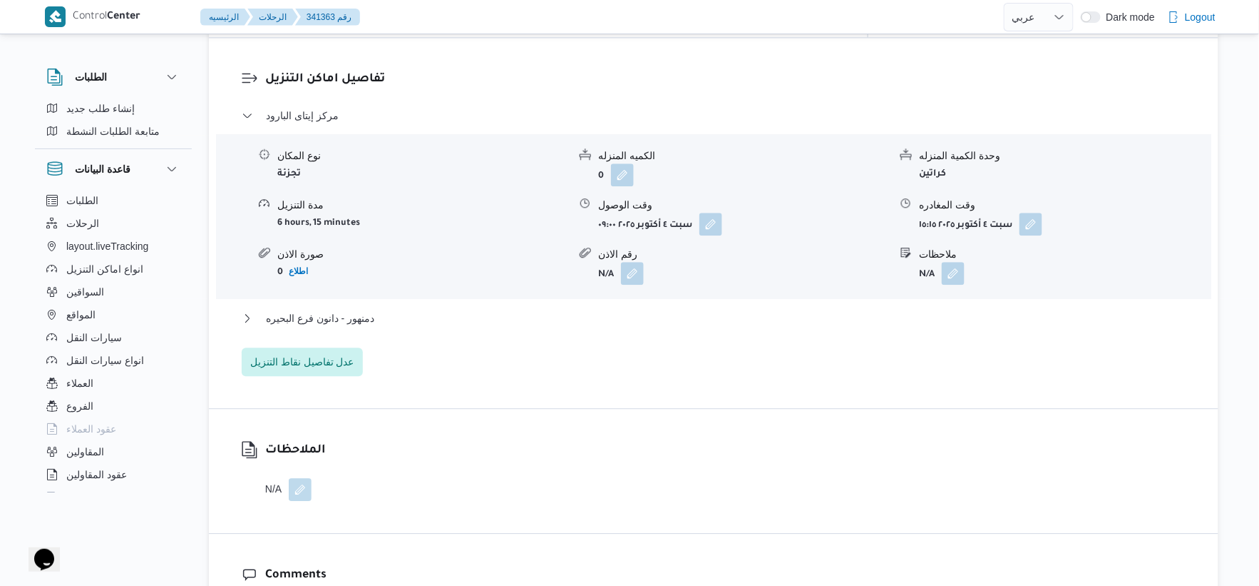
scroll to position [1188, 0]
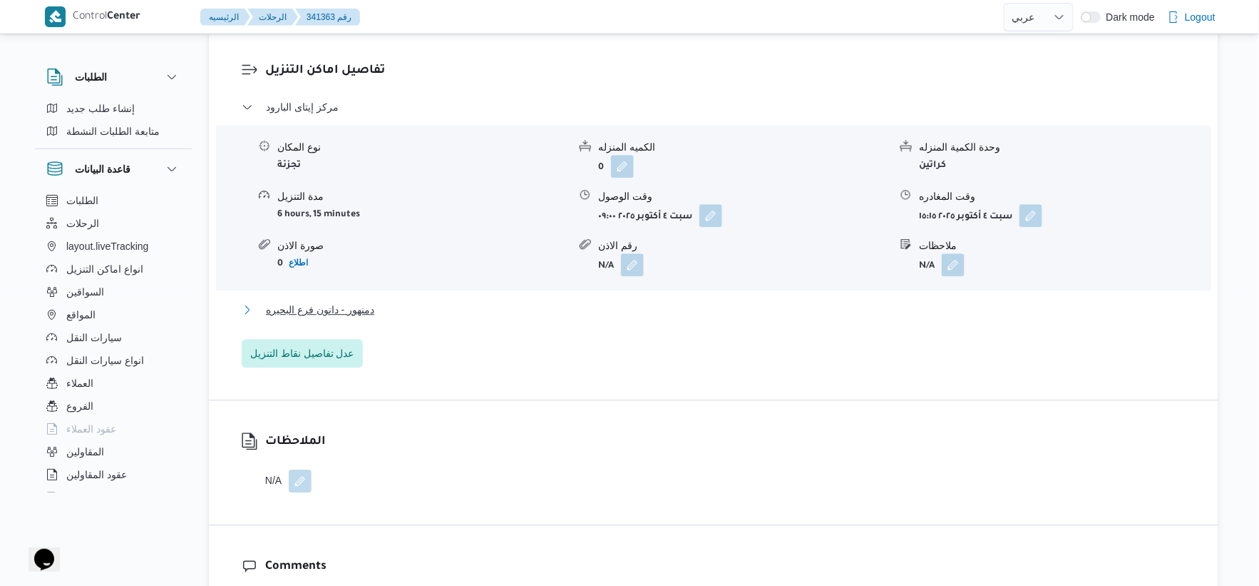
click at [367, 309] on span "دمنهور - دانون فرع البحيره" at bounding box center [320, 309] width 108 height 17
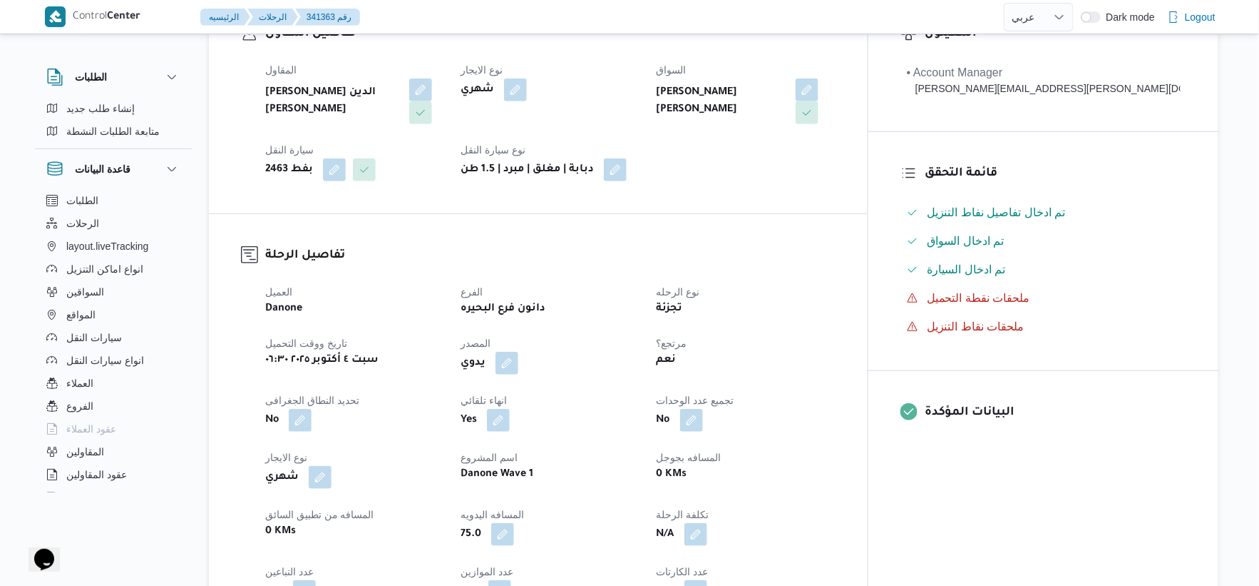
scroll to position [554, 0]
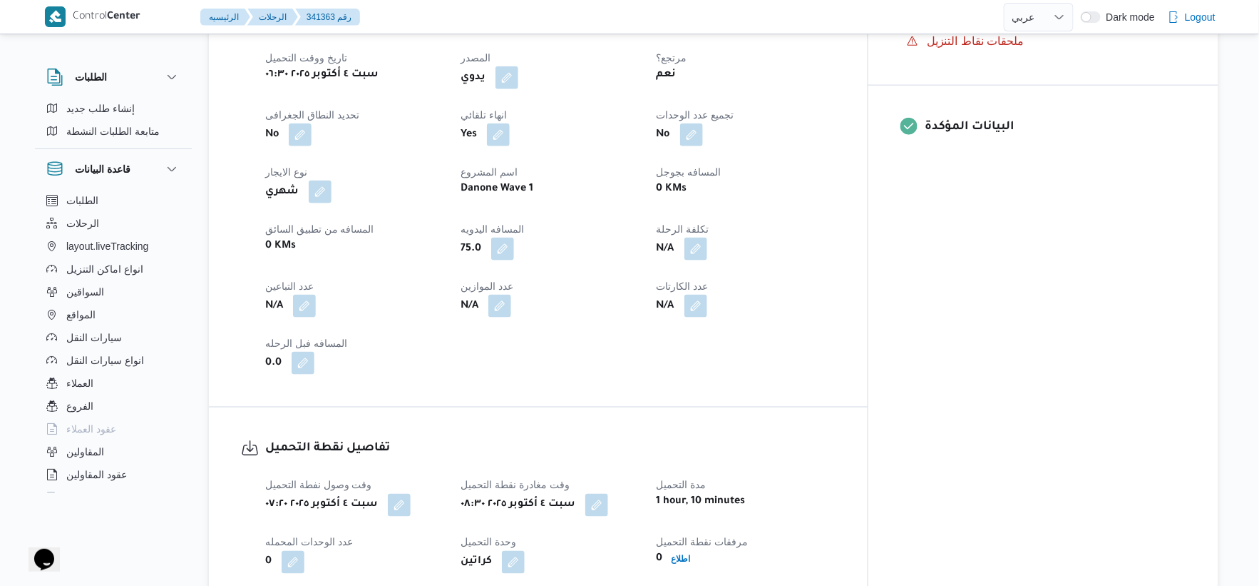
select select "ar"
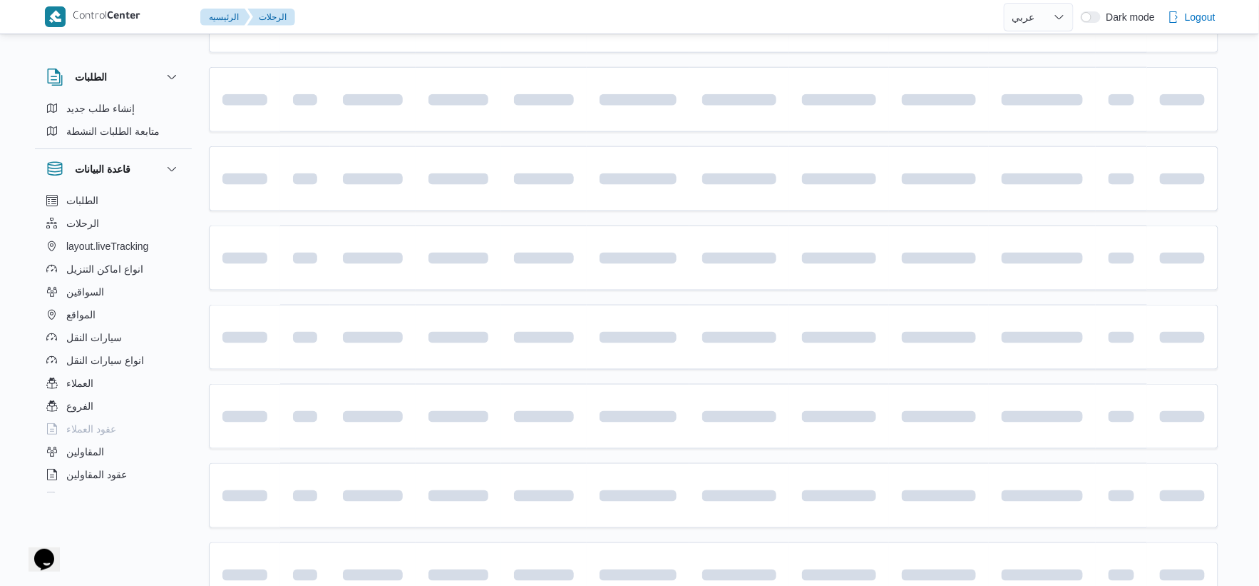
scroll to position [750, 0]
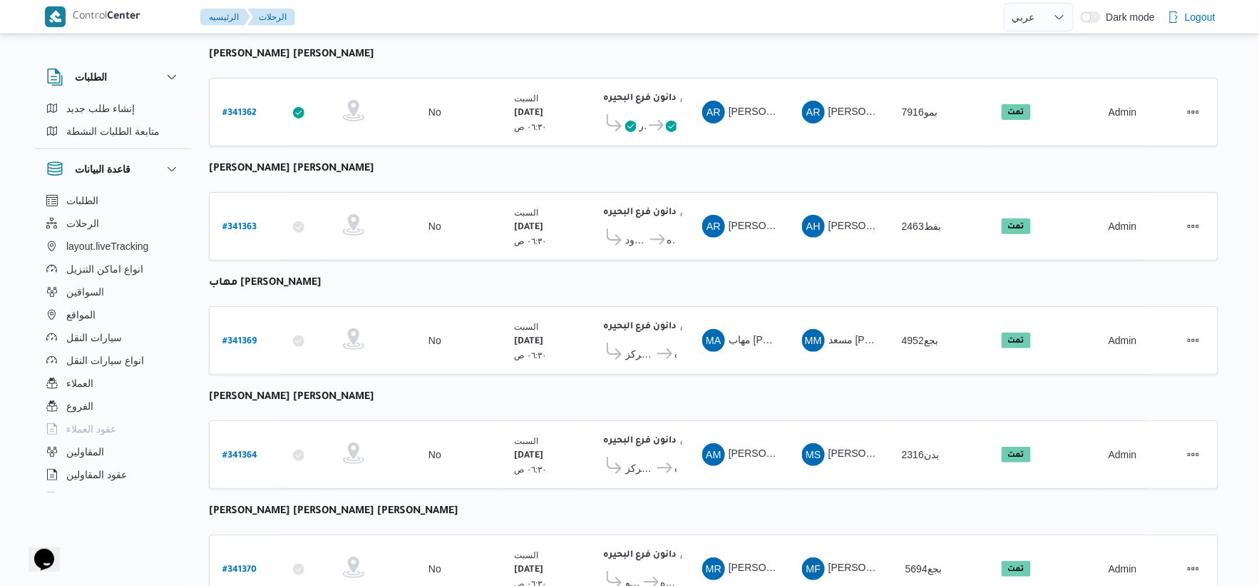
select select "ar"
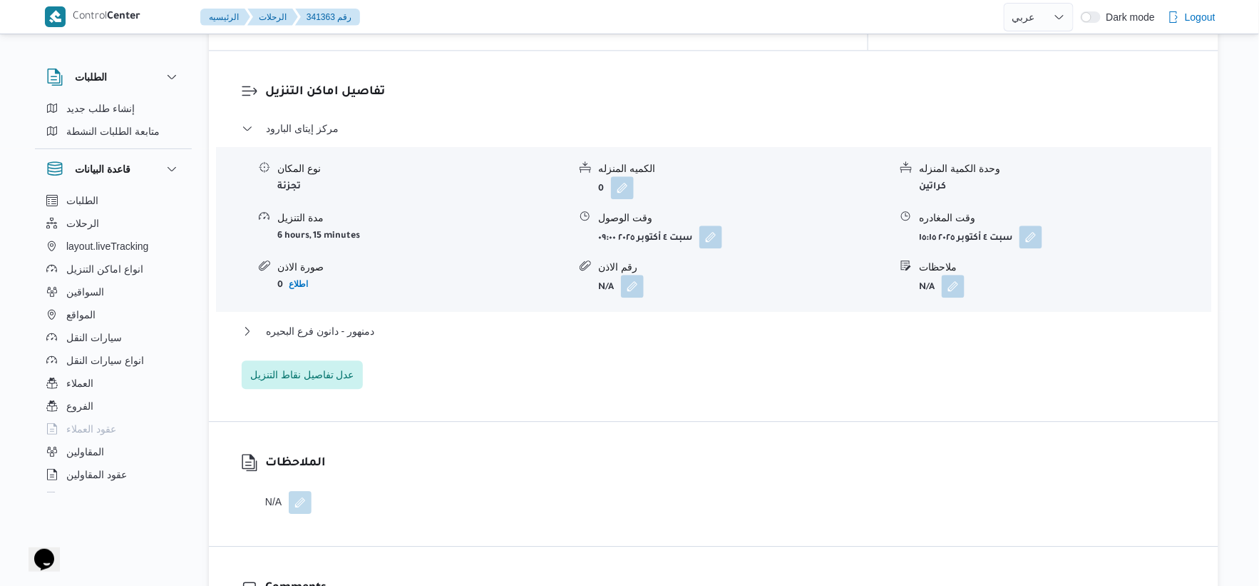
scroll to position [1225, 0]
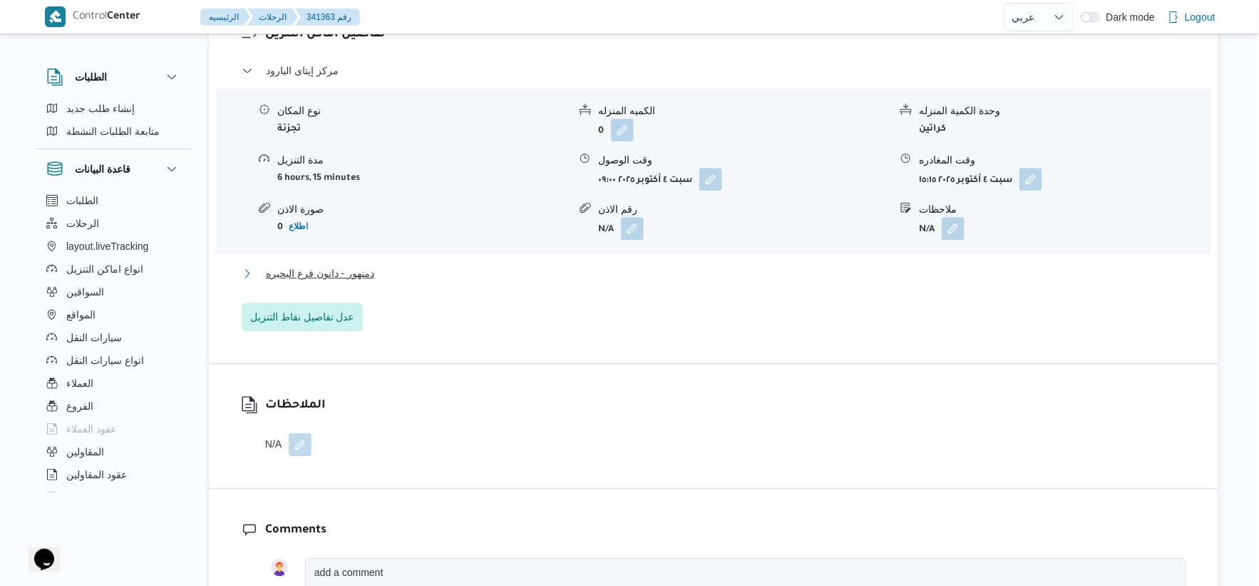
click at [392, 267] on button "دمنهور - دانون فرع البحيره" at bounding box center [714, 273] width 945 height 17
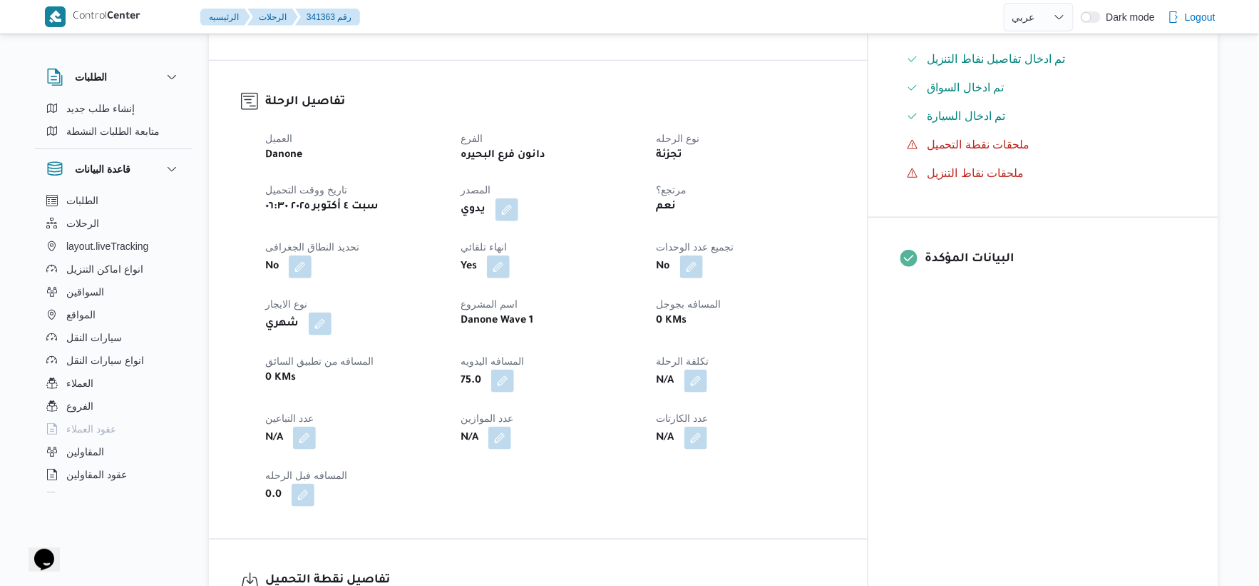
scroll to position [274, 0]
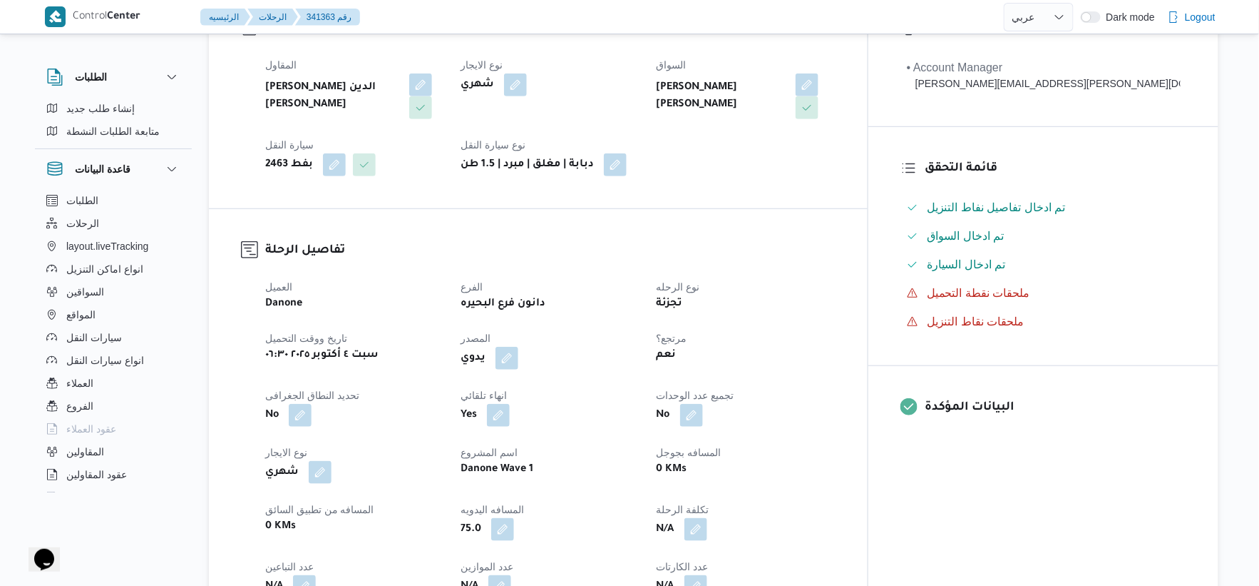
select select "ar"
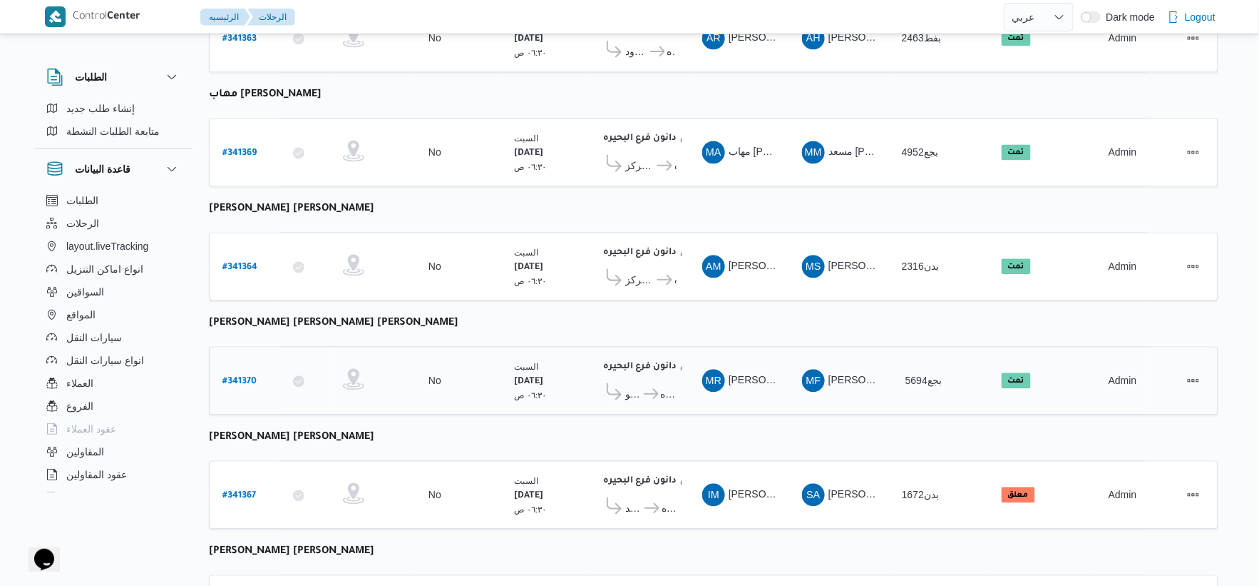
scroll to position [1145, 0]
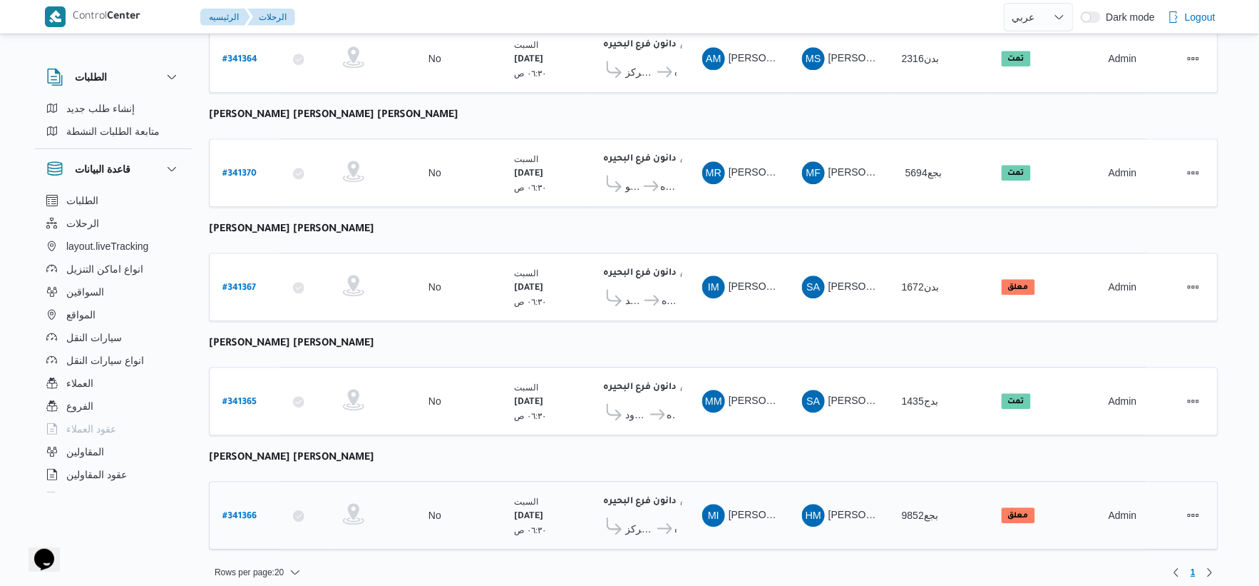
click at [235, 511] on b "# 341366" at bounding box center [240, 516] width 34 height 10
select select "ar"
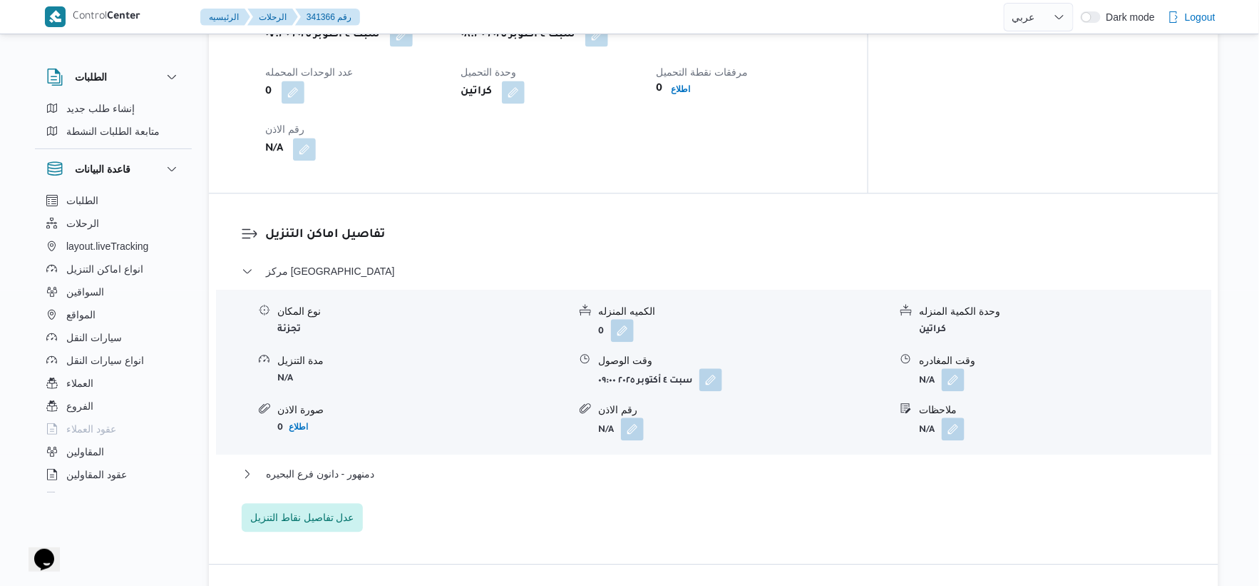
scroll to position [951, 0]
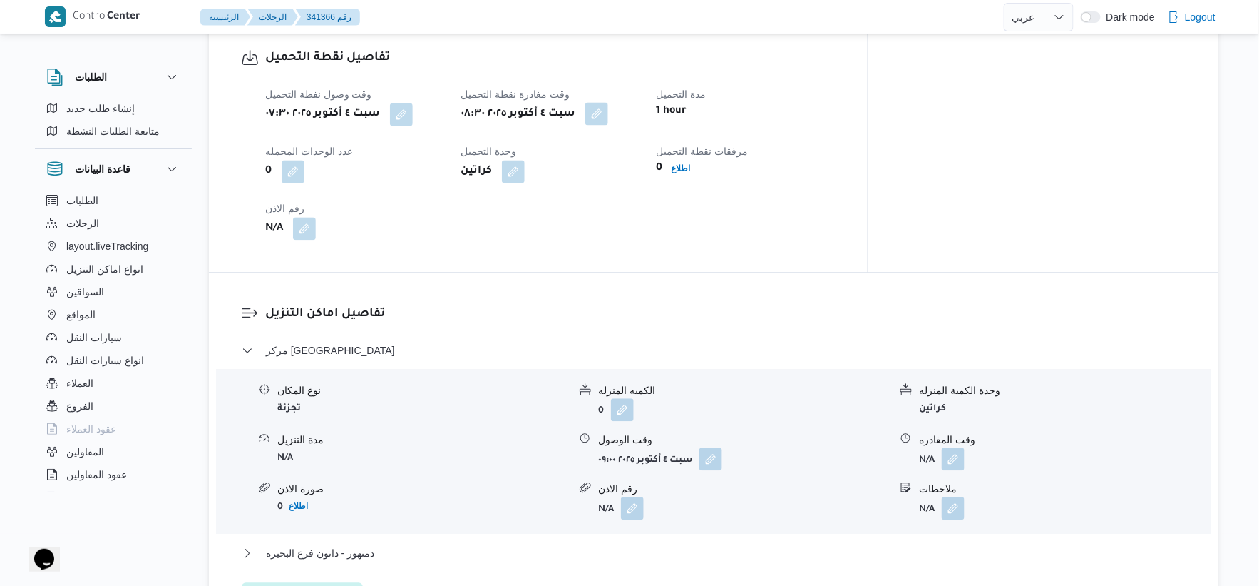
click at [608, 109] on button "button" at bounding box center [597, 113] width 23 height 23
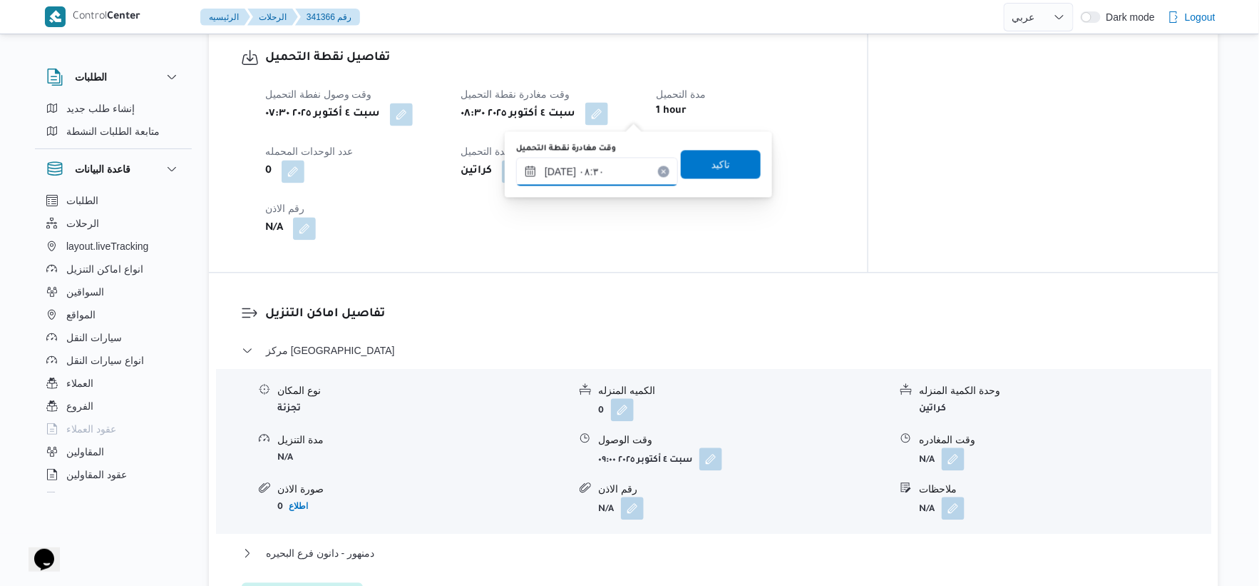
click at [617, 167] on input "[DATE] ٠٨:٣٠" at bounding box center [597, 171] width 162 height 29
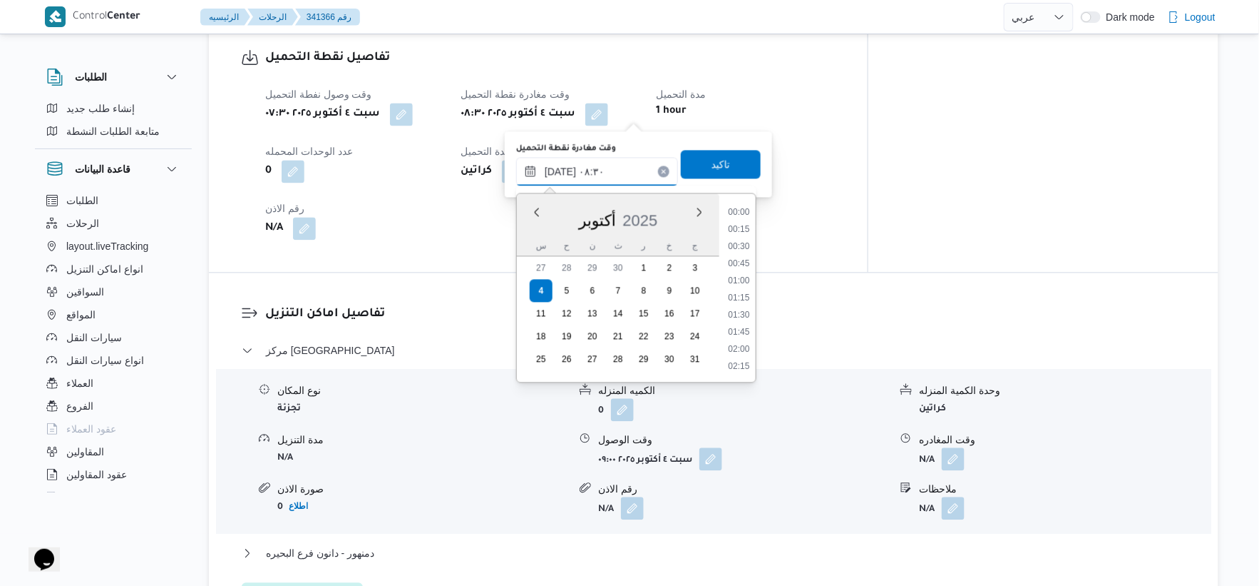
scroll to position [496, 0]
click at [750, 311] on li "08:45" at bounding box center [738, 314] width 33 height 14
type input "[DATE] ٠٨:٤٥"
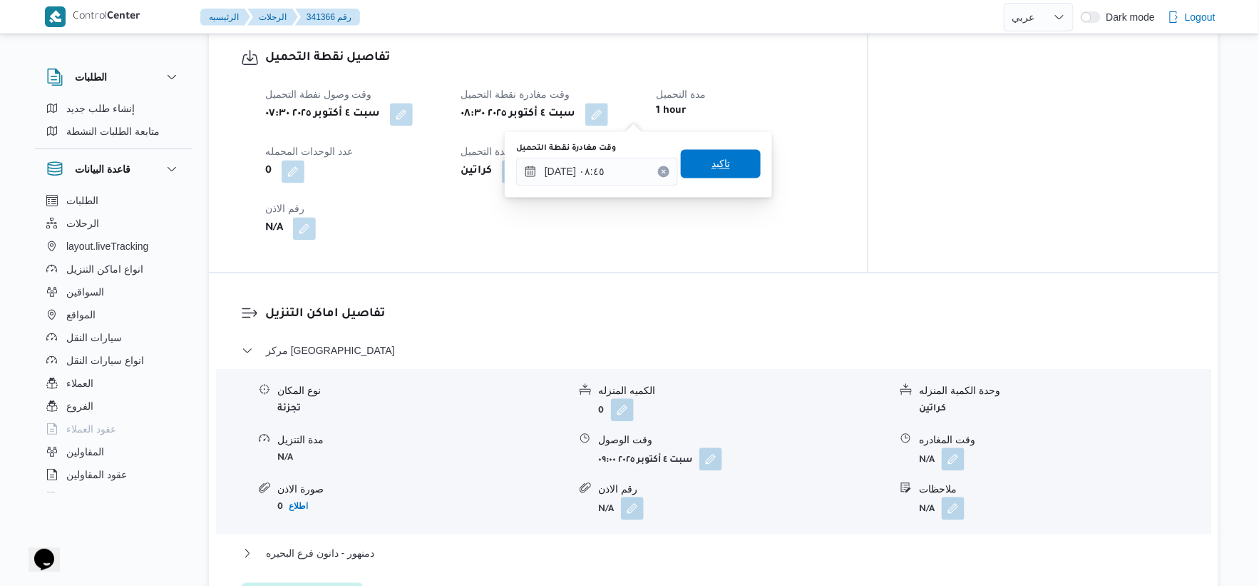
click at [732, 158] on span "تاكيد" at bounding box center [721, 163] width 80 height 29
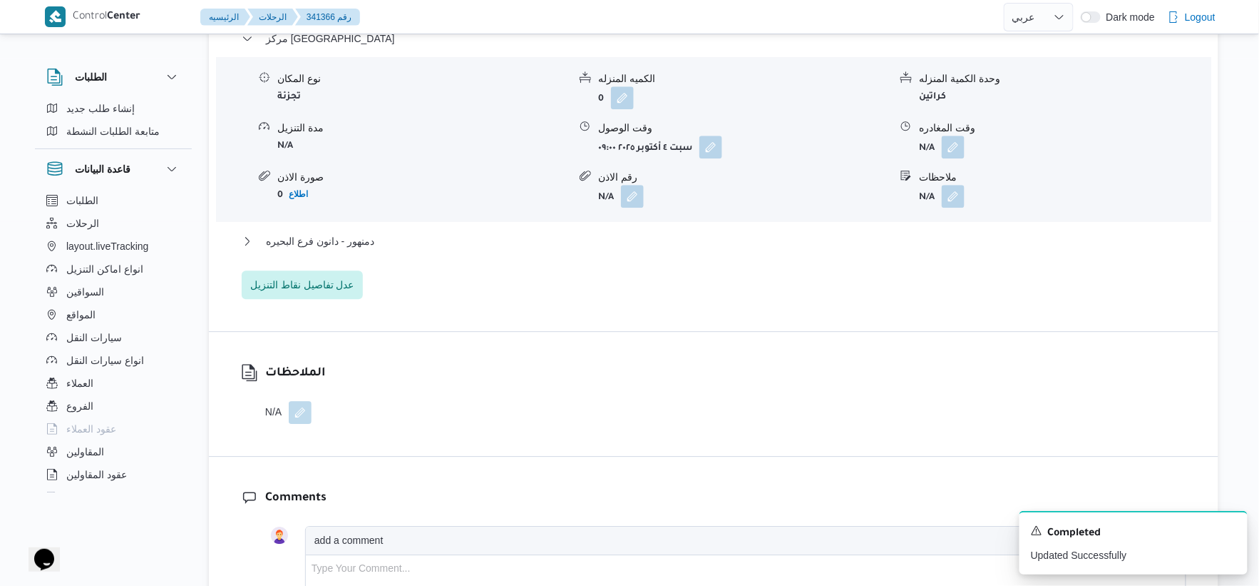
scroll to position [1267, 0]
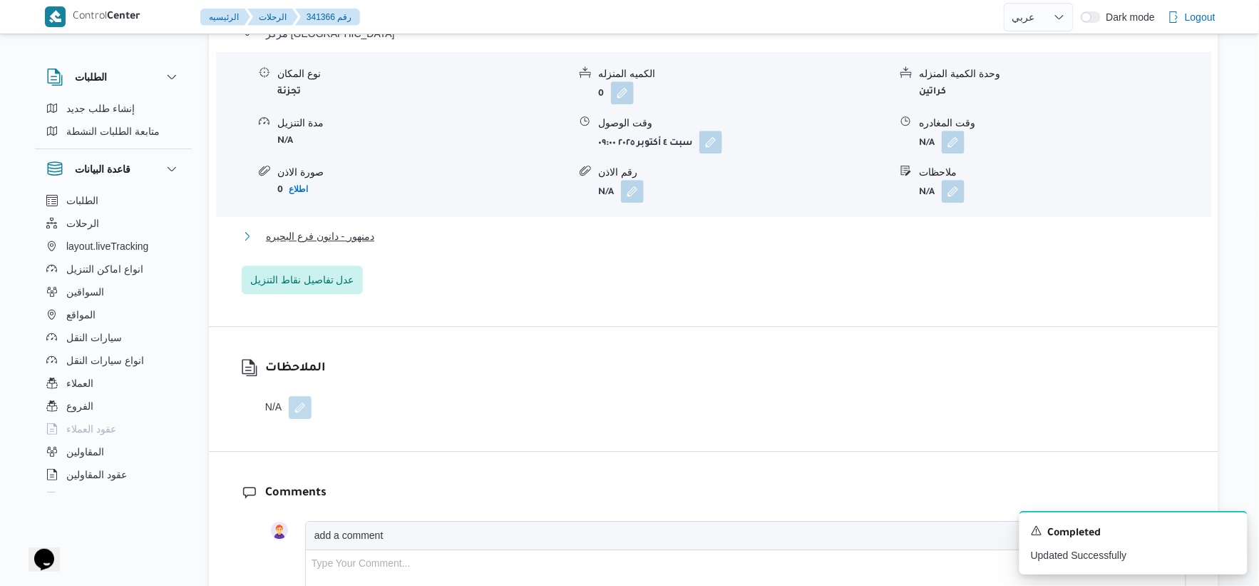
click at [357, 233] on span "دمنهور - دانون فرع البحيره" at bounding box center [320, 236] width 108 height 17
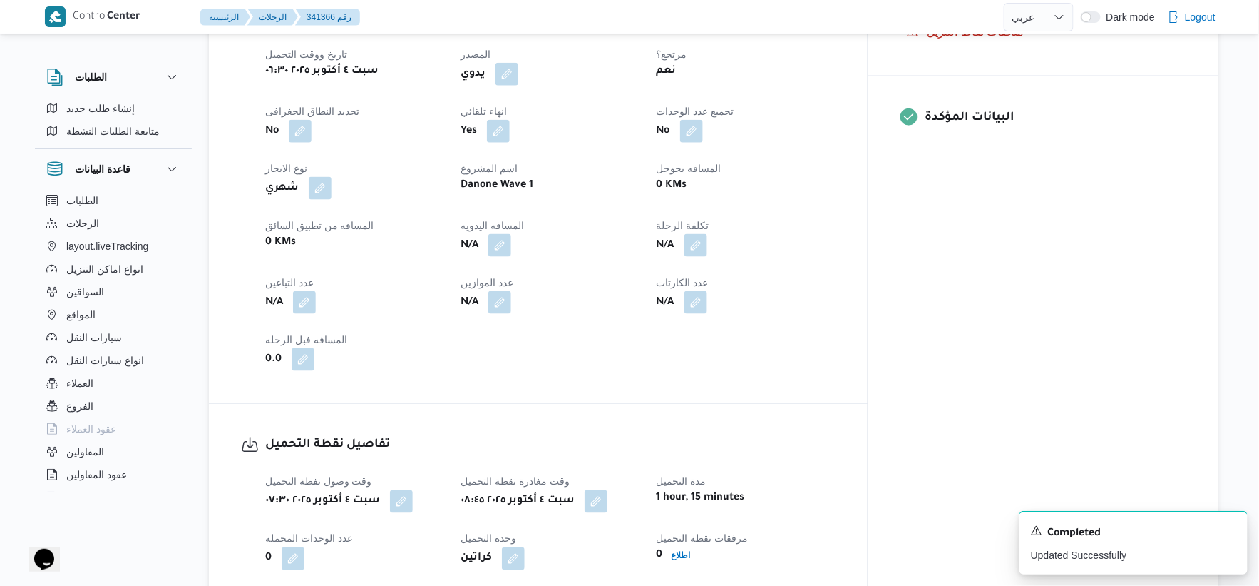
scroll to position [554, 0]
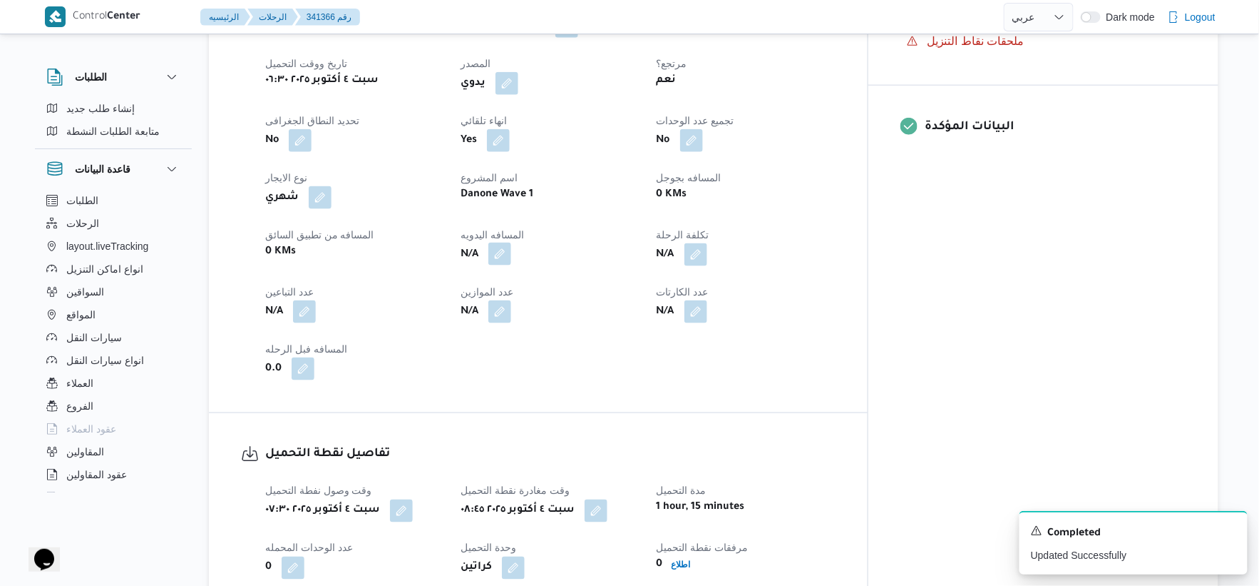
click at [511, 248] on button "button" at bounding box center [500, 253] width 23 height 23
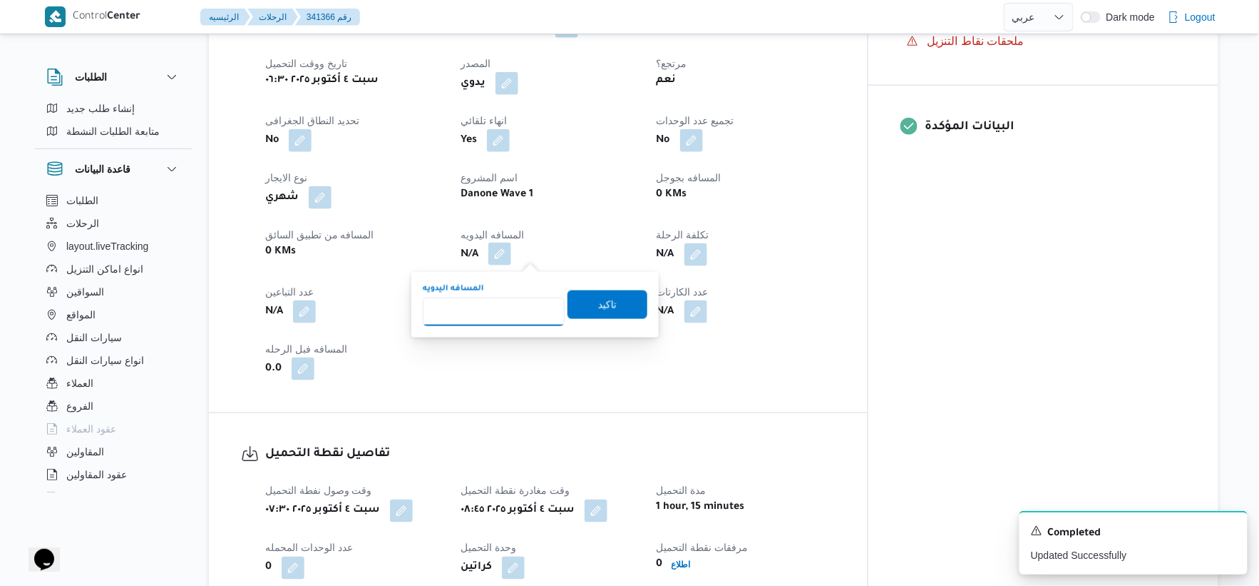
click at [507, 301] on input "المسافه اليدويه" at bounding box center [494, 311] width 142 height 29
type input "35"
click at [619, 301] on span "تاكيد" at bounding box center [608, 304] width 80 height 29
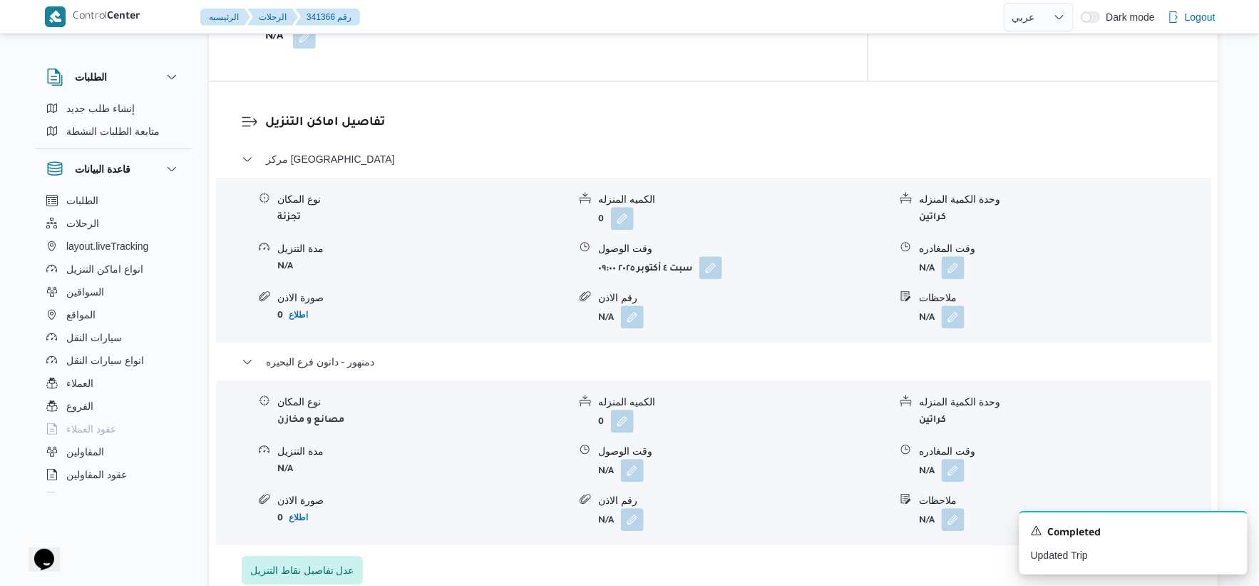
scroll to position [1346, 0]
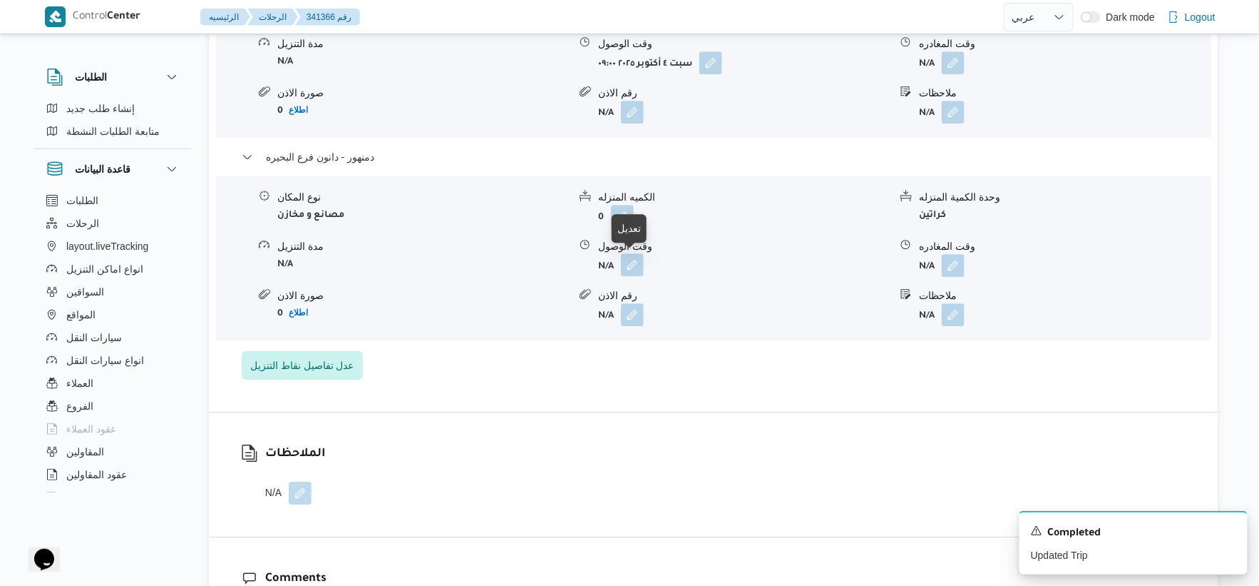
click at [628, 257] on button "button" at bounding box center [632, 264] width 23 height 23
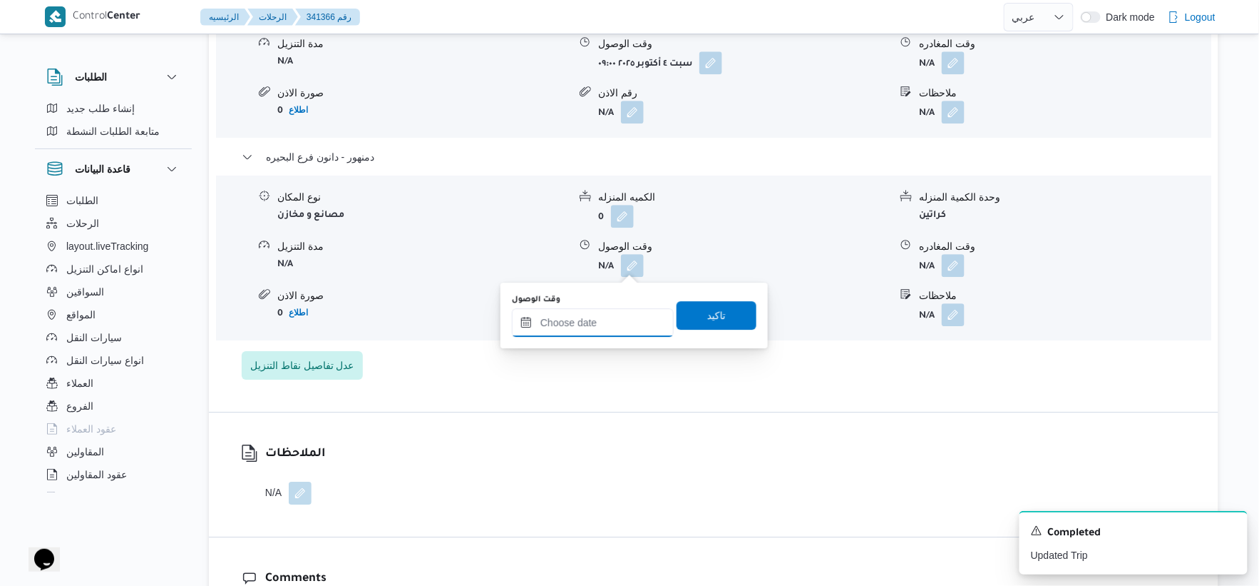
click at [610, 308] on input "وقت الوصول" at bounding box center [593, 322] width 162 height 29
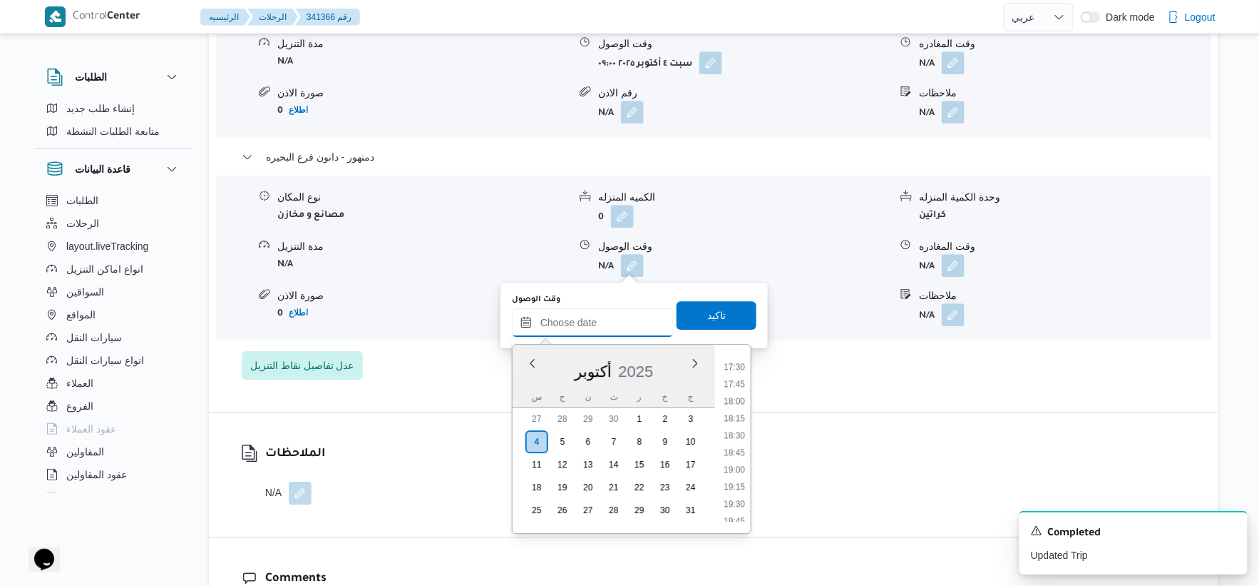
scroll to position [1193, 0]
click at [735, 468] on li "19:00" at bounding box center [734, 471] width 33 height 14
type input "٠٤/١٠/٢٠٢٥ ١٩:٠٠"
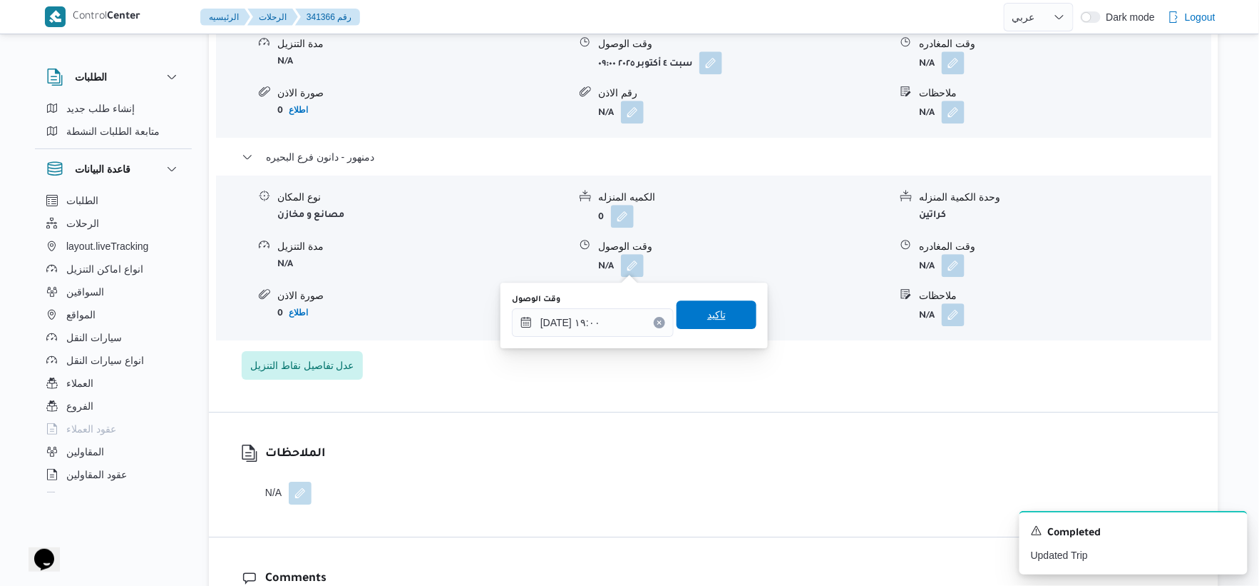
click at [723, 310] on span "تاكيد" at bounding box center [717, 314] width 80 height 29
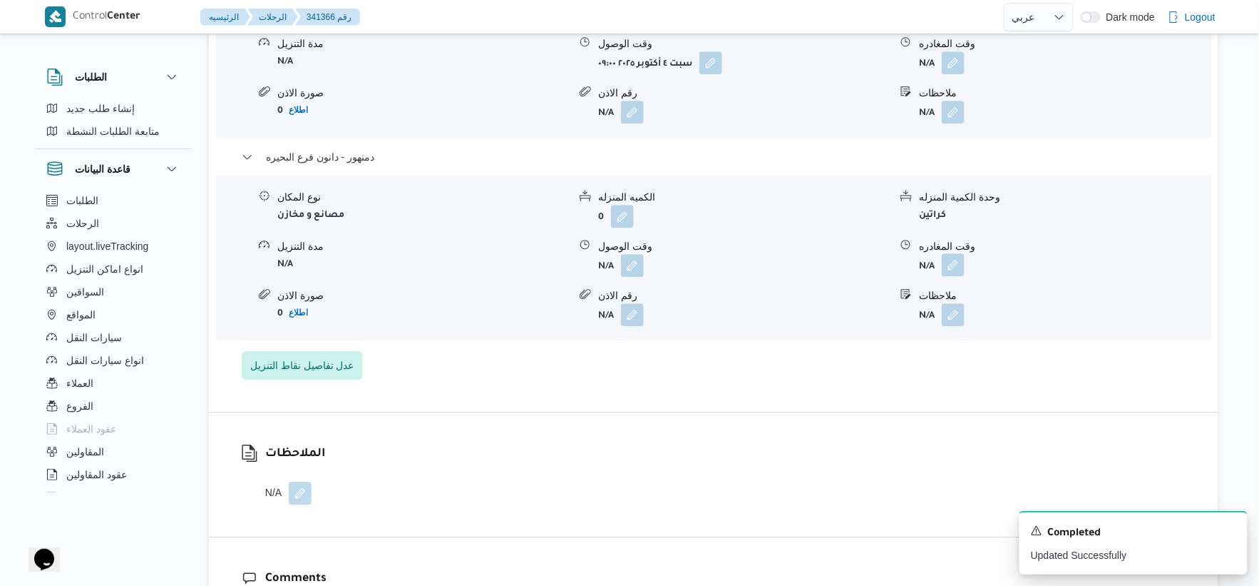
click at [963, 259] on button "button" at bounding box center [953, 264] width 23 height 23
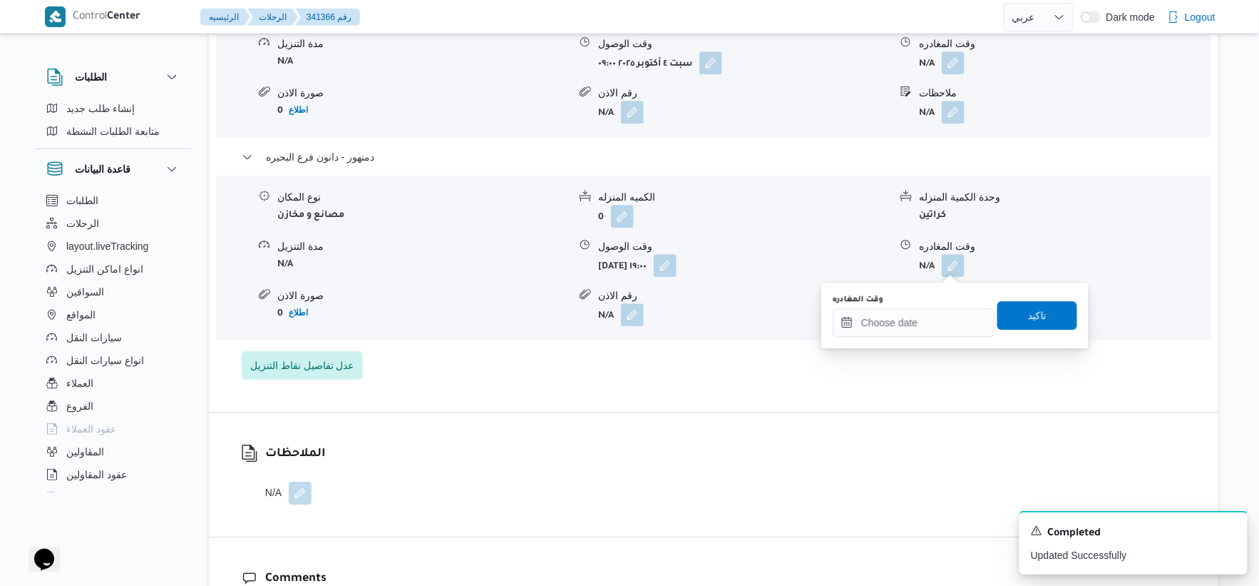
click at [935, 303] on div "وقت المغادره" at bounding box center [914, 299] width 162 height 11
click at [936, 323] on input "وقت المغادره" at bounding box center [914, 322] width 162 height 29
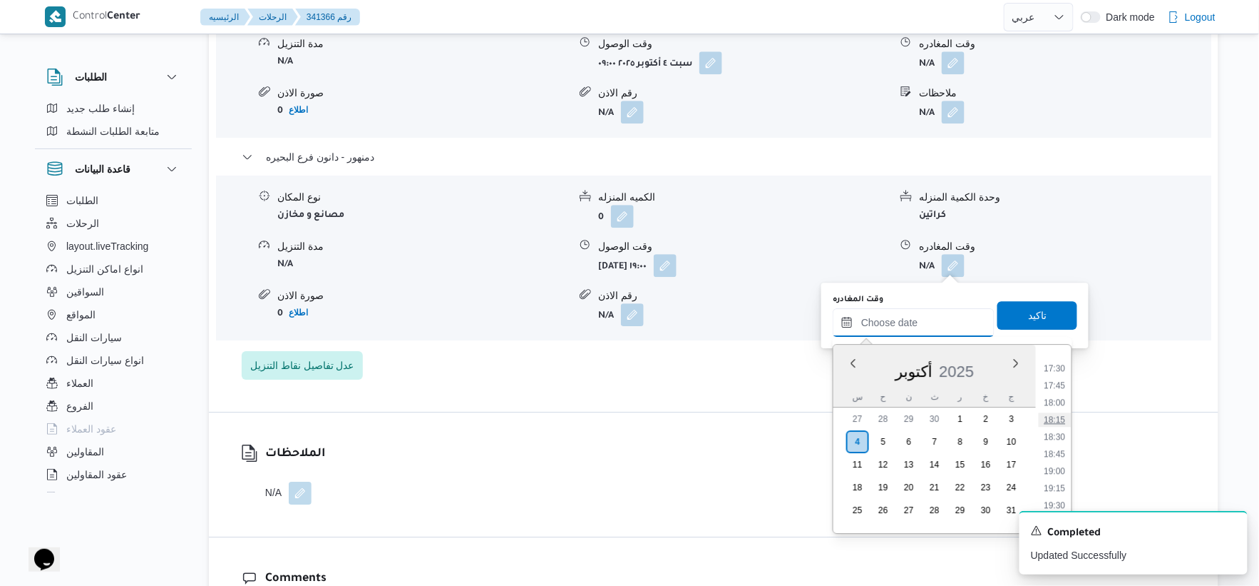
scroll to position [1272, 0]
click at [1061, 403] on li "19:15" at bounding box center [1055, 409] width 33 height 14
type input "٠٤/١٠/٢٠٢٥ ١٩:١٥"
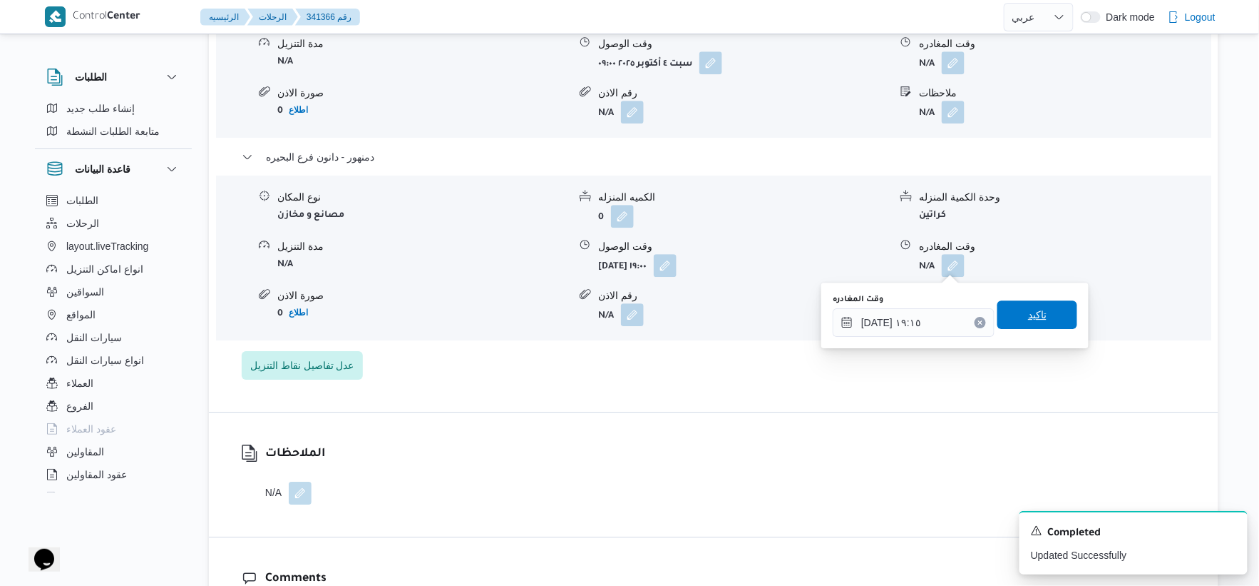
click at [1038, 302] on span "تاكيد" at bounding box center [1038, 314] width 80 height 29
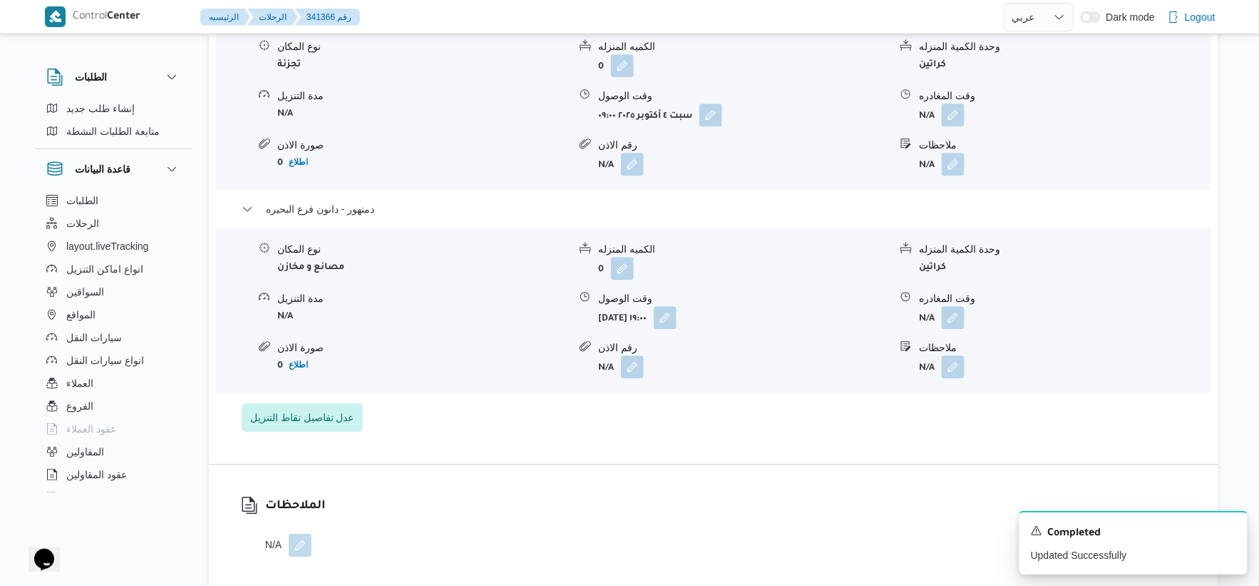
scroll to position [1267, 0]
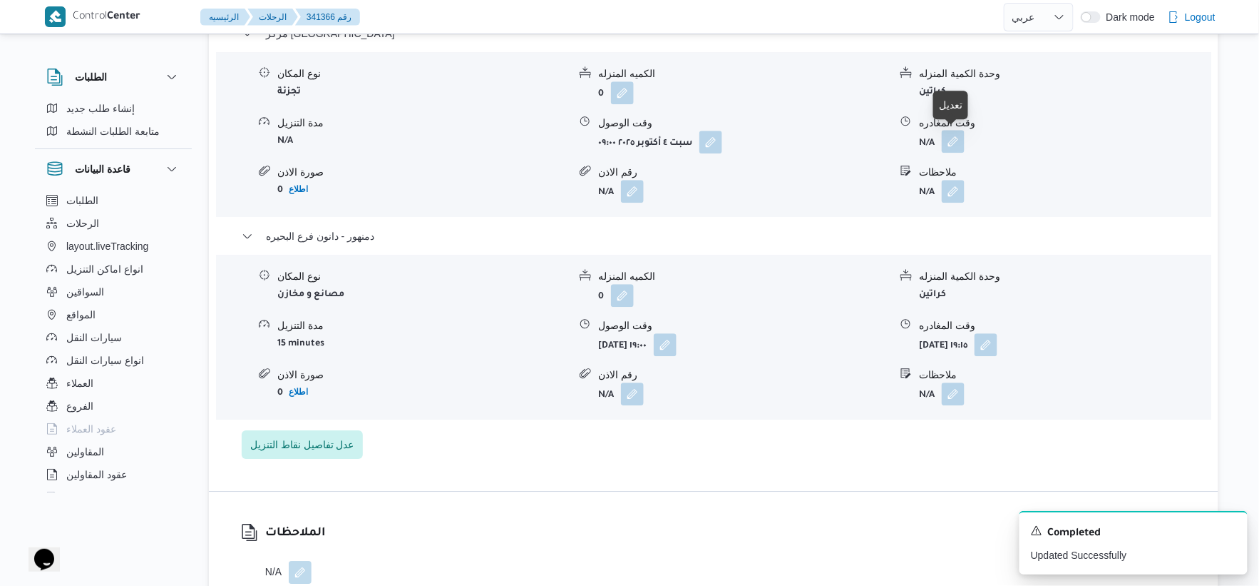
click at [949, 138] on button "button" at bounding box center [953, 141] width 23 height 23
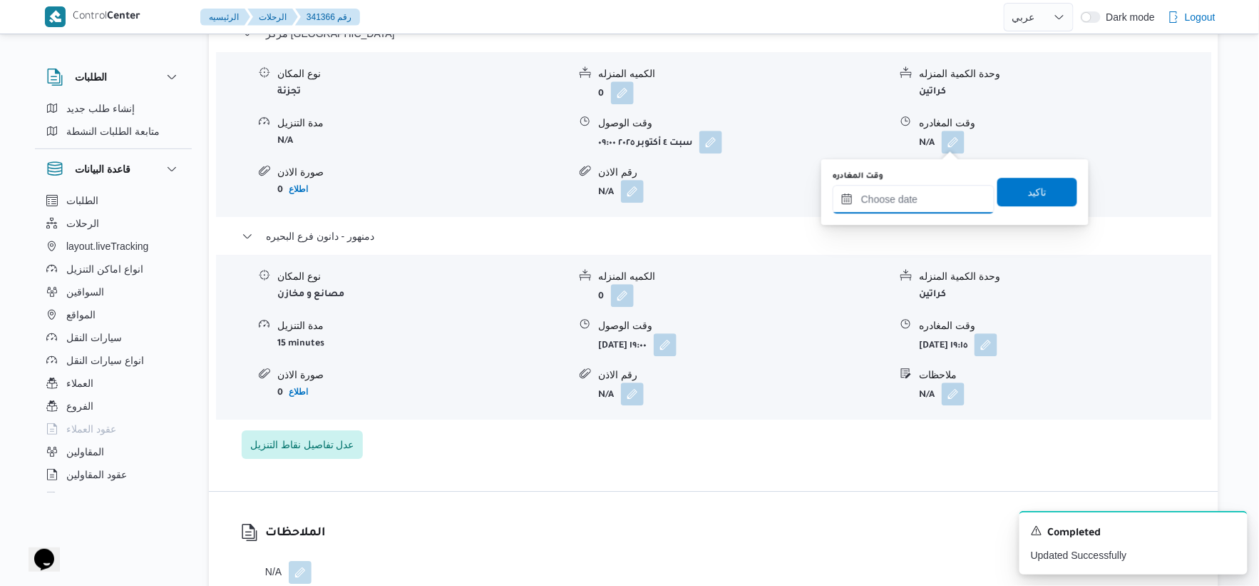
click at [931, 188] on input "وقت المغادره" at bounding box center [914, 199] width 162 height 29
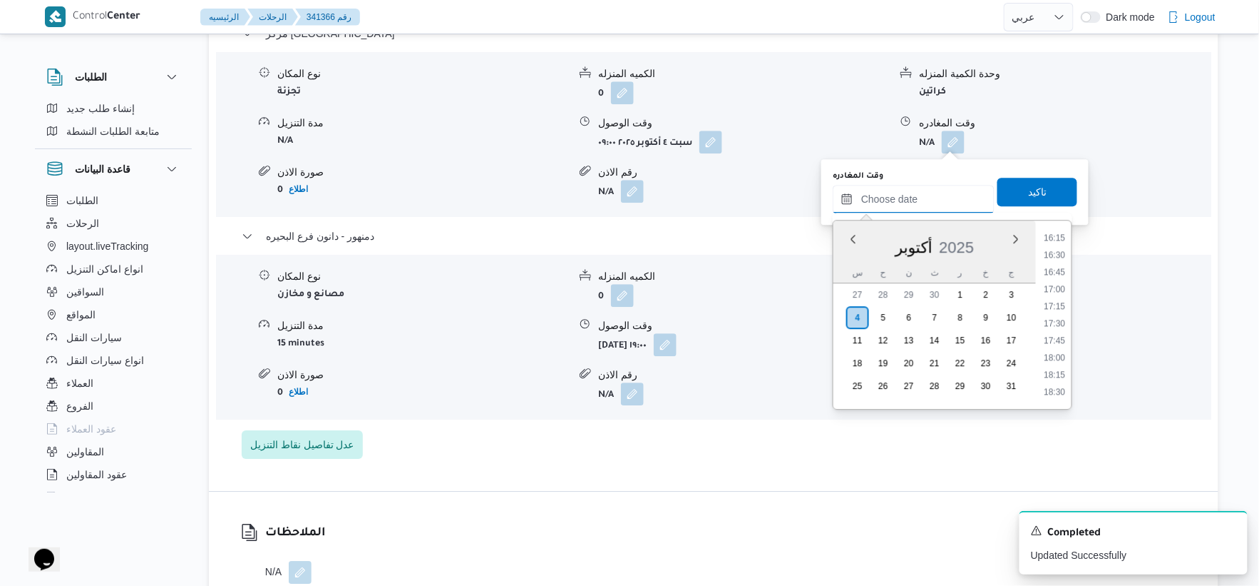
scroll to position [1193, 0]
click at [1064, 307] on li "18:30" at bounding box center [1055, 312] width 33 height 14
type input "٠٤/١٠/٢٠٢٥ ١٨:٣٠"
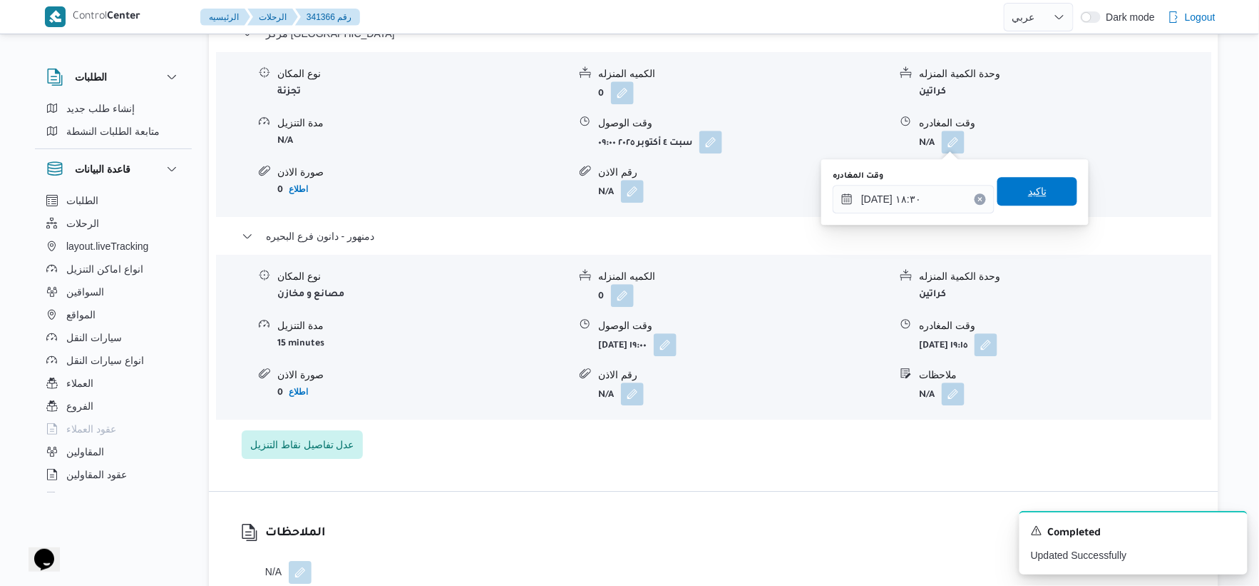
click at [1038, 183] on span "تاكيد" at bounding box center [1038, 191] width 80 height 29
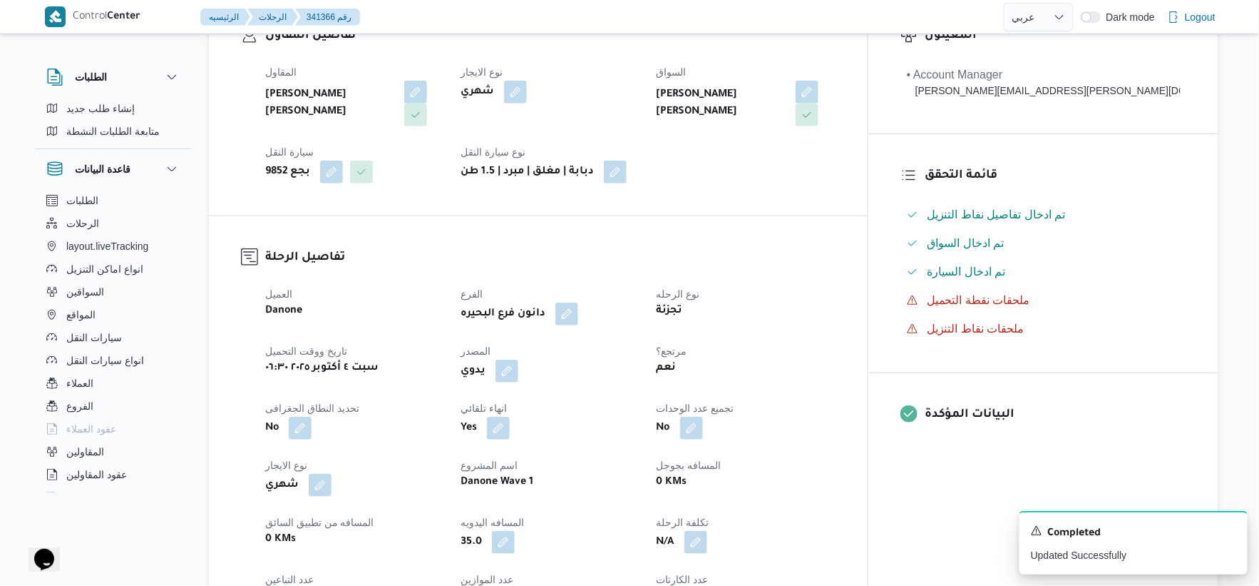
scroll to position [0, 0]
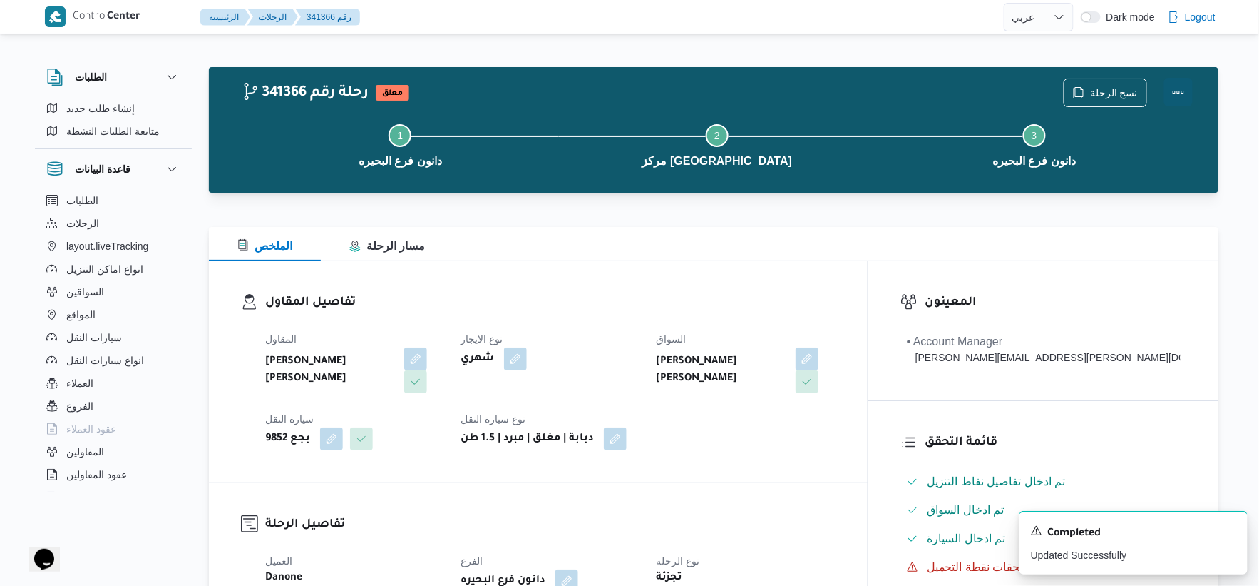
click at [1172, 88] on button "Actions" at bounding box center [1179, 92] width 29 height 29
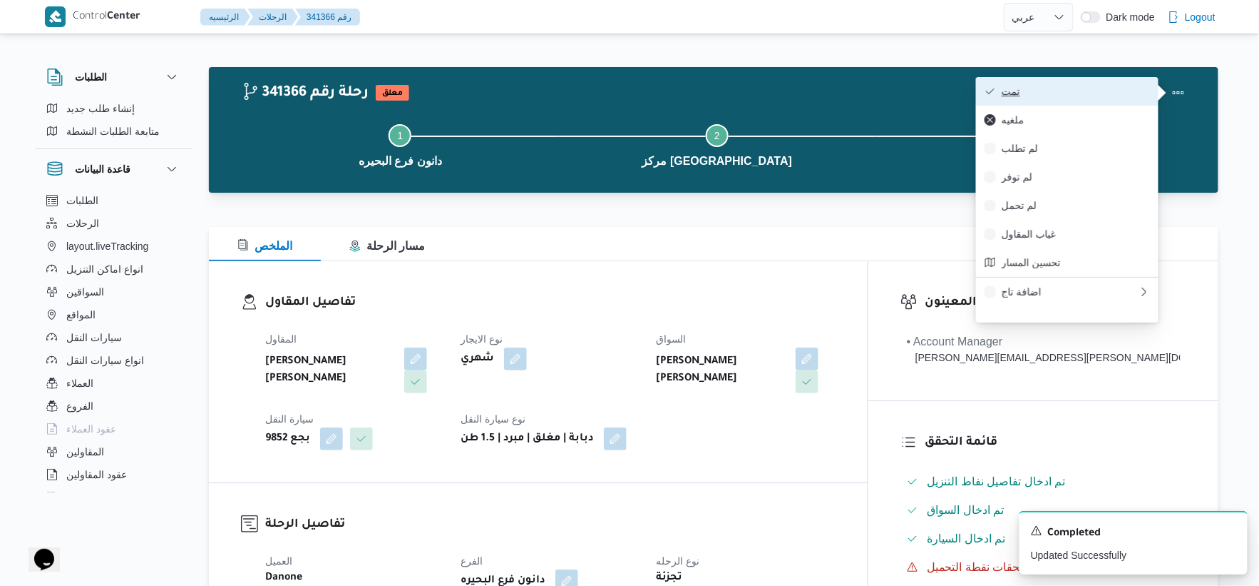
click at [1080, 86] on span "تمت" at bounding box center [1076, 91] width 148 height 11
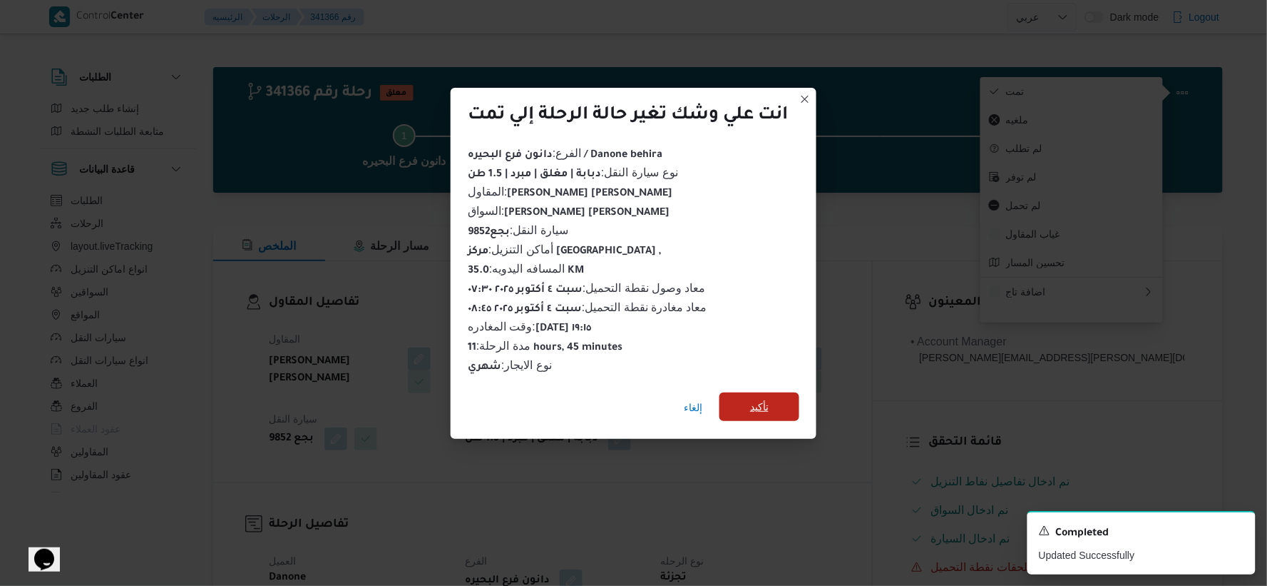
click at [765, 402] on span "تأكيد" at bounding box center [759, 406] width 19 height 17
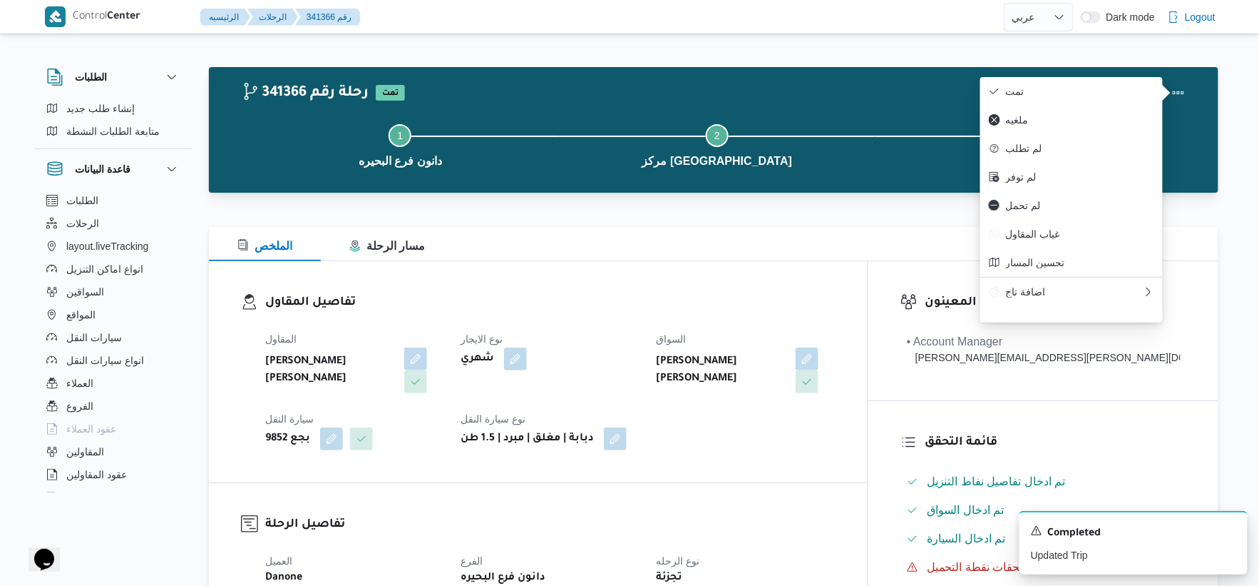
click at [707, 403] on div "المقاول حامد محمد حامد الشرقاوي نوع الايجار شهري السواق مصطفي اسماعيل عبدالغني …" at bounding box center [551, 390] width 588 height 137
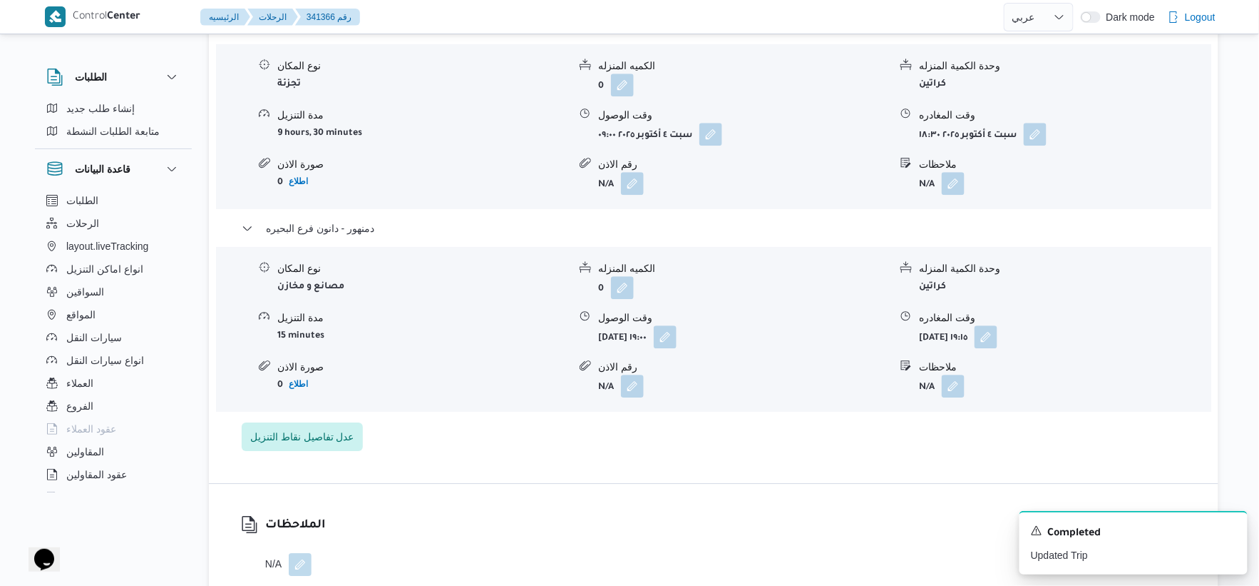
scroll to position [1188, 0]
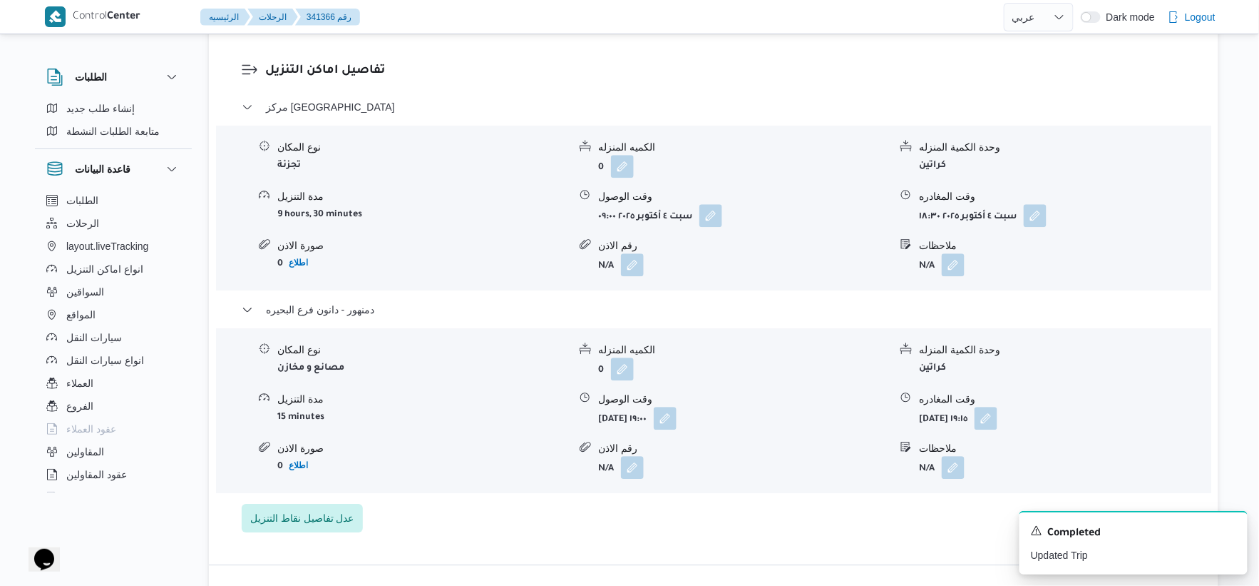
select select "ar"
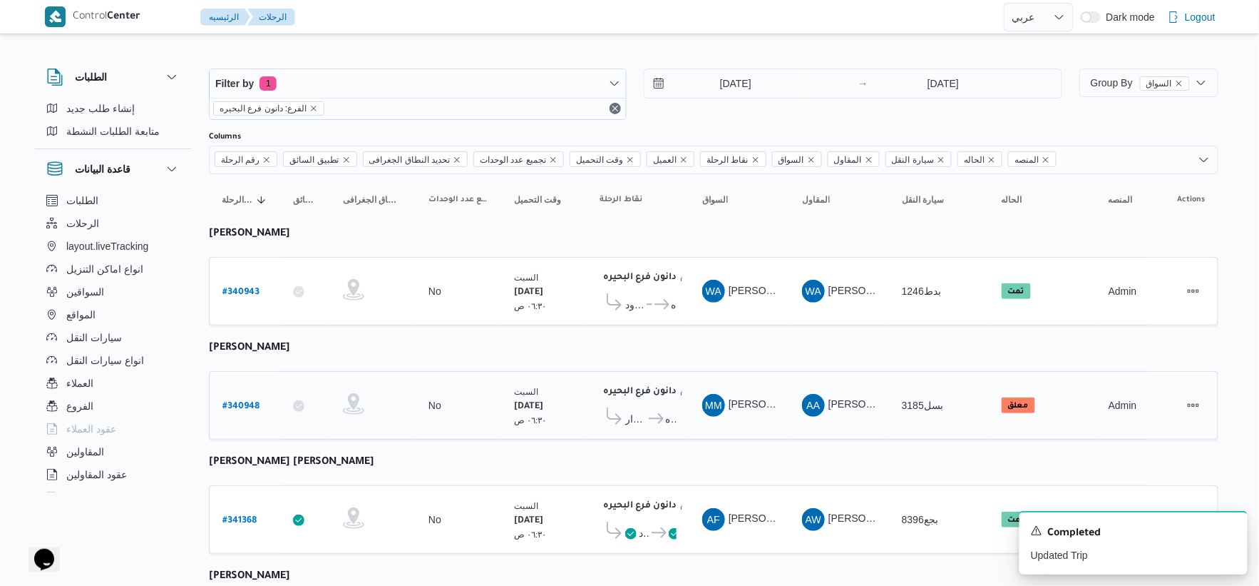
click at [243, 404] on b "# 340948" at bounding box center [241, 407] width 37 height 10
select select "ar"
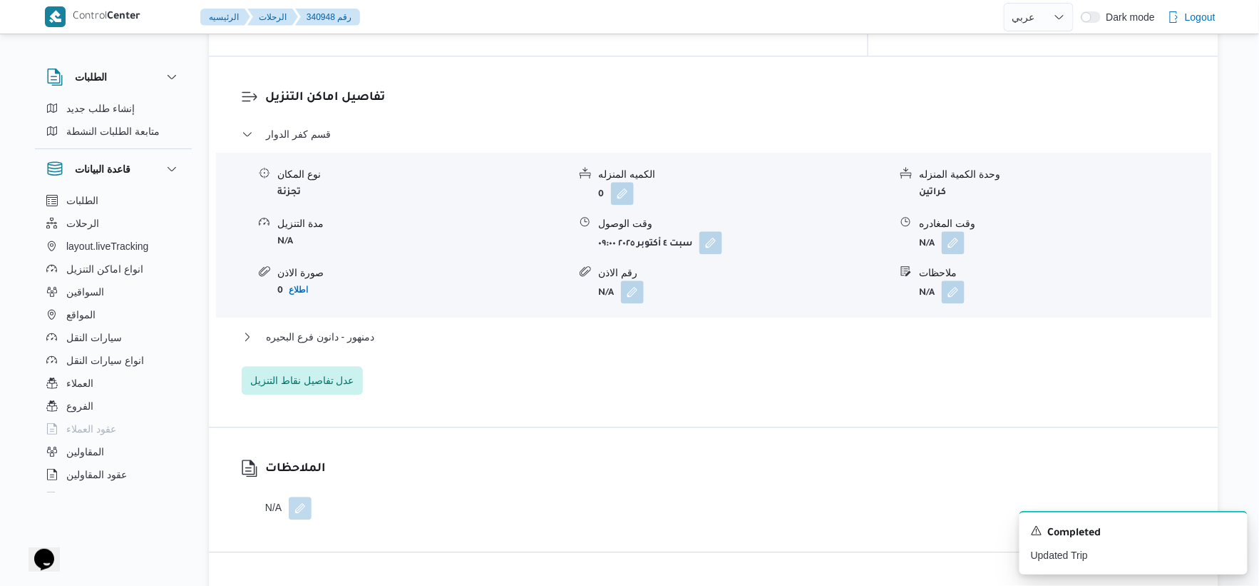
scroll to position [1188, 0]
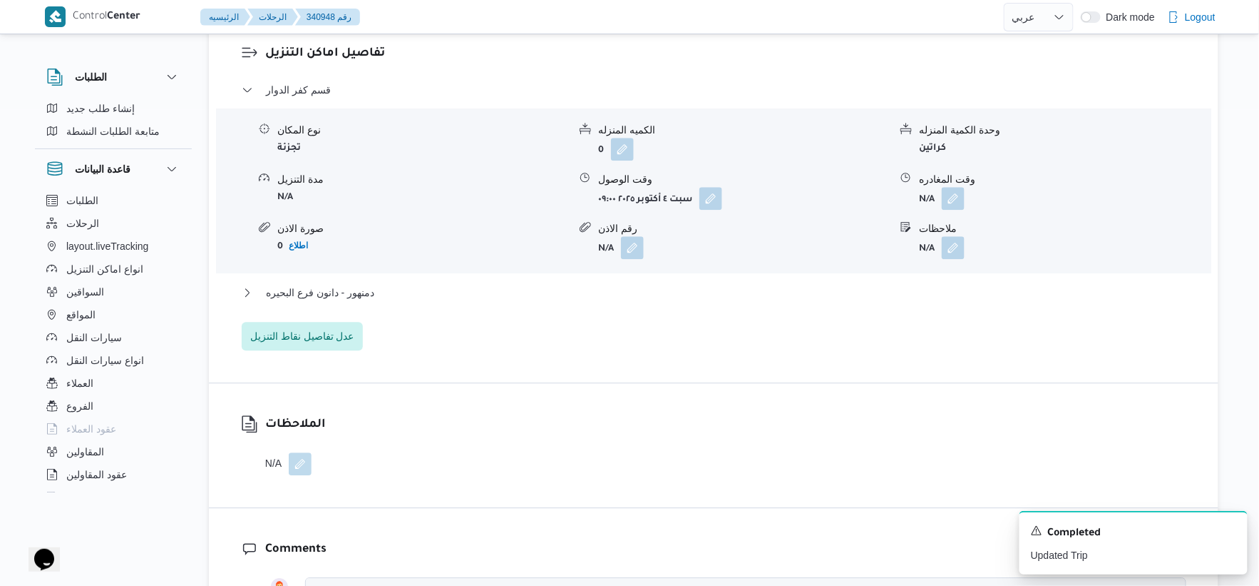
click at [392, 302] on div "قسم كفر الدوار نوع المكان تجزئة الكميه المنزله 0 وحدة الكمية المنزله كراتين مدة…" at bounding box center [714, 215] width 945 height 269
click at [391, 301] on button "دمنهور - دانون فرع البحيره" at bounding box center [714, 292] width 945 height 17
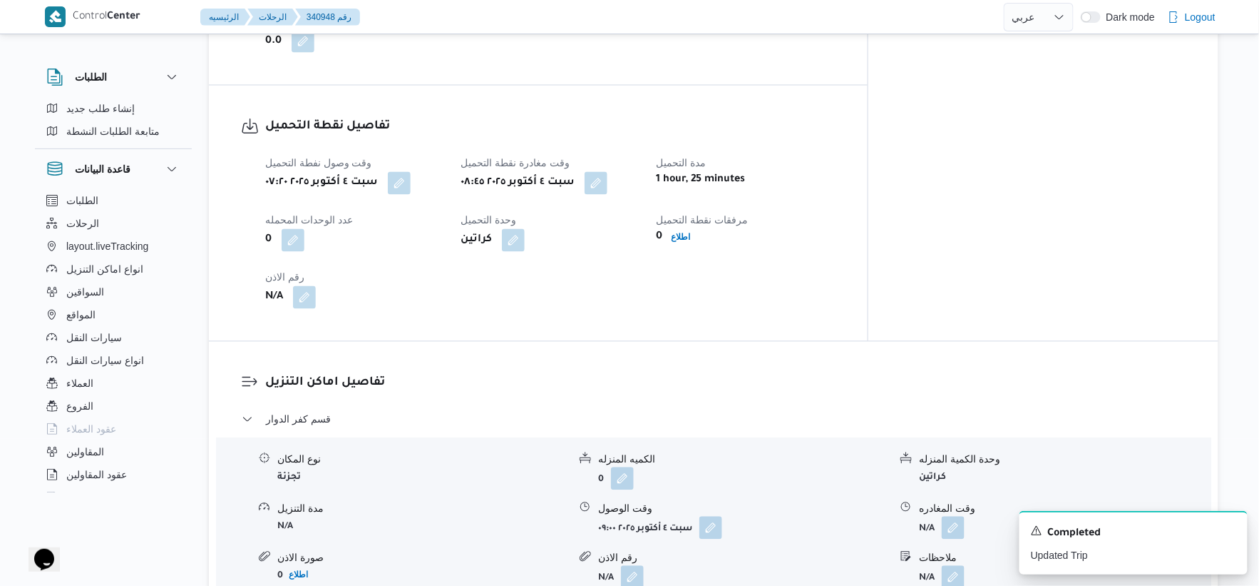
scroll to position [871, 0]
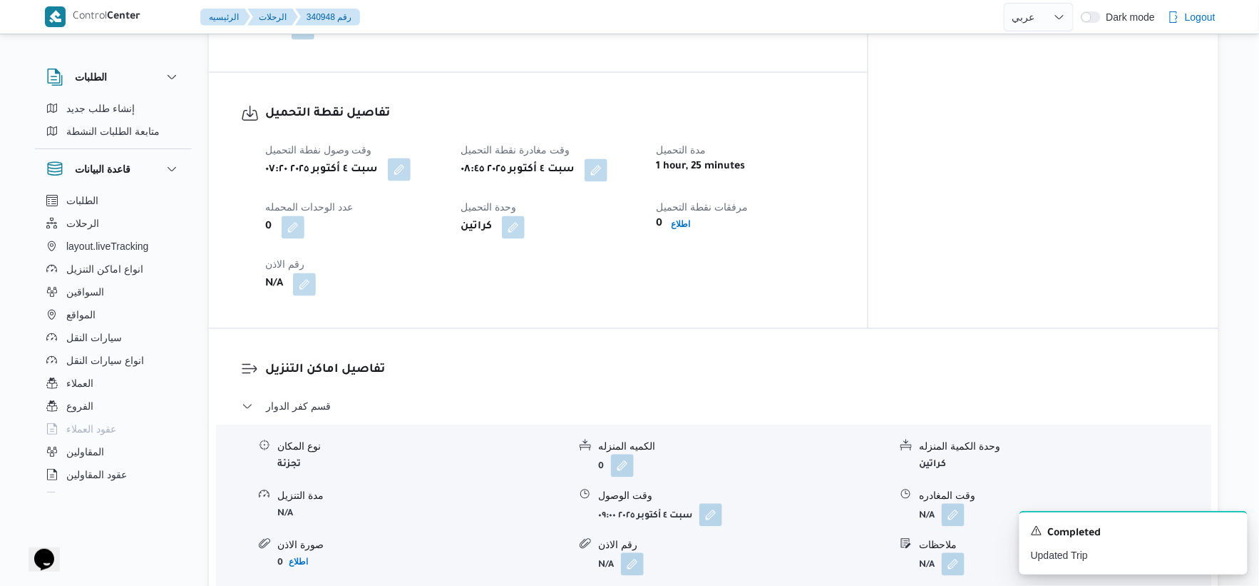
click at [402, 181] on button "button" at bounding box center [399, 169] width 23 height 23
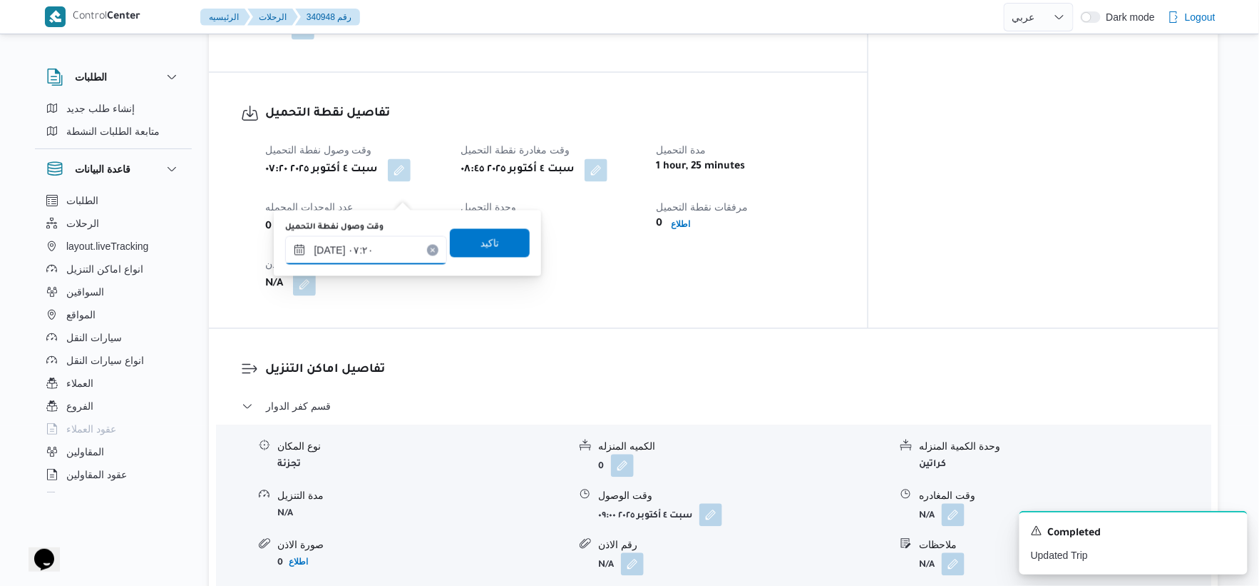
click at [328, 250] on input "[DATE] ٠٧:٢٠" at bounding box center [366, 250] width 162 height 29
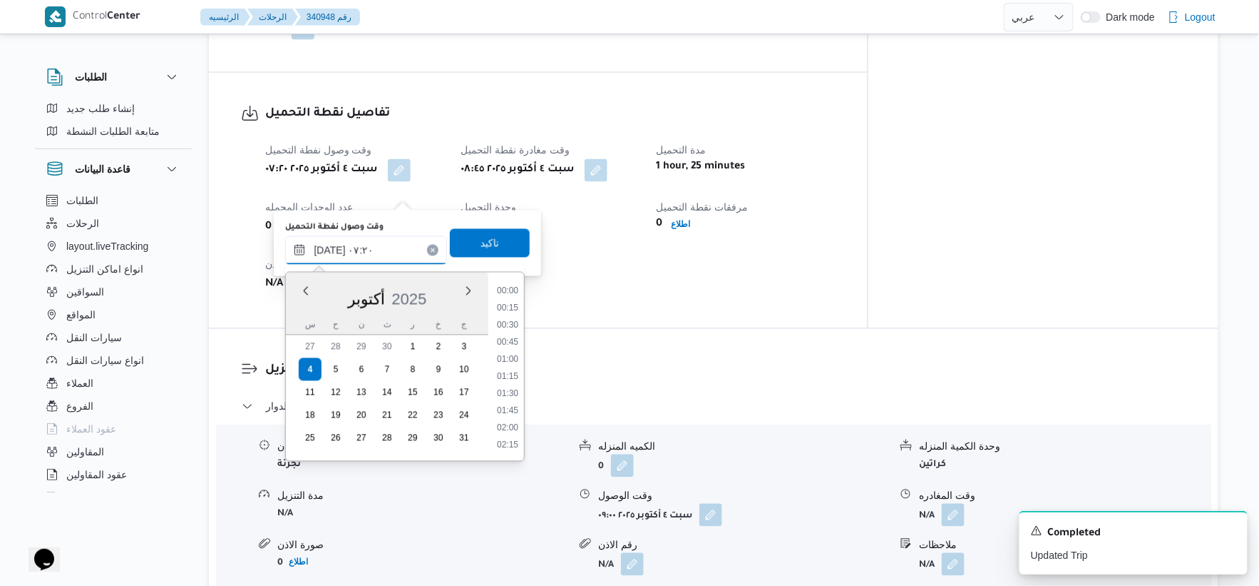
click at [328, 250] on input "[DATE] ٠٧:٢٠" at bounding box center [366, 250] width 162 height 29
type input "٠٤/١٠/٢٠٢٥ ٠٧:٢٧"
click at [490, 240] on span "تاكيد" at bounding box center [490, 242] width 19 height 17
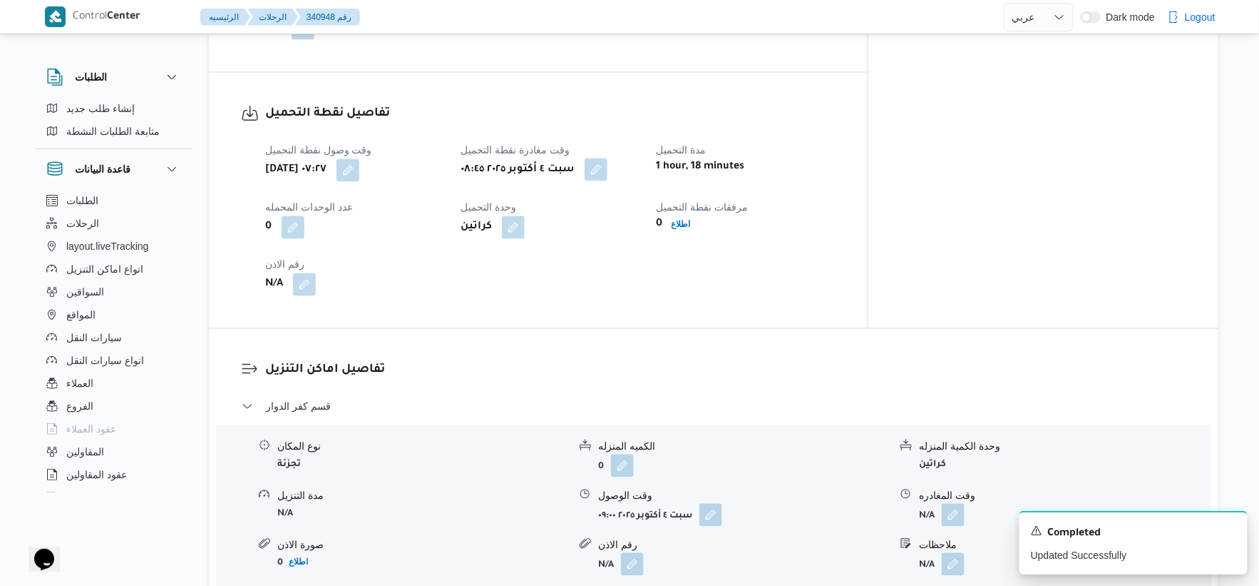
click at [608, 181] on button "button" at bounding box center [596, 169] width 23 height 23
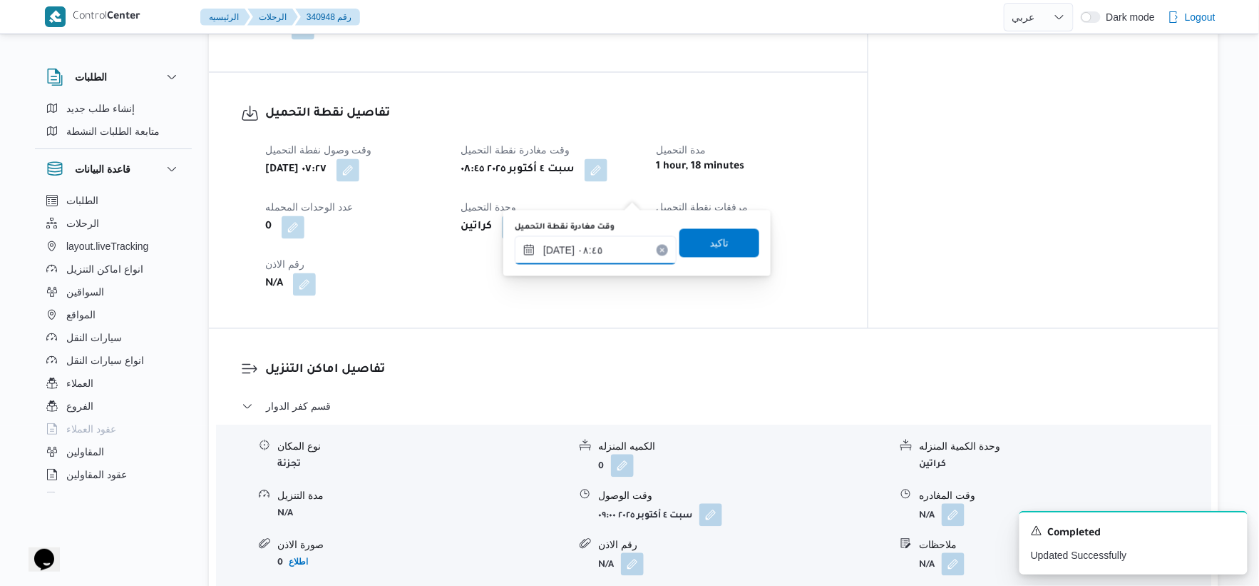
click at [629, 240] on input "٠٤/١٠/٢٠٢٥ ٠٨:٤٥" at bounding box center [596, 250] width 162 height 29
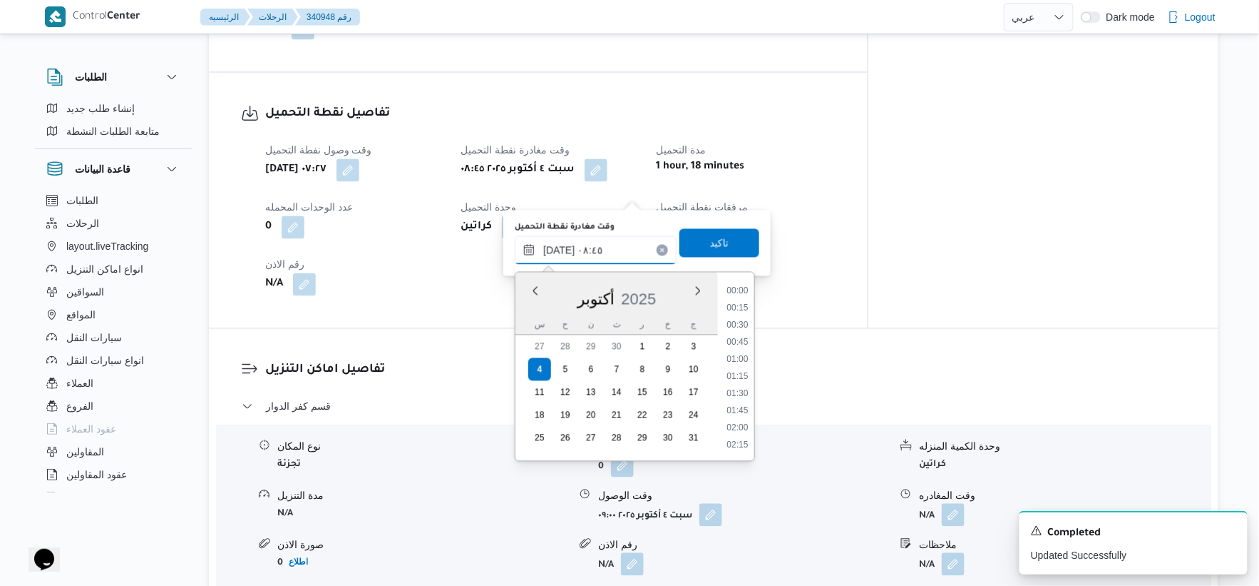
scroll to position [513, 0]
click at [733, 362] on li "08:30" at bounding box center [738, 359] width 33 height 14
type input "٠٤/١٠/٢٠٢٥ ٠٨:٣٠"
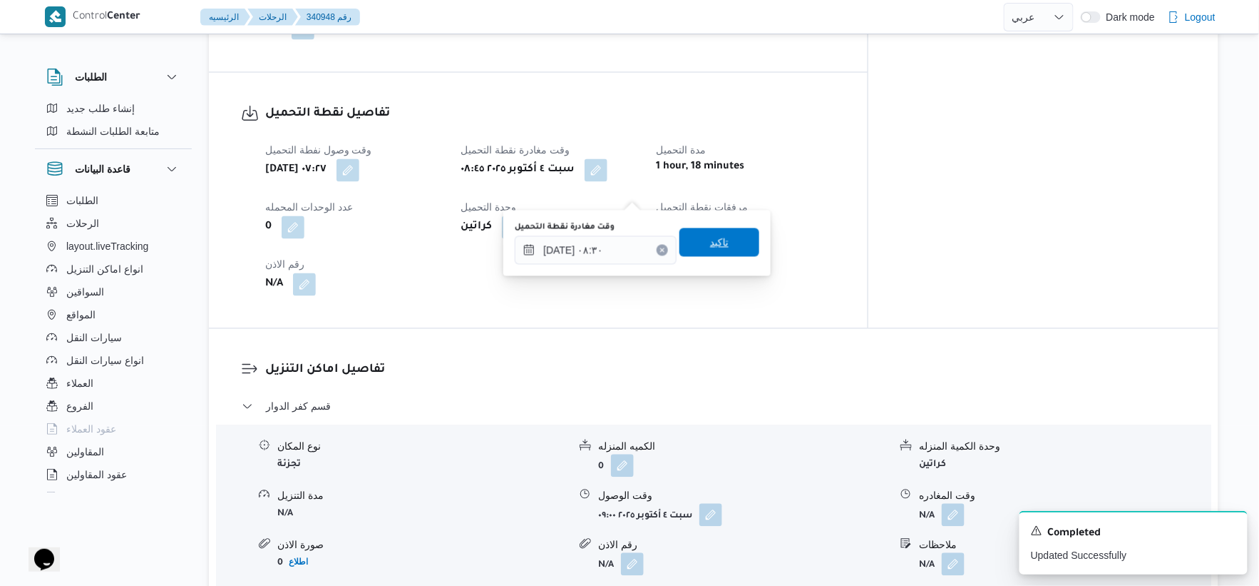
click at [729, 235] on span "تاكيد" at bounding box center [720, 242] width 80 height 29
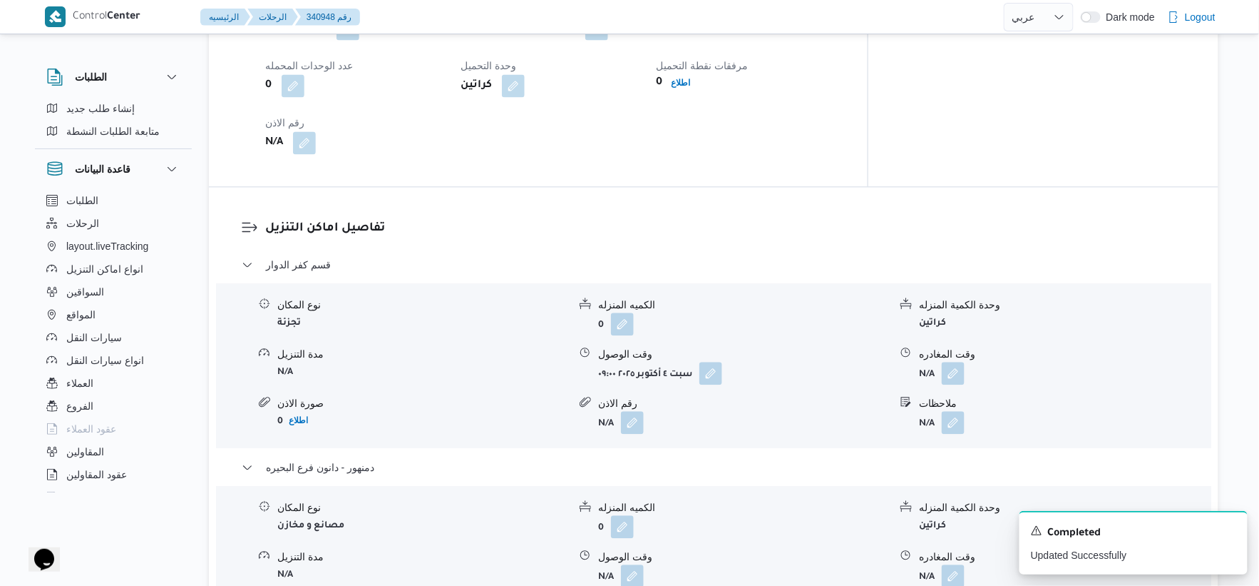
scroll to position [1030, 0]
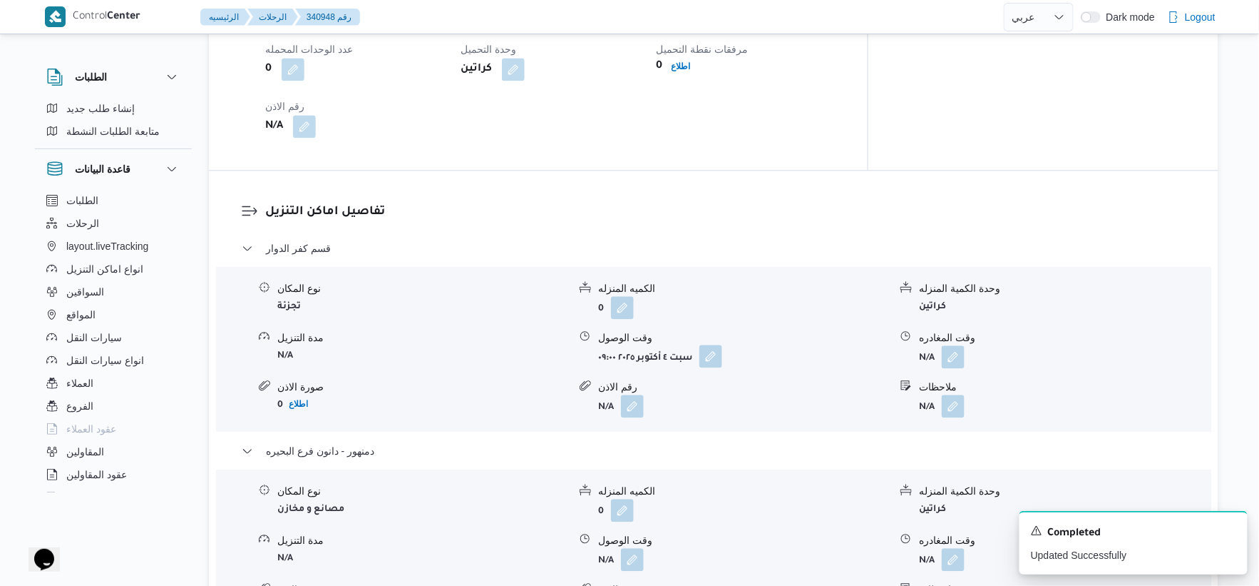
click at [715, 367] on button "button" at bounding box center [711, 355] width 23 height 23
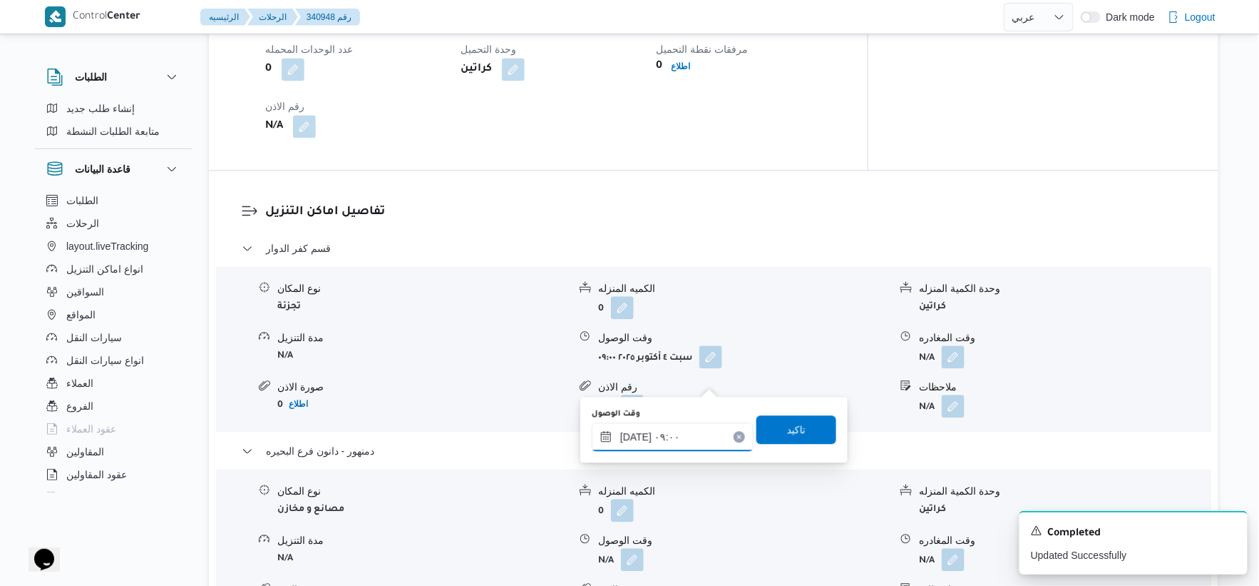
click at [702, 430] on input "٠٤/١٠/٢٠٢٥ ٠٩:٠٠" at bounding box center [673, 436] width 162 height 29
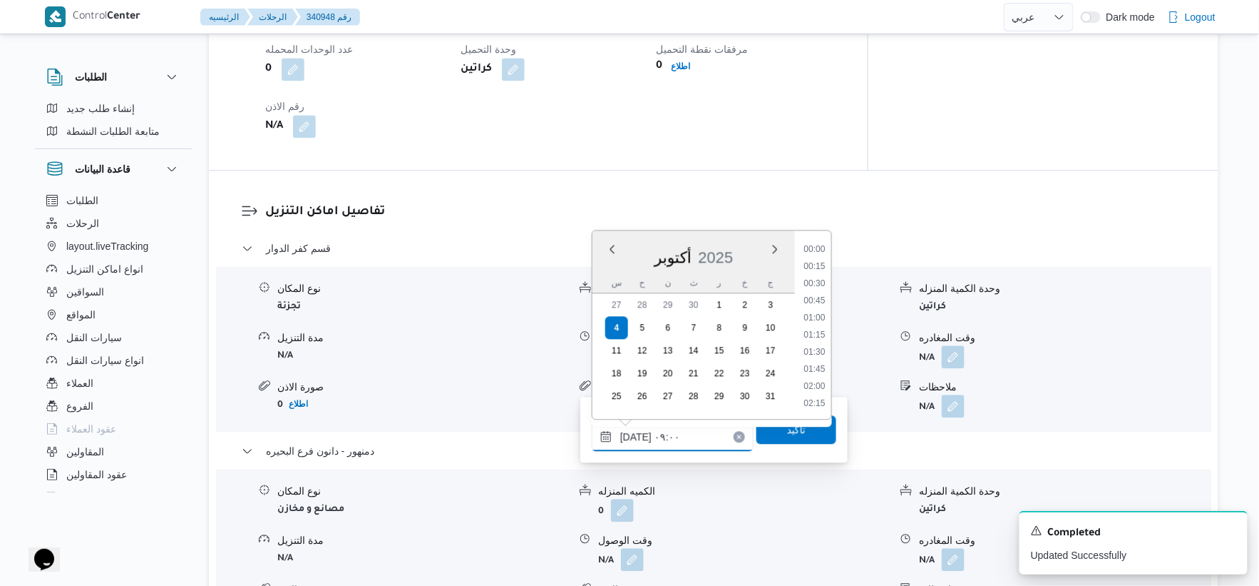
scroll to position [531, 0]
click at [811, 347] on li "09:15" at bounding box center [814, 351] width 33 height 14
type input "٠٤/١٠/٢٠٢٥ ٠٩:١٥"
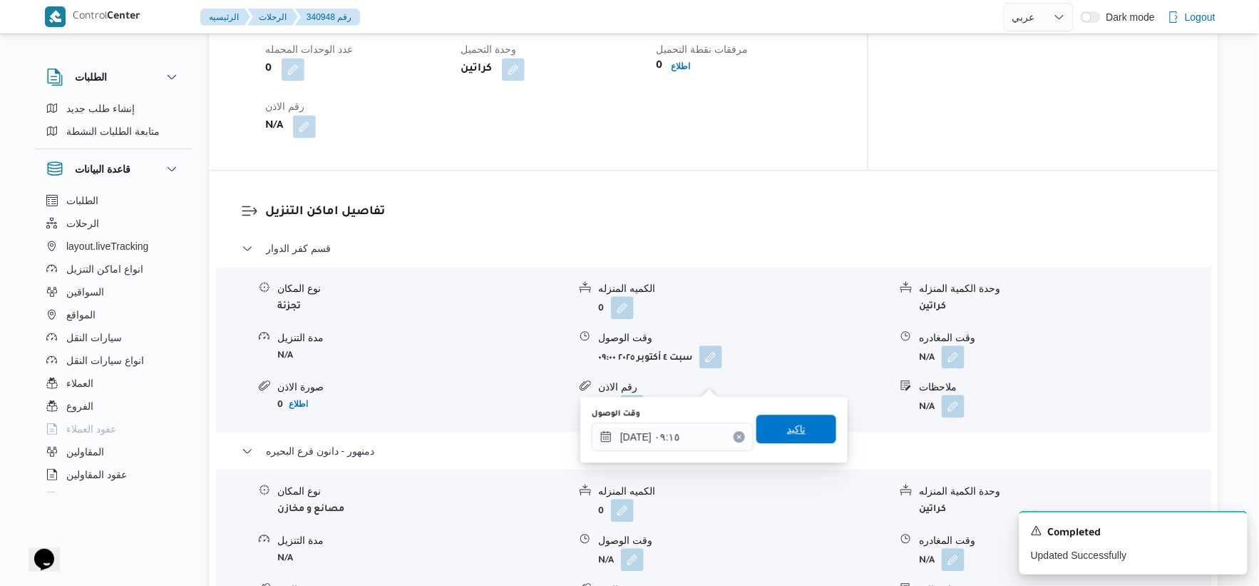
click at [807, 443] on div "تاكيد" at bounding box center [797, 429] width 80 height 29
click at [804, 428] on span "تاكيد" at bounding box center [797, 428] width 80 height 29
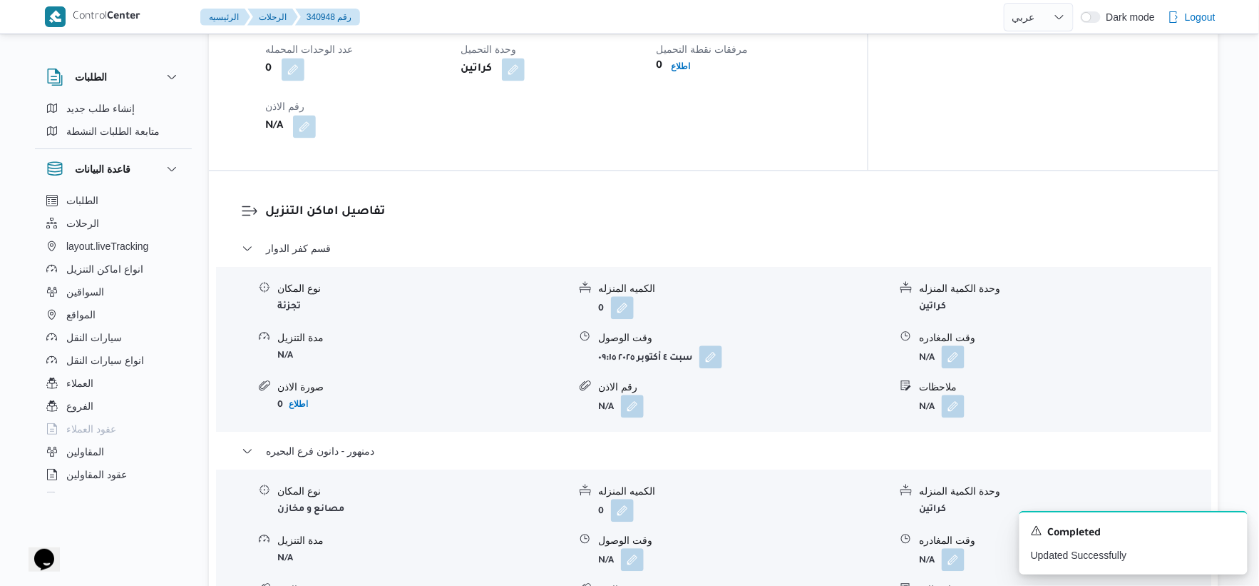
scroll to position [633, 0]
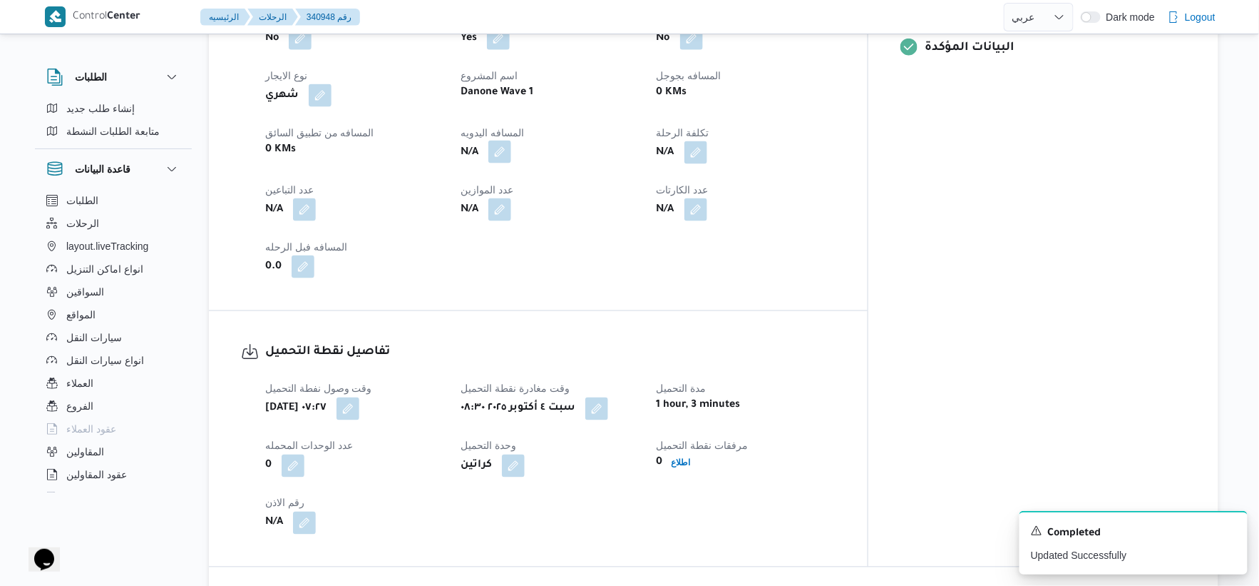
click at [511, 163] on button "button" at bounding box center [500, 151] width 23 height 23
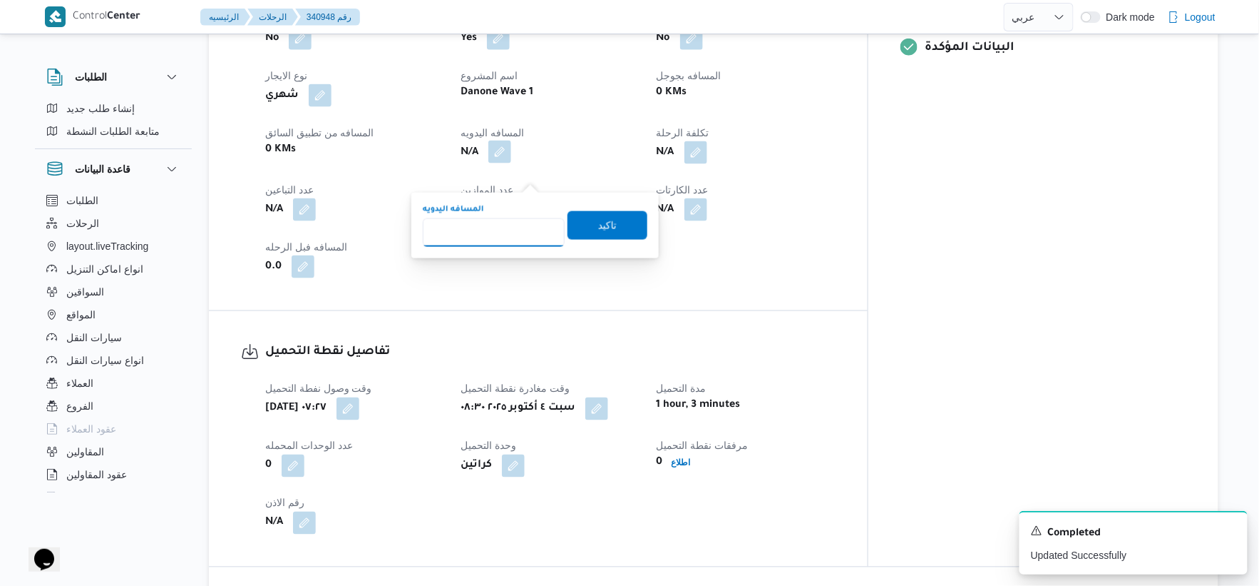
click at [476, 232] on input "المسافه اليدويه" at bounding box center [494, 232] width 142 height 29
type input "107"
click at [586, 223] on span "تاكيد" at bounding box center [608, 224] width 80 height 29
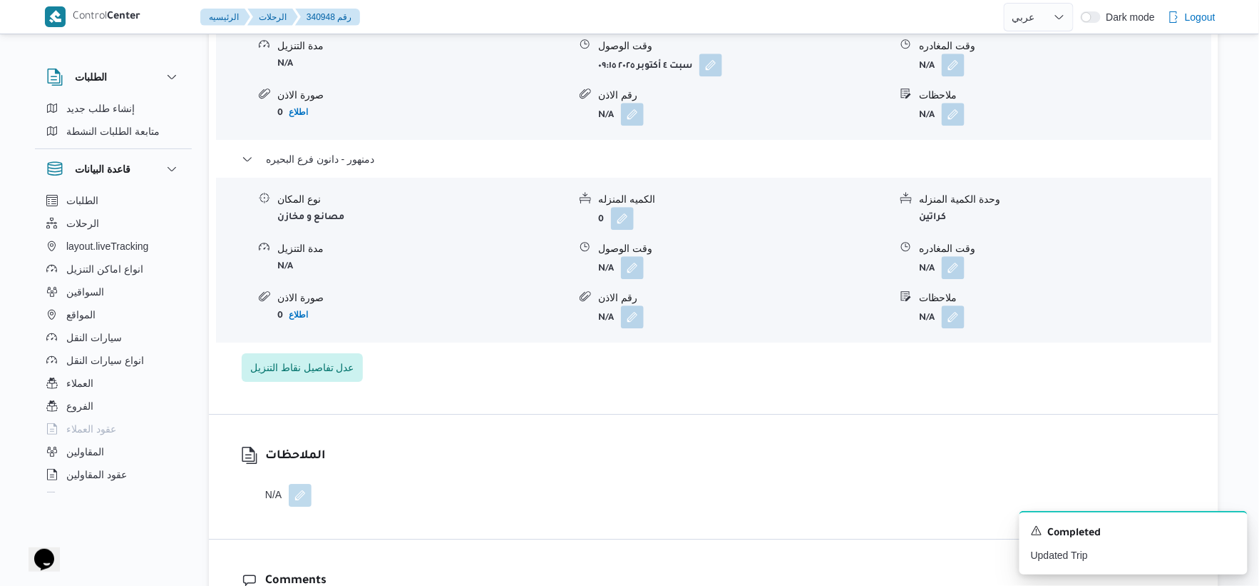
scroll to position [1346, 0]
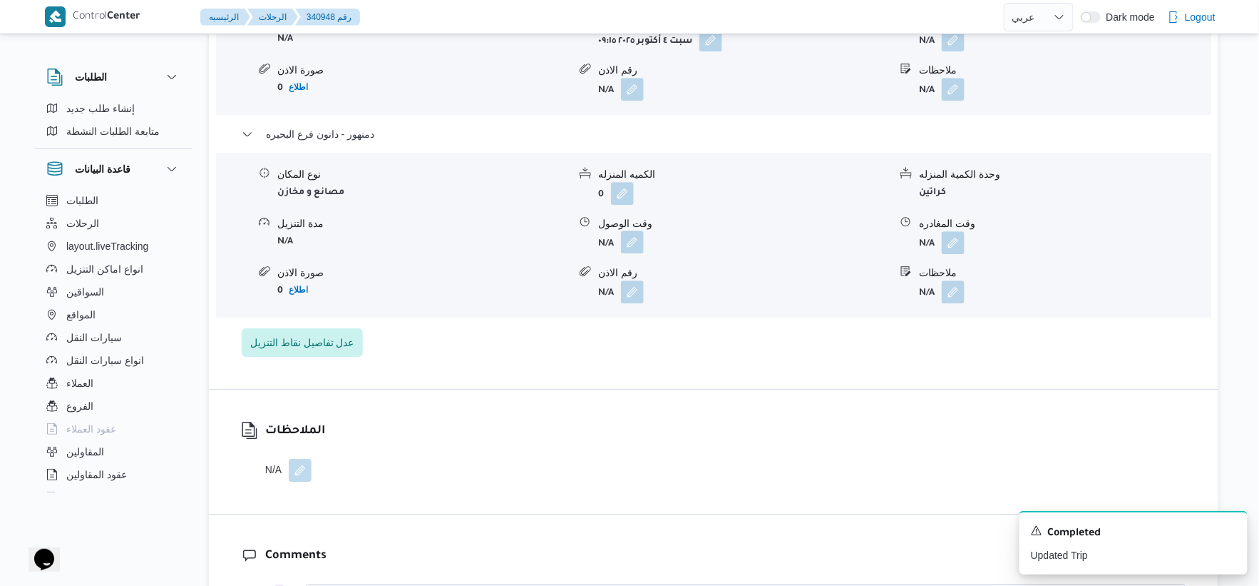
click at [626, 253] on button "button" at bounding box center [632, 241] width 23 height 23
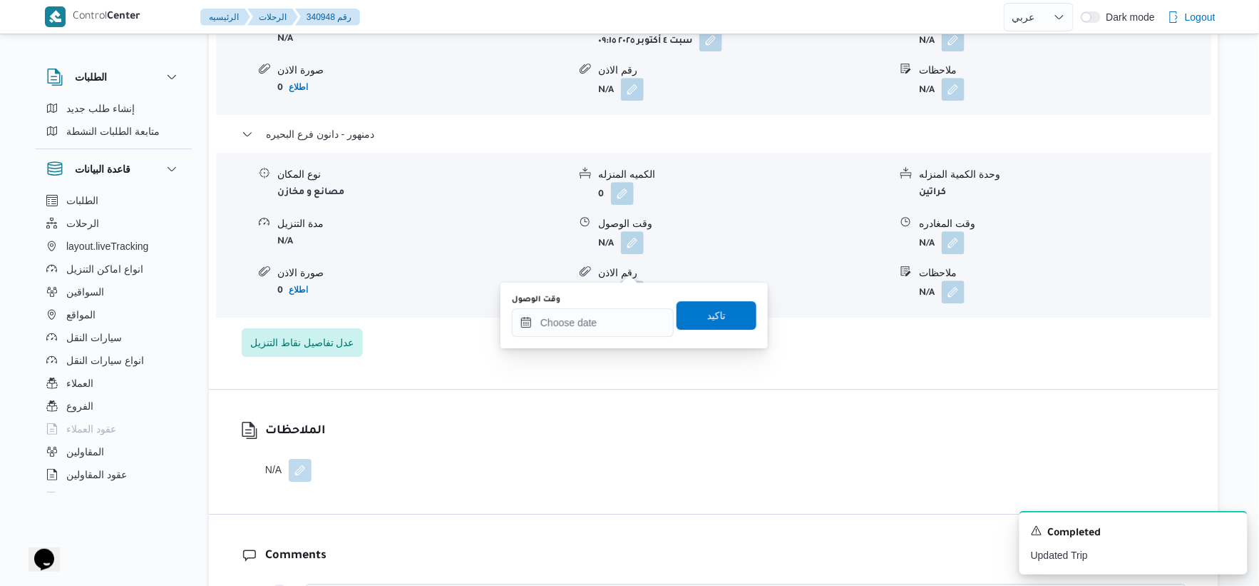
click at [596, 342] on div "You are in a dialog. To close this dialog, hit escape. وقت الوصول تاكيد" at bounding box center [634, 315] width 267 height 66
drag, startPoint x: 595, startPoint y: 319, endPoint x: 603, endPoint y: 322, distance: 9.3
click at [595, 319] on input "وقت الوصول" at bounding box center [593, 322] width 162 height 29
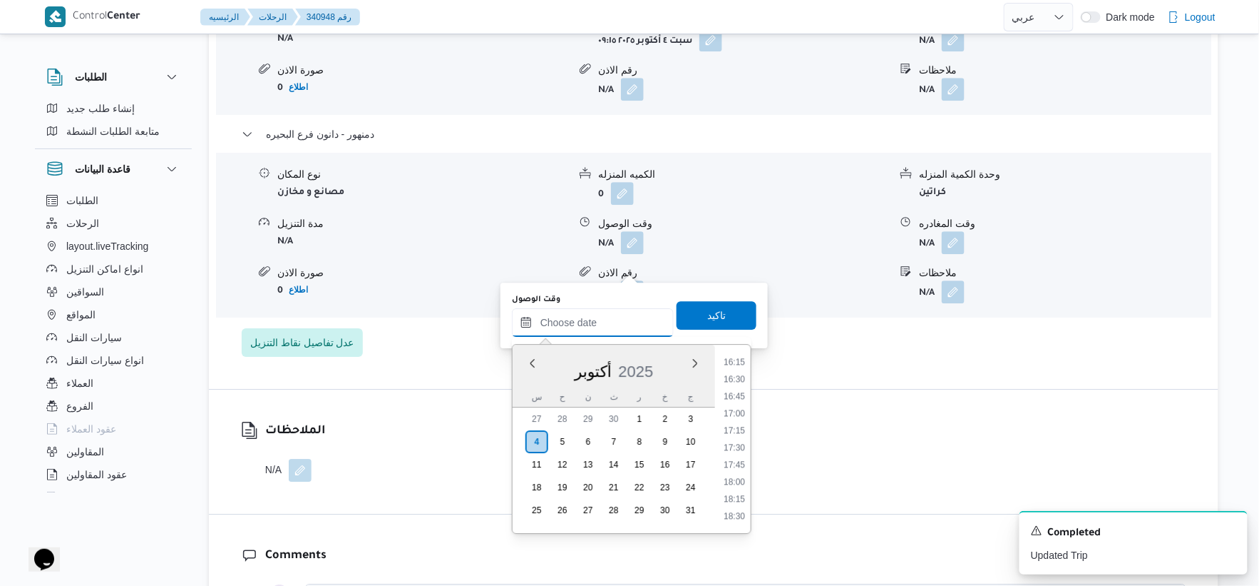
scroll to position [1035, 0]
click at [735, 388] on li "15:30" at bounding box center [734, 389] width 33 height 14
type input "٠٤/١٠/٢٠٢٥ ١٥:٣٠"
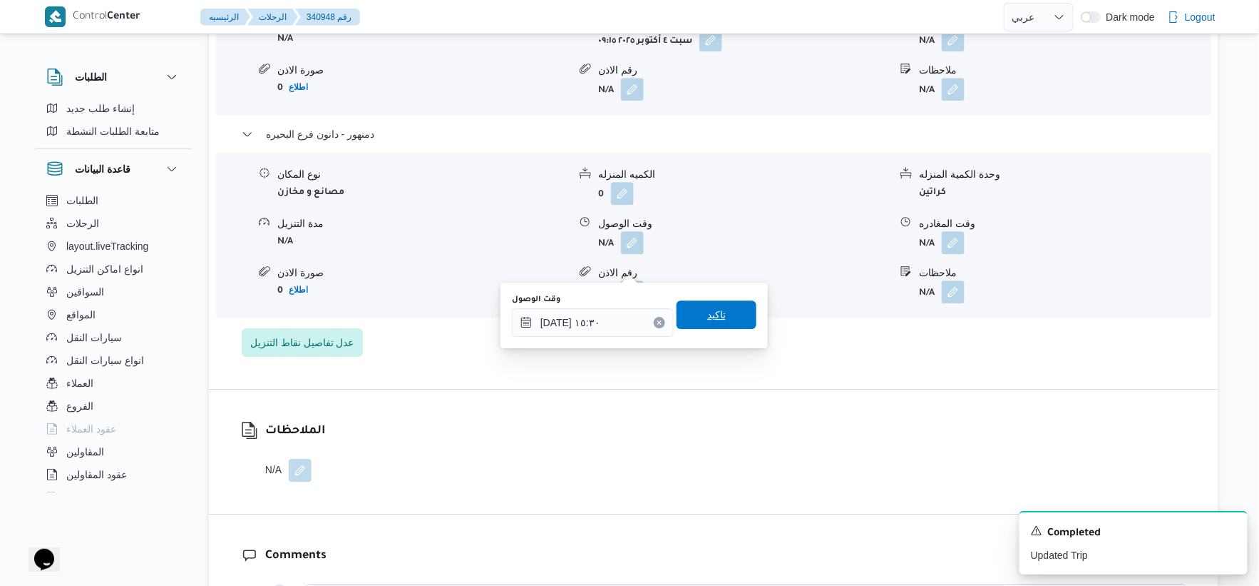
click at [735, 316] on span "تاكيد" at bounding box center [717, 314] width 80 height 29
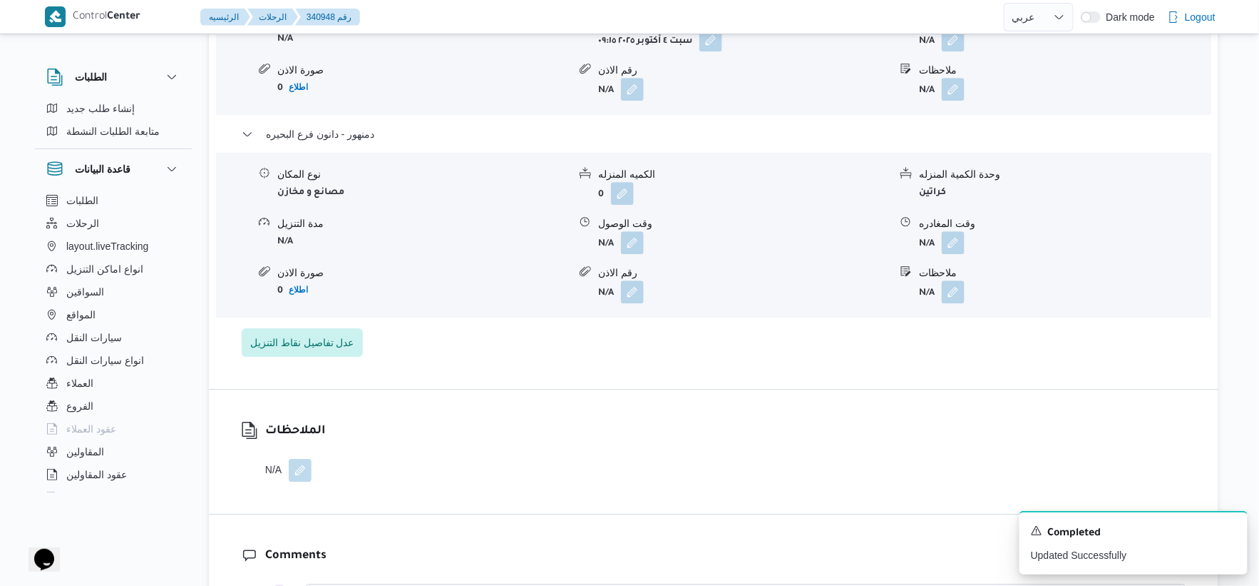
scroll to position [1188, 0]
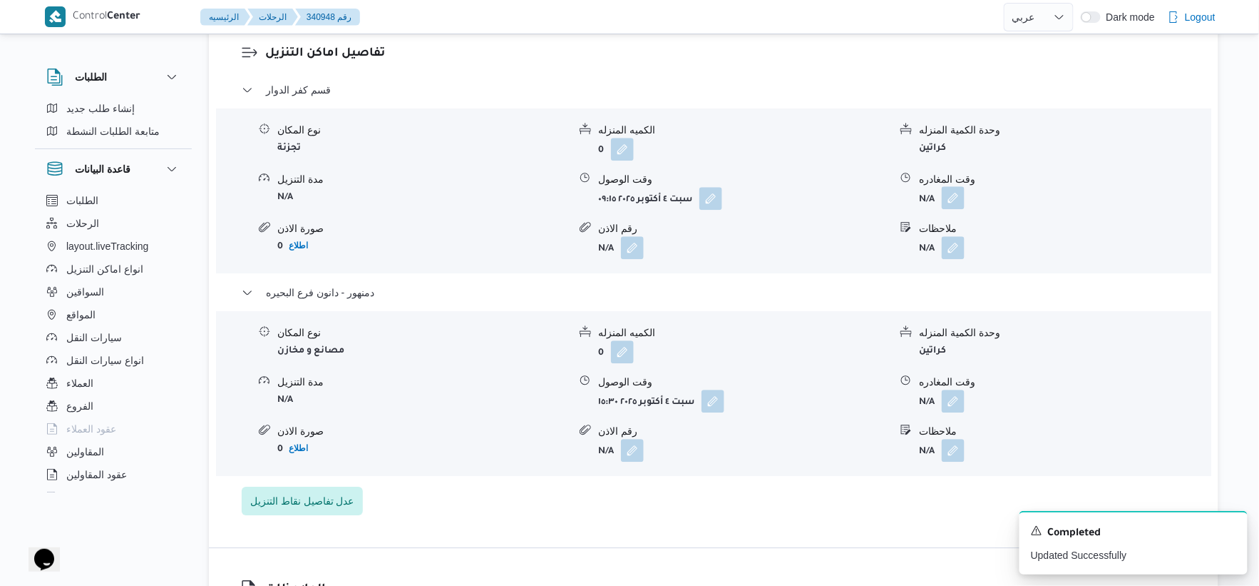
click at [947, 209] on button "button" at bounding box center [953, 197] width 23 height 23
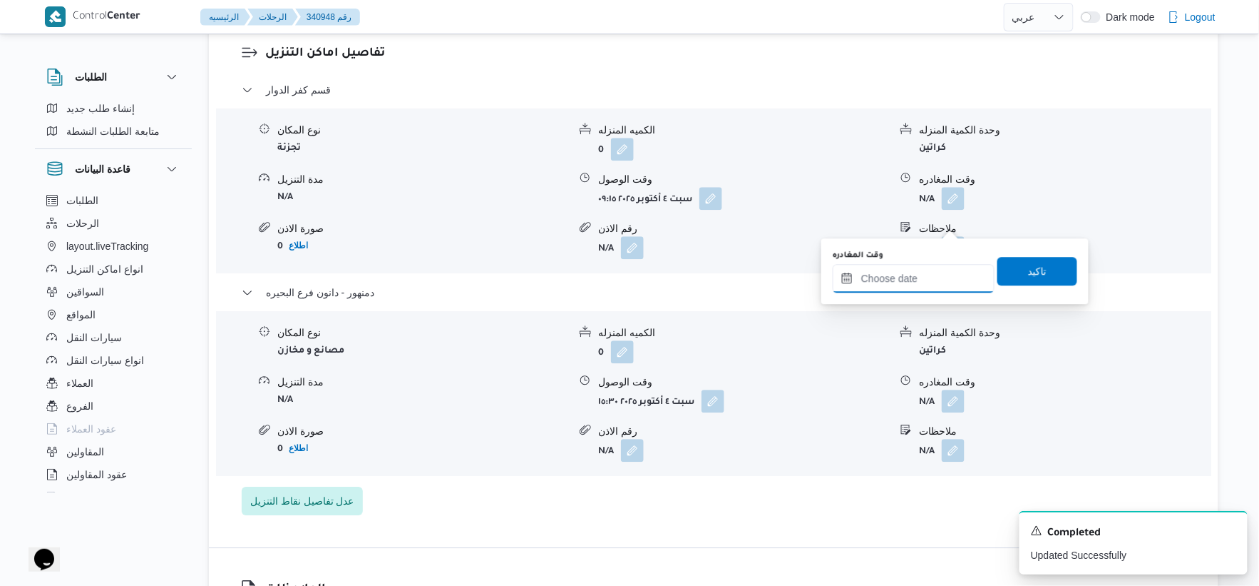
drag, startPoint x: 946, startPoint y: 225, endPoint x: 931, endPoint y: 287, distance: 63.0
click at [926, 284] on input "وقت المغادره" at bounding box center [914, 278] width 162 height 29
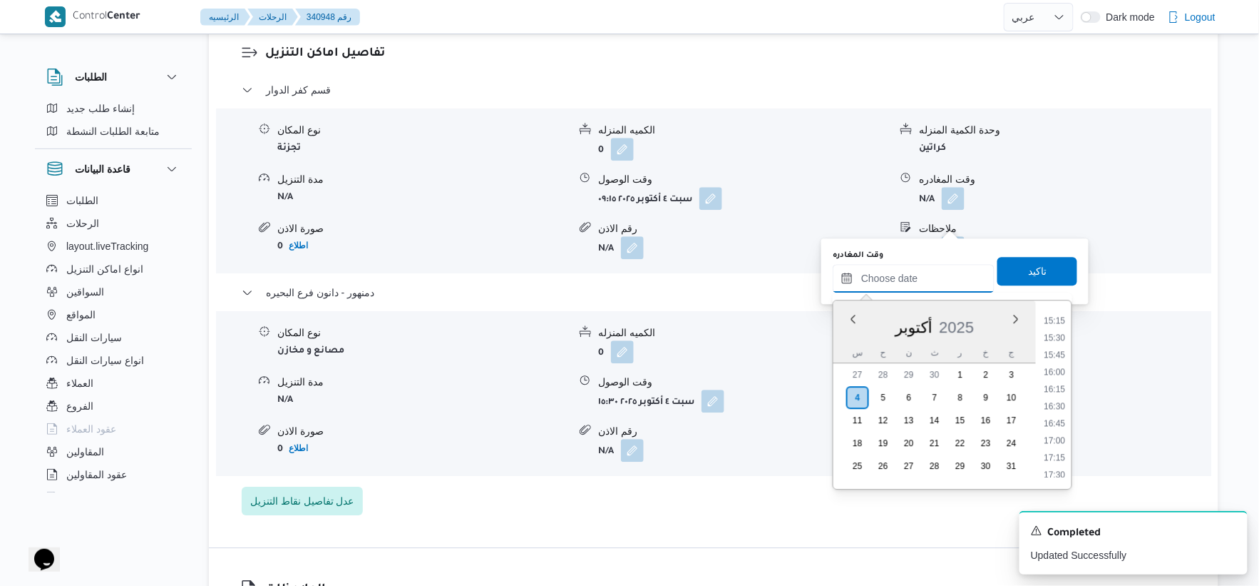
scroll to position [956, 0]
click at [1055, 389] on li "15:00" at bounding box center [1055, 390] width 33 height 14
type input "[DATE] ١٥:٠٠"
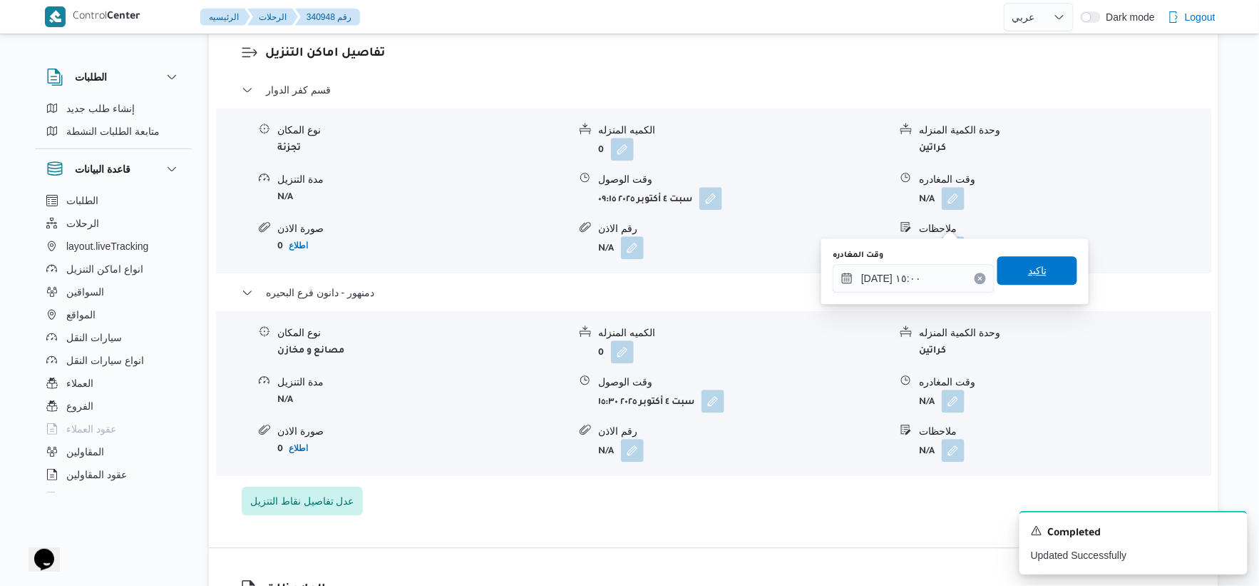
click at [1046, 266] on span "تاكيد" at bounding box center [1038, 270] width 80 height 29
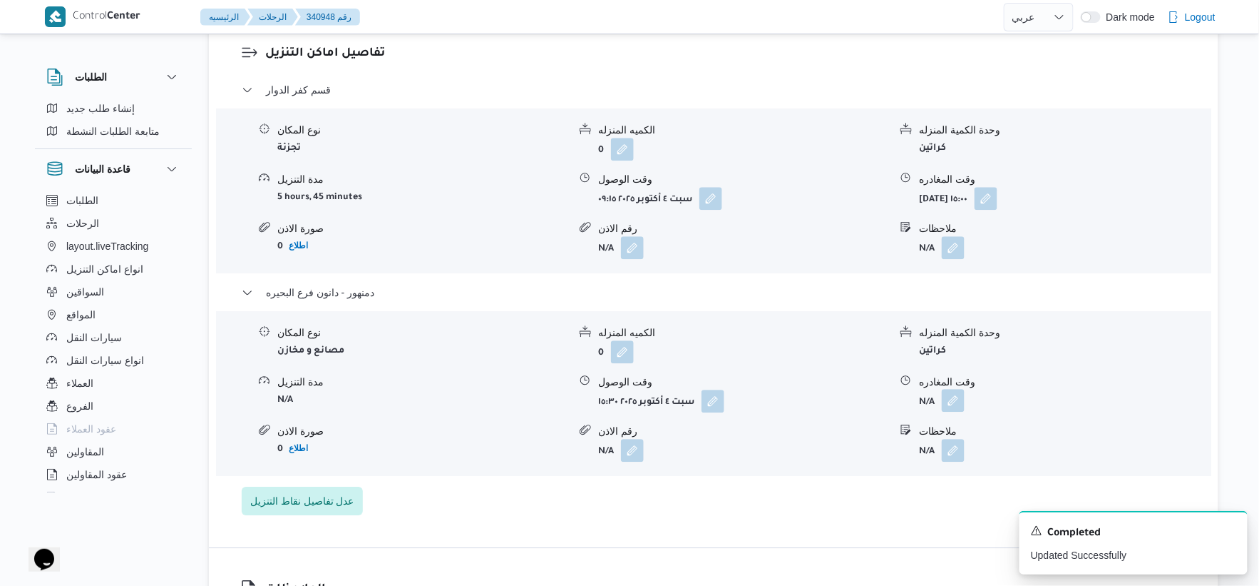
click at [957, 411] on button "button" at bounding box center [953, 400] width 23 height 23
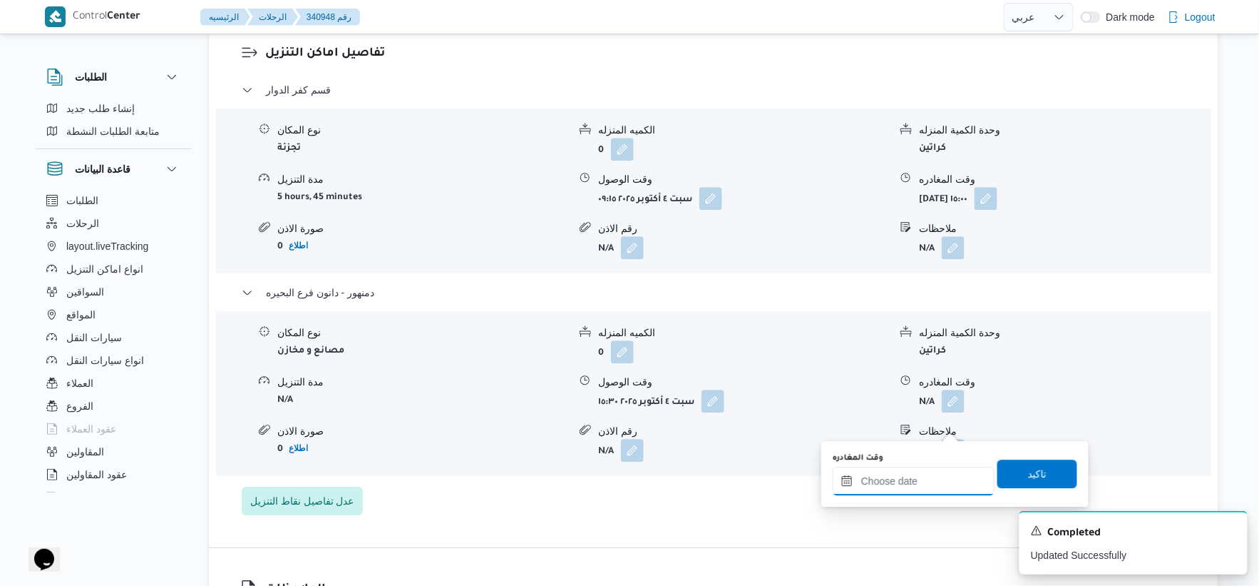
click at [939, 471] on input "وقت المغادره" at bounding box center [914, 480] width 162 height 29
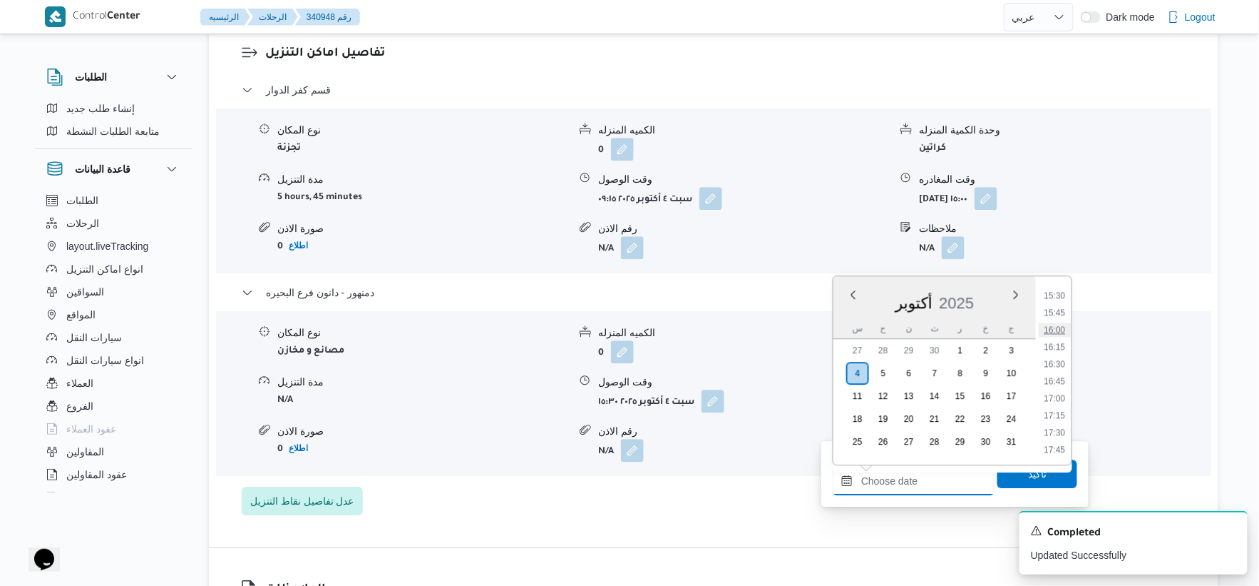
scroll to position [1035, 0]
click at [1061, 331] on li "15:45" at bounding box center [1055, 338] width 33 height 14
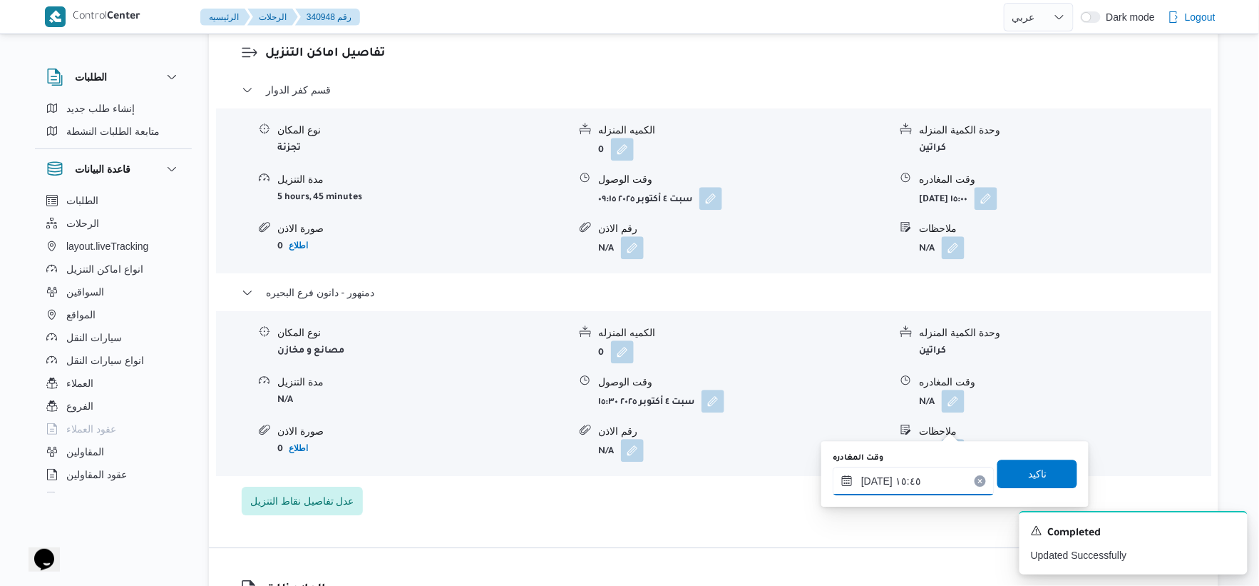
click at [871, 479] on input "٠٤/١٠/٢٠٢٥ ١٥:٤٥" at bounding box center [914, 480] width 162 height 29
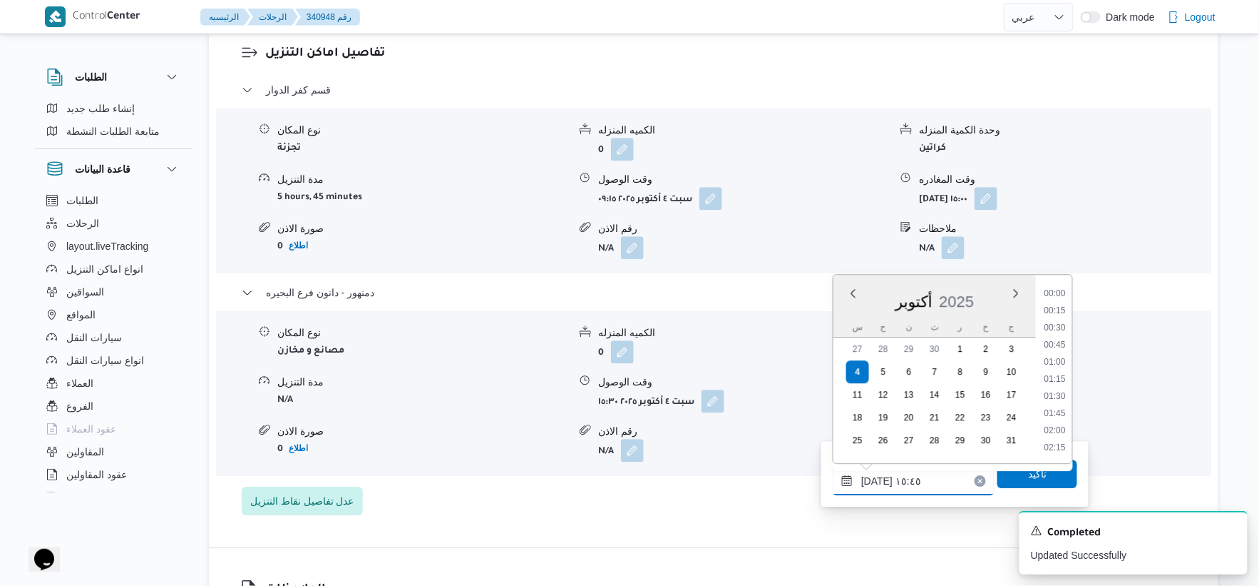
click at [870, 479] on input "٠٤/١٠/٢٠٢٥ ١٥:٤٥" at bounding box center [914, 480] width 162 height 29
click at [874, 476] on input "٠٤/١٠/٢٠٢٥ ١٥:٤٥" at bounding box center [914, 480] width 162 height 29
type input "٠٤/١٠/٢٠٢٥ ١٥:٤٠"
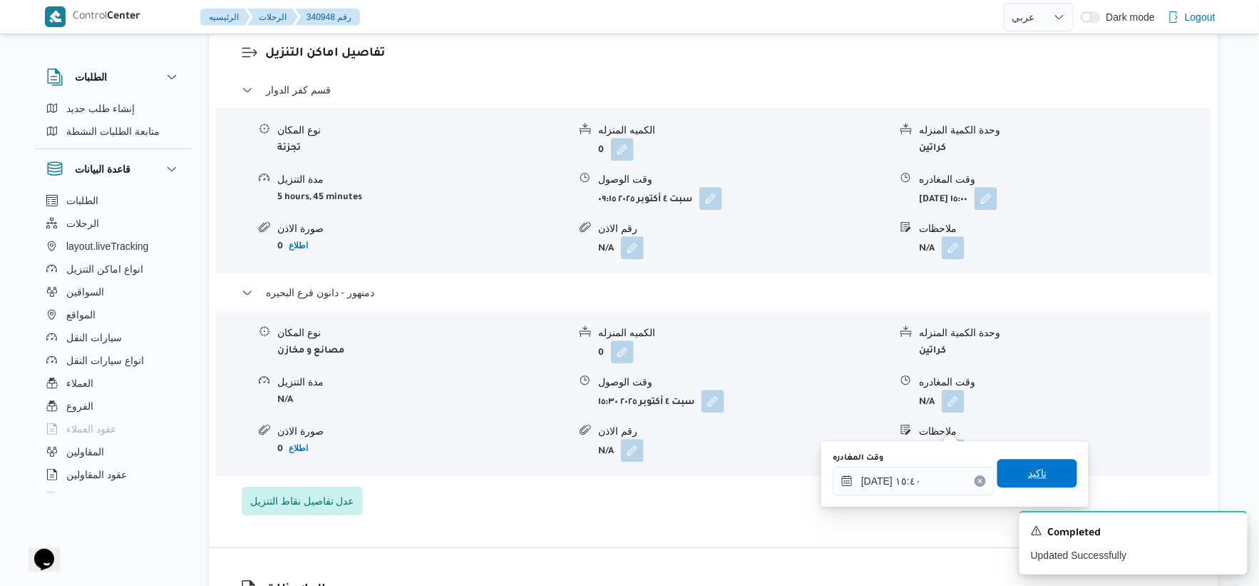
click at [1032, 474] on span "تاكيد" at bounding box center [1037, 472] width 19 height 17
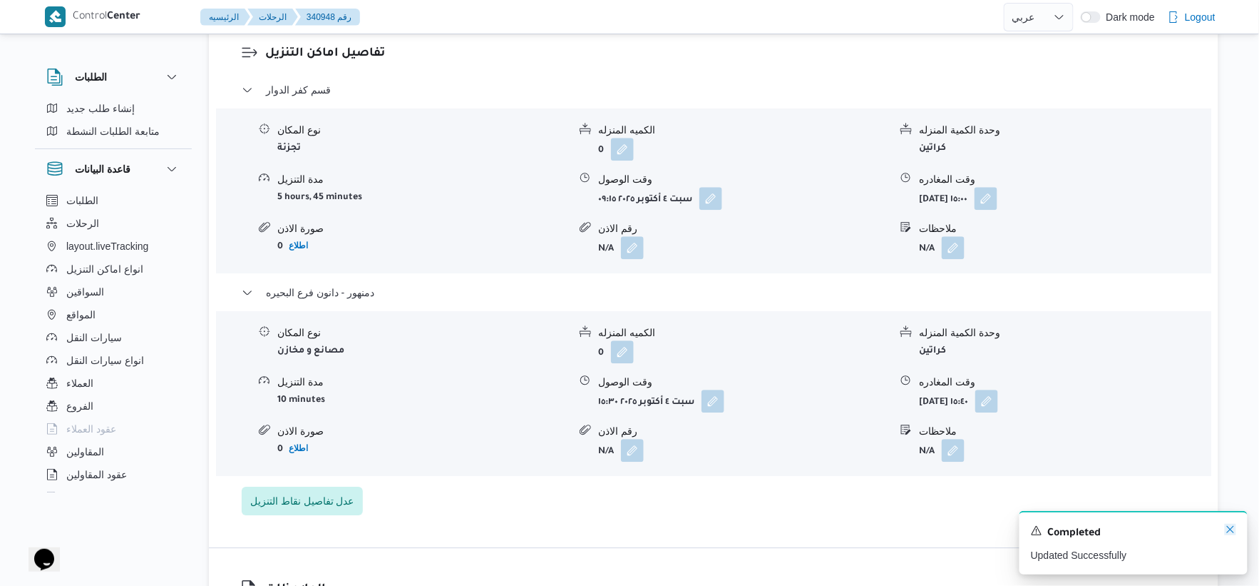
click at [1230, 530] on icon "Dismiss toast" at bounding box center [1230, 528] width 11 height 11
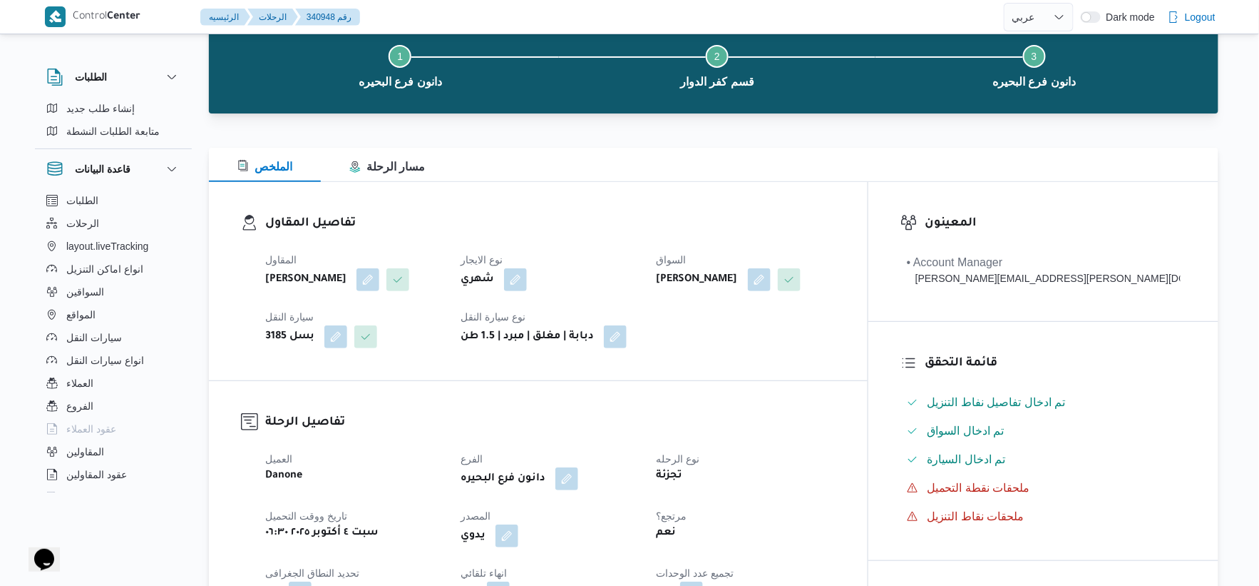
scroll to position [0, 0]
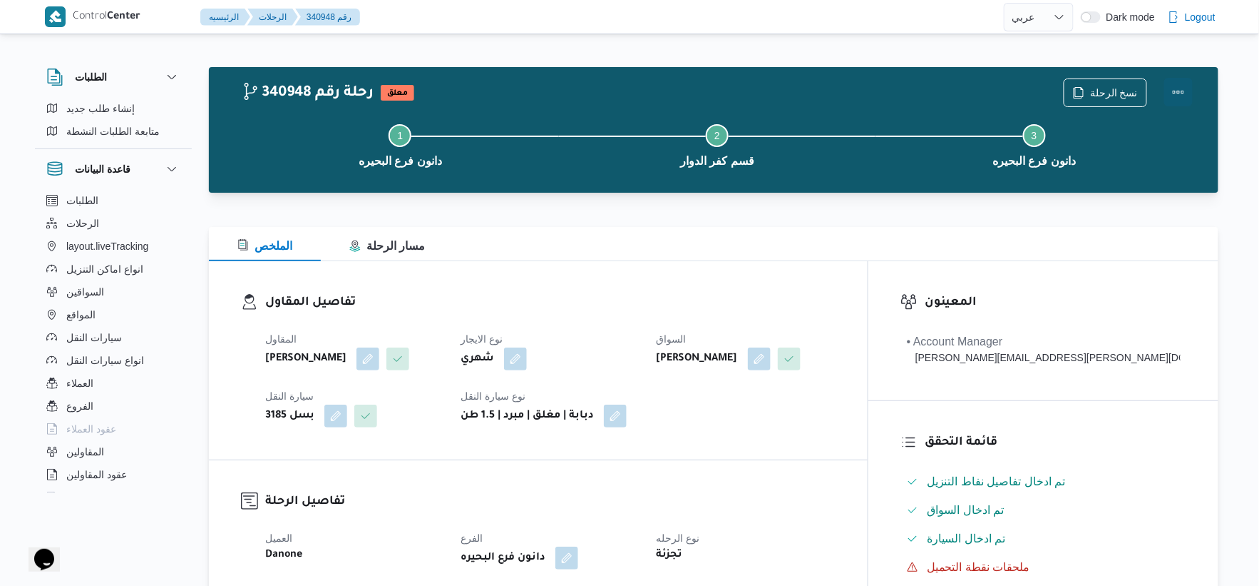
click at [1175, 86] on button "Actions" at bounding box center [1179, 92] width 29 height 29
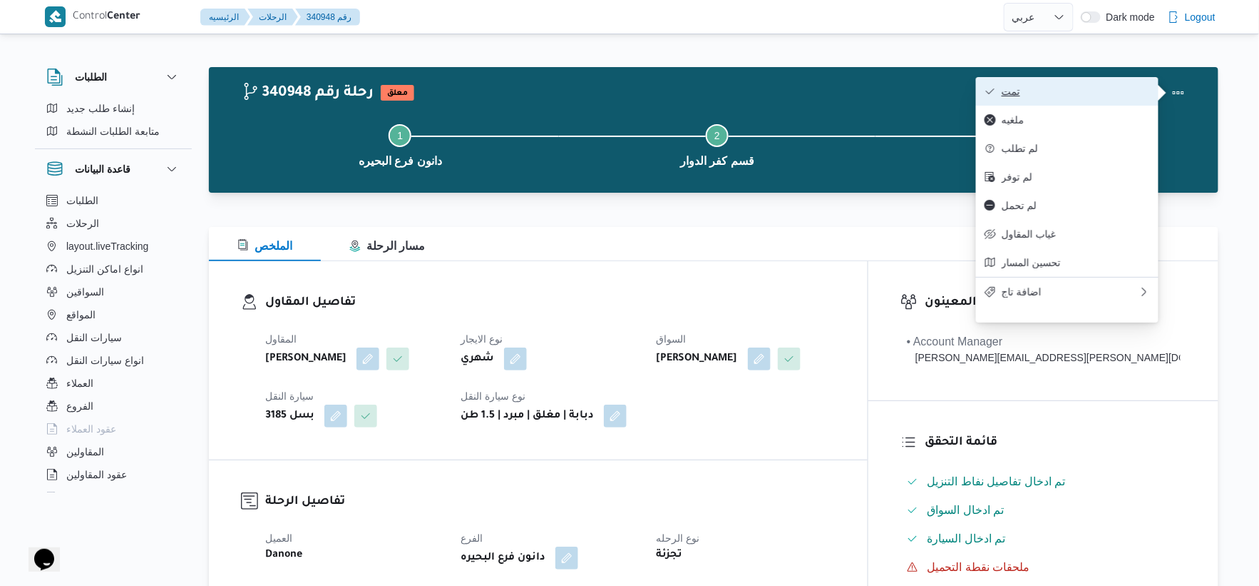
click at [1036, 101] on button "تمت" at bounding box center [1067, 91] width 183 height 29
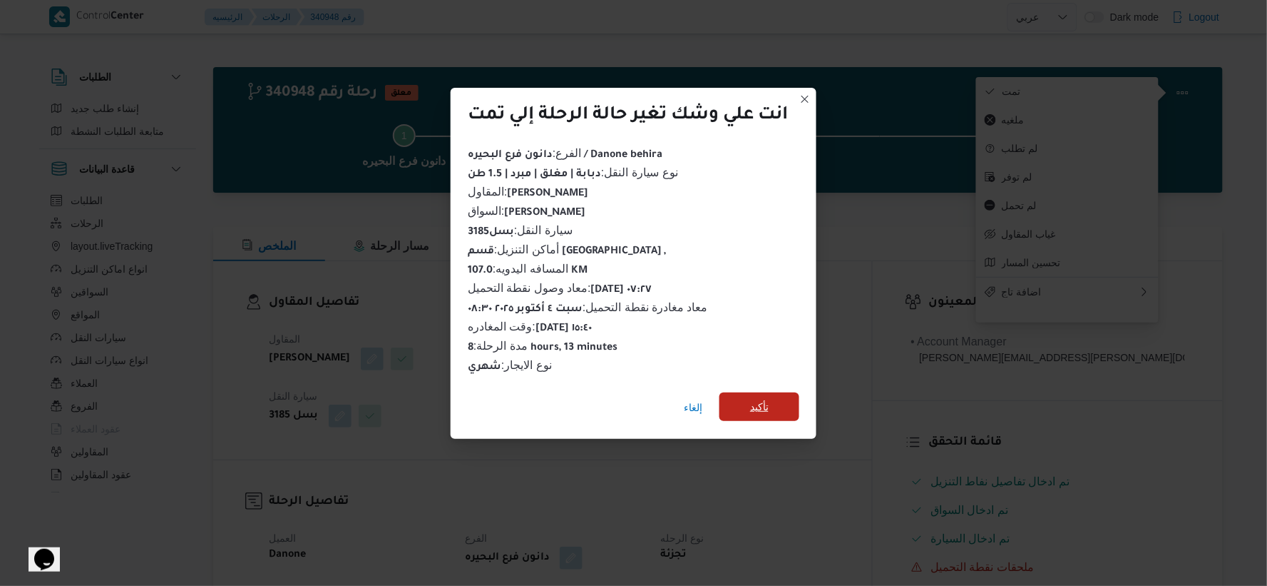
click at [762, 398] on span "تأكيد" at bounding box center [759, 406] width 19 height 17
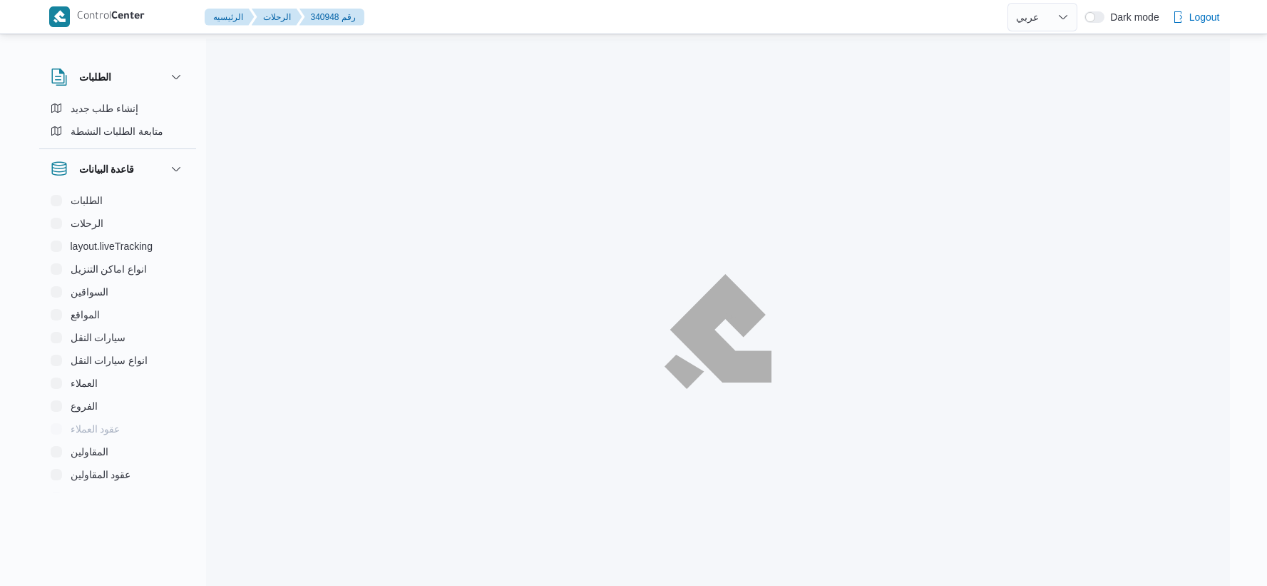
select select "ar"
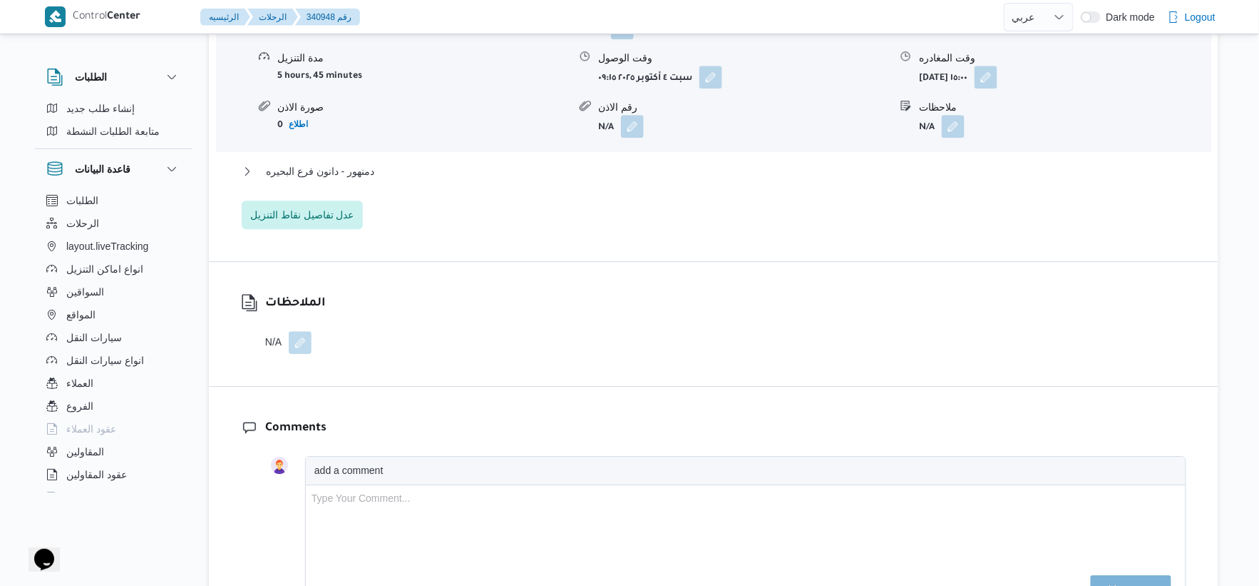
scroll to position [1346, 0]
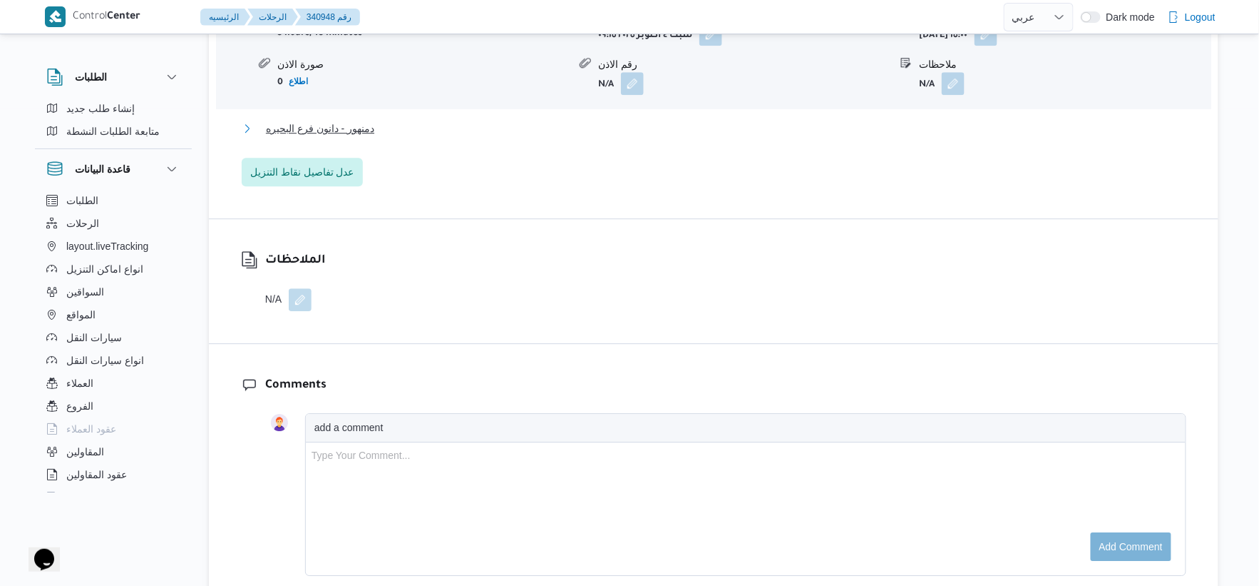
click at [367, 137] on span "دمنهور - دانون فرع البحيره" at bounding box center [320, 128] width 108 height 17
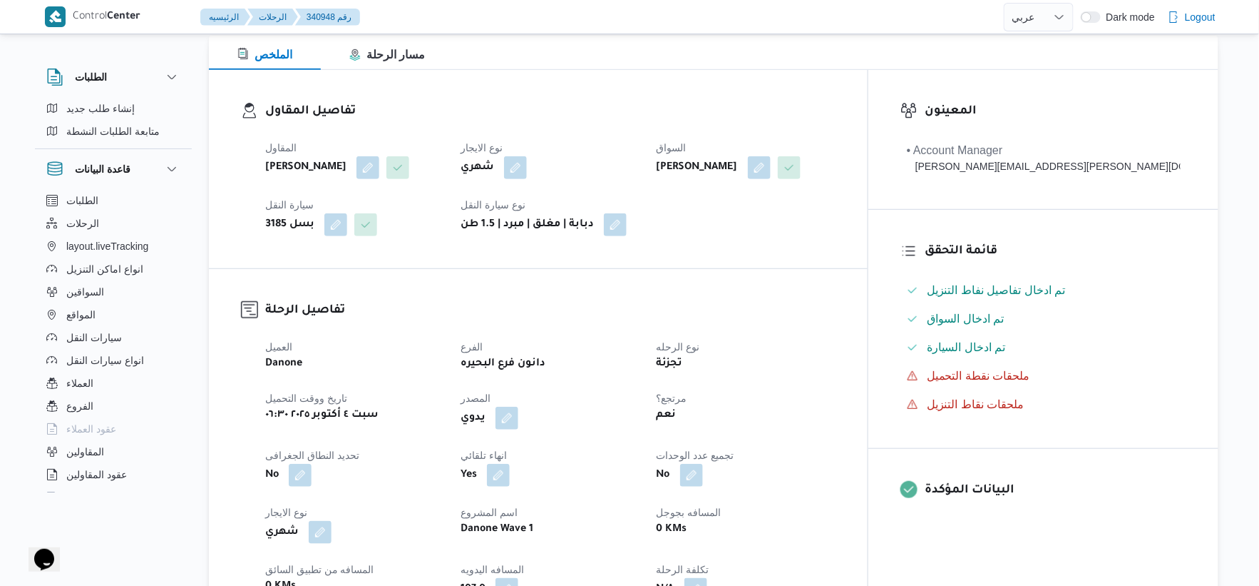
scroll to position [554, 0]
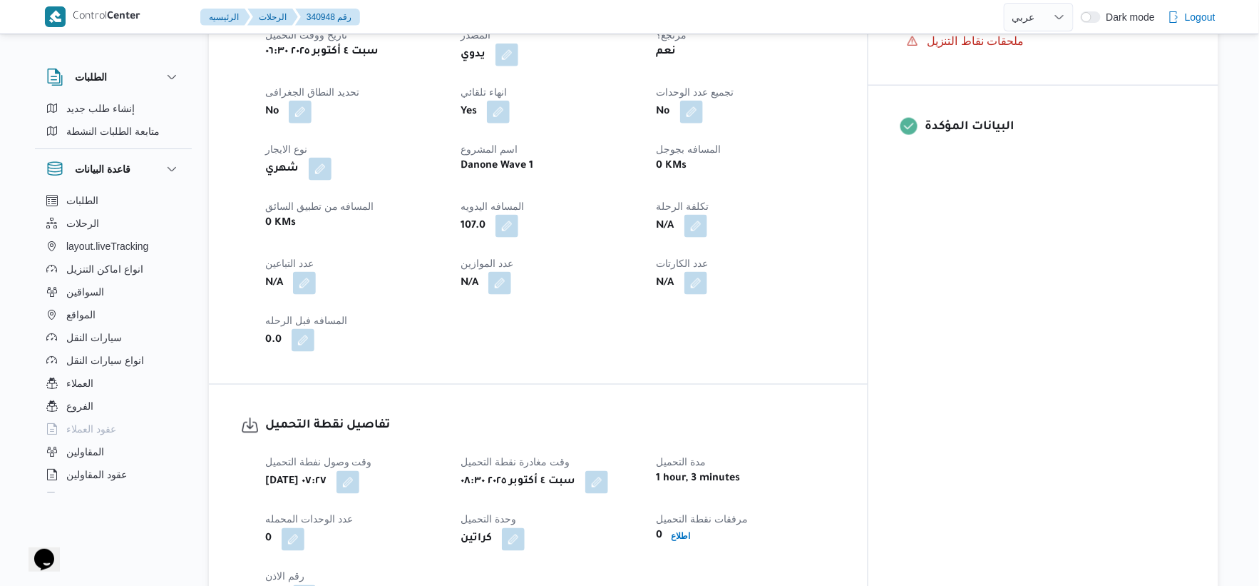
select select "ar"
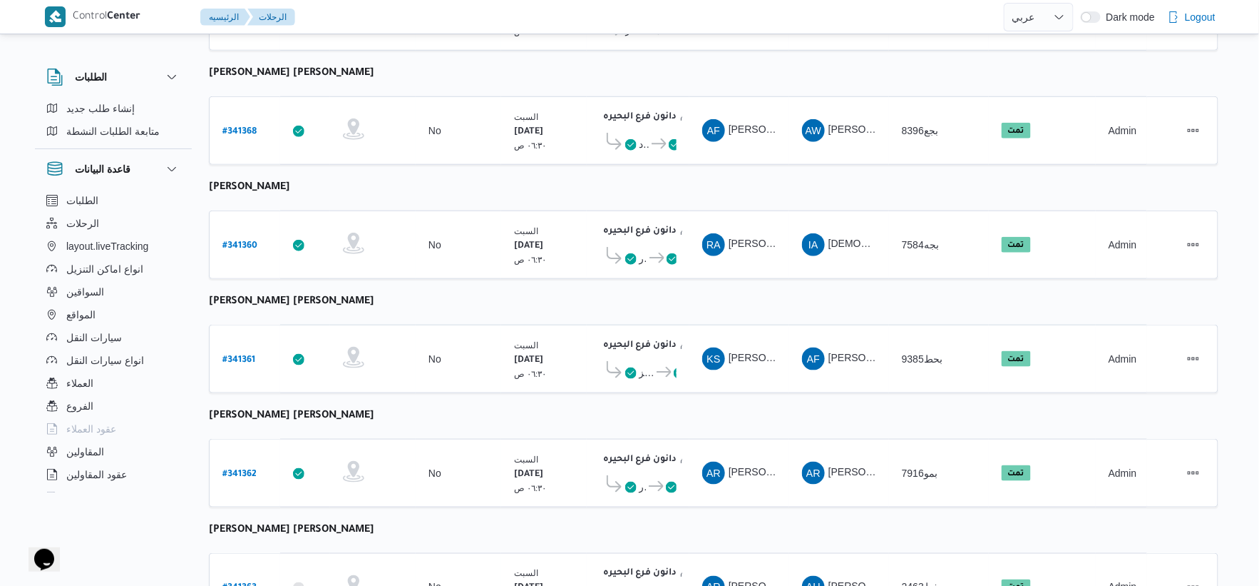
scroll to position [396, 0]
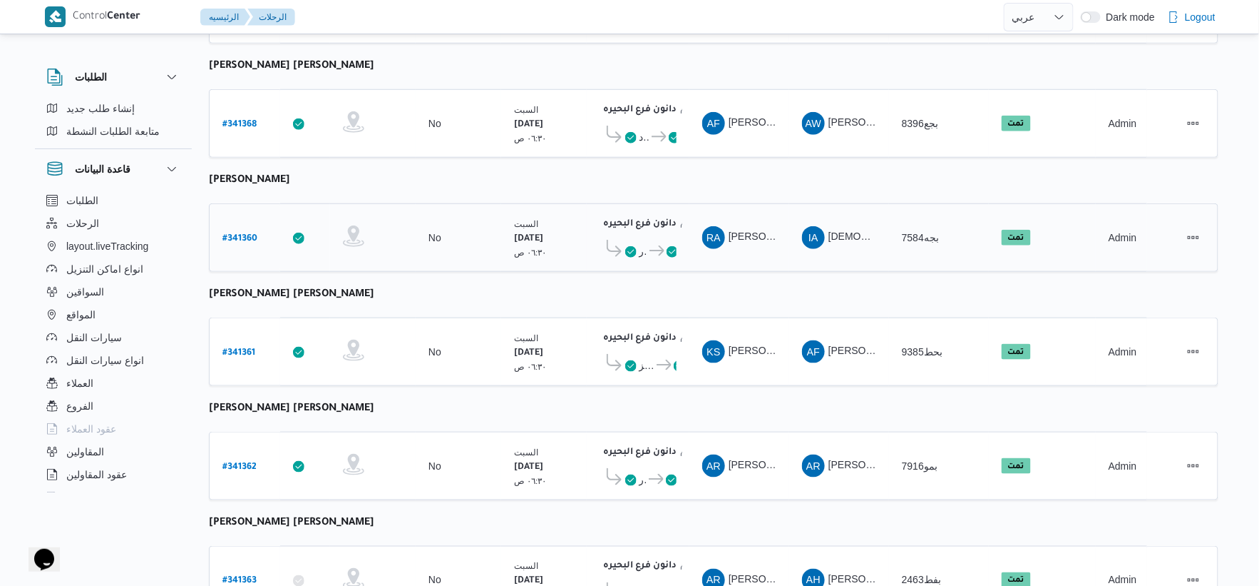
click at [237, 228] on link "# 341360" at bounding box center [240, 237] width 35 height 19
select select "ar"
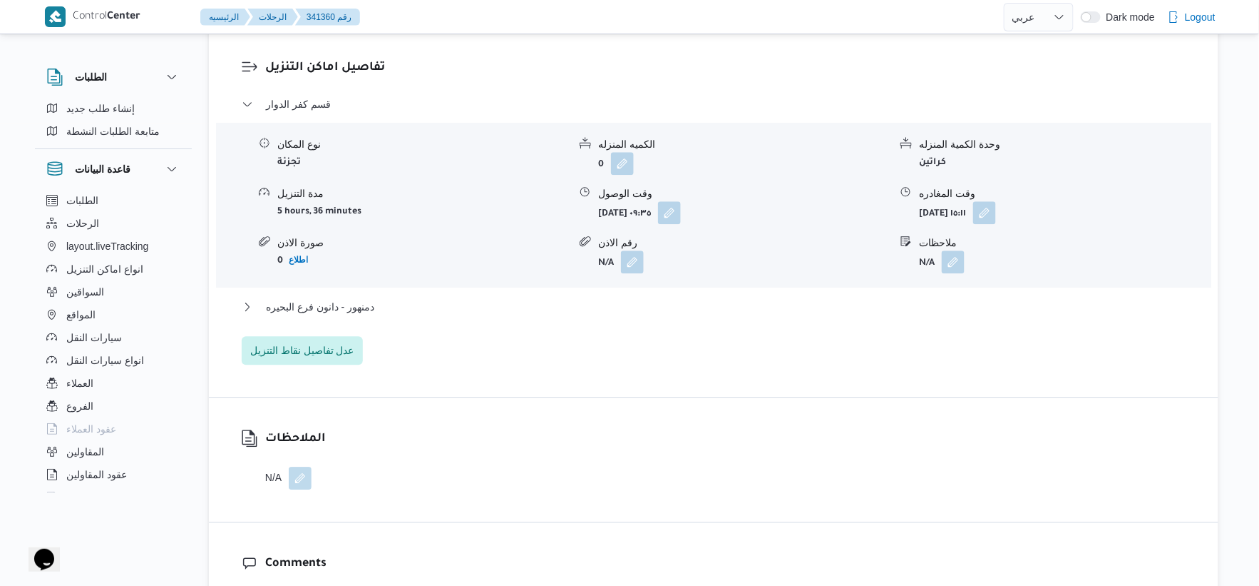
scroll to position [1109, 0]
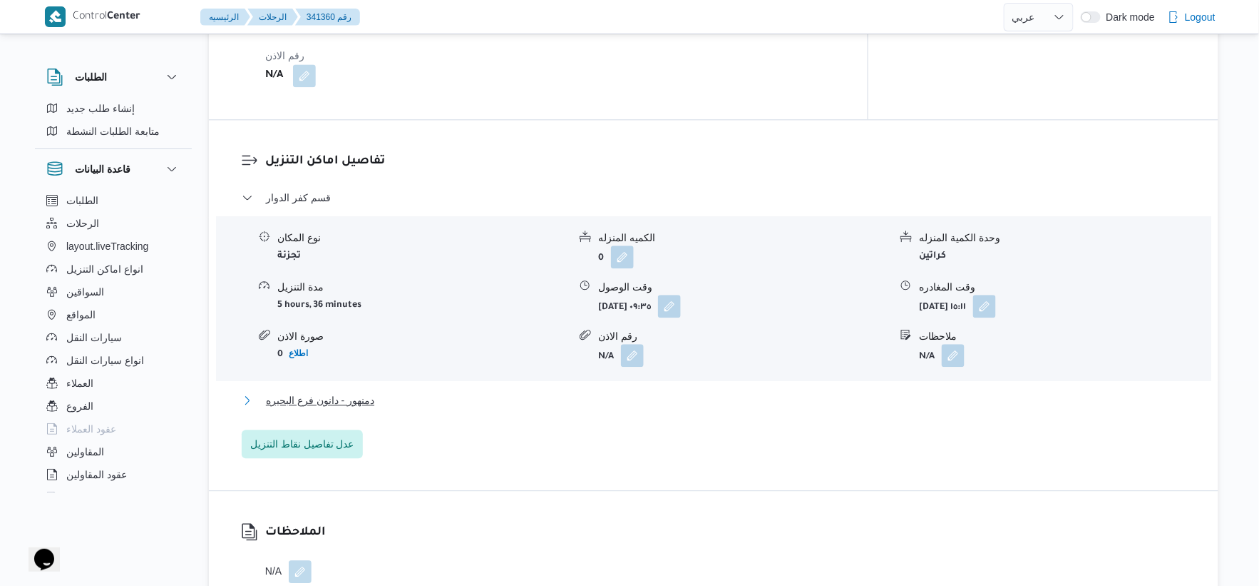
click at [394, 392] on button "دمنهور - دانون فرع البحيره" at bounding box center [714, 400] width 945 height 17
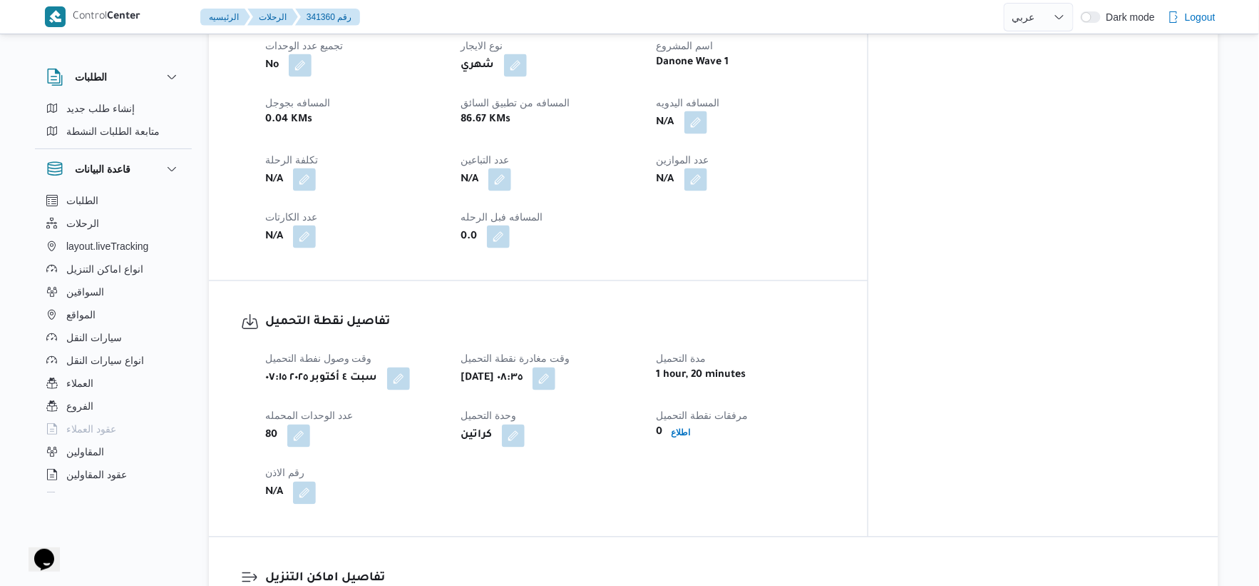
scroll to position [554, 0]
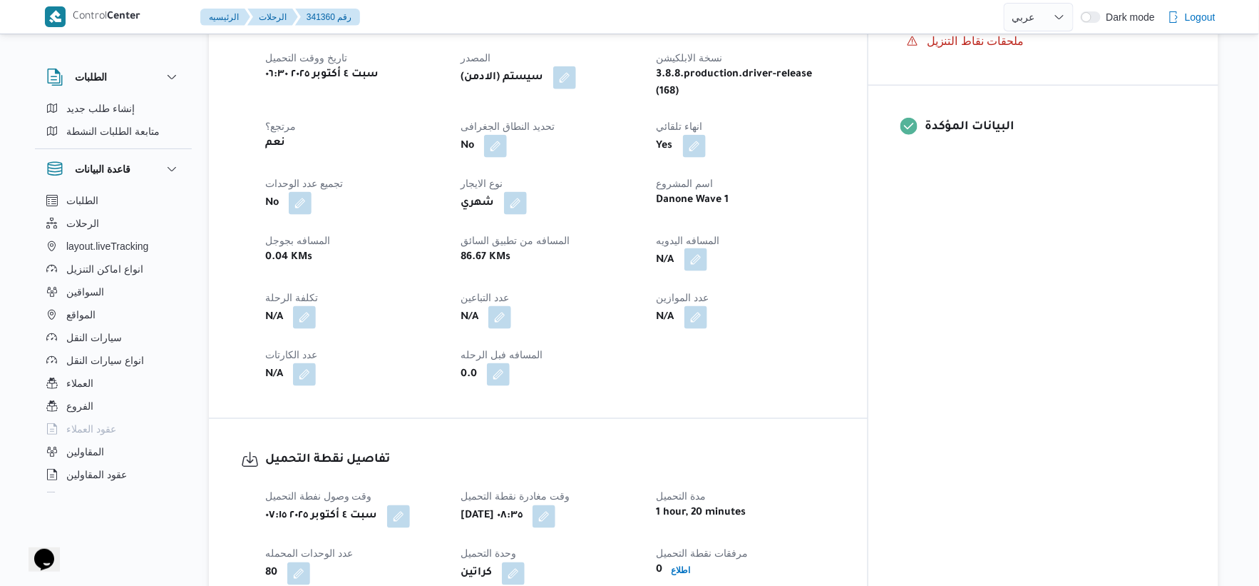
click at [707, 248] on button "button" at bounding box center [696, 259] width 23 height 23
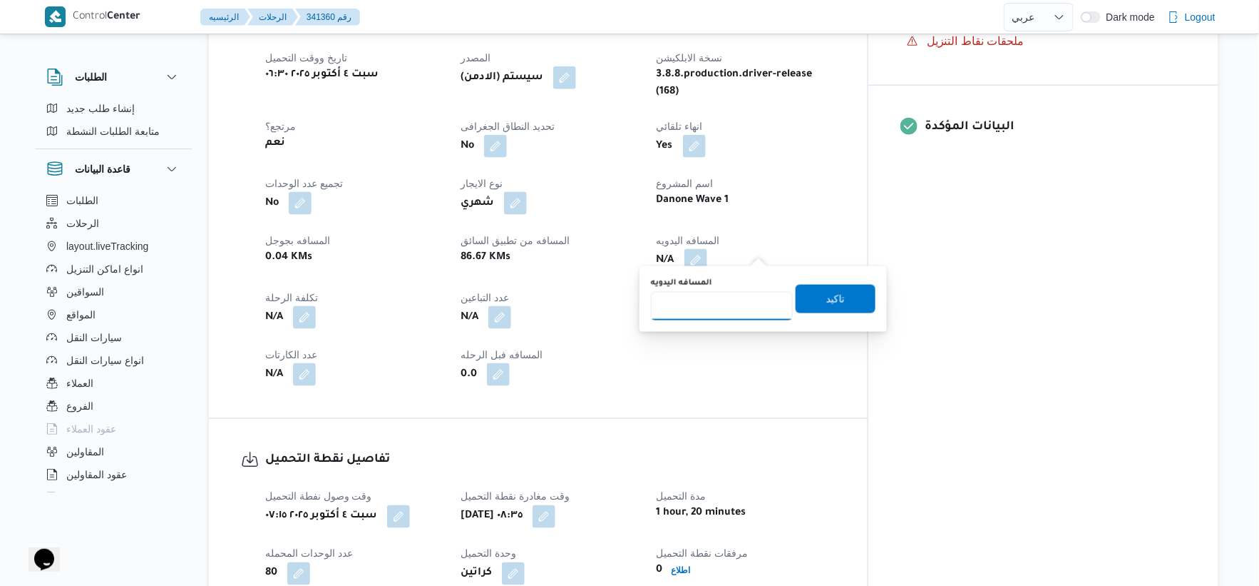
click at [702, 295] on input "المسافه اليدويه" at bounding box center [722, 306] width 142 height 29
type input "132"
click at [853, 300] on span "تاكيد" at bounding box center [836, 298] width 80 height 29
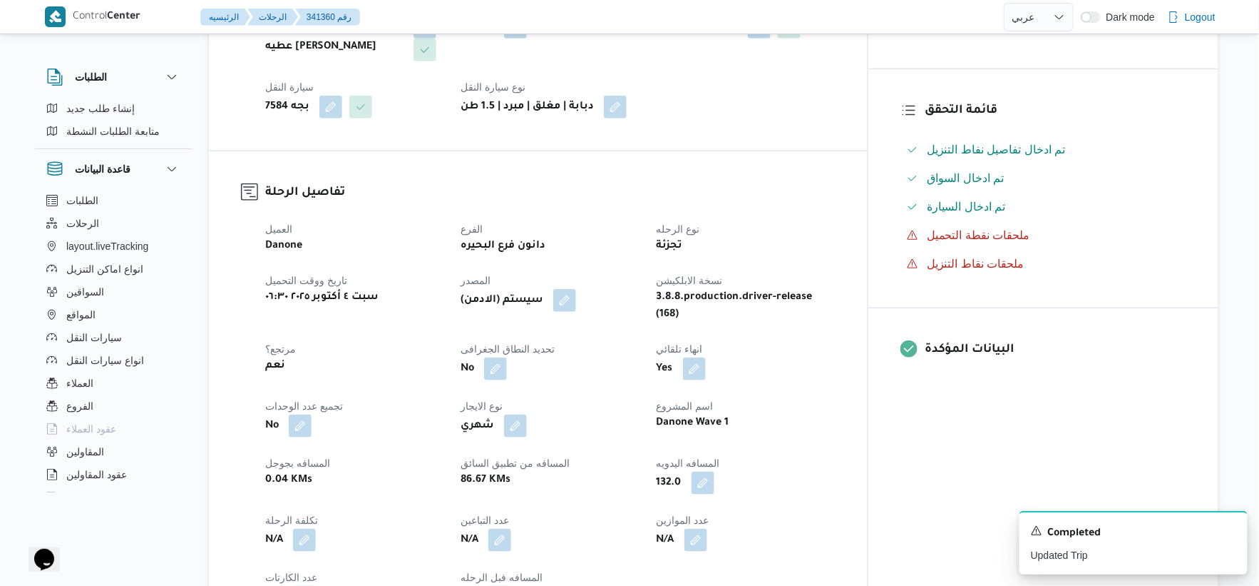
scroll to position [475, 0]
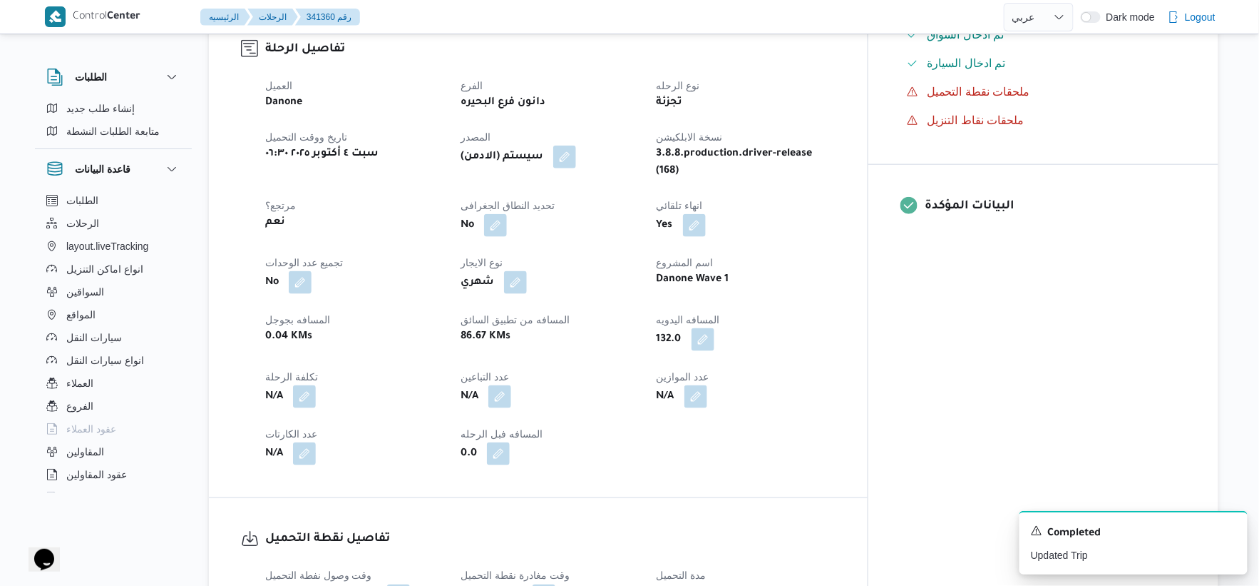
select select "ar"
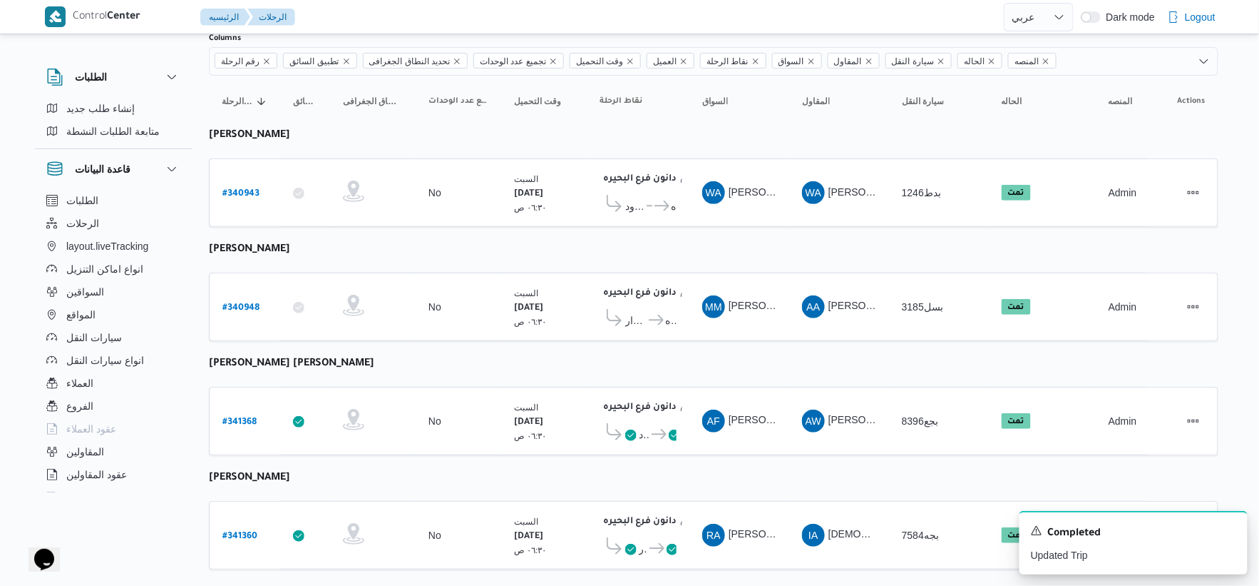
scroll to position [237, 0]
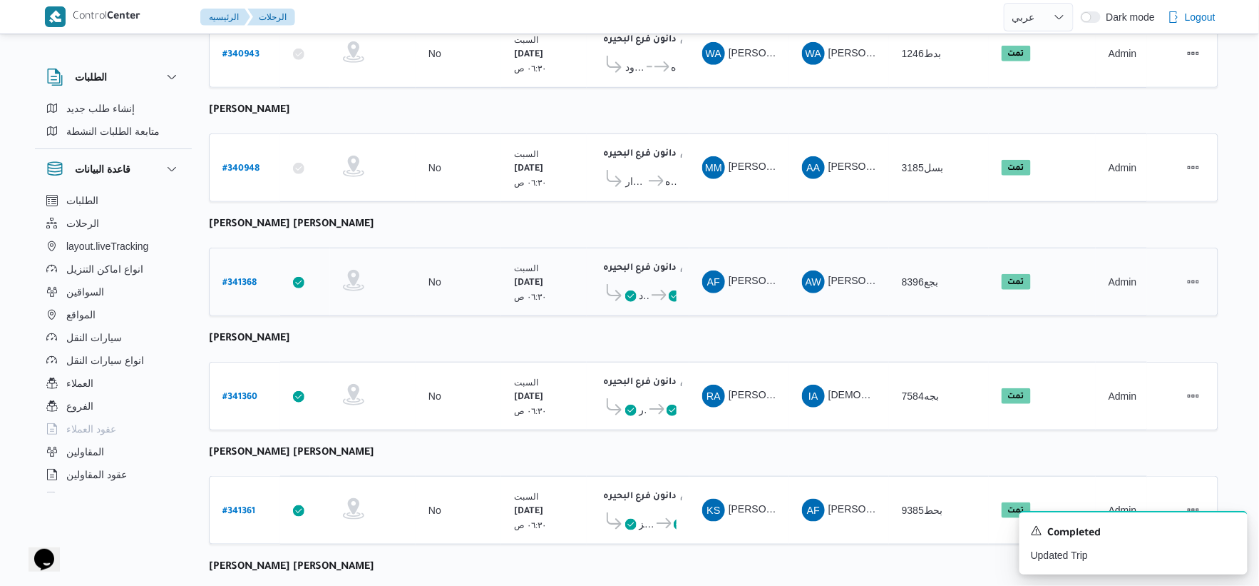
click at [245, 280] on b "# 341368" at bounding box center [240, 283] width 34 height 10
select select "ar"
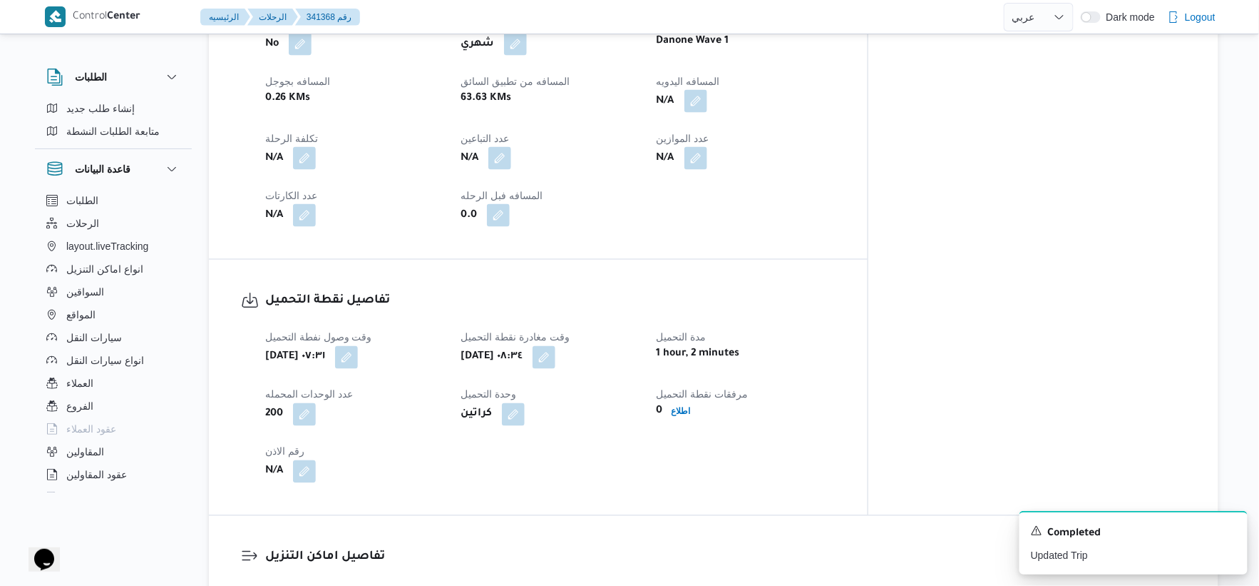
scroll to position [1109, 0]
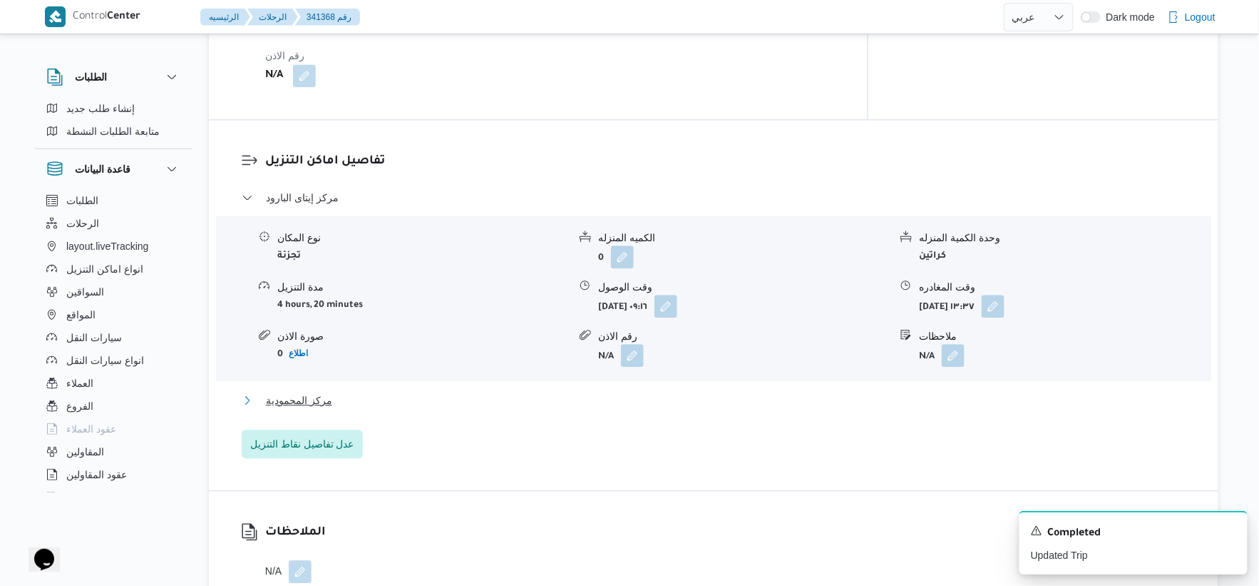
click at [372, 392] on button "مركز المحمودية" at bounding box center [714, 400] width 945 height 17
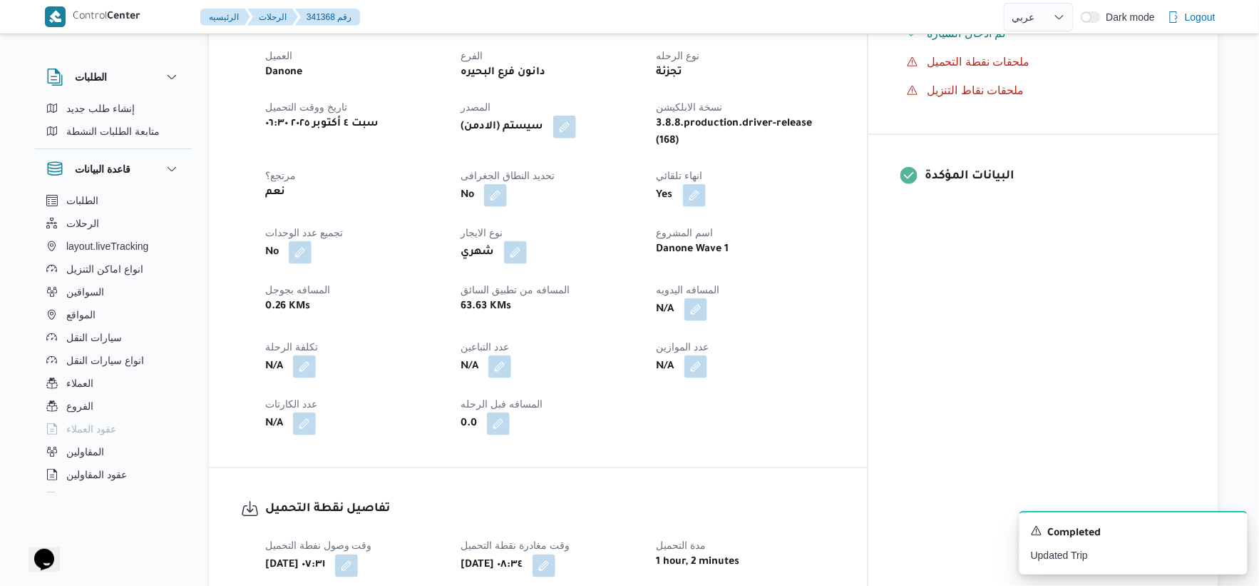
scroll to position [475, 0]
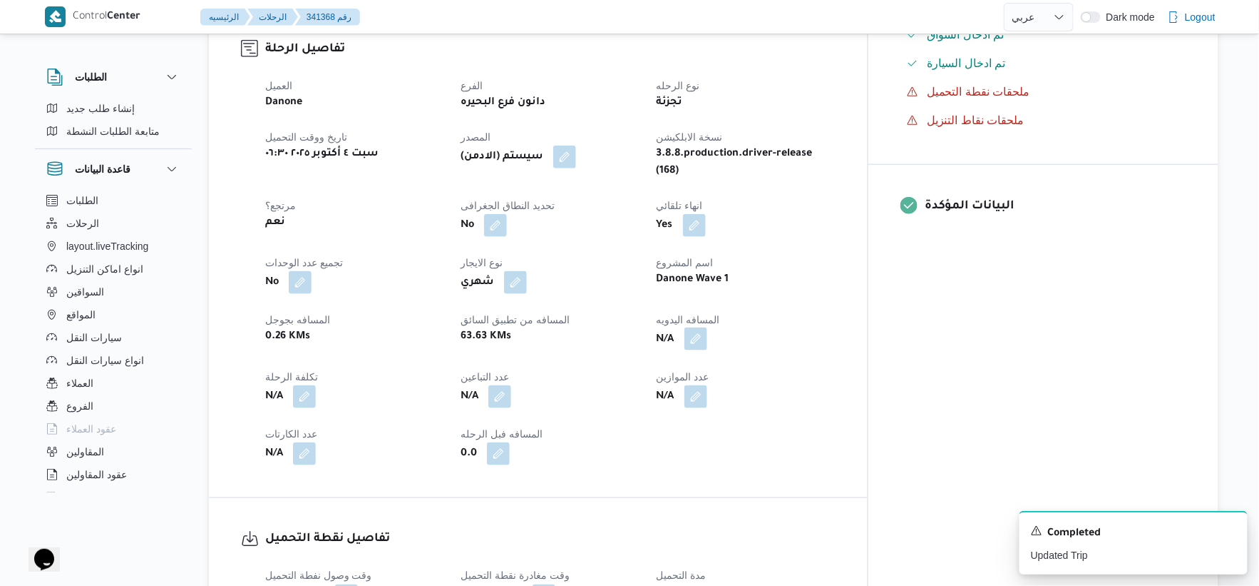
click at [707, 327] on button "button" at bounding box center [696, 338] width 23 height 23
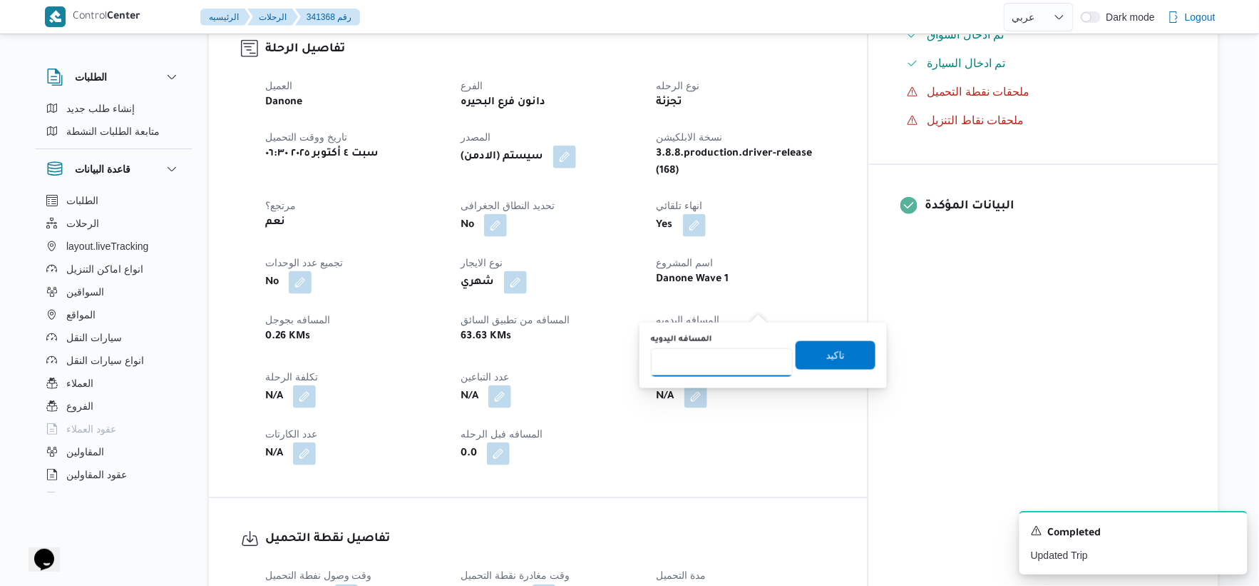
click at [715, 348] on input "المسافه اليدويه" at bounding box center [722, 362] width 142 height 29
type input "84"
click at [837, 343] on span "تاكيد" at bounding box center [836, 354] width 80 height 29
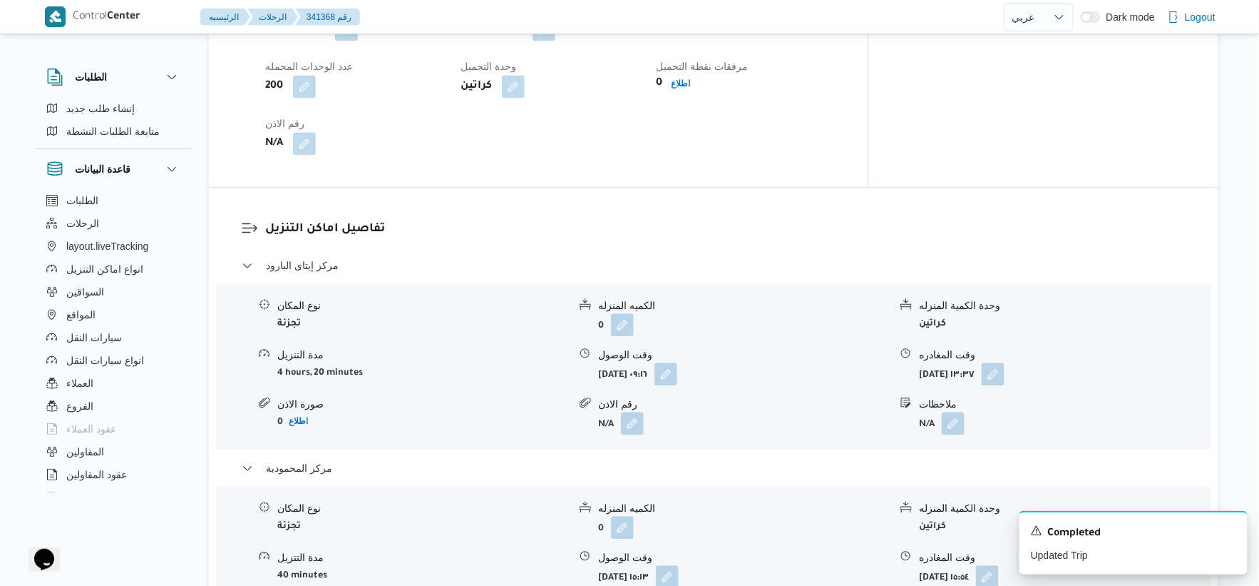
scroll to position [1267, 0]
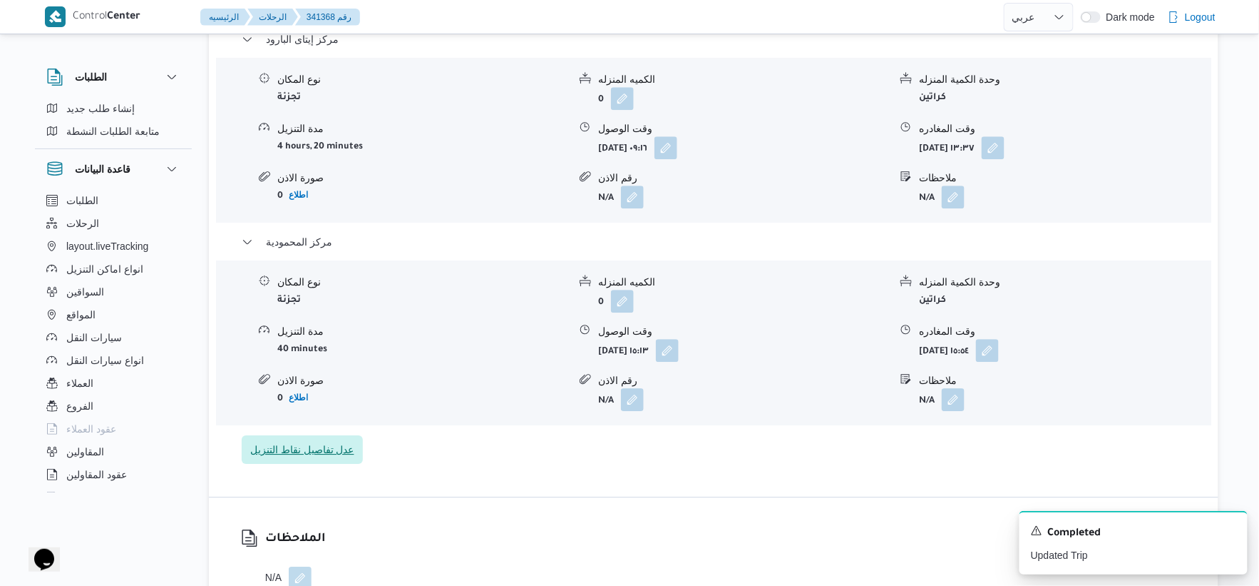
click at [335, 441] on span "عدل تفاصيل نقاط التنزيل" at bounding box center [302, 449] width 104 height 17
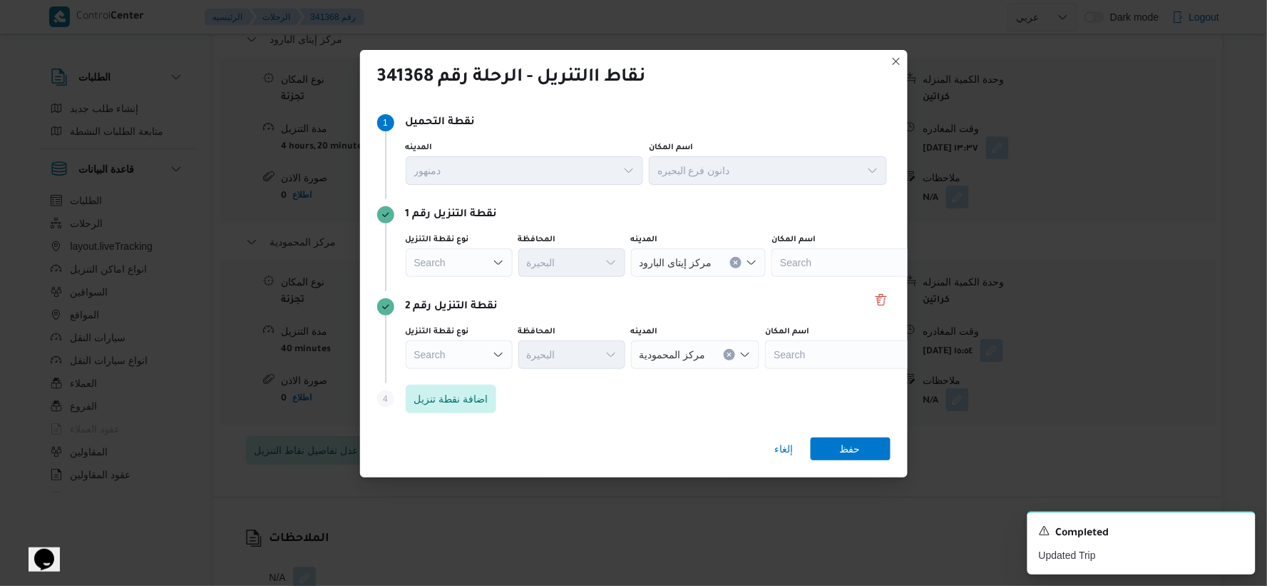
click at [479, 354] on div "Search" at bounding box center [459, 354] width 107 height 29
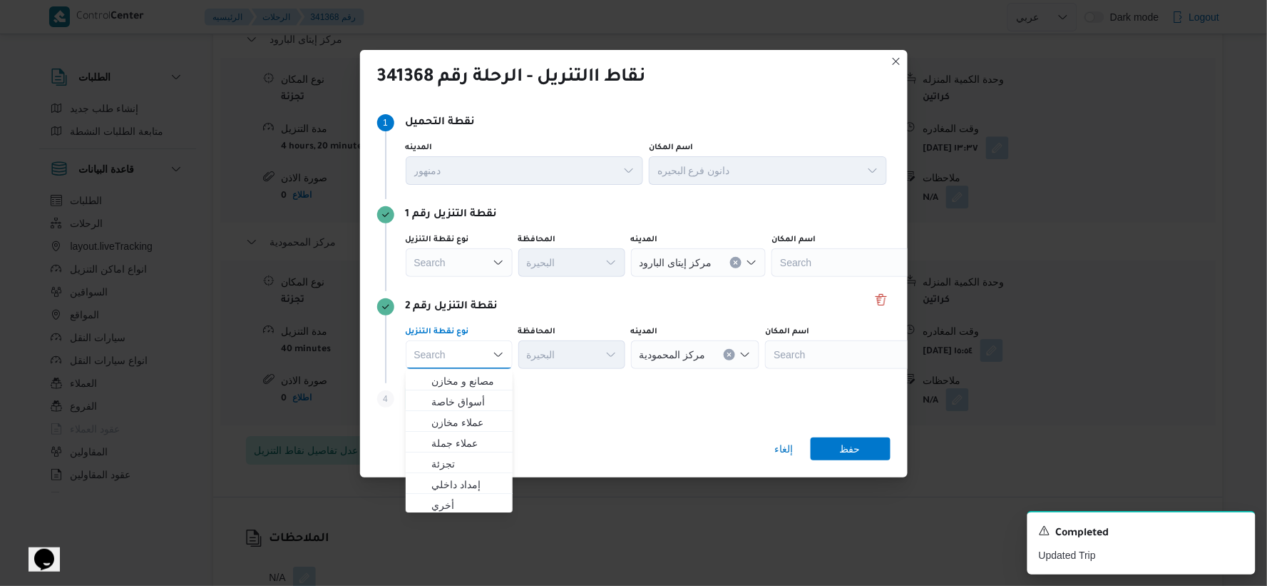
click at [727, 352] on icon "Clear input" at bounding box center [730, 355] width 6 height 6
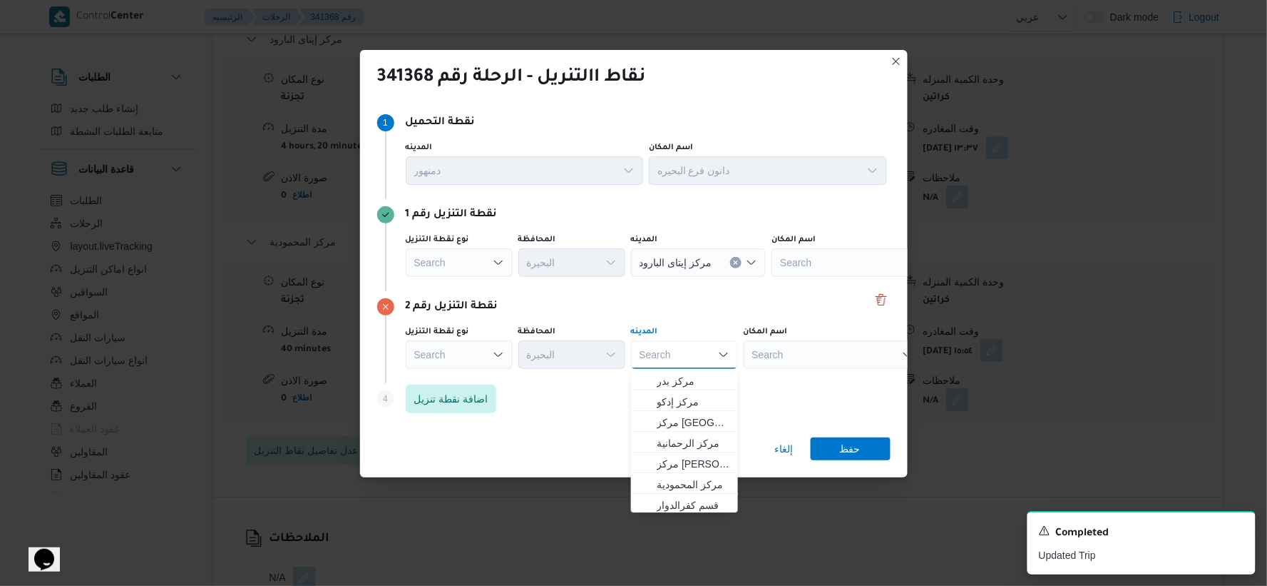
click at [476, 364] on div "Search" at bounding box center [459, 354] width 107 height 29
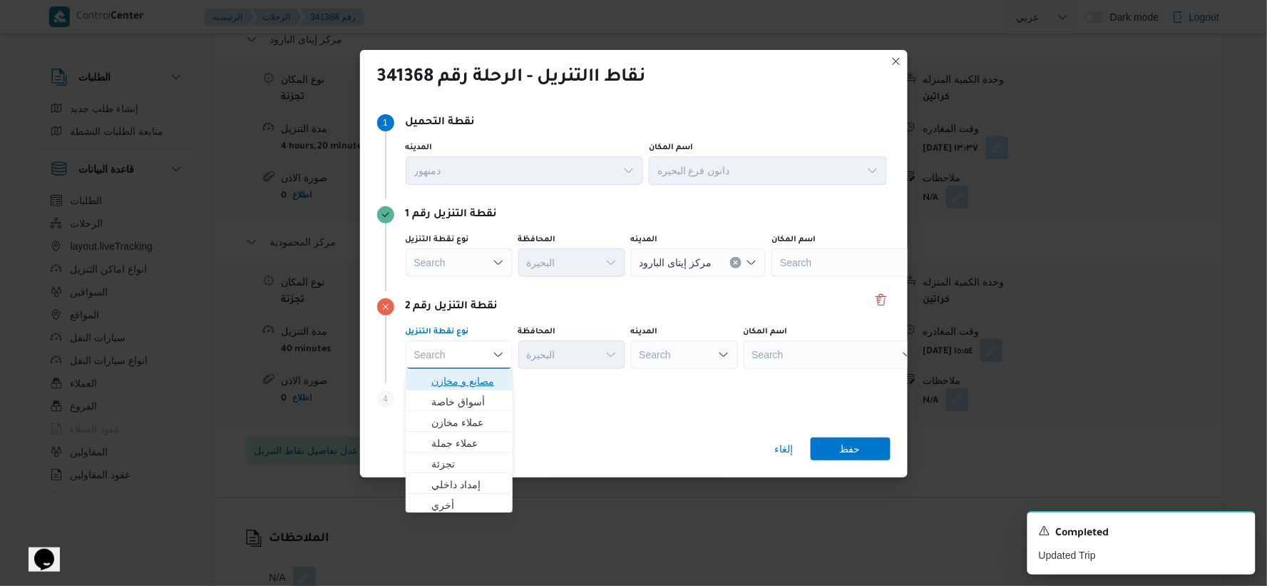
click at [484, 386] on span "مصانع و مخازن" at bounding box center [467, 380] width 73 height 17
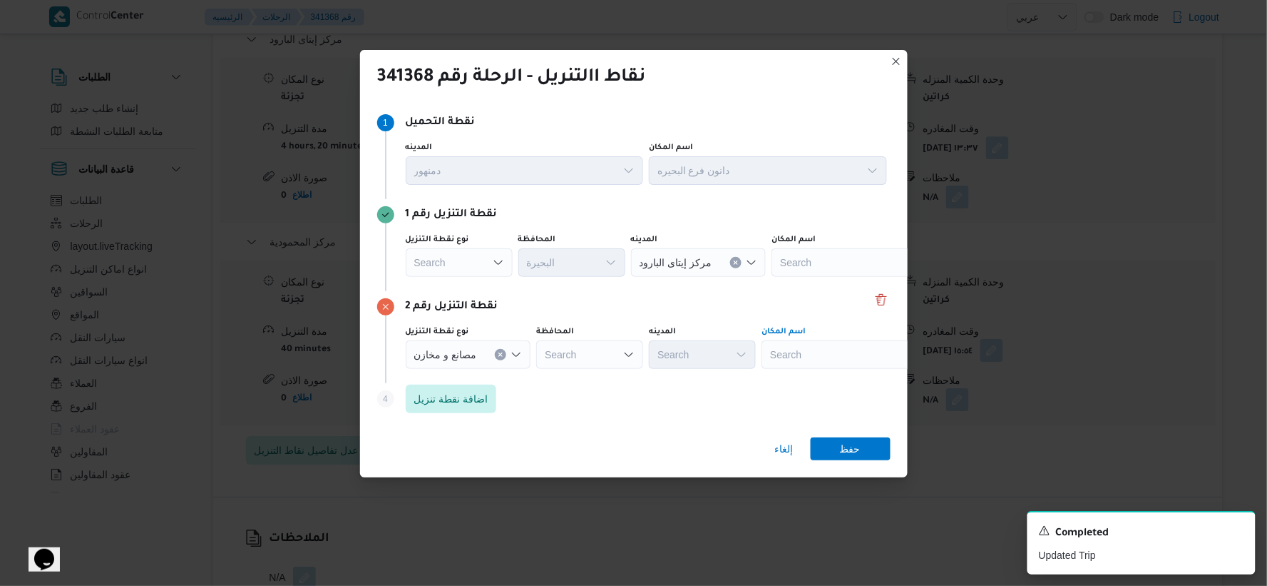
click at [821, 361] on div "Search" at bounding box center [851, 354] width 178 height 29
type input "البحي"
click at [822, 376] on span "دانون فرع البحي ره | | منشأة المطران" at bounding box center [860, 380] width 144 height 17
click at [864, 453] on span "حفظ" at bounding box center [851, 447] width 80 height 23
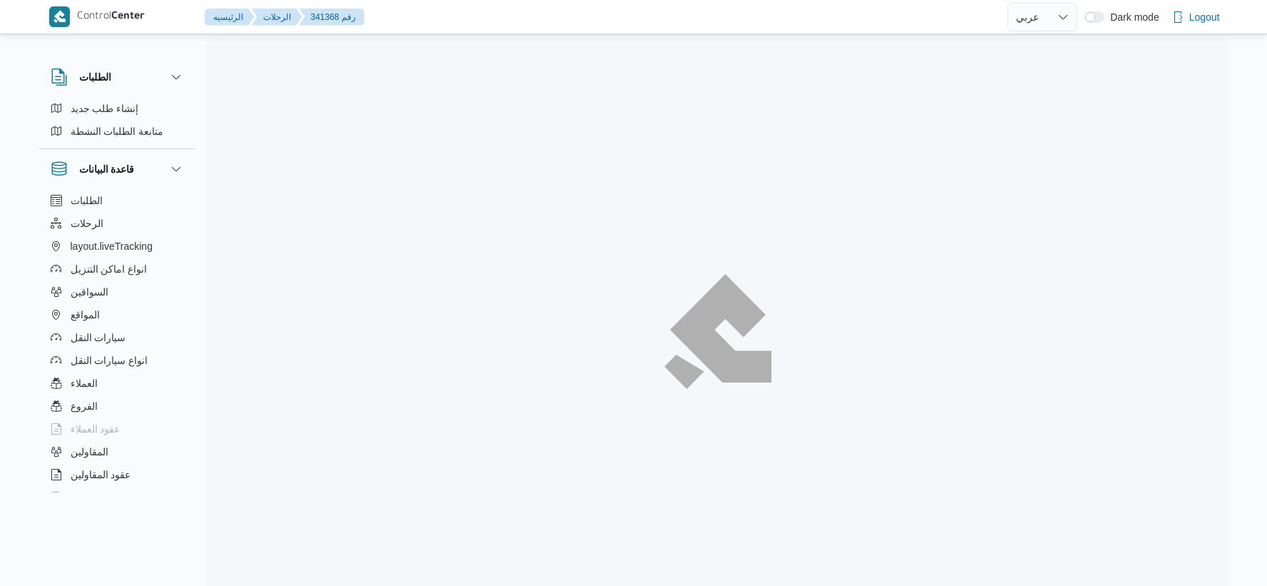
select select "ar"
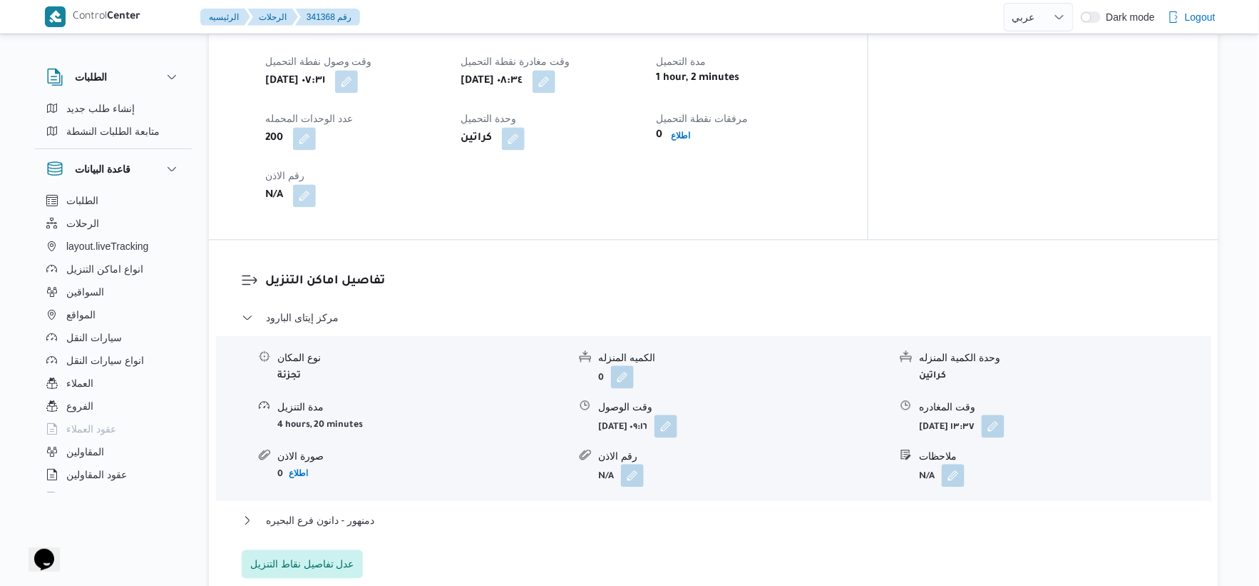
scroll to position [1307, 0]
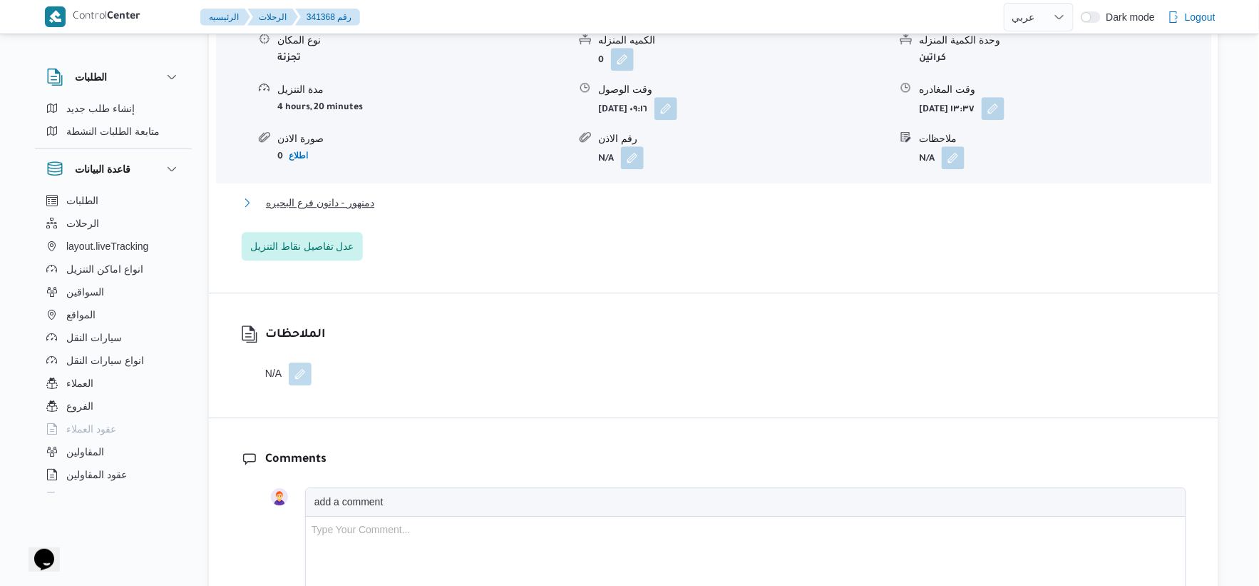
click at [387, 194] on button "دمنهور - دانون فرع البحيره" at bounding box center [714, 202] width 945 height 17
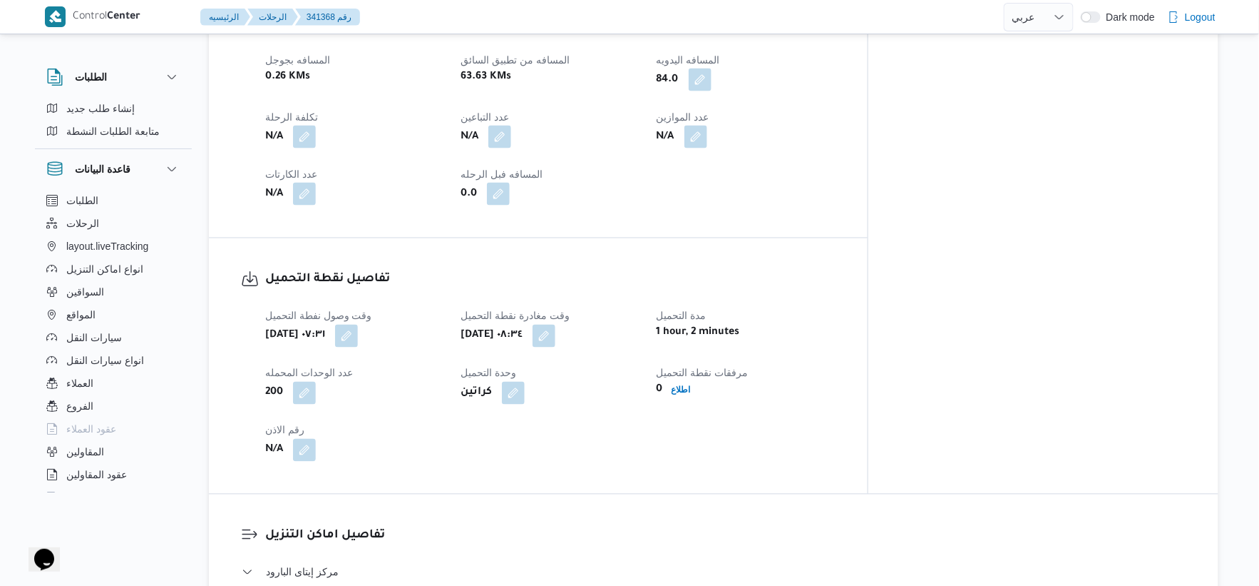
scroll to position [752, 0]
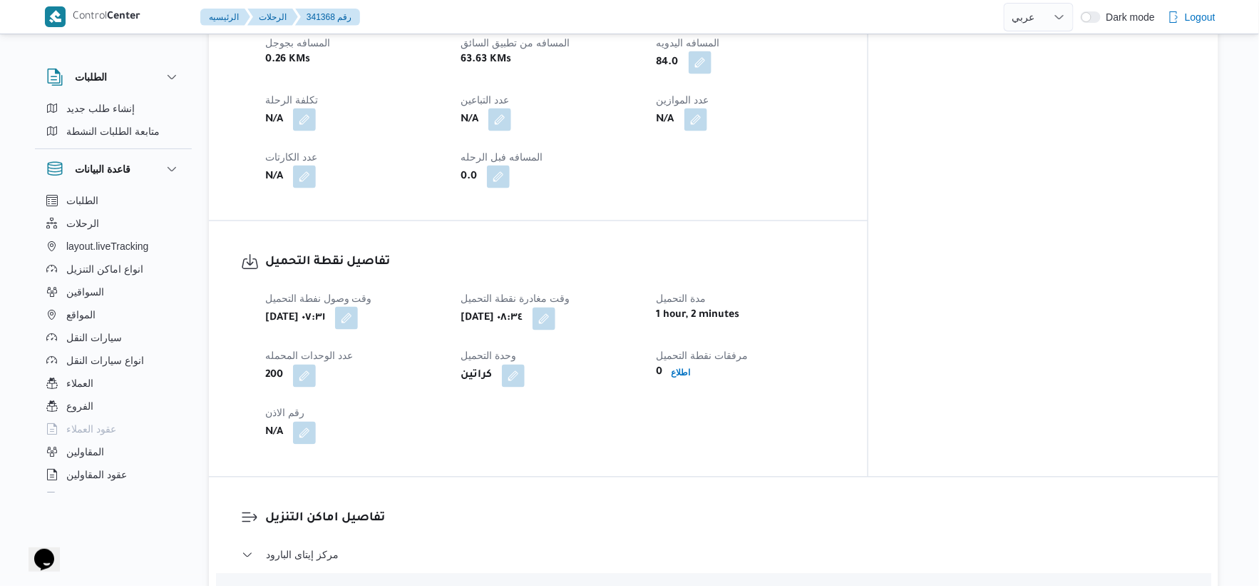
click at [358, 307] on button "button" at bounding box center [346, 318] width 23 height 23
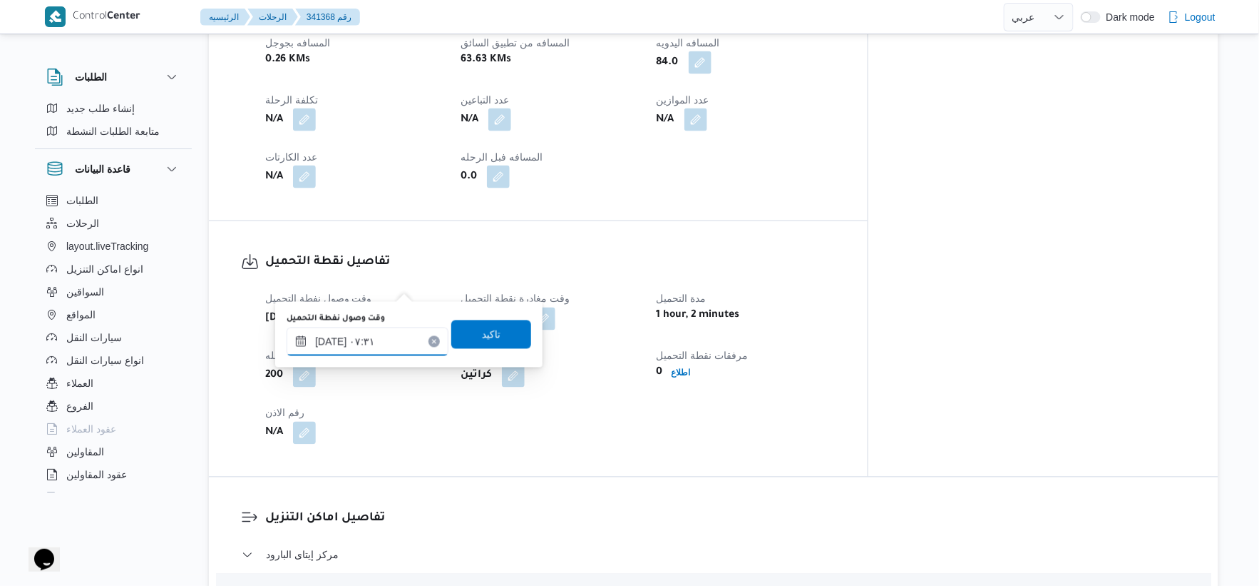
click at [332, 337] on input "[DATE] ٠٧:٣١" at bounding box center [368, 341] width 162 height 29
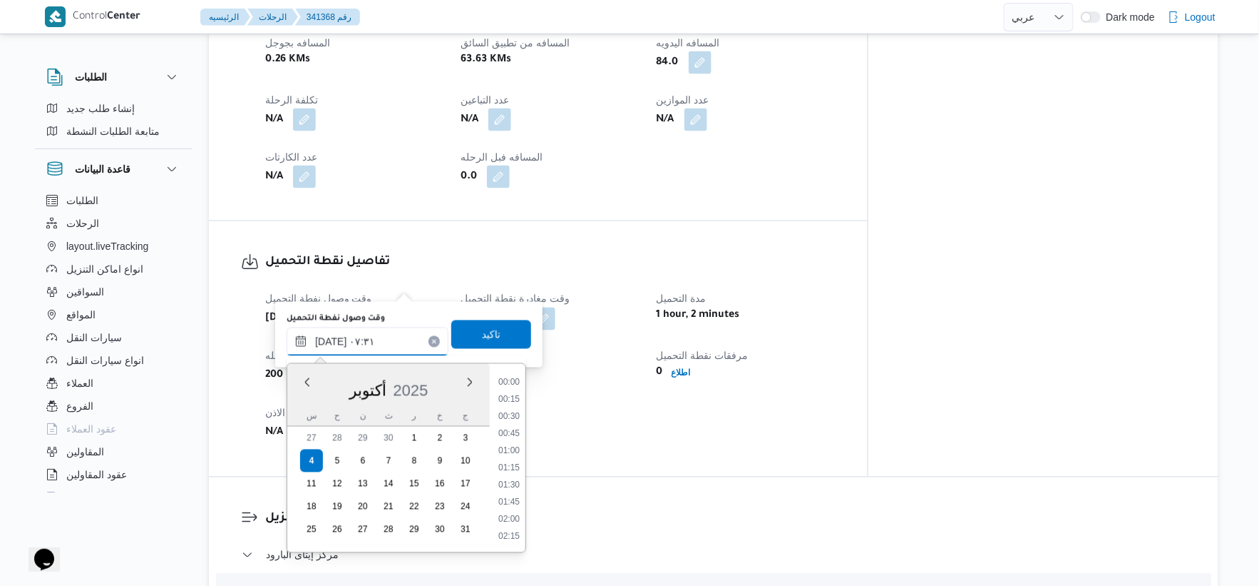
click at [332, 337] on input "[DATE] ٠٧:٣١" at bounding box center [368, 341] width 162 height 29
type input "[DATE] ٠٧:٢٠"
click at [495, 329] on span "تاكيد" at bounding box center [491, 333] width 80 height 29
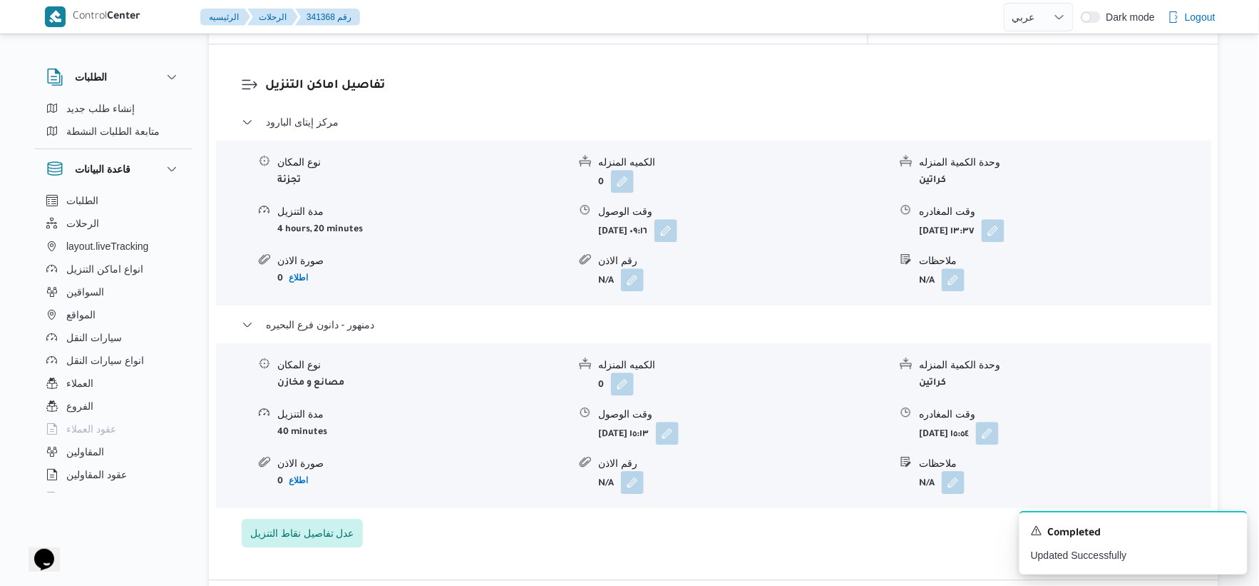
scroll to position [1188, 0]
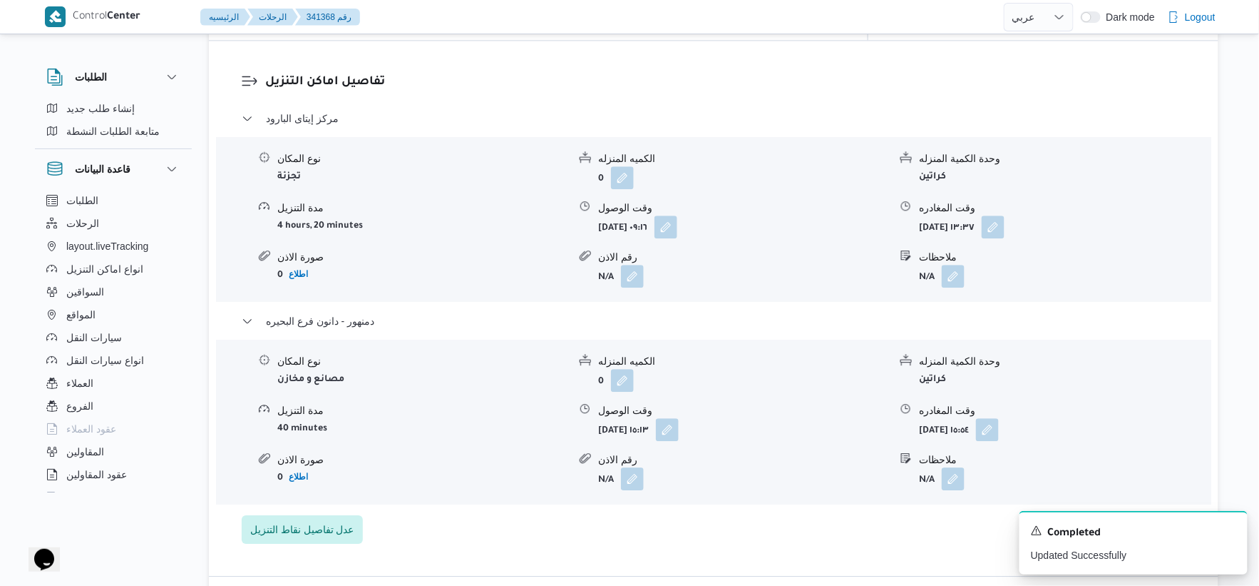
select select "ar"
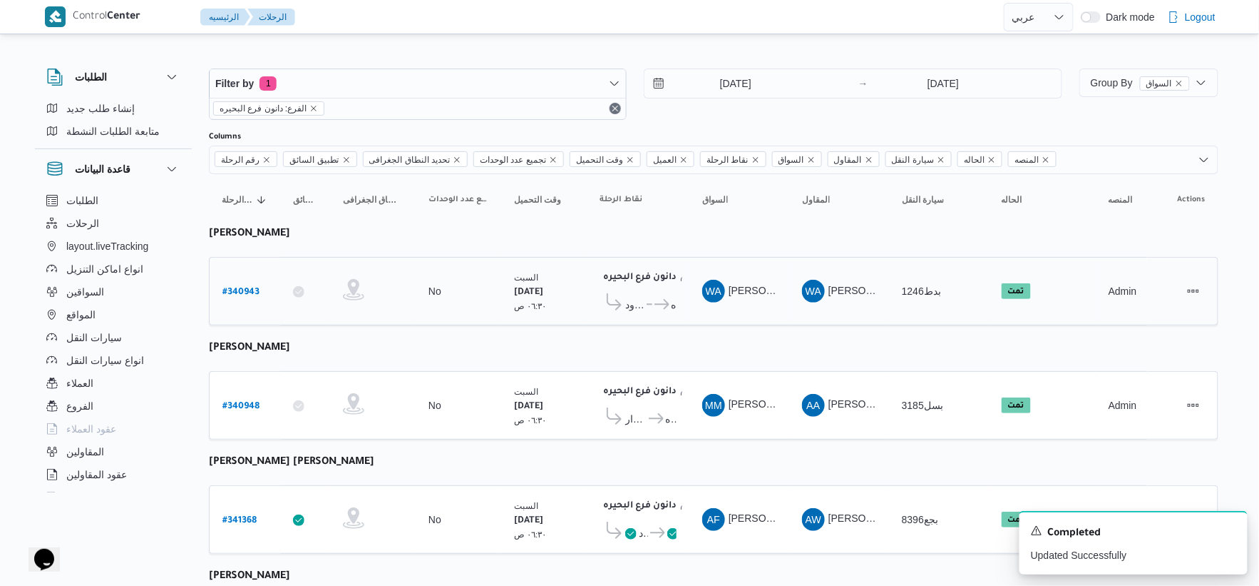
click at [665, 300] on icon at bounding box center [662, 304] width 15 height 11
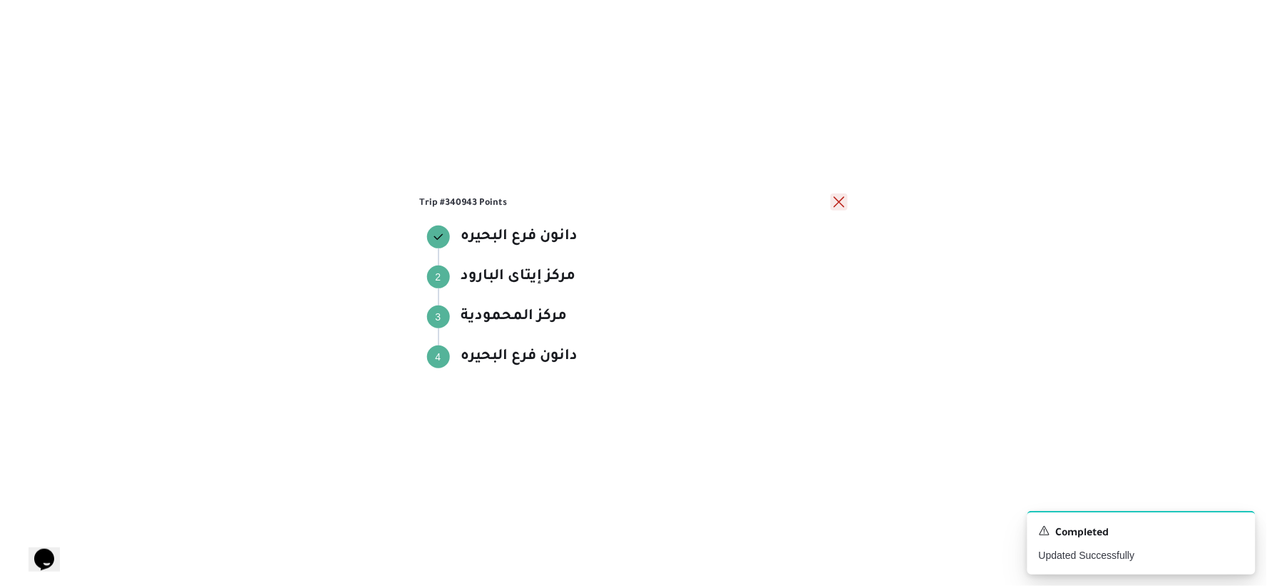
click at [837, 200] on button "close" at bounding box center [839, 201] width 17 height 17
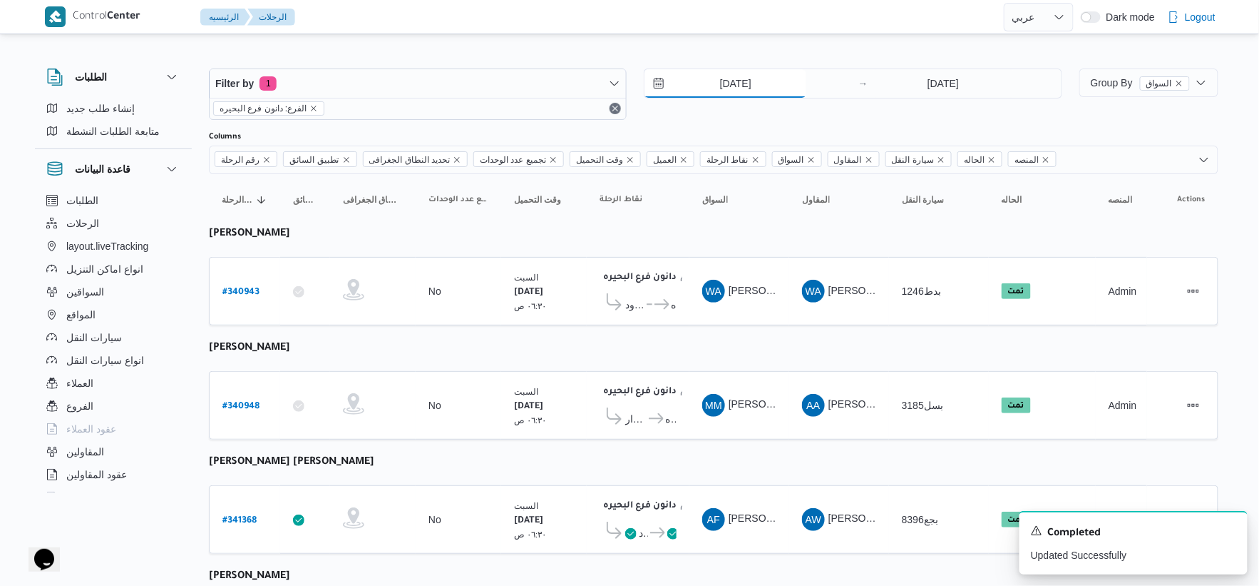
click at [761, 80] on input "[DATE]" at bounding box center [726, 83] width 162 height 29
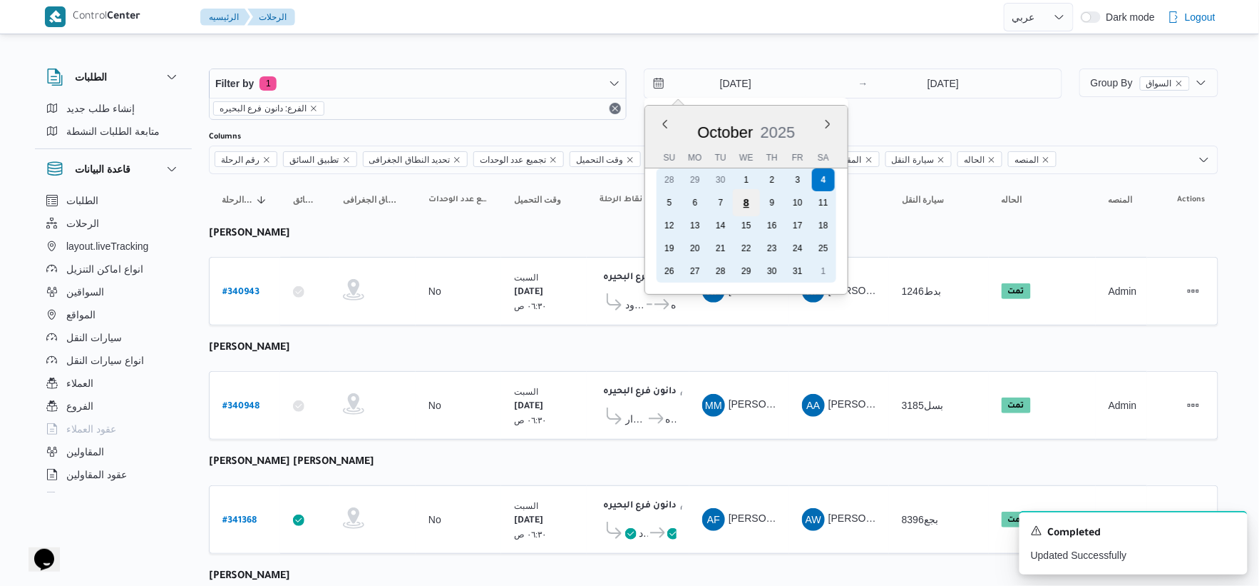
click at [745, 205] on div "8" at bounding box center [746, 202] width 27 height 27
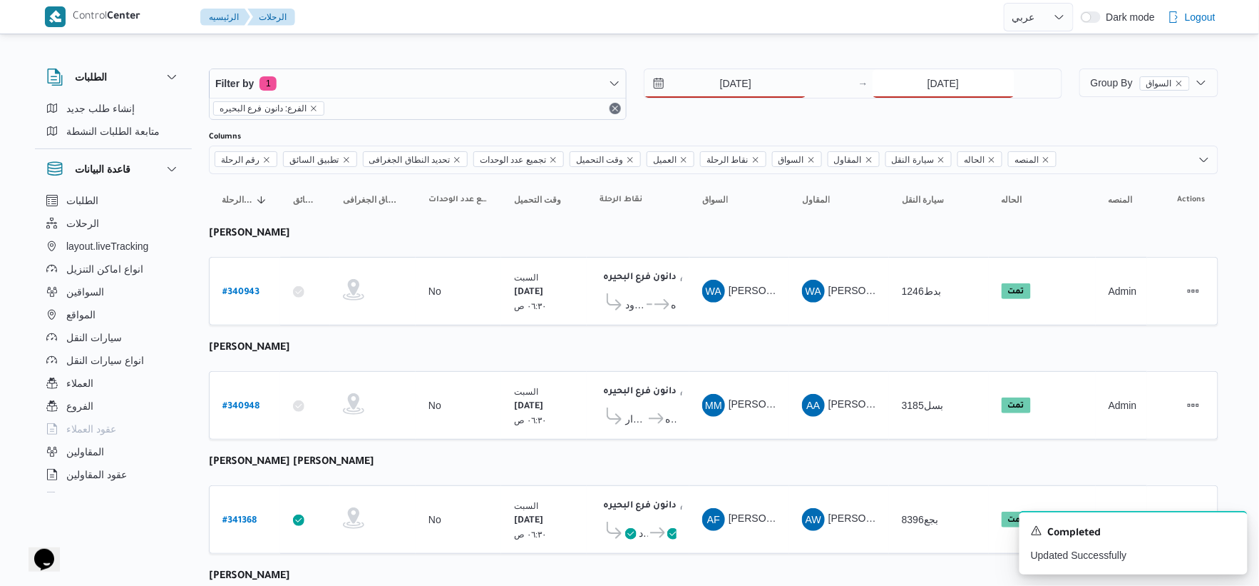
click at [951, 80] on input "[DATE]" at bounding box center [944, 83] width 142 height 29
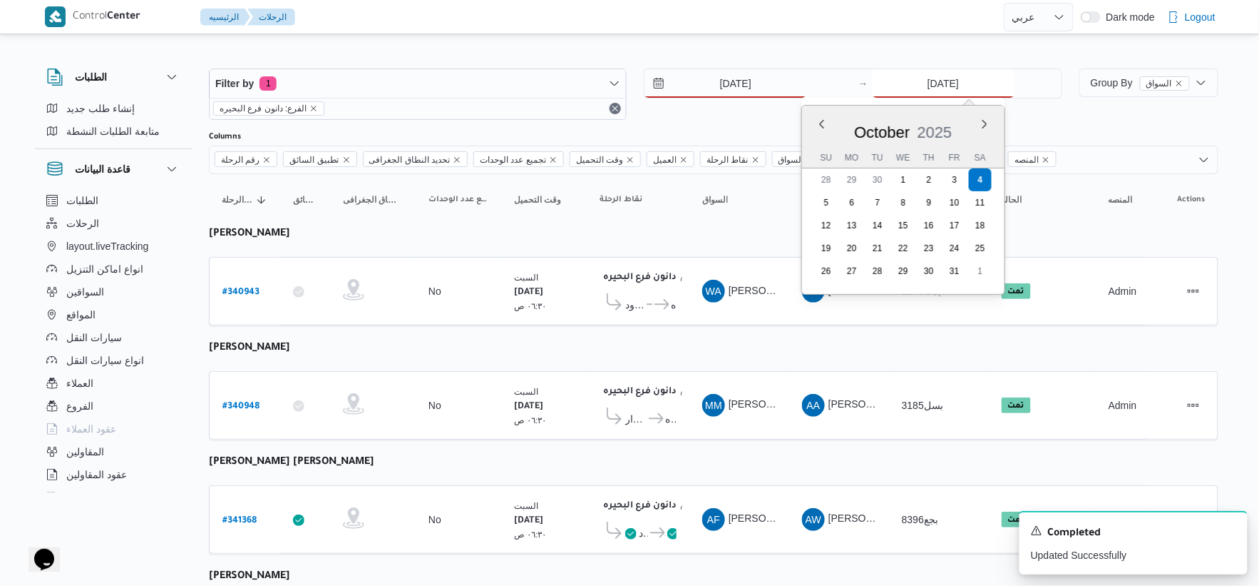
click at [911, 83] on input "[DATE]" at bounding box center [944, 83] width 142 height 29
click at [743, 84] on input "[DATE]" at bounding box center [726, 83] width 162 height 29
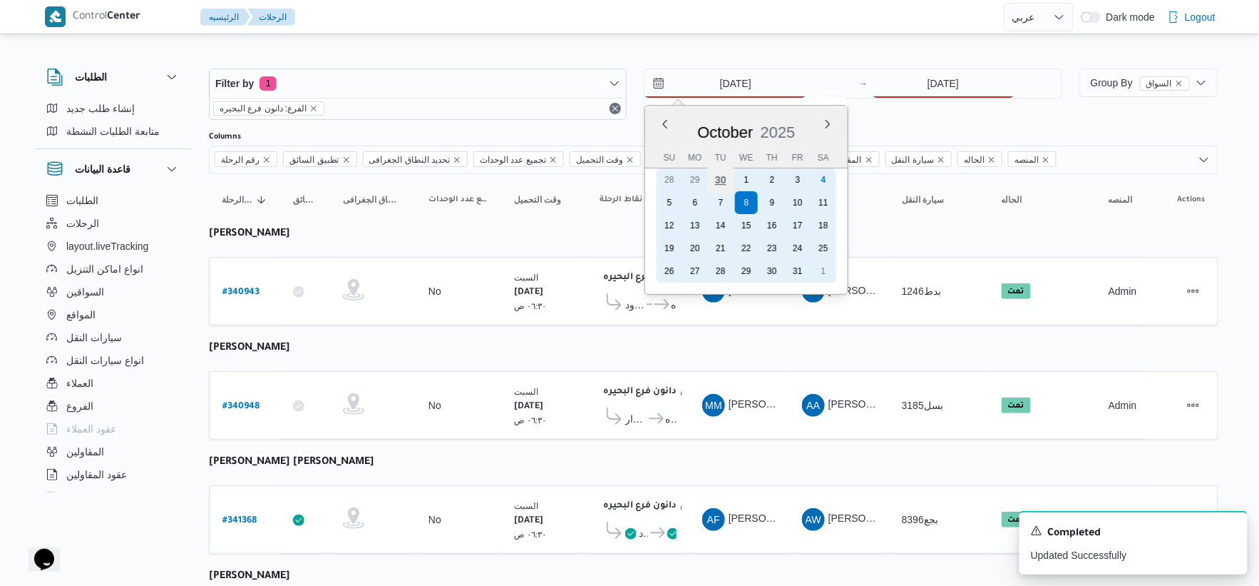
click at [717, 175] on div "30" at bounding box center [720, 179] width 27 height 27
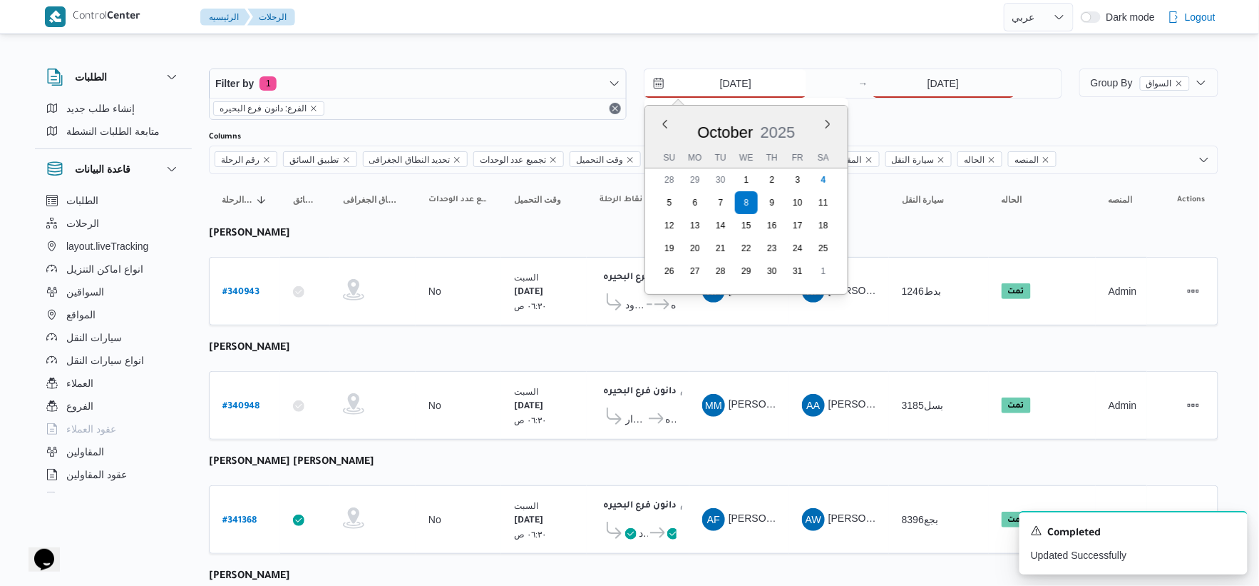
type input "[DATE]"
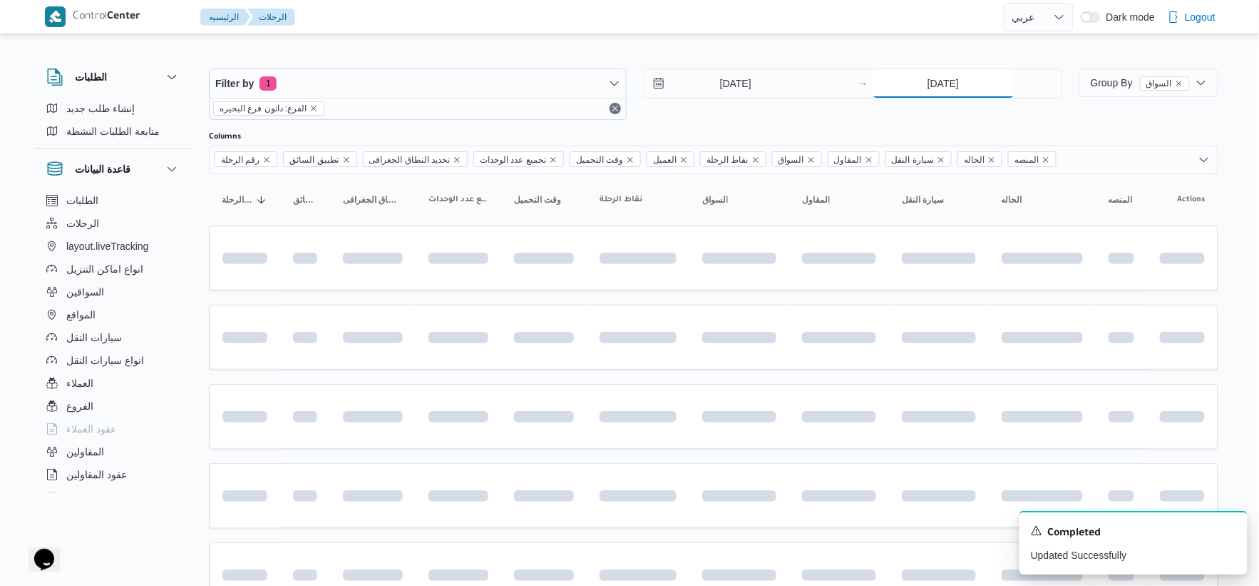
click at [938, 75] on input "[DATE]" at bounding box center [944, 83] width 142 height 29
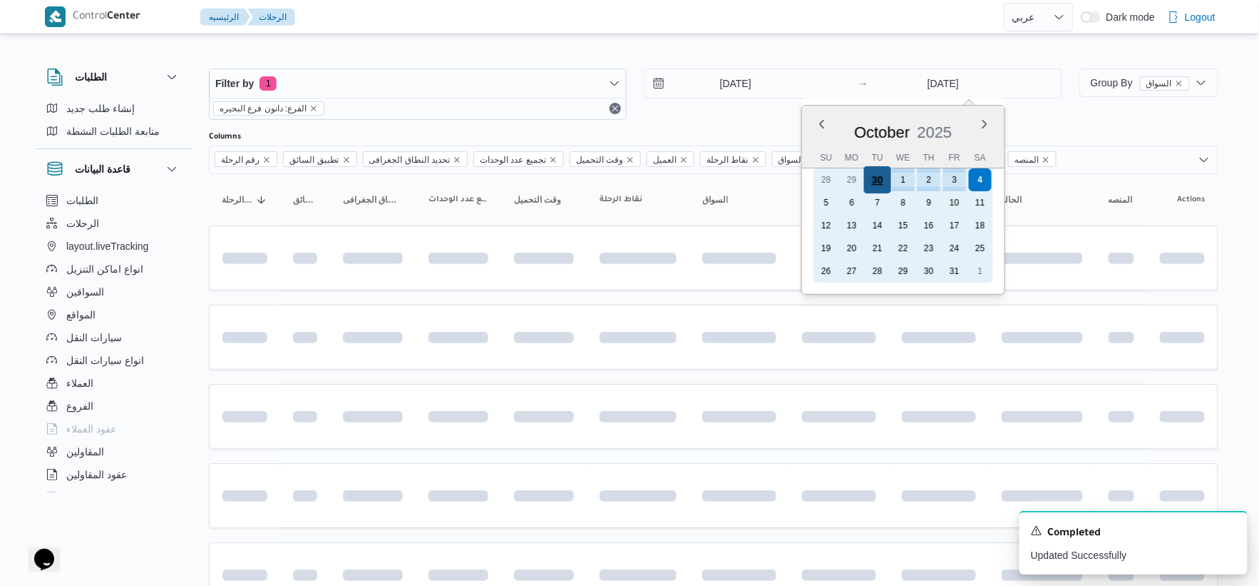
click at [879, 180] on div "30" at bounding box center [877, 179] width 27 height 27
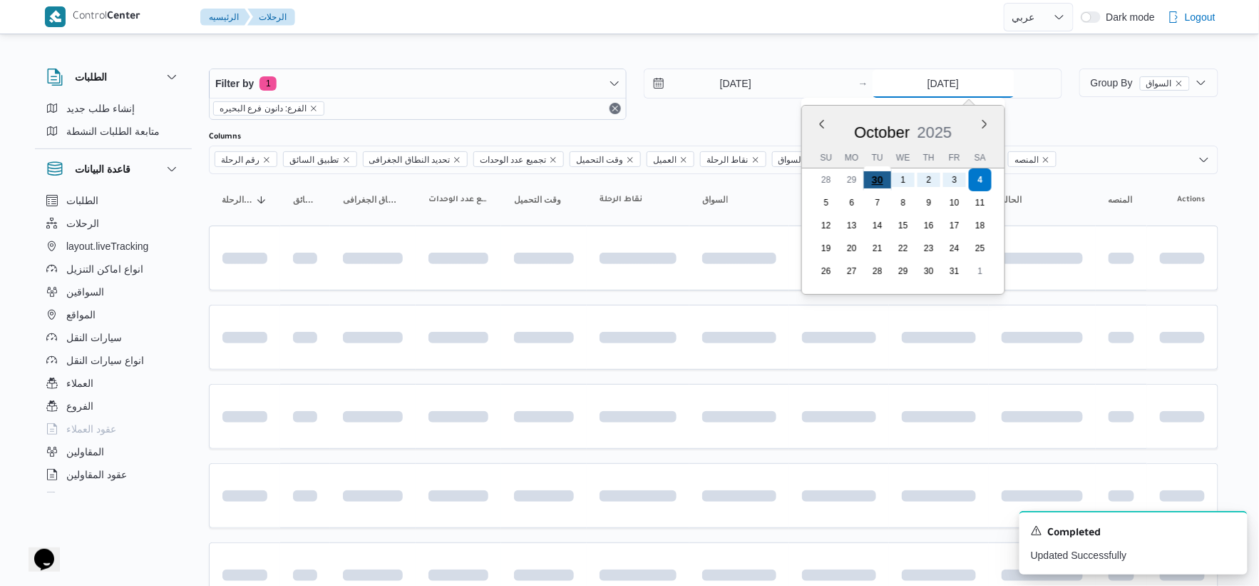
type input "[DATE]"
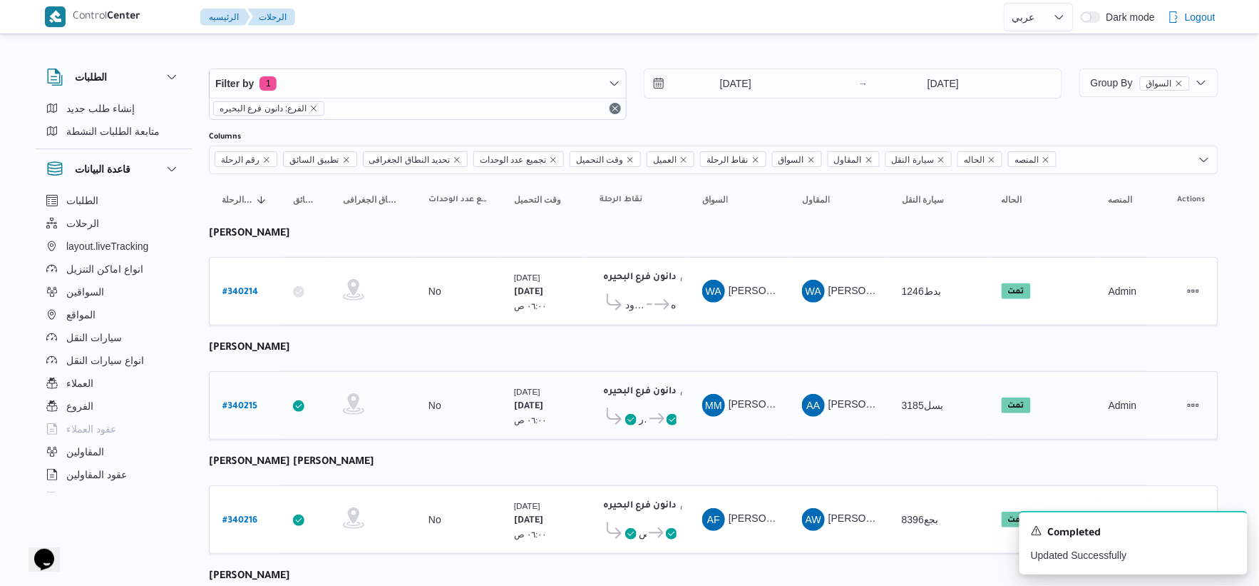
click at [531, 372] on td "وقت التحميل [DATE] ٠٦:٠٠ ص" at bounding box center [544, 405] width 86 height 68
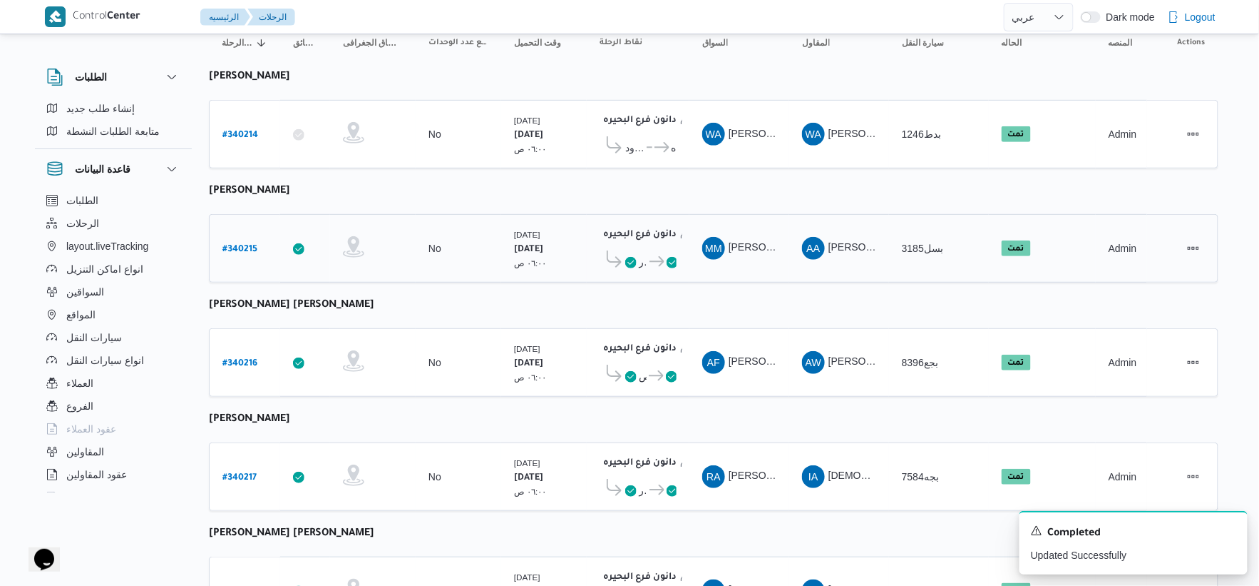
scroll to position [158, 0]
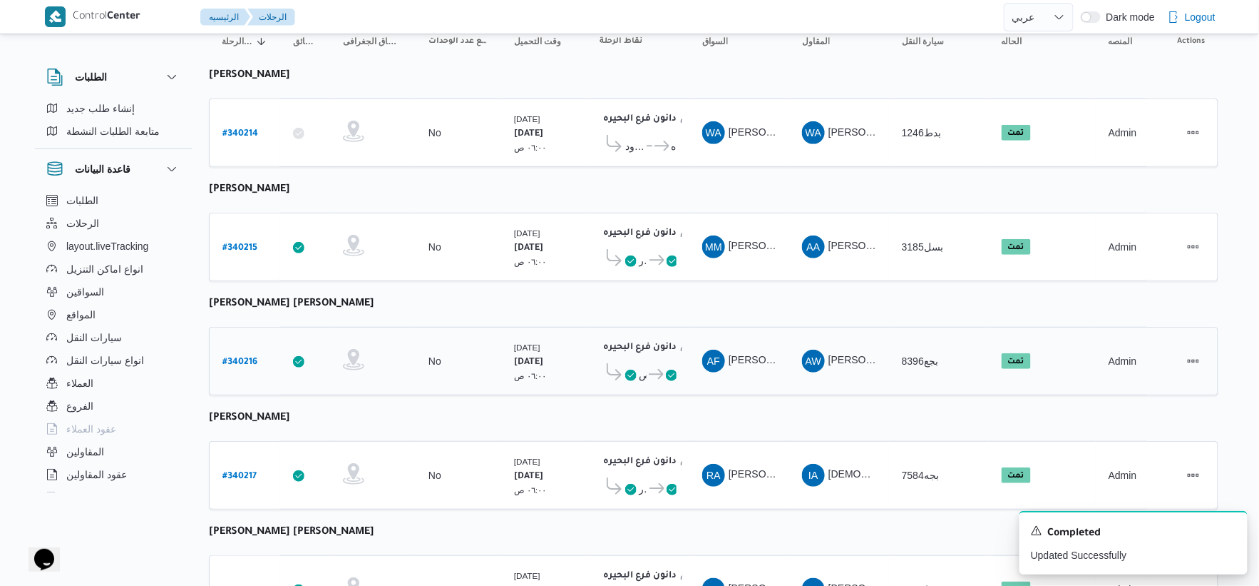
click at [638, 374] on span "مركز ابوحمص" at bounding box center [635, 374] width 21 height 17
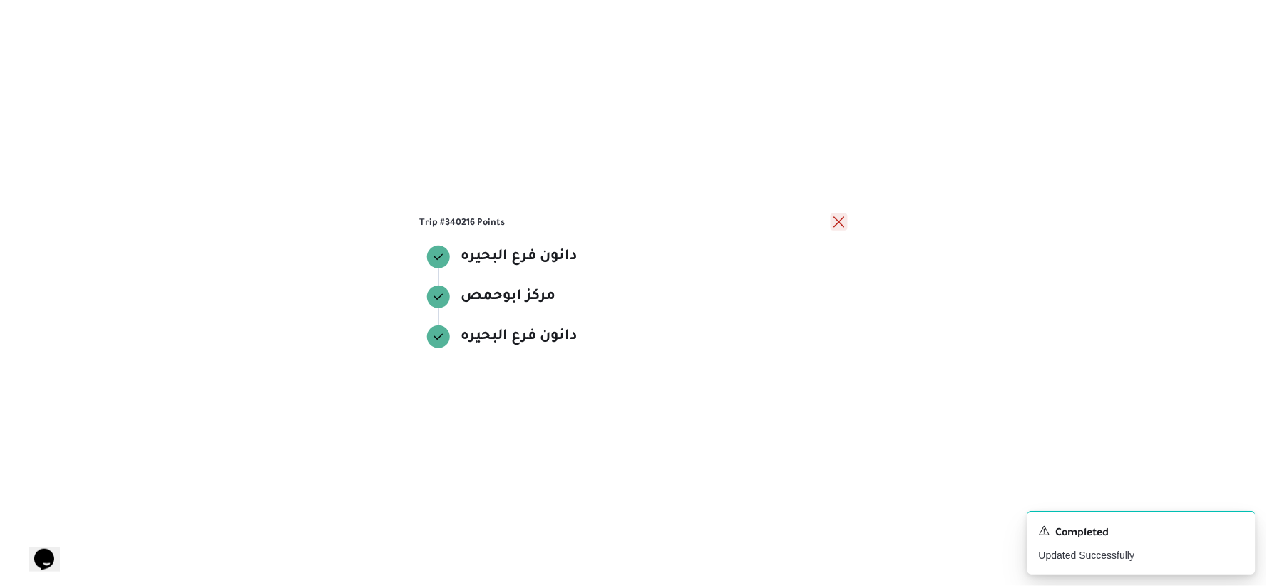
click at [835, 222] on button "close" at bounding box center [839, 221] width 17 height 17
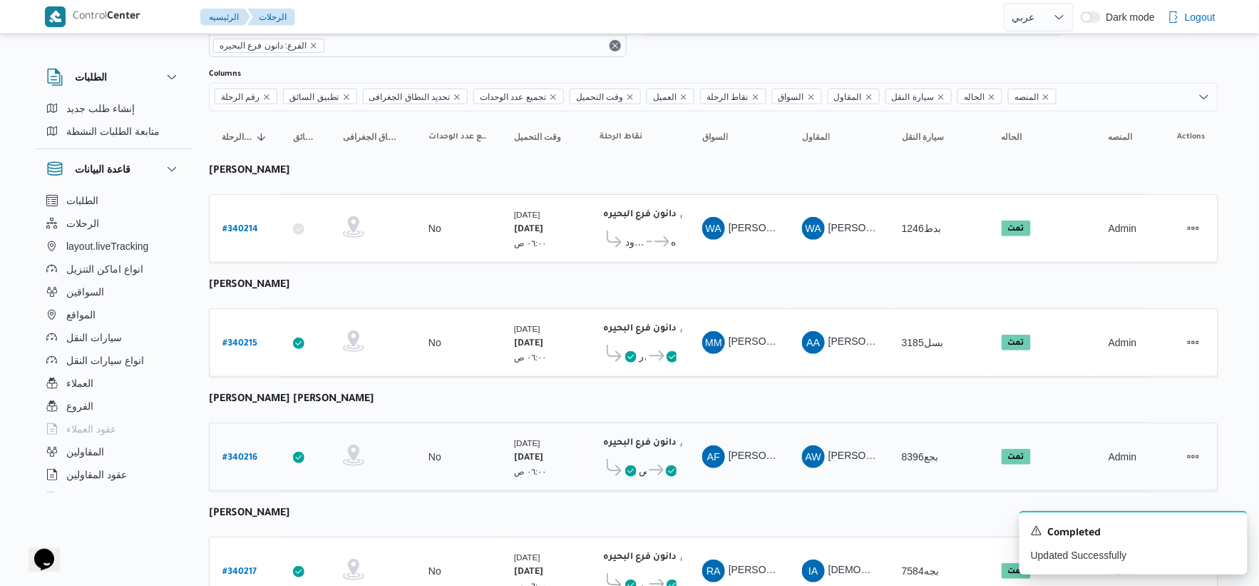
scroll to position [0, 0]
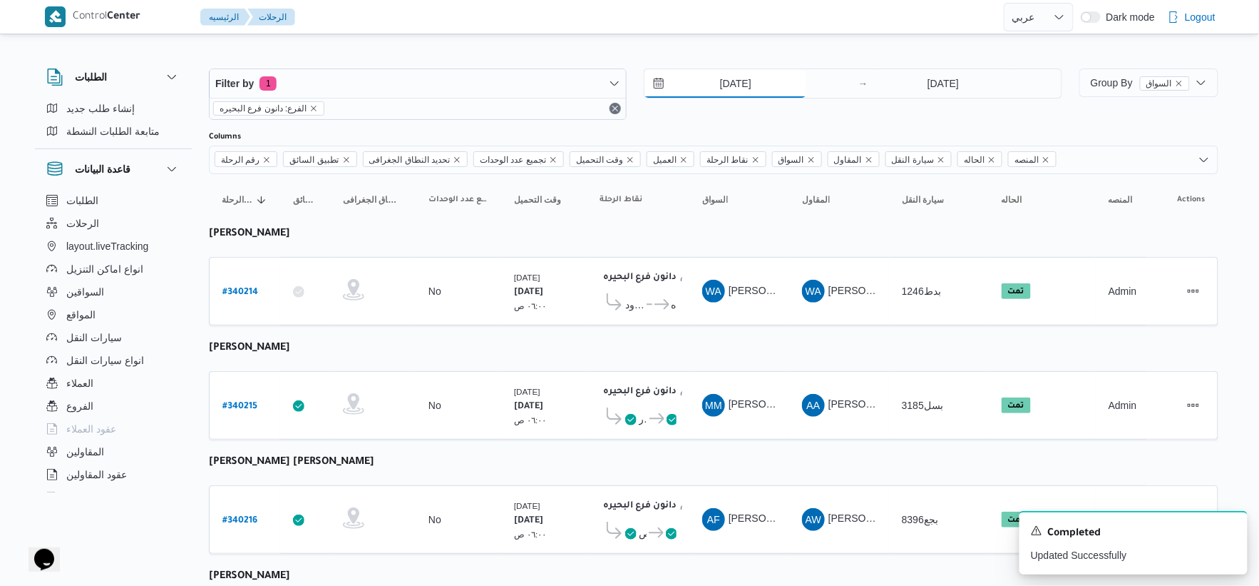
click at [767, 76] on input "[DATE]" at bounding box center [726, 83] width 162 height 29
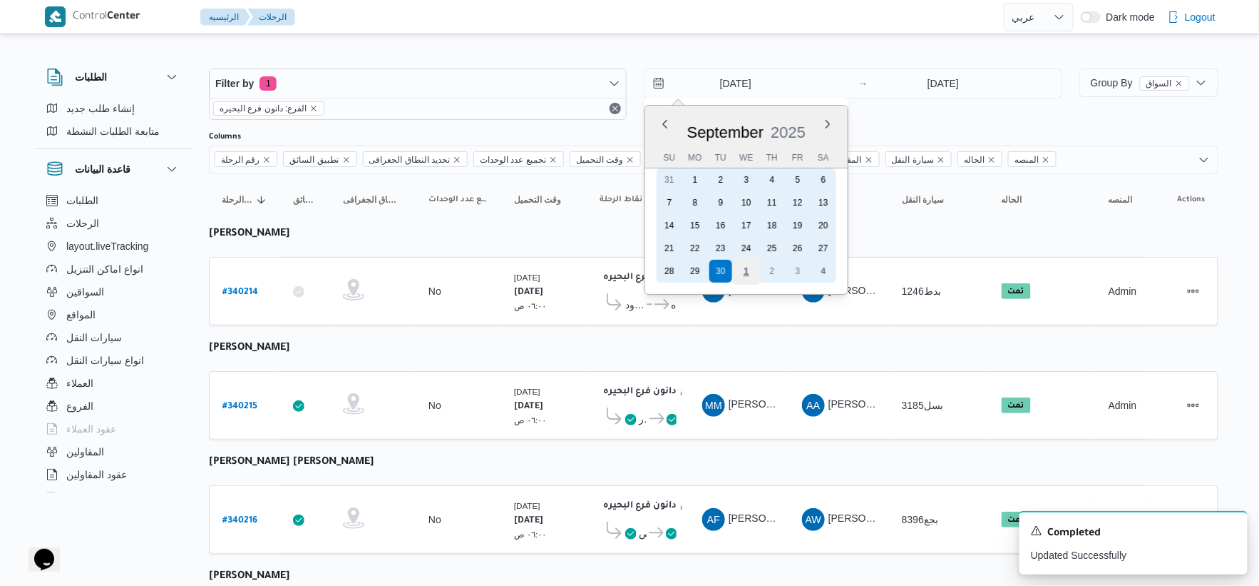
click at [750, 260] on div "1" at bounding box center [746, 270] width 27 height 27
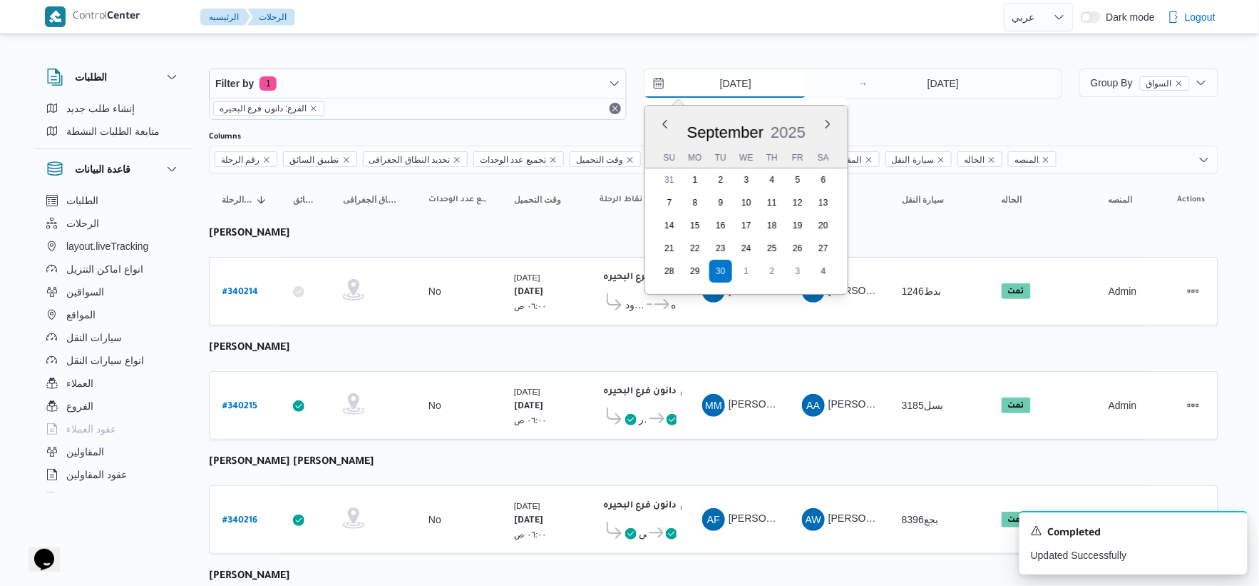
type input "1/10/2025"
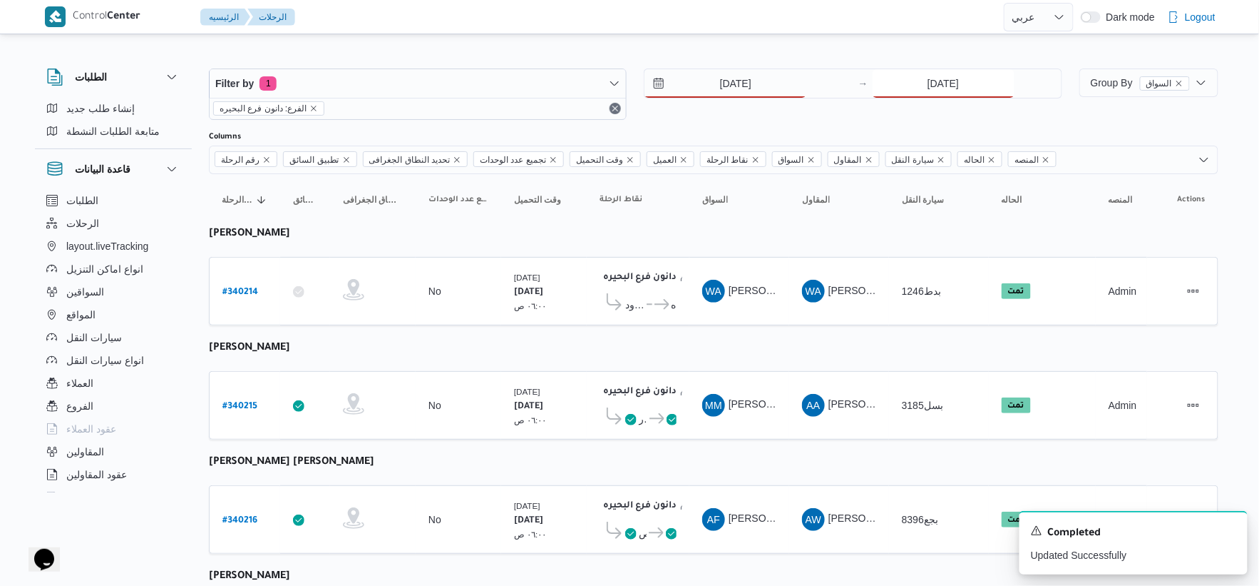
click at [936, 84] on input "30/9/2025" at bounding box center [944, 83] width 142 height 29
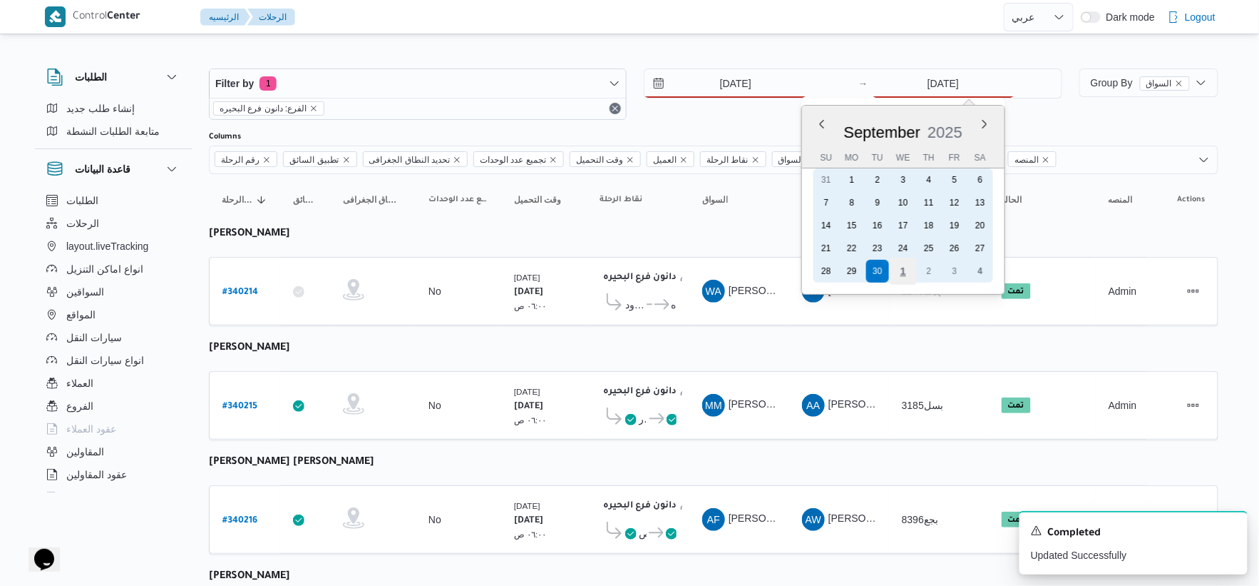
click at [899, 257] on div "1" at bounding box center [902, 270] width 27 height 27
click at [933, 179] on div "2" at bounding box center [928, 179] width 27 height 27
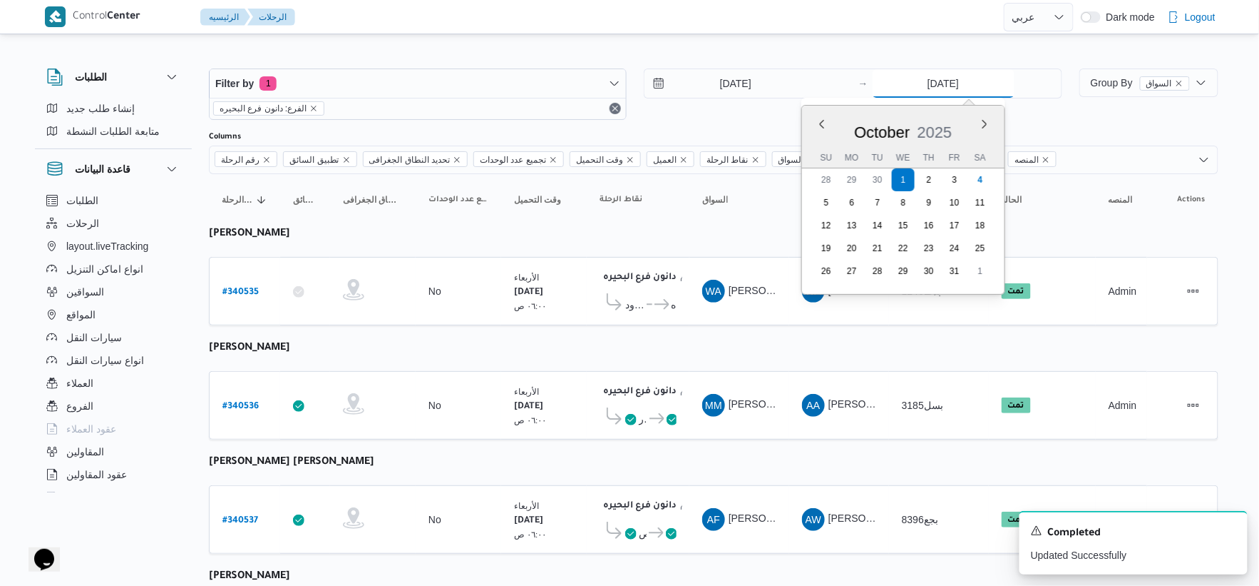
type input "2/10/2025"
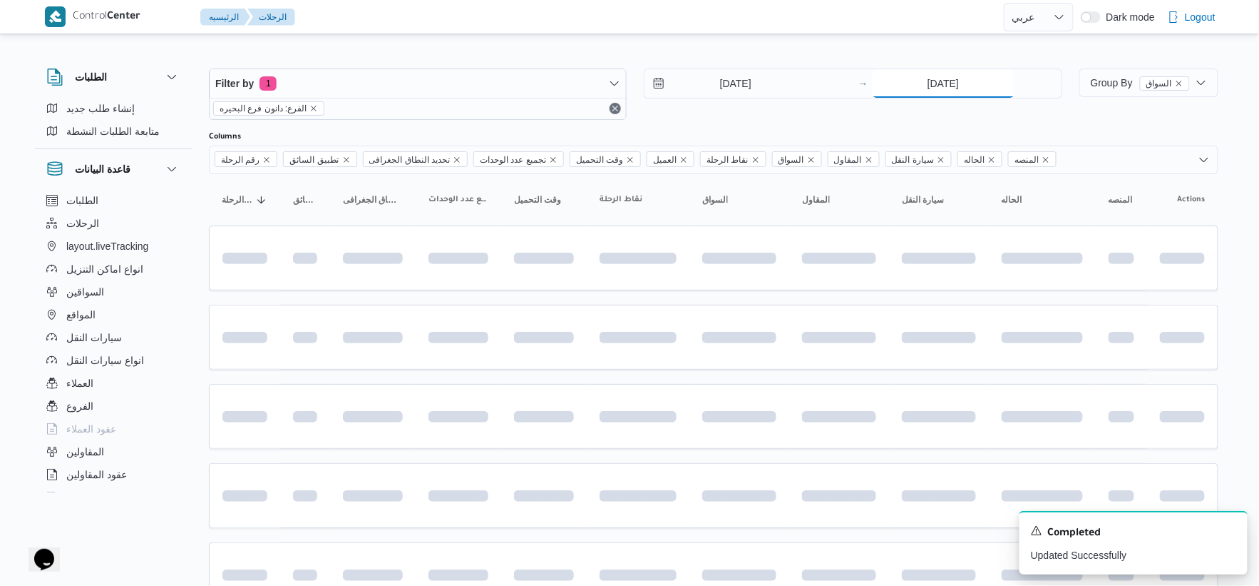
click at [956, 83] on input "2/10/2025" at bounding box center [944, 83] width 142 height 29
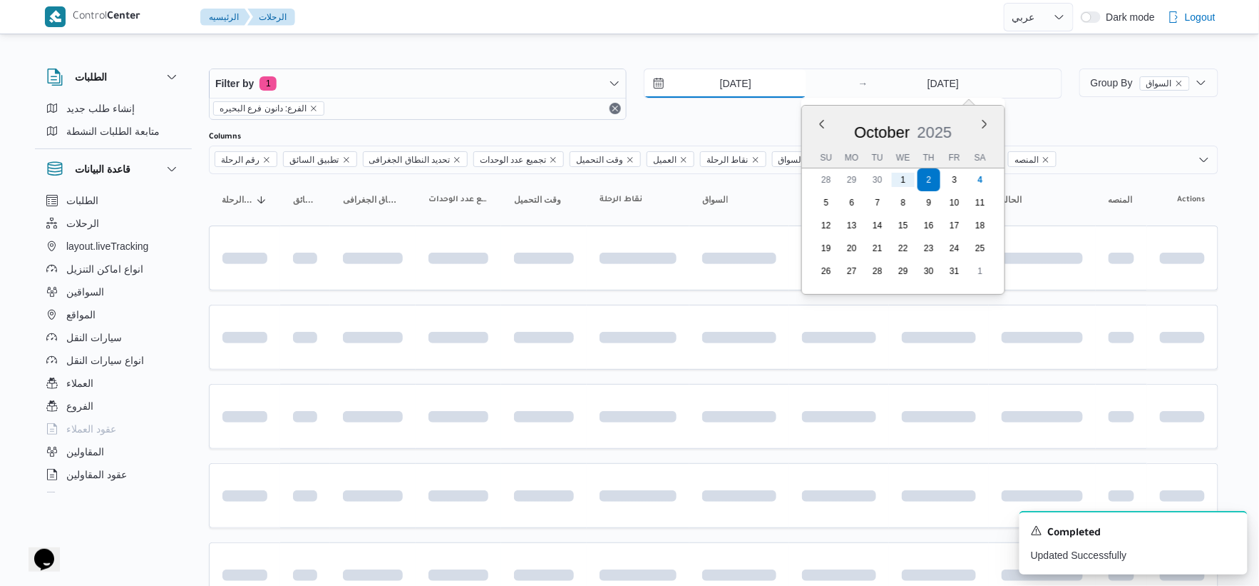
click at [731, 90] on input "1/10/2025" at bounding box center [726, 83] width 162 height 29
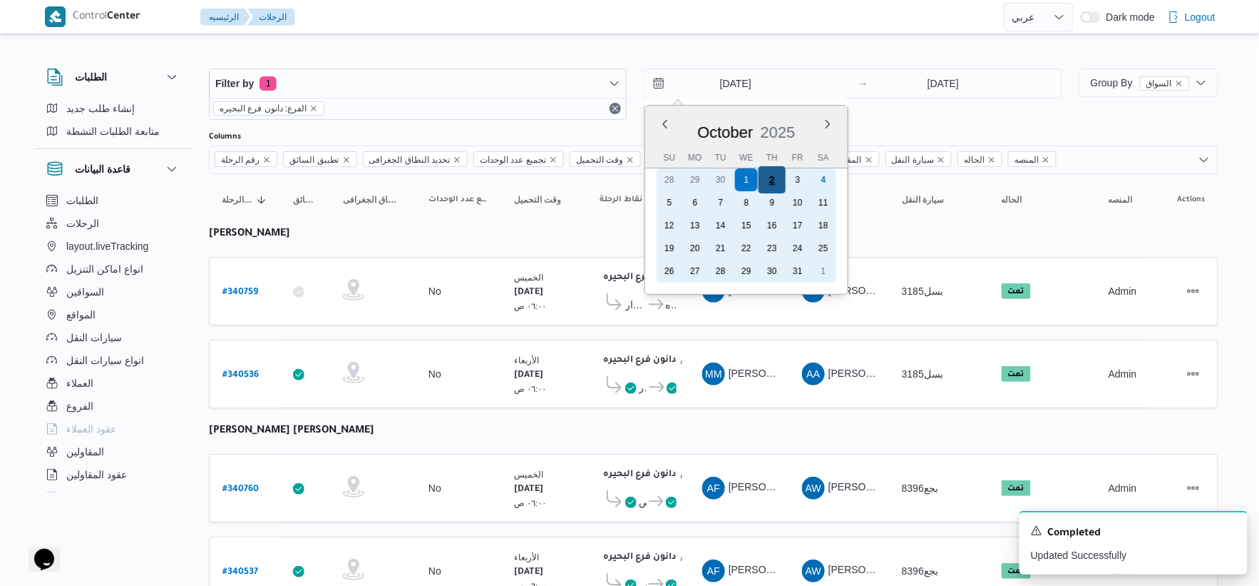
click at [772, 183] on div "2" at bounding box center [772, 179] width 27 height 27
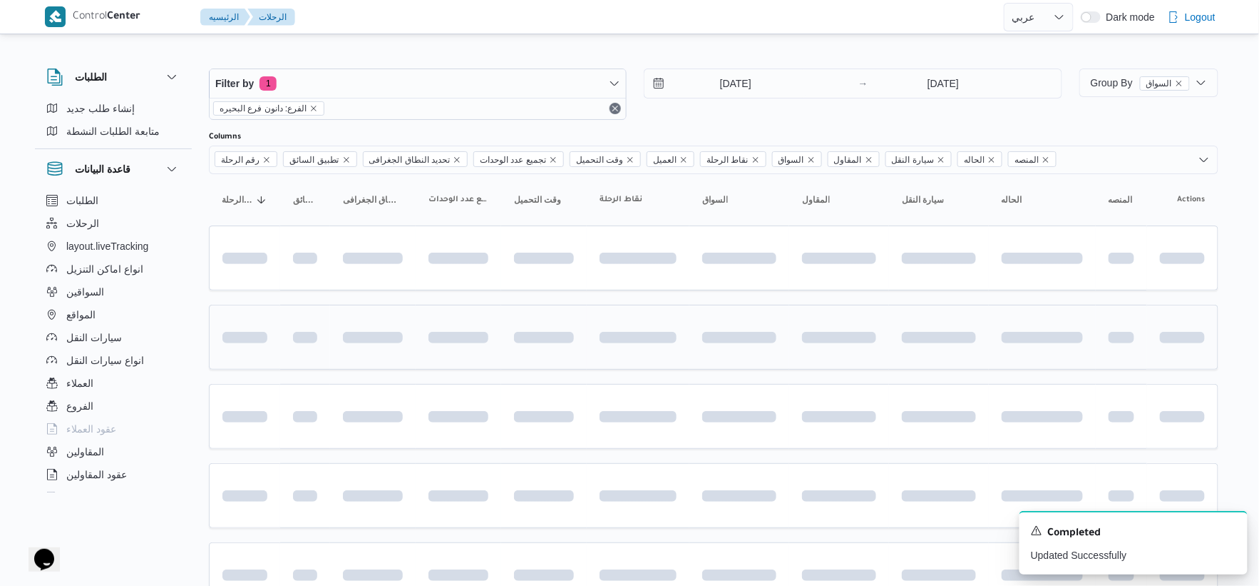
click at [631, 353] on span at bounding box center [638, 337] width 77 height 45
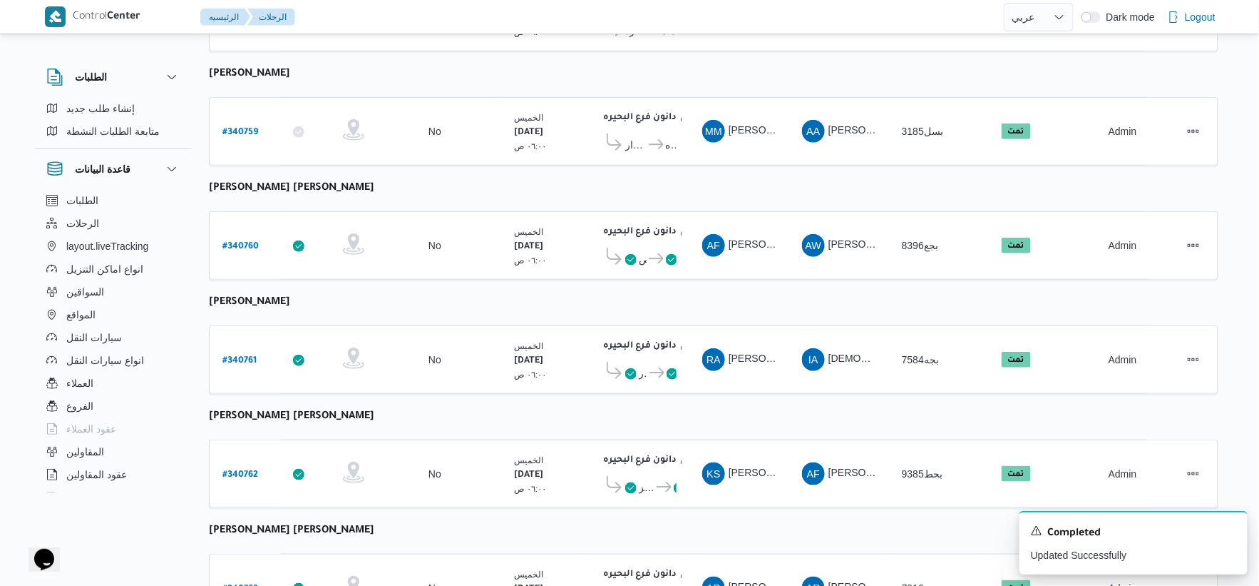
scroll to position [237, 0]
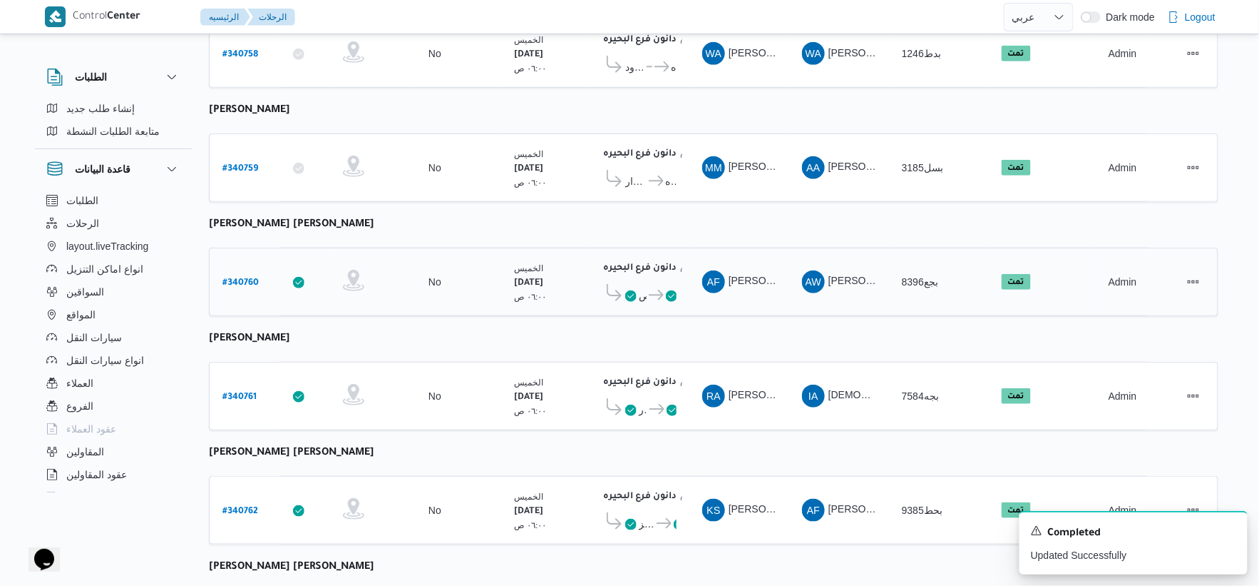
click at [655, 295] on icon at bounding box center [656, 295] width 15 height 11
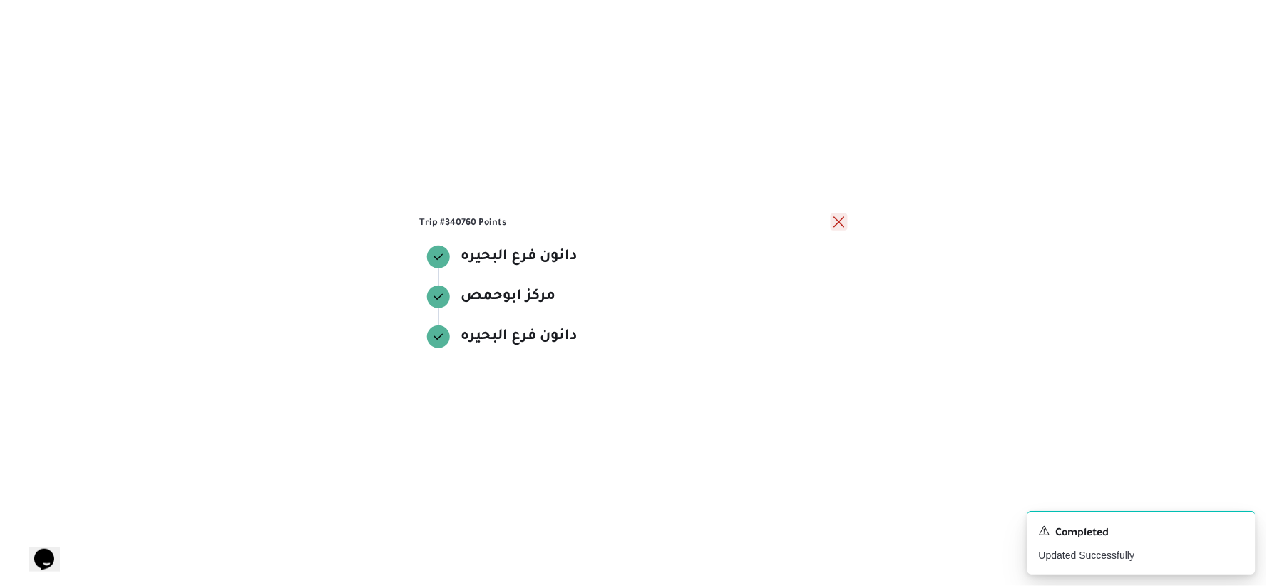
click at [839, 218] on button "close" at bounding box center [839, 221] width 17 height 17
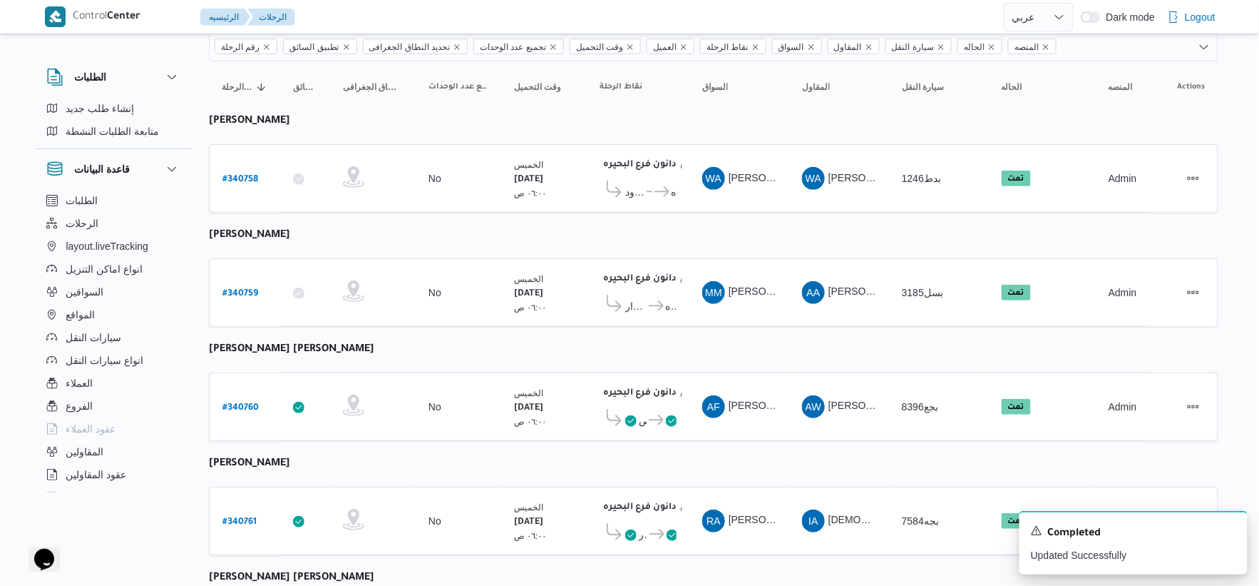
scroll to position [0, 0]
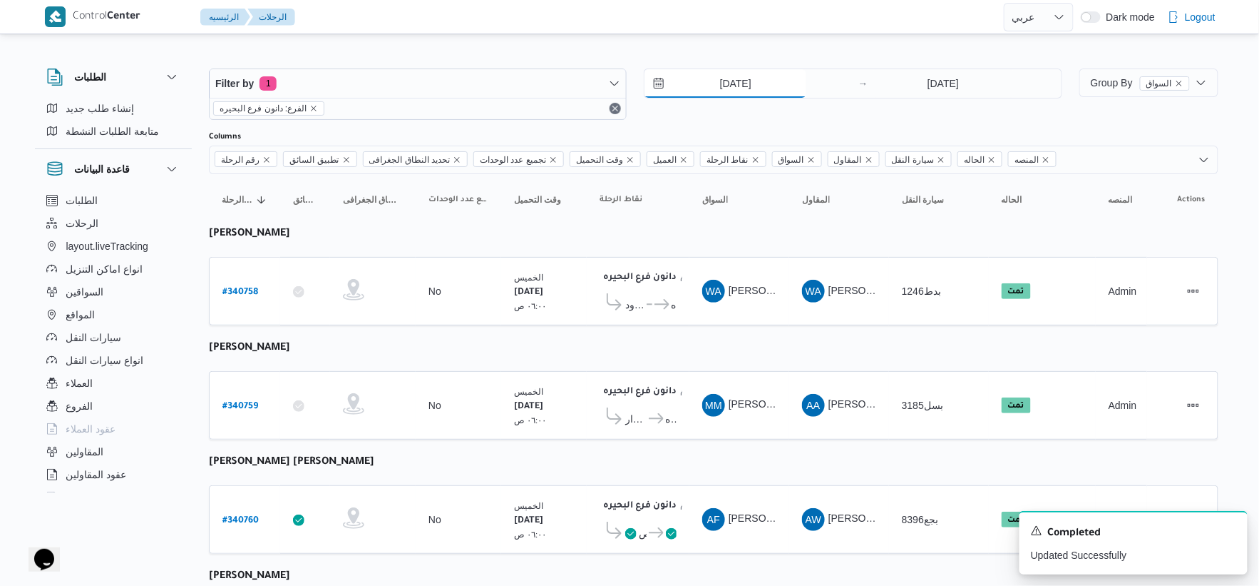
click at [779, 82] on input "2/10/2025" at bounding box center [726, 83] width 162 height 29
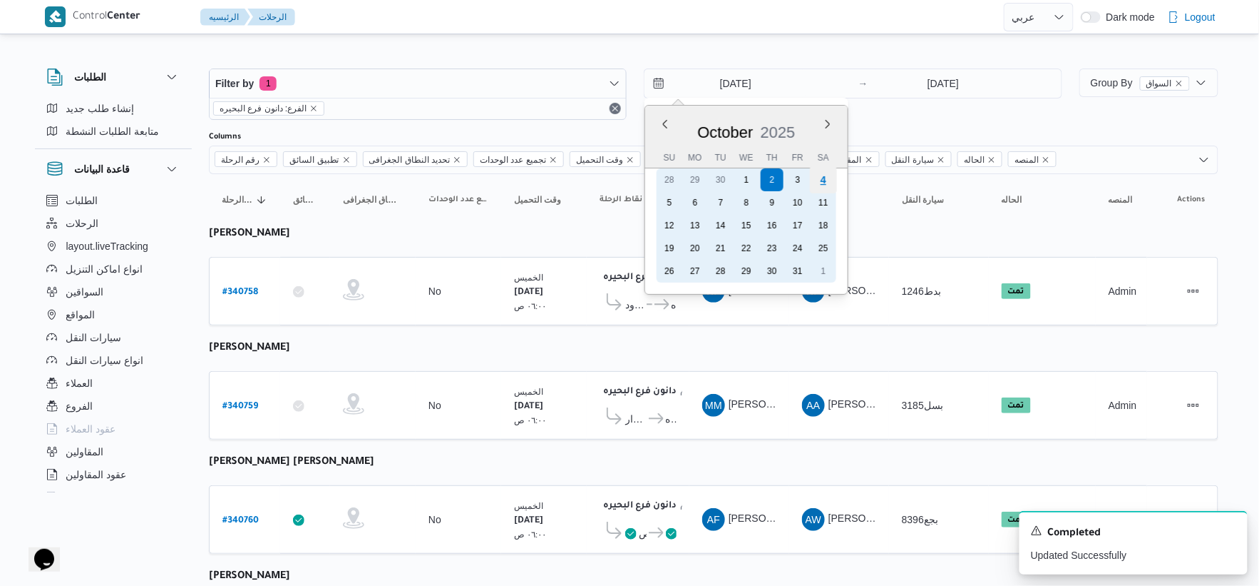
click at [829, 183] on div "4" at bounding box center [823, 179] width 27 height 27
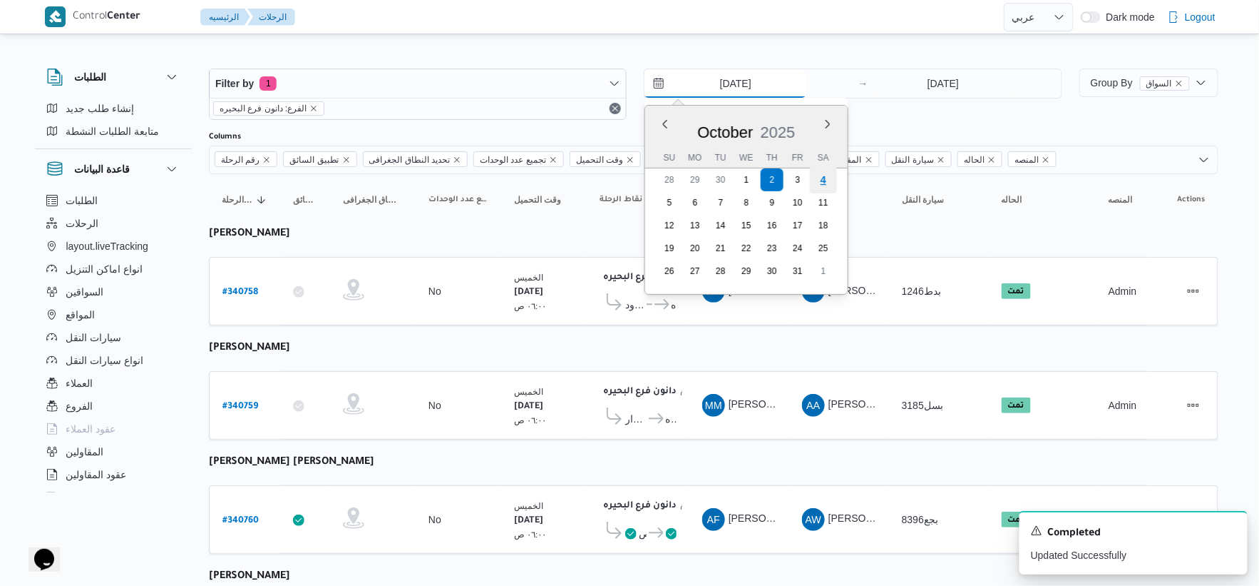
type input "[DATE]"
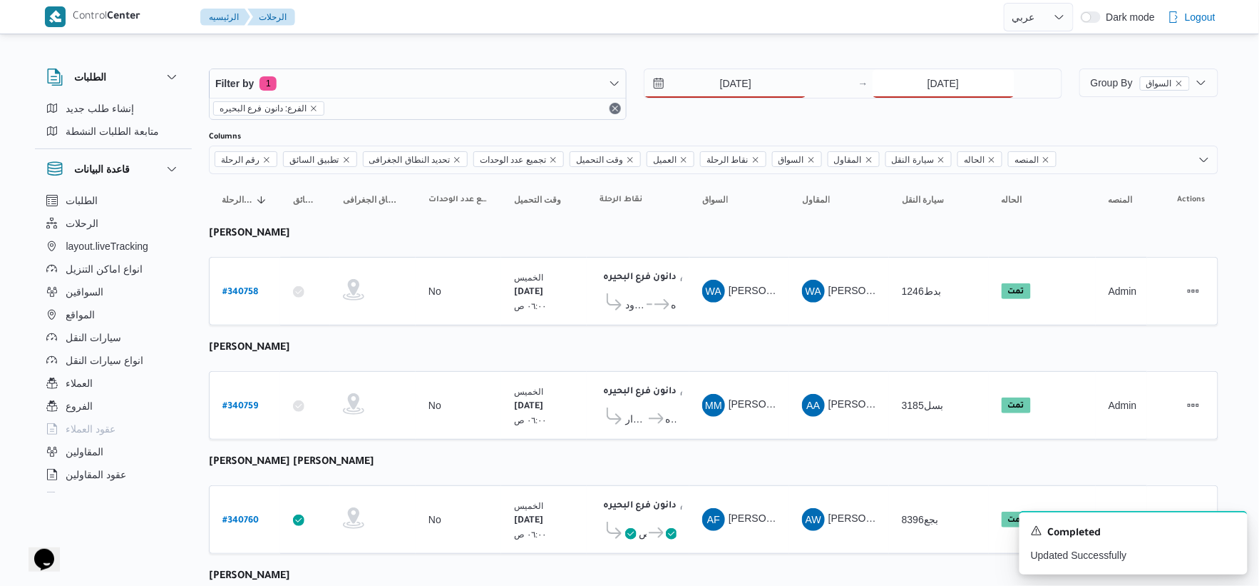
click at [943, 88] on input "2/10/2025" at bounding box center [944, 83] width 142 height 29
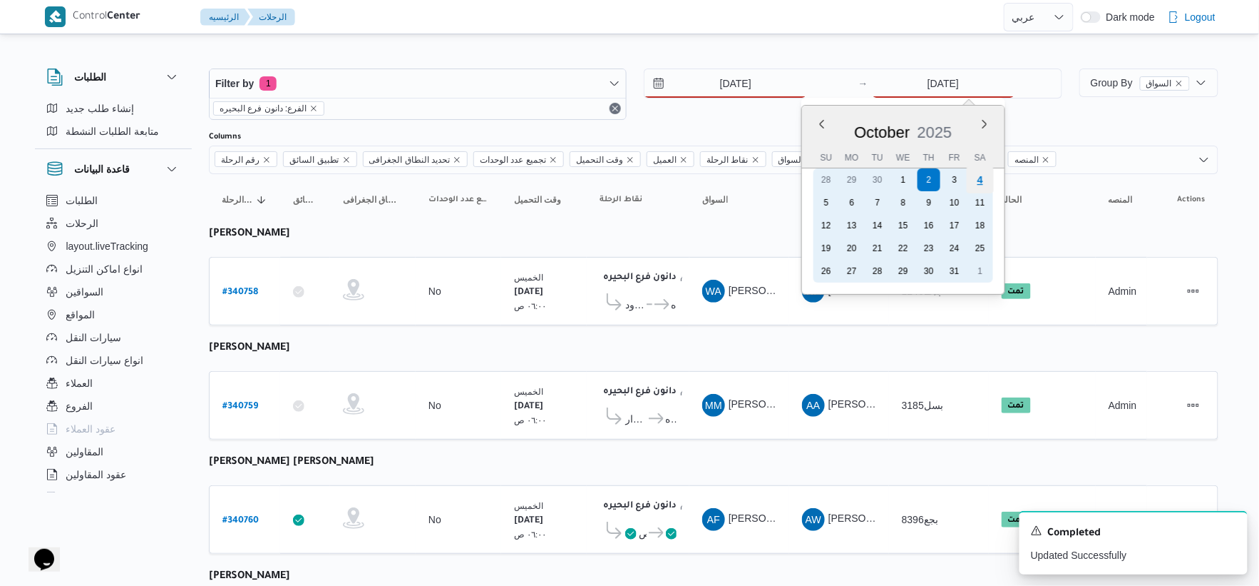
click at [983, 180] on div "4" at bounding box center [979, 179] width 27 height 27
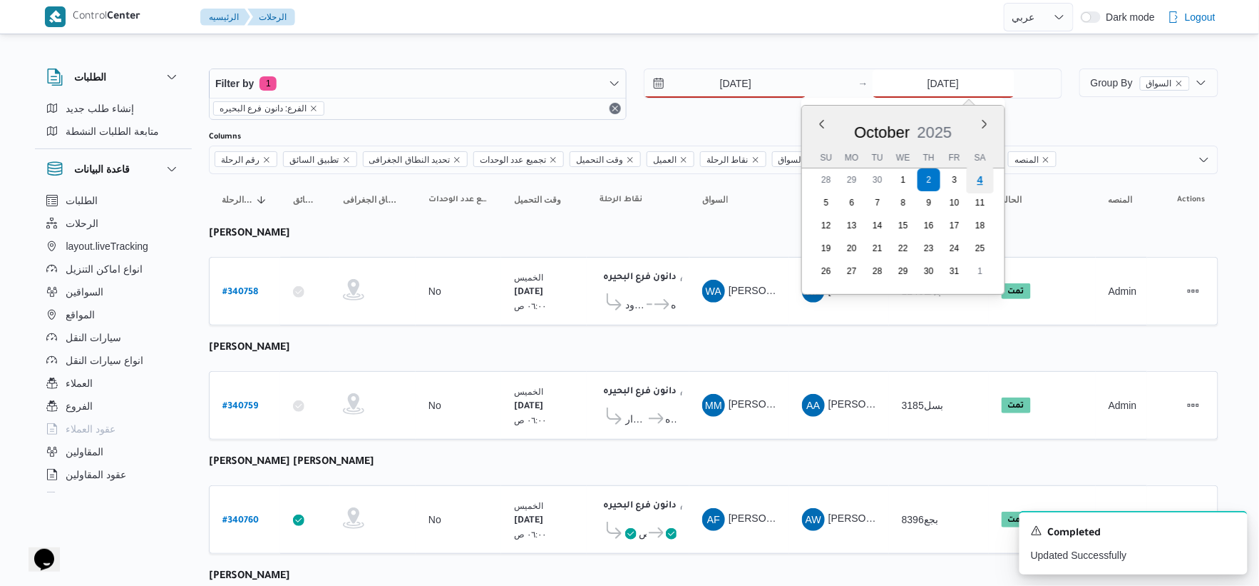
type input "[DATE]"
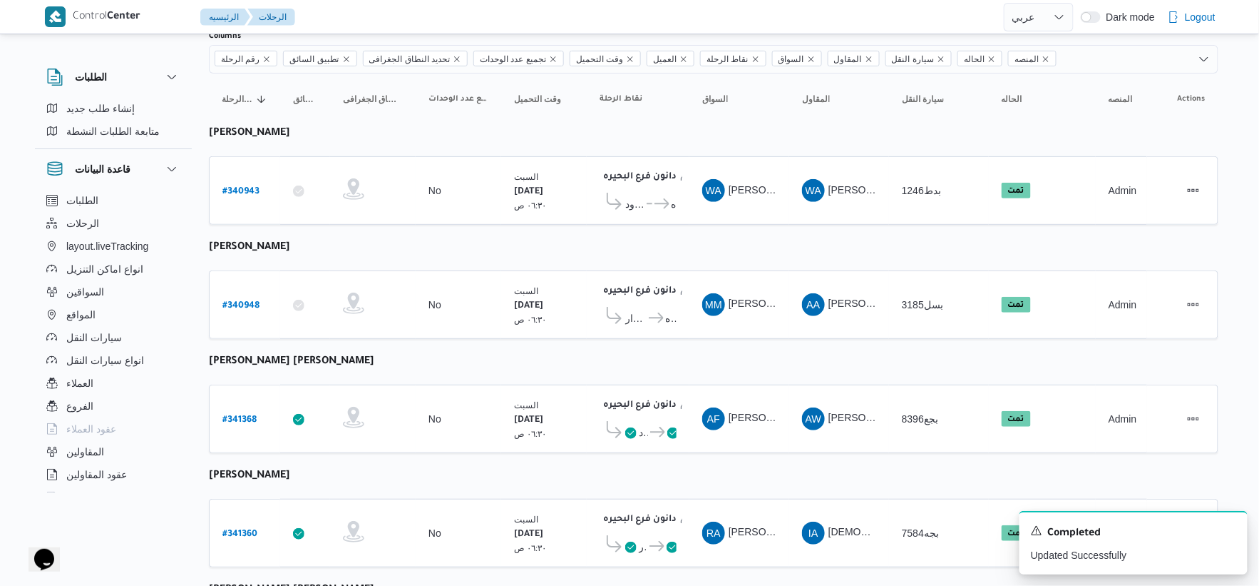
scroll to position [237, 0]
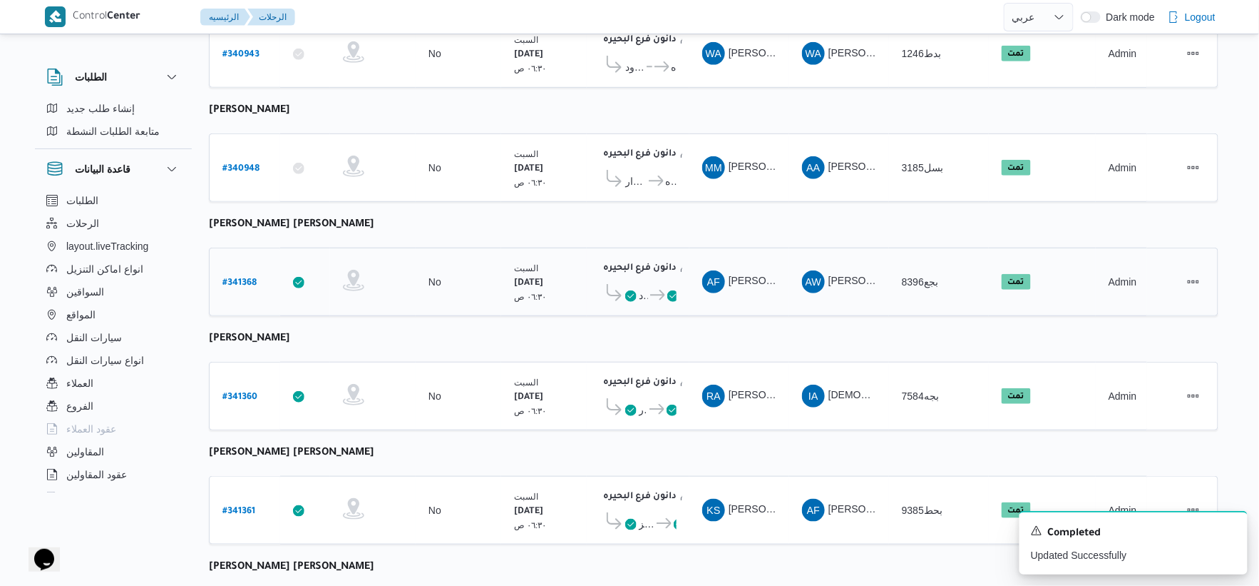
click at [240, 279] on b "# 341368" at bounding box center [240, 283] width 34 height 10
select select "ar"
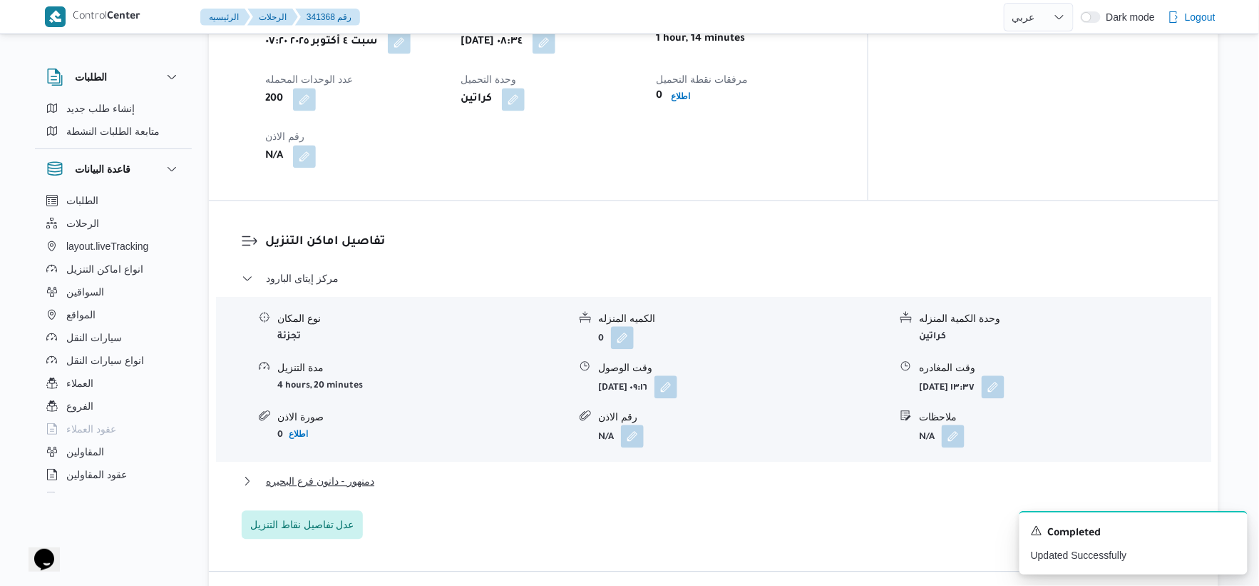
scroll to position [1030, 0]
click at [322, 513] on span "عدل تفاصيل نقاط التنزيل" at bounding box center [302, 521] width 104 height 17
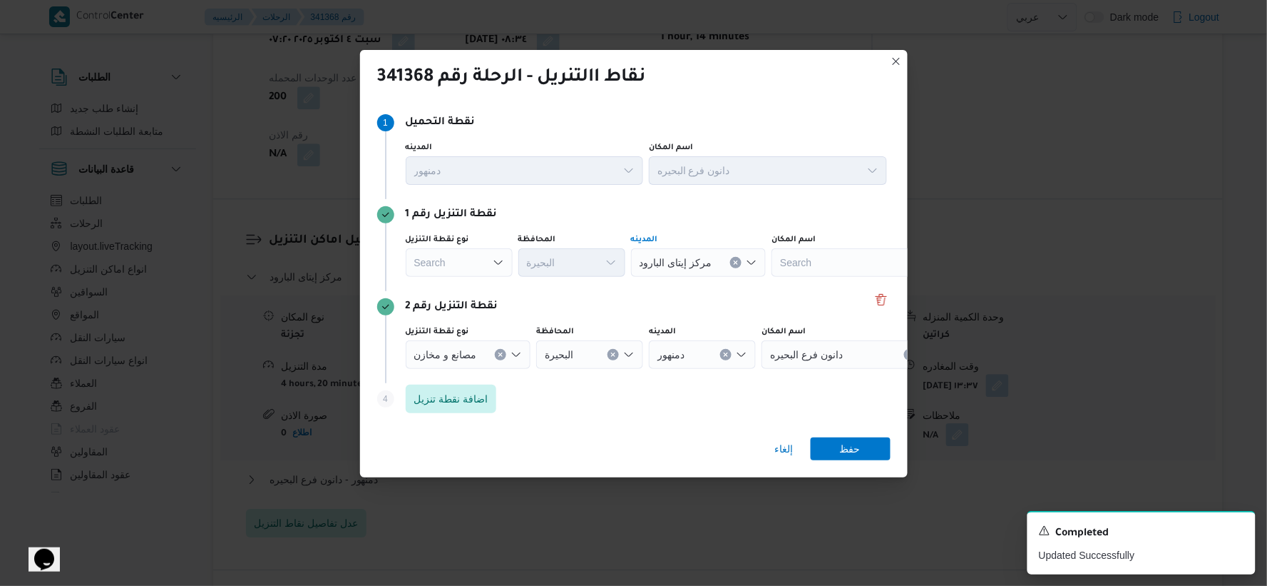
click at [735, 264] on button "Clear input" at bounding box center [735, 262] width 11 height 11
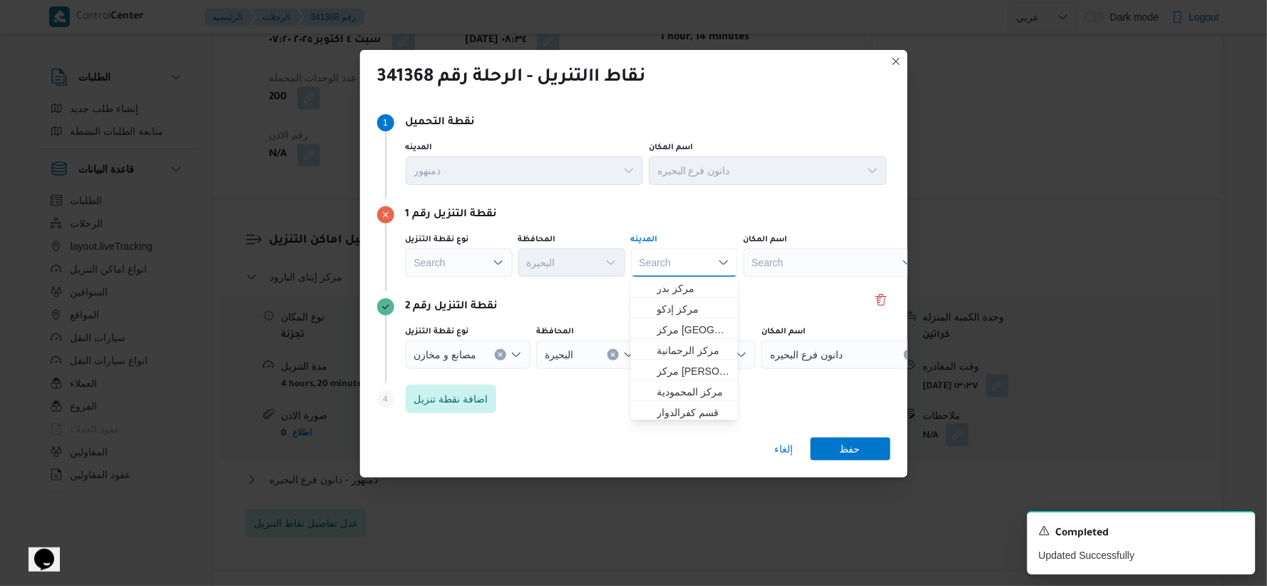
click at [849, 260] on div "Search" at bounding box center [833, 262] width 178 height 29
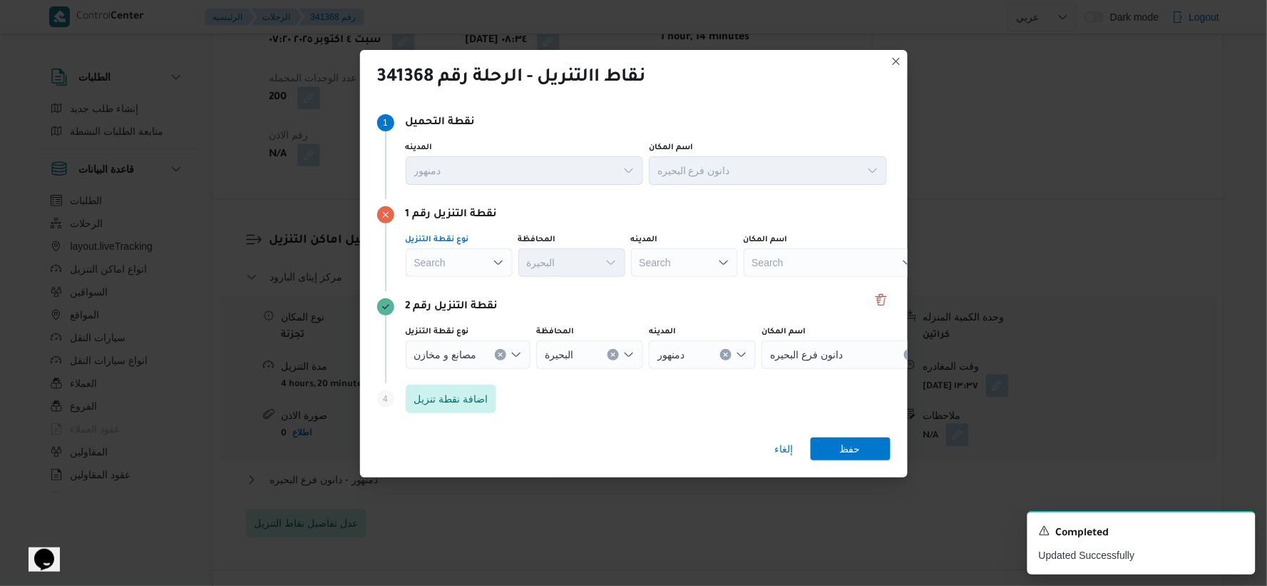
click at [467, 265] on div "Search" at bounding box center [459, 262] width 107 height 29
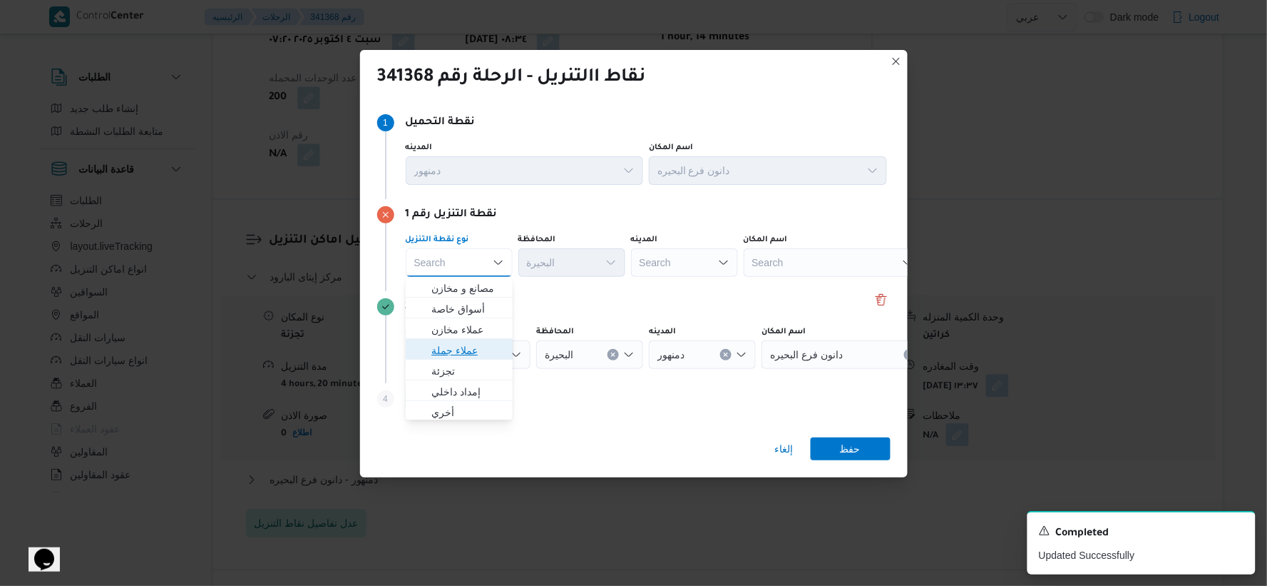
click at [469, 352] on span "عملاء جملة" at bounding box center [467, 350] width 73 height 17
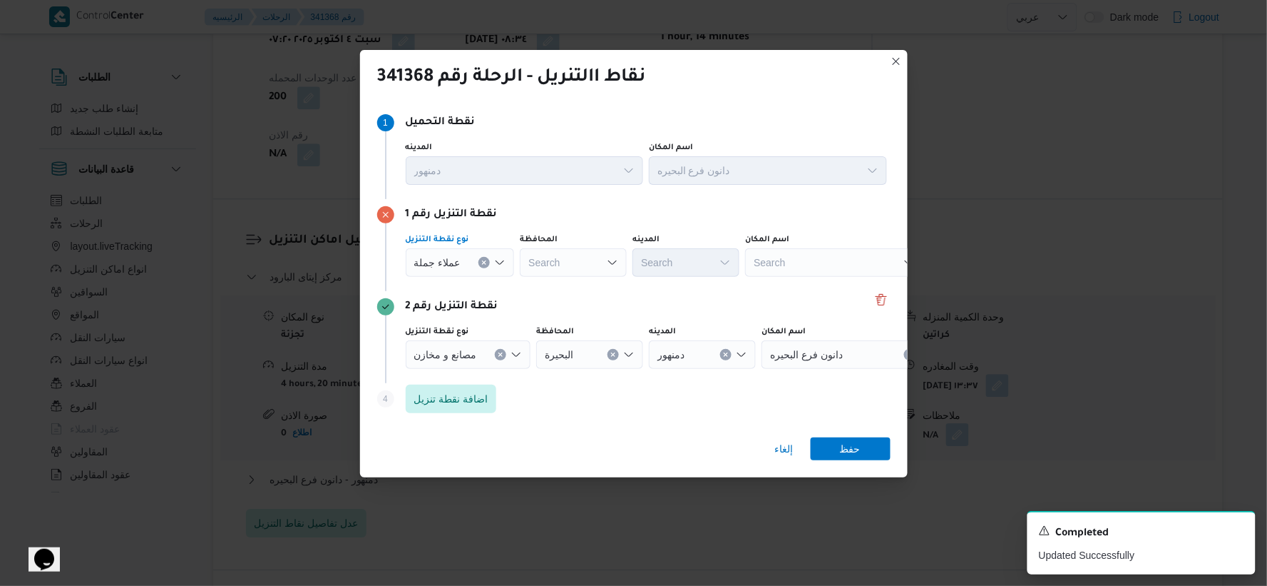
click at [564, 261] on div "Search" at bounding box center [573, 262] width 107 height 29
type input "البحير"
click at [564, 261] on div "البحير البحير Combo box. Selected. البحير. Selected. Combo box input. Search. T…" at bounding box center [573, 262] width 107 height 29
click at [562, 282] on mark "البحير" at bounding box center [561, 287] width 24 height 11
click at [451, 262] on span "عملاء جملة" at bounding box center [437, 262] width 46 height 16
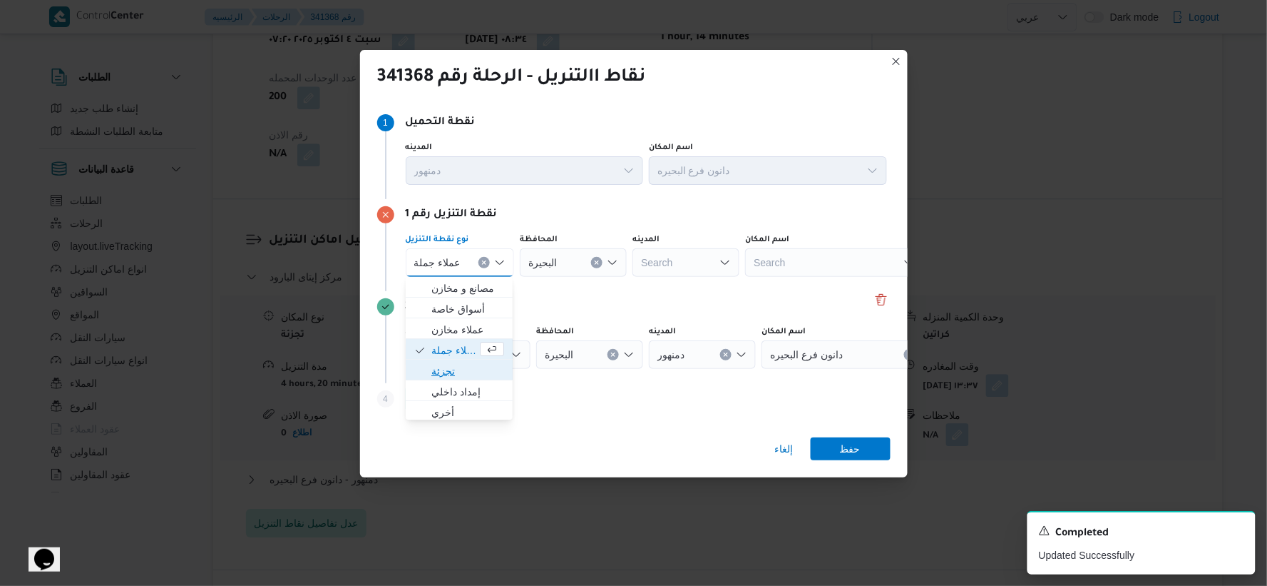
click at [464, 368] on span "تجزئة" at bounding box center [467, 370] width 73 height 17
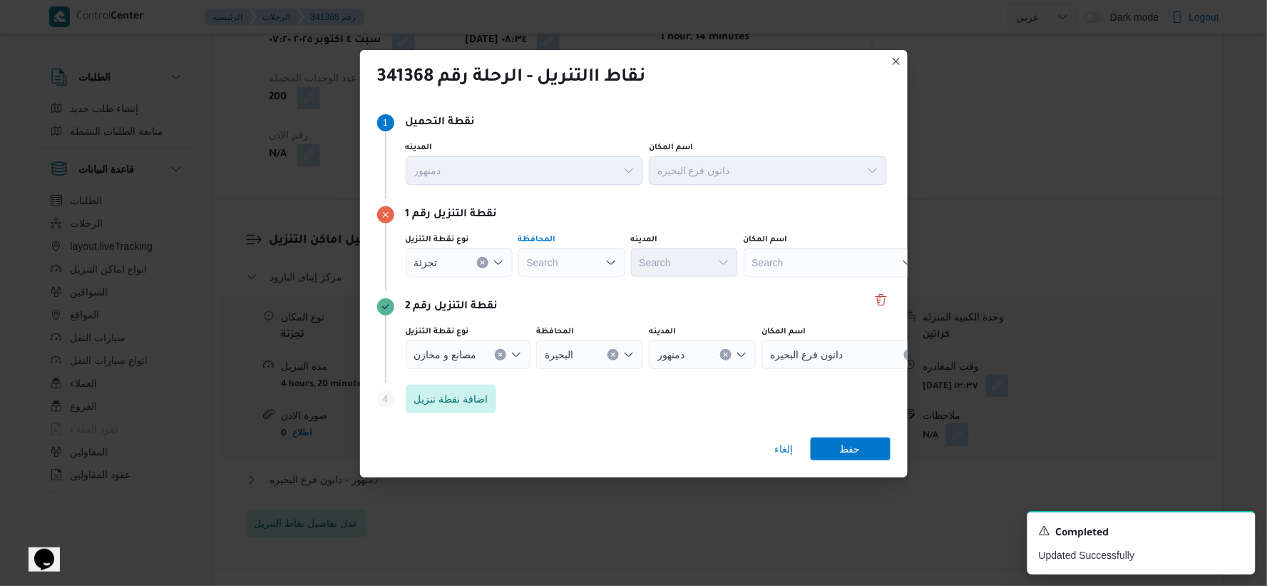
click at [573, 260] on div "Search" at bounding box center [571, 262] width 107 height 29
click at [568, 285] on span "البحيرة" at bounding box center [580, 288] width 73 height 17
click at [700, 259] on div "Search" at bounding box center [684, 262] width 107 height 29
type input "حمص"
click at [700, 290] on span "مركز ابو حمص" at bounding box center [693, 288] width 73 height 17
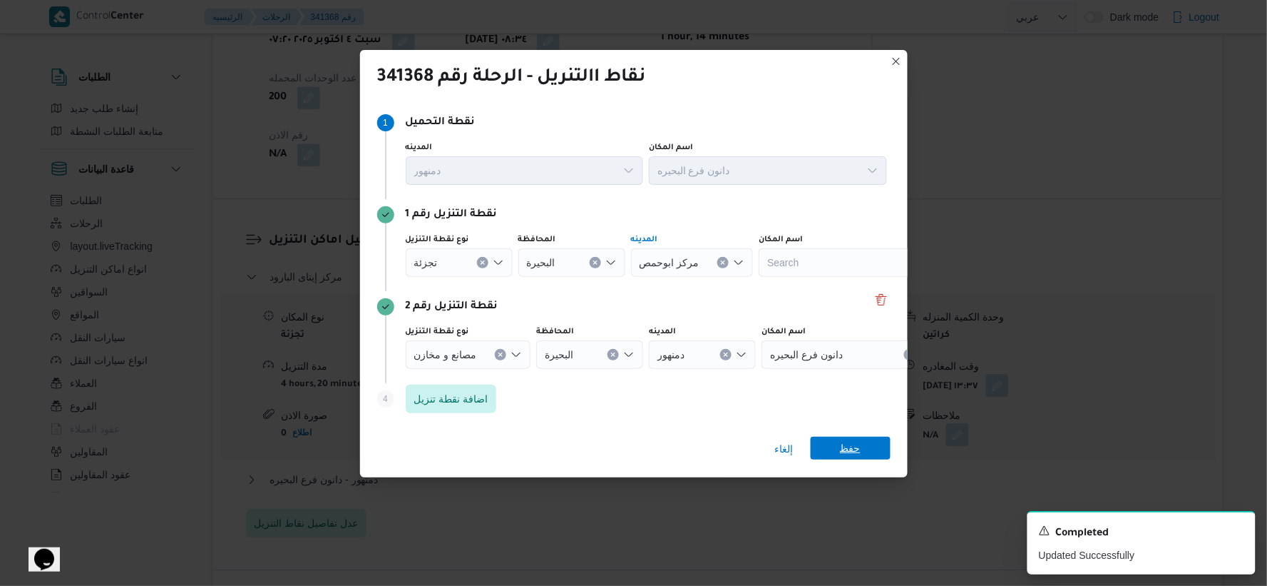
click at [856, 437] on span "حفظ" at bounding box center [850, 447] width 21 height 23
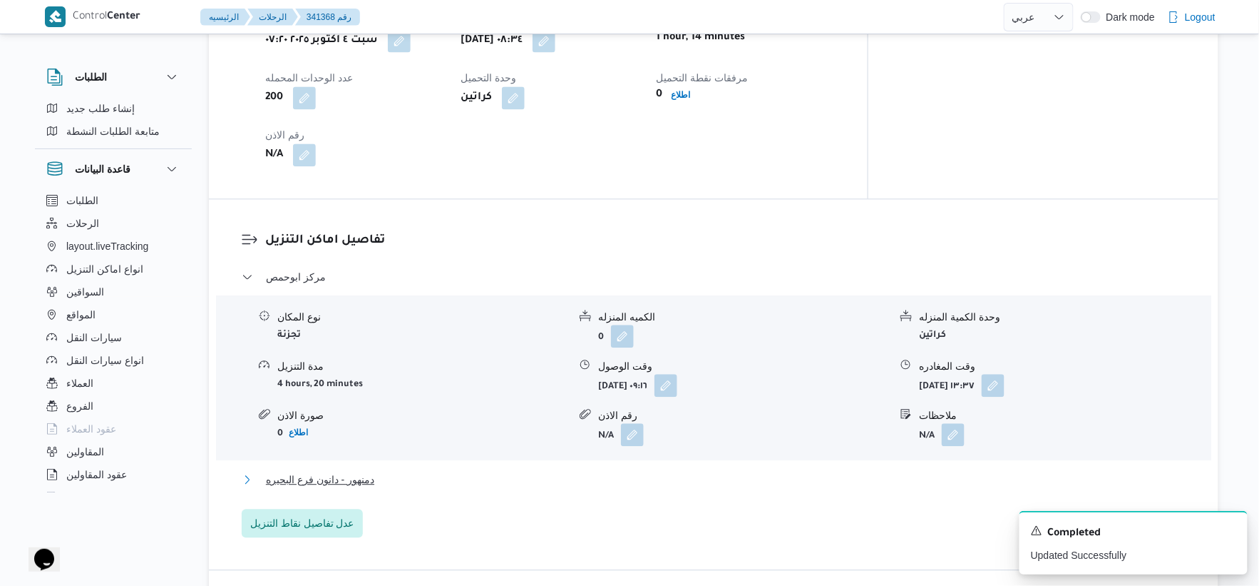
click at [367, 471] on span "دمنهور - دانون فرع البحيره" at bounding box center [320, 479] width 108 height 17
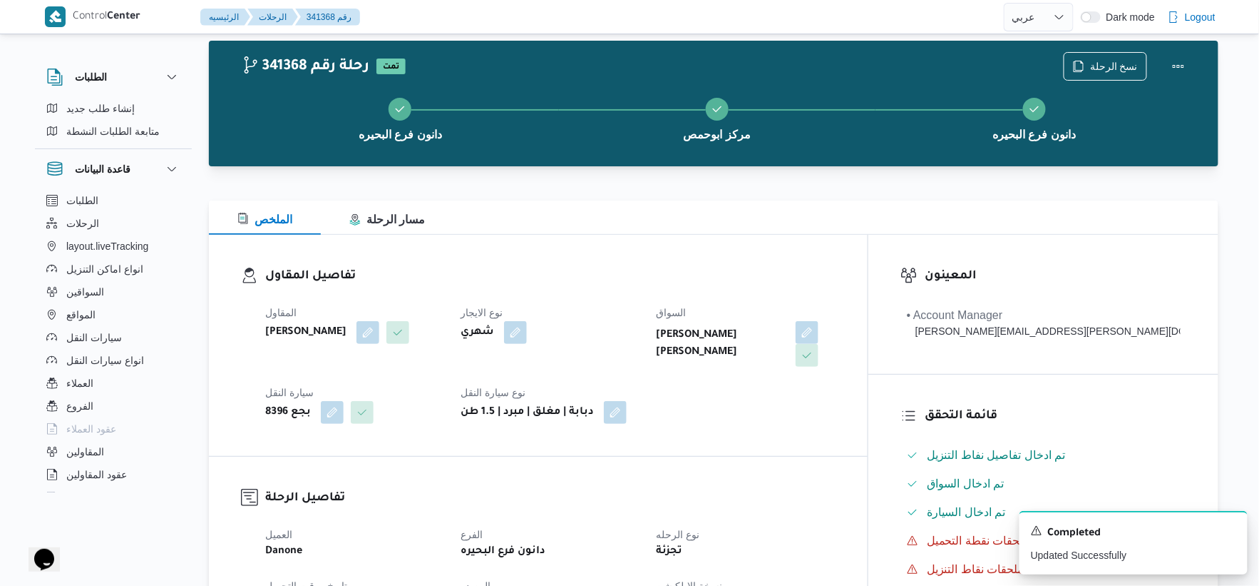
scroll to position [0, 0]
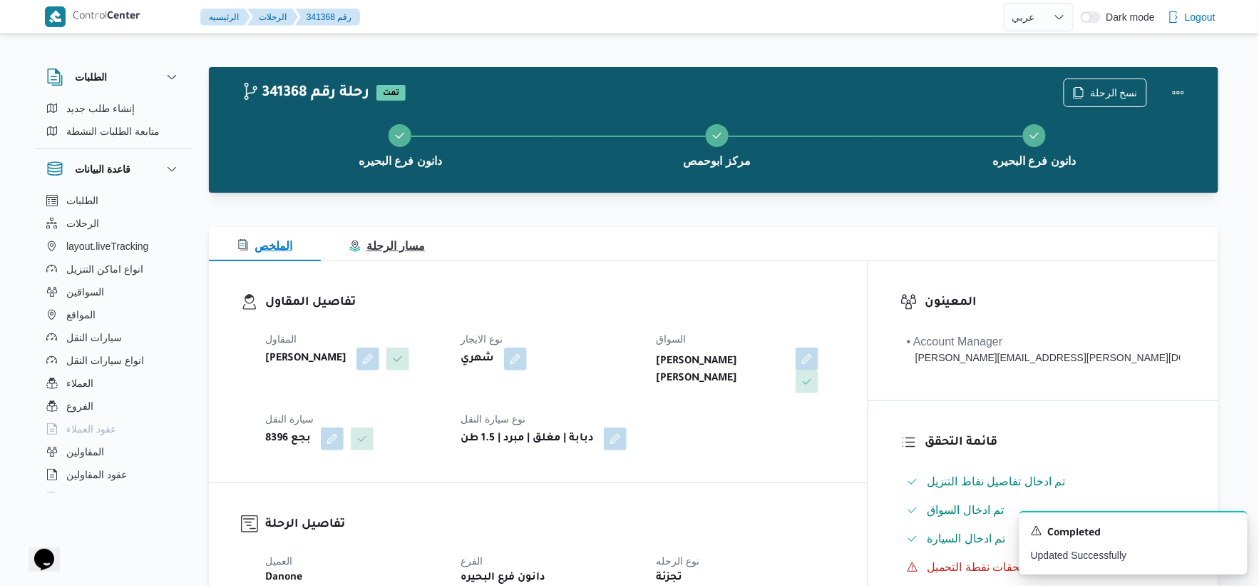
click at [404, 243] on span "مسار الرحلة" at bounding box center [387, 246] width 76 height 12
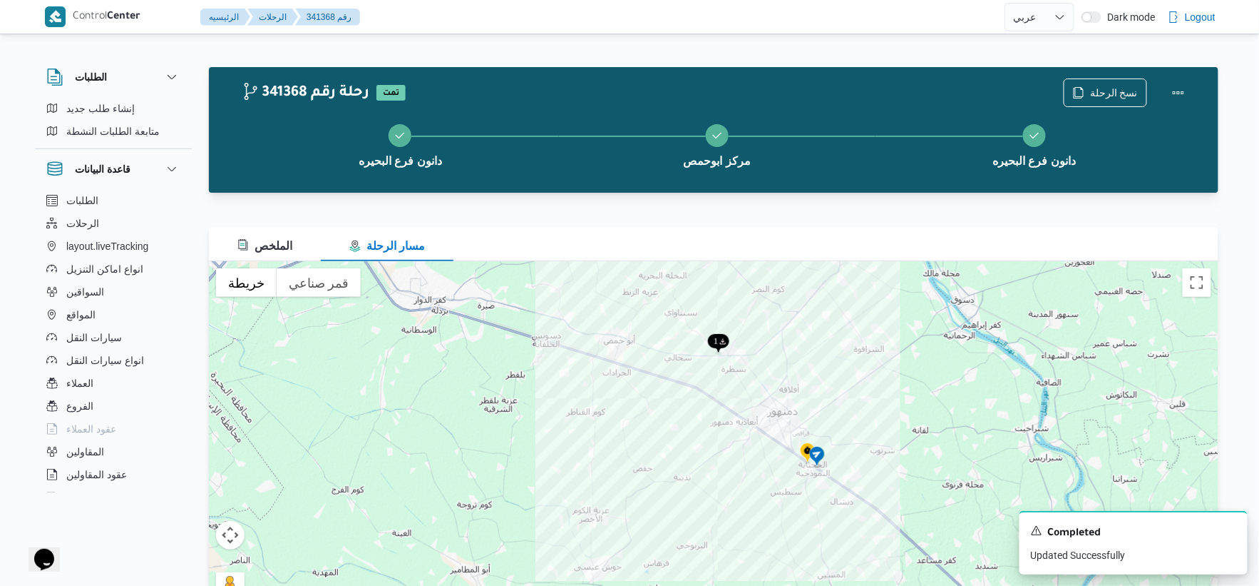
drag, startPoint x: 618, startPoint y: 287, endPoint x: 653, endPoint y: 354, distance: 75.9
click at [651, 354] on div at bounding box center [714, 439] width 1010 height 357
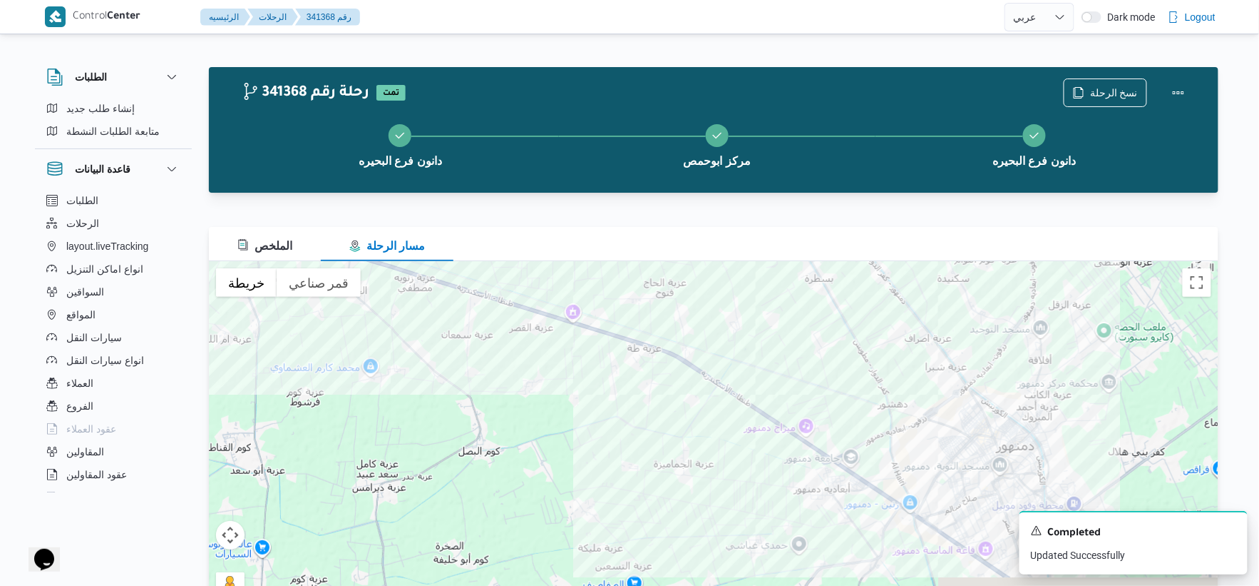
drag, startPoint x: 863, startPoint y: 389, endPoint x: 701, endPoint y: 248, distance: 214.8
click at [701, 248] on div "الملخص مسار الرحلة ← تحريك لليسار → تحريك لليمين ↑ تحريك للأعلى ↓ تحريك للأسفل …" at bounding box center [714, 422] width 1010 height 391
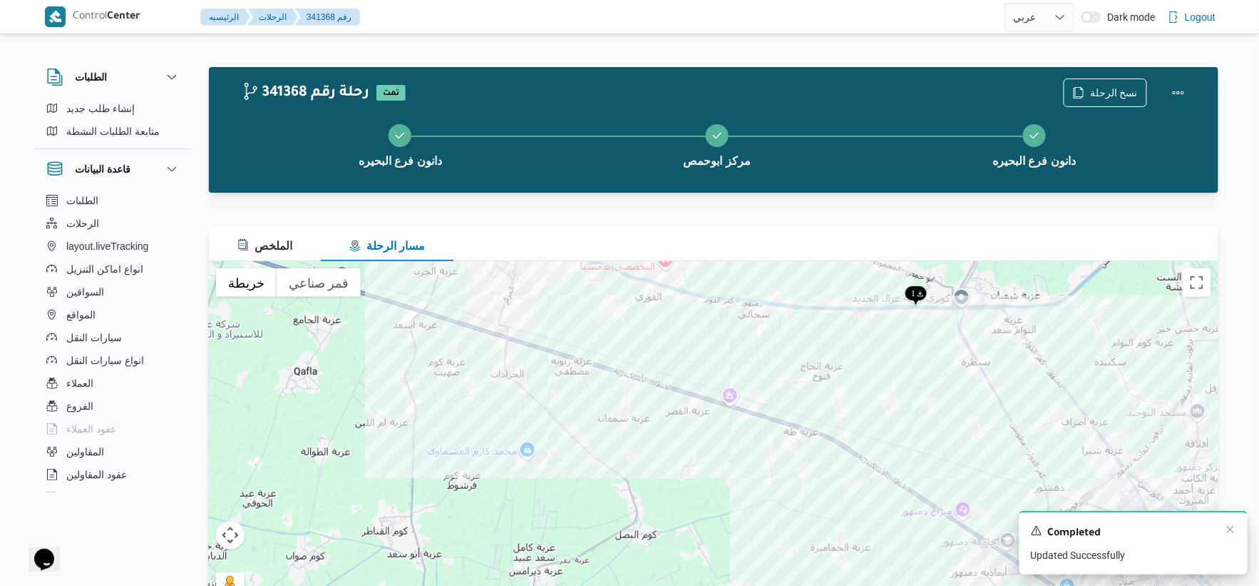
drag, startPoint x: 934, startPoint y: 443, endPoint x: 1090, endPoint y: 528, distance: 177.5
click at [1090, 528] on div "Control Center الرئيسيه الرحلات 341368 رقم English عربي Dark mode Logout الطلبا…" at bounding box center [629, 313] width 1259 height 627
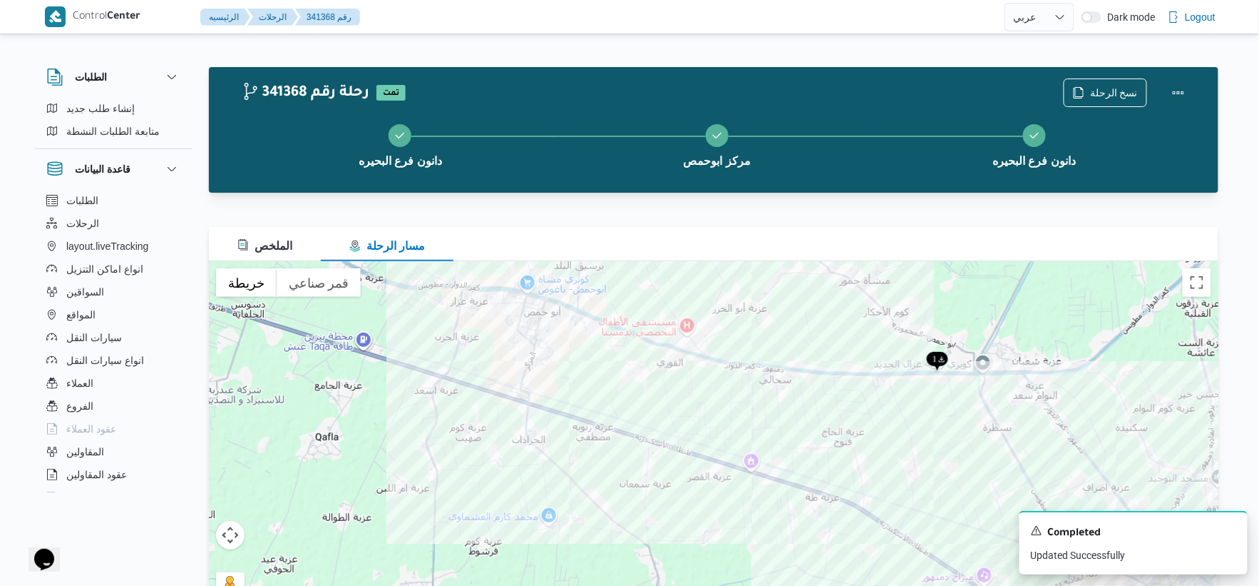
drag, startPoint x: 618, startPoint y: 322, endPoint x: 640, endPoint y: 389, distance: 70.4
click at [640, 389] on div at bounding box center [714, 439] width 1010 height 357
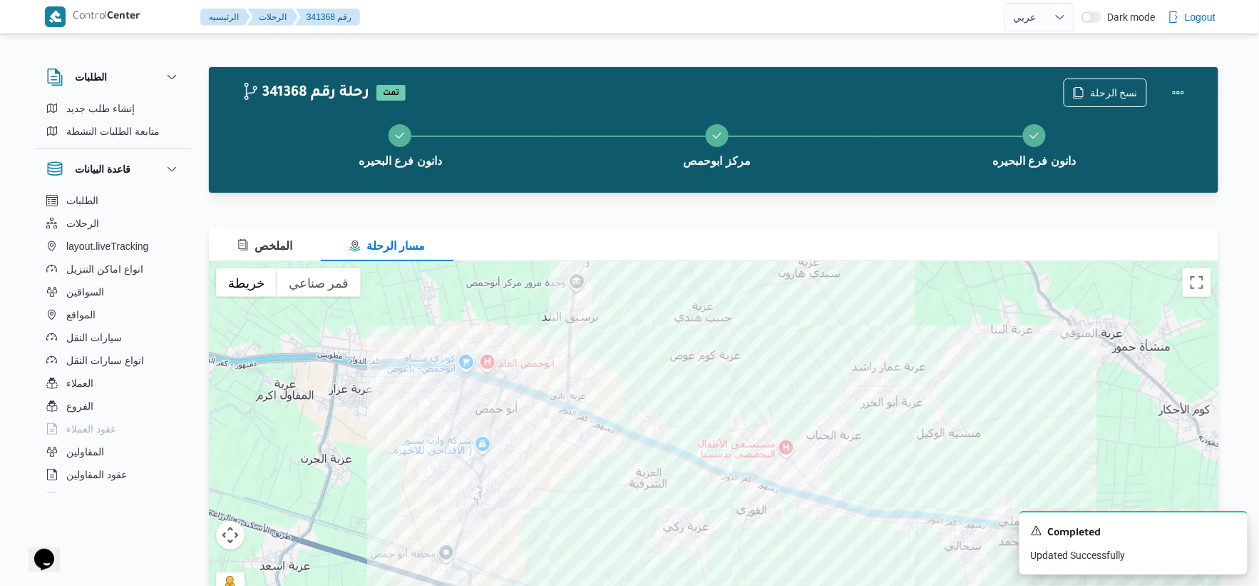
drag, startPoint x: 578, startPoint y: 312, endPoint x: 630, endPoint y: 489, distance: 185.1
click at [630, 489] on div at bounding box center [714, 439] width 1010 height 357
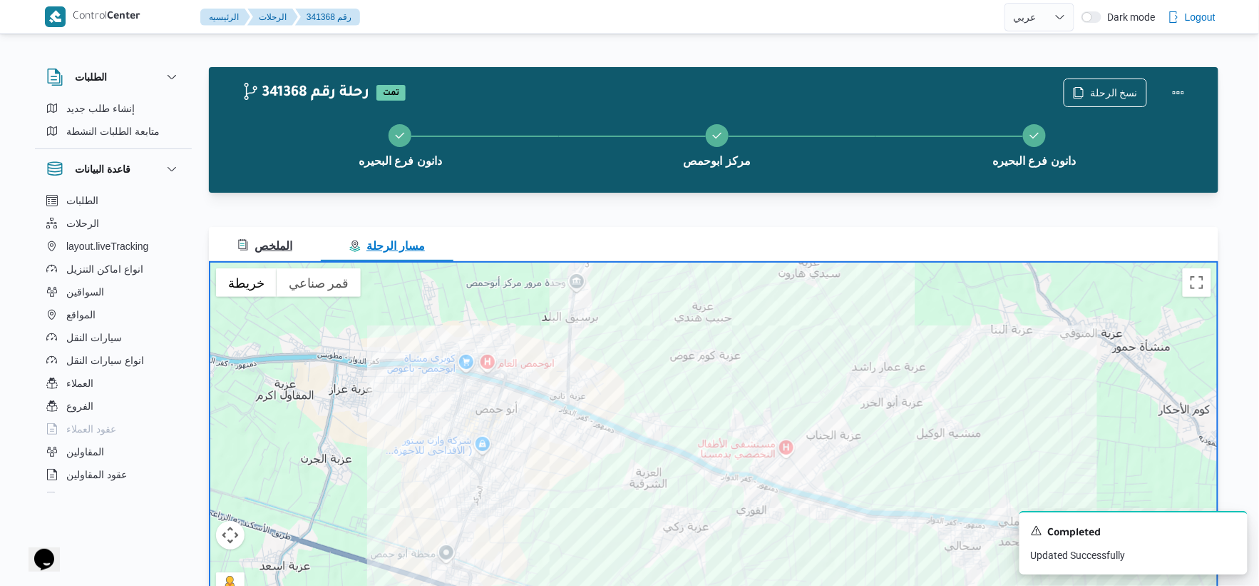
click at [286, 244] on span "الملخص" at bounding box center [264, 246] width 55 height 12
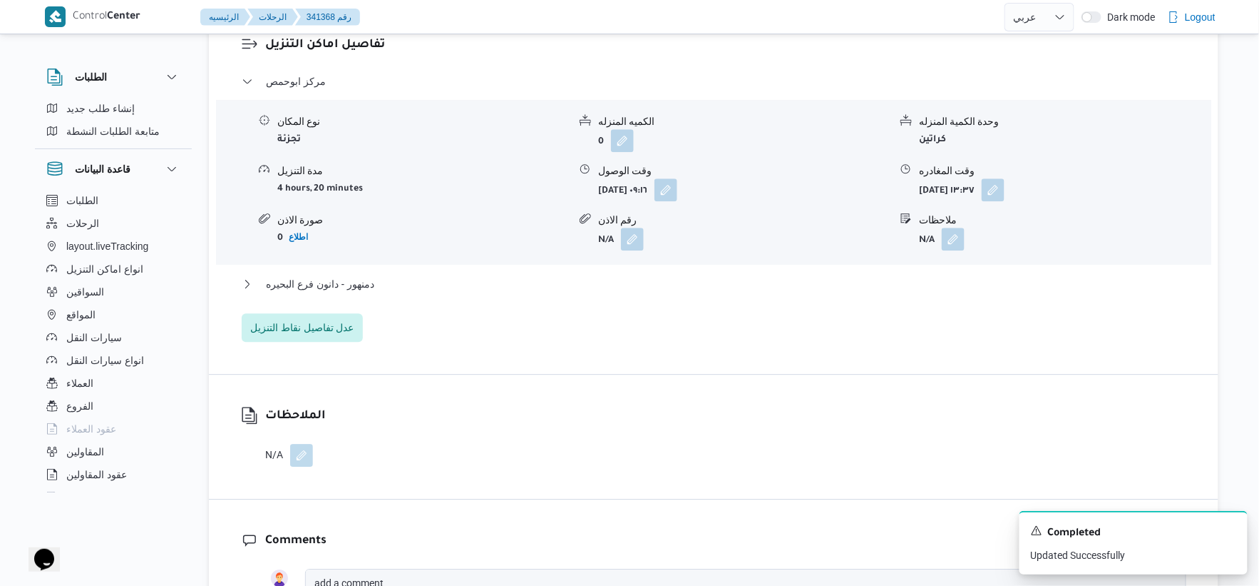
scroll to position [1346, 0]
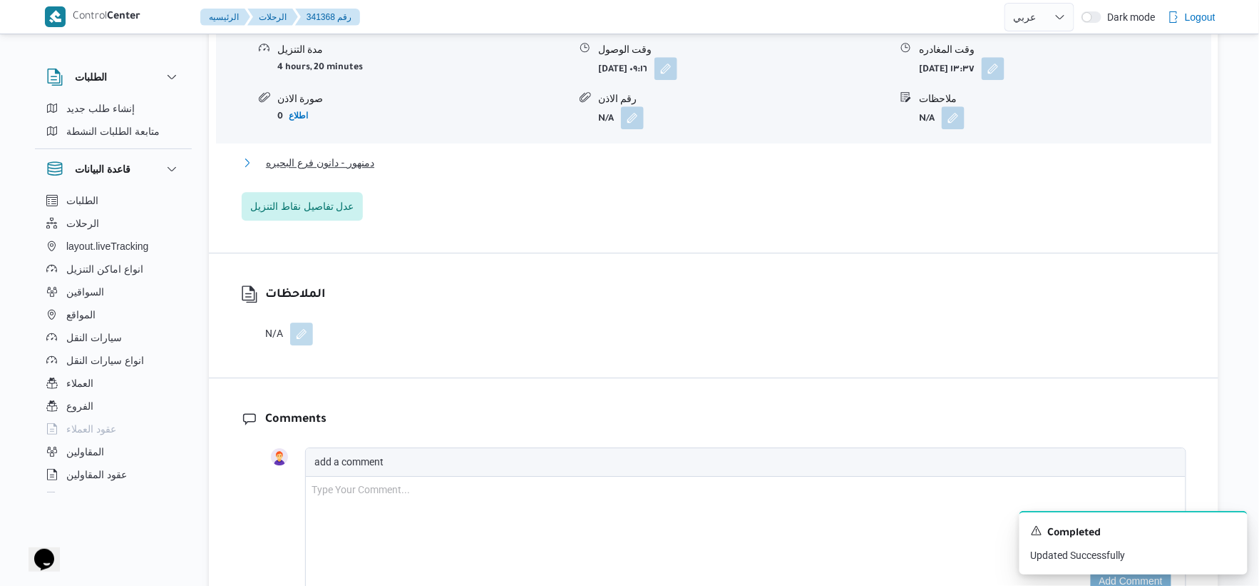
click at [358, 154] on span "دمنهور - دانون فرع البحيره" at bounding box center [320, 162] width 108 height 17
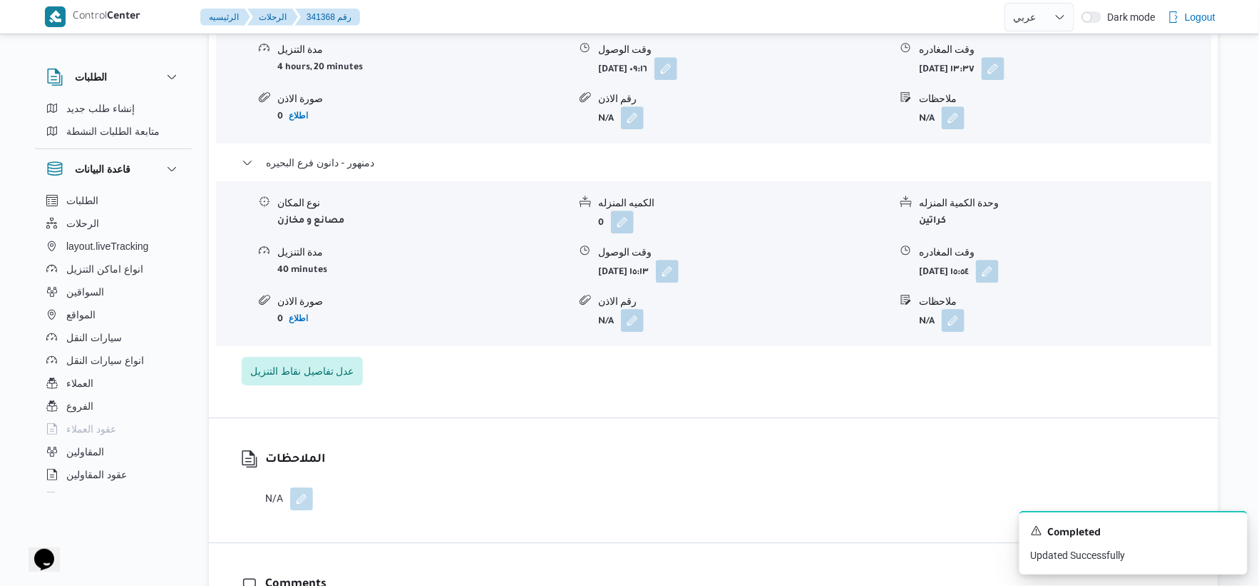
select select "ar"
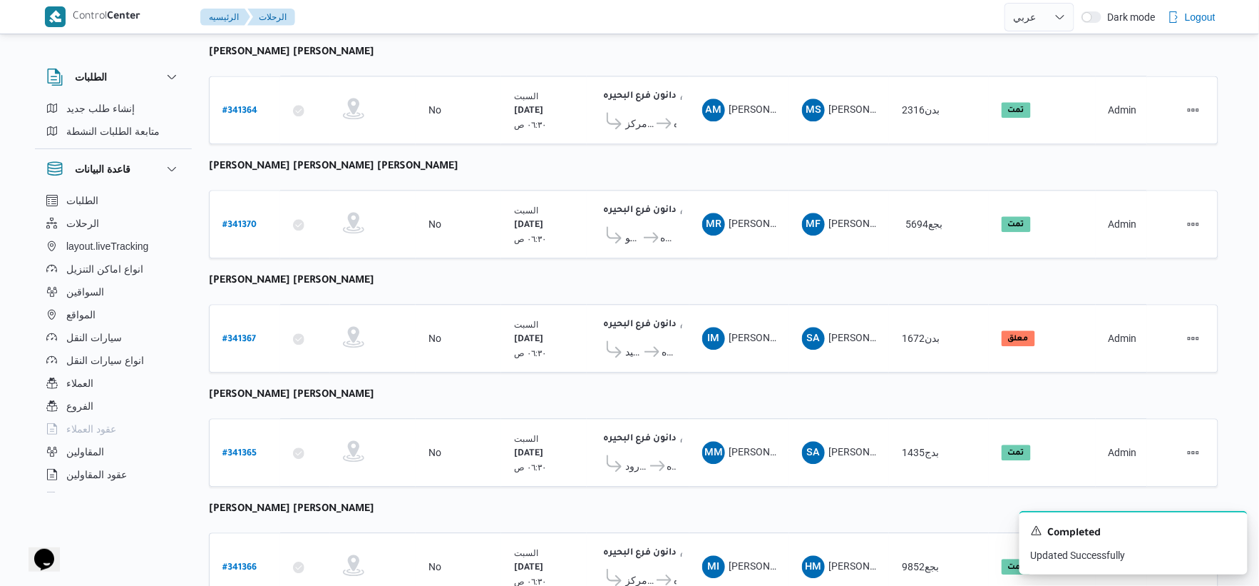
scroll to position [1066, 0]
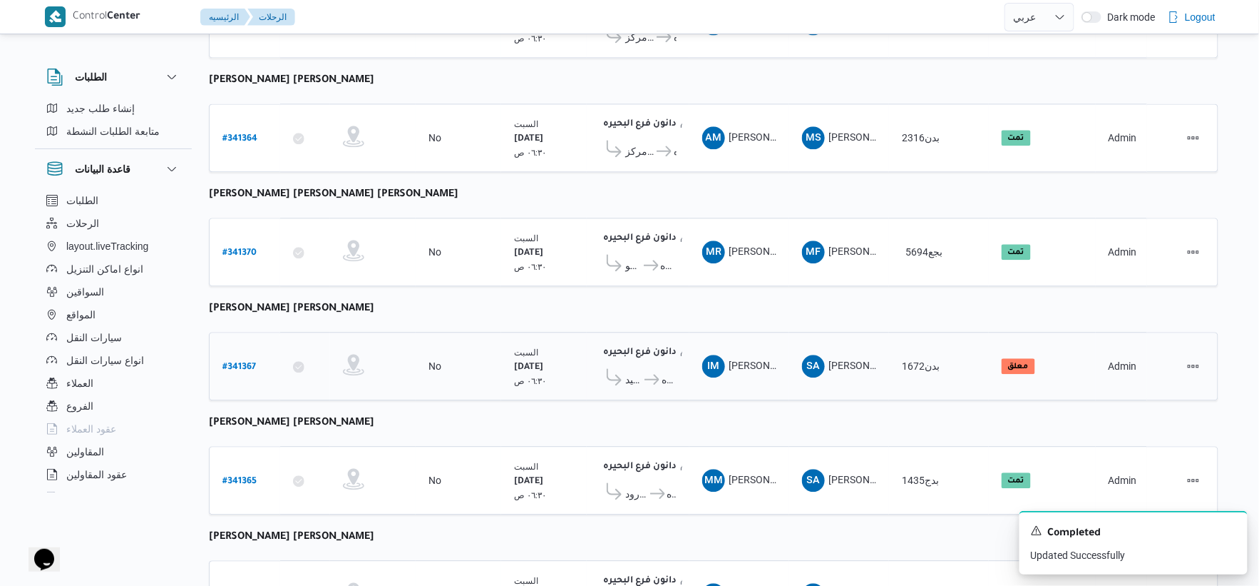
click at [250, 357] on link "# 341367" at bounding box center [240, 366] width 34 height 19
select select "ar"
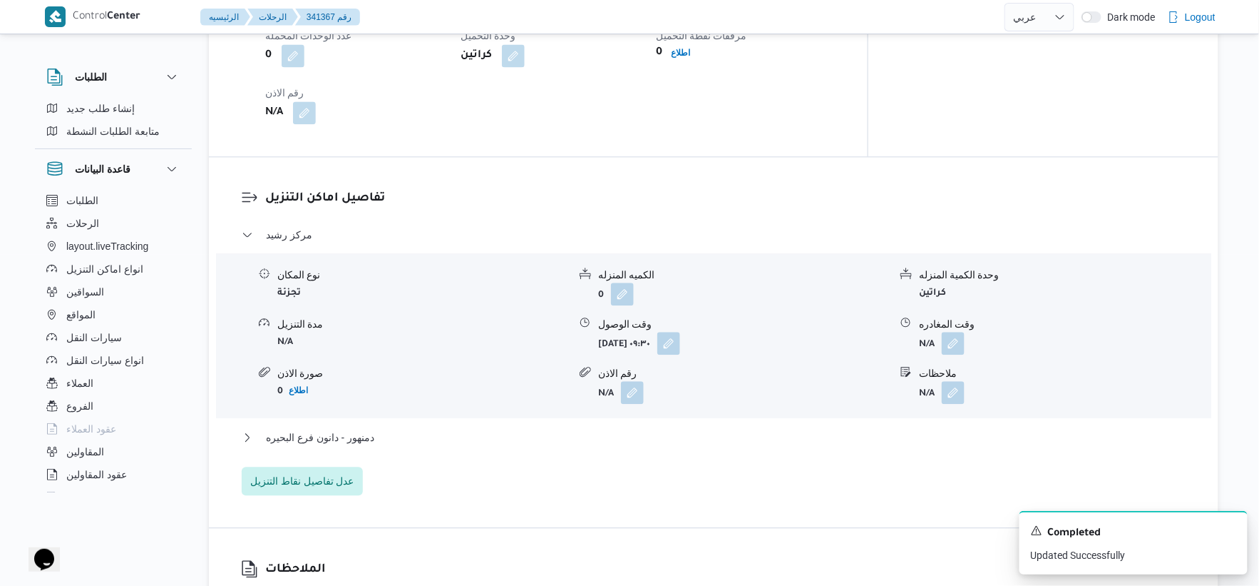
scroll to position [511, 0]
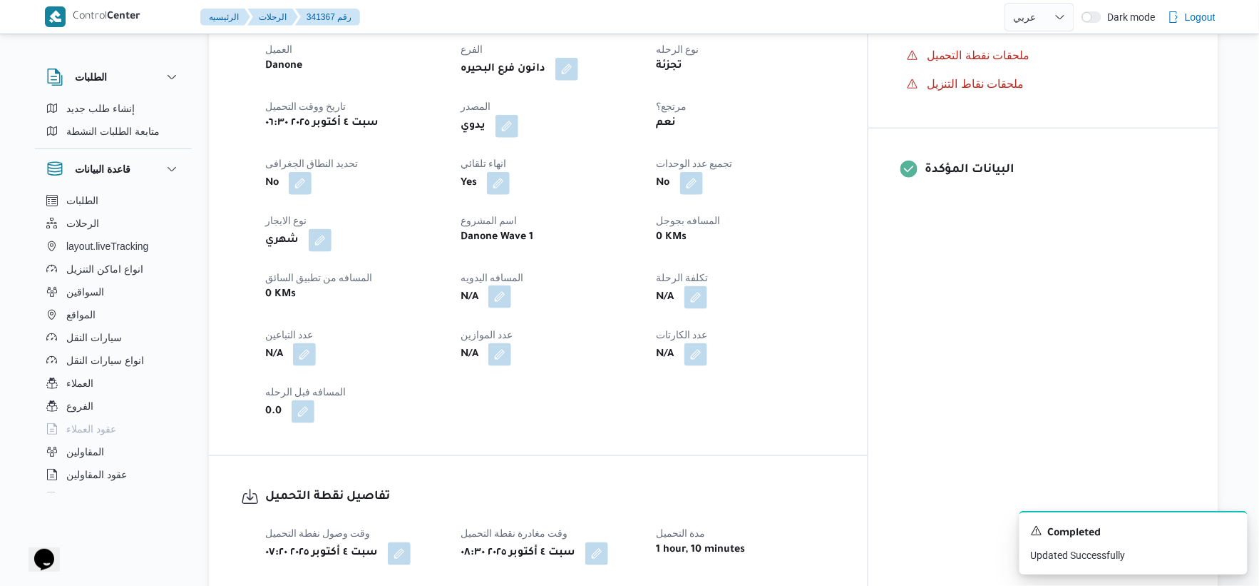
click at [511, 296] on button "button" at bounding box center [500, 296] width 23 height 23
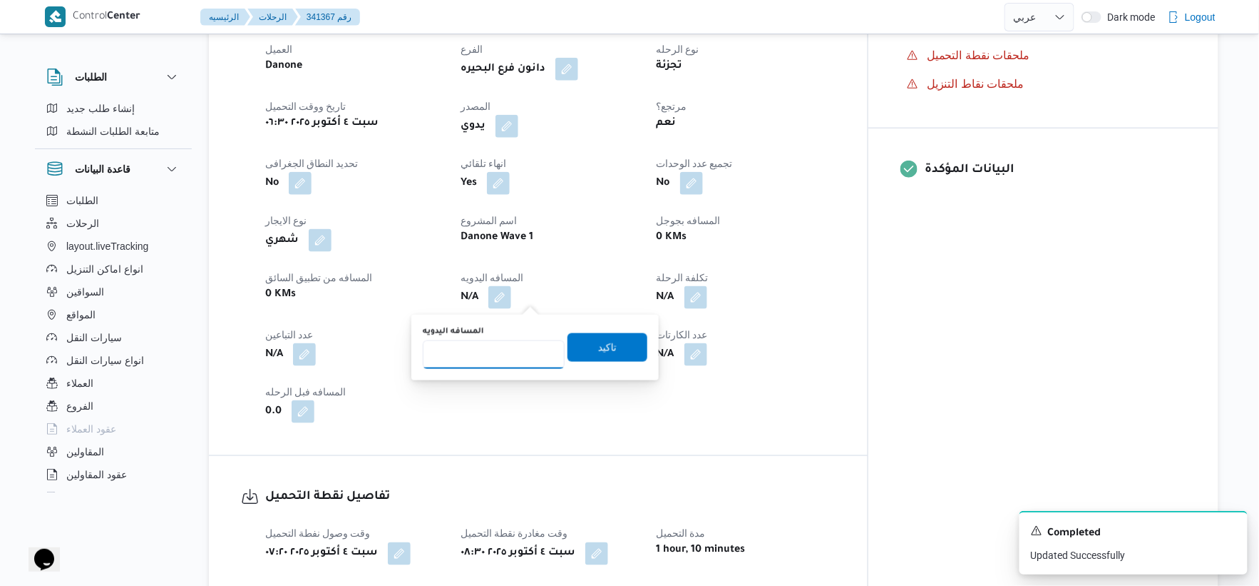
click at [472, 353] on input "المسافه اليدويه" at bounding box center [494, 354] width 142 height 29
type input "163"
click at [598, 343] on span "تاكيد" at bounding box center [607, 346] width 19 height 17
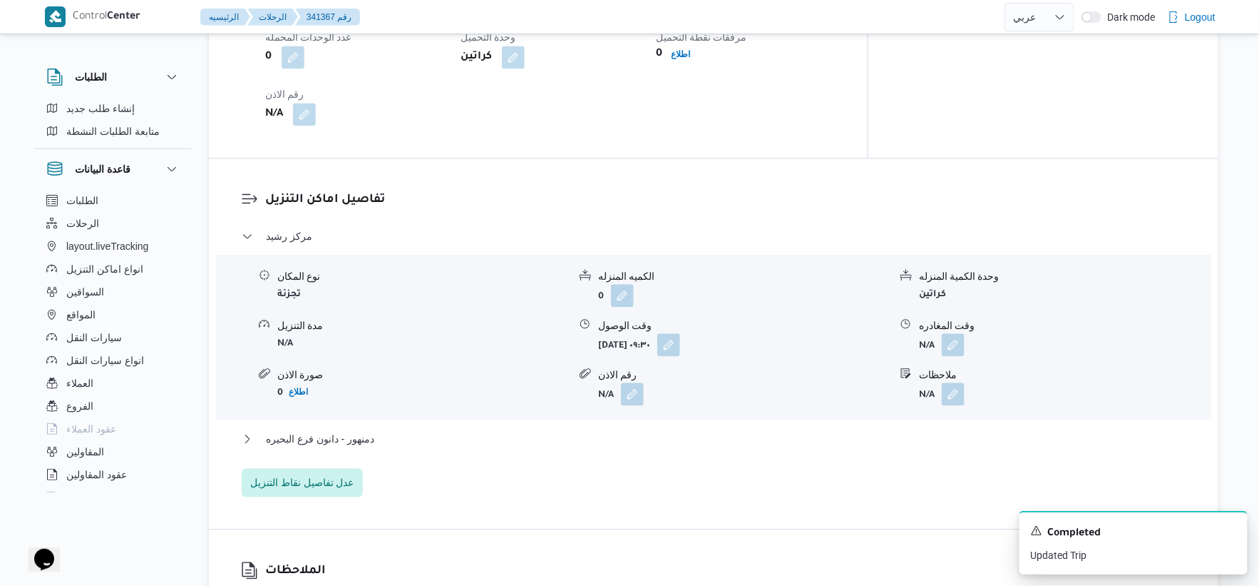
scroll to position [1066, 0]
click at [410, 426] on div "مركز رشيد نوع المكان تجزئة الكميه المنزله 0 وحدة الكمية المنزله كراتين مدة التن…" at bounding box center [714, 360] width 945 height 269
click at [415, 429] on button "دمنهور - دانون فرع البحيره" at bounding box center [714, 437] width 945 height 17
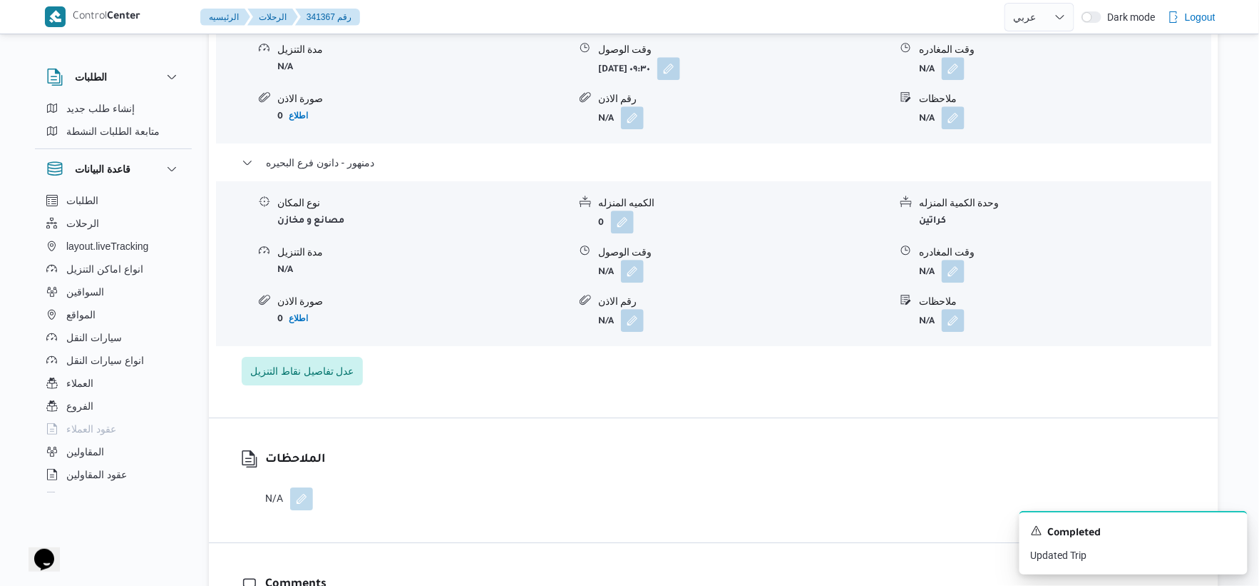
scroll to position [1346, 0]
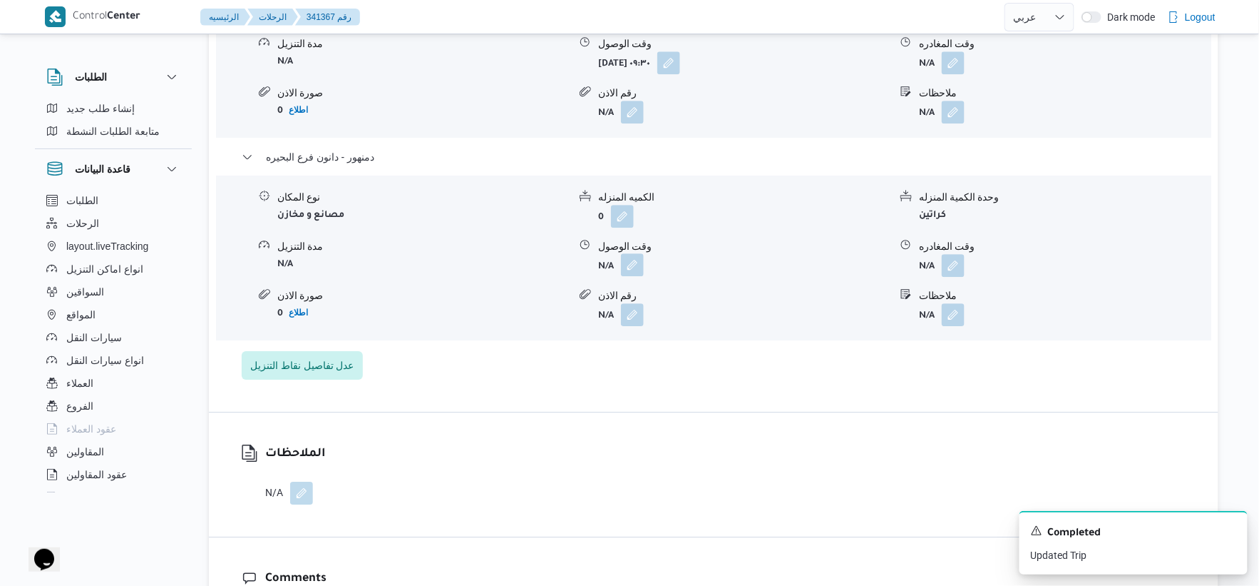
click at [642, 260] on button "button" at bounding box center [632, 264] width 23 height 23
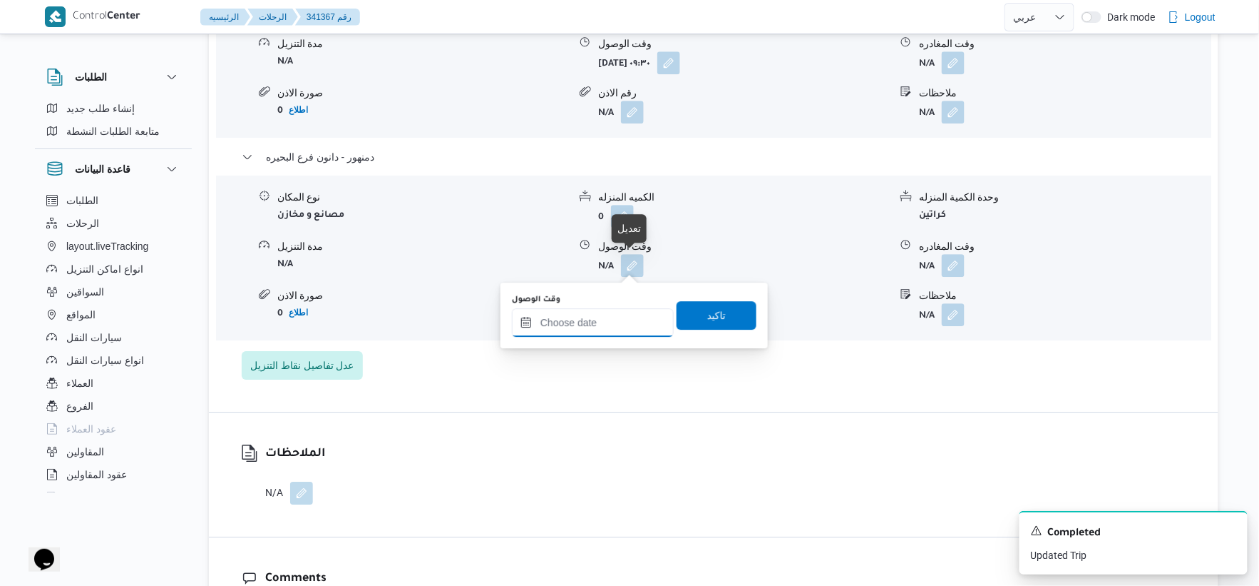
click at [601, 319] on input "وقت الوصول" at bounding box center [593, 322] width 162 height 29
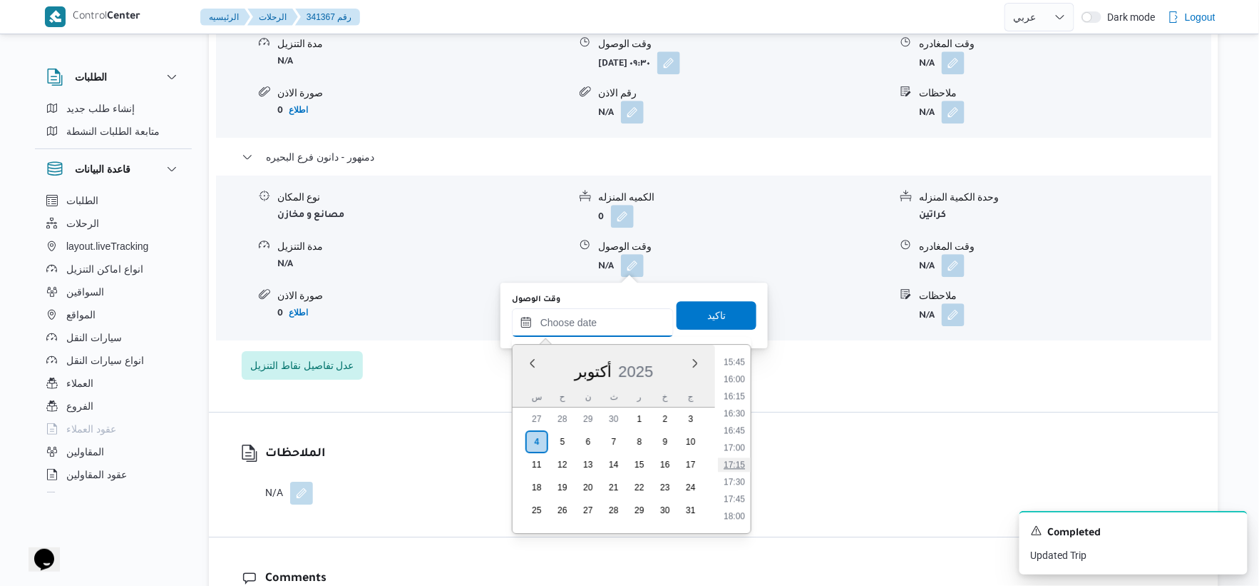
scroll to position [1052, 0]
click at [736, 424] on li "16:15" at bounding box center [734, 423] width 33 height 14
type input "٠٤/١٠/٢٠٢٥ ١٦:١٥"
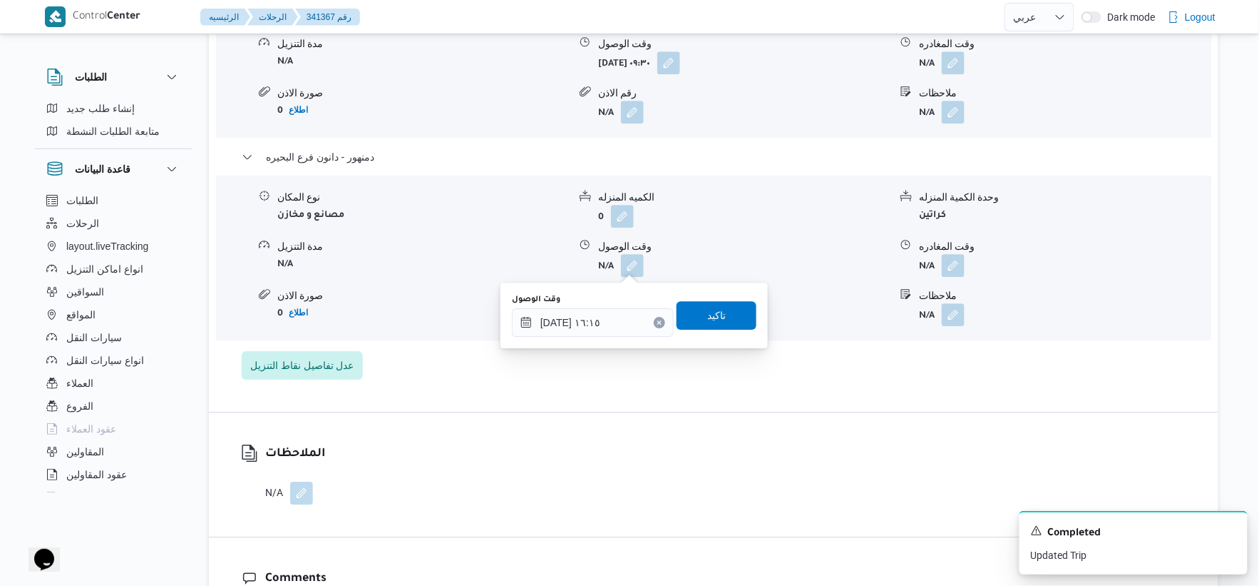
click at [710, 297] on div "وقت الوصول ٠٤/١٠/٢٠٢٥ ١٦:١٥ تاكيد" at bounding box center [634, 315] width 247 height 46
click at [713, 301] on div "تاكيد" at bounding box center [717, 315] width 80 height 29
click at [717, 303] on span "تاكيد" at bounding box center [717, 314] width 80 height 29
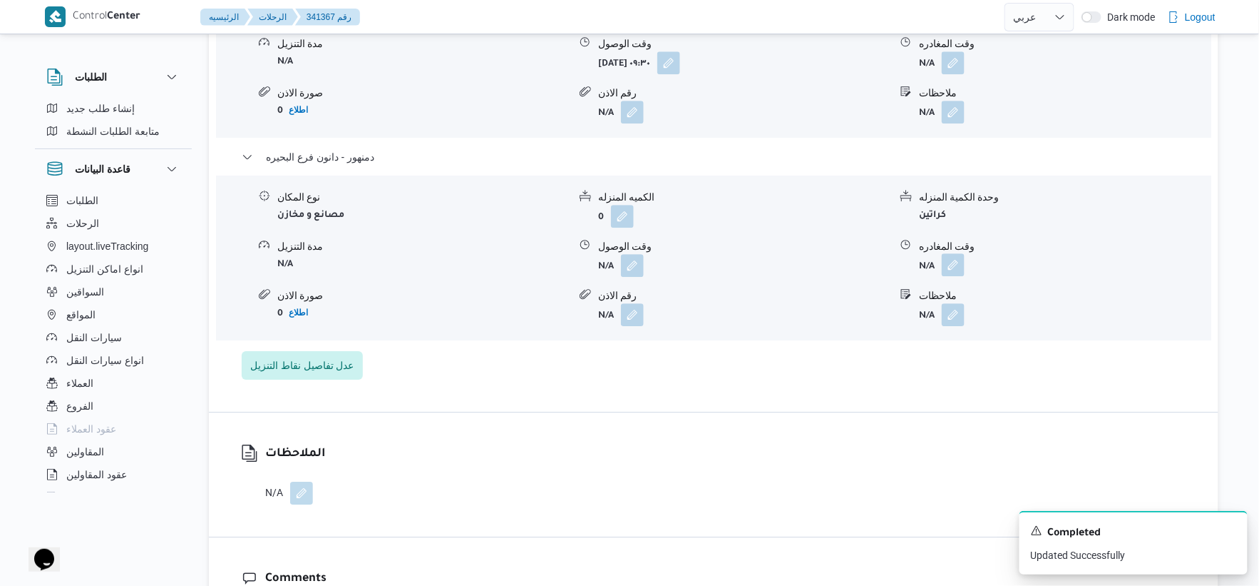
click at [960, 265] on button "button" at bounding box center [953, 264] width 23 height 23
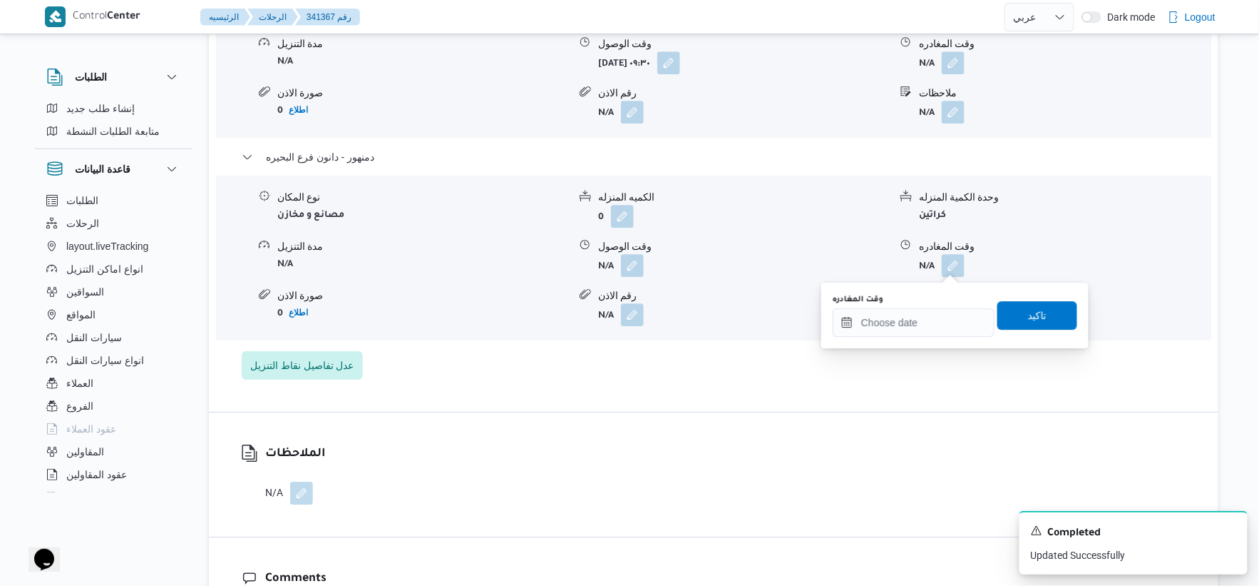
click at [942, 295] on div "وقت المغادره" at bounding box center [914, 299] width 162 height 11
click at [938, 315] on input "وقت المغادره" at bounding box center [914, 322] width 162 height 29
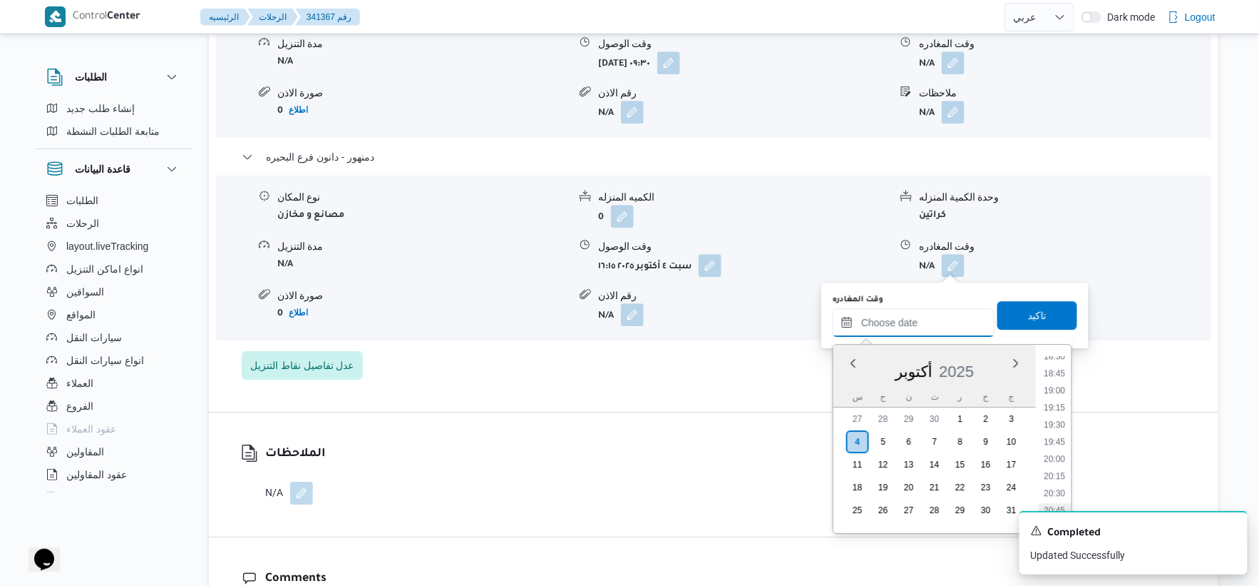
scroll to position [1131, 0]
click at [1061, 359] on li "16:30" at bounding box center [1055, 361] width 33 height 14
type input "٠٤/١٠/٢٠٢٥ ١٦:٣٠"
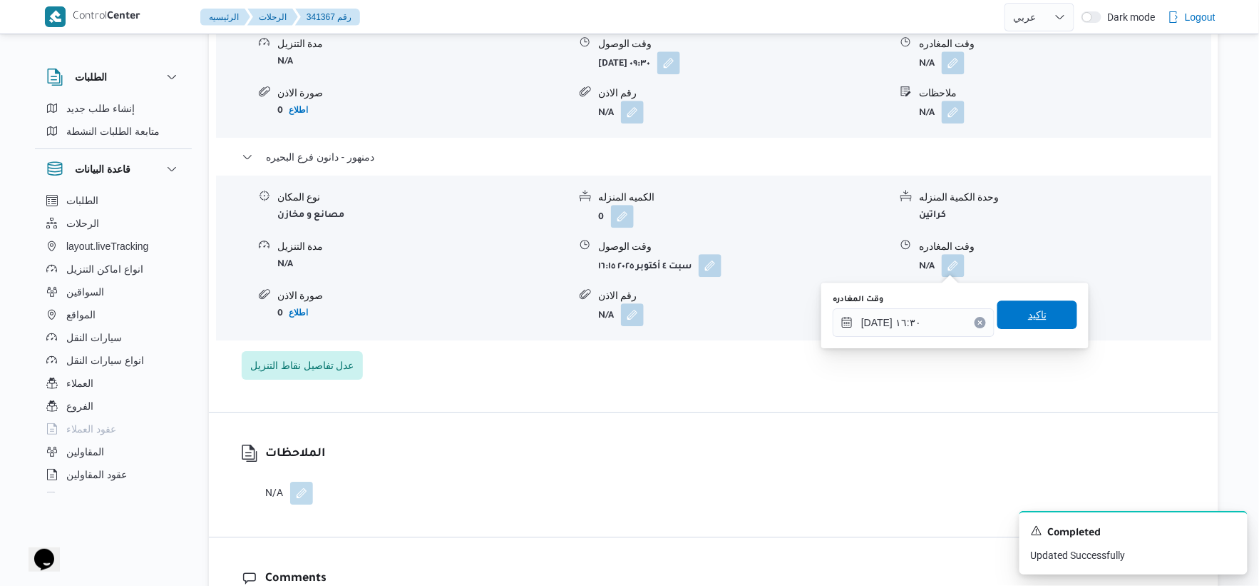
click at [1045, 309] on span "تاكيد" at bounding box center [1038, 314] width 80 height 29
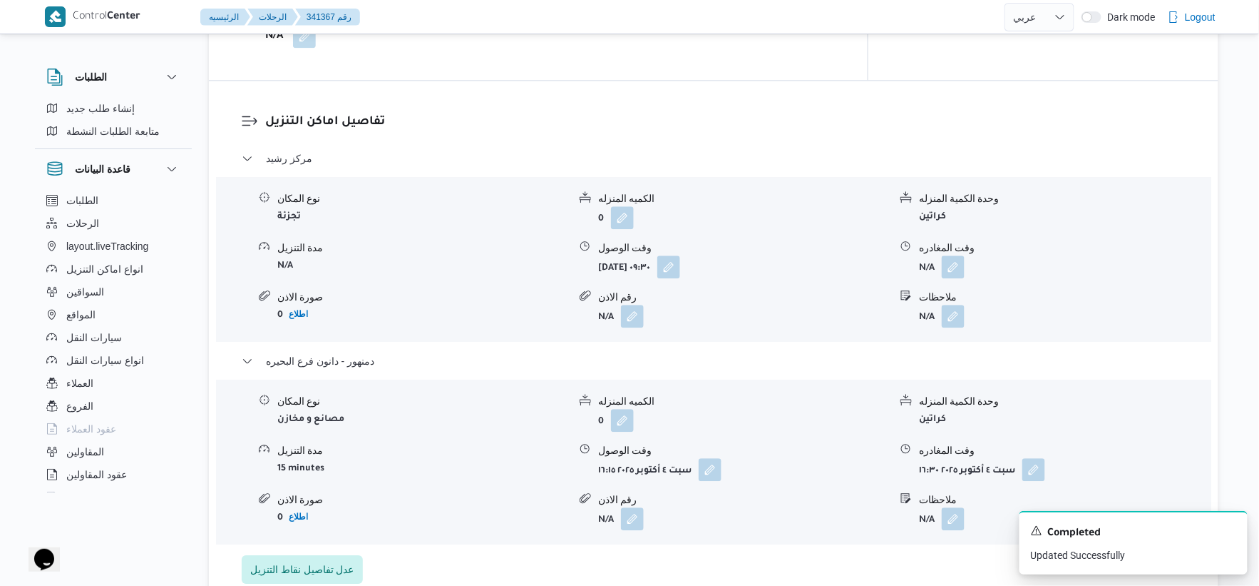
scroll to position [1109, 0]
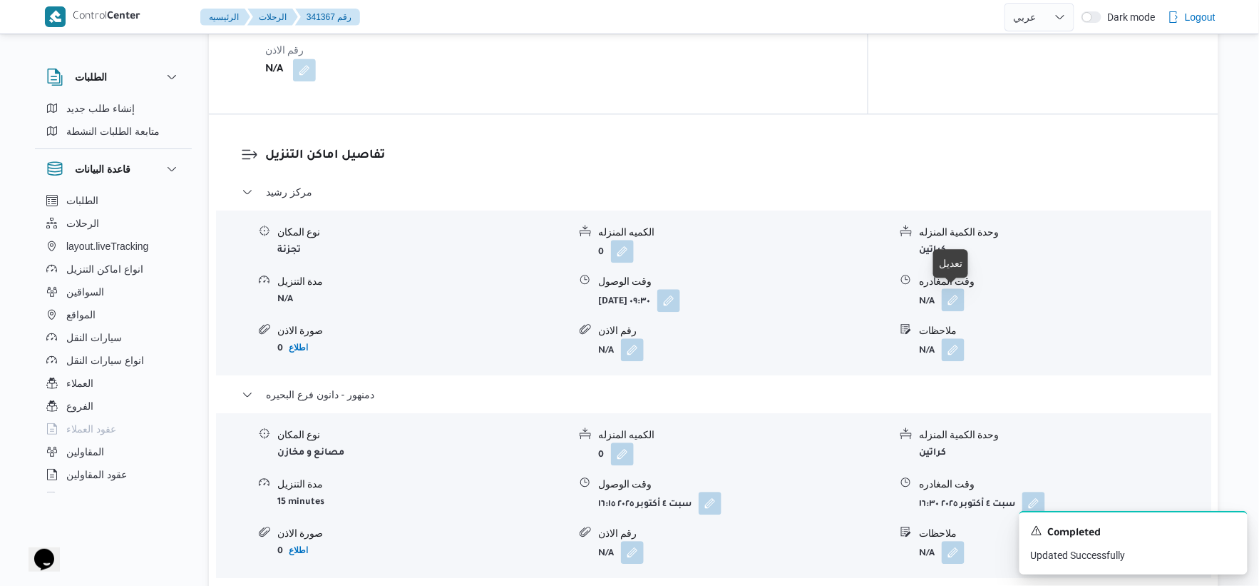
click at [954, 294] on button "button" at bounding box center [953, 299] width 23 height 23
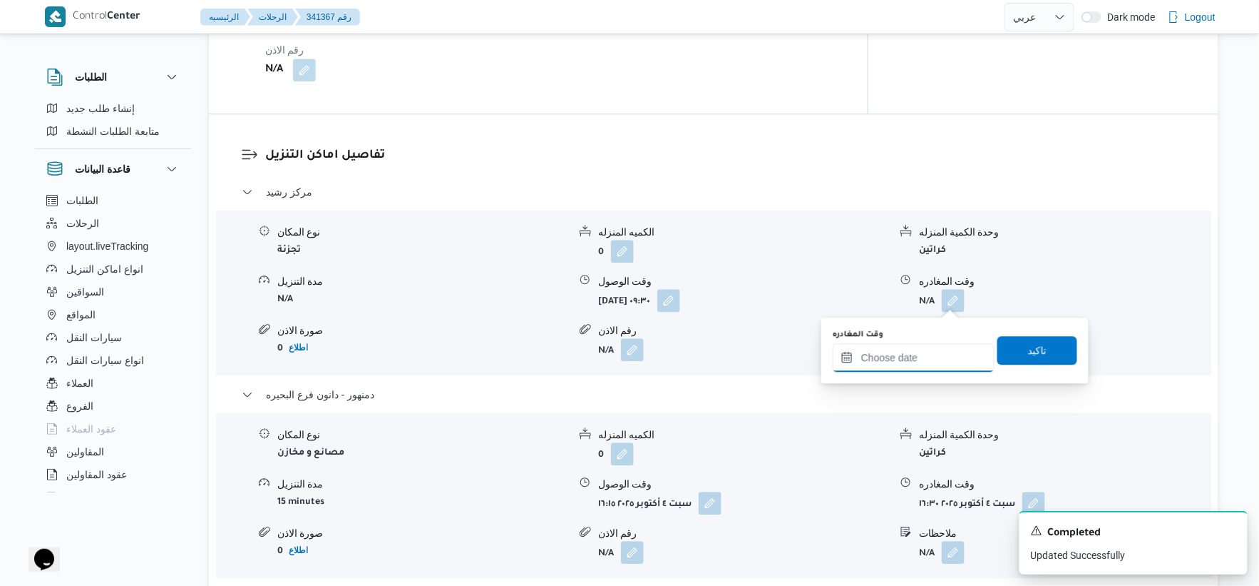
drag, startPoint x: 946, startPoint y: 303, endPoint x: 950, endPoint y: 352, distance: 49.3
click at [927, 348] on input "وقت المغادره" at bounding box center [914, 357] width 162 height 29
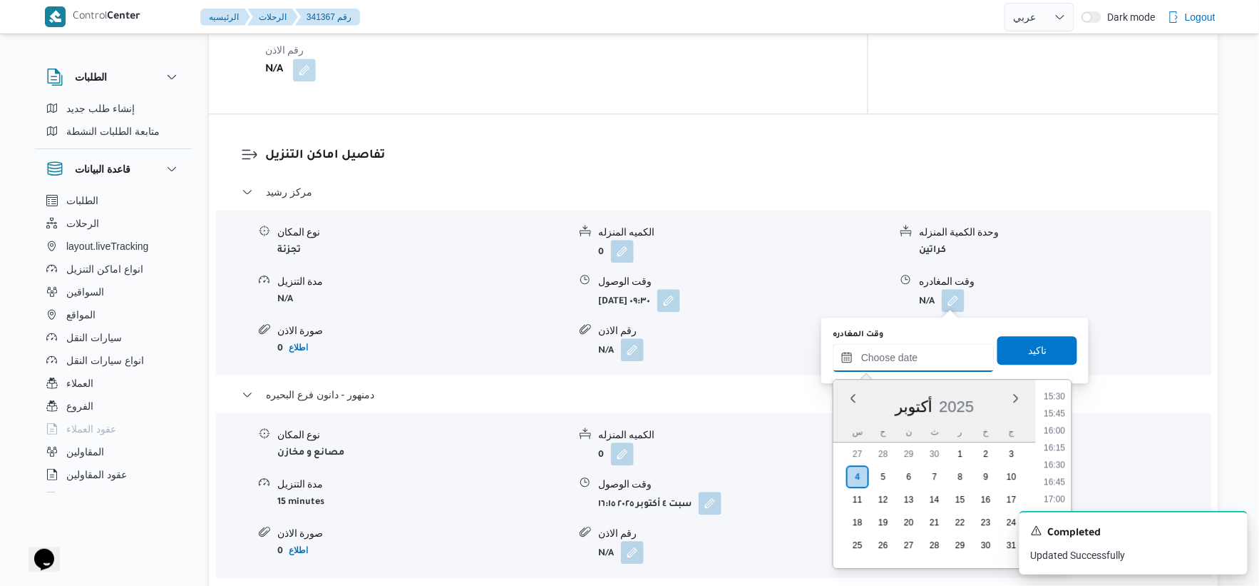
scroll to position [1052, 0]
click at [1058, 418] on li "15:45" at bounding box center [1055, 424] width 33 height 14
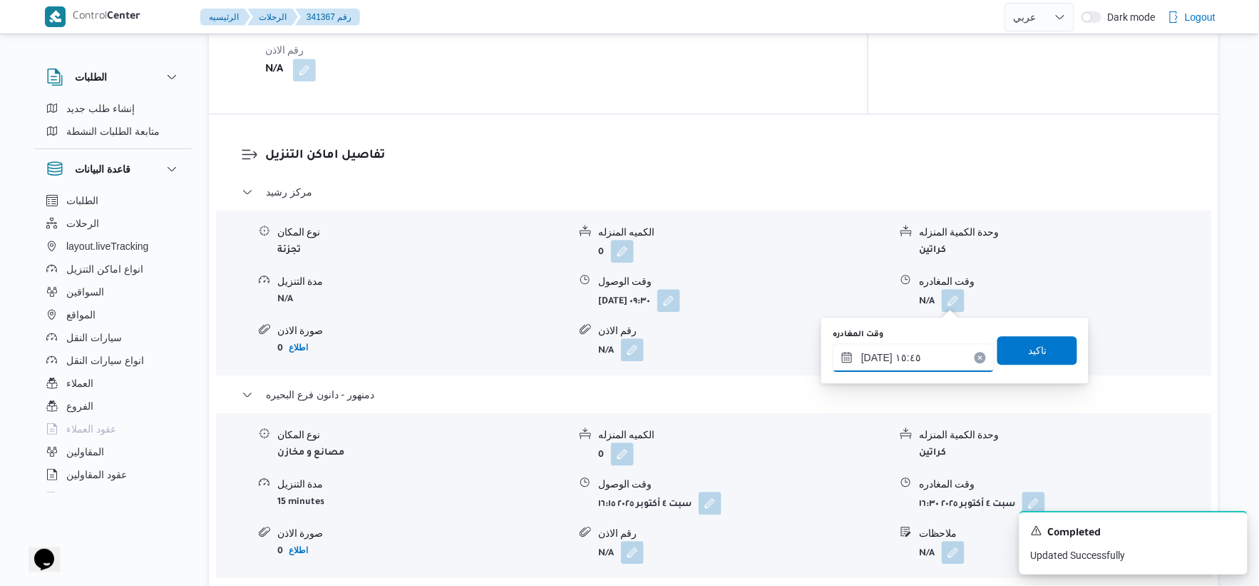
click at [920, 347] on input "٠٤/١٠/٢٠٢٥ ١٥:٤٥" at bounding box center [914, 357] width 162 height 29
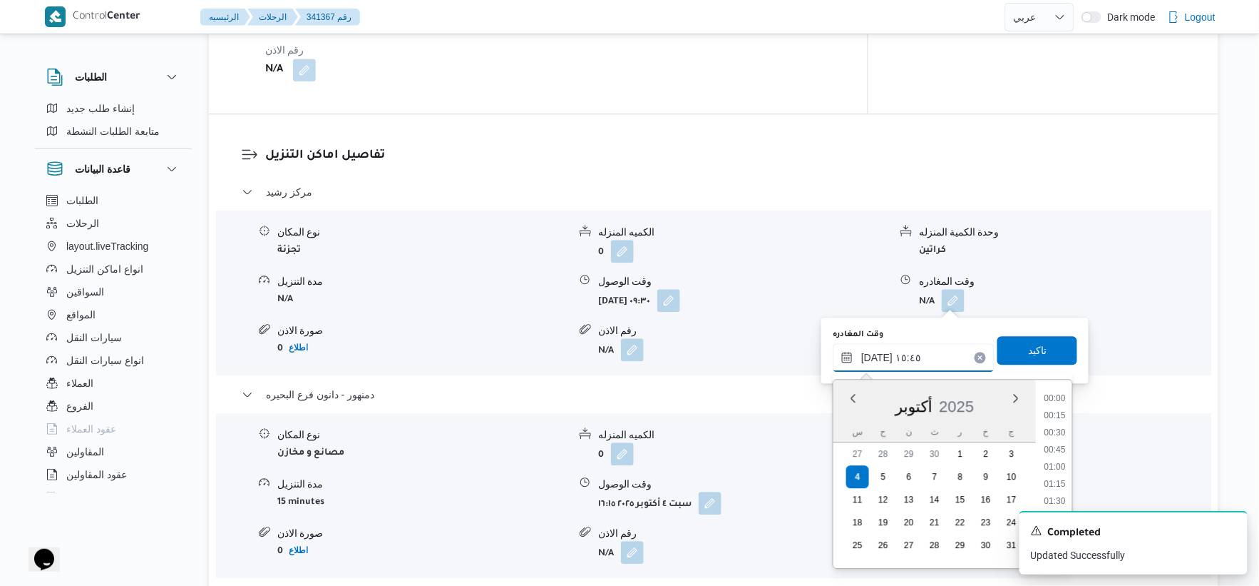
scroll to position [992, 0]
click at [1058, 430] on li "15:00" at bounding box center [1055, 433] width 33 height 14
type input "٠٤/١٠/٢٠٢٥ ١٥:٠٠"
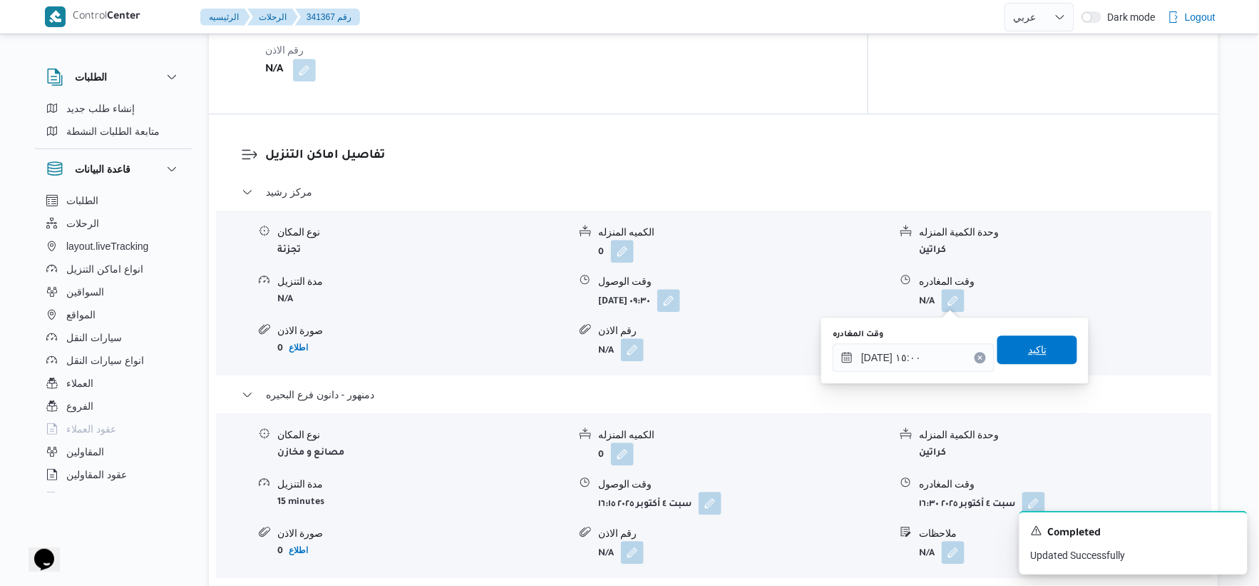
click at [1046, 344] on span "تاكيد" at bounding box center [1038, 349] width 80 height 29
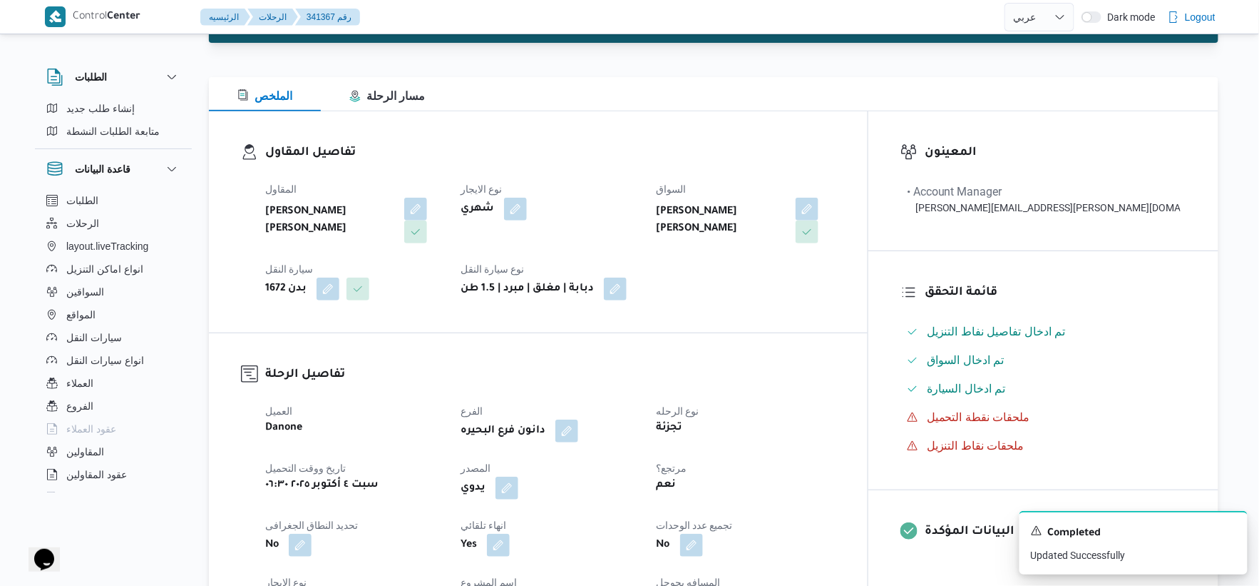
scroll to position [0, 0]
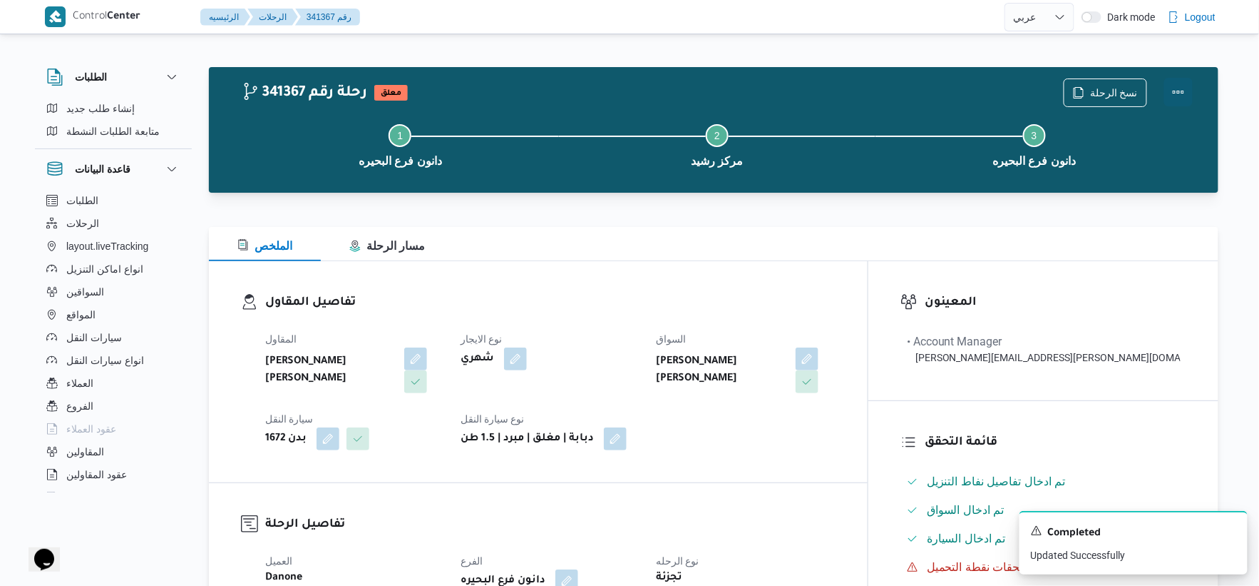
click at [1174, 91] on button "Actions" at bounding box center [1179, 92] width 29 height 29
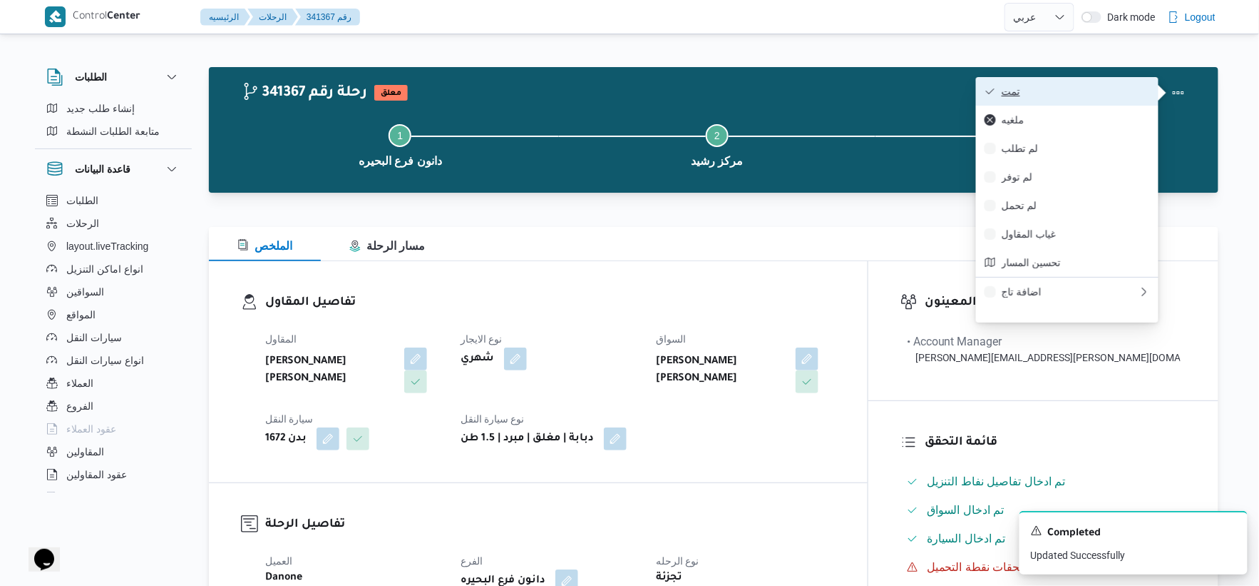
click at [1078, 90] on span "تمت" at bounding box center [1076, 91] width 148 height 11
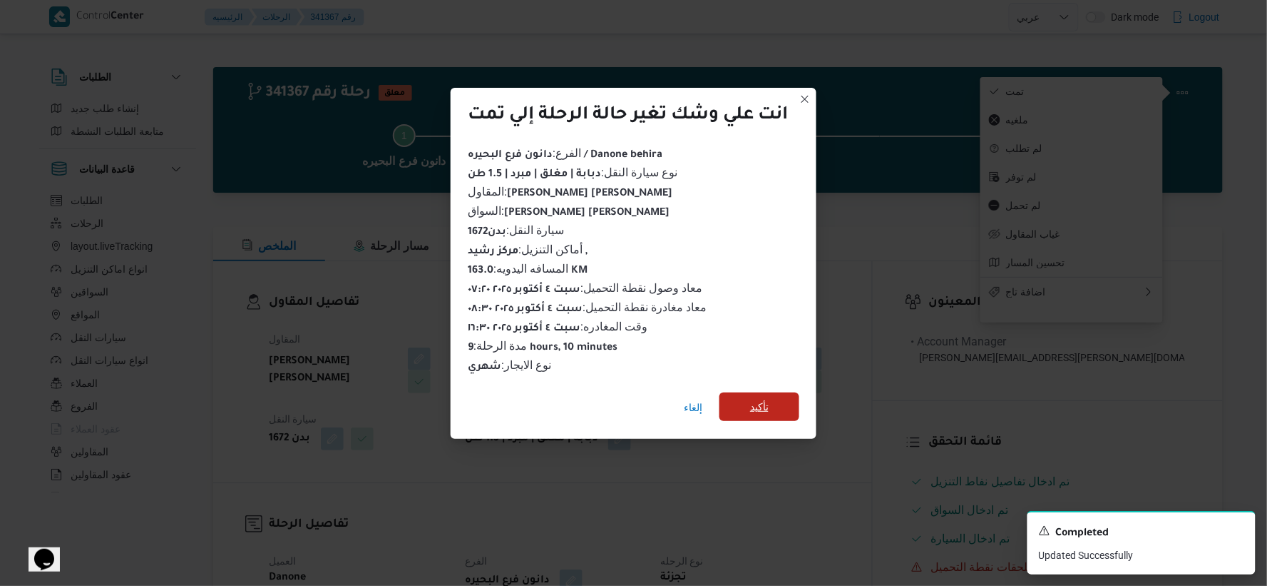
click at [756, 398] on span "تأكيد" at bounding box center [759, 406] width 19 height 17
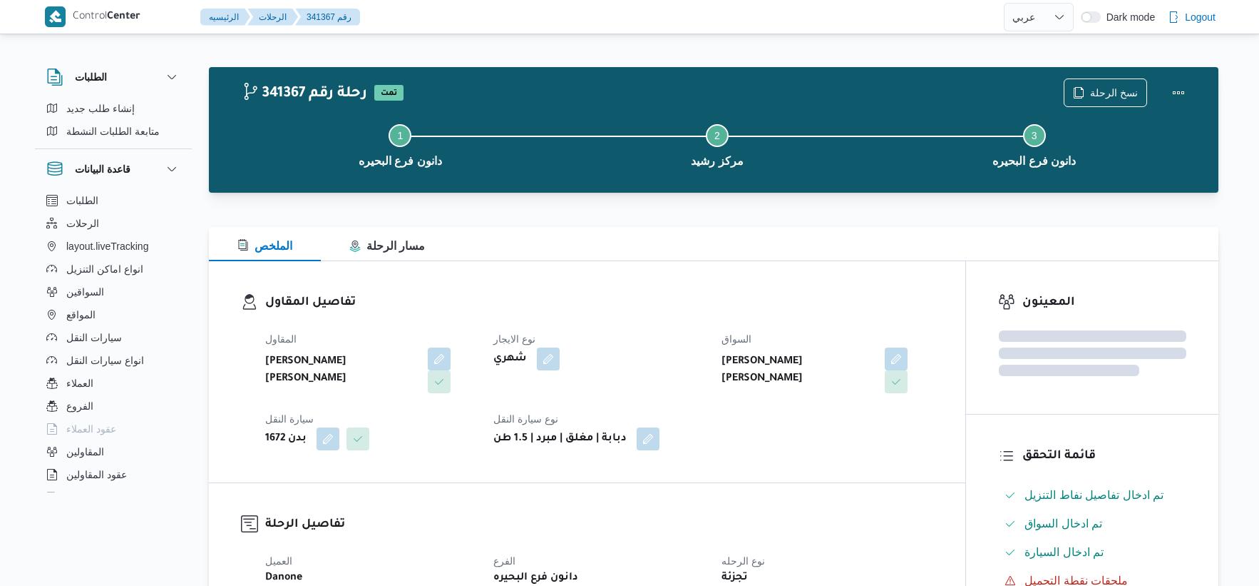
select select "ar"
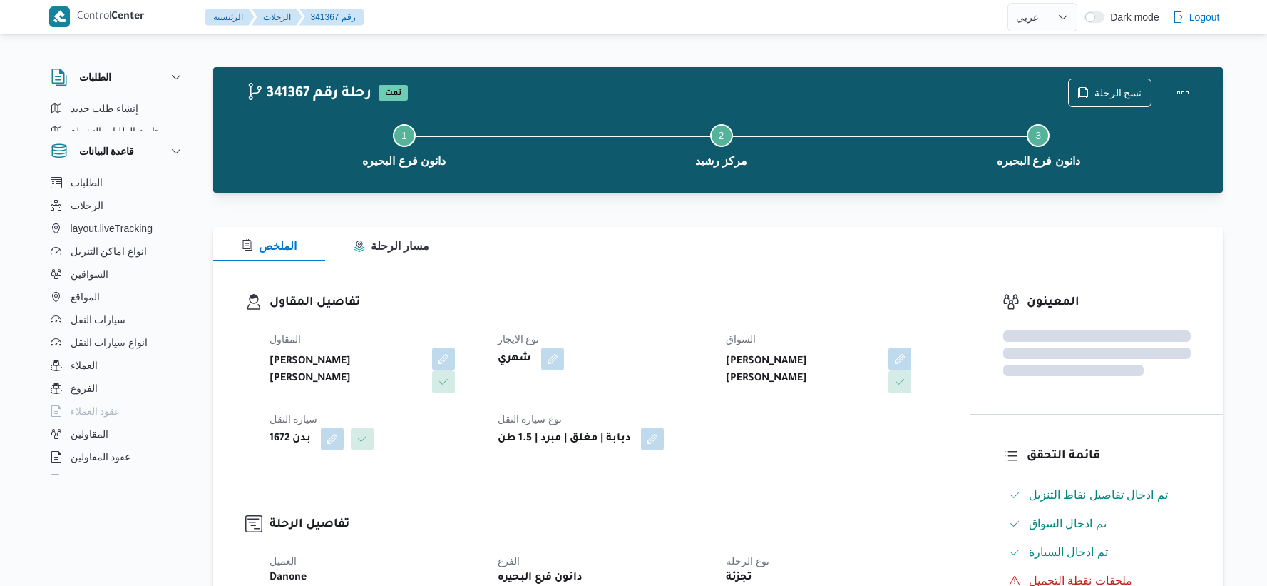
select select "ar"
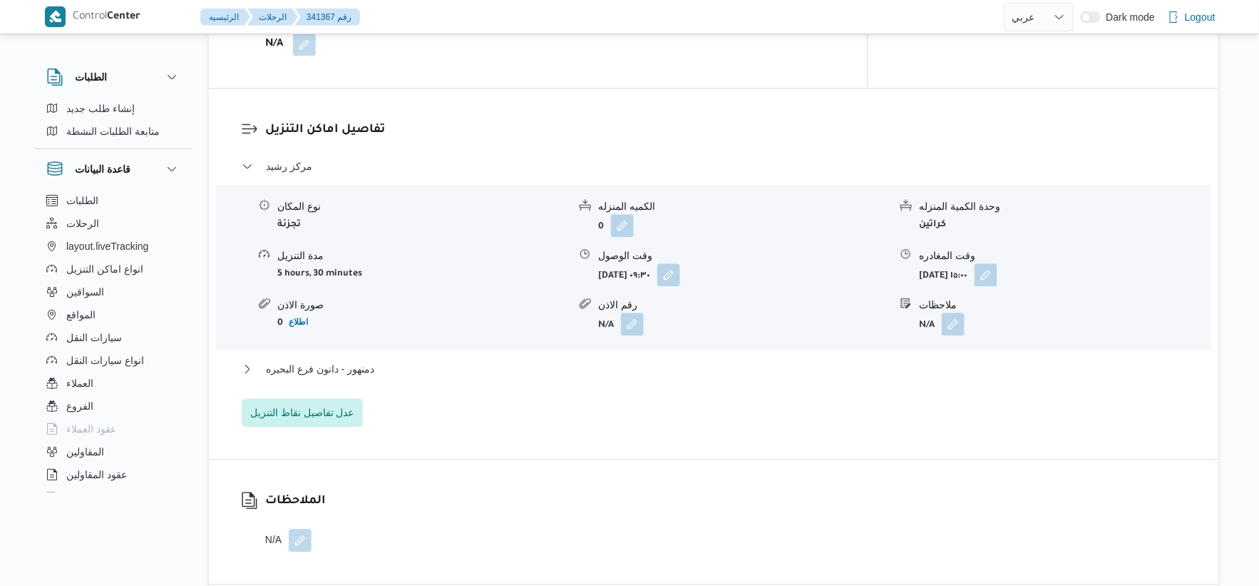
scroll to position [1267, 0]
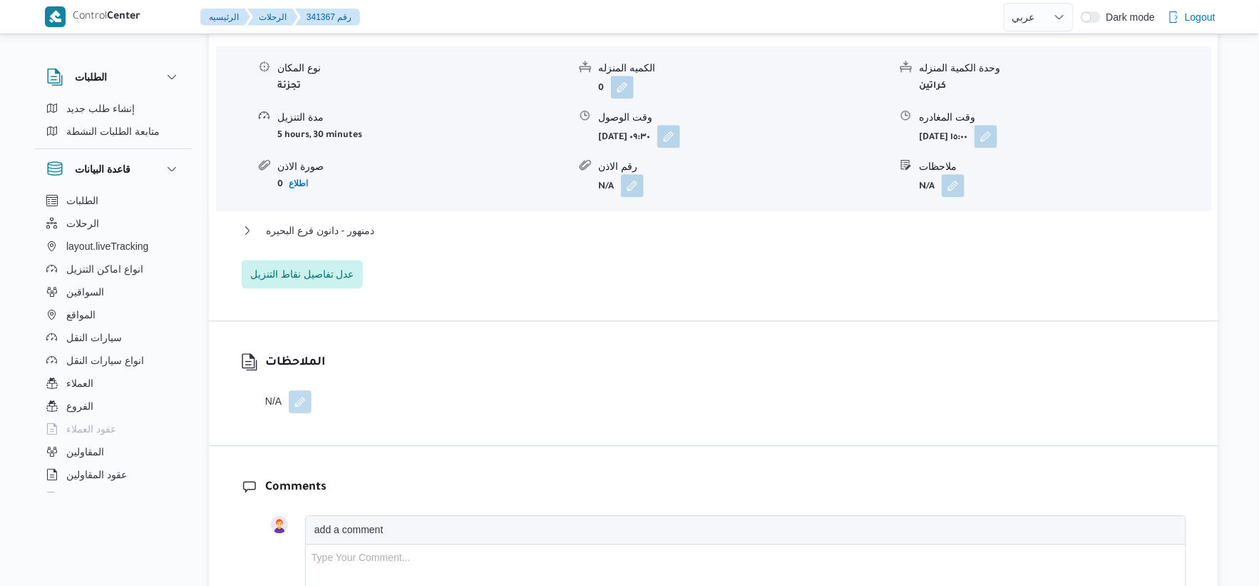
click at [387, 218] on div "مركز رشيد نوع المكان تجزئة الكميه المنزله 0 وحدة الكمية المنزله كراتين مدة التن…" at bounding box center [714, 153] width 945 height 269
click at [393, 224] on button "دمنهور - دانون فرع البحيره" at bounding box center [714, 230] width 945 height 17
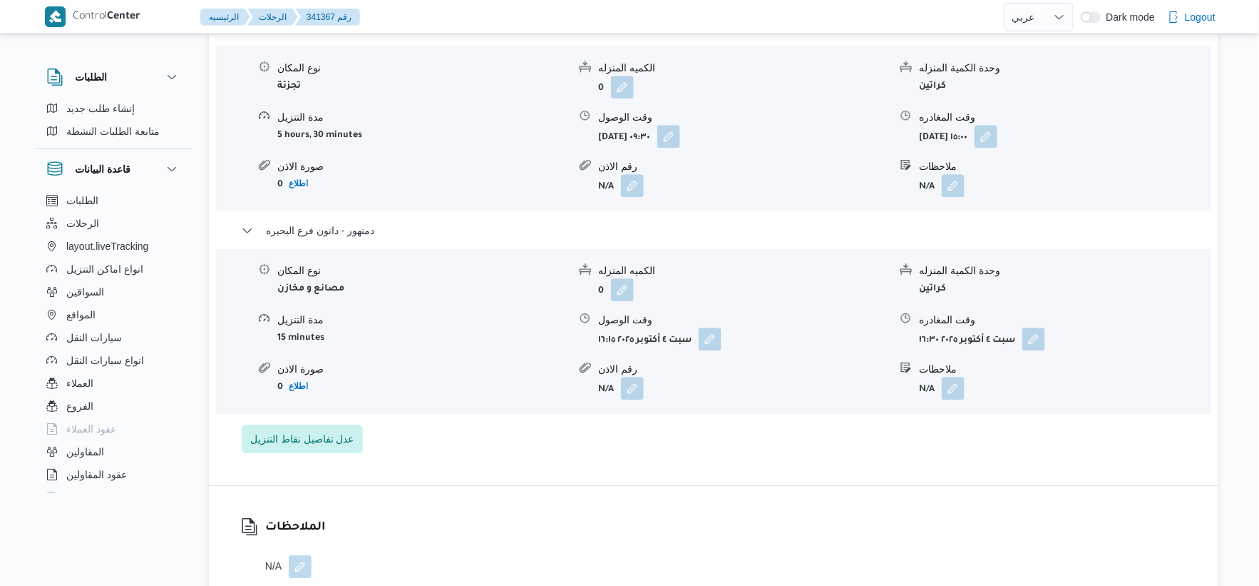
select select "ar"
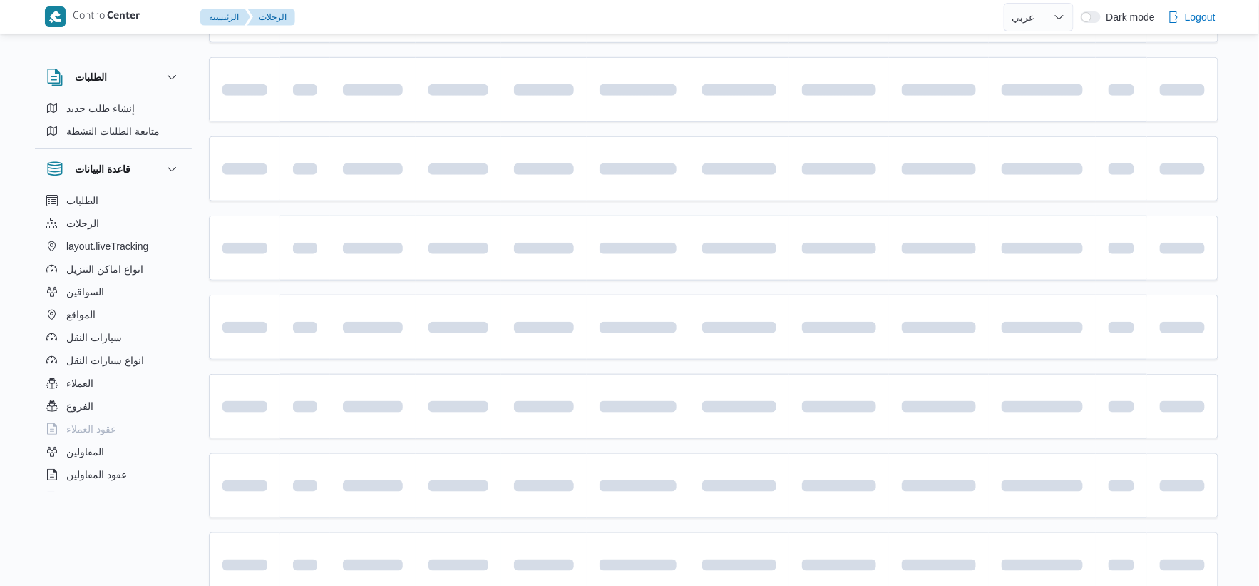
scroll to position [274, 0]
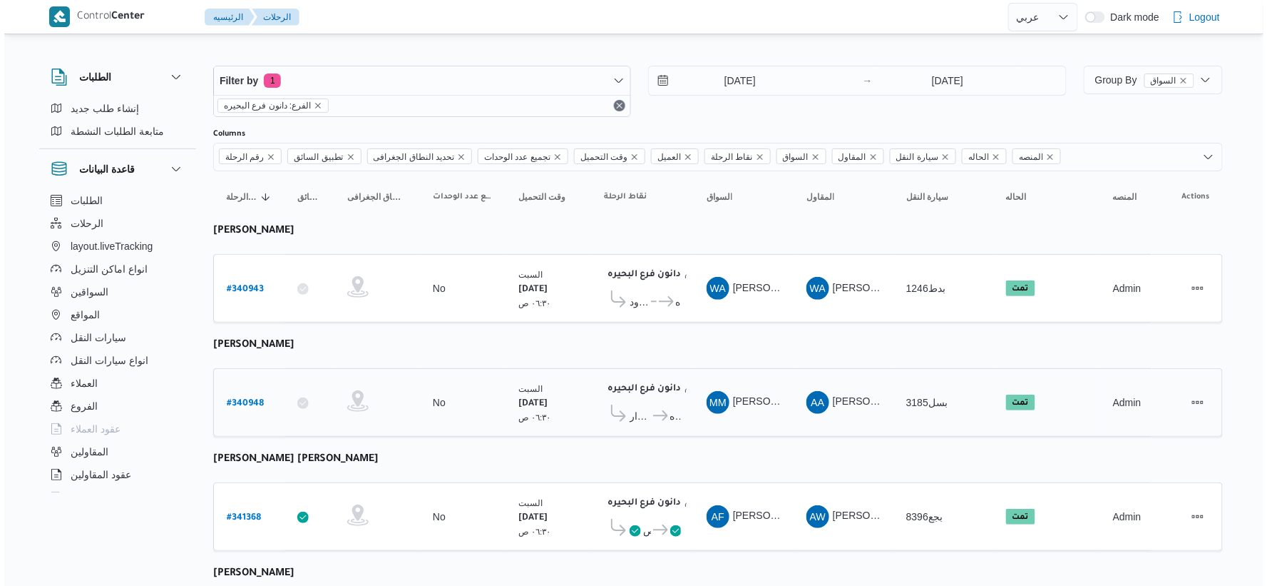
scroll to position [0, 0]
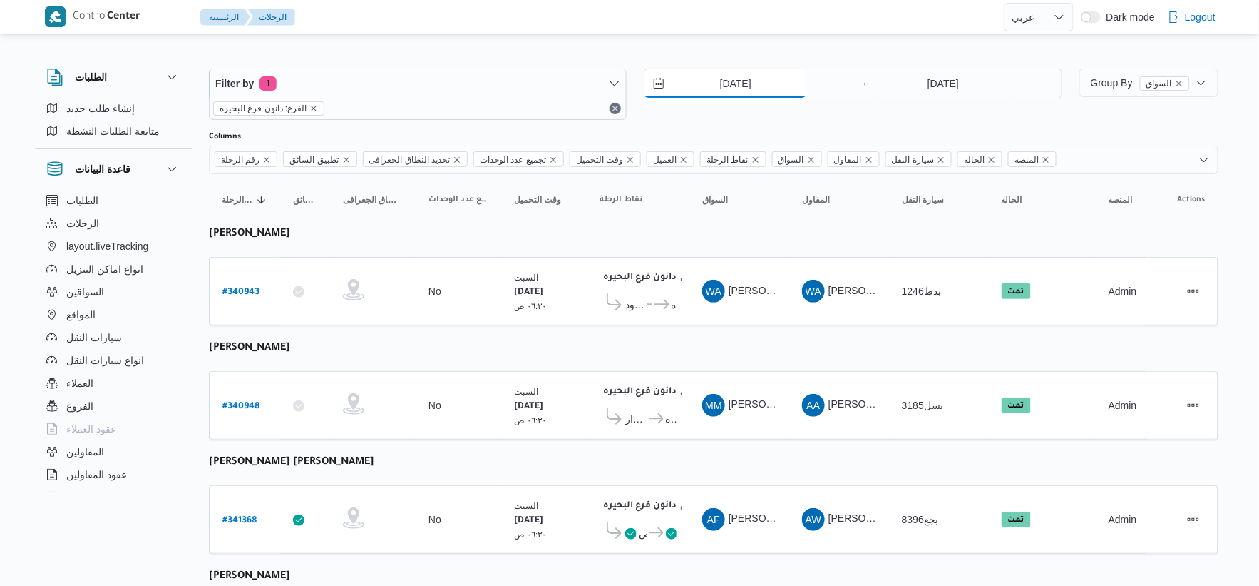
click at [754, 79] on input "[DATE]" at bounding box center [726, 83] width 162 height 29
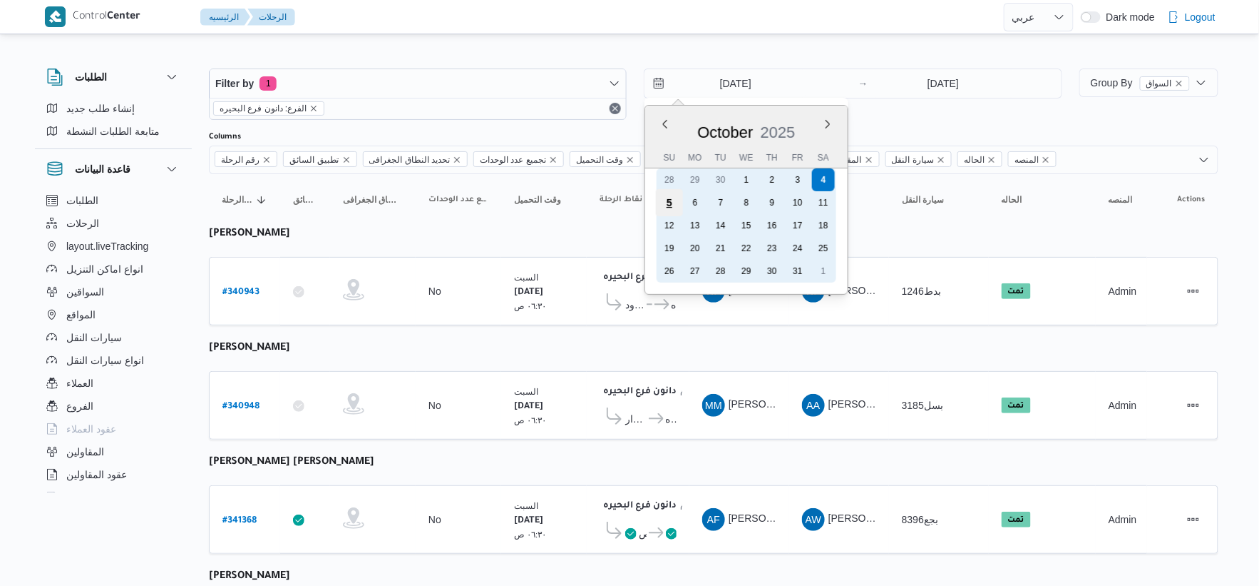
click at [672, 201] on div "5" at bounding box center [669, 202] width 27 height 27
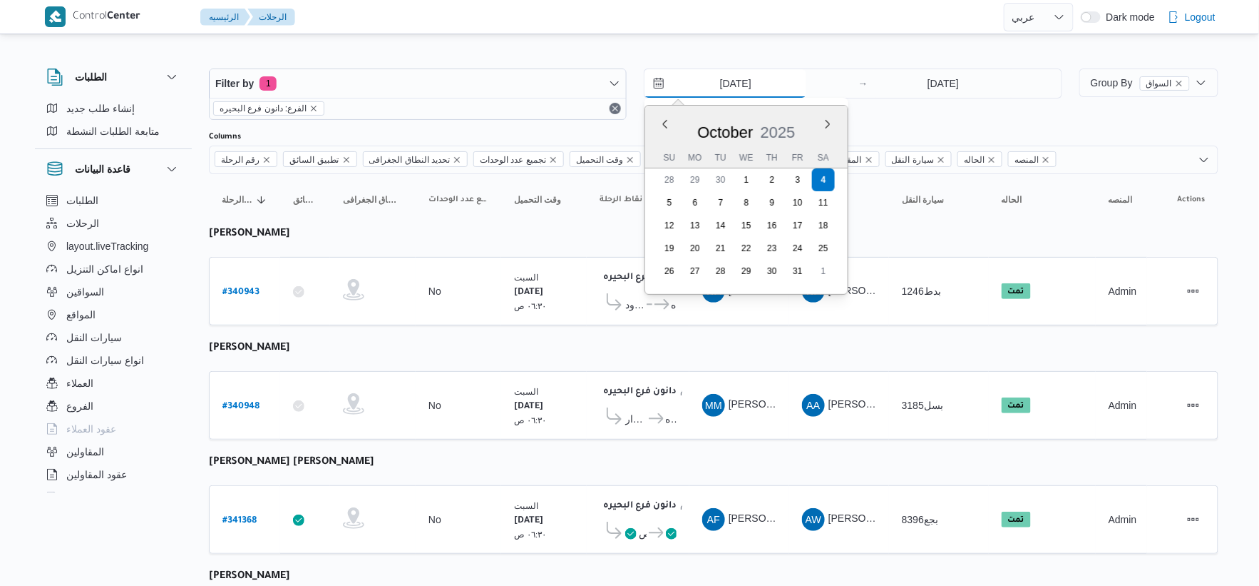
type input "[DATE]"
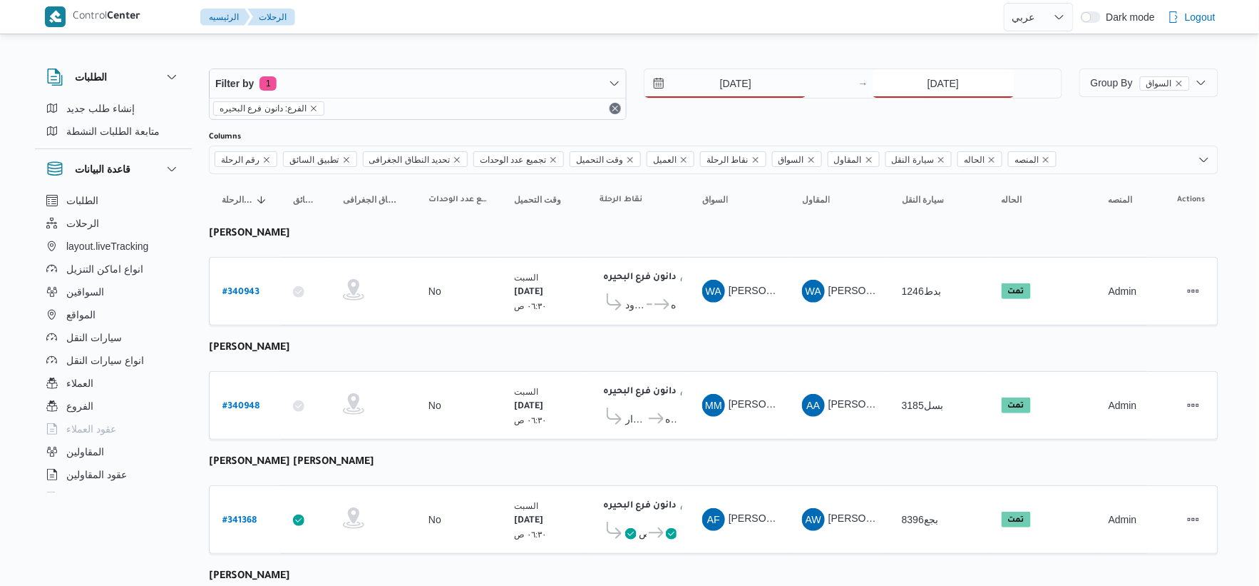
click at [956, 89] on input "[DATE]" at bounding box center [944, 83] width 142 height 29
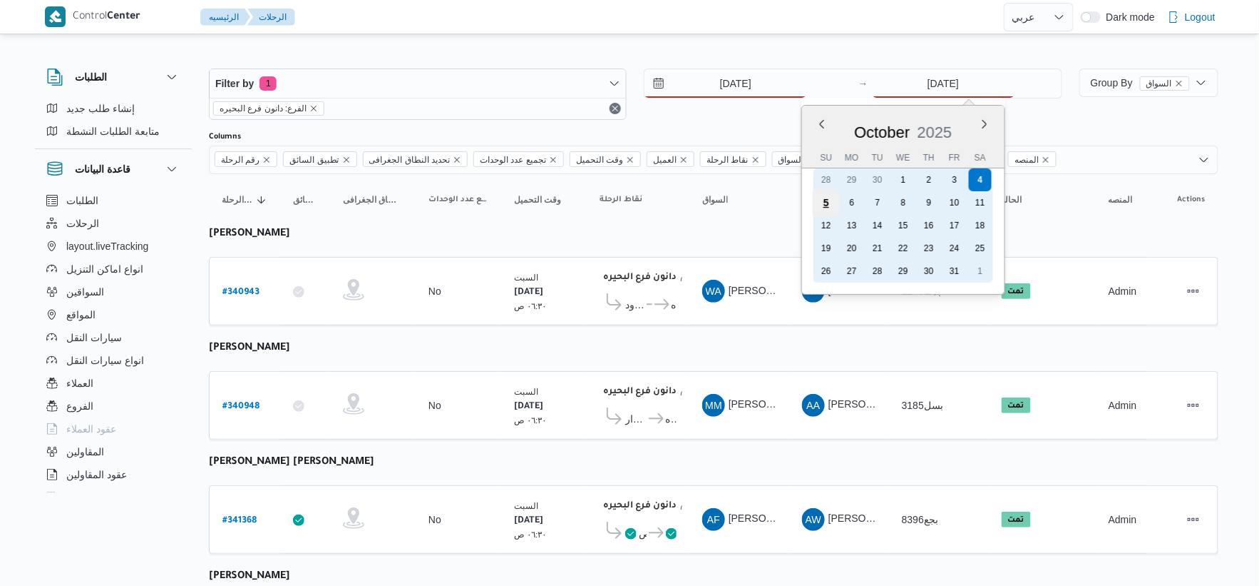
click at [831, 203] on div "5" at bounding box center [825, 202] width 27 height 27
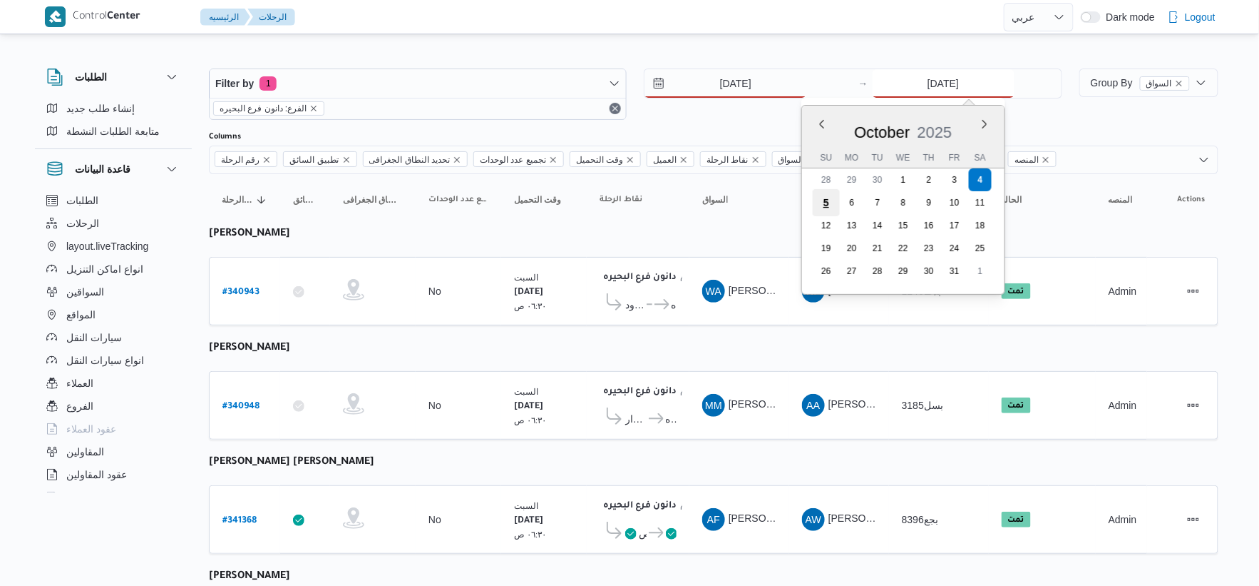
type input "[DATE]"
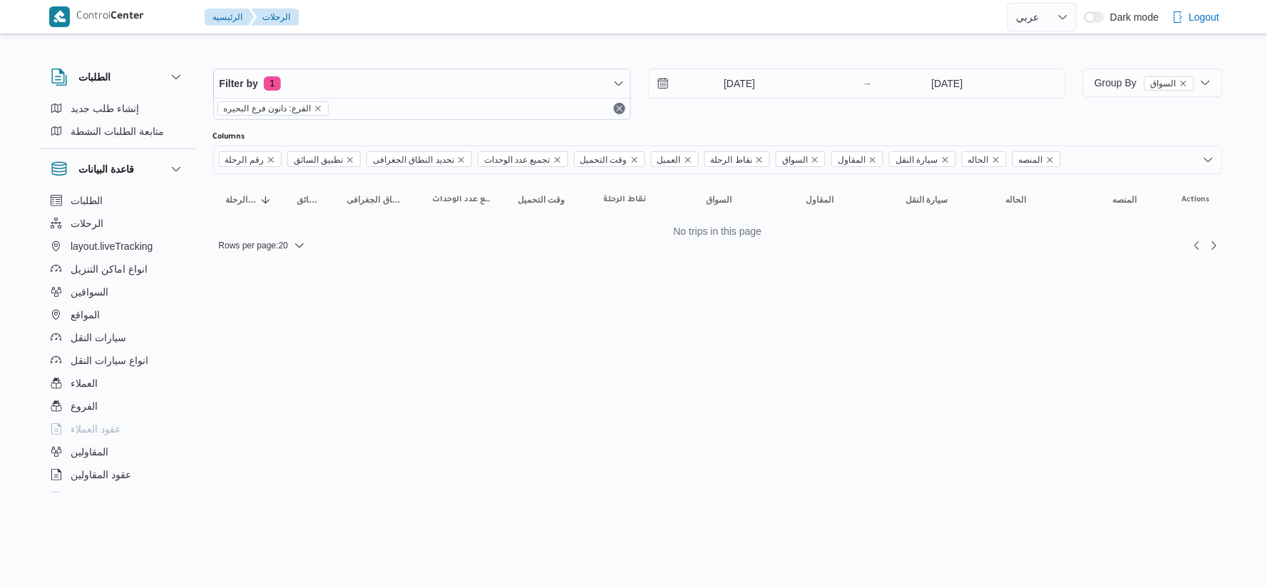
click at [639, 351] on html "Control Center الرئيسيه الرحلات English عربي Dark mode Logout الطلبات إنشاء طلب…" at bounding box center [633, 293] width 1267 height 586
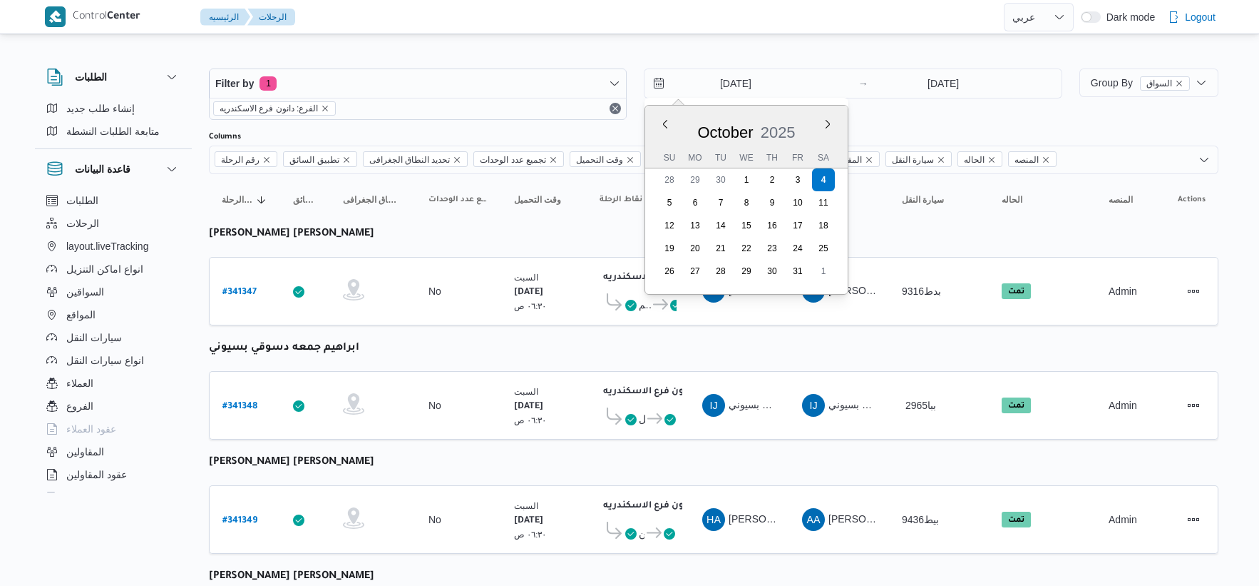
select select "ar"
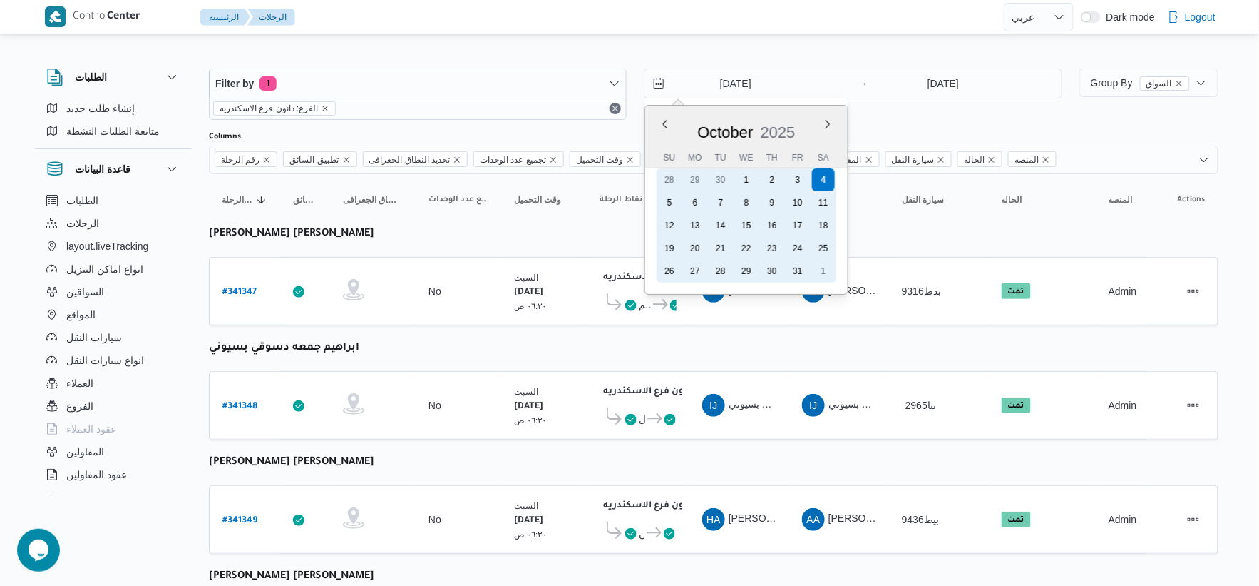
drag, startPoint x: 674, startPoint y: 202, endPoint x: 972, endPoint y: 124, distance: 308.1
click at [681, 197] on div "5" at bounding box center [669, 202] width 23 height 23
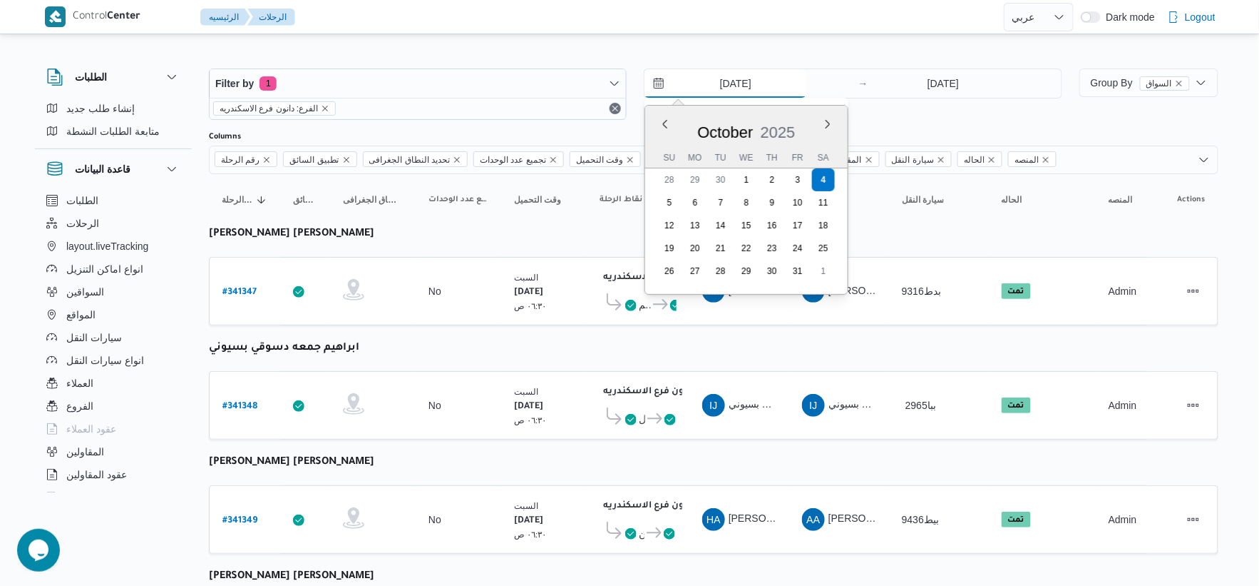
type input "[DATE]"
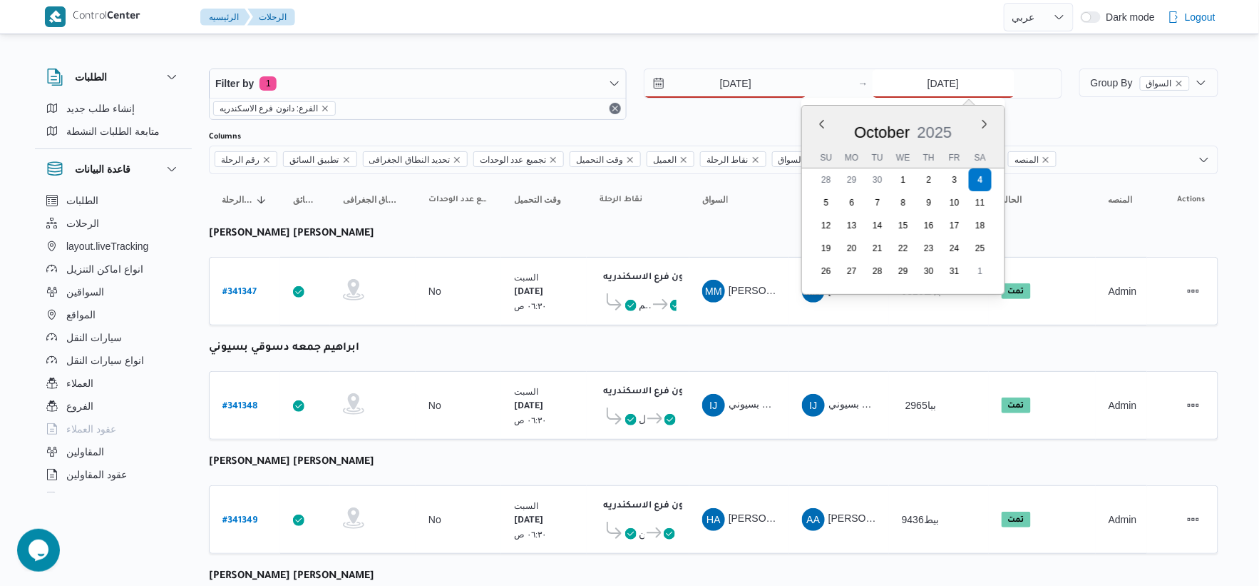
click at [968, 93] on input "[DATE]" at bounding box center [944, 83] width 142 height 29
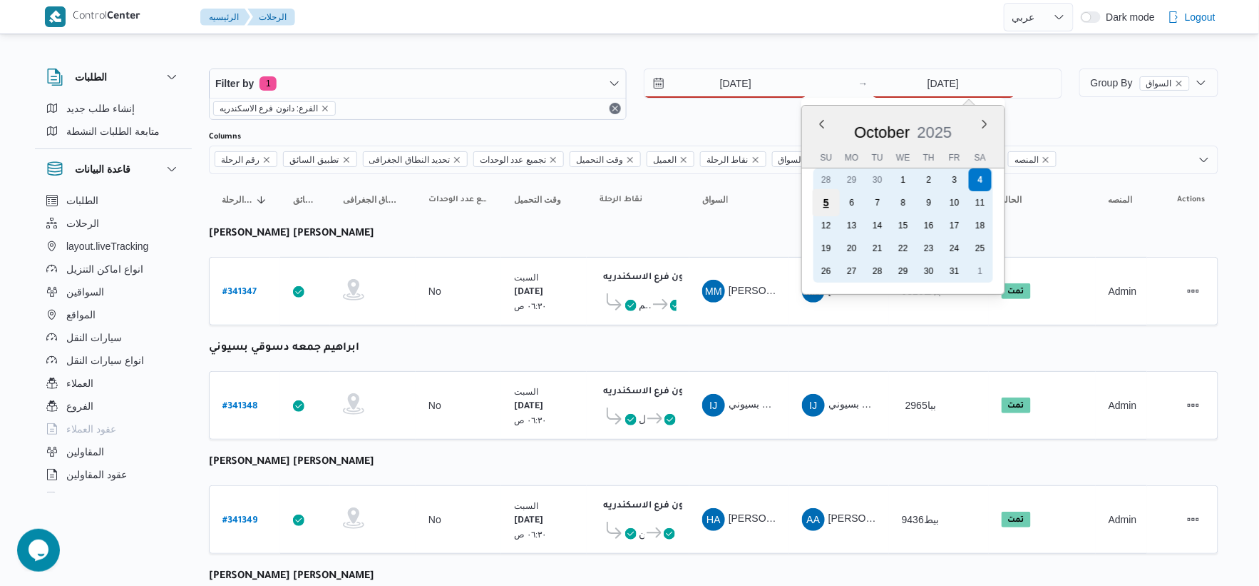
click at [821, 205] on div "5" at bounding box center [825, 202] width 27 height 27
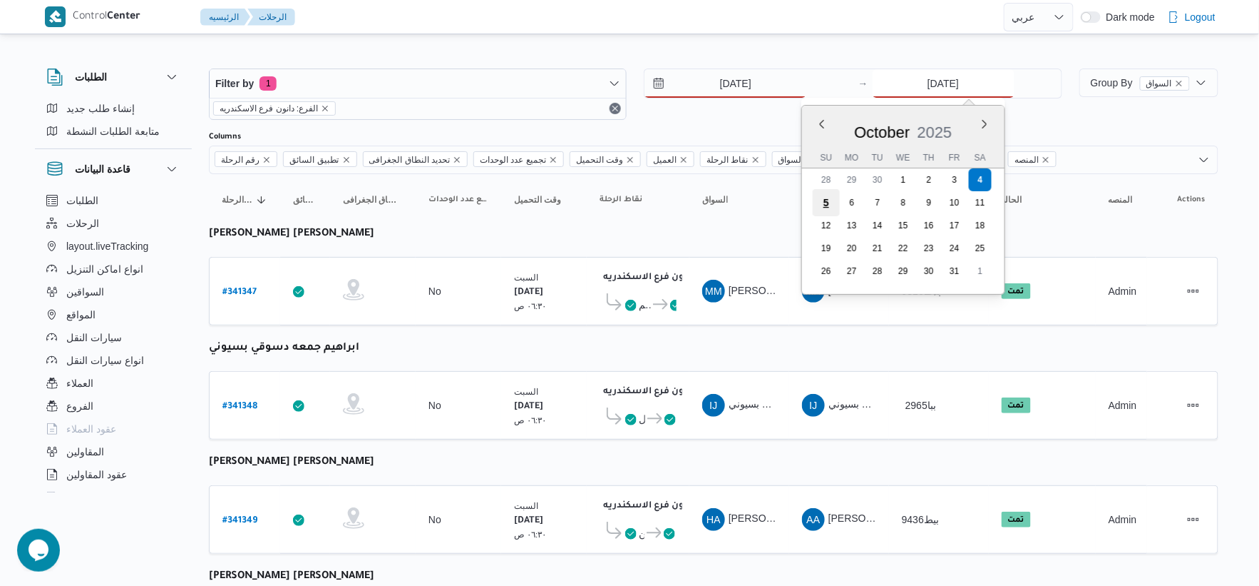
type input "[DATE]"
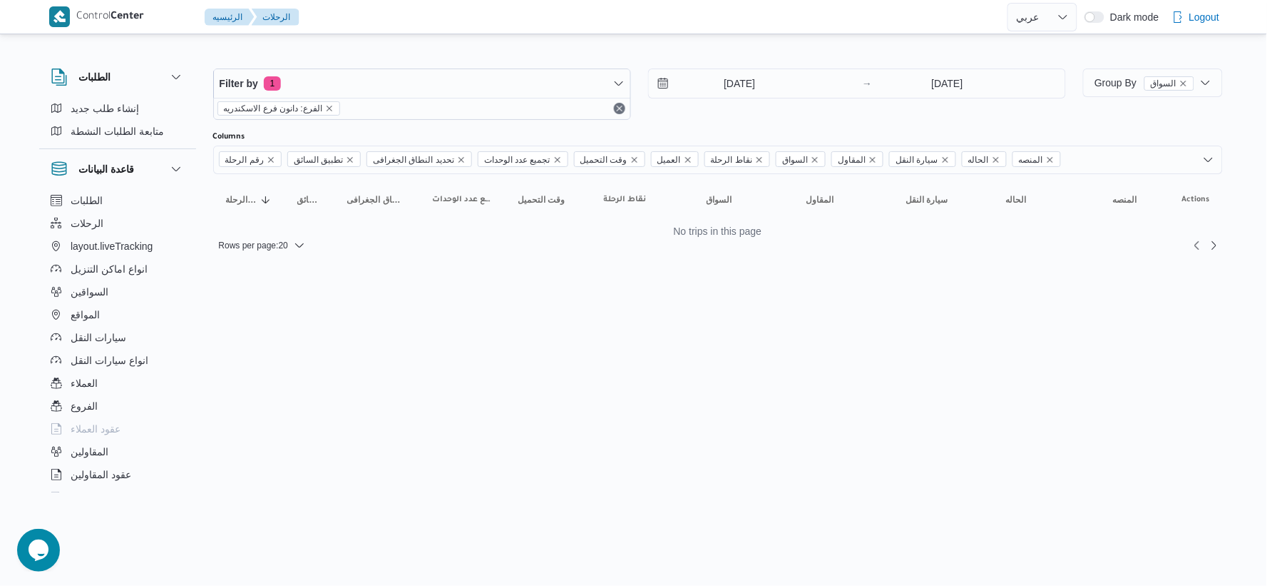
click at [705, 298] on html "Control Center الرئيسيه الرحلات English عربي Dark mode Logout الطلبات إنشاء طلب…" at bounding box center [633, 293] width 1267 height 586
select select "ar"
click at [766, 83] on input "[DATE]" at bounding box center [732, 83] width 162 height 29
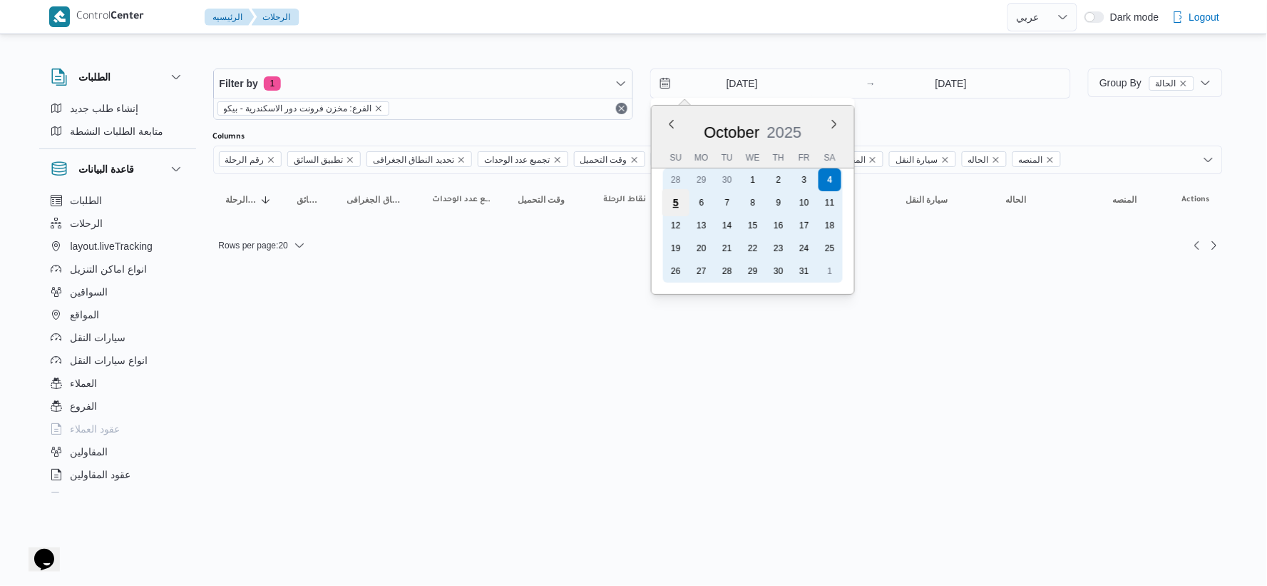
click at [685, 196] on div "5" at bounding box center [676, 202] width 27 height 27
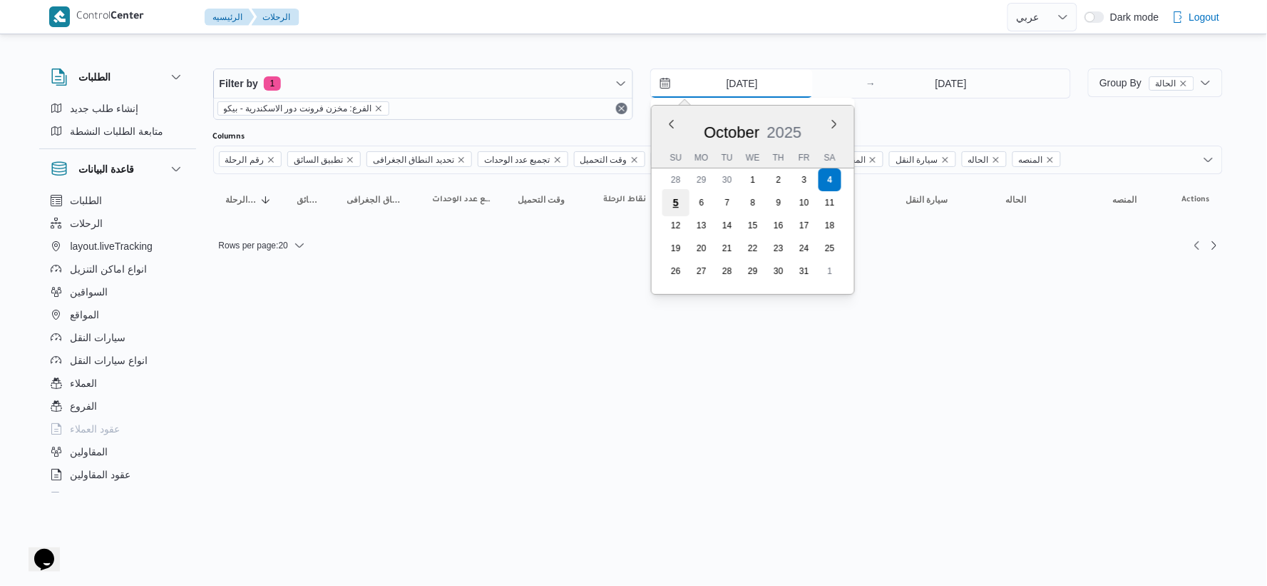
type input "[DATE]"
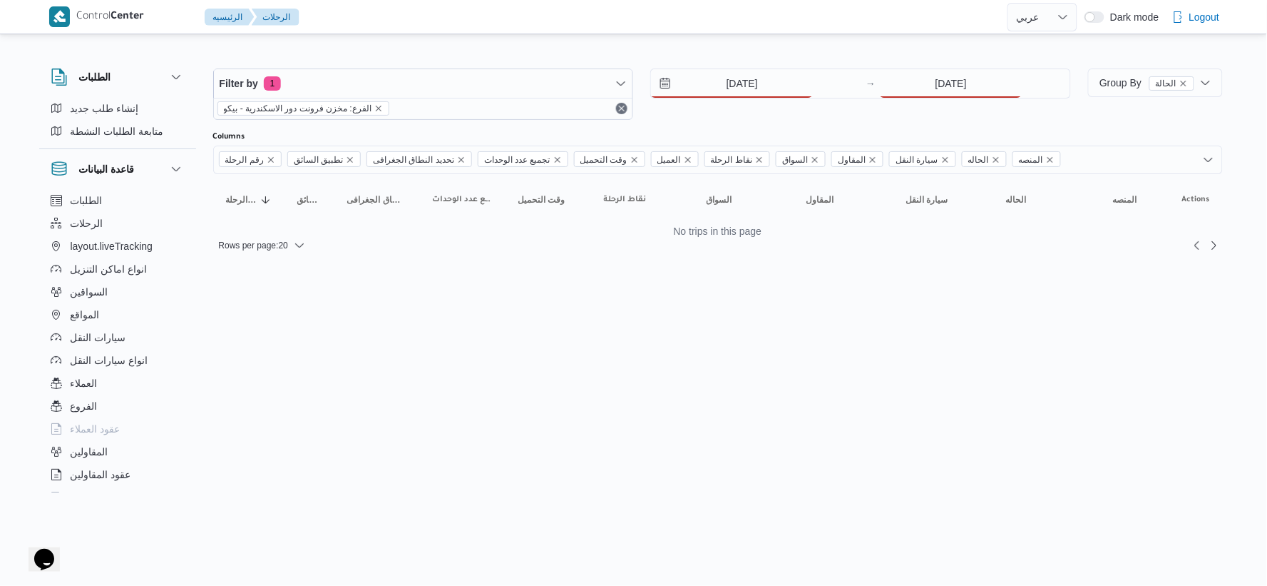
click at [959, 106] on div "[DATE] → [DATE]" at bounding box center [860, 93] width 421 height 51
click at [951, 91] on input "[DATE]" at bounding box center [951, 83] width 142 height 29
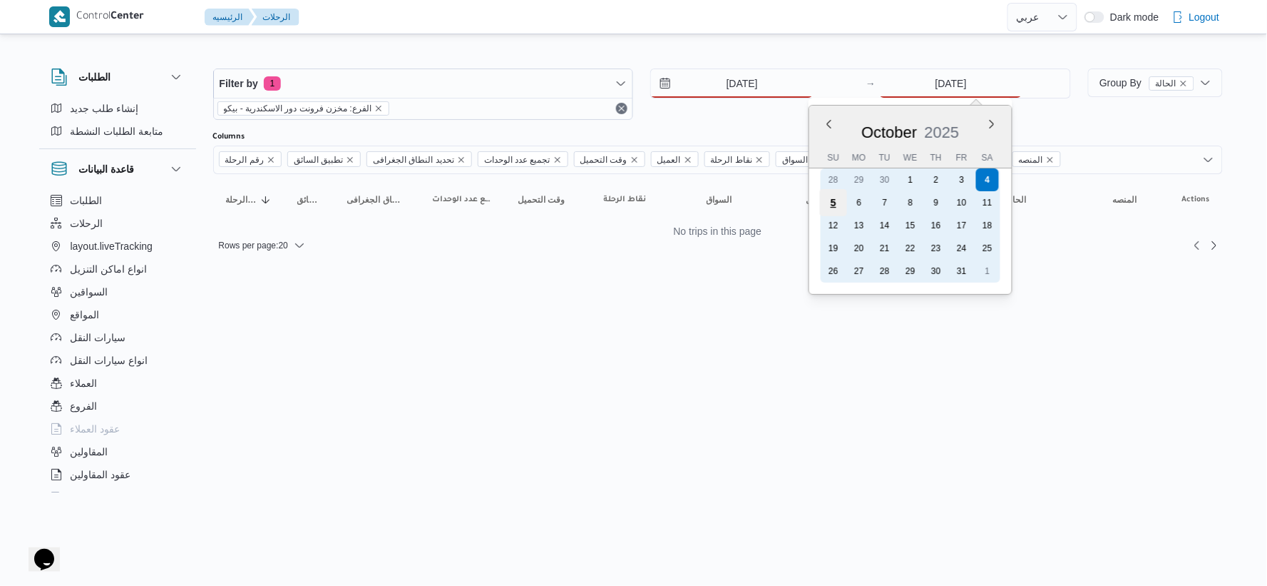
click at [831, 201] on div "5" at bounding box center [833, 202] width 27 height 27
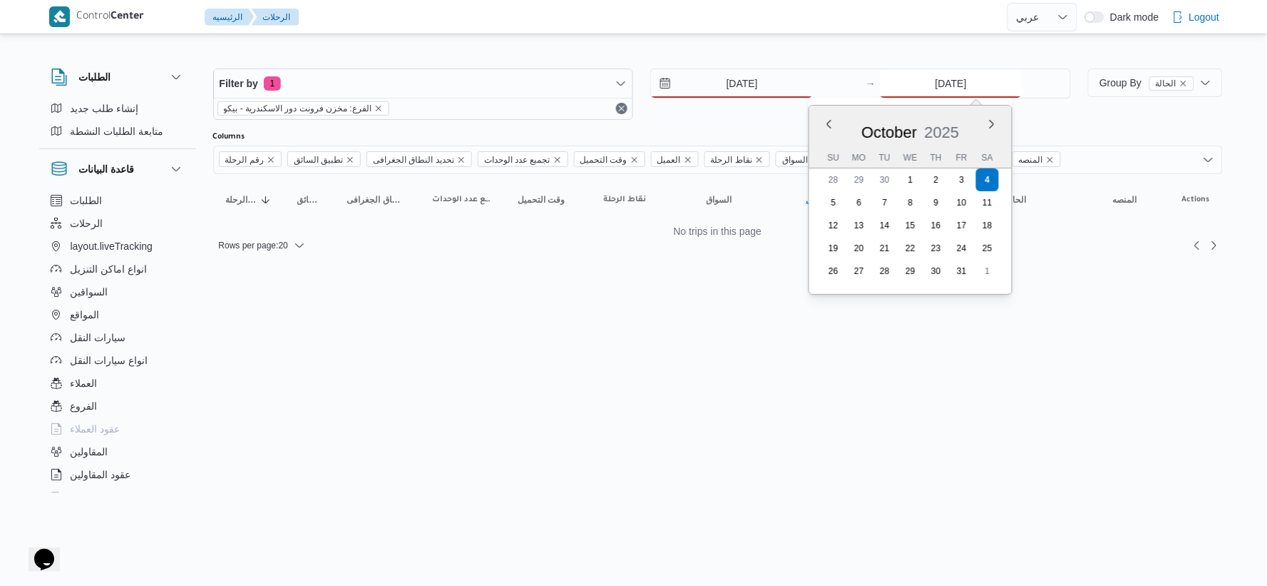
type input "[DATE]"
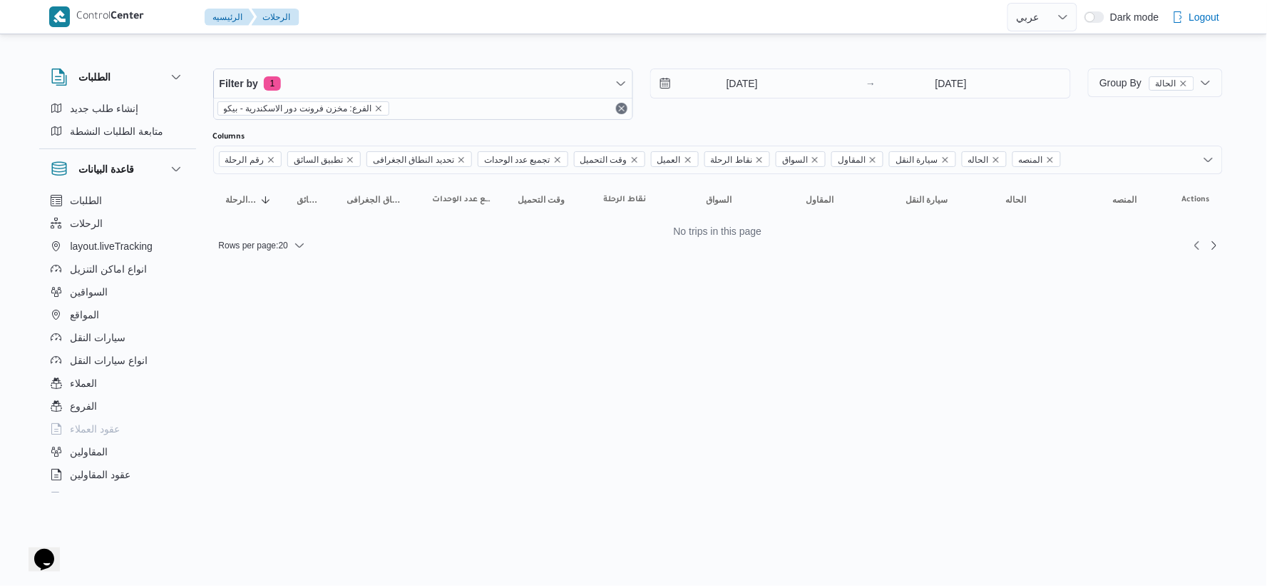
click at [685, 300] on html "Control Center الرئيسيه الرحلات English عربي Dark mode Logout الطلبات إنشاء طلب…" at bounding box center [633, 293] width 1267 height 586
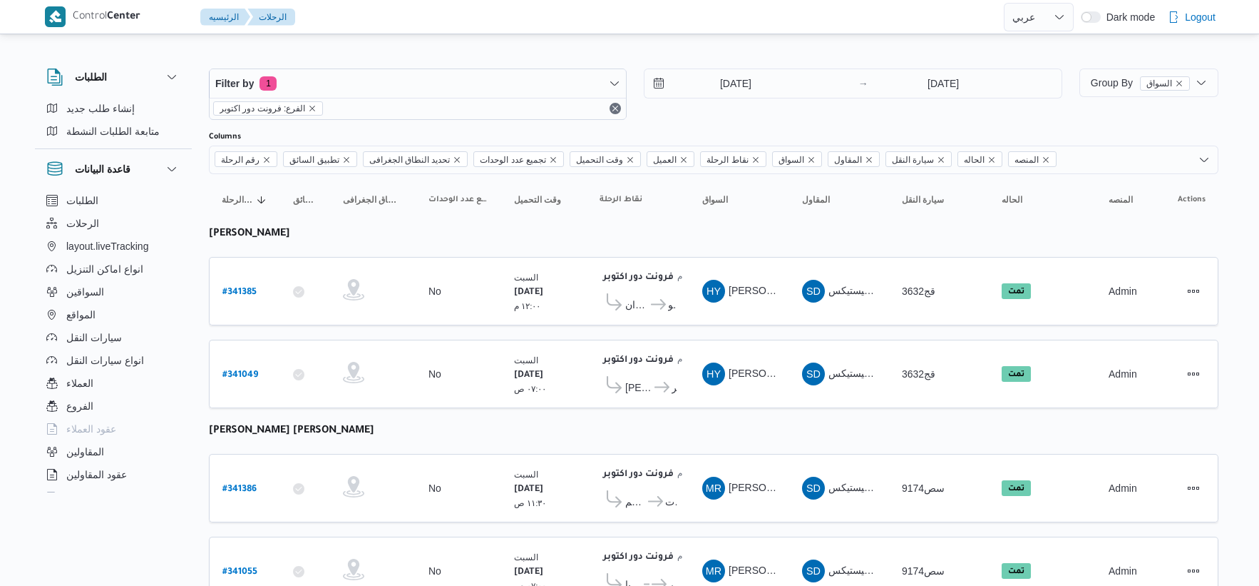
select select "ar"
click at [753, 87] on input "[DATE]" at bounding box center [726, 83] width 162 height 29
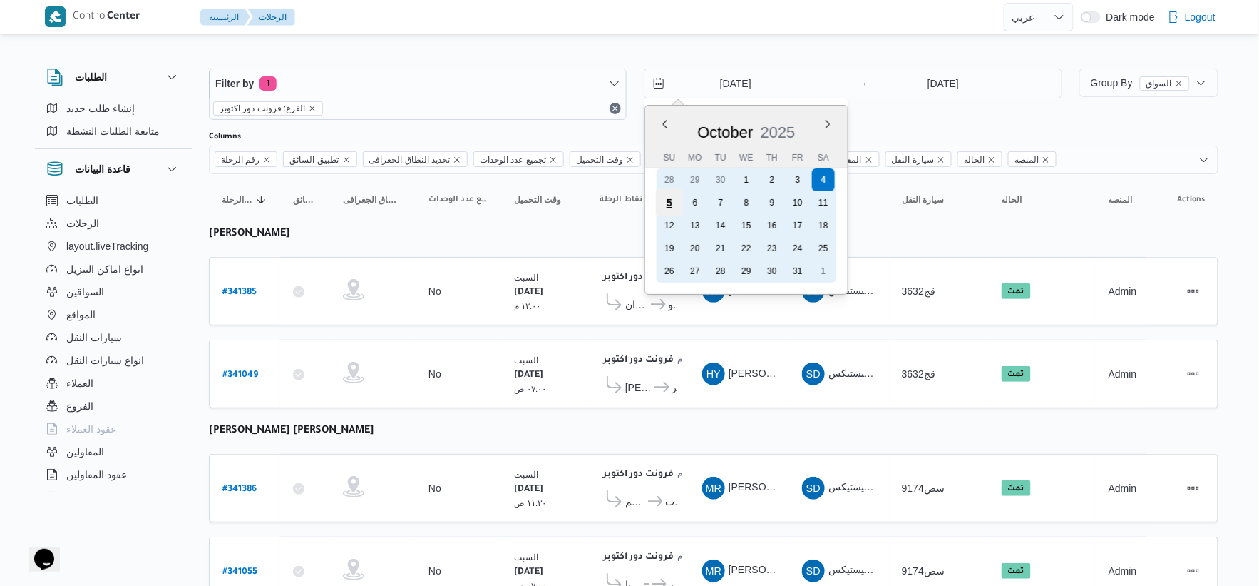
click at [668, 202] on div "5" at bounding box center [669, 202] width 27 height 27
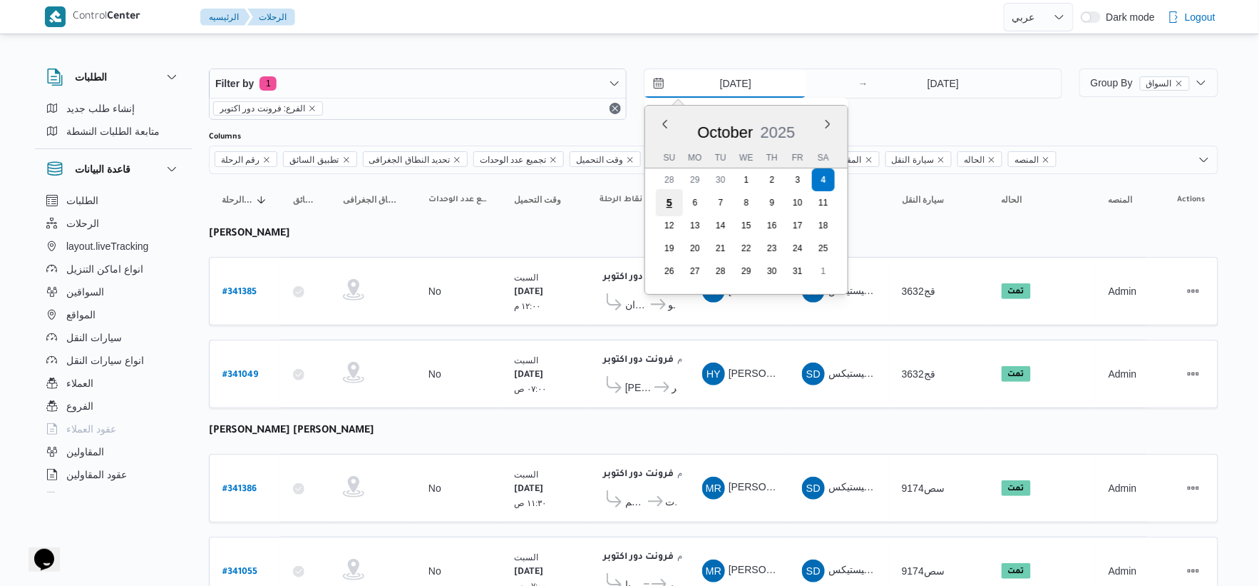
type input "[DATE]"
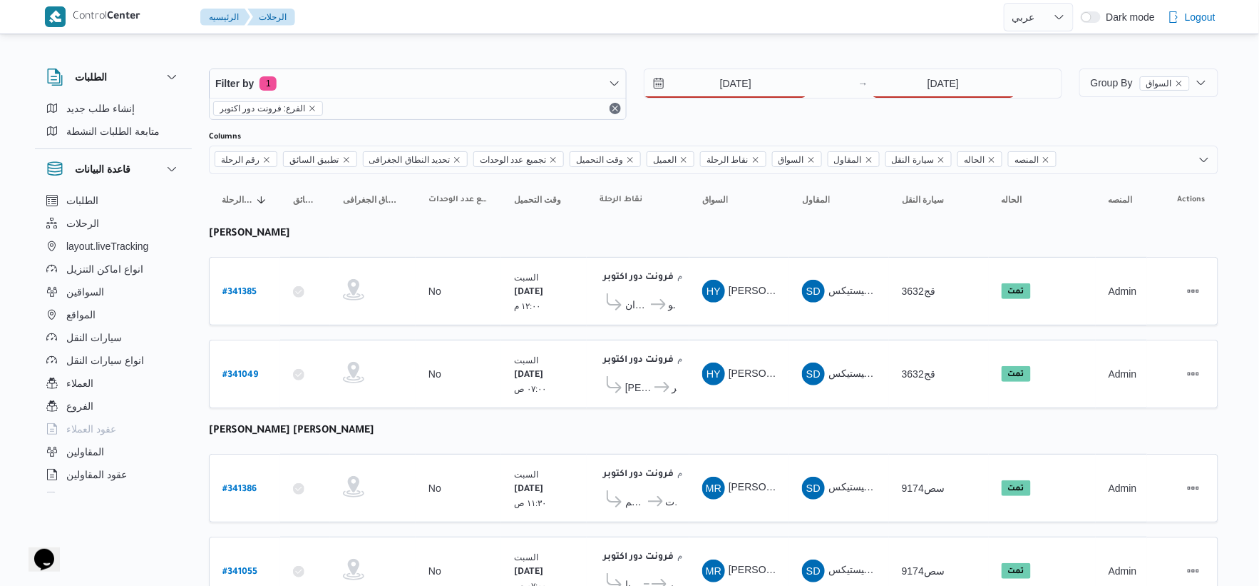
click at [932, 98] on div "[DATE] → [DATE]" at bounding box center [853, 83] width 418 height 30
click at [934, 90] on input "[DATE]" at bounding box center [944, 83] width 142 height 29
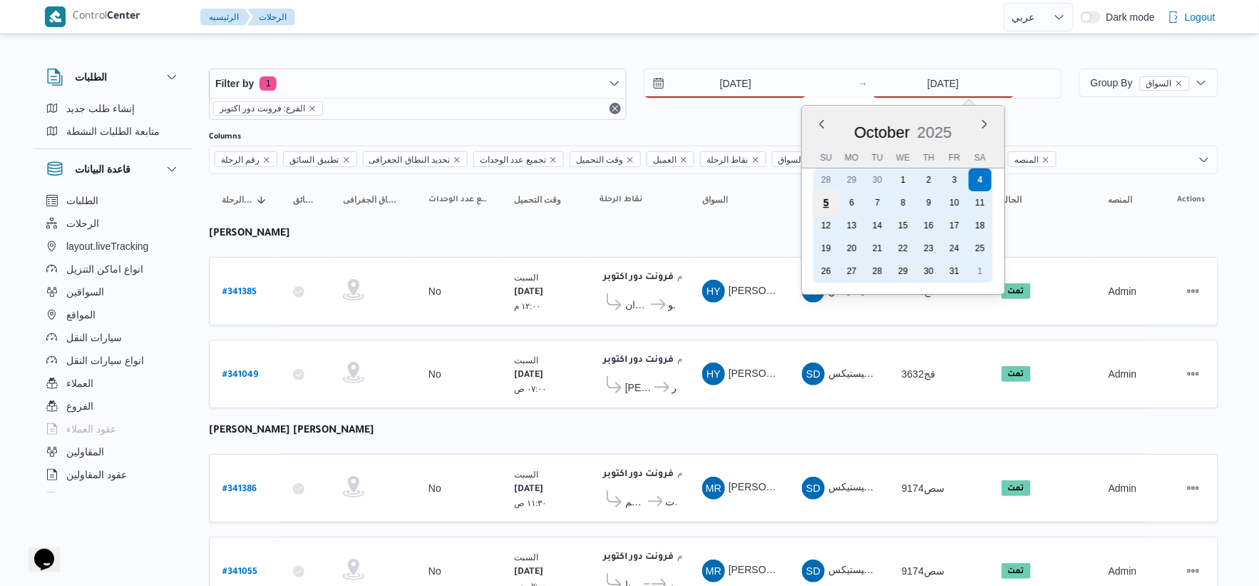
click at [830, 203] on div "5" at bounding box center [825, 202] width 27 height 27
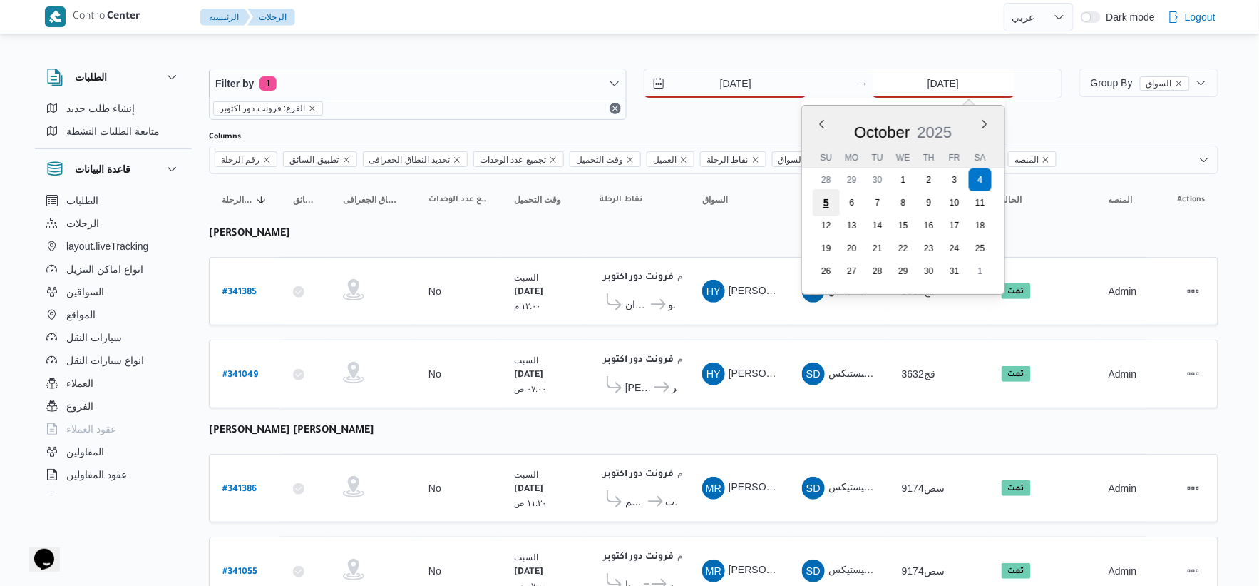
type input "[DATE]"
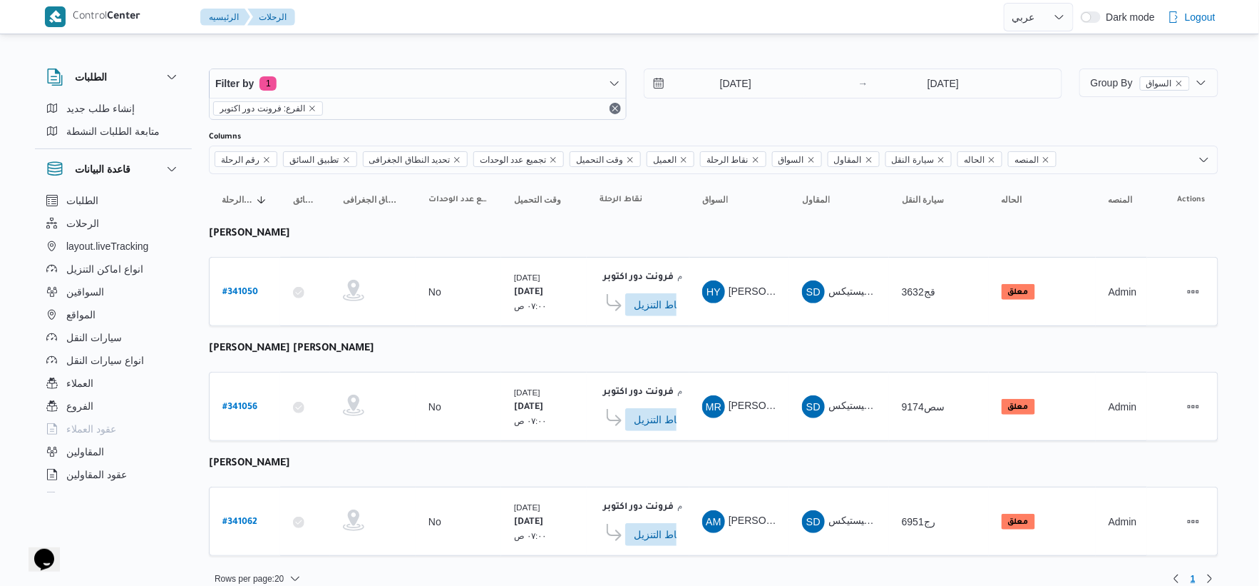
click at [695, 340] on table "رقم الرحلة Click to sort in ascending order تطبيق السائق Click to sort in ascen…" at bounding box center [714, 372] width 1010 height 396
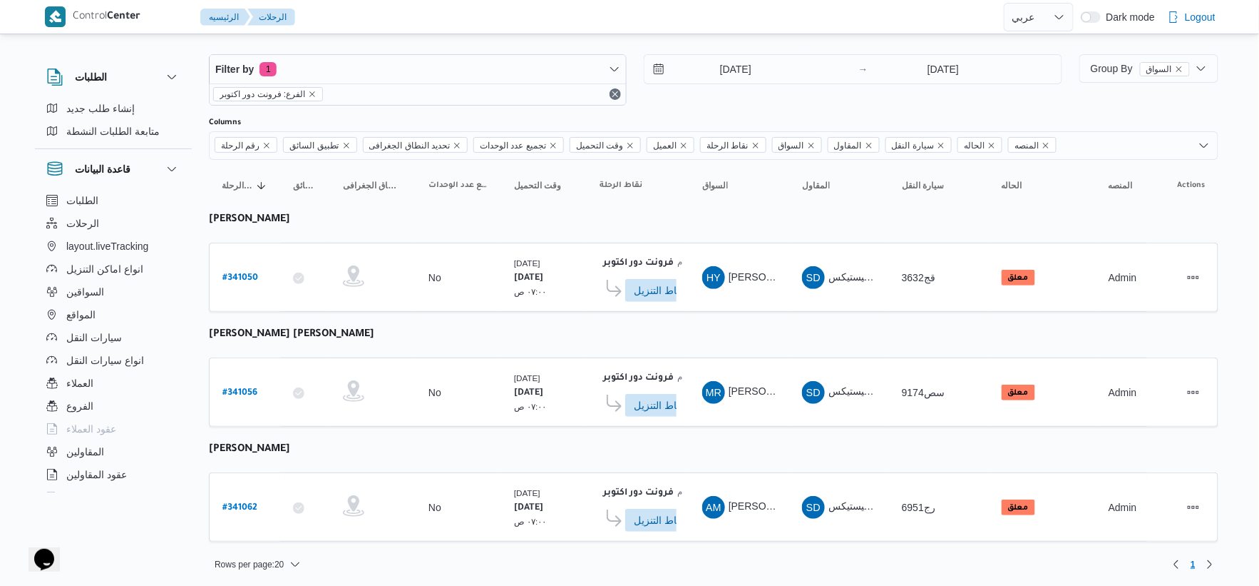
scroll to position [18, 0]
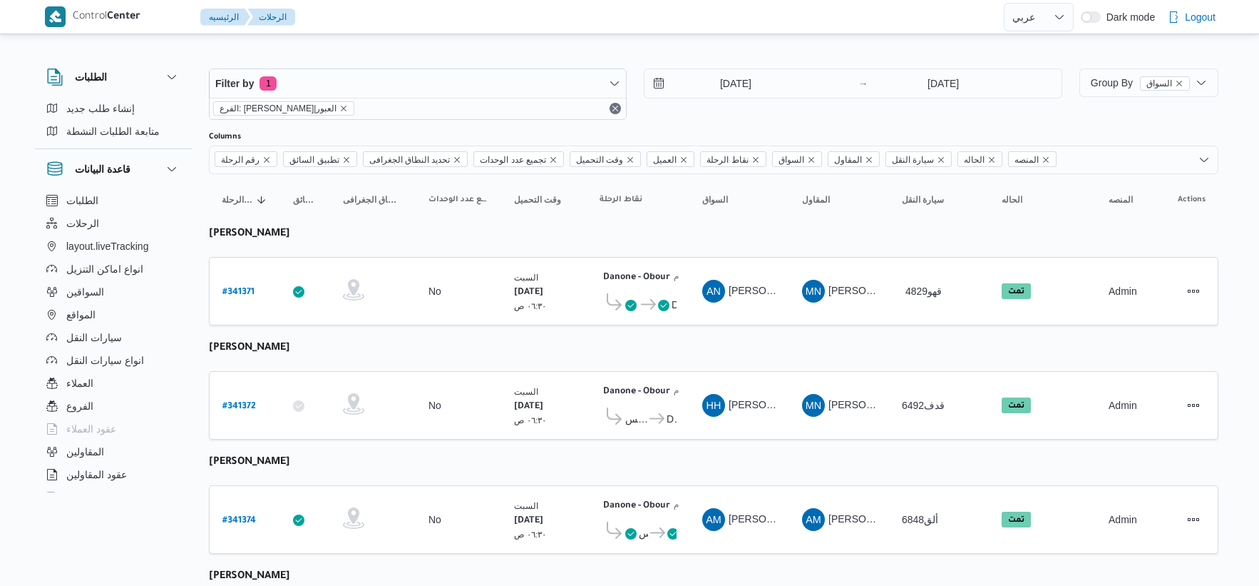
select select "ar"
click at [740, 72] on input "[DATE]" at bounding box center [726, 83] width 162 height 29
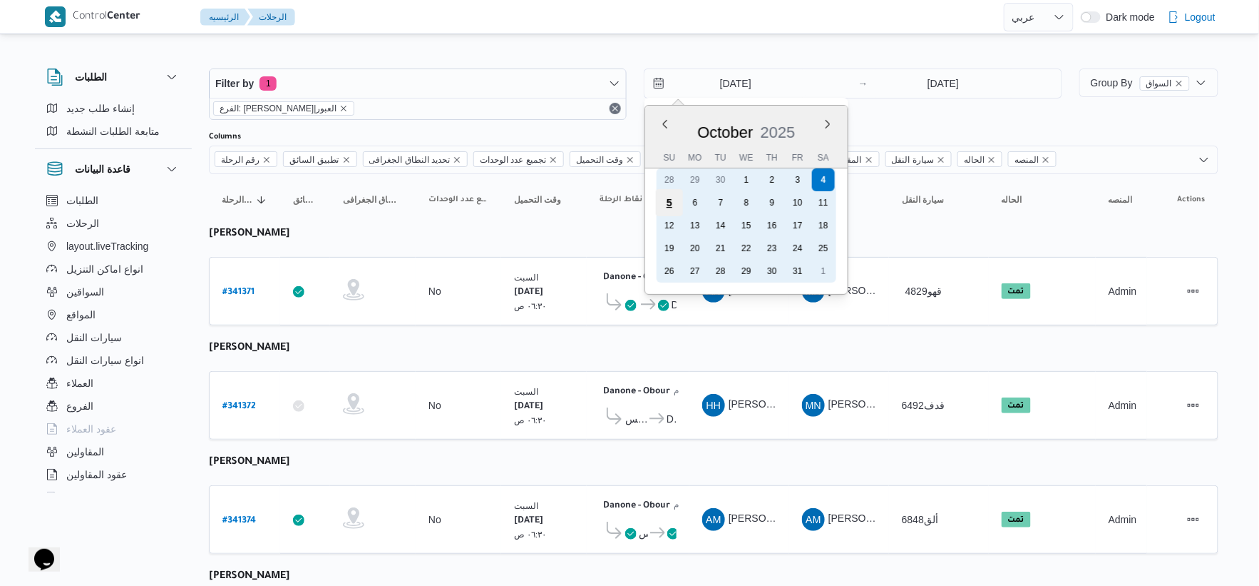
drag, startPoint x: 670, startPoint y: 198, endPoint x: 813, endPoint y: 173, distance: 144.9
click at [670, 198] on div "5" at bounding box center [669, 202] width 23 height 23
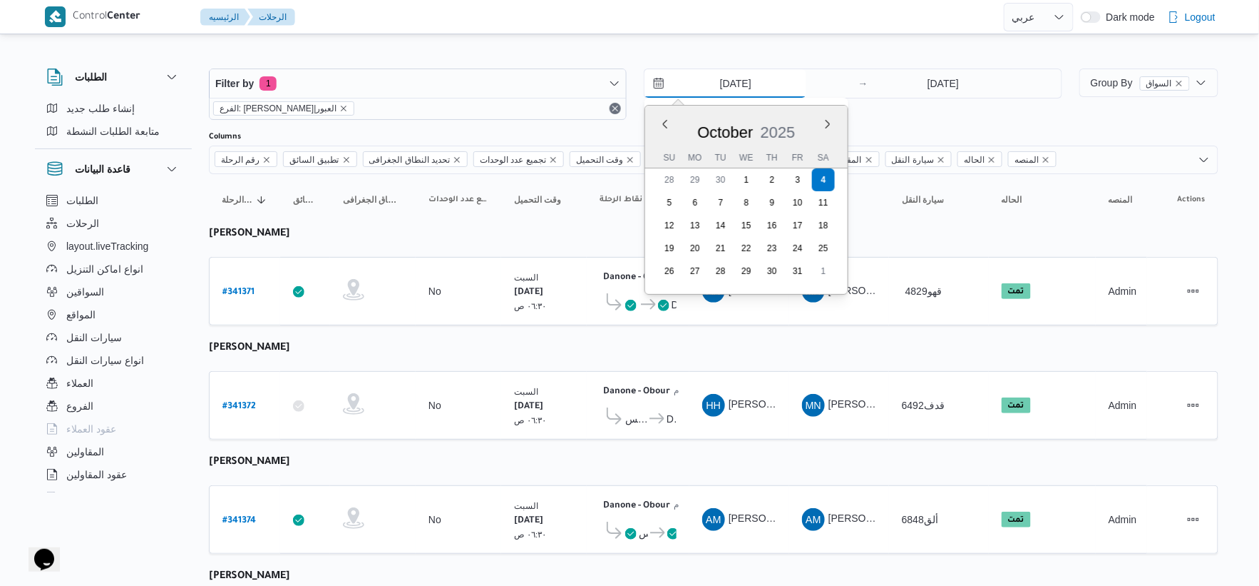
type input "[DATE]"
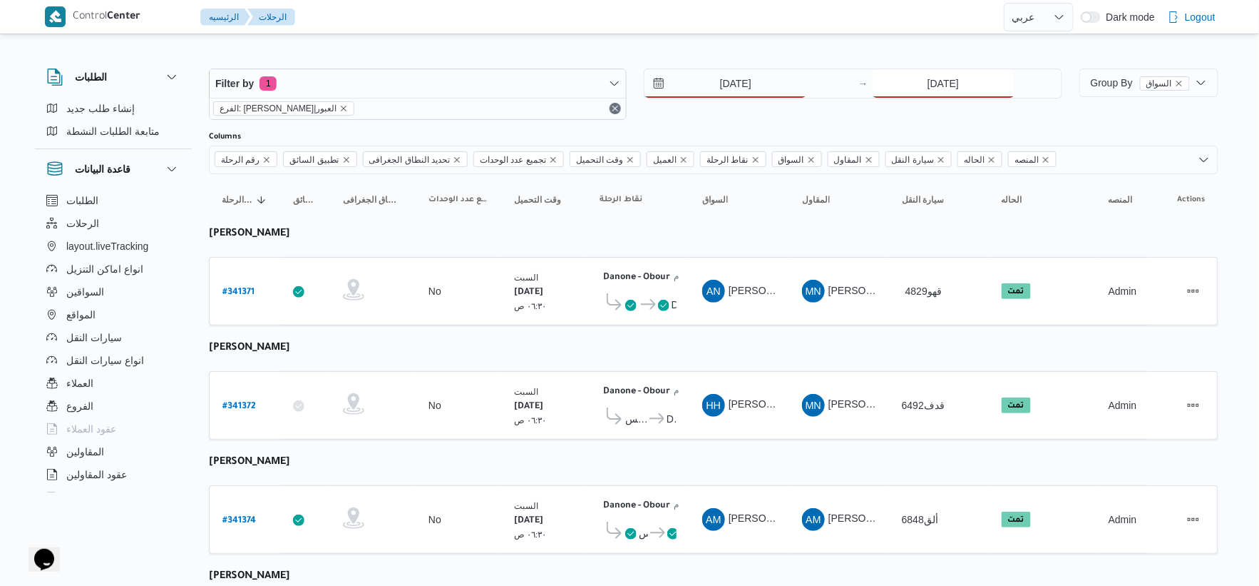
click at [954, 82] on input "[DATE]" at bounding box center [944, 83] width 142 height 29
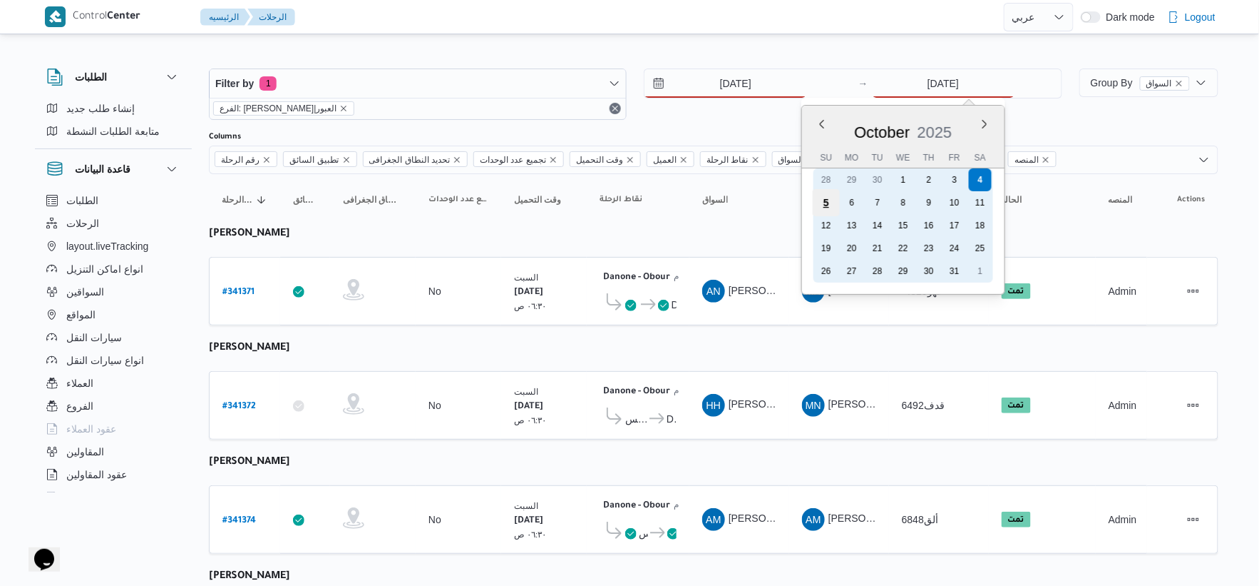
click at [827, 203] on div "5" at bounding box center [825, 202] width 27 height 27
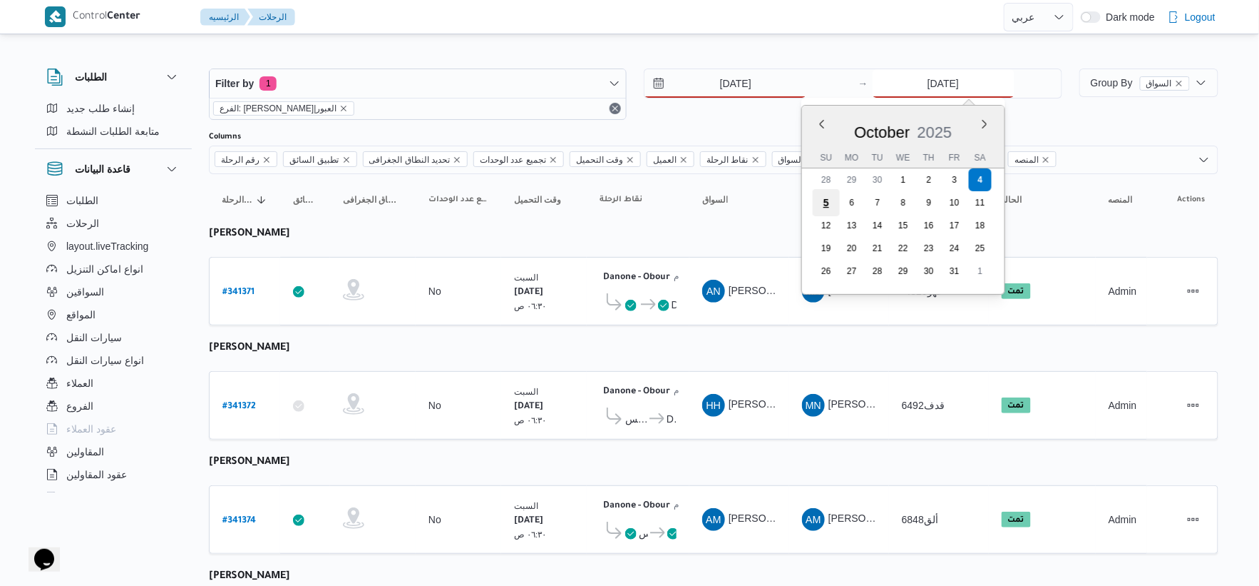
type input "[DATE]"
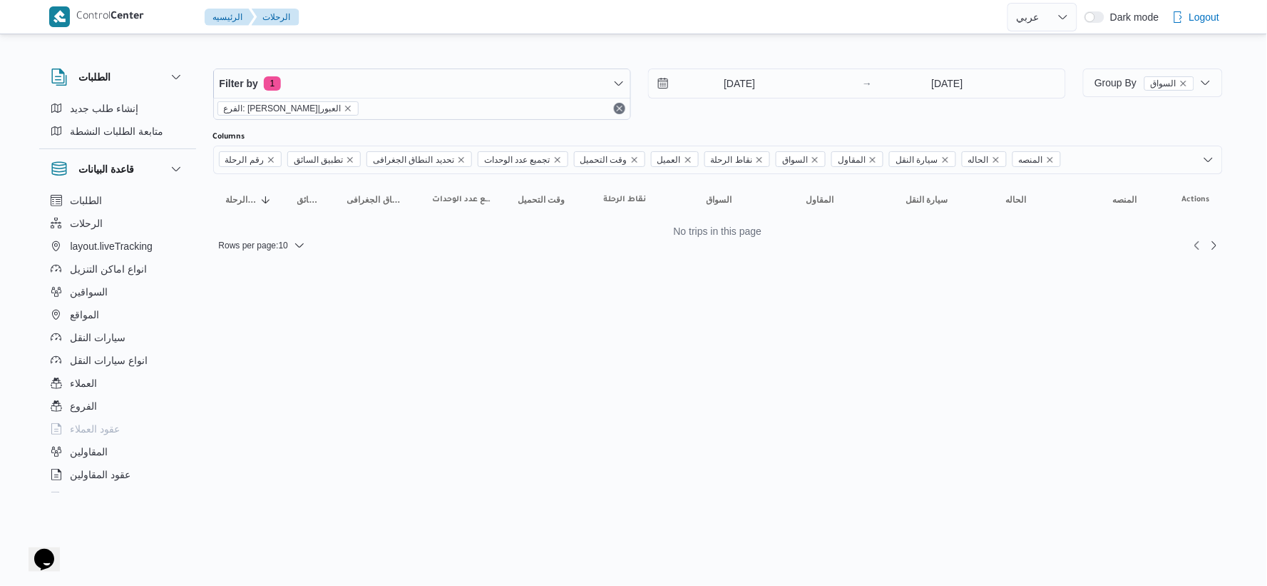
click at [678, 352] on html "Control Center الرئيسيه الرحلات English عربي Dark mode Logout الطلبات إنشاء طلب…" at bounding box center [633, 293] width 1267 height 586
